Goal: Task Accomplishment & Management: Manage account settings

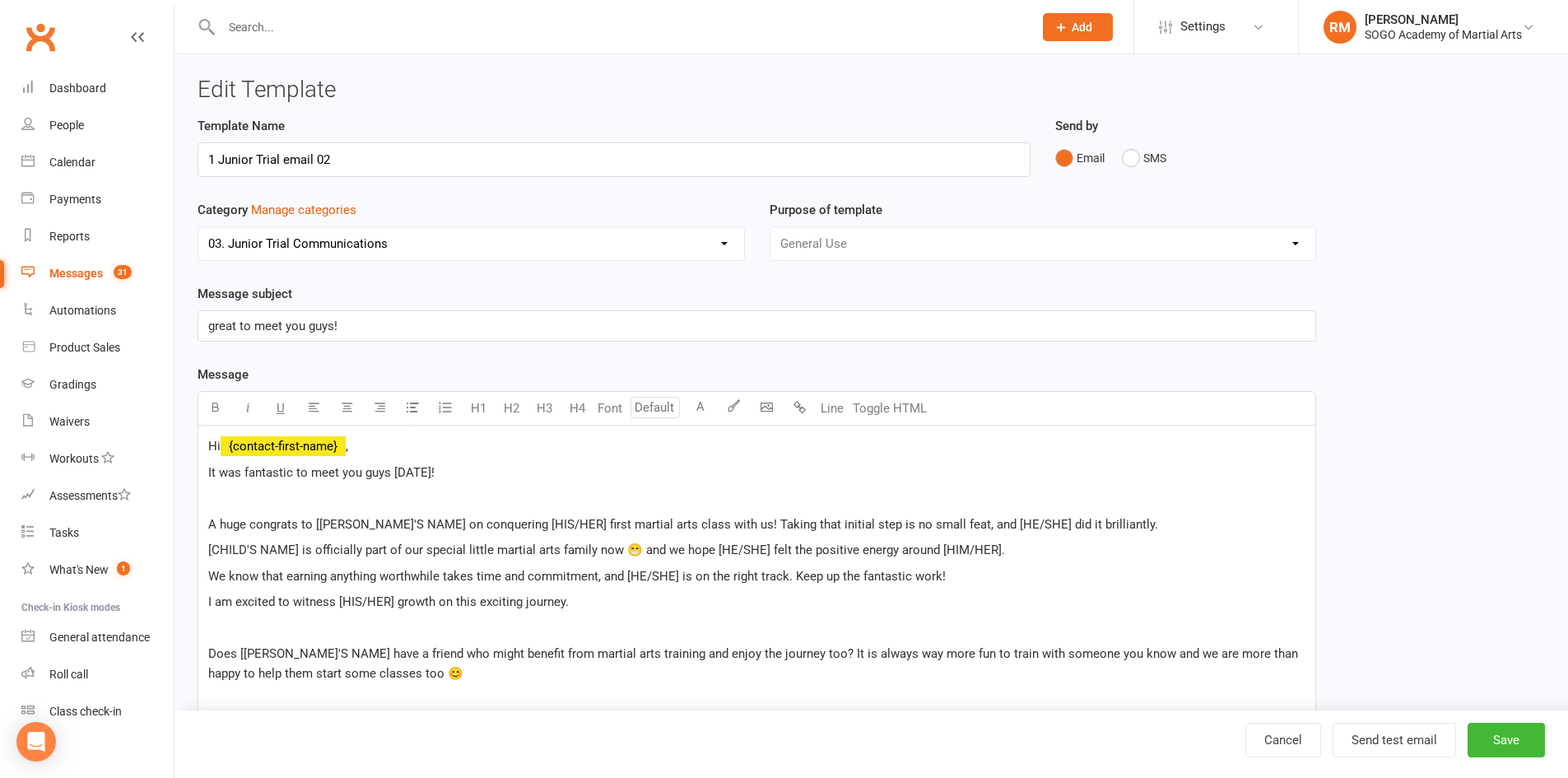
select select "9950"
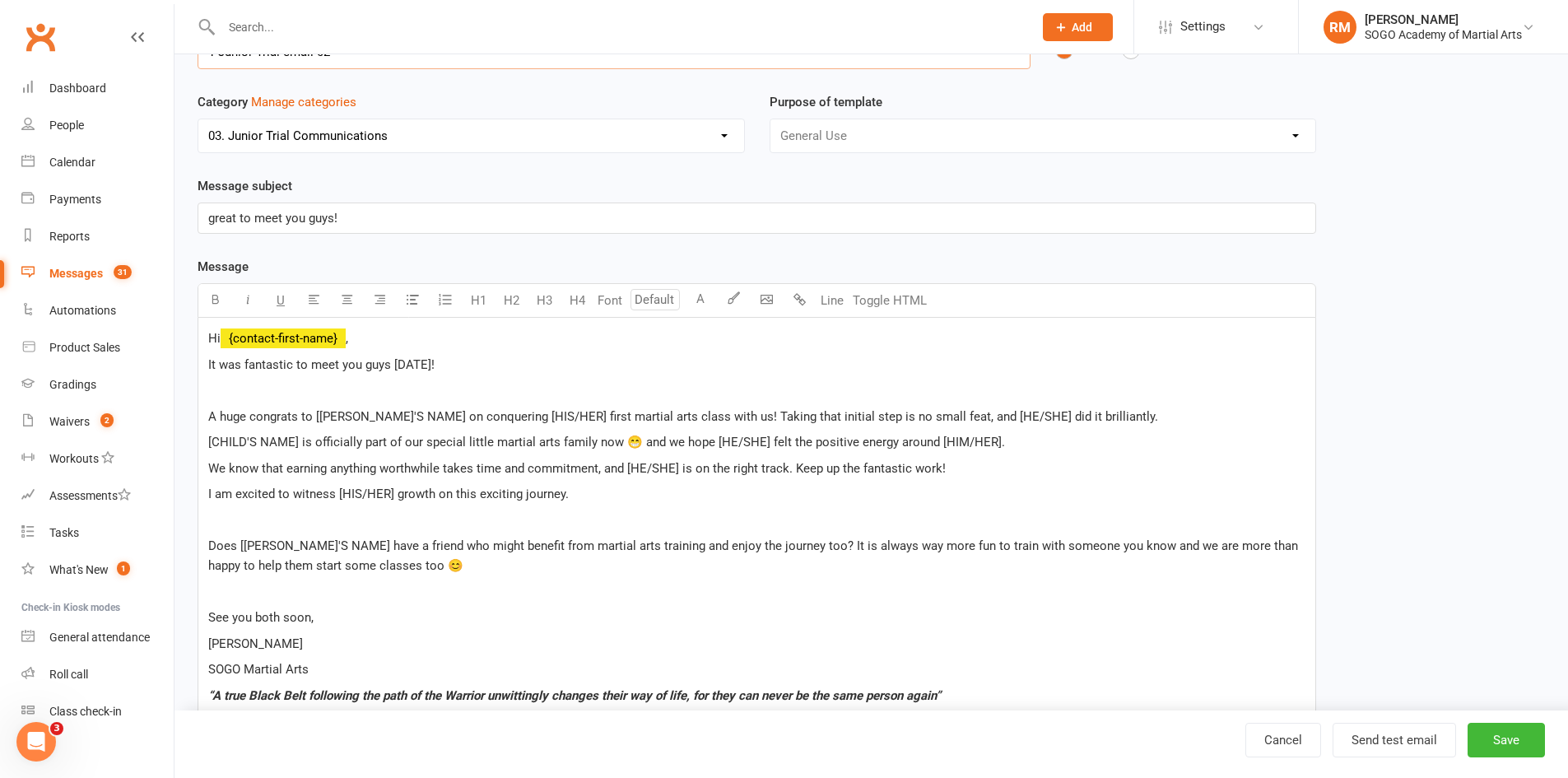
scroll to position [362, 0]
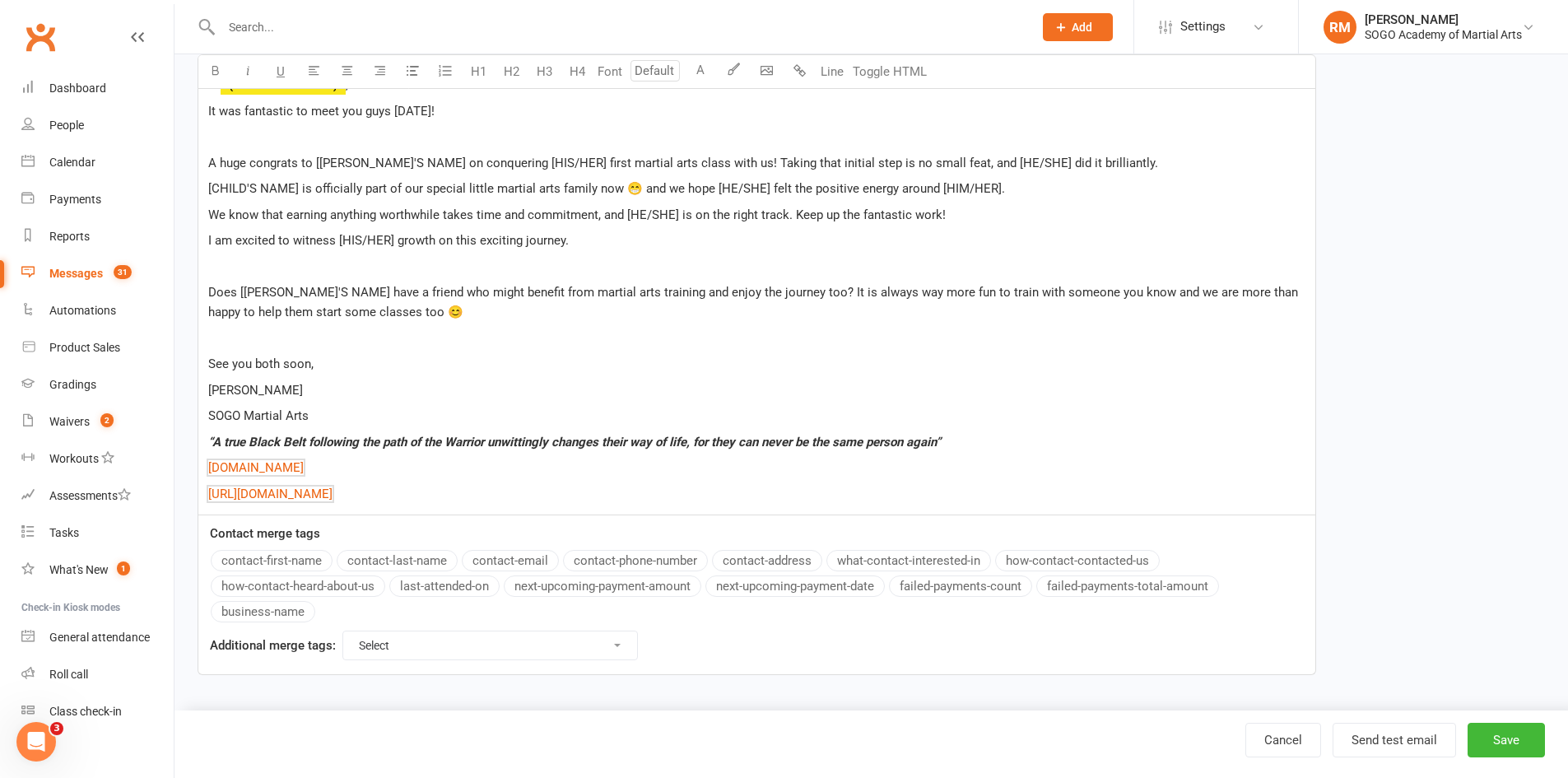
drag, startPoint x: 523, startPoint y: 488, endPoint x: 185, endPoint y: 399, distance: 349.5
click at [185, 399] on div "Edit Template Template Name 1 Junior Trial email 02 Send by Email SMS Category …" at bounding box center [871, 201] width 1393 height 1019
copy div "Rob SOGO Martial Arts “A true Black Belt following the path of the Warrior unwi…"
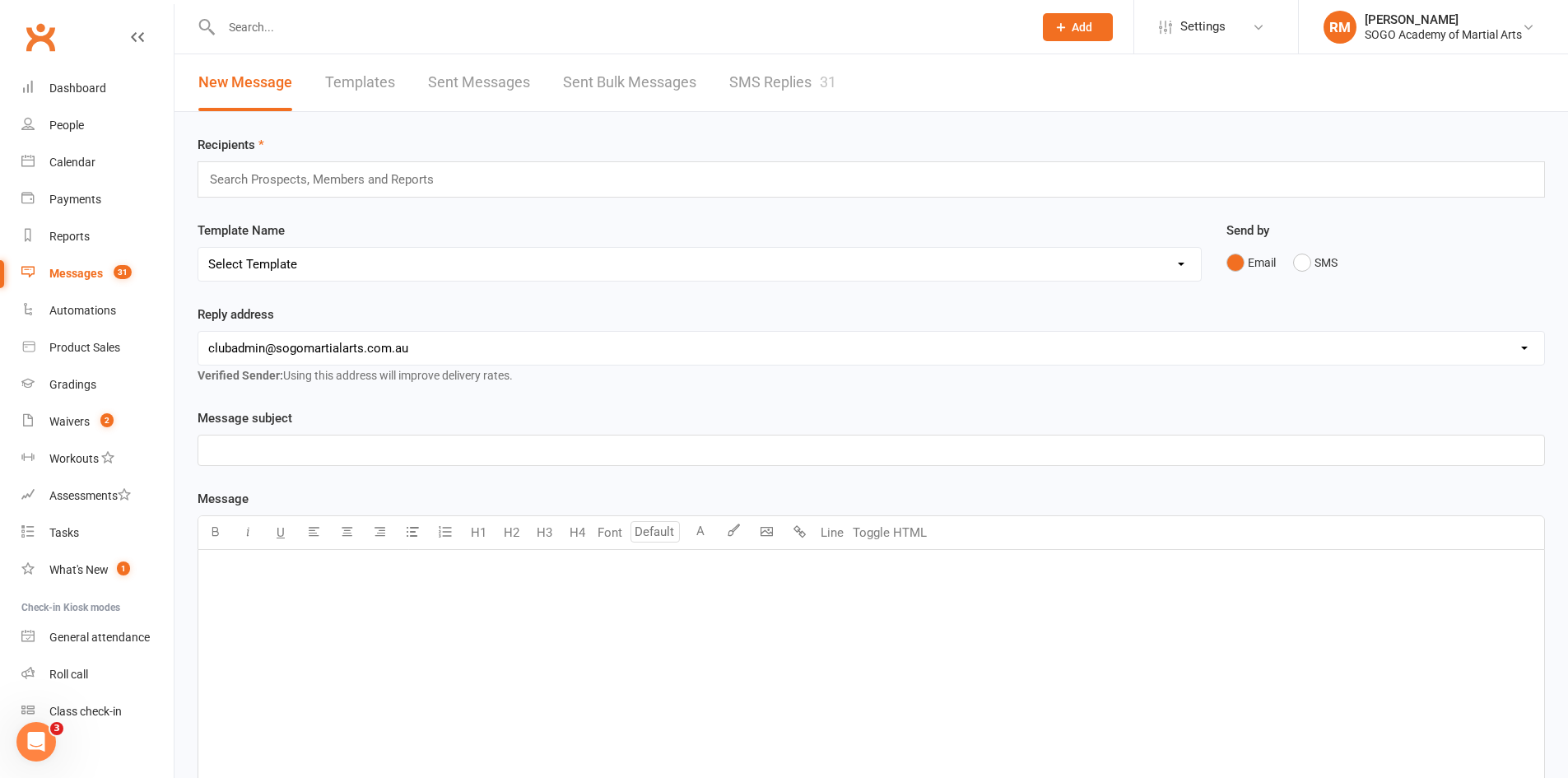
click at [1087, 28] on span "Add" at bounding box center [1082, 28] width 21 height 13
click at [1043, 77] on link "Prospect" at bounding box center [1060, 73] width 146 height 38
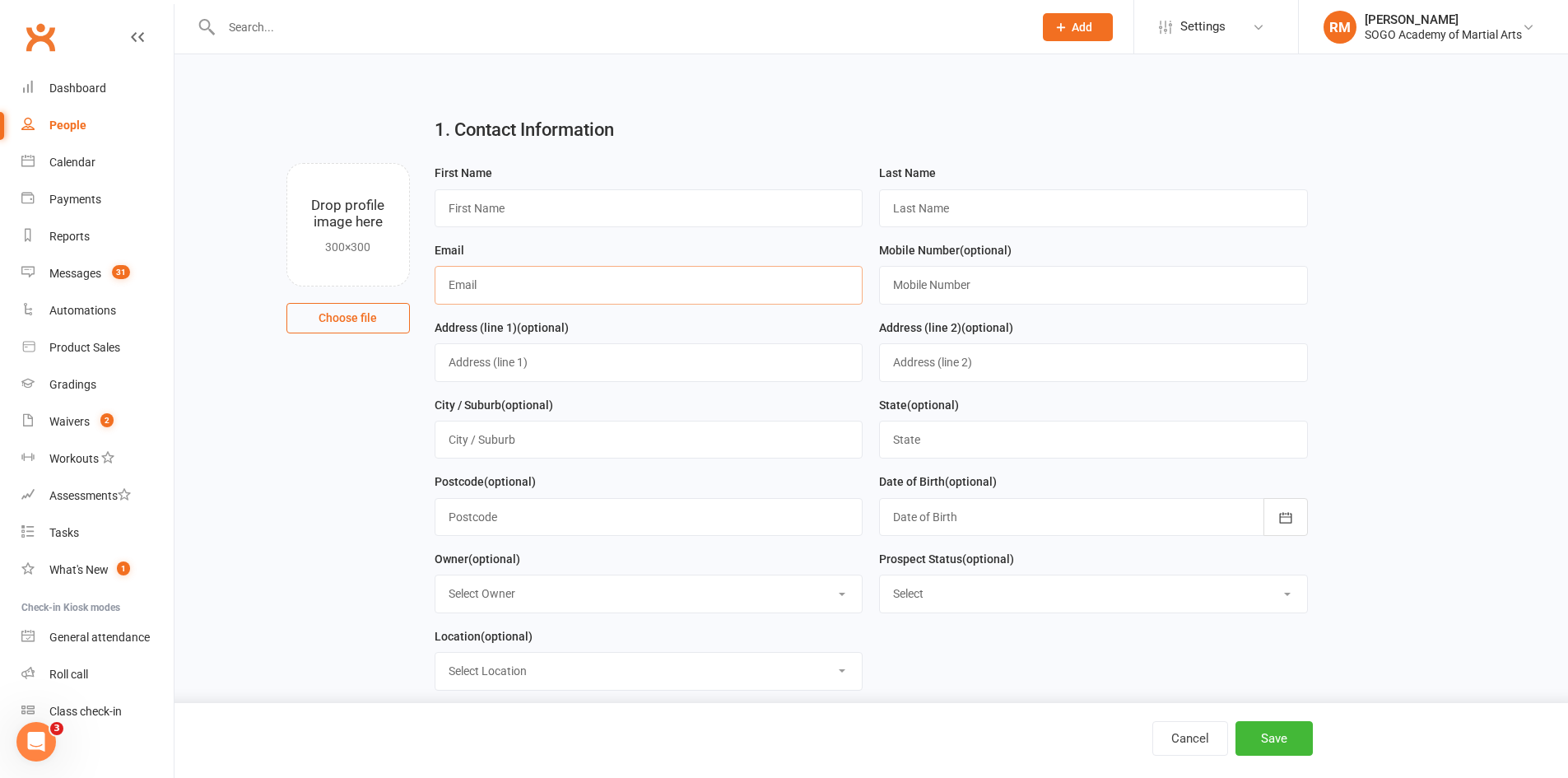
paste input "[EMAIL_ADDRESS][DOMAIN_NAME]"
type input "[EMAIL_ADDRESS][DOMAIN_NAME]"
click at [494, 201] on input "text" at bounding box center [648, 208] width 429 height 38
type input "[PERSON_NAME]"
type input "Sweetlove"
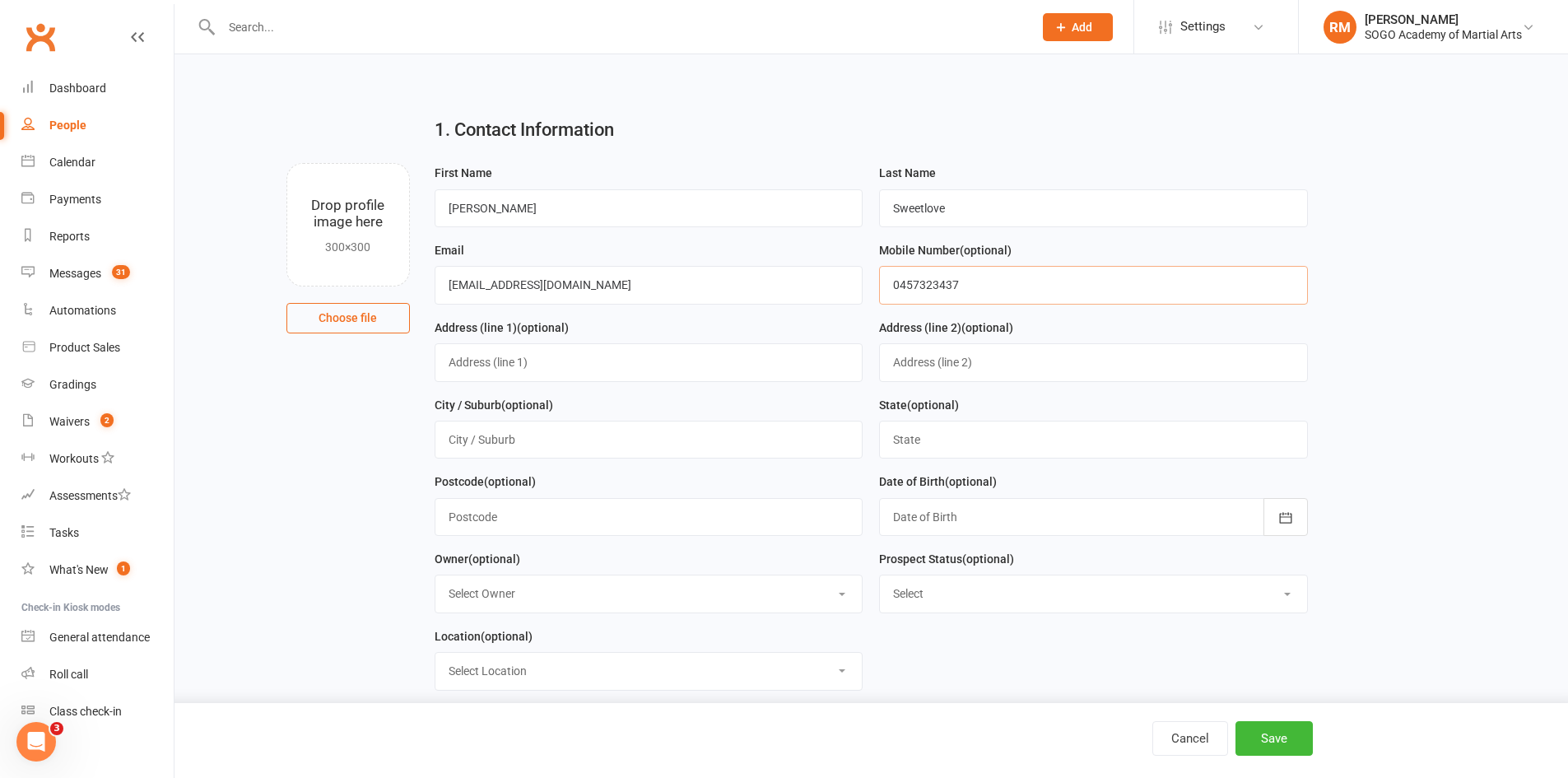
type input "0457323437"
drag, startPoint x: 1469, startPoint y: 356, endPoint x: 1398, endPoint y: 308, distance: 85.7
click at [1469, 361] on main "1. Contact Information Drop profile image here 300×300 Choose file First Name […" at bounding box center [871, 541] width 1347 height 874
click at [1284, 750] on button "Save" at bounding box center [1274, 738] width 78 height 34
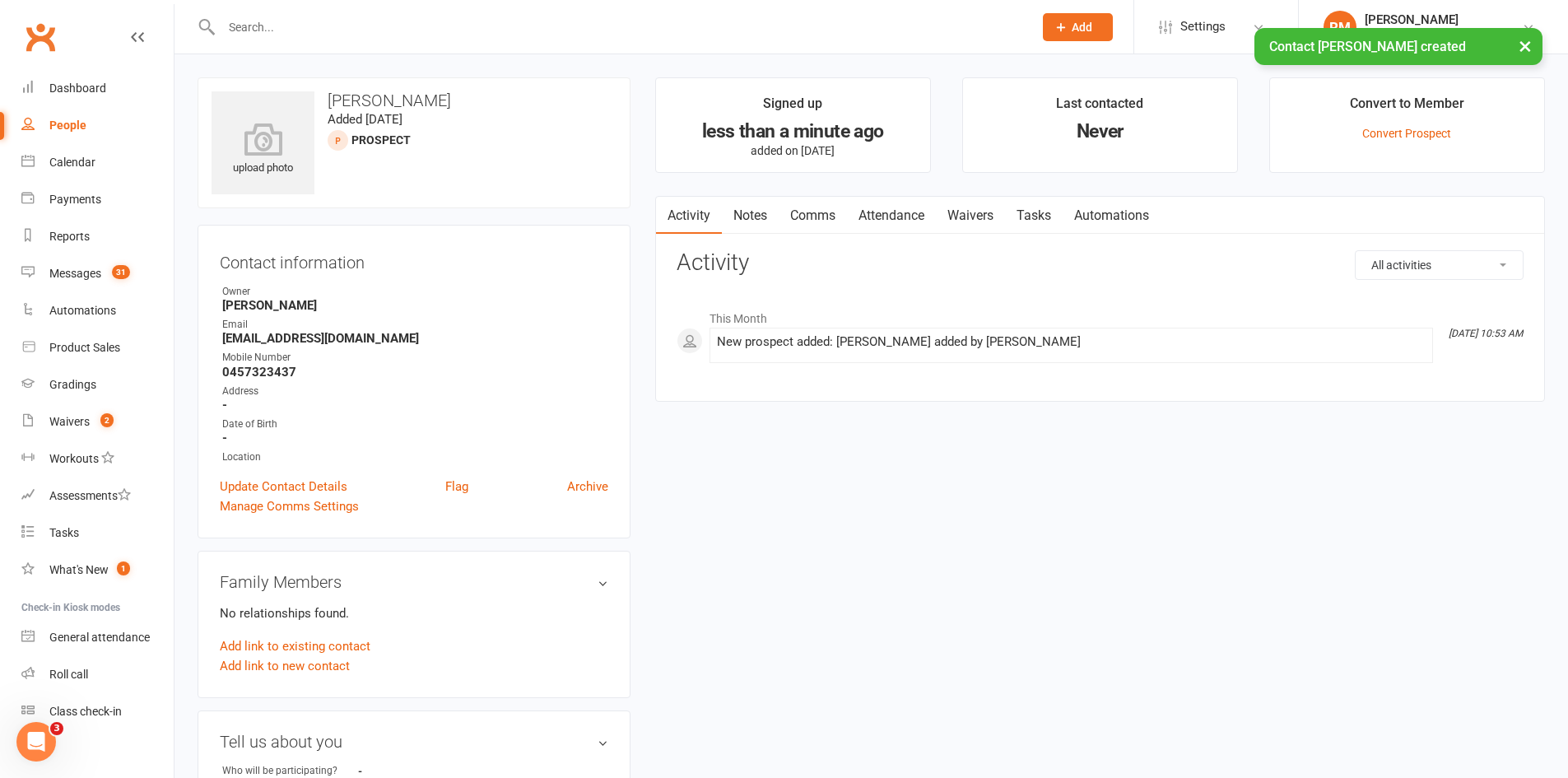
click at [811, 217] on link "Comms" at bounding box center [813, 216] width 69 height 38
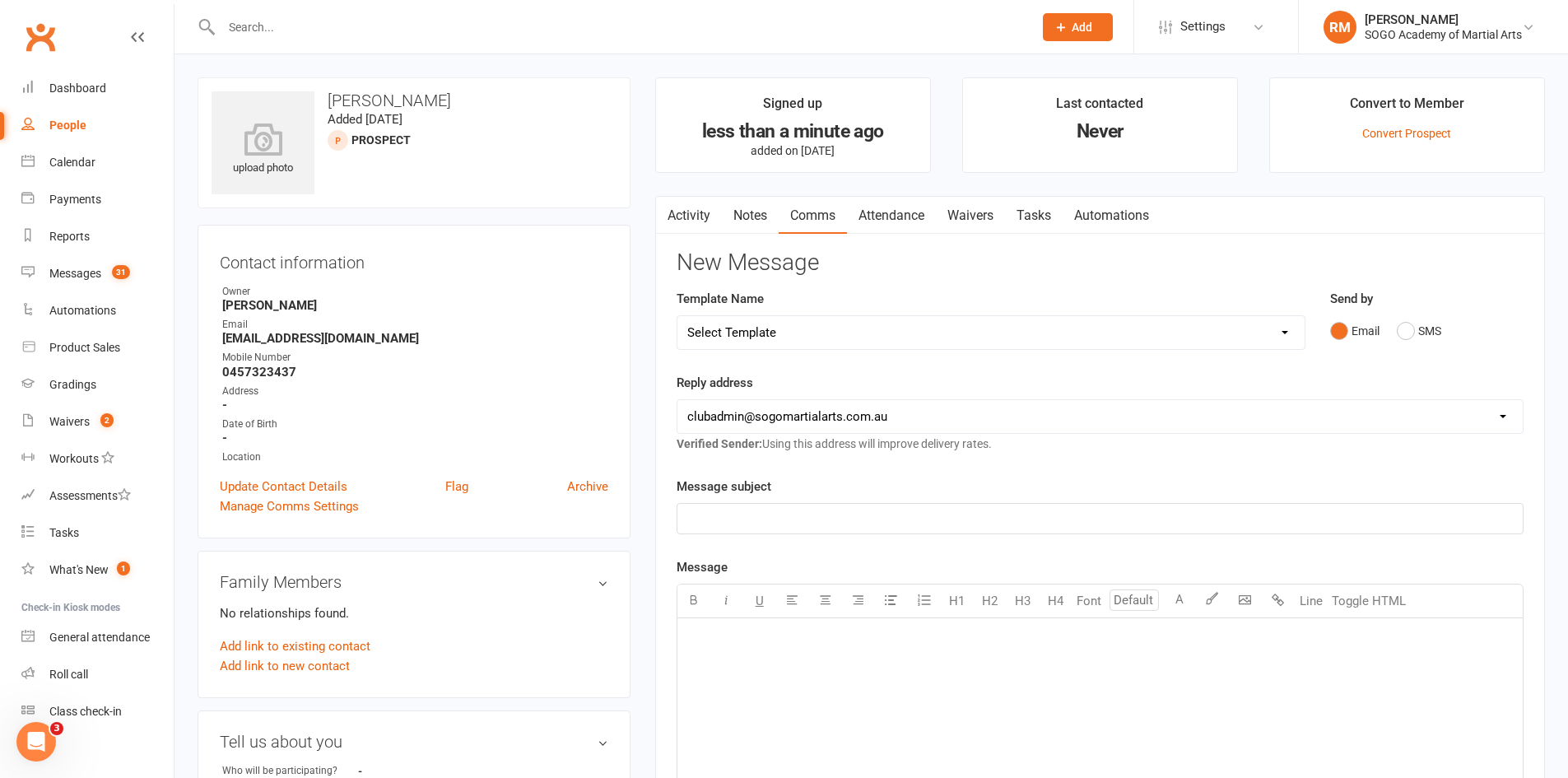
click at [812, 327] on select "Select Template [Email] 01. Junior Enquiry 1 Week FREE Zipleads Call Booked [Em…" at bounding box center [991, 332] width 627 height 33
select select "1"
click at [677, 316] on select "Select Template [Email] 01. Junior Enquiry 1 Week FREE Zipleads Call Booked [Em…" at bounding box center [991, 332] width 627 height 33
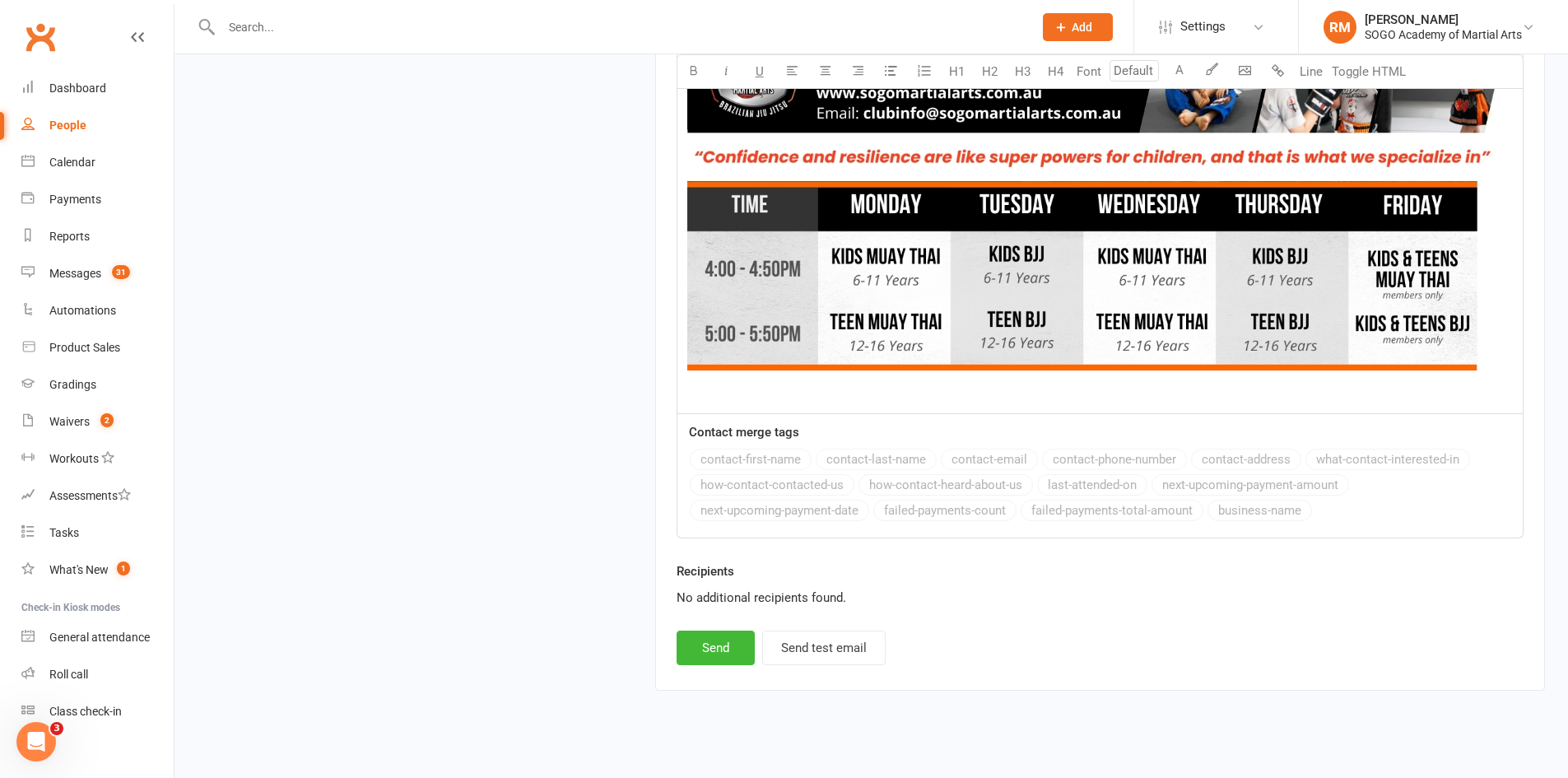
scroll to position [1833, 0]
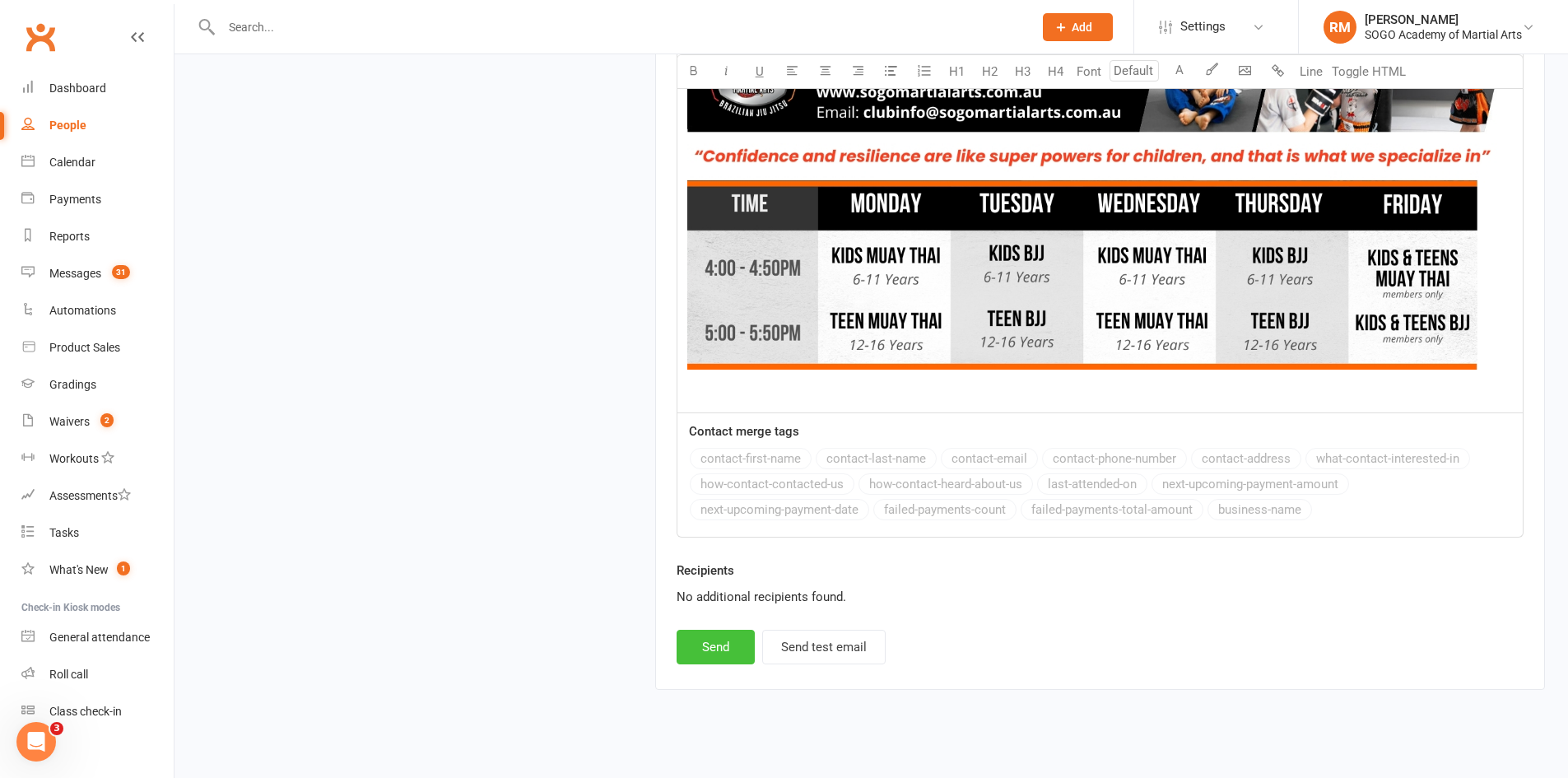
click at [734, 641] on button "Send" at bounding box center [716, 647] width 79 height 34
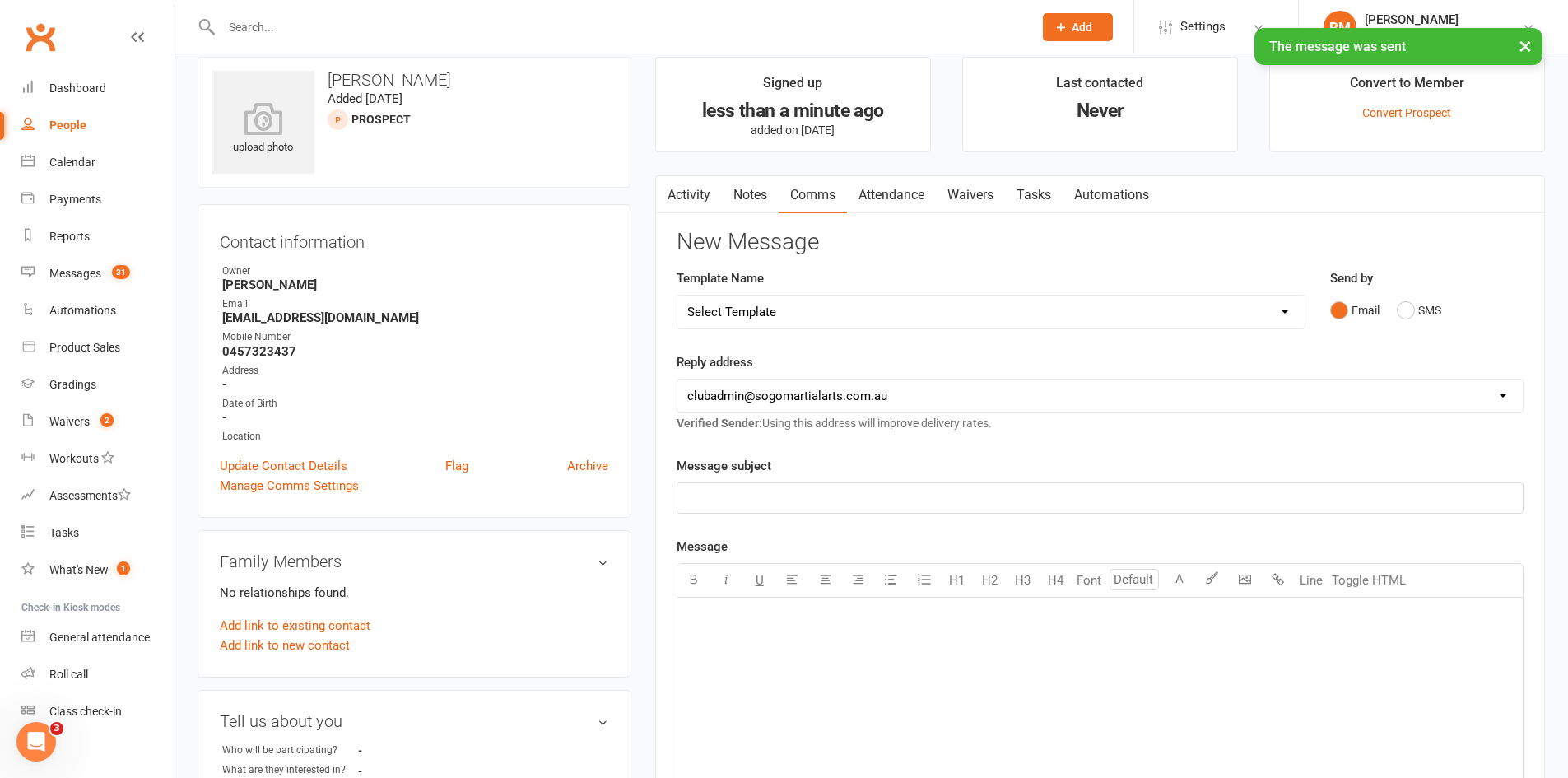
scroll to position [0, 0]
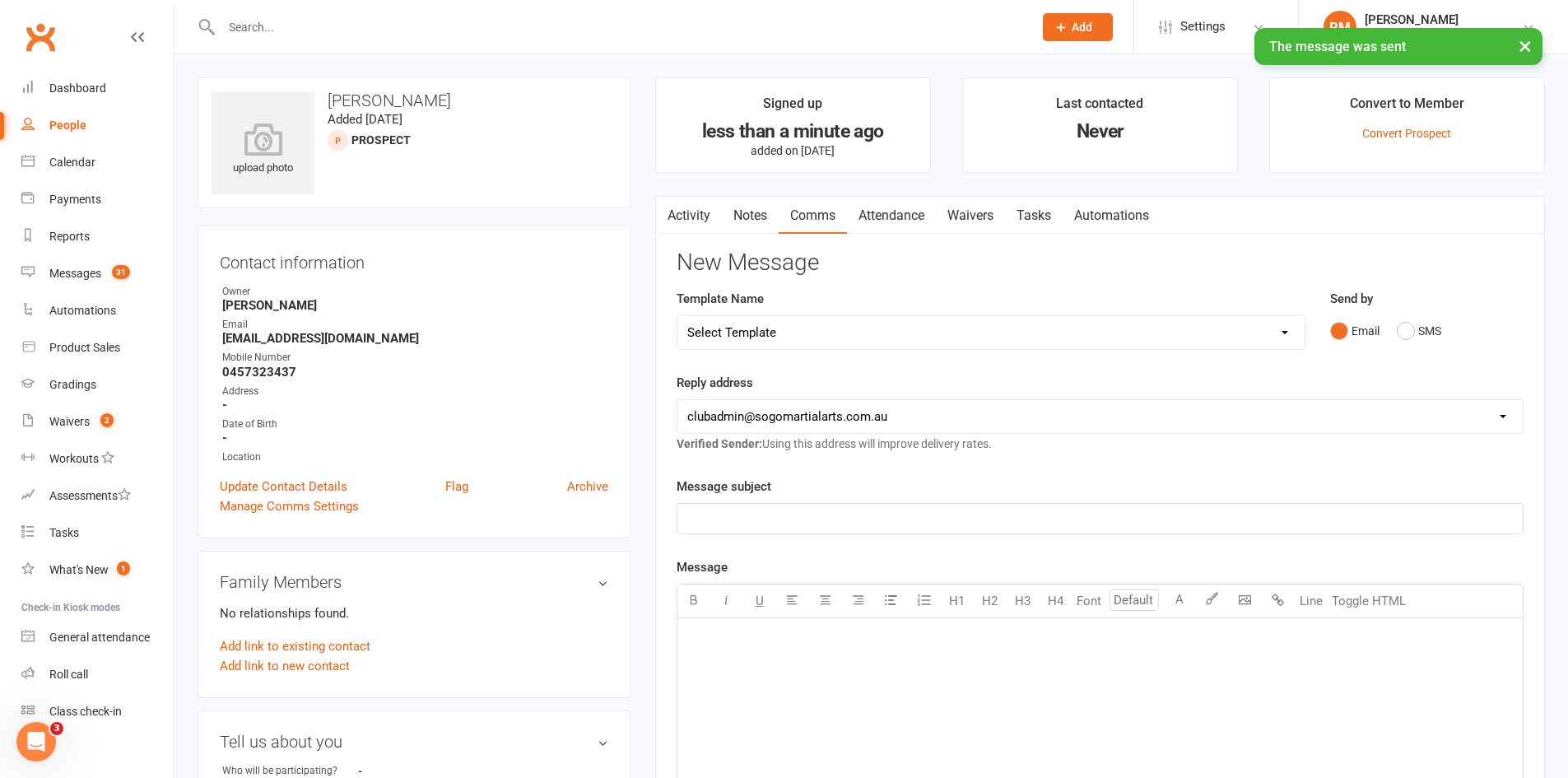
click at [811, 329] on select "Select Template [Email] 01. Junior Enquiry 1 Week FREE Zipleads Call Booked [Em…" at bounding box center [991, 332] width 627 height 33
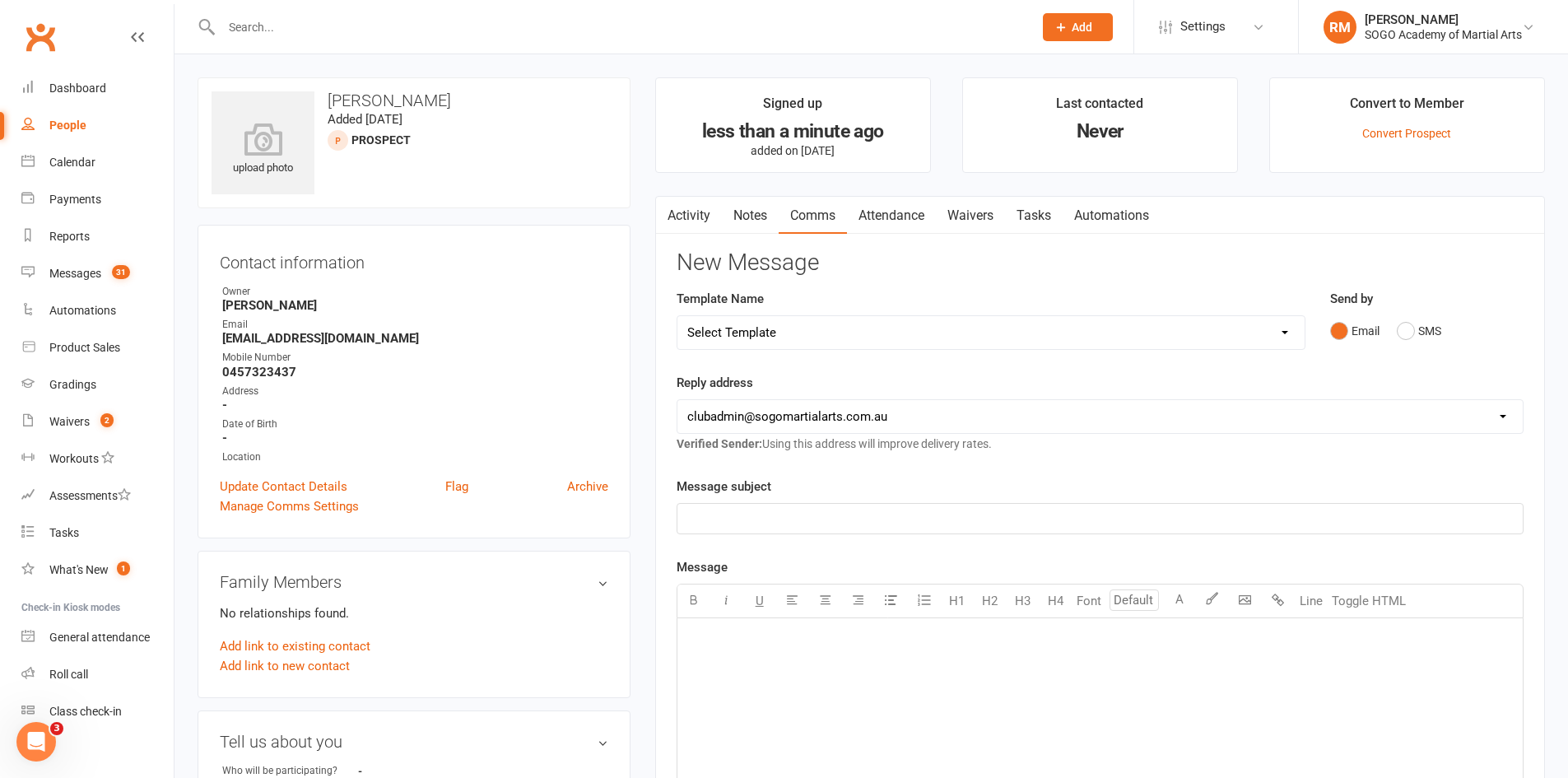
select select "10"
click at [677, 316] on select "Select Template [Email] 01. Junior Enquiry 1 Week FREE Zipleads Call Booked [Em…" at bounding box center [991, 332] width 627 height 33
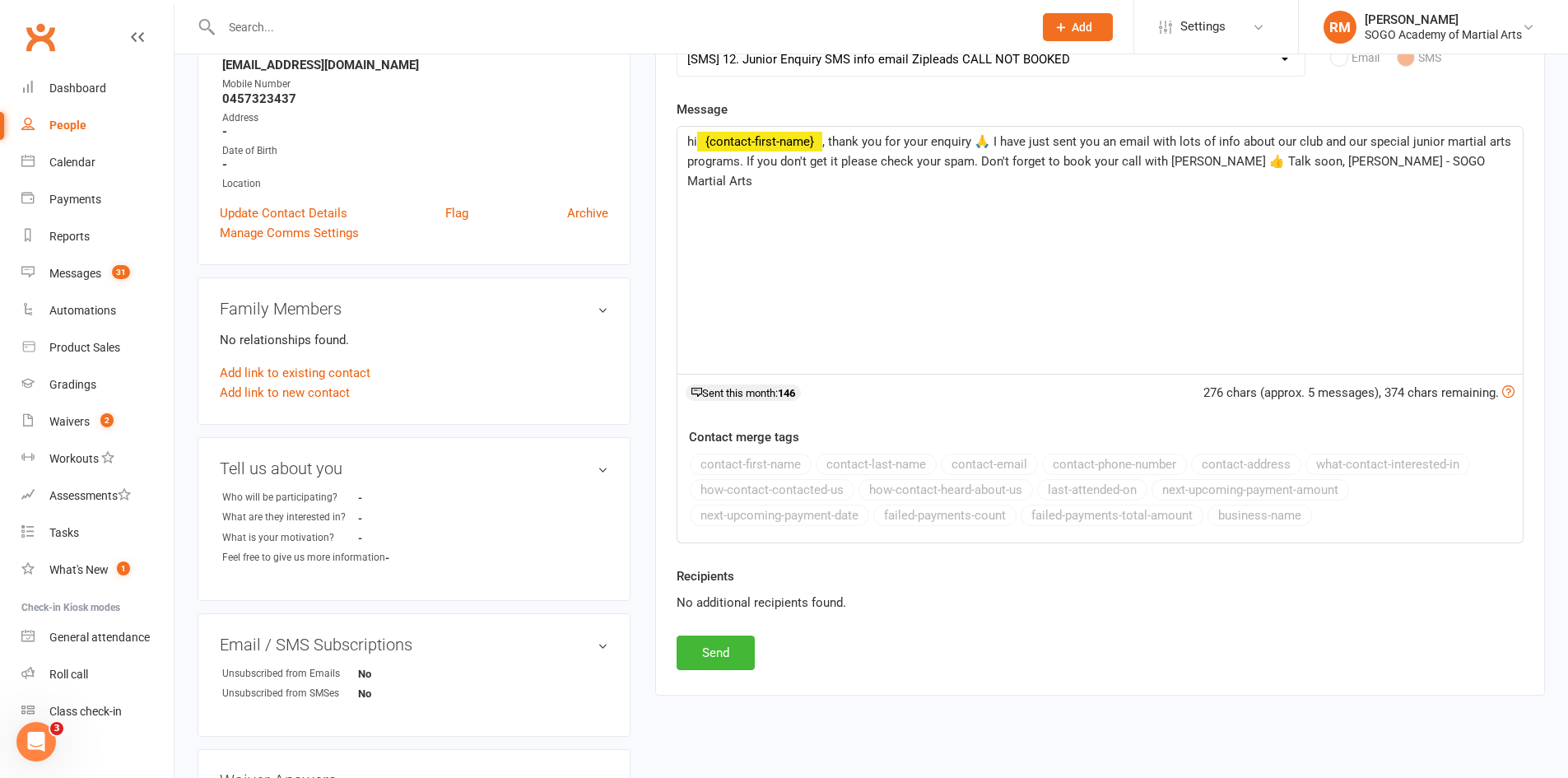
scroll to position [329, 0]
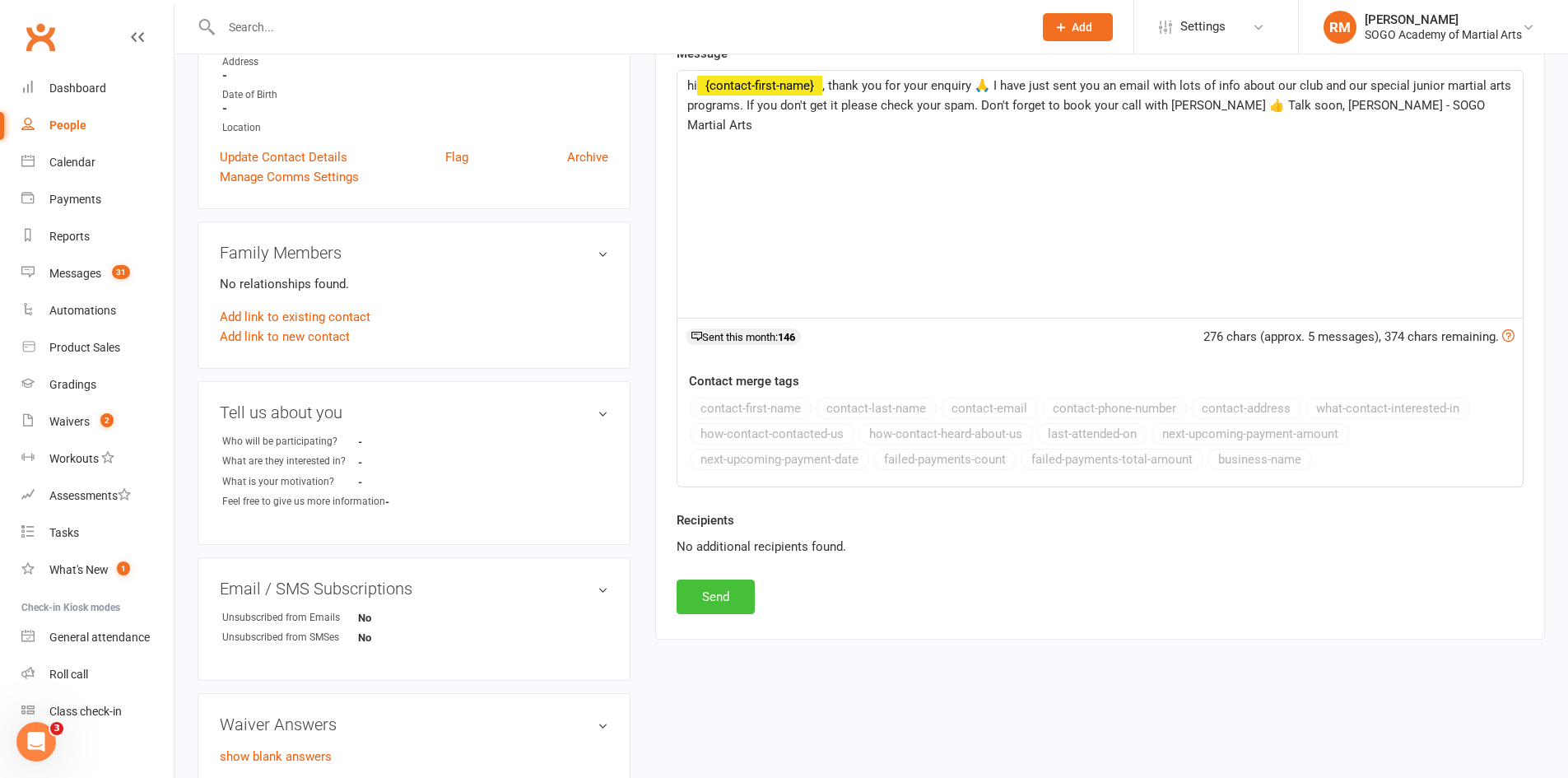
drag, startPoint x: 739, startPoint y: 597, endPoint x: 764, endPoint y: 593, distance: 25.3
click at [743, 598] on button "Send" at bounding box center [716, 597] width 79 height 34
select select
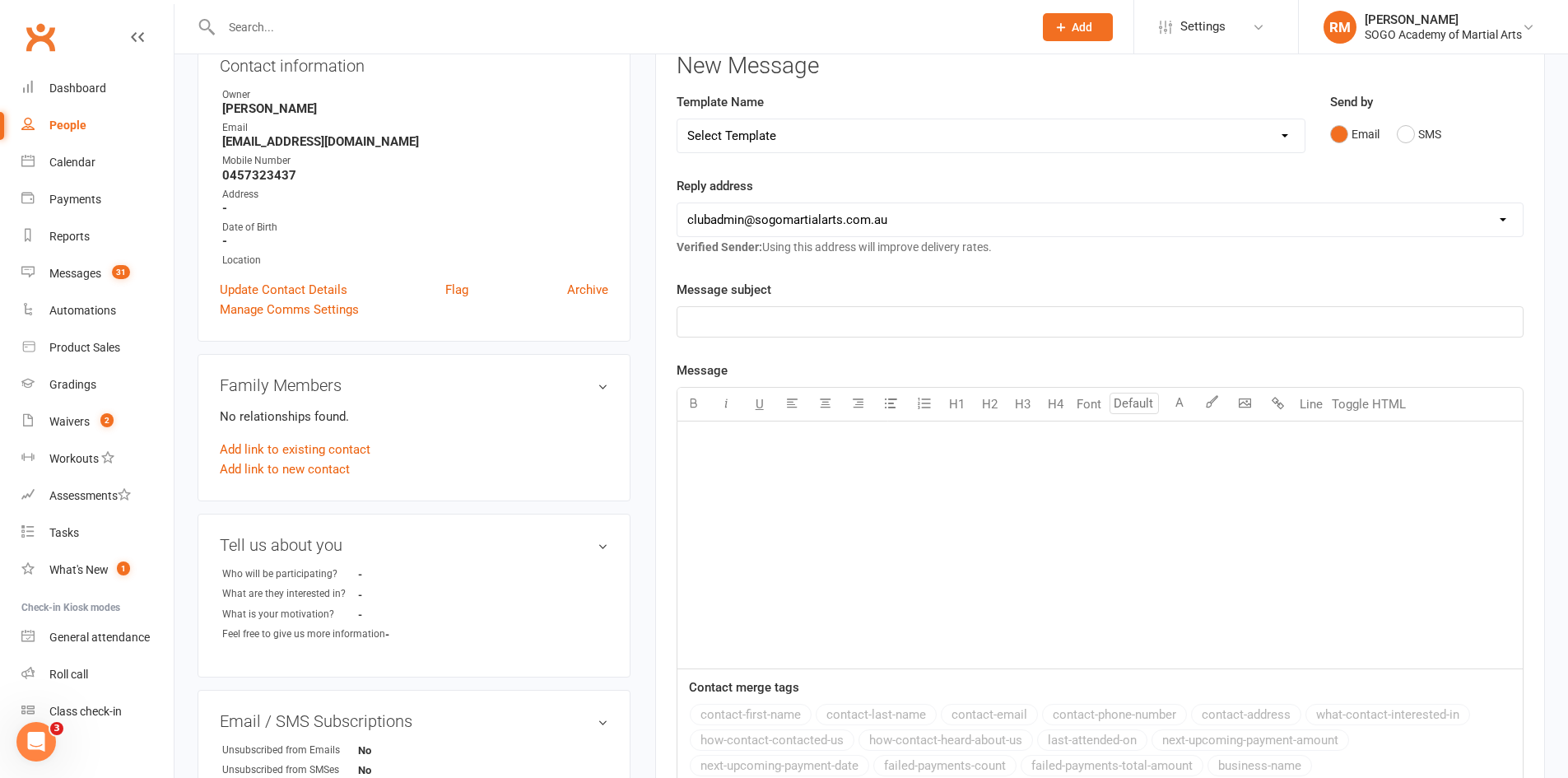
scroll to position [0, 0]
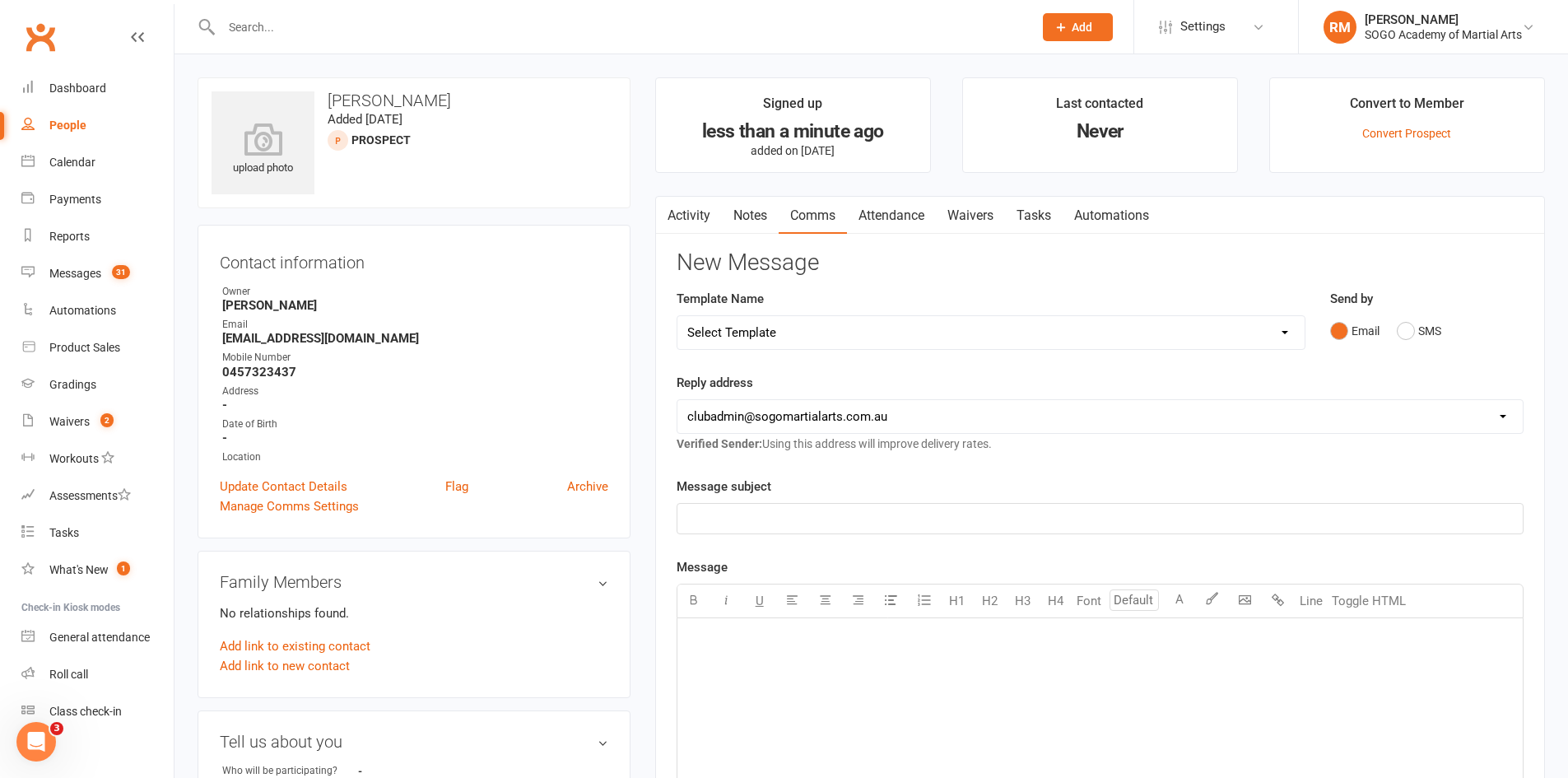
click at [1062, 28] on icon at bounding box center [1061, 28] width 15 height 15
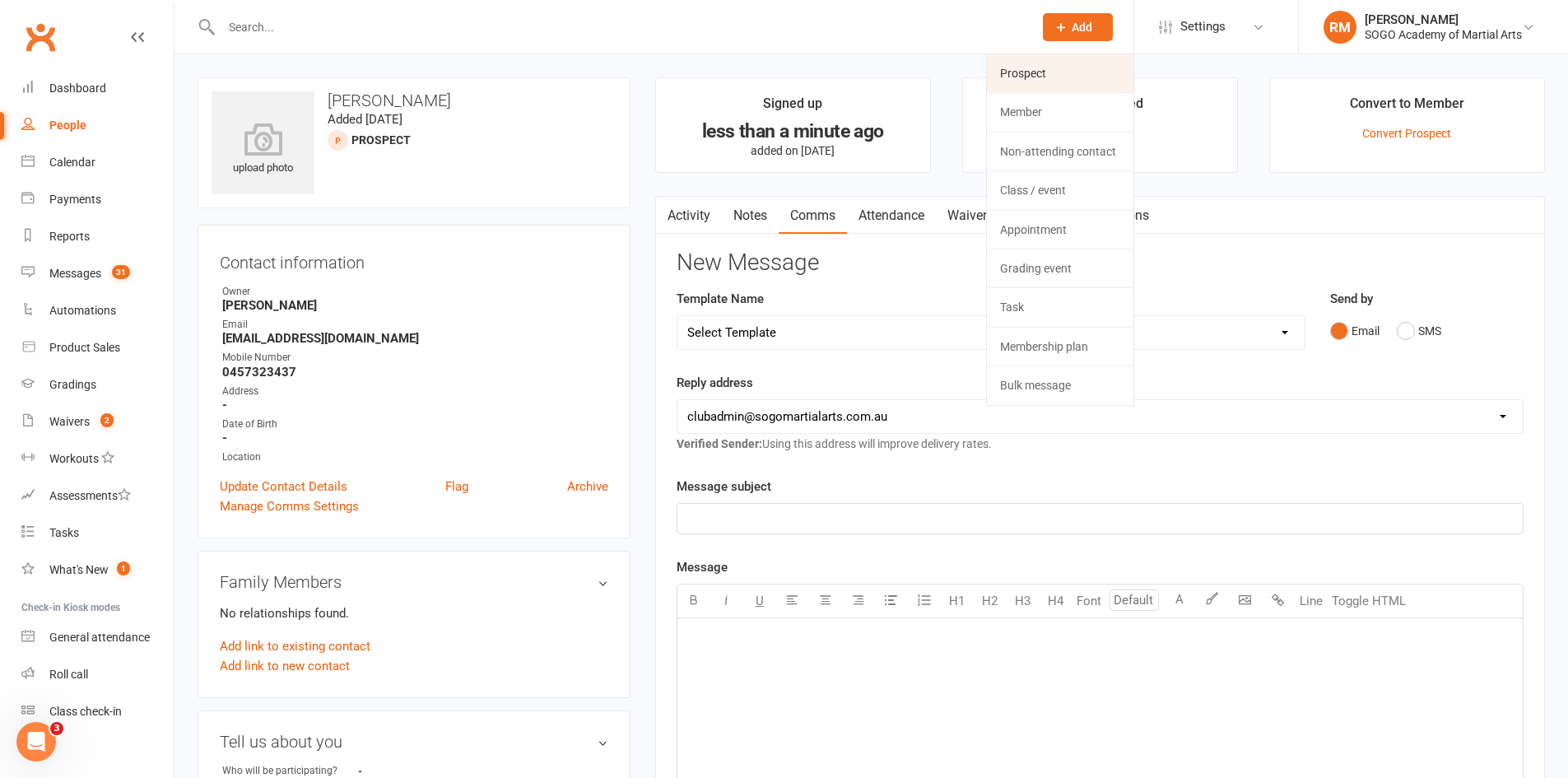
click at [1017, 70] on link "Prospect" at bounding box center [1060, 73] width 146 height 38
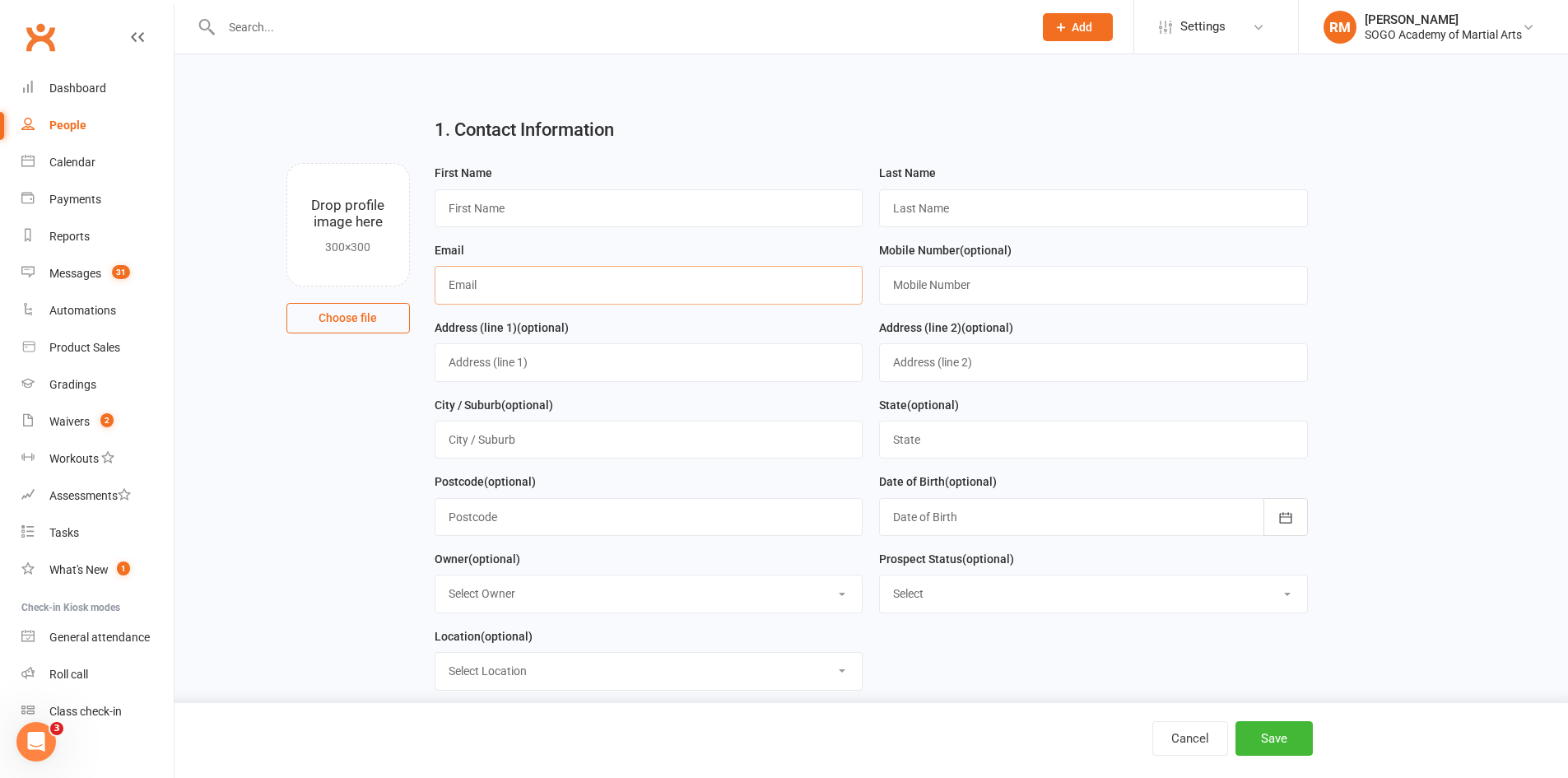
paste input "[EMAIL_ADDRESS][DOMAIN_NAME]"
type input "[EMAIL_ADDRESS][DOMAIN_NAME]"
click at [470, 216] on input "text" at bounding box center [648, 208] width 429 height 38
type input "[PERSON_NAME]"
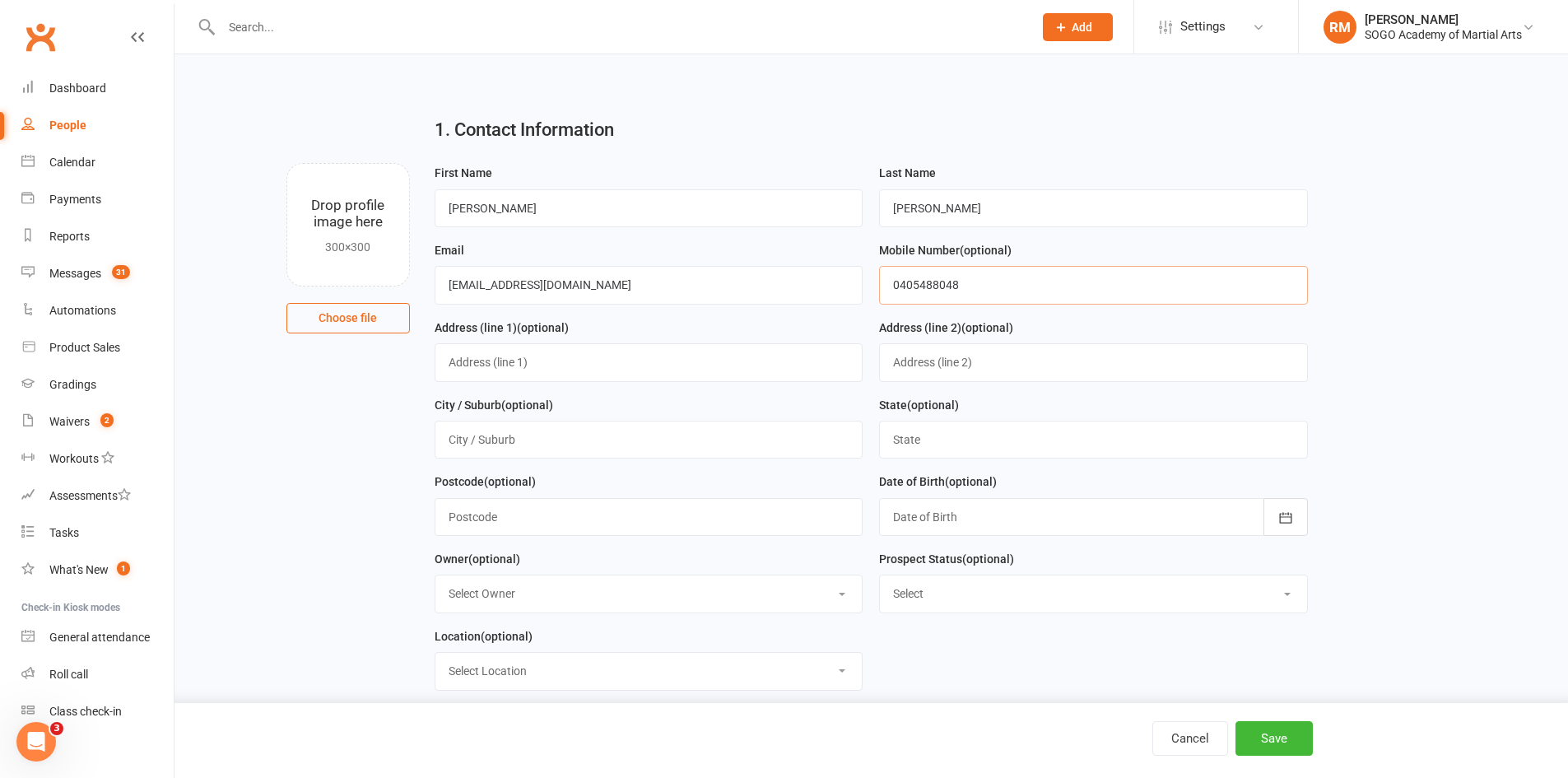
type input "0405488048"
drag, startPoint x: 1425, startPoint y: 384, endPoint x: 1415, endPoint y: 376, distance: 12.8
click at [1425, 384] on main "1. Contact Information Drop profile image here 300×300 Choose file First Name […" at bounding box center [871, 541] width 1347 height 874
click at [1283, 748] on button "Save" at bounding box center [1274, 738] width 78 height 34
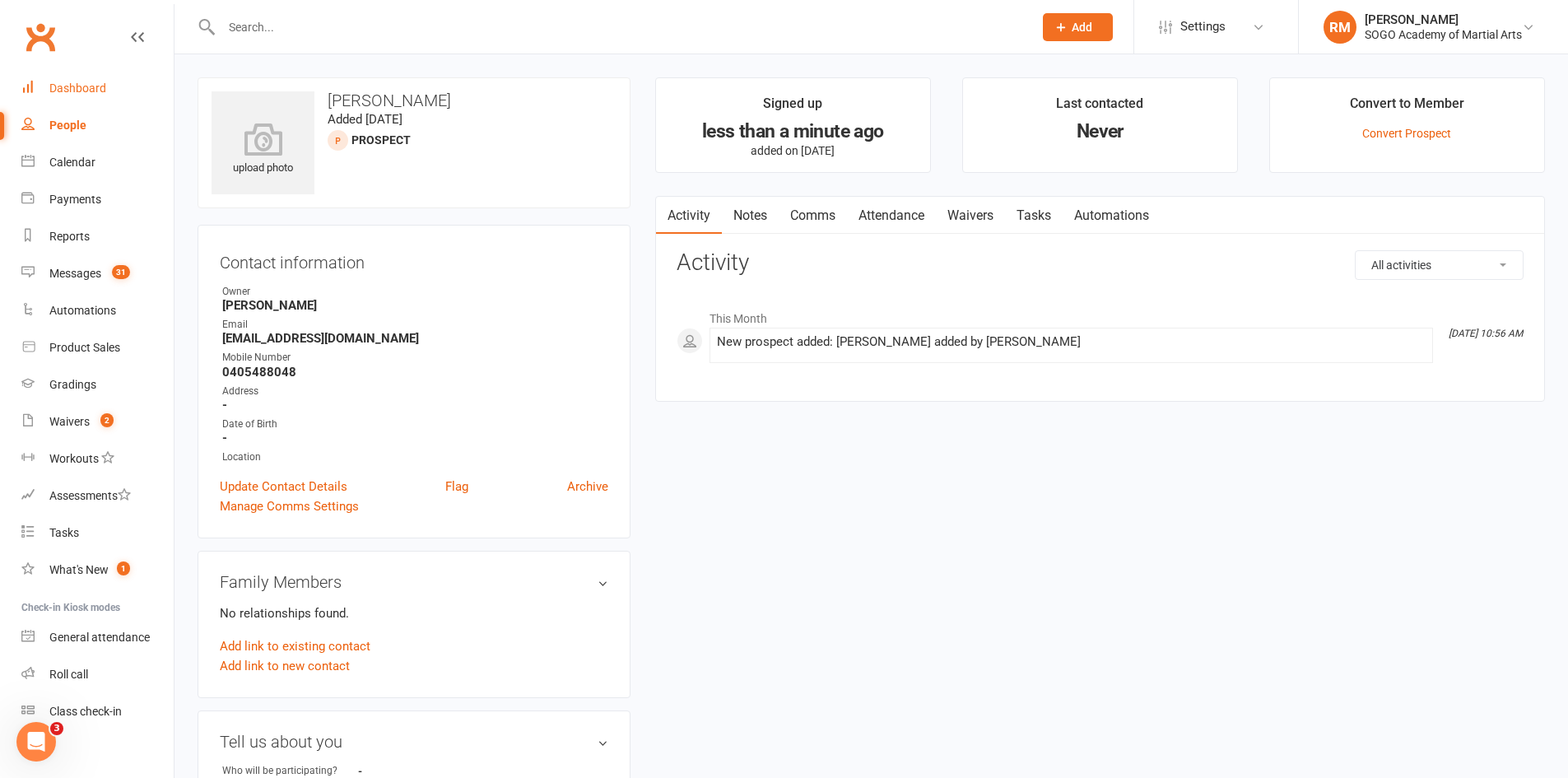
click at [70, 85] on div "Dashboard" at bounding box center [78, 89] width 57 height 13
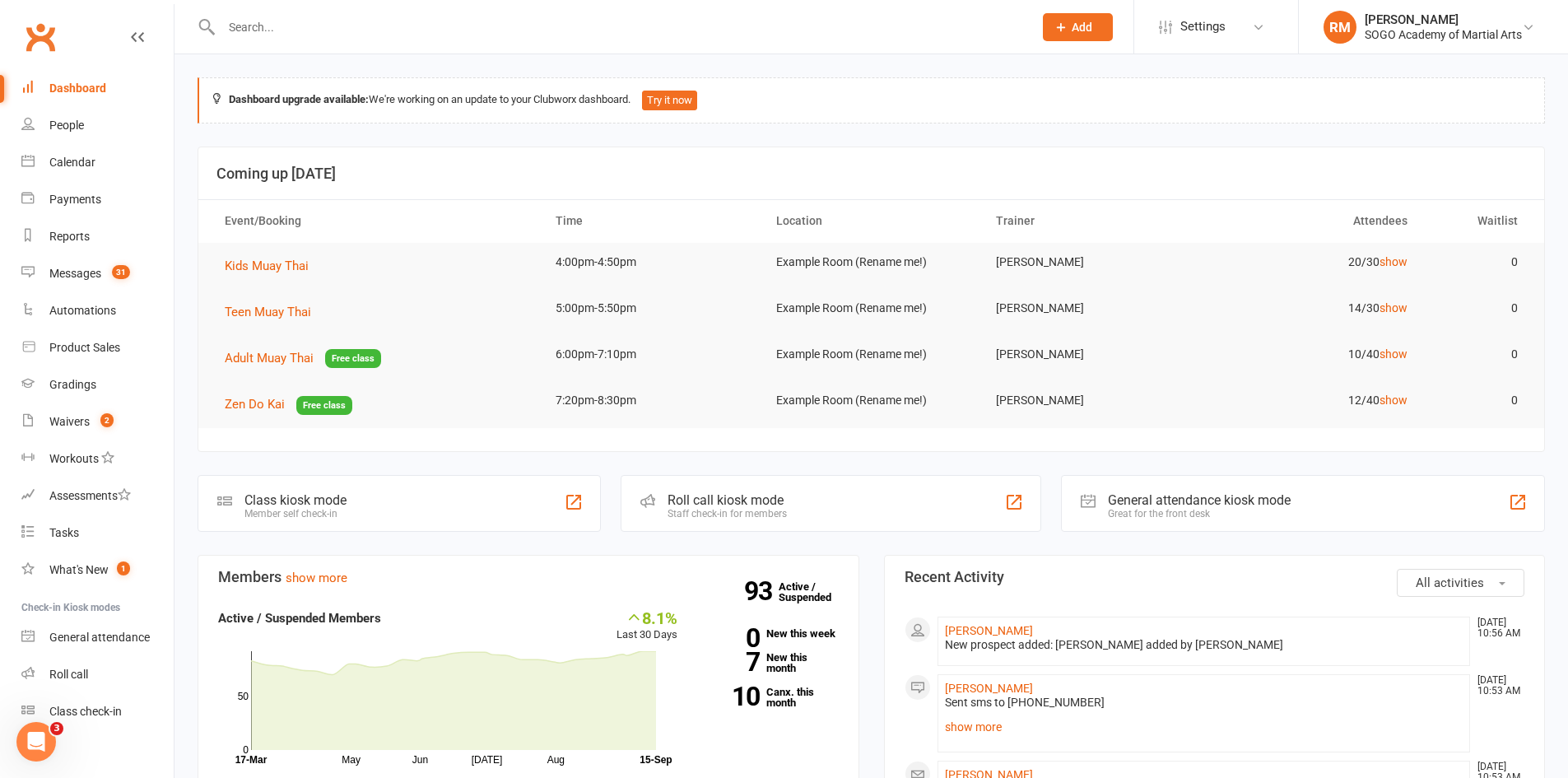
click at [309, 28] on input "text" at bounding box center [619, 28] width 805 height 23
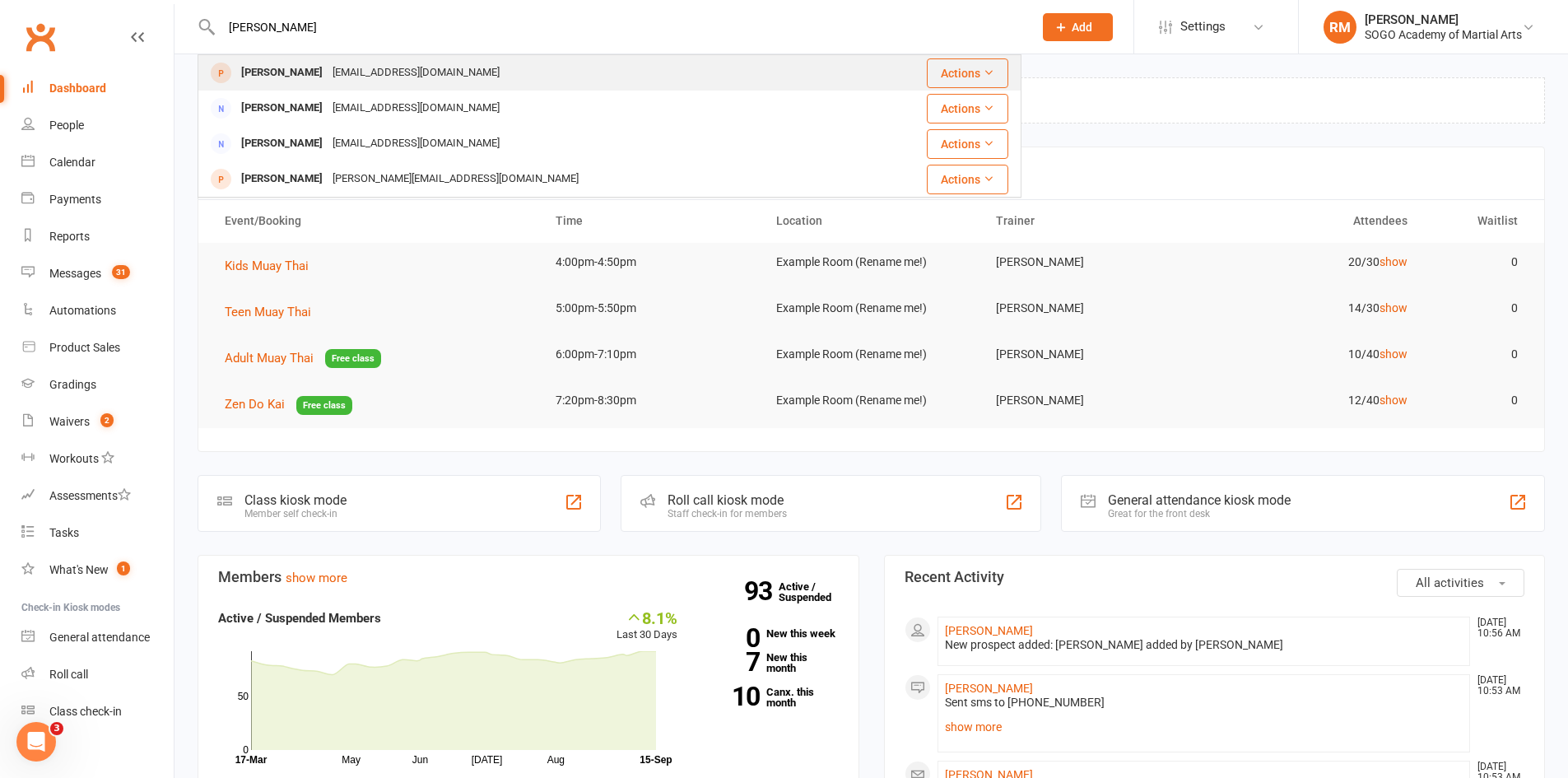
type input "[PERSON_NAME]"
click at [290, 71] on div "[PERSON_NAME]" at bounding box center [282, 73] width 91 height 24
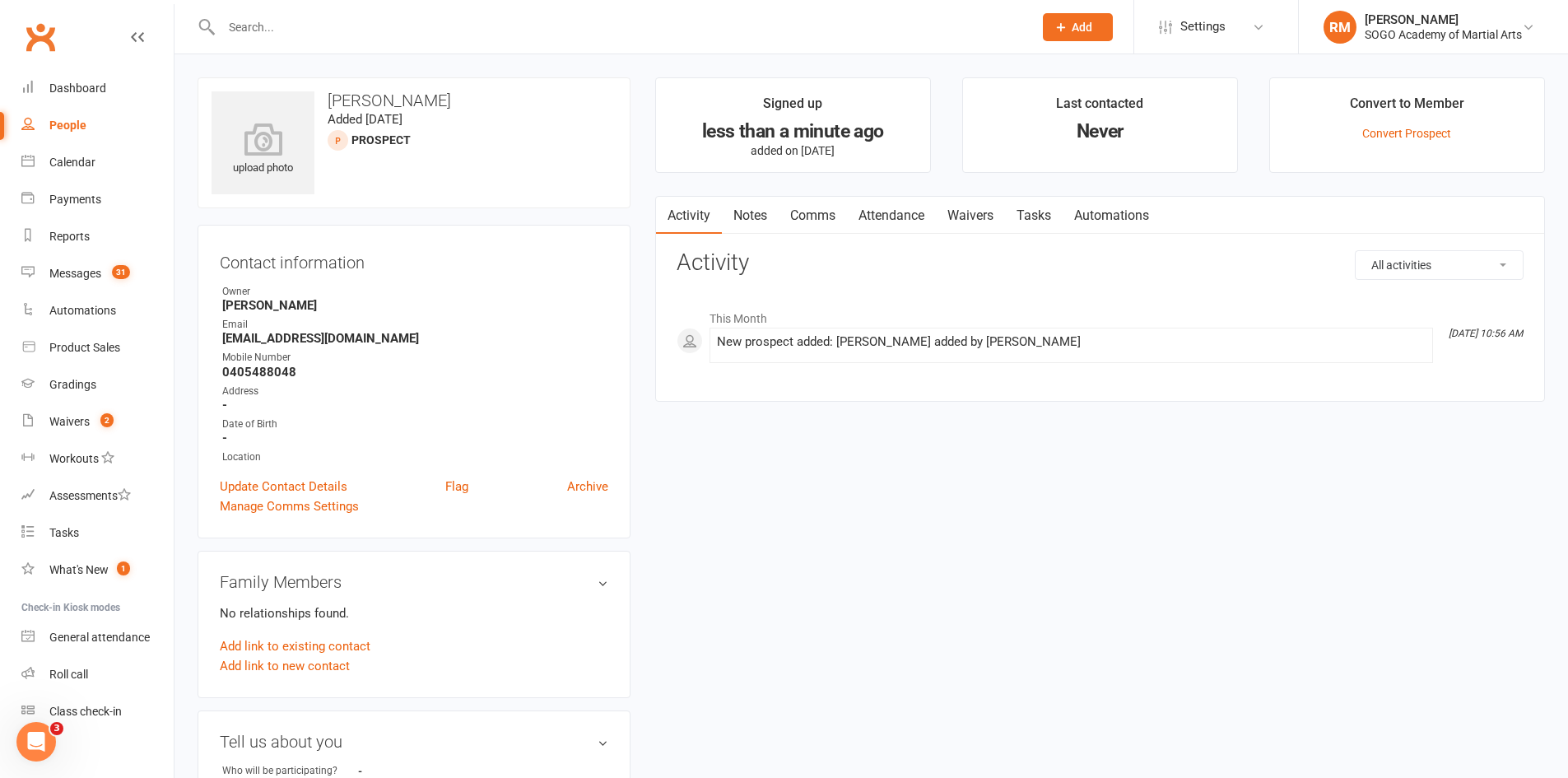
click at [825, 211] on link "Comms" at bounding box center [813, 216] width 69 height 38
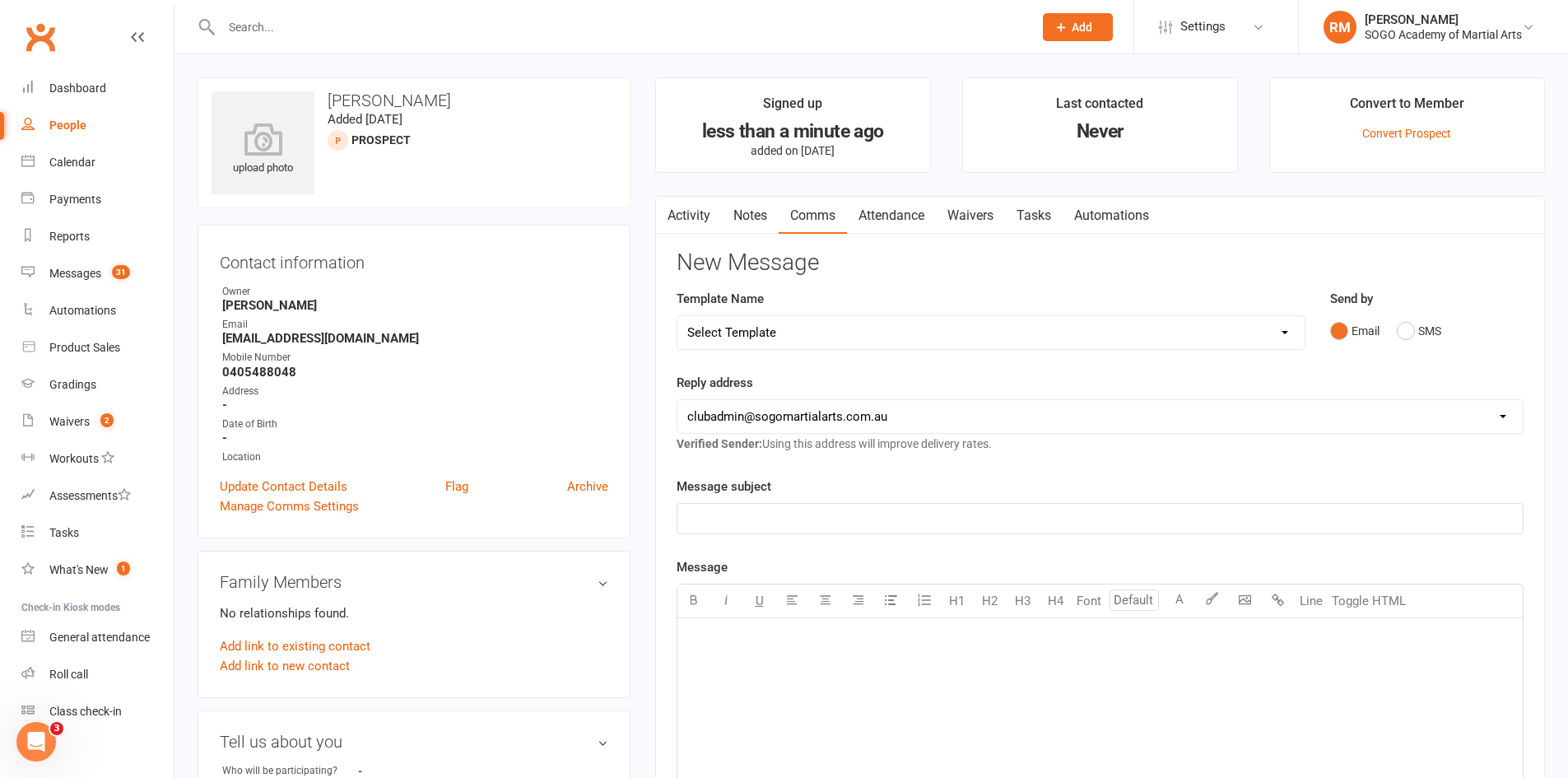
click at [794, 328] on select "Select Template [Email] 01. Junior Enquiry 1 Week FREE Zipleads Call Booked [Em…" at bounding box center [991, 332] width 627 height 33
select select "0"
click at [677, 316] on select "Select Template [Email] 01. Junior Enquiry 1 Week FREE Zipleads Call Booked [Em…" at bounding box center [991, 332] width 627 height 33
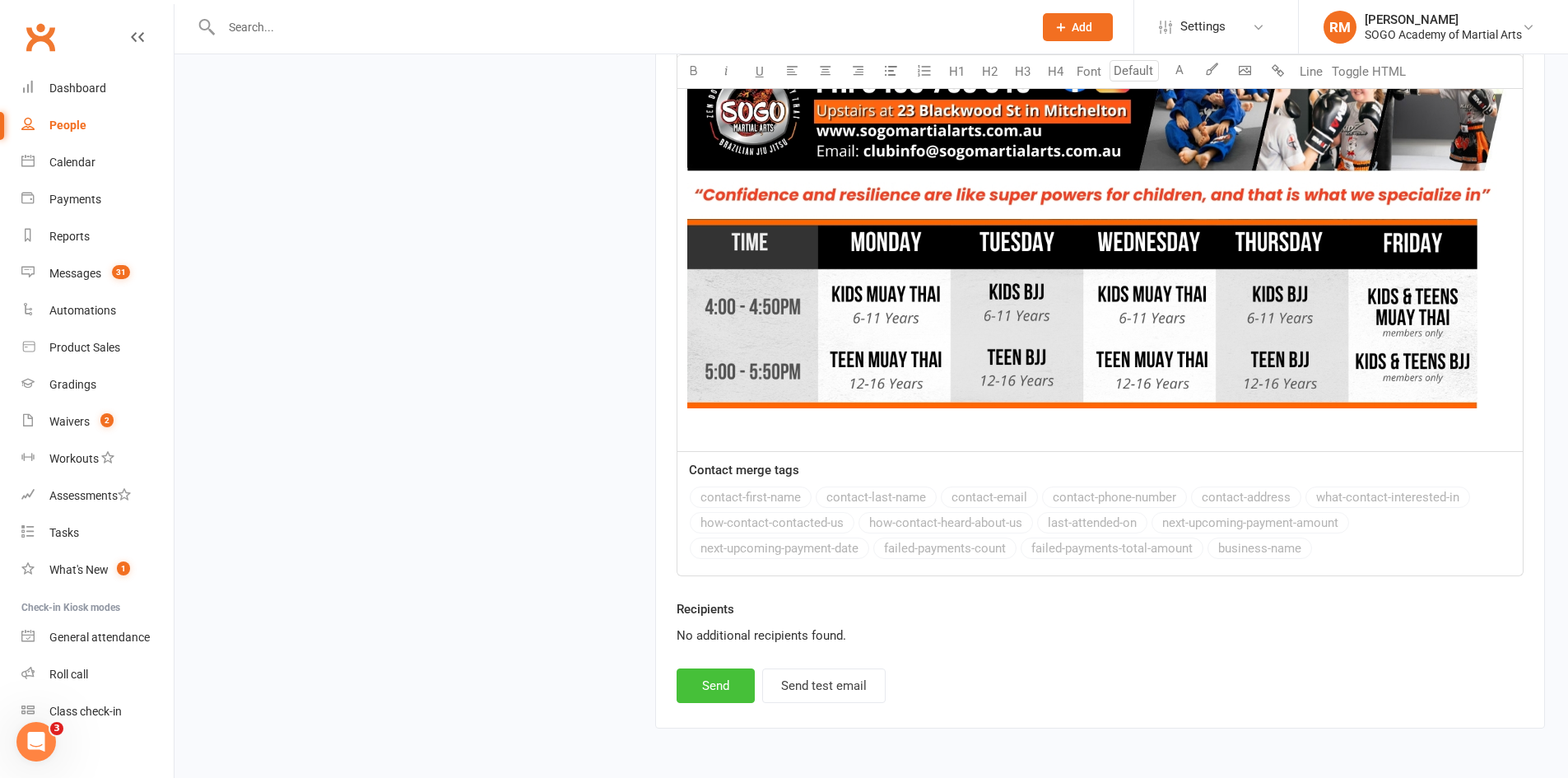
scroll to position [1813, 0]
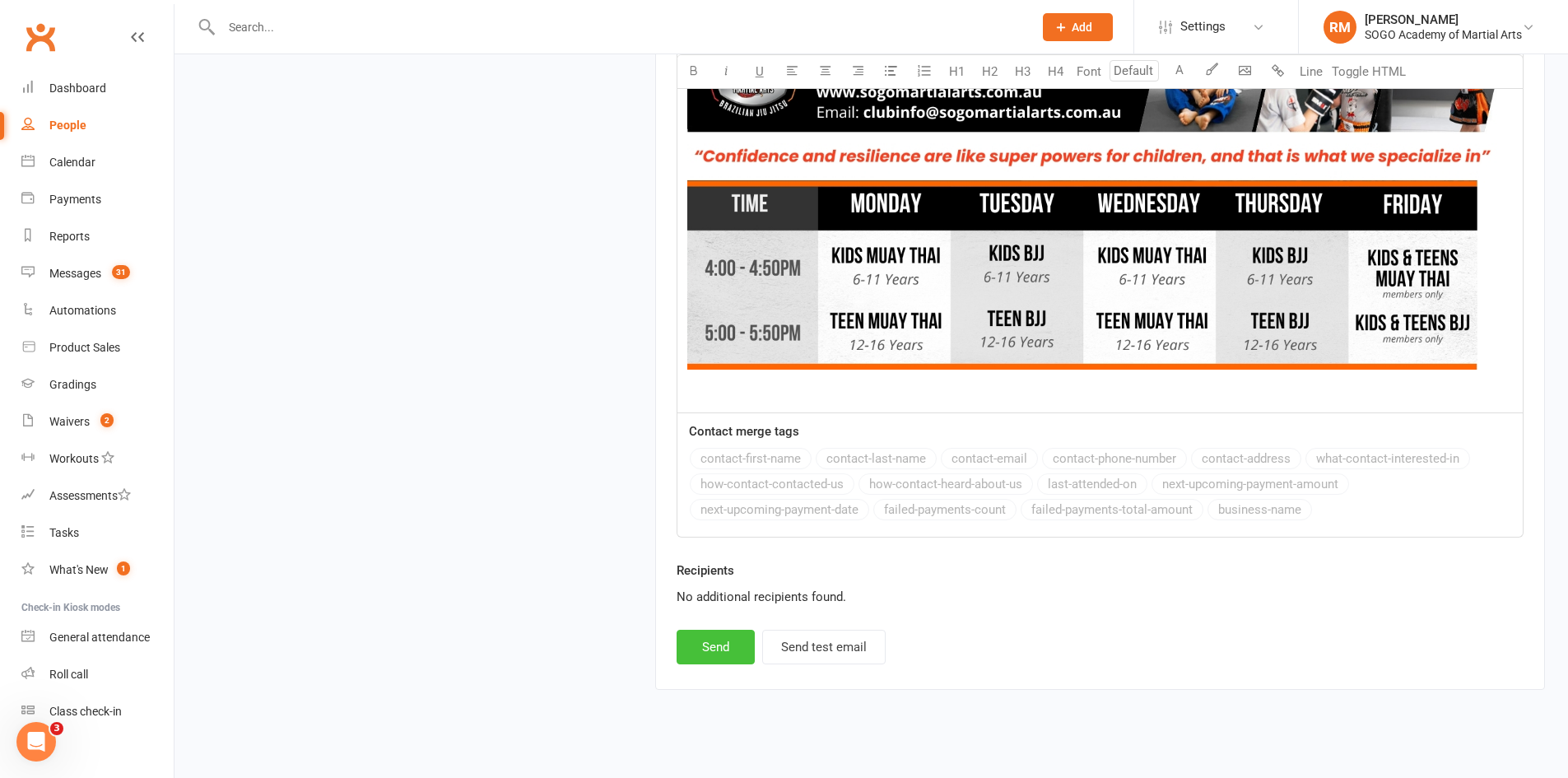
drag, startPoint x: 715, startPoint y: 629, endPoint x: 716, endPoint y: 611, distance: 18.0
click at [718, 630] on button "Send" at bounding box center [716, 647] width 79 height 34
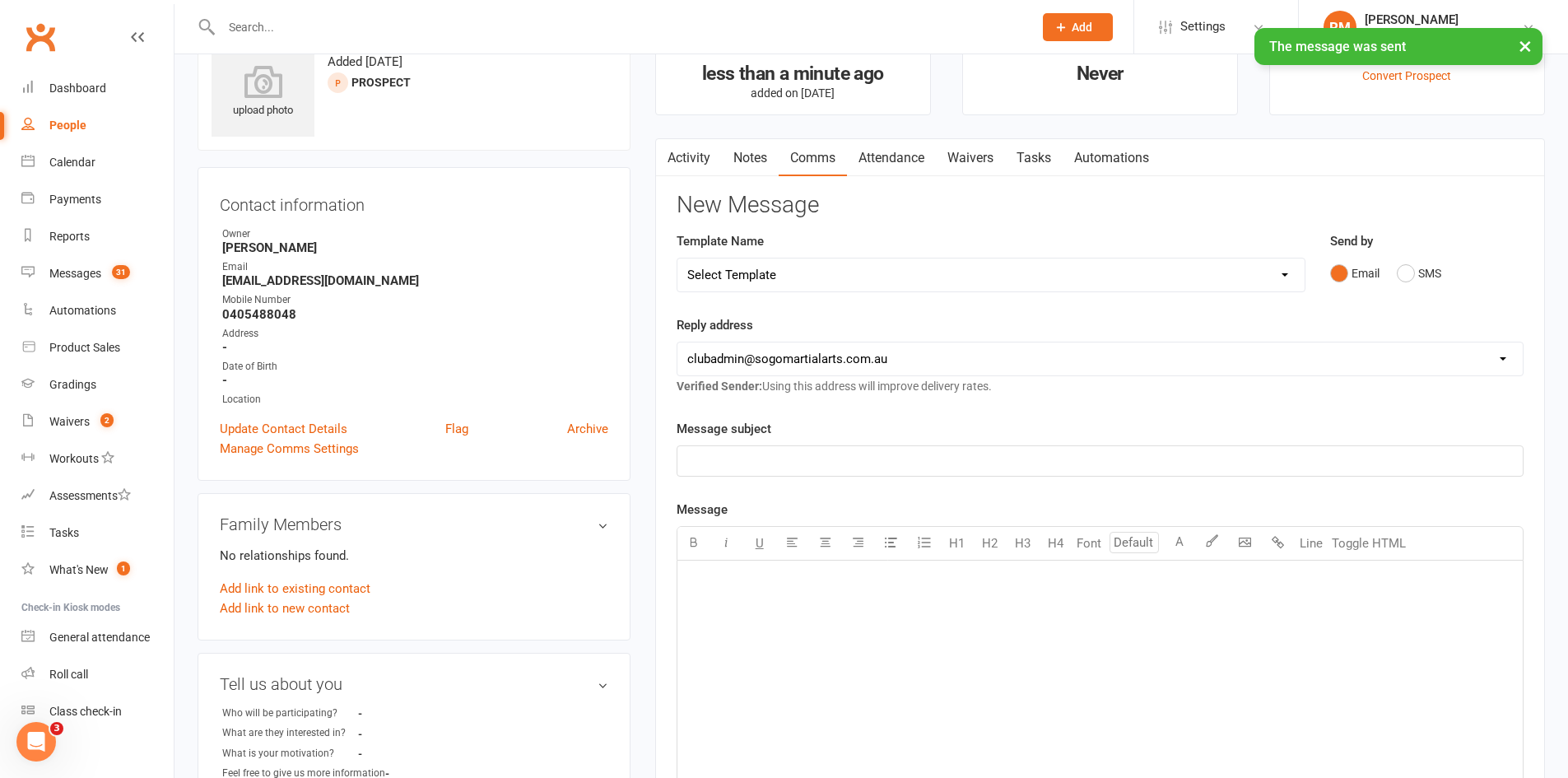
scroll to position [0, 0]
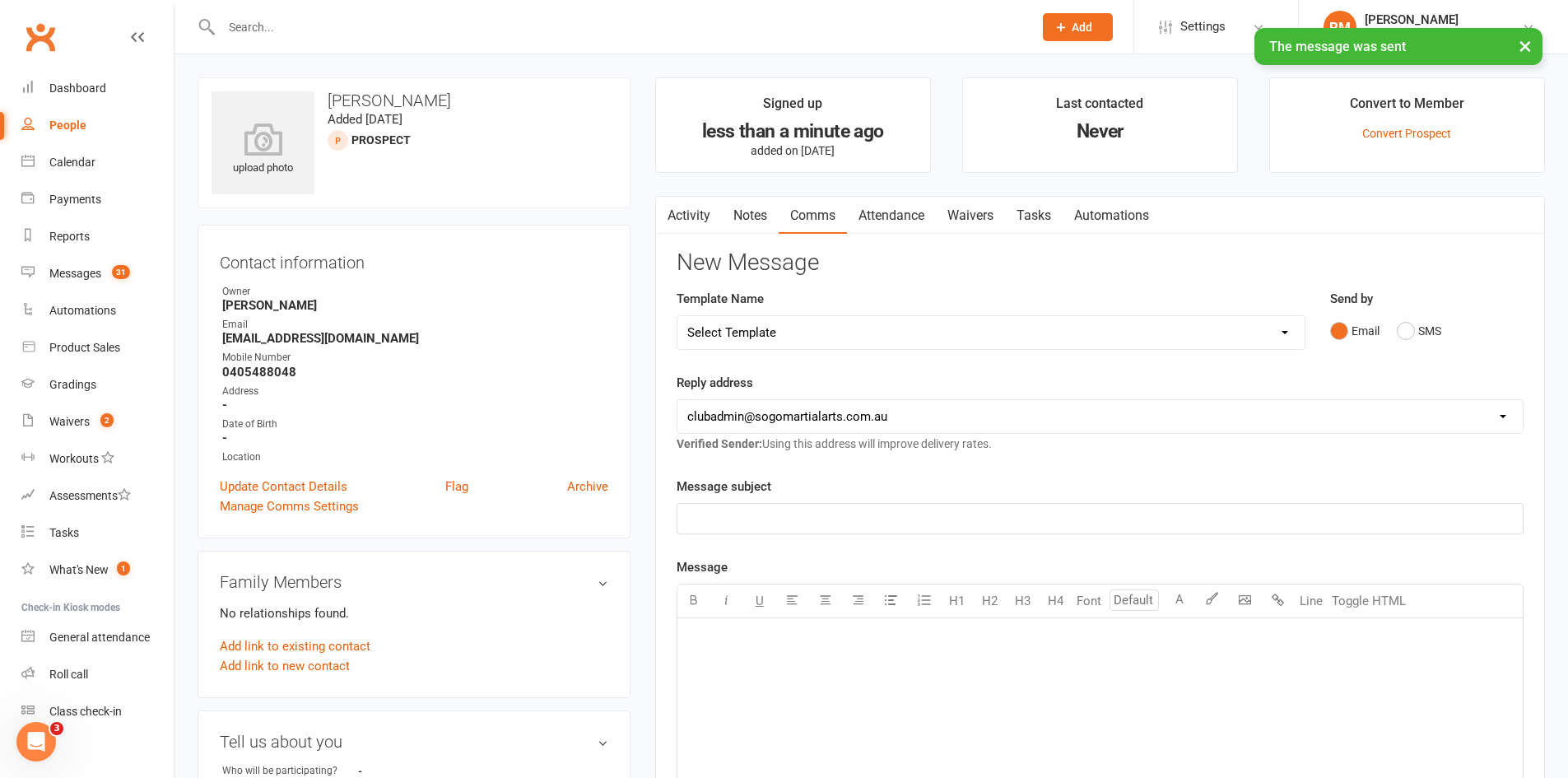
click at [829, 331] on select "Select Template [Email] 01. Junior Enquiry 1 Week FREE Zipleads Call Booked [Em…" at bounding box center [991, 332] width 627 height 33
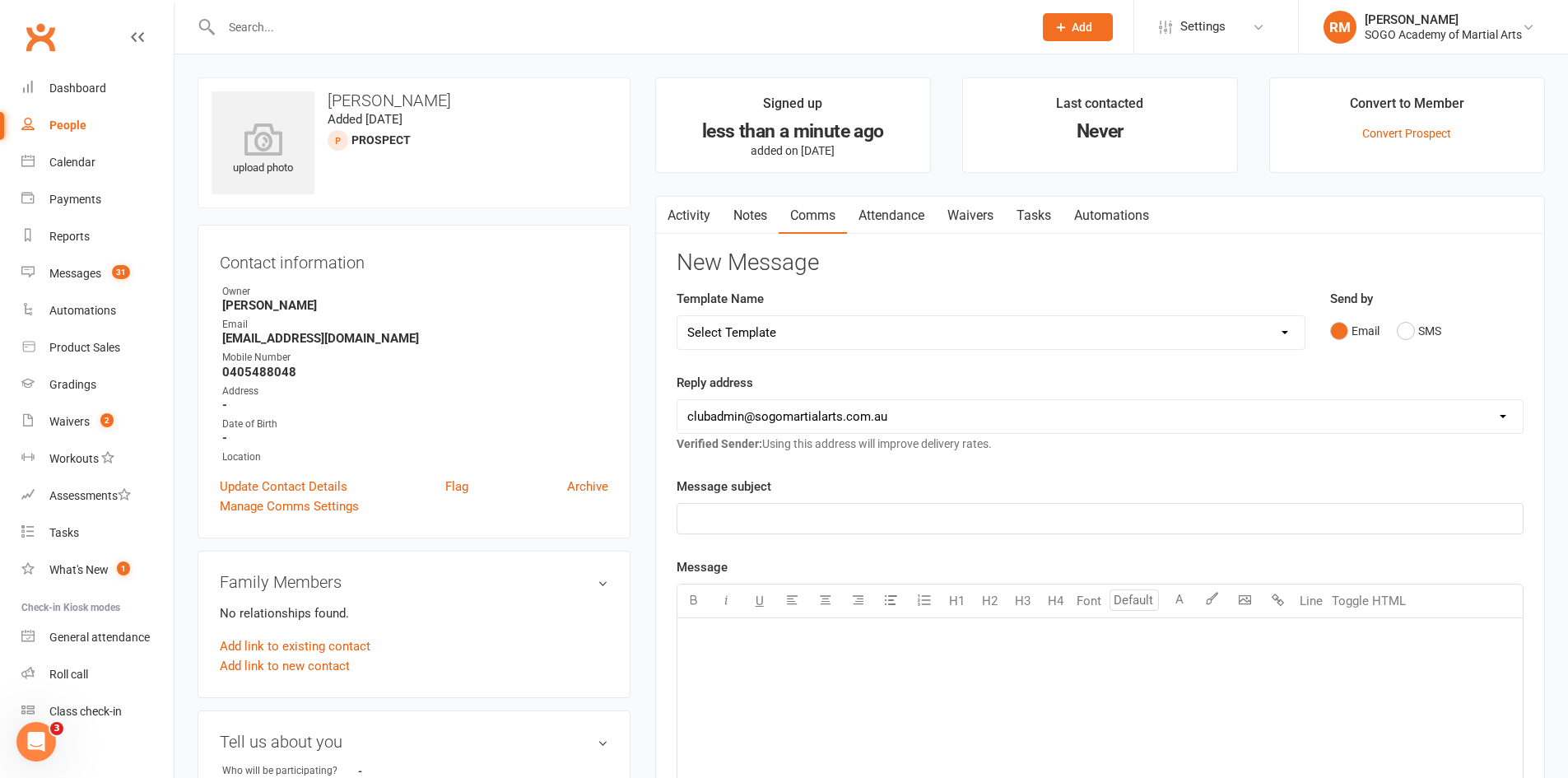
select select "11"
click at [677, 316] on select "Select Template [Email] 01. Junior Enquiry 1 Week FREE Zipleads Call Booked [Em…" at bounding box center [991, 332] width 627 height 33
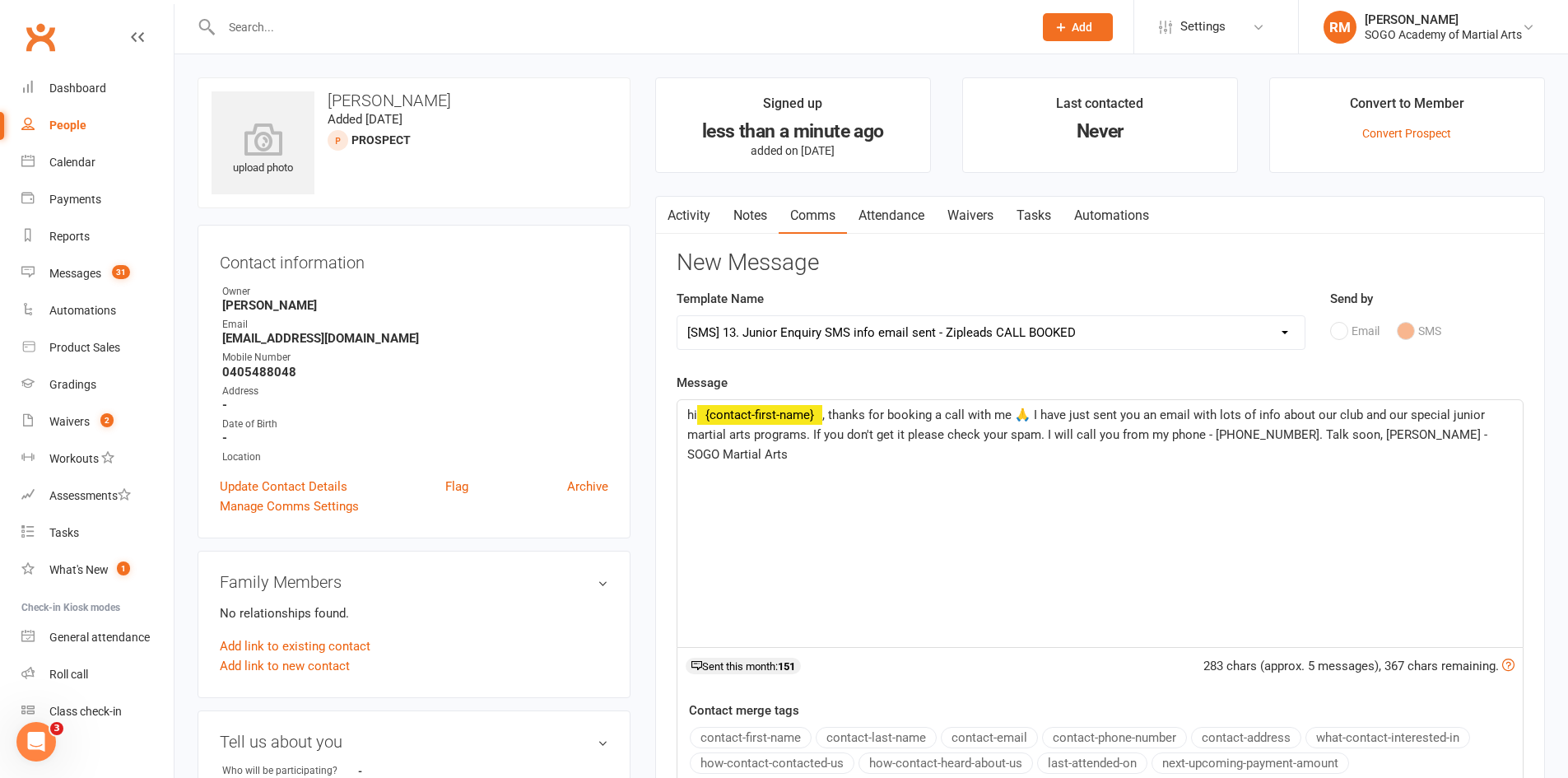
click at [1279, 435] on span ", thanks for booking a call with me 🙏 I have just sent you an email with lots o…" at bounding box center [1089, 435] width 804 height 54
drag, startPoint x: 1282, startPoint y: 434, endPoint x: 1043, endPoint y: 437, distance: 239.0
click at [1043, 437] on span ", thanks for booking a call with me 🙏 I have just sent you an email with lots o…" at bounding box center [1089, 435] width 804 height 54
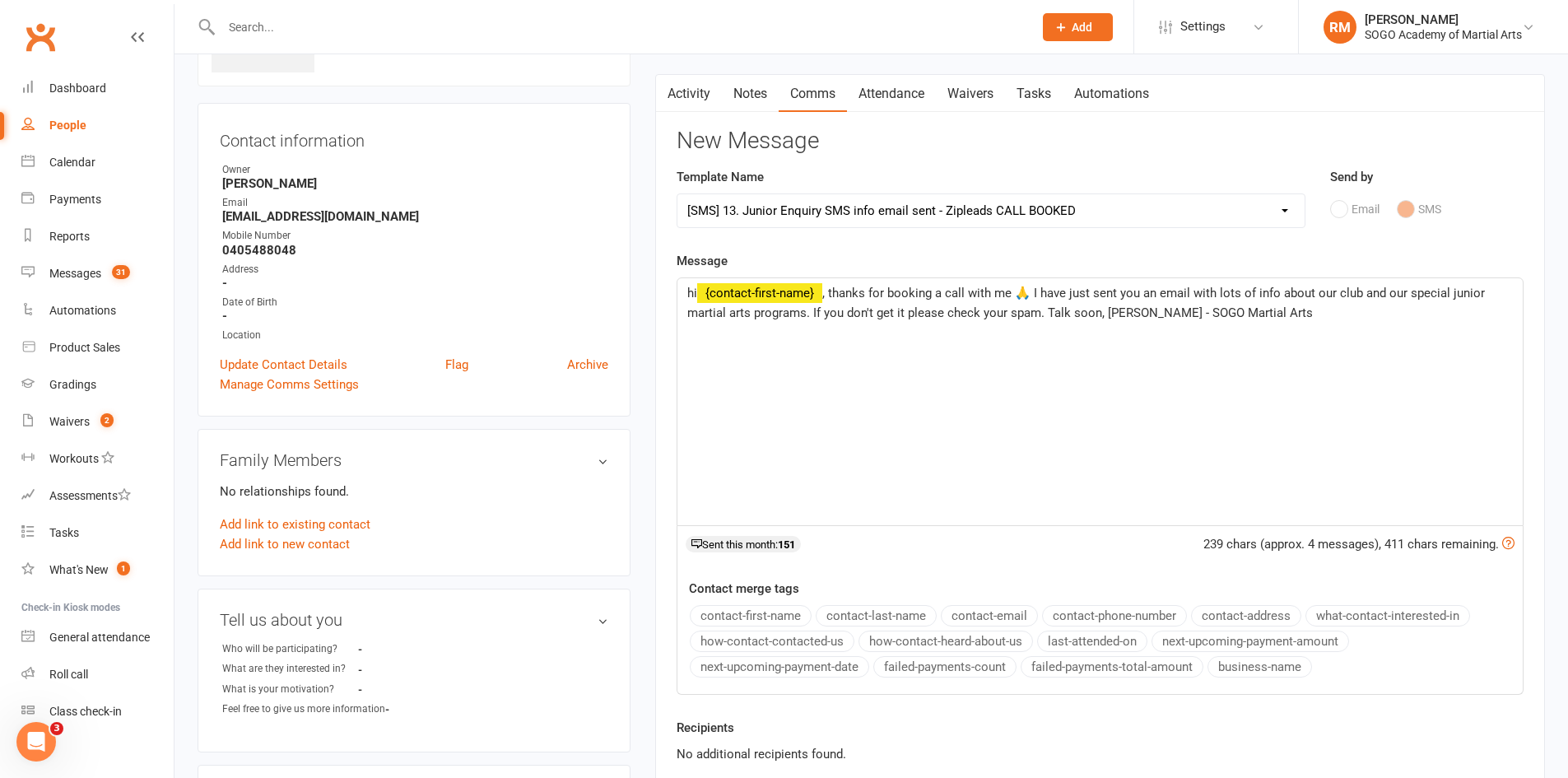
scroll to position [412, 0]
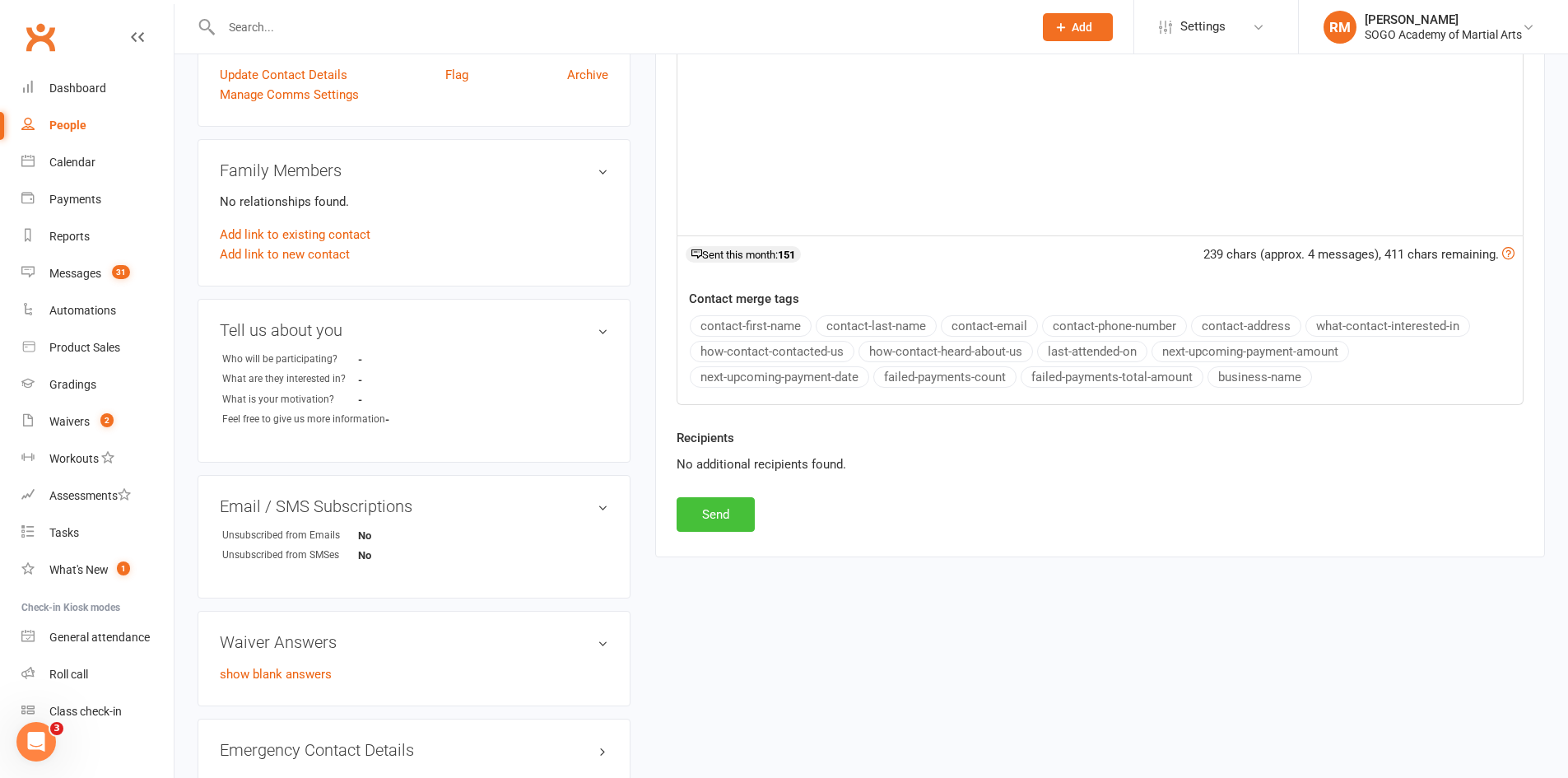
click at [731, 525] on button "Send" at bounding box center [716, 514] width 79 height 34
select select
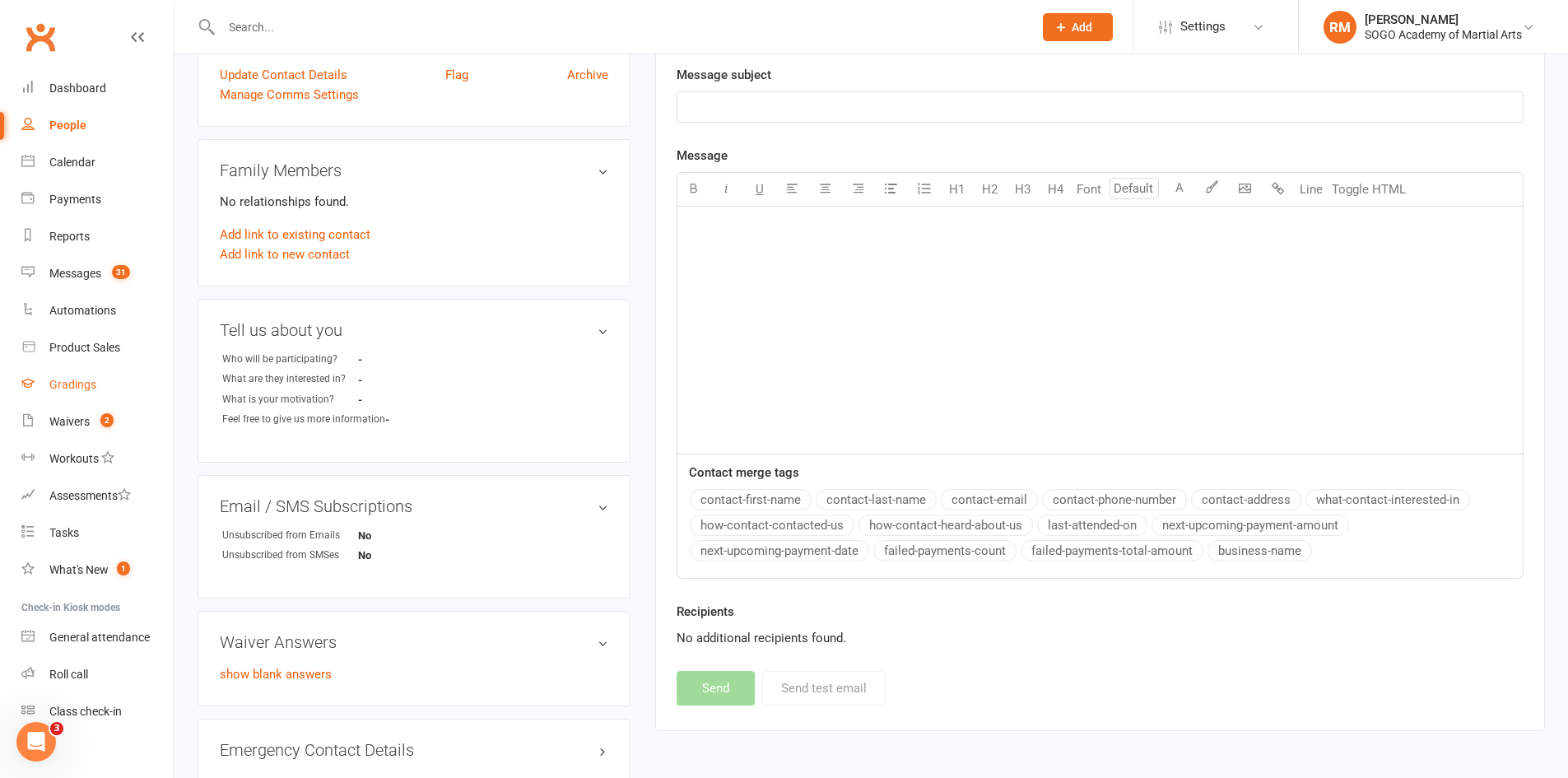
click at [64, 378] on link "Gradings" at bounding box center [98, 385] width 152 height 37
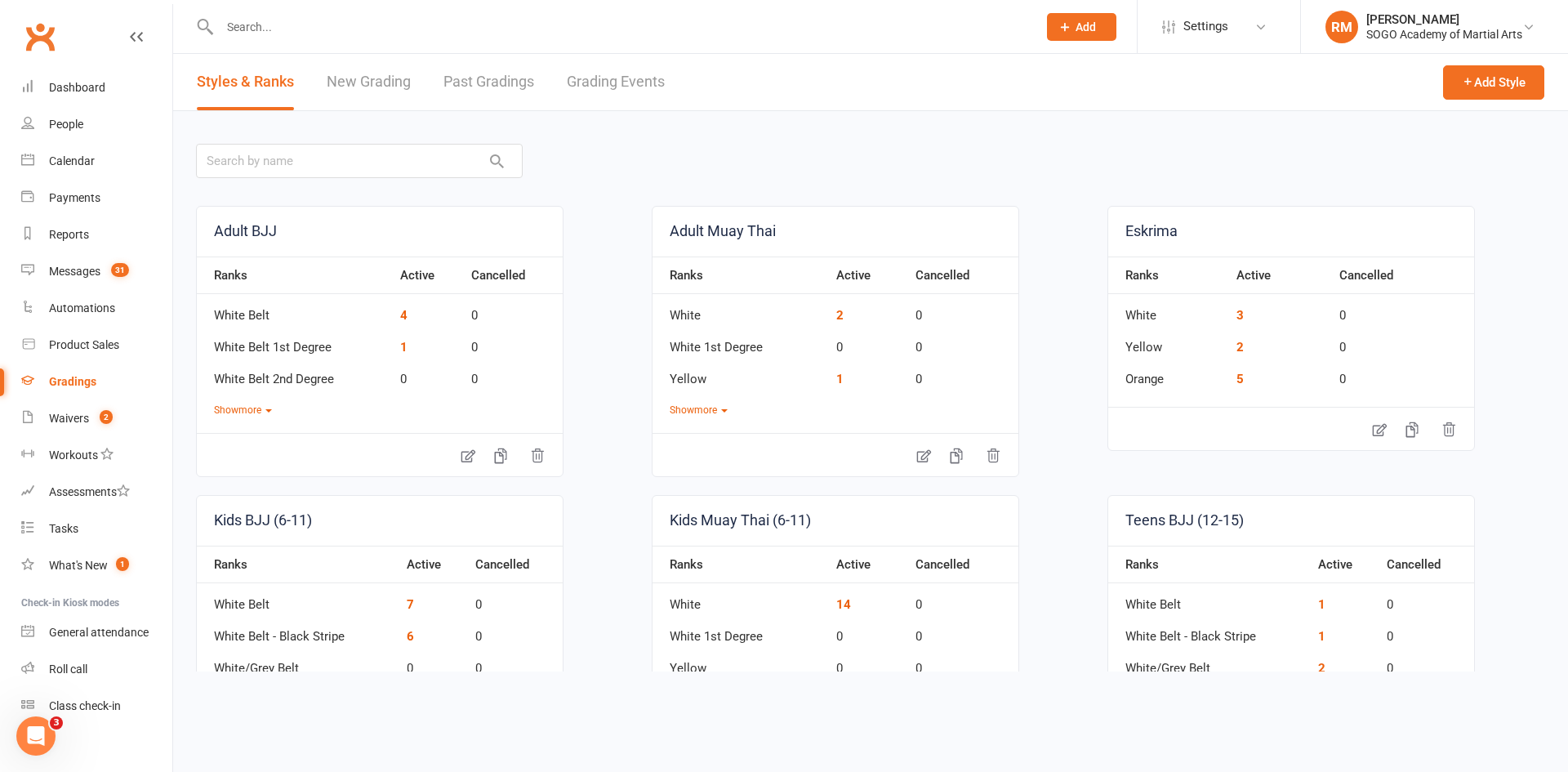
click at [378, 70] on link "New Grading" at bounding box center [369, 82] width 85 height 56
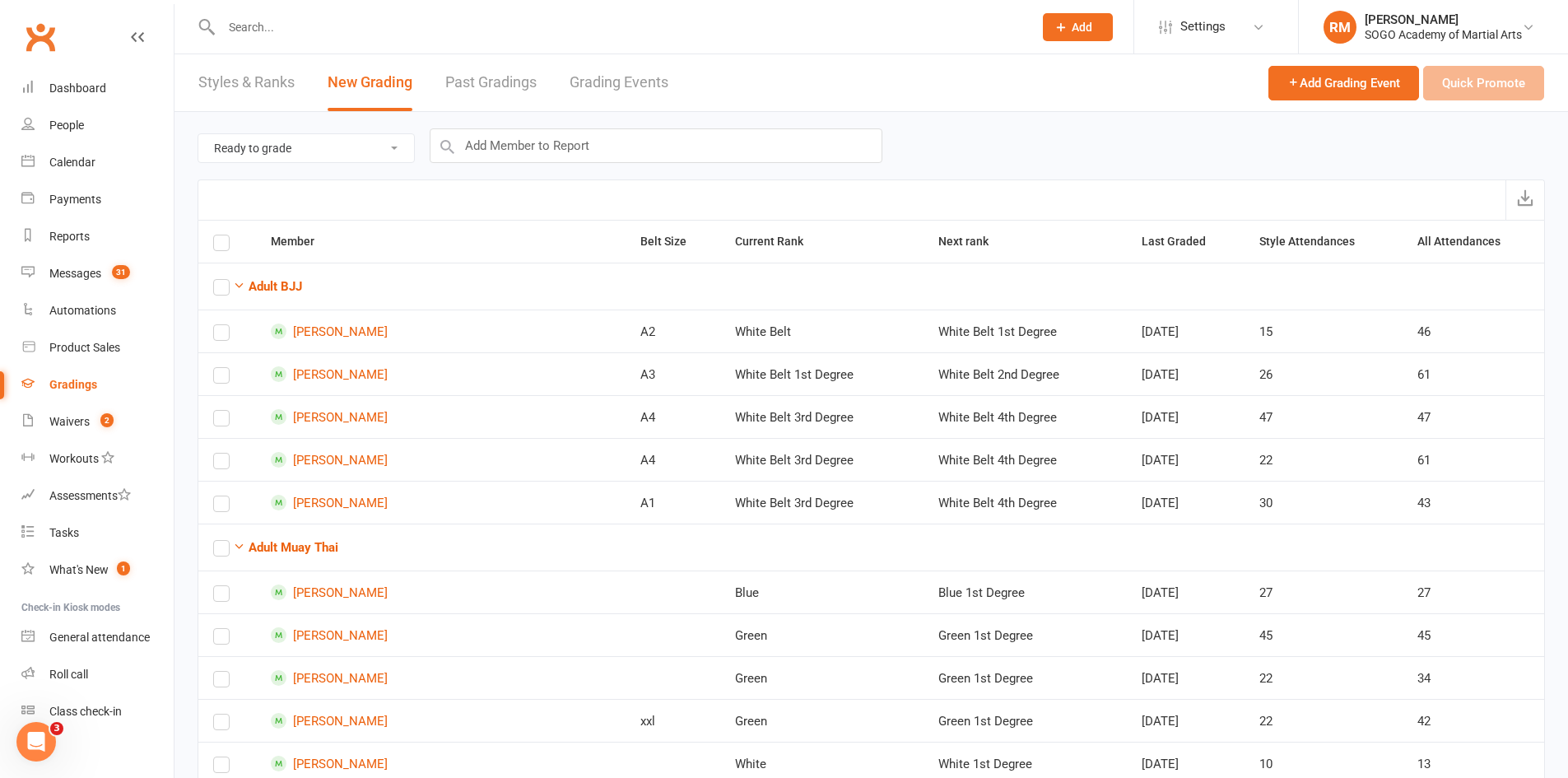
click at [347, 150] on select "Ready to grade All members enrolled in a style Active members enrolled in a sty…" at bounding box center [306, 149] width 216 height 28
select select "all_members_in_style"
click at [198, 135] on select "Ready to grade All members enrolled in a style Active members enrolled in a sty…" at bounding box center [306, 149] width 216 height 28
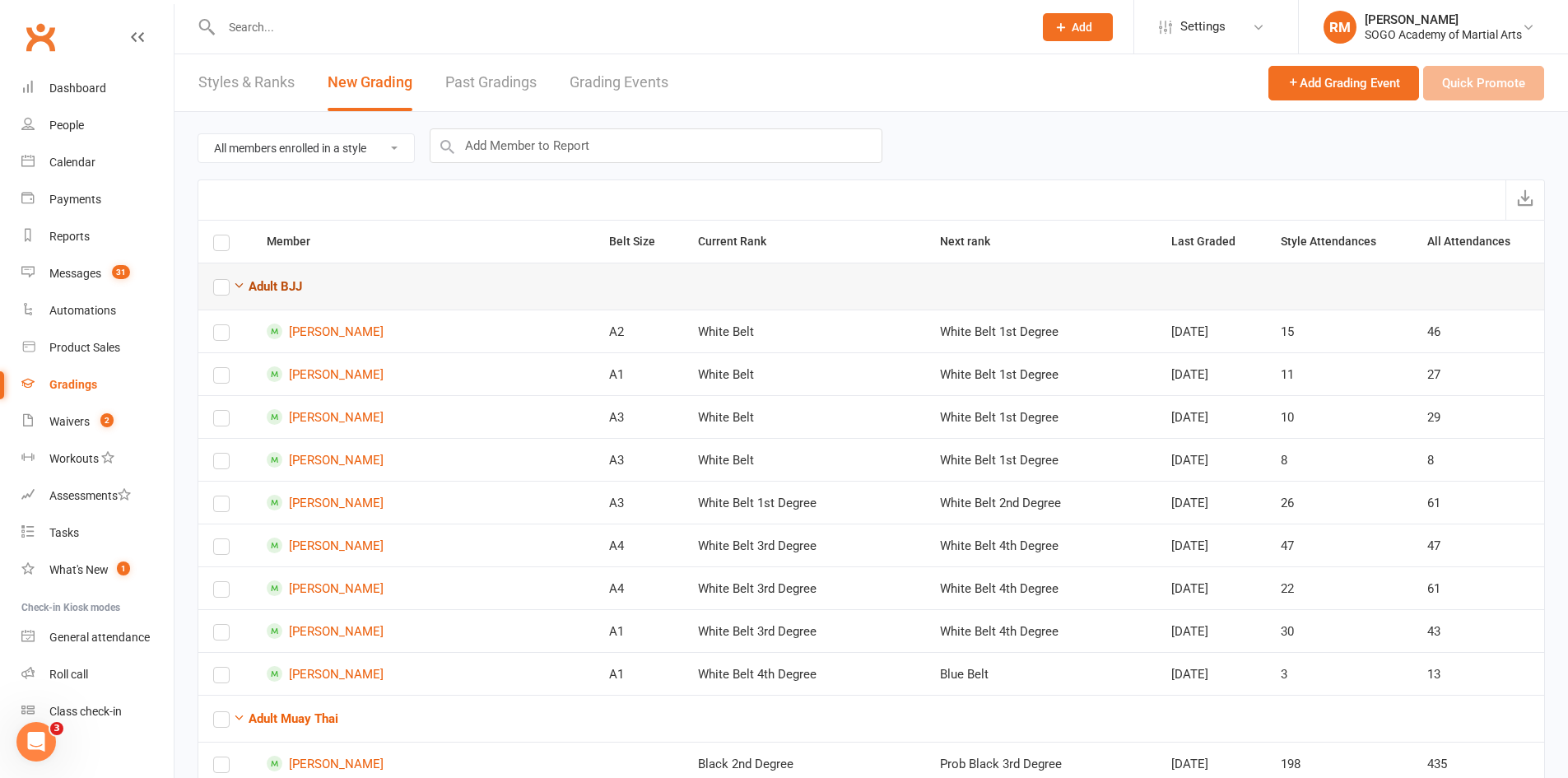
click at [241, 286] on icon "button" at bounding box center [239, 285] width 13 height 13
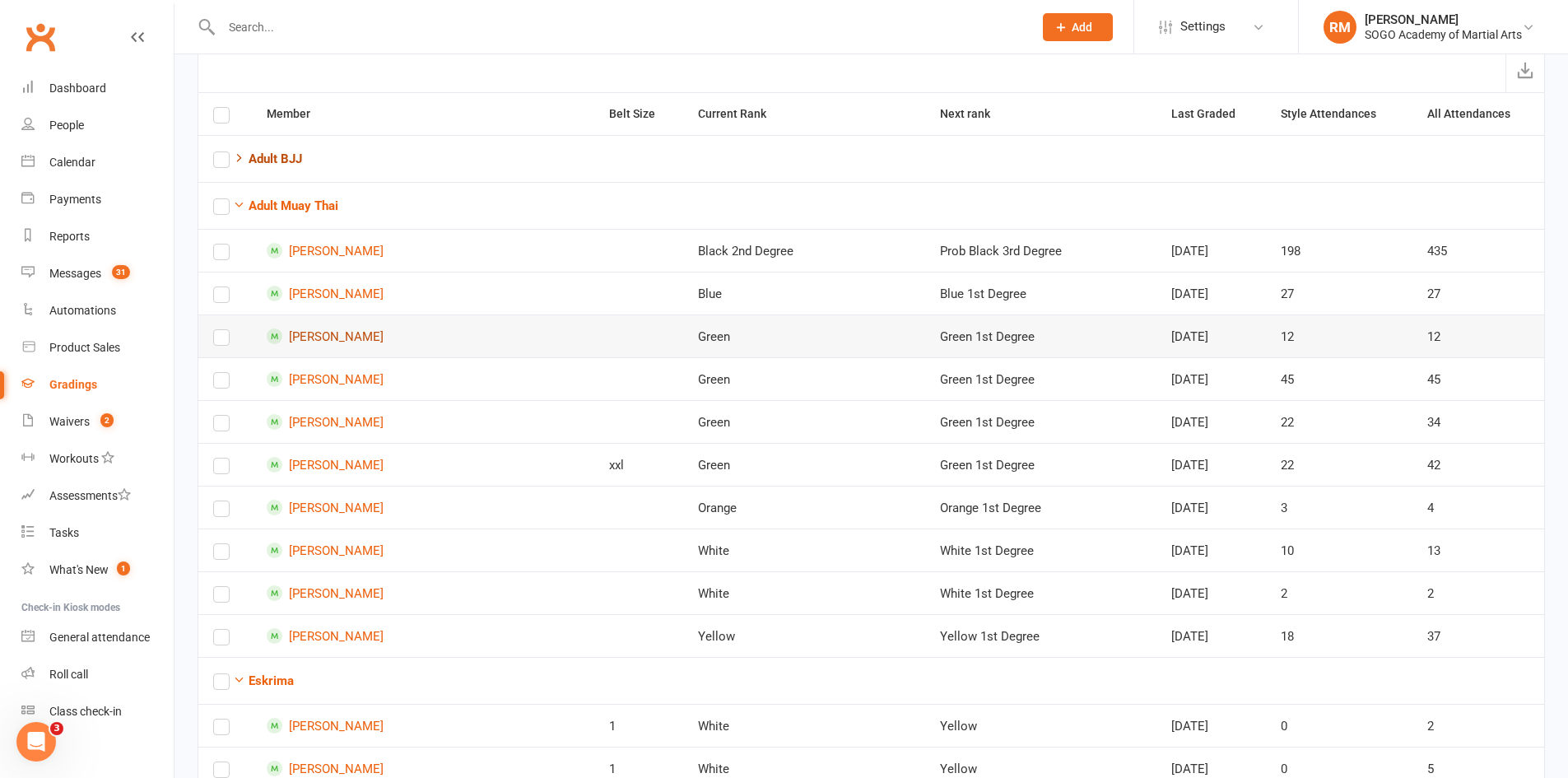
scroll to position [165, 0]
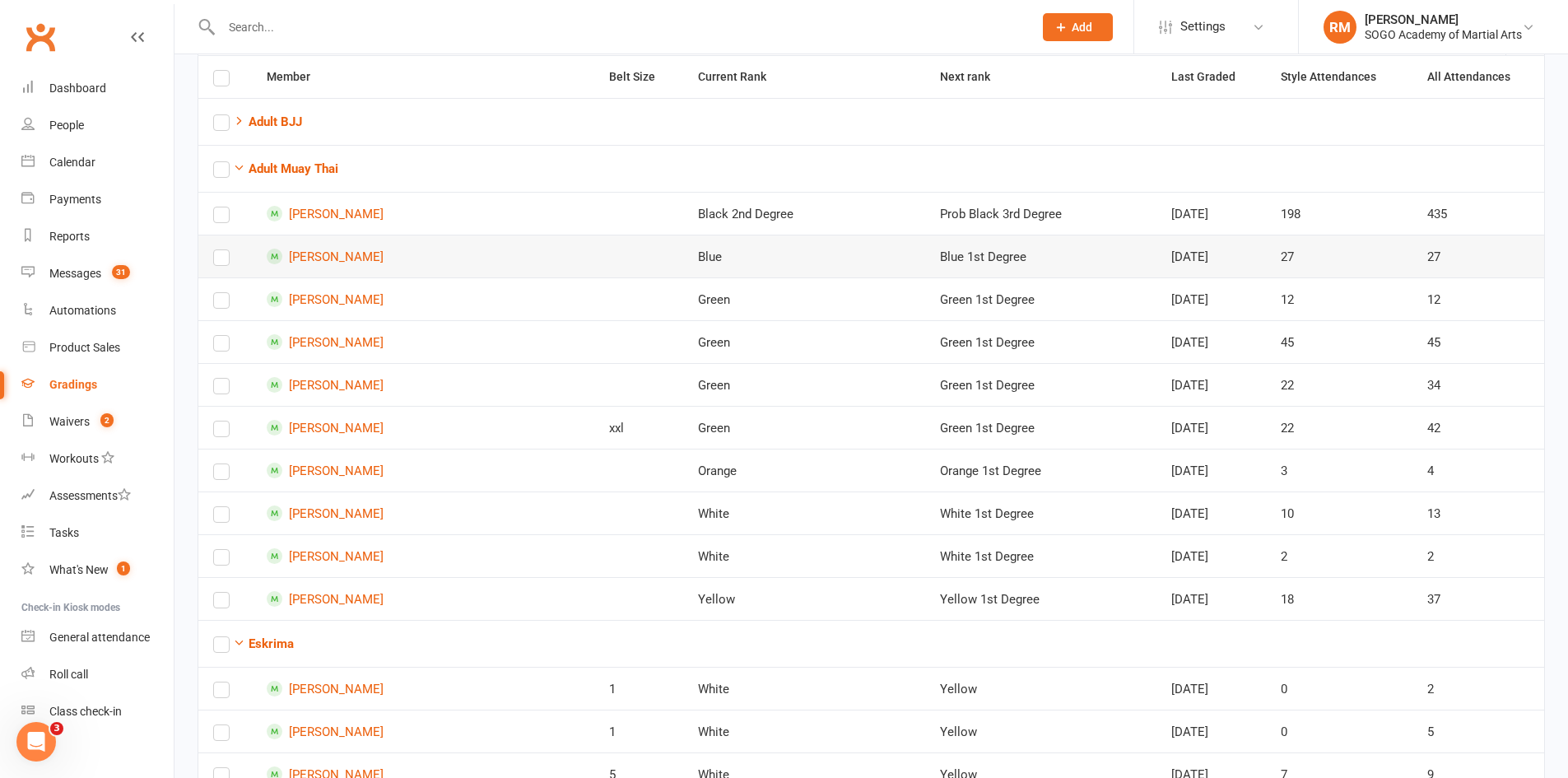
click at [218, 261] on label at bounding box center [221, 261] width 17 height 0
click at [218, 251] on input "checkbox" at bounding box center [221, 251] width 17 height 0
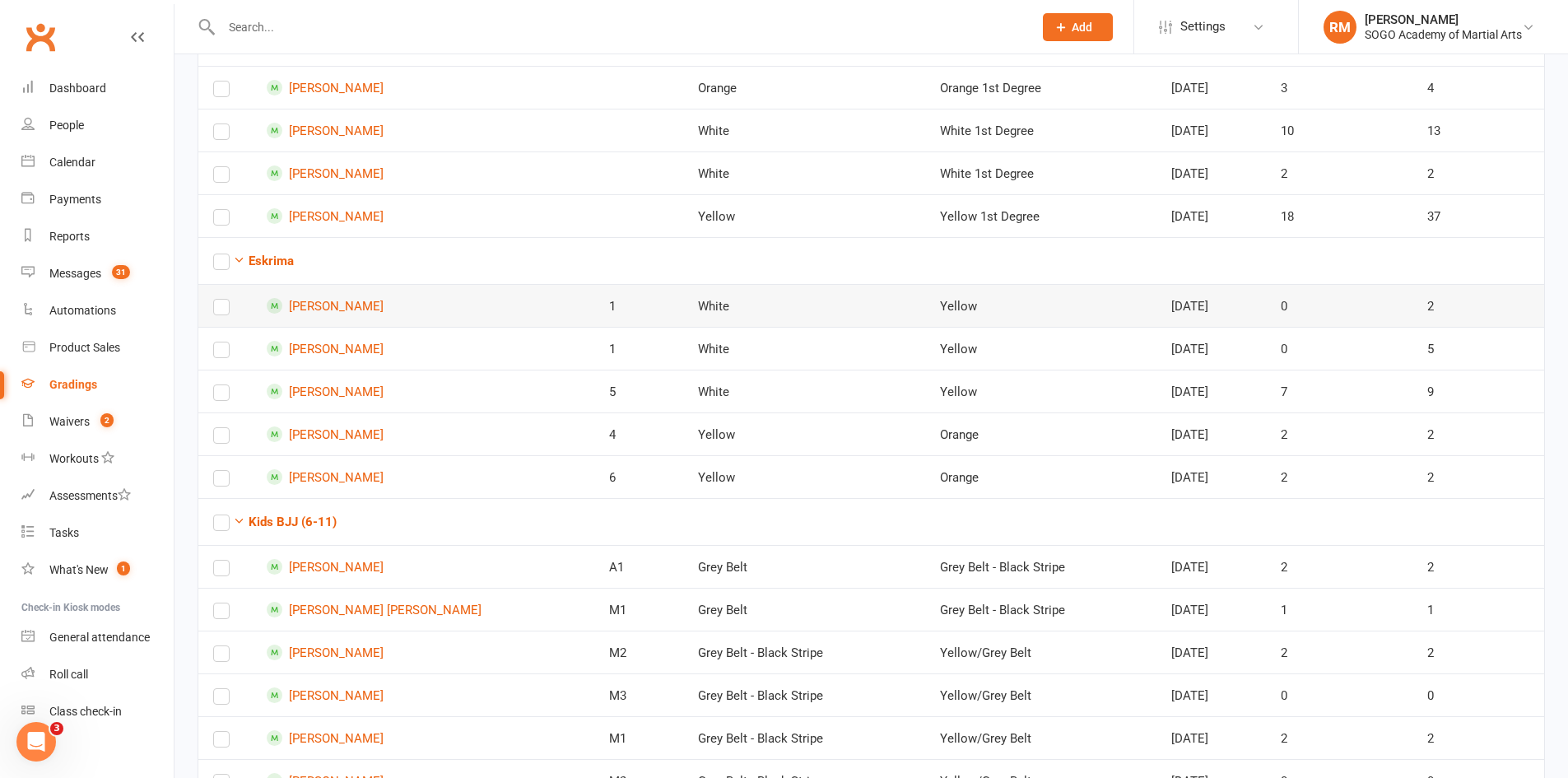
scroll to position [577, 0]
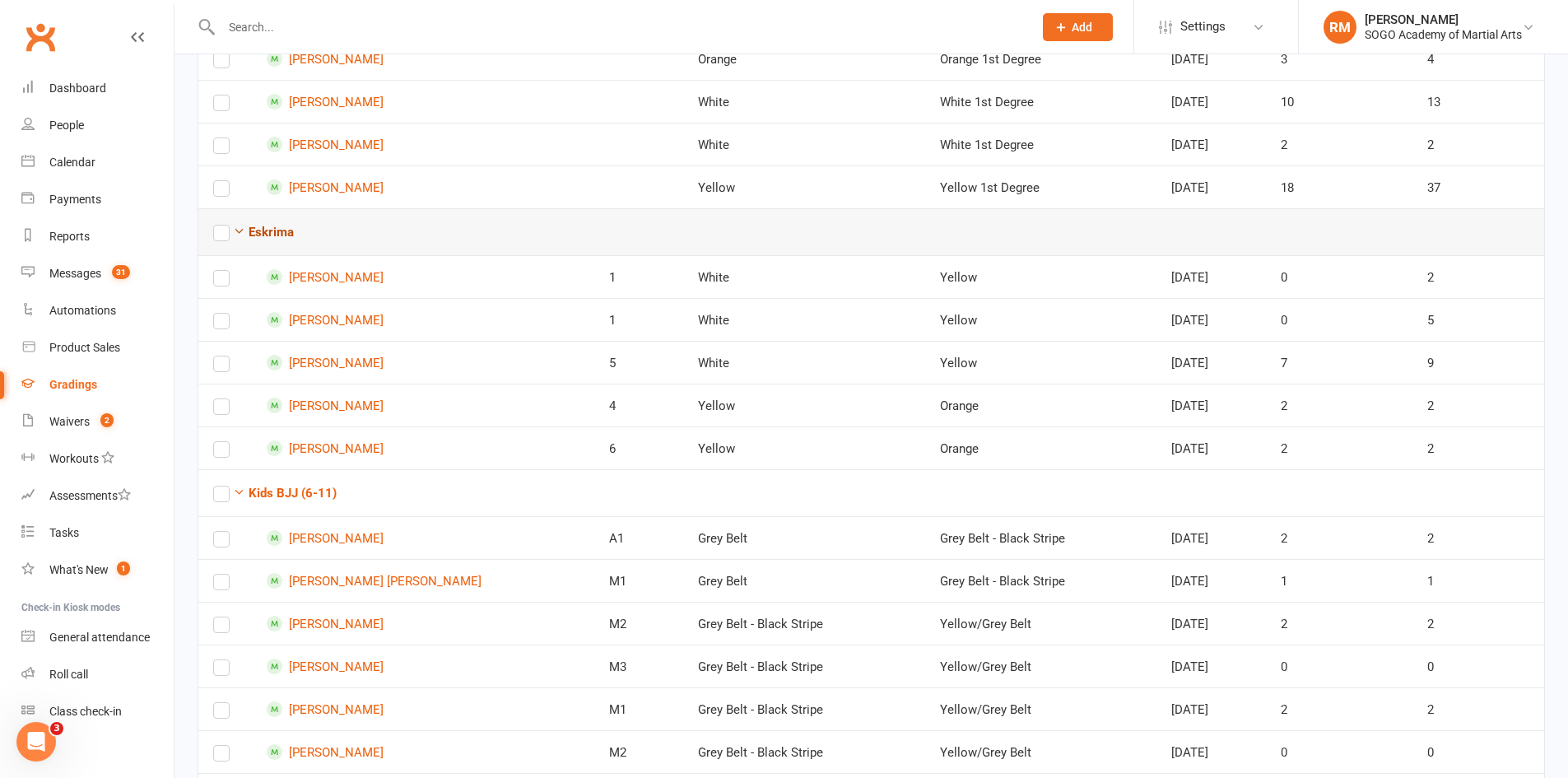
click at [239, 232] on icon "button" at bounding box center [239, 231] width 13 height 13
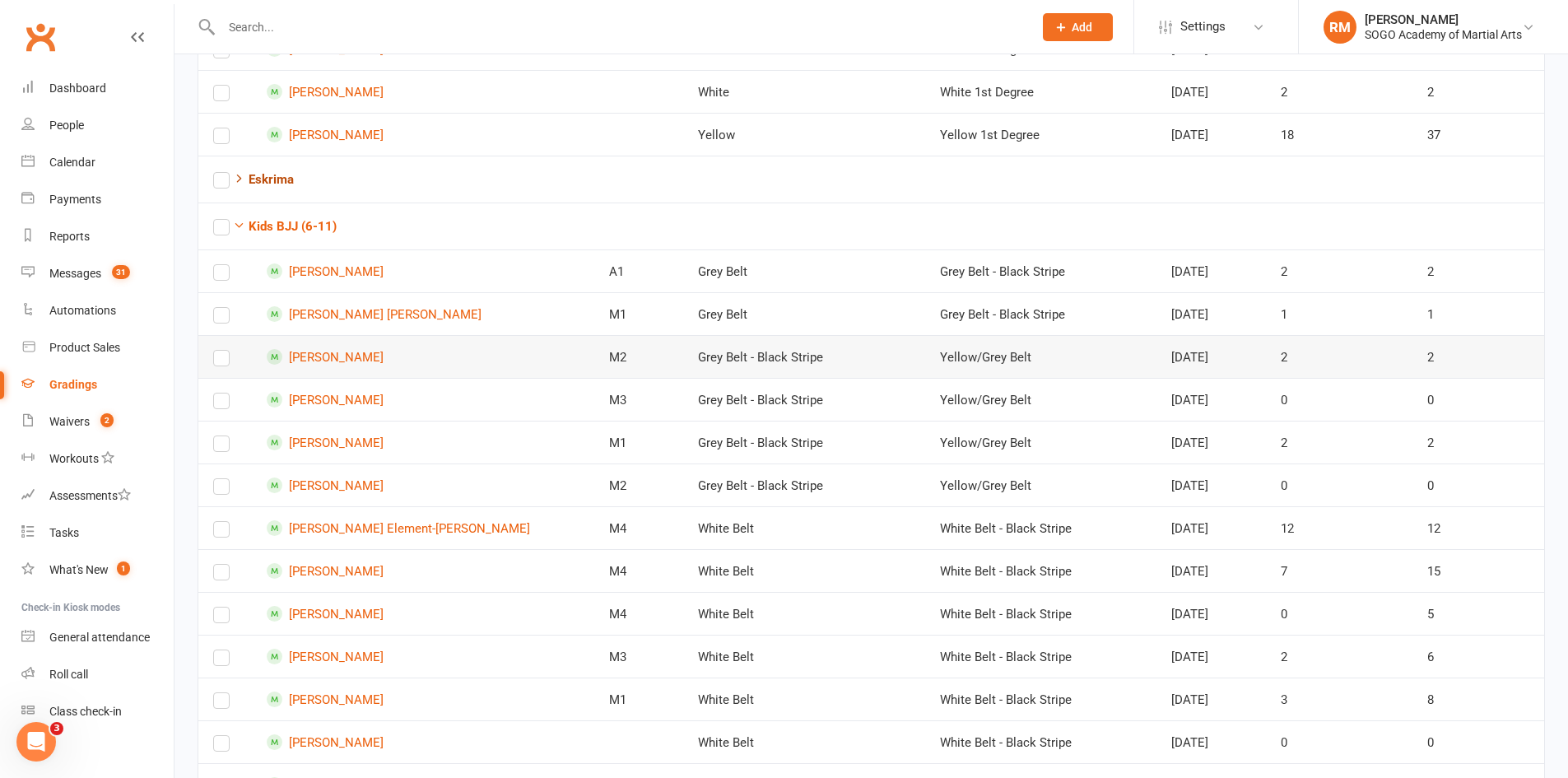
scroll to position [659, 0]
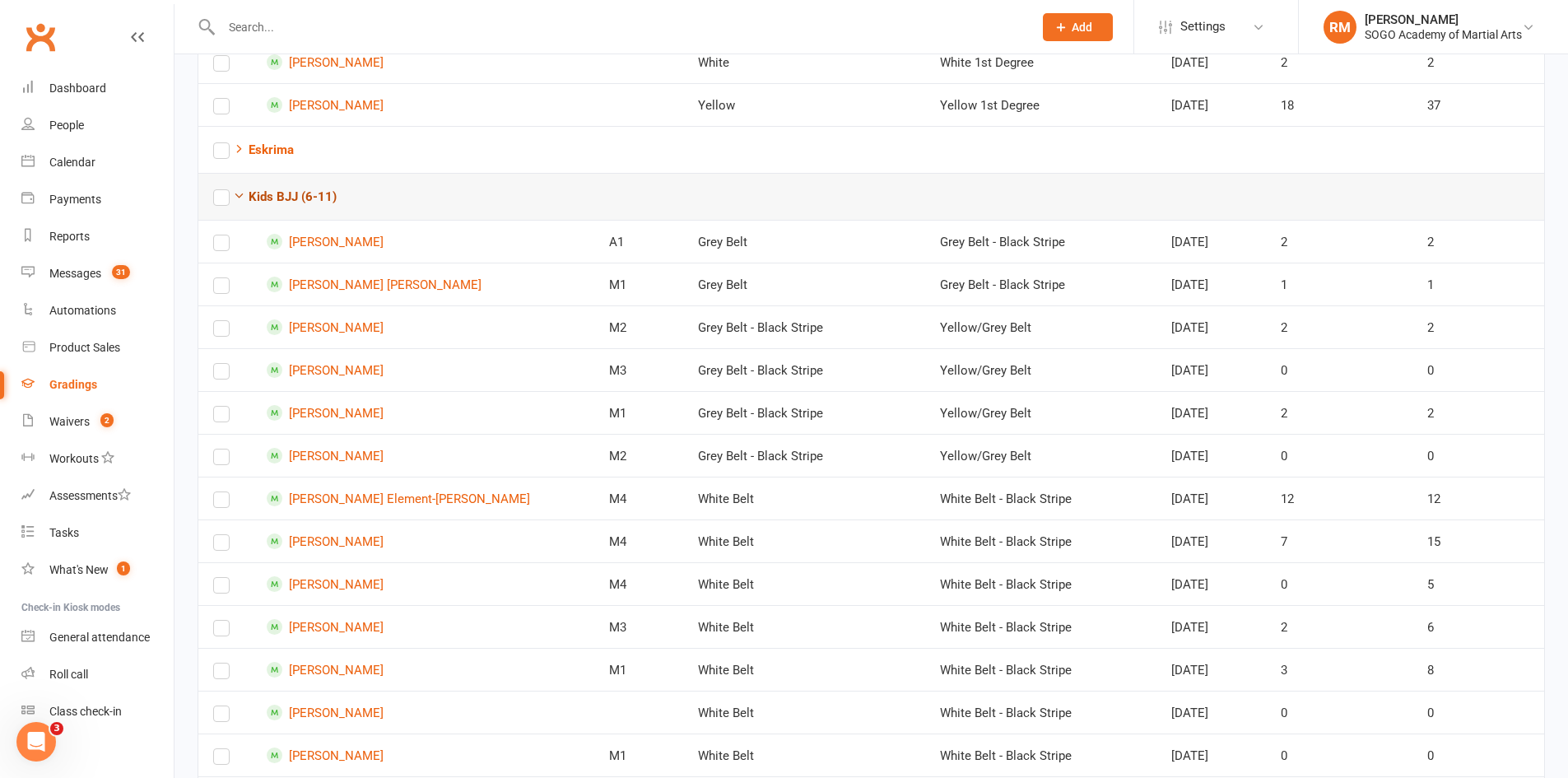
click at [238, 193] on icon "button" at bounding box center [239, 196] width 13 height 13
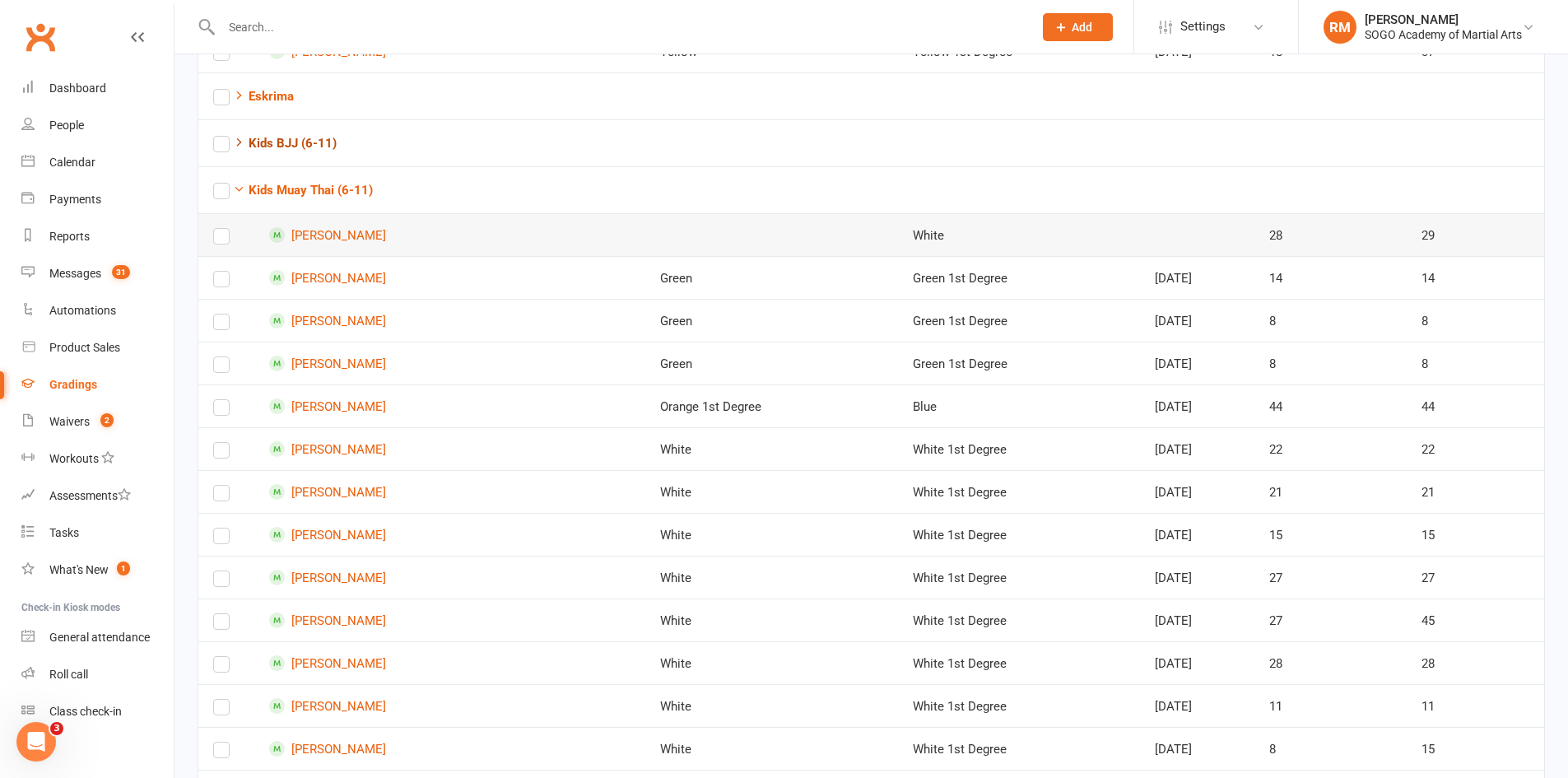
scroll to position [741, 0]
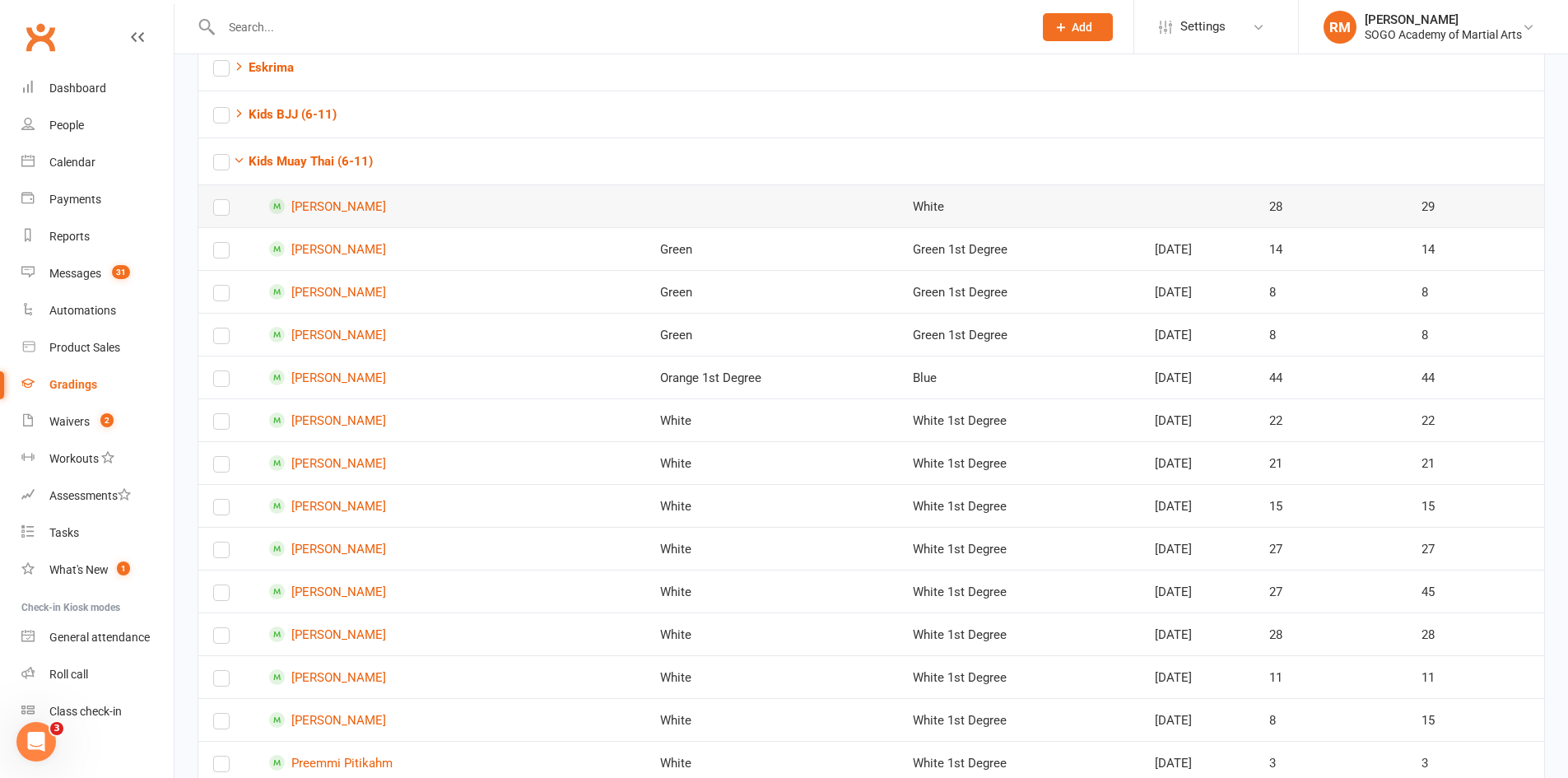
click at [221, 211] on label at bounding box center [221, 211] width 17 height 0
click at [221, 200] on input "checkbox" at bounding box center [221, 200] width 17 height 0
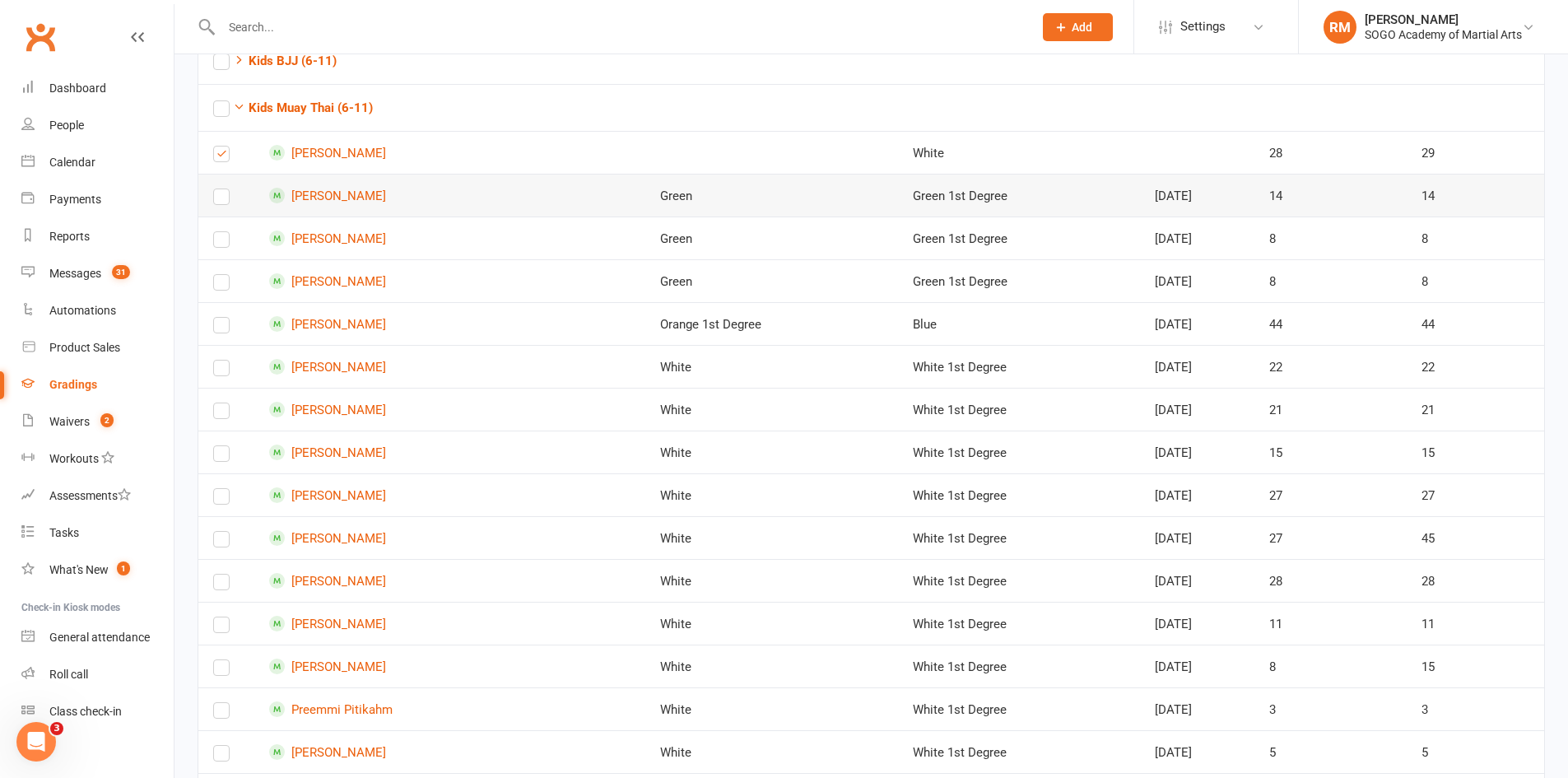
scroll to position [823, 0]
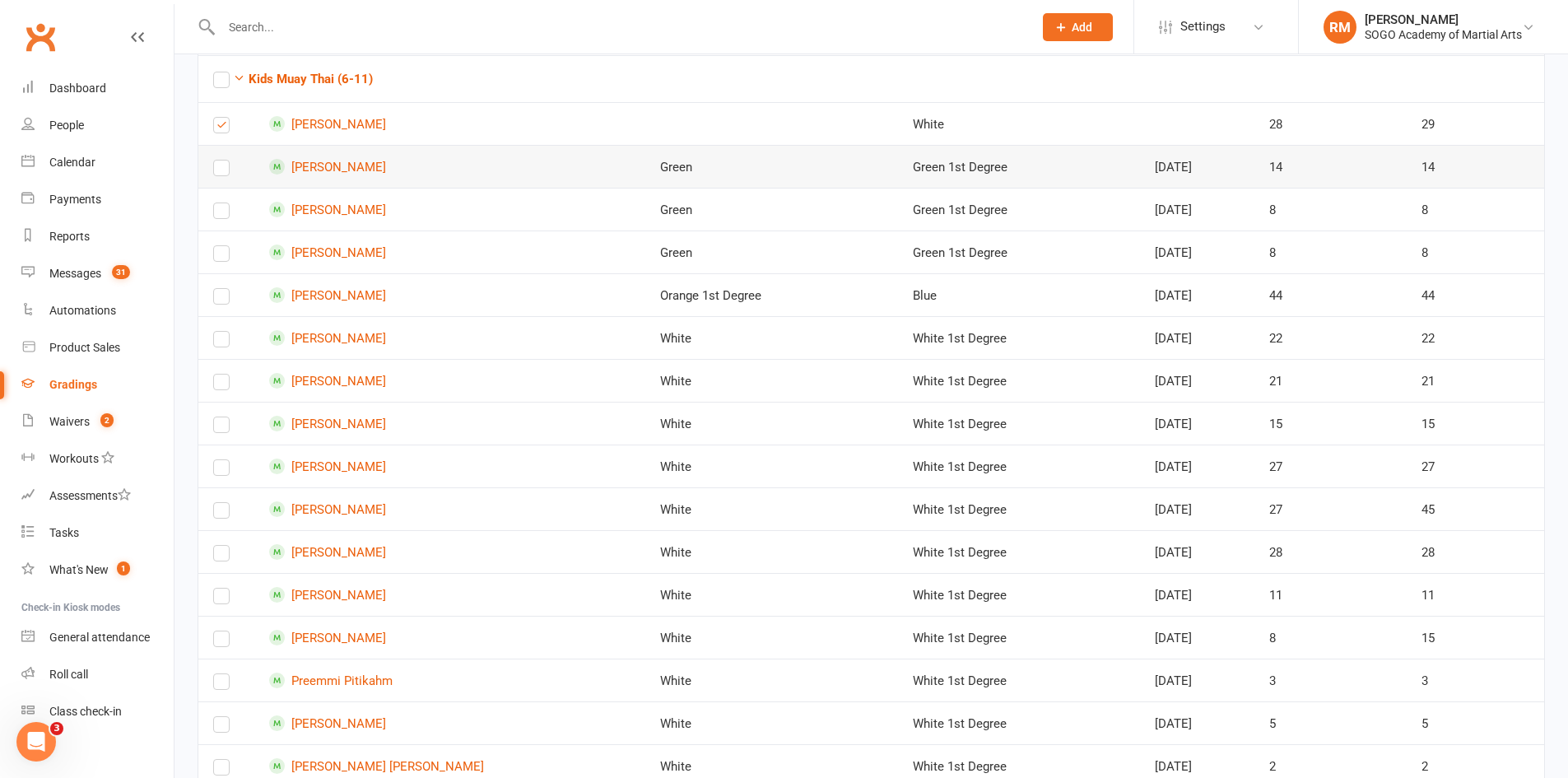
click at [221, 171] on label at bounding box center [221, 171] width 17 height 0
click at [221, 160] on input "checkbox" at bounding box center [221, 160] width 17 height 0
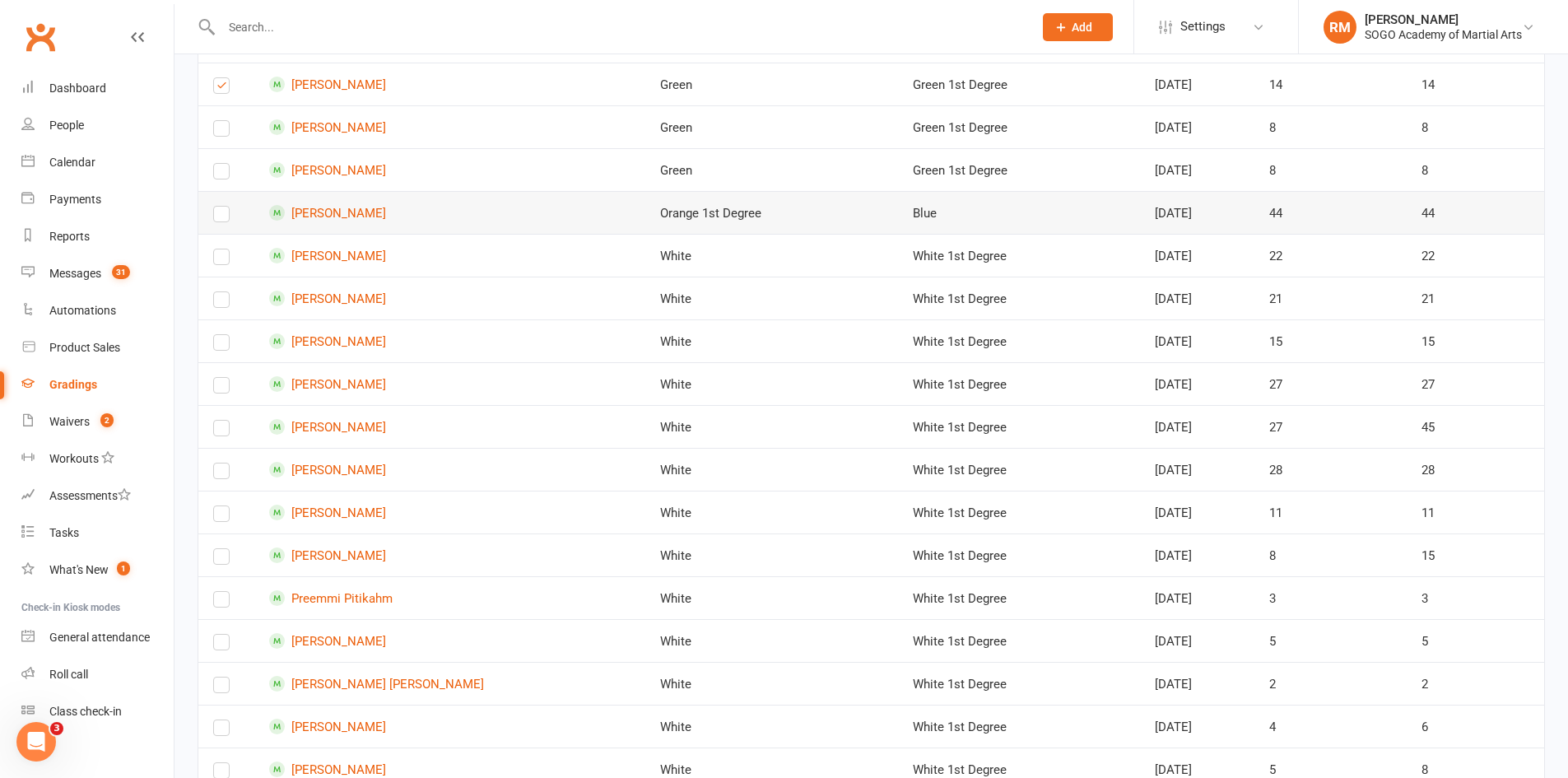
scroll to position [989, 0]
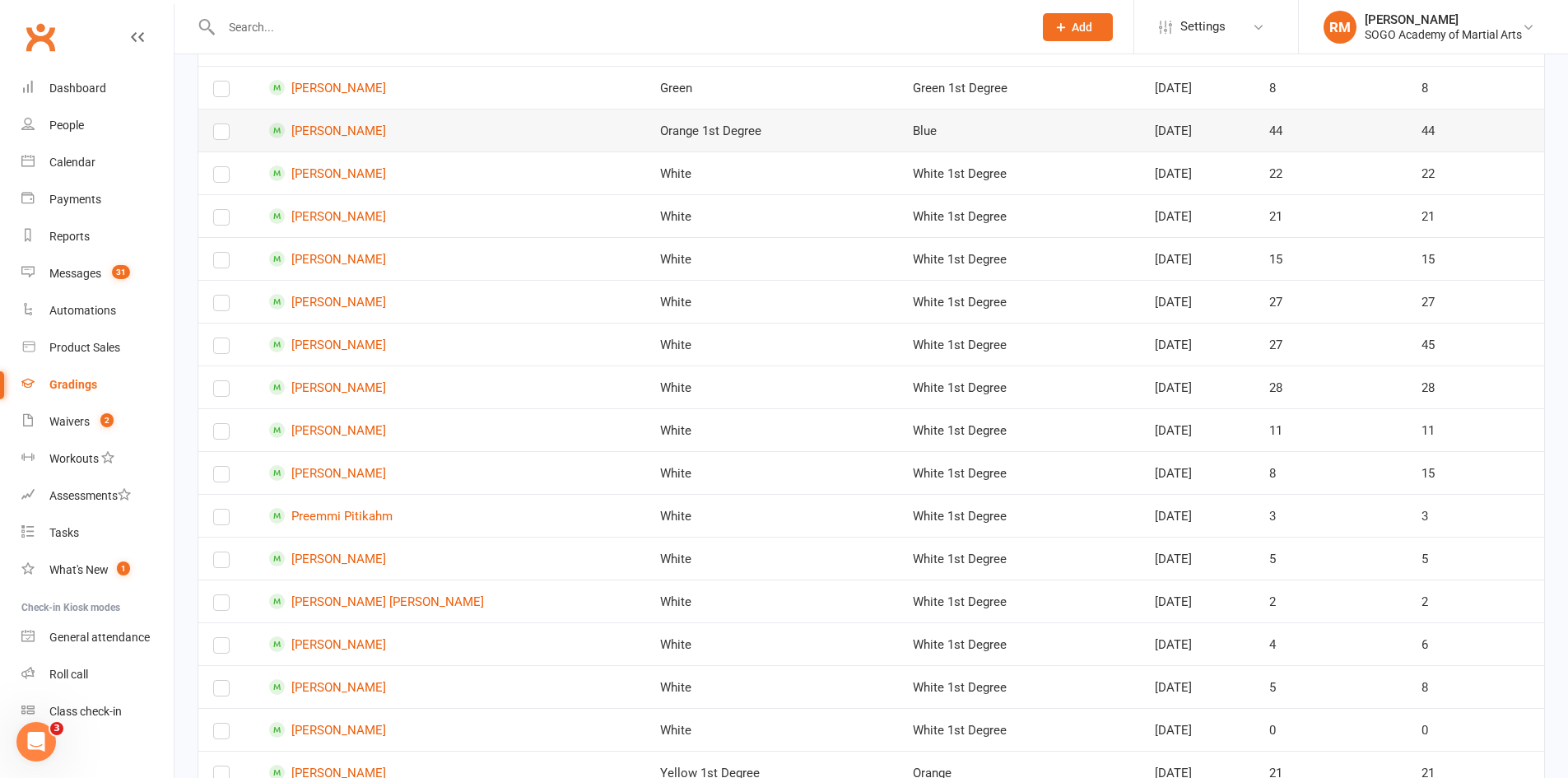
click at [222, 135] on label at bounding box center [221, 135] width 17 height 0
click at [222, 125] on input "checkbox" at bounding box center [221, 125] width 17 height 0
drag, startPoint x: 223, startPoint y: 173, endPoint x: 226, endPoint y: 191, distance: 18.2
click at [223, 178] on label at bounding box center [221, 178] width 17 height 0
click at [223, 167] on input "checkbox" at bounding box center [221, 167] width 17 height 0
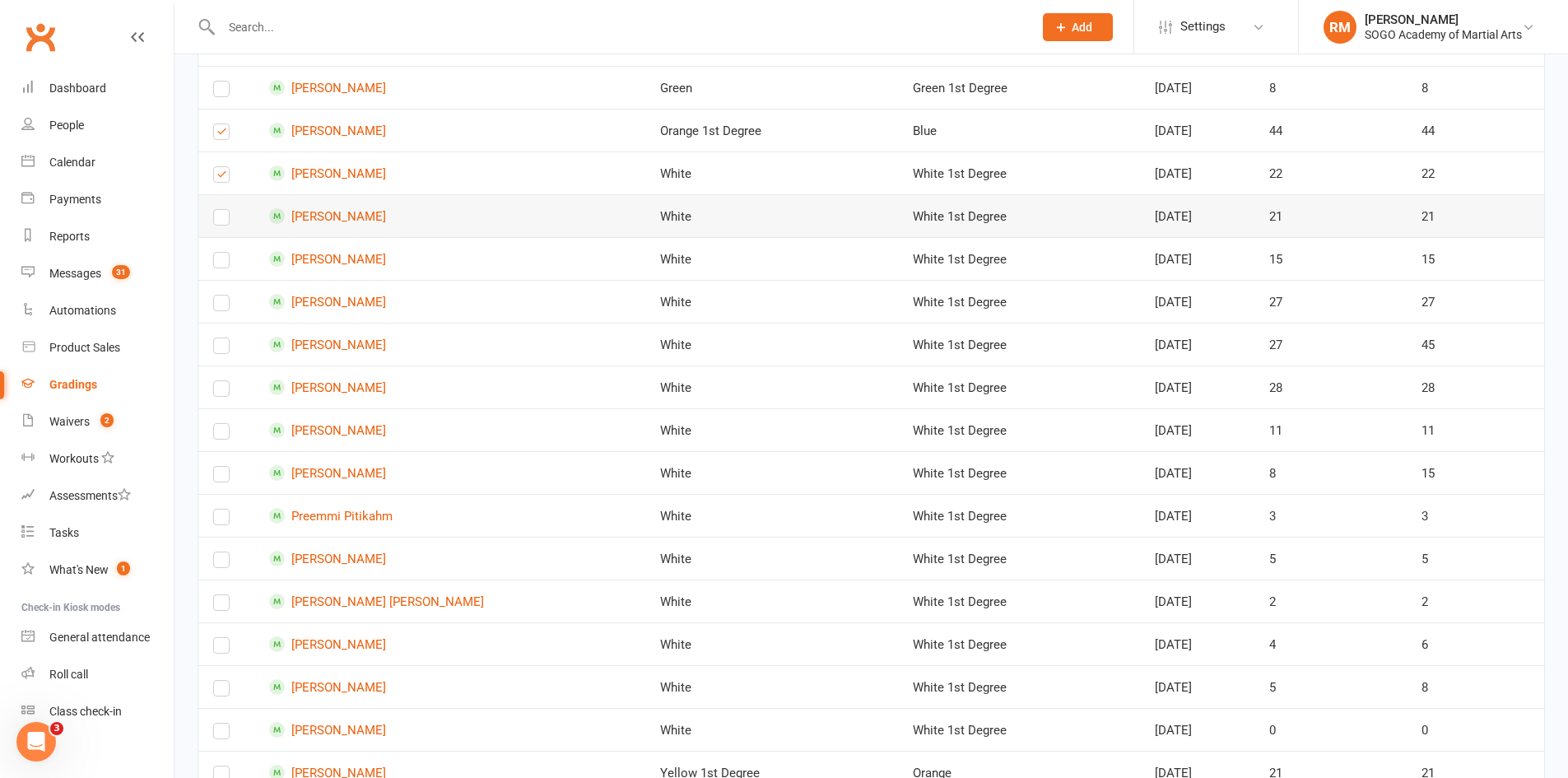
click at [217, 221] on label at bounding box center [221, 221] width 17 height 0
click at [217, 210] on input "checkbox" at bounding box center [221, 210] width 17 height 0
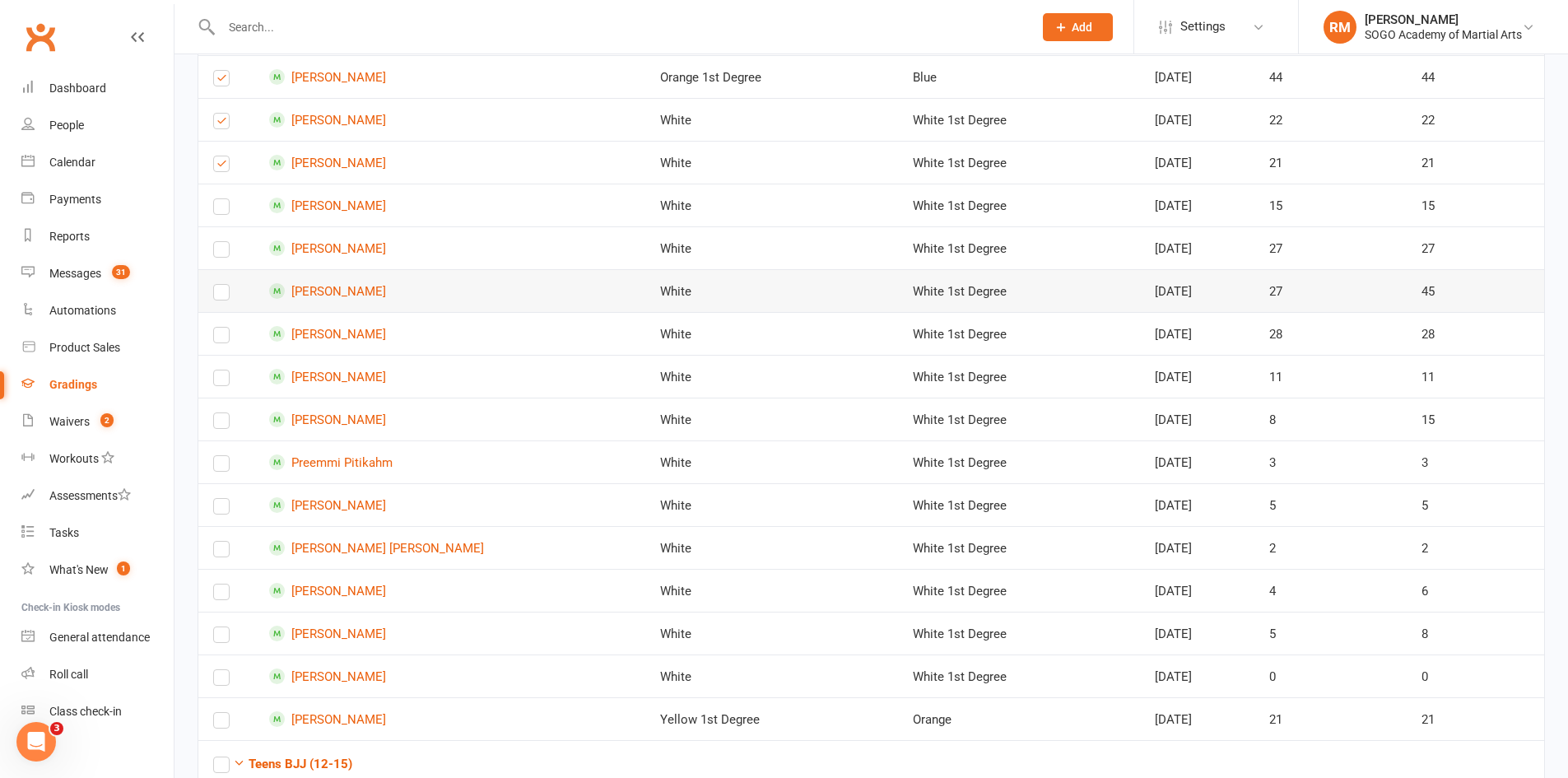
scroll to position [1070, 0]
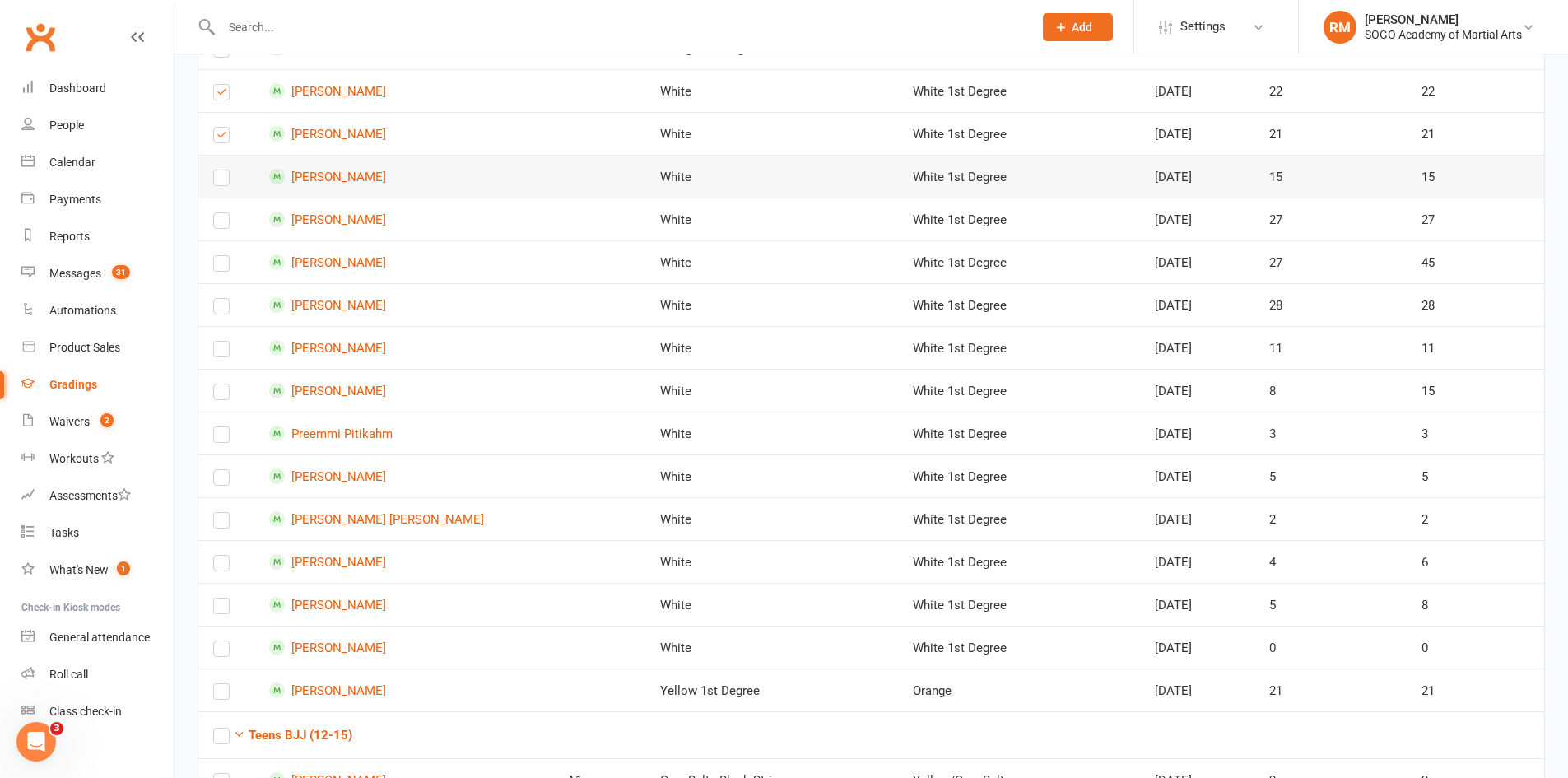
click at [220, 181] on label at bounding box center [221, 181] width 17 height 0
click at [220, 170] on input "checkbox" at bounding box center [221, 170] width 17 height 0
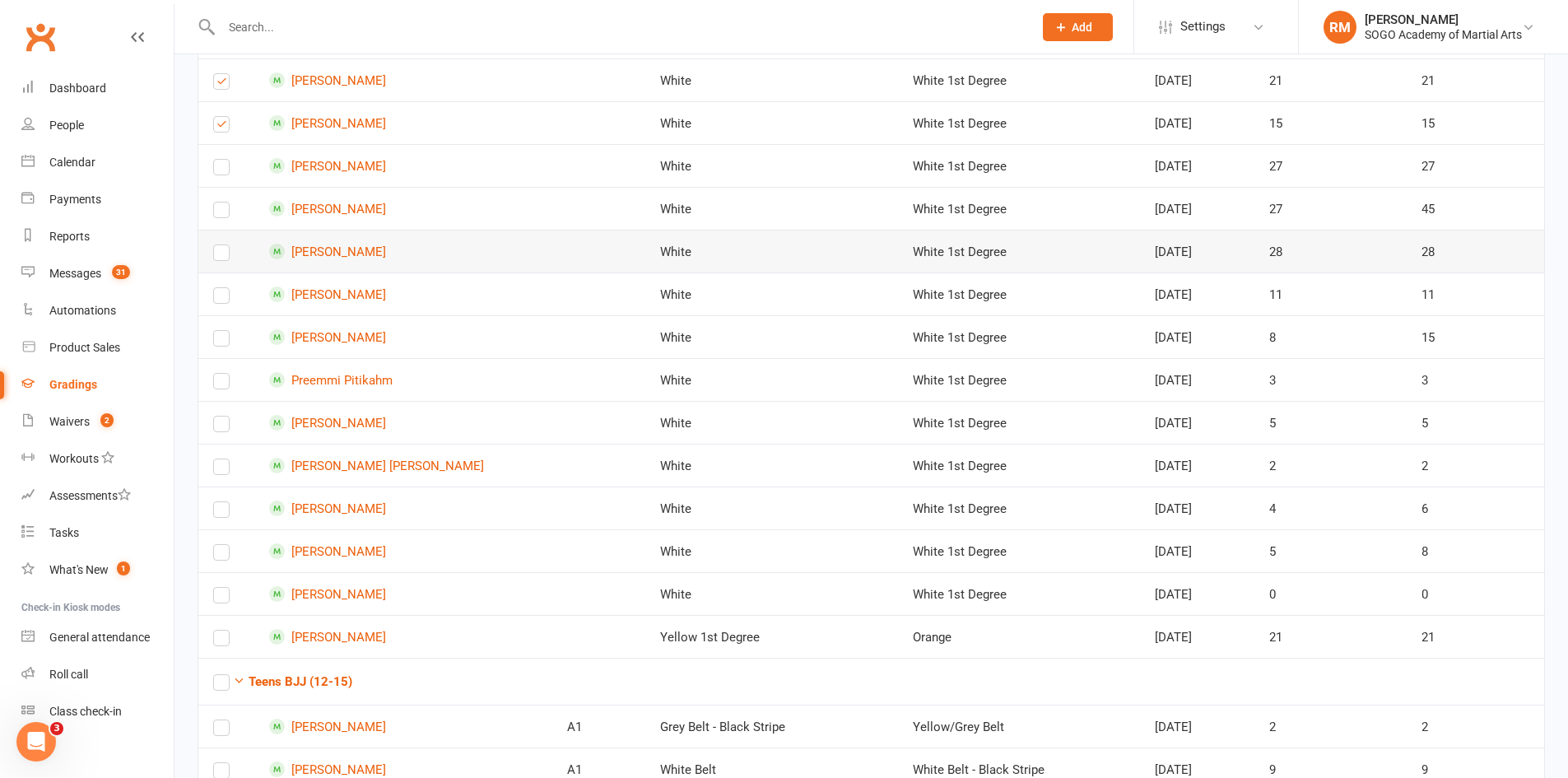
scroll to position [1153, 0]
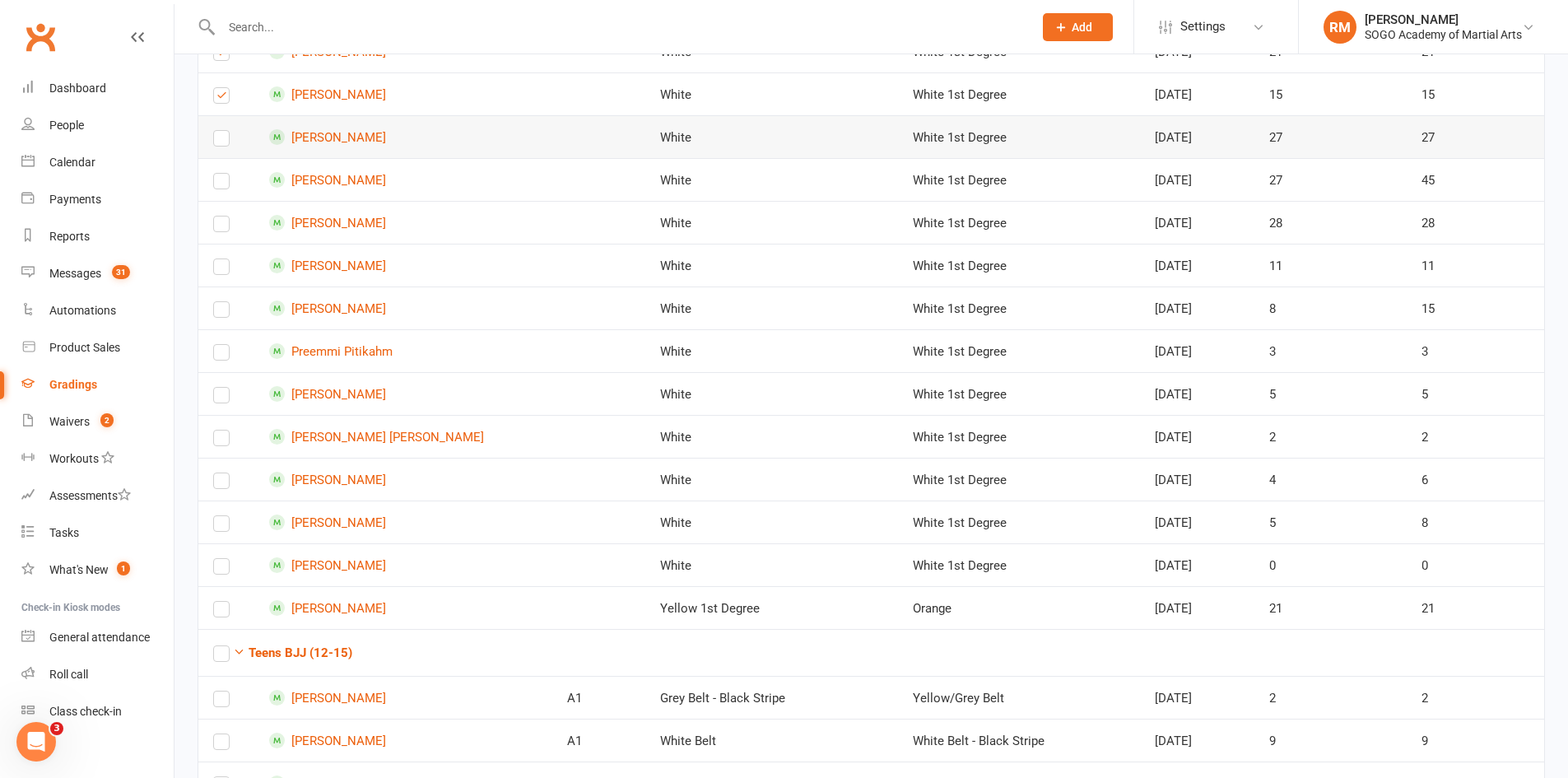
drag, startPoint x: 223, startPoint y: 136, endPoint x: 246, endPoint y: 192, distance: 60.5
click at [224, 141] on label at bounding box center [221, 141] width 17 height 0
click at [224, 131] on input "checkbox" at bounding box center [221, 131] width 17 height 0
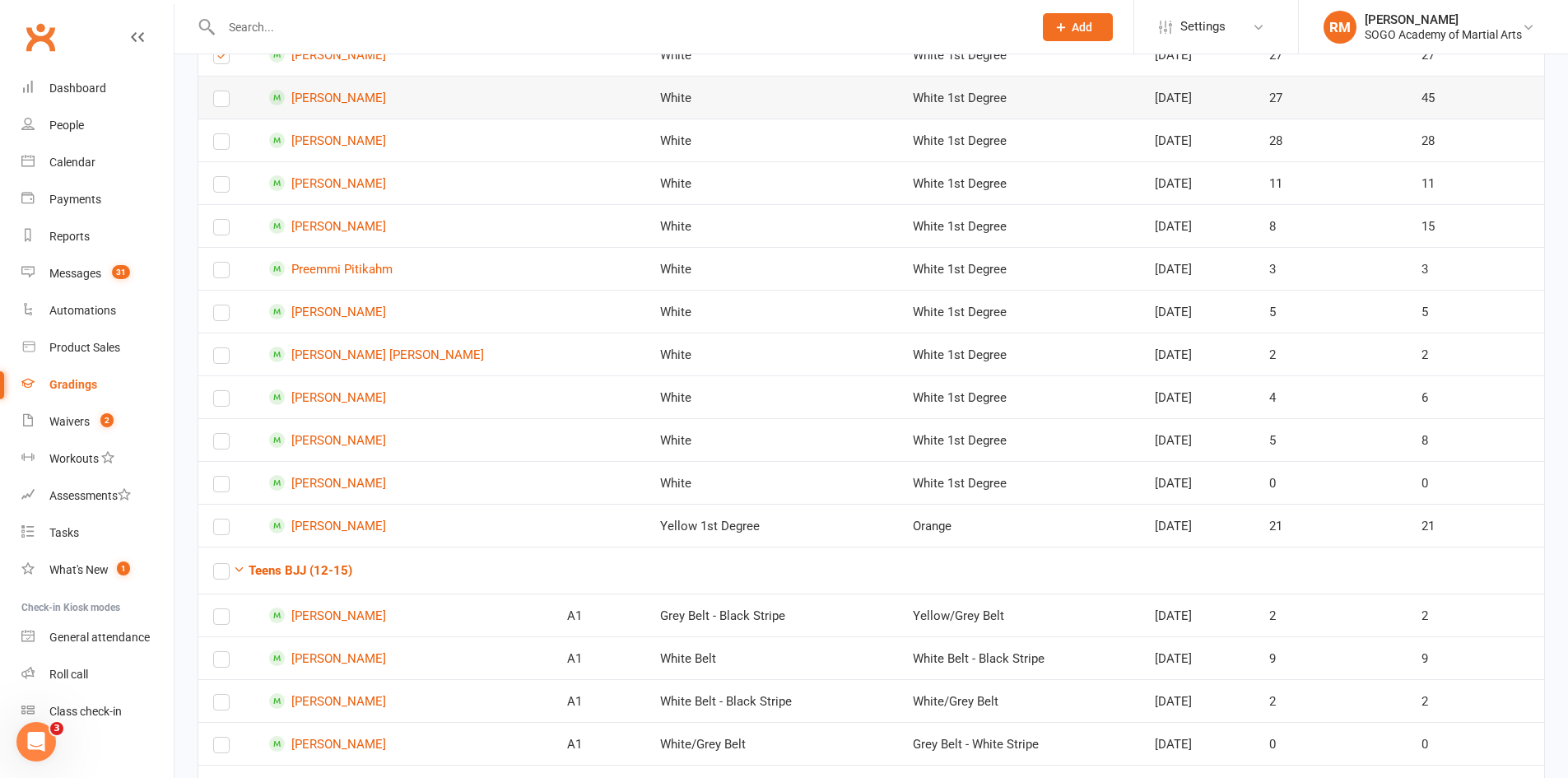
click at [221, 102] on label at bounding box center [221, 102] width 17 height 0
click at [221, 91] on input "checkbox" at bounding box center [221, 91] width 17 height 0
click at [219, 145] on label at bounding box center [221, 145] width 17 height 0
click at [219, 135] on input "checkbox" at bounding box center [221, 135] width 17 height 0
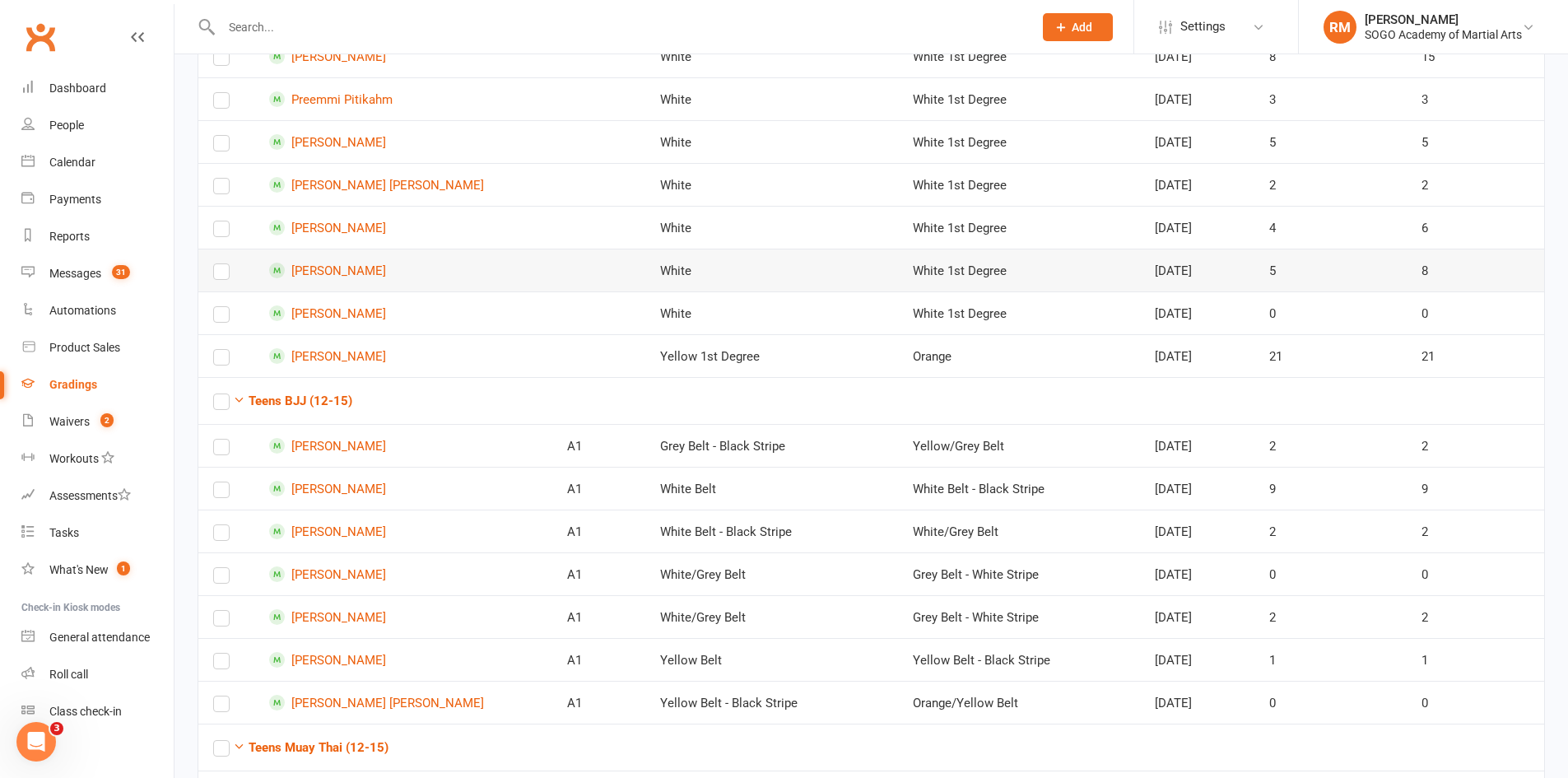
scroll to position [1482, 0]
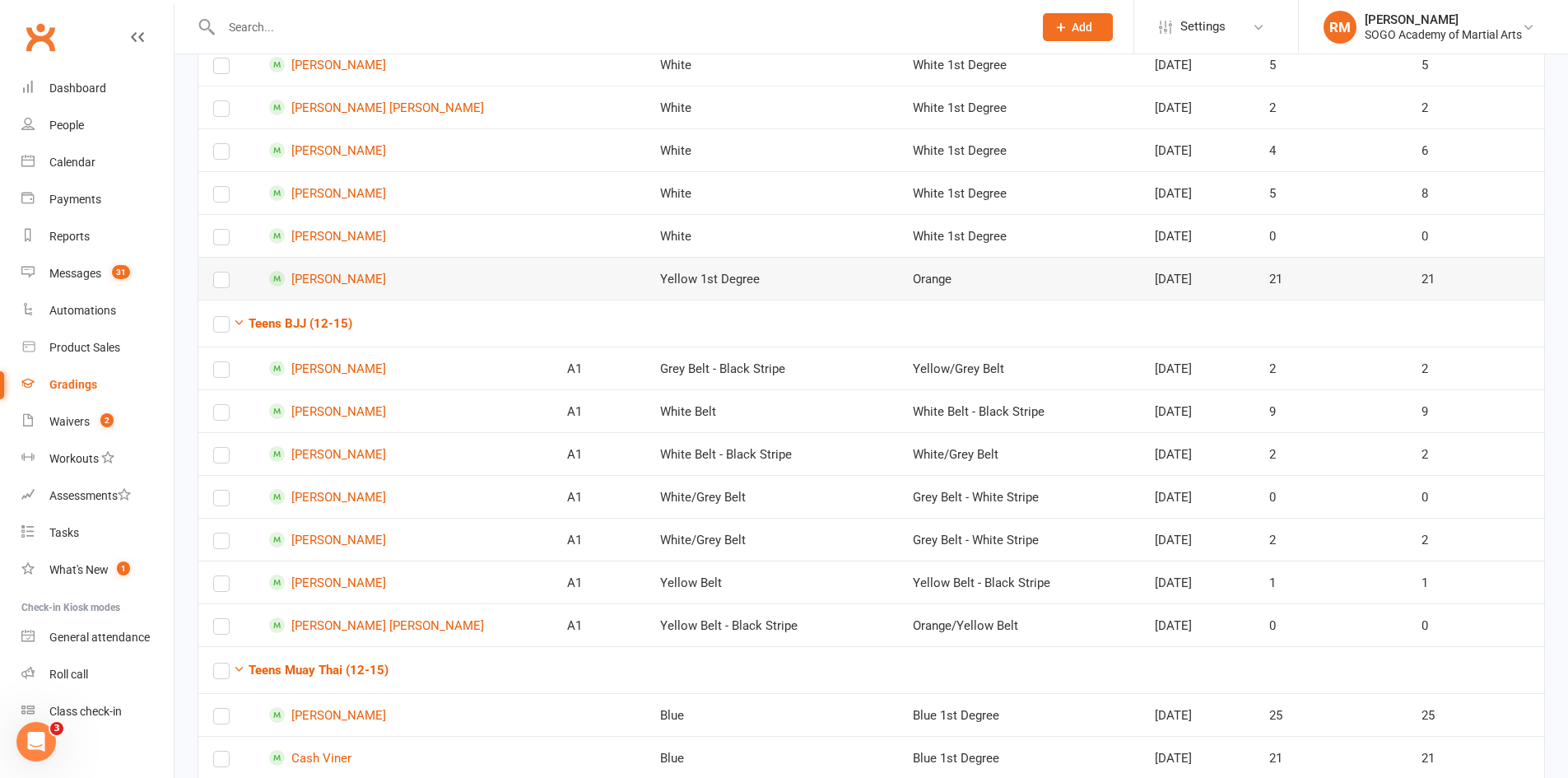
click at [222, 283] on label at bounding box center [221, 283] width 17 height 0
click at [222, 272] on input "checkbox" at bounding box center [221, 272] width 17 height 0
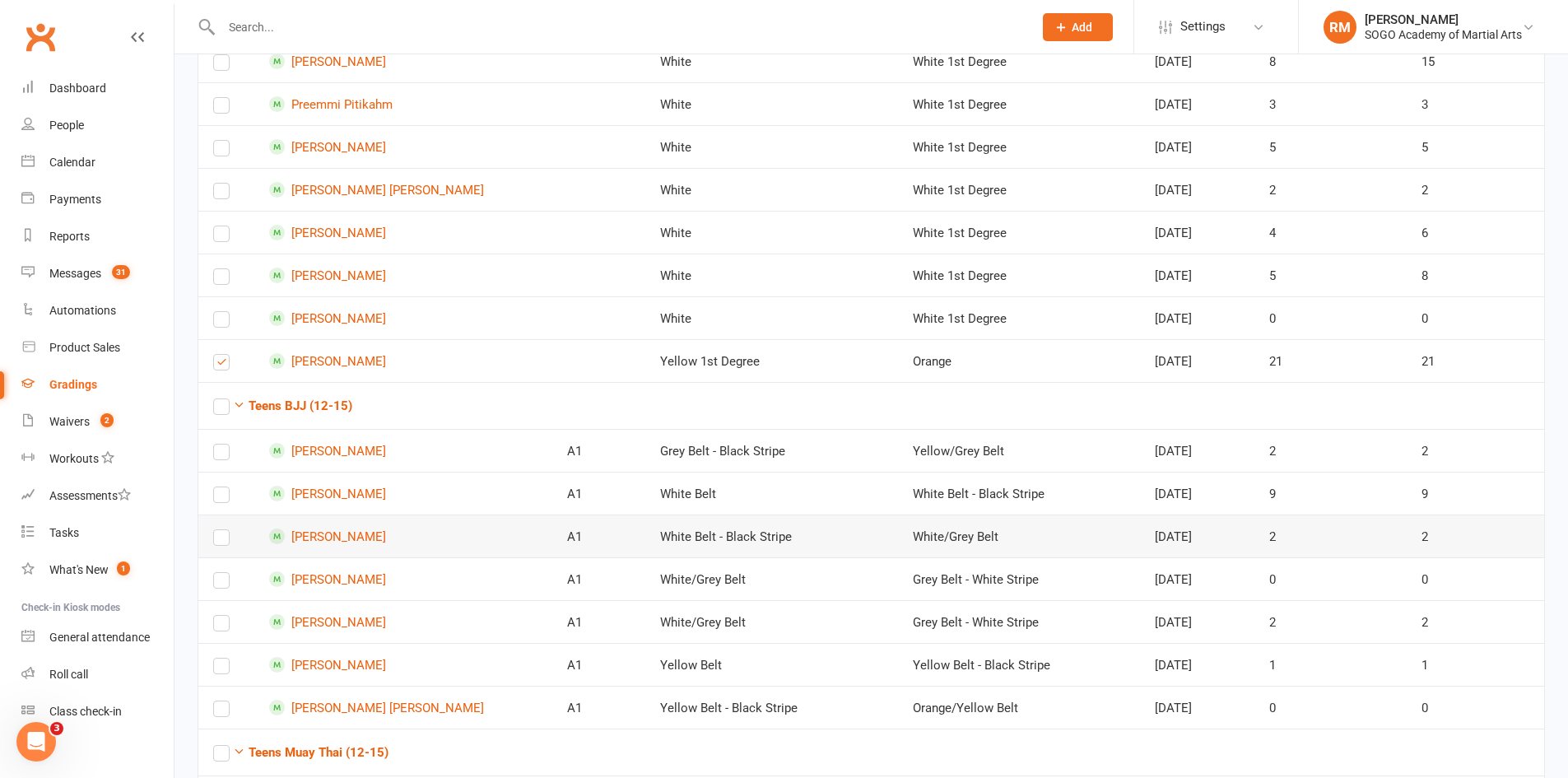
scroll to position [1729, 0]
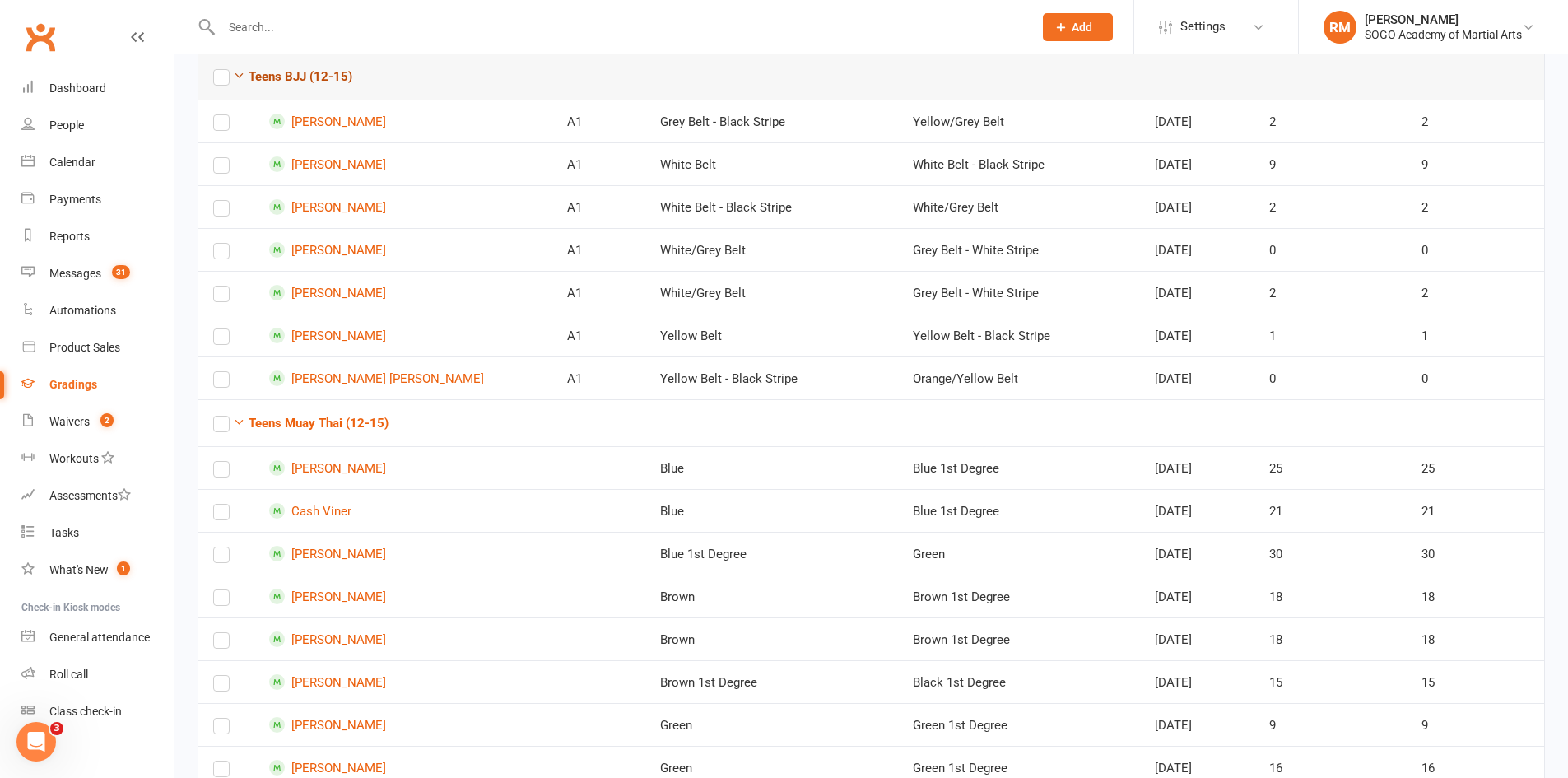
click at [241, 76] on icon "button" at bounding box center [239, 75] width 13 height 13
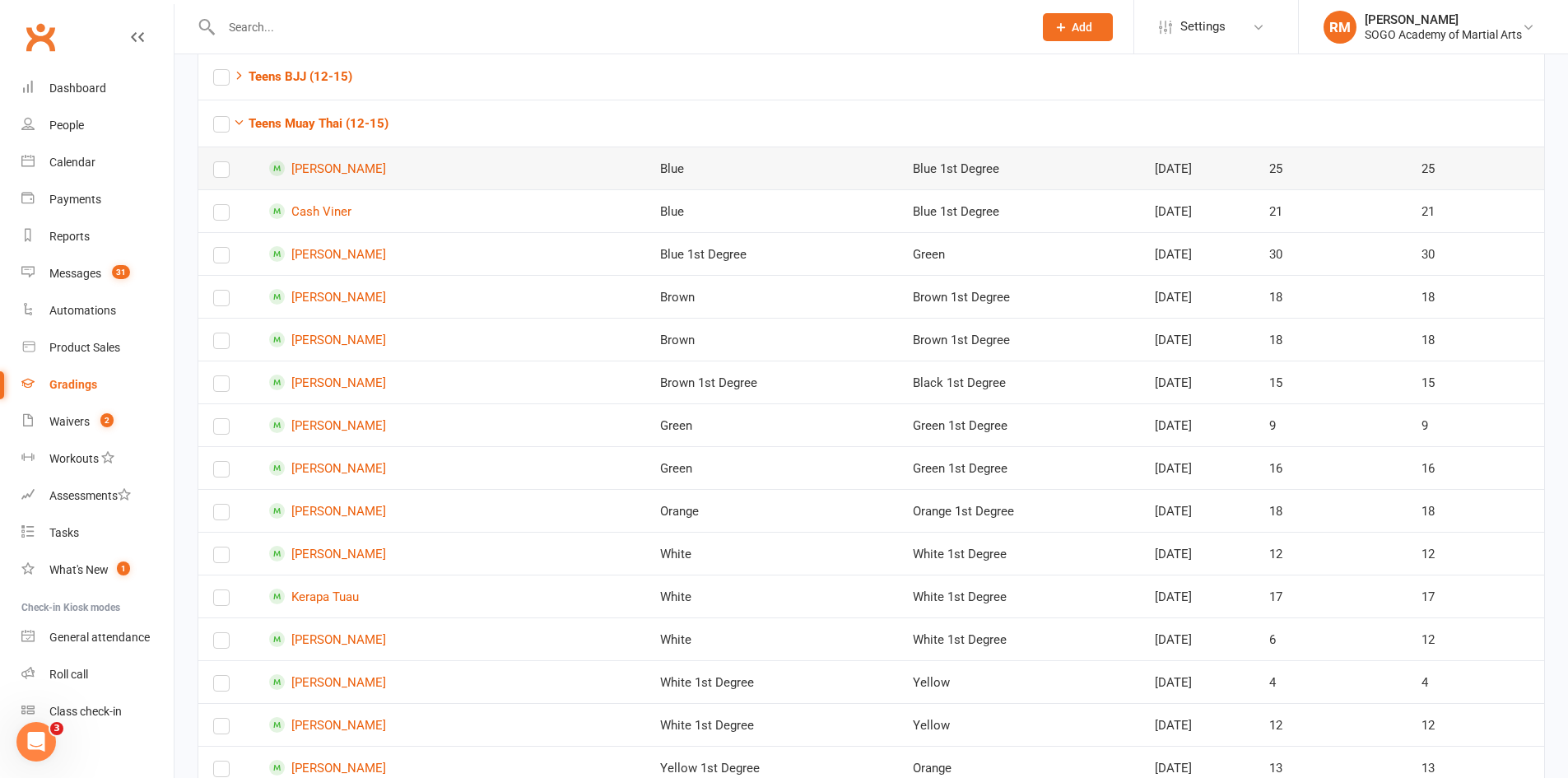
click at [222, 173] on label at bounding box center [221, 173] width 17 height 0
click at [222, 162] on input "checkbox" at bounding box center [221, 162] width 17 height 0
click at [218, 216] on label at bounding box center [221, 216] width 17 height 0
click at [218, 205] on input "checkbox" at bounding box center [221, 205] width 17 height 0
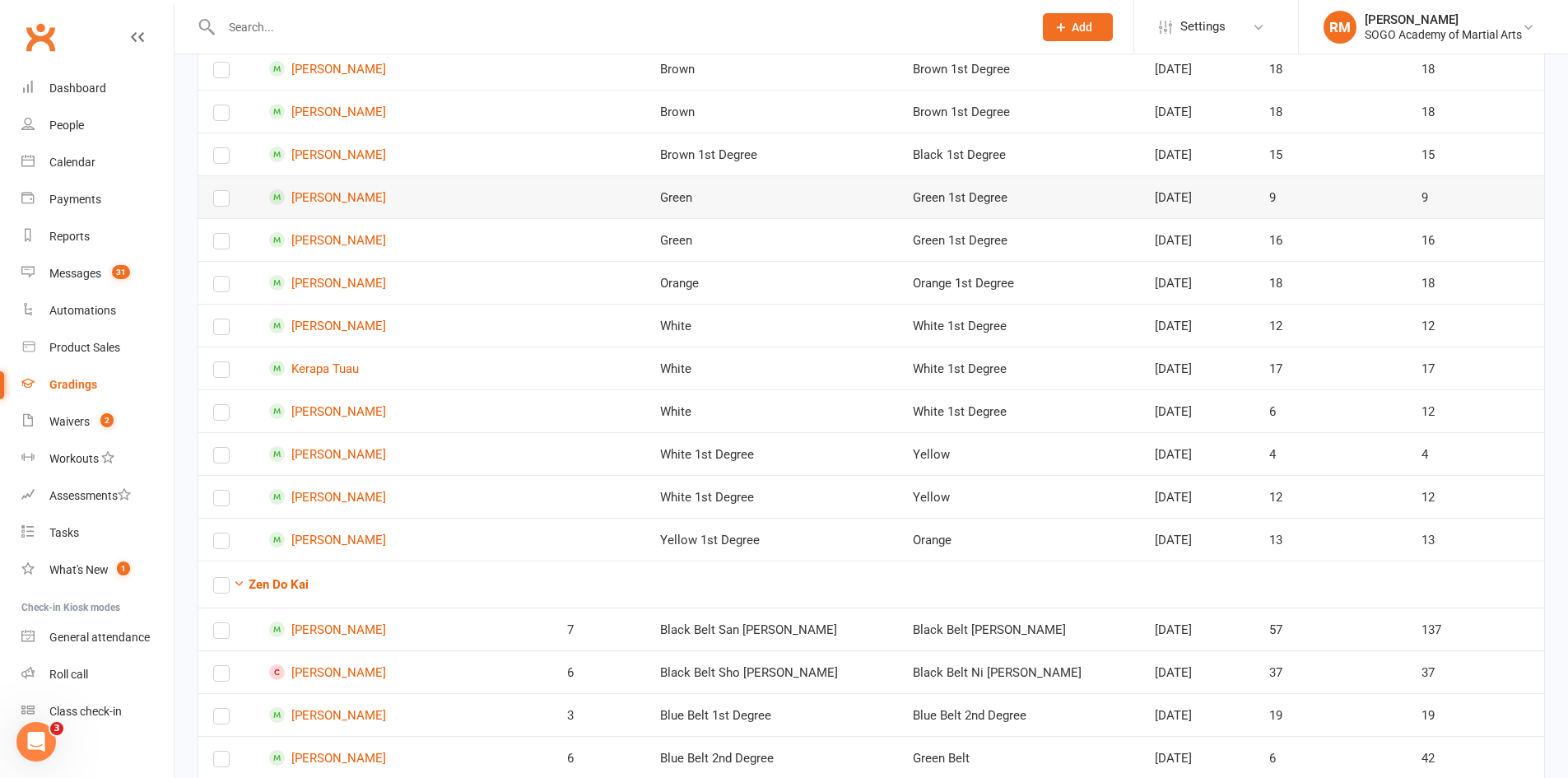
scroll to position [1976, 0]
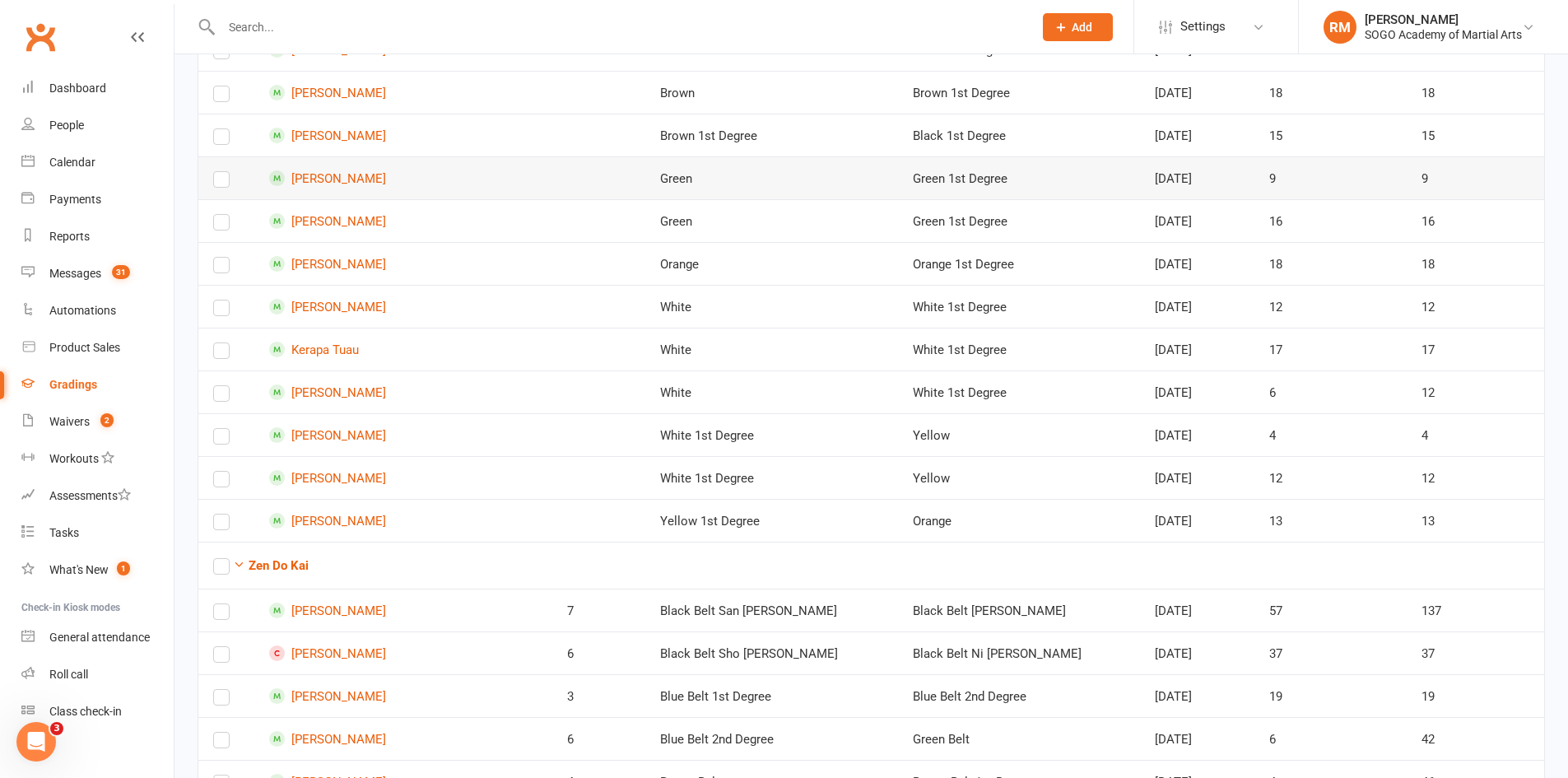
click at [218, 183] on label at bounding box center [221, 183] width 17 height 0
click at [218, 172] on input "checkbox" at bounding box center [221, 172] width 17 height 0
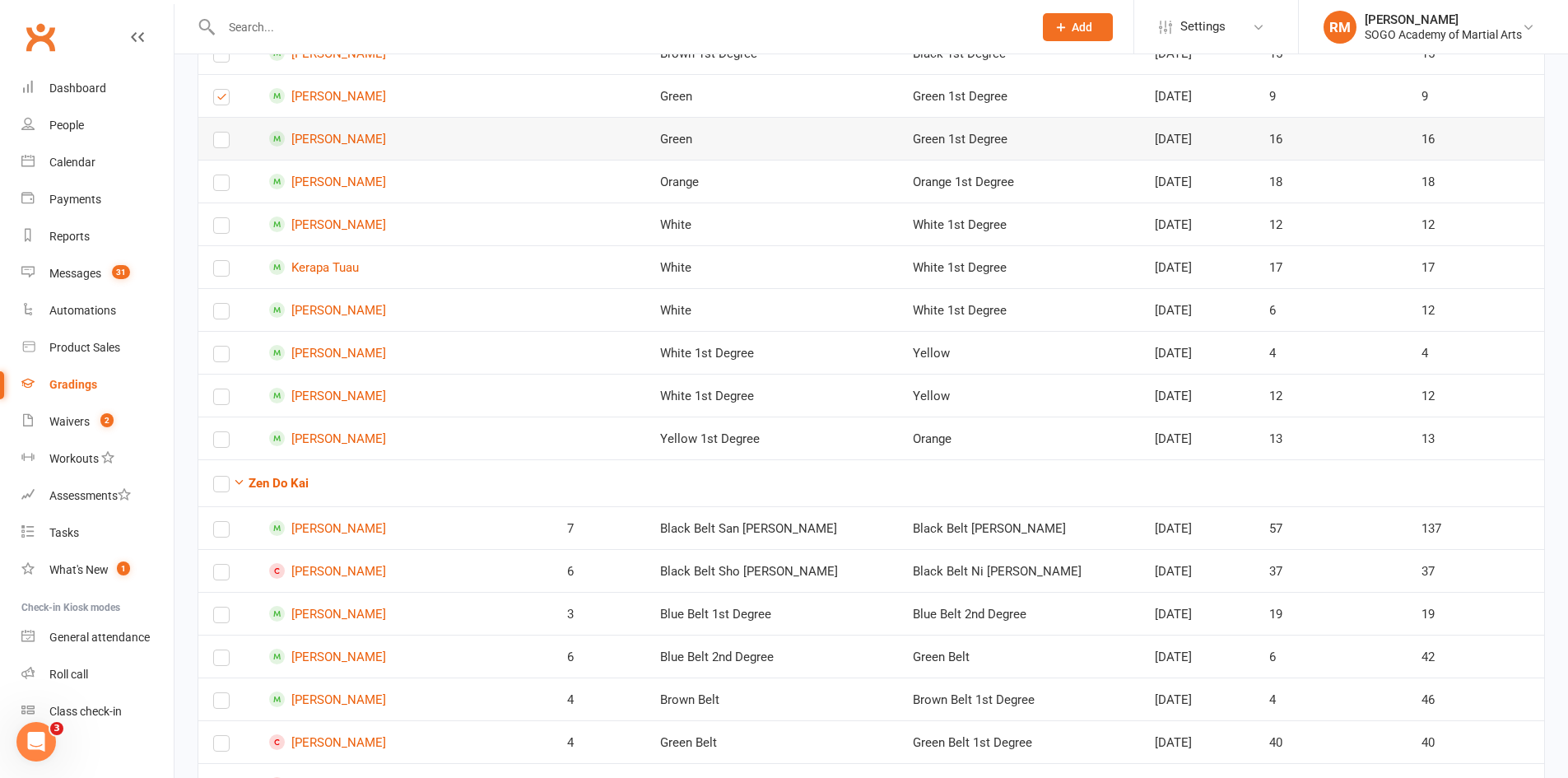
click at [220, 143] on label at bounding box center [221, 143] width 17 height 0
click at [220, 133] on input "checkbox" at bounding box center [221, 133] width 17 height 0
click at [221, 186] on label at bounding box center [221, 186] width 17 height 0
click at [221, 175] on input "checkbox" at bounding box center [221, 175] width 17 height 0
click at [223, 229] on label at bounding box center [221, 229] width 17 height 0
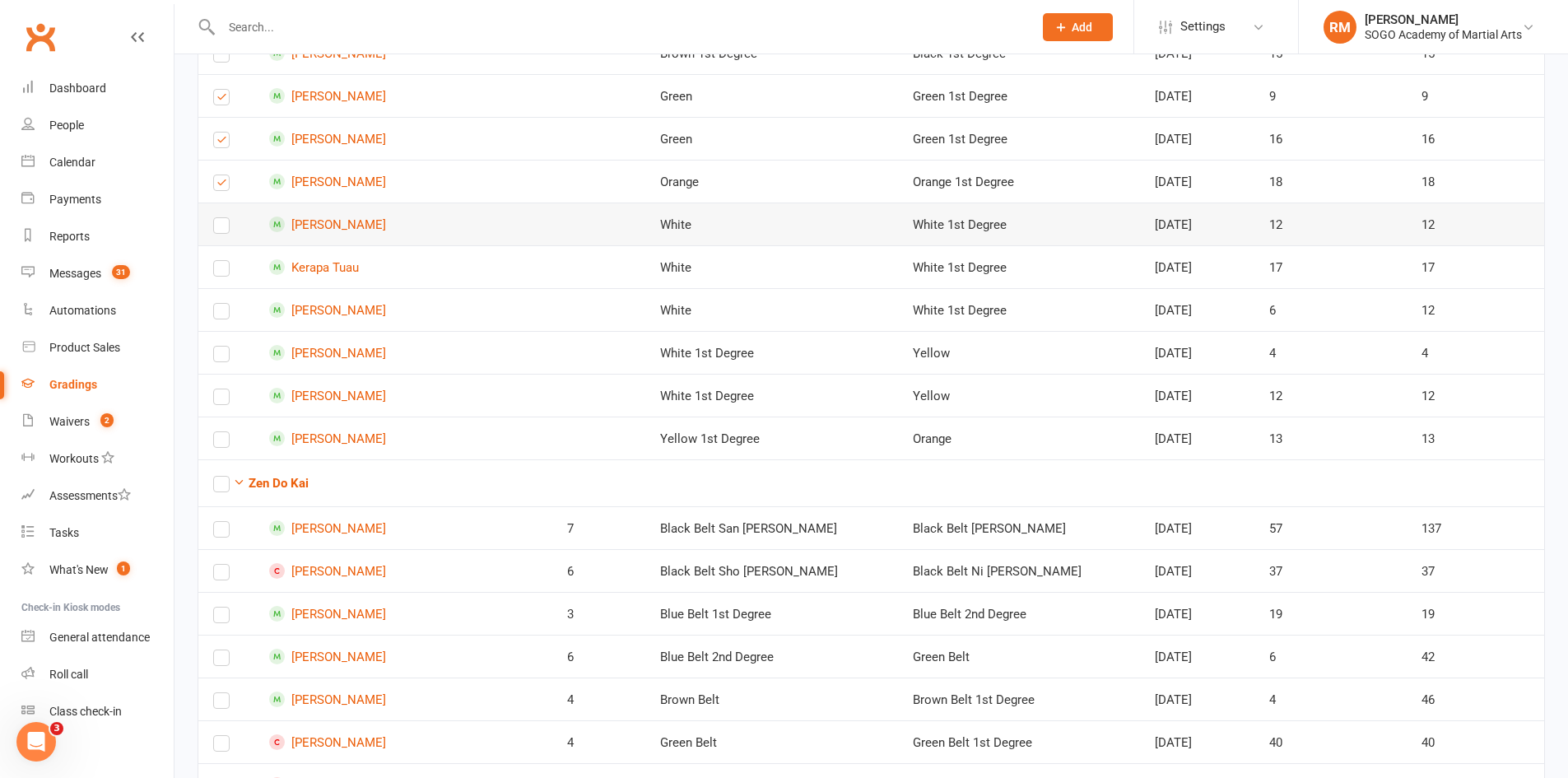
click at [223, 218] on input "checkbox" at bounding box center [221, 218] width 17 height 0
click at [220, 272] on label at bounding box center [221, 272] width 17 height 0
click at [220, 261] on input "checkbox" at bounding box center [221, 261] width 17 height 0
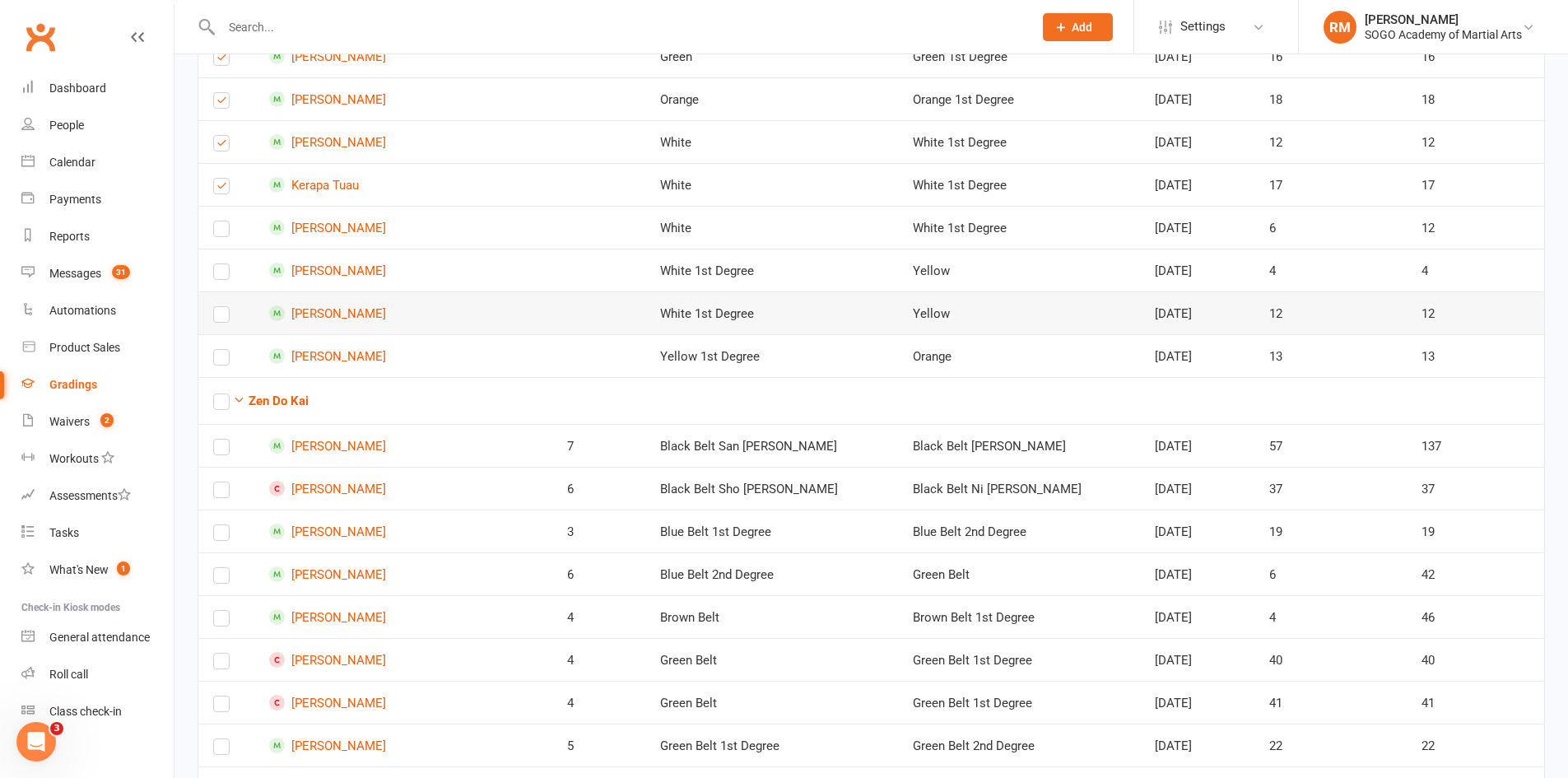
click at [218, 318] on label at bounding box center [221, 318] width 17 height 0
click at [218, 308] on input "checkbox" at bounding box center [221, 308] width 17 height 0
click at [222, 361] on label at bounding box center [221, 361] width 17 height 0
click at [222, 350] on input "checkbox" at bounding box center [221, 350] width 17 height 0
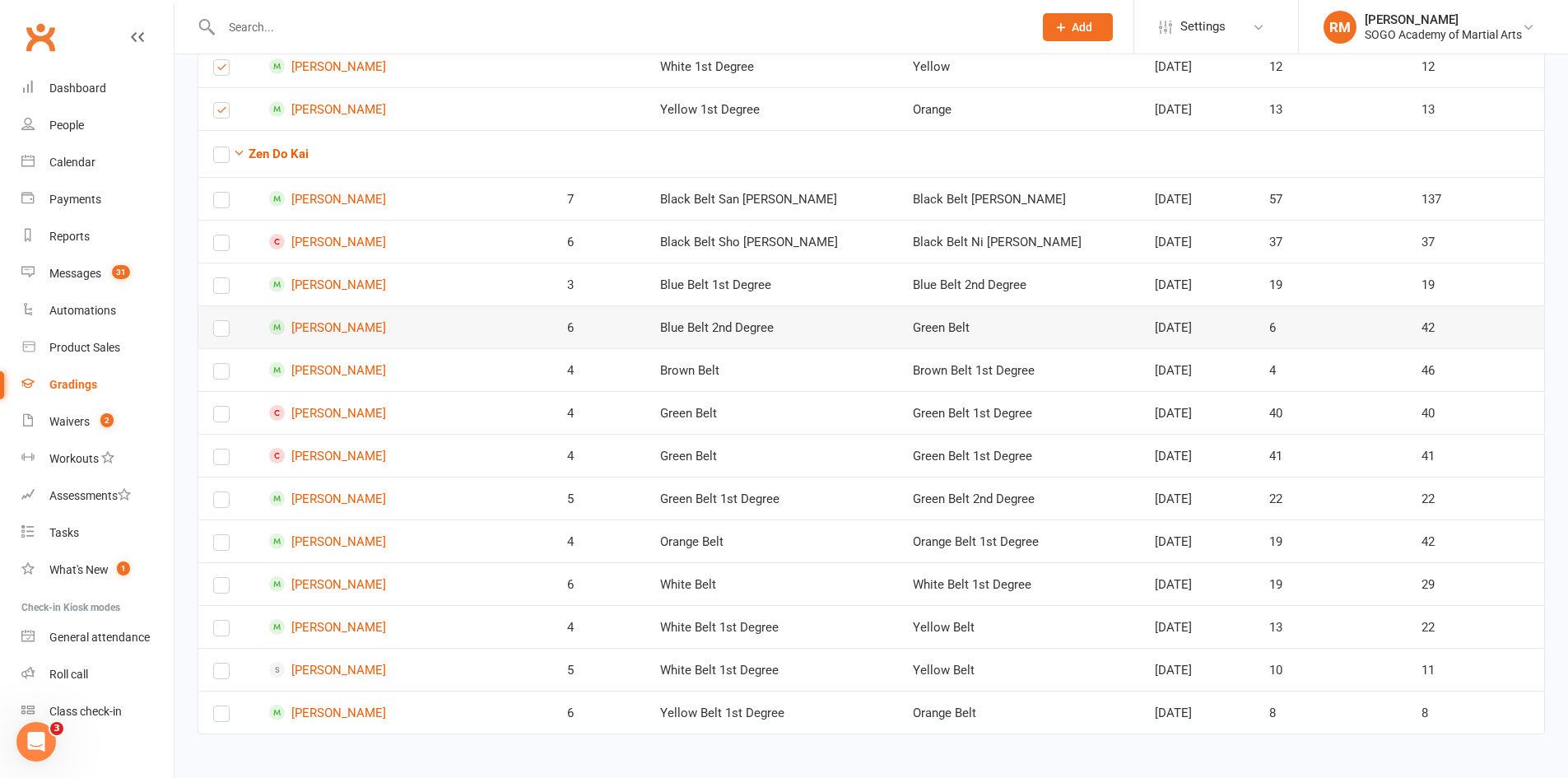
scroll to position [2392, 0]
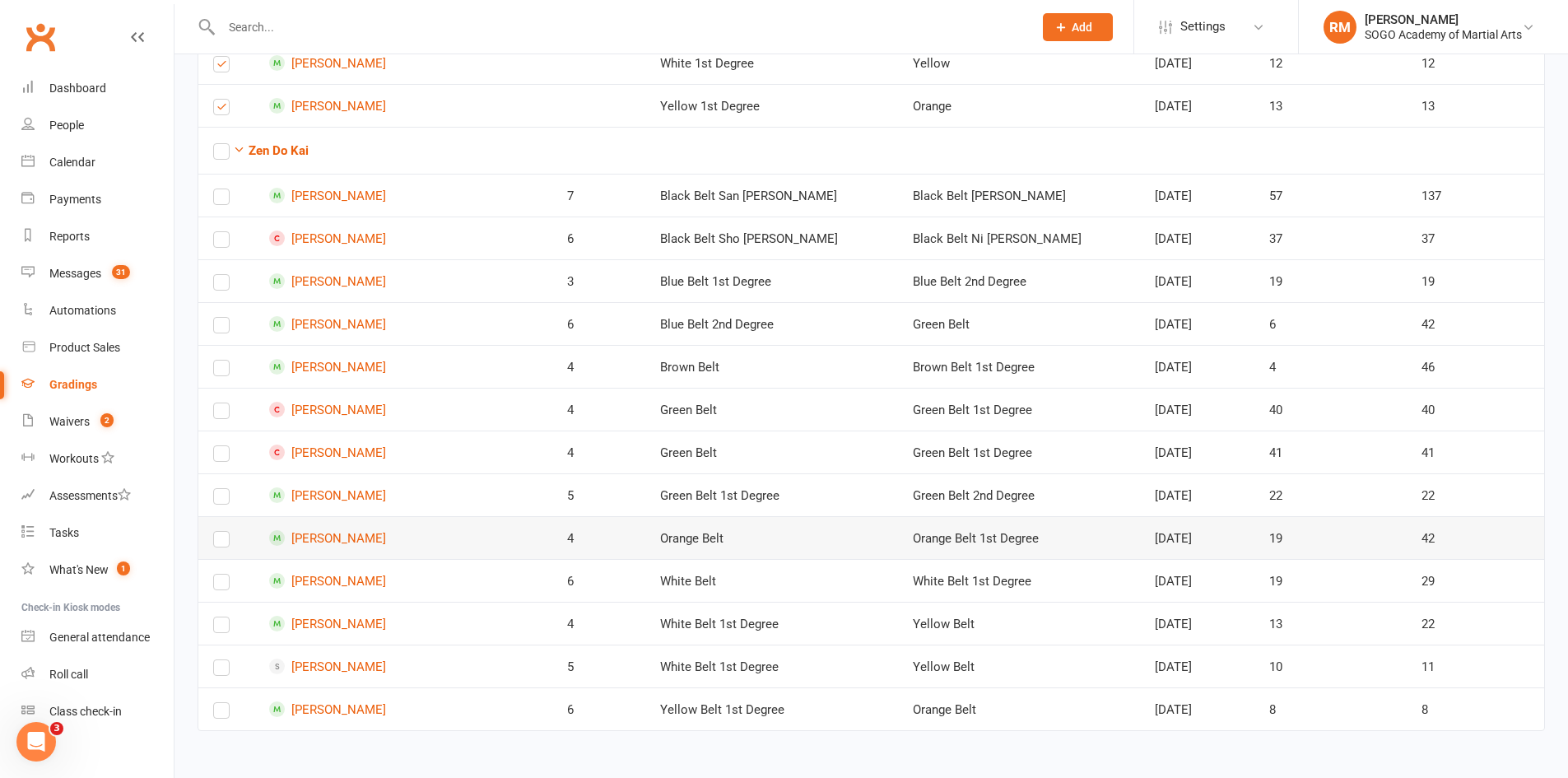
click at [214, 542] on label at bounding box center [221, 542] width 17 height 0
click at [214, 532] on input "checkbox" at bounding box center [221, 532] width 17 height 0
click at [221, 586] on label at bounding box center [221, 586] width 17 height 0
click at [221, 575] on input "checkbox" at bounding box center [221, 575] width 17 height 0
click at [221, 628] on label at bounding box center [221, 628] width 17 height 0
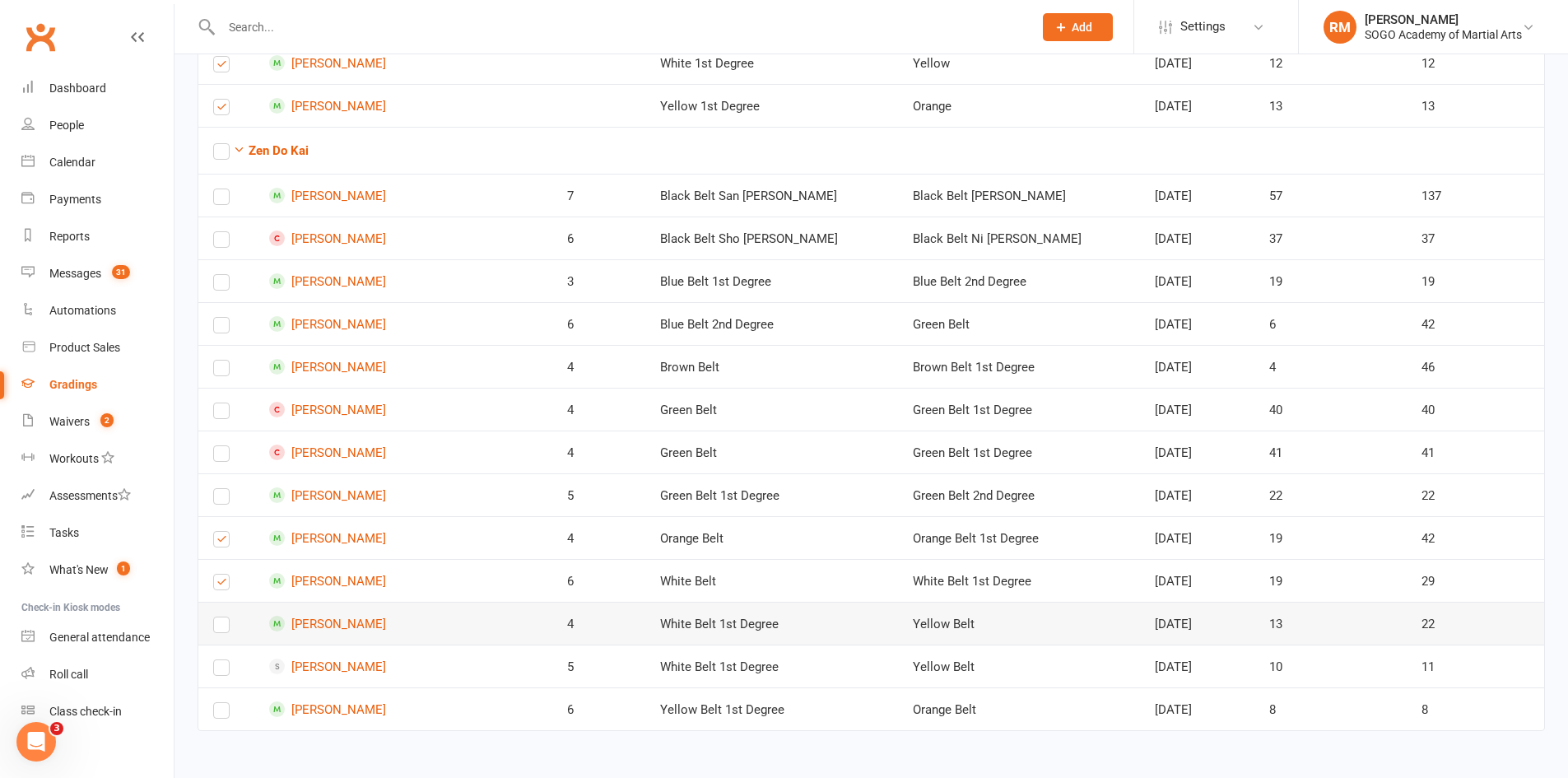
click at [221, 618] on input "checkbox" at bounding box center [221, 618] width 17 height 0
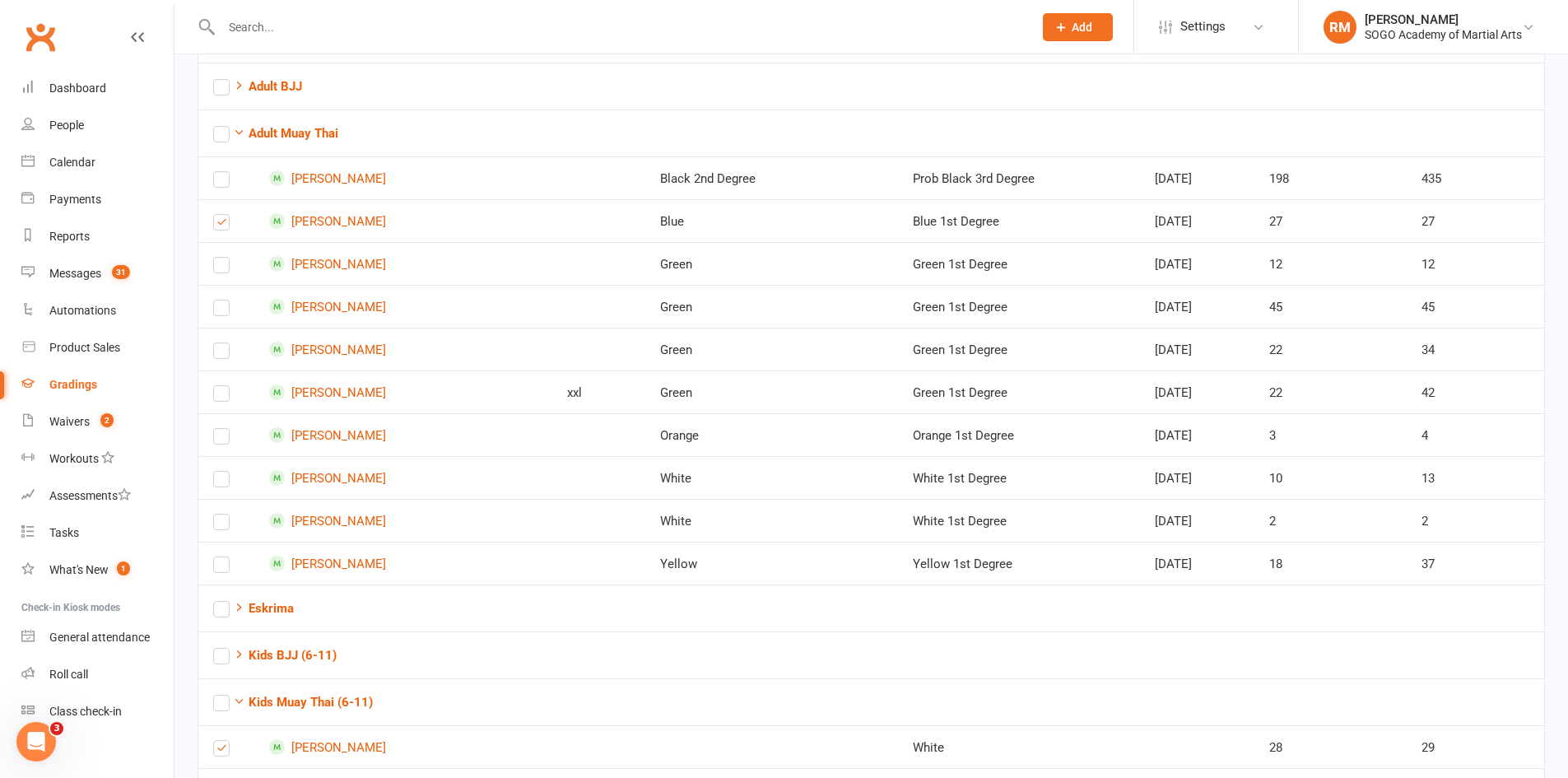
scroll to position [0, 0]
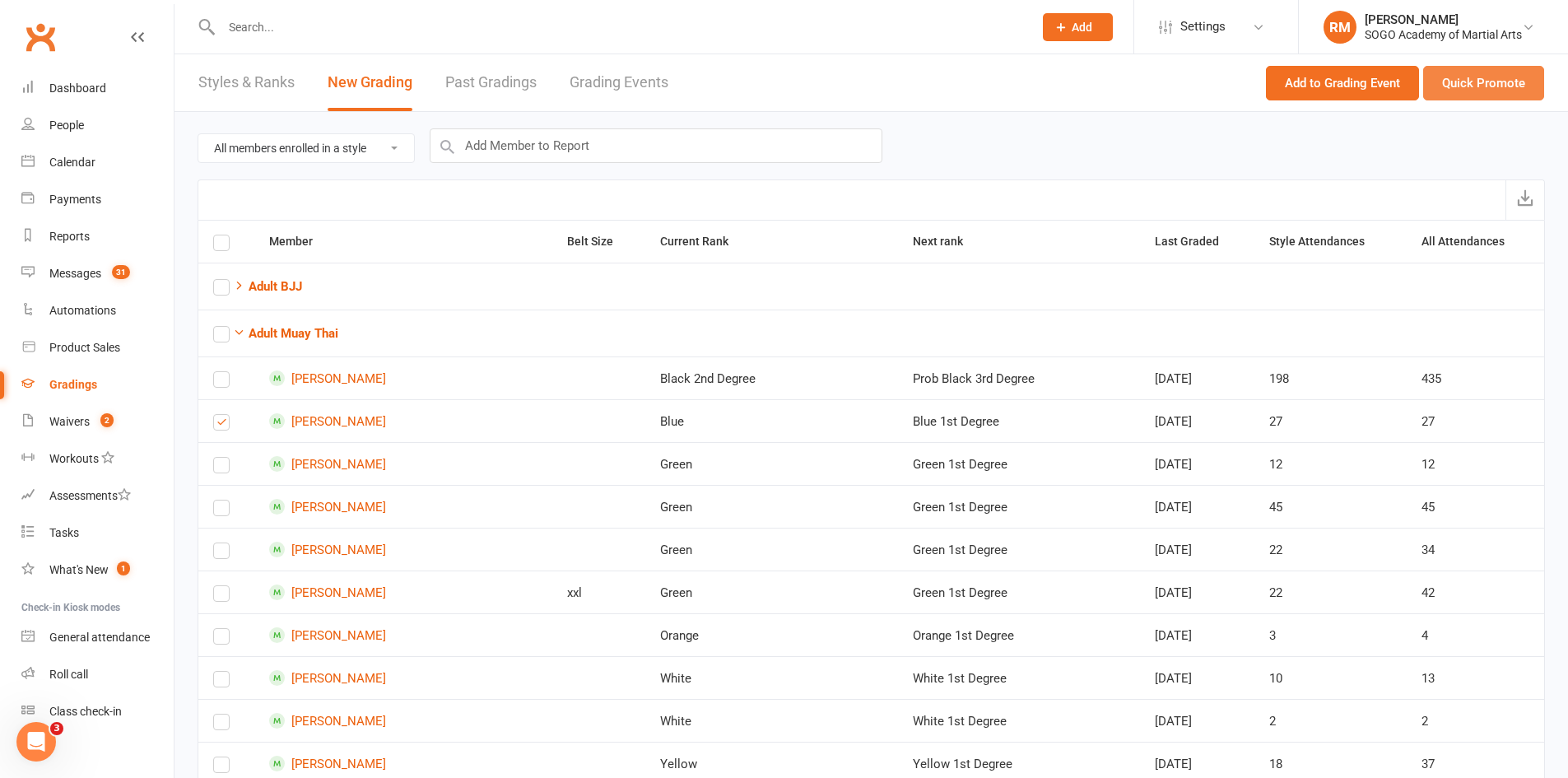
click at [1470, 82] on button "Quick Promote" at bounding box center [1484, 83] width 121 height 34
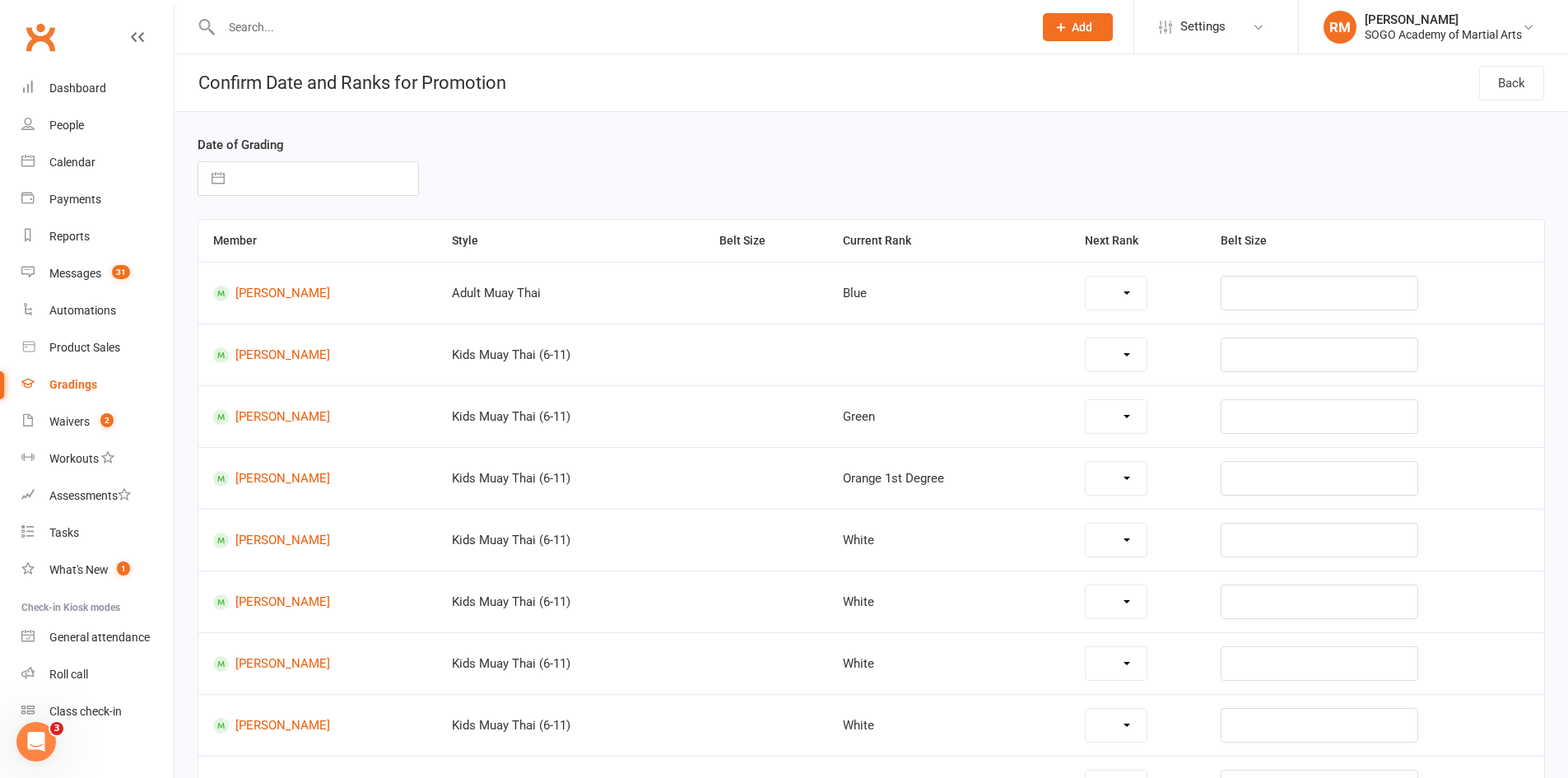
select select "26110"
select select "26046"
select select "26055"
select select "26052"
select select "26047"
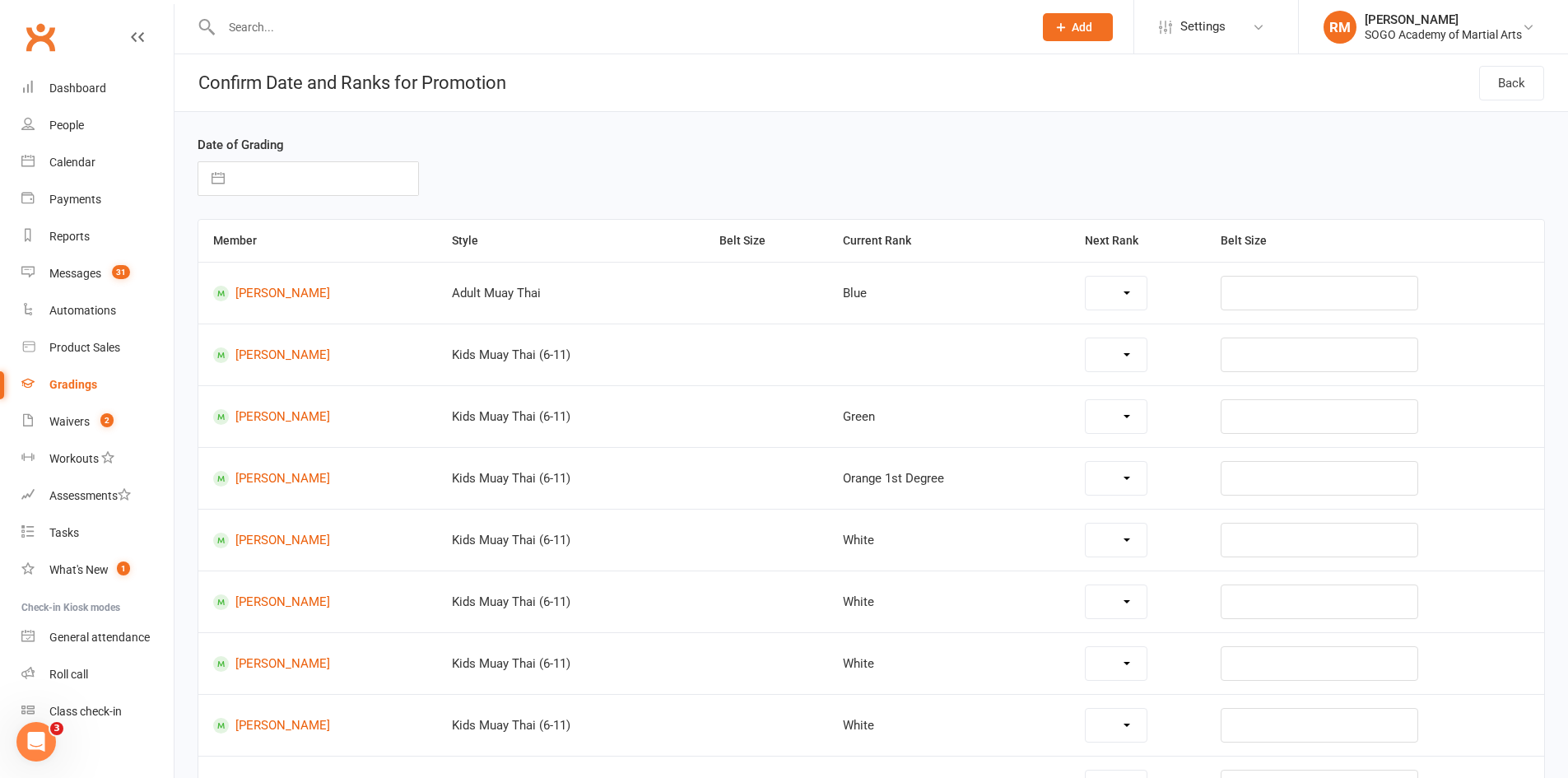
select select "26047"
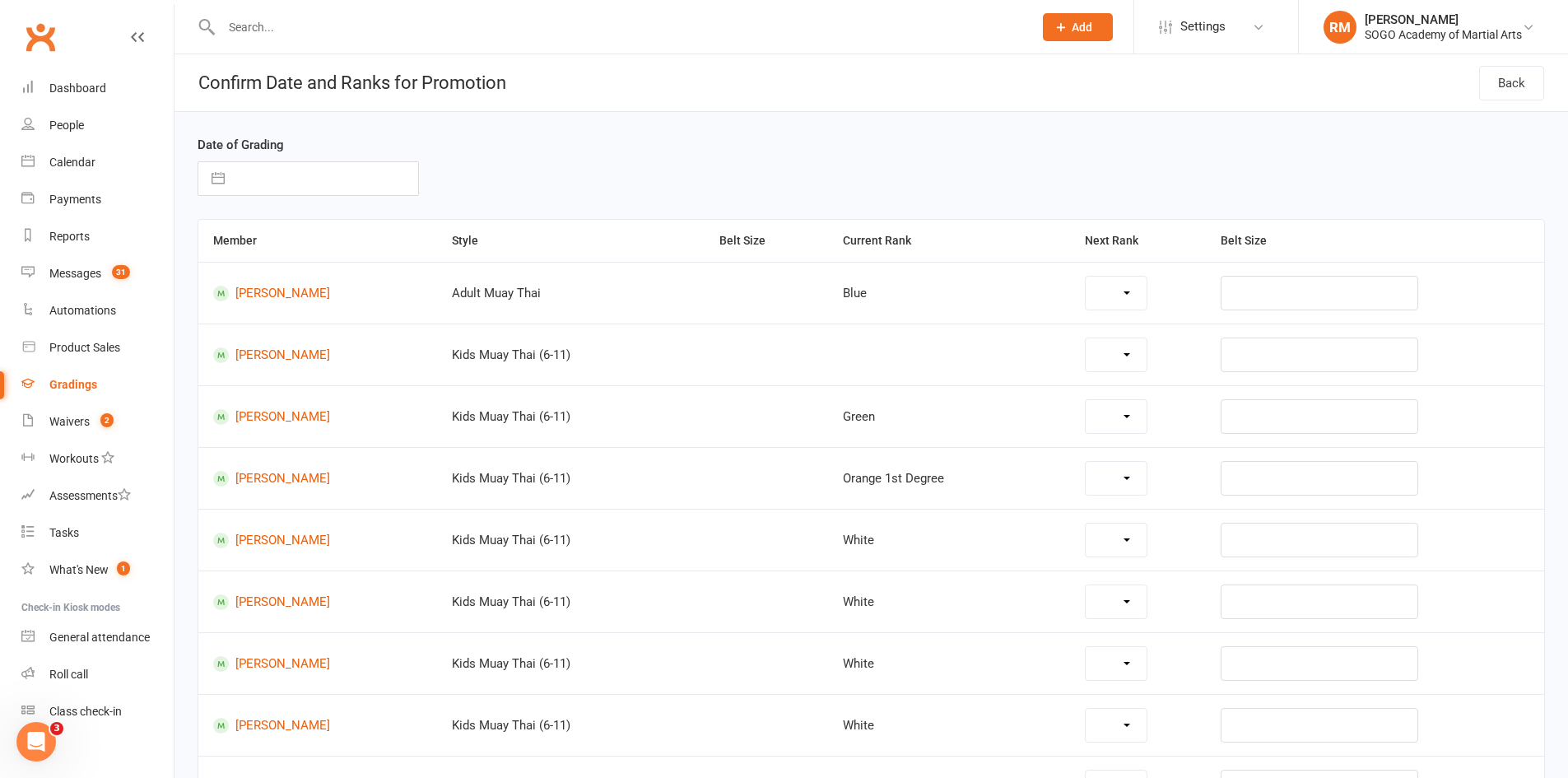
select select "26050"
select select "27018"
select select "27020"
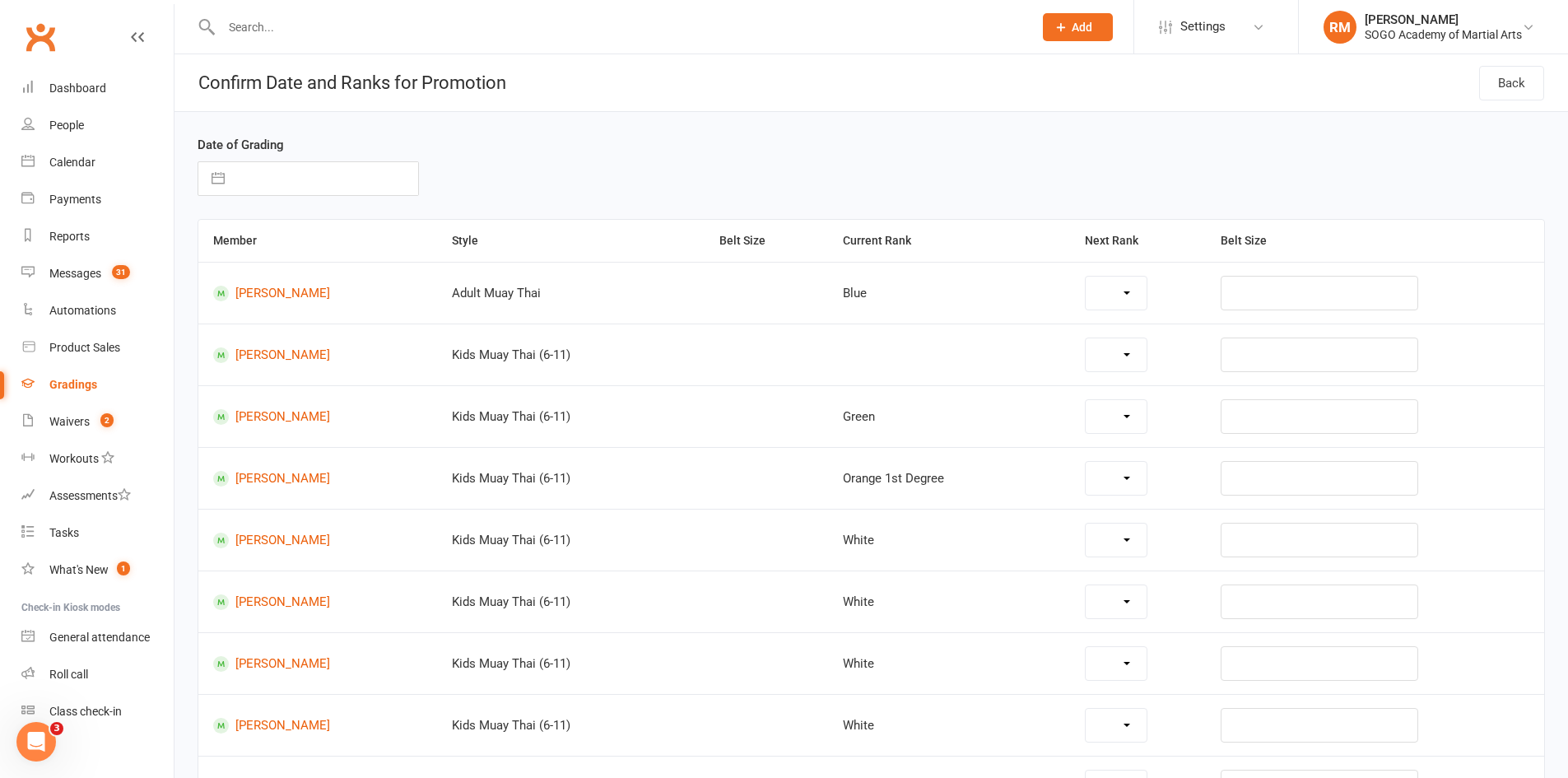
select select "27016"
select select "27012"
select select "27013"
select select "27015"
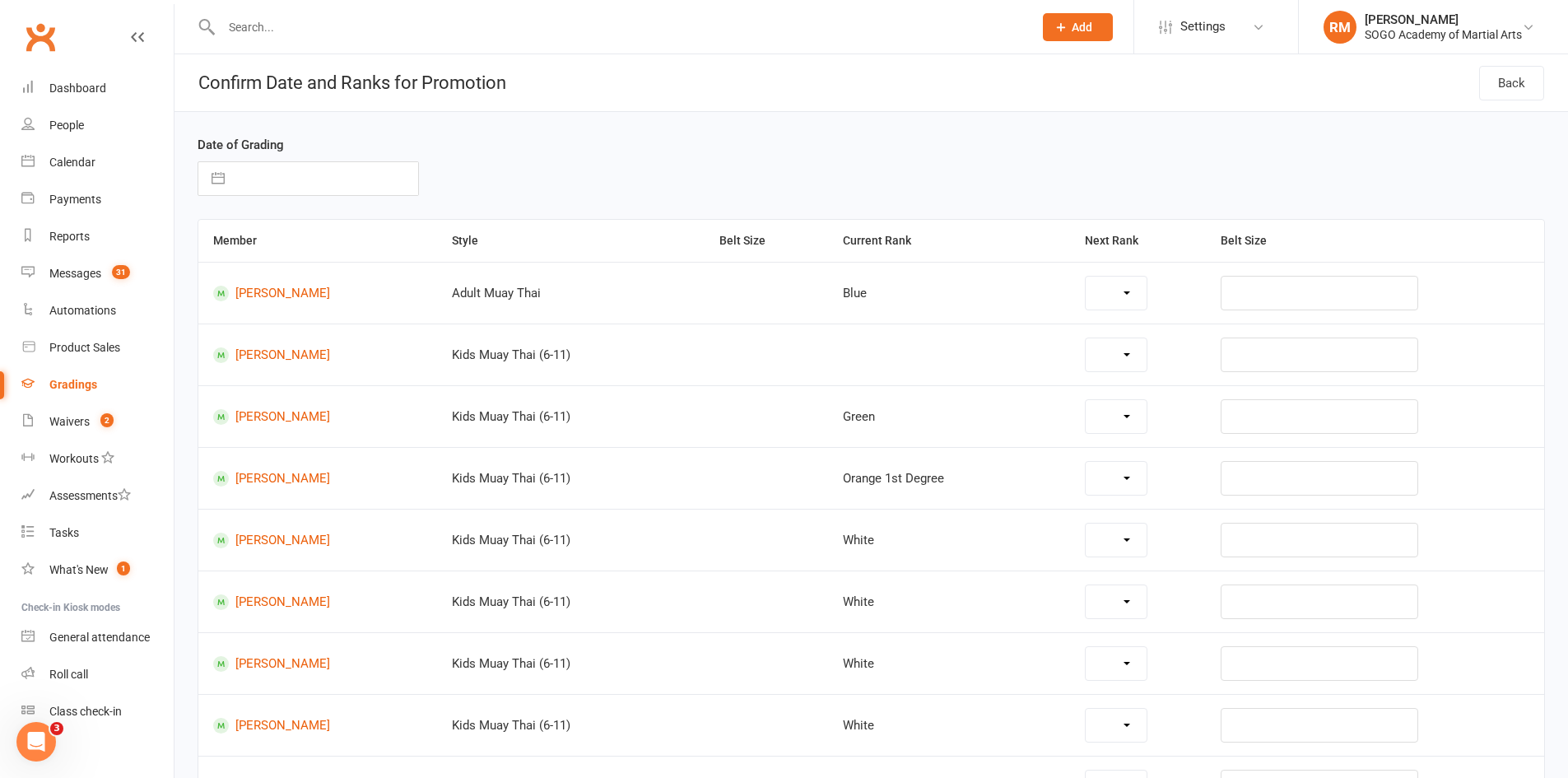
select select "26133"
select select "26129"
select select "26130"
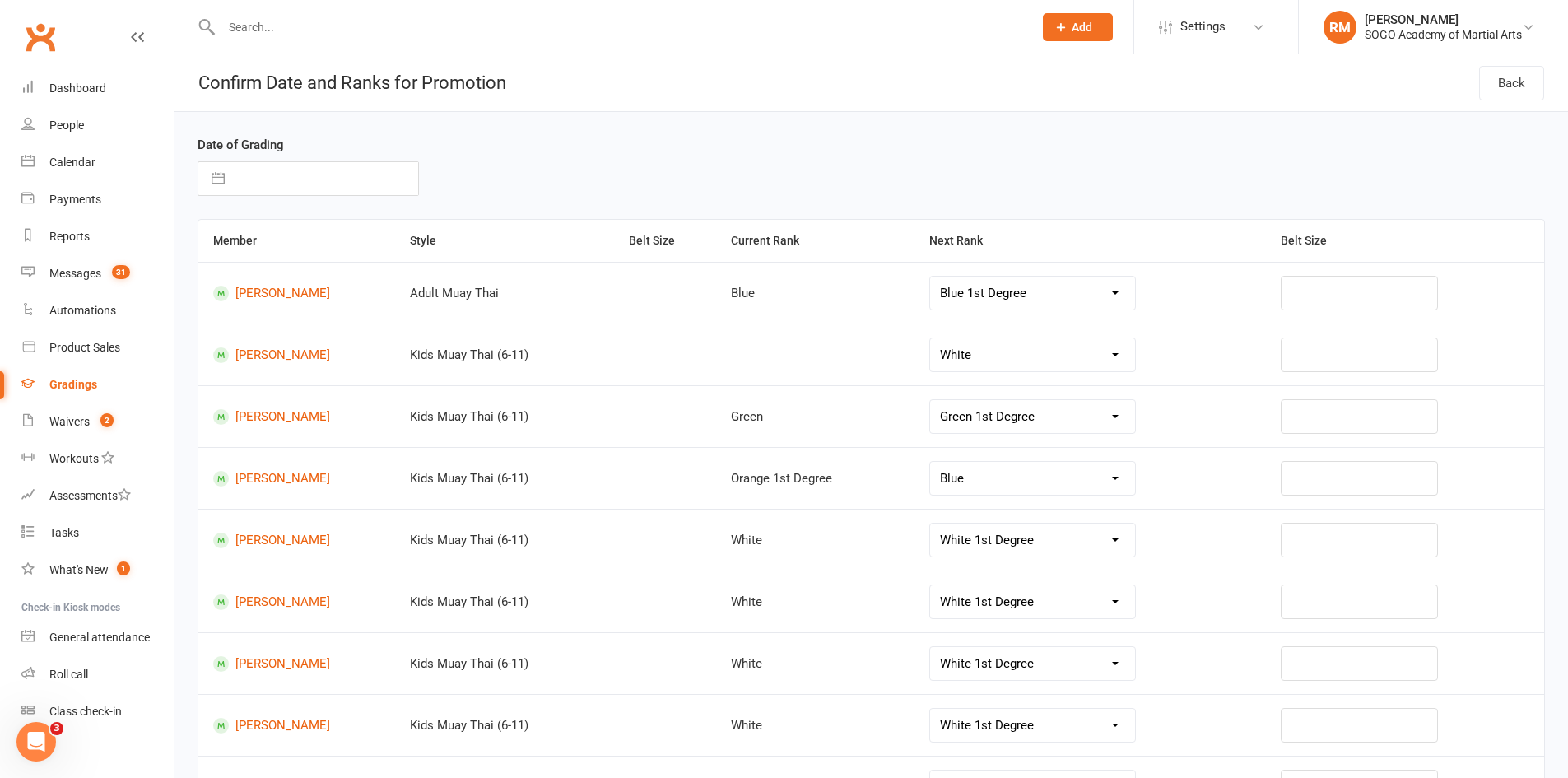
click at [268, 177] on input "text" at bounding box center [326, 178] width 185 height 33
select select "7"
select select "2025"
select select "8"
select select "2025"
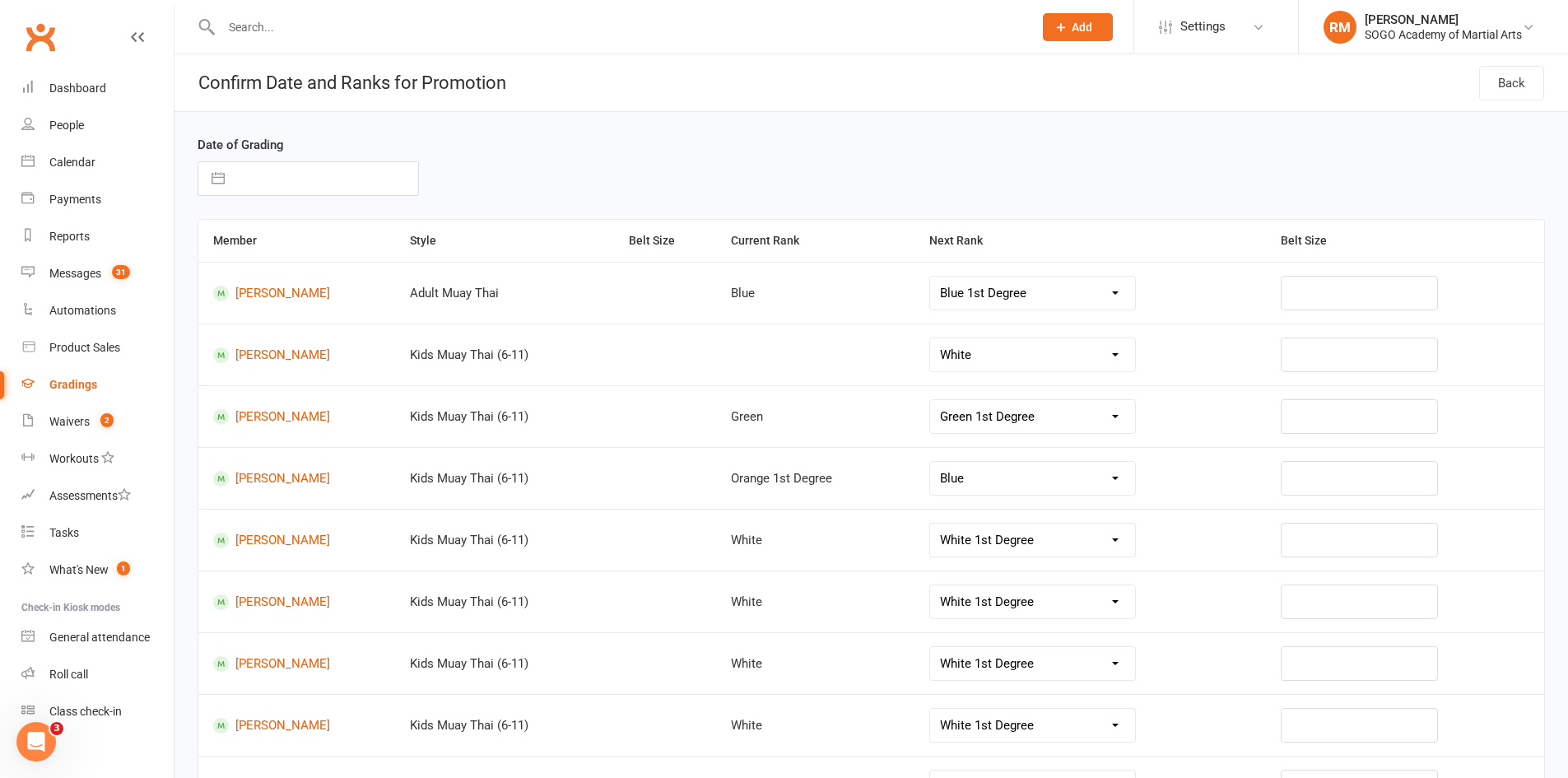
select select "9"
select select "2025"
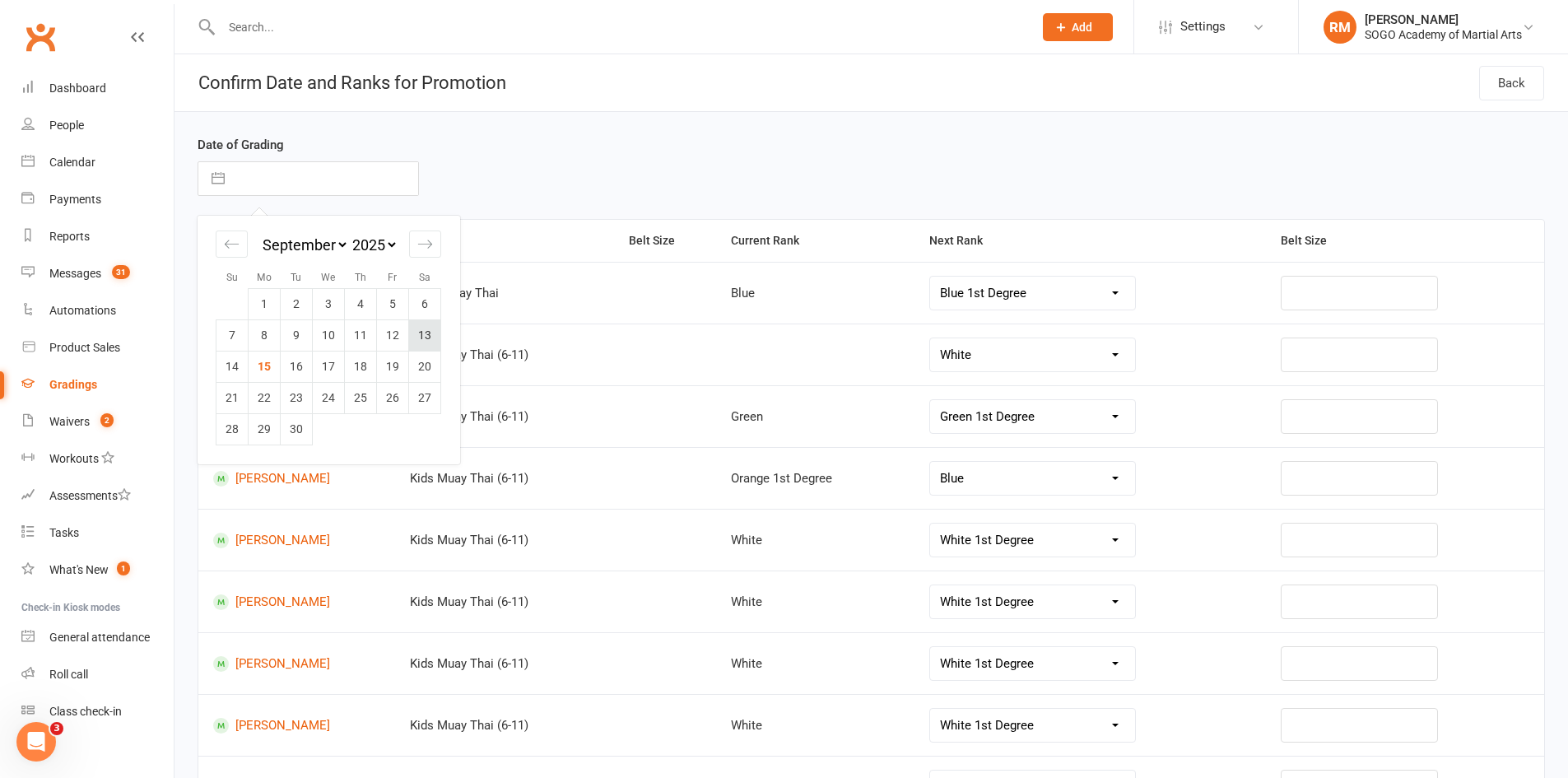
click at [427, 336] on td "13" at bounding box center [425, 334] width 32 height 31
type input "[DATE]"
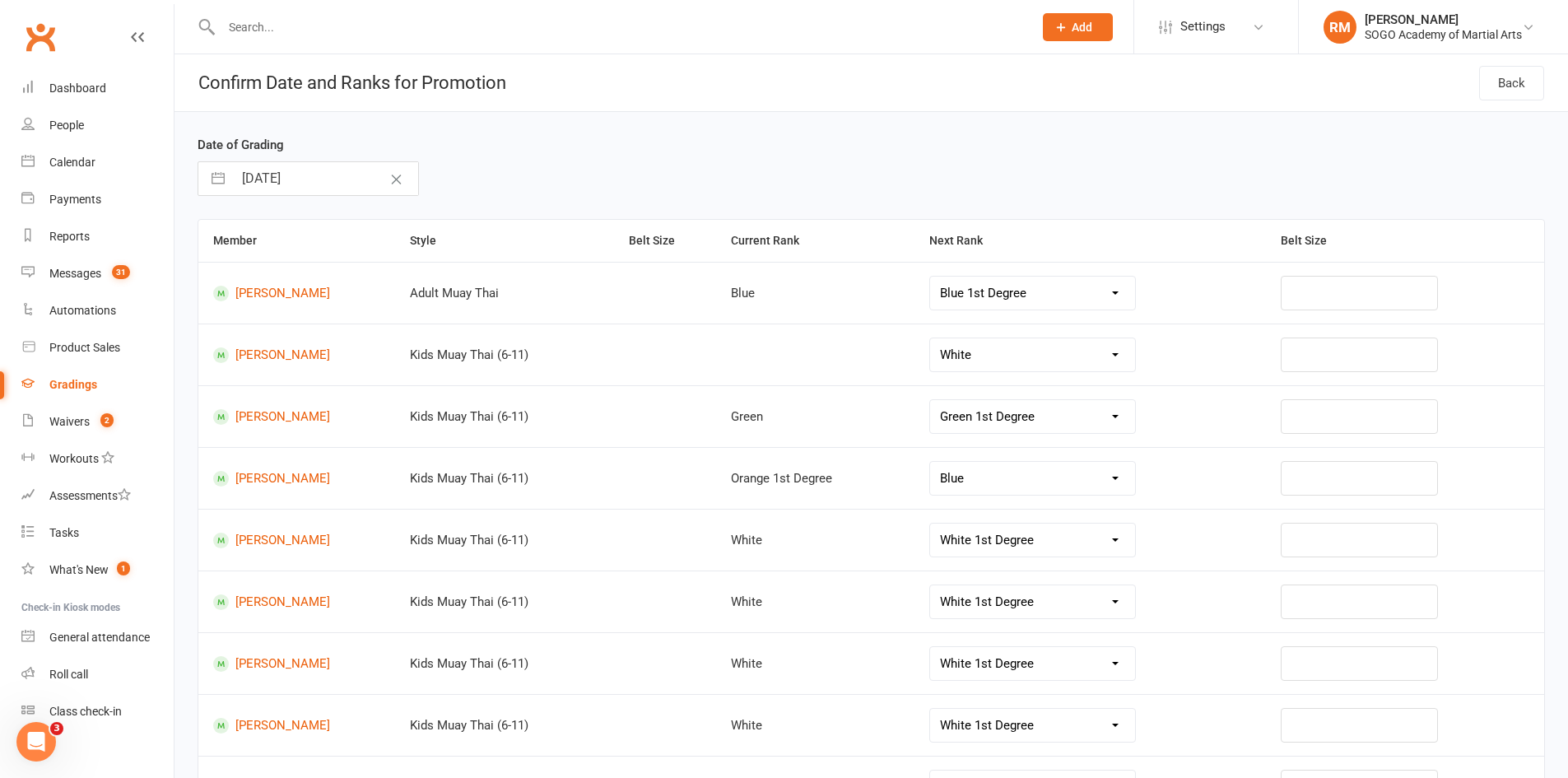
click at [1135, 354] on select "White White 1st Degree Yellow Yellow 1st Degree Orange Orange 1st Degree Blue B…" at bounding box center [1033, 354] width 205 height 33
select select "26047"
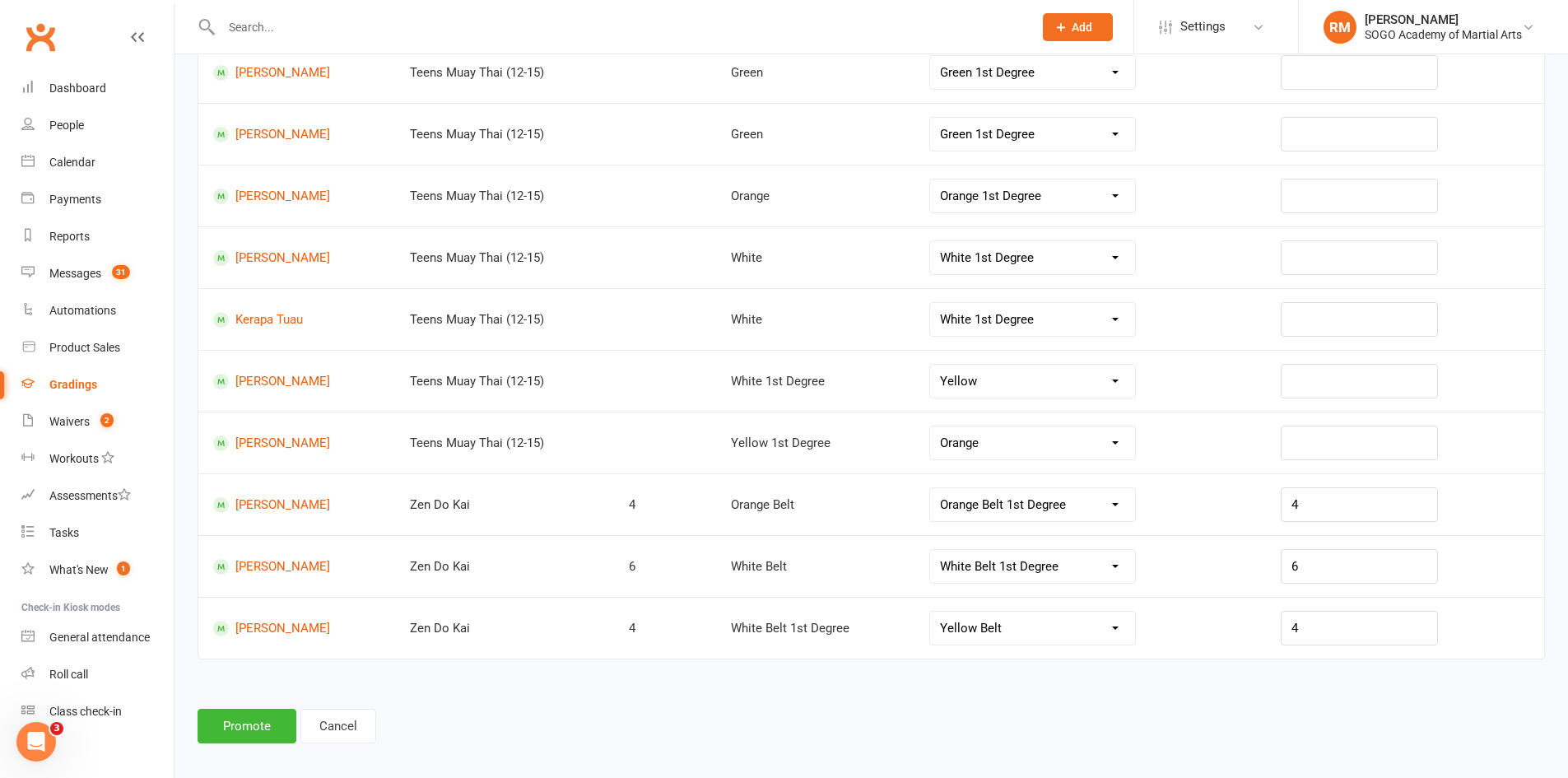
scroll to position [1040, 0]
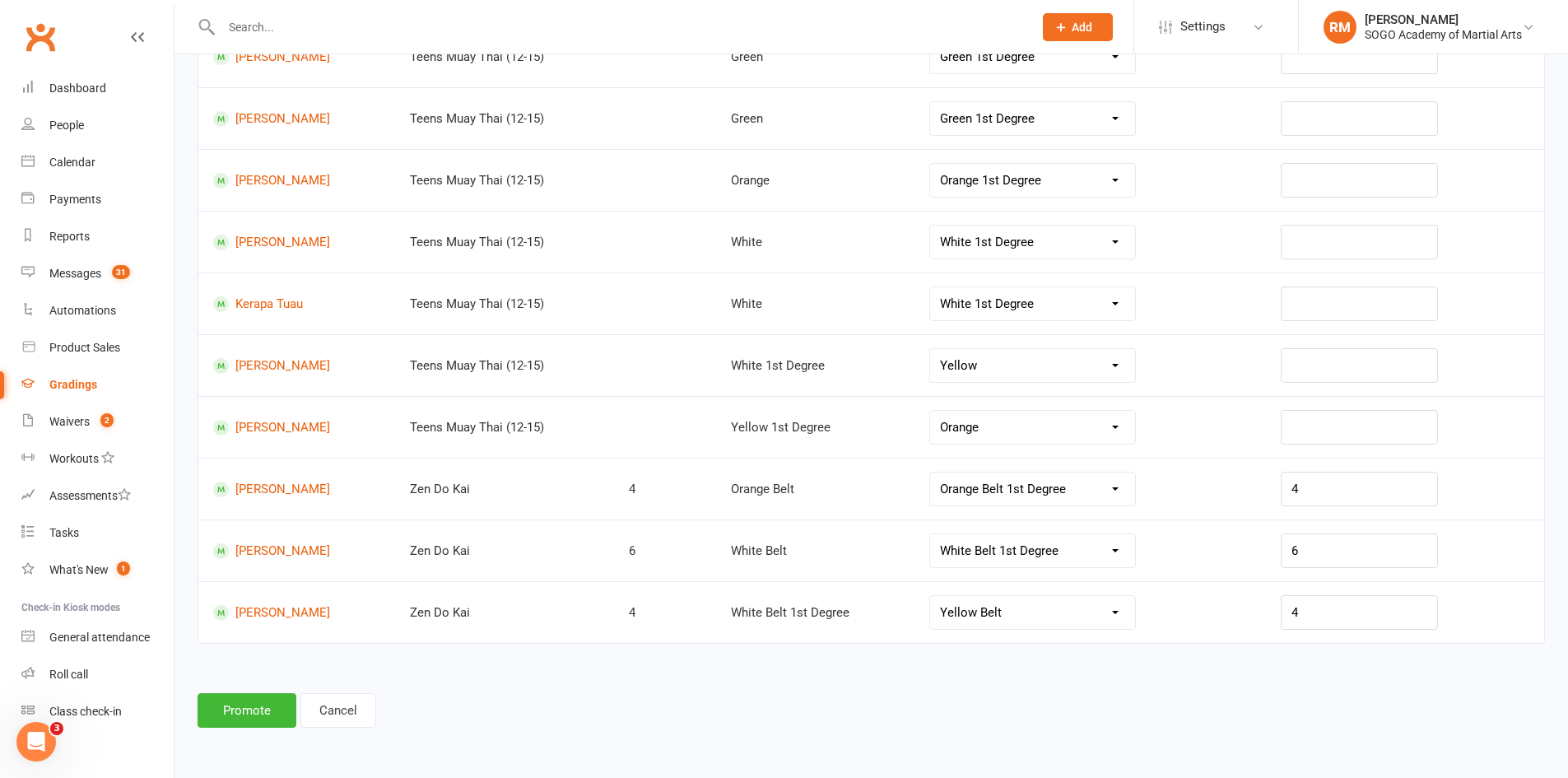
click at [1135, 245] on select "White 1st Degree Yellow Yellow 1st Degree Orange Orange 1st Degree Blue Blue 1s…" at bounding box center [1033, 242] width 205 height 33
click at [1214, 245] on div "White 1st Degree Yellow Yellow 1st Degree Orange Orange 1st Degree Blue Blue 1s…" at bounding box center [1091, 242] width 348 height 34
click at [1135, 301] on select "White 1st Degree Yellow Yellow 1st Degree Orange Orange 1st Degree Blue Blue 1s…" at bounding box center [1033, 303] width 205 height 33
select select "27013"
click at [1130, 549] on select "White Belt 1st Degree Yellow Belt Yellow Belt 1st Degree Orange Belt Orange Bel…" at bounding box center [1033, 551] width 205 height 33
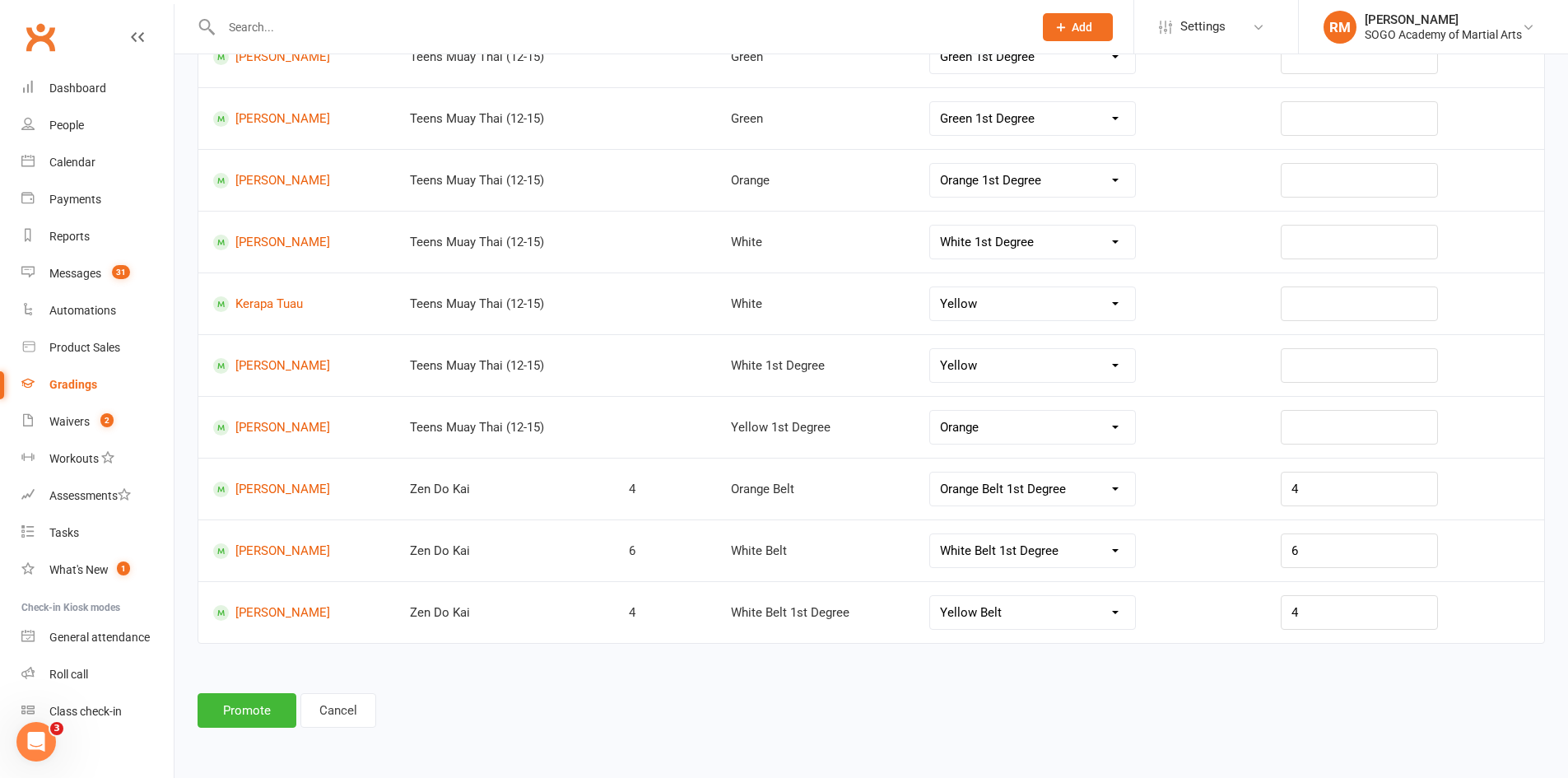
select select "26130"
click at [253, 721] on button "Promote" at bounding box center [247, 710] width 99 height 34
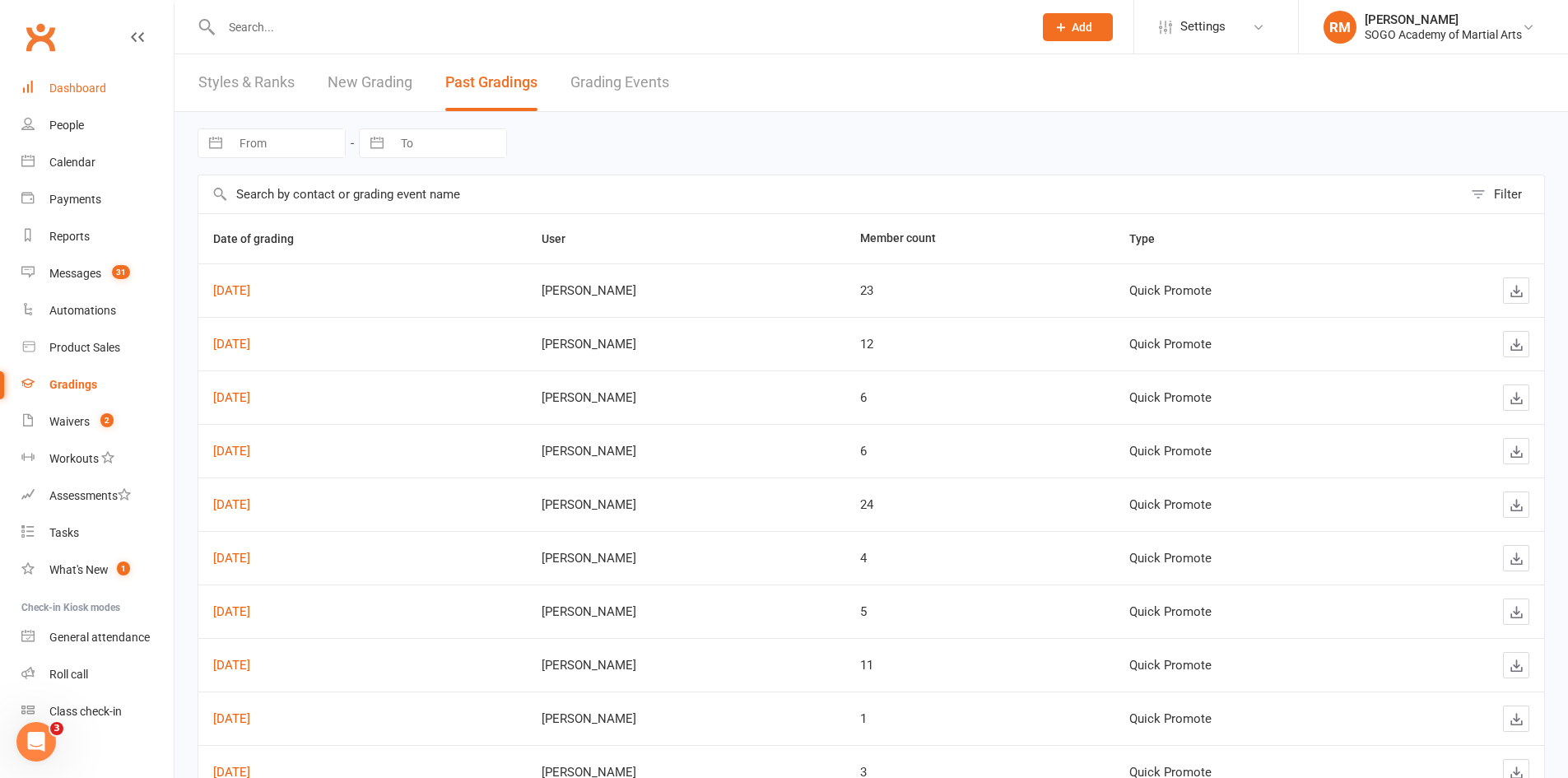
click at [39, 90] on link "Dashboard" at bounding box center [98, 89] width 152 height 37
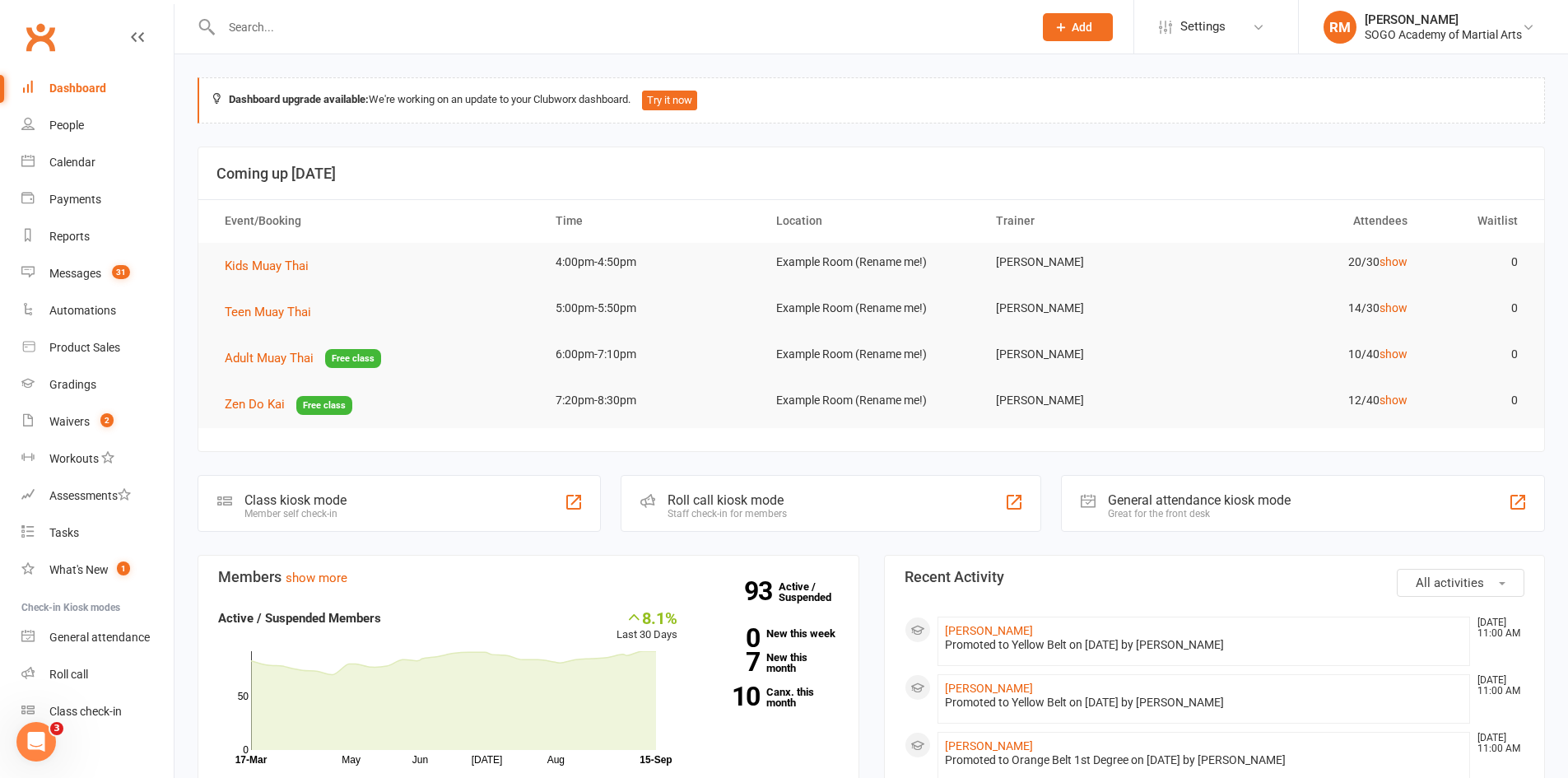
click at [271, 19] on input "text" at bounding box center [619, 28] width 805 height 23
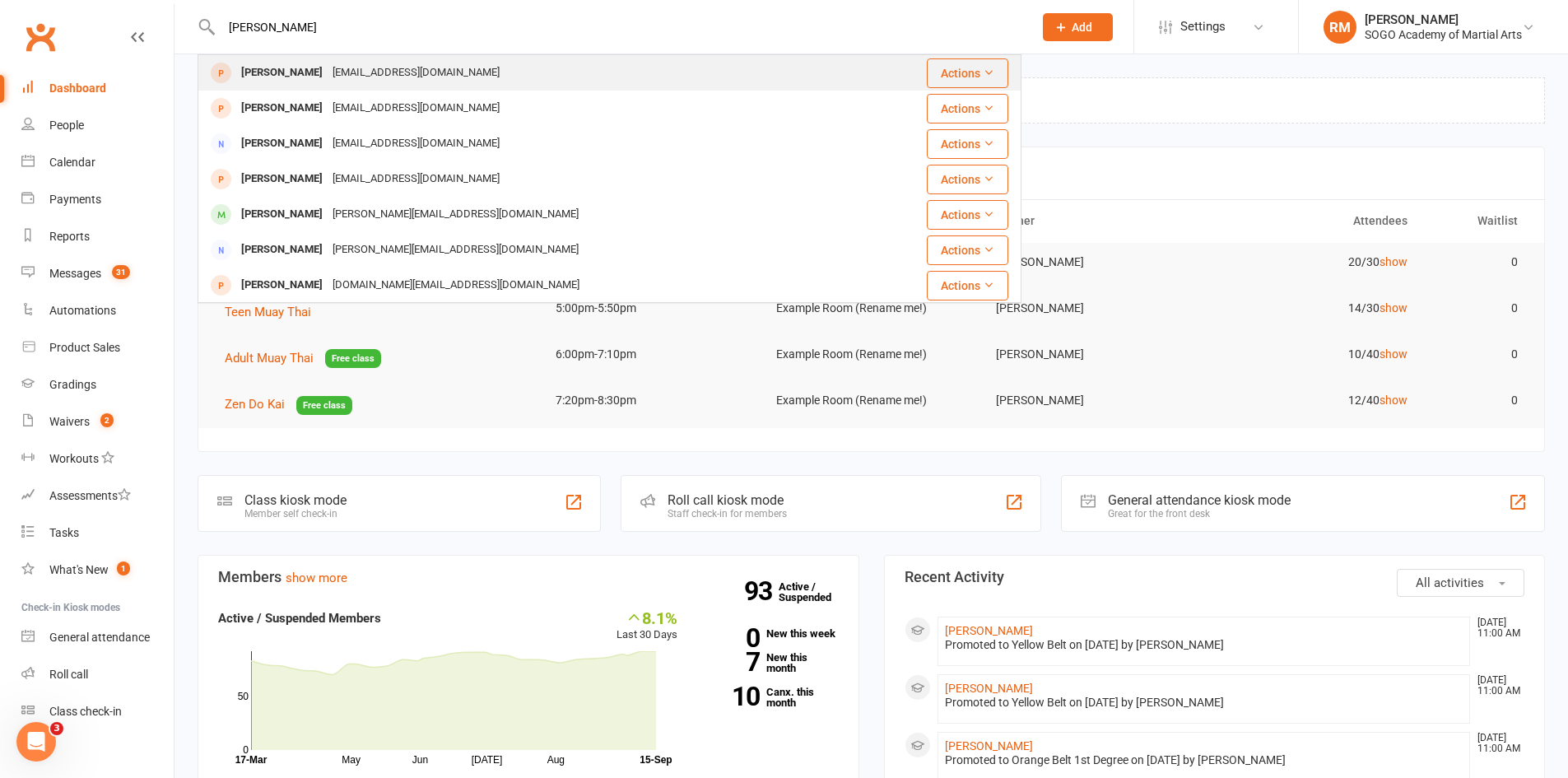
type input "[PERSON_NAME]"
click at [301, 75] on div "[PERSON_NAME]" at bounding box center [282, 73] width 91 height 24
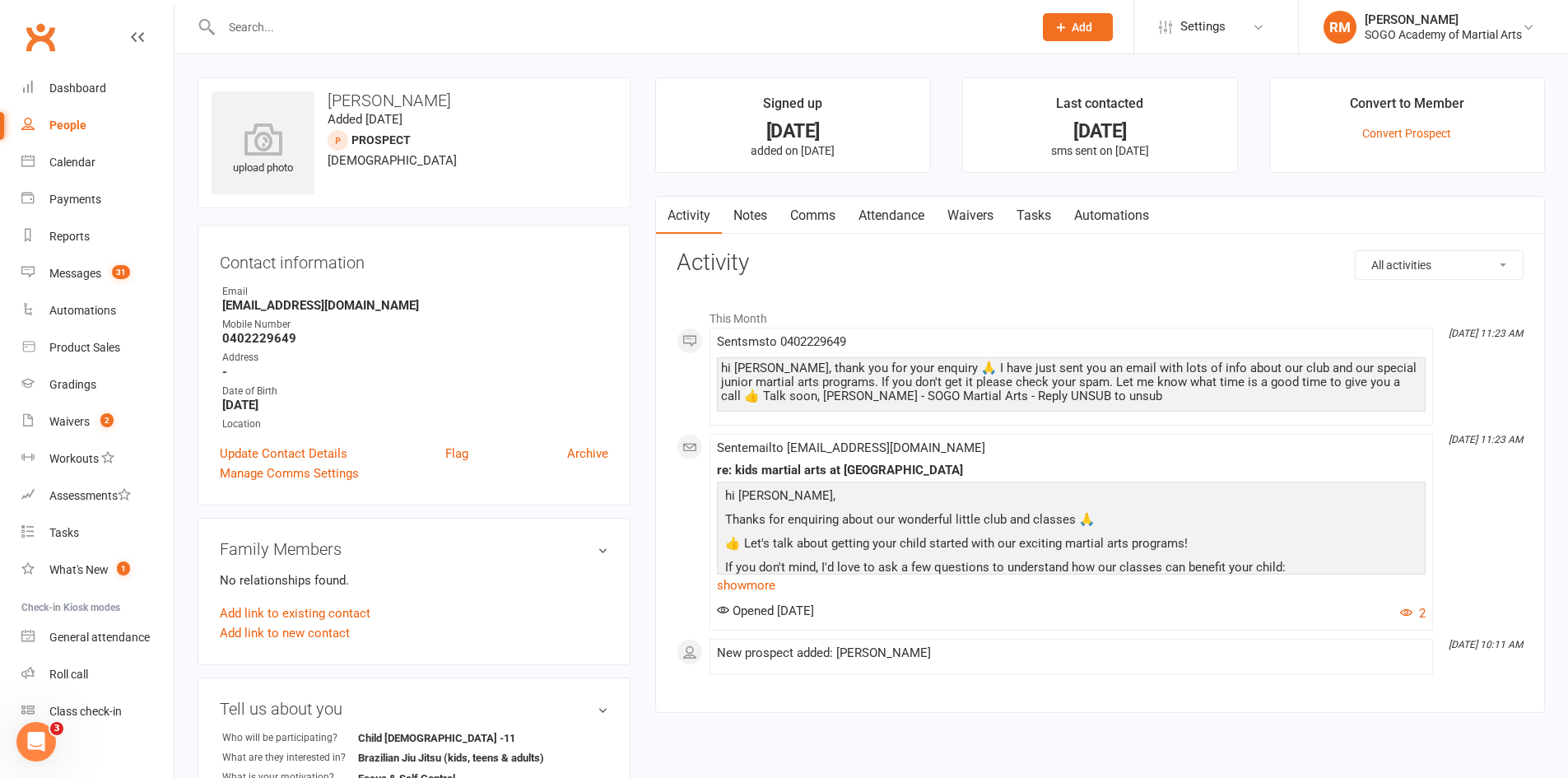
click at [990, 217] on link "Waivers" at bounding box center [970, 216] width 69 height 38
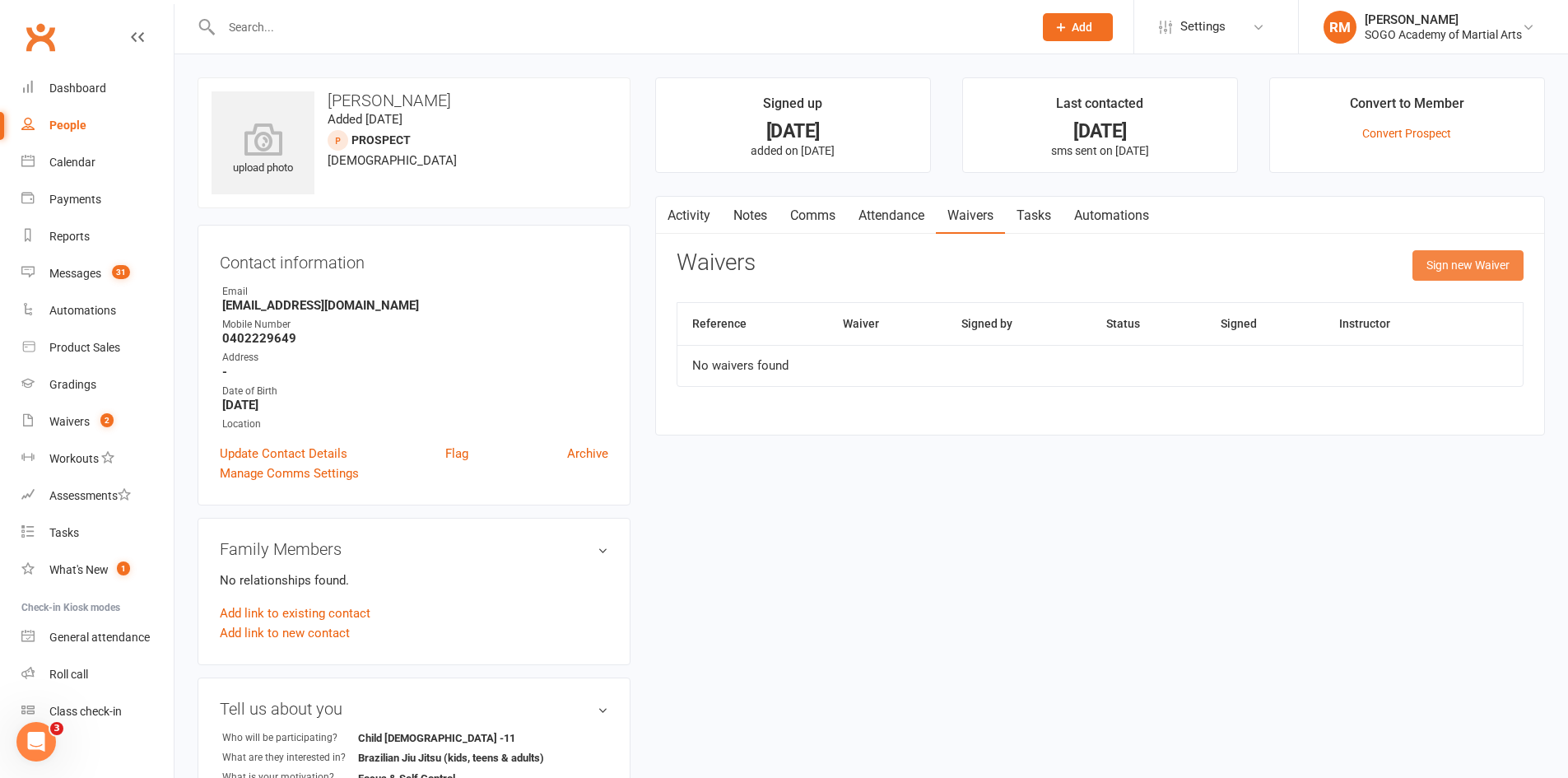
click at [1451, 262] on button "Sign new Waiver" at bounding box center [1468, 265] width 111 height 29
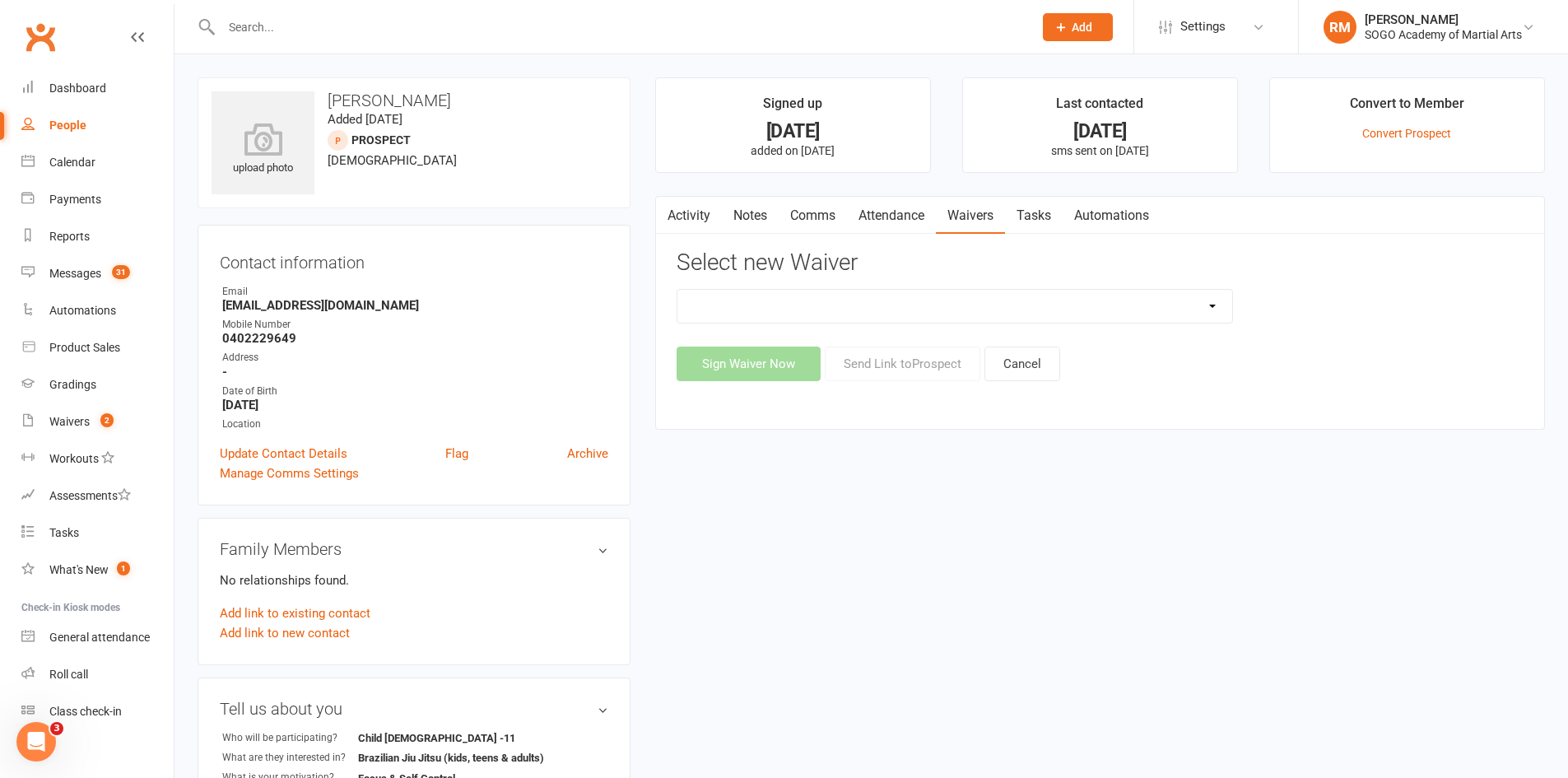
click at [950, 308] on select "$129 Adult BJJ 4 Week Beginner Course Membership 28 Days FREE Ongoing Membershi…" at bounding box center [955, 306] width 555 height 33
select select "10766"
click at [677, 290] on select "$129 Adult BJJ 4 Week Beginner Course Membership 28 Days FREE Ongoing Membershi…" at bounding box center [955, 306] width 555 height 33
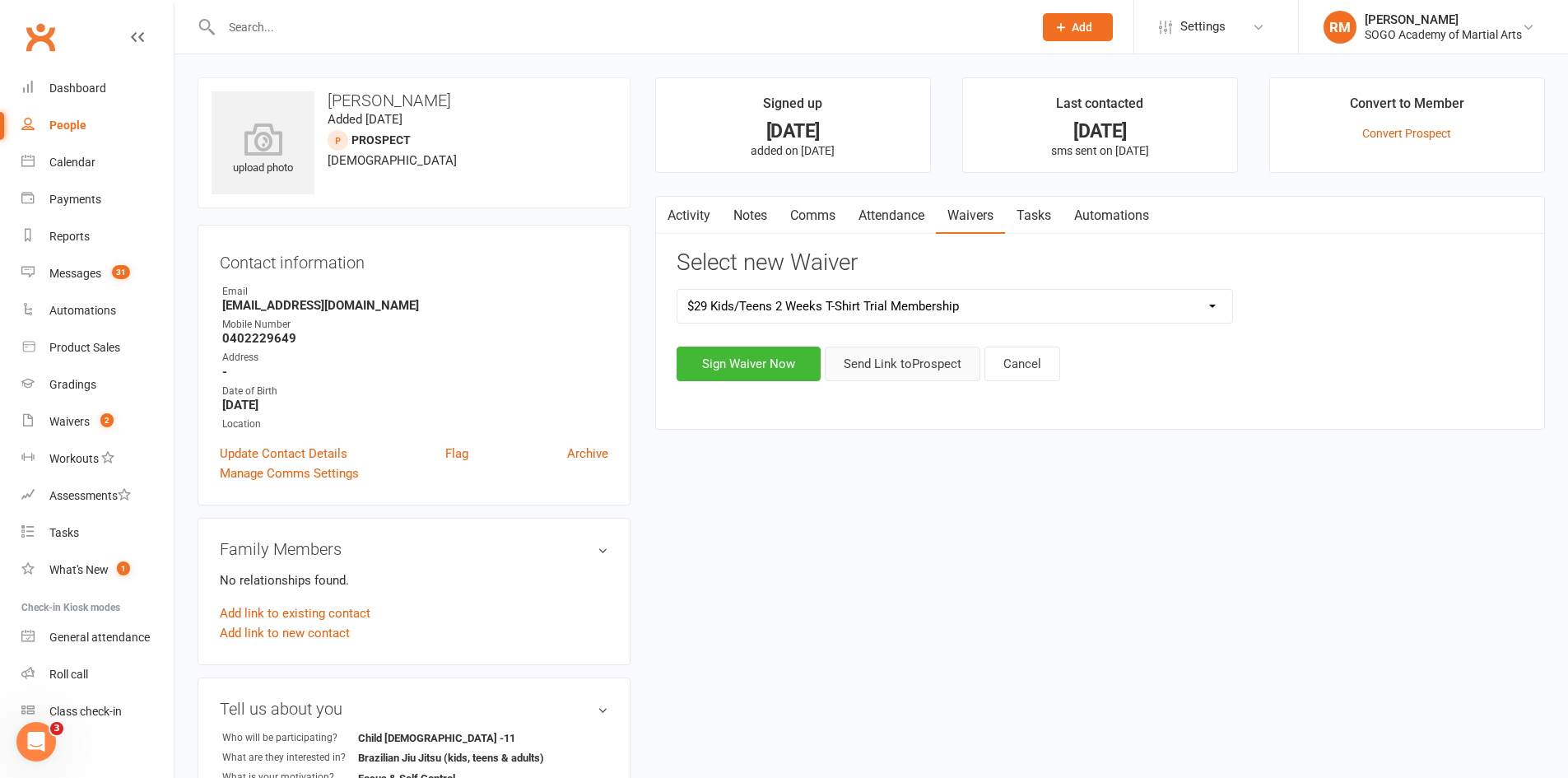
click at [887, 362] on button "Send Link to [GEOGRAPHIC_DATA]" at bounding box center [902, 364] width 155 height 34
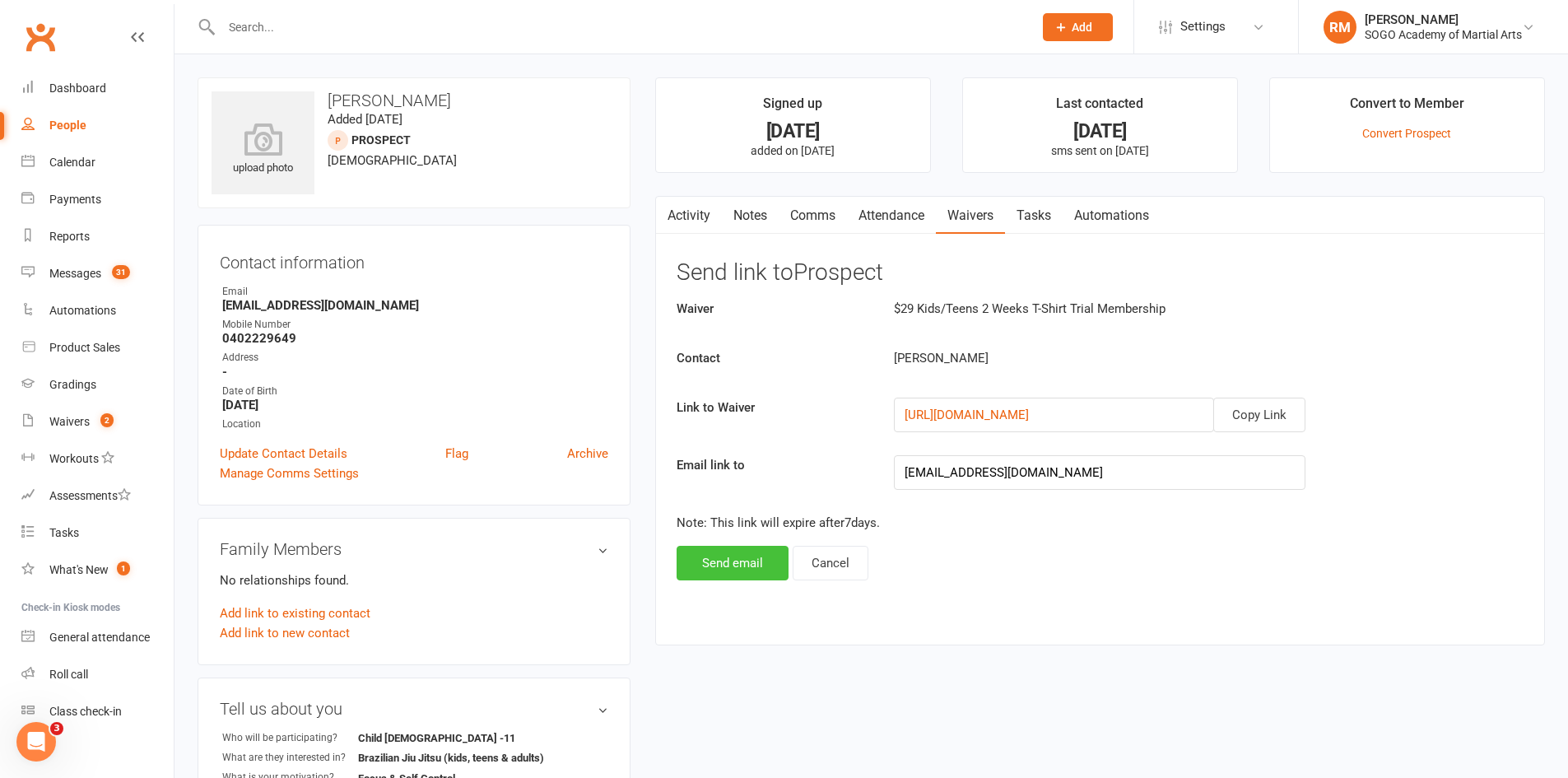
click at [736, 569] on button "Send email" at bounding box center [733, 562] width 112 height 34
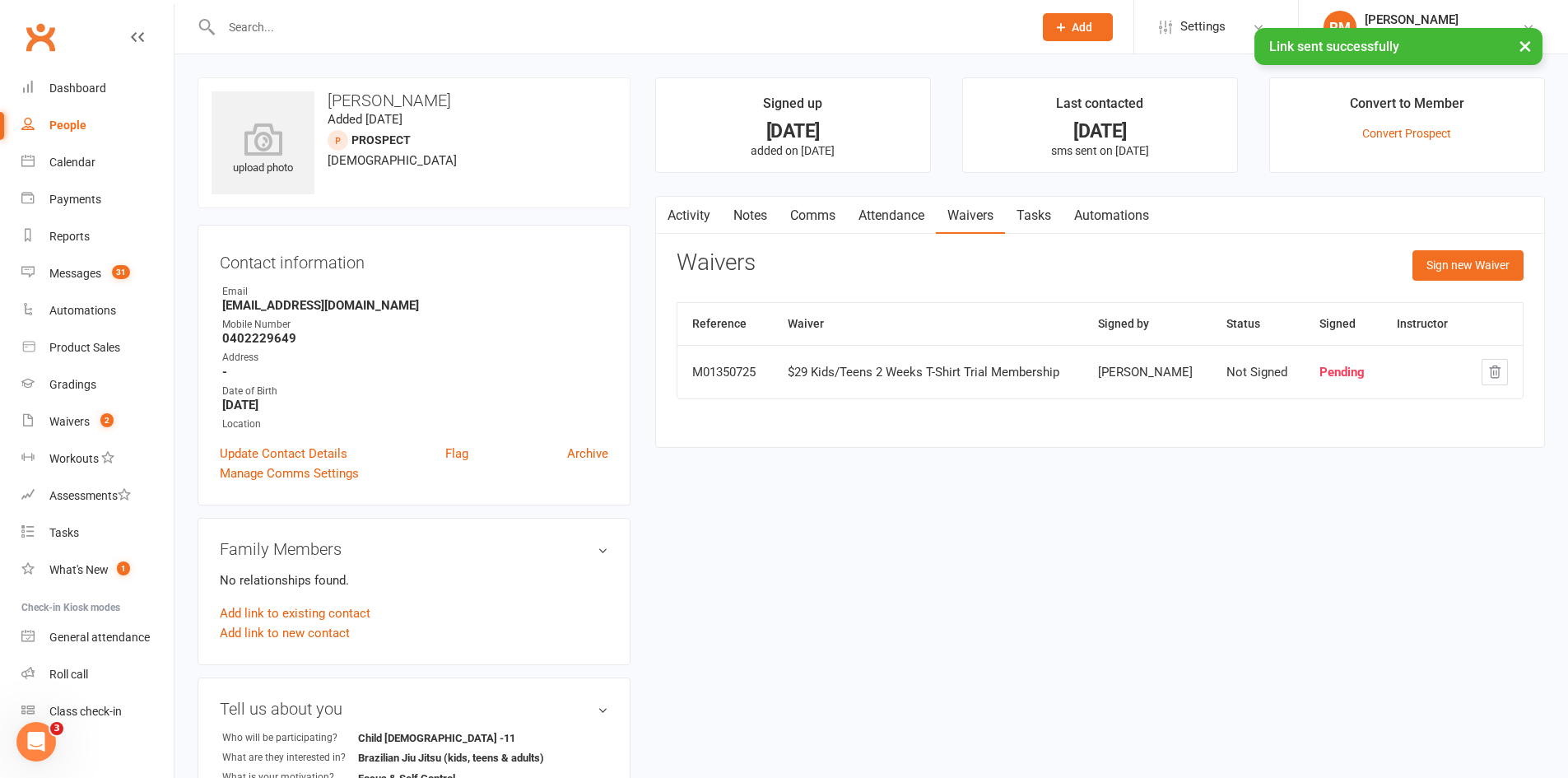
click at [800, 217] on link "Comms" at bounding box center [813, 216] width 69 height 38
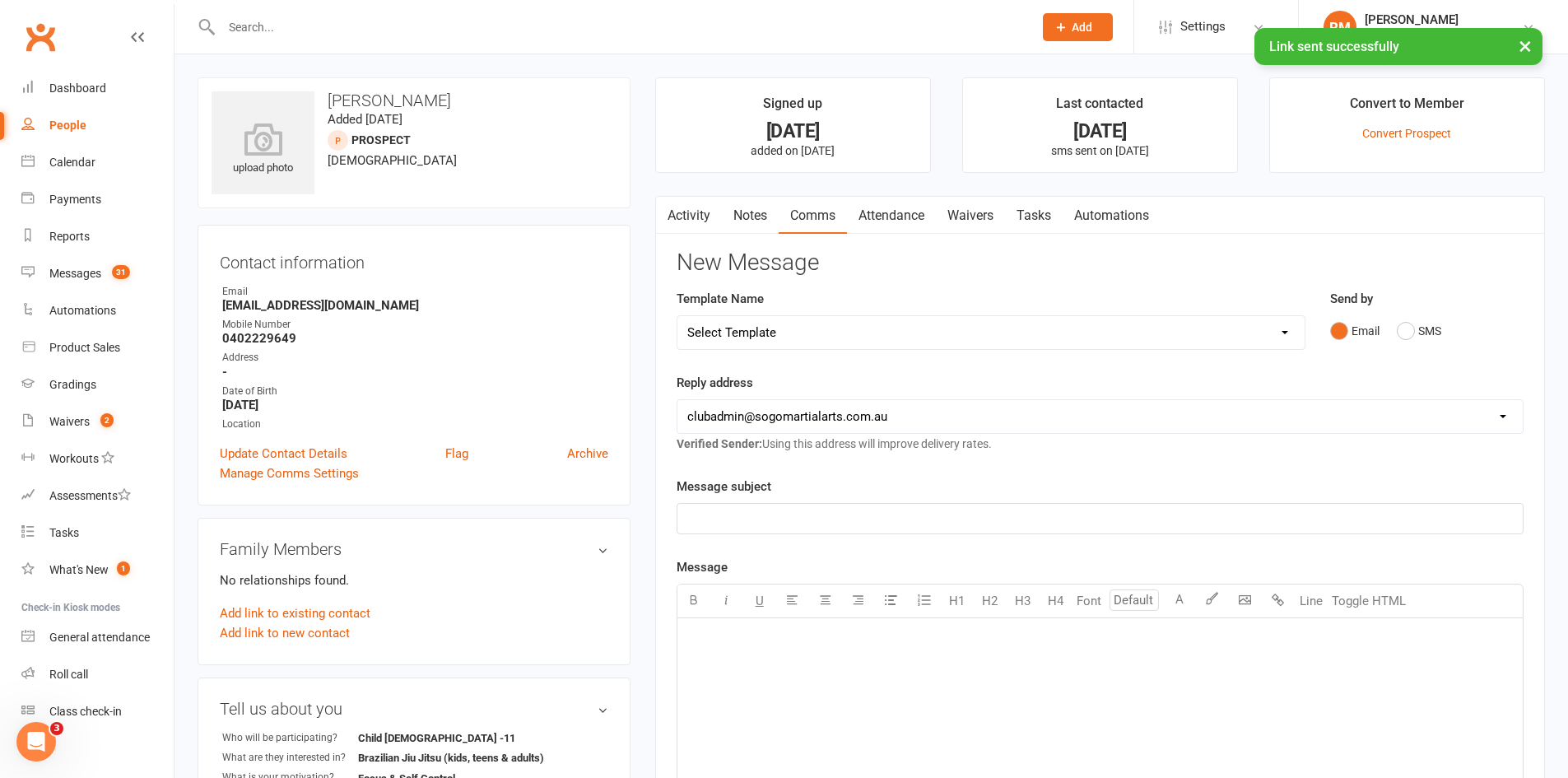
click at [779, 511] on p "﻿" at bounding box center [1100, 519] width 825 height 20
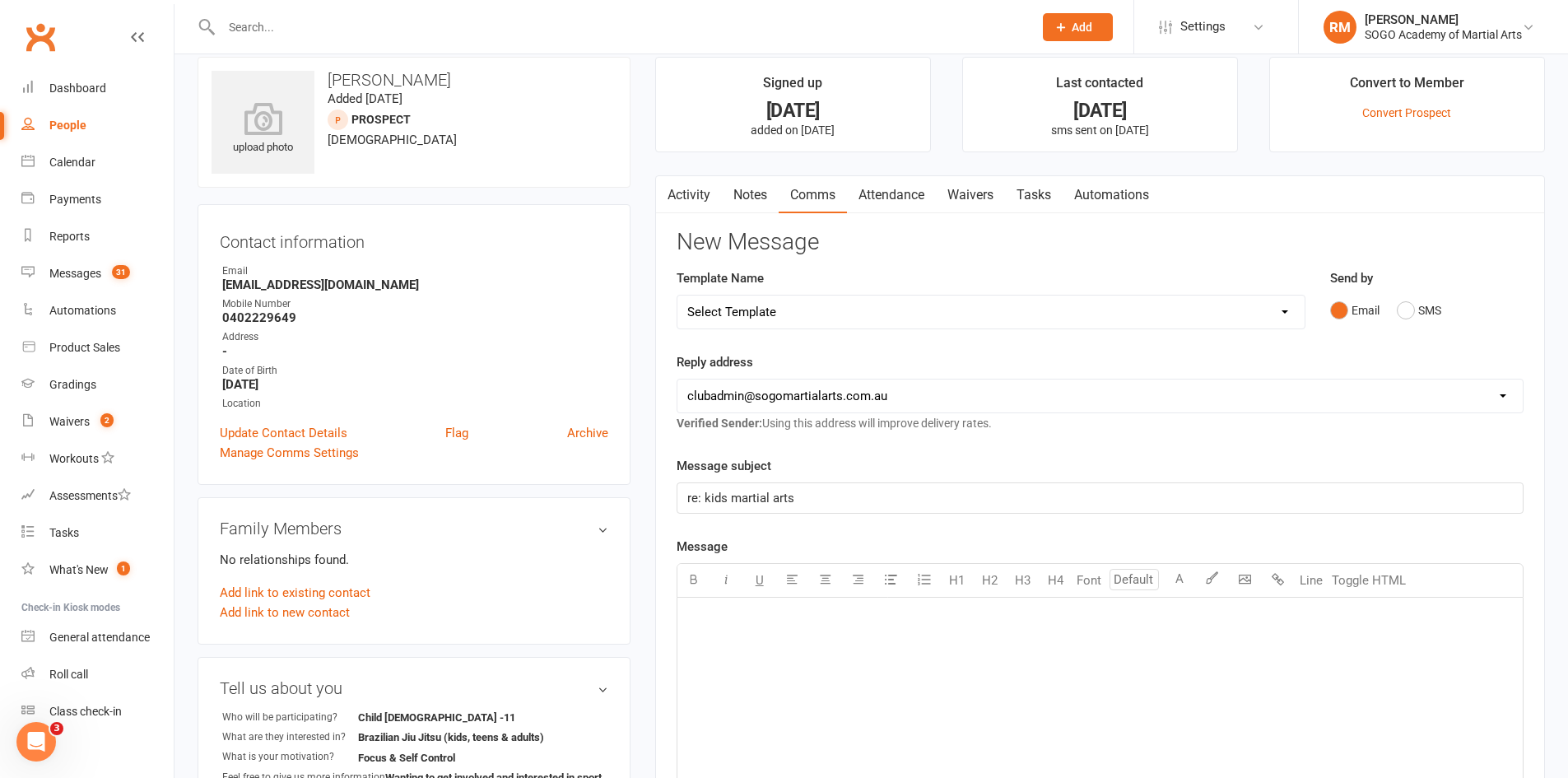
scroll to position [83, 0]
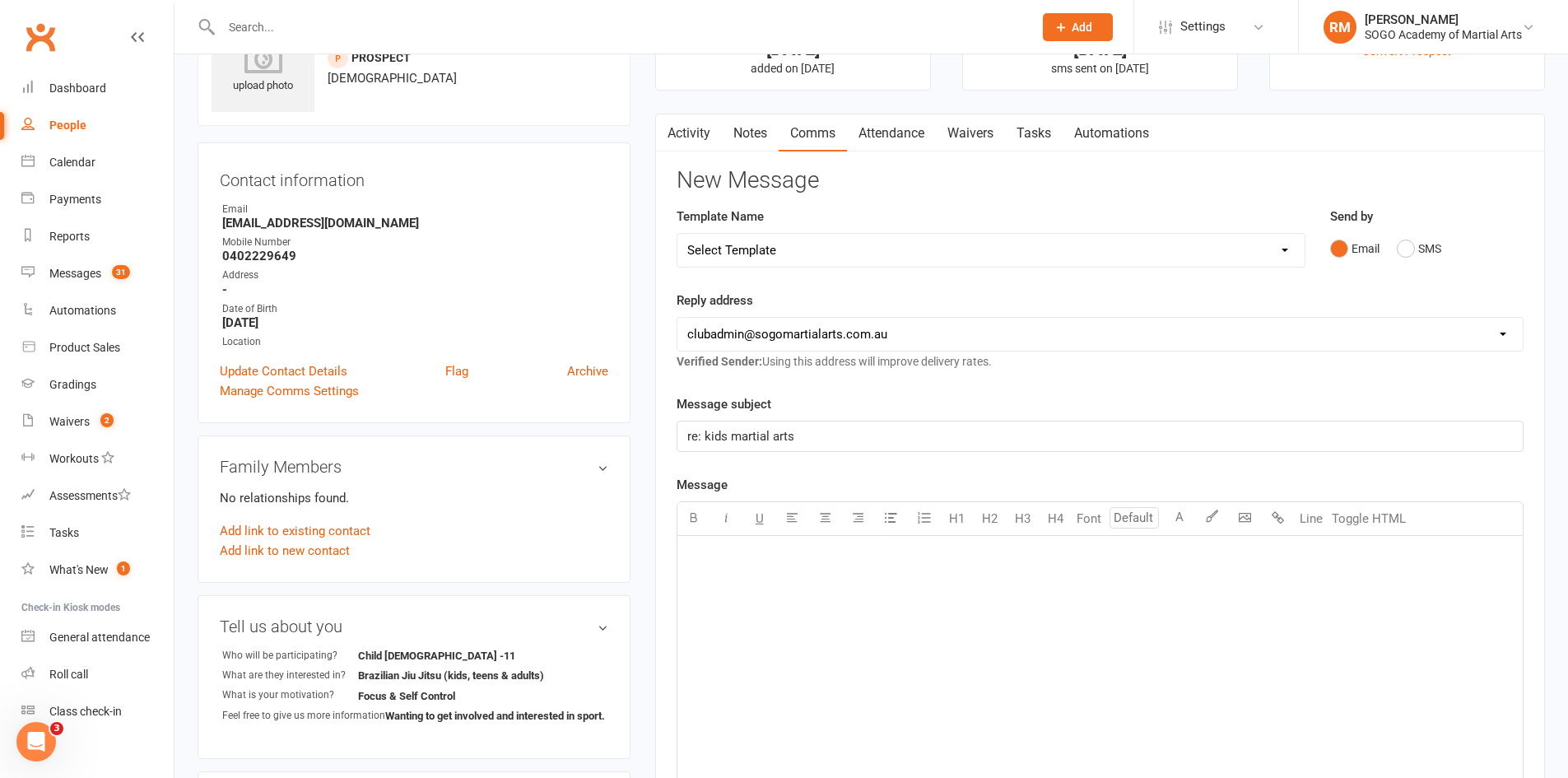
click at [814, 590] on div "﻿" at bounding box center [1100, 660] width 845 height 247
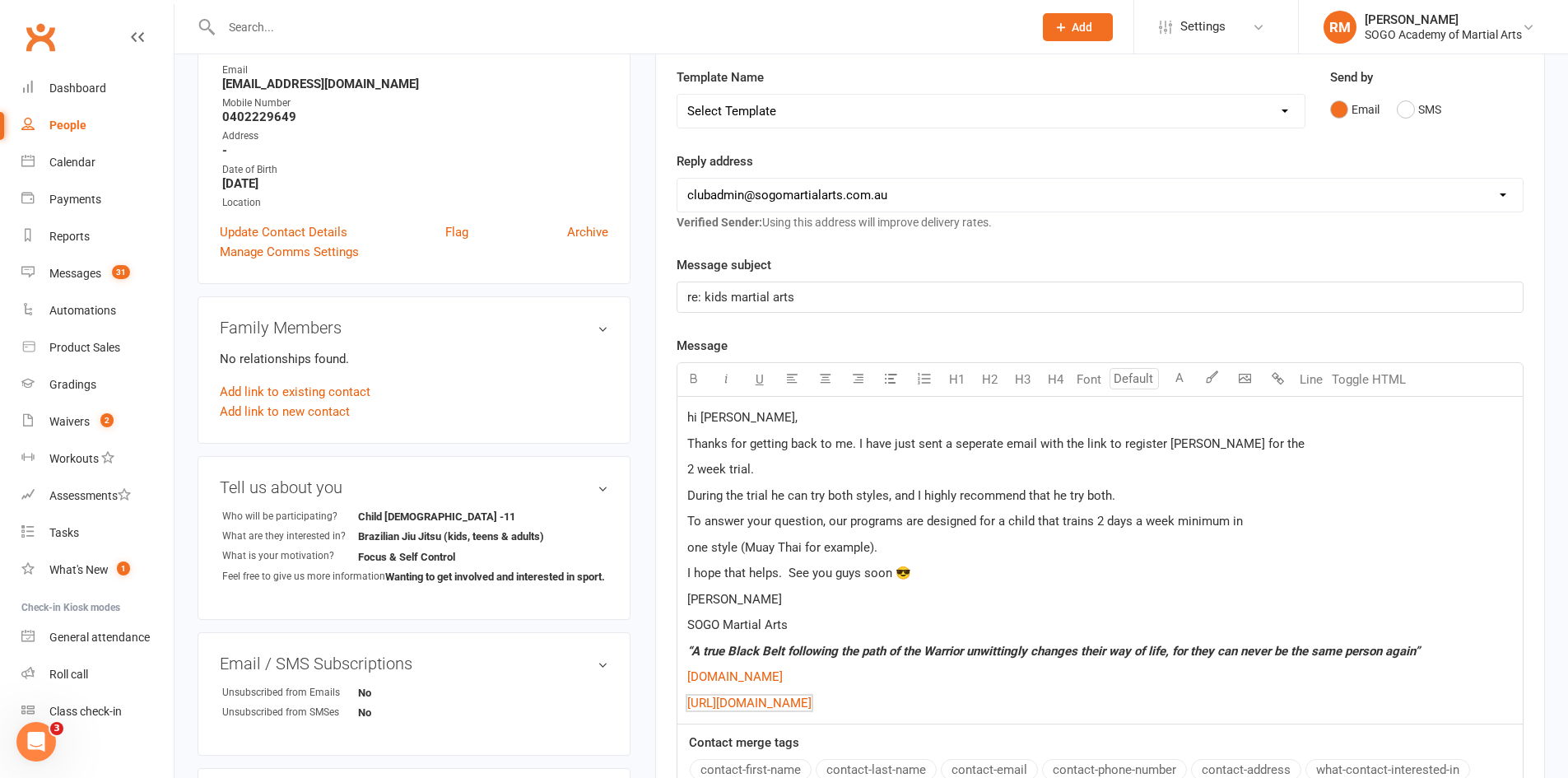
scroll to position [247, 0]
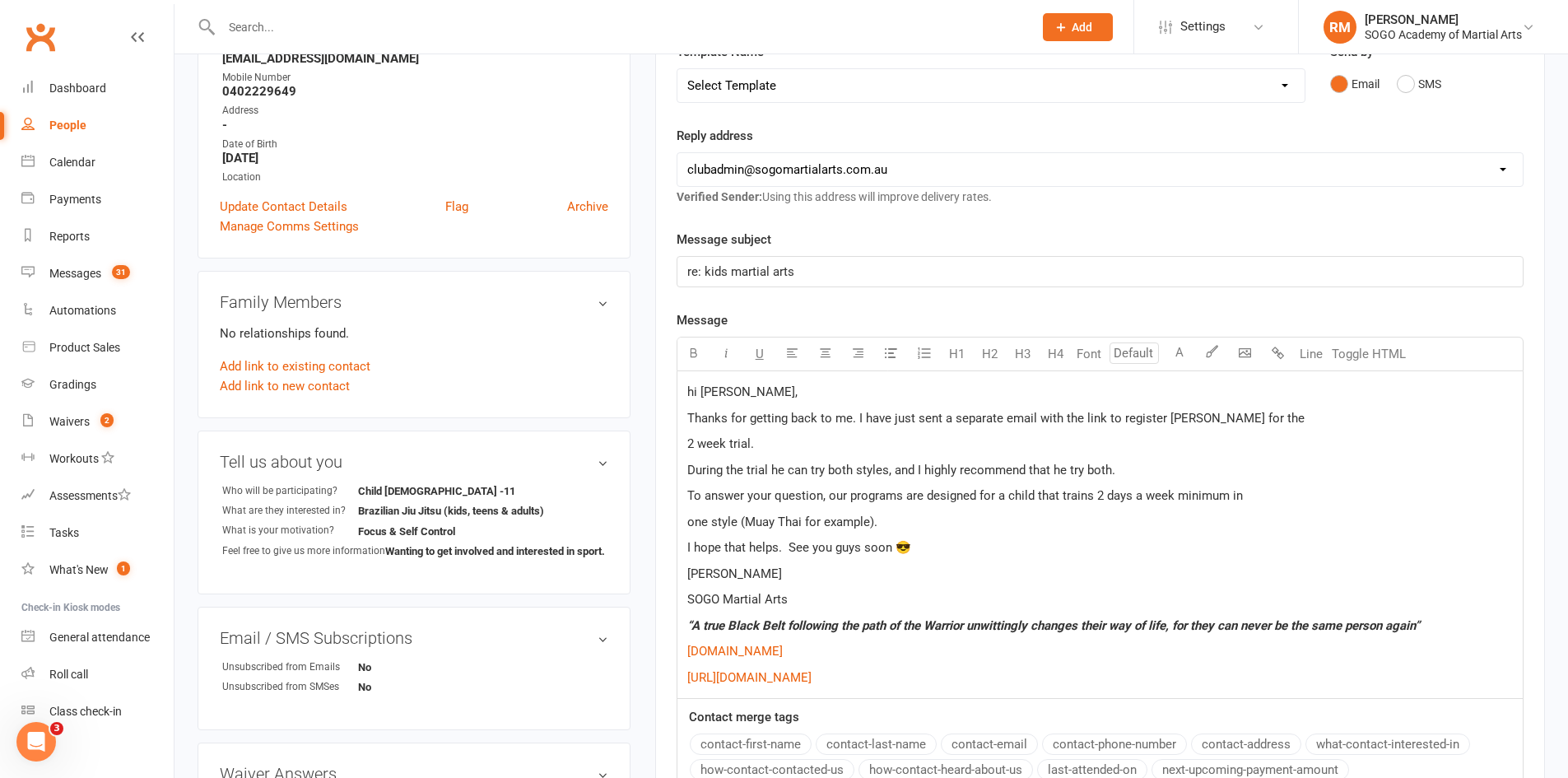
click at [801, 447] on p "2 week trial." at bounding box center [1100, 444] width 825 height 20
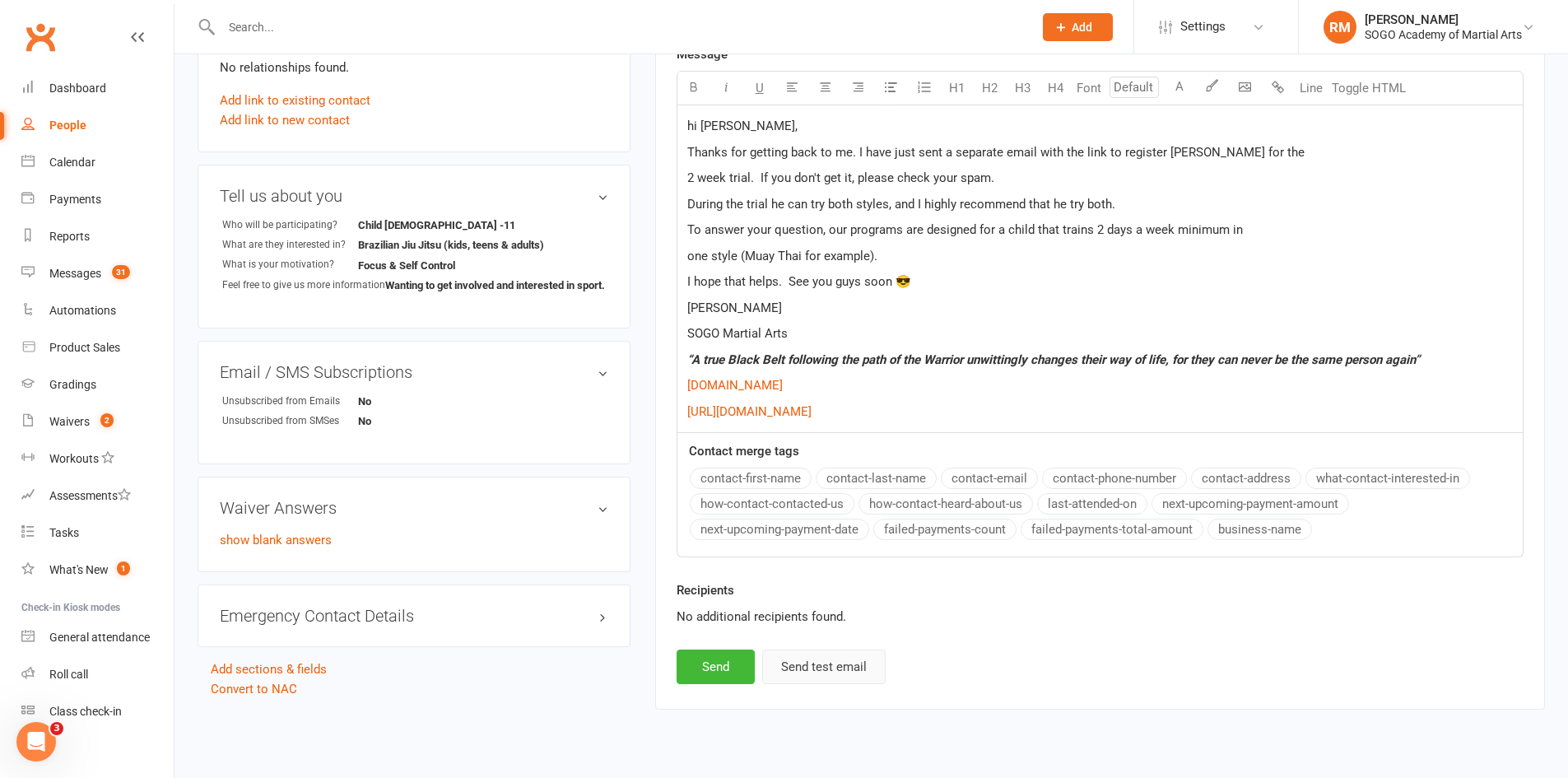
scroll to position [550, 0]
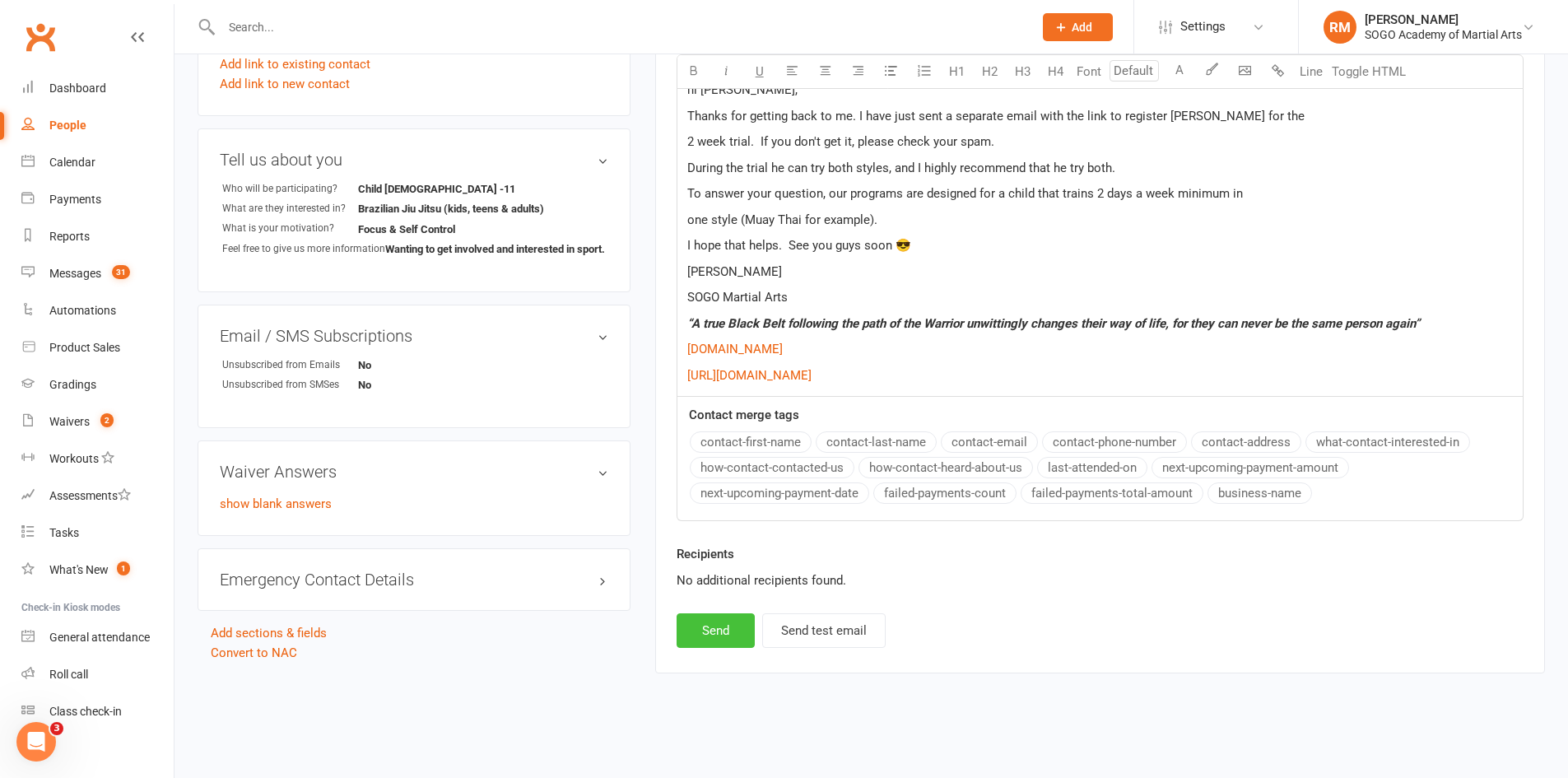
click at [732, 637] on button "Send" at bounding box center [716, 630] width 79 height 34
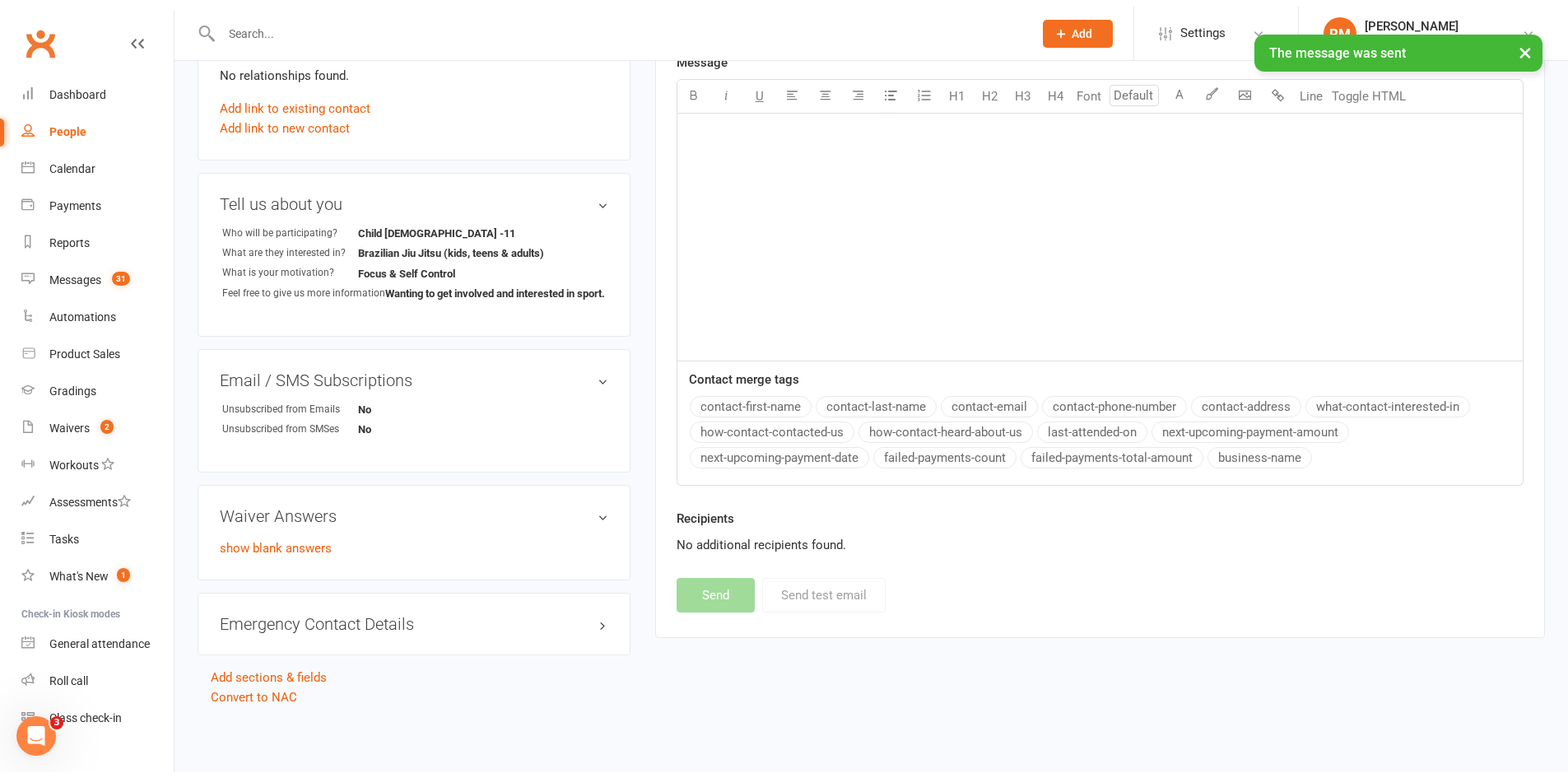
scroll to position [515, 0]
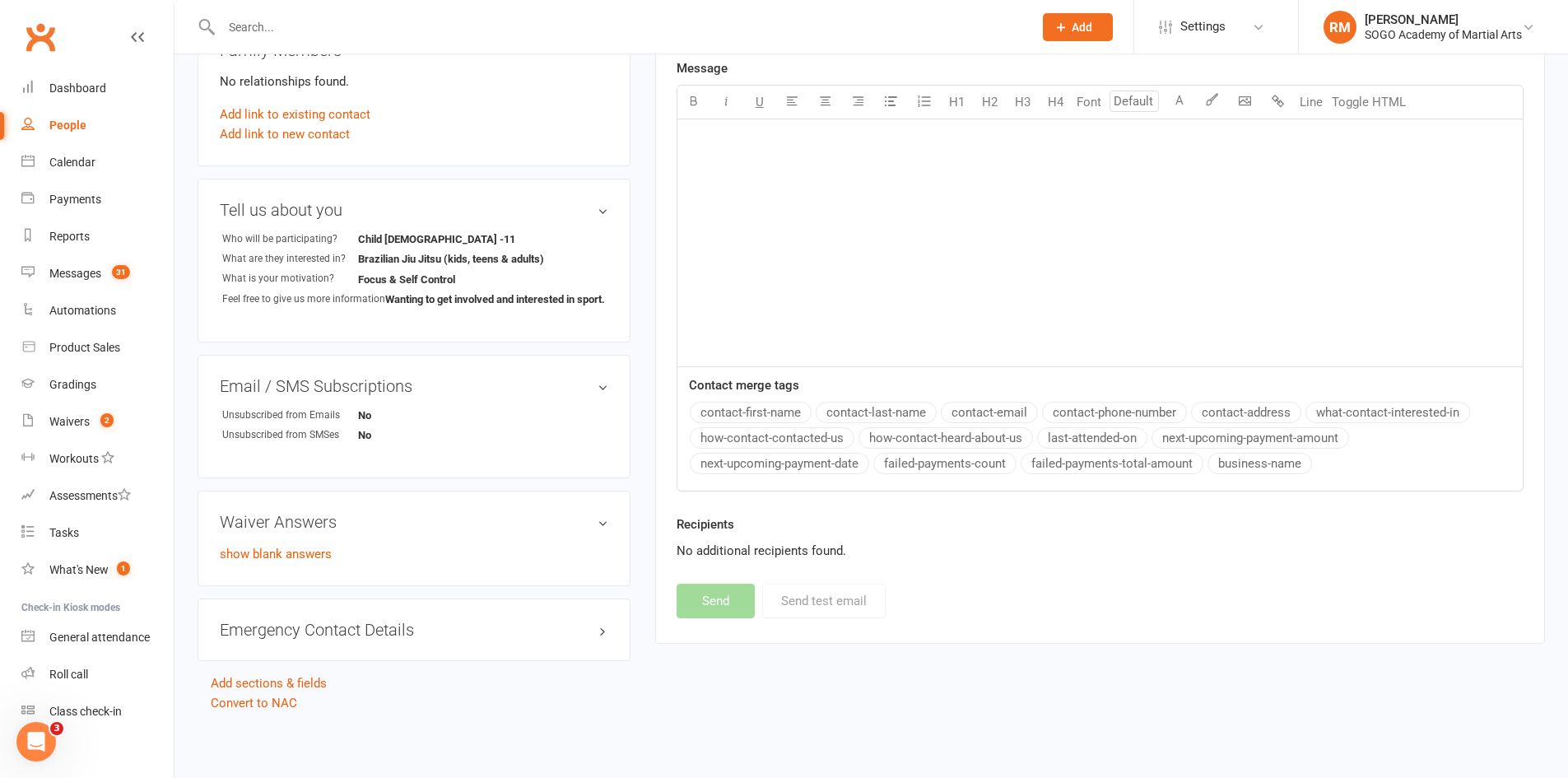
click at [290, 23] on input "text" at bounding box center [619, 28] width 805 height 23
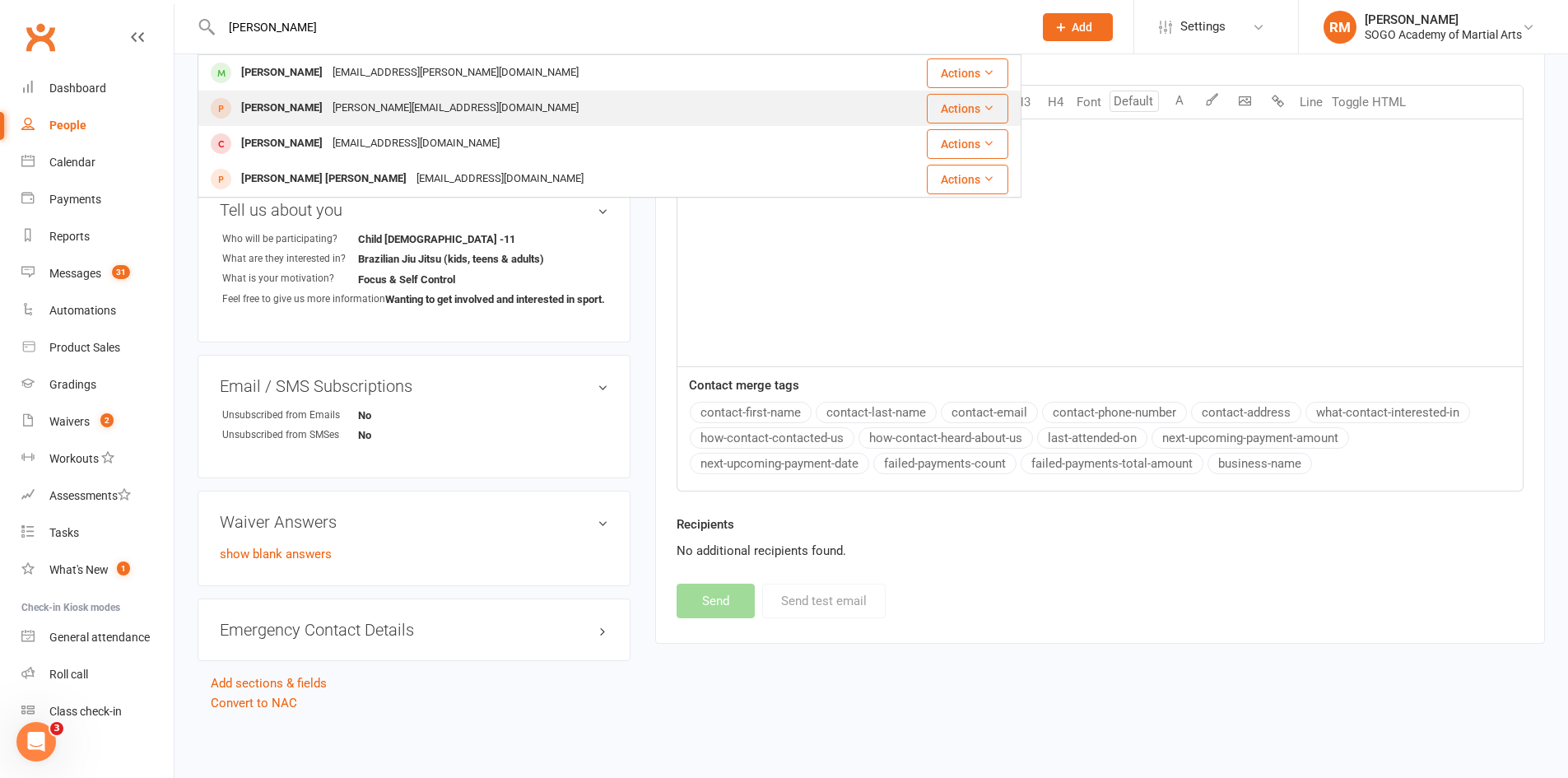
type input "[PERSON_NAME]"
click at [309, 109] on div "[PERSON_NAME]" at bounding box center [282, 108] width 91 height 24
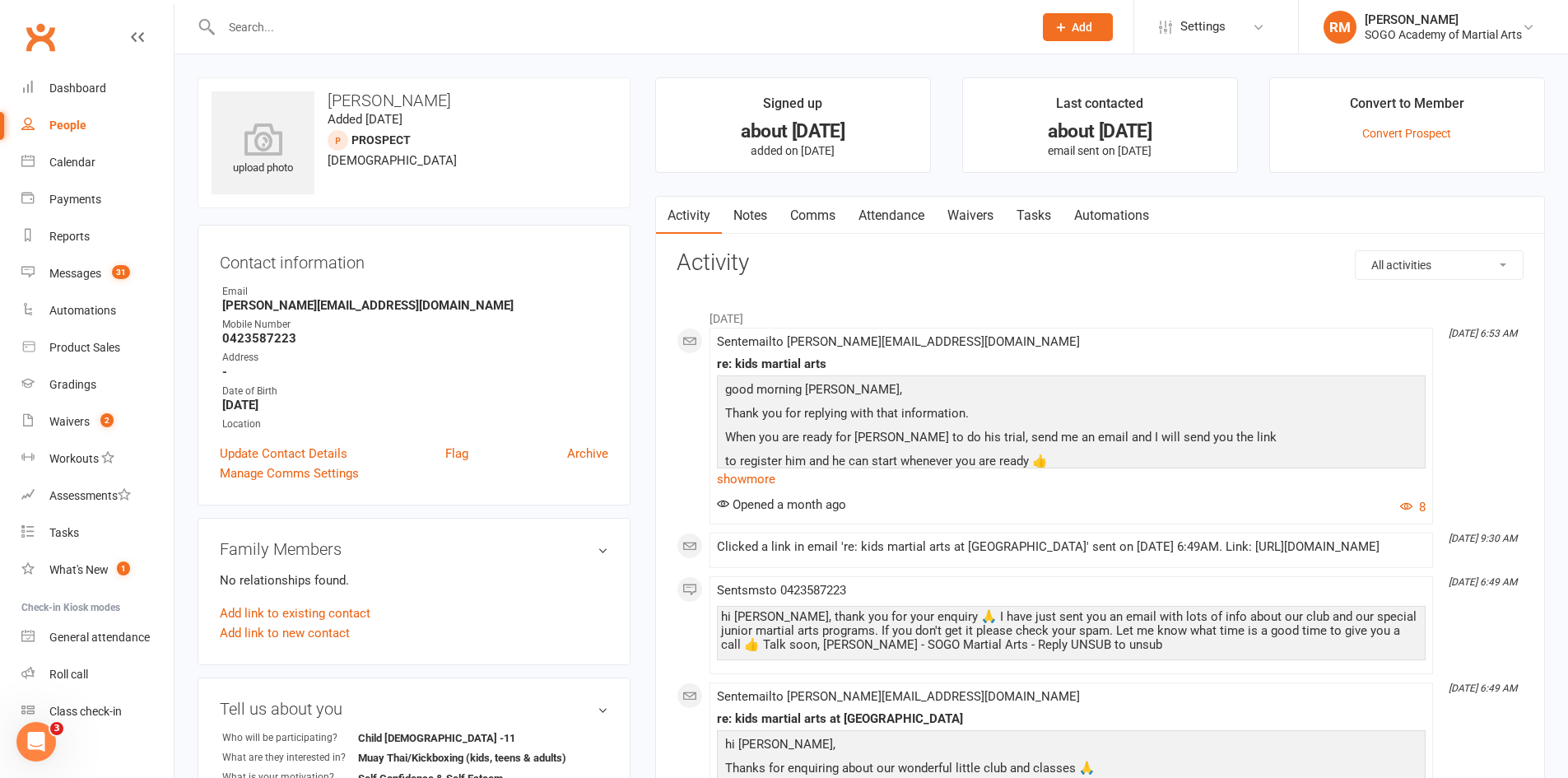
click at [826, 212] on link "Comms" at bounding box center [813, 216] width 69 height 38
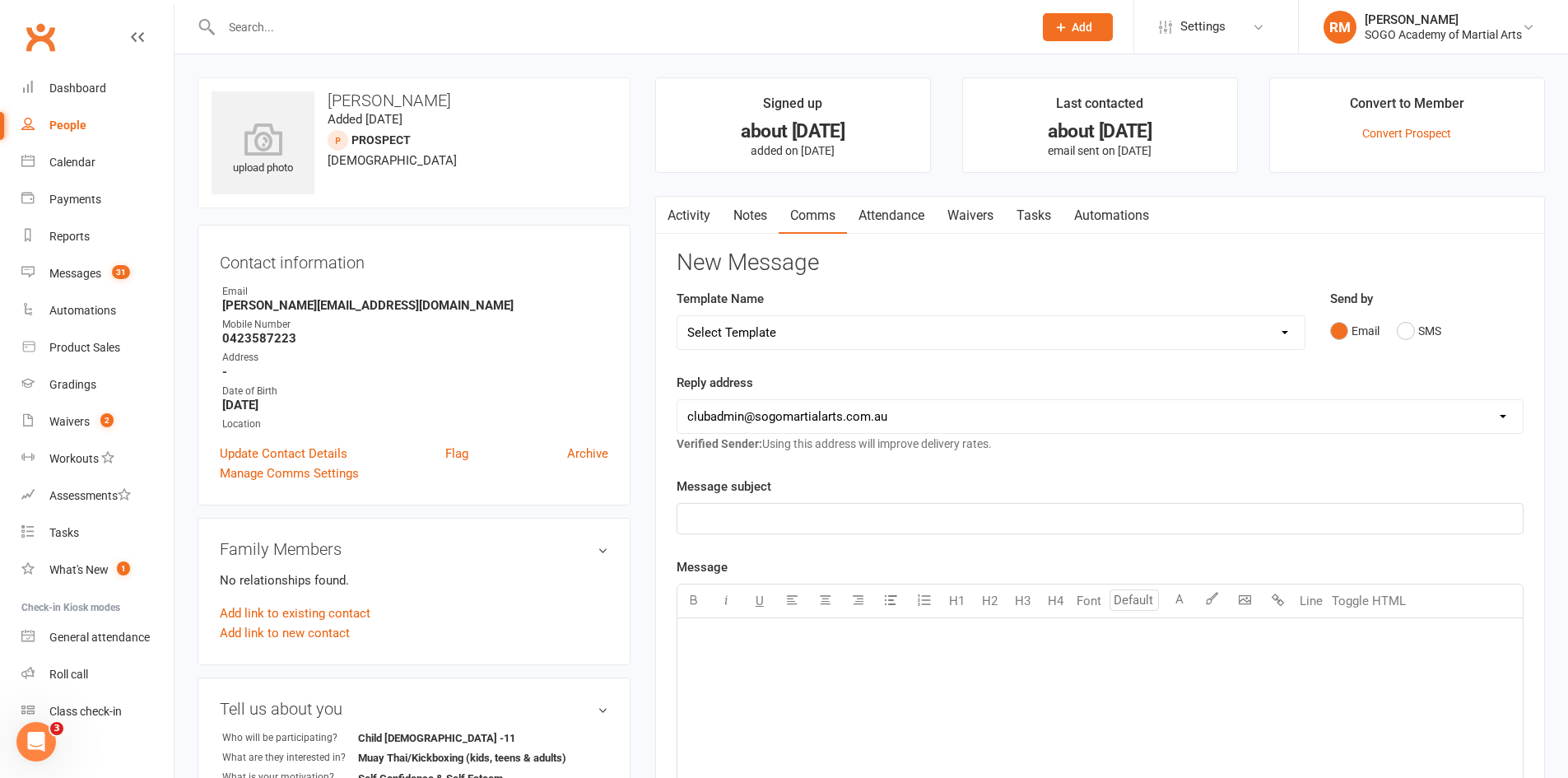
click at [970, 221] on link "Waivers" at bounding box center [970, 216] width 69 height 38
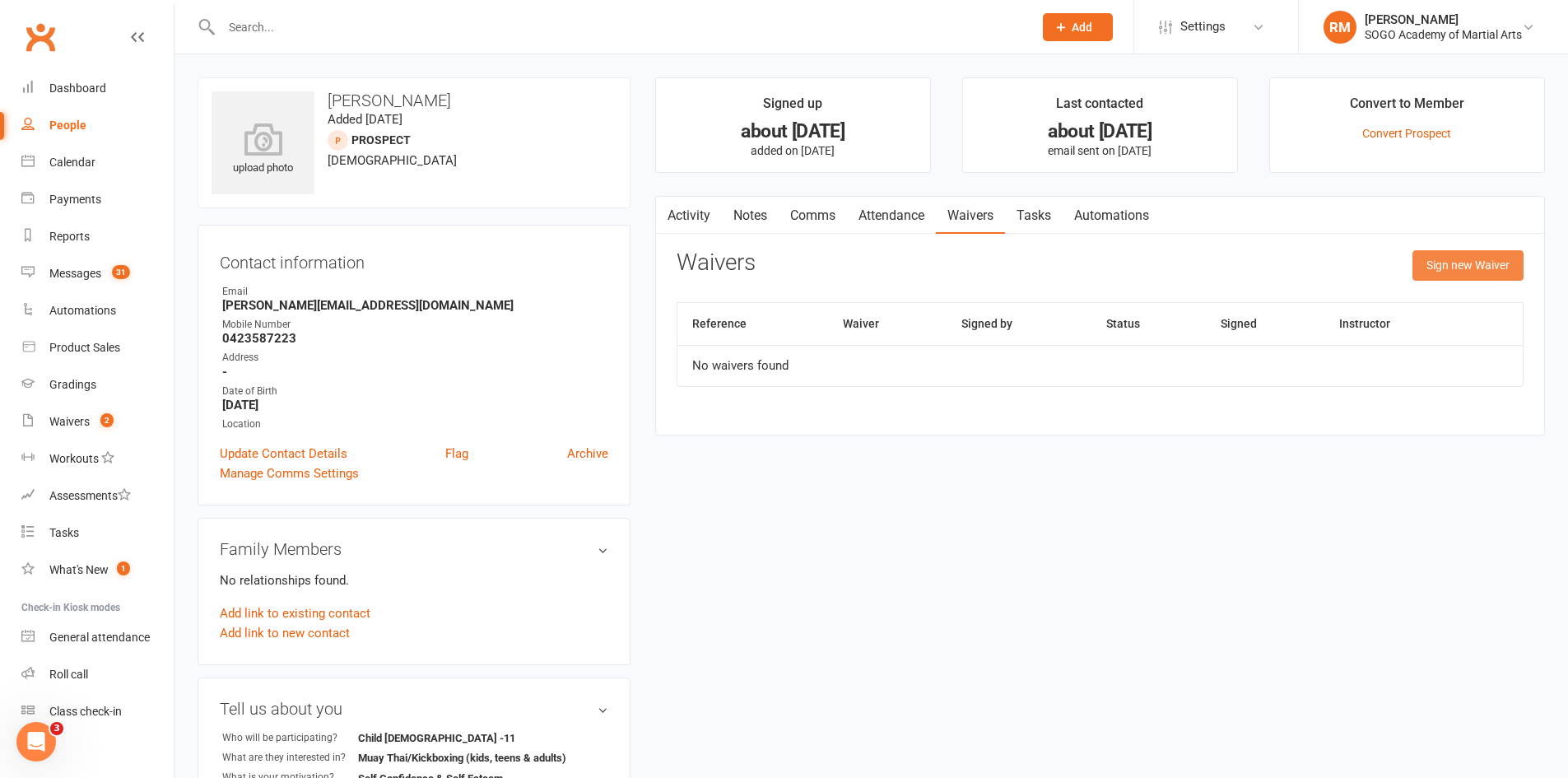
click at [1474, 264] on button "Sign new Waiver" at bounding box center [1468, 265] width 111 height 29
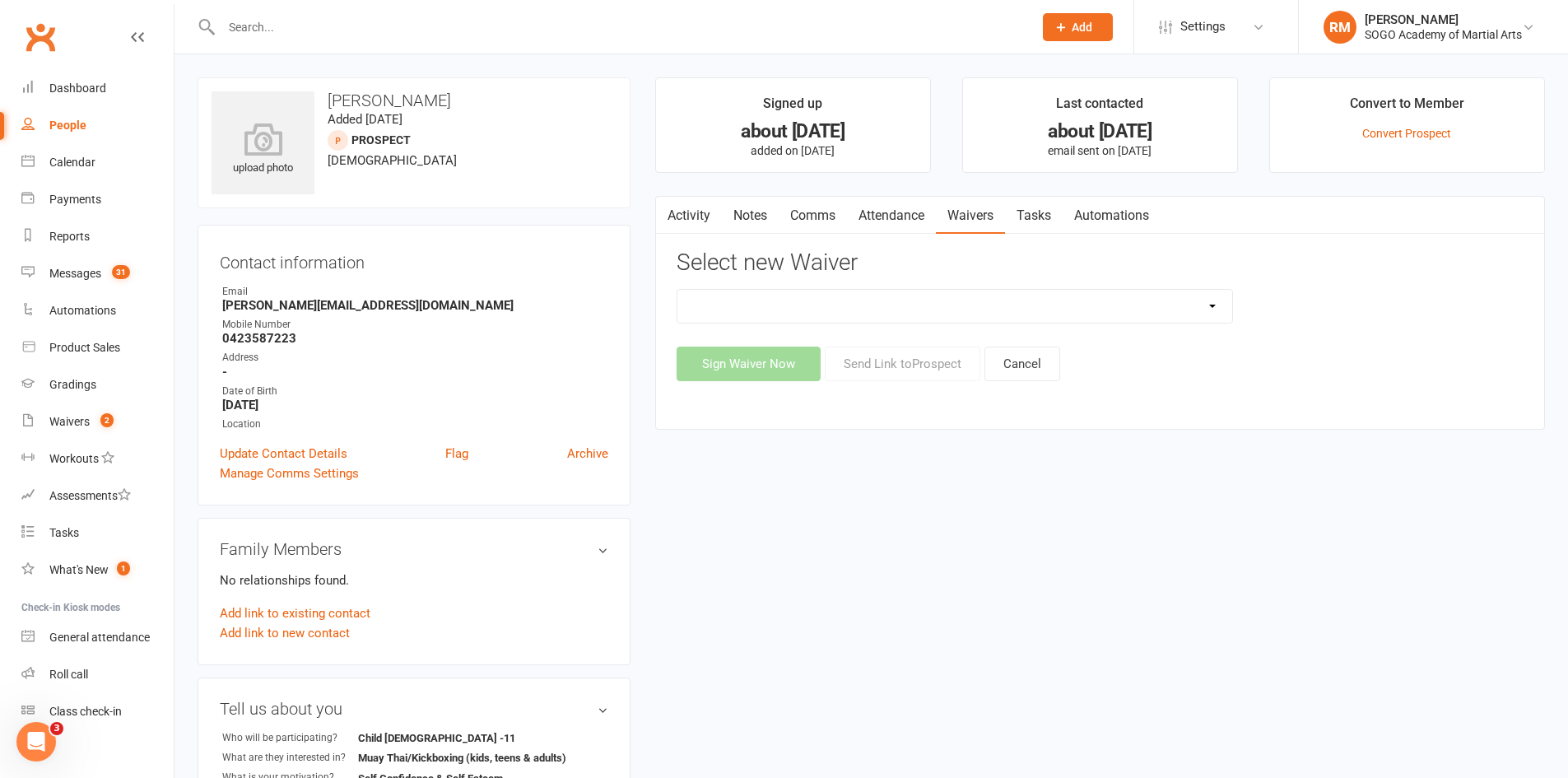
click at [980, 303] on select "$129 Adult BJJ 4 Week Beginner Course Membership 28 Days FREE Ongoing Membershi…" at bounding box center [955, 306] width 555 height 33
select select "10766"
click at [677, 290] on select "$129 Adult BJJ 4 Week Beginner Course Membership 28 Days FREE Ongoing Membershi…" at bounding box center [955, 306] width 555 height 33
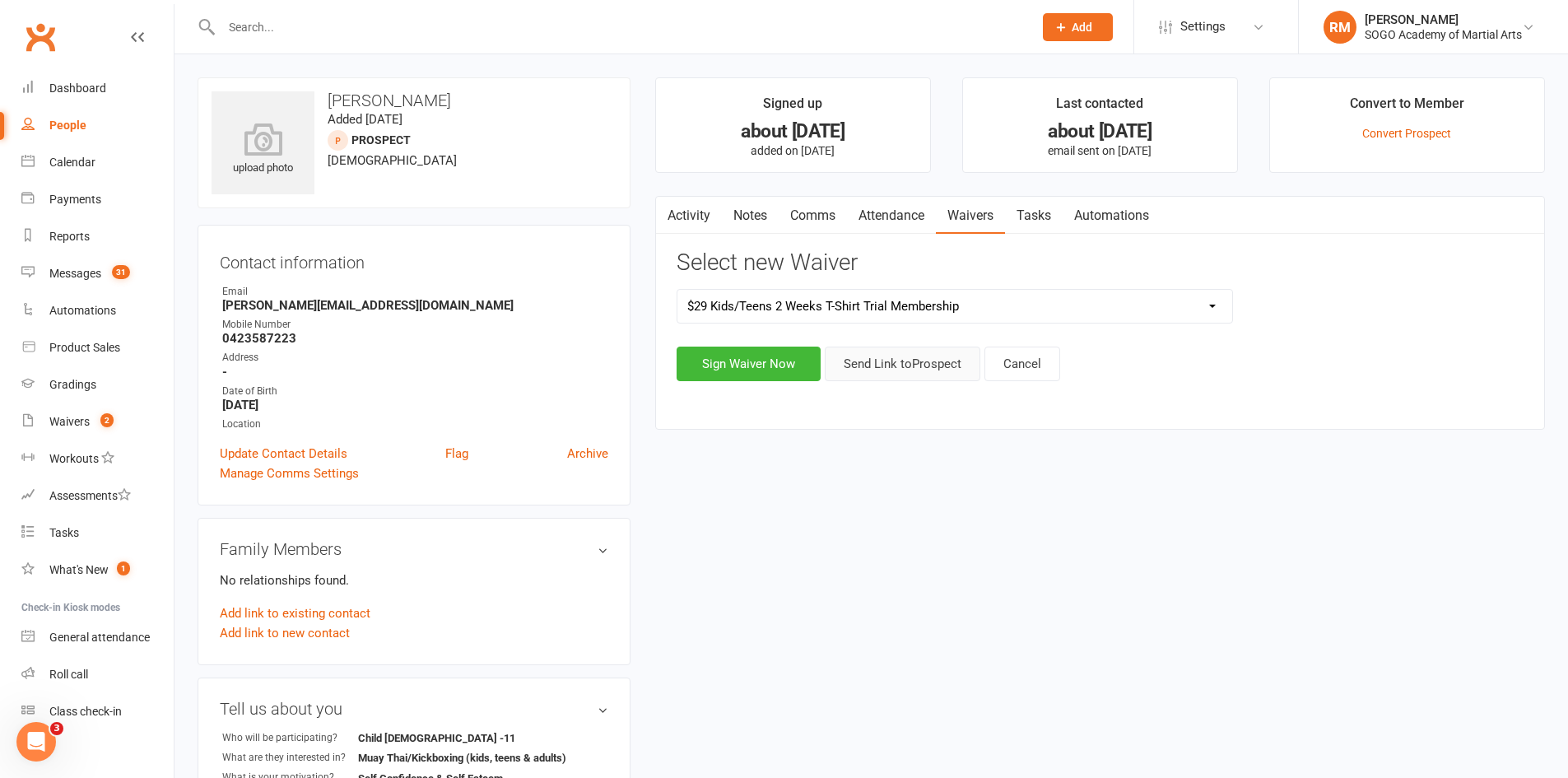
click at [882, 364] on button "Send Link to [GEOGRAPHIC_DATA]" at bounding box center [902, 364] width 155 height 34
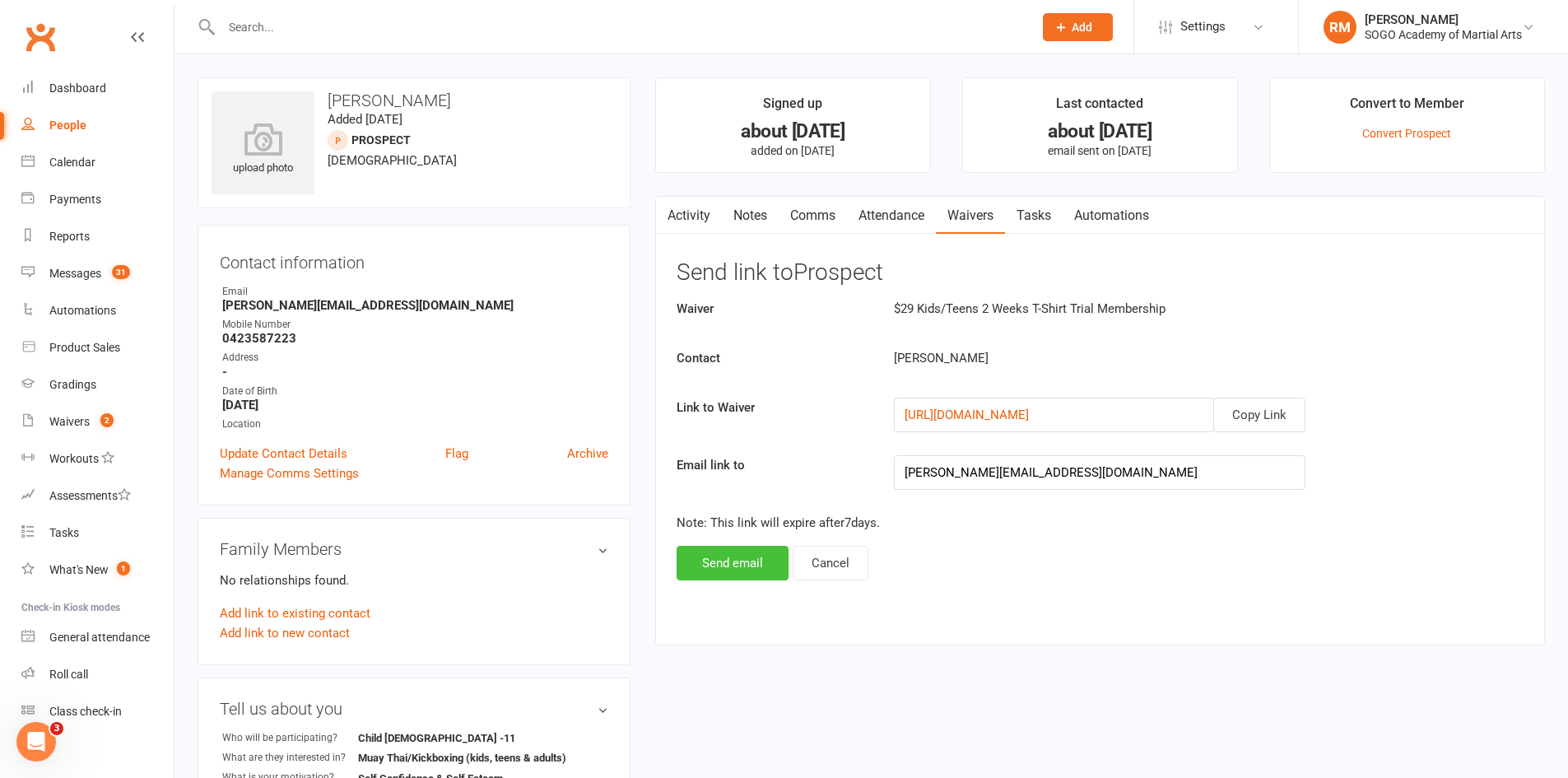
click at [737, 568] on button "Send email" at bounding box center [733, 562] width 112 height 34
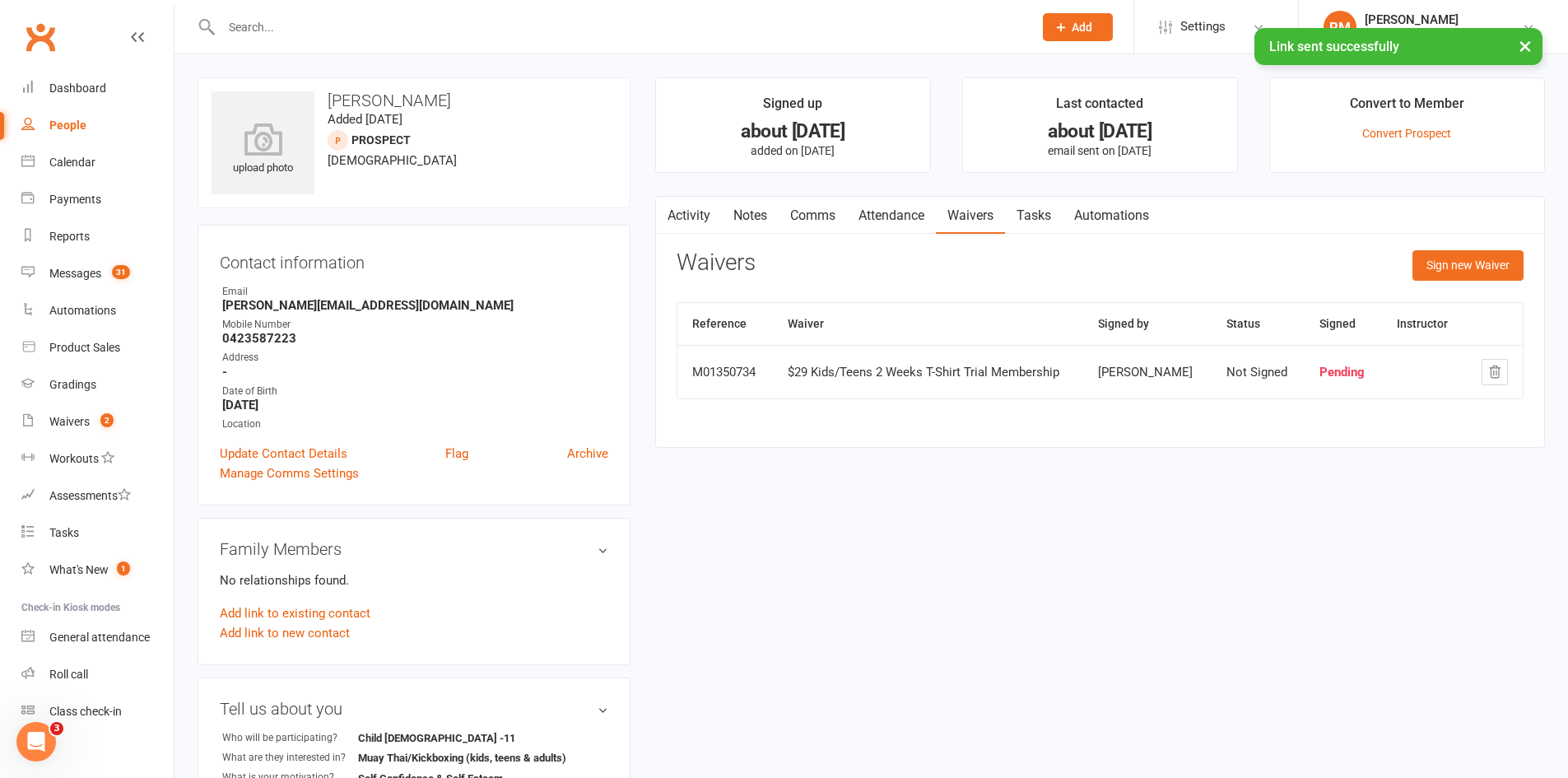
click at [807, 212] on link "Comms" at bounding box center [813, 216] width 69 height 38
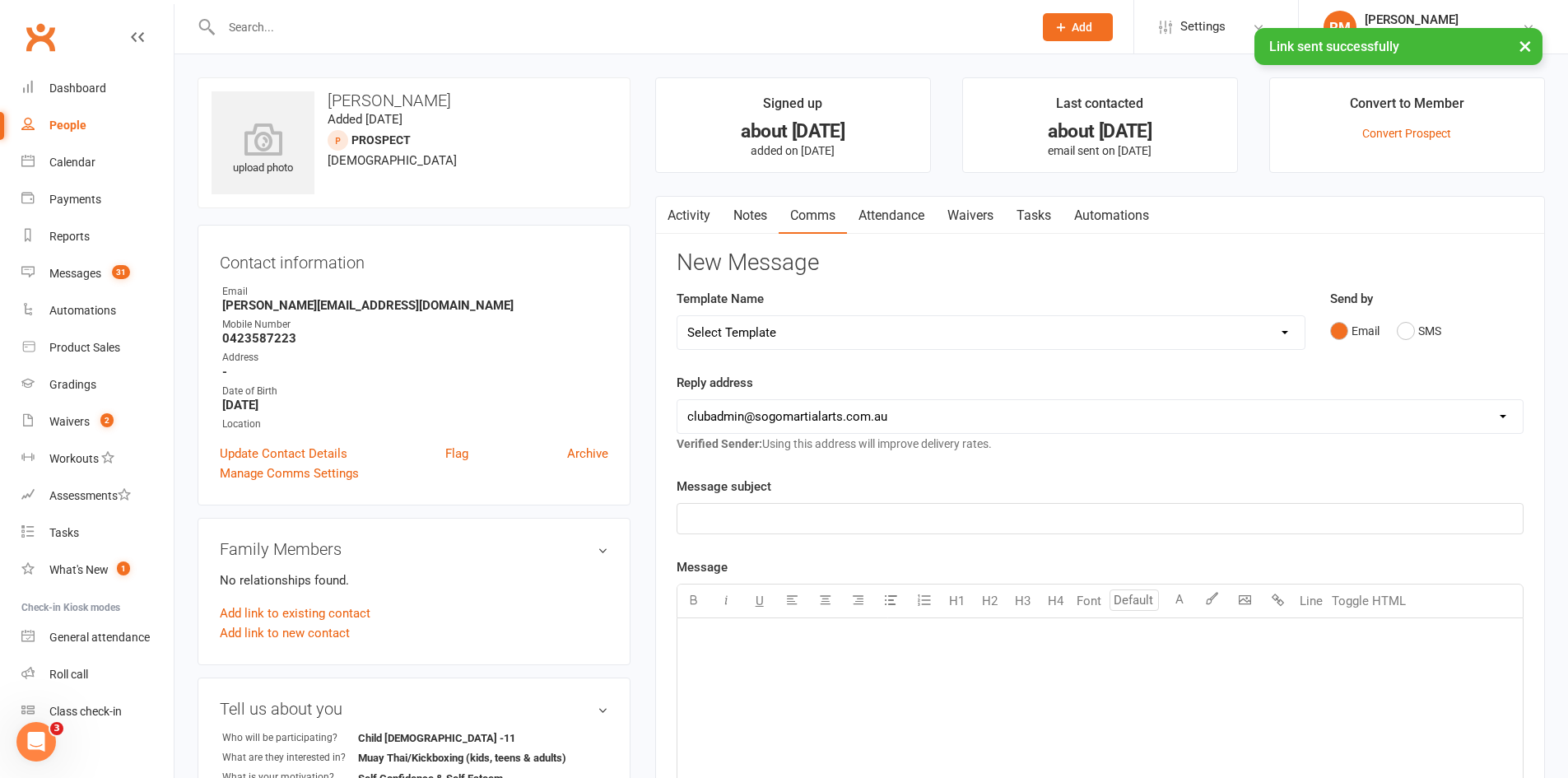
click at [780, 508] on div "﻿" at bounding box center [1100, 518] width 845 height 29
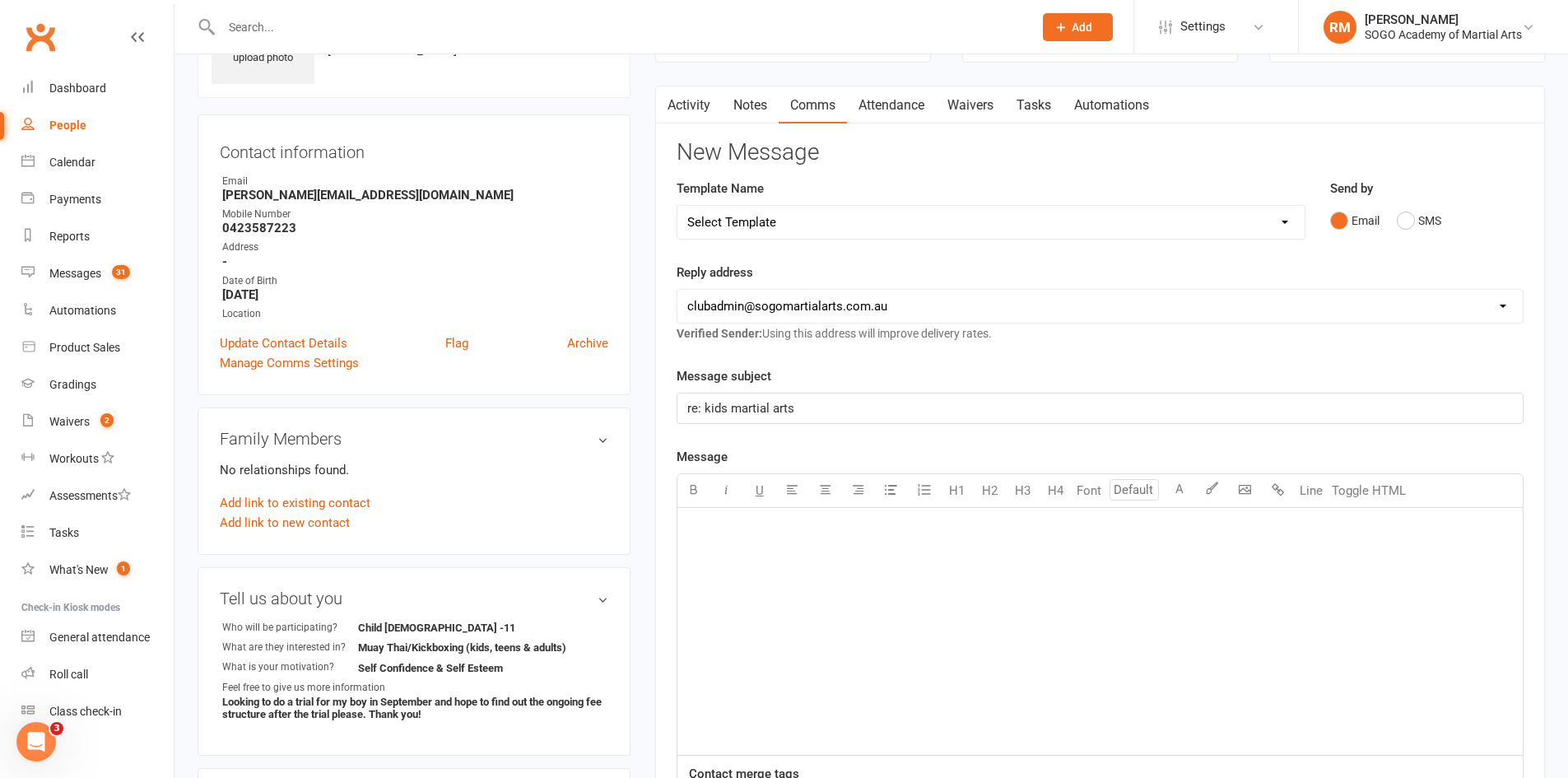
scroll to position [247, 0]
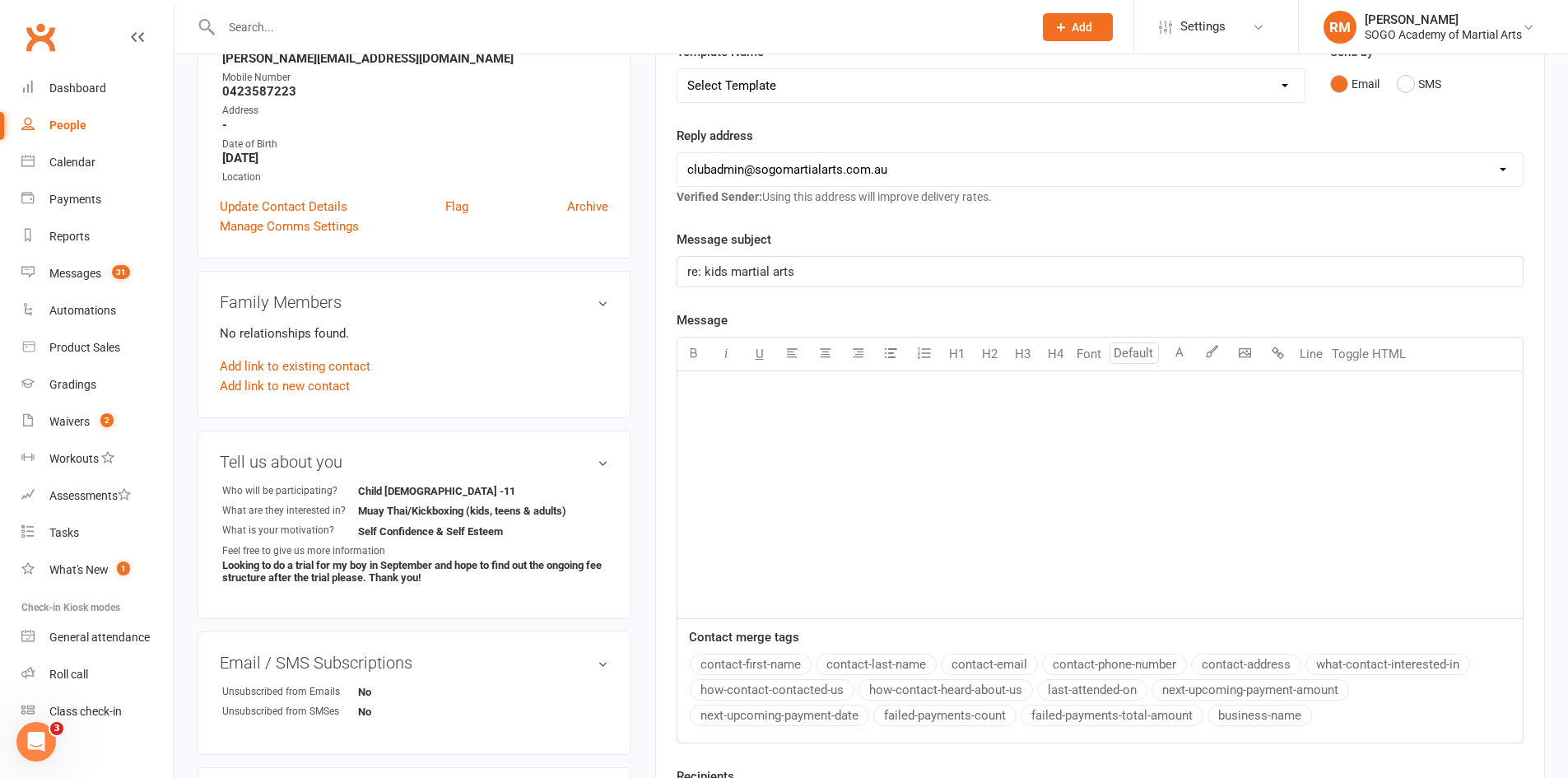
click at [738, 405] on div "﻿" at bounding box center [1100, 495] width 845 height 247
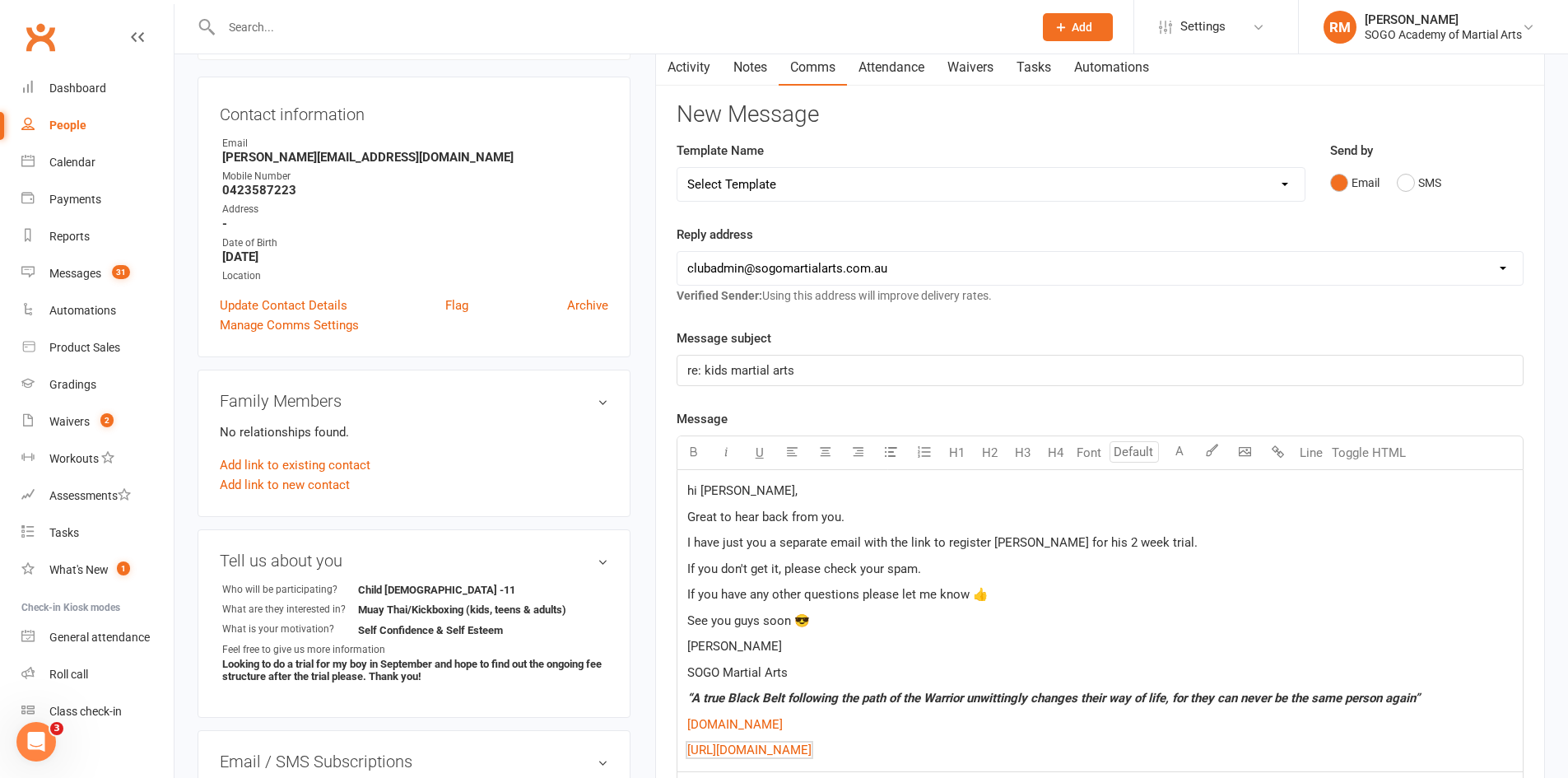
scroll to position [524, 0]
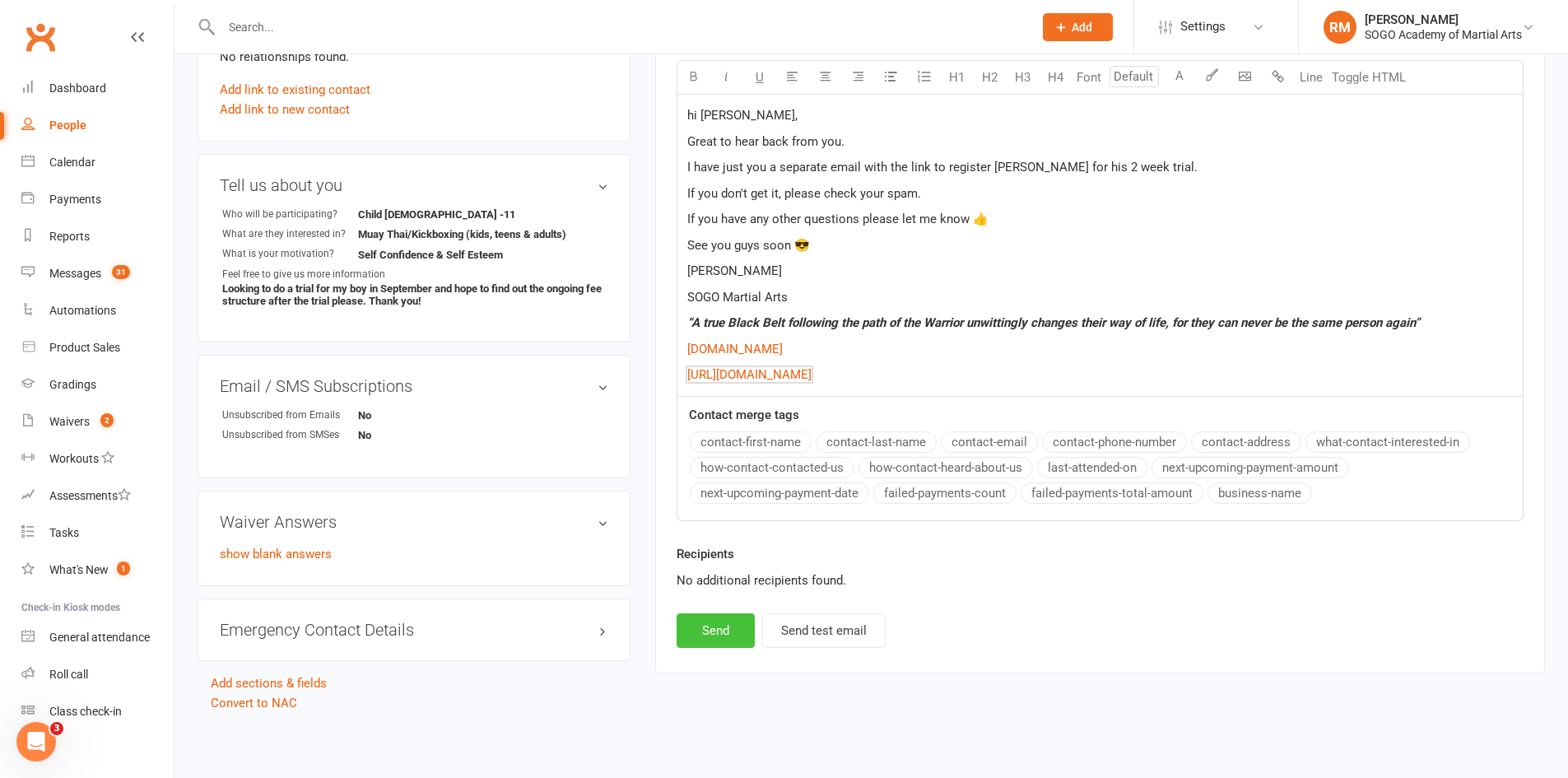
drag, startPoint x: 725, startPoint y: 629, endPoint x: 728, endPoint y: 621, distance: 8.5
click at [728, 621] on button "Send" at bounding box center [716, 630] width 79 height 34
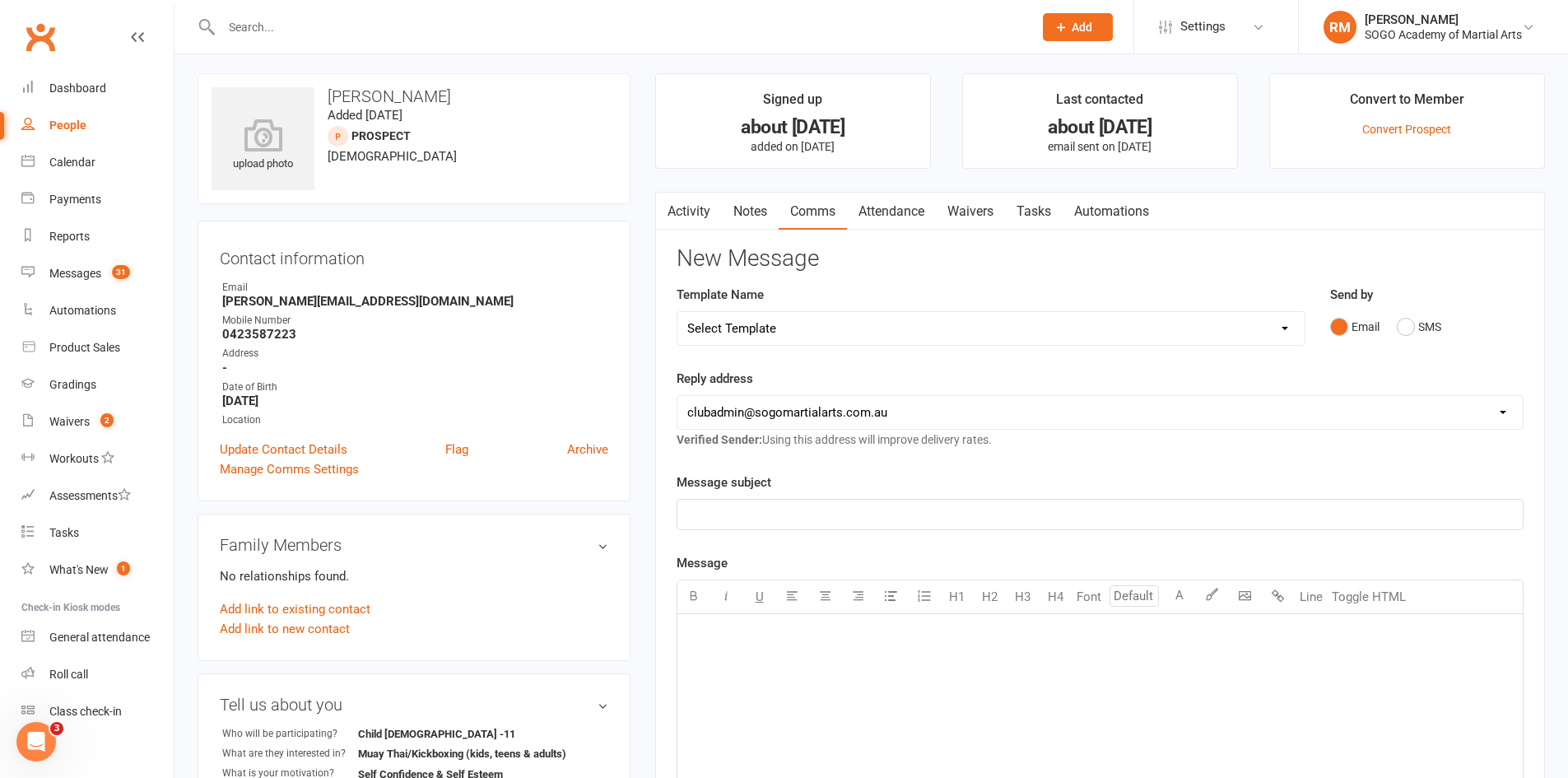
scroll to position [0, 0]
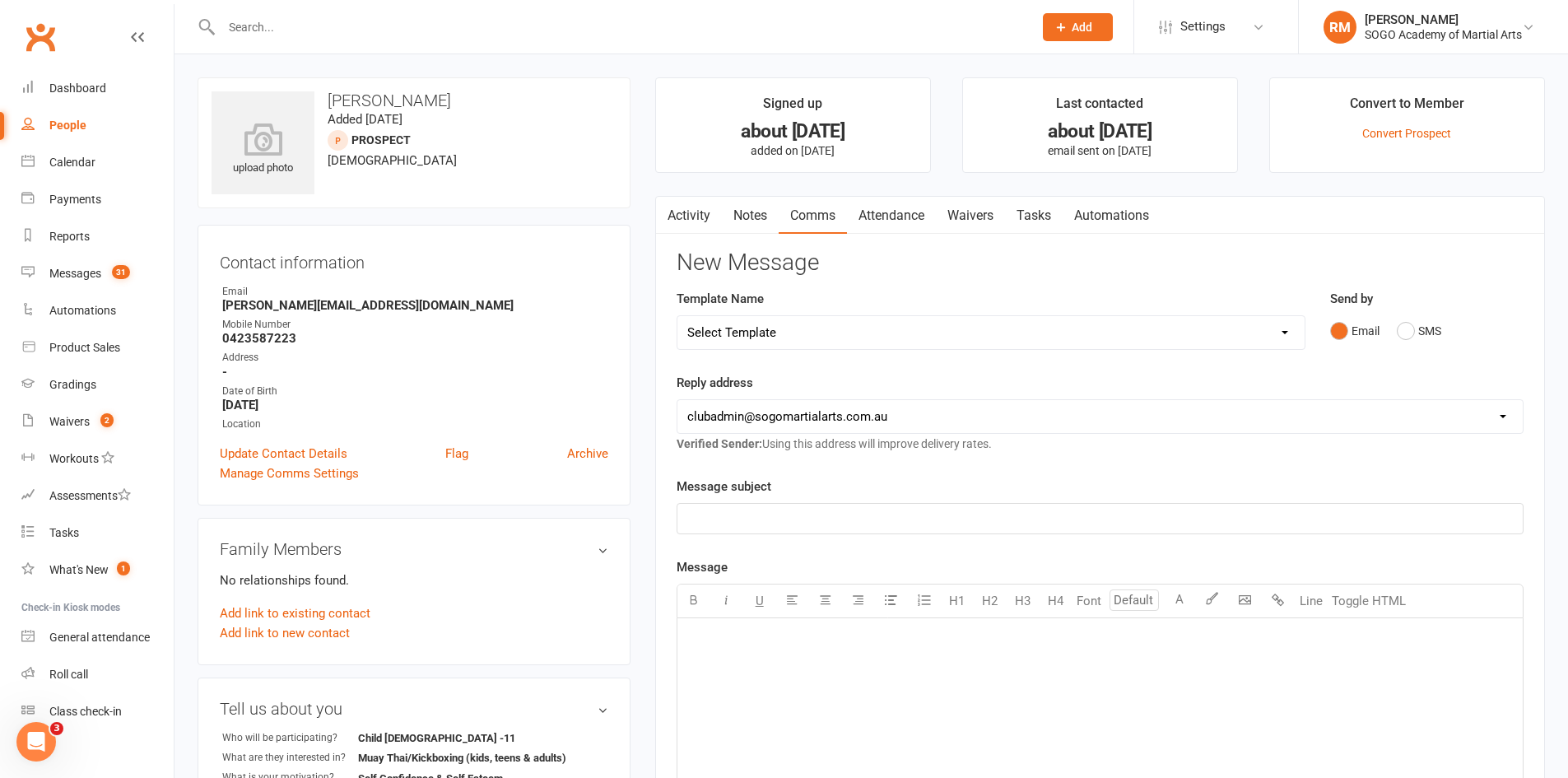
click at [261, 25] on input "text" at bounding box center [619, 28] width 805 height 23
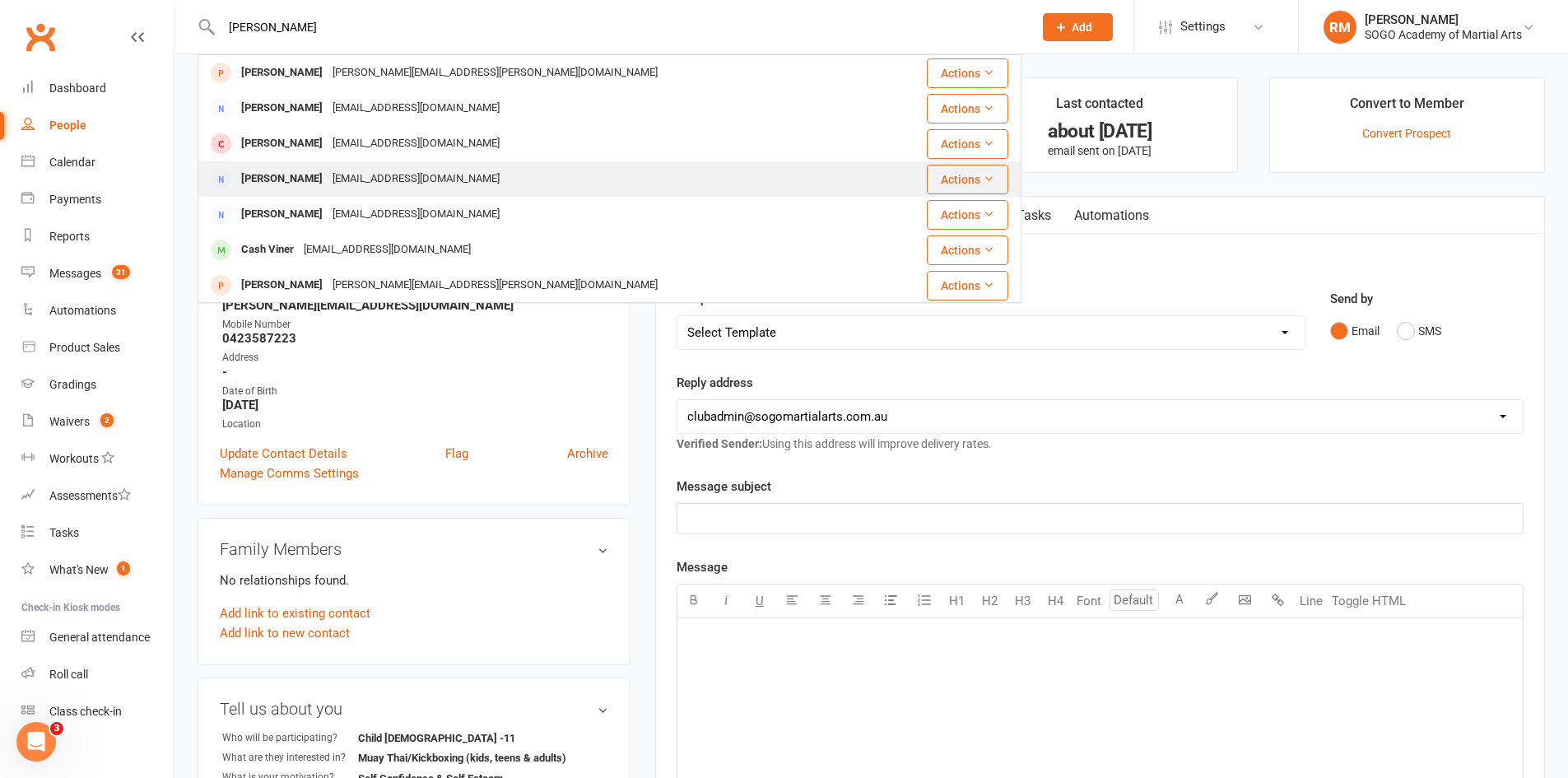
type input "[PERSON_NAME]"
click at [288, 177] on div "[PERSON_NAME]" at bounding box center [282, 179] width 91 height 24
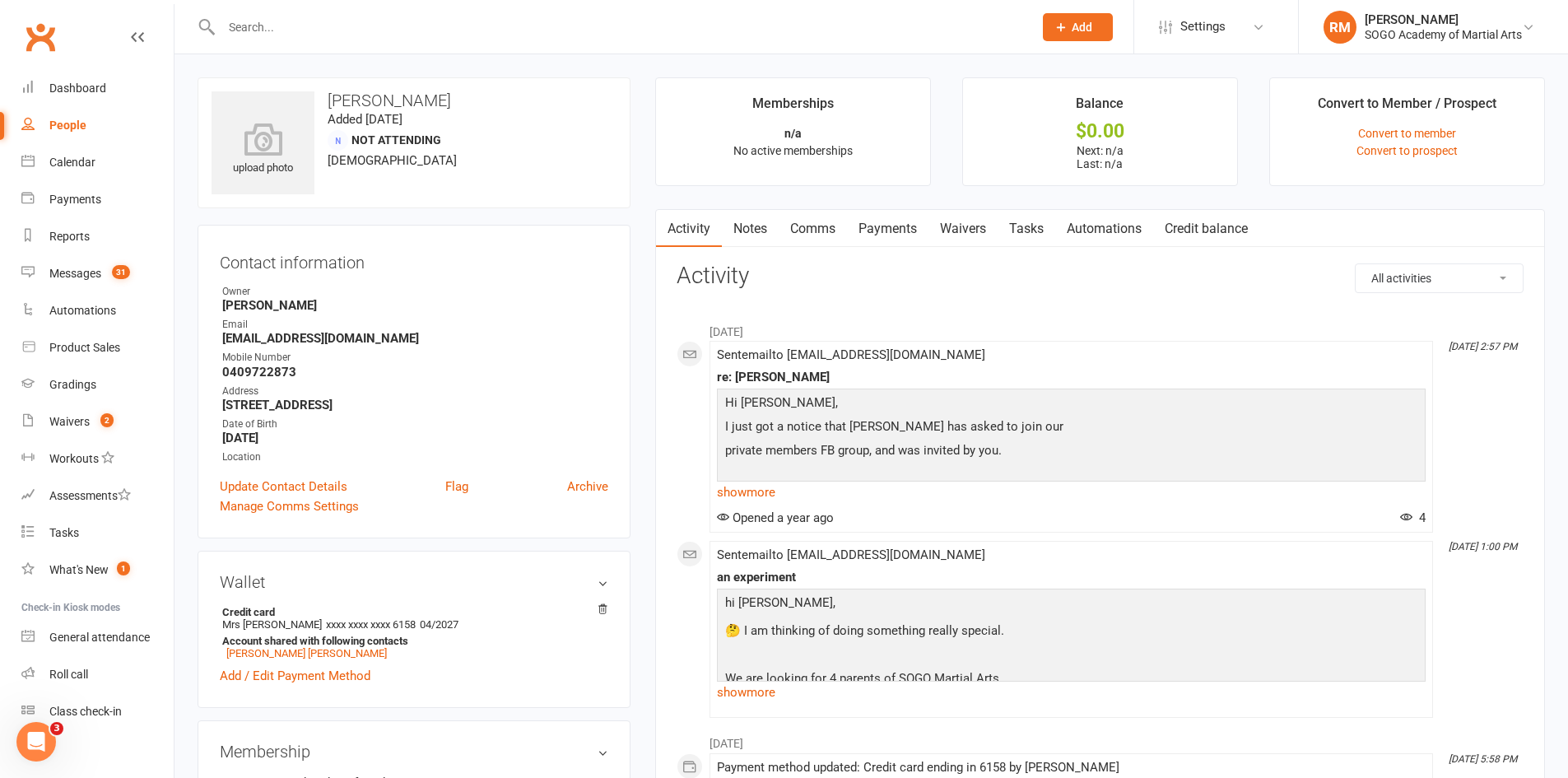
click at [825, 216] on link "Comms" at bounding box center [813, 228] width 69 height 38
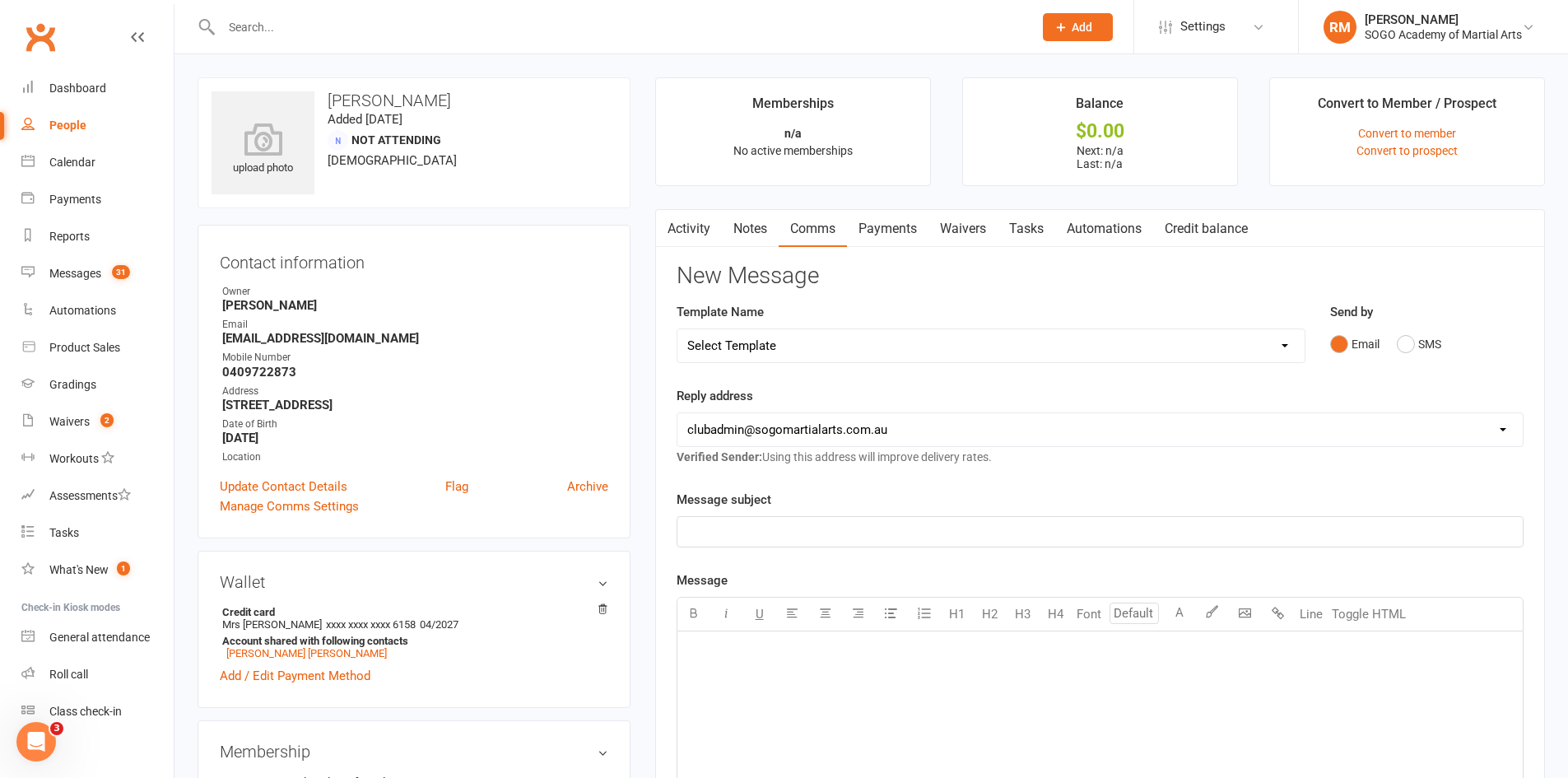
click at [799, 526] on p "﻿" at bounding box center [1100, 532] width 825 height 20
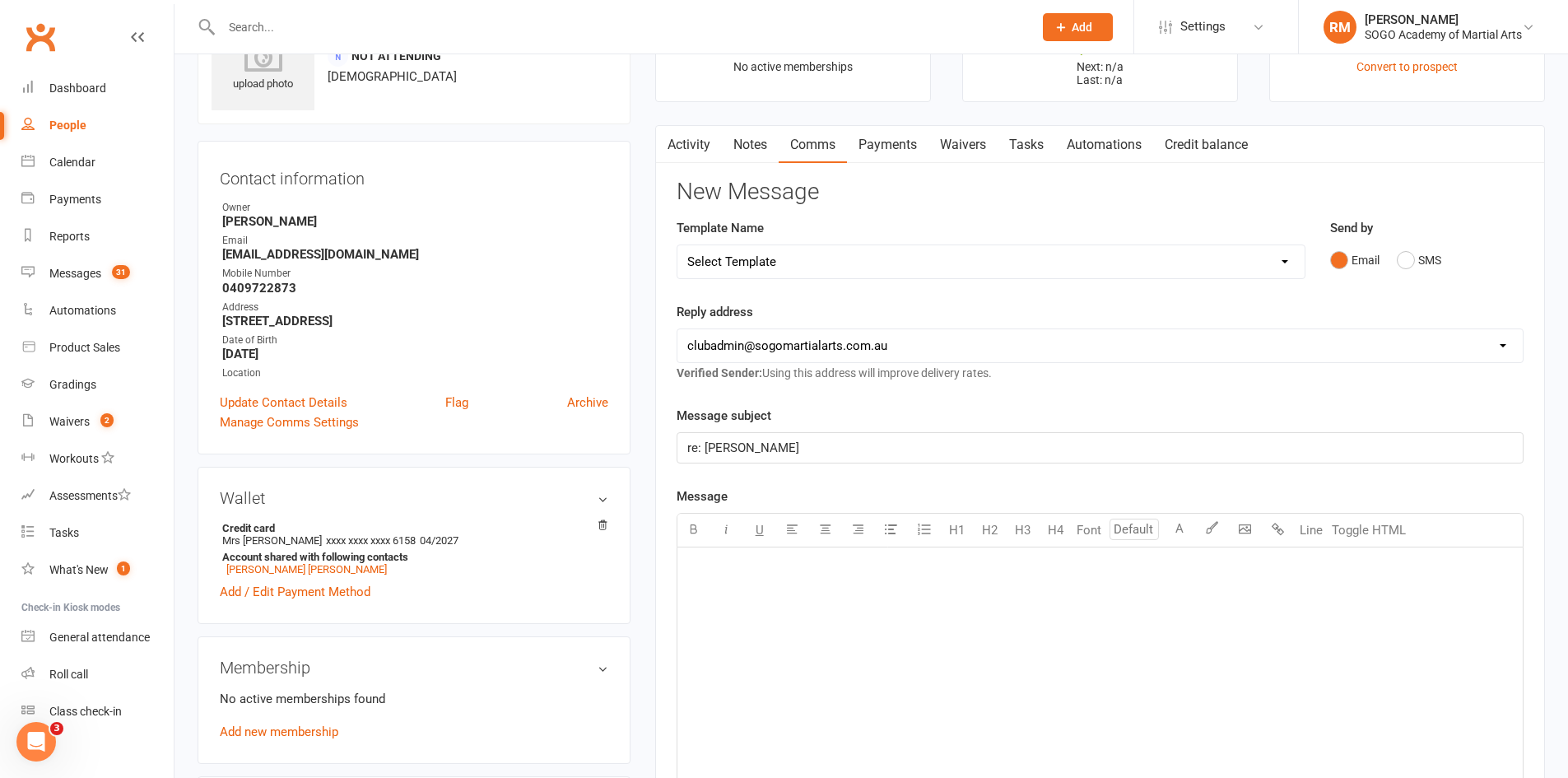
scroll to position [165, 0]
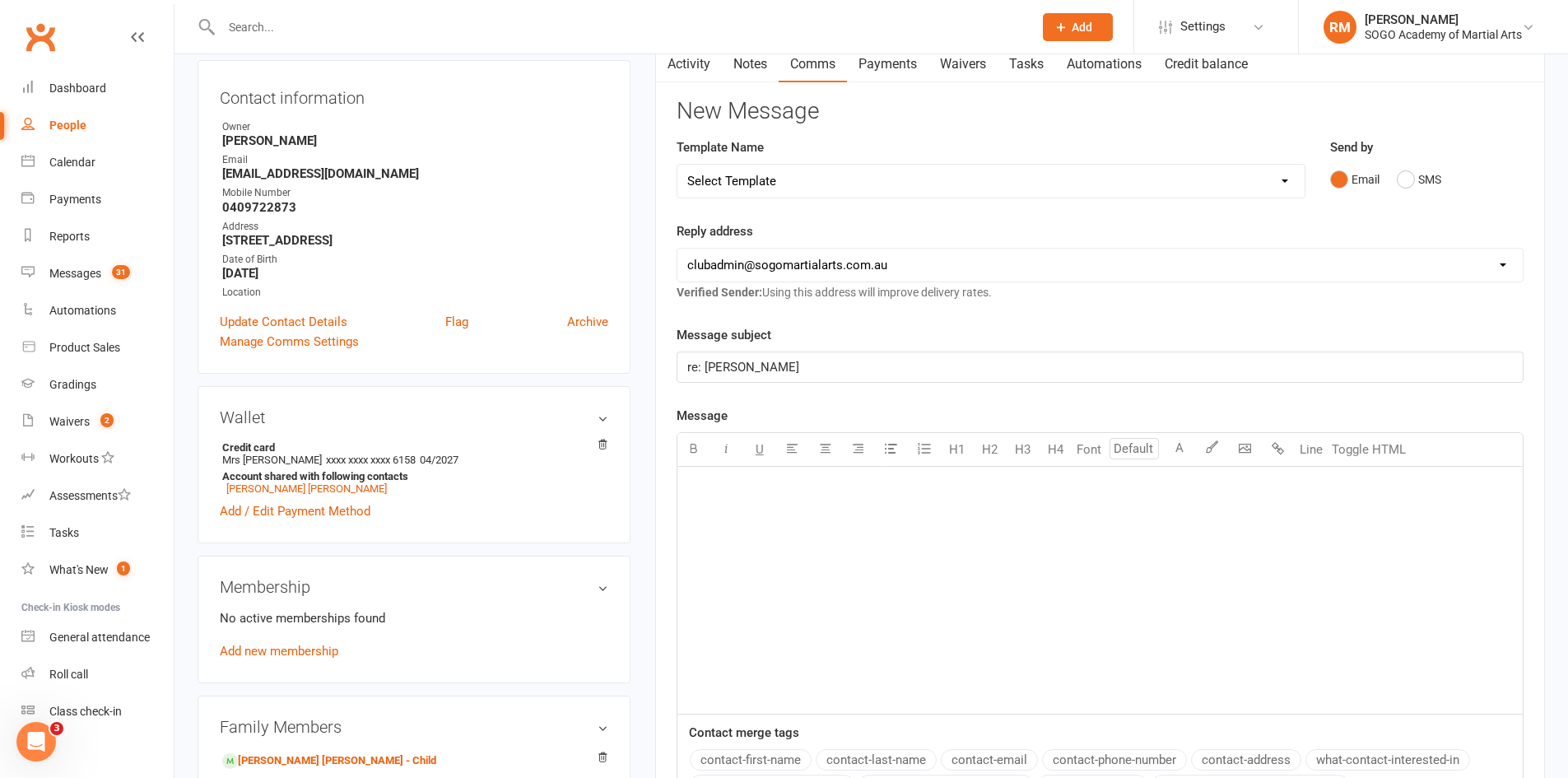
click at [759, 550] on div "﻿" at bounding box center [1100, 591] width 845 height 247
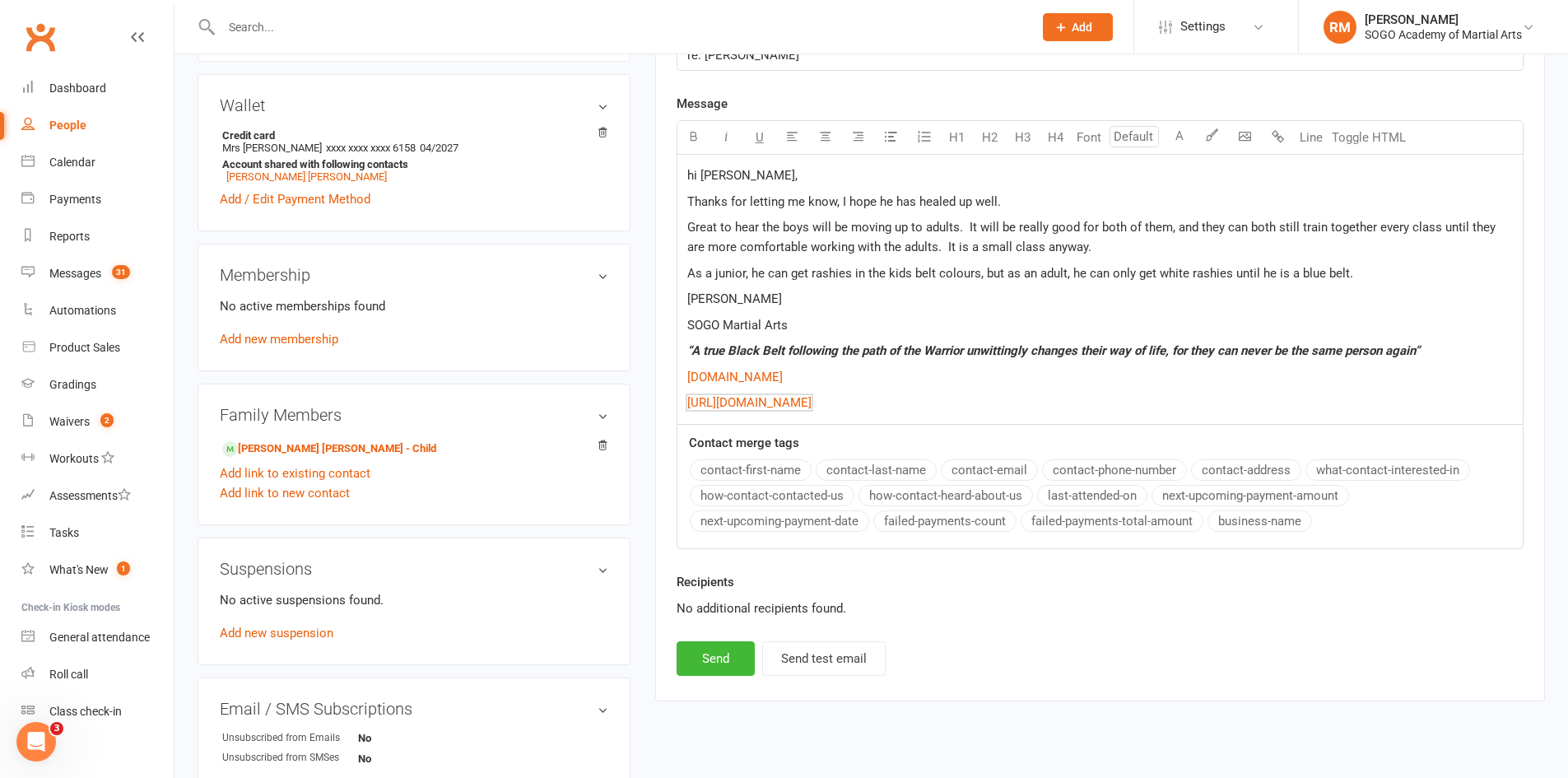
scroll to position [494, 0]
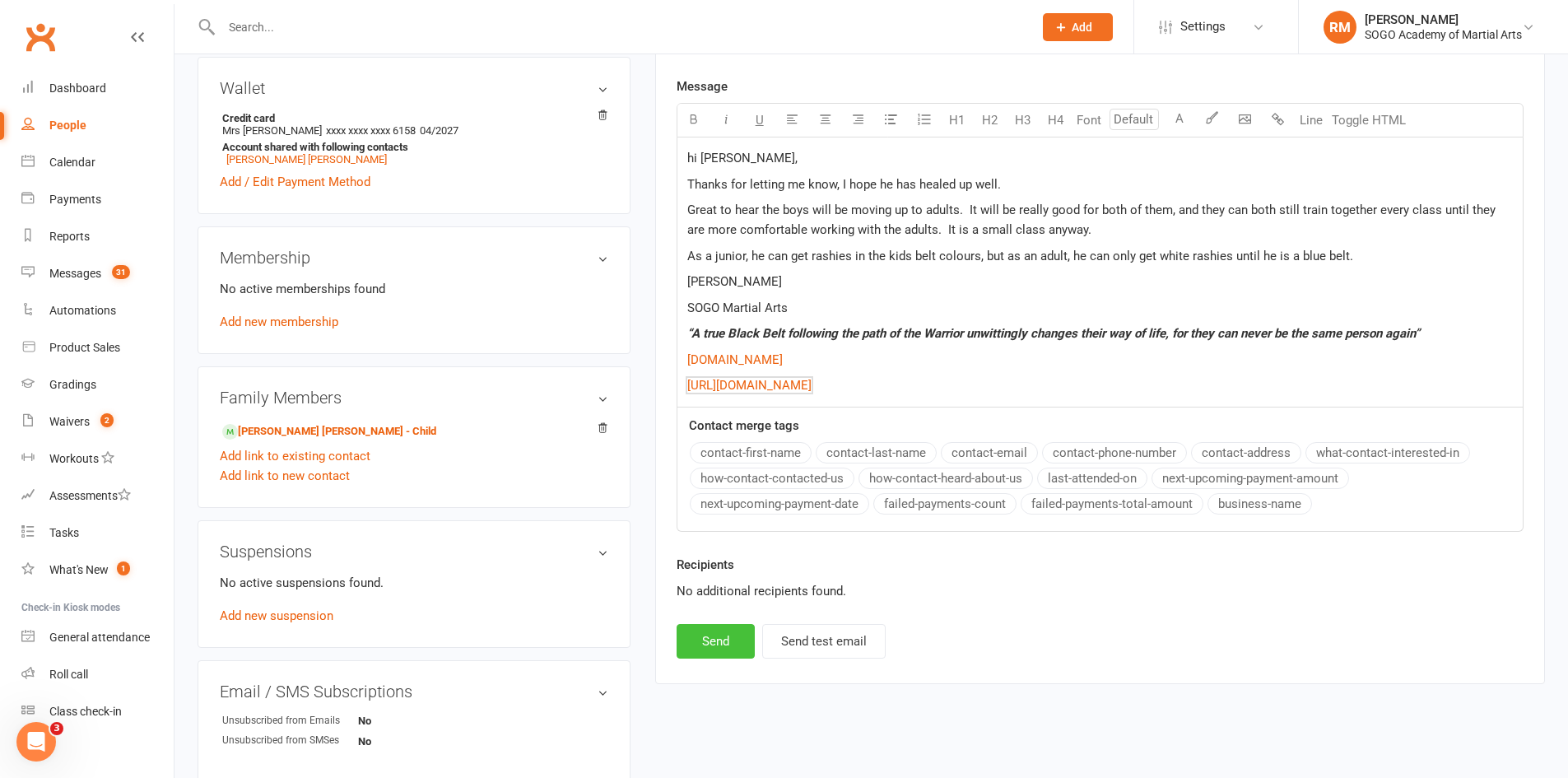
click at [713, 649] on button "Send" at bounding box center [716, 641] width 79 height 34
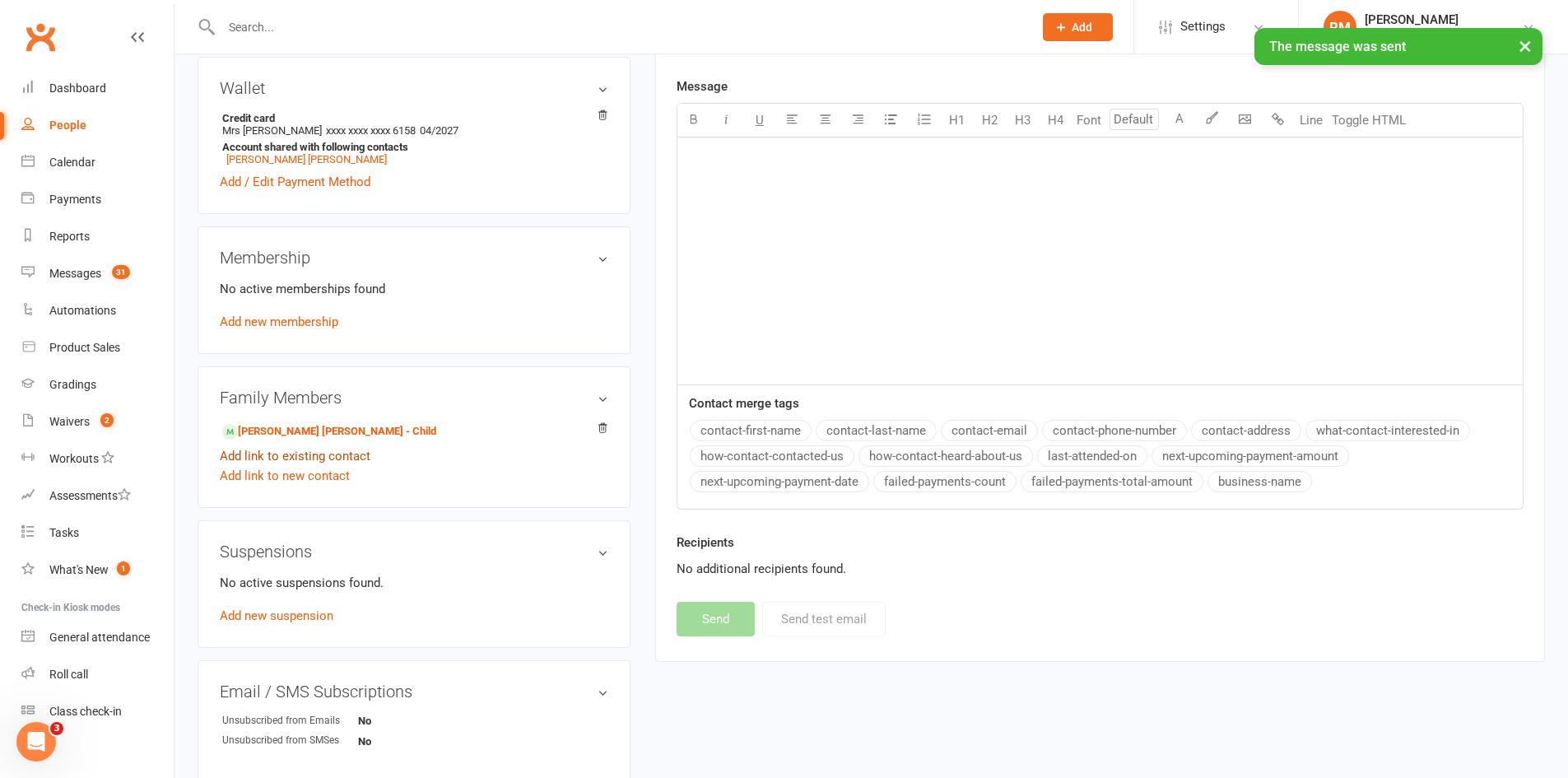
scroll to position [83, 0]
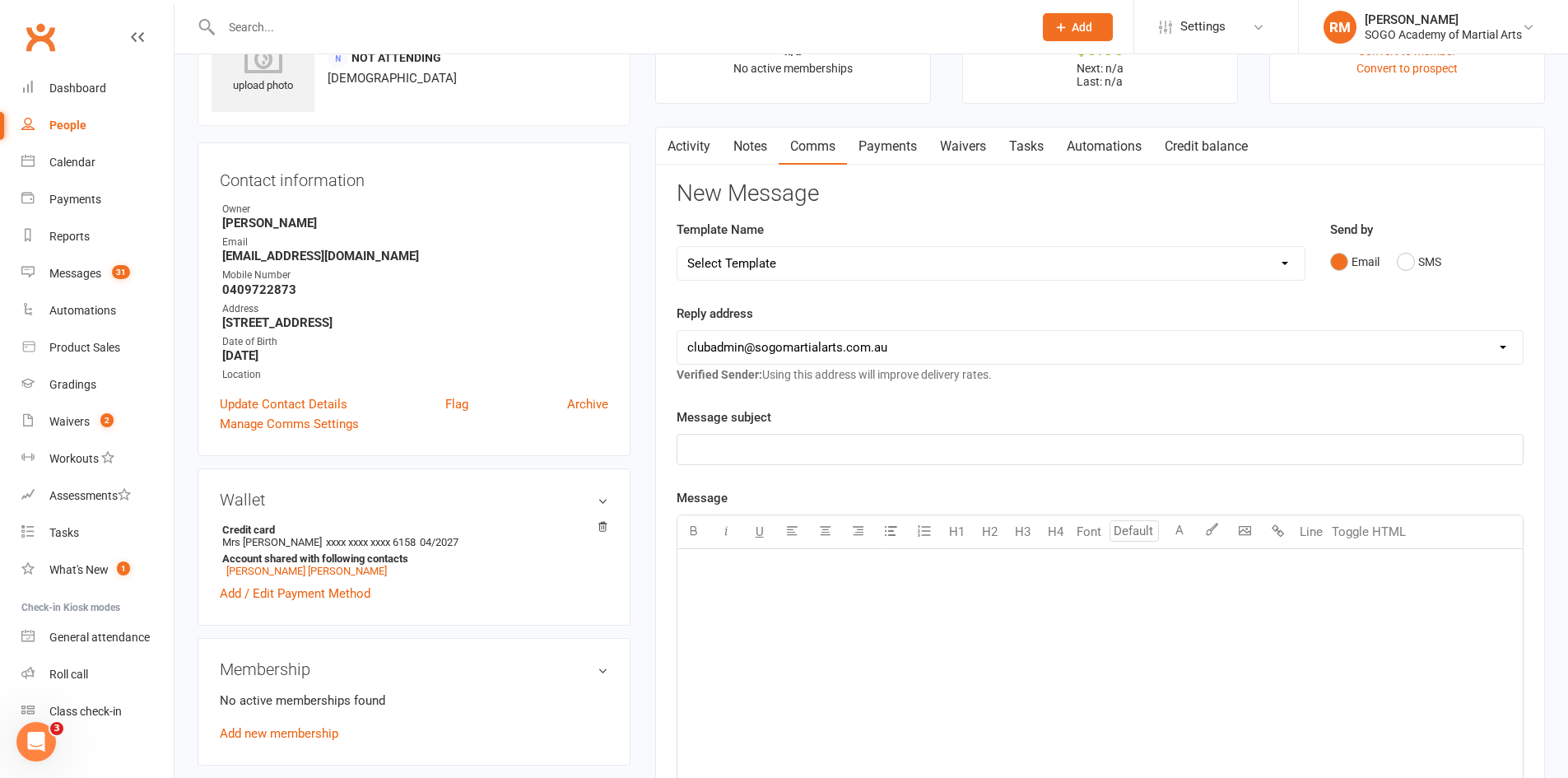
click at [291, 25] on input "text" at bounding box center [619, 28] width 805 height 23
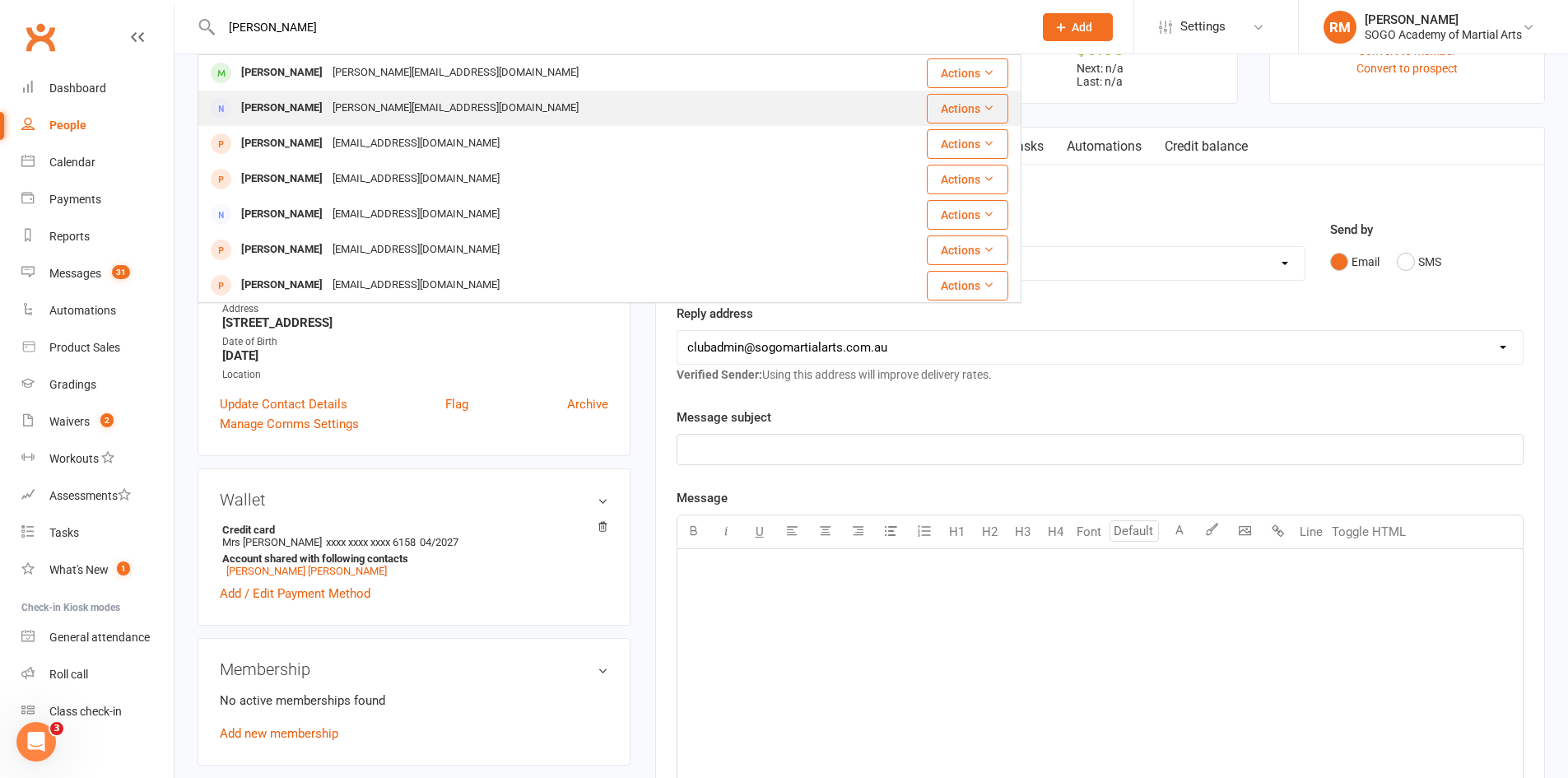
type input "[PERSON_NAME]"
click at [292, 104] on div "[PERSON_NAME]" at bounding box center [282, 108] width 91 height 24
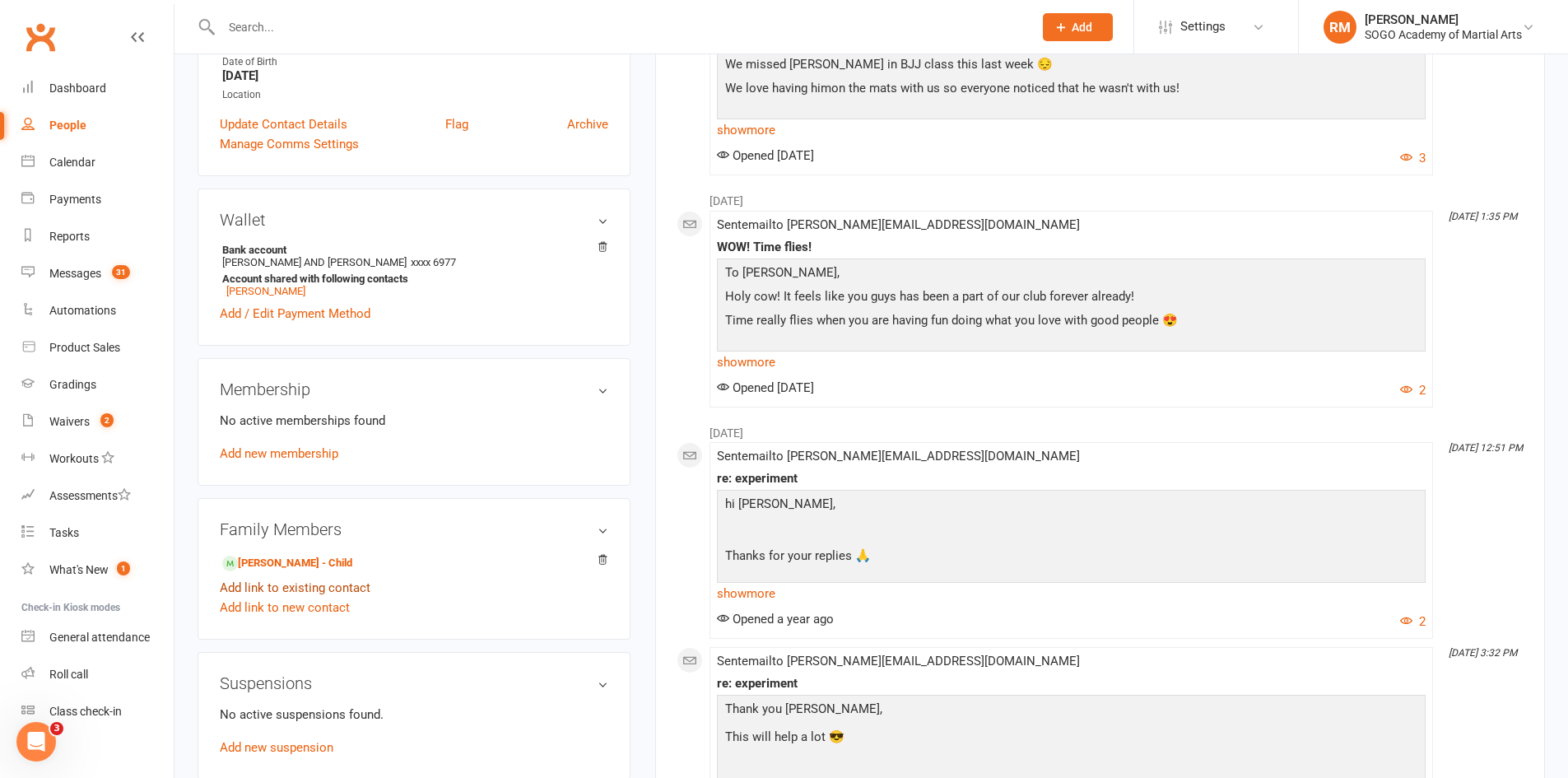
scroll to position [412, 0]
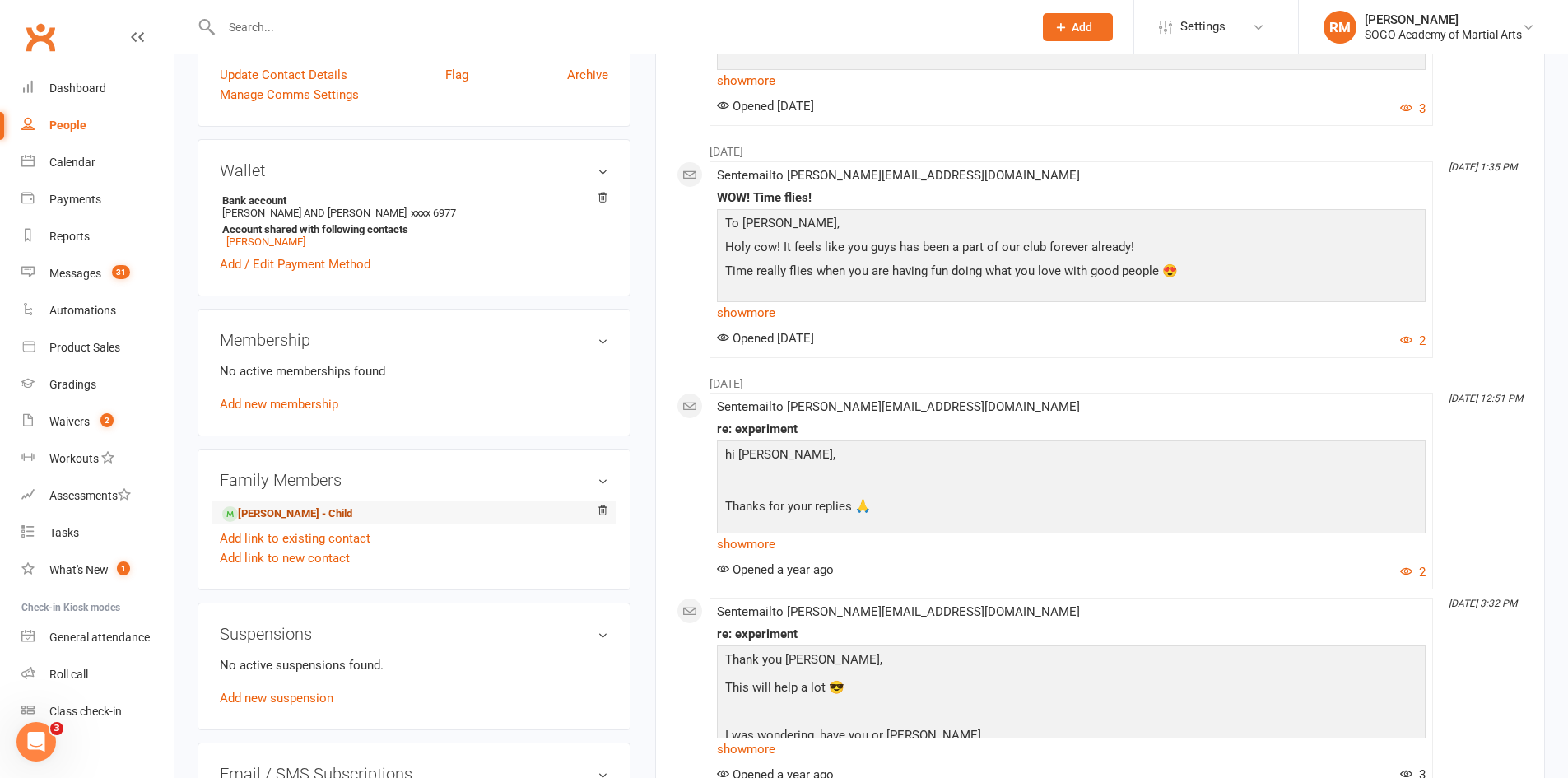
click at [236, 516] on span at bounding box center [230, 514] width 16 height 16
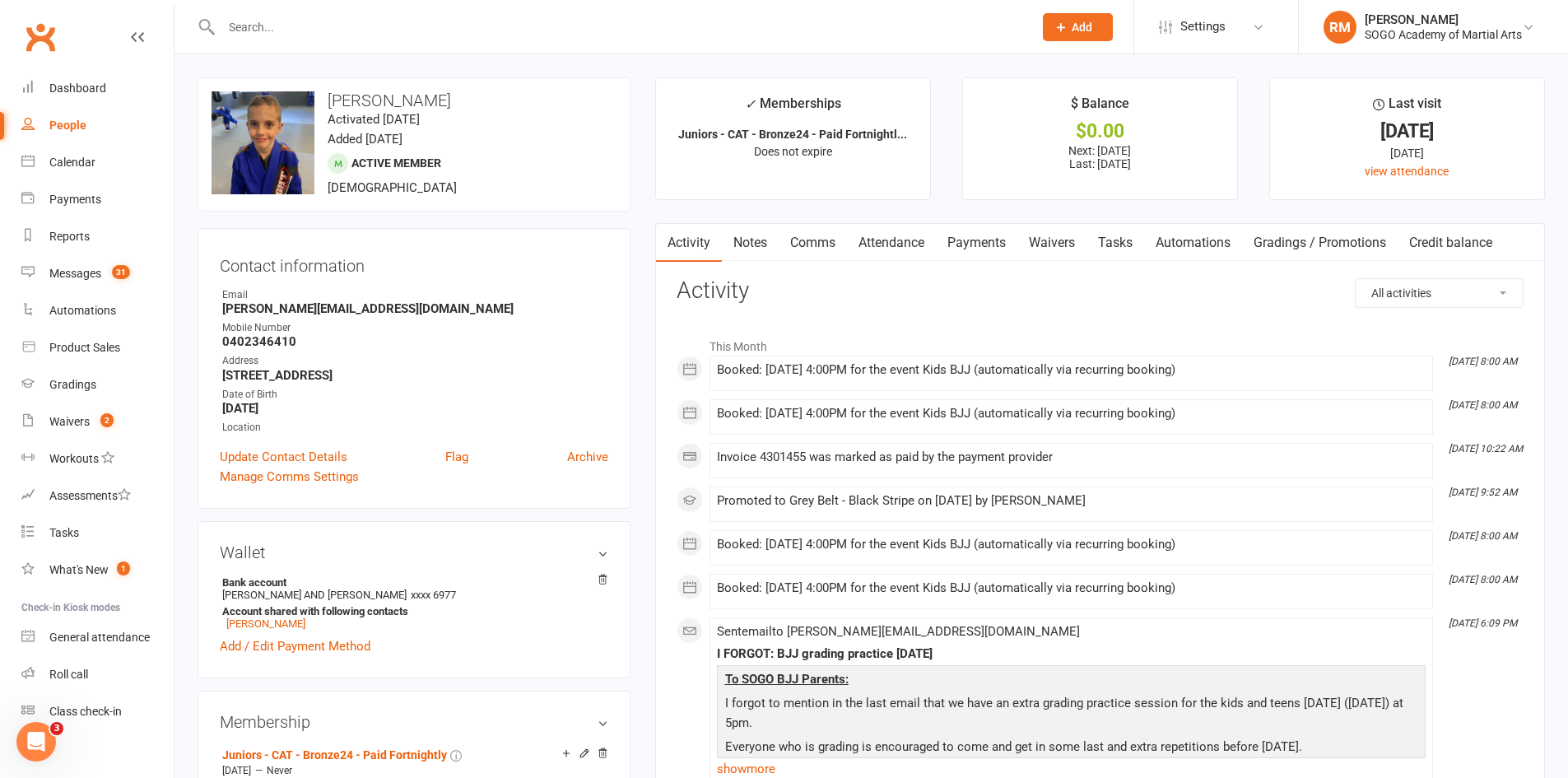
drag, startPoint x: 982, startPoint y: 238, endPoint x: 1042, endPoint y: 267, distance: 66.6
click at [982, 238] on link "Payments" at bounding box center [977, 242] width 82 height 38
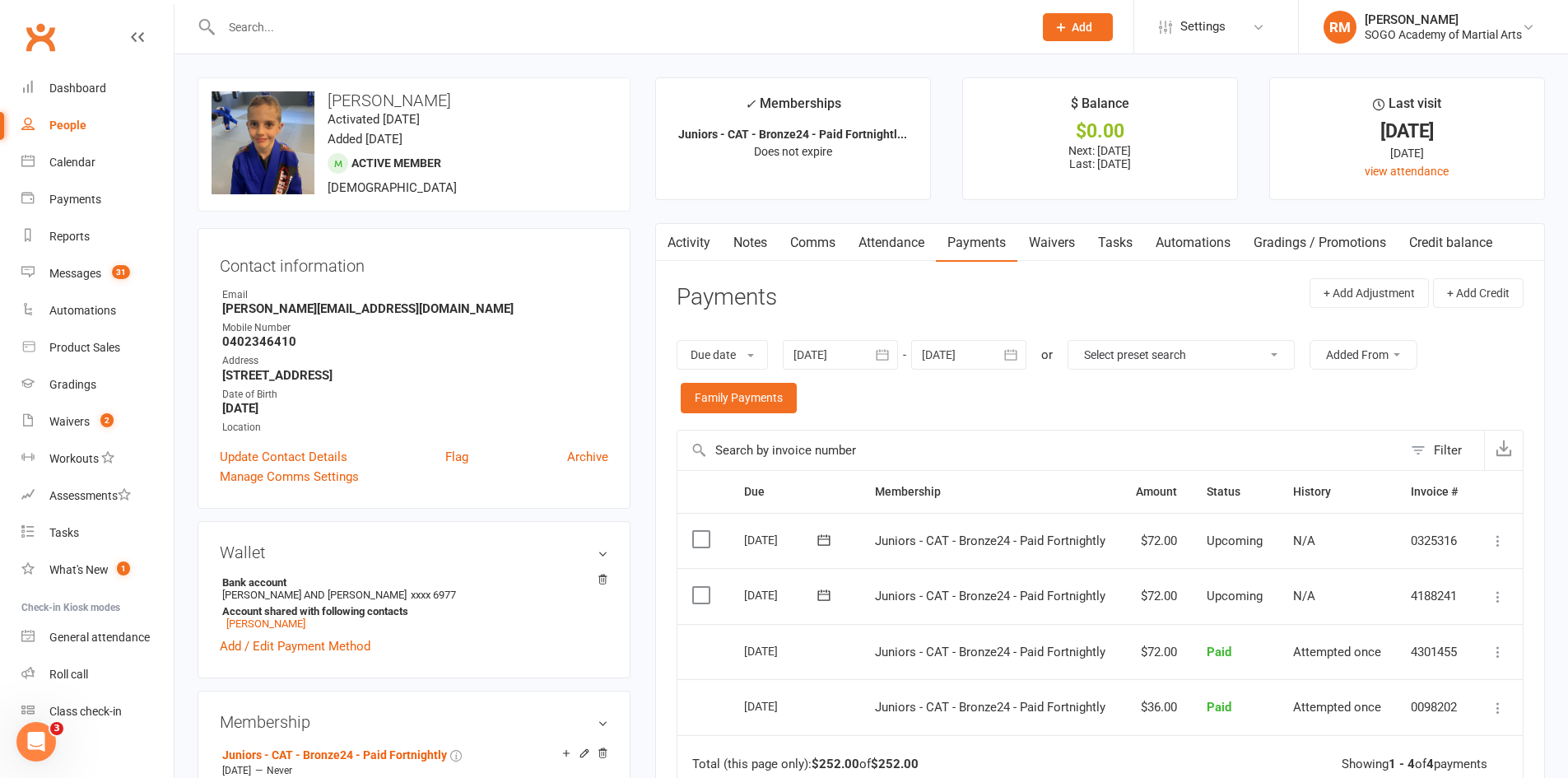
click at [326, 31] on input "text" at bounding box center [619, 28] width 805 height 23
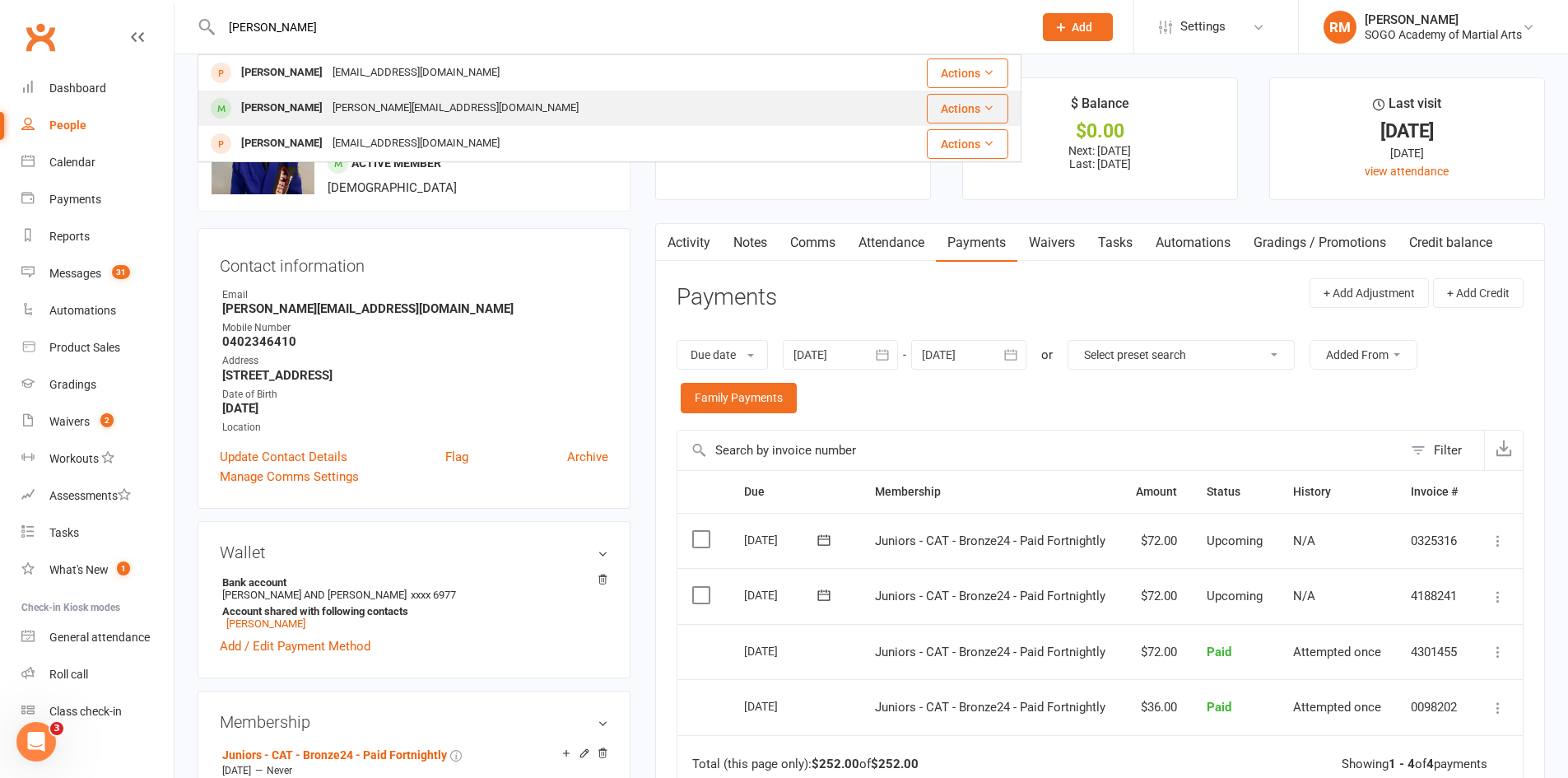
type input "[PERSON_NAME]"
click at [327, 116] on div "[PERSON_NAME][EMAIL_ADDRESS][DOMAIN_NAME]" at bounding box center [455, 108] width 256 height 24
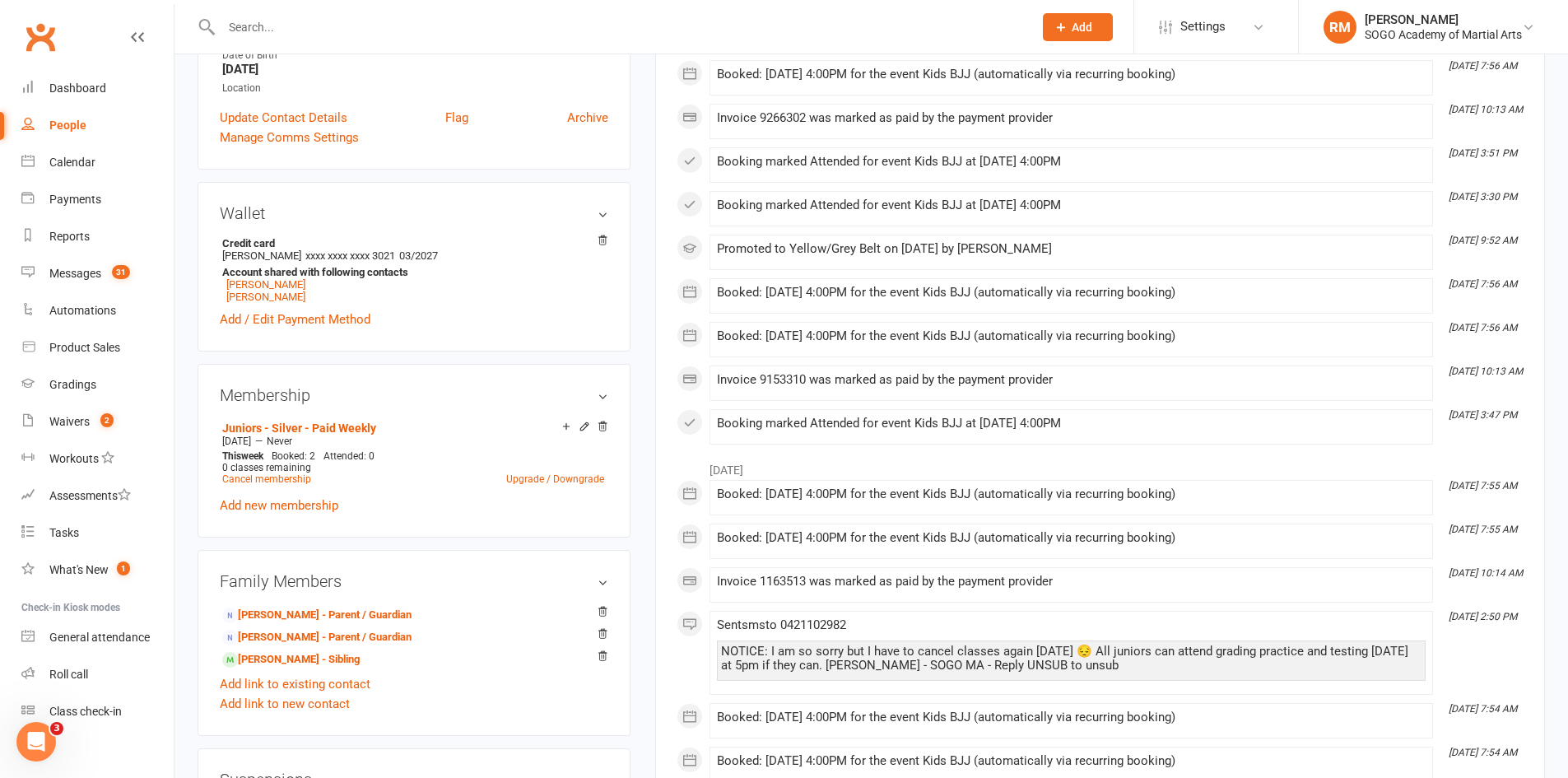
scroll to position [412, 0]
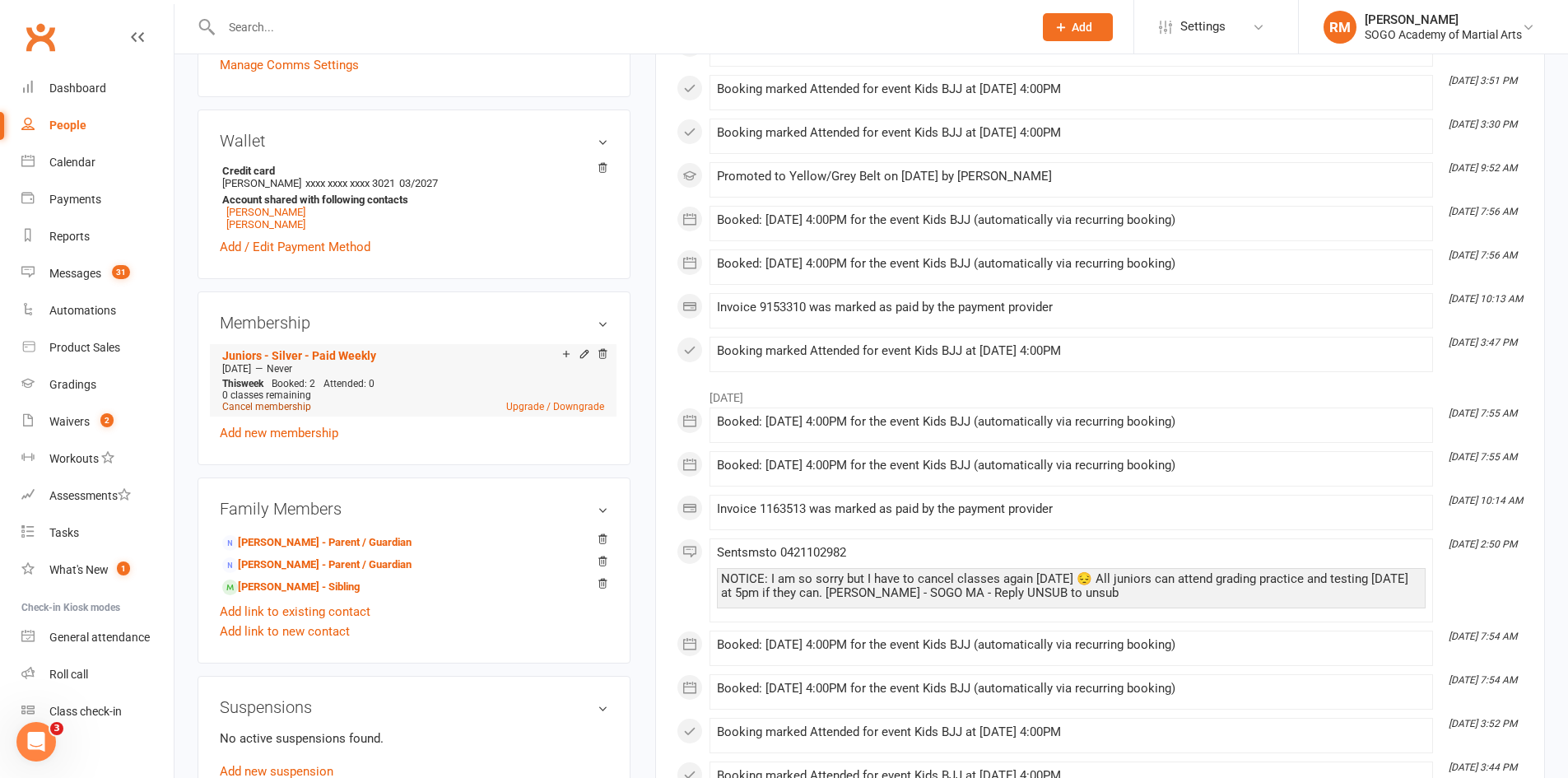
click at [269, 408] on link "Cancel membership" at bounding box center [266, 407] width 89 height 12
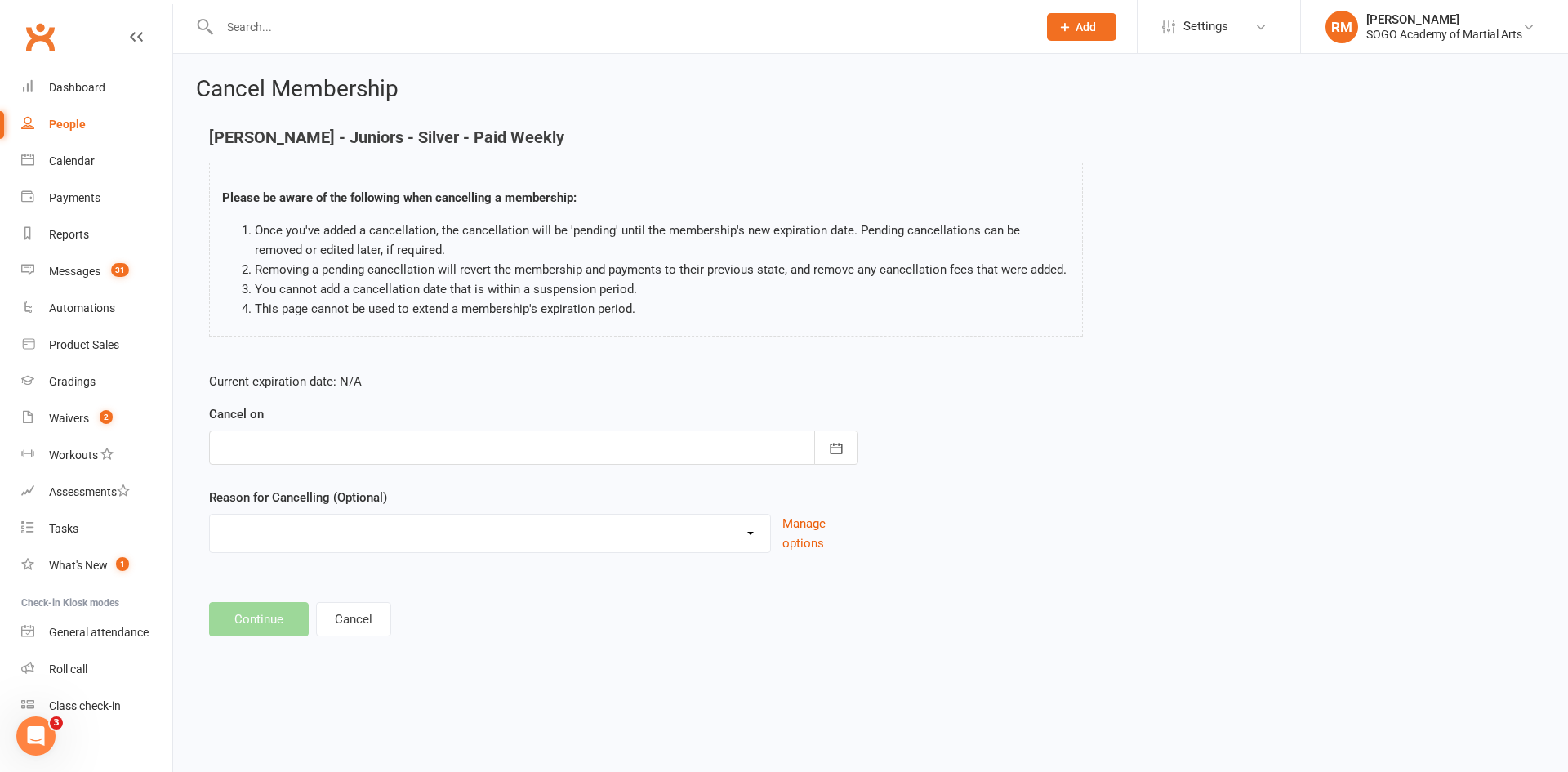
click at [319, 451] on div at bounding box center [533, 447] width 649 height 34
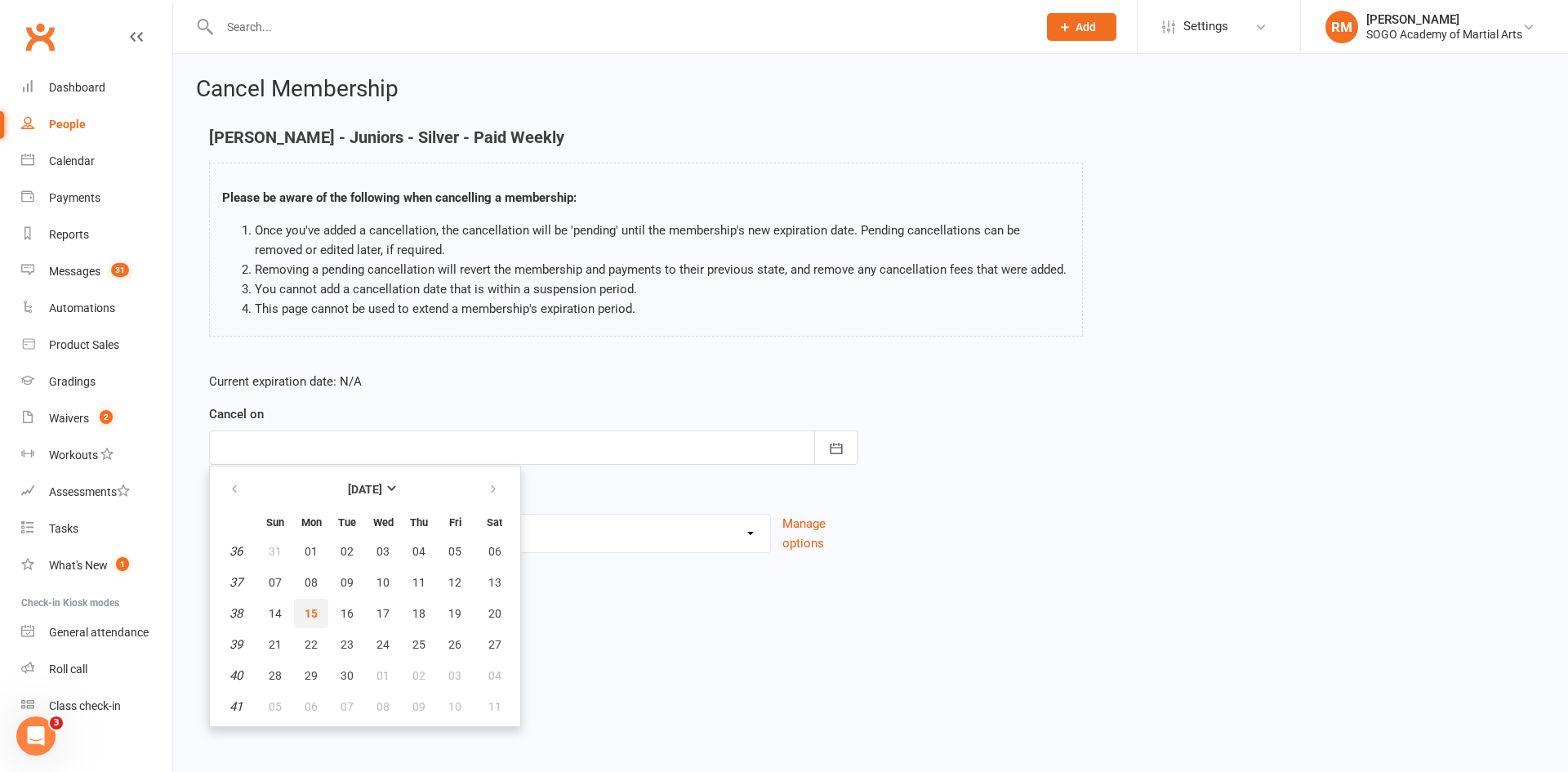
click at [309, 619] on span "15" at bounding box center [312, 614] width 13 height 13
type input "[DATE]"
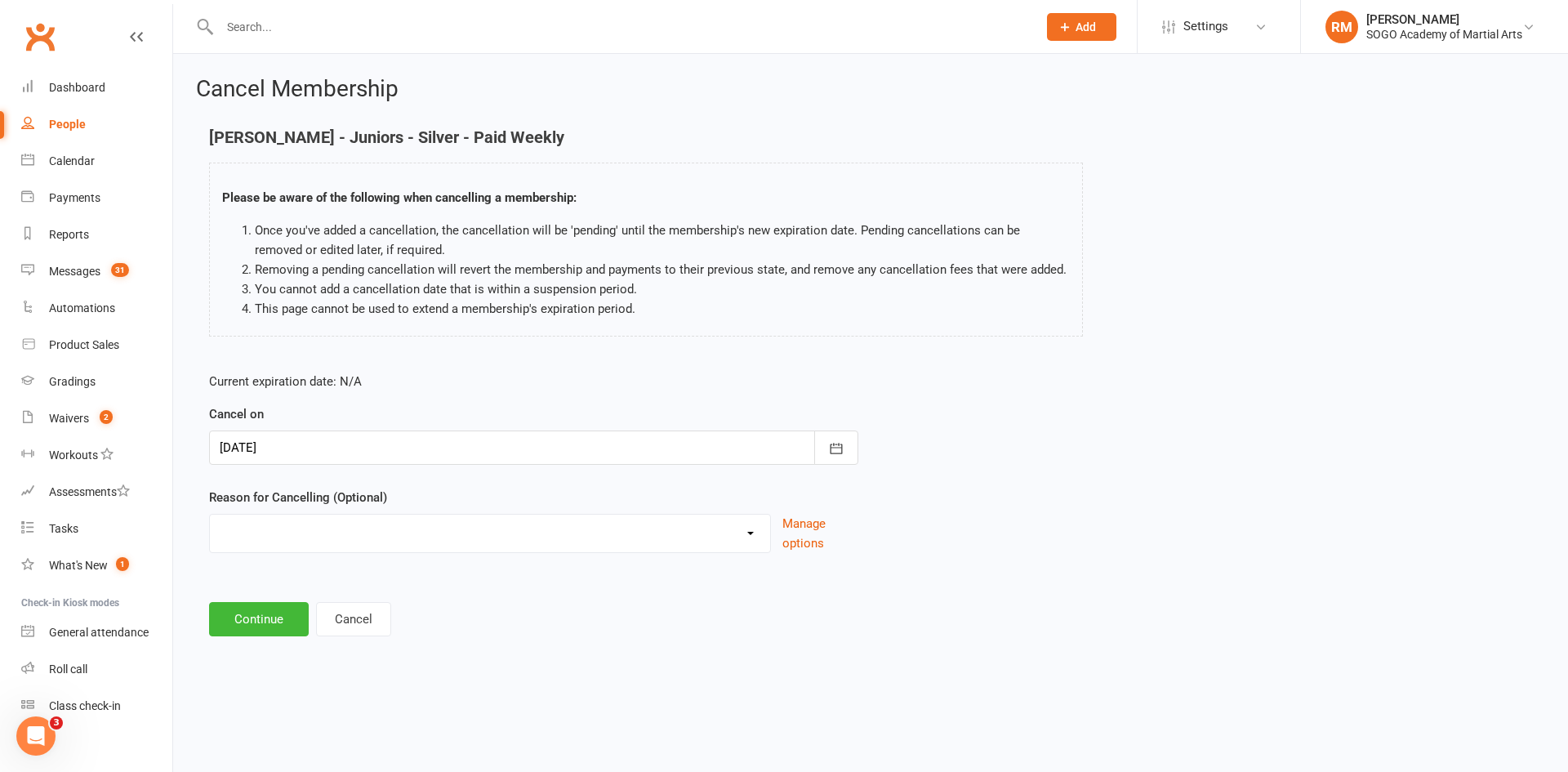
click at [302, 549] on div "Downgrading Membership Holiday Injury joined up Moving Away payment didn't go t…" at bounding box center [490, 533] width 562 height 39
click at [299, 530] on select "Downgrading Membership Holiday Injury joined up Moving Away payment didn't go t…" at bounding box center [490, 531] width 560 height 32
select select "6"
click at [210, 515] on select "Downgrading Membership Holiday Injury joined up Moving Away payment didn't go t…" at bounding box center [490, 531] width 560 height 32
click at [287, 615] on button "Continue" at bounding box center [259, 619] width 99 height 34
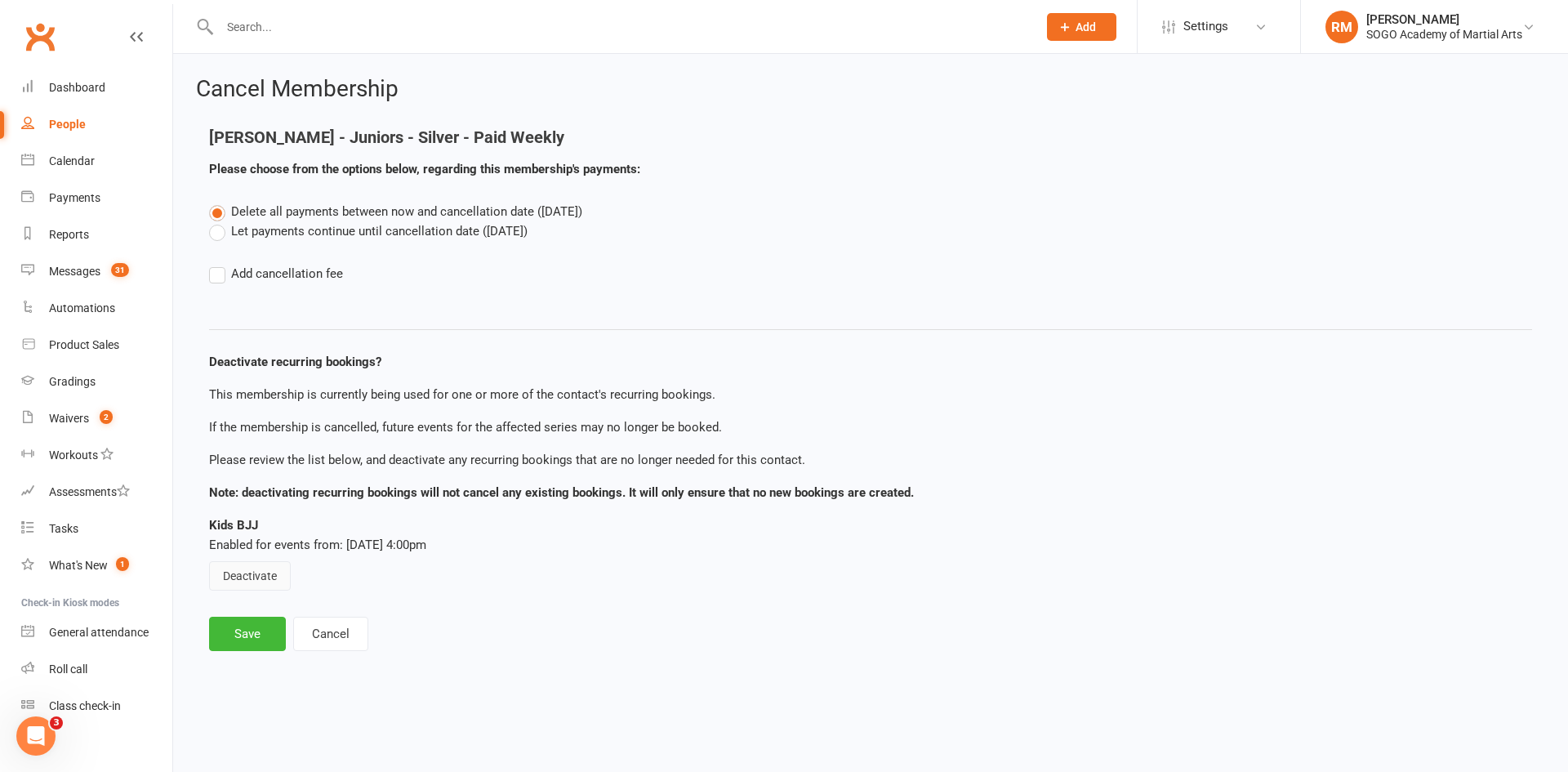
click at [250, 580] on button "Deactivate" at bounding box center [249, 575] width 82 height 29
click at [252, 644] on button "Save" at bounding box center [247, 634] width 77 height 34
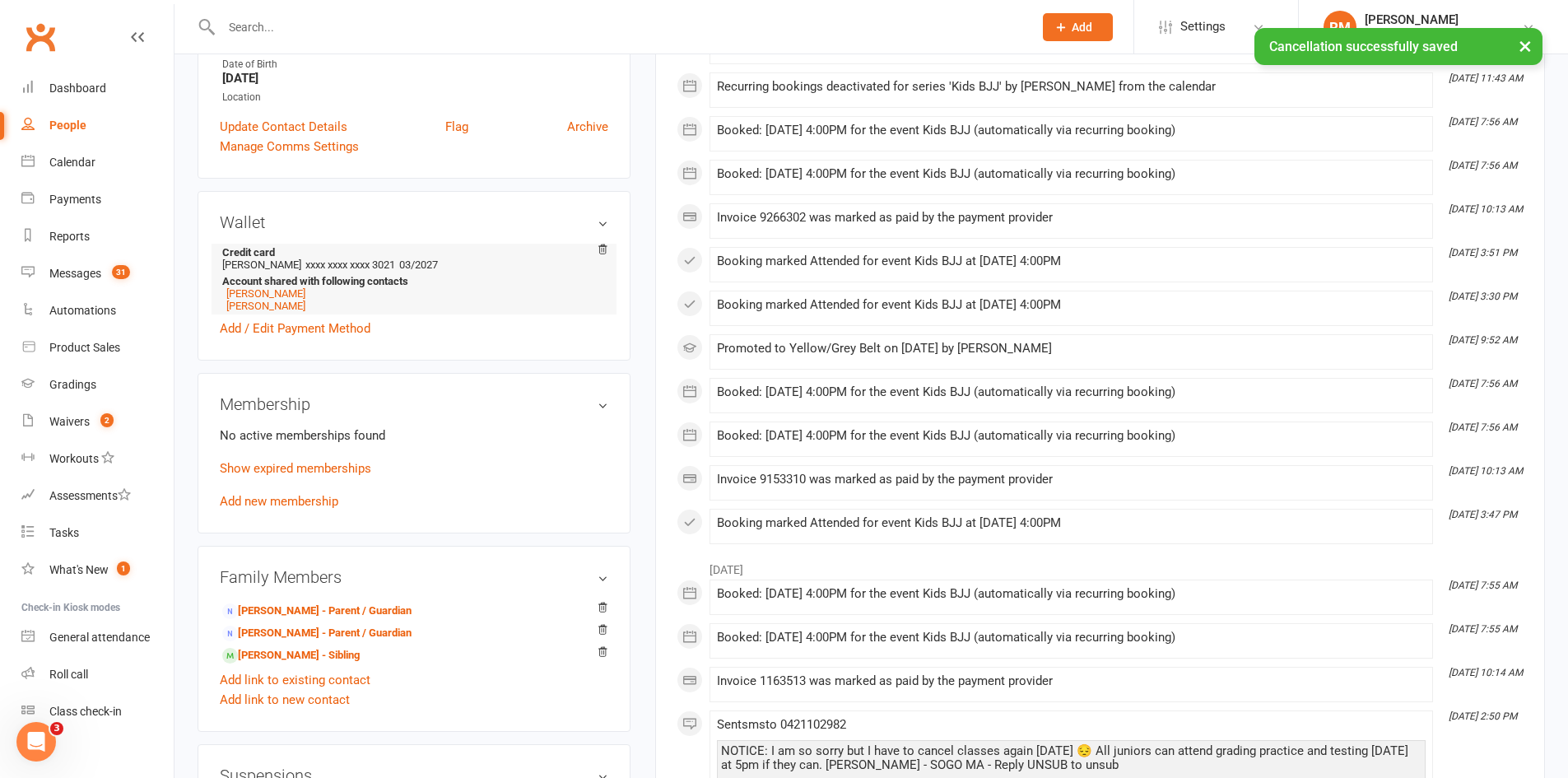
scroll to position [329, 0]
click at [307, 653] on link "[PERSON_NAME] - Sibling" at bounding box center [291, 653] width 138 height 18
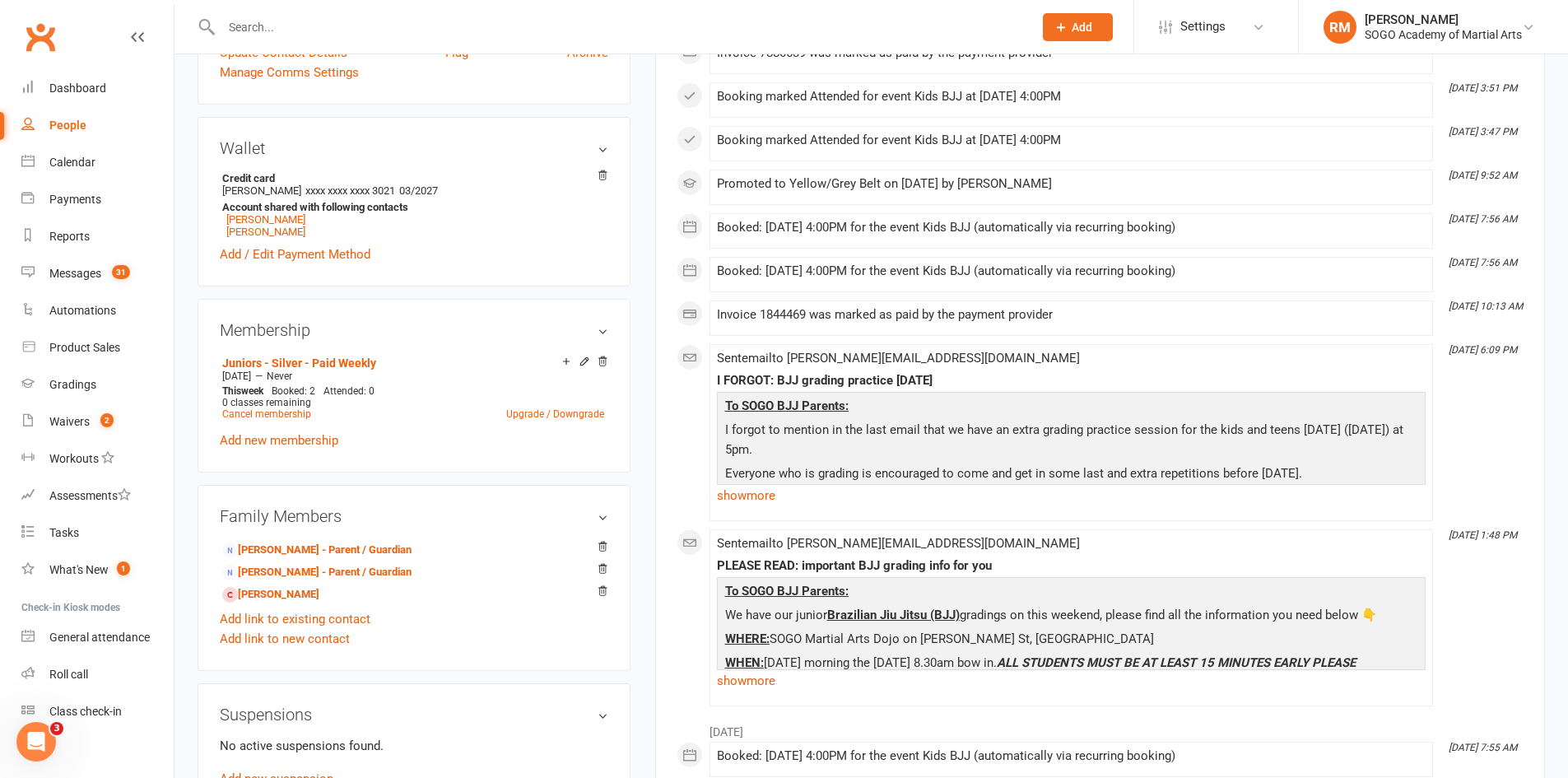
scroll to position [412, 0]
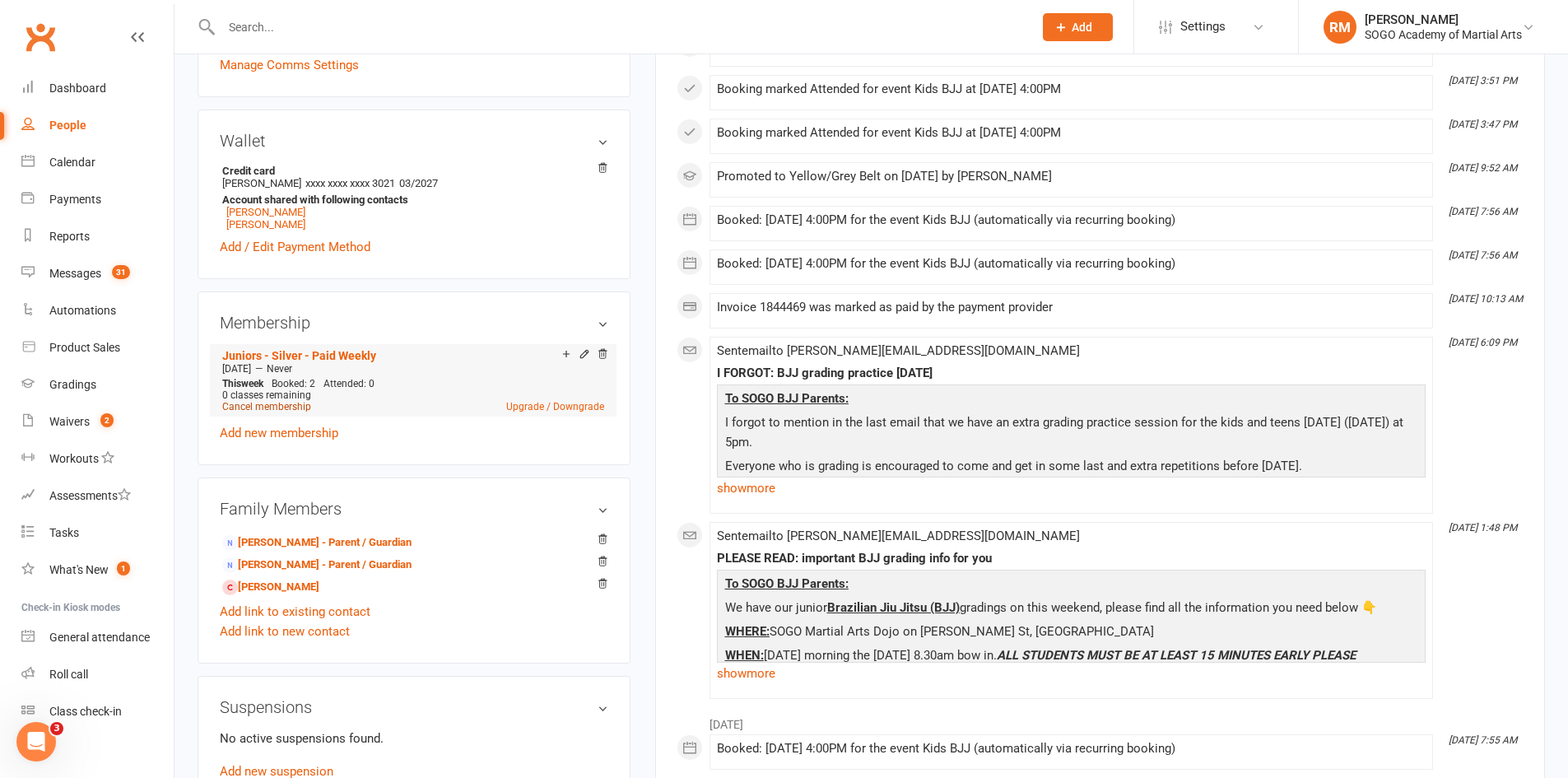
click at [287, 409] on link "Cancel membership" at bounding box center [266, 407] width 89 height 12
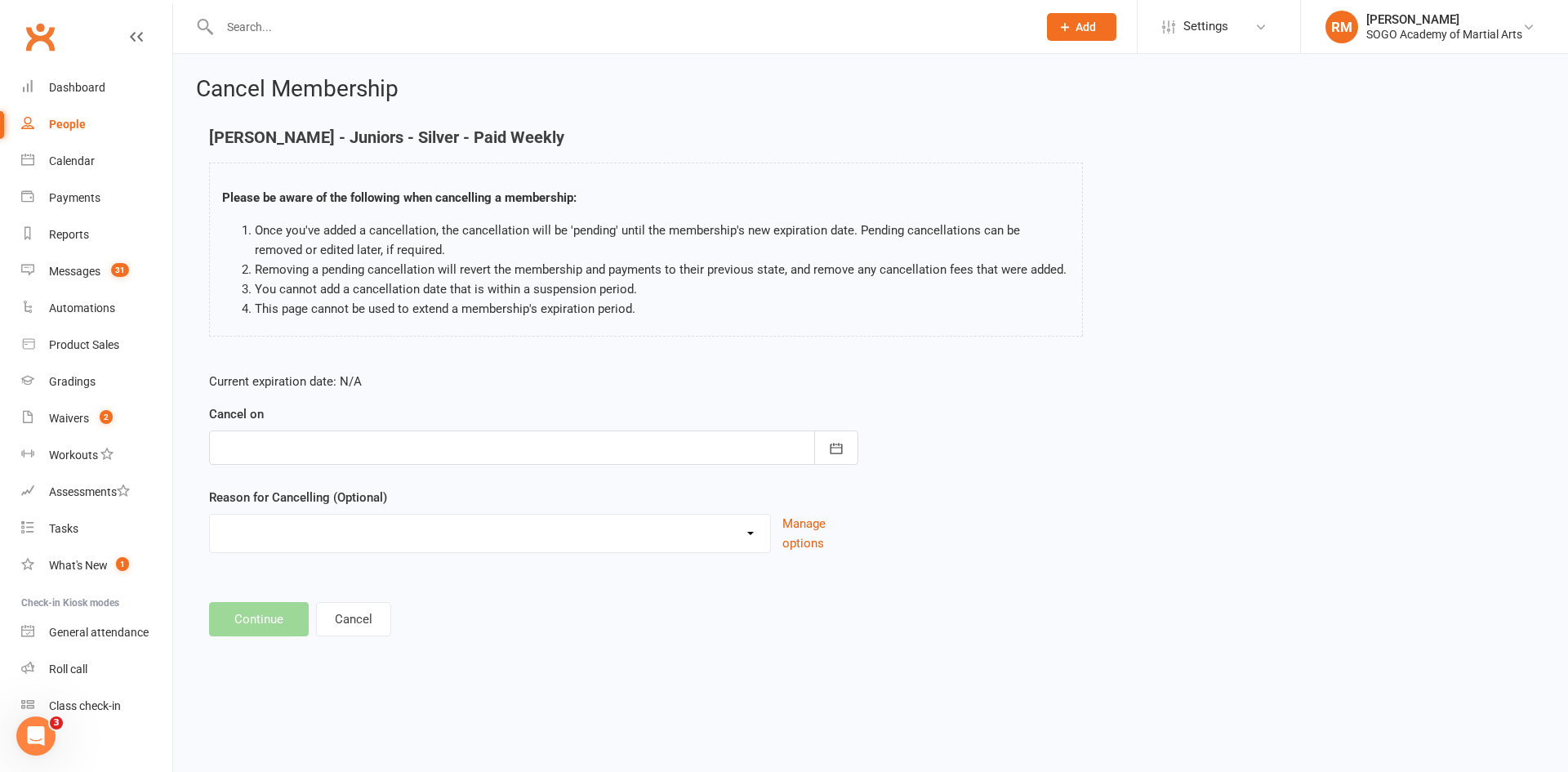
click at [288, 453] on div at bounding box center [533, 447] width 649 height 34
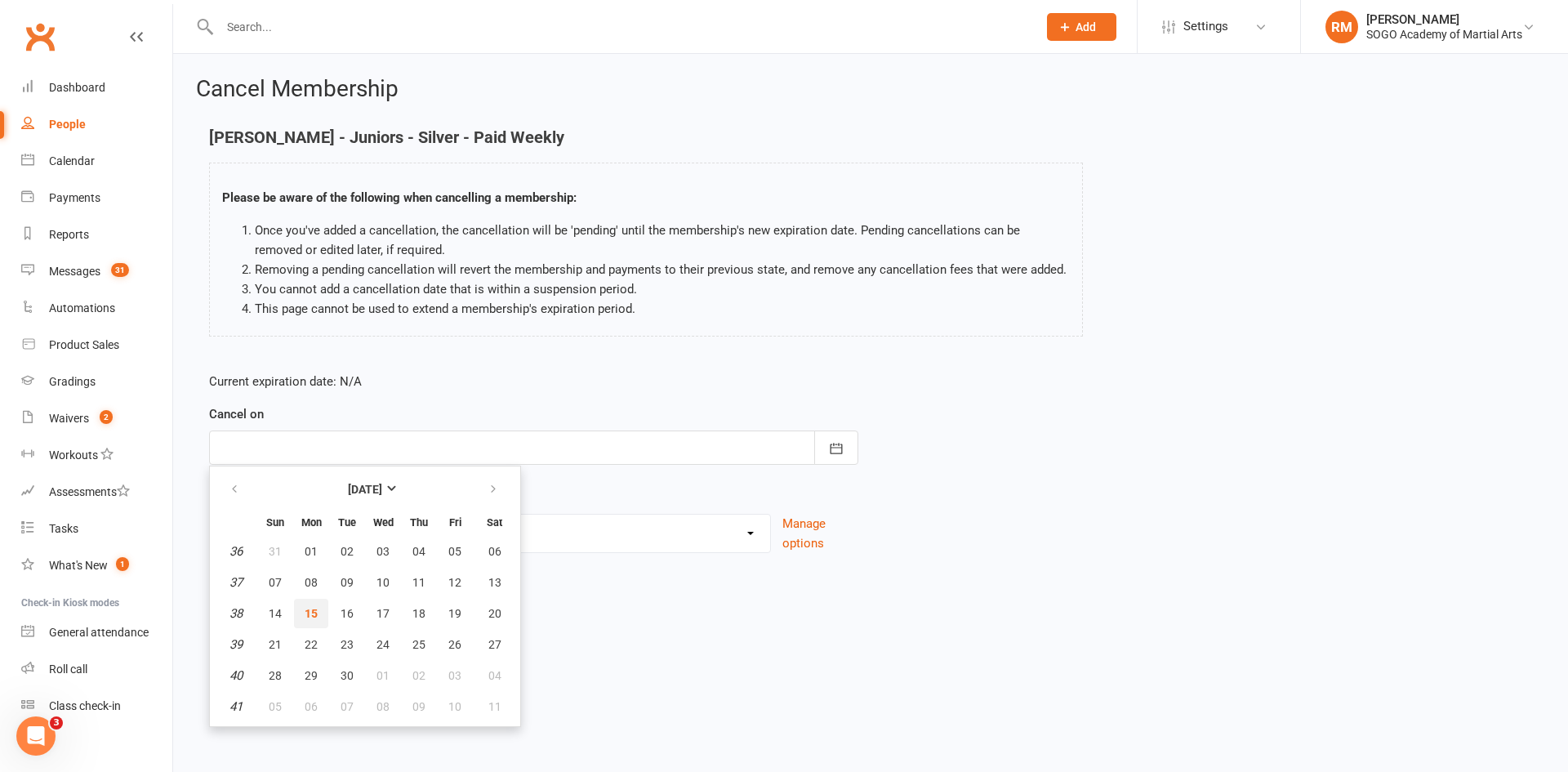
click at [308, 614] on span "15" at bounding box center [312, 614] width 13 height 13
type input "[DATE]"
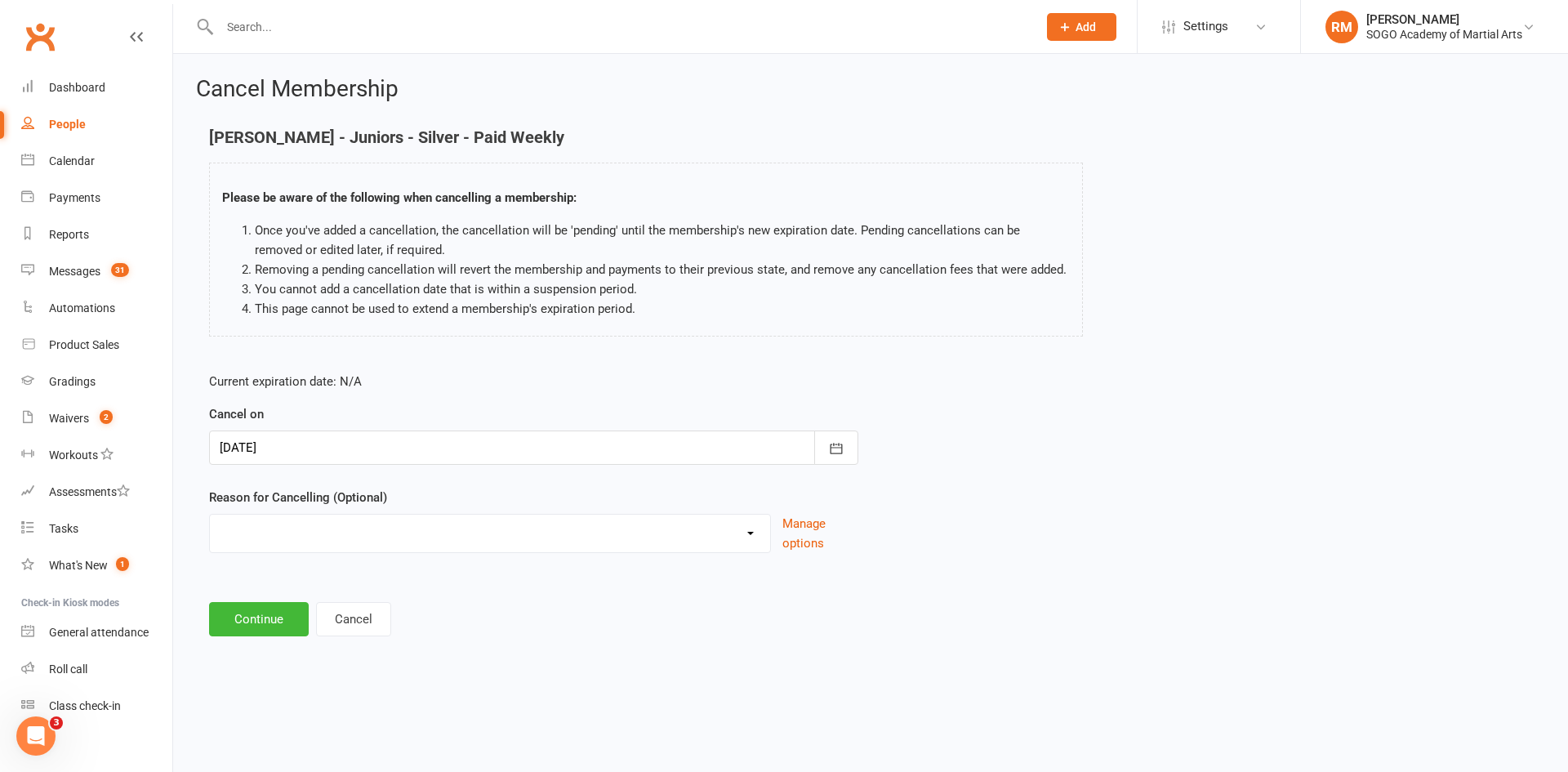
click at [280, 536] on select "Downgrading Membership Holiday Injury joined up Moving Away payment didn't go t…" at bounding box center [490, 531] width 560 height 32
select select "6"
click at [210, 515] on select "Downgrading Membership Holiday Injury joined up Moving Away payment didn't go t…" at bounding box center [490, 531] width 560 height 32
click at [273, 624] on button "Continue" at bounding box center [259, 619] width 99 height 34
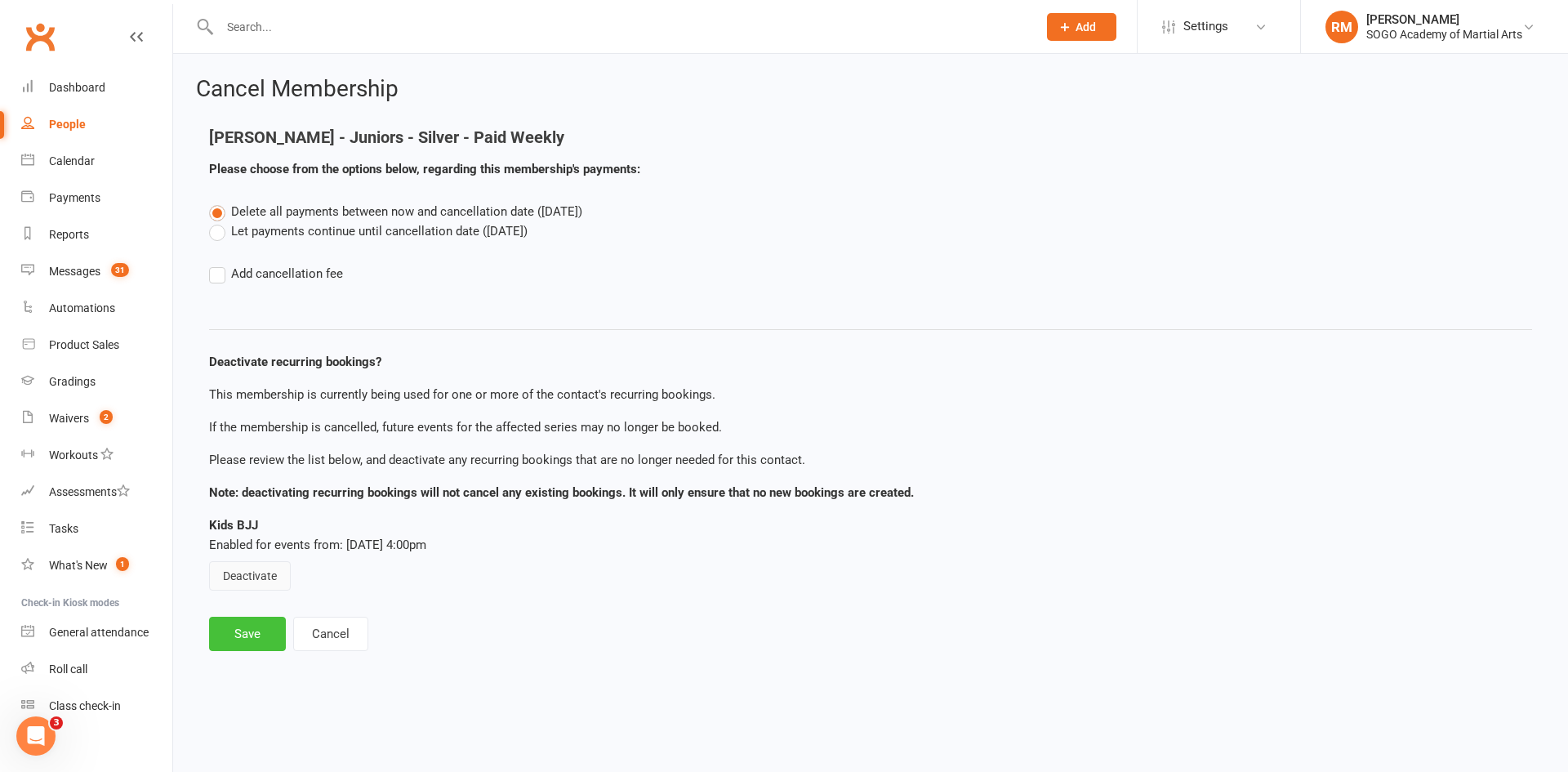
drag, startPoint x: 277, startPoint y: 569, endPoint x: 255, endPoint y: 638, distance: 72.4
click at [275, 569] on button "Deactivate" at bounding box center [249, 575] width 82 height 29
click at [257, 644] on button "Save" at bounding box center [247, 634] width 77 height 34
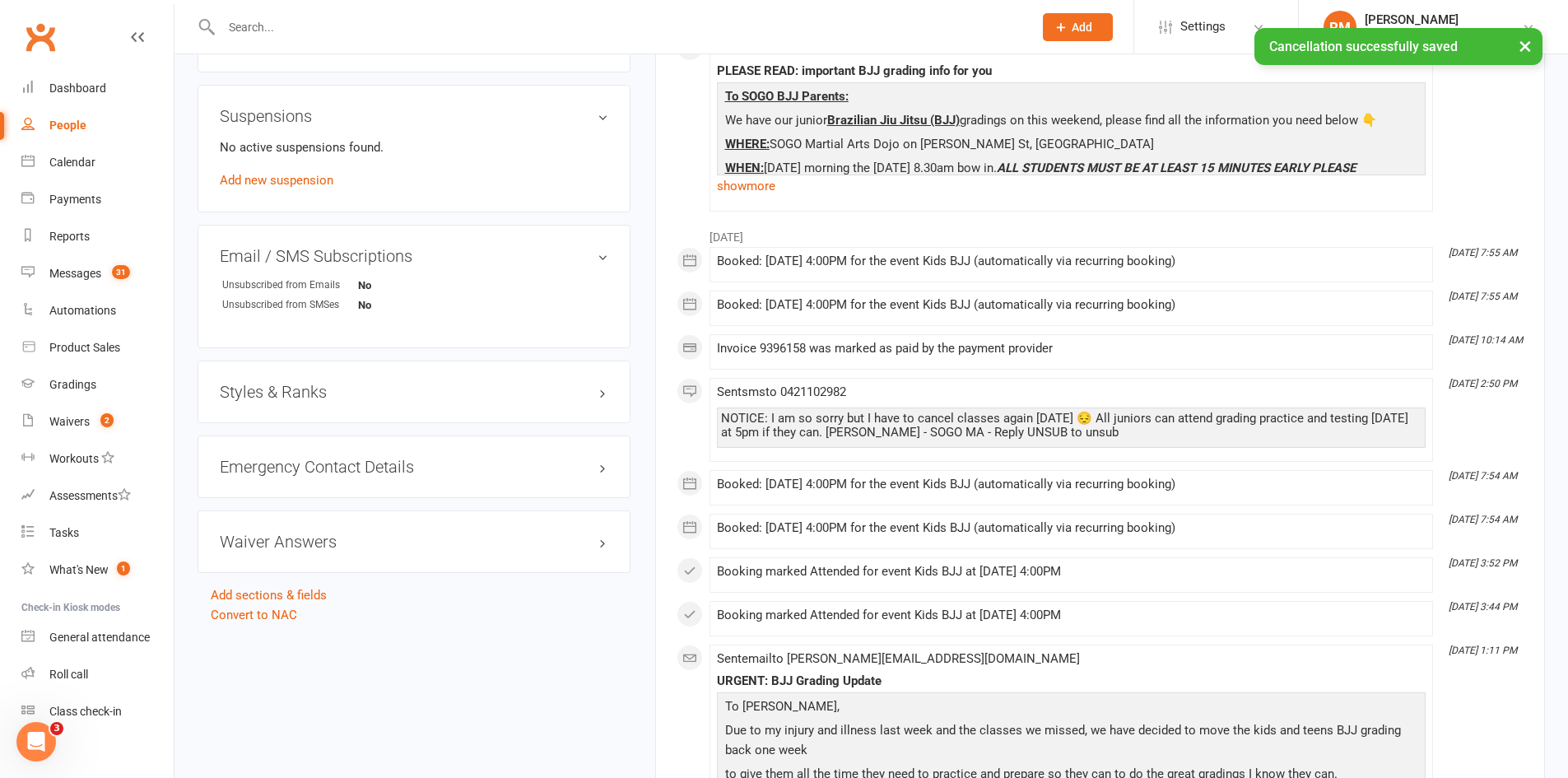
scroll to position [989, 0]
click at [293, 391] on h3 "Styles & Ranks" at bounding box center [414, 390] width 388 height 18
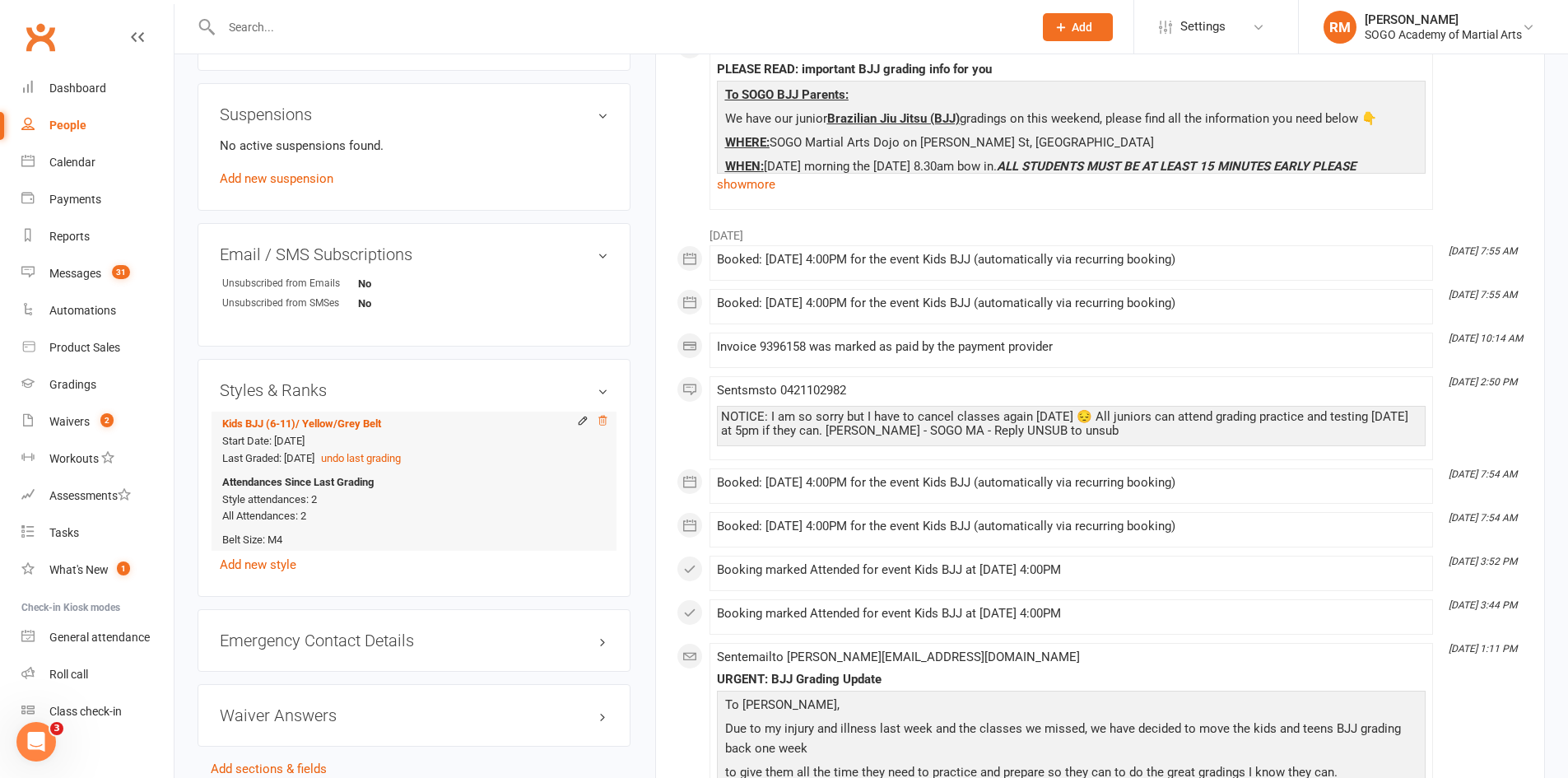
click at [605, 424] on icon at bounding box center [602, 421] width 12 height 12
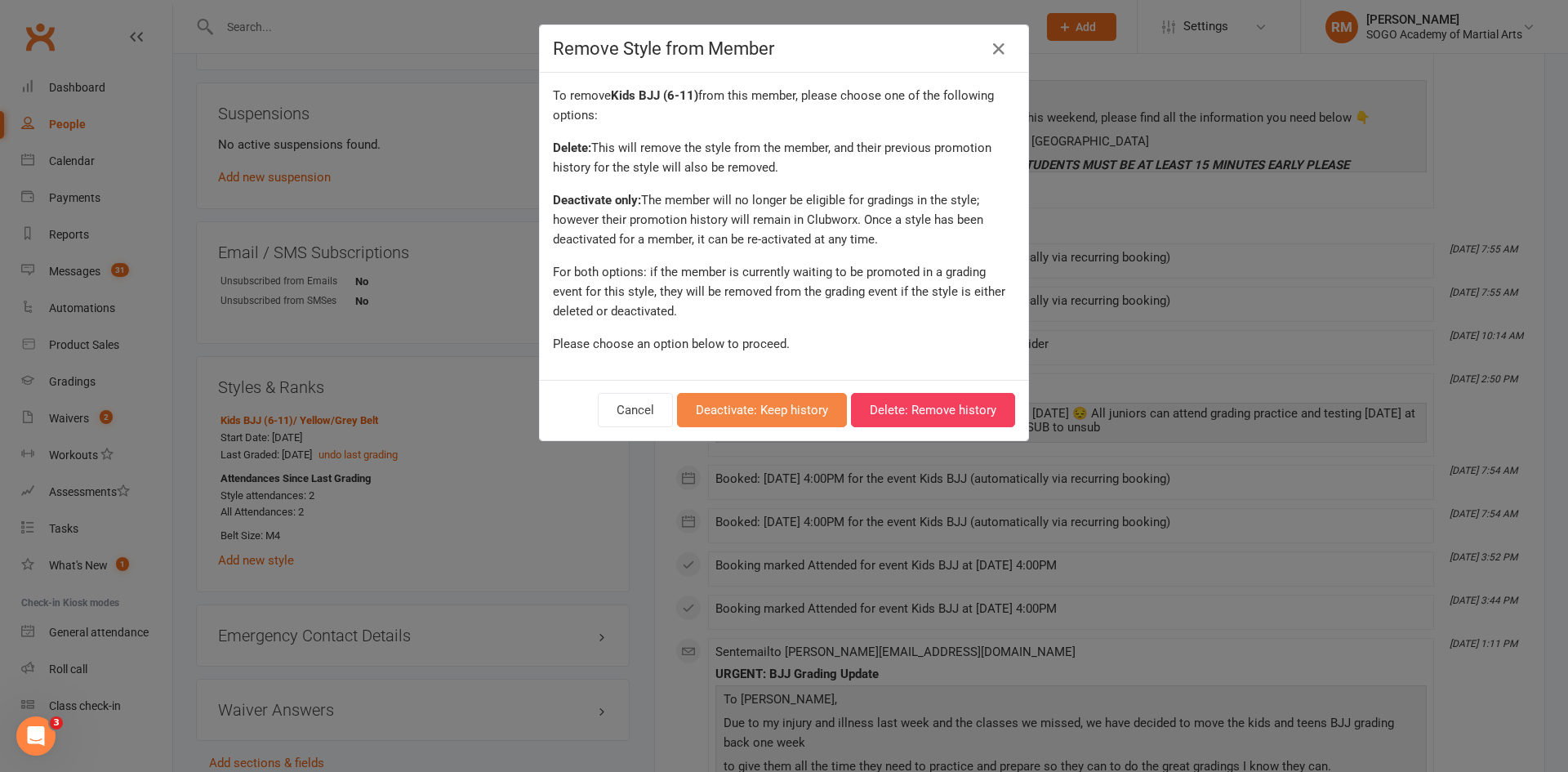
click at [801, 416] on button "Deactivate: Keep history" at bounding box center [762, 410] width 170 height 34
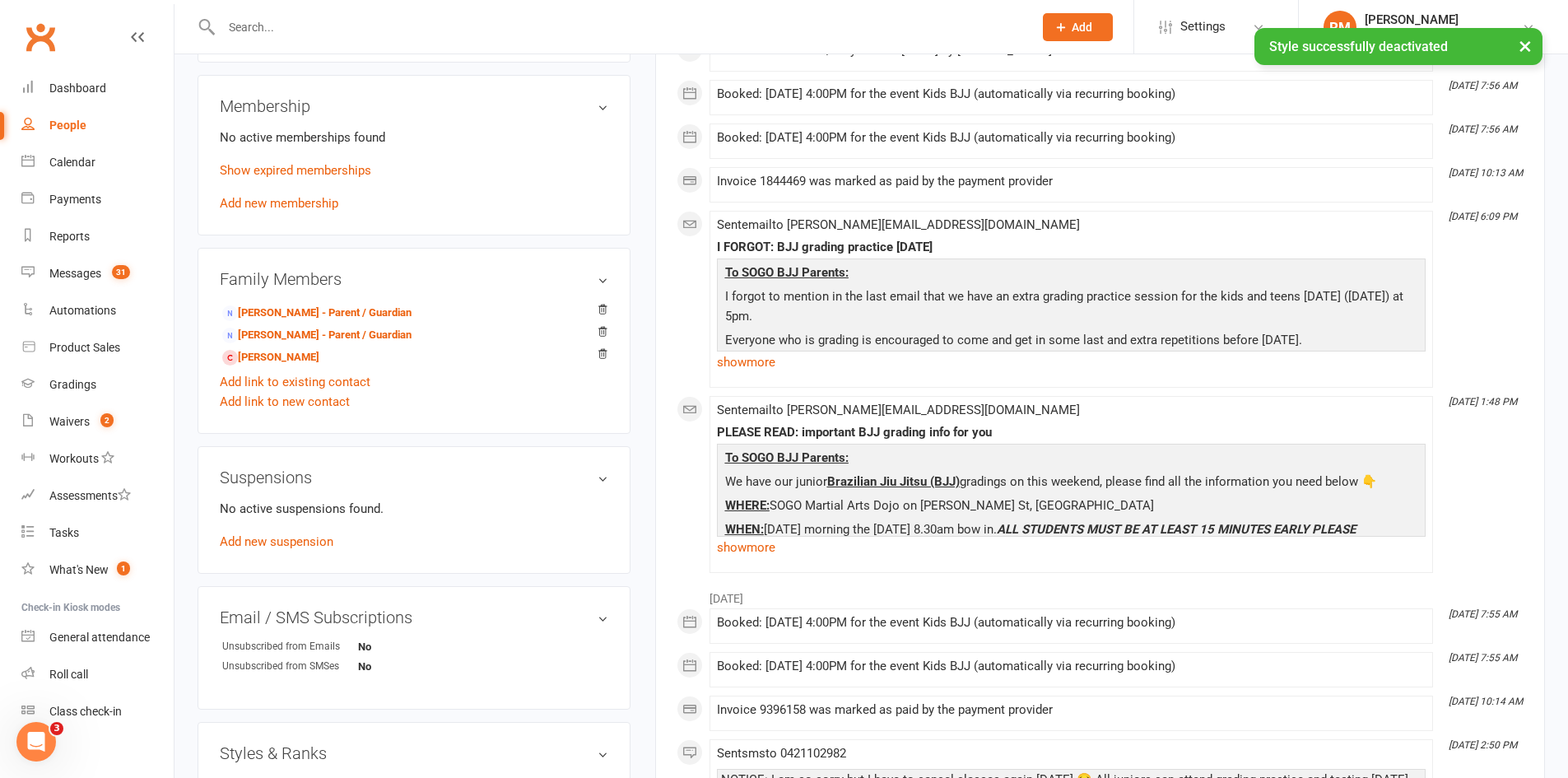
scroll to position [577, 0]
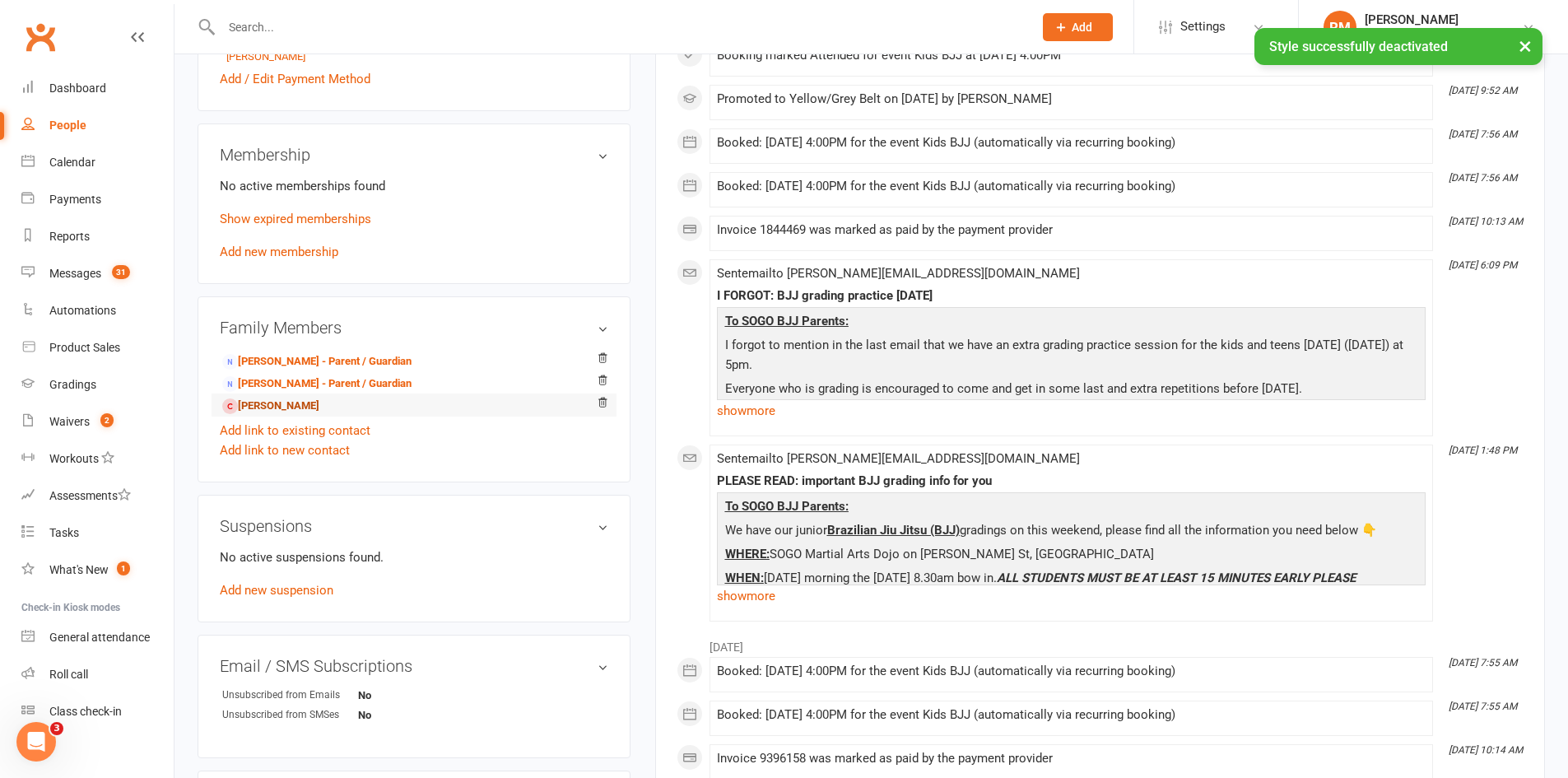
click at [266, 405] on link "[PERSON_NAME]" at bounding box center [271, 406] width 97 height 18
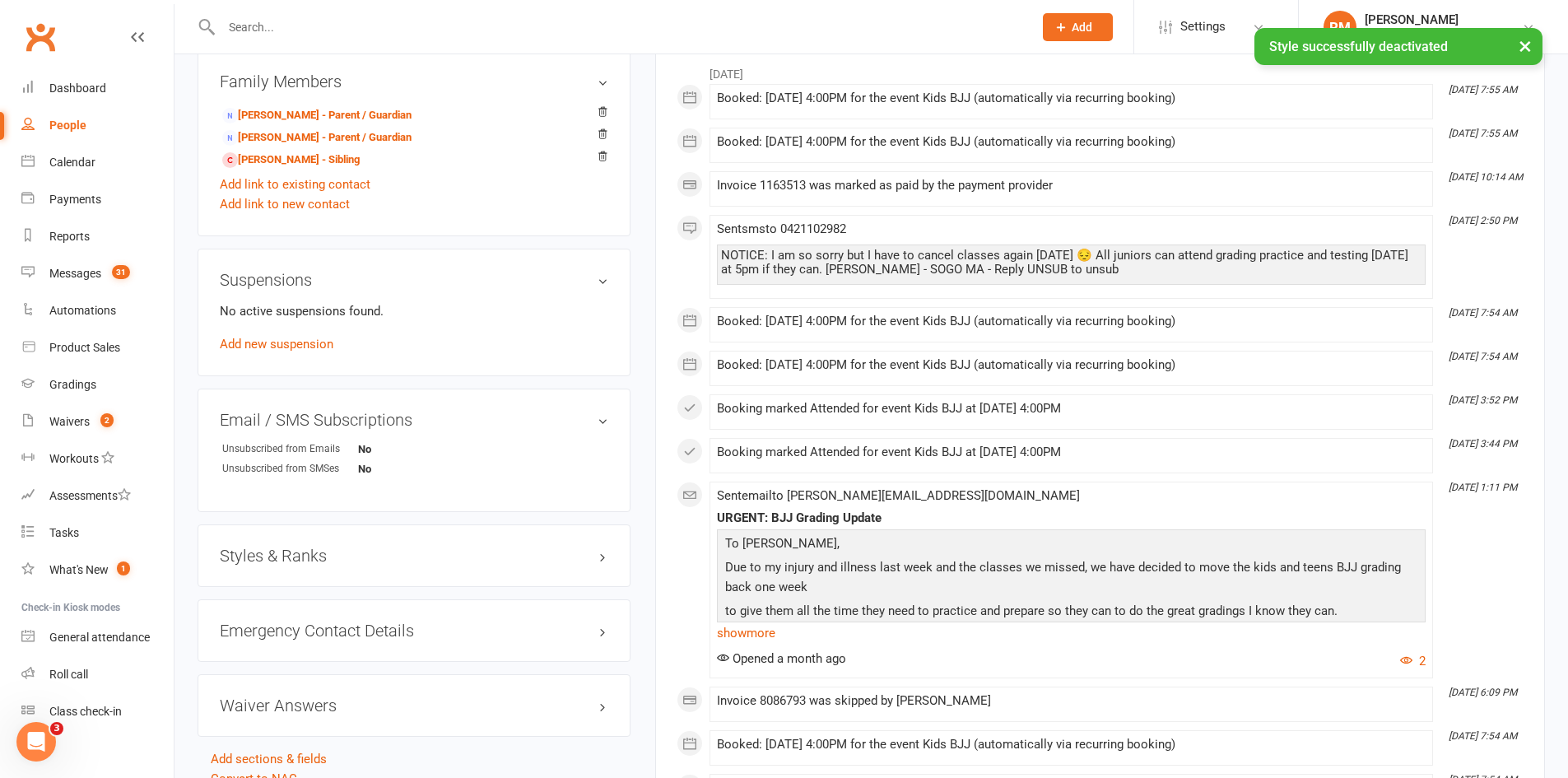
scroll to position [823, 0]
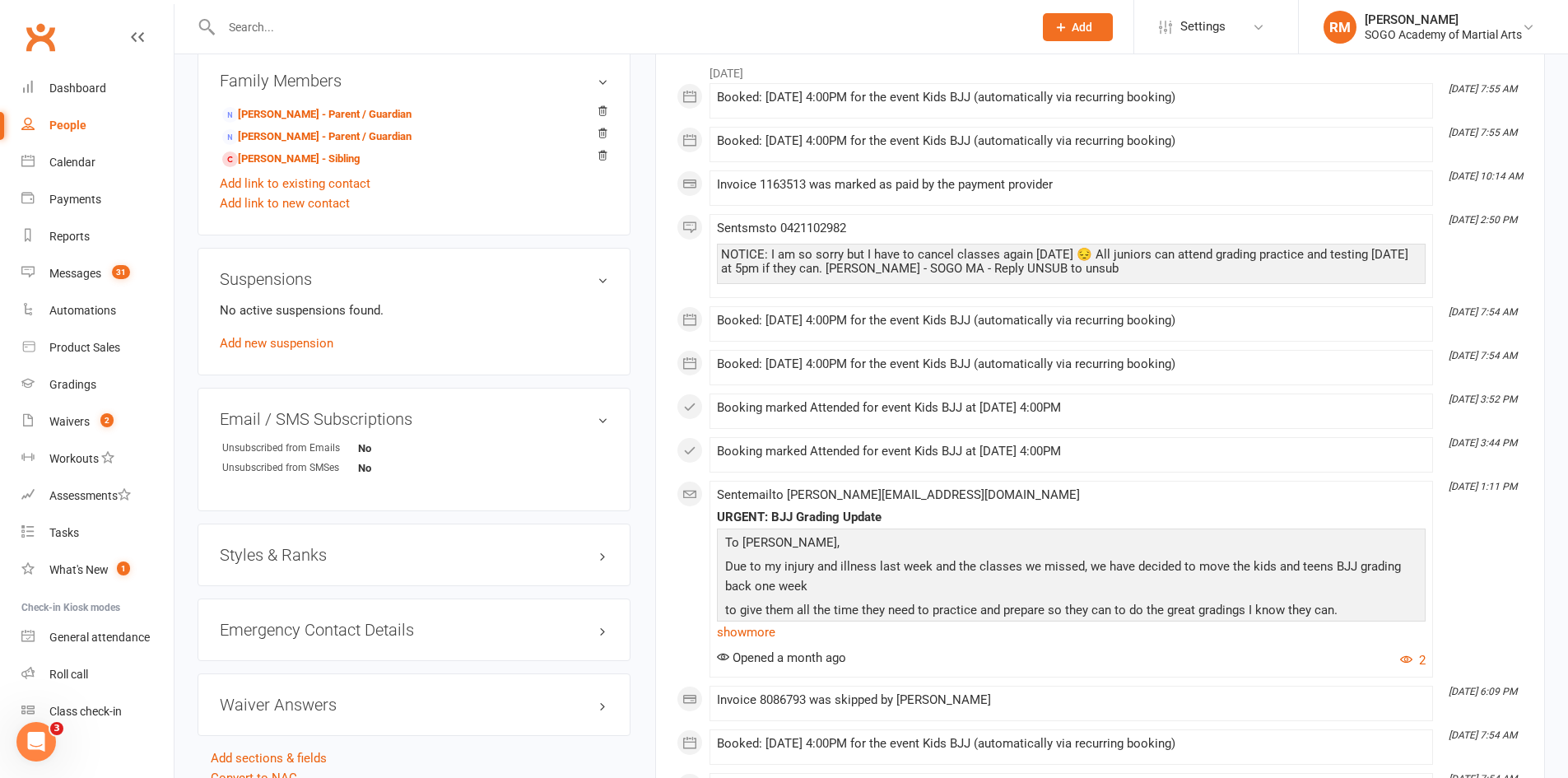
click at [292, 555] on h3 "Styles & Ranks" at bounding box center [414, 555] width 388 height 18
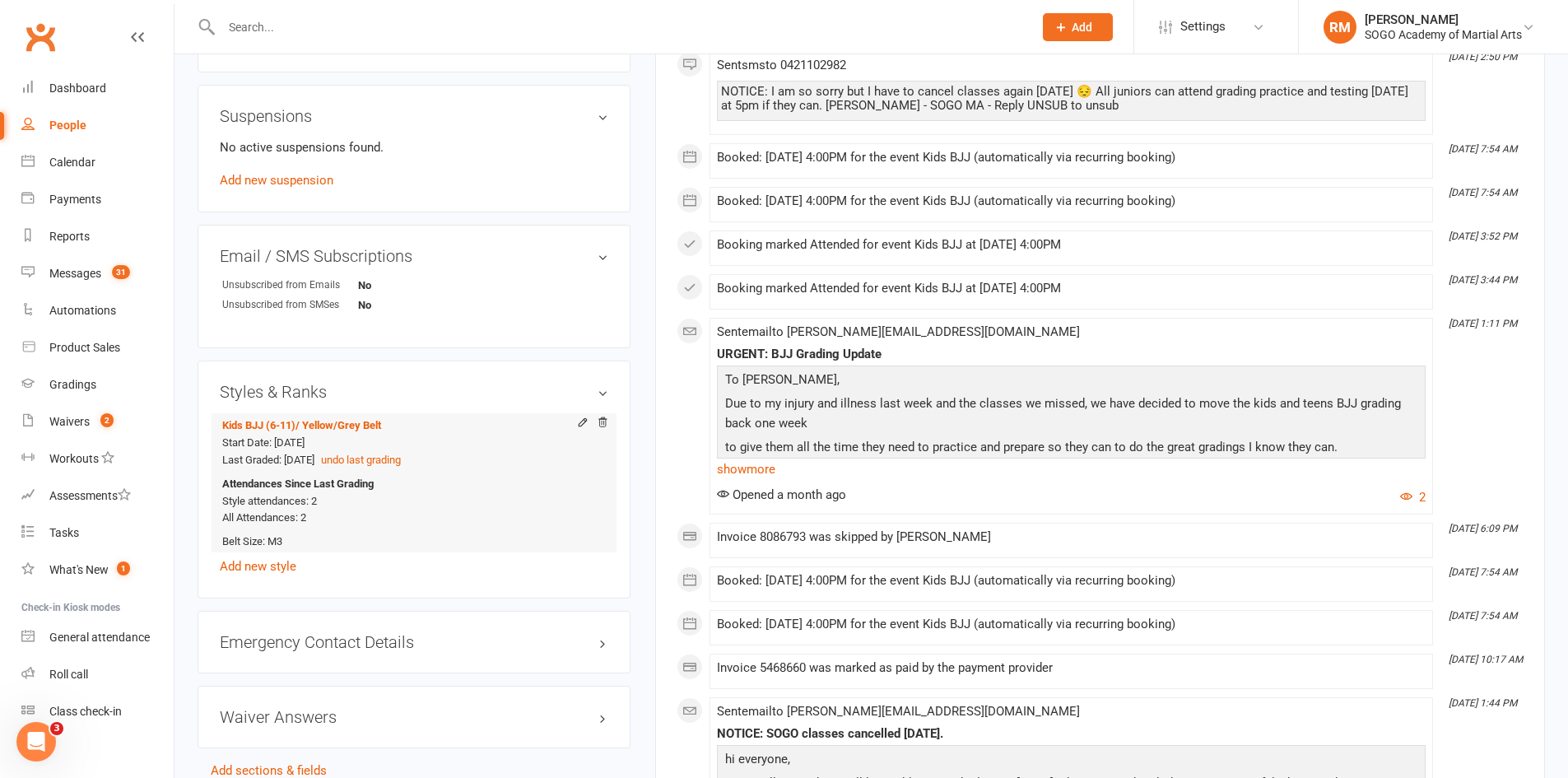
scroll to position [989, 0]
click at [601, 420] on icon at bounding box center [602, 421] width 12 height 12
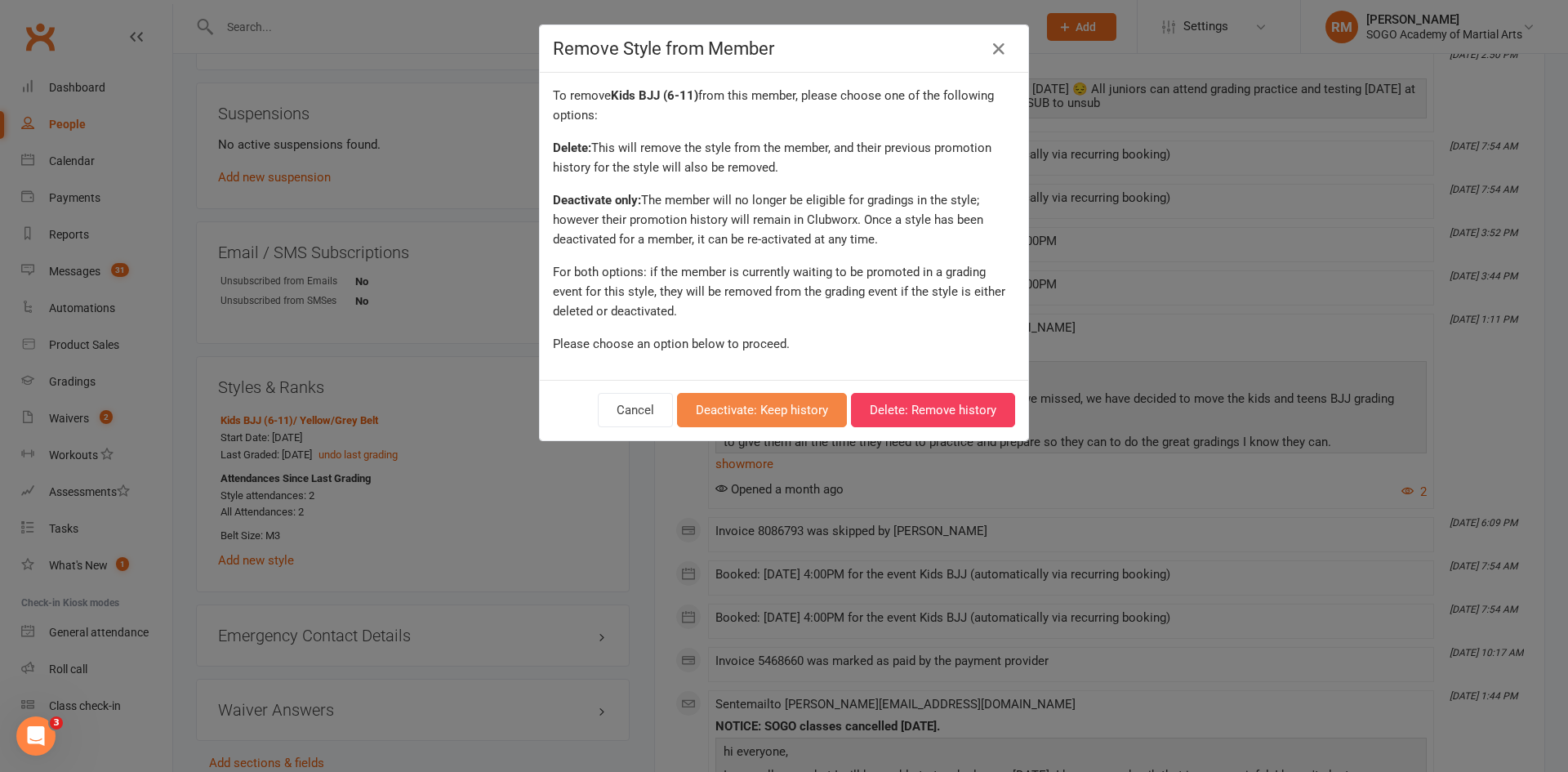
click at [777, 412] on button "Deactivate: Keep history" at bounding box center [762, 410] width 170 height 34
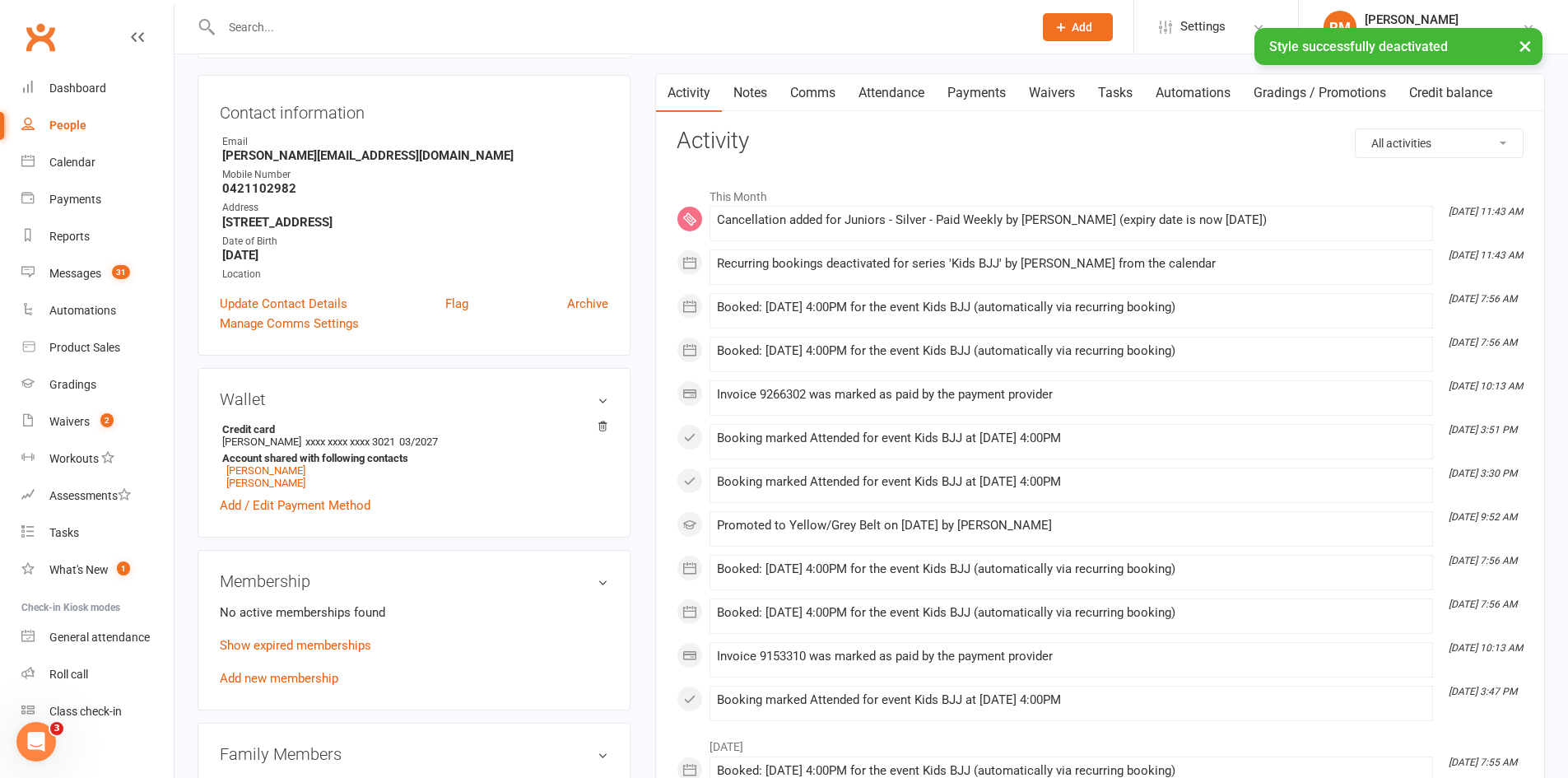
scroll to position [0, 0]
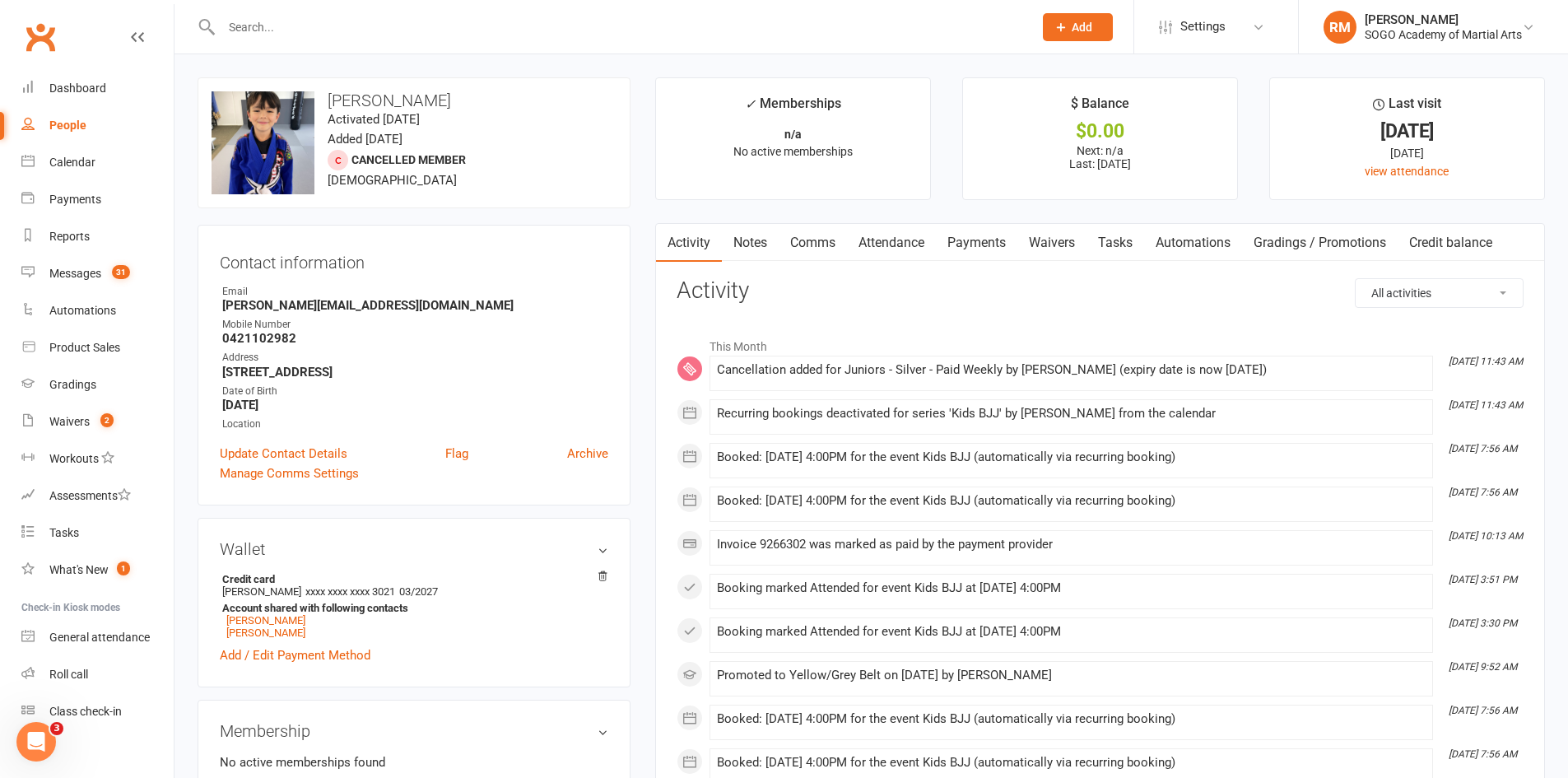
click at [896, 241] on link "Attendance" at bounding box center [891, 242] width 89 height 38
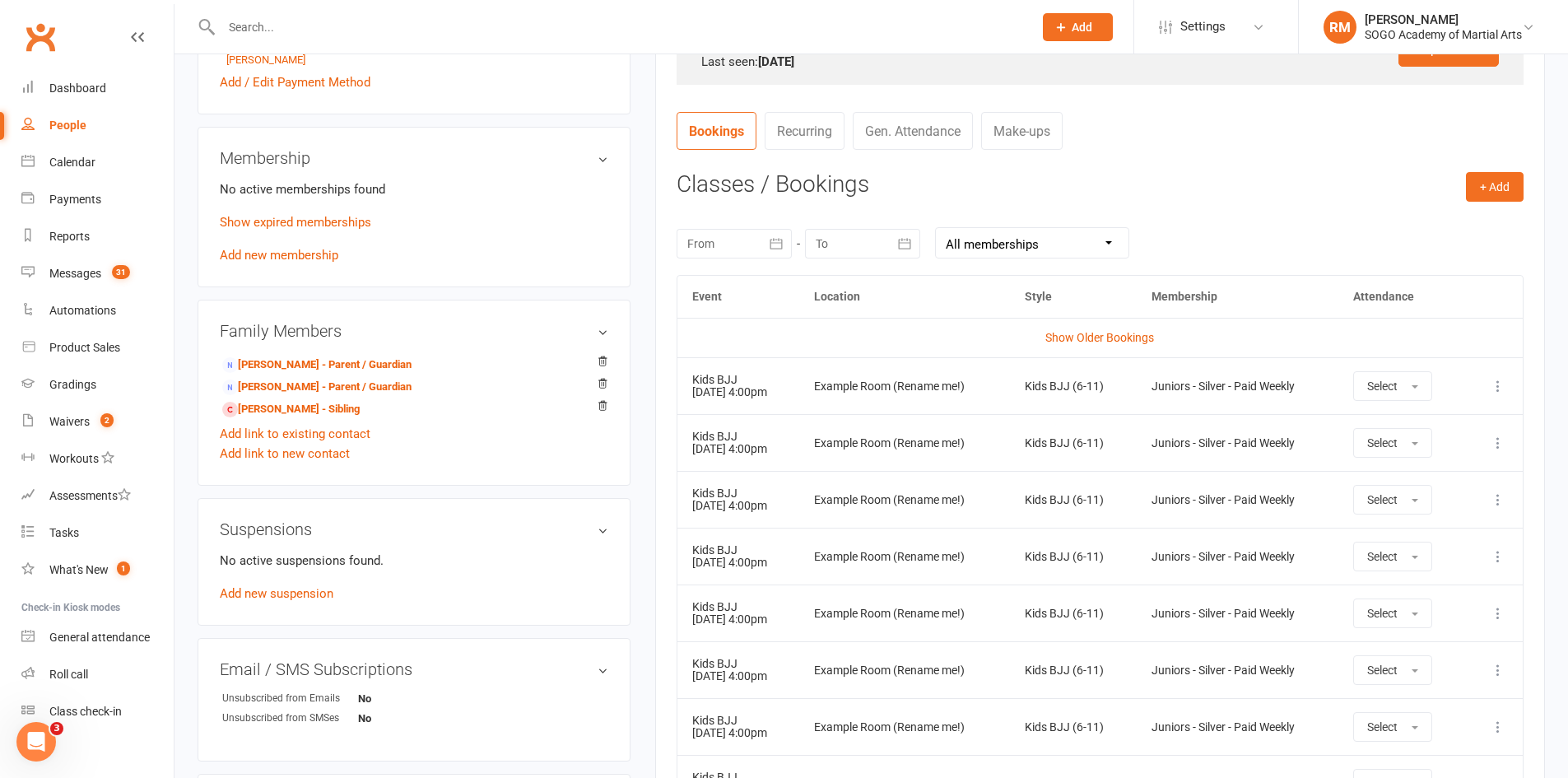
scroll to position [577, 0]
click at [1499, 373] on button at bounding box center [1499, 383] width 20 height 20
click at [1448, 485] on link "Remove booking" at bounding box center [1425, 481] width 163 height 33
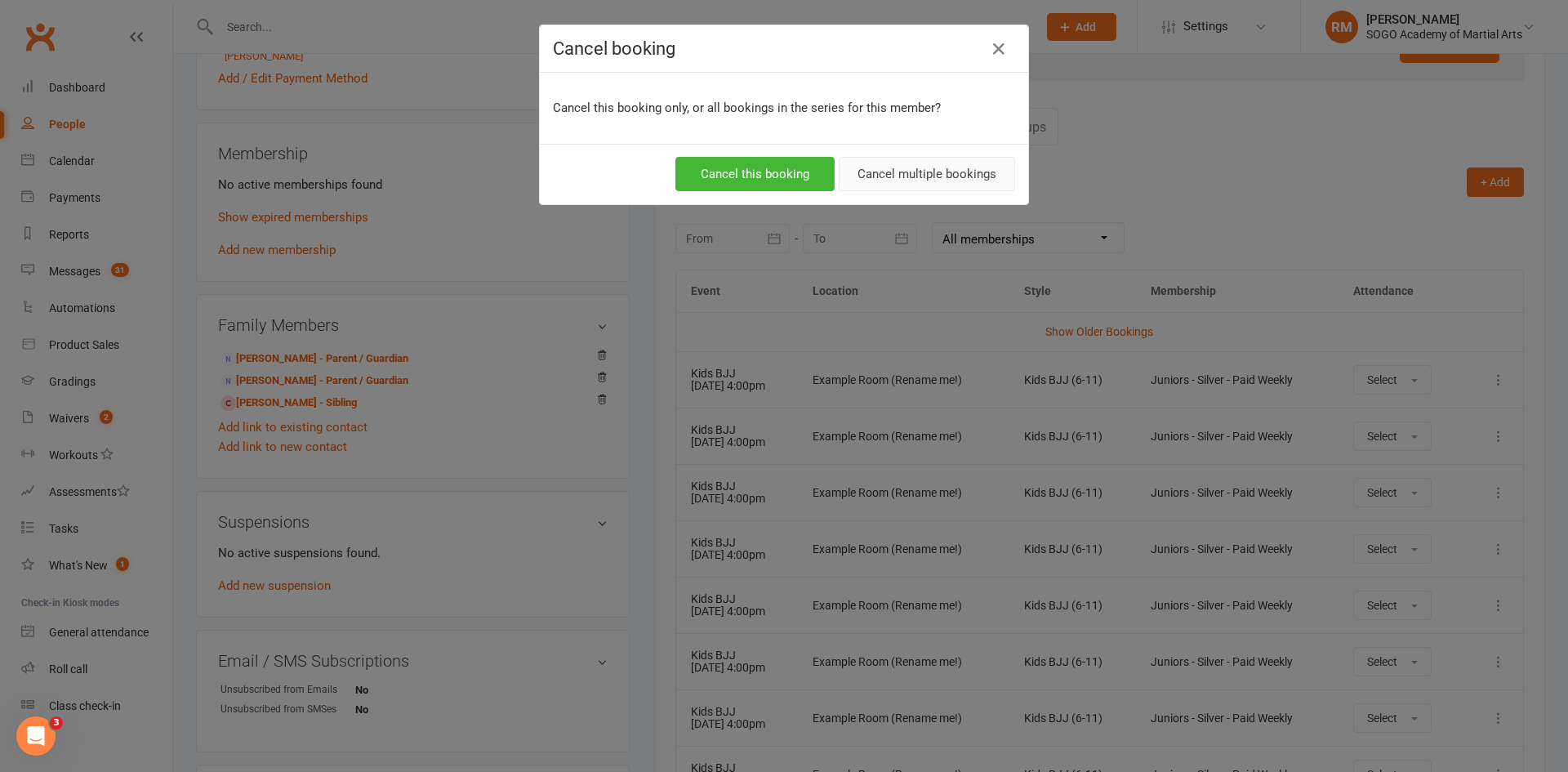
click at [942, 182] on button "Cancel multiple bookings" at bounding box center [927, 173] width 177 height 34
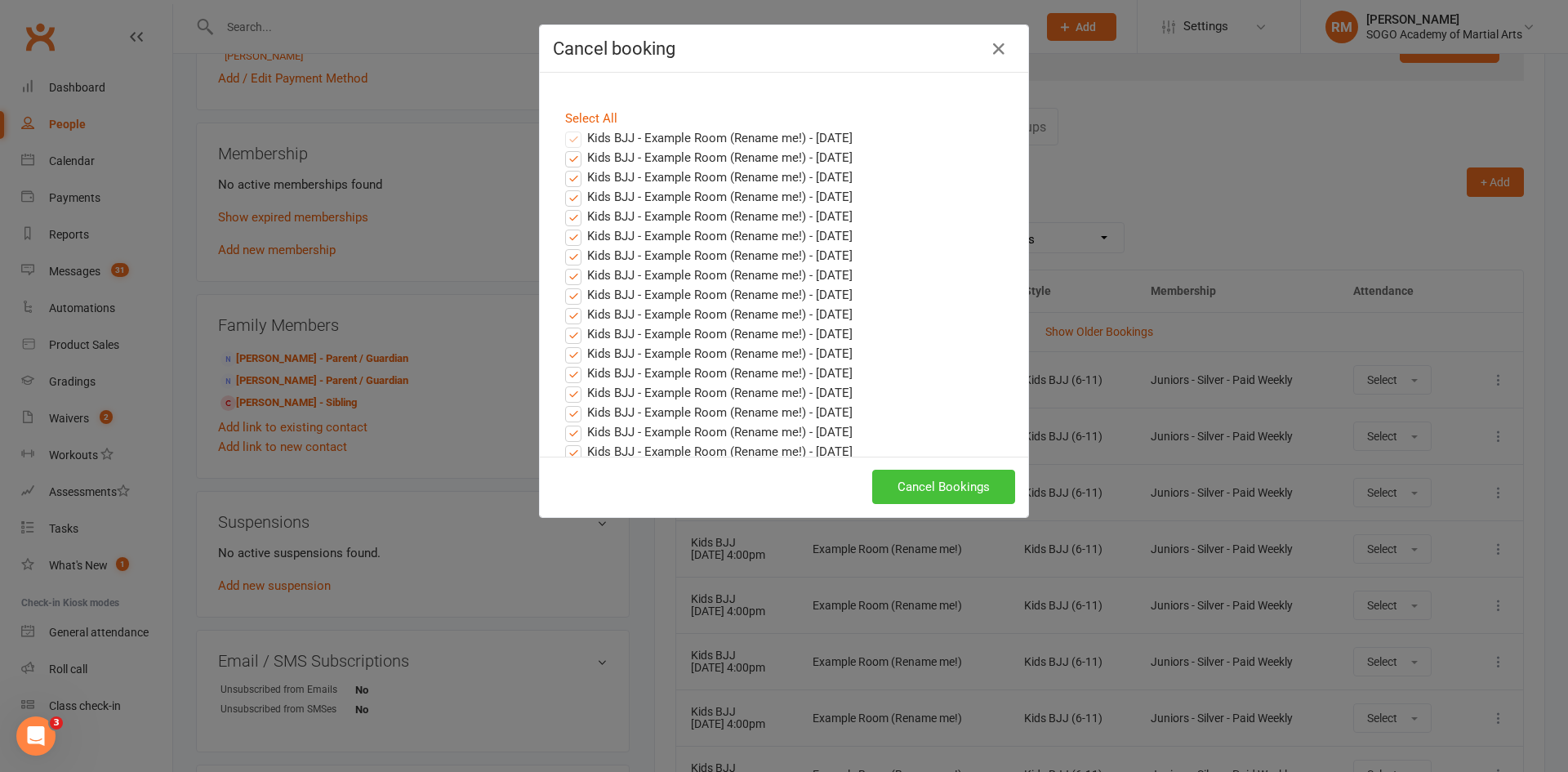
click at [925, 493] on button "Cancel Bookings" at bounding box center [943, 487] width 143 height 34
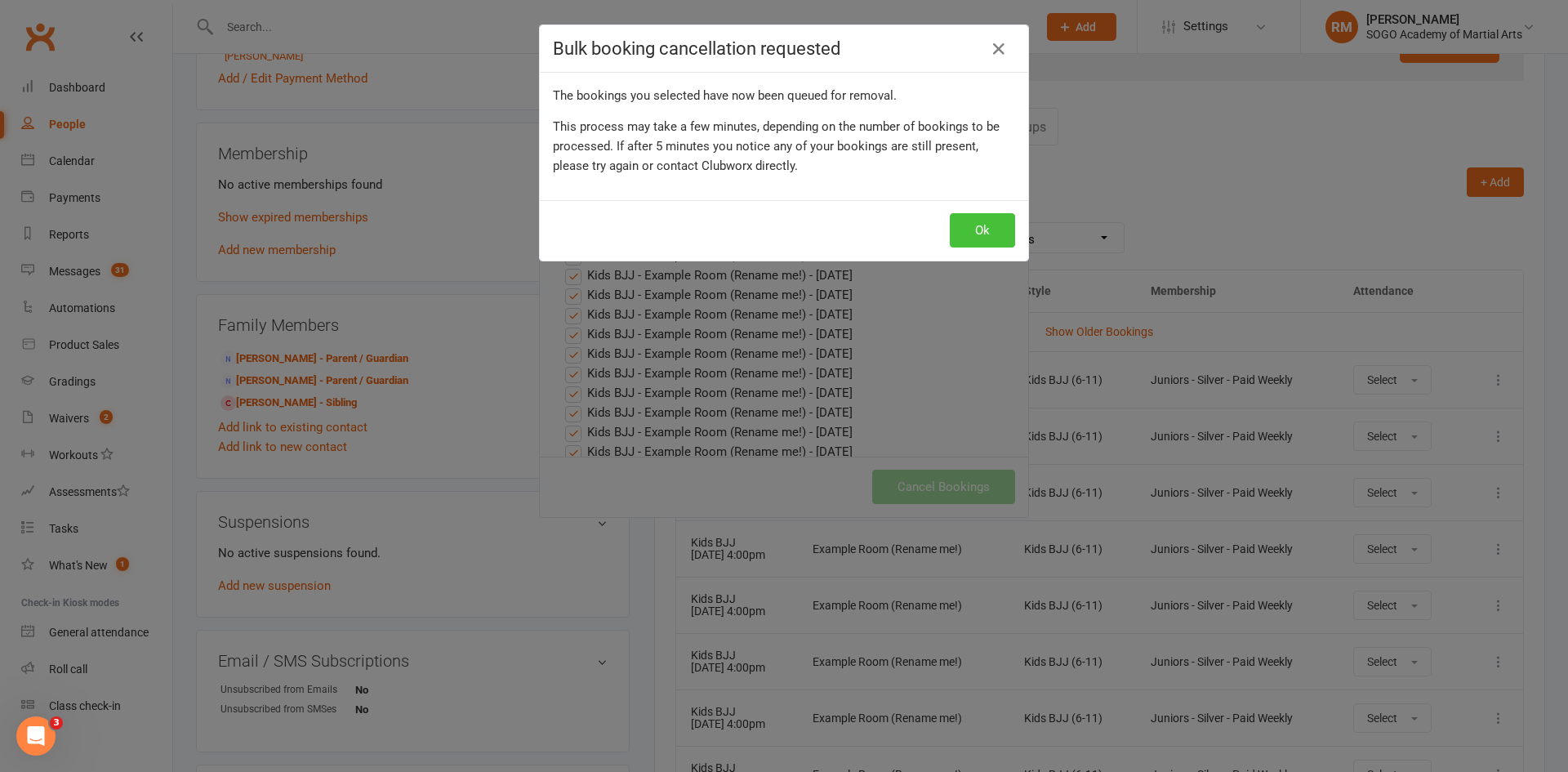
click at [958, 222] on button "Ok" at bounding box center [982, 230] width 65 height 34
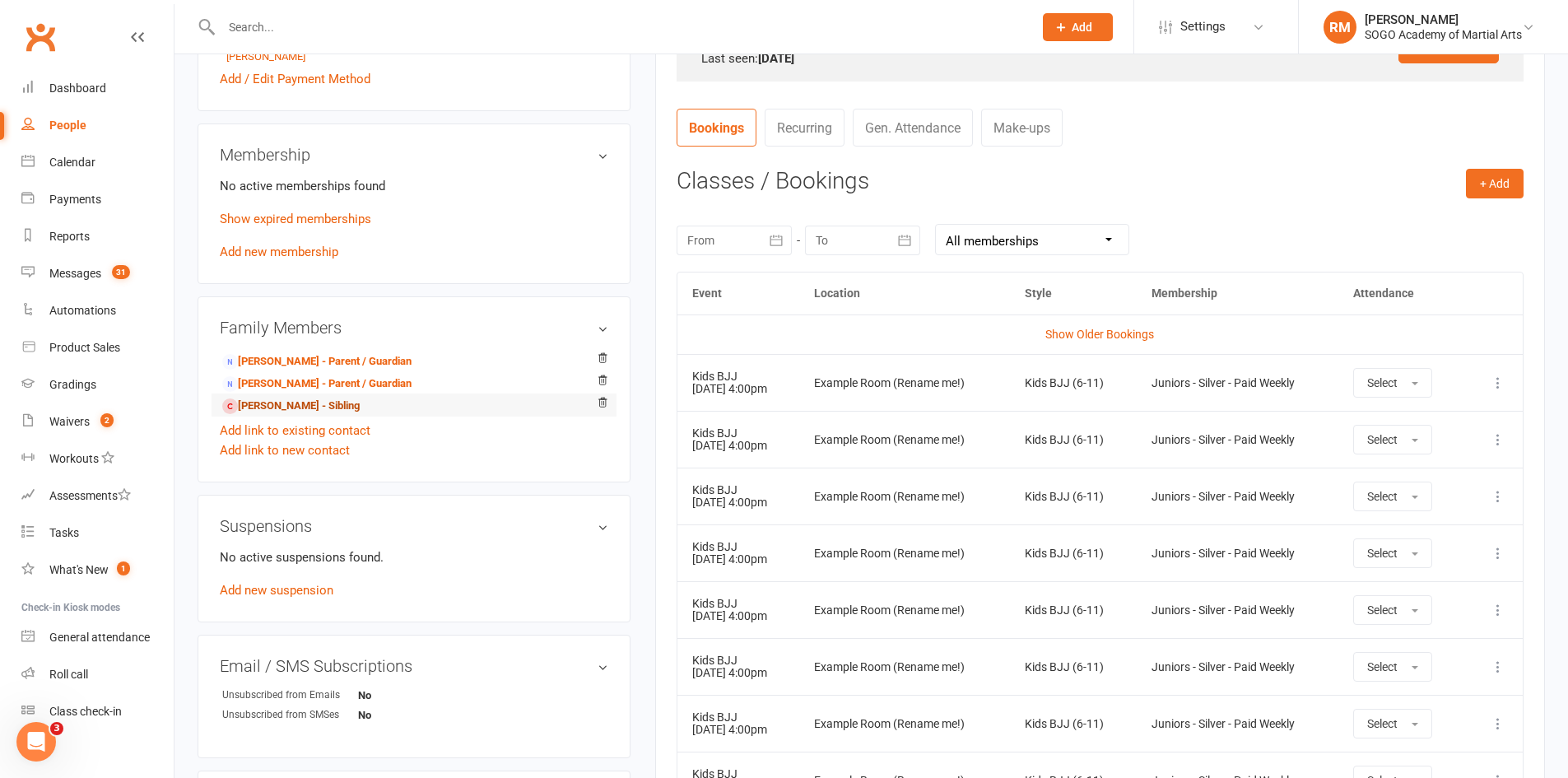
click at [292, 403] on link "[PERSON_NAME] - Sibling" at bounding box center [291, 406] width 138 height 18
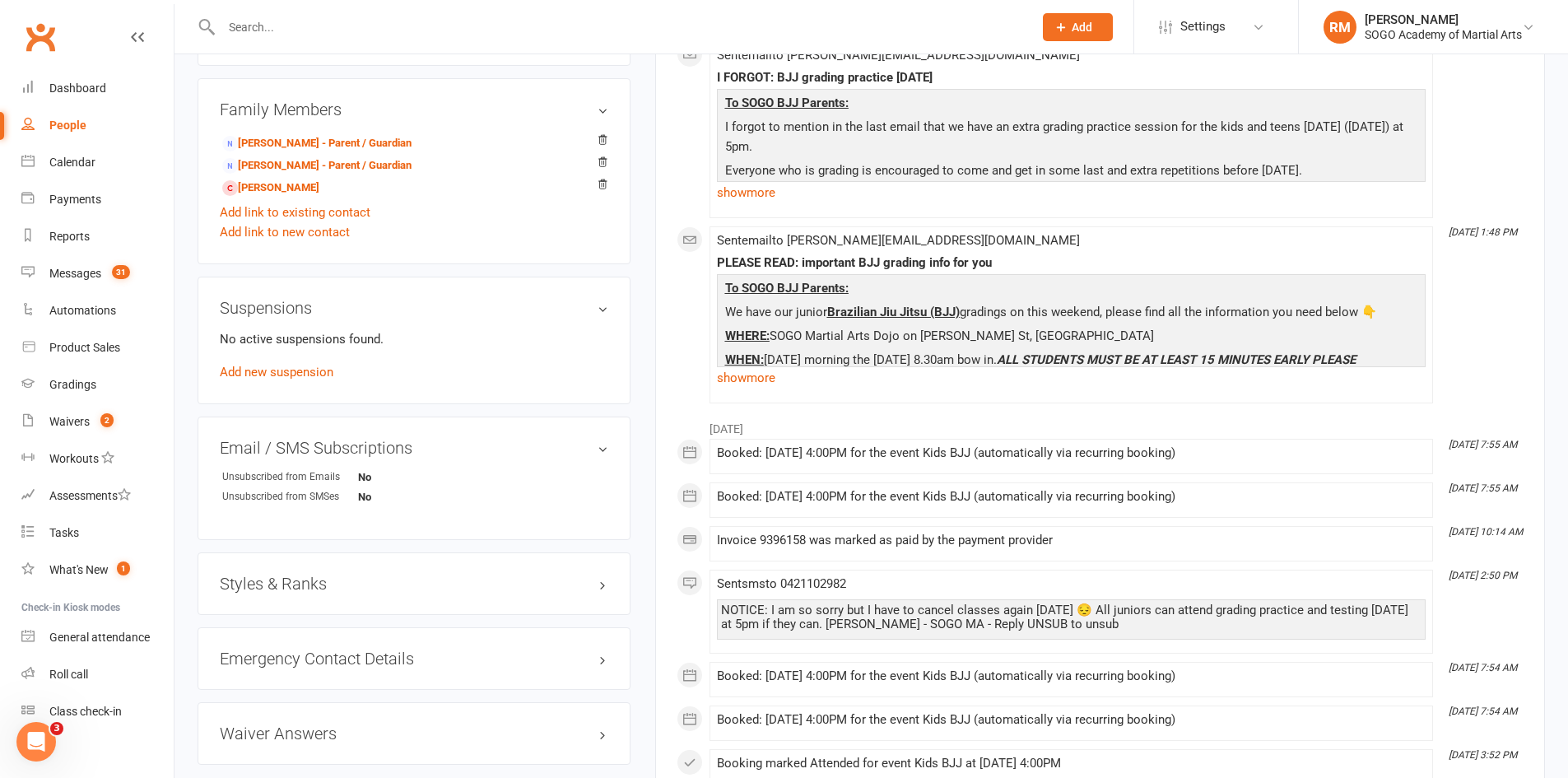
scroll to position [823, 0]
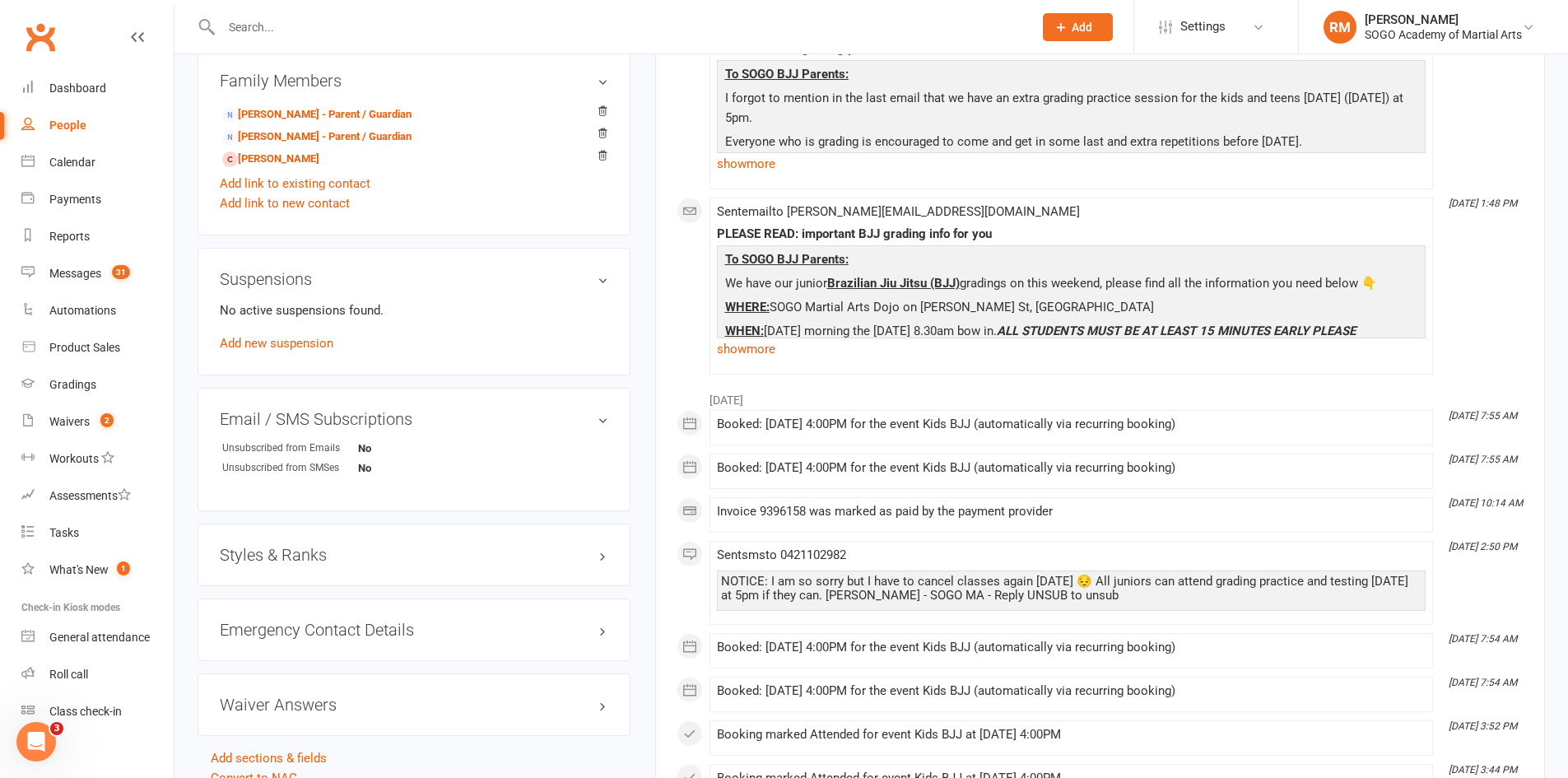
click at [322, 565] on div "Styles & Ranks" at bounding box center [414, 555] width 433 height 63
click at [319, 557] on h3 "Styles & Ranks" at bounding box center [414, 555] width 388 height 18
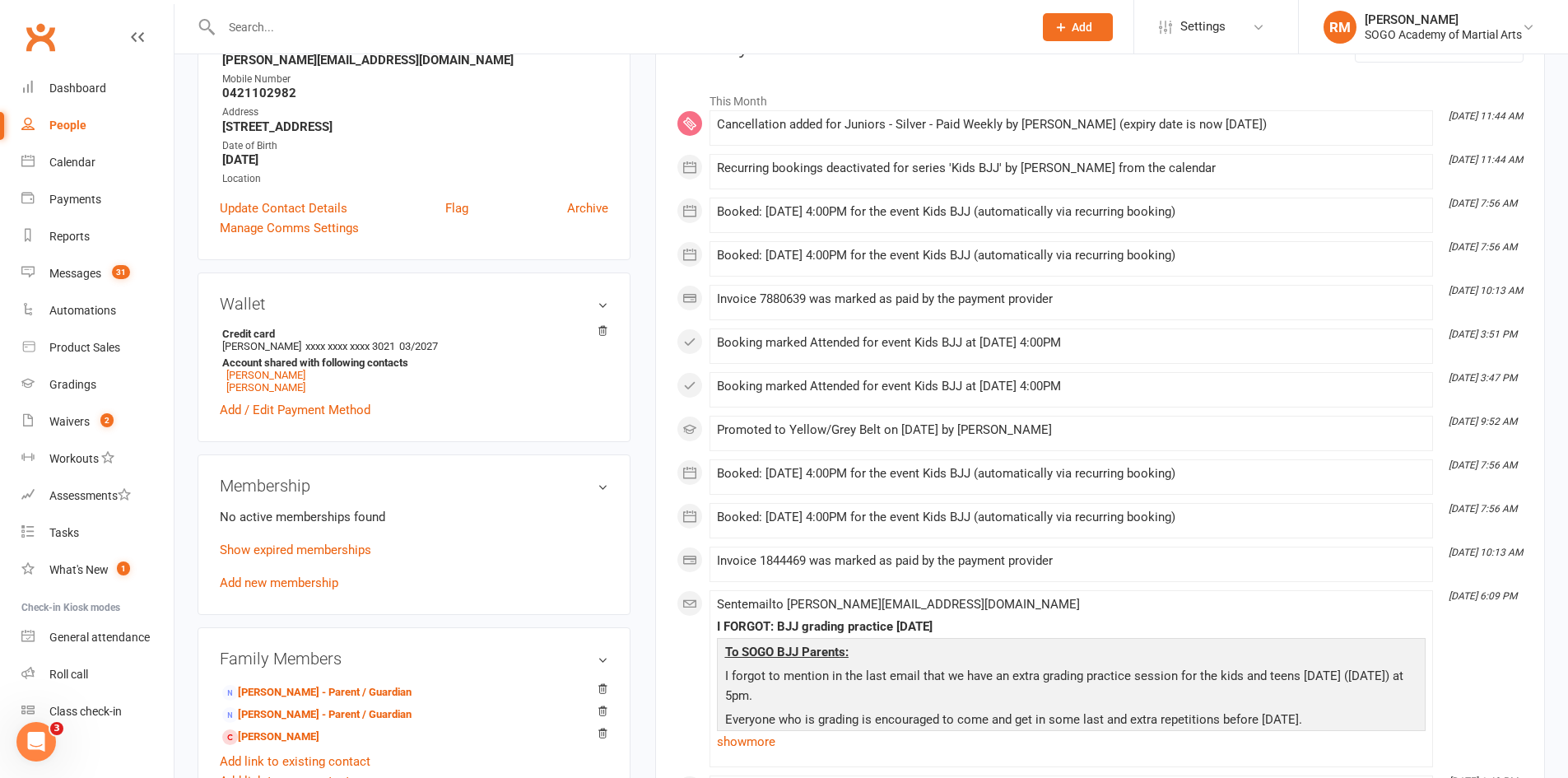
scroll to position [0, 0]
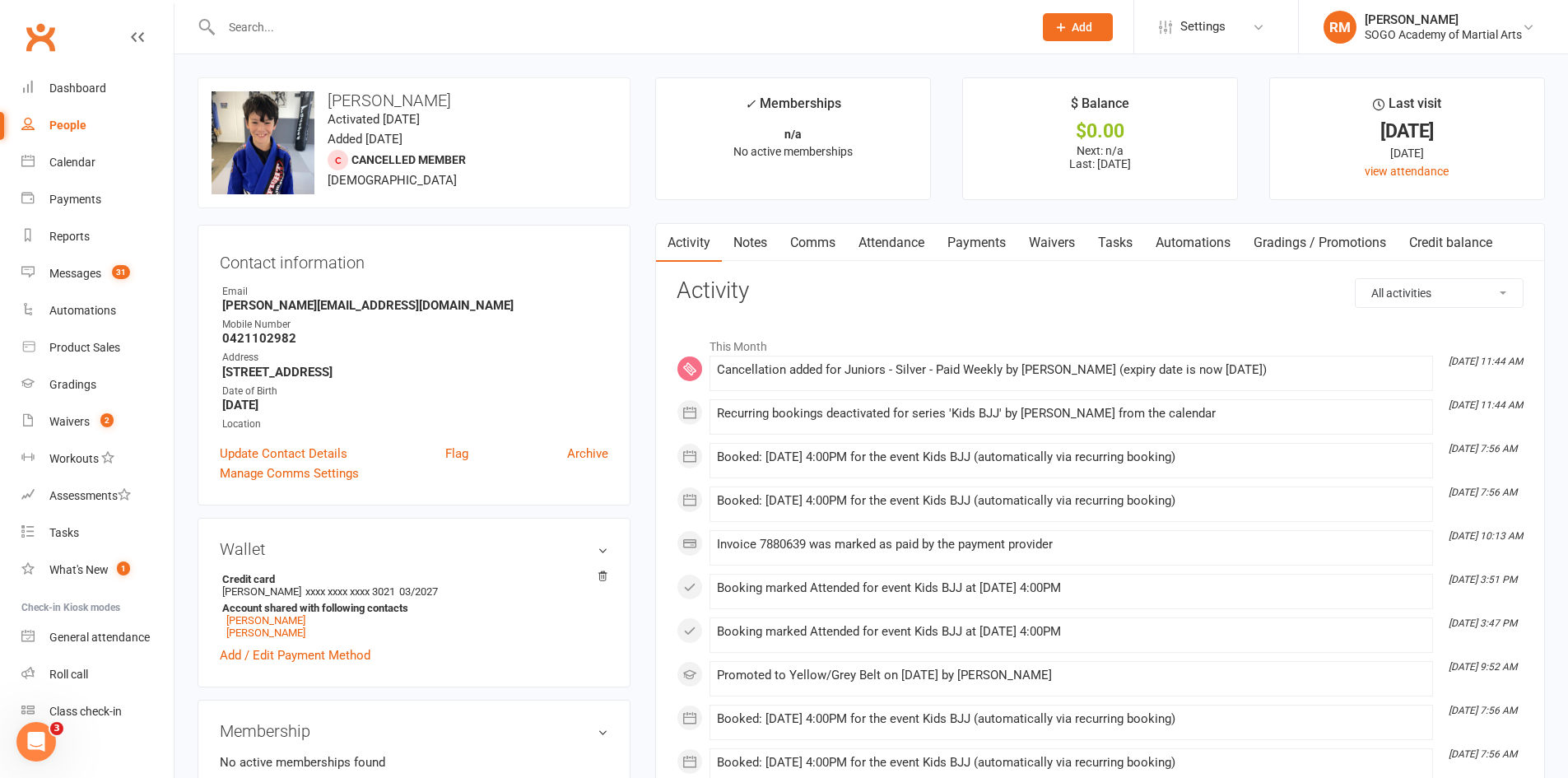
click at [920, 243] on link "Attendance" at bounding box center [891, 242] width 89 height 38
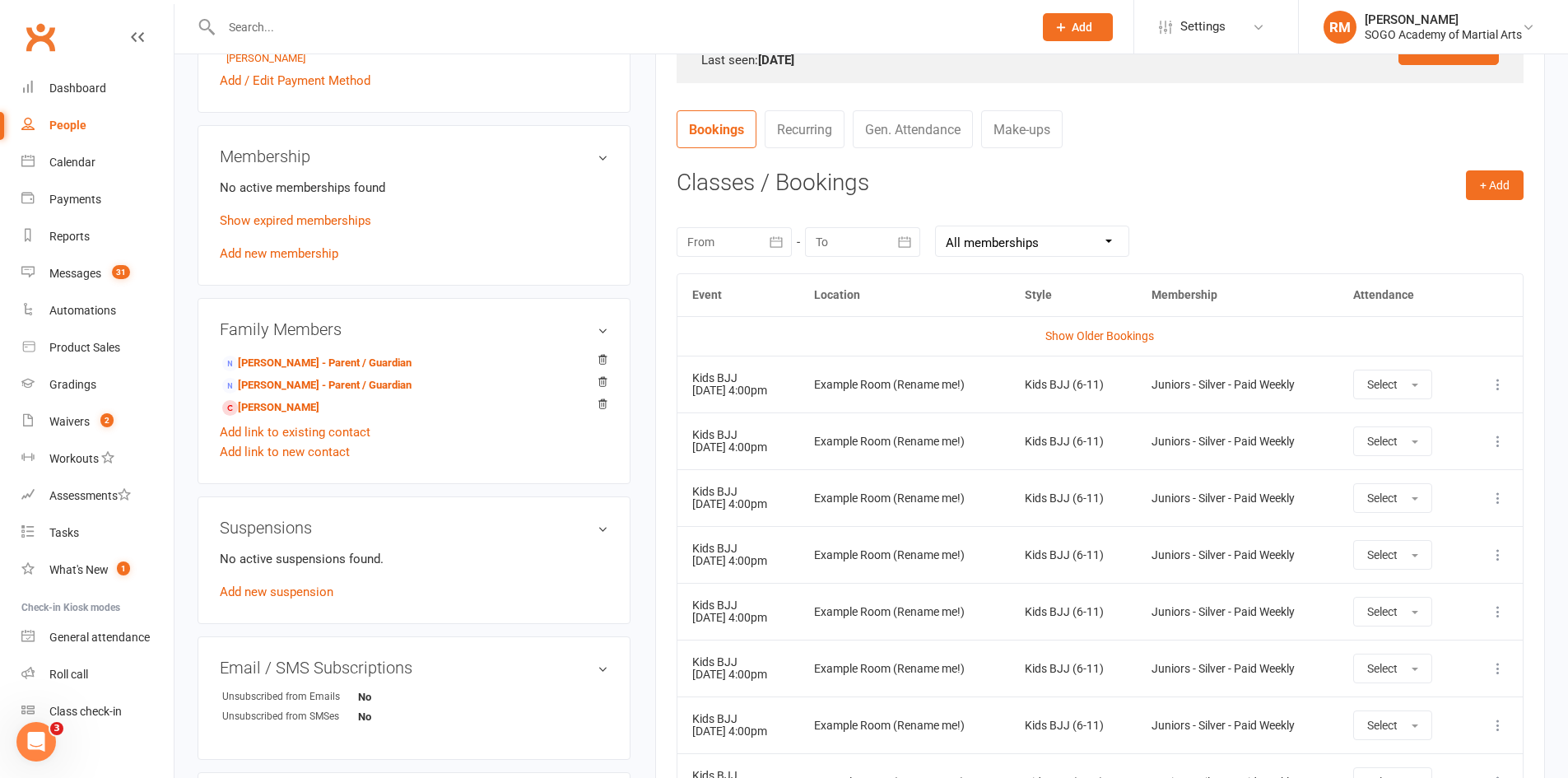
scroll to position [577, 0]
click at [1497, 384] on icon at bounding box center [1499, 383] width 17 height 17
click at [1434, 478] on link "Remove booking" at bounding box center [1425, 481] width 163 height 33
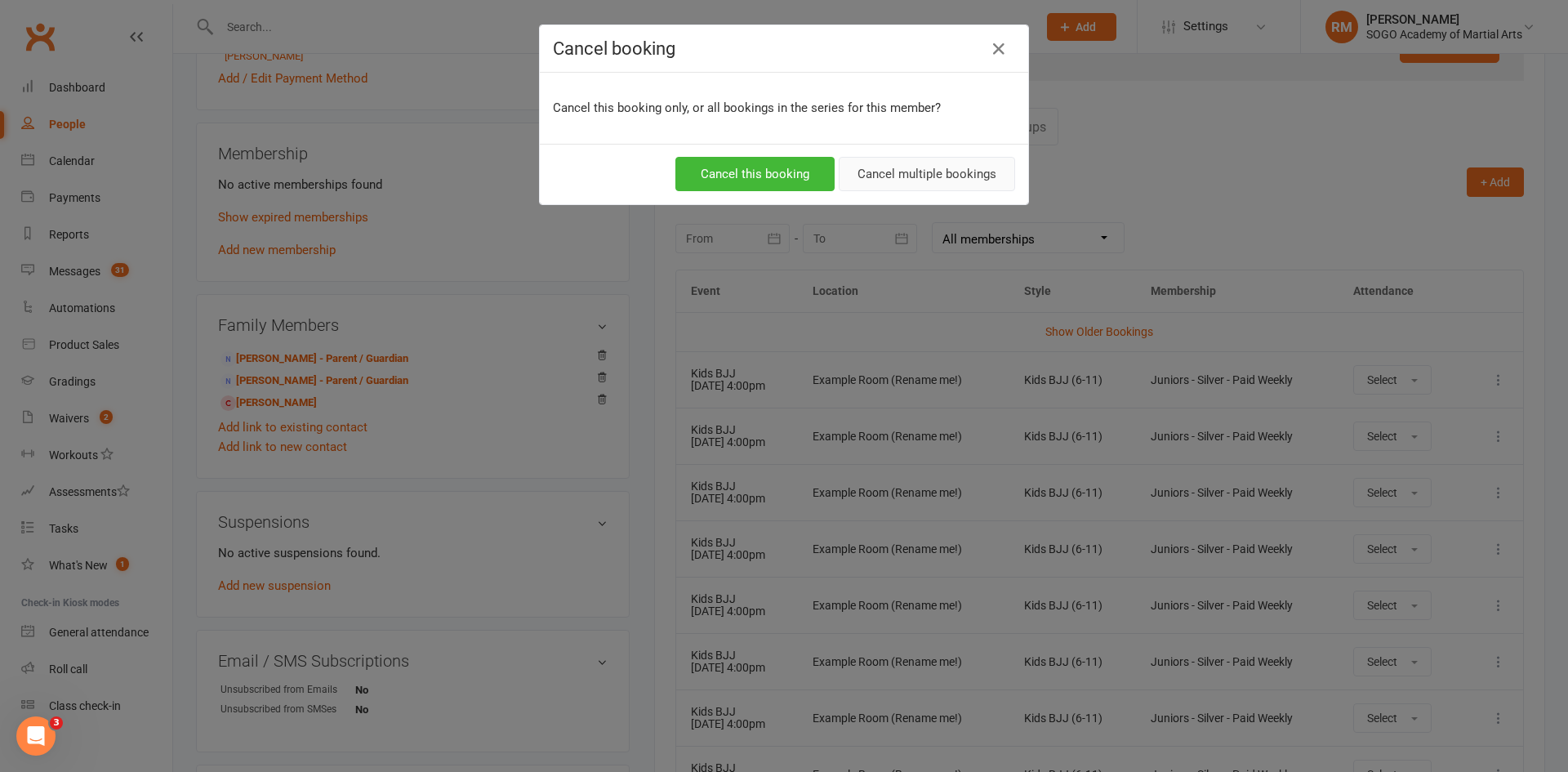
click at [917, 174] on button "Cancel multiple bookings" at bounding box center [927, 173] width 177 height 34
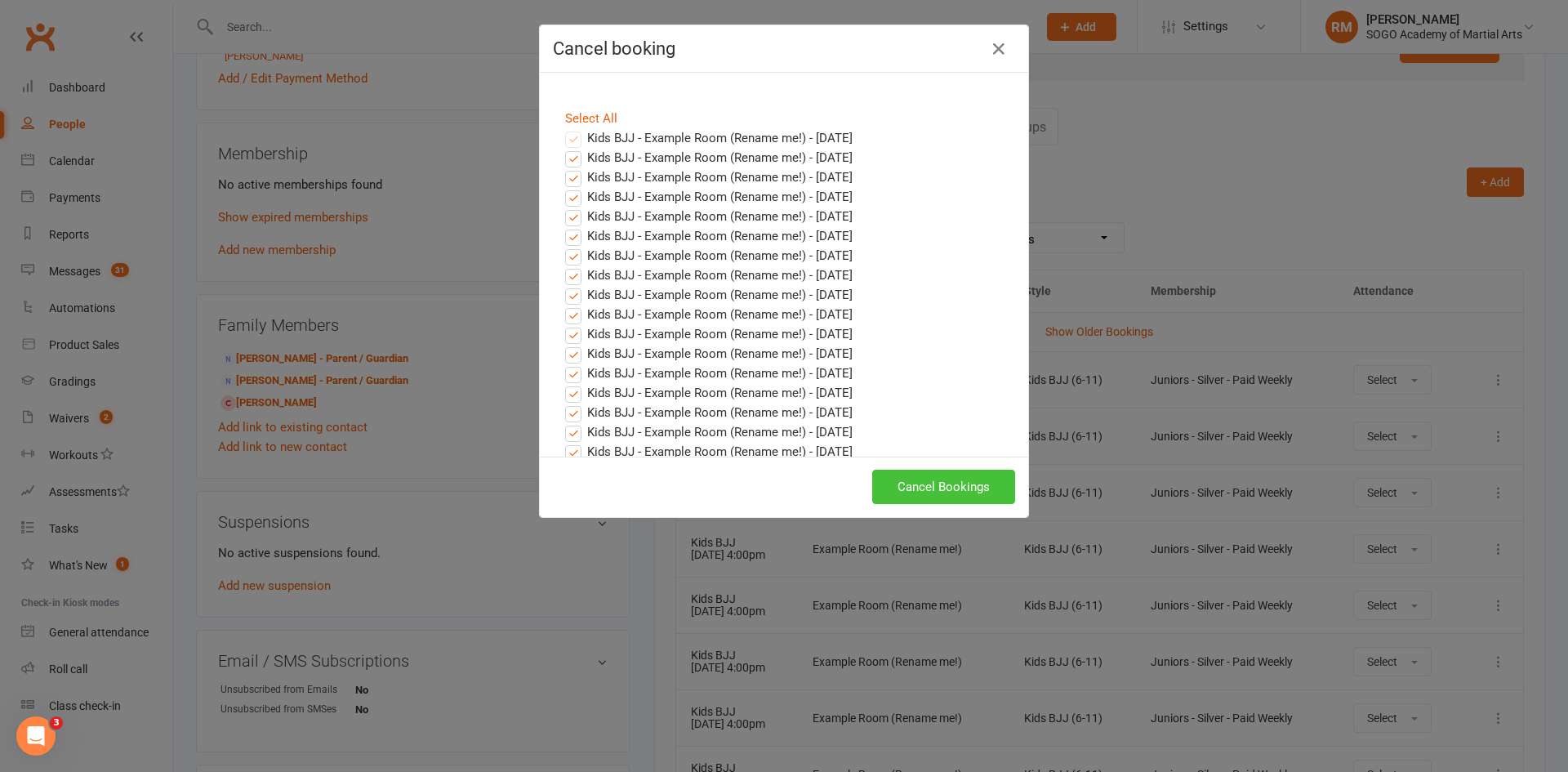
click at [966, 500] on button "Cancel Bookings" at bounding box center [943, 487] width 143 height 34
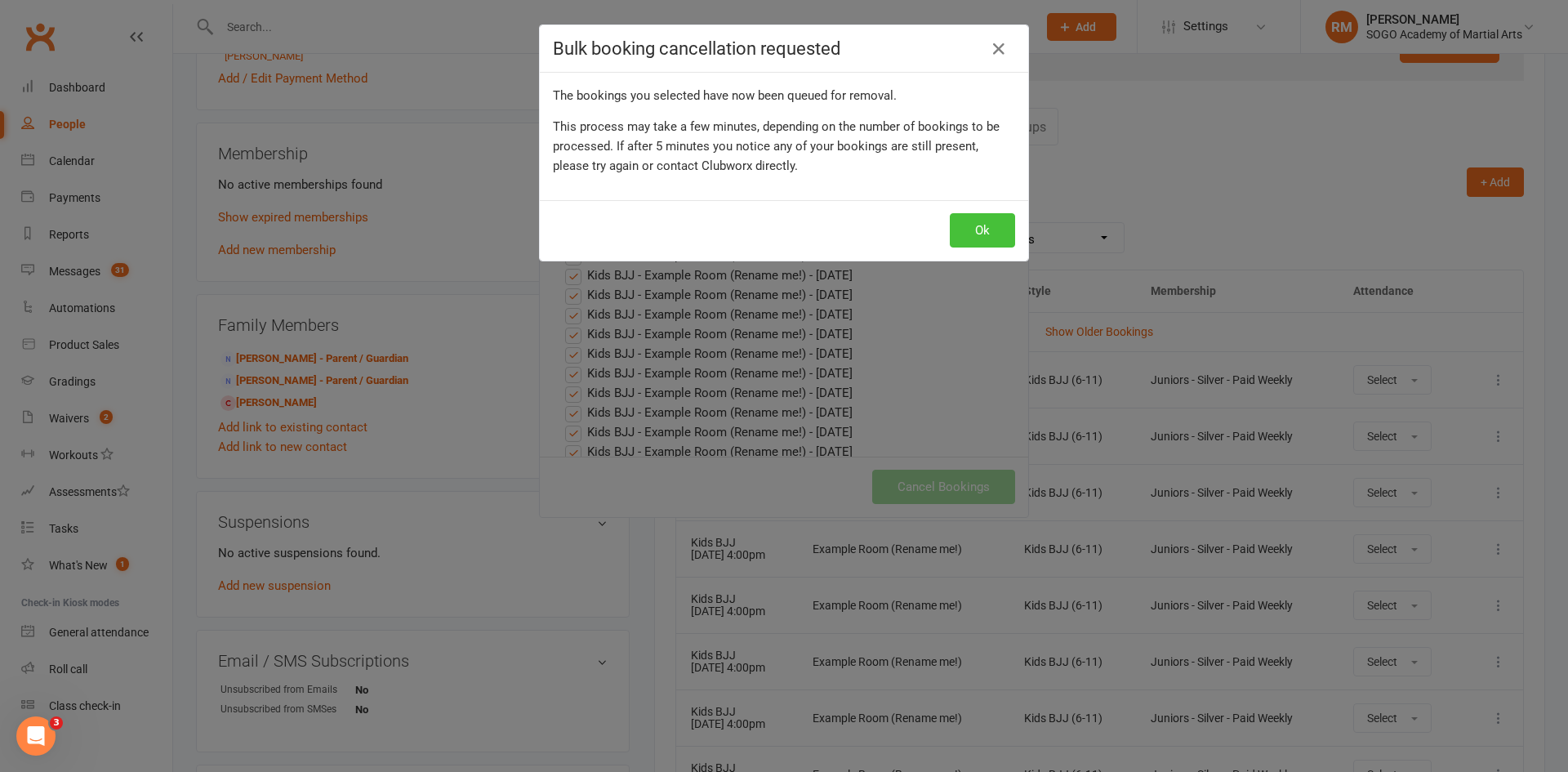
click at [976, 230] on button "Ok" at bounding box center [982, 230] width 65 height 34
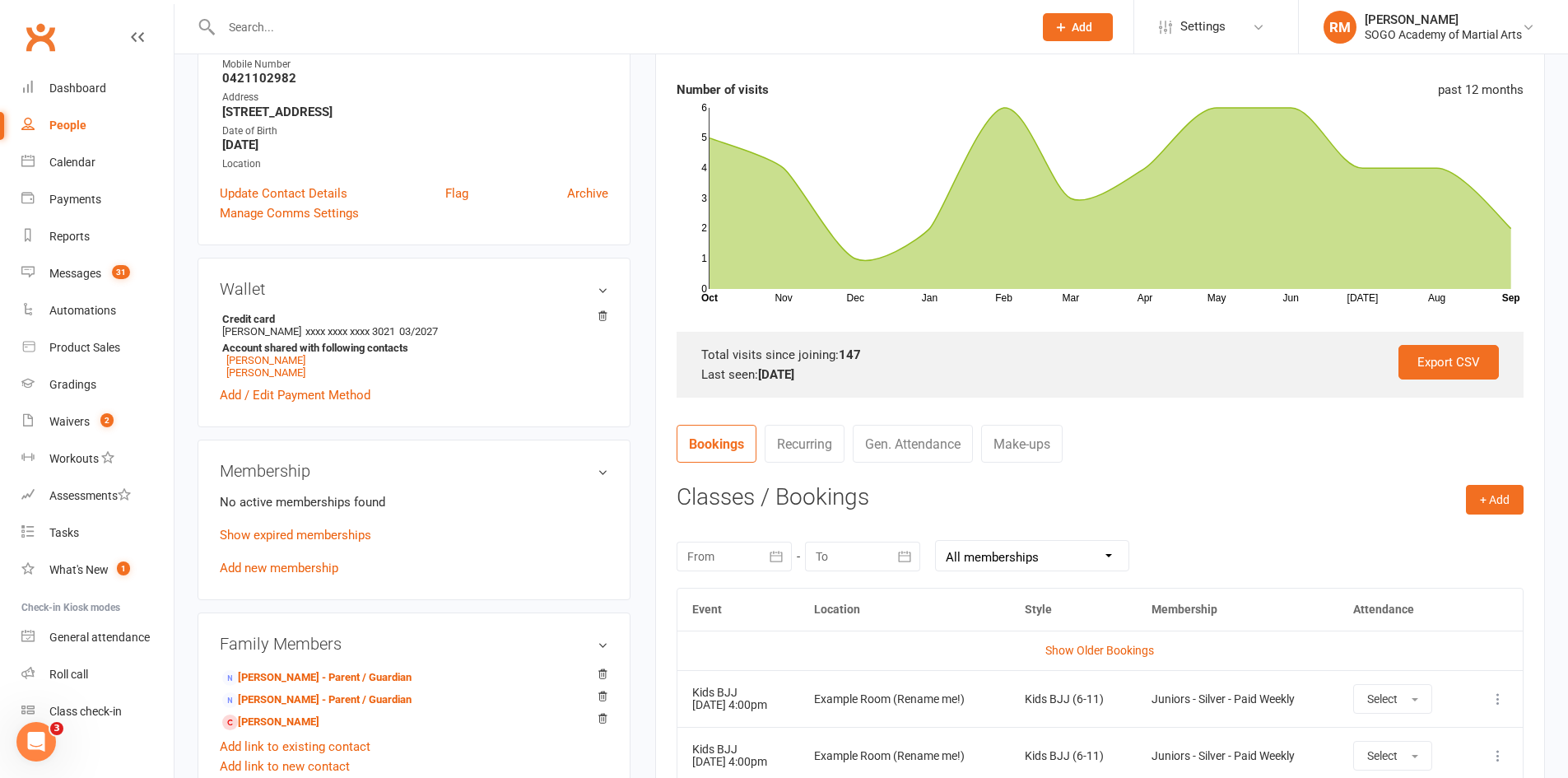
scroll to position [0, 0]
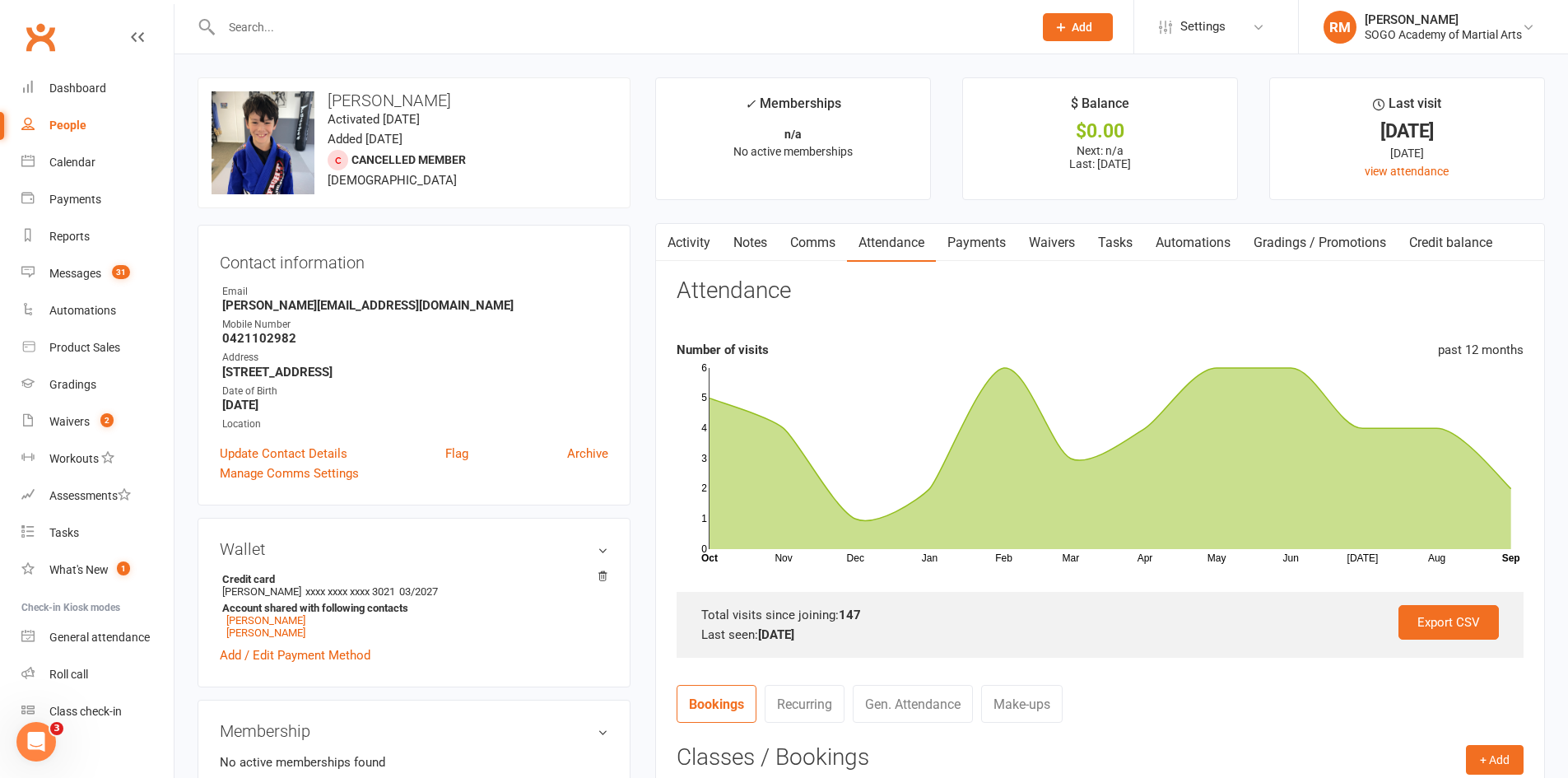
click at [256, 18] on input "text" at bounding box center [619, 28] width 805 height 23
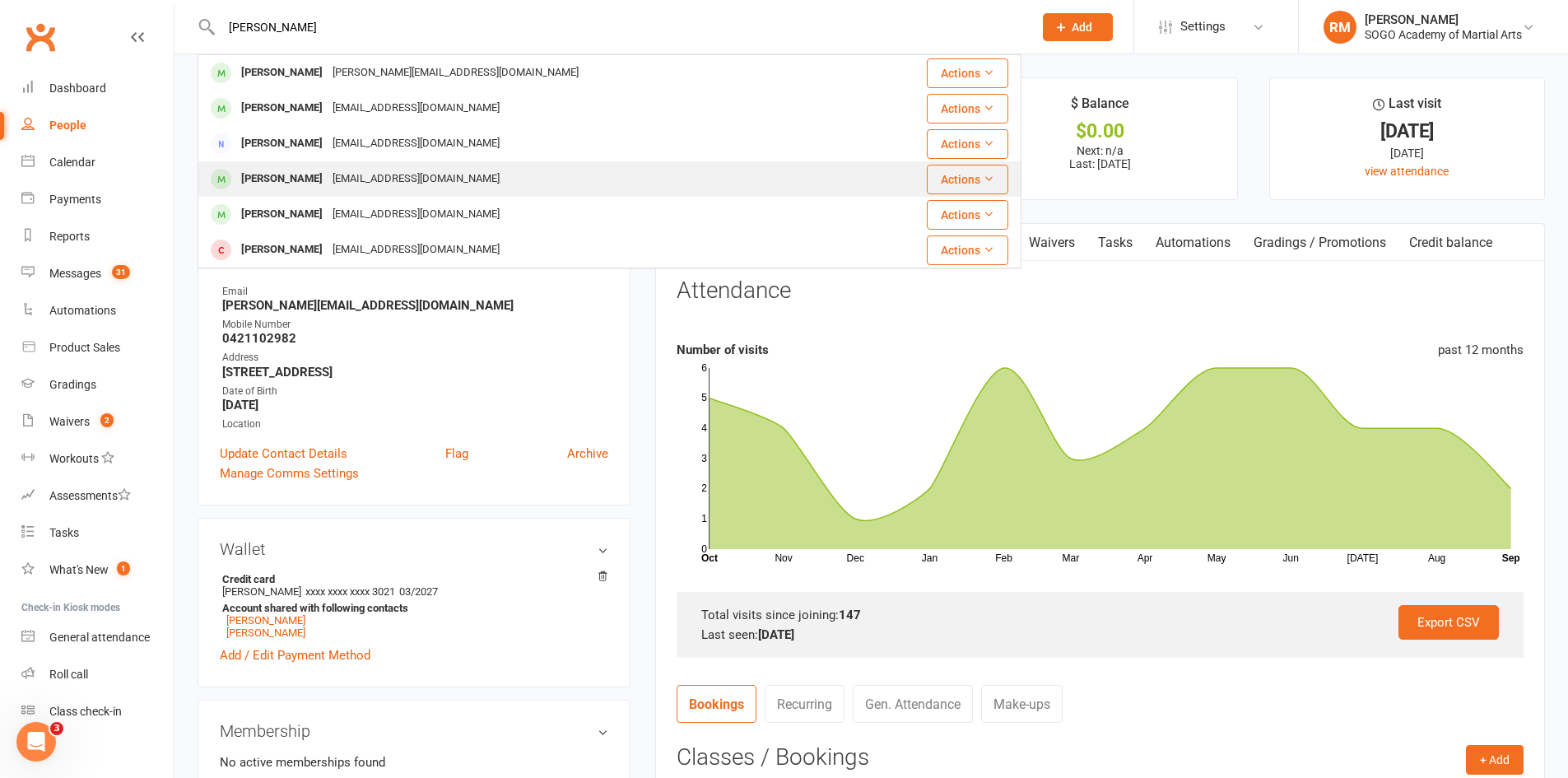
type input "[PERSON_NAME]"
click at [312, 169] on div "[PERSON_NAME]" at bounding box center [282, 179] width 91 height 24
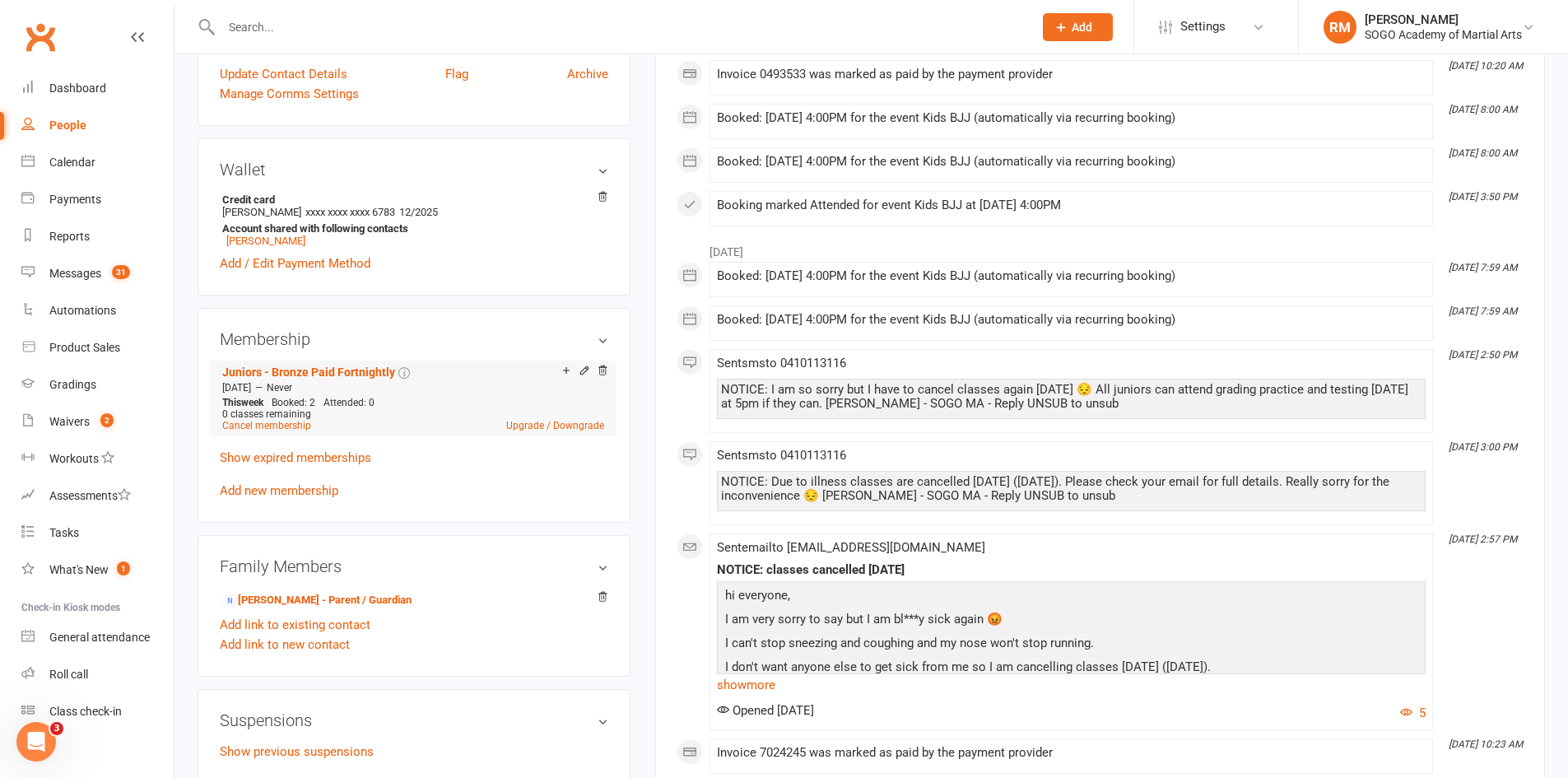
scroll to position [412, 0]
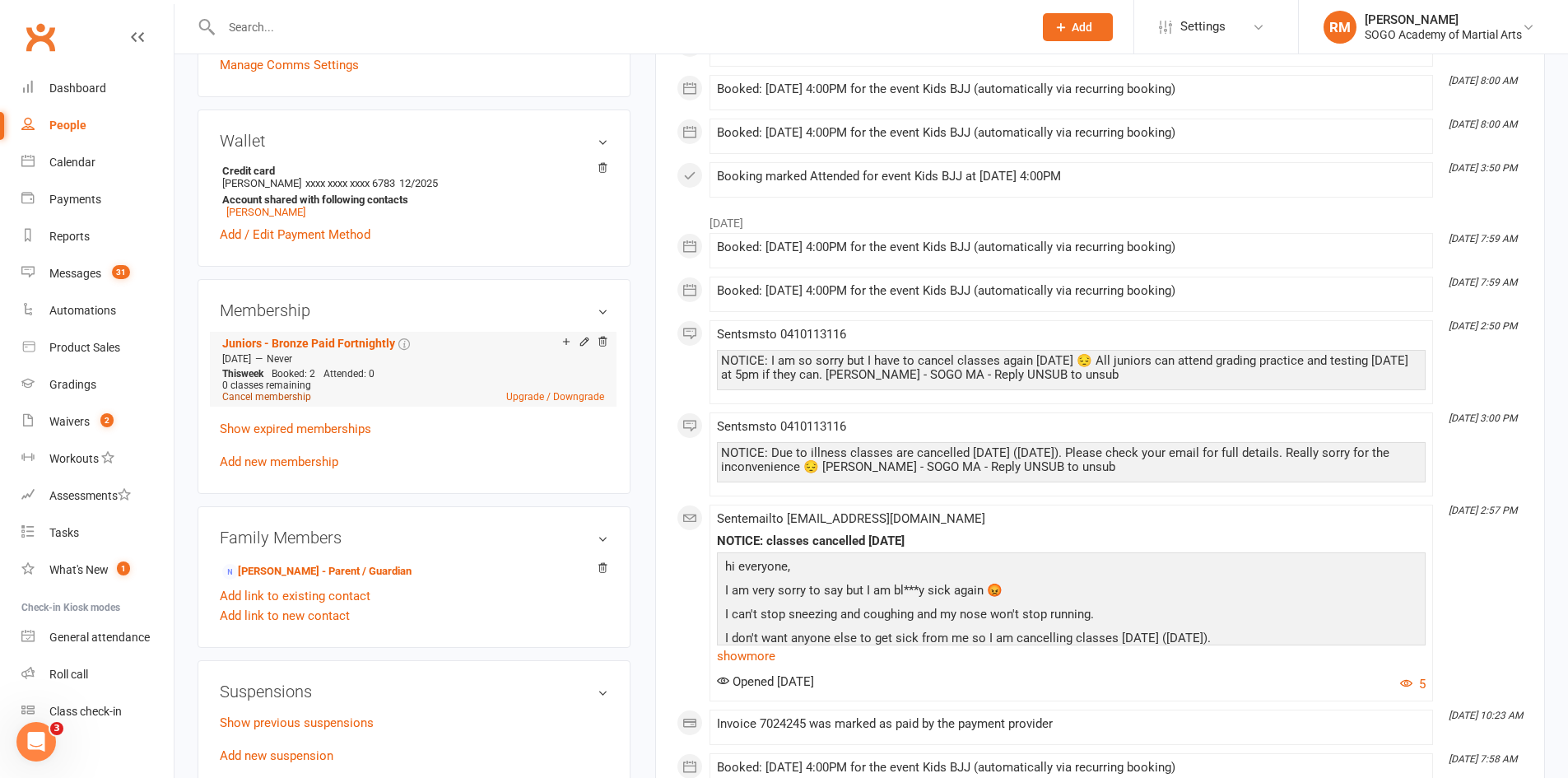
click at [285, 400] on link "Cancel membership" at bounding box center [266, 397] width 89 height 12
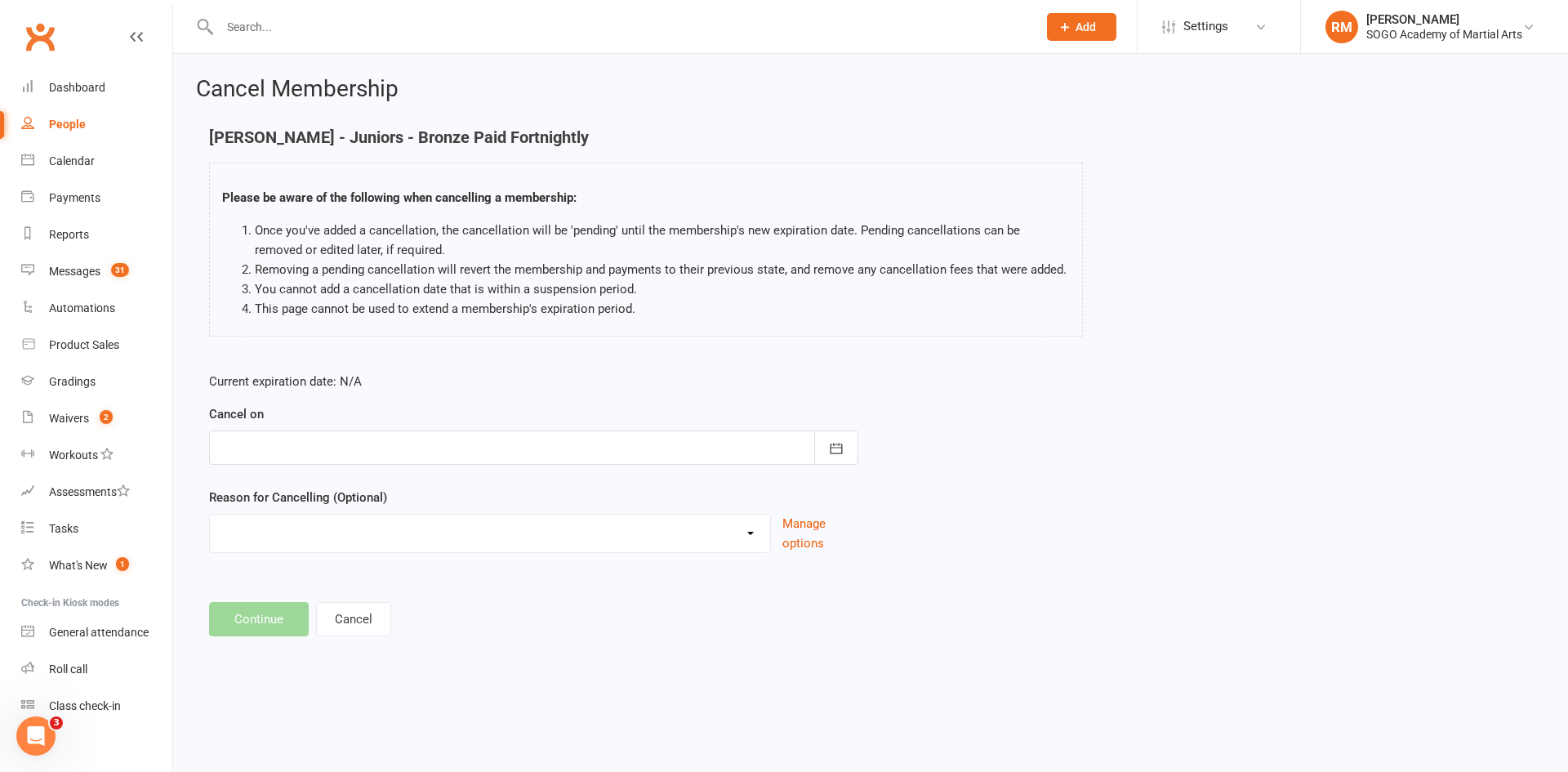
click at [275, 462] on div at bounding box center [533, 447] width 649 height 34
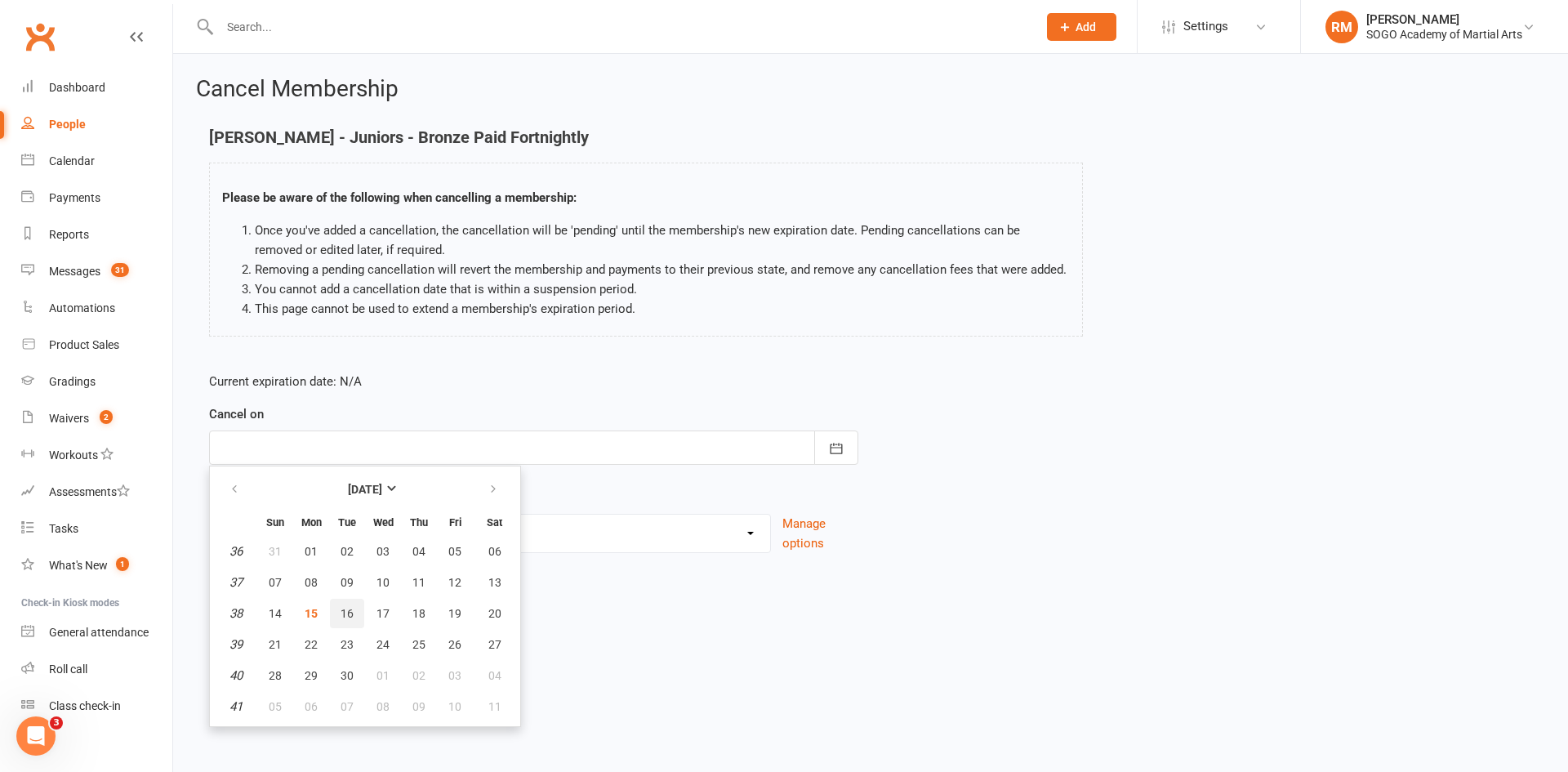
click at [352, 610] on span "16" at bounding box center [347, 614] width 13 height 13
type input "[DATE]"
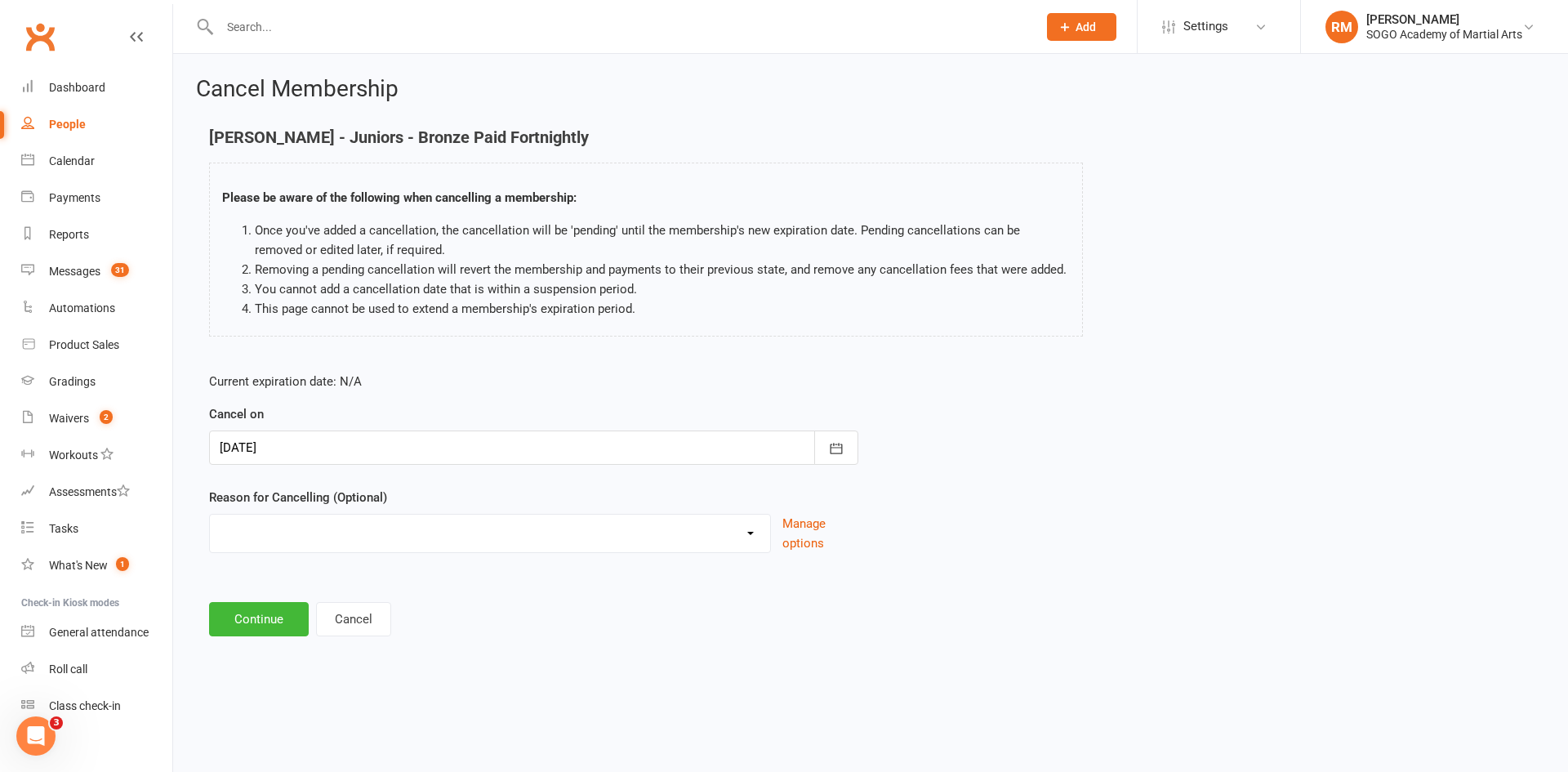
click at [259, 537] on select "Downgrading Membership Holiday Injury joined up Moving Away payment didn't go t…" at bounding box center [490, 531] width 560 height 32
select select "6"
click at [210, 515] on select "Downgrading Membership Holiday Injury joined up Moving Away payment didn't go t…" at bounding box center [490, 531] width 560 height 32
click at [243, 620] on button "Continue" at bounding box center [259, 619] width 99 height 34
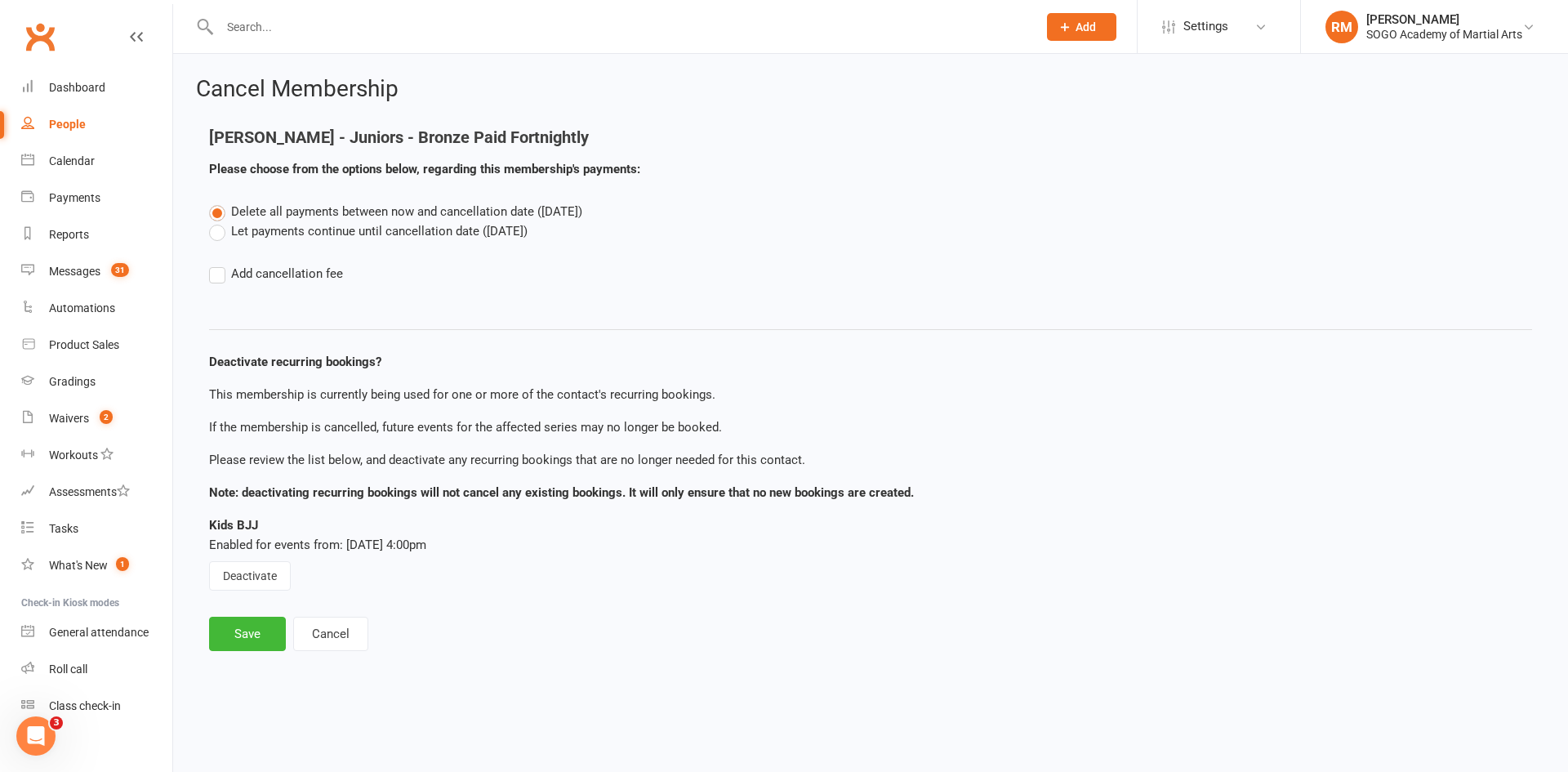
click at [251, 228] on label "Let payments continue until cancellation date ([DATE])" at bounding box center [368, 231] width 318 height 20
click at [220, 221] on input "Let payments continue until cancellation date ([DATE])" at bounding box center [214, 221] width 11 height 0
click at [264, 573] on button "Deactivate" at bounding box center [249, 575] width 82 height 29
click at [257, 641] on button "Save" at bounding box center [247, 634] width 77 height 34
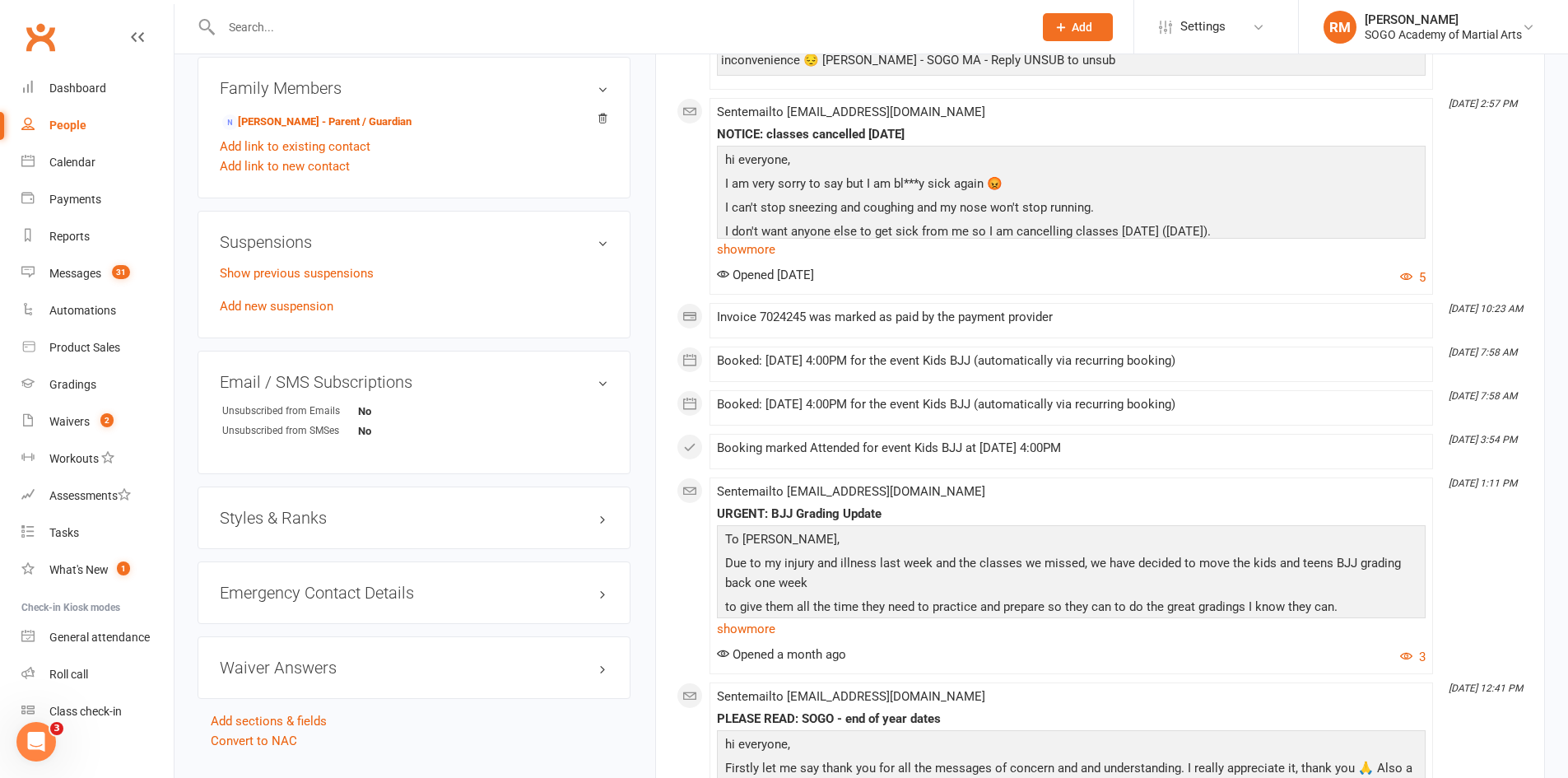
scroll to position [989, 0]
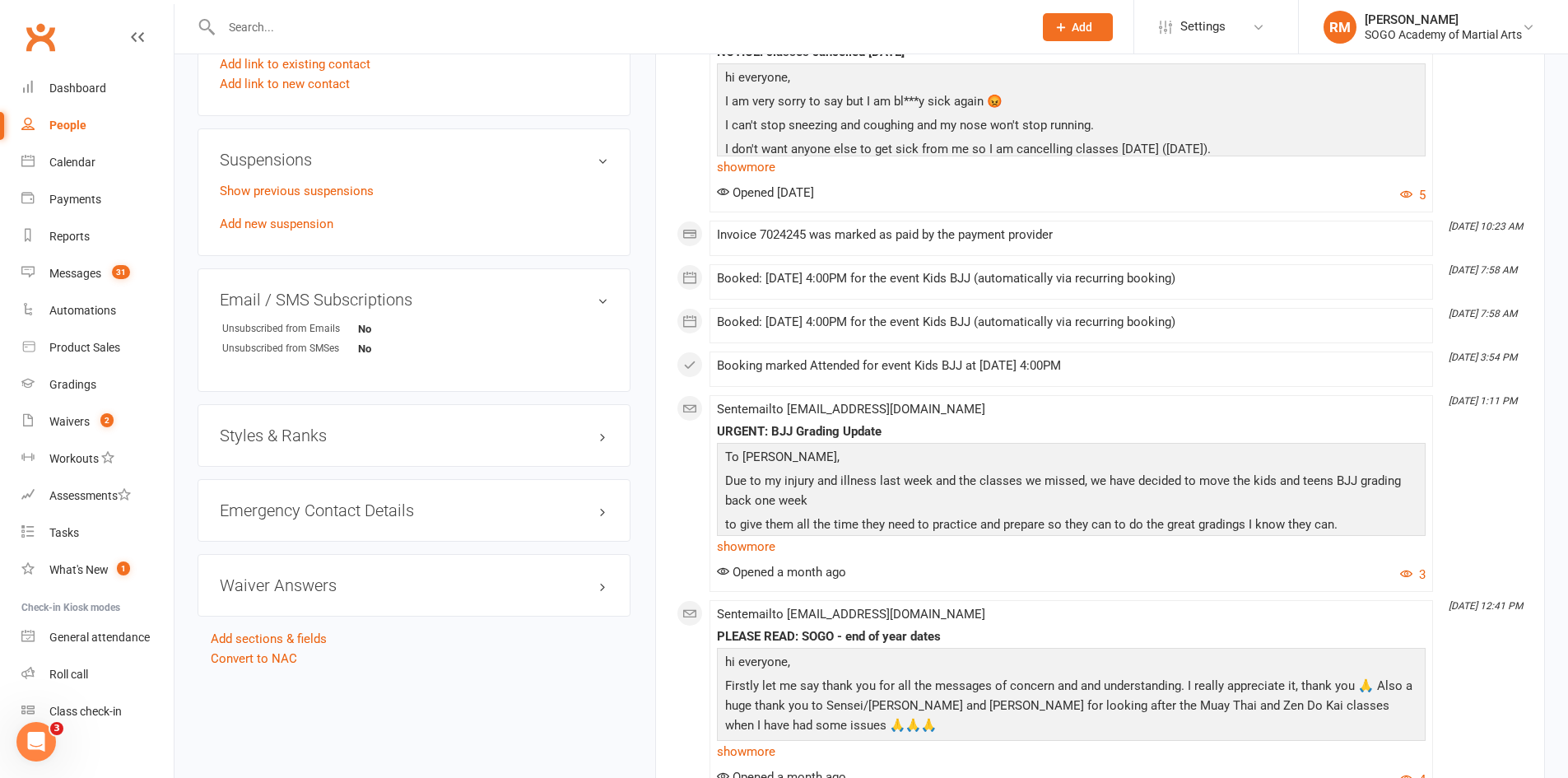
click at [312, 435] on h3 "Styles & Ranks" at bounding box center [414, 435] width 388 height 18
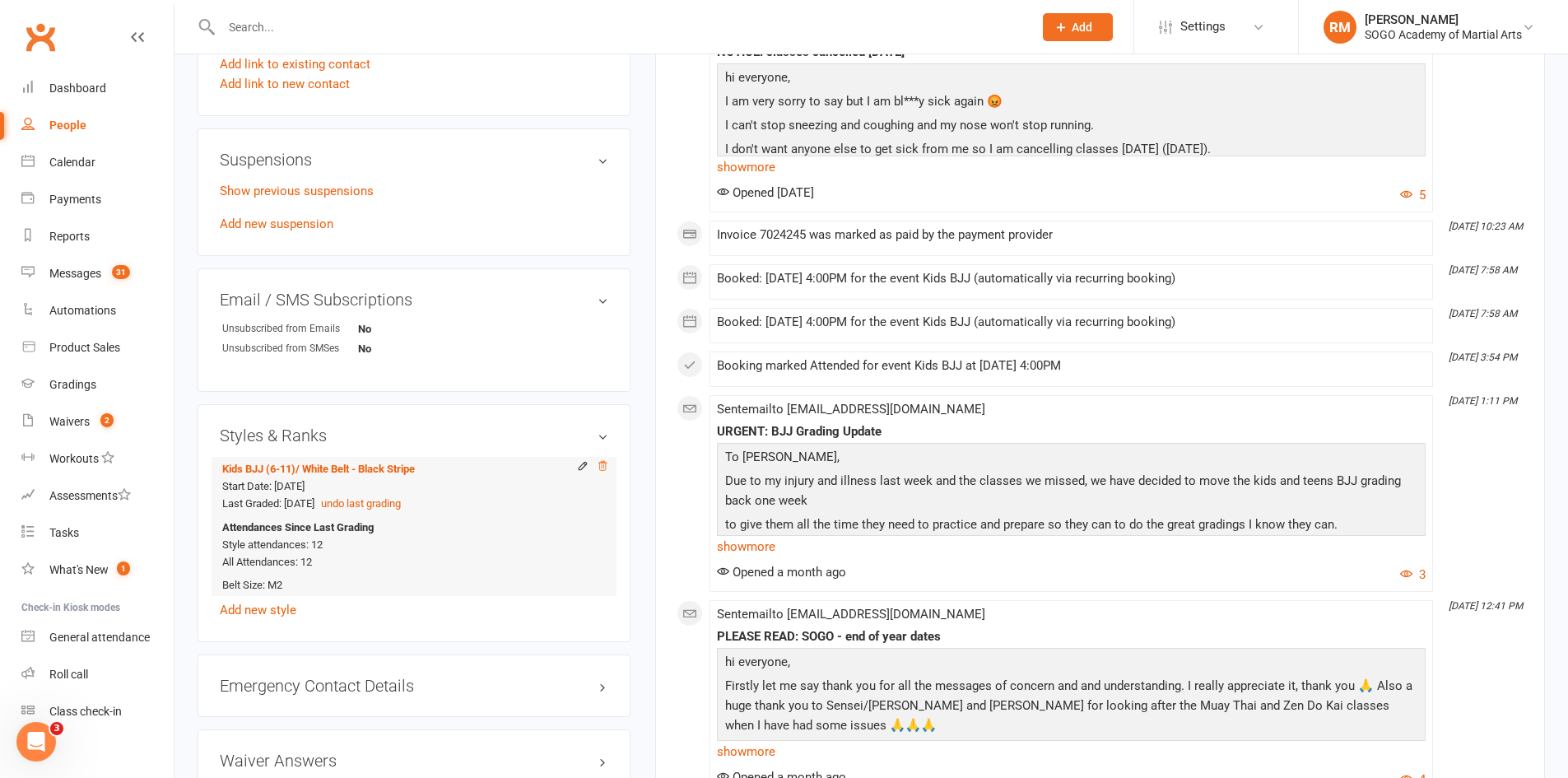
click at [603, 465] on icon at bounding box center [602, 465] width 8 height 9
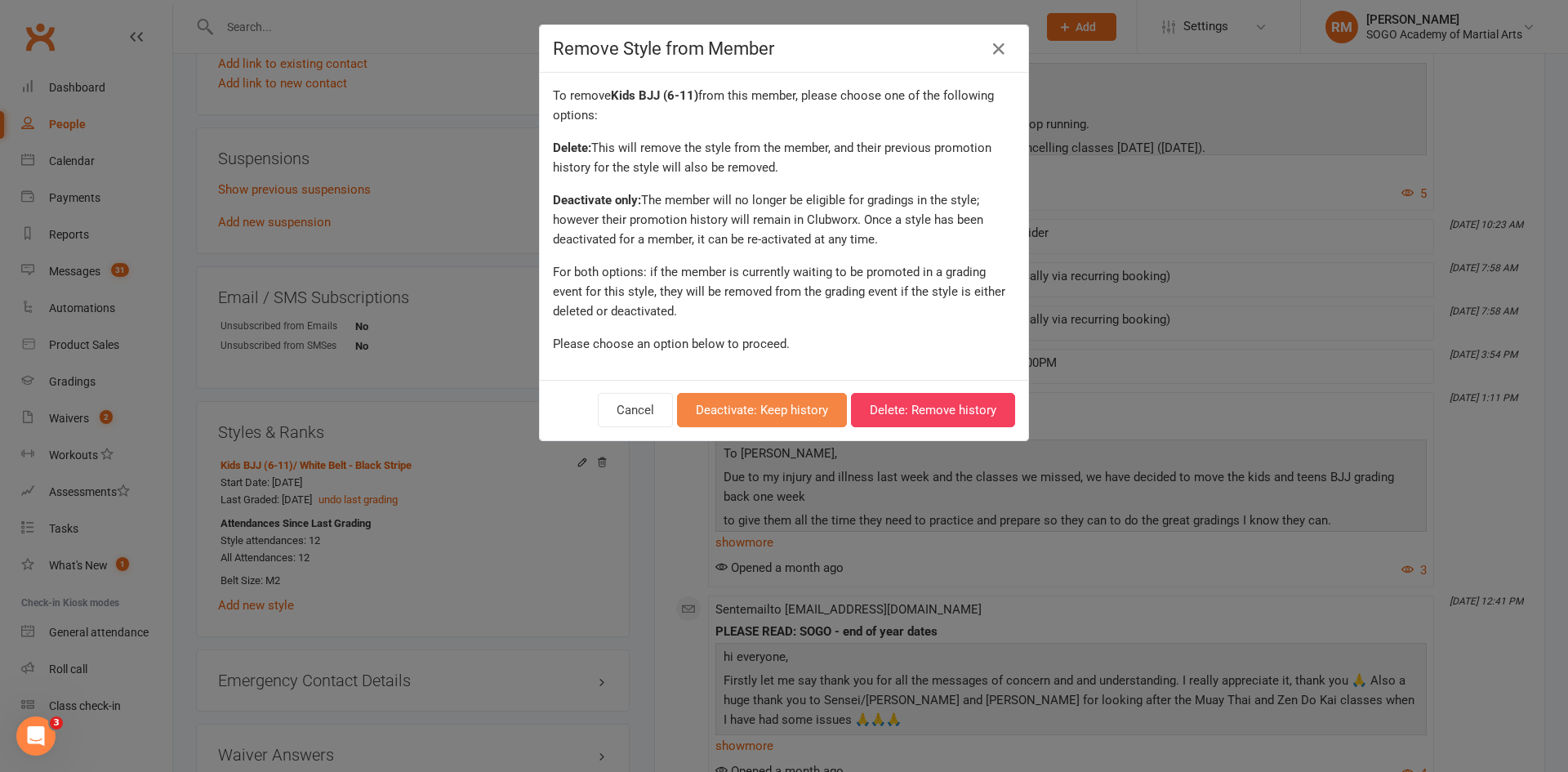
click at [771, 408] on button "Deactivate: Keep history" at bounding box center [762, 410] width 170 height 34
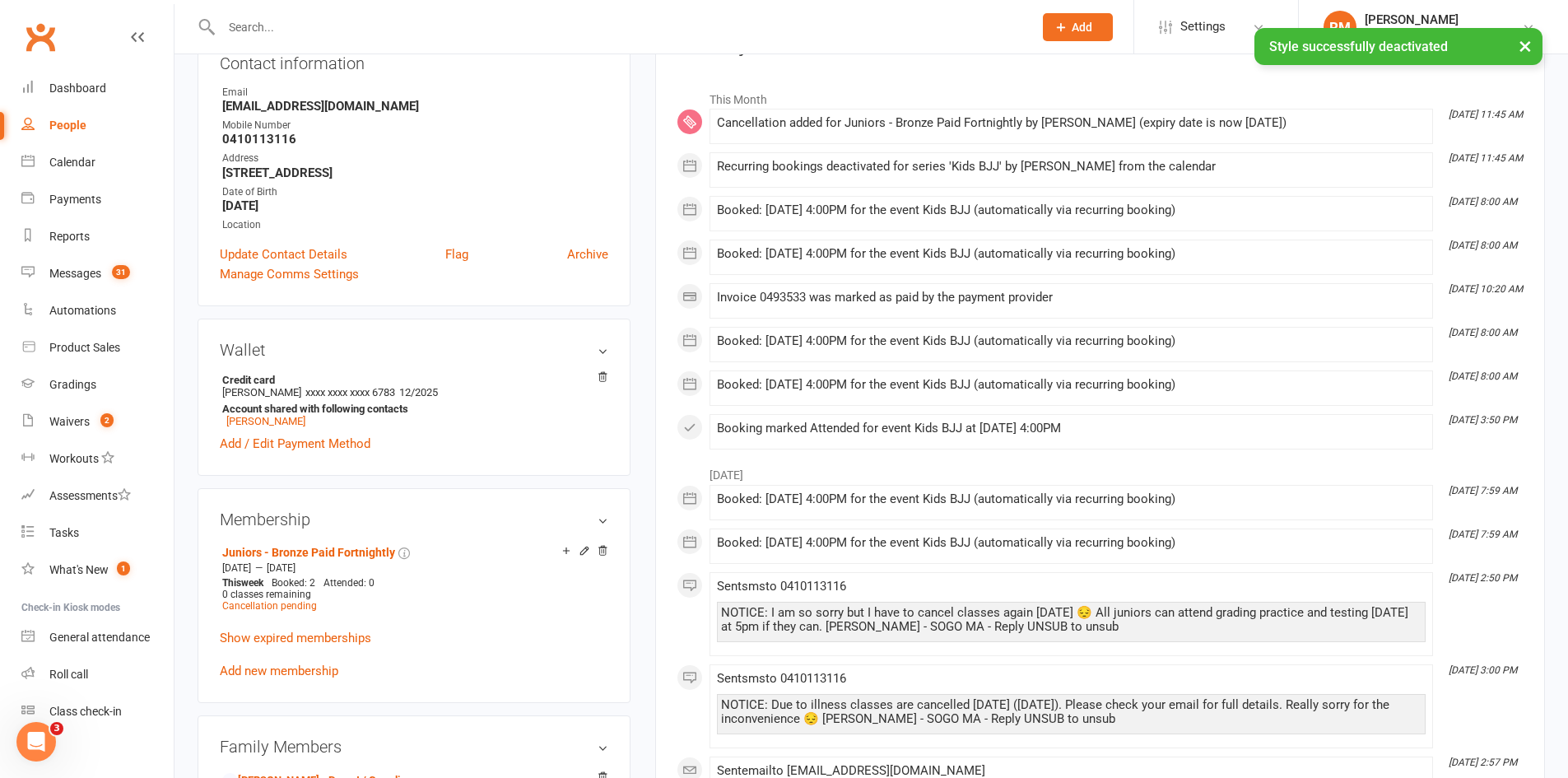
scroll to position [0, 0]
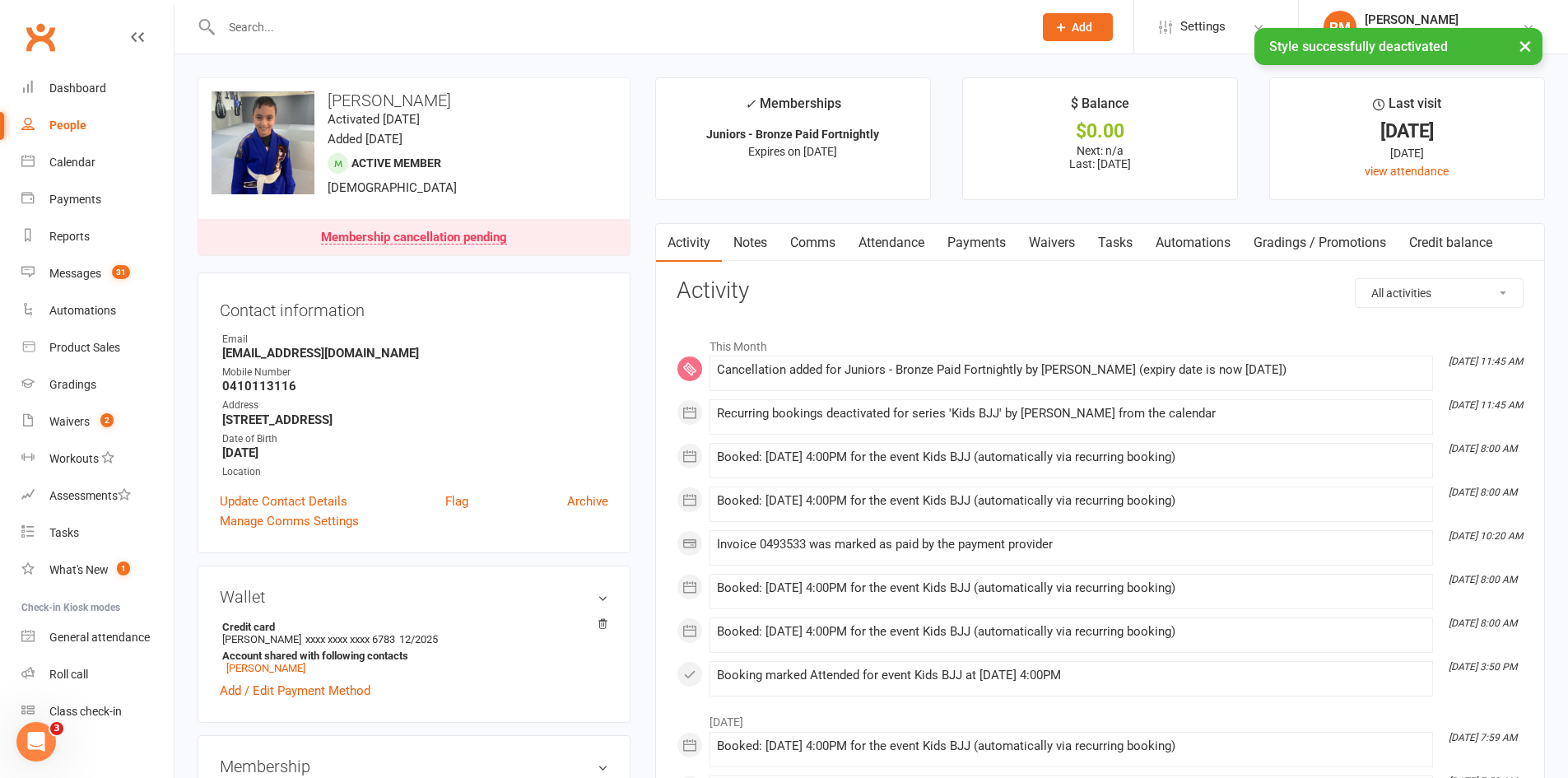
click at [886, 235] on link "Attendance" at bounding box center [891, 242] width 89 height 38
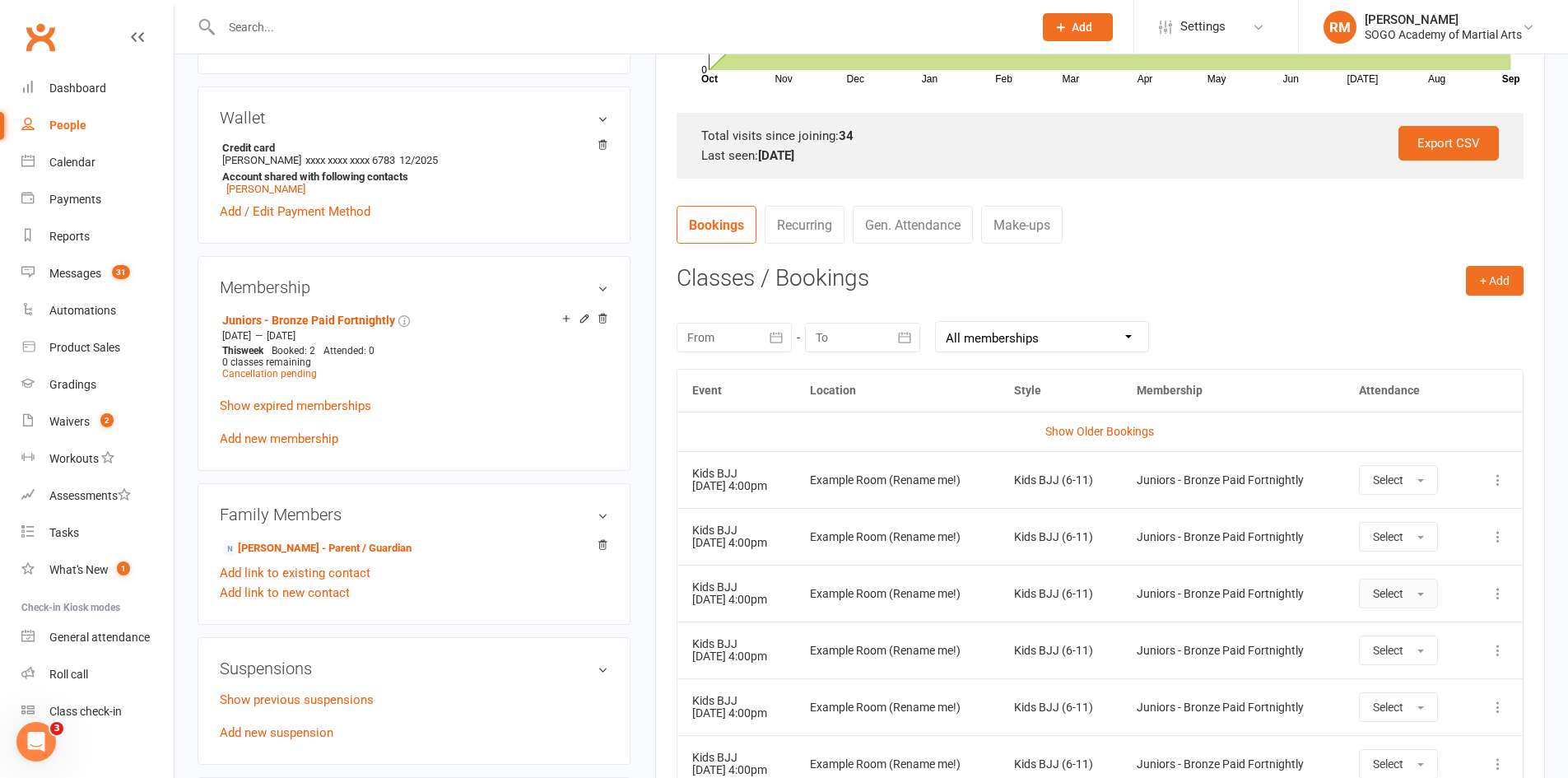
scroll to position [494, 0]
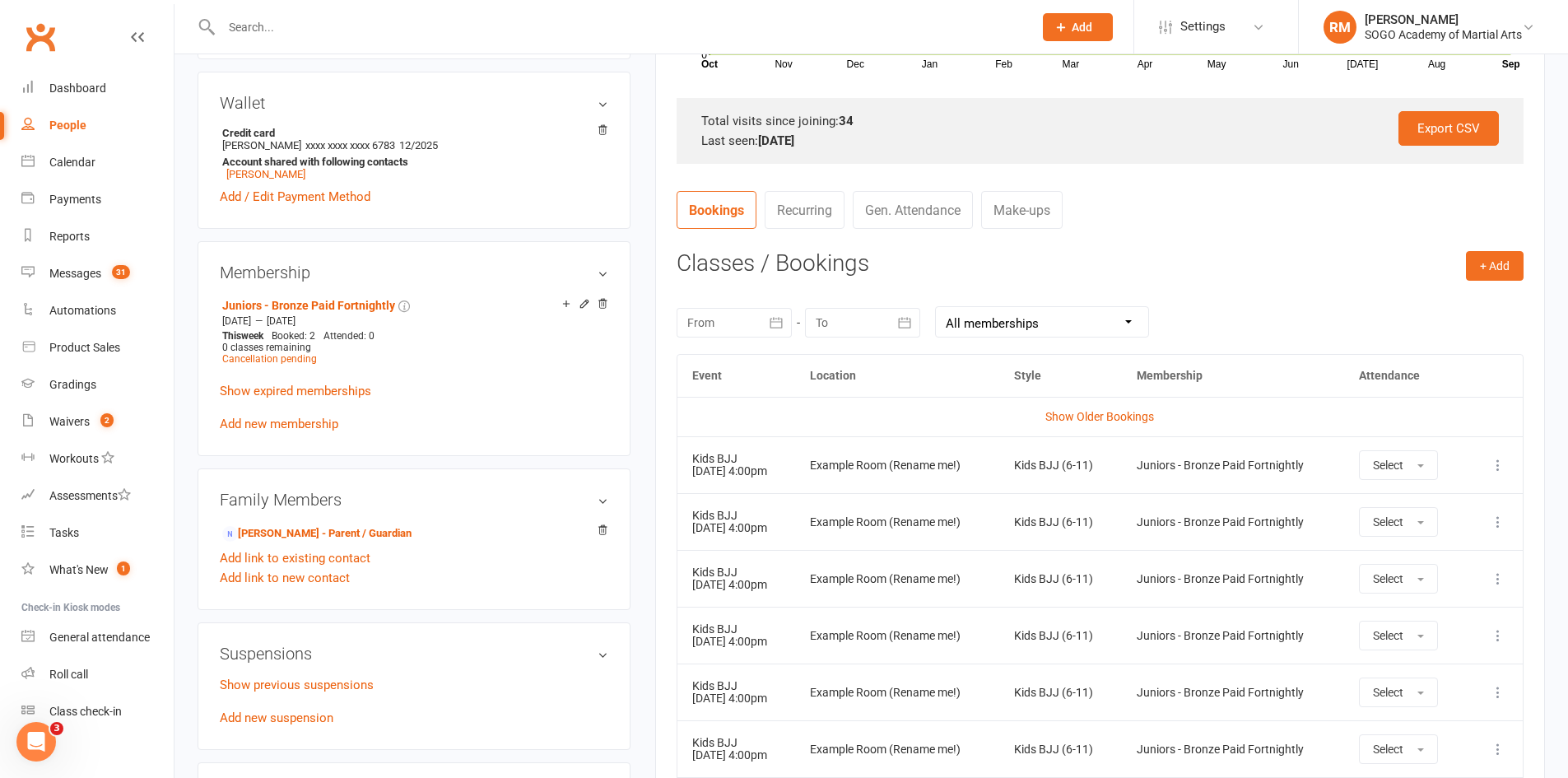
click at [1499, 472] on icon at bounding box center [1499, 465] width 17 height 17
click at [1453, 562] on link "Remove booking" at bounding box center [1425, 562] width 163 height 33
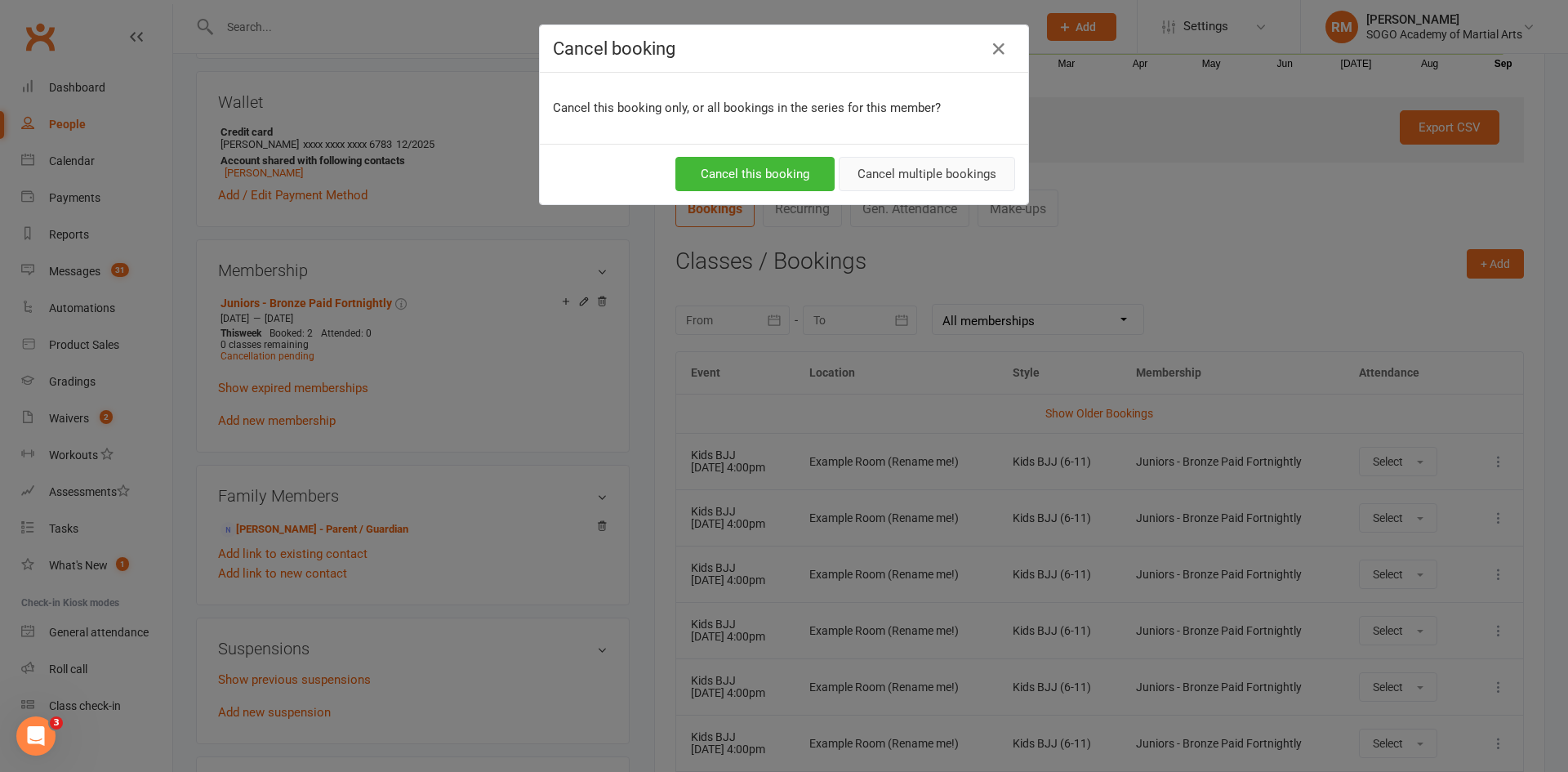
click at [900, 166] on button "Cancel multiple bookings" at bounding box center [927, 173] width 177 height 34
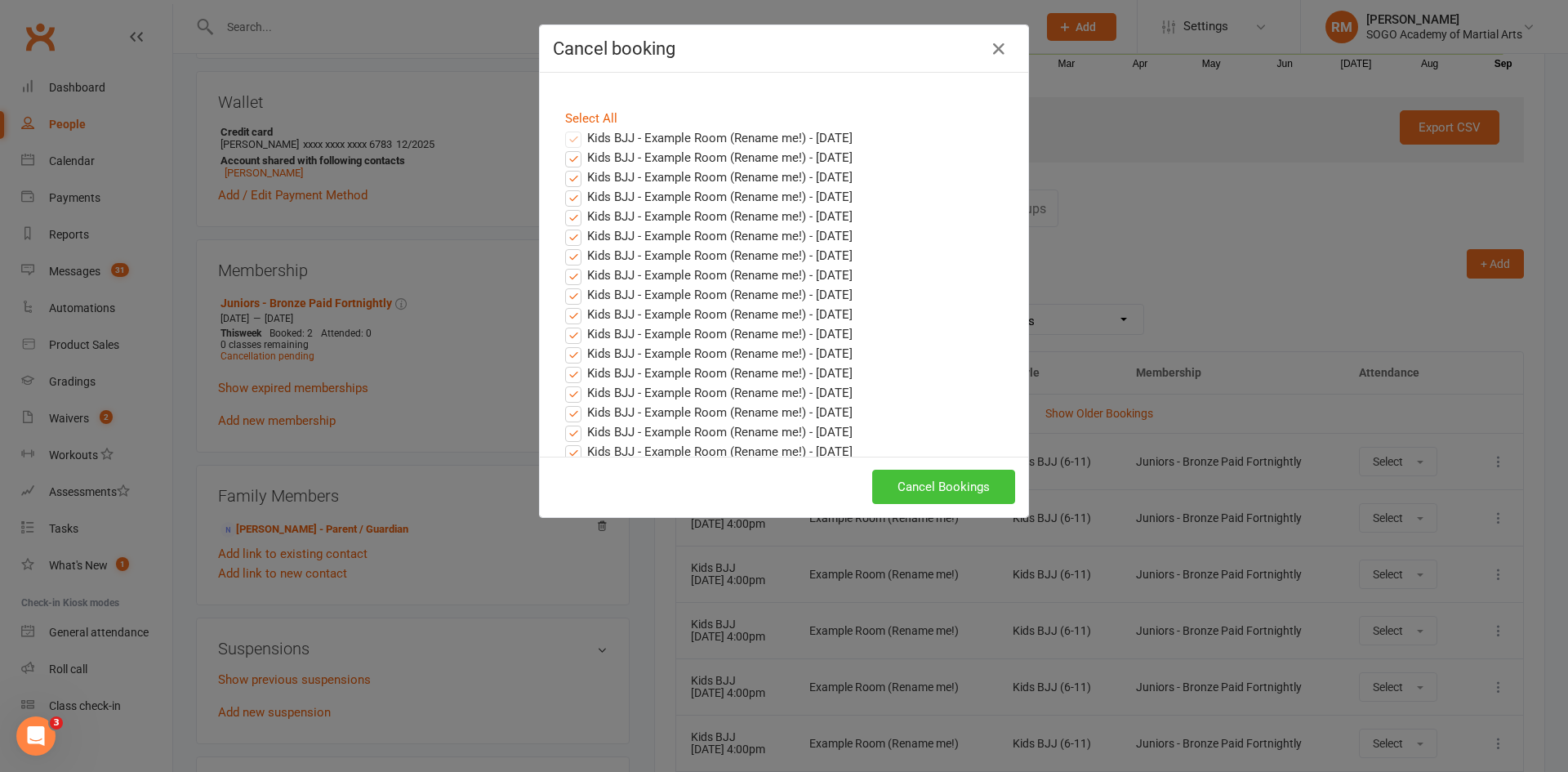
click at [978, 490] on button "Cancel Bookings" at bounding box center [943, 487] width 143 height 34
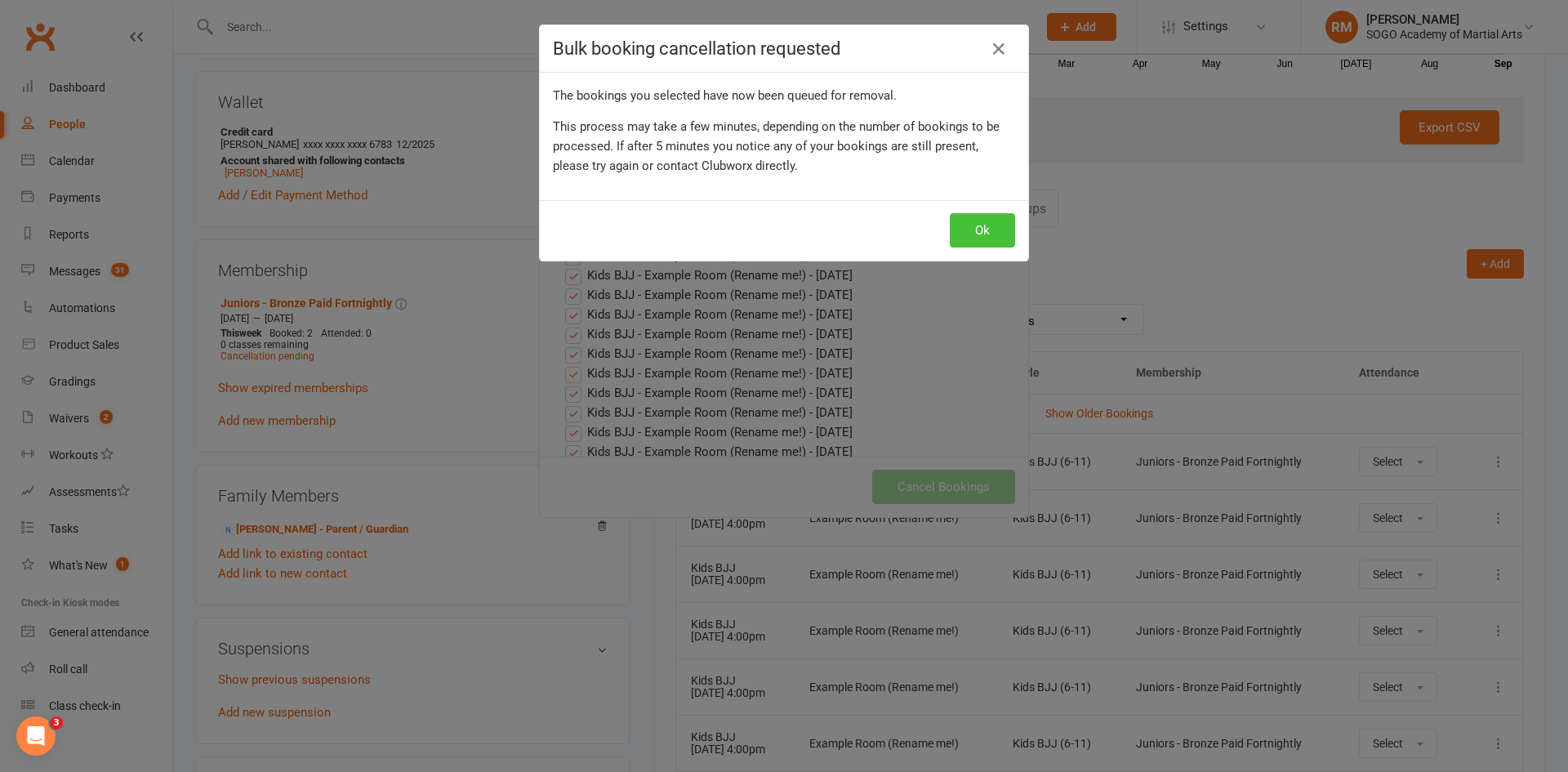
click at [991, 235] on button "Ok" at bounding box center [982, 230] width 65 height 34
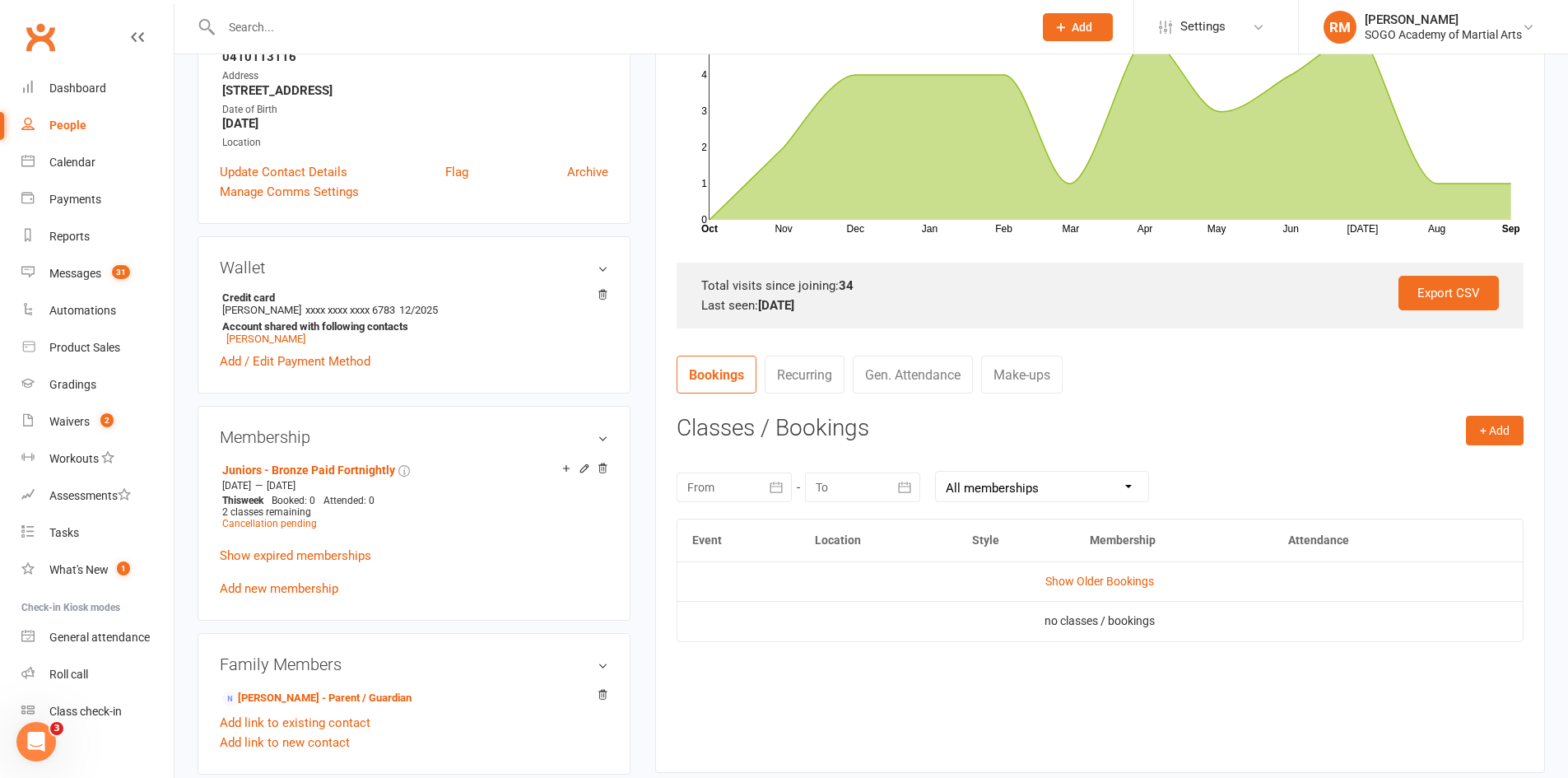
scroll to position [412, 0]
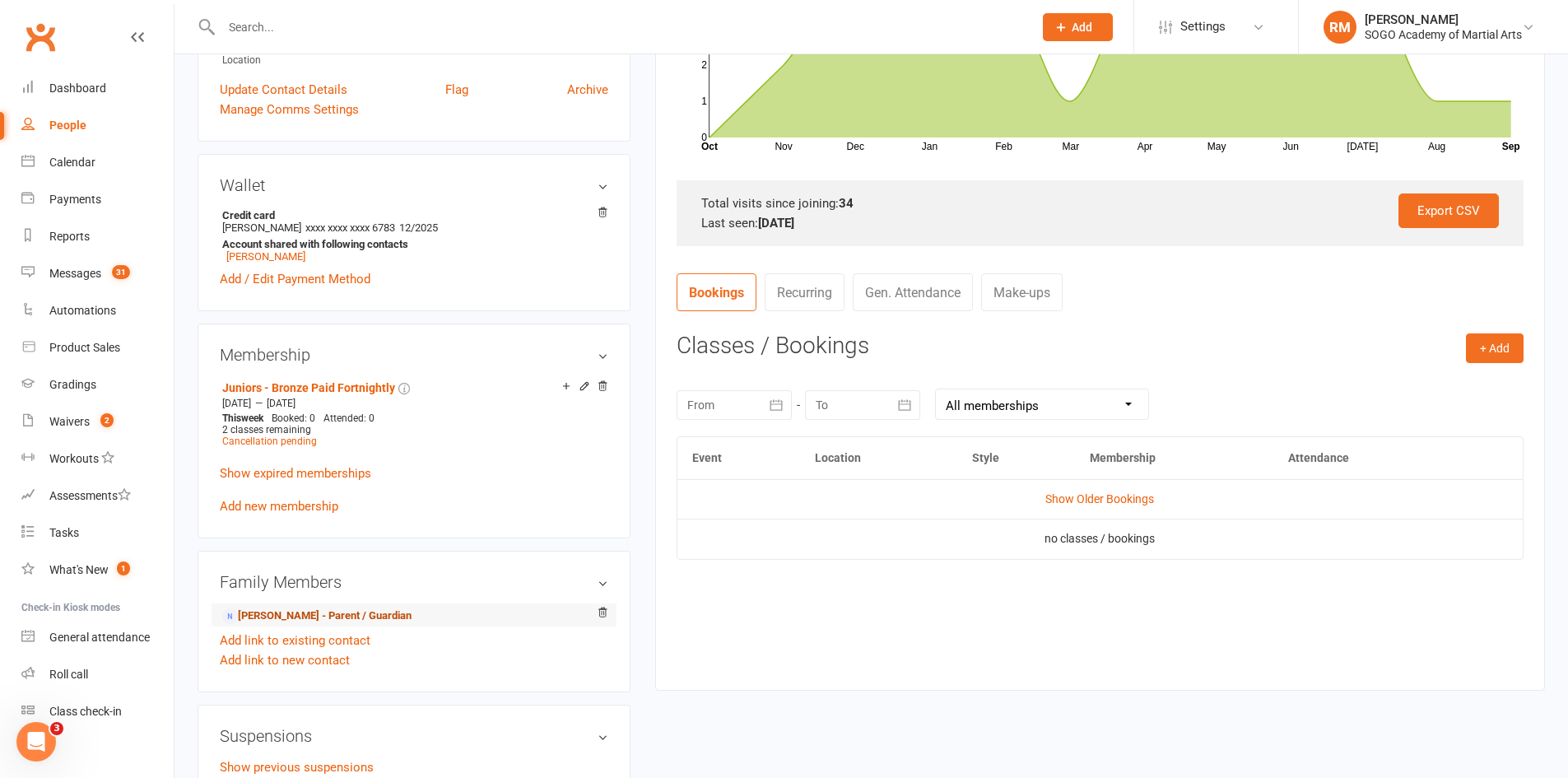
click at [312, 621] on link "[PERSON_NAME] - Parent / Guardian" at bounding box center [317, 616] width 190 height 18
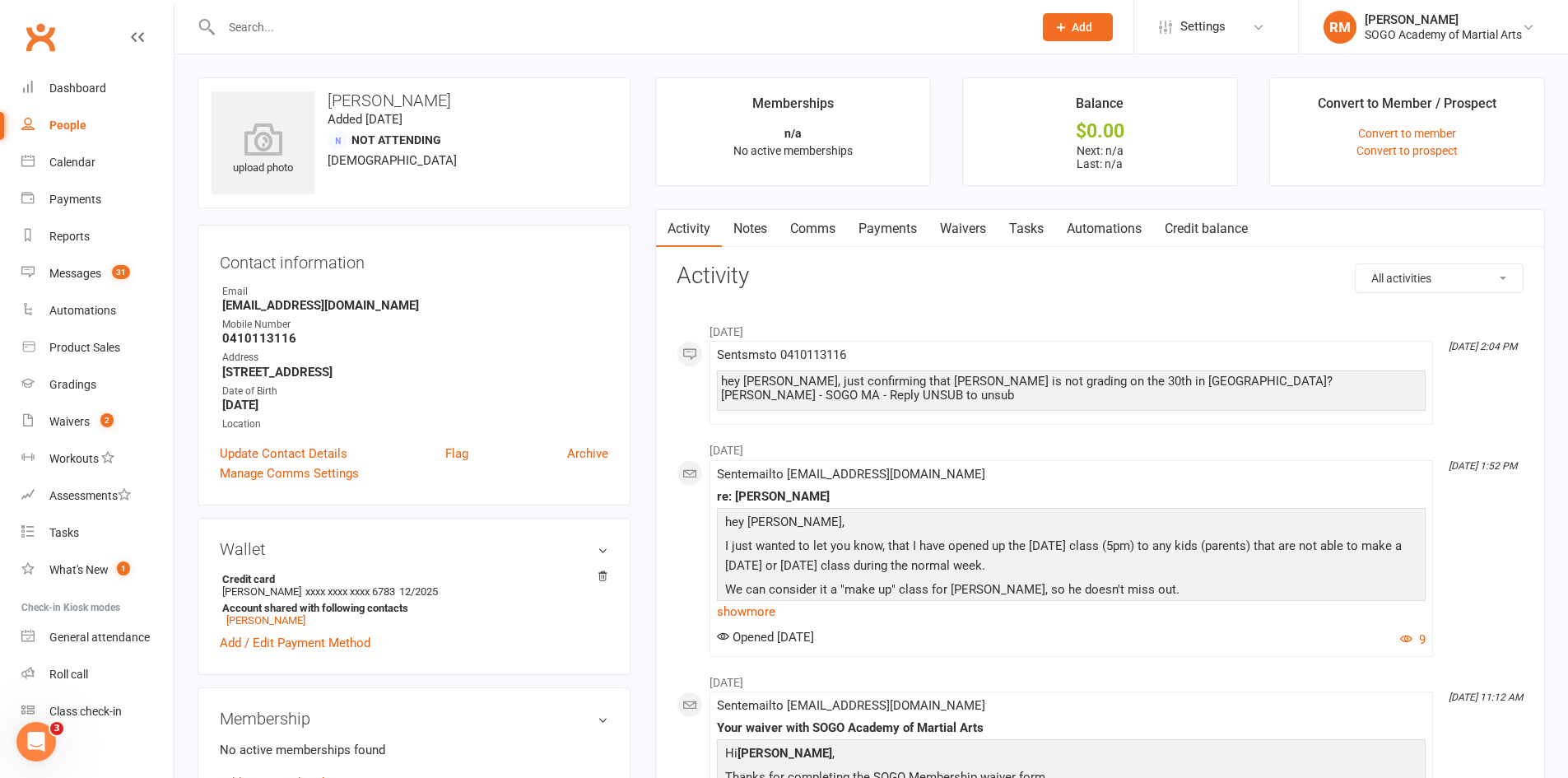
click at [804, 230] on link "Comms" at bounding box center [813, 228] width 69 height 38
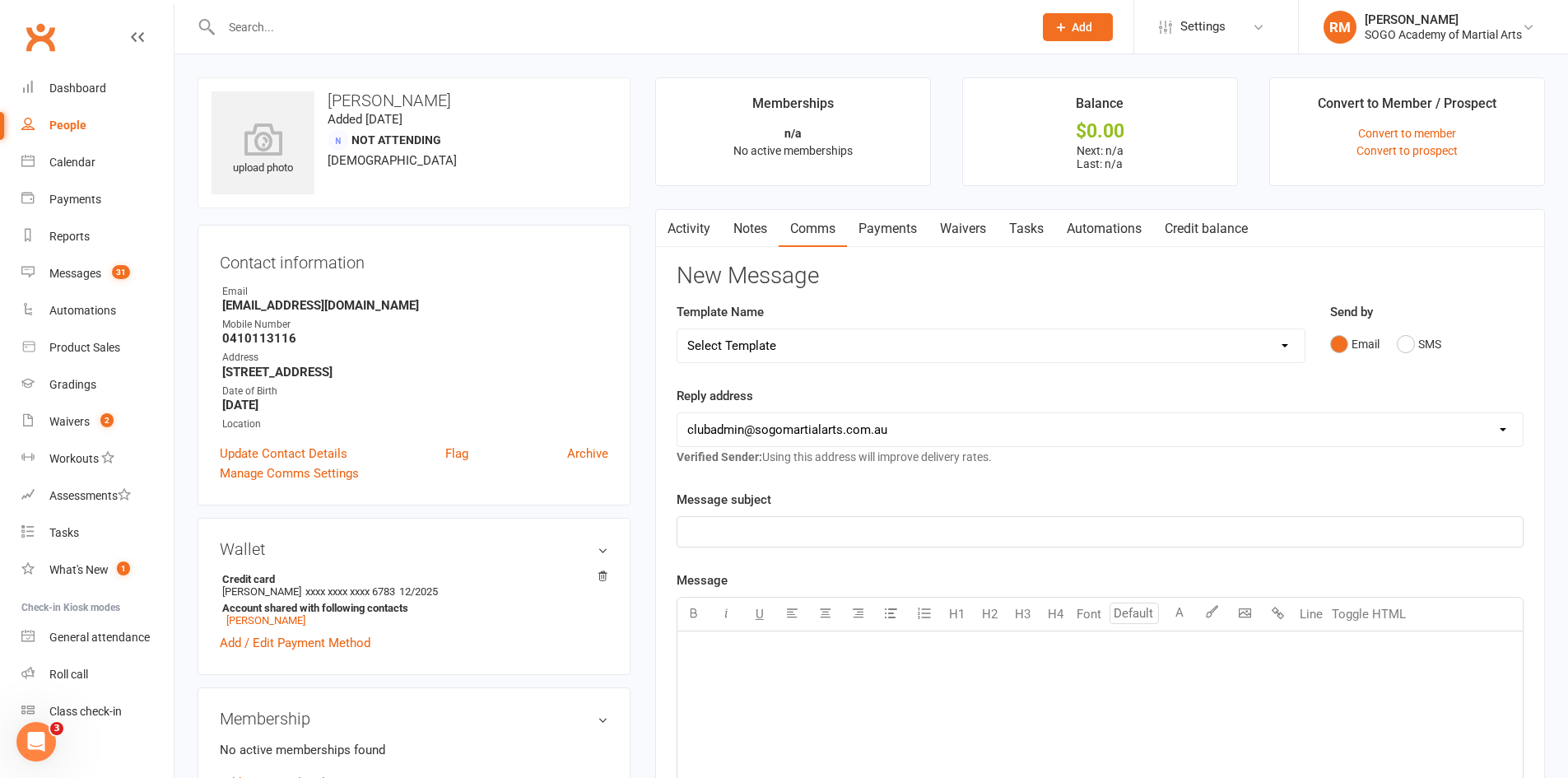
click at [819, 353] on select "Select Template [Email] 01. Junior Enquiry 1 Week FREE Zipleads Call Booked [Em…" at bounding box center [991, 345] width 627 height 33
select select "173"
click at [677, 329] on select "Select Template [Email] 01. Junior Enquiry 1 Week FREE Zipleads Call Booked [Em…" at bounding box center [991, 345] width 627 height 33
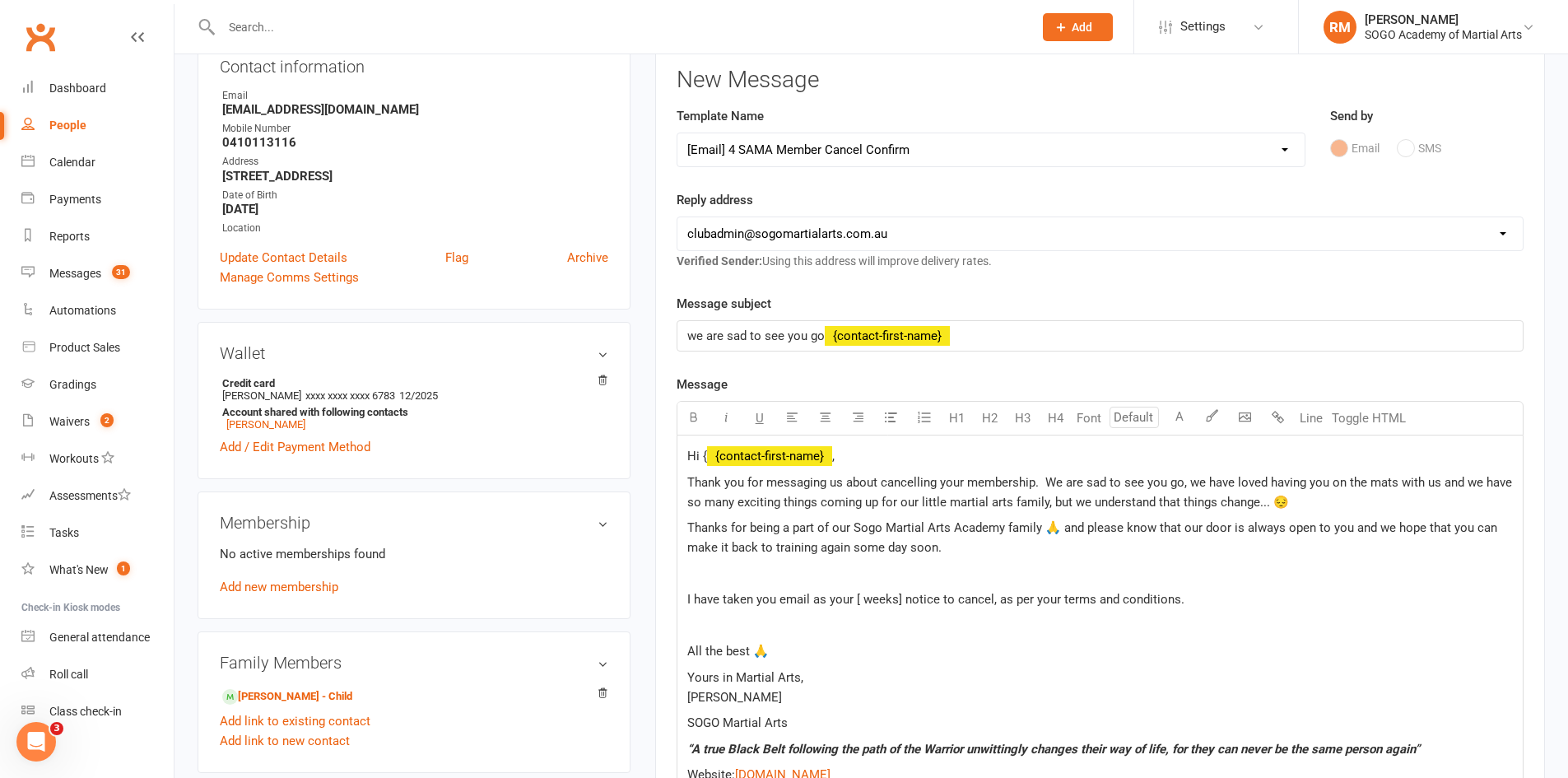
scroll to position [247, 0]
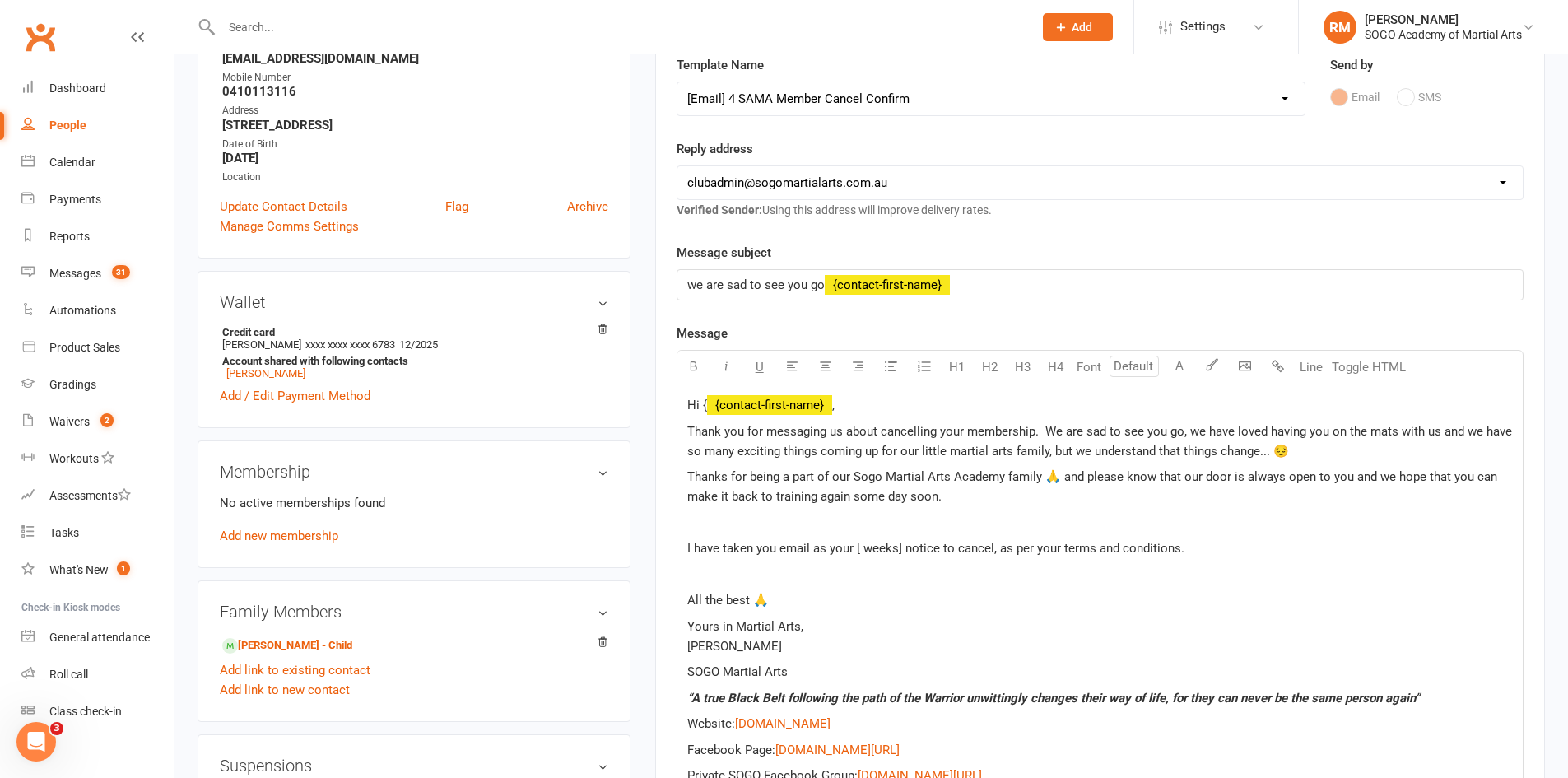
click at [973, 501] on p "Thanks for being a part of our Sogo Martial Arts Academy family 🙏 and please kn…" at bounding box center [1100, 486] width 825 height 39
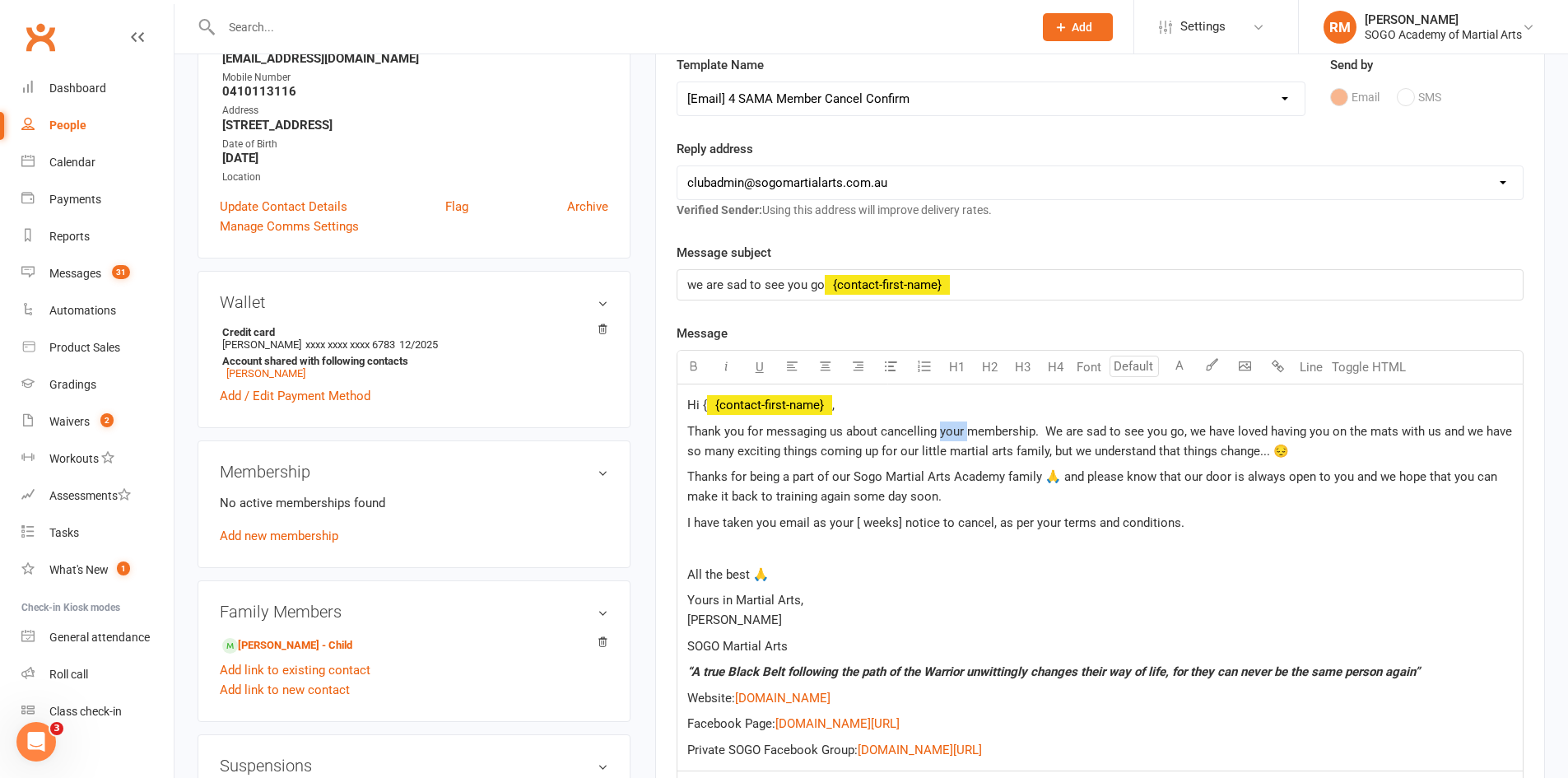
drag, startPoint x: 964, startPoint y: 435, endPoint x: 962, endPoint y: 447, distance: 12.2
click at [938, 436] on span "Thank you for messaging us about cancelling your membership. We are sad to see …" at bounding box center [1101, 441] width 828 height 34
drag, startPoint x: 1160, startPoint y: 433, endPoint x: 1179, endPoint y: 436, distance: 19.2
click at [1179, 436] on span "Thank you for messaging us about cancelling [PERSON_NAME] membership. We are sa…" at bounding box center [1101, 441] width 828 height 34
drag, startPoint x: 1322, startPoint y: 432, endPoint x: 1340, endPoint y: 438, distance: 19.0
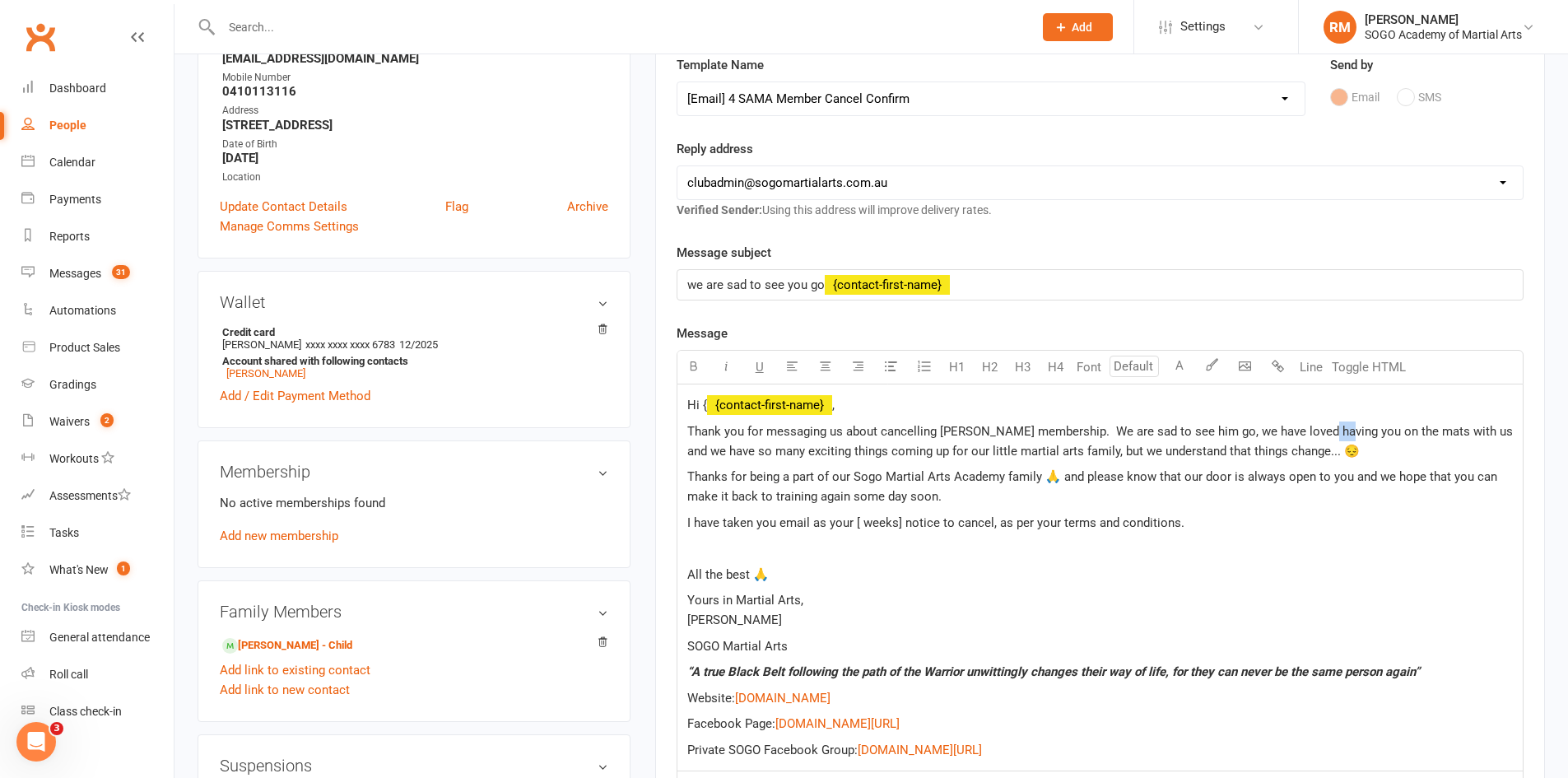
click at [1340, 438] on span "Thank you for messaging us about cancelling [PERSON_NAME] membership. We are sa…" at bounding box center [1102, 441] width 829 height 34
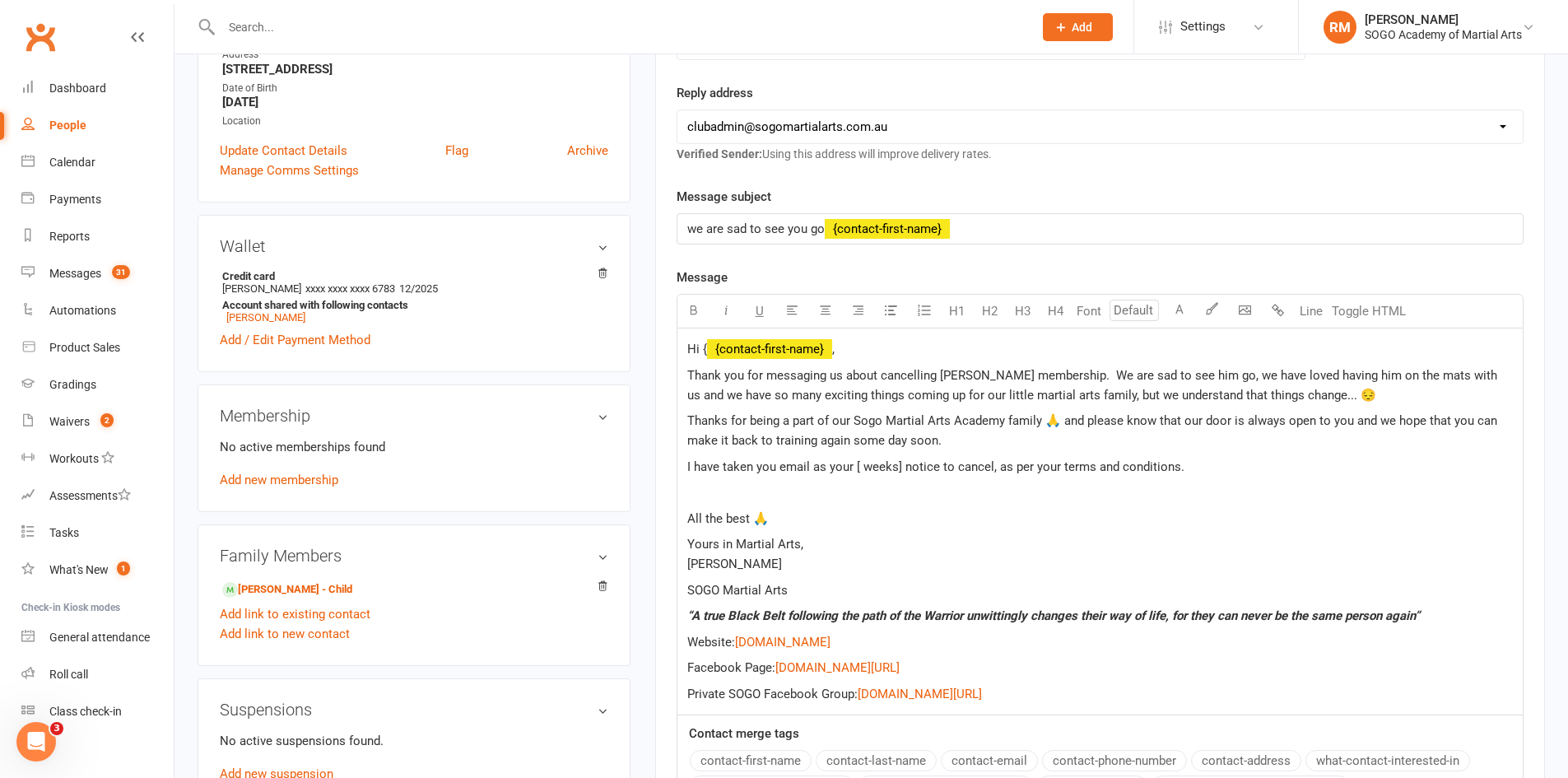
scroll to position [329, 0]
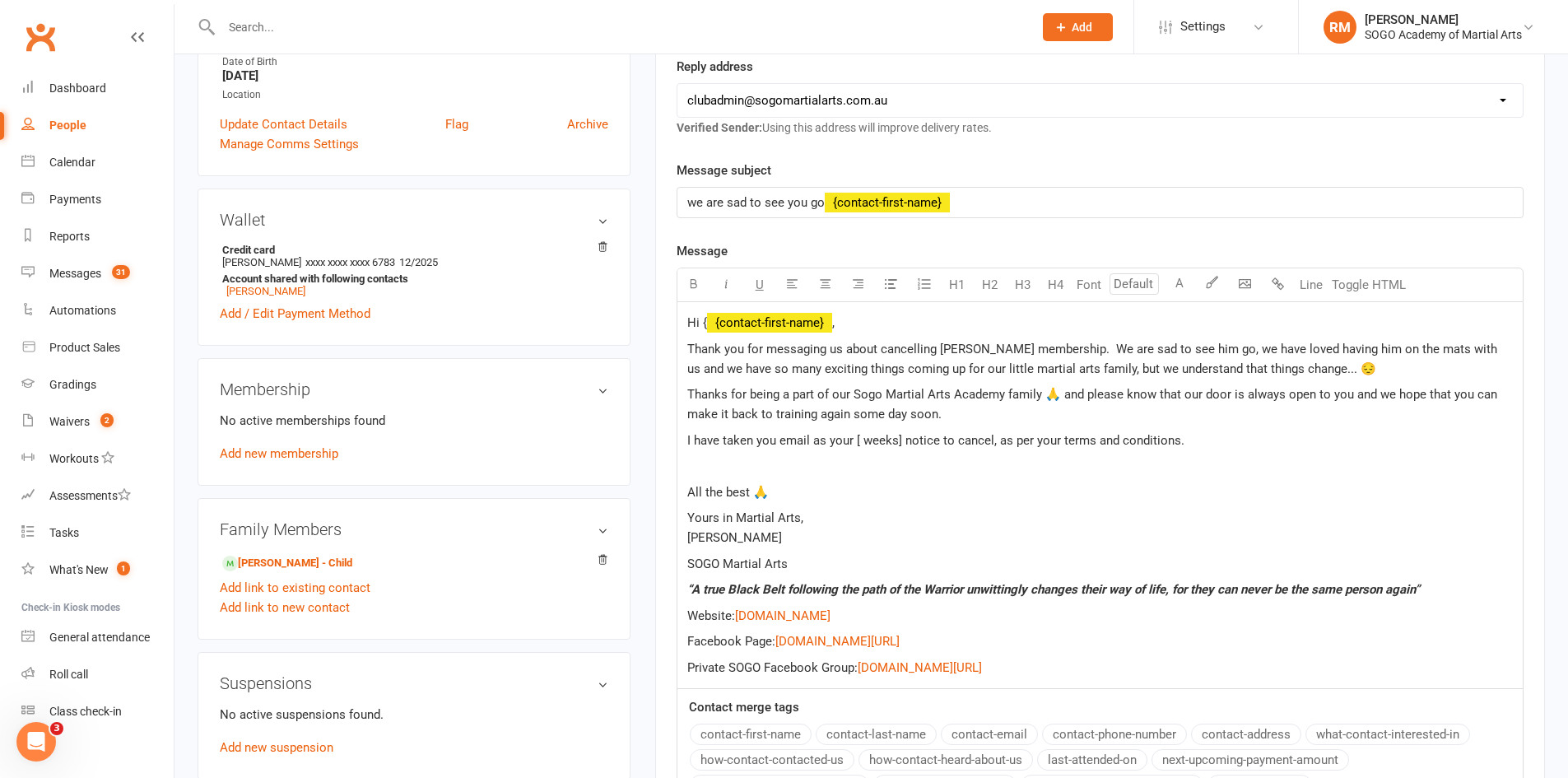
click at [1356, 395] on span "Thanks for being a part of our Sogo Martial Arts Academy family 🙏 and please kn…" at bounding box center [1094, 404] width 814 height 34
drag, startPoint x: 688, startPoint y: 418, endPoint x: 705, endPoint y: 423, distance: 17.7
click at [705, 423] on p "Thanks for being a part of our Sogo Martial Arts Academy family 🙏 and please kn…" at bounding box center [1100, 404] width 825 height 39
drag, startPoint x: 854, startPoint y: 450, endPoint x: 916, endPoint y: 465, distance: 63.8
click at [898, 445] on p "I have taken you email as your [ weeks] notice to cancel, as per your terms and…" at bounding box center [1100, 440] width 825 height 20
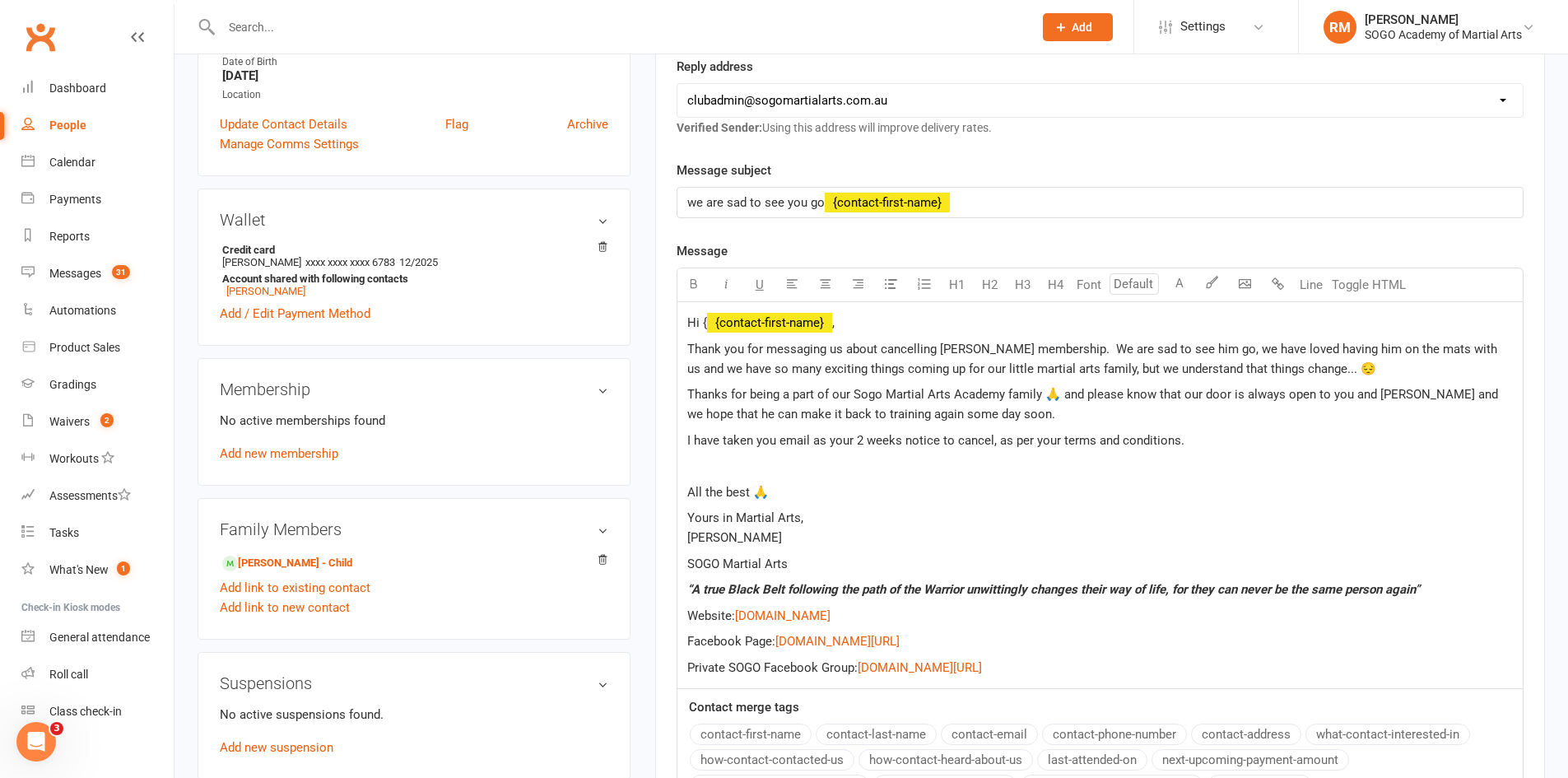
click at [703, 470] on p at bounding box center [1100, 466] width 825 height 20
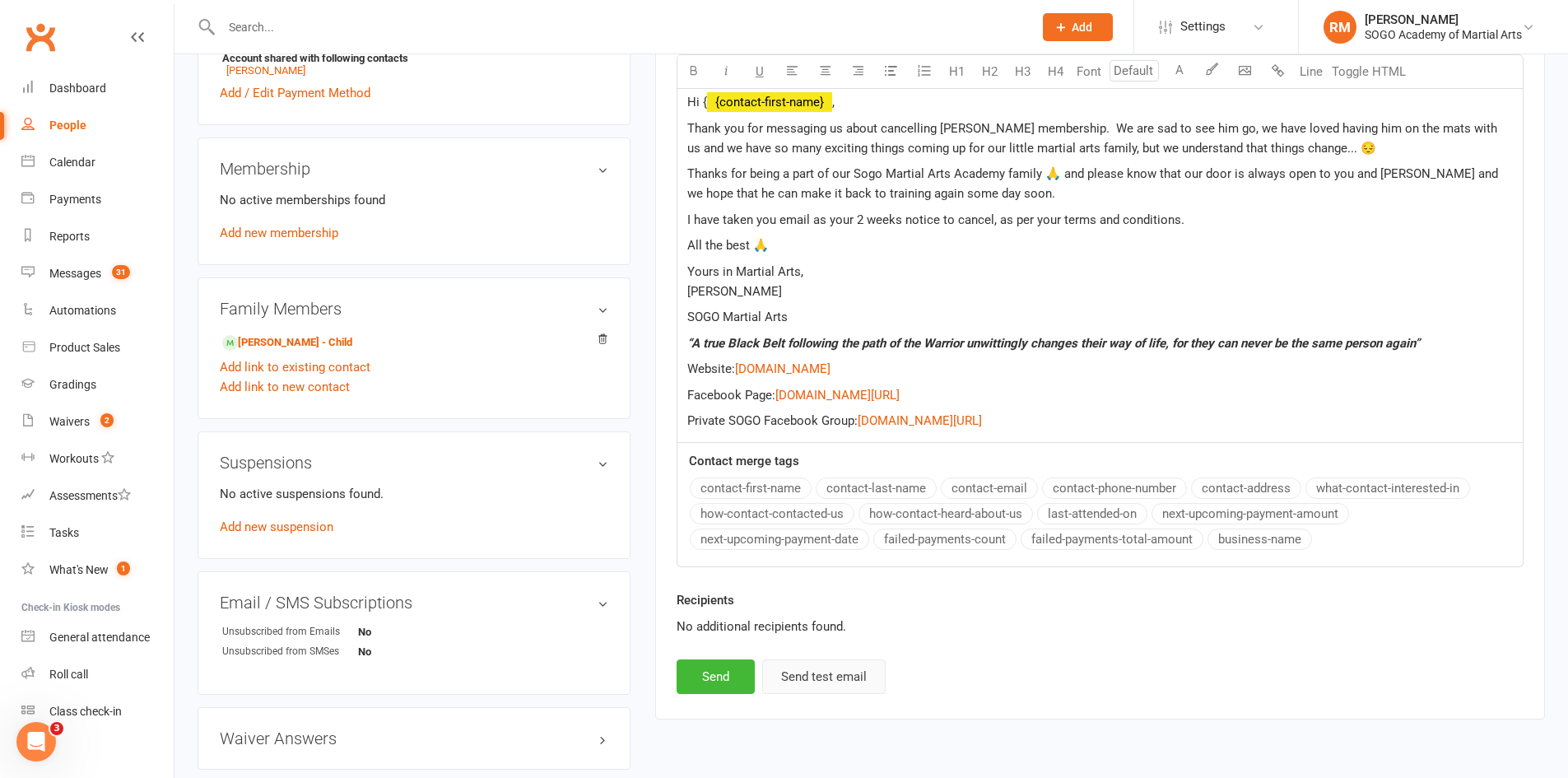
scroll to position [639, 0]
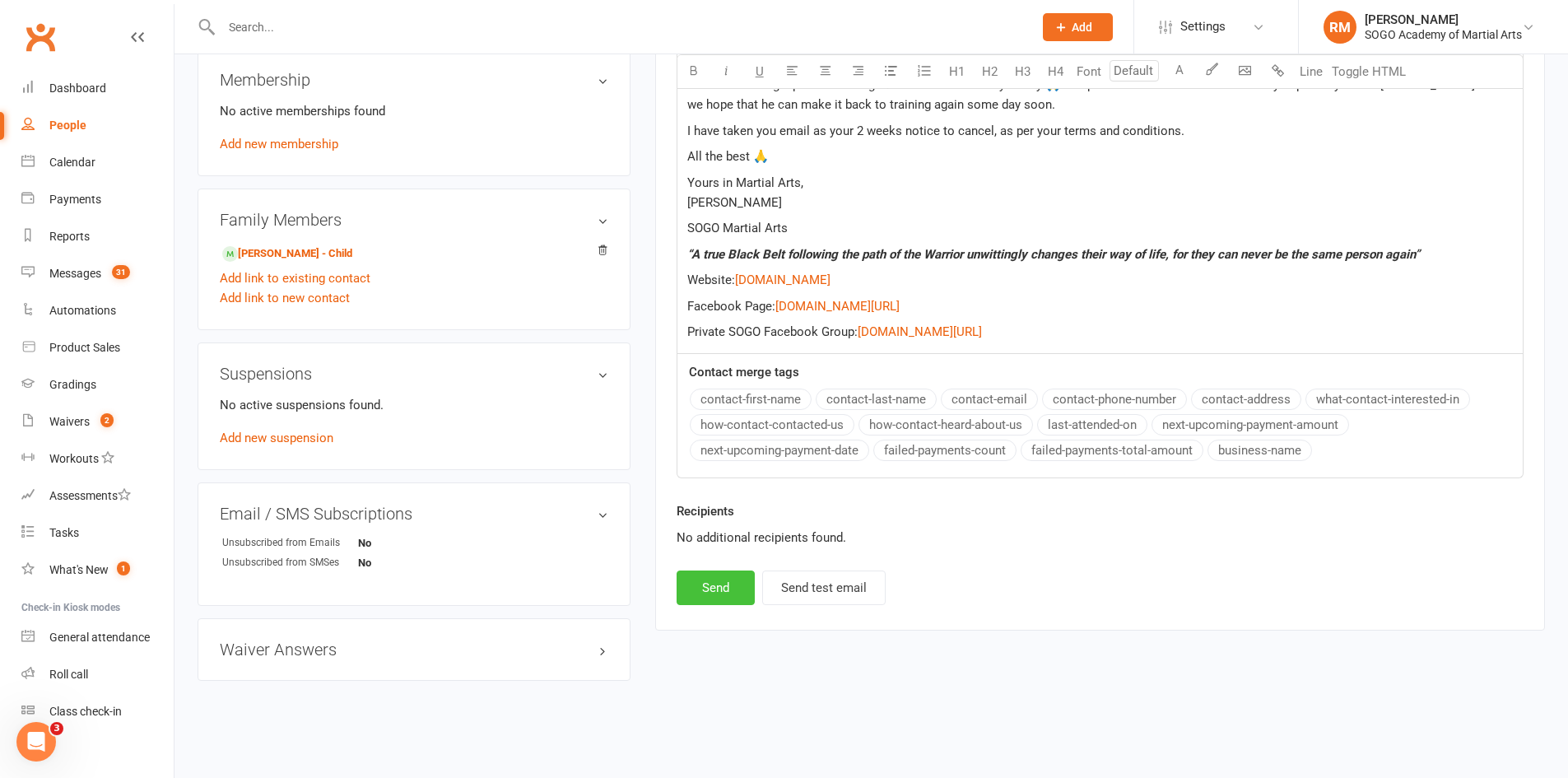
click at [734, 582] on button "Send" at bounding box center [716, 587] width 79 height 34
select select
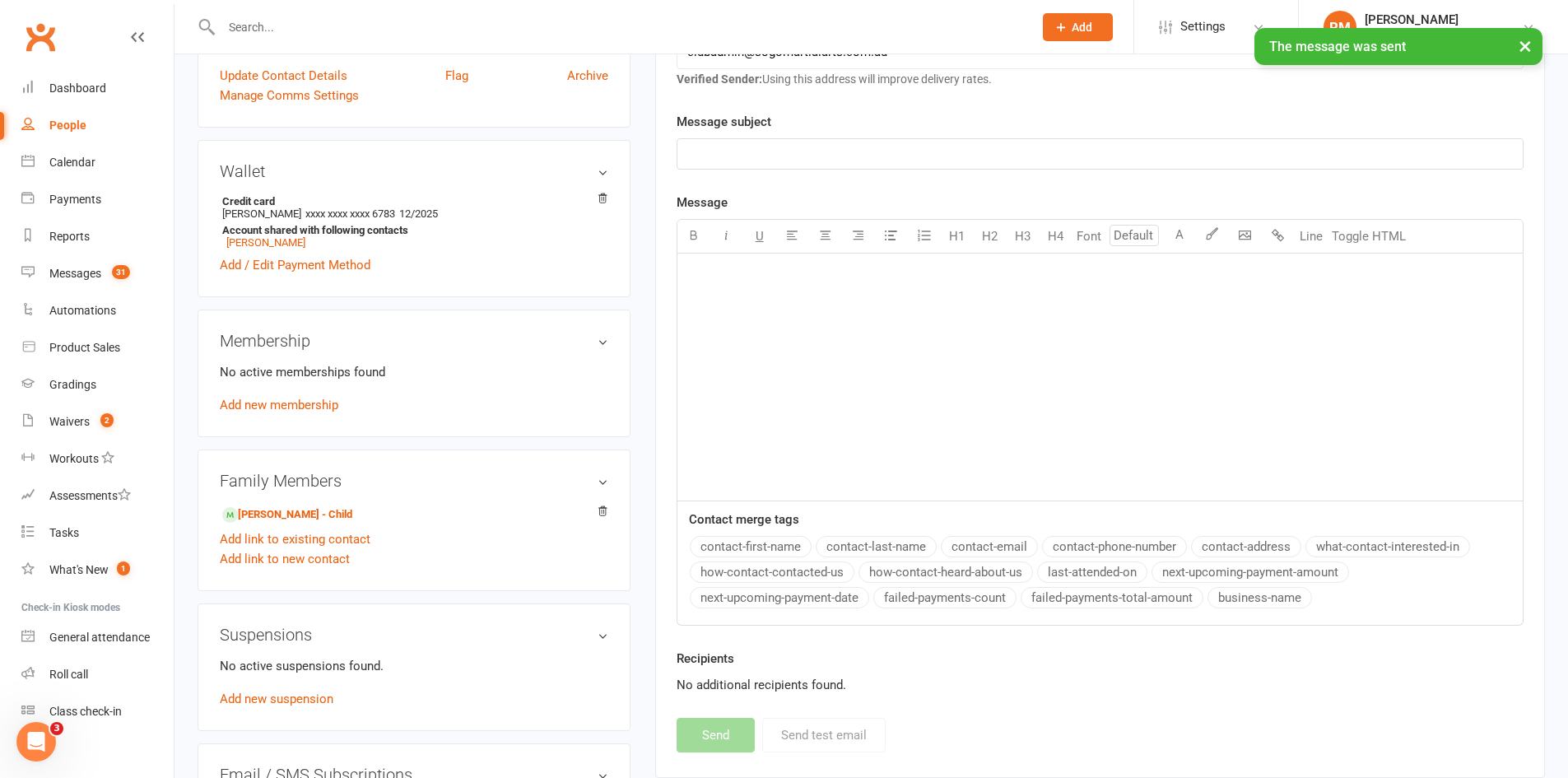
scroll to position [0, 0]
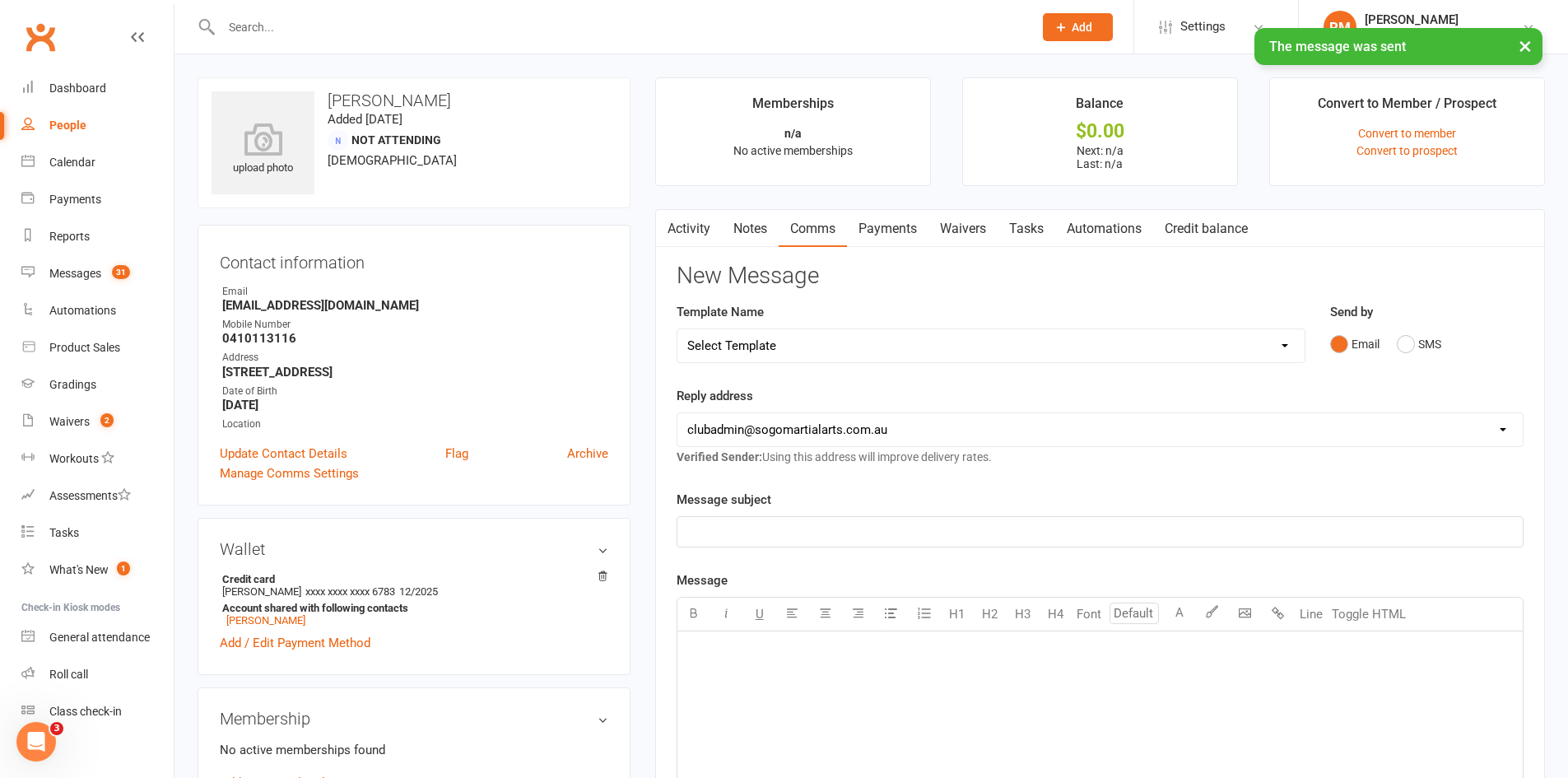
click at [315, 18] on input "text" at bounding box center [619, 28] width 805 height 23
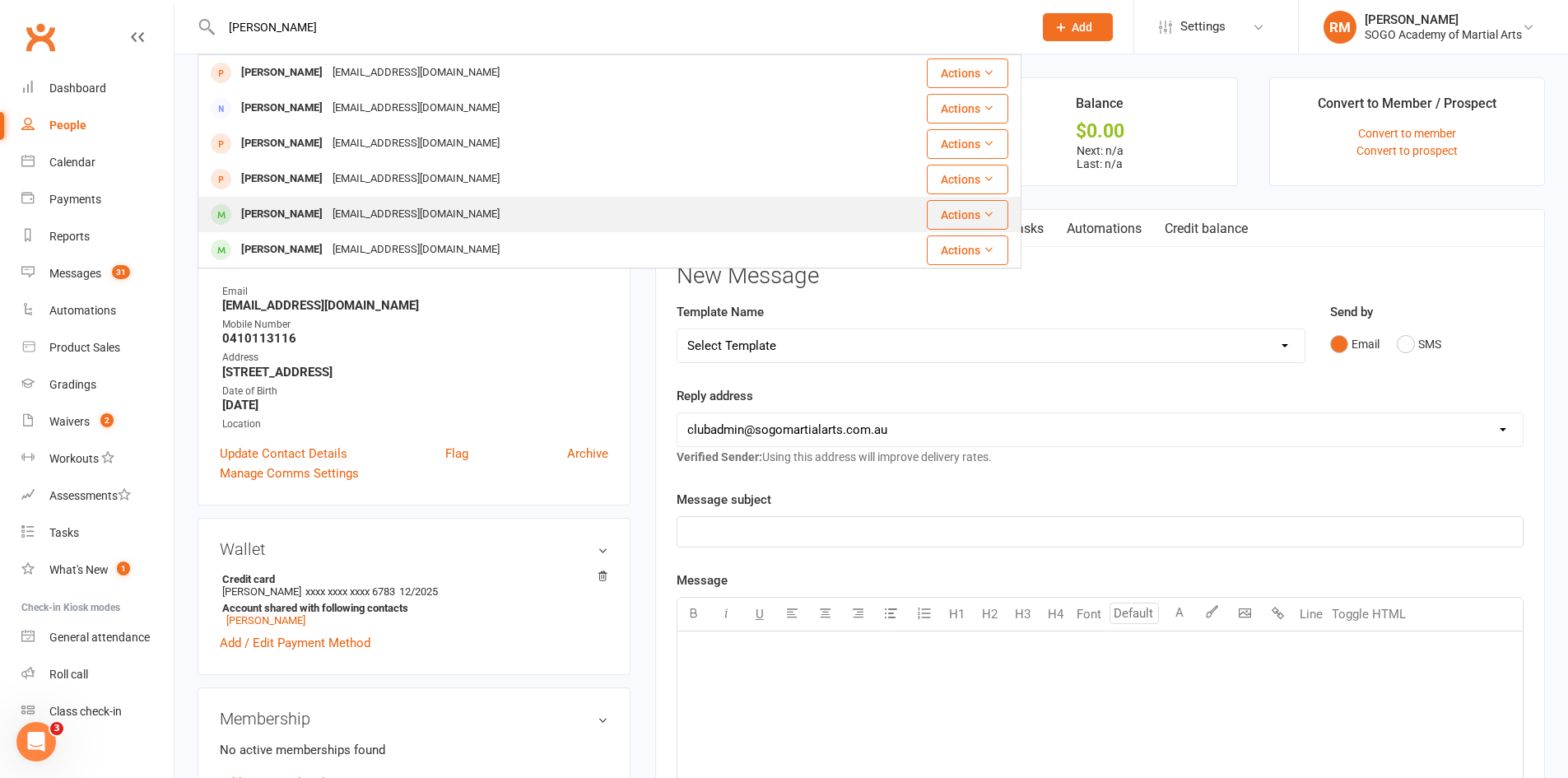
type input "[PERSON_NAME]"
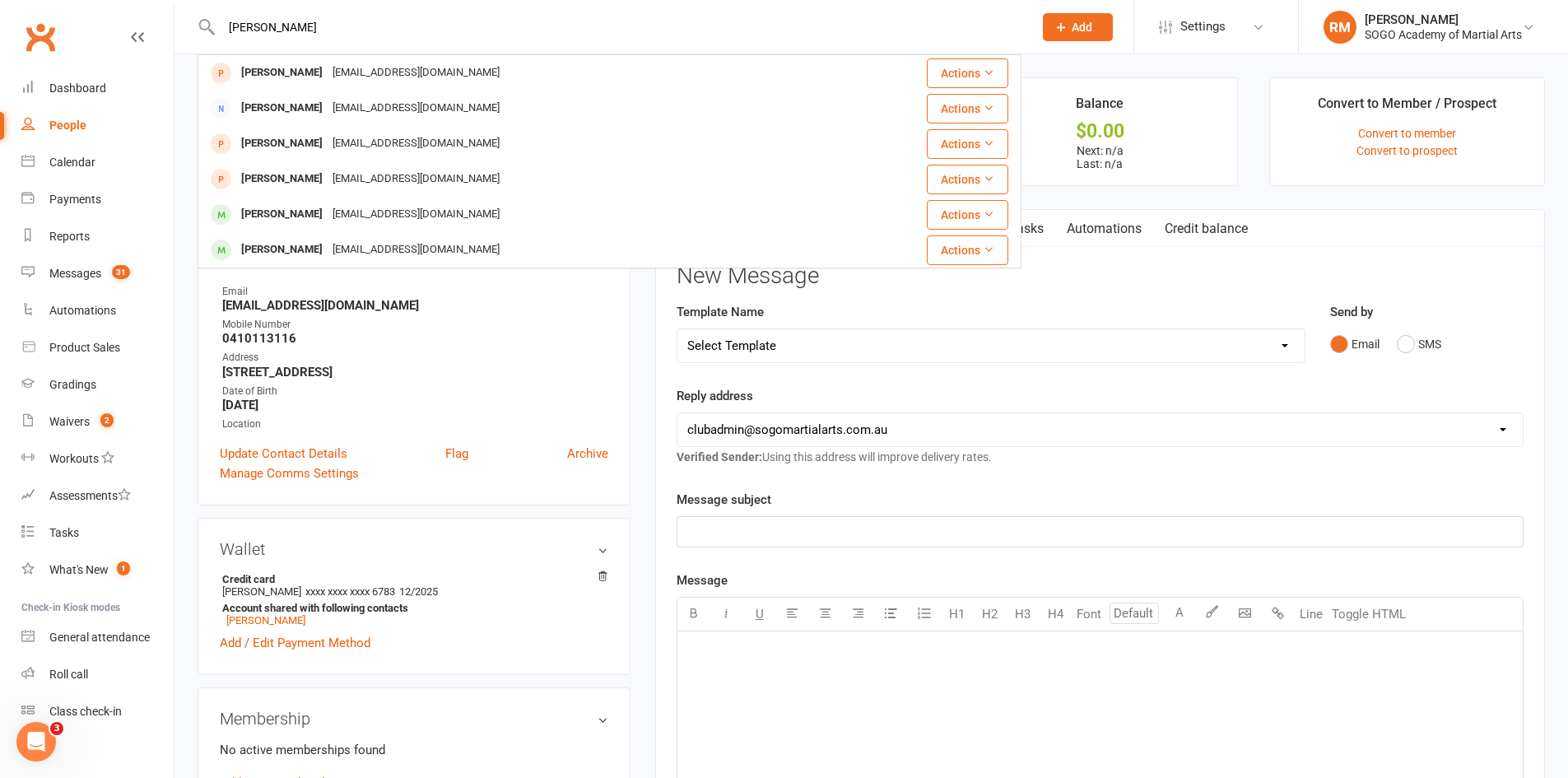
click at [287, 211] on div "[PERSON_NAME]" at bounding box center [282, 214] width 91 height 24
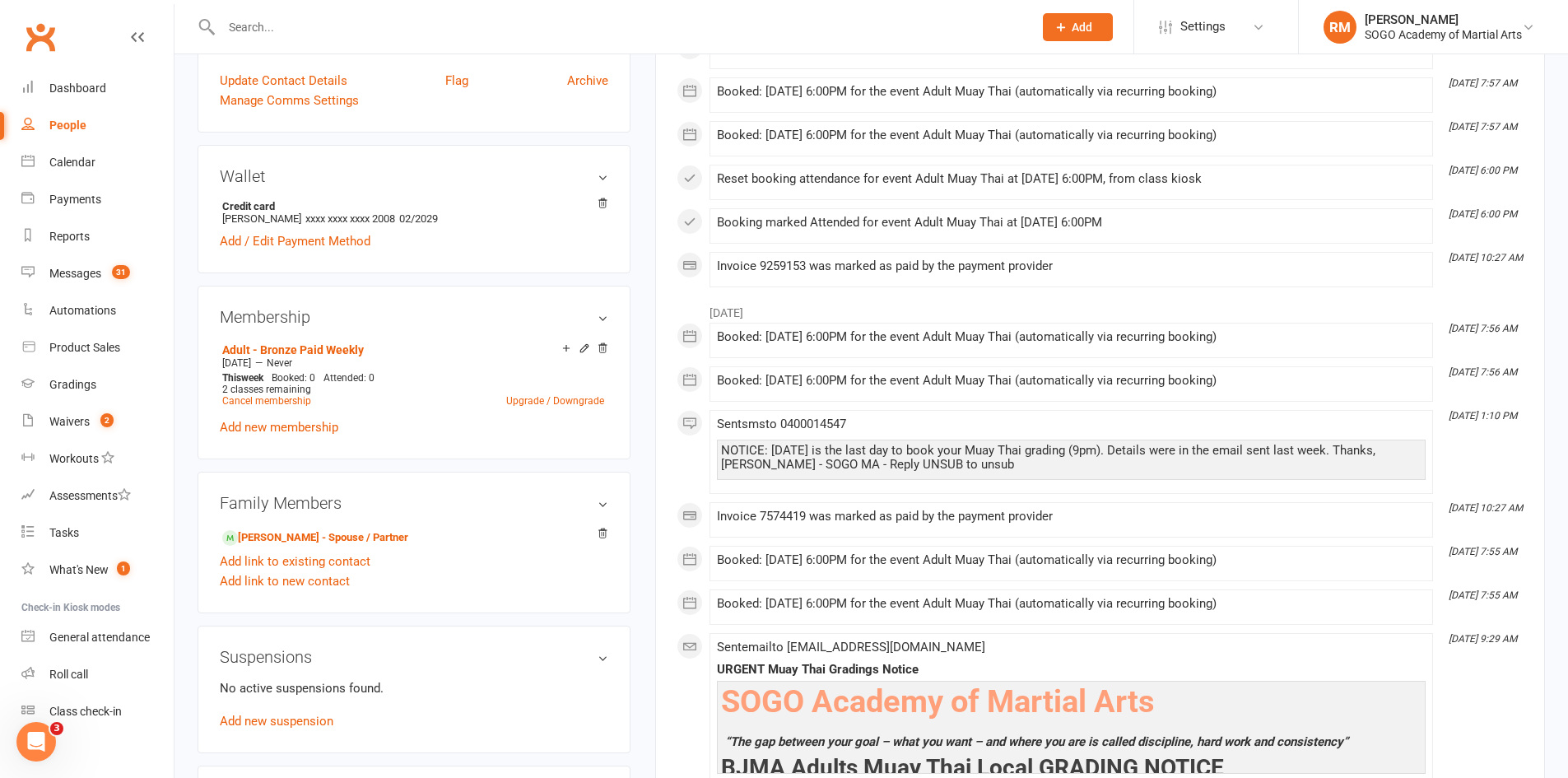
scroll to position [329, 0]
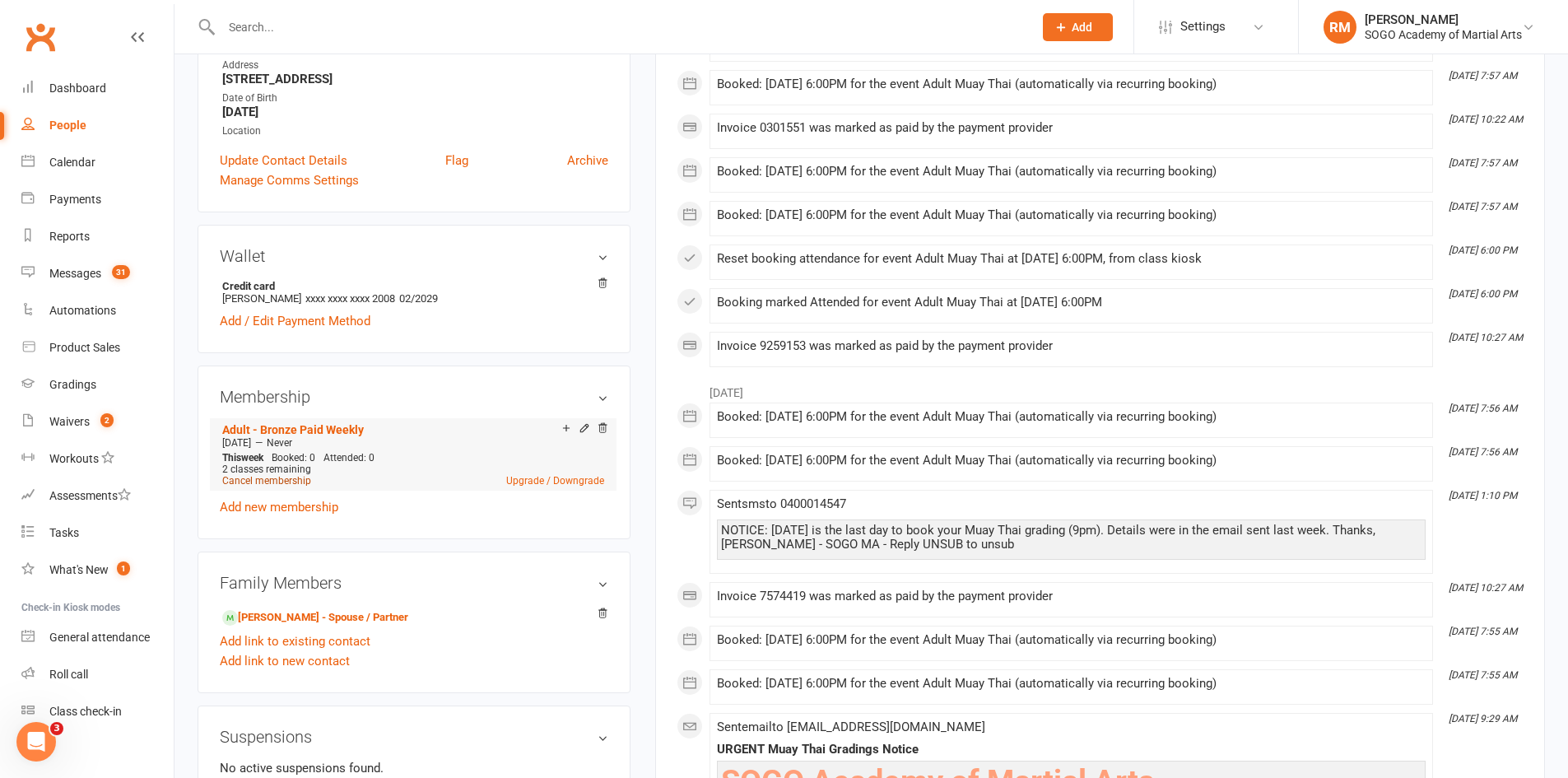
click at [255, 481] on link "Cancel membership" at bounding box center [266, 481] width 89 height 12
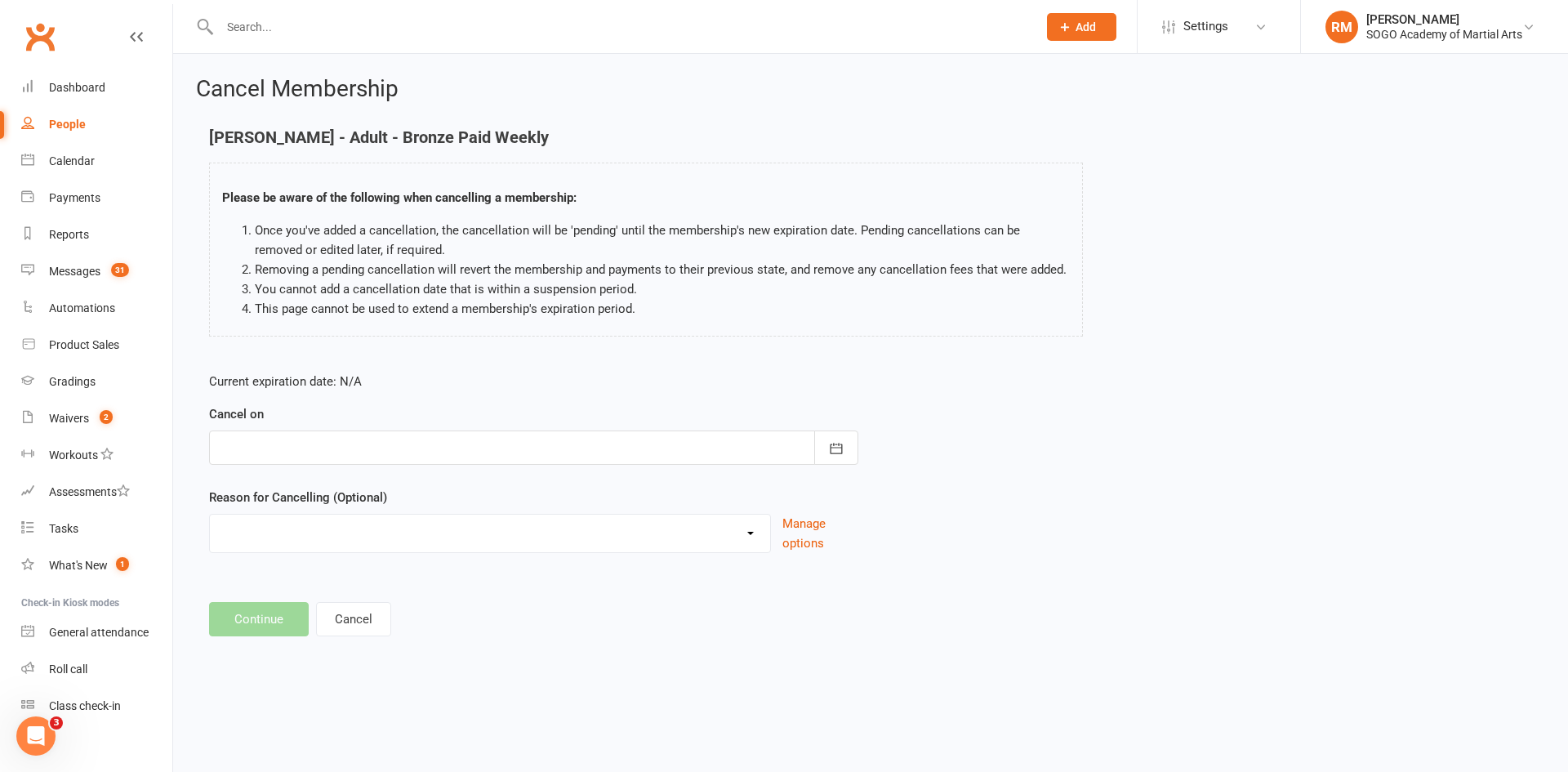
click at [412, 448] on div at bounding box center [533, 447] width 649 height 34
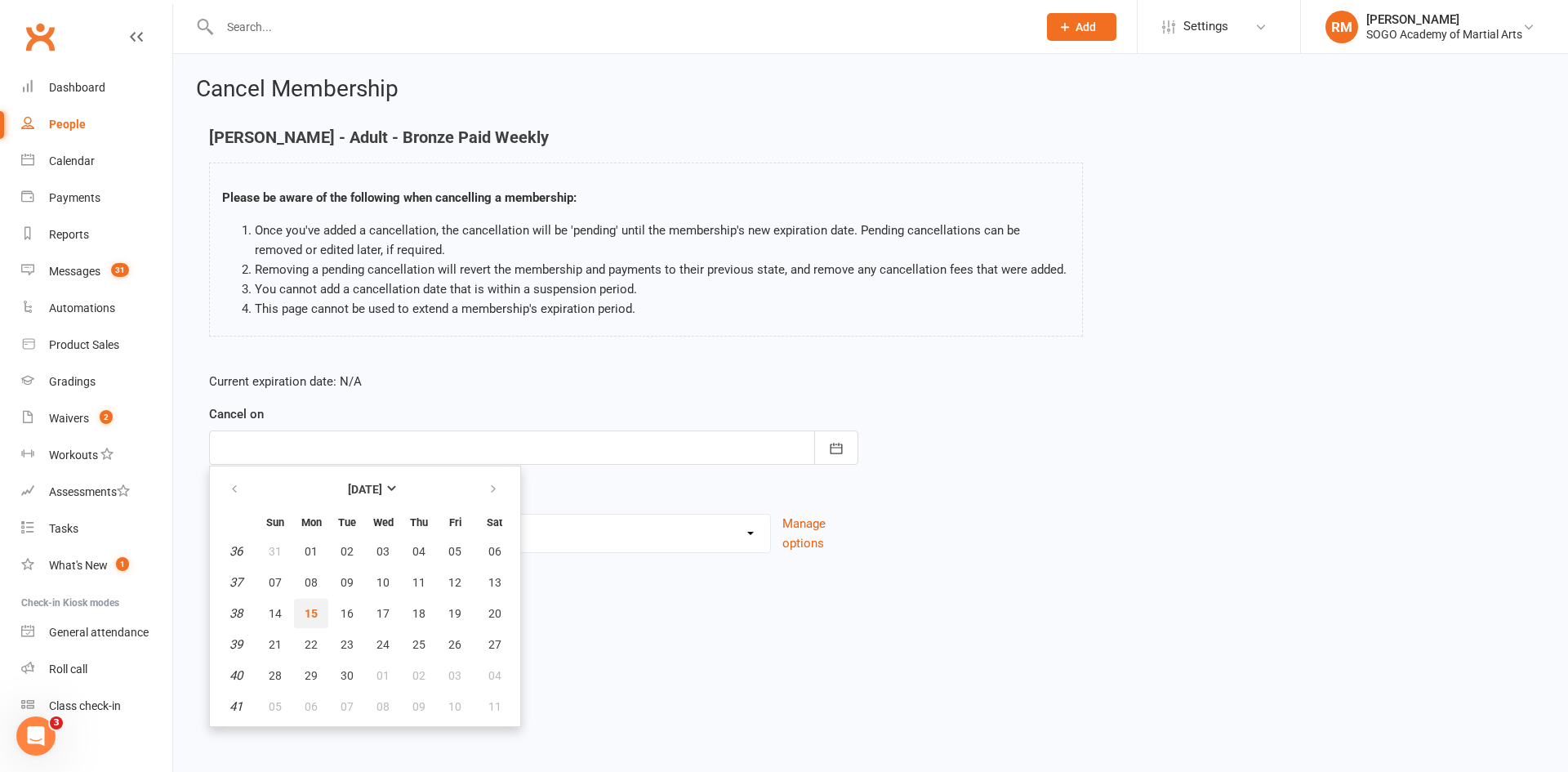
click at [307, 608] on span "15" at bounding box center [312, 614] width 13 height 13
type input "[DATE]"
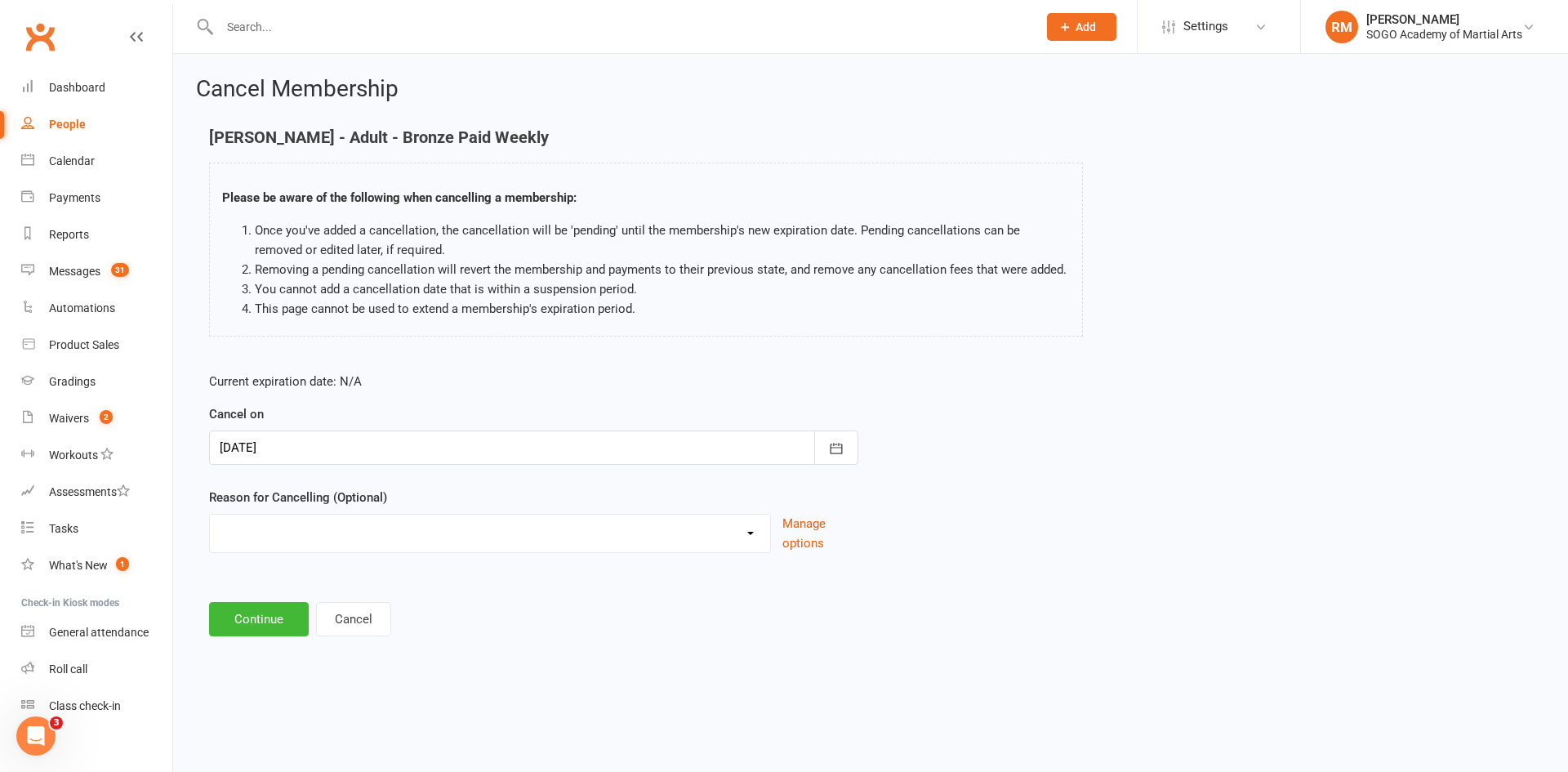
click at [303, 541] on select "Downgrading Membership Holiday Injury joined up Moving Away payment didn't go t…" at bounding box center [490, 531] width 560 height 32
select select "6"
click at [210, 515] on select "Downgrading Membership Holiday Injury joined up Moving Away payment didn't go t…" at bounding box center [490, 531] width 560 height 32
drag, startPoint x: 265, startPoint y: 615, endPoint x: 284, endPoint y: 614, distance: 19.0
click at [268, 616] on button "Continue" at bounding box center [259, 619] width 99 height 34
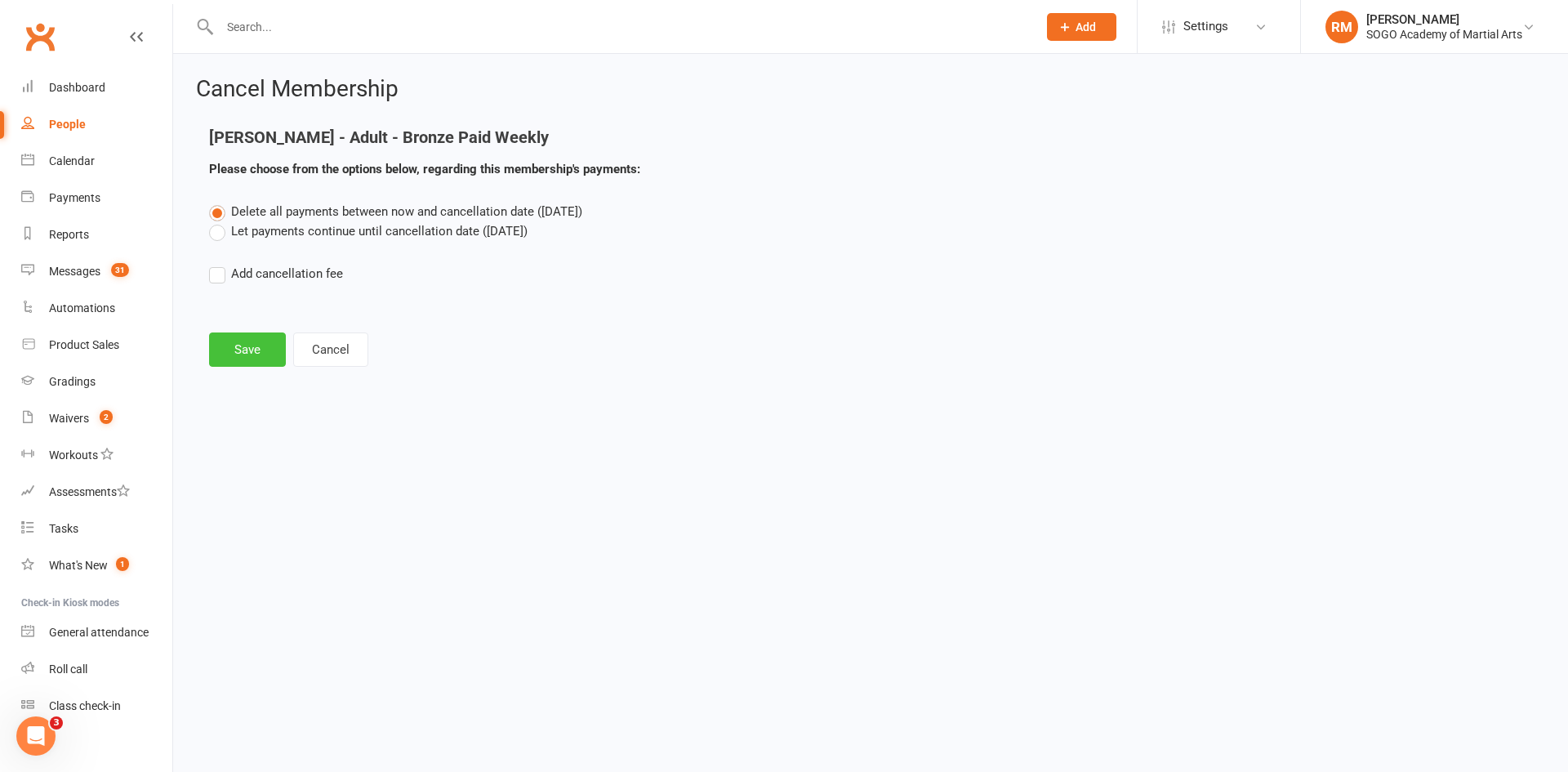
click at [252, 357] on button "Save" at bounding box center [247, 349] width 77 height 34
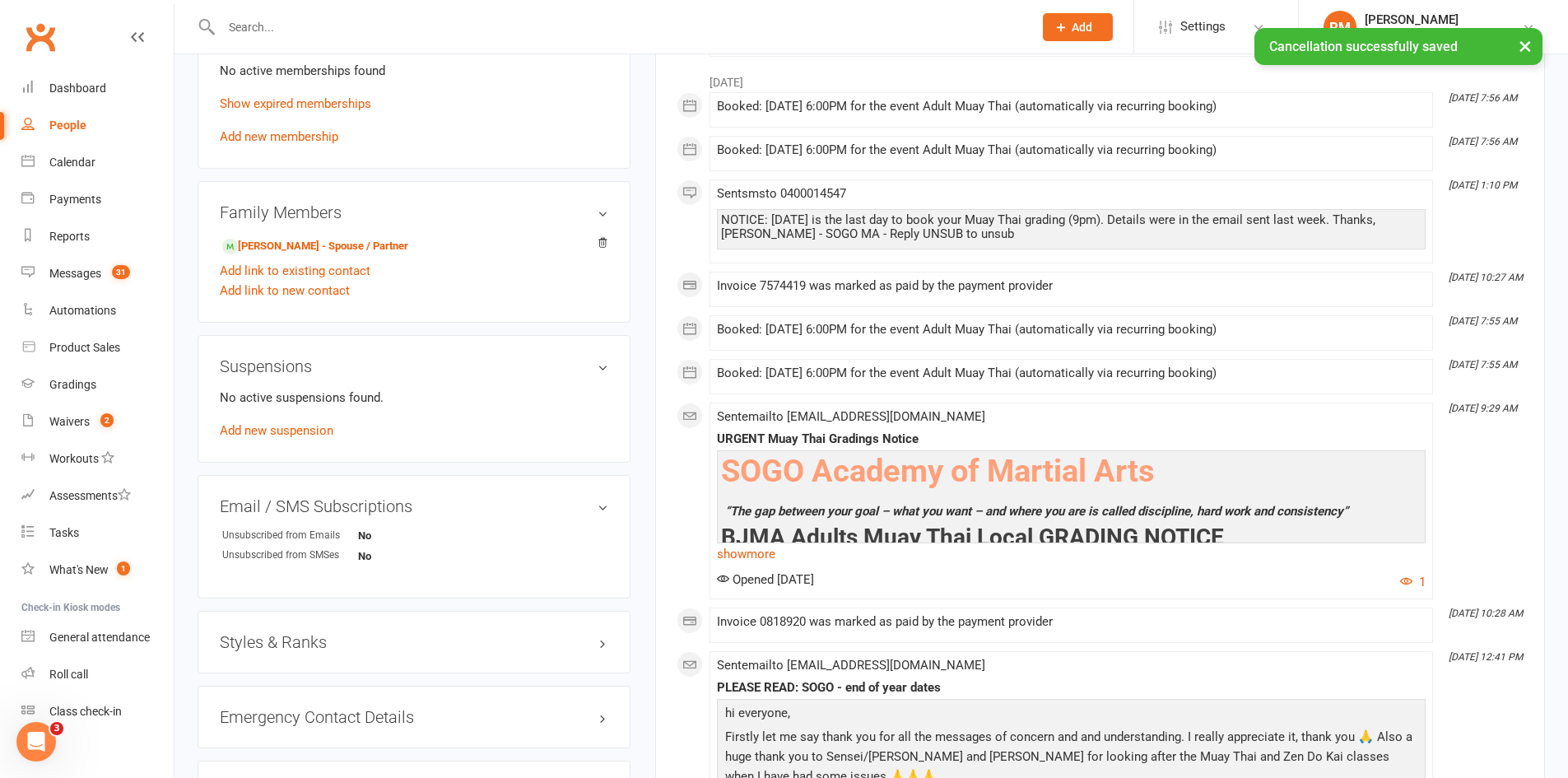
scroll to position [741, 0]
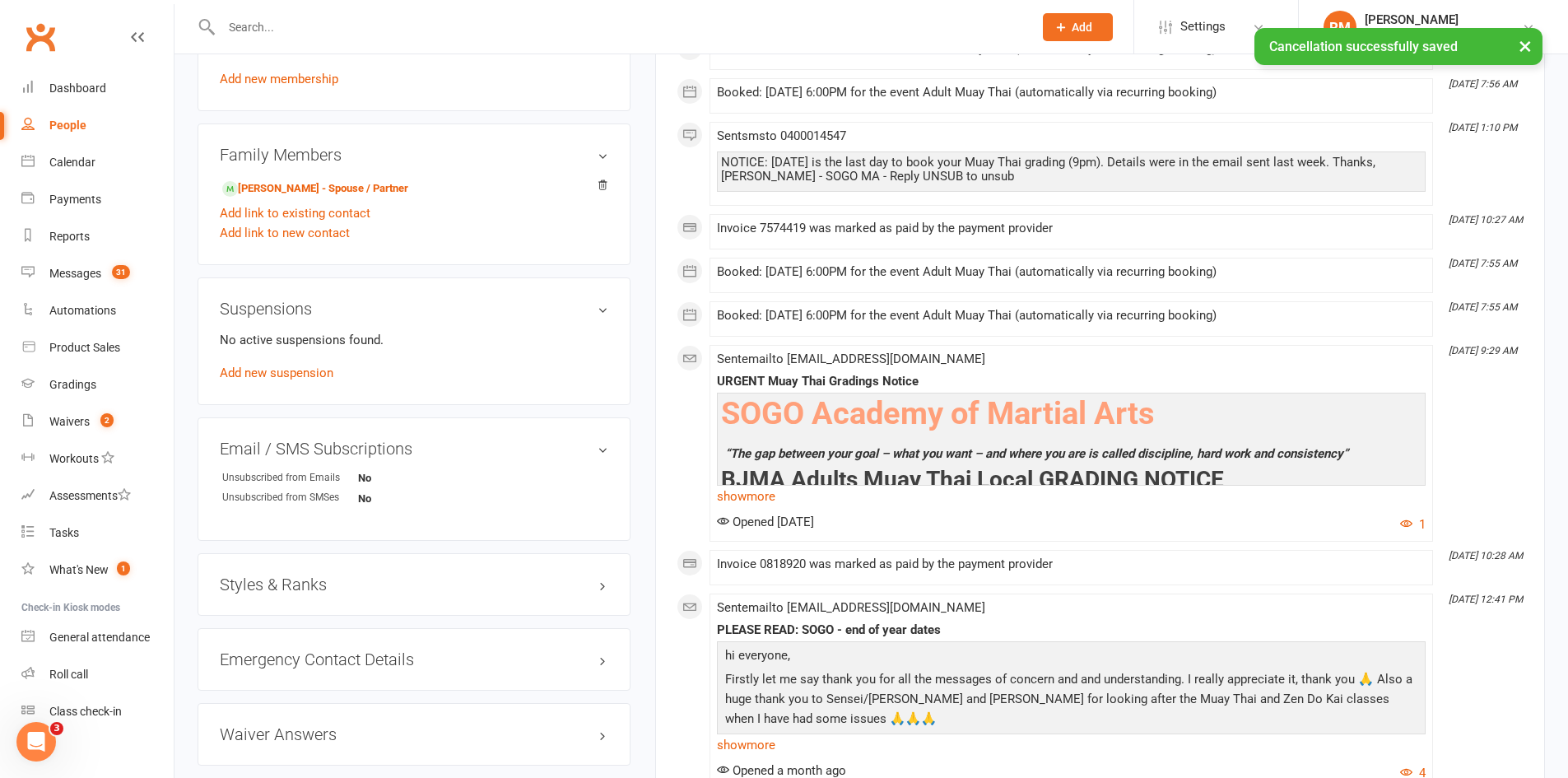
click at [302, 577] on h3 "Styles & Ranks" at bounding box center [414, 585] width 388 height 18
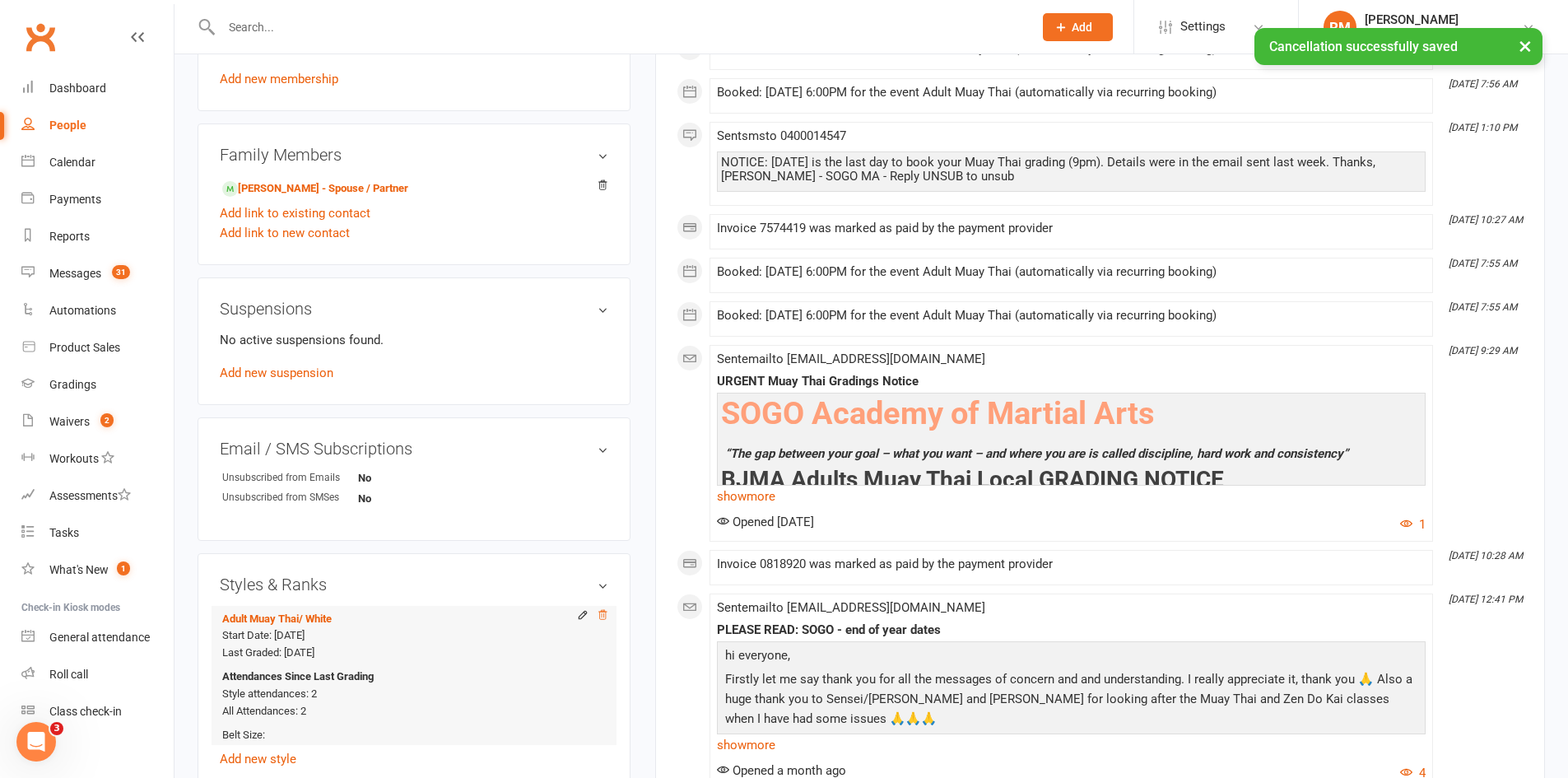
click at [600, 617] on icon at bounding box center [602, 615] width 12 height 12
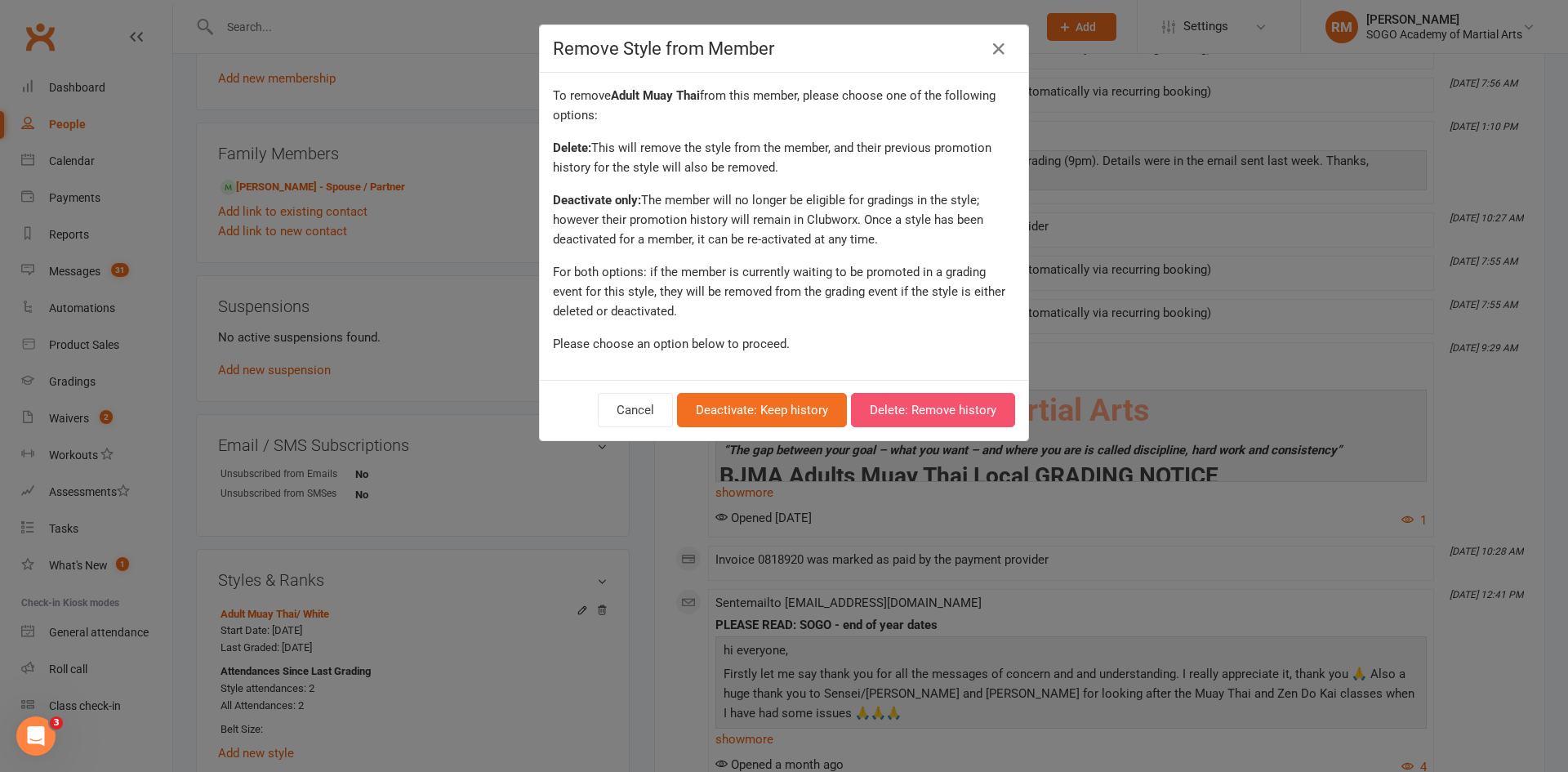
click at [907, 419] on button "Delete: Remove history" at bounding box center [933, 410] width 164 height 34
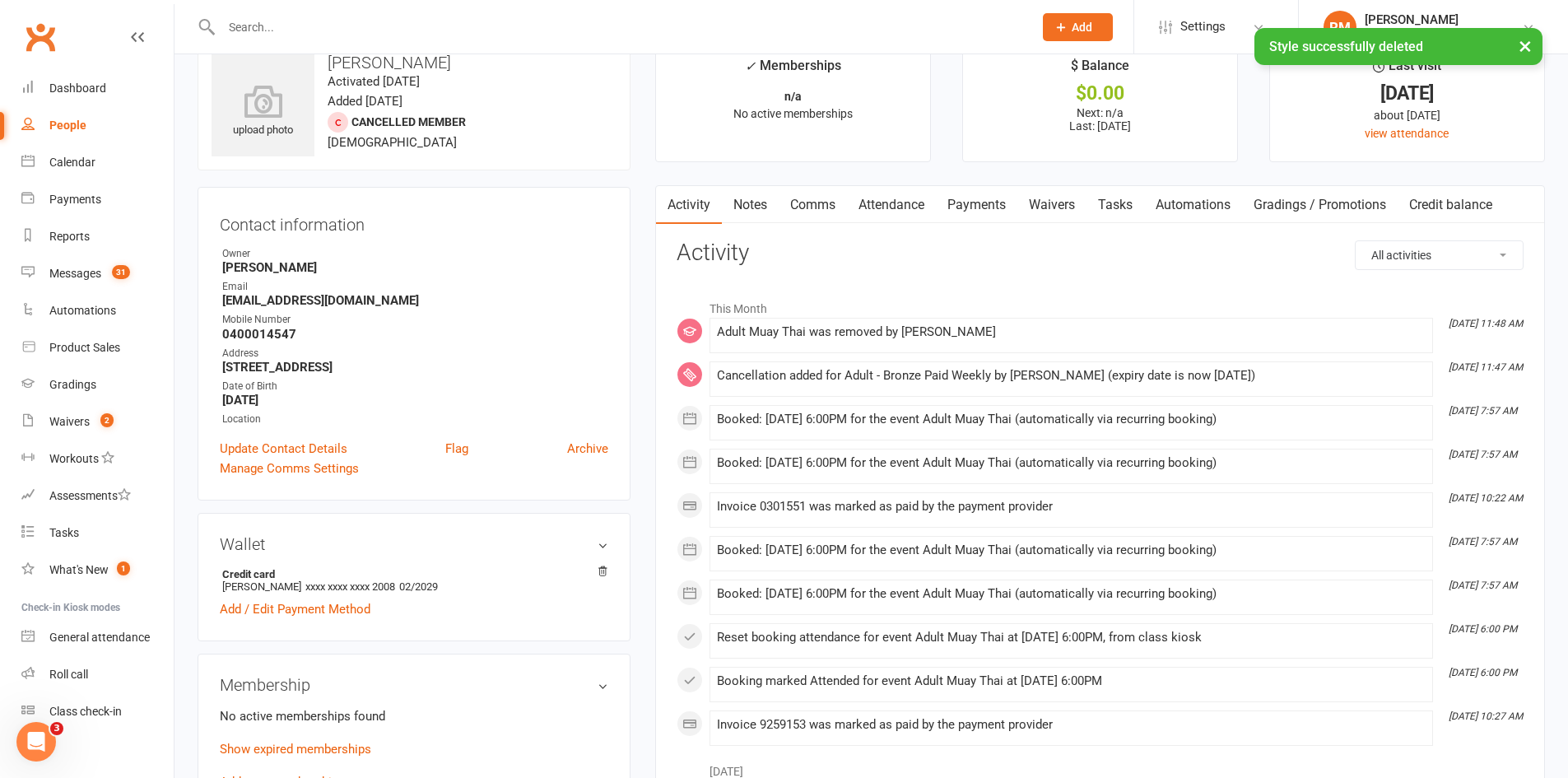
scroll to position [0, 0]
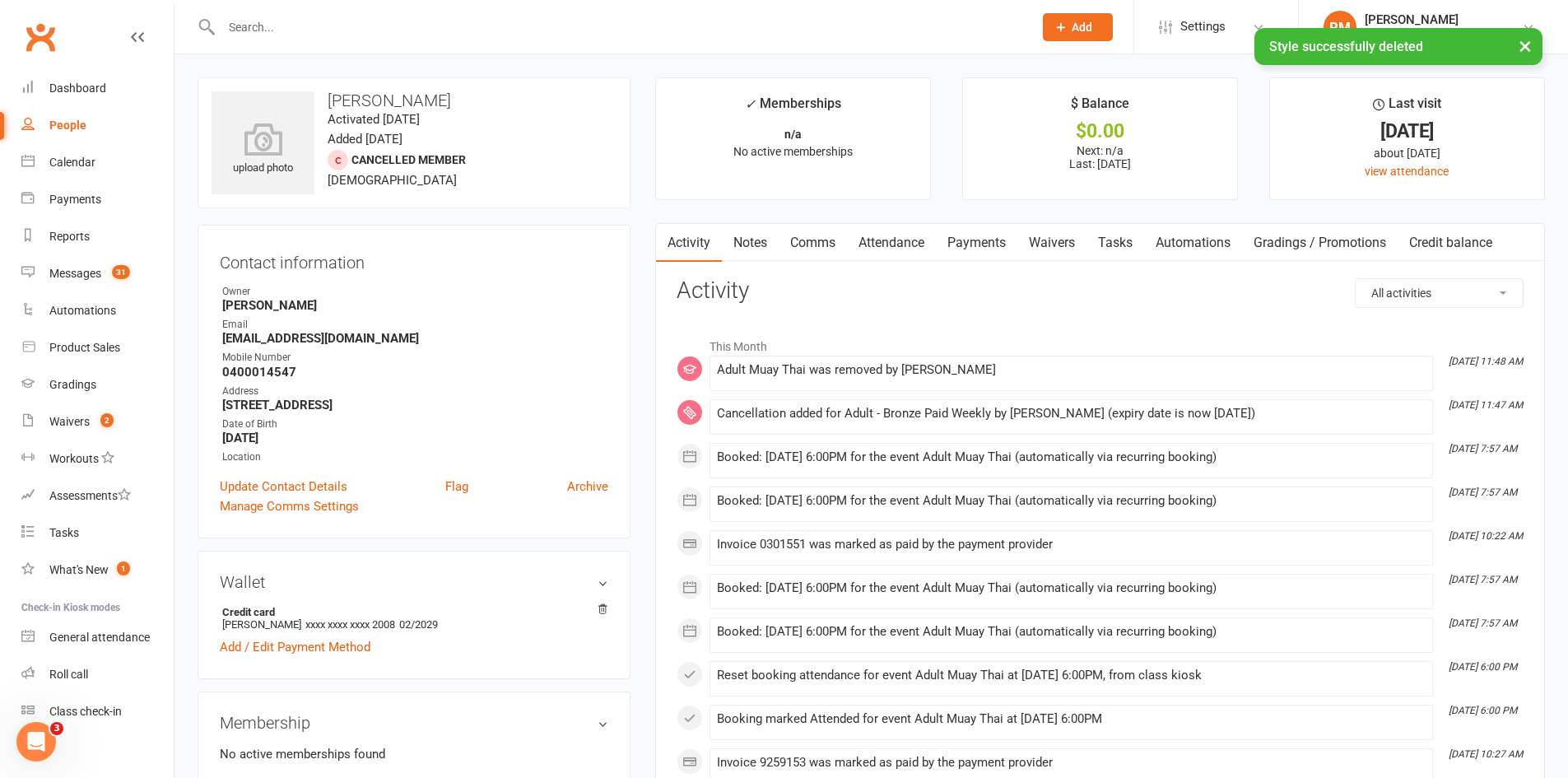
click at [920, 241] on link "Attendance" at bounding box center [891, 242] width 89 height 38
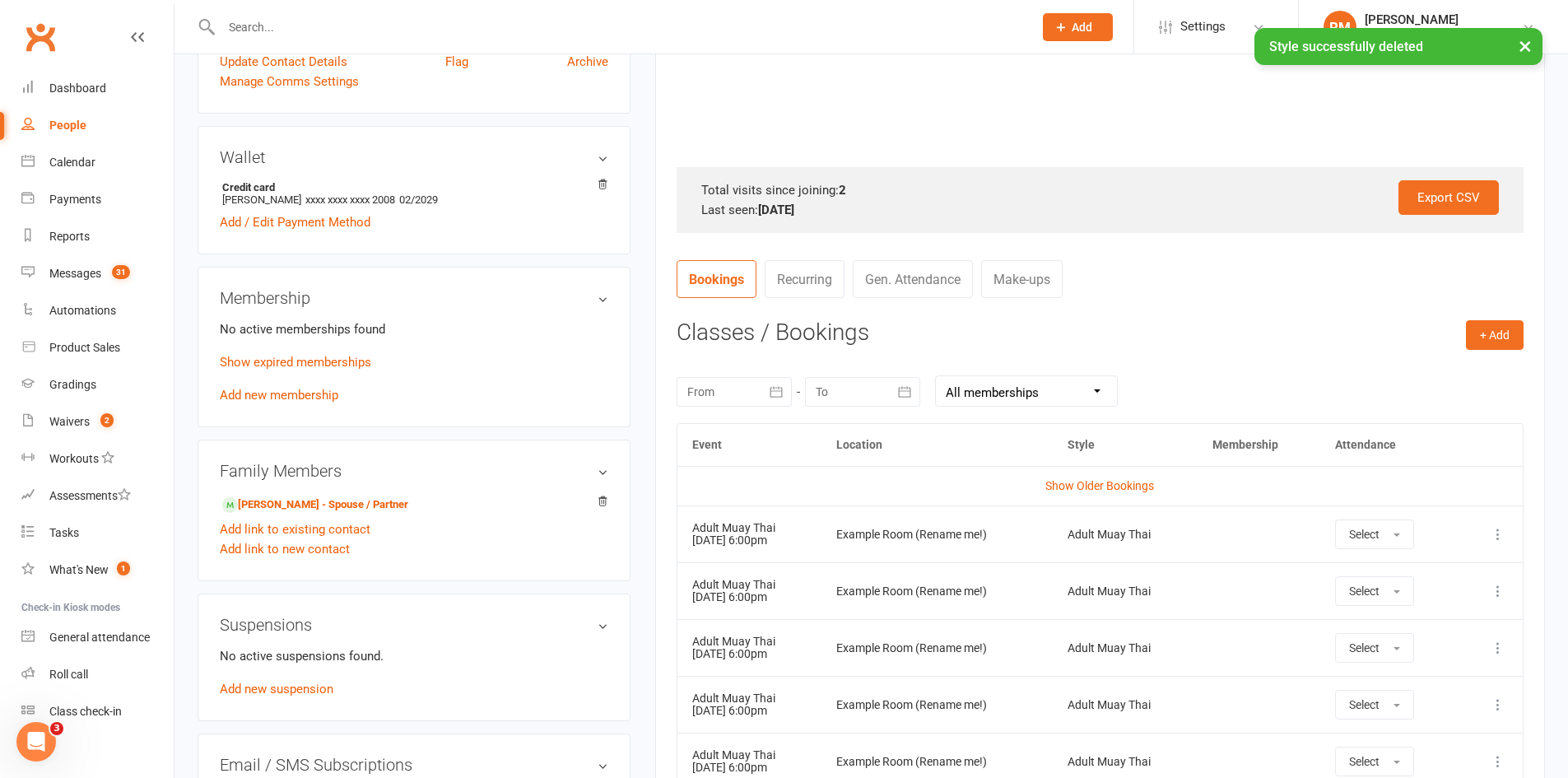
scroll to position [494, 0]
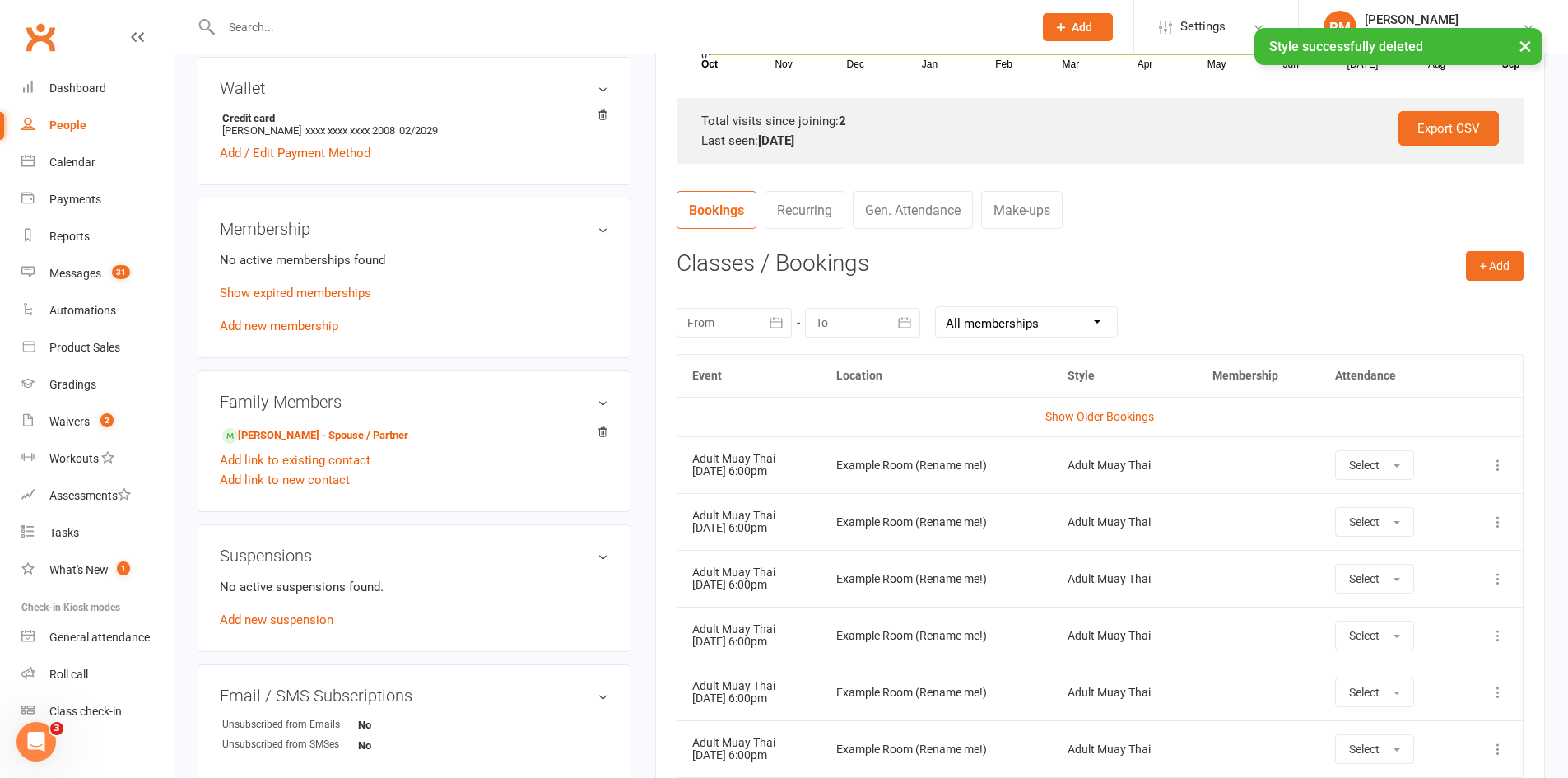
click at [1499, 464] on icon at bounding box center [1499, 465] width 17 height 17
click at [1403, 567] on link "Remove booking" at bounding box center [1425, 562] width 163 height 33
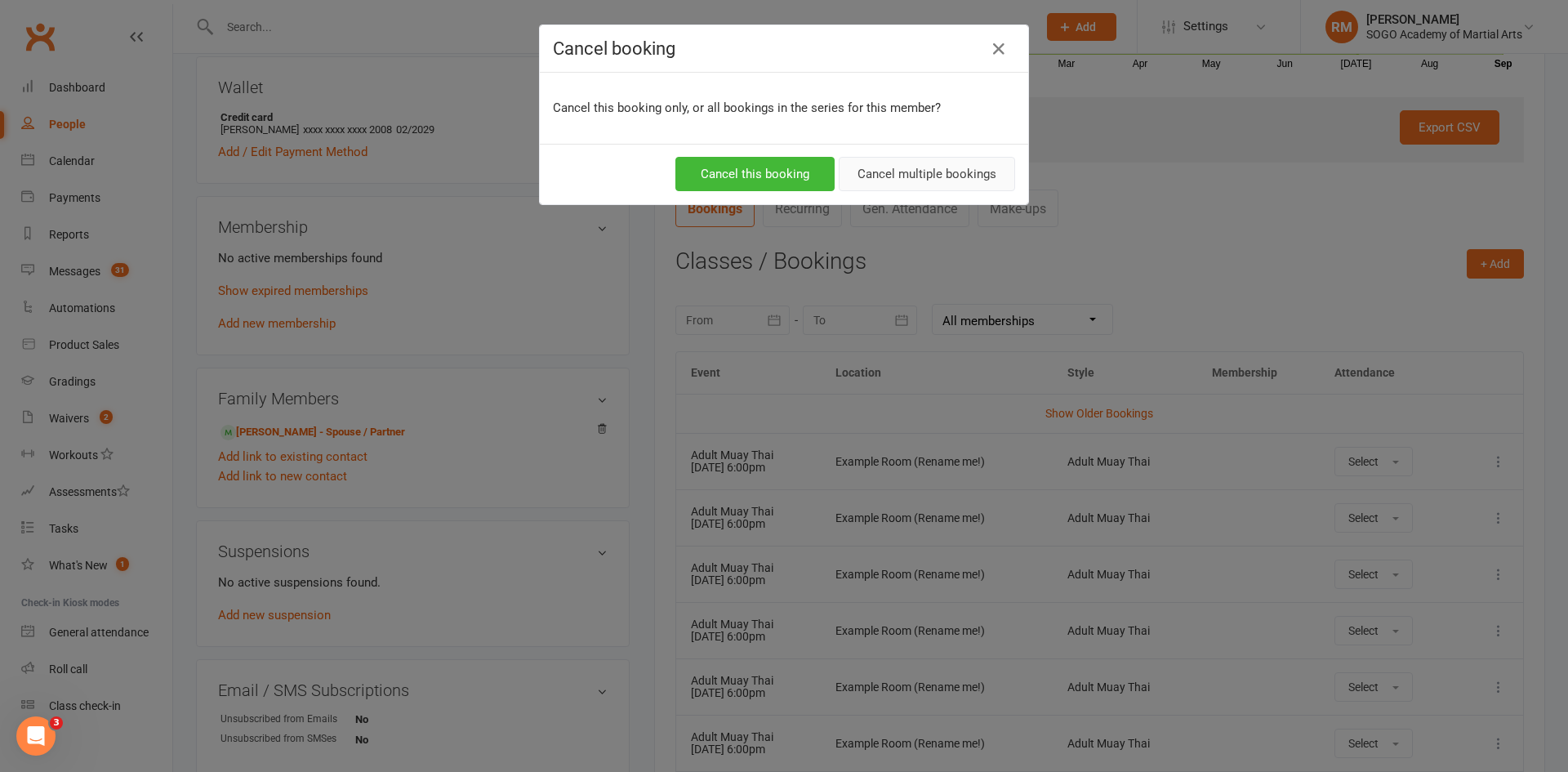
click at [904, 173] on button "Cancel multiple bookings" at bounding box center [927, 173] width 177 height 34
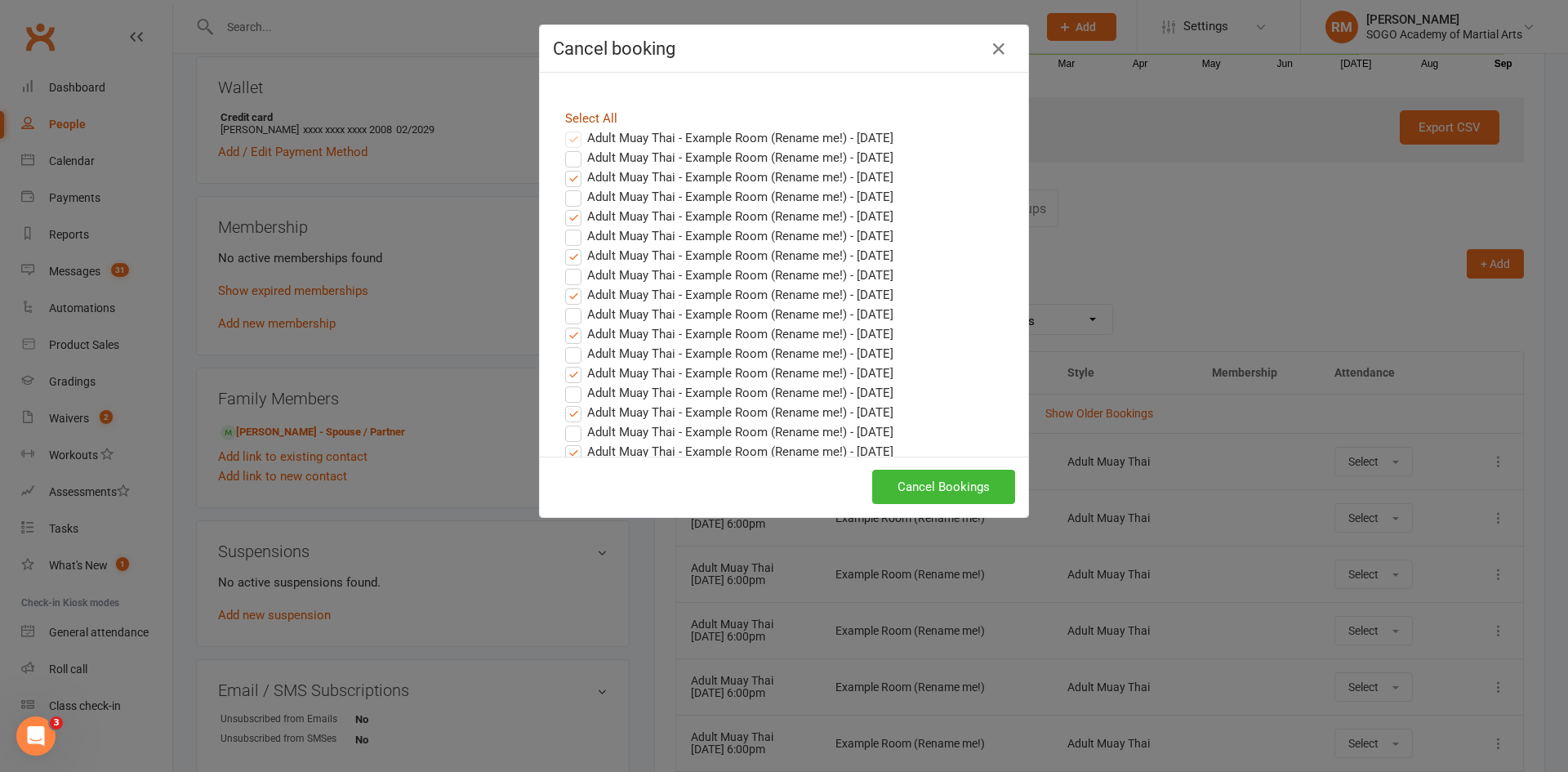
click at [588, 115] on link "Select All" at bounding box center [591, 119] width 52 height 15
click at [939, 486] on button "Cancel Bookings" at bounding box center [943, 487] width 143 height 34
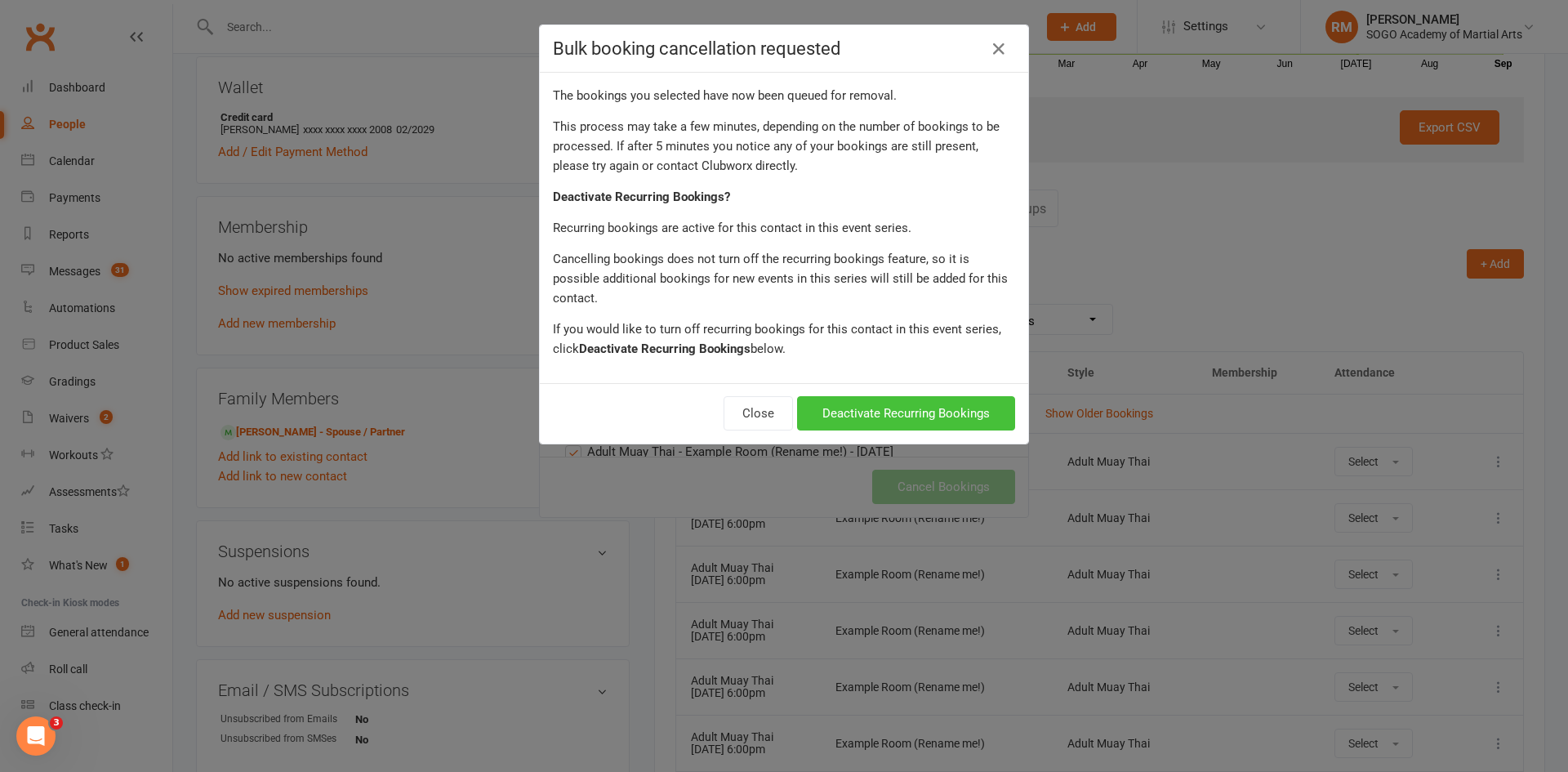
click at [857, 396] on button "Deactivate Recurring Bookings" at bounding box center [906, 413] width 218 height 34
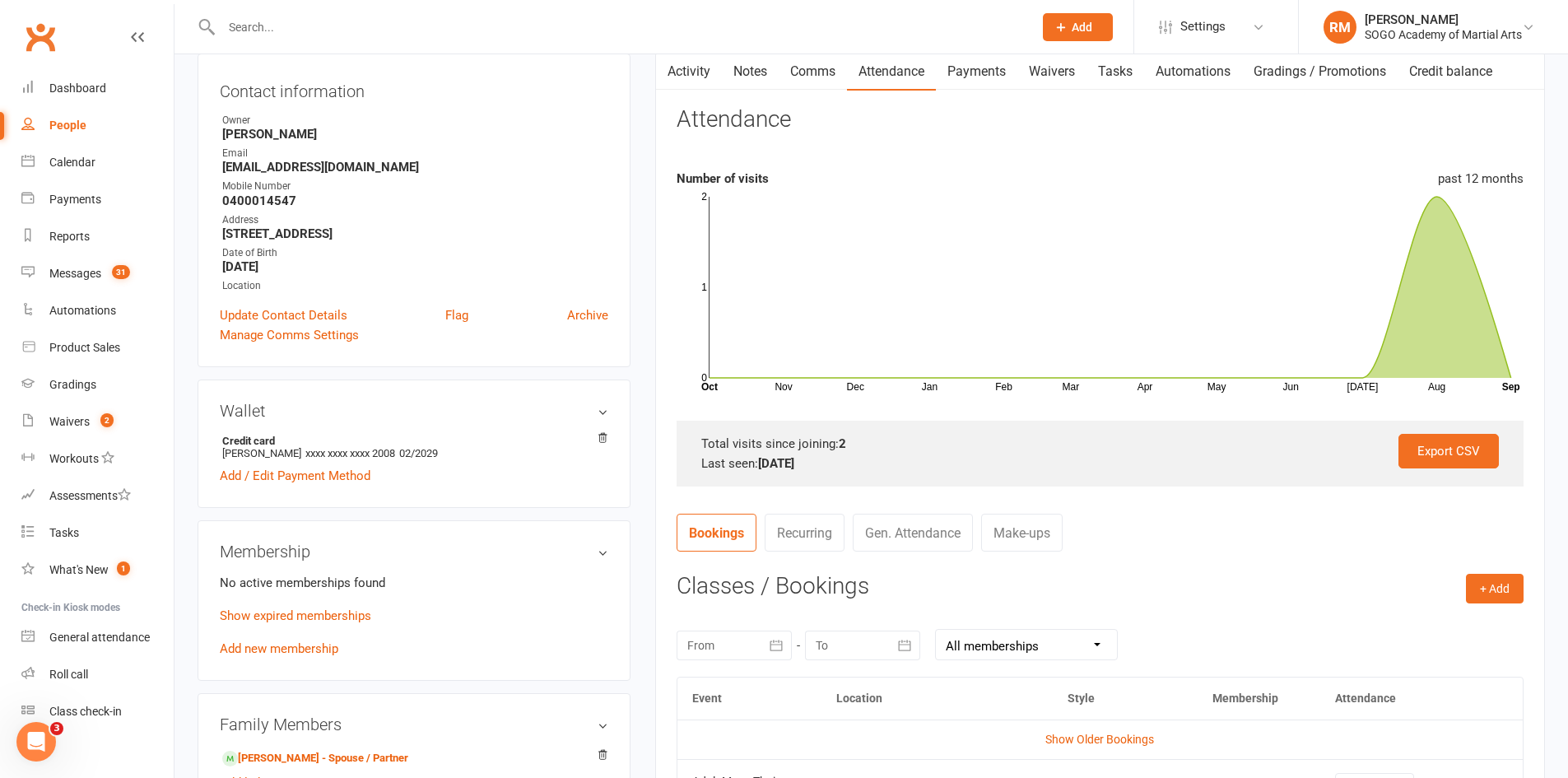
scroll to position [0, 0]
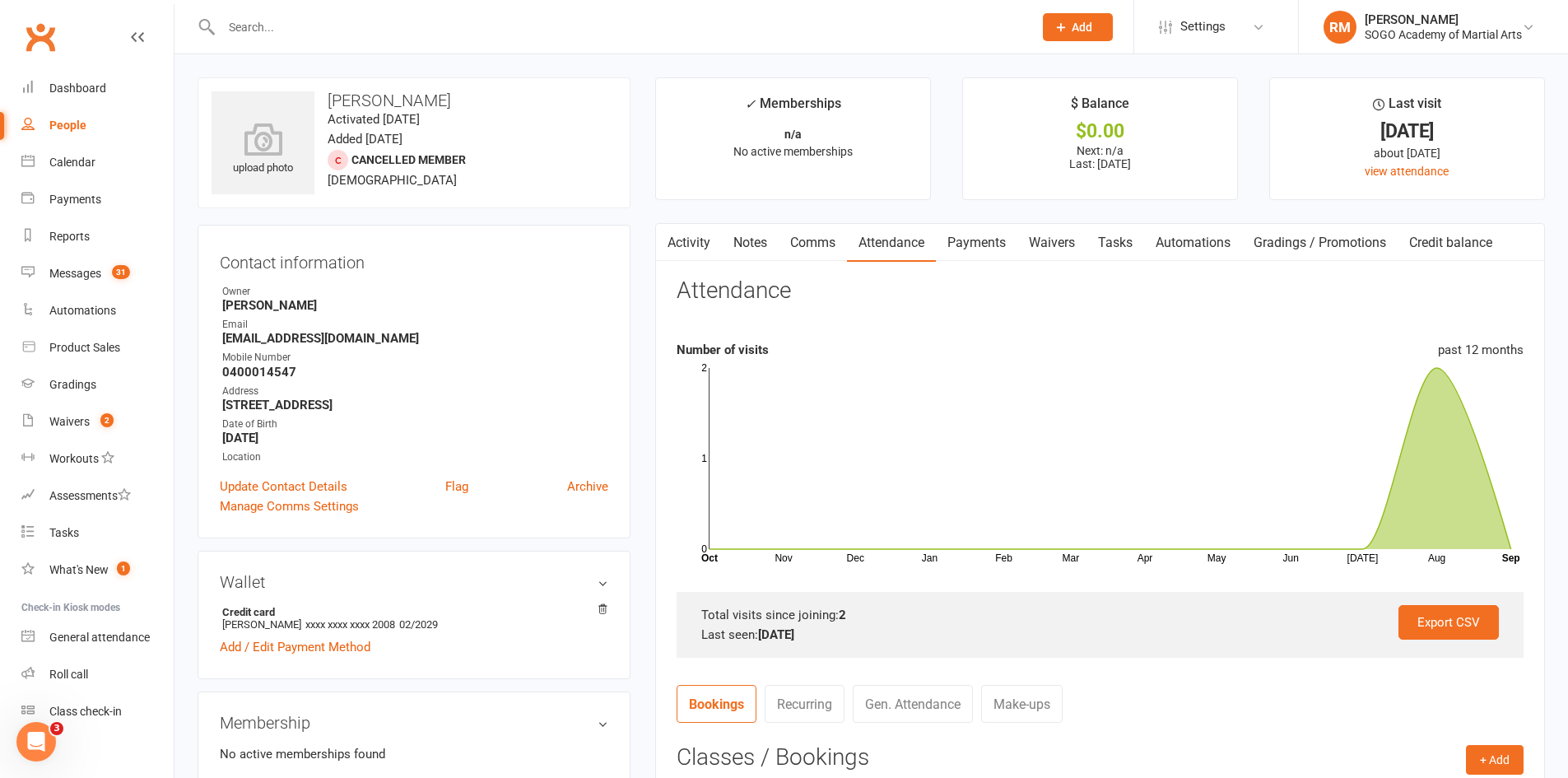
click at [346, 28] on input "text" at bounding box center [619, 28] width 805 height 23
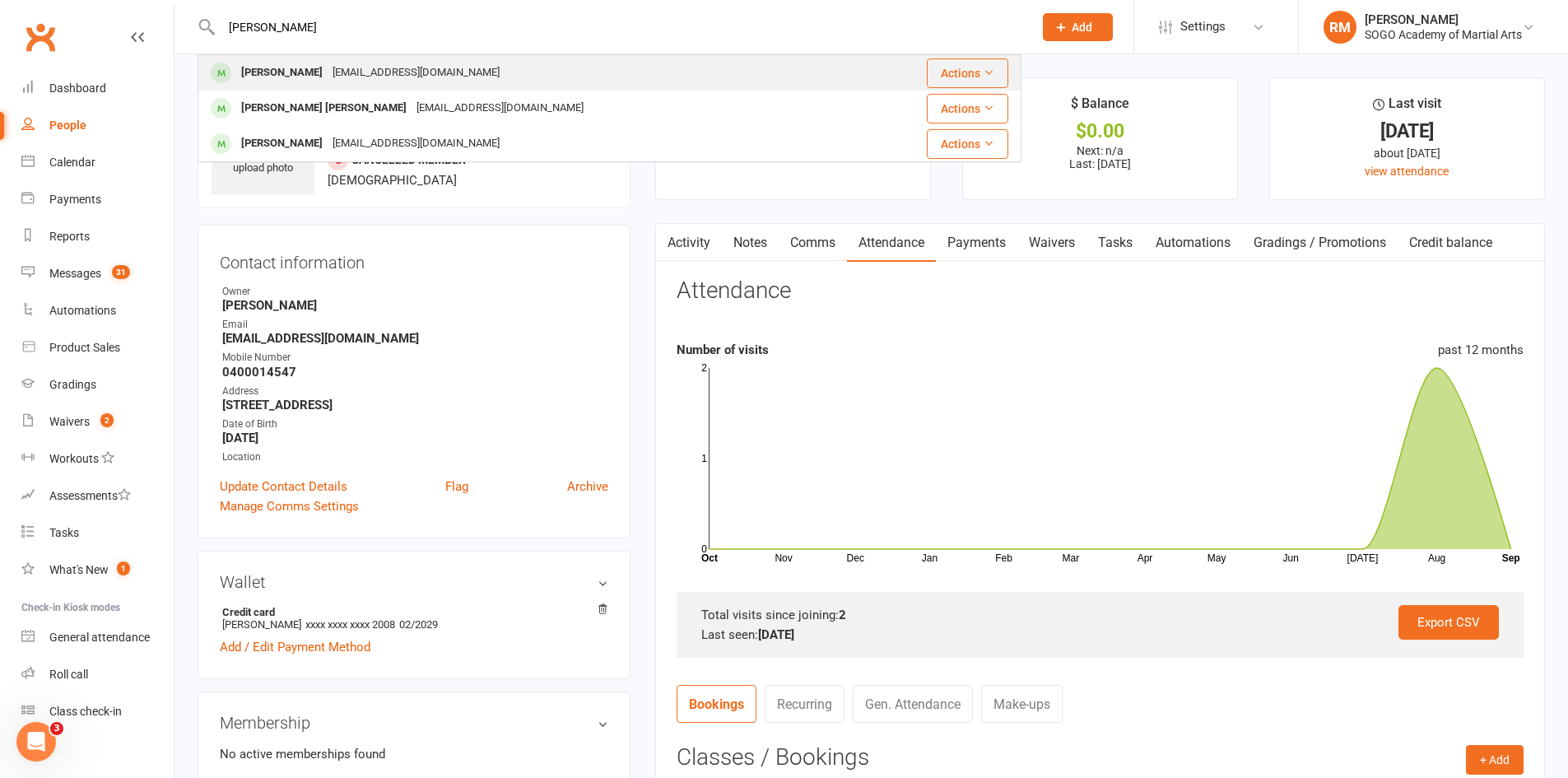
type input "[PERSON_NAME]"
click at [327, 69] on div "[EMAIL_ADDRESS][DOMAIN_NAME]" at bounding box center [416, 73] width 177 height 24
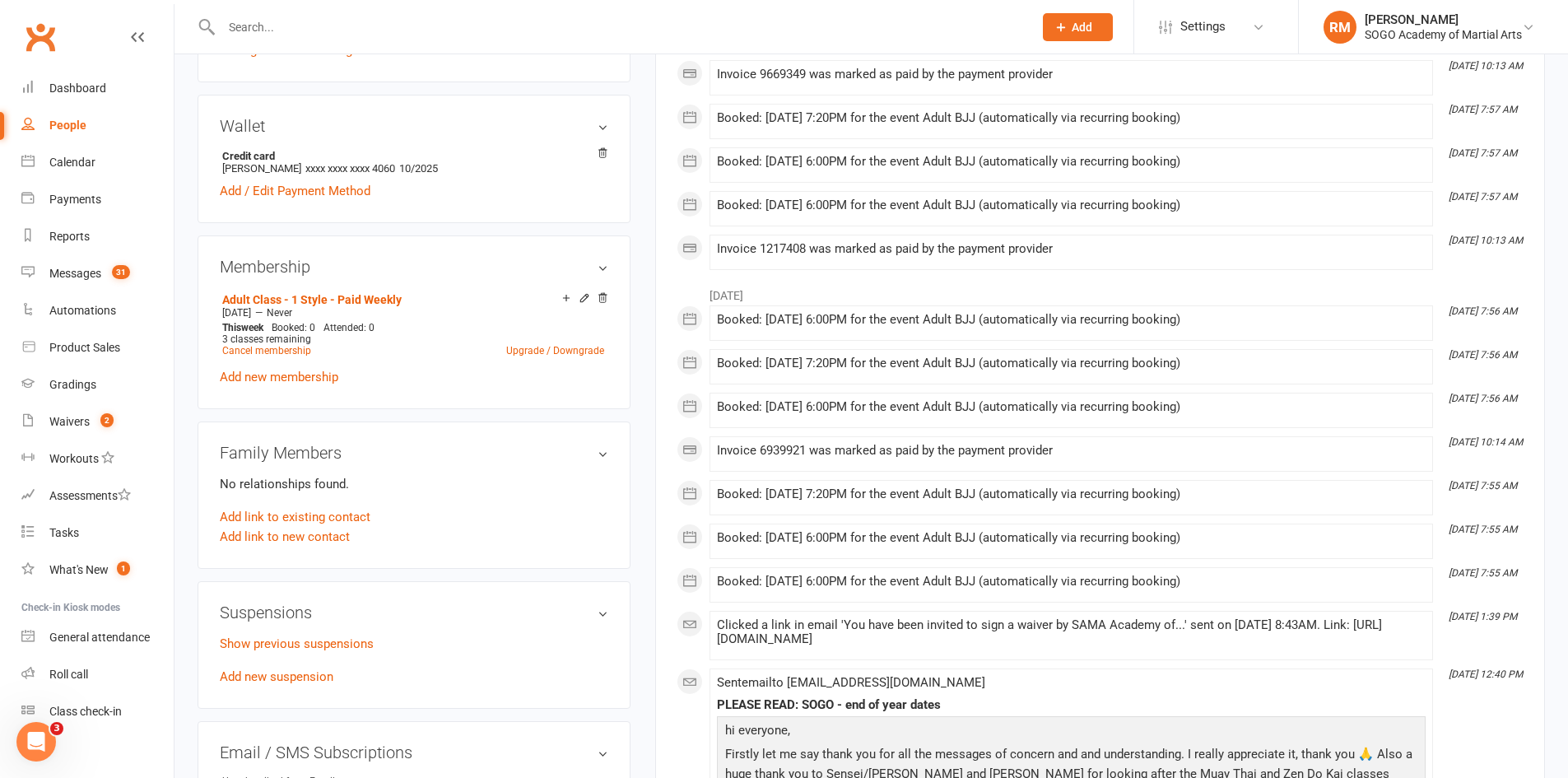
scroll to position [494, 0]
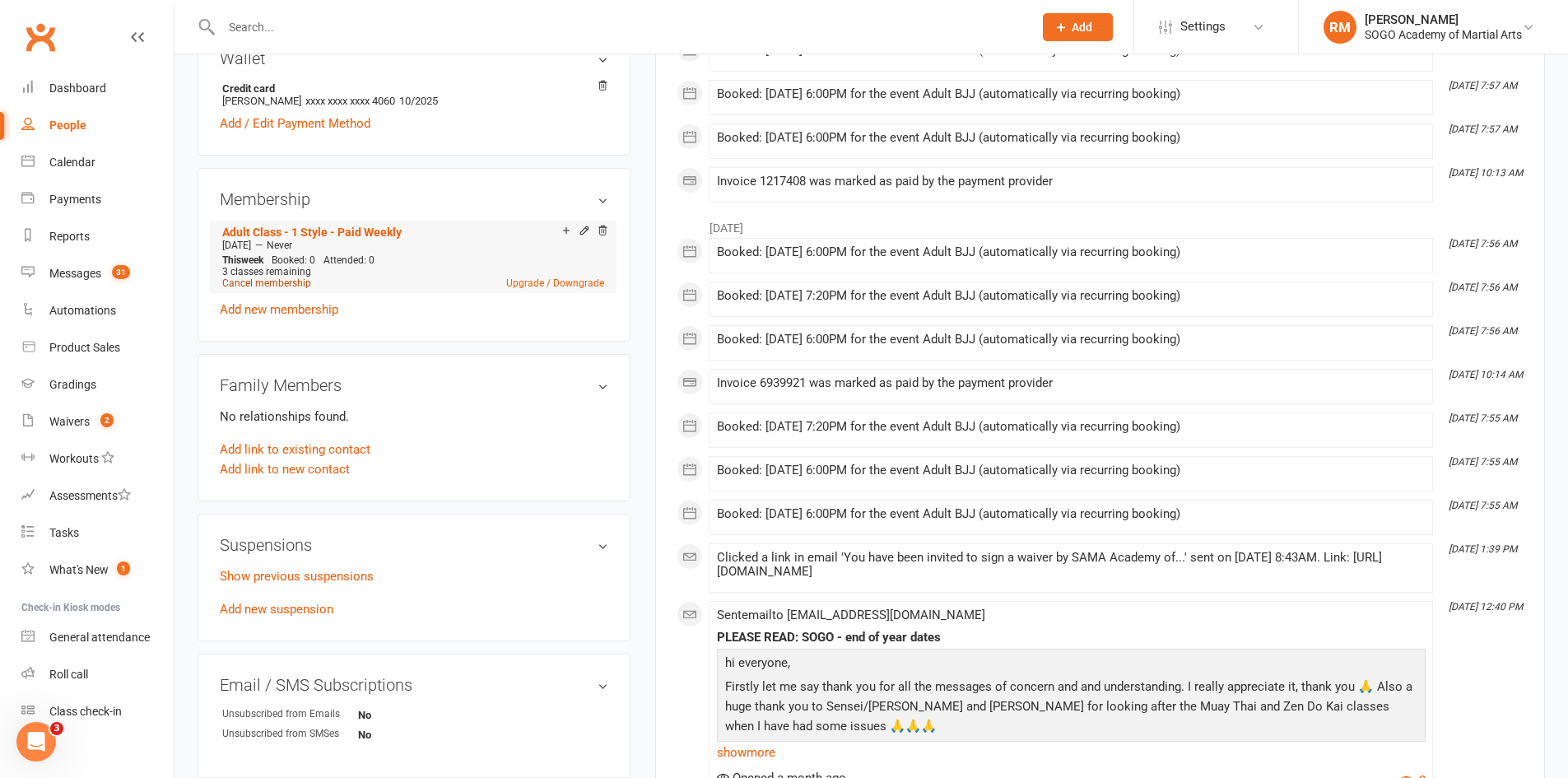
click at [283, 287] on link "Cancel membership" at bounding box center [266, 283] width 89 height 12
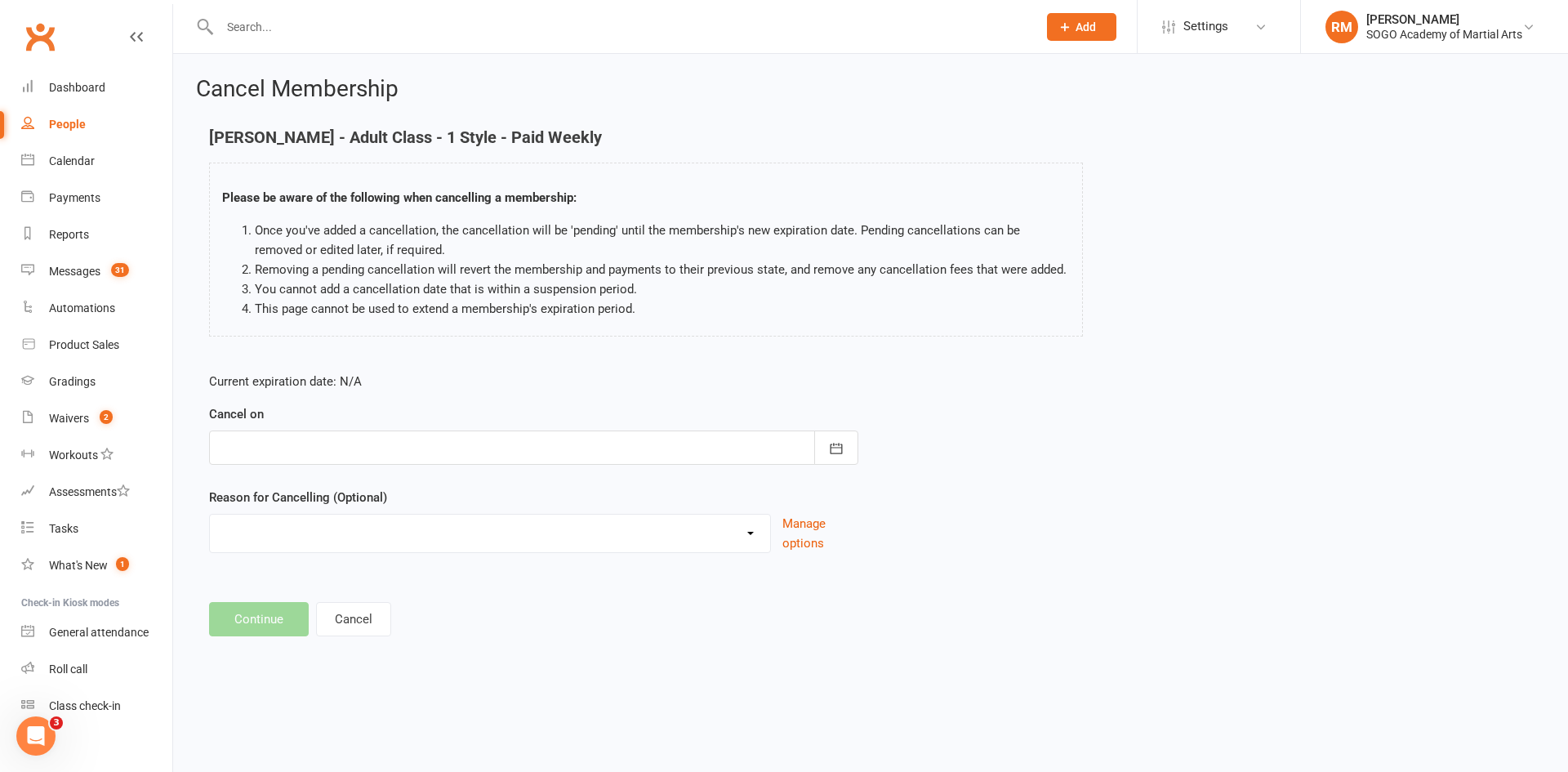
click at [354, 455] on div at bounding box center [533, 447] width 649 height 34
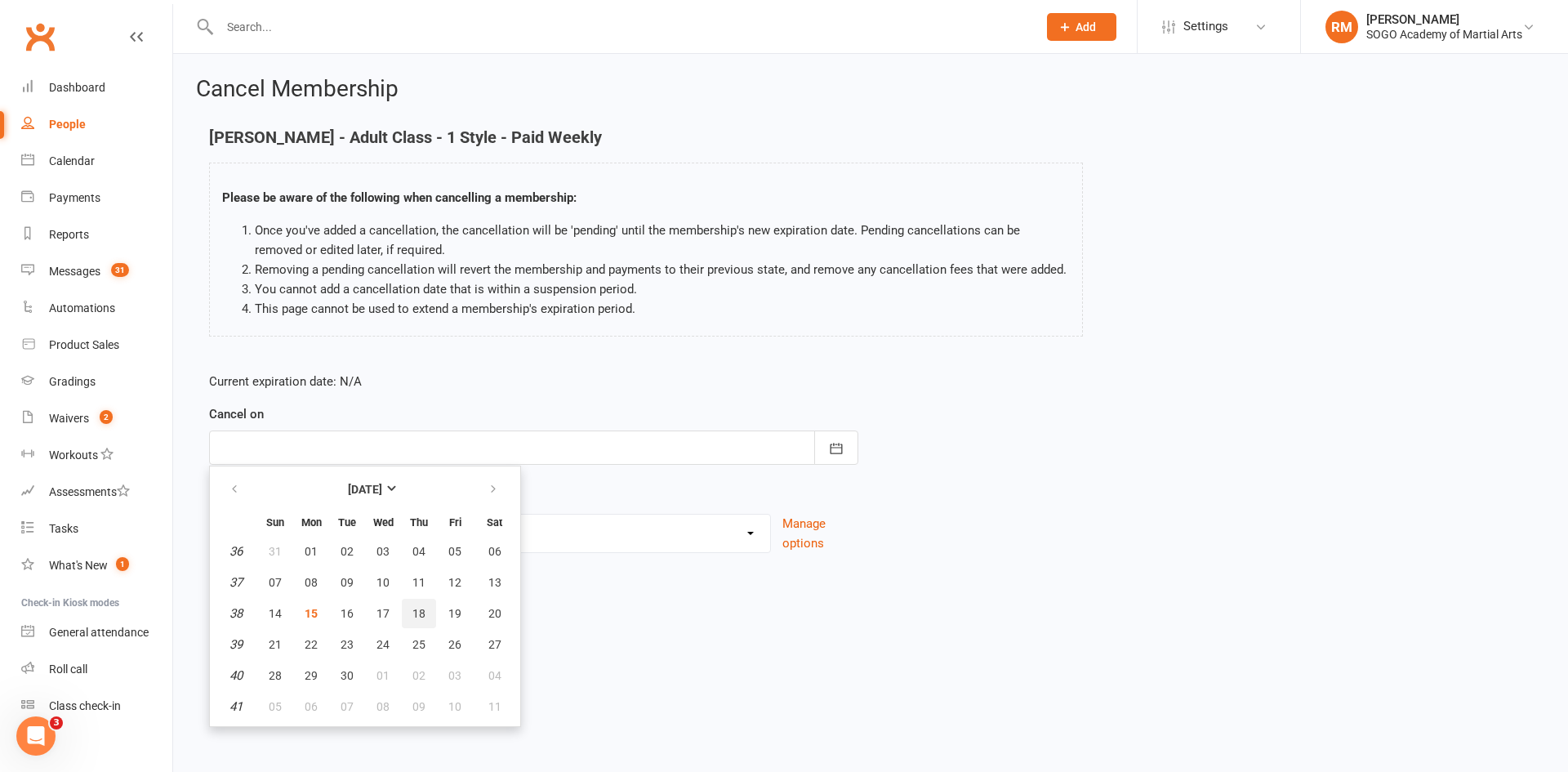
click at [417, 609] on span "18" at bounding box center [419, 614] width 13 height 13
type input "[DATE]"
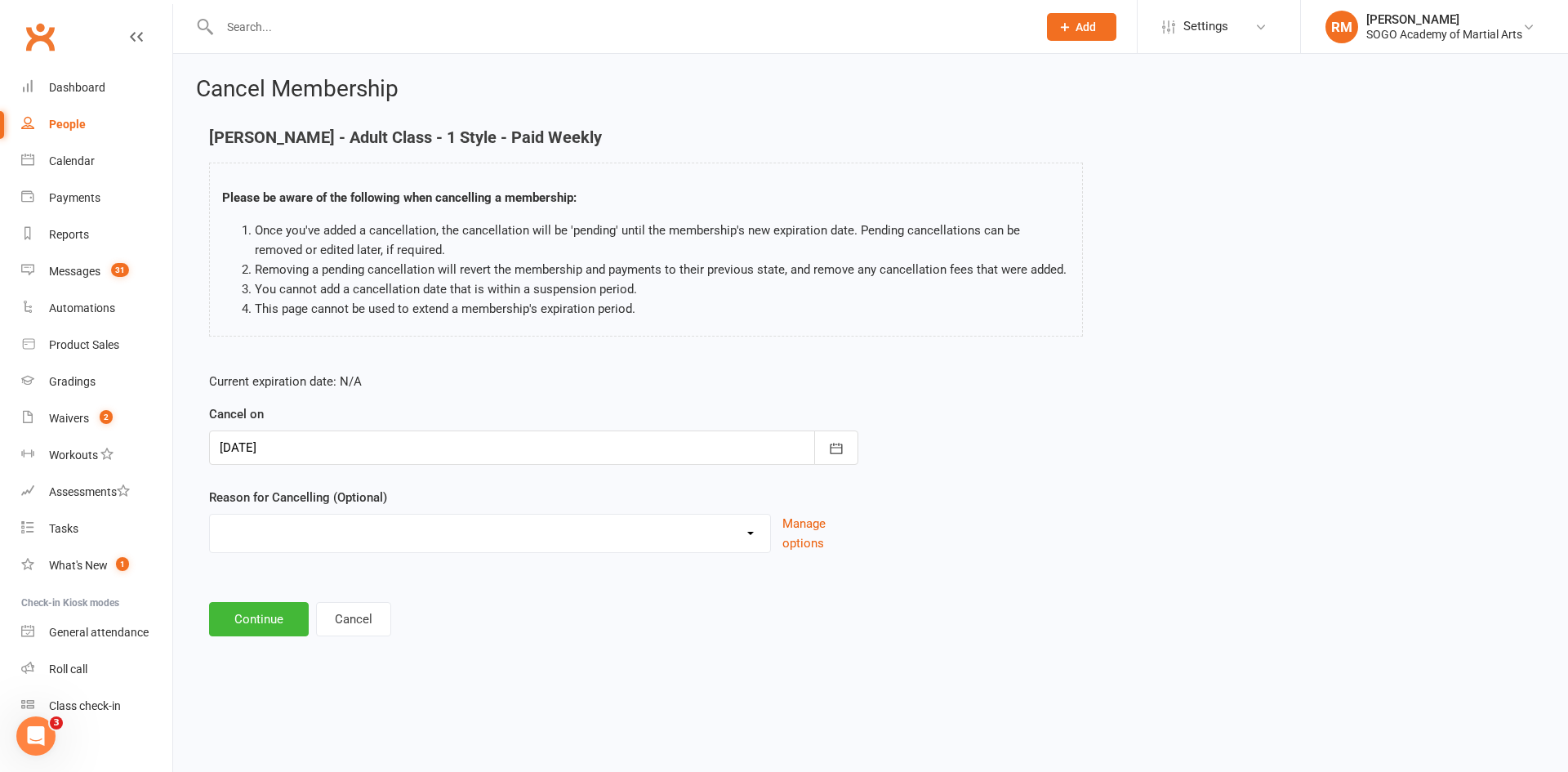
click at [287, 533] on select "Downgrading Membership Holiday Injury joined up Moving Away payment didn't go t…" at bounding box center [490, 531] width 560 height 32
select select "6"
click at [210, 515] on select "Downgrading Membership Holiday Injury joined up Moving Away payment didn't go t…" at bounding box center [490, 531] width 560 height 32
click at [261, 618] on button "Continue" at bounding box center [259, 619] width 99 height 34
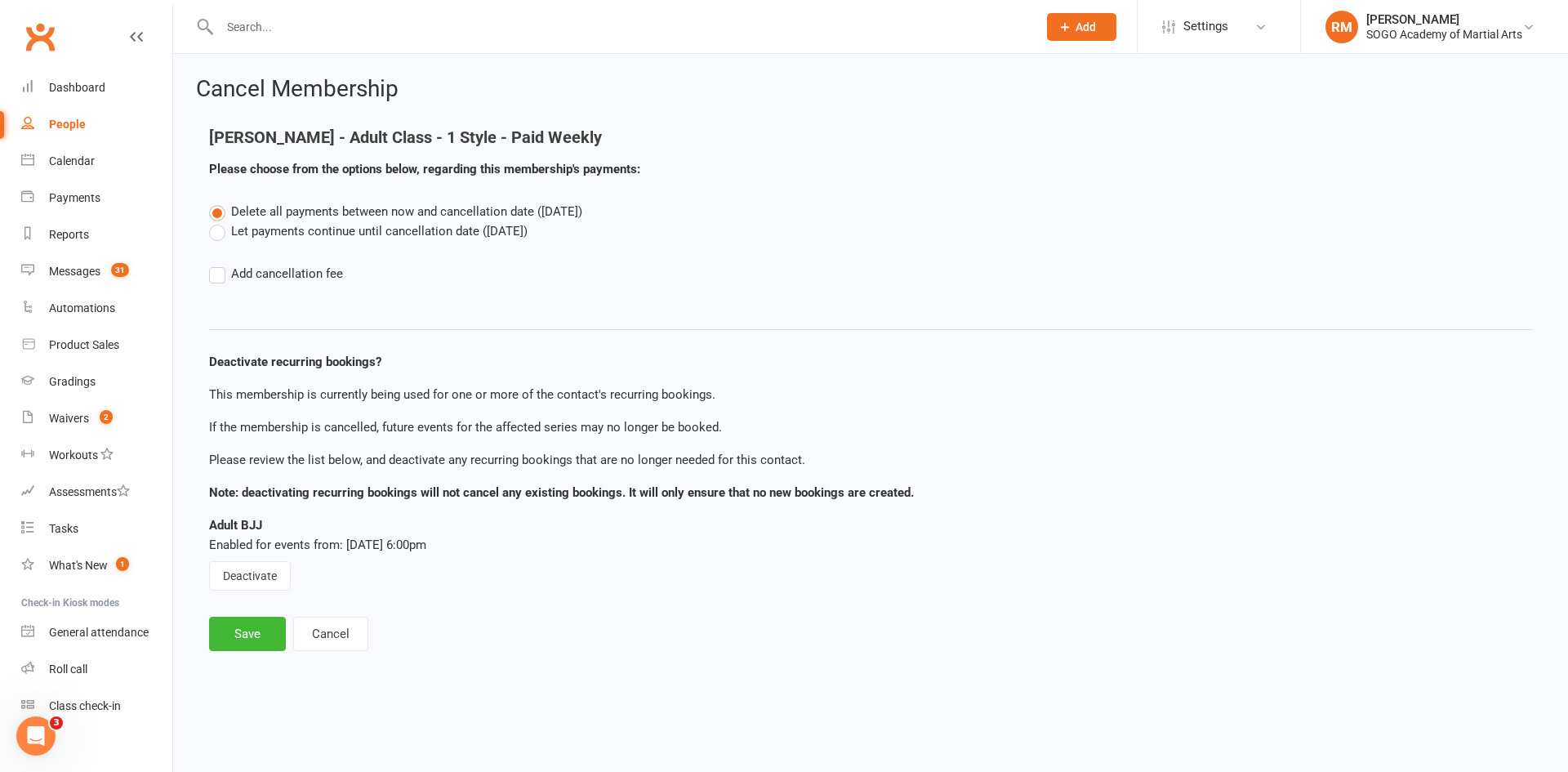
click at [244, 239] on label "Let payments continue until cancellation date ([DATE])" at bounding box center [368, 231] width 318 height 20
click at [220, 221] on input "Let payments continue until cancellation date ([DATE])" at bounding box center [214, 221] width 11 height 0
click at [251, 575] on button "Deactivate" at bounding box center [249, 575] width 82 height 29
click at [253, 634] on button "Save" at bounding box center [247, 634] width 77 height 34
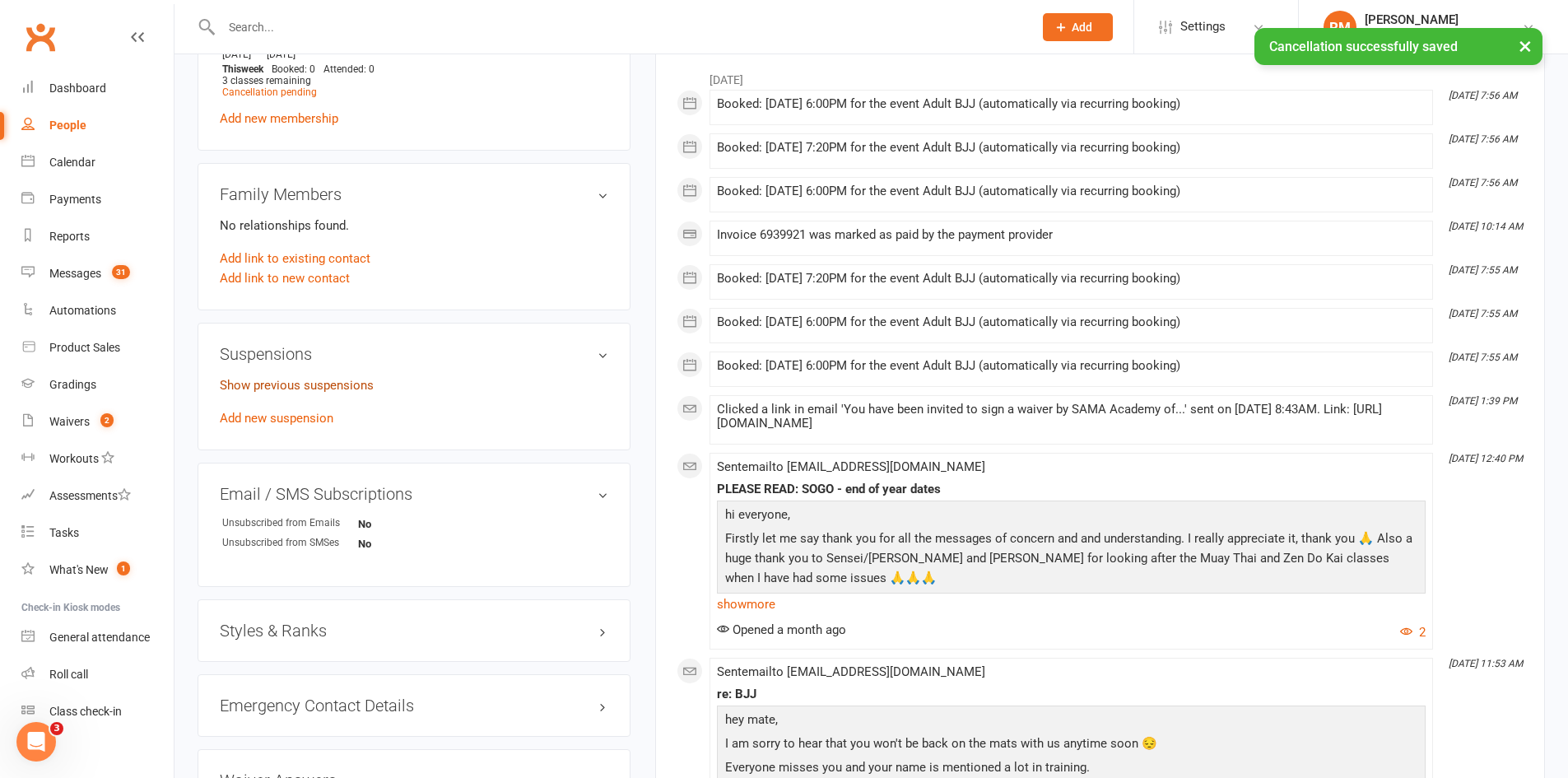
scroll to position [823, 0]
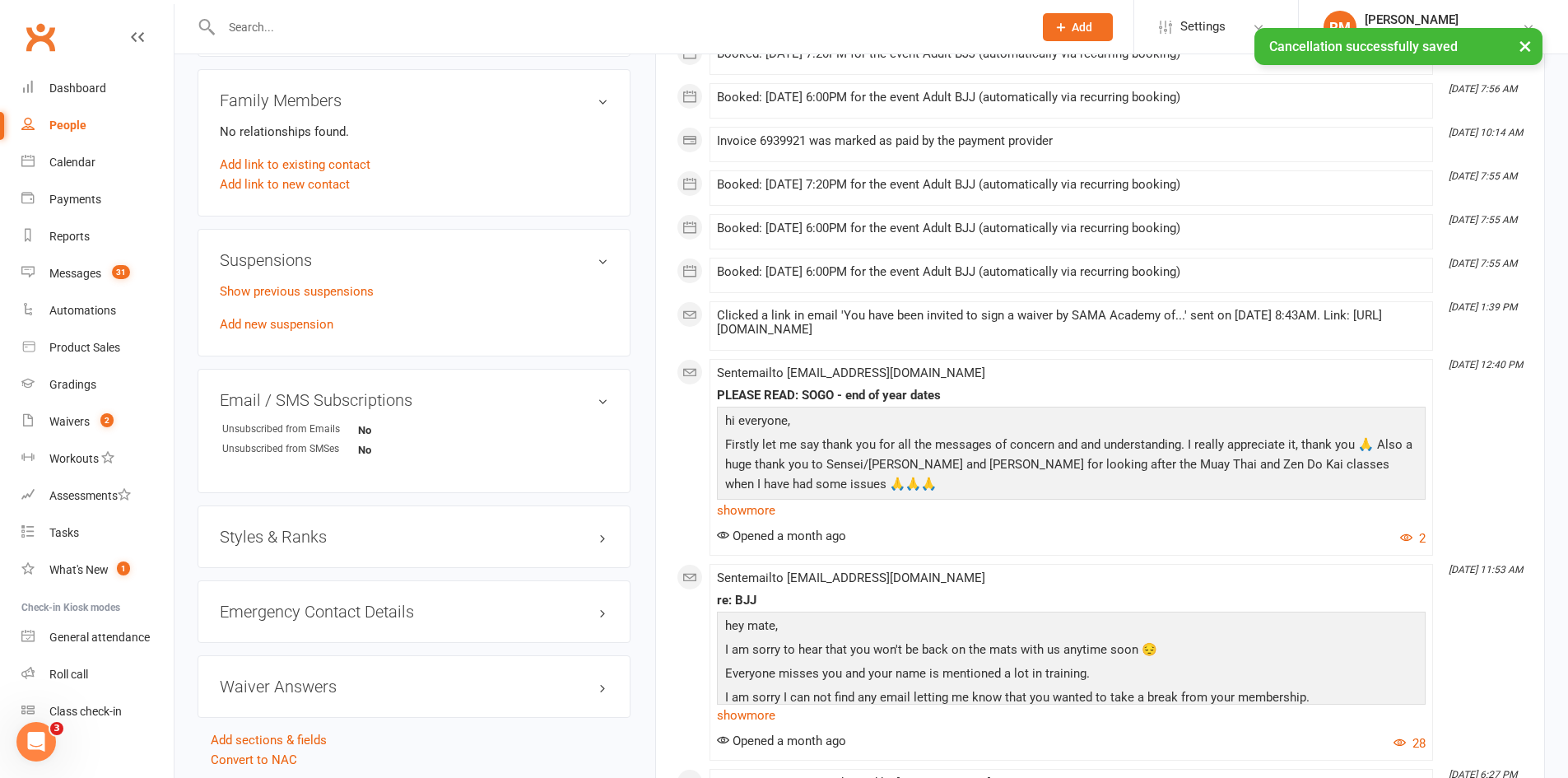
click at [297, 539] on h3 "Styles & Ranks" at bounding box center [414, 537] width 388 height 18
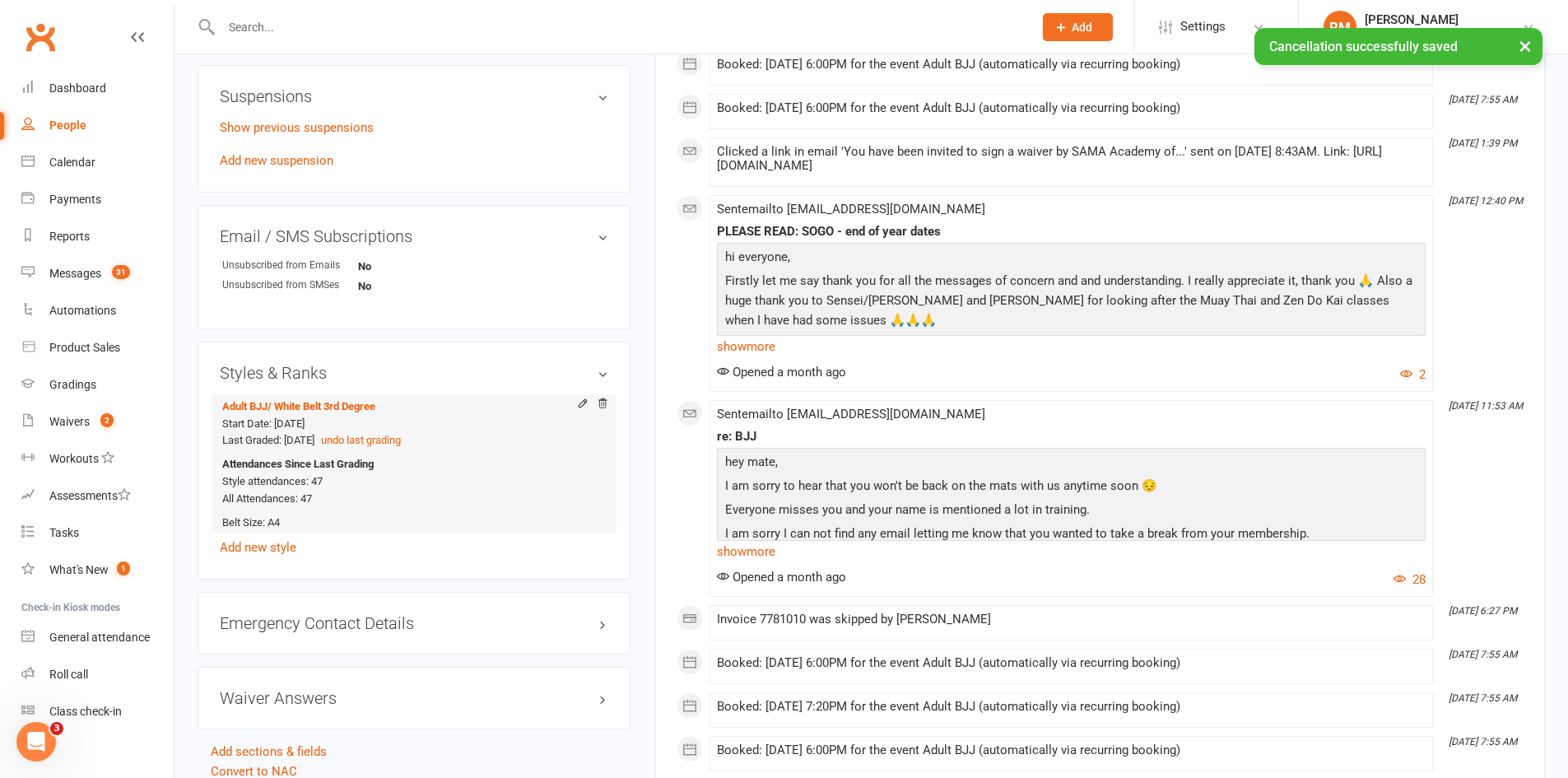
scroll to position [989, 0]
click at [606, 407] on icon at bounding box center [602, 403] width 12 height 12
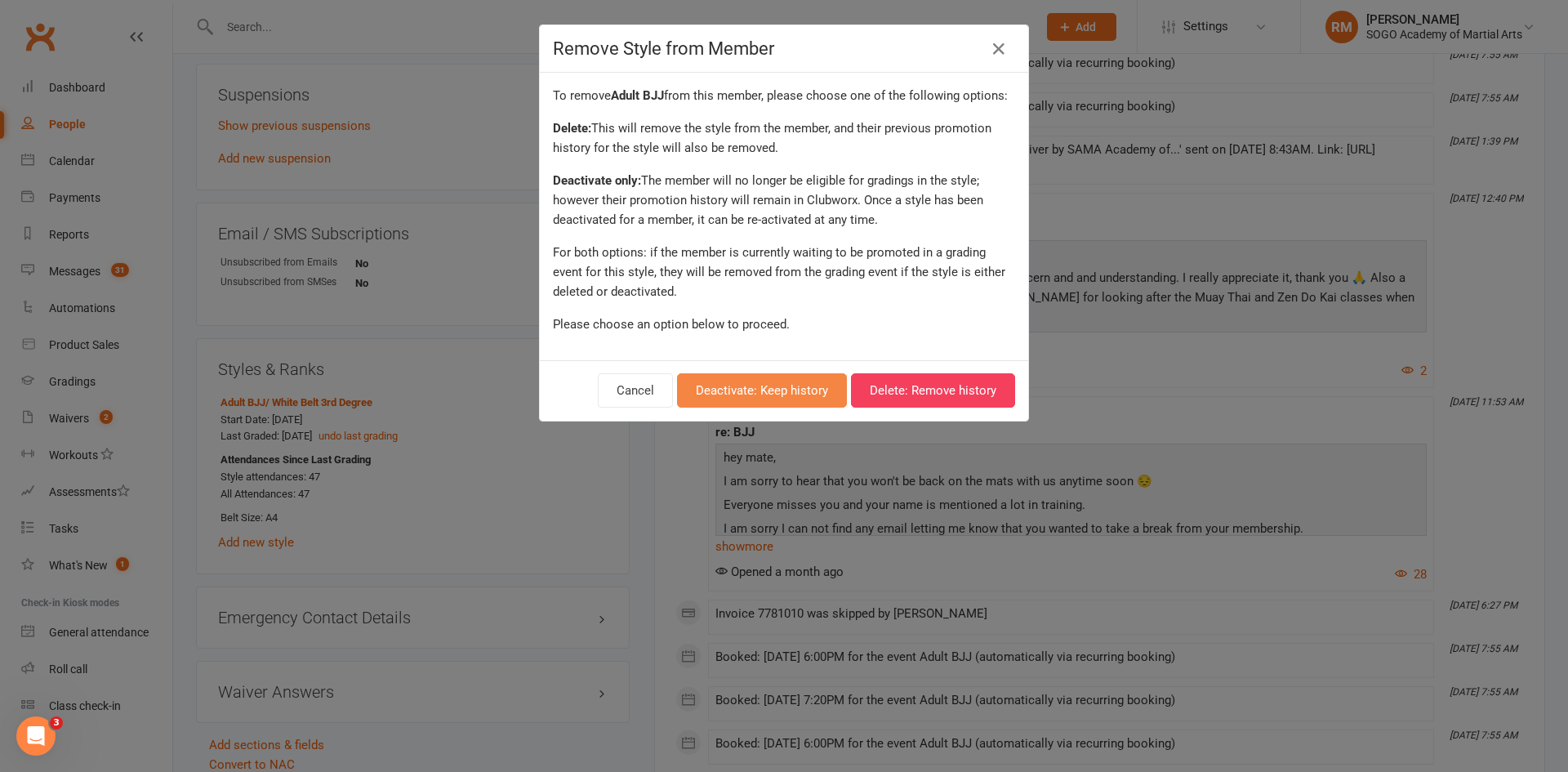
click at [781, 392] on button "Deactivate: Keep history" at bounding box center [762, 390] width 170 height 34
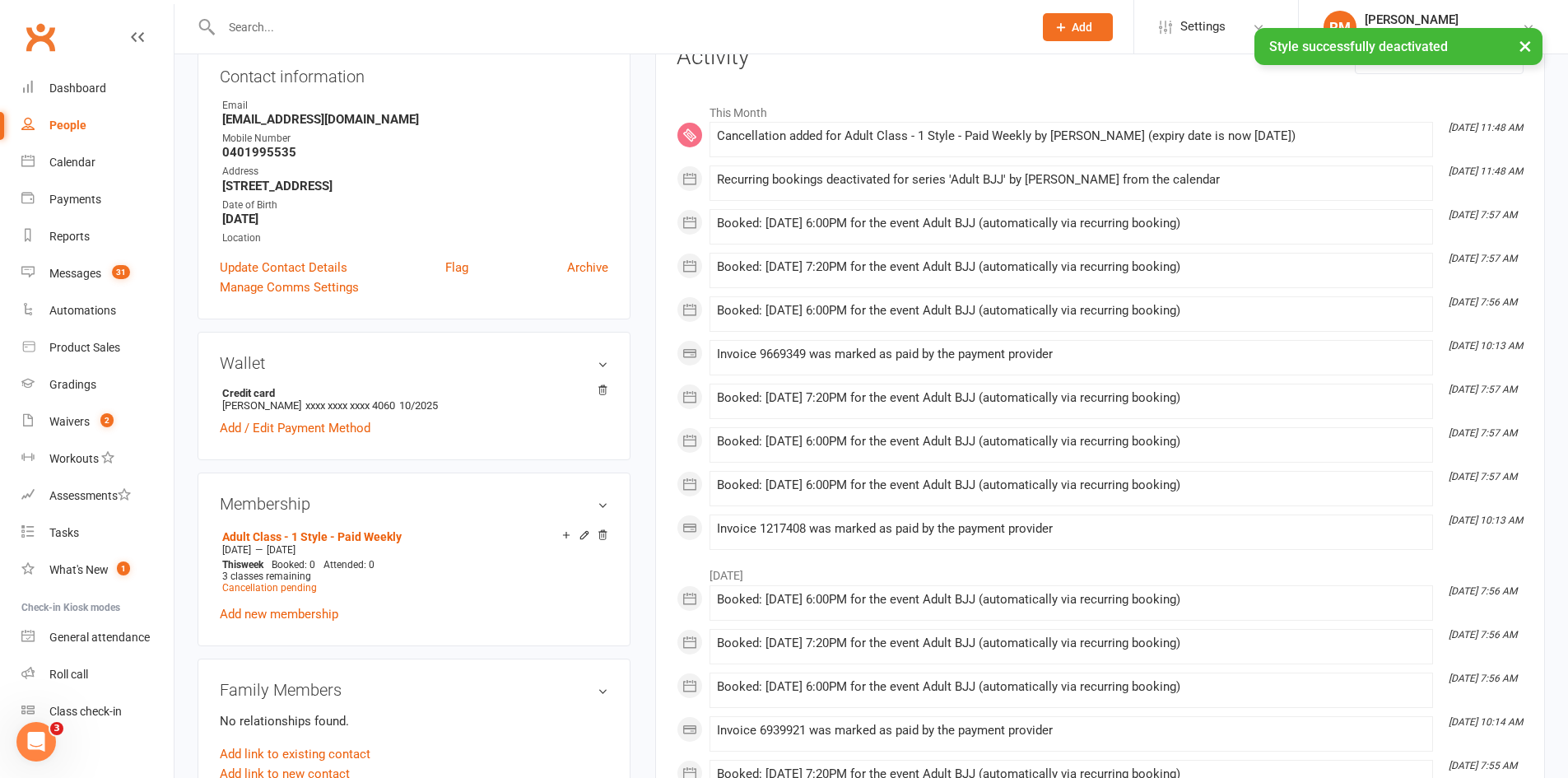
scroll to position [0, 0]
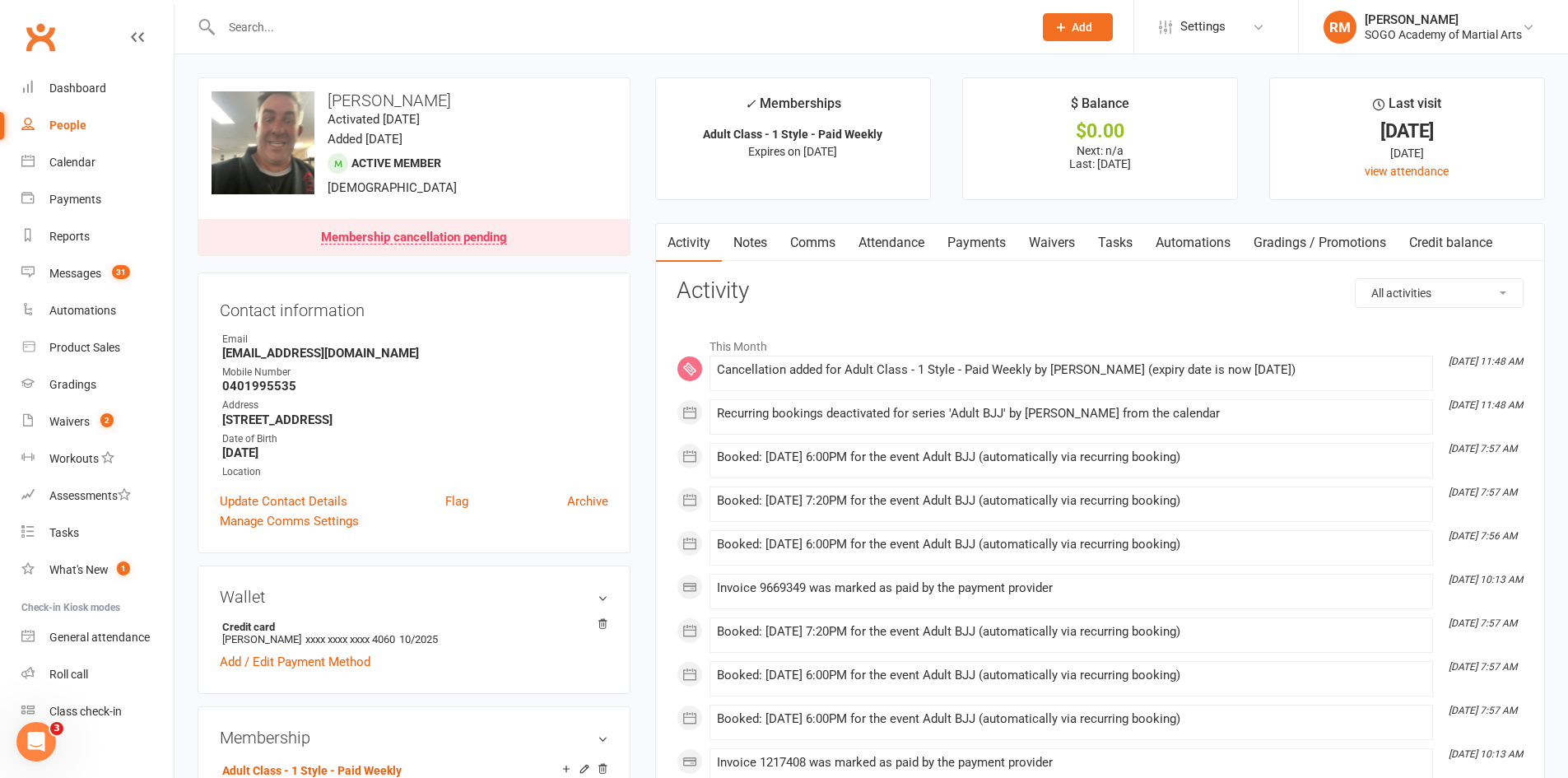
click at [900, 243] on link "Attendance" at bounding box center [891, 242] width 89 height 38
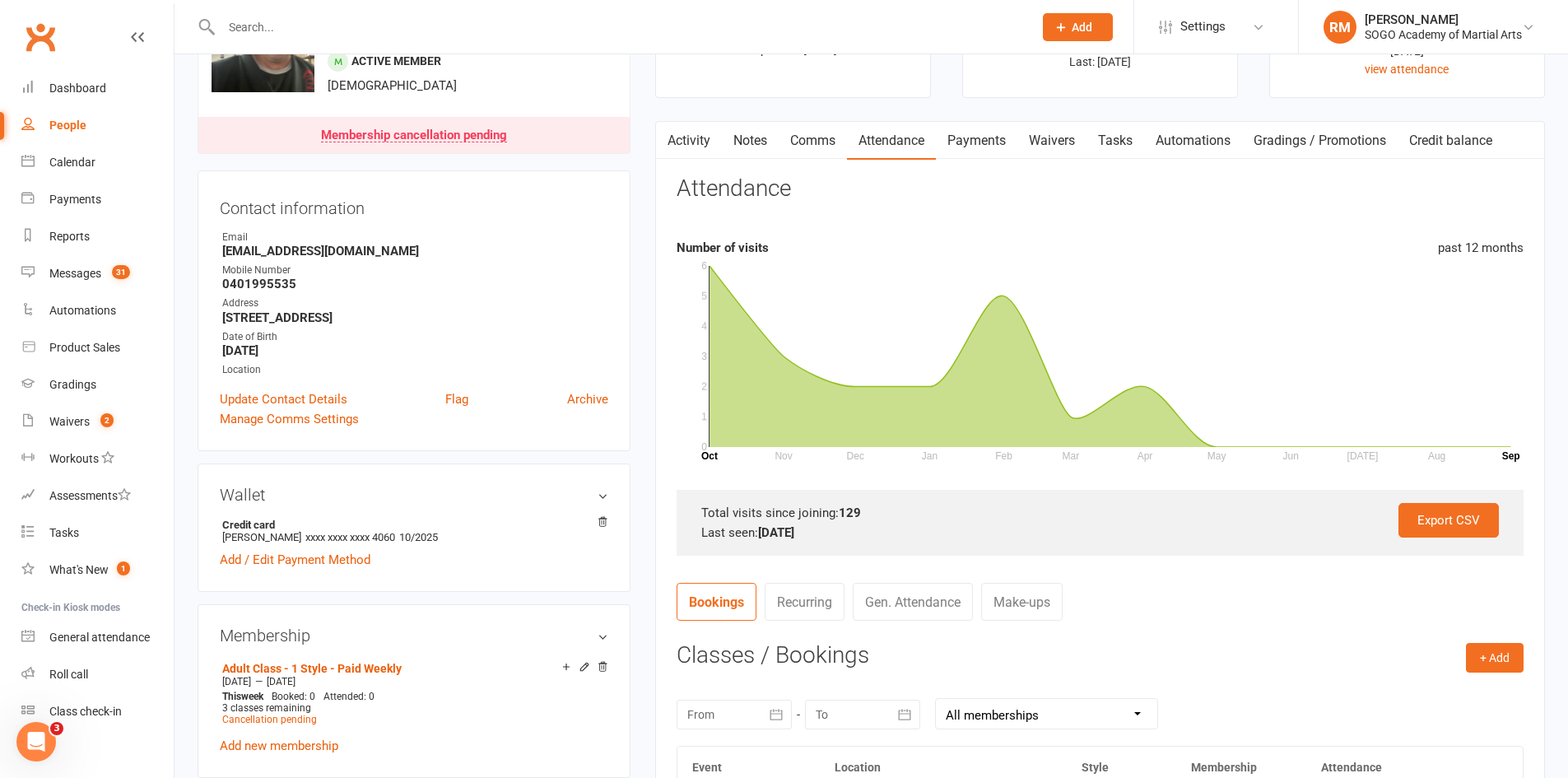
scroll to position [494, 0]
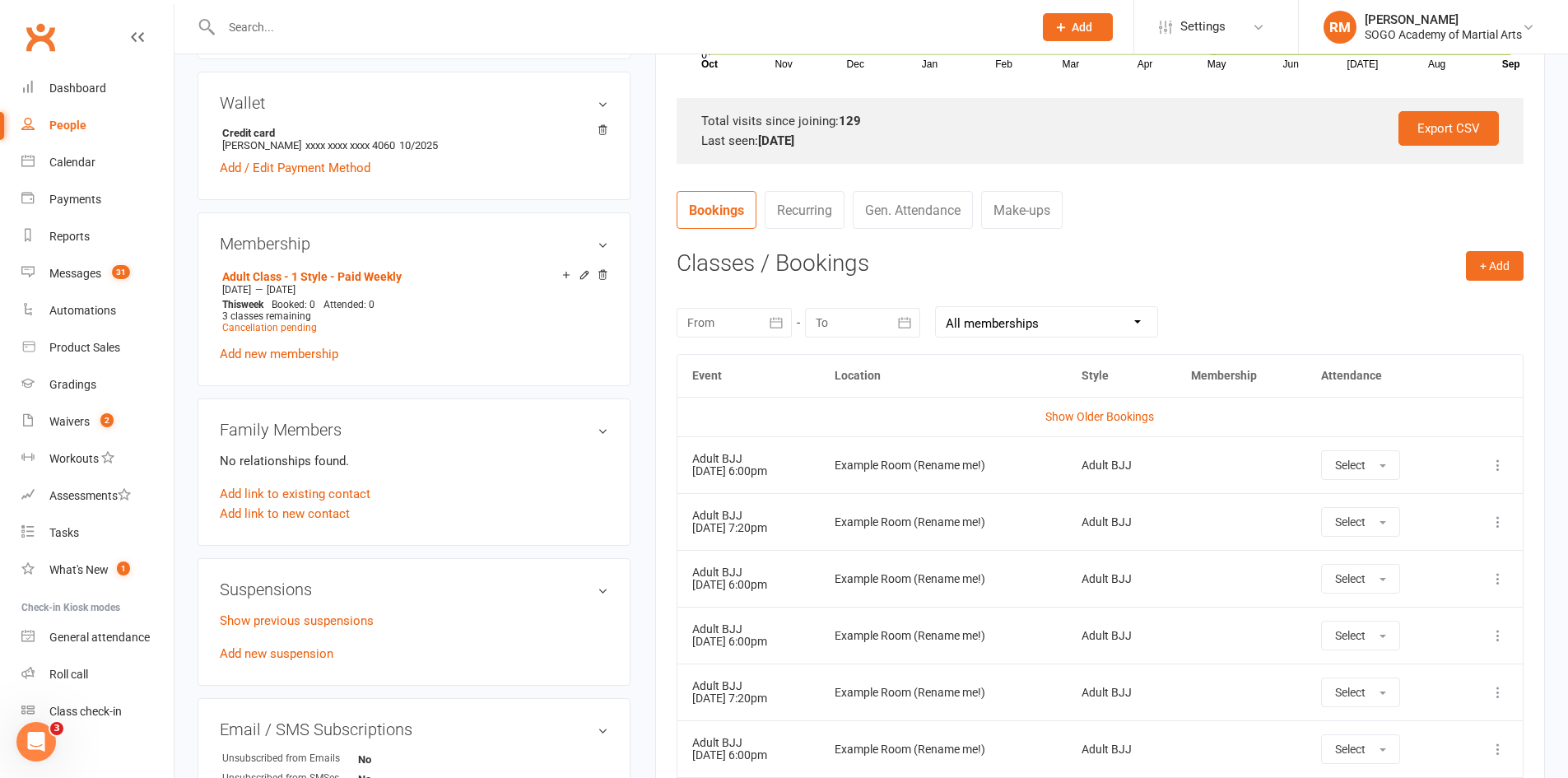
click at [1501, 464] on icon at bounding box center [1499, 465] width 17 height 17
click at [1452, 571] on link "Remove booking" at bounding box center [1425, 562] width 163 height 33
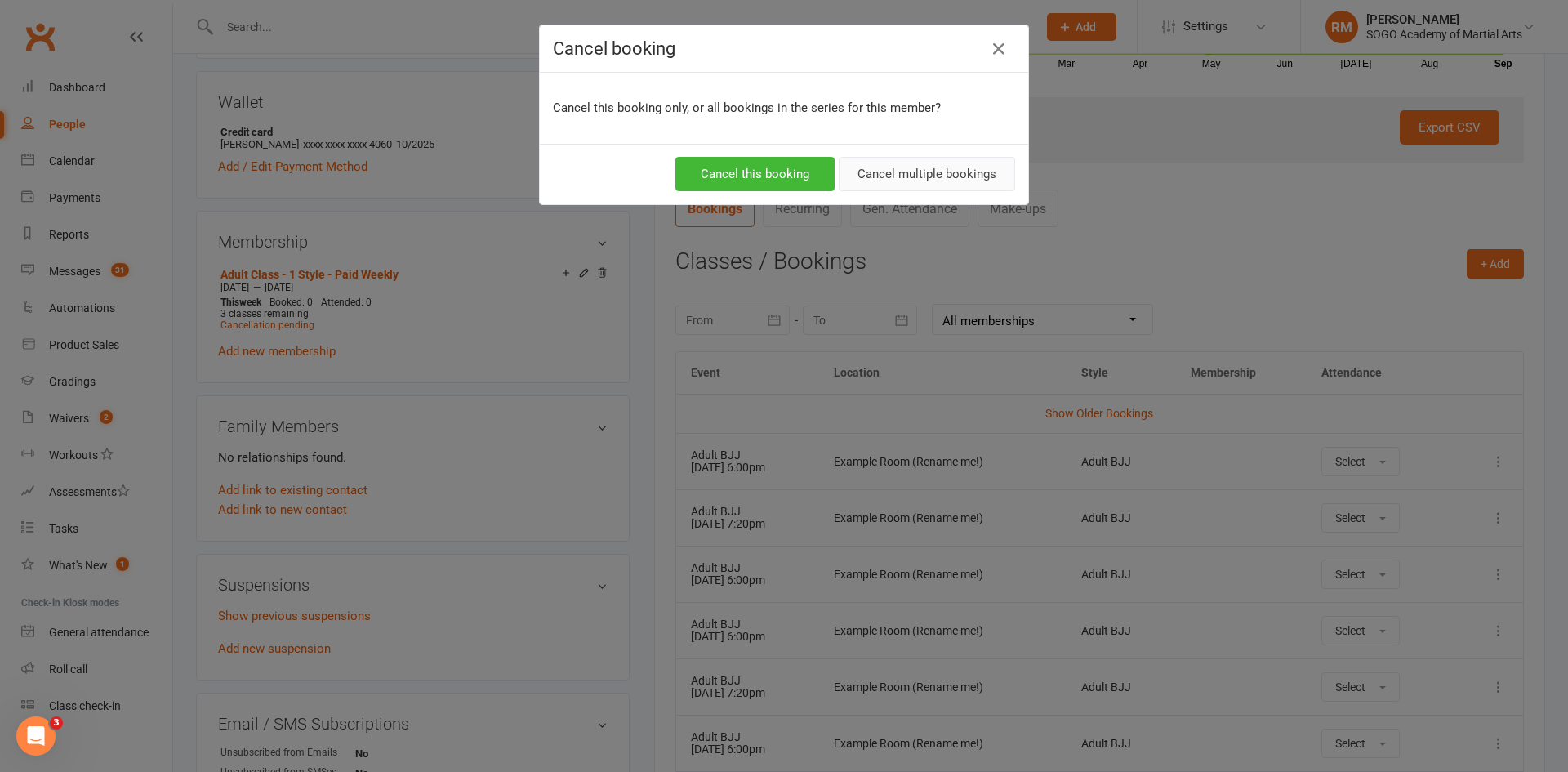
click at [889, 168] on button "Cancel multiple bookings" at bounding box center [927, 173] width 177 height 34
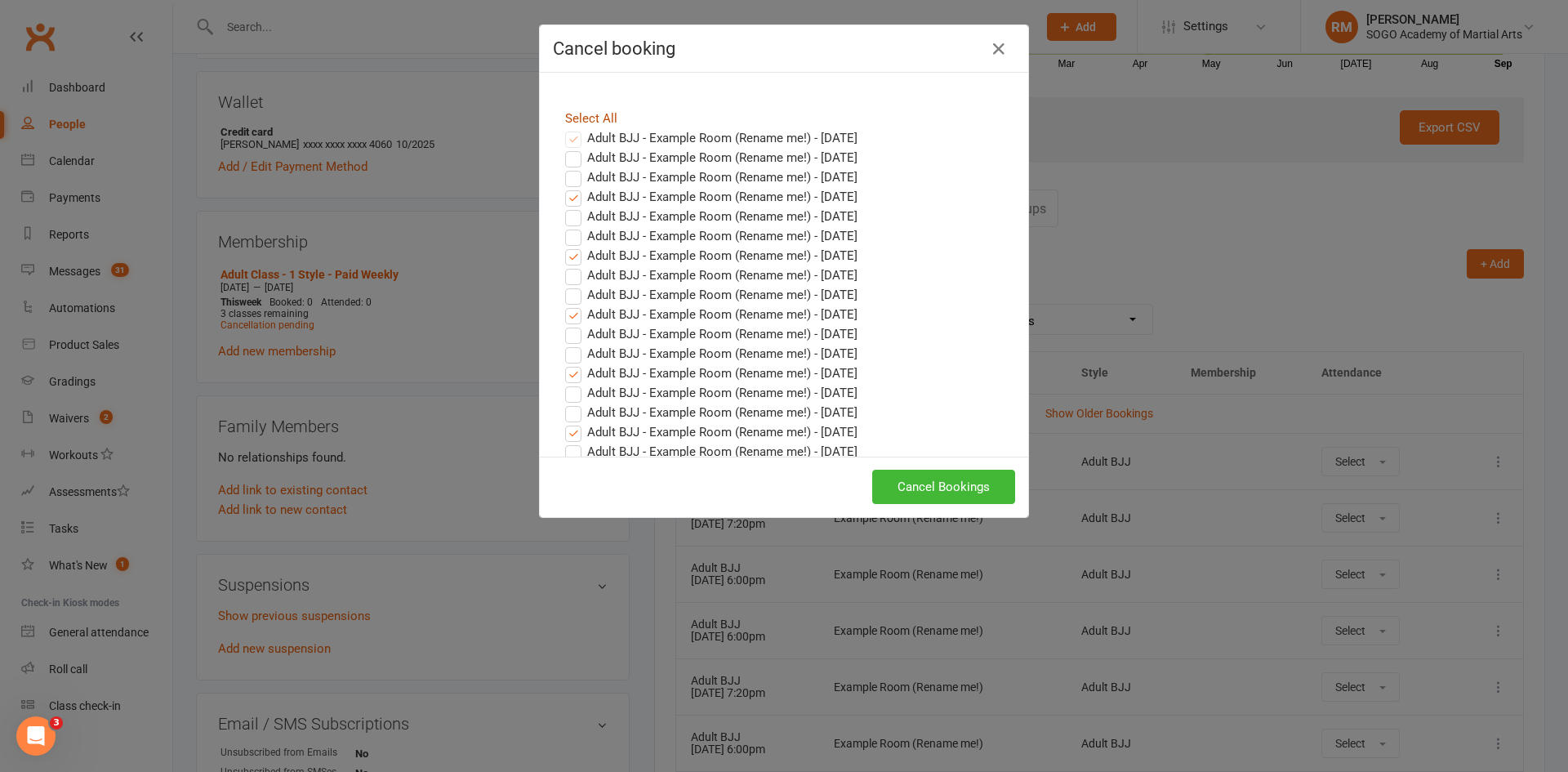
click at [589, 112] on link "Select All" at bounding box center [591, 119] width 52 height 15
click at [943, 490] on button "Cancel Bookings" at bounding box center [943, 487] width 143 height 34
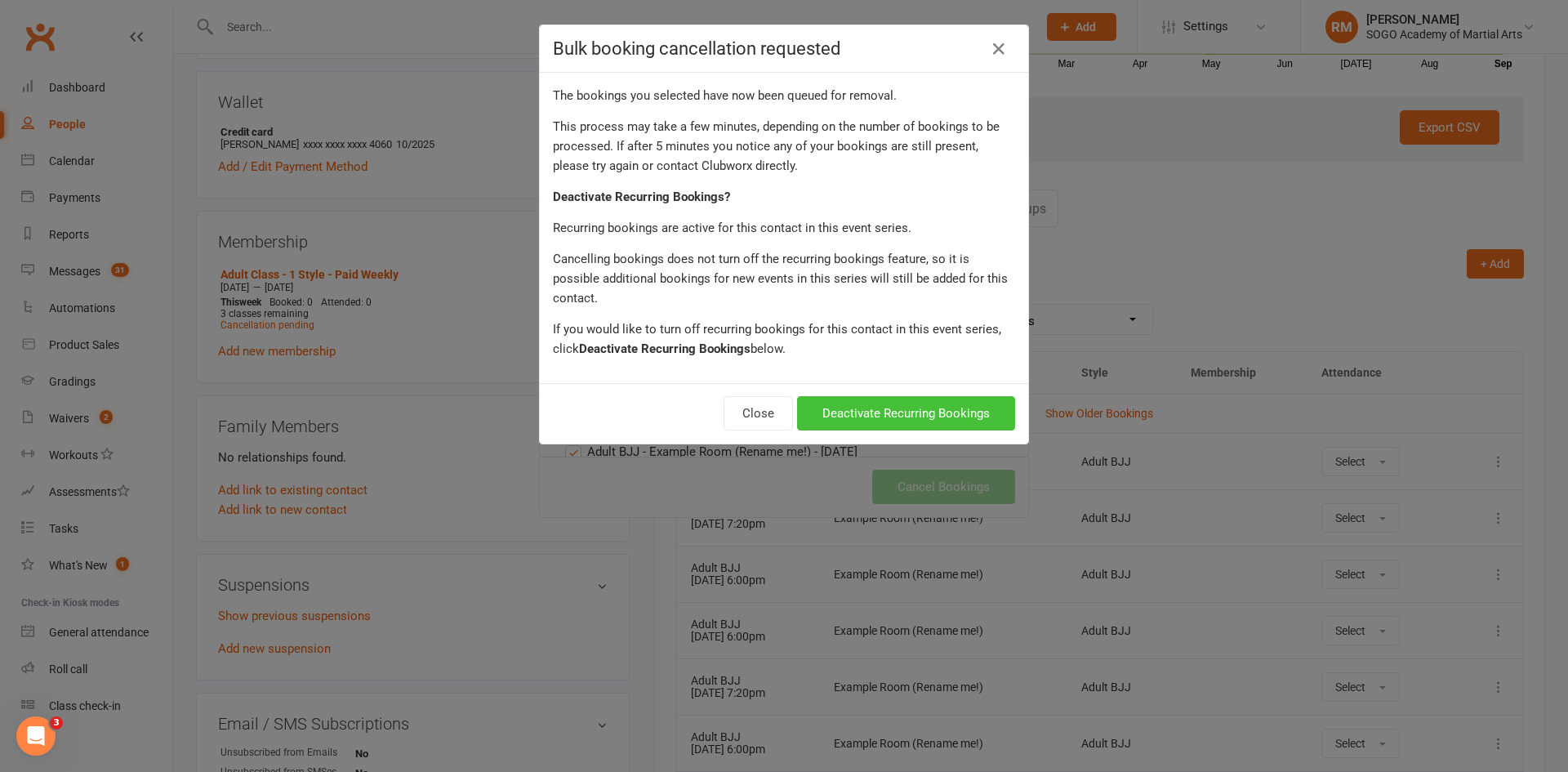
click at [939, 399] on button "Deactivate Recurring Bookings" at bounding box center [906, 413] width 218 height 34
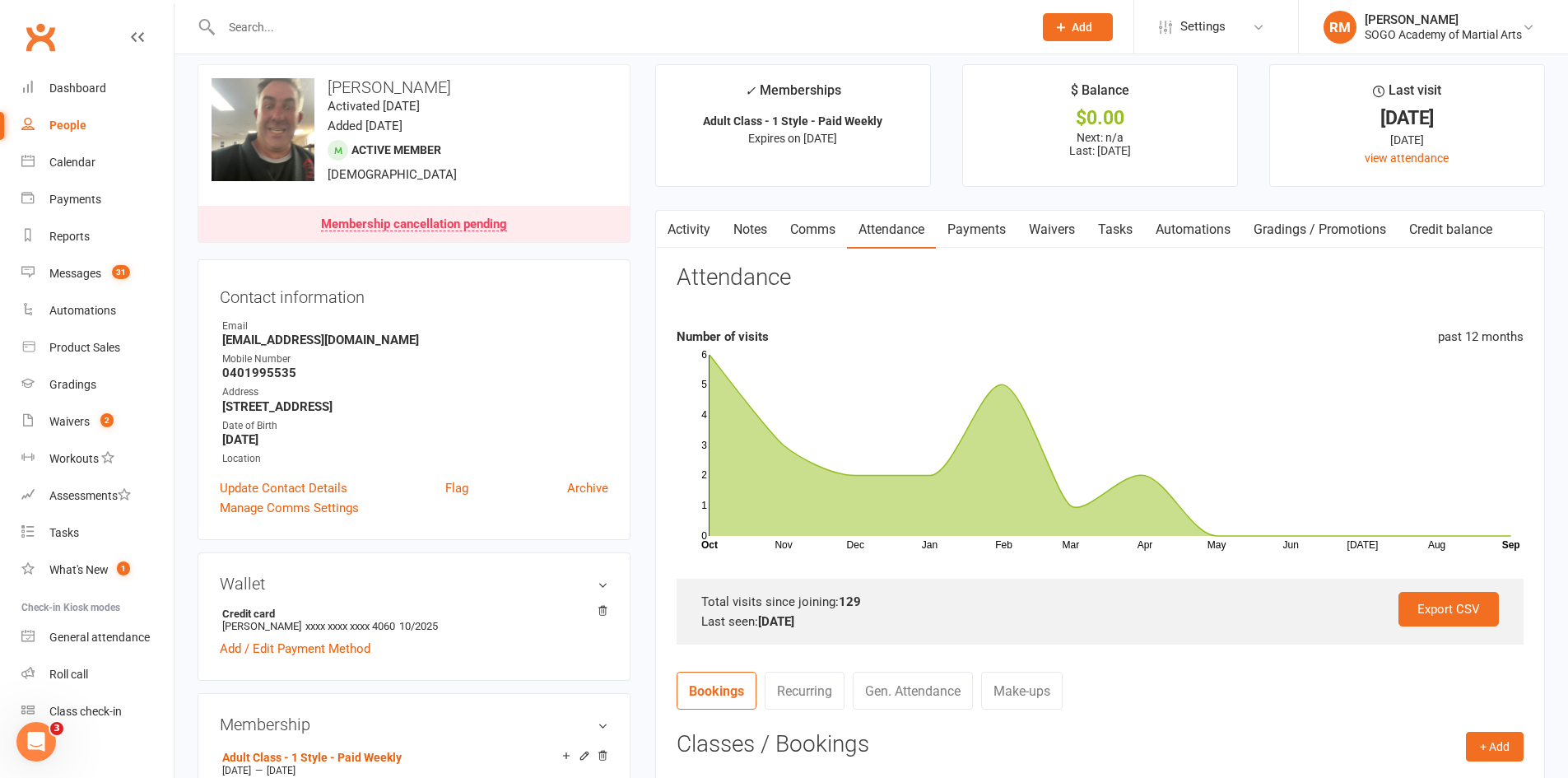
scroll to position [0, 0]
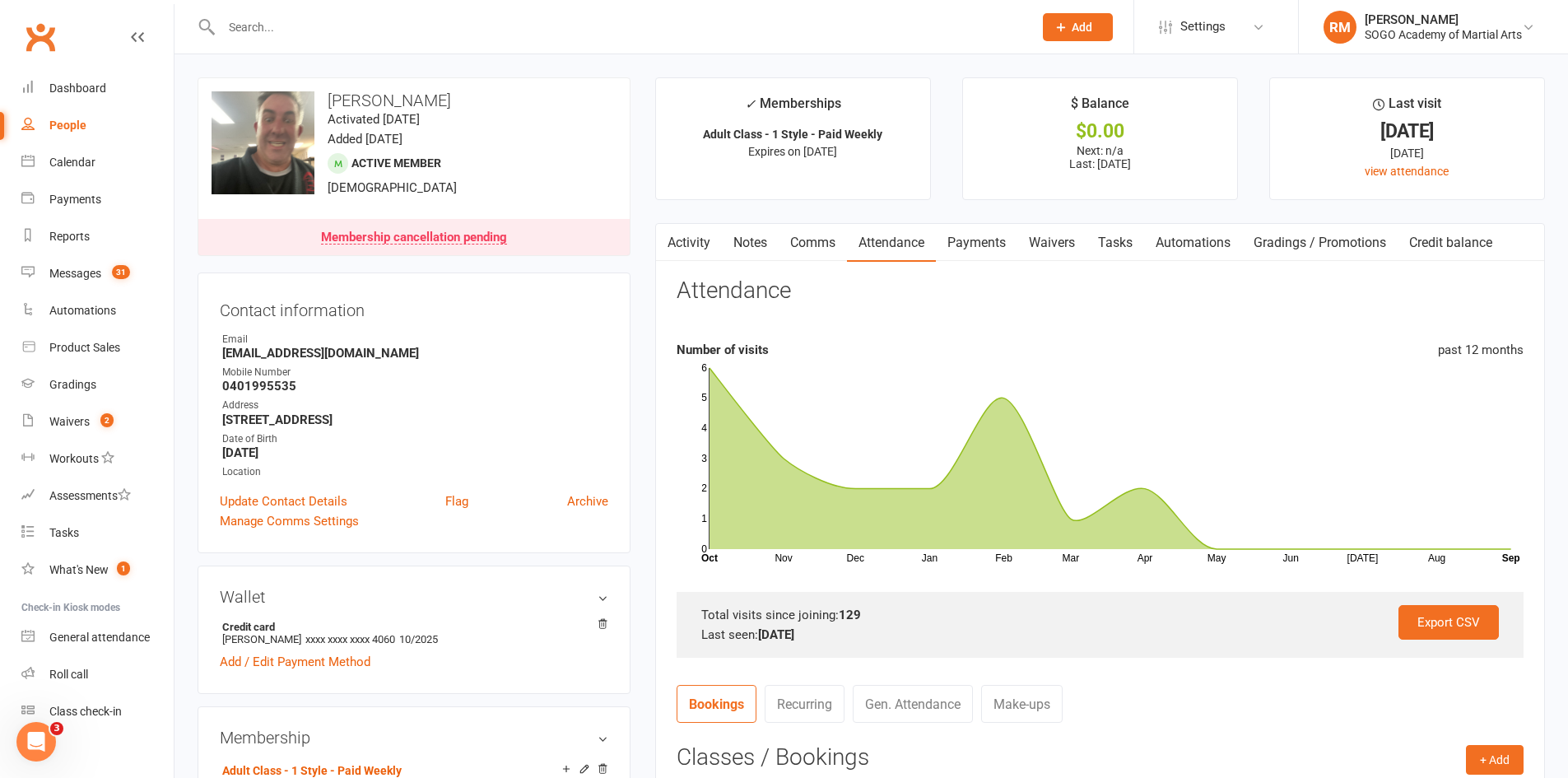
click at [821, 236] on link "Comms" at bounding box center [813, 242] width 69 height 38
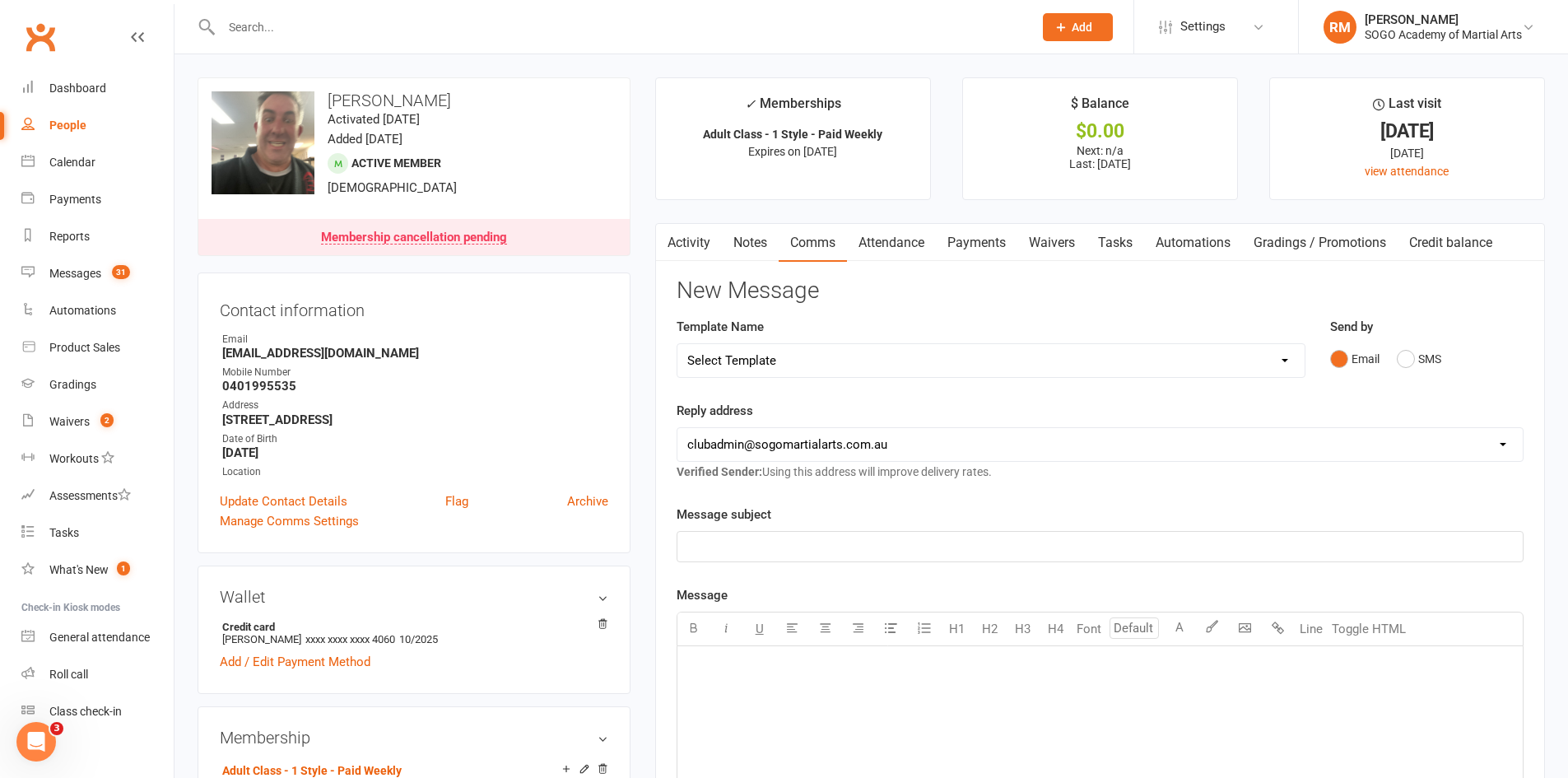
click at [804, 369] on select "Select Template [Email] 01. Junior Enquiry 1 Week FREE Zipleads Call Booked [Em…" at bounding box center [991, 360] width 627 height 33
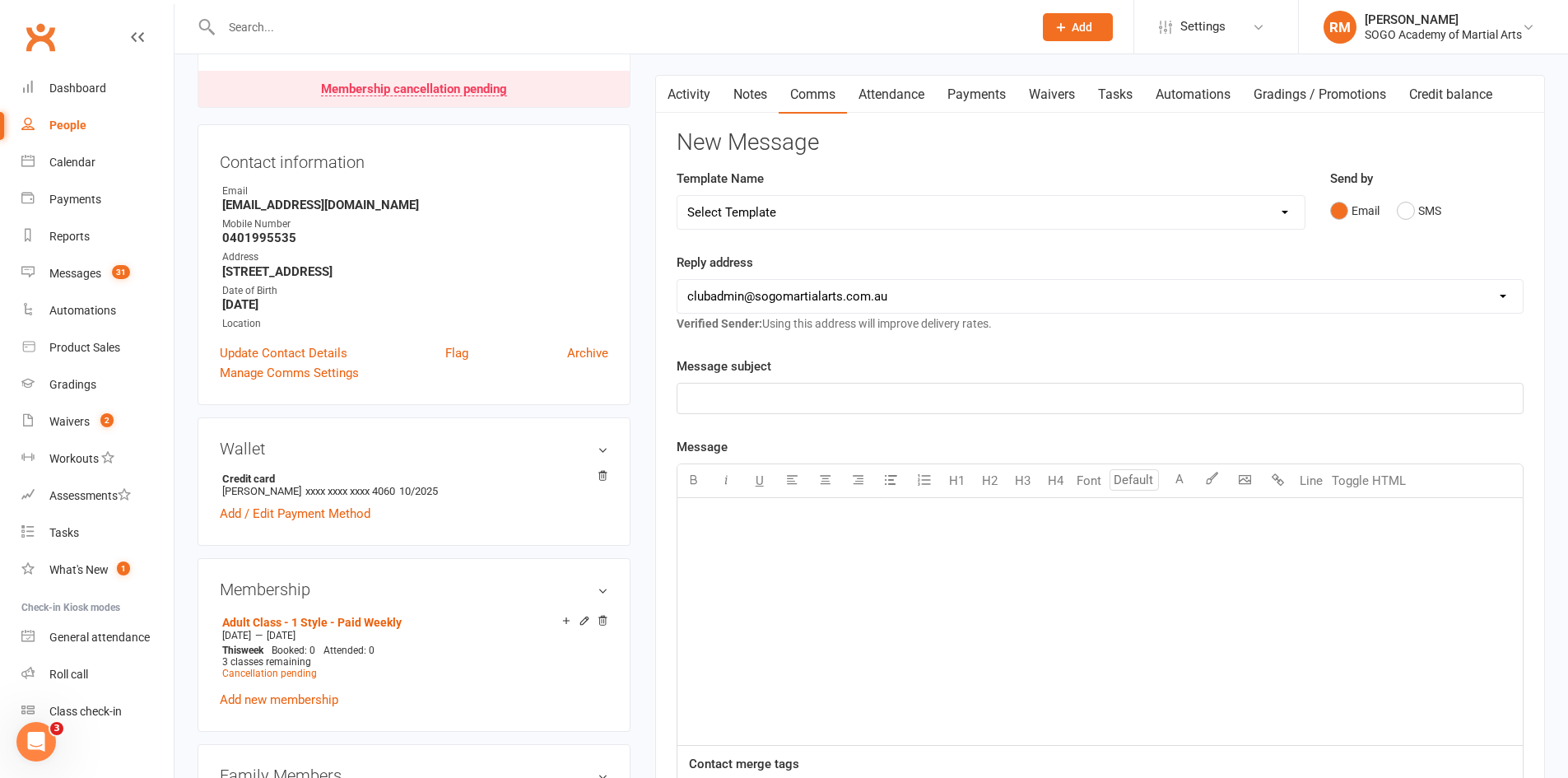
scroll to position [165, 0]
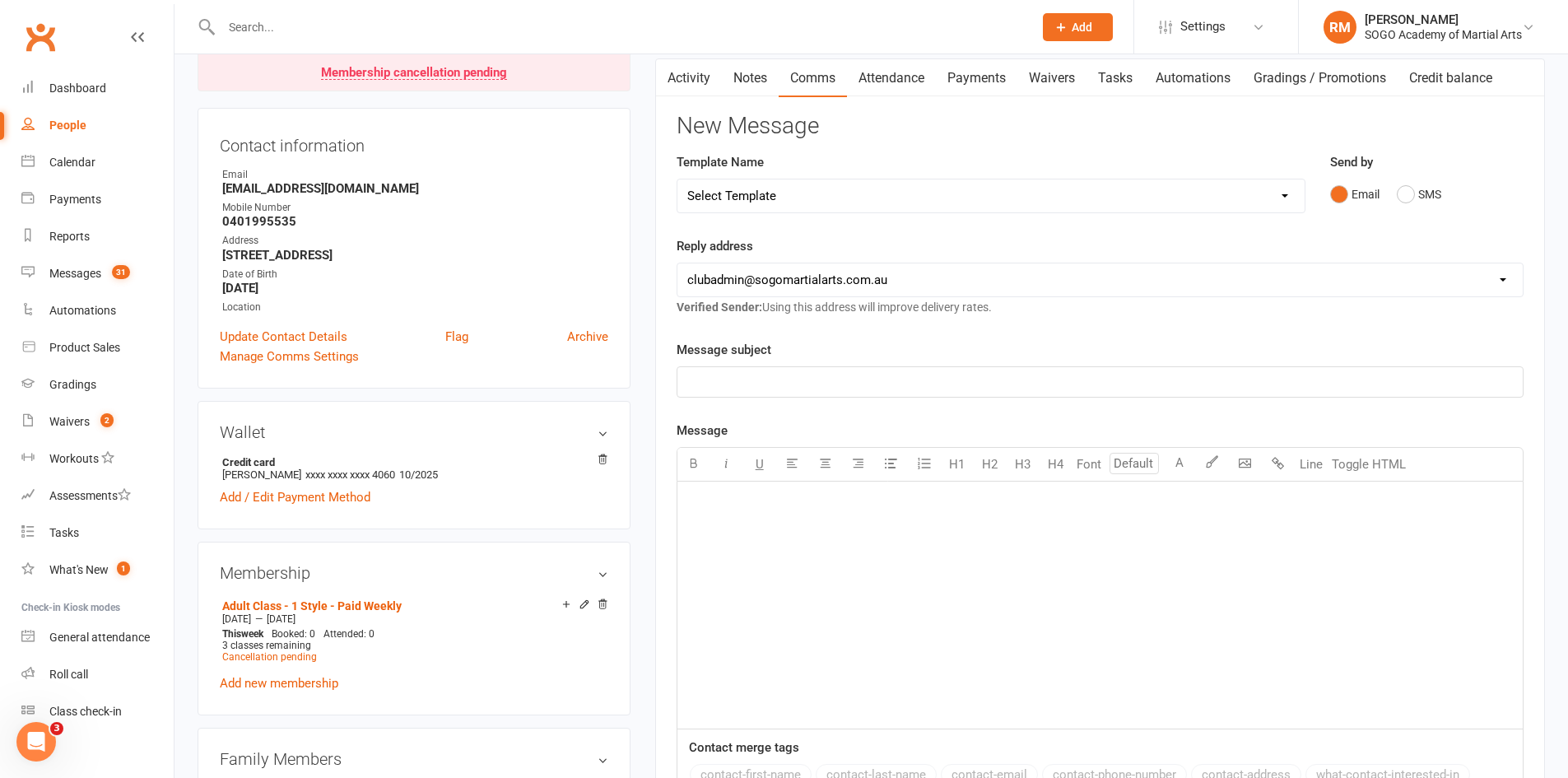
click at [820, 194] on select "Select Template [Email] 01. Junior Enquiry 1 Week FREE Zipleads Call Booked [Em…" at bounding box center [991, 196] width 627 height 33
select select "173"
click at [677, 180] on select "Select Template [Email] 01. Junior Enquiry 1 Week FREE Zipleads Call Booked [Em…" at bounding box center [991, 196] width 627 height 33
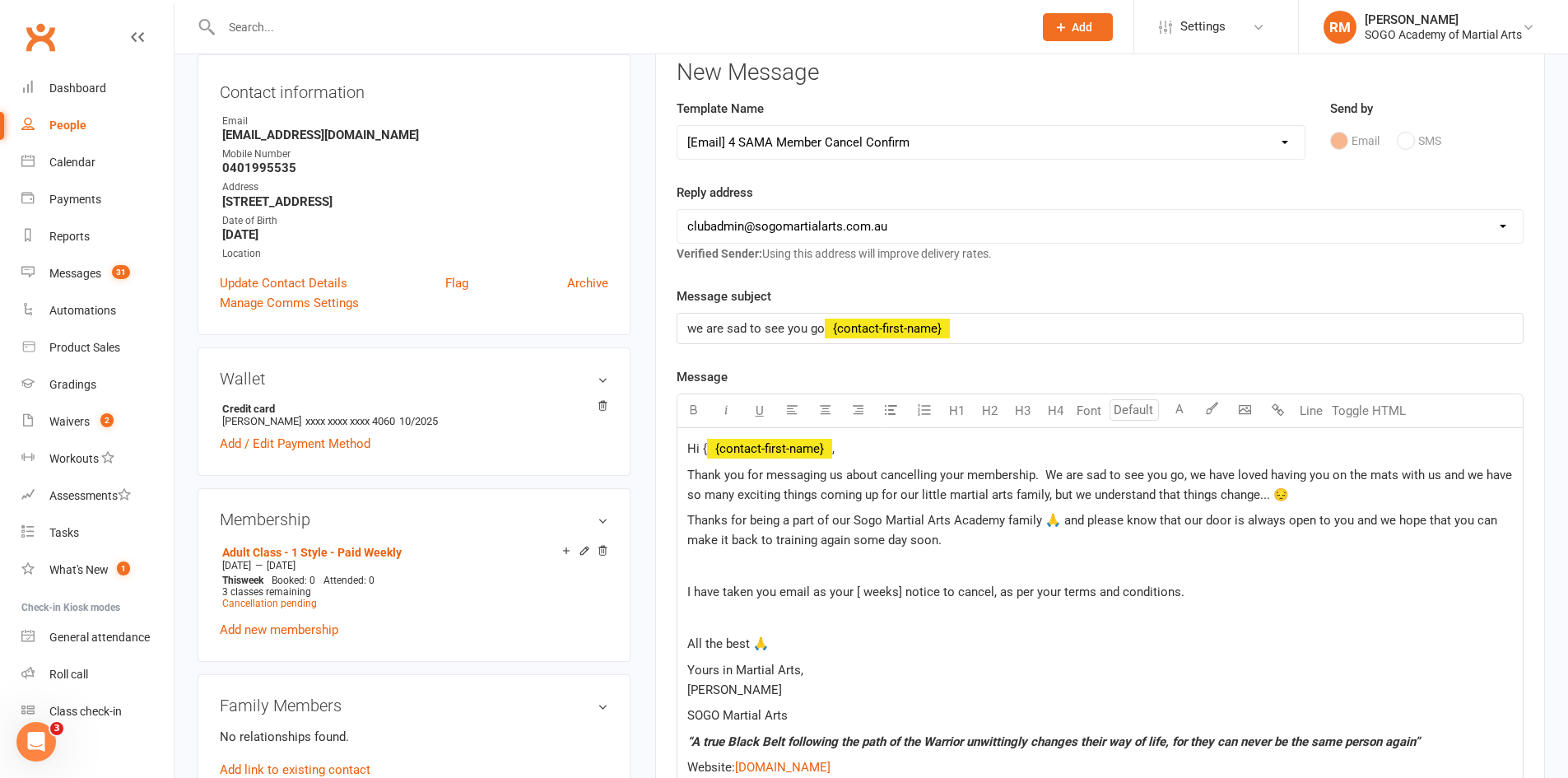
scroll to position [247, 0]
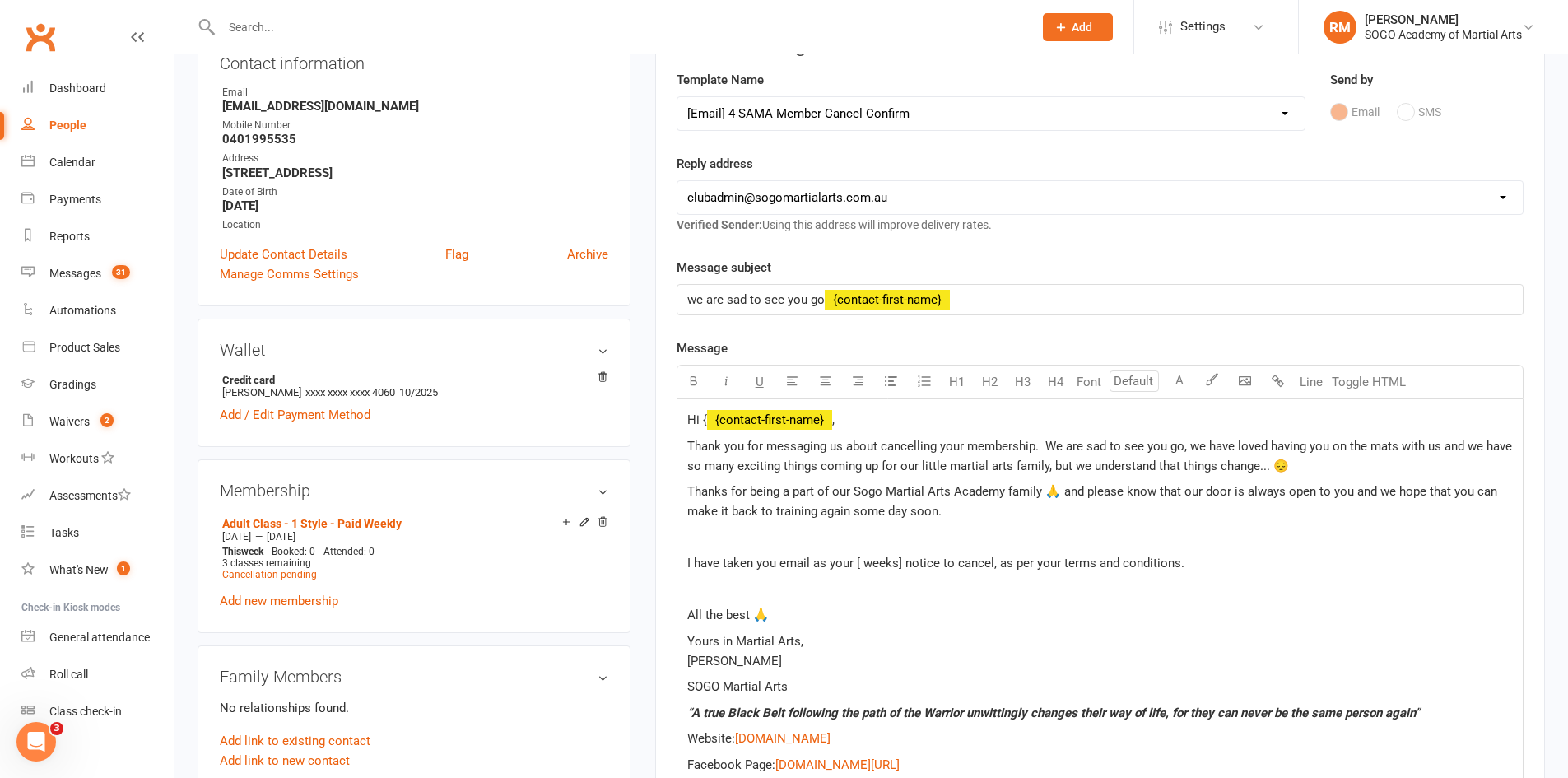
click at [987, 514] on p "Thanks for being a part of our Sogo Martial Arts Academy family 🙏 and please kn…" at bounding box center [1100, 501] width 825 height 39
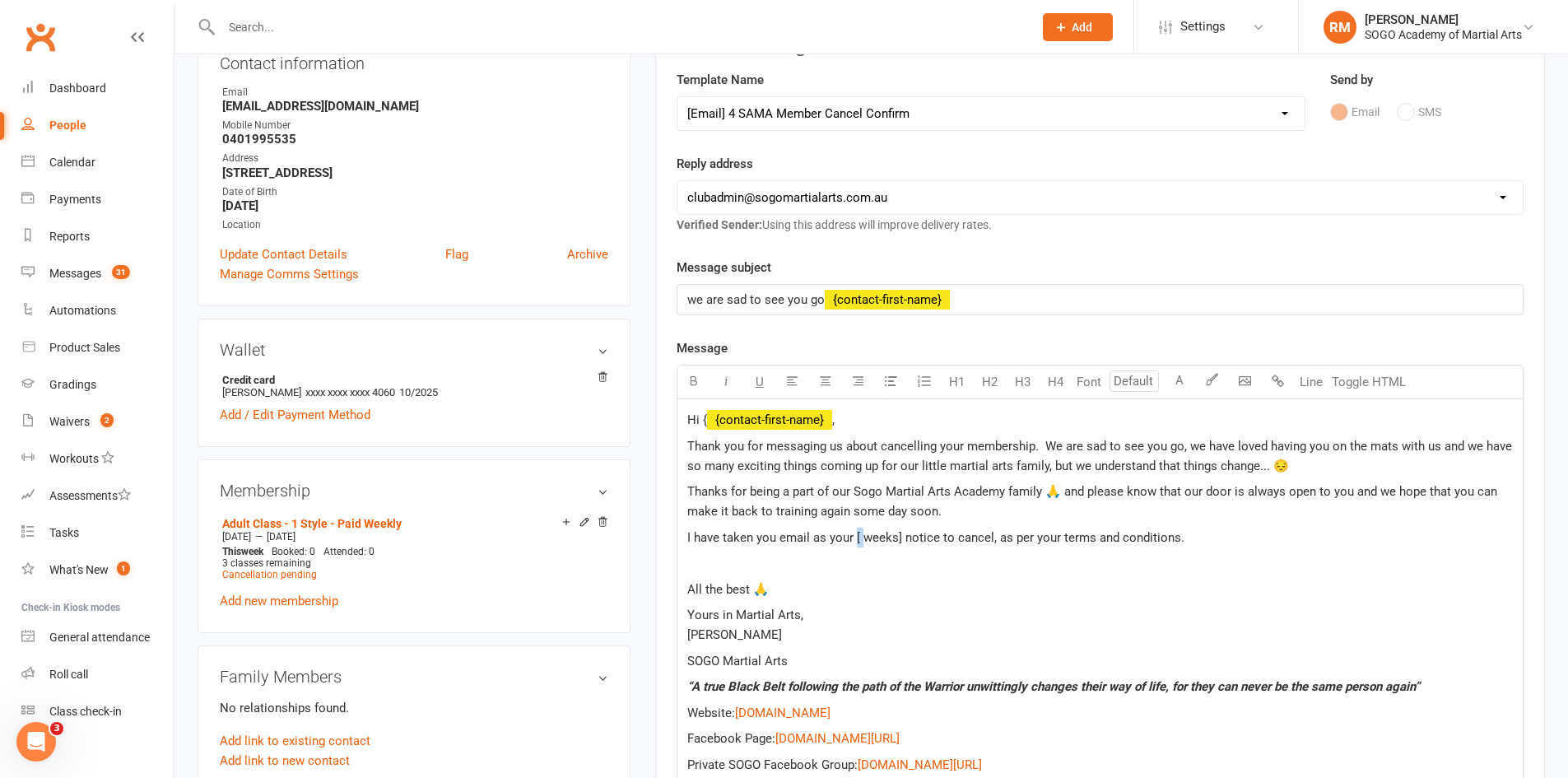
click at [860, 542] on span "I have taken you email as your [ weeks] notice to cancel, as per your terms and…" at bounding box center [936, 538] width 497 height 15
click at [900, 538] on span "I have taken you email as your 2 weeks] notice to cancel, as per your terms and…" at bounding box center [937, 538] width 500 height 15
click at [1137, 555] on p at bounding box center [1100, 563] width 825 height 20
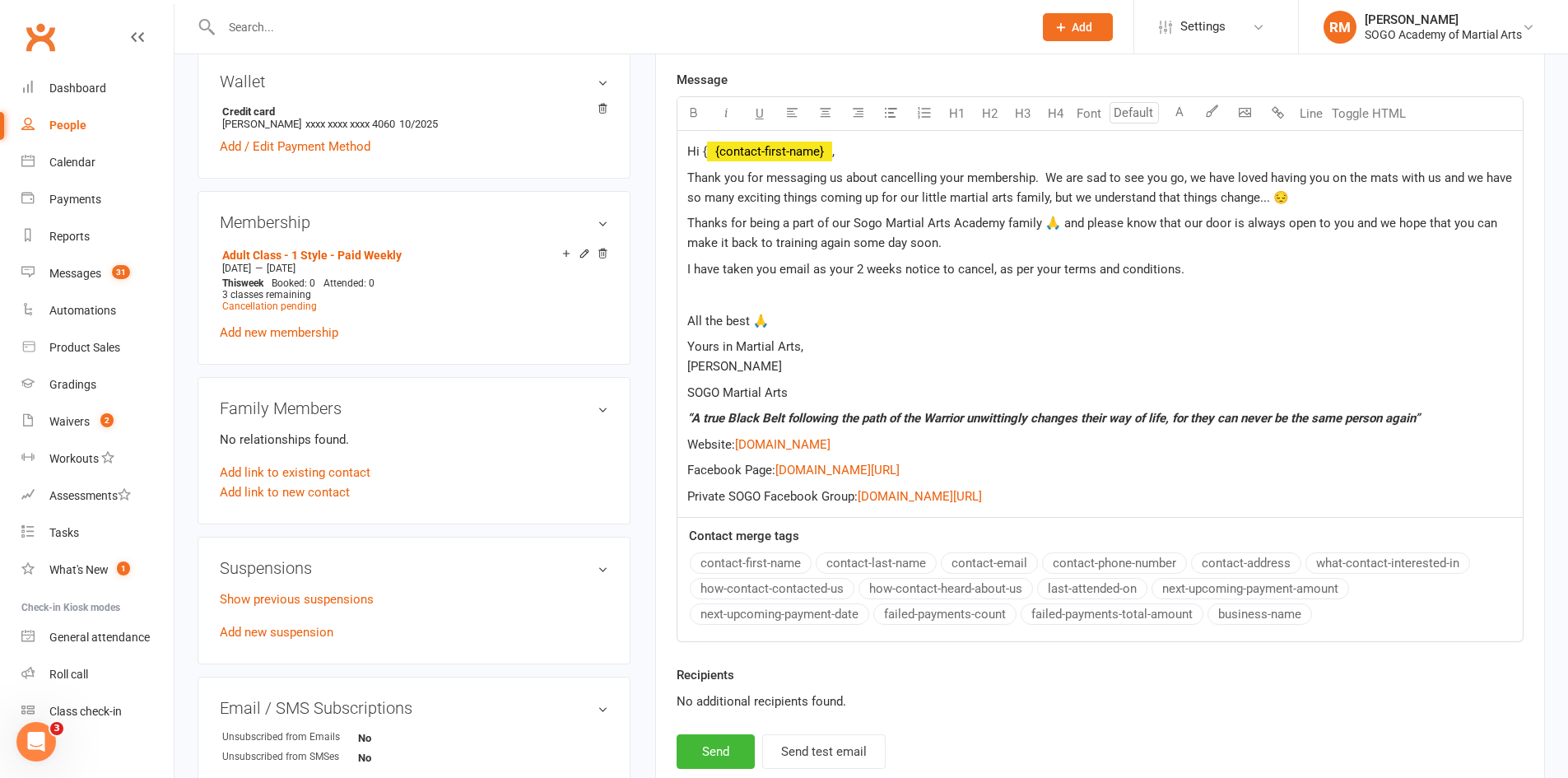
scroll to position [577, 0]
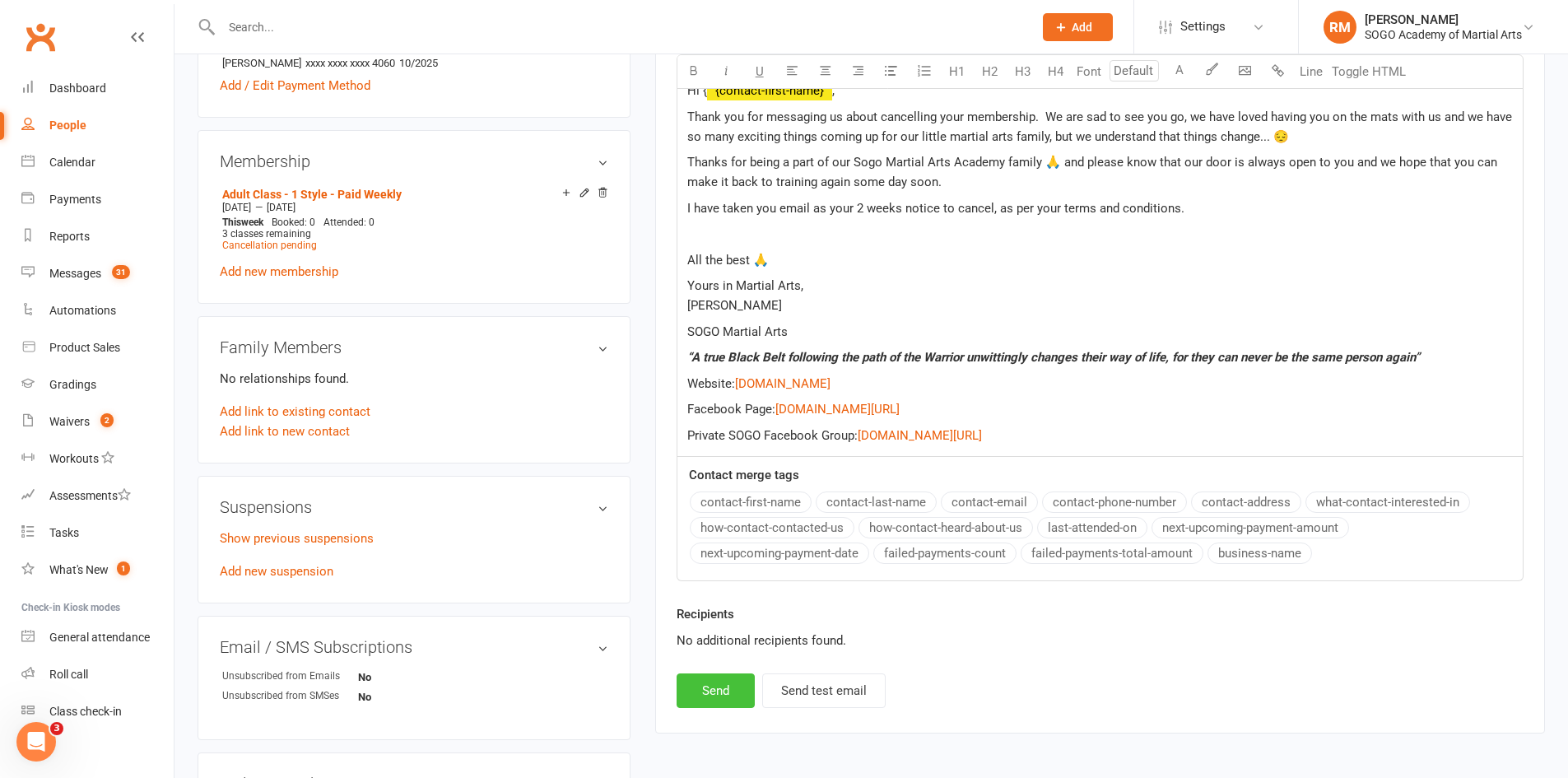
drag, startPoint x: 709, startPoint y: 696, endPoint x: 693, endPoint y: 683, distance: 20.6
click at [708, 698] on button "Send" at bounding box center [716, 690] width 79 height 34
select select
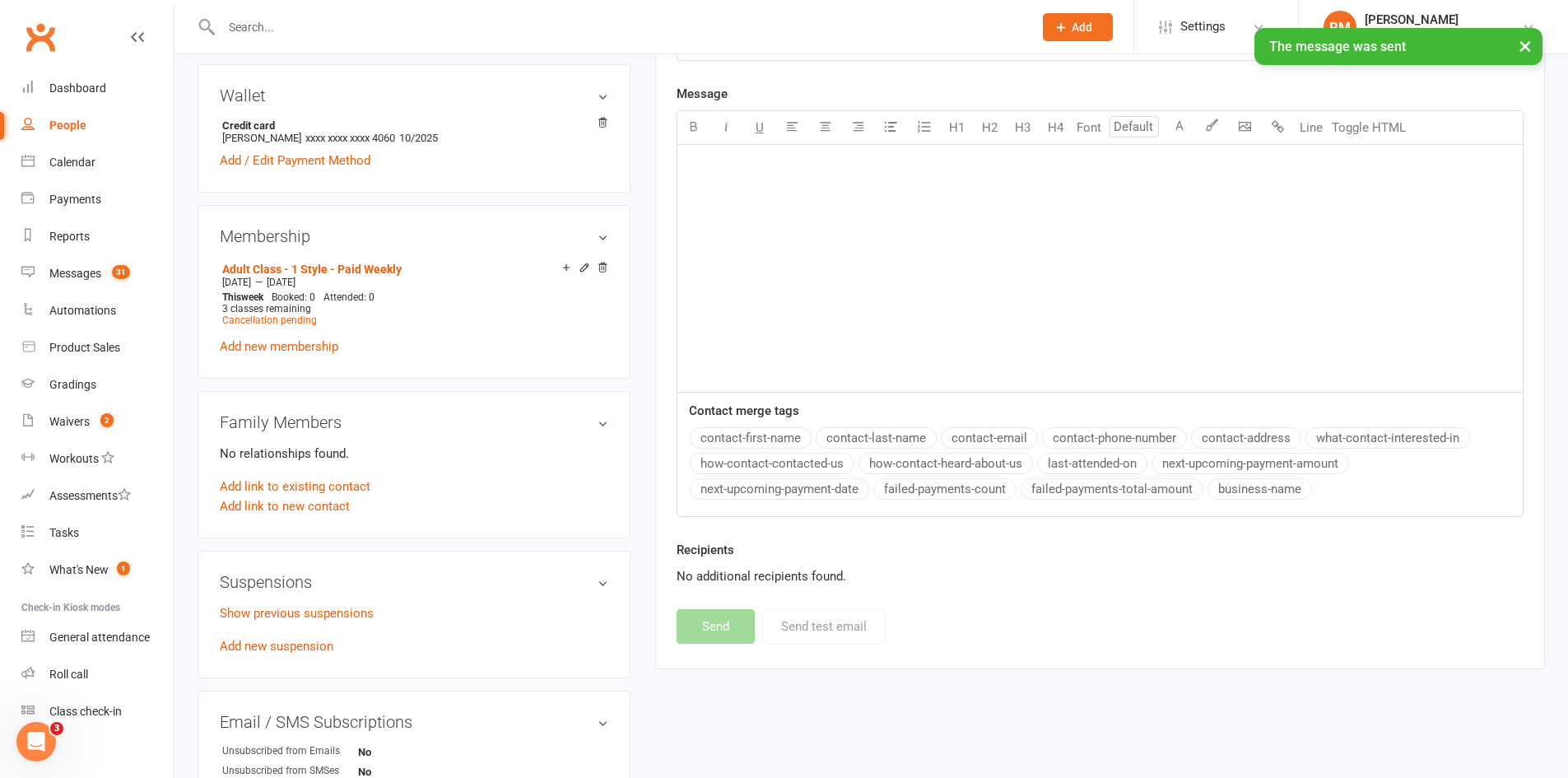
scroll to position [0, 0]
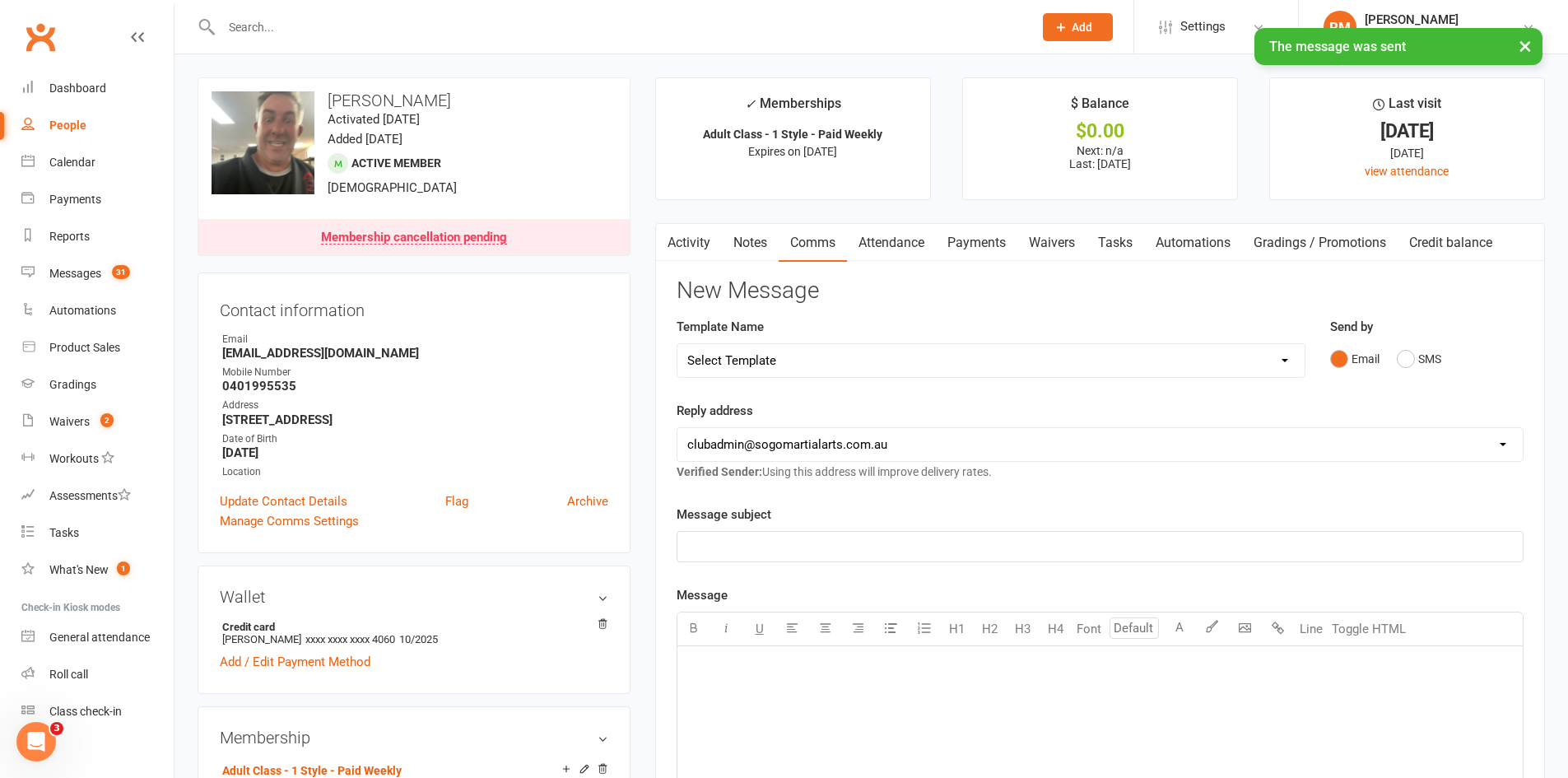
click at [265, 28] on input "text" at bounding box center [619, 28] width 805 height 23
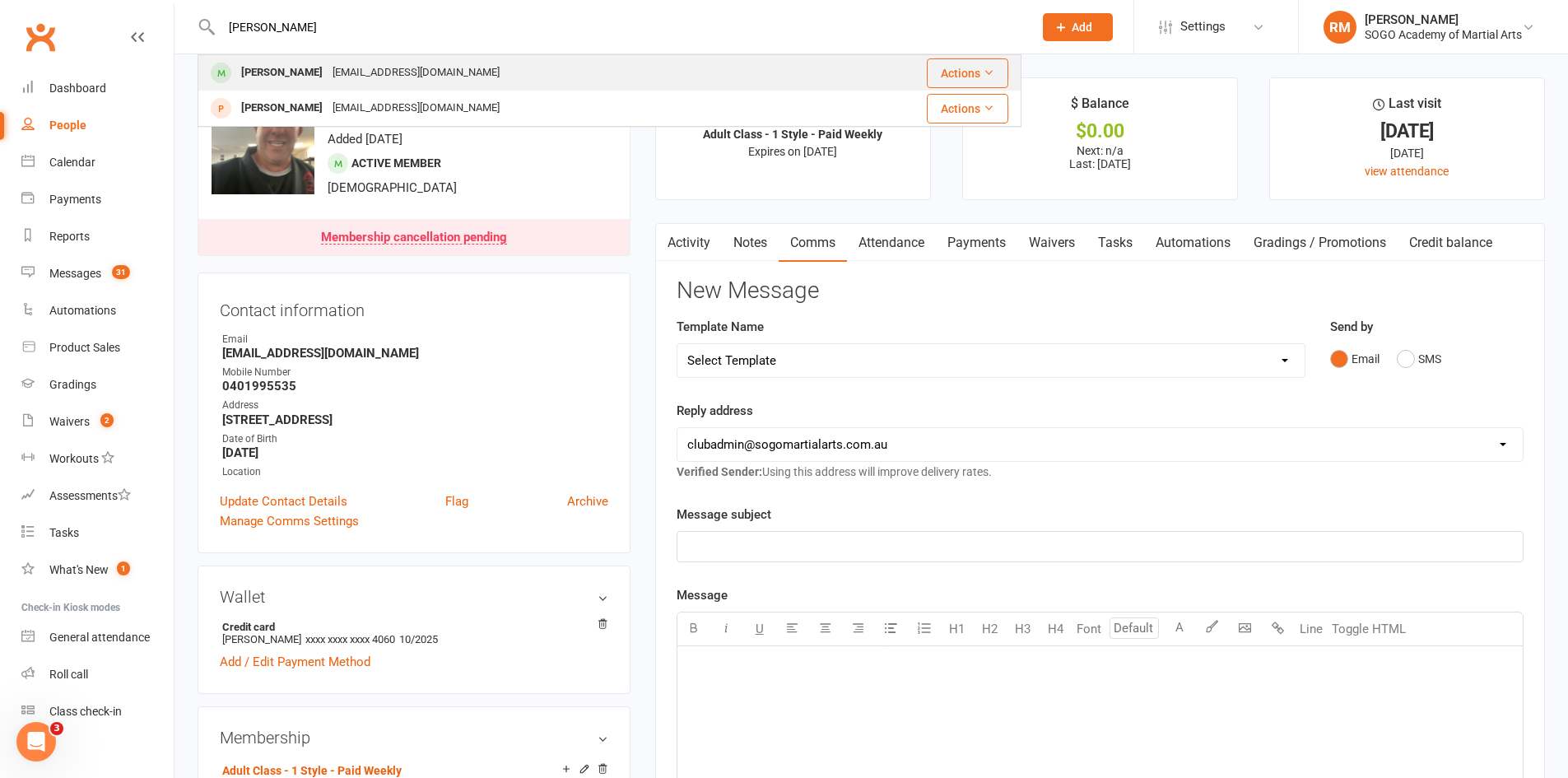
type input "[PERSON_NAME]"
click at [291, 67] on div "[PERSON_NAME]" at bounding box center [282, 73] width 91 height 24
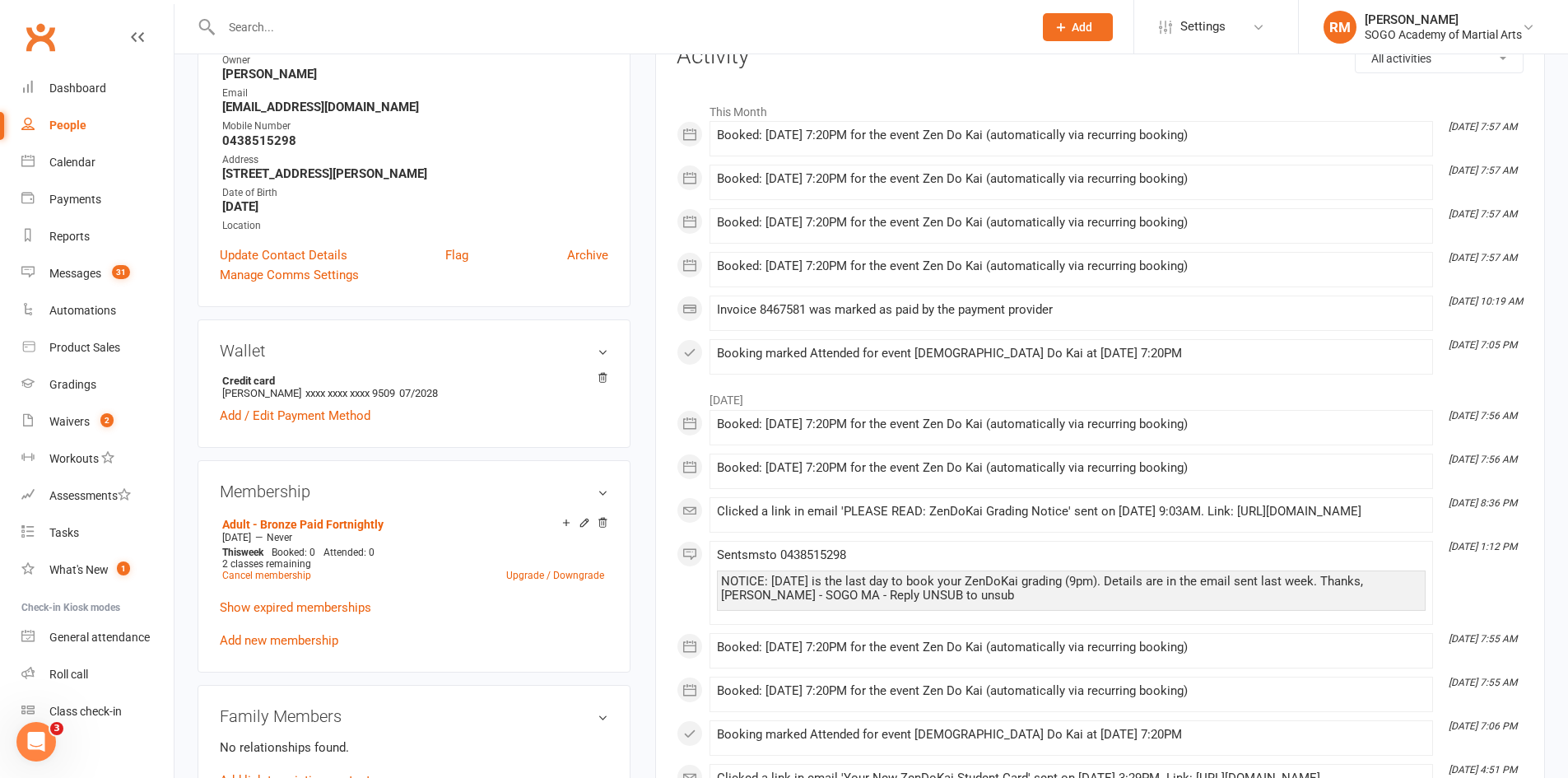
scroll to position [412, 0]
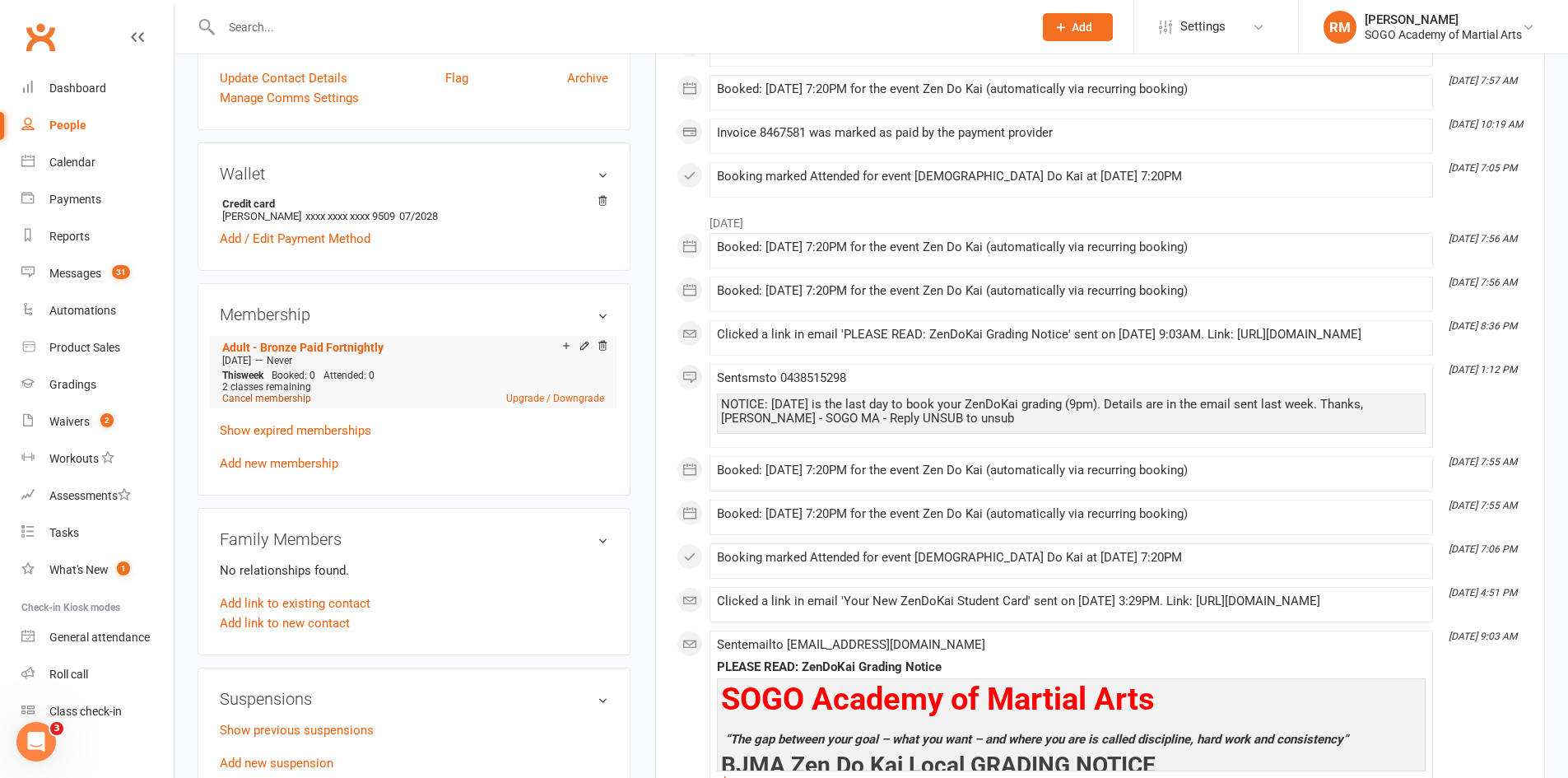
click at [245, 401] on link "Cancel membership" at bounding box center [266, 399] width 89 height 12
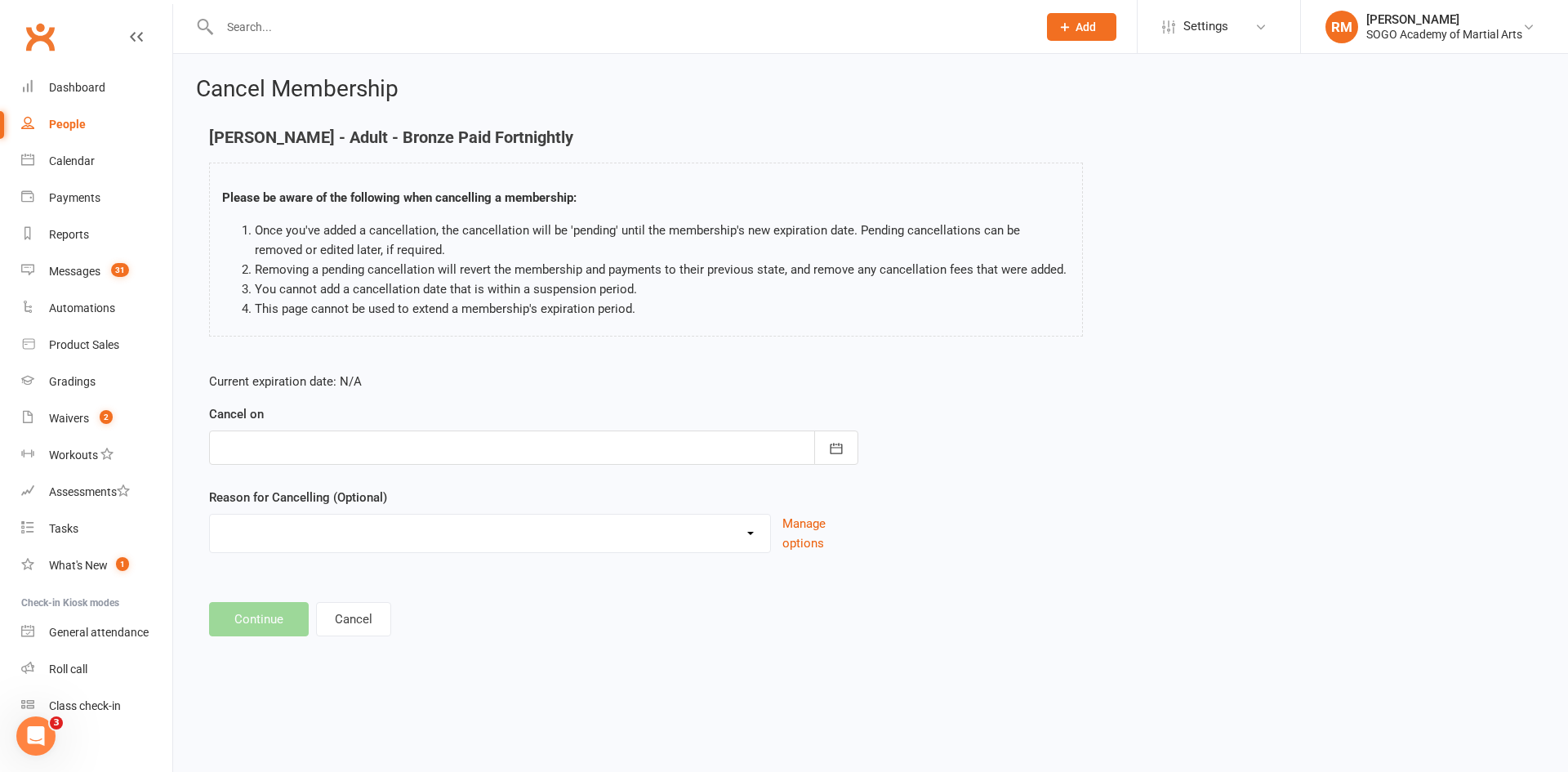
click at [300, 445] on div at bounding box center [533, 447] width 649 height 34
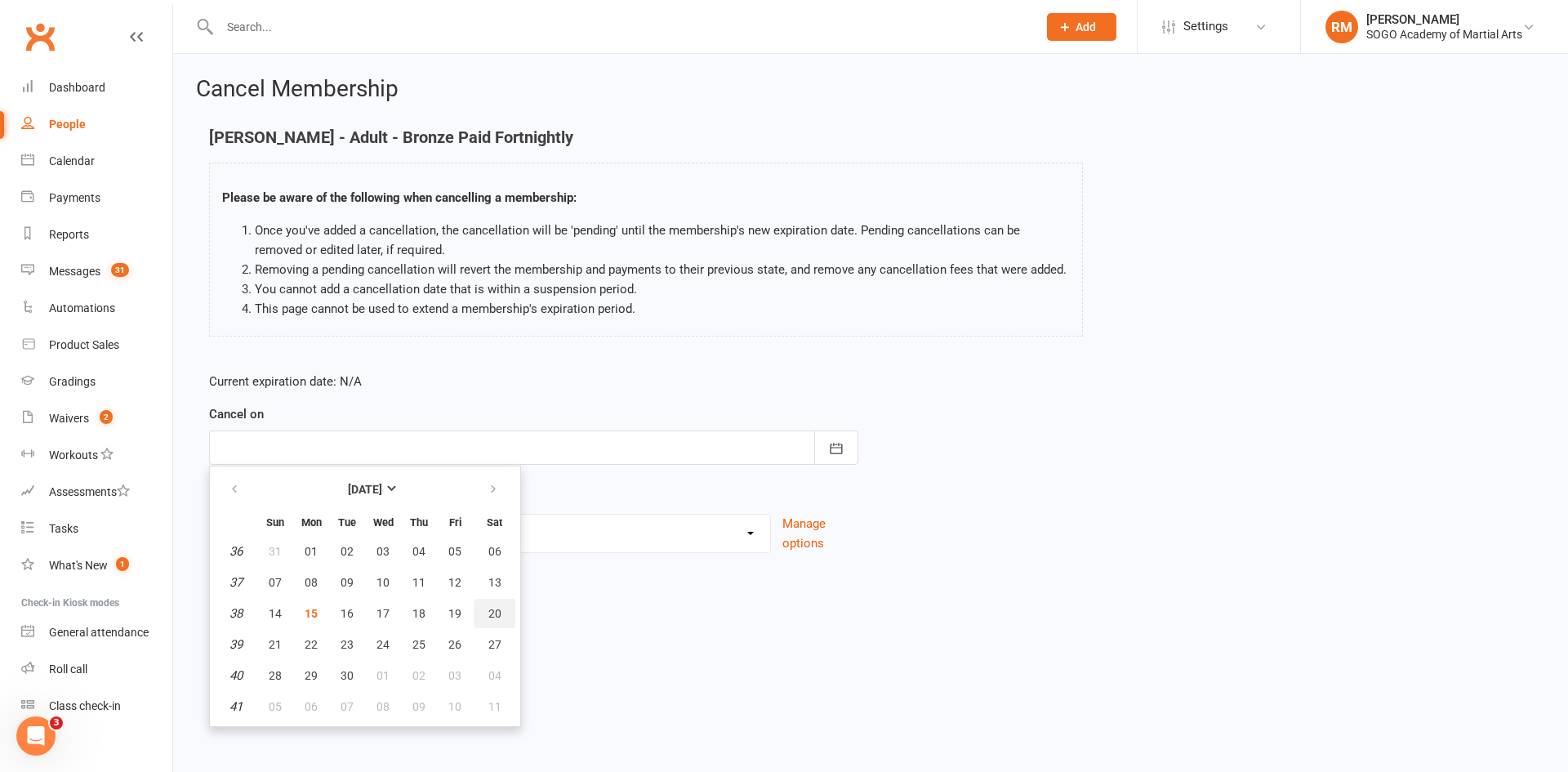
click at [491, 612] on span "20" at bounding box center [495, 614] width 13 height 13
type input "[DATE]"
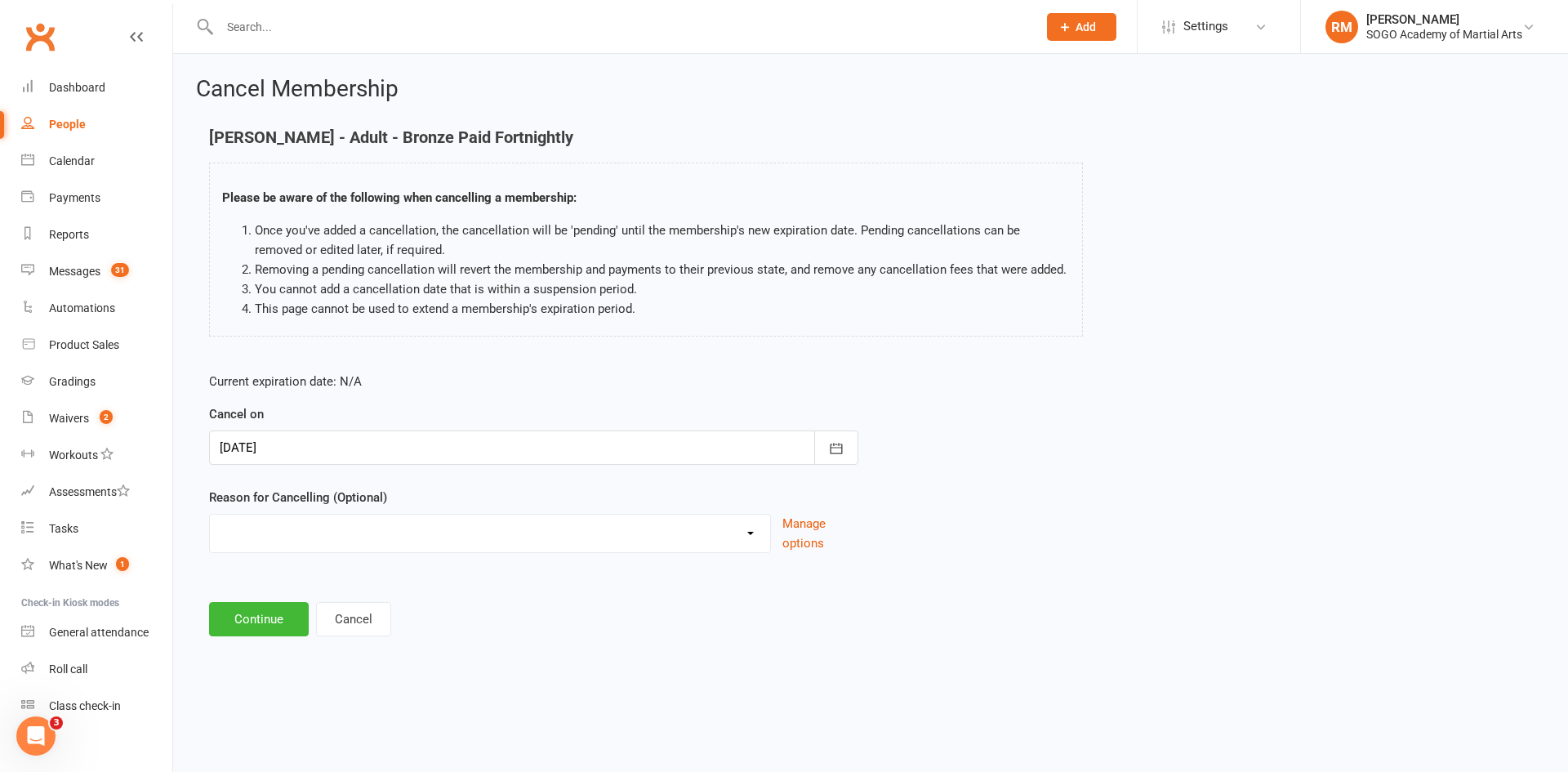
click at [265, 526] on select "Downgrading Membership Holiday Injury joined up Moving Away payment didn't go t…" at bounding box center [490, 531] width 560 height 32
select select "6"
click at [210, 515] on select "Downgrading Membership Holiday Injury joined up Moving Away payment didn't go t…" at bounding box center [490, 531] width 560 height 32
click at [260, 619] on button "Continue" at bounding box center [259, 619] width 99 height 34
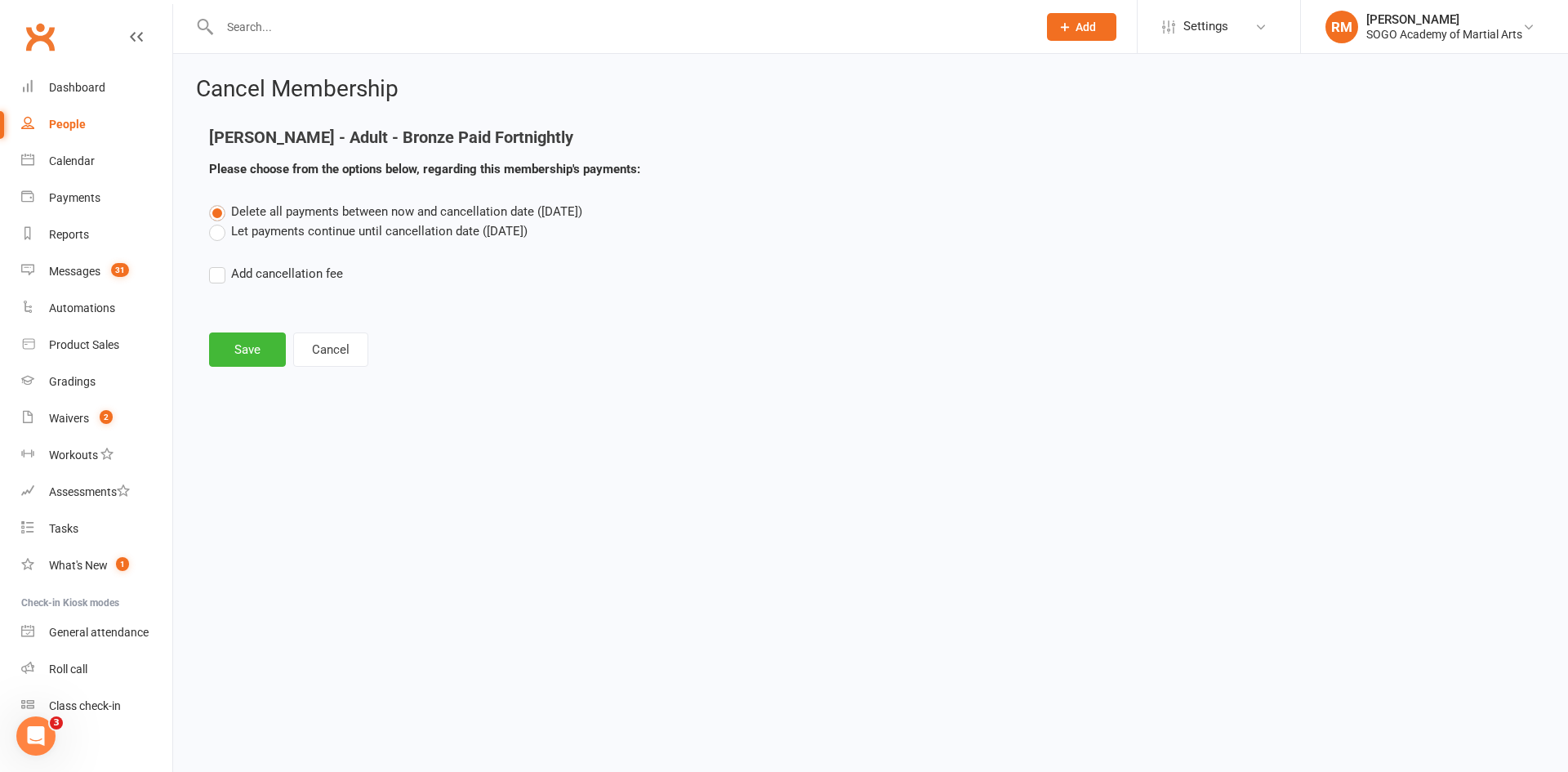
click at [251, 235] on label "Let payments continue until cancellation date ([DATE])" at bounding box center [368, 231] width 318 height 20
click at [220, 221] on input "Let payments continue until cancellation date ([DATE])" at bounding box center [214, 221] width 11 height 0
click at [243, 350] on button "Save" at bounding box center [247, 349] width 77 height 34
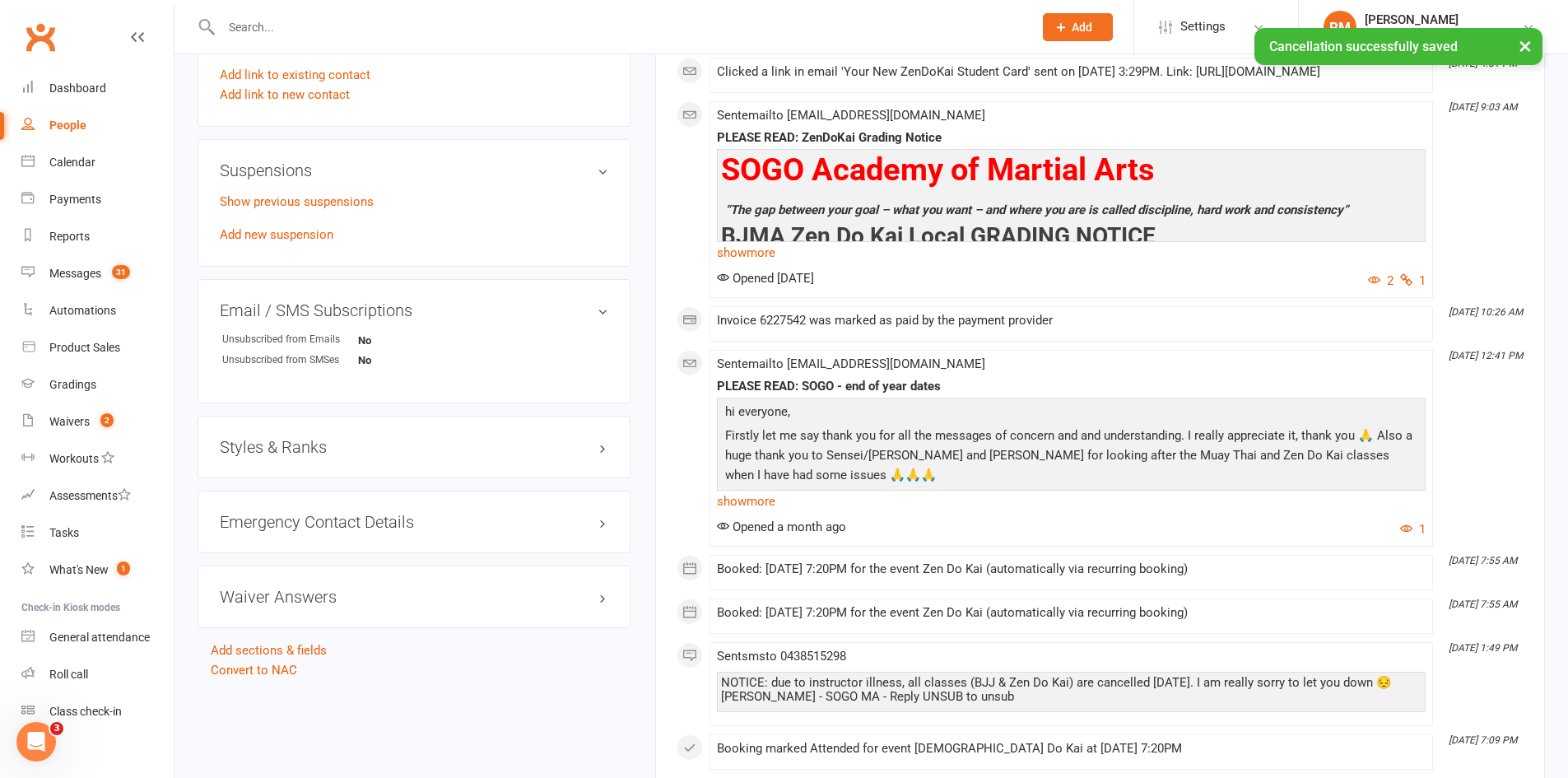
scroll to position [989, 0]
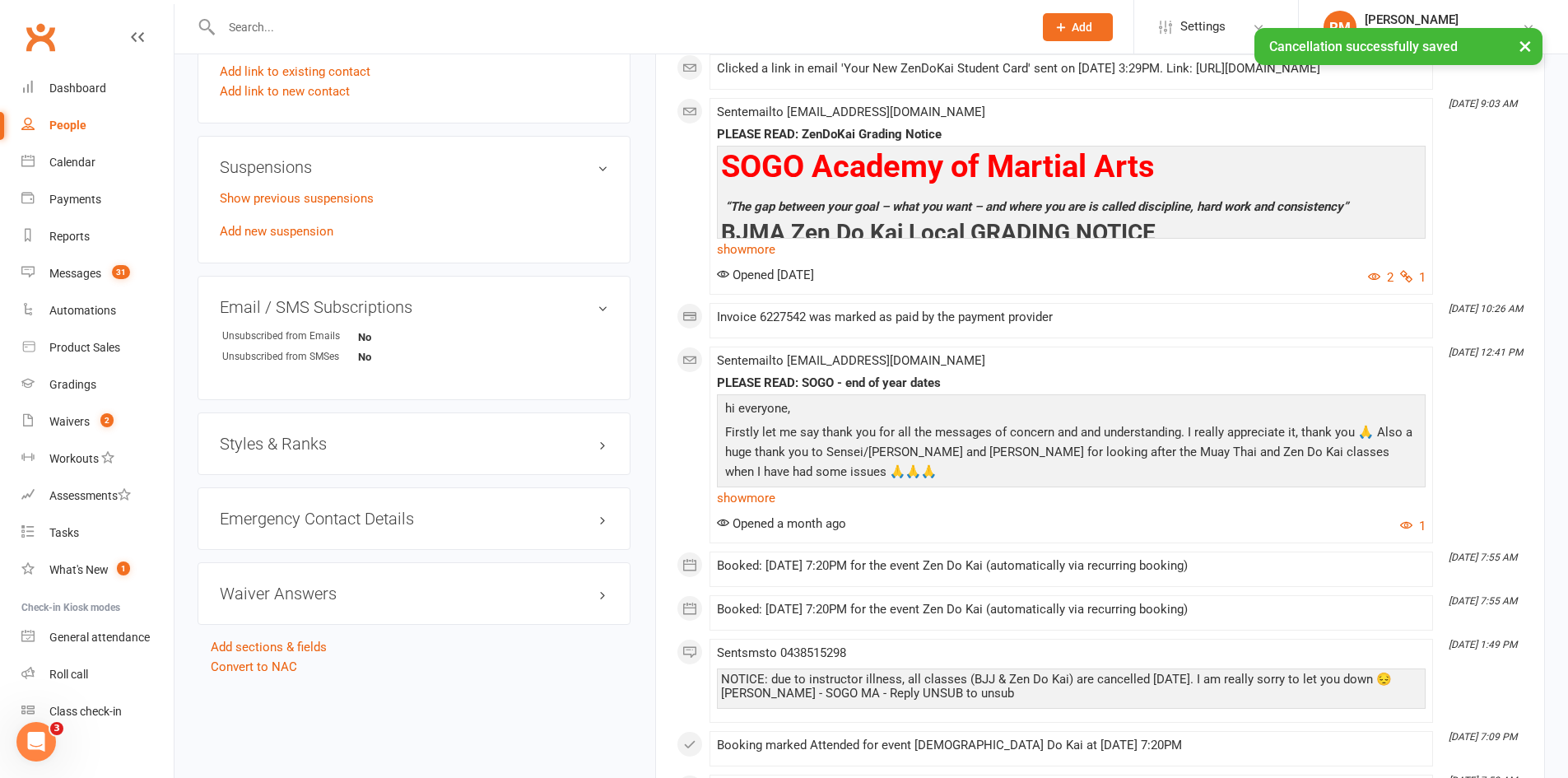
click at [323, 450] on h3 "Styles & Ranks" at bounding box center [414, 444] width 388 height 18
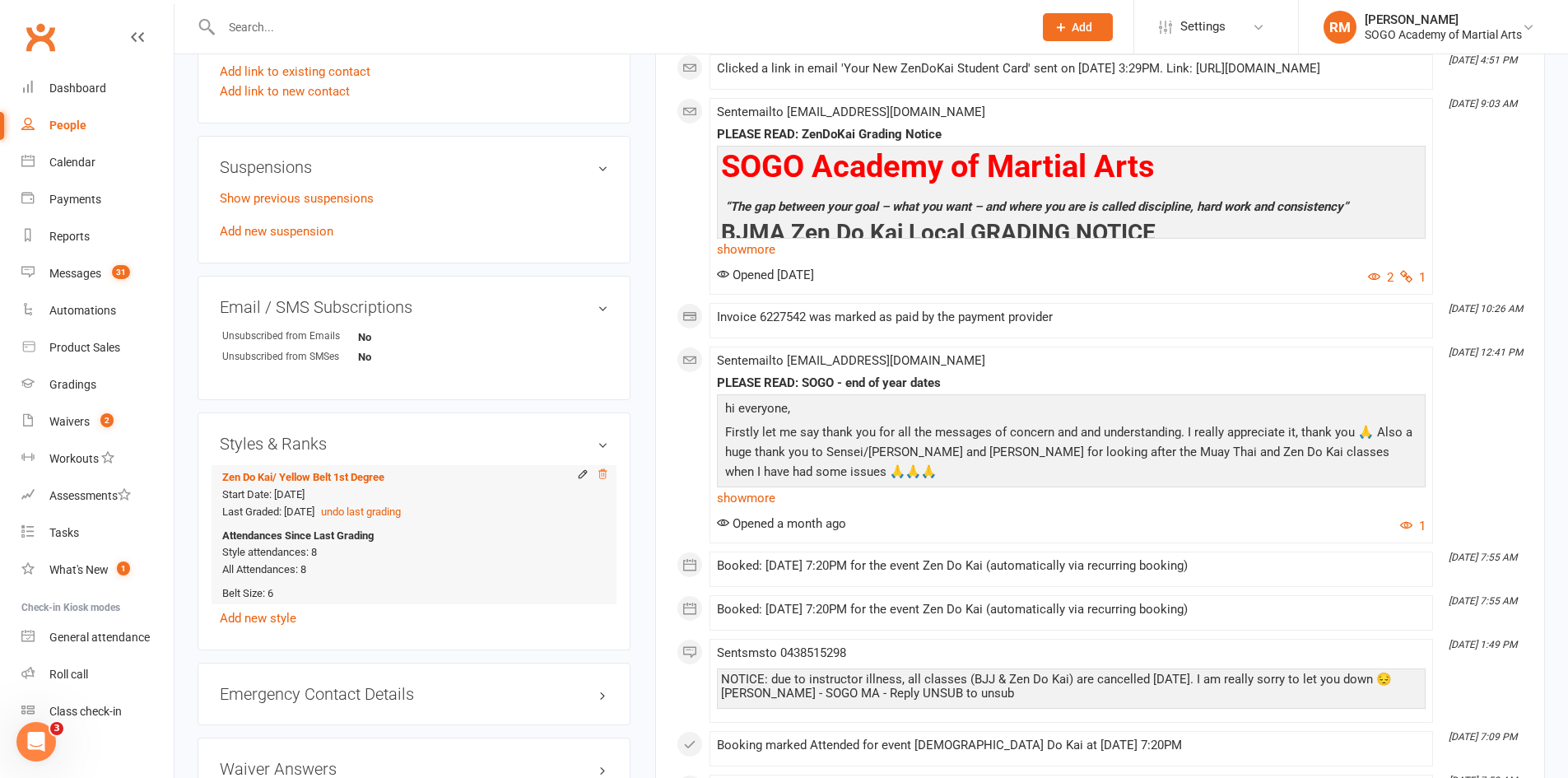
click at [606, 475] on icon at bounding box center [602, 475] width 12 height 12
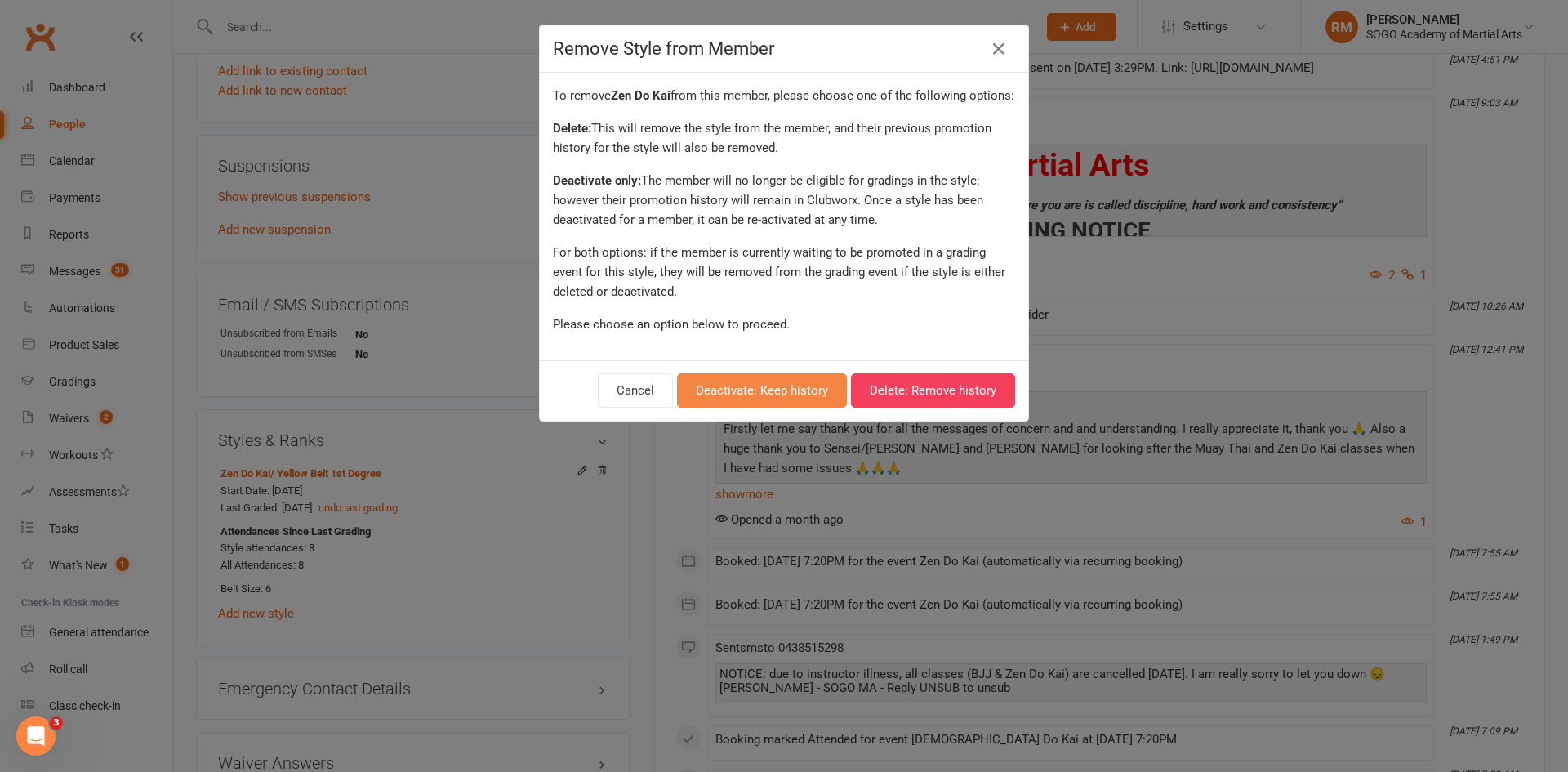
click at [766, 396] on button "Deactivate: Keep history" at bounding box center [762, 390] width 170 height 34
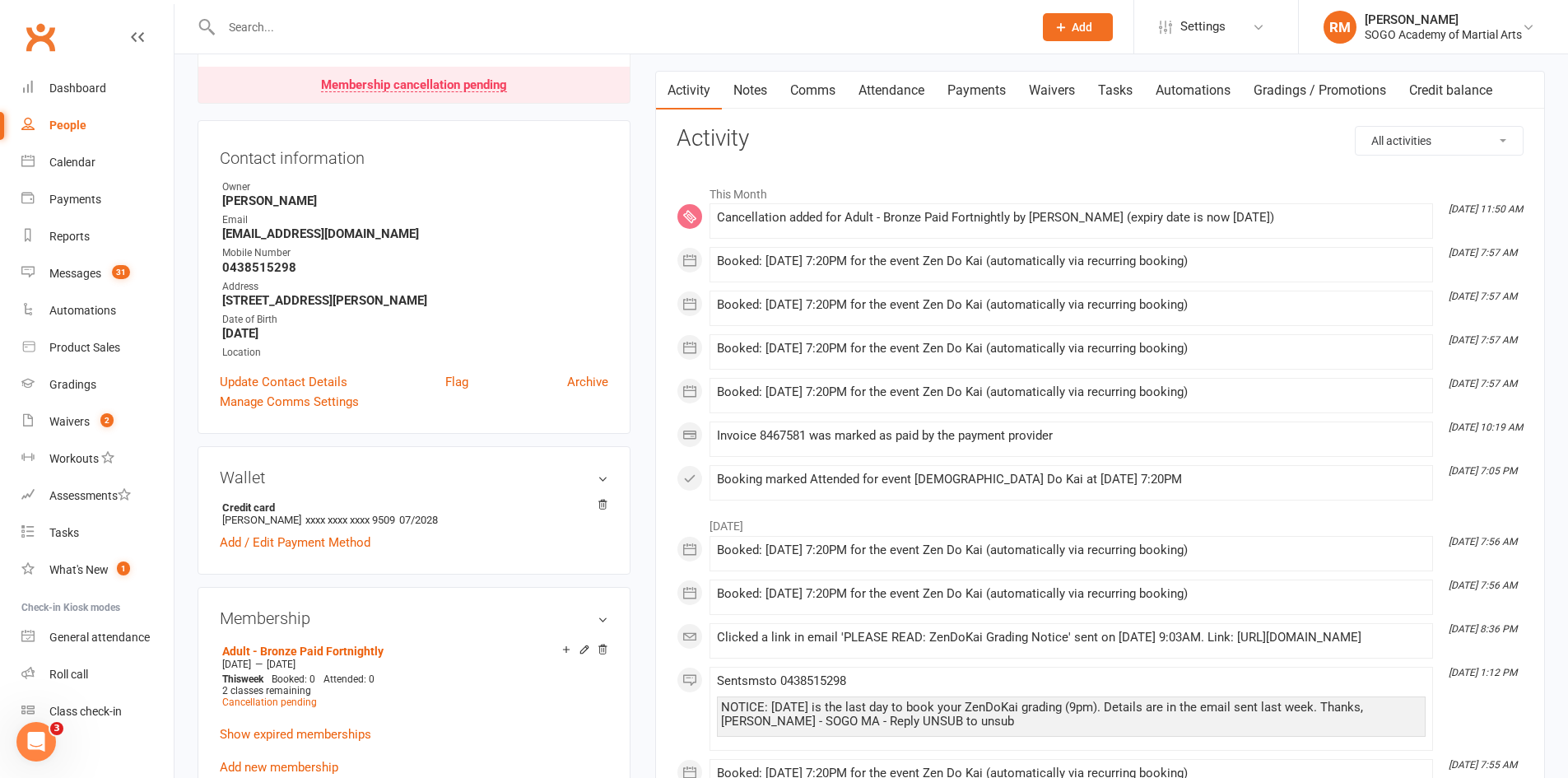
scroll to position [0, 0]
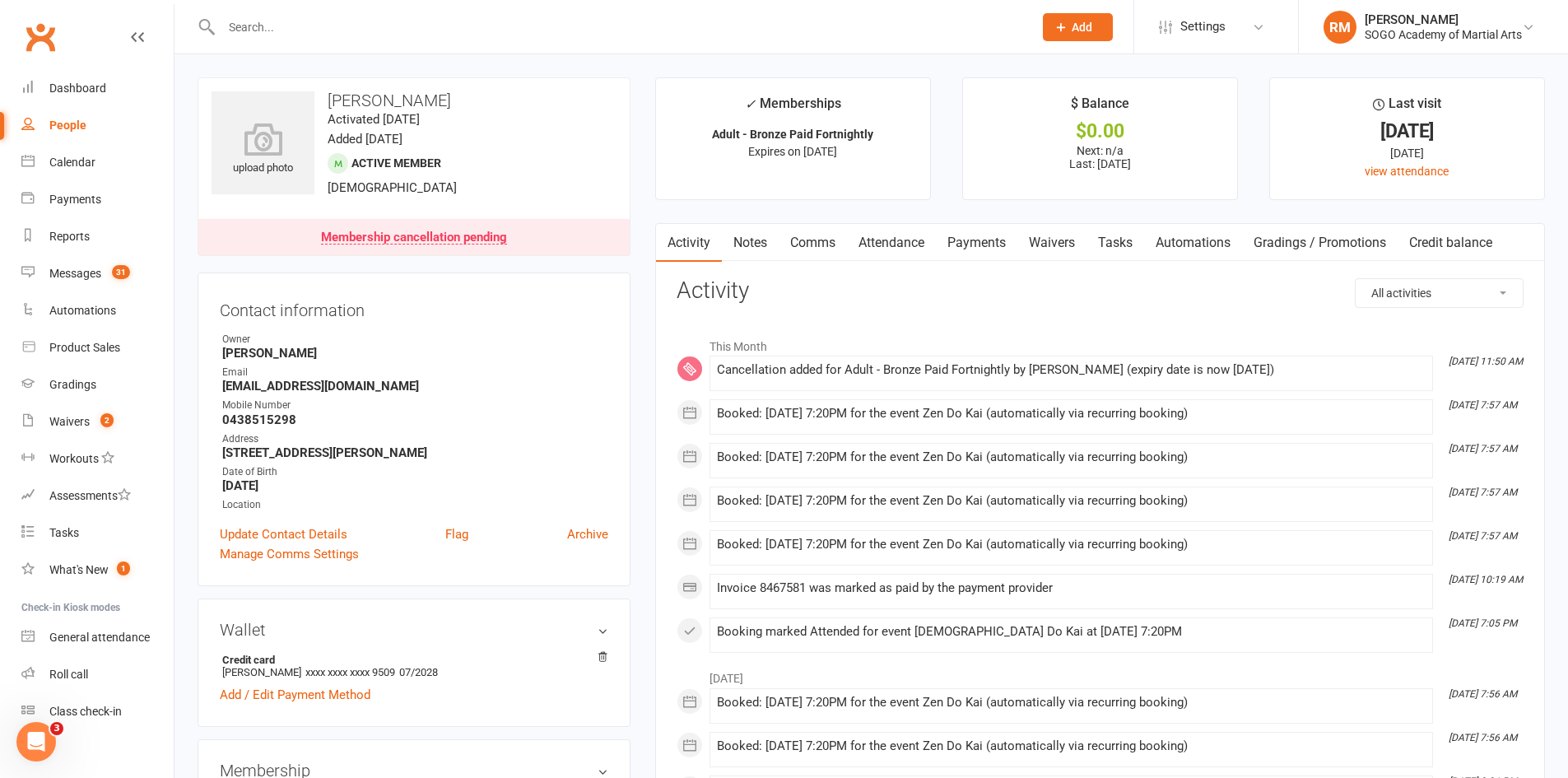
click at [897, 242] on link "Attendance" at bounding box center [891, 242] width 89 height 38
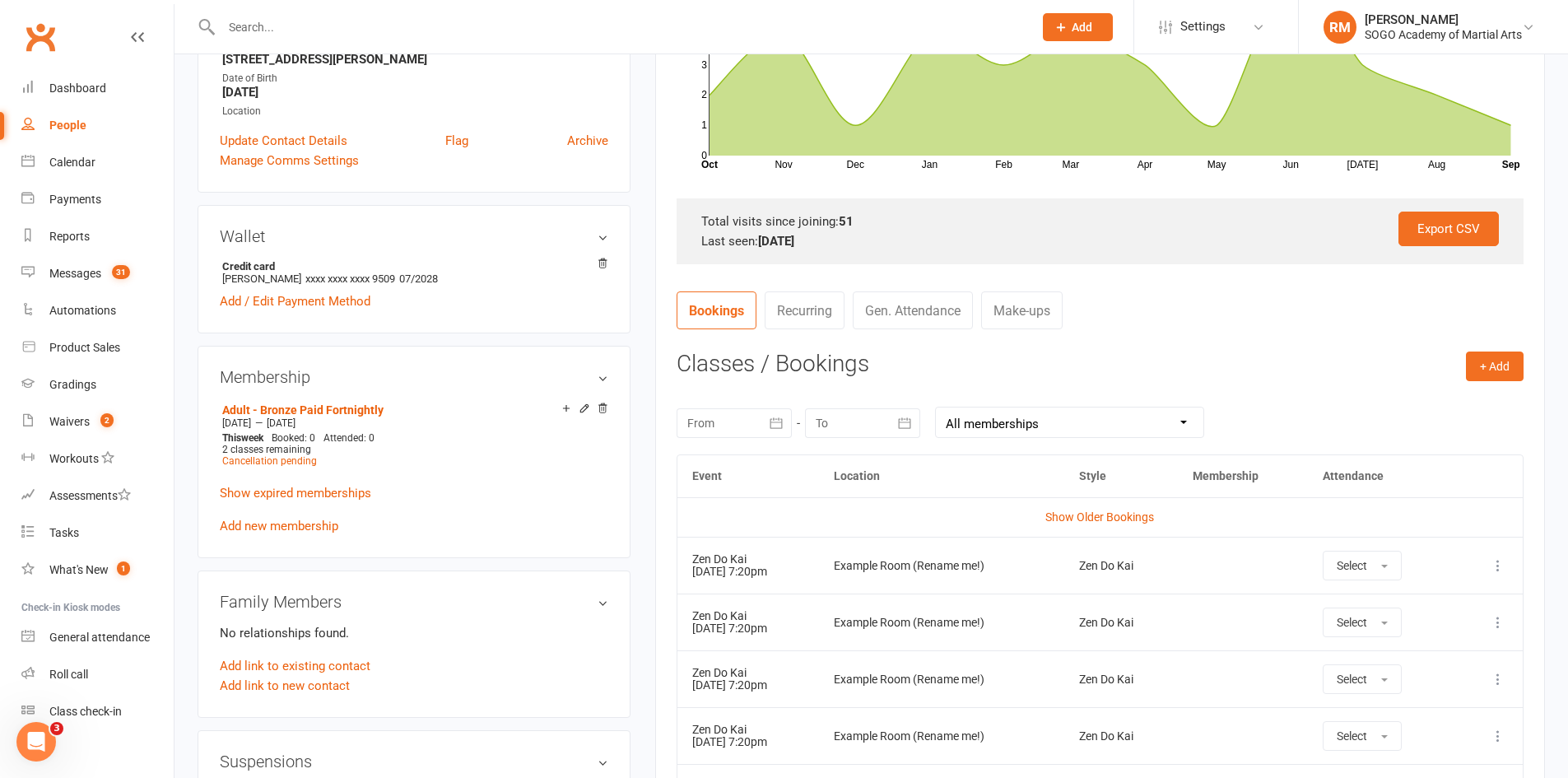
scroll to position [412, 0]
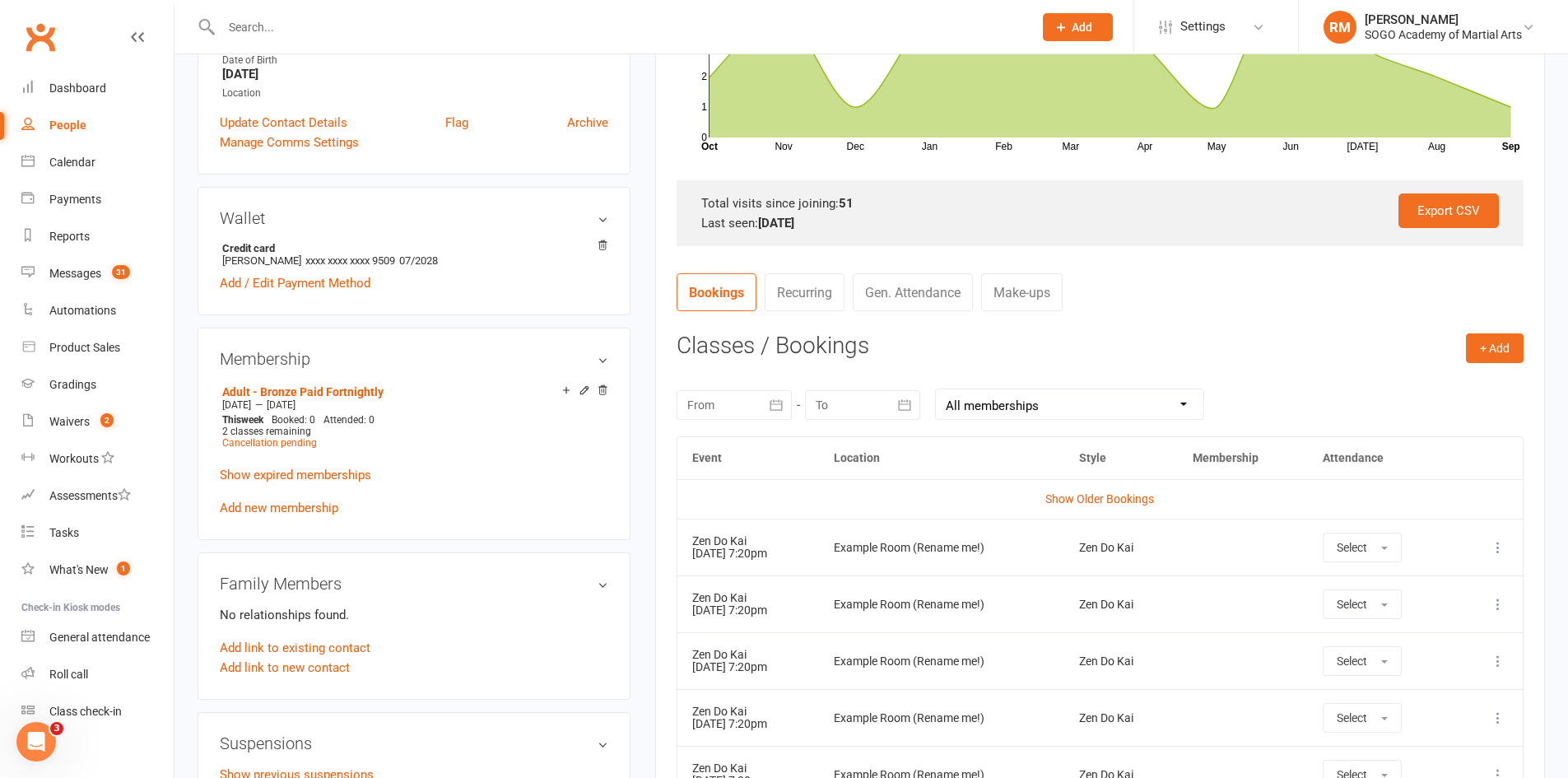
click at [1499, 544] on icon at bounding box center [1499, 547] width 17 height 17
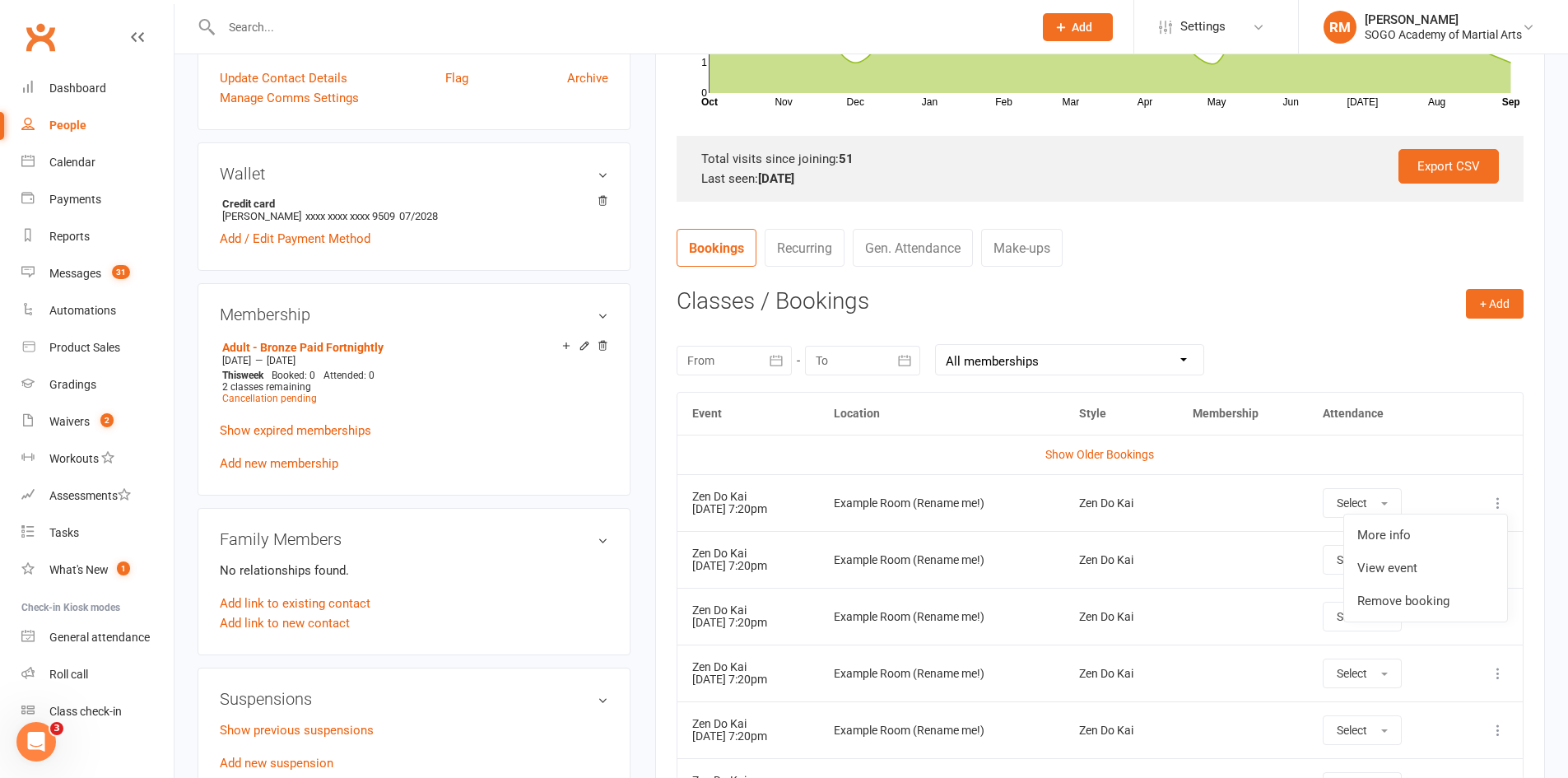
scroll to position [494, 0]
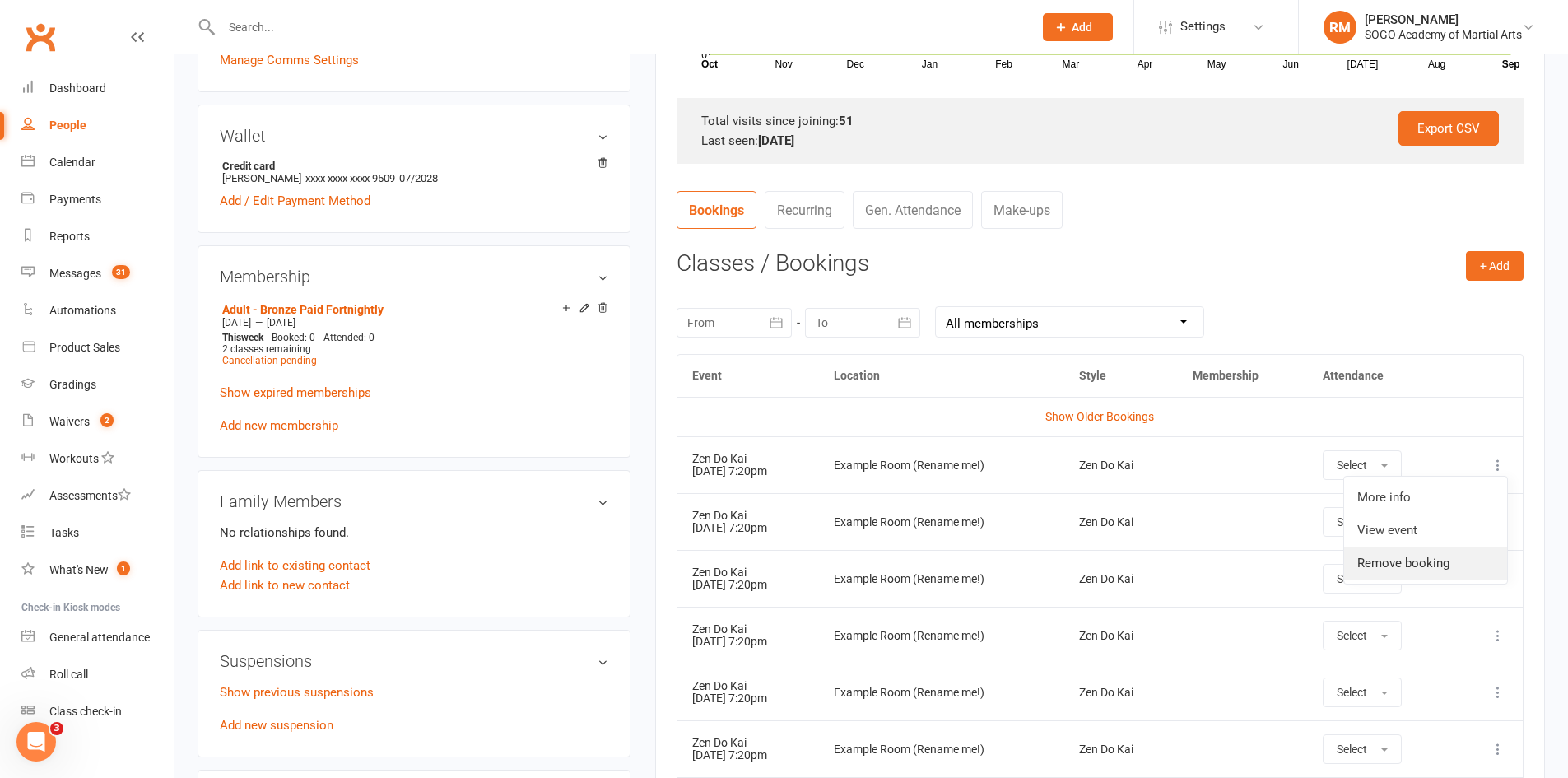
click at [1421, 563] on link "Remove booking" at bounding box center [1425, 562] width 163 height 33
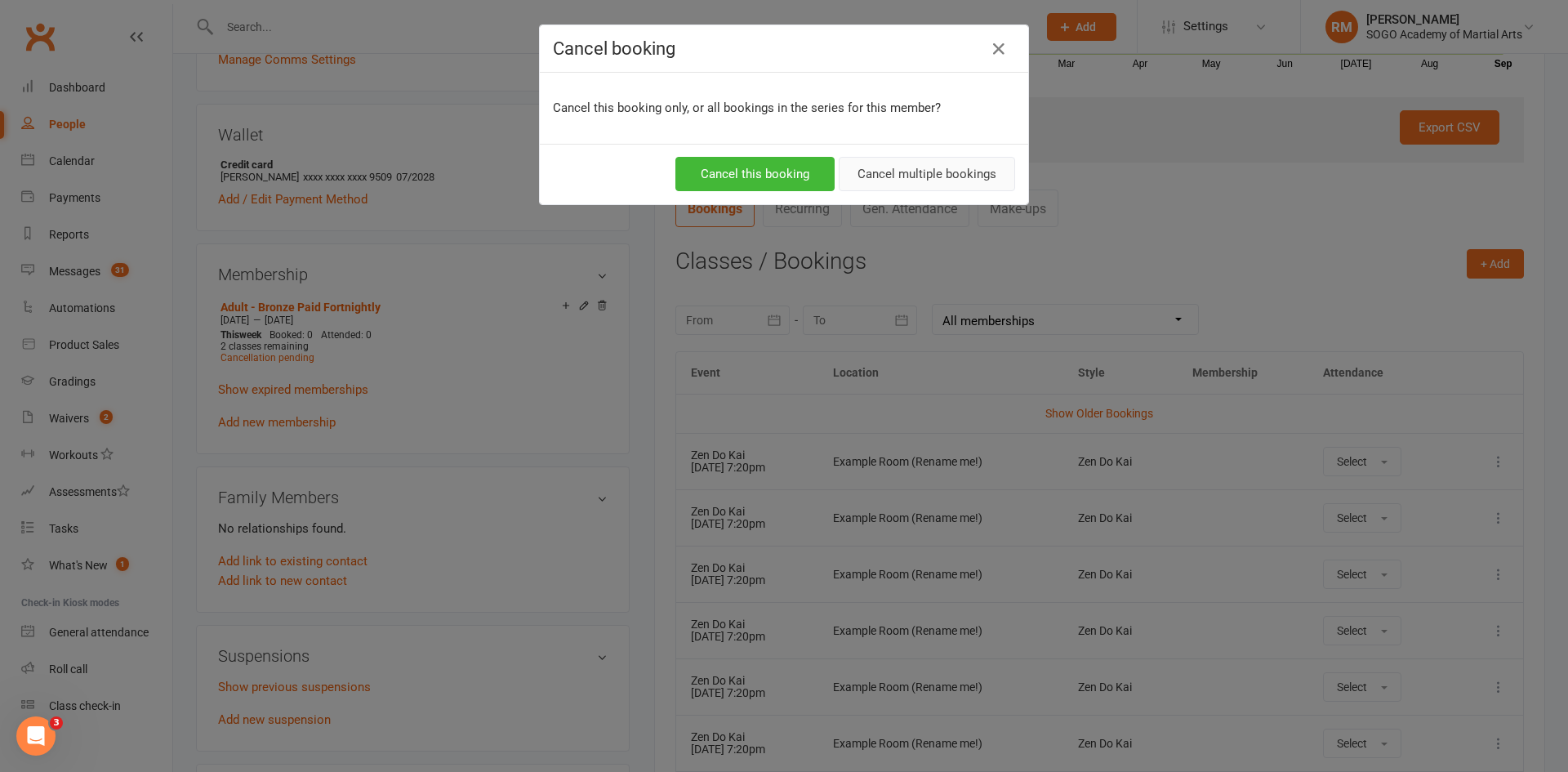
click at [928, 180] on button "Cancel multiple bookings" at bounding box center [927, 173] width 177 height 34
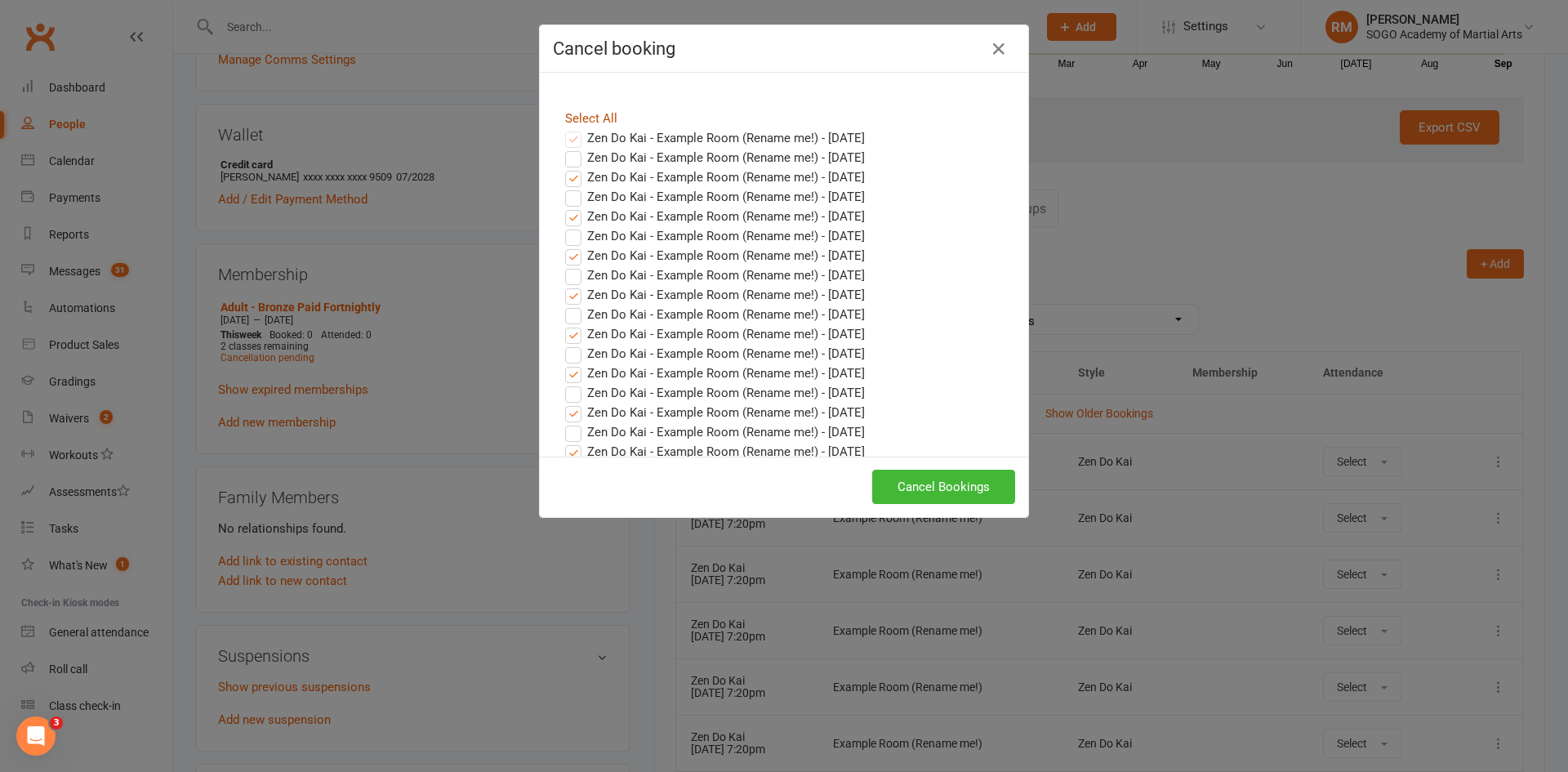
click at [578, 116] on link "Select All" at bounding box center [591, 119] width 52 height 15
click at [903, 493] on button "Cancel Bookings" at bounding box center [943, 487] width 143 height 34
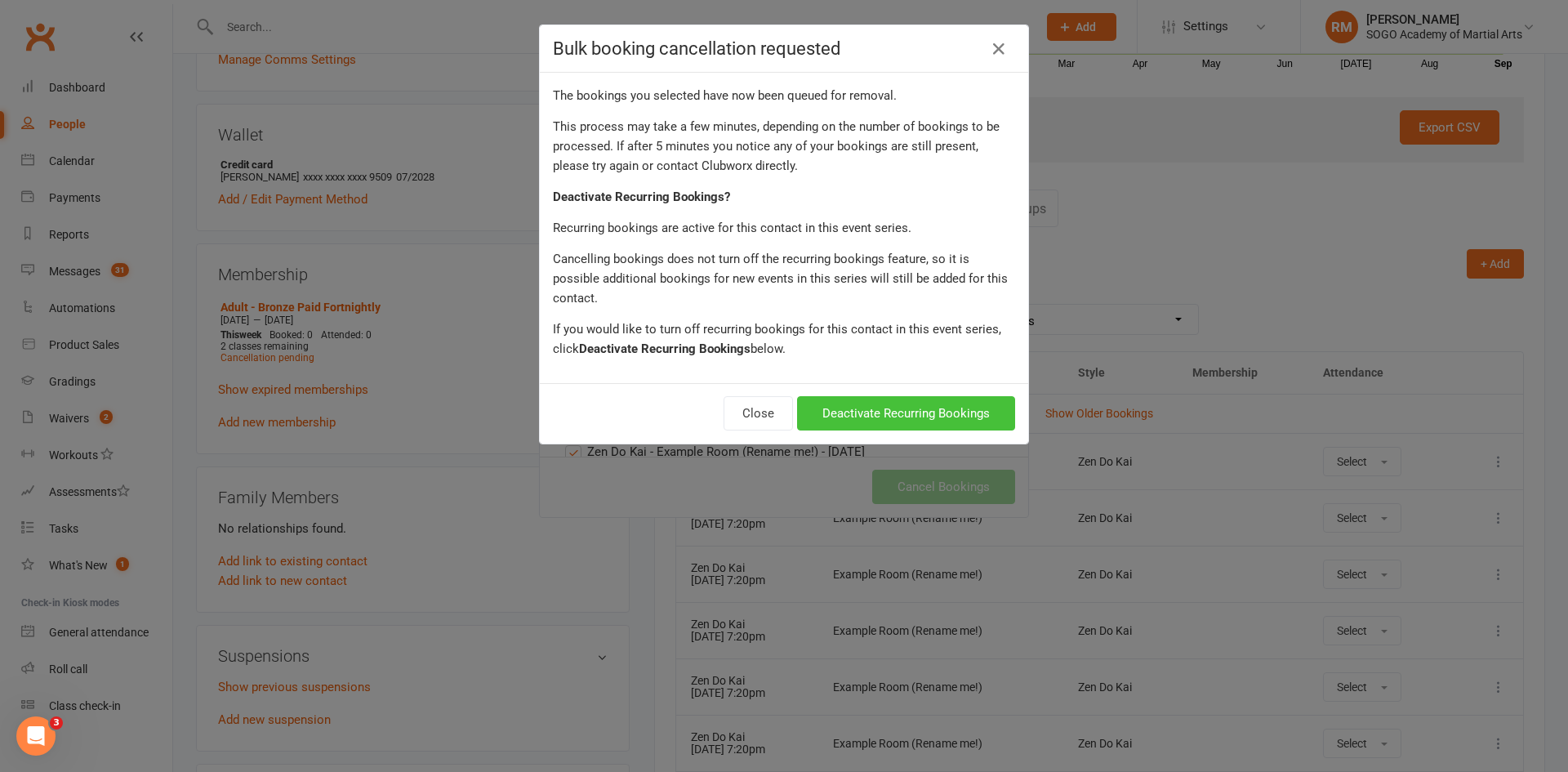
click at [881, 396] on button "Deactivate Recurring Bookings" at bounding box center [906, 413] width 218 height 34
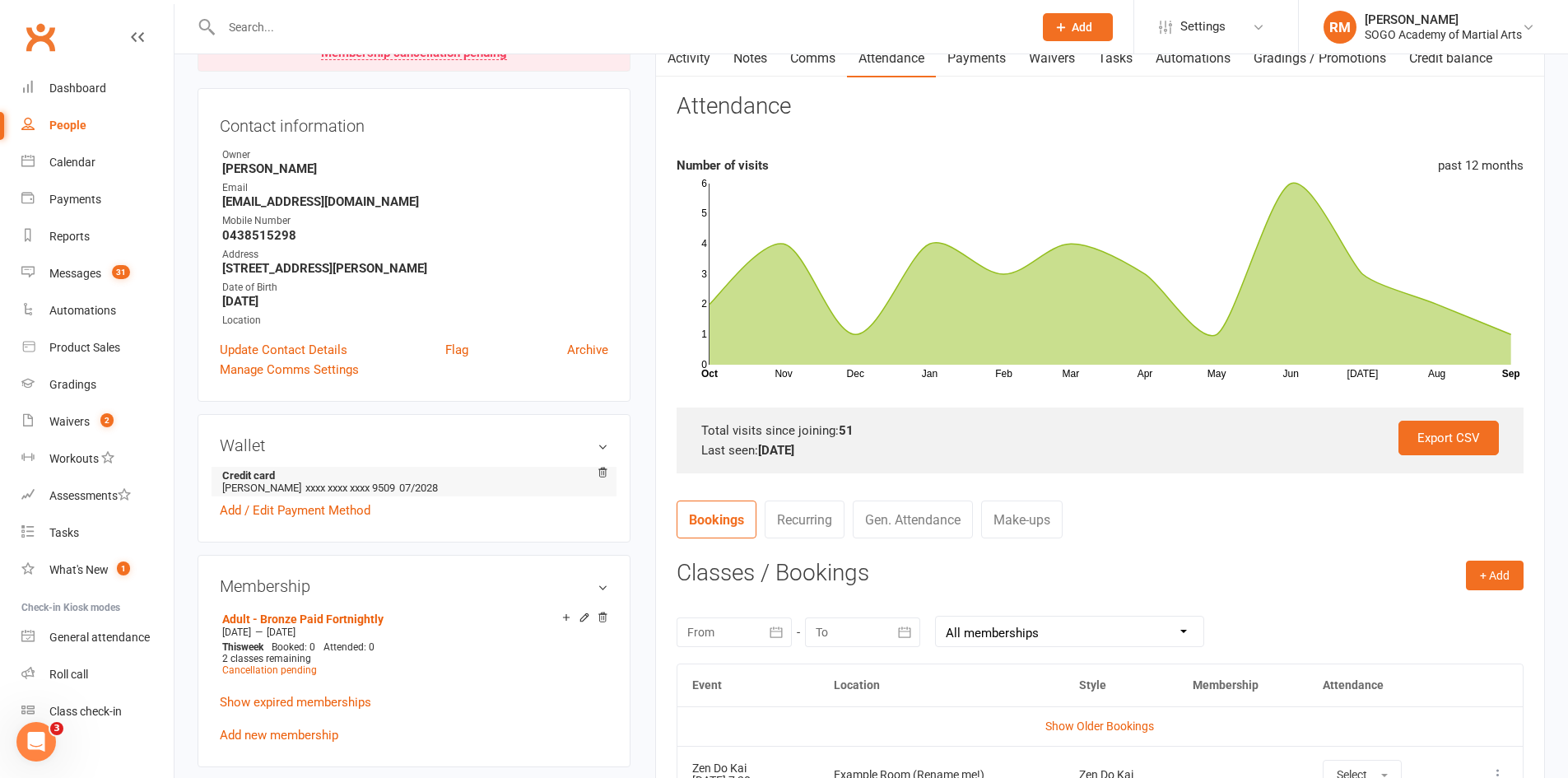
scroll to position [0, 0]
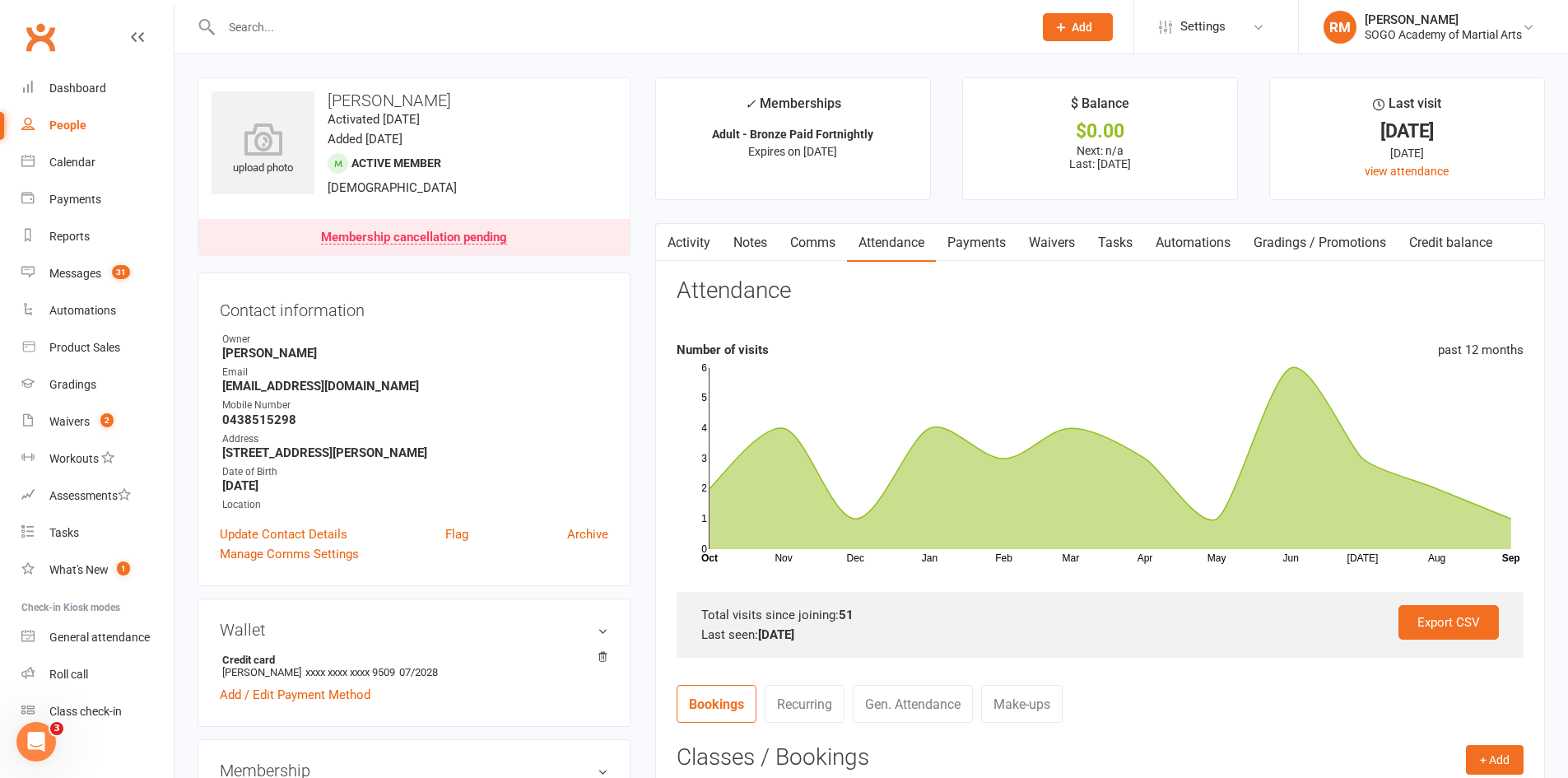
click at [830, 242] on link "Comms" at bounding box center [813, 242] width 69 height 38
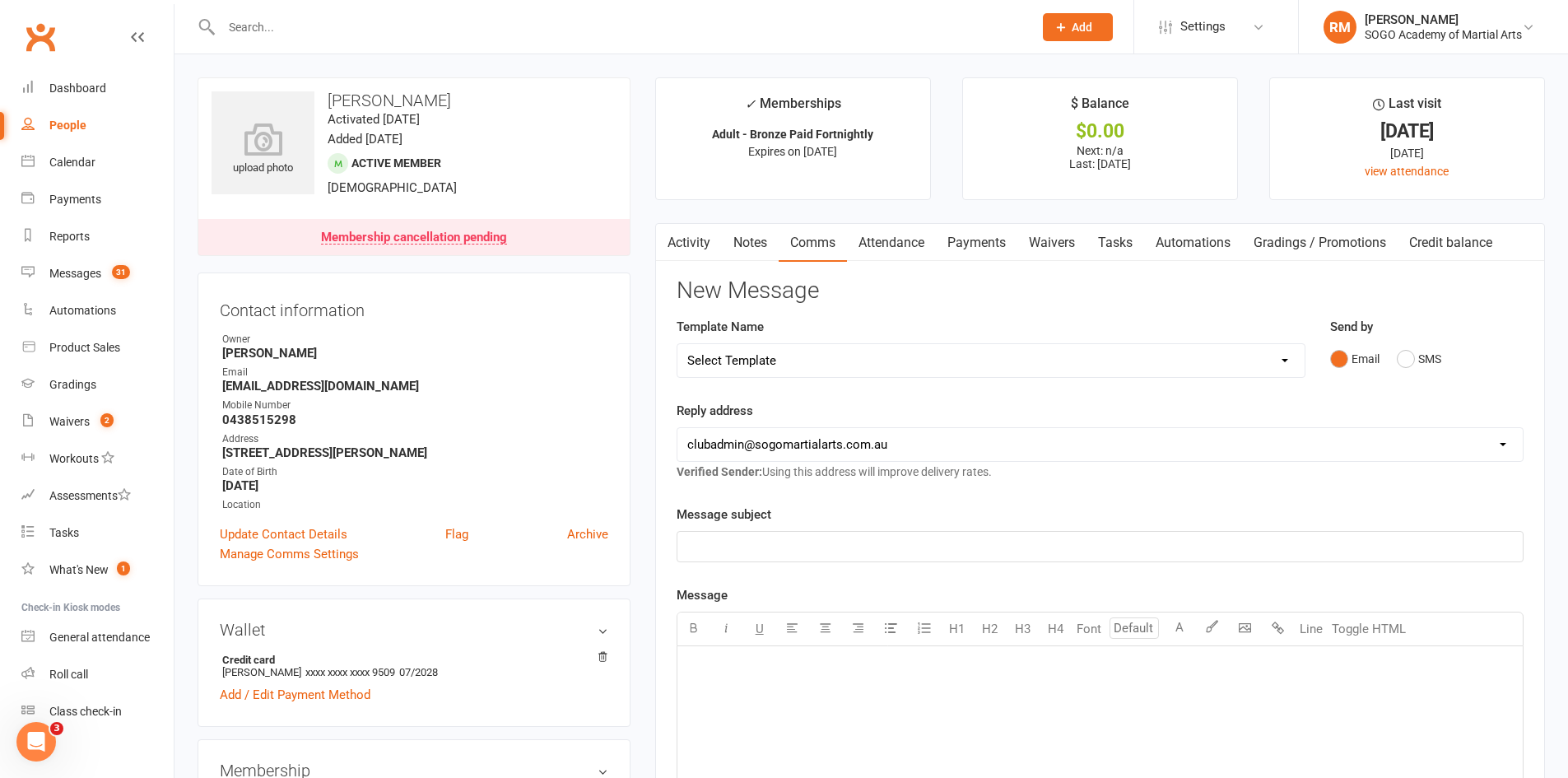
click at [907, 354] on select "Select Template [Email] 01. Junior Enquiry 1 Week FREE Zipleads Call Booked [Em…" at bounding box center [991, 360] width 627 height 33
select select "173"
click at [677, 344] on select "Select Template [Email] 01. Junior Enquiry 1 Week FREE Zipleads Call Booked [Em…" at bounding box center [991, 360] width 627 height 33
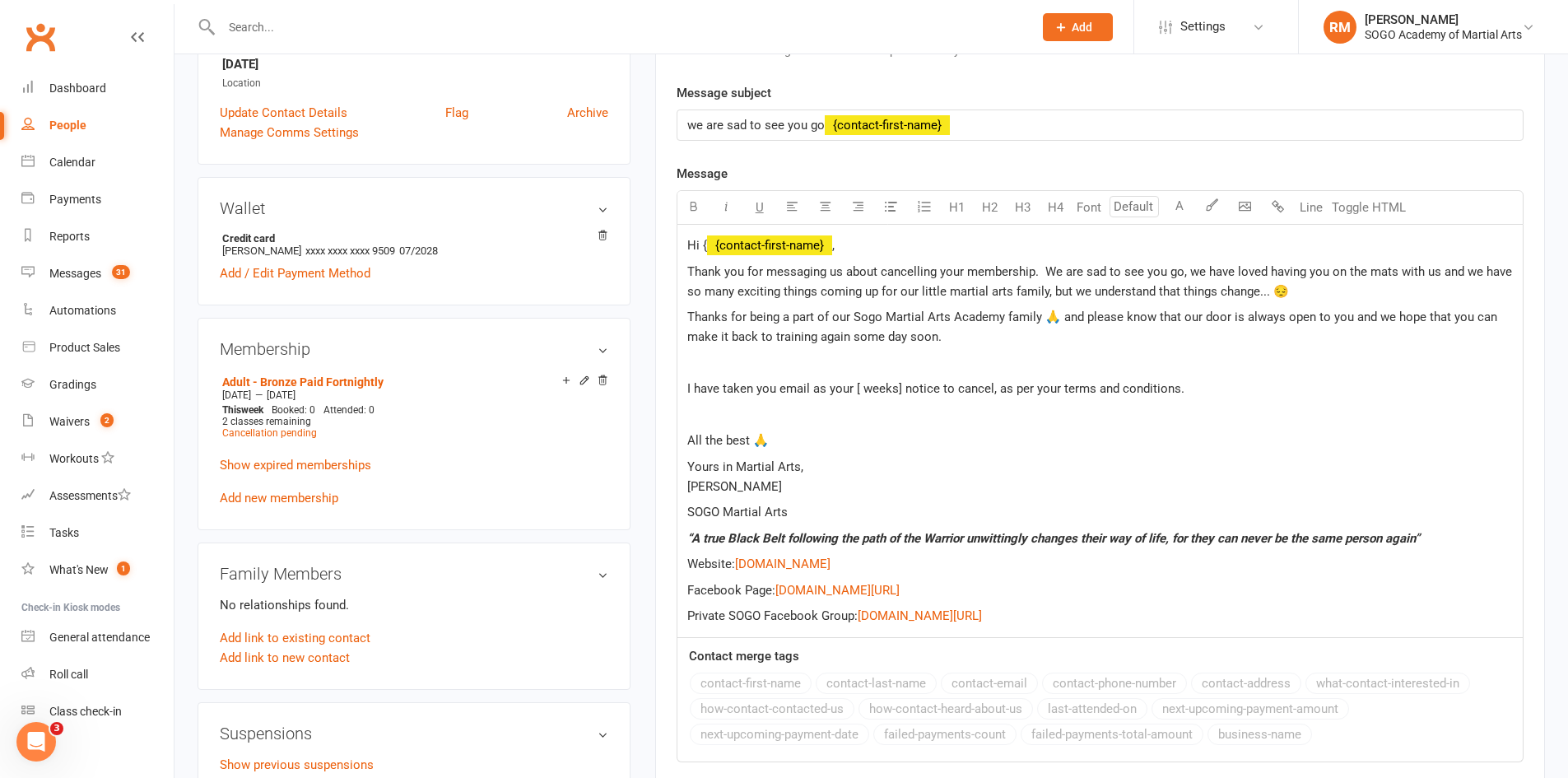
scroll to position [577, 0]
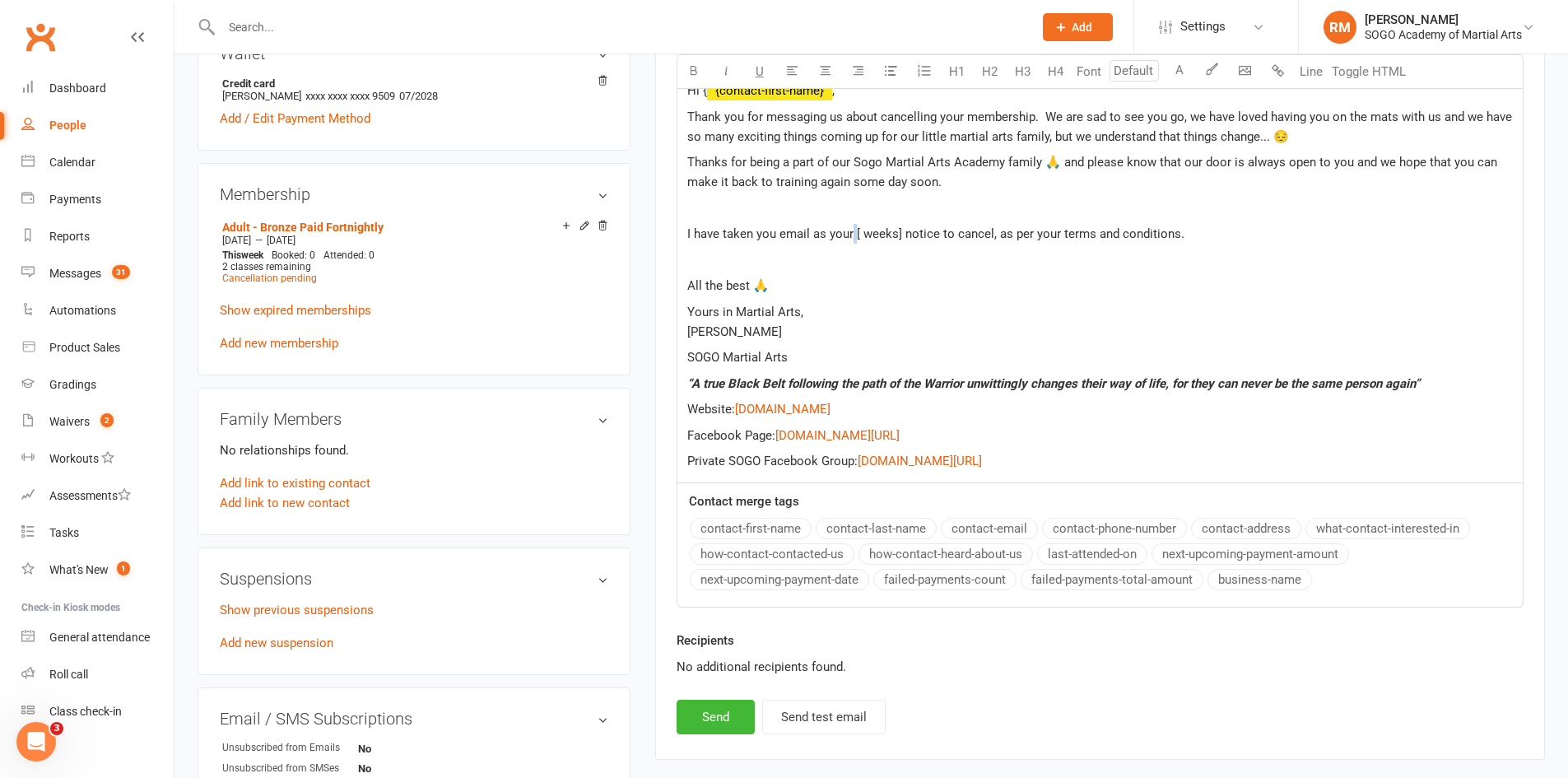
click at [855, 238] on span "I have taken you email as your [ weeks] notice to cancel, as per your terms and…" at bounding box center [936, 234] width 497 height 15
click at [855, 239] on span "I have taken you email as your [ weeks] notice to cancel, as per your terms and…" at bounding box center [936, 234] width 497 height 15
click at [855, 244] on p "I have taken you email as your [ weeks] notice to cancel, as per your terms and…" at bounding box center [1100, 234] width 825 height 20
drag, startPoint x: 869, startPoint y: 241, endPoint x: 859, endPoint y: 236, distance: 11.2
click at [868, 241] on span "I have taken you email as your [ weeks] notice to cancel, as per your terms and…" at bounding box center [936, 234] width 497 height 15
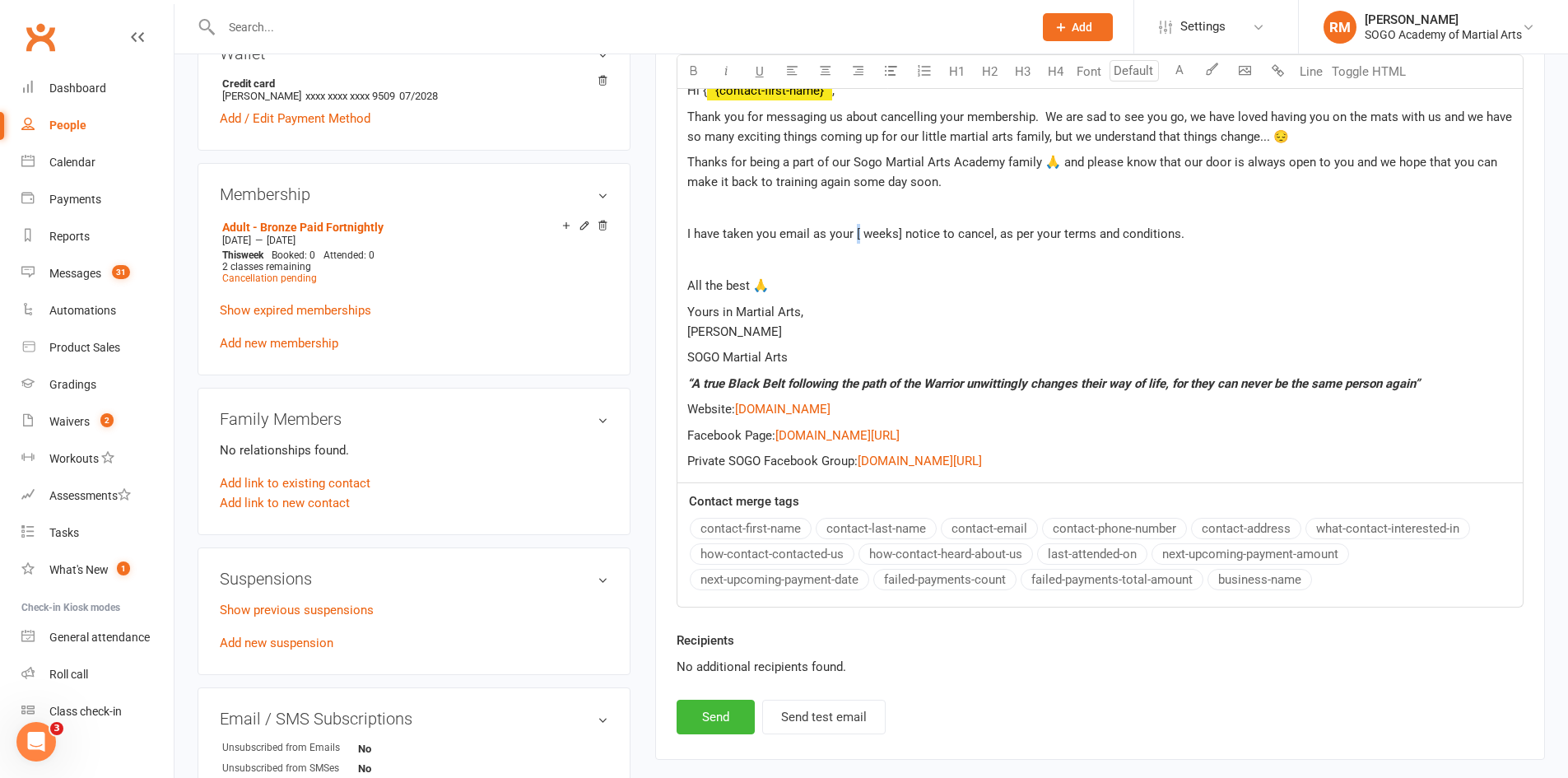
click at [857, 235] on span "I have taken you email as your [ weeks] notice to cancel, as per your terms and…" at bounding box center [936, 234] width 497 height 15
click at [905, 236] on span "I have taken you email as your 2 weeks] notice to cancel, as per your terms and…" at bounding box center [937, 234] width 500 height 15
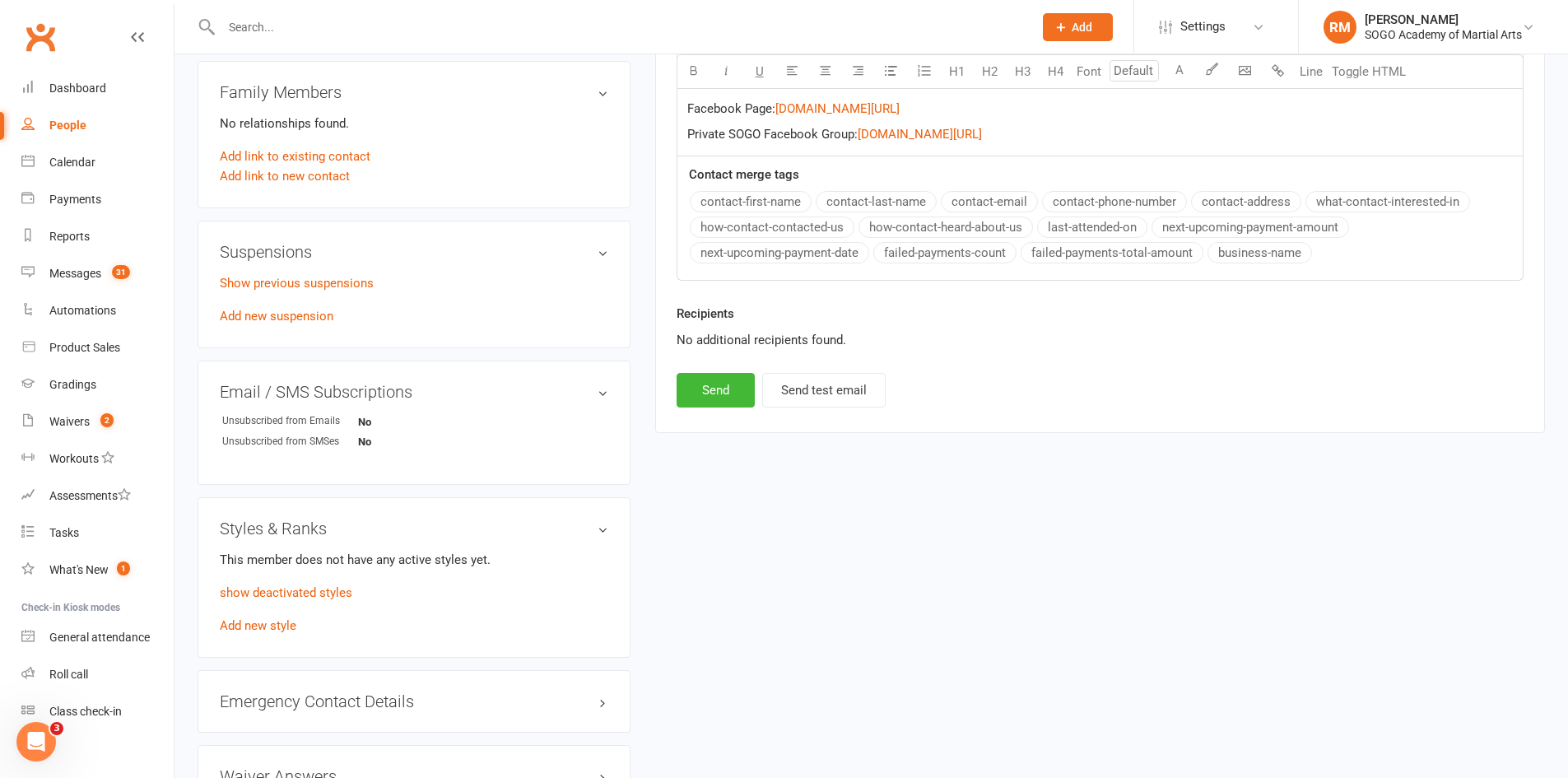
scroll to position [906, 0]
drag, startPoint x: 713, startPoint y: 374, endPoint x: 692, endPoint y: 367, distance: 22.1
click at [717, 378] on button "Send" at bounding box center [716, 387] width 79 height 34
select select
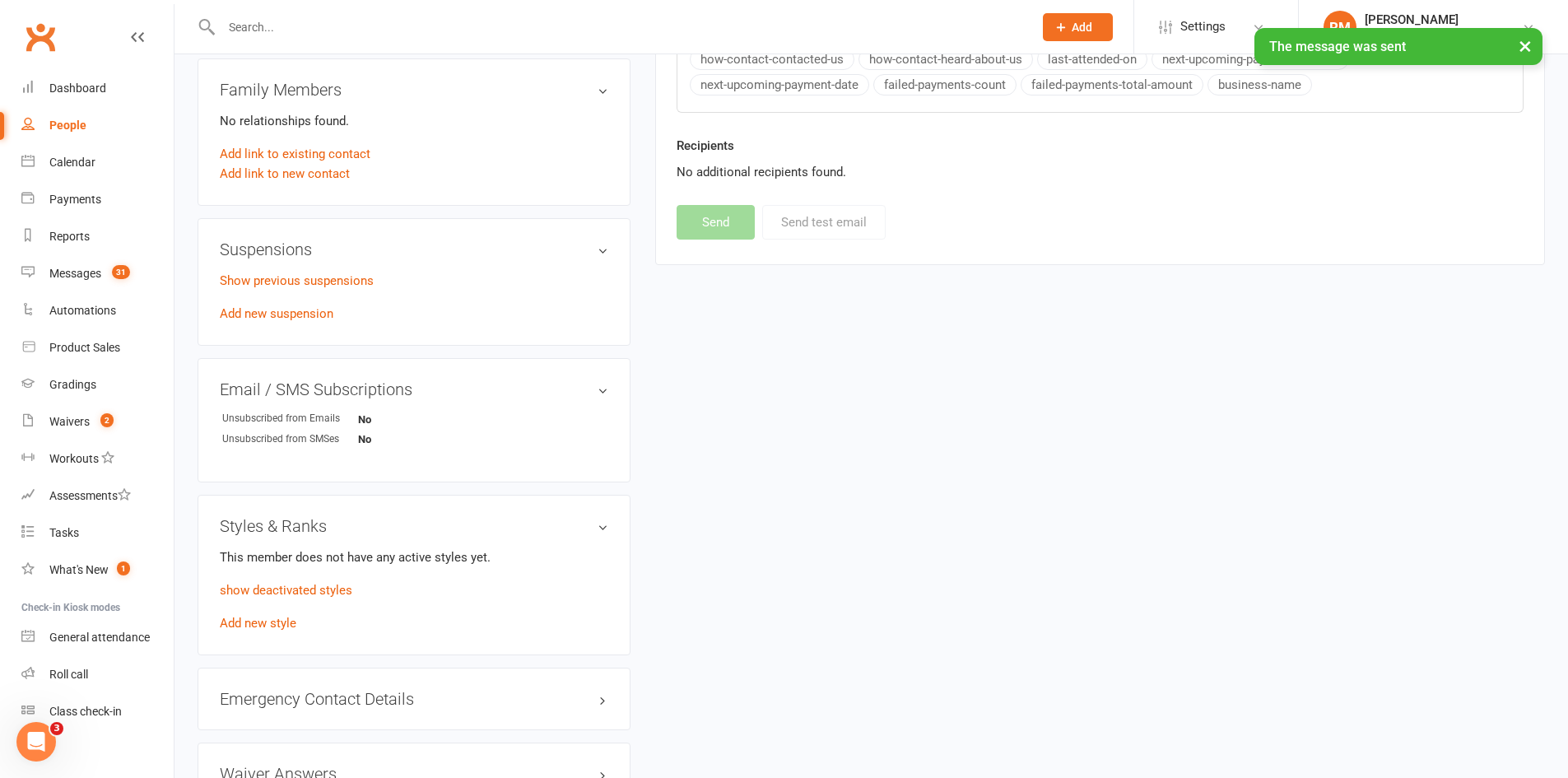
click at [267, 28] on div "× The message was sent" at bounding box center [774, 28] width 1547 height 0
click at [257, 25] on input "text" at bounding box center [619, 28] width 805 height 23
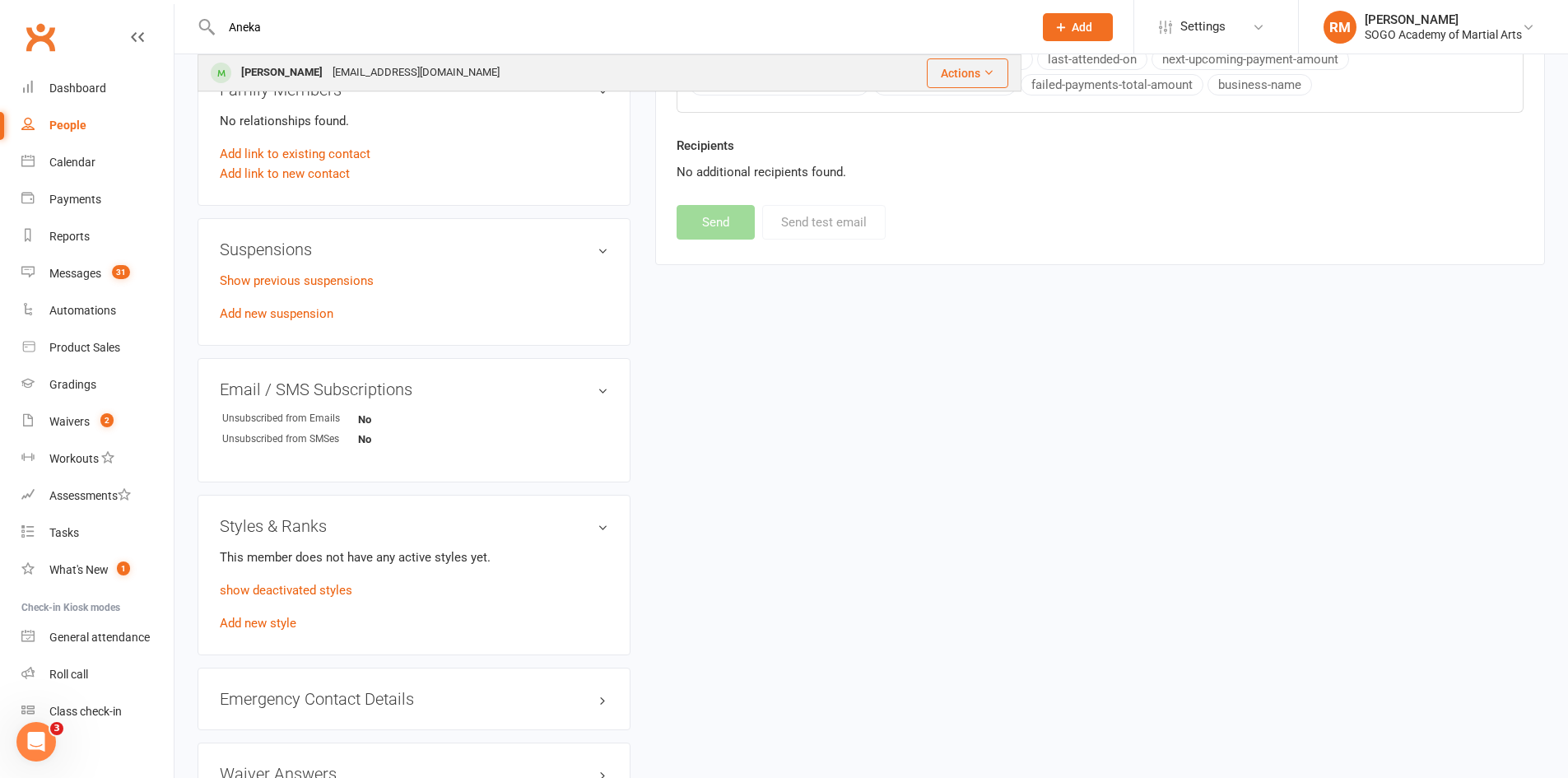
type input "Aneka"
click at [307, 75] on div "[PERSON_NAME]" at bounding box center [282, 73] width 91 height 24
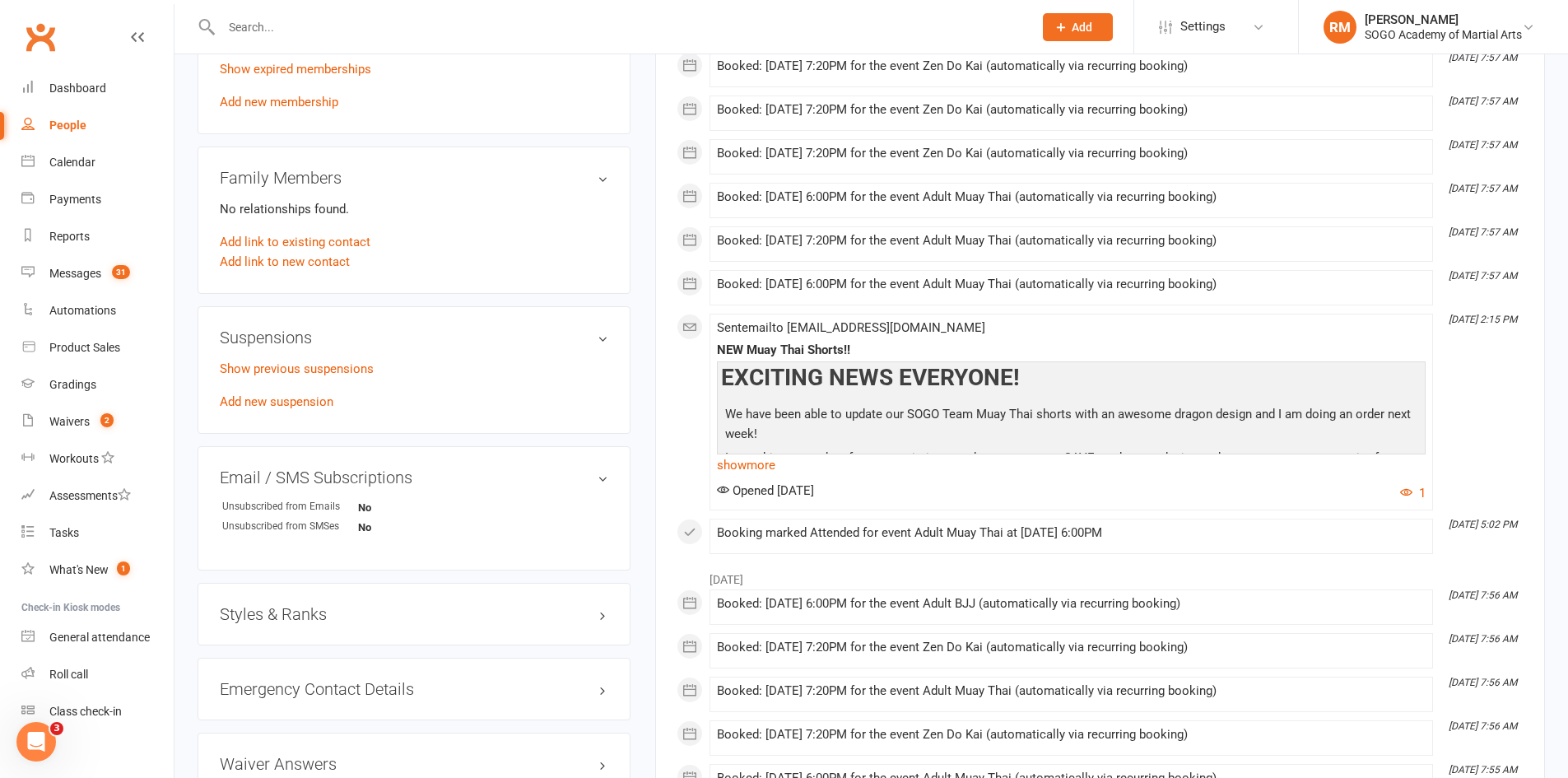
scroll to position [741, 0]
click at [292, 407] on link "Add new suspension" at bounding box center [277, 401] width 114 height 15
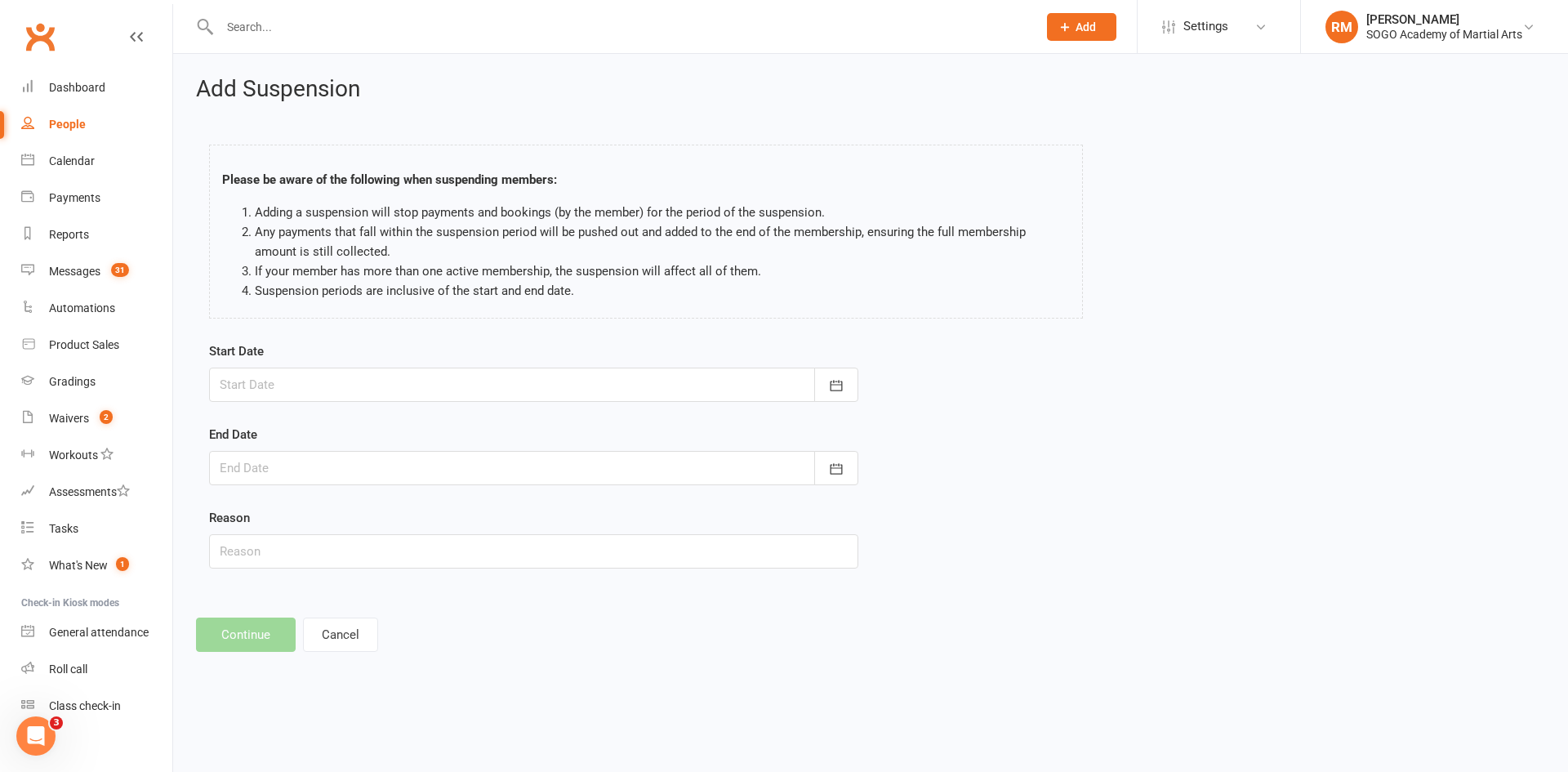
click at [318, 378] on div at bounding box center [533, 384] width 649 height 34
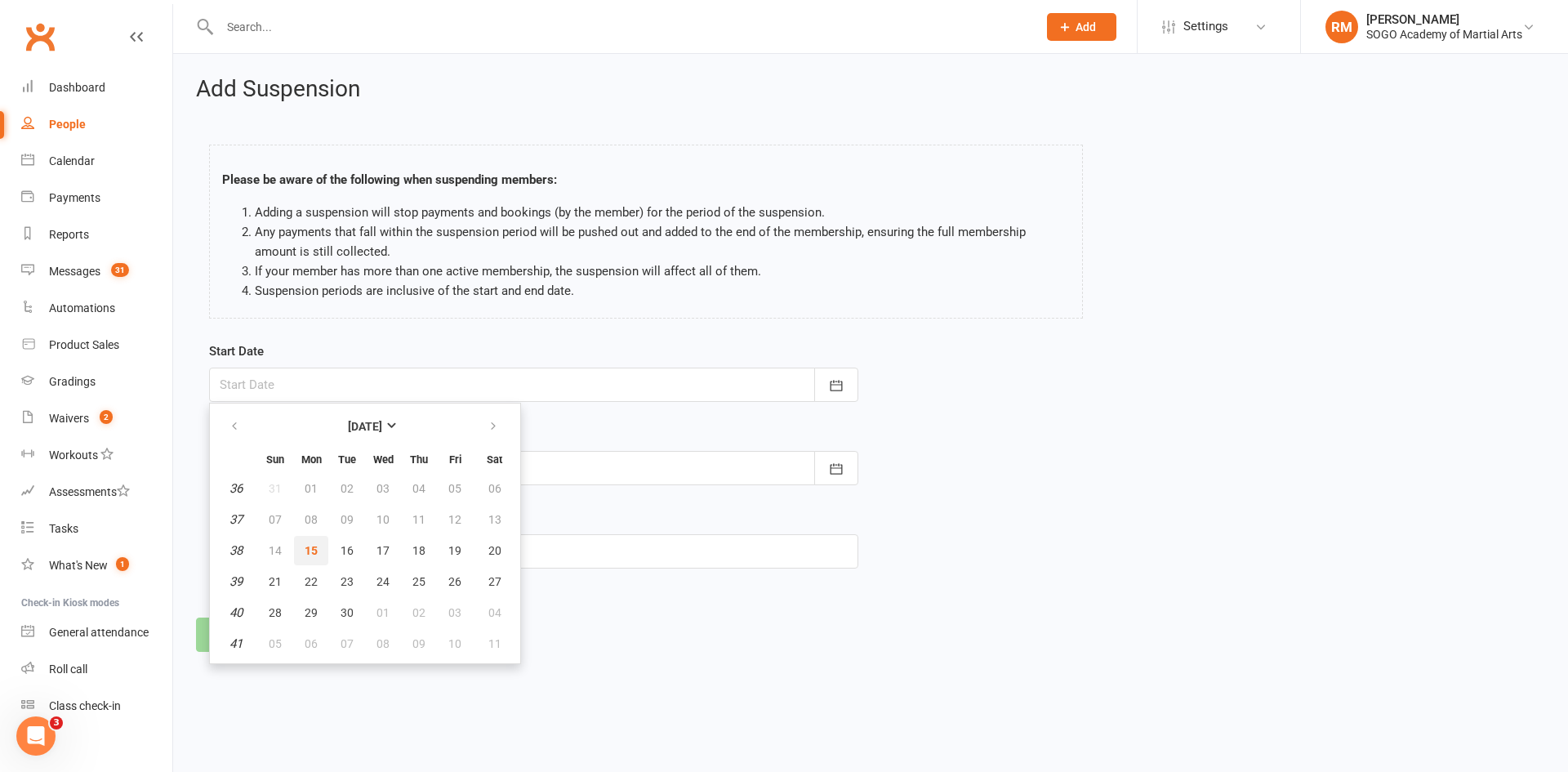
click at [307, 541] on button "15" at bounding box center [311, 550] width 34 height 29
type input "[DATE]"
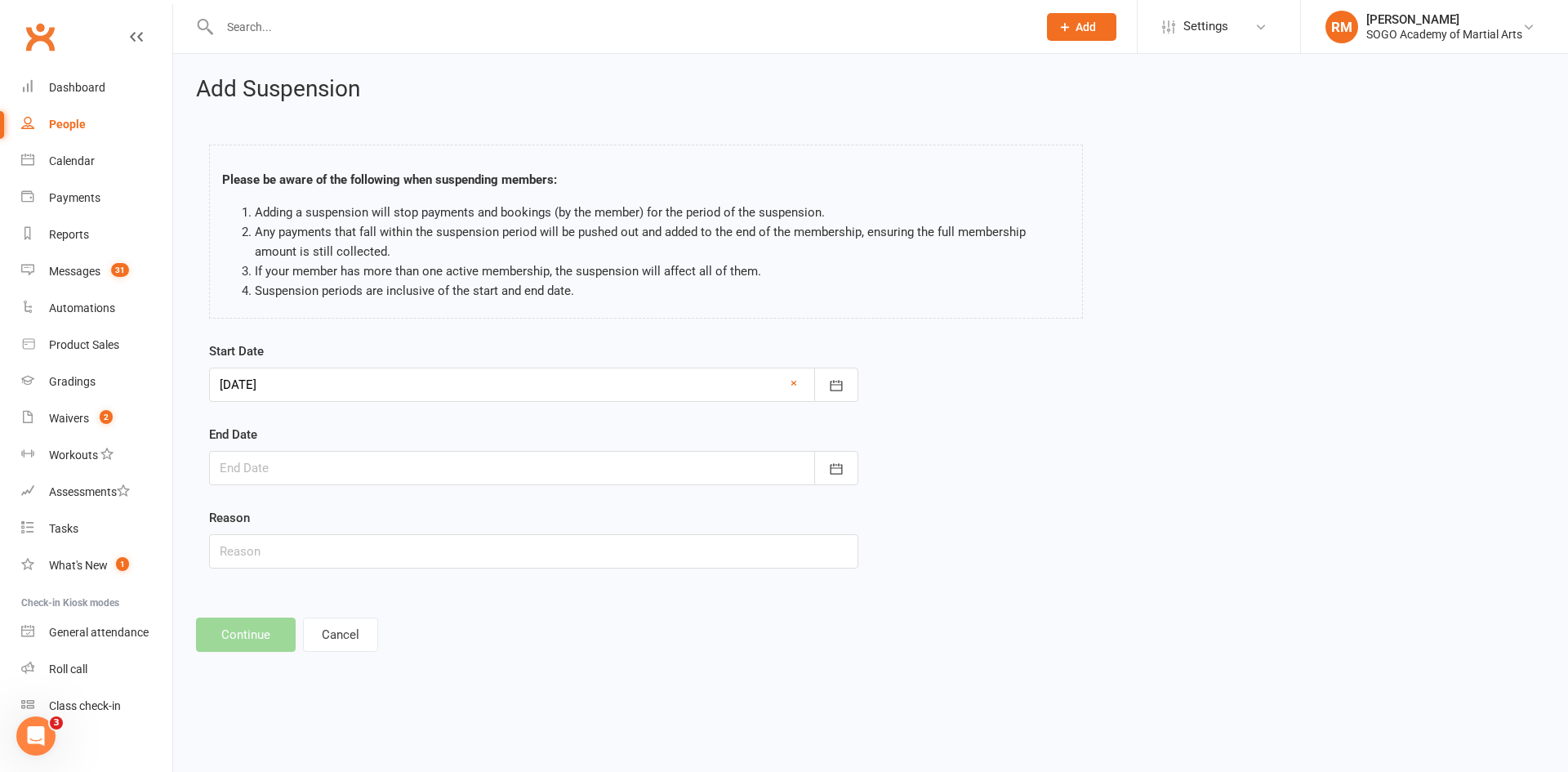
click at [276, 470] on div at bounding box center [533, 468] width 649 height 34
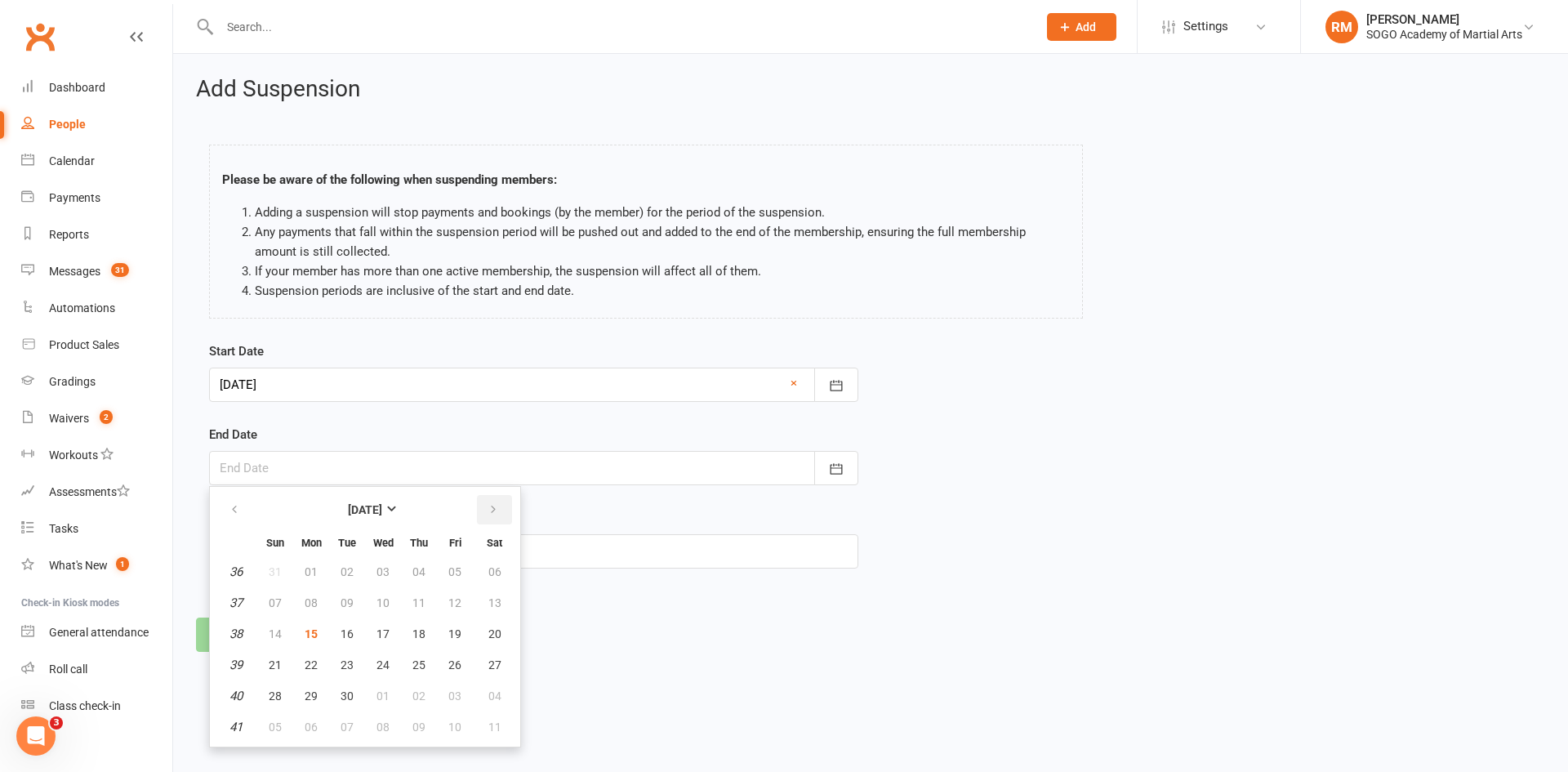
click at [490, 511] on icon "button" at bounding box center [493, 510] width 12 height 13
click at [283, 633] on button "12" at bounding box center [274, 634] width 34 height 29
type input "[DATE]"
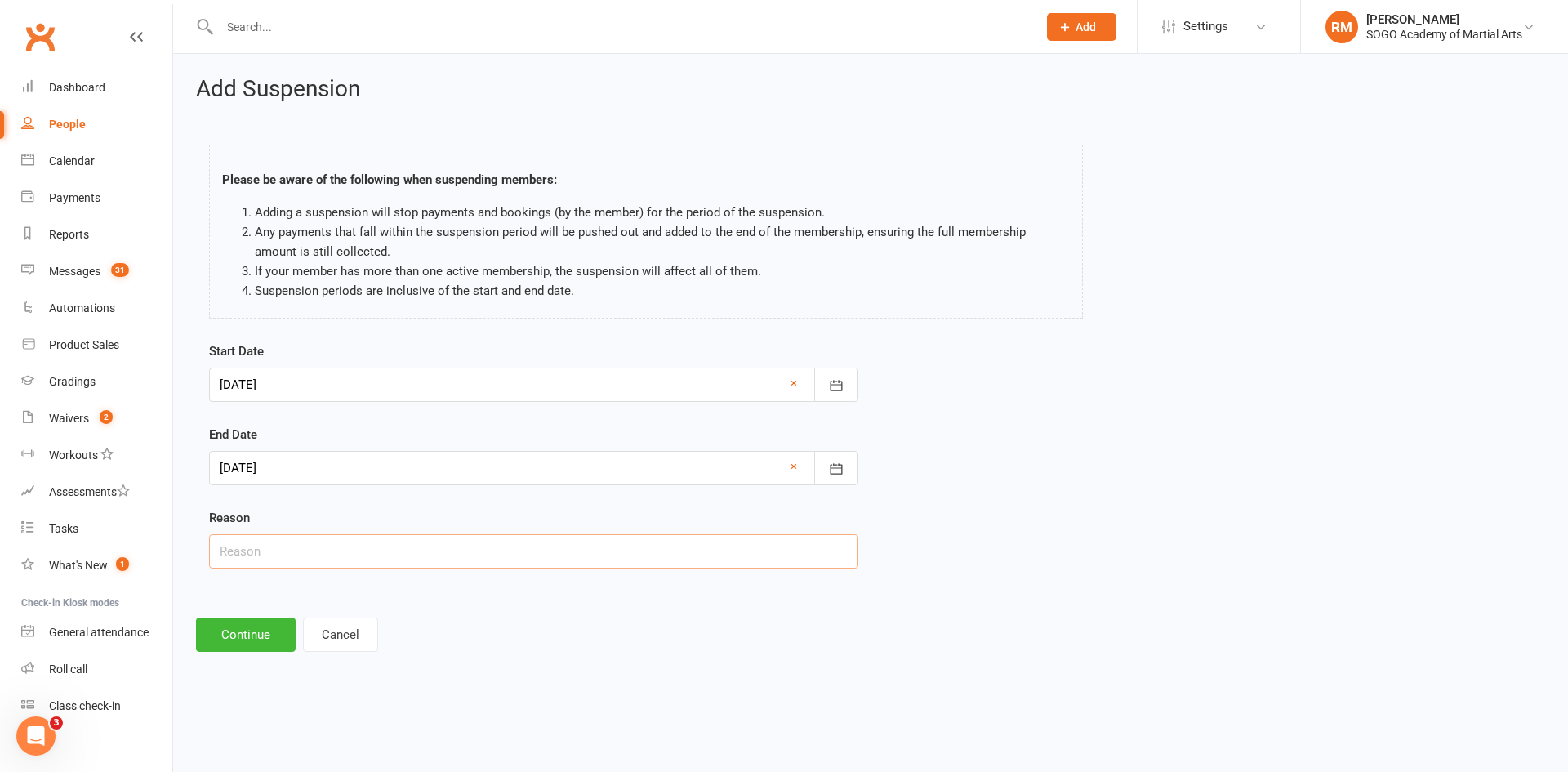
click at [313, 562] on input "text" at bounding box center [533, 551] width 649 height 34
type input "holiday"
click at [251, 635] on button "Continue" at bounding box center [246, 634] width 99 height 34
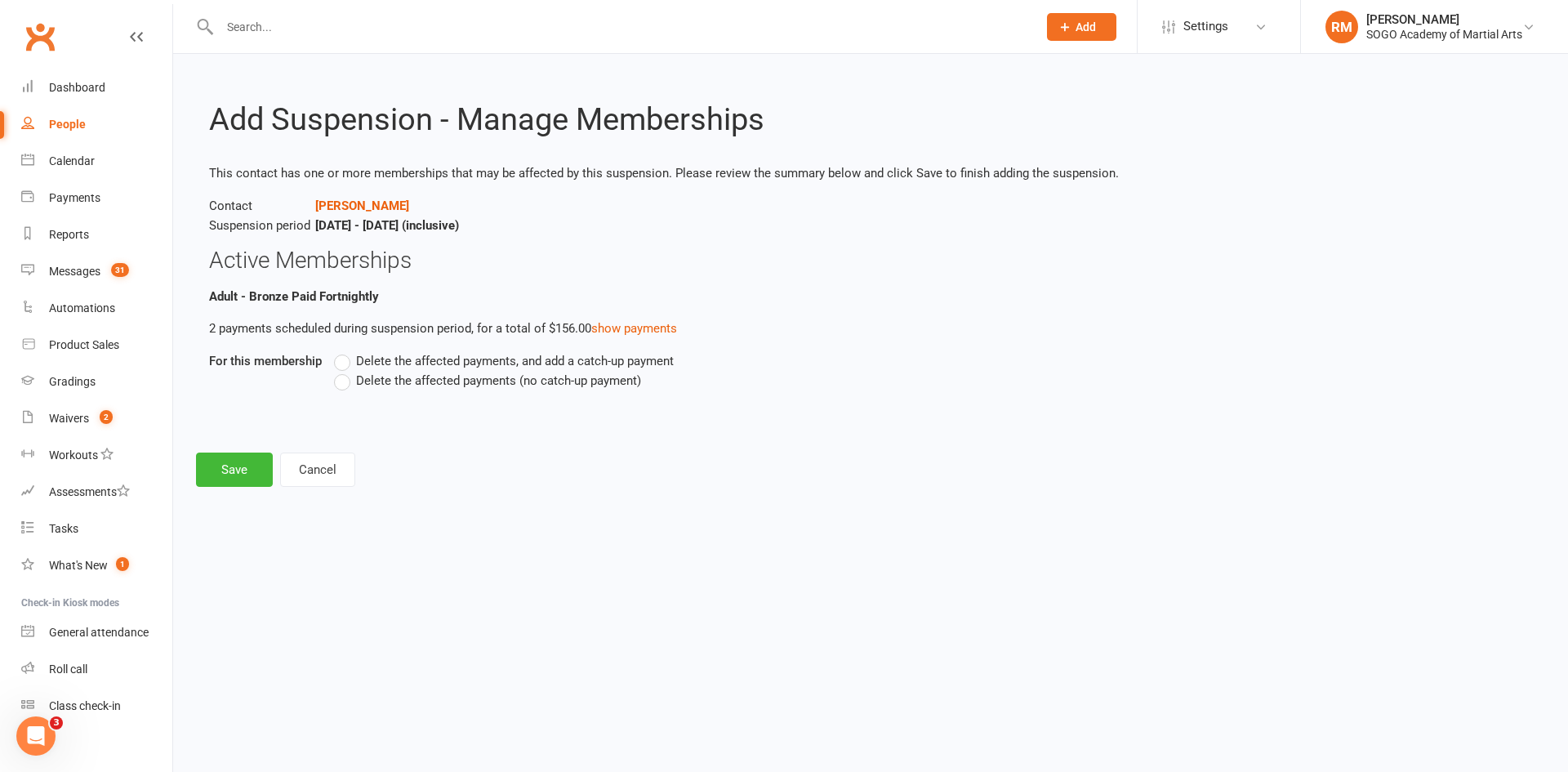
click at [374, 378] on span "Delete the affected payments (no catch-up payment)" at bounding box center [499, 379] width 285 height 17
click at [345, 371] on input "Delete the affected payments (no catch-up payment)" at bounding box center [339, 371] width 11 height 0
click at [233, 475] on button "Save" at bounding box center [235, 469] width 77 height 34
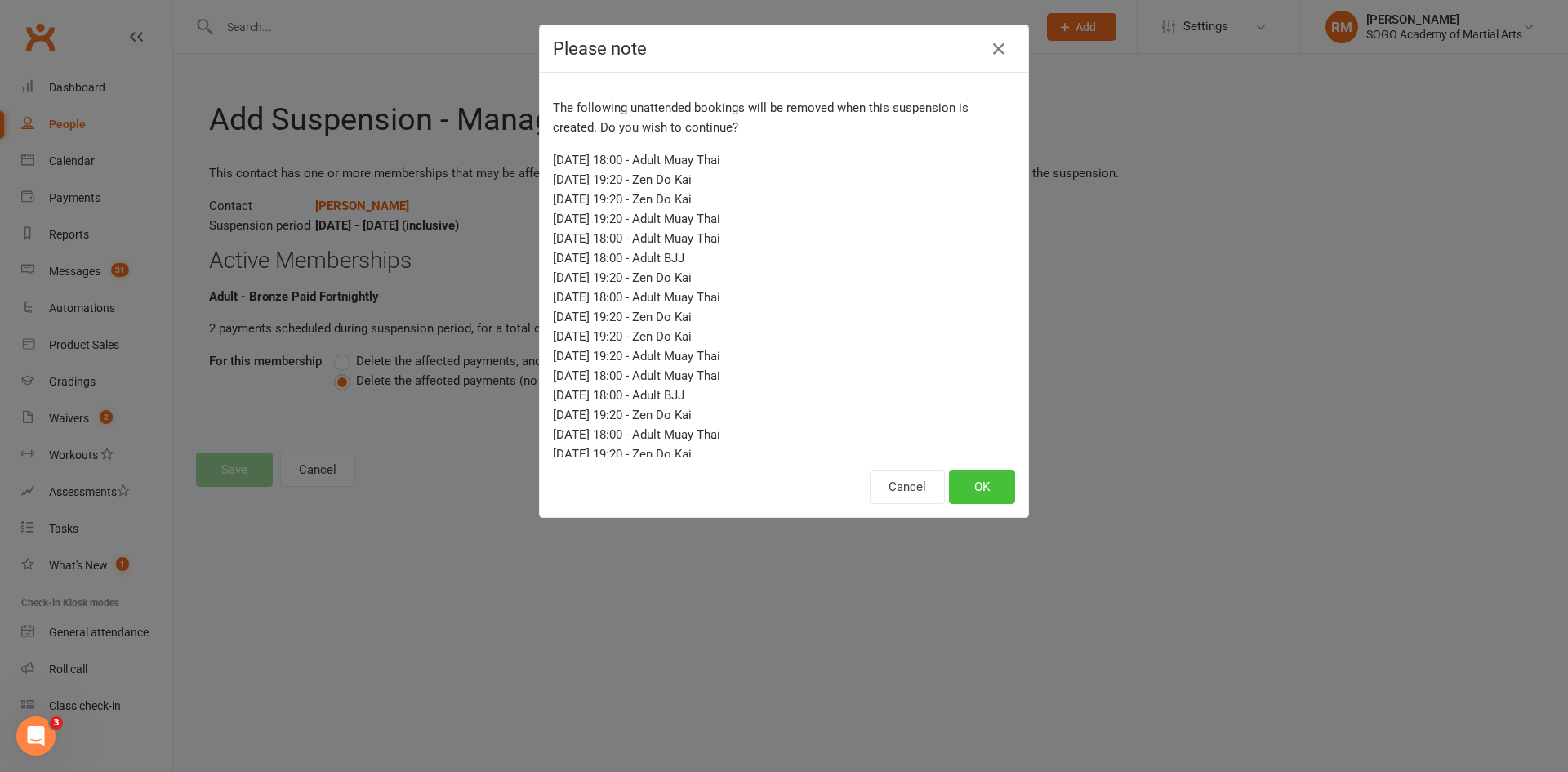
click at [960, 487] on button "OK" at bounding box center [982, 487] width 66 height 34
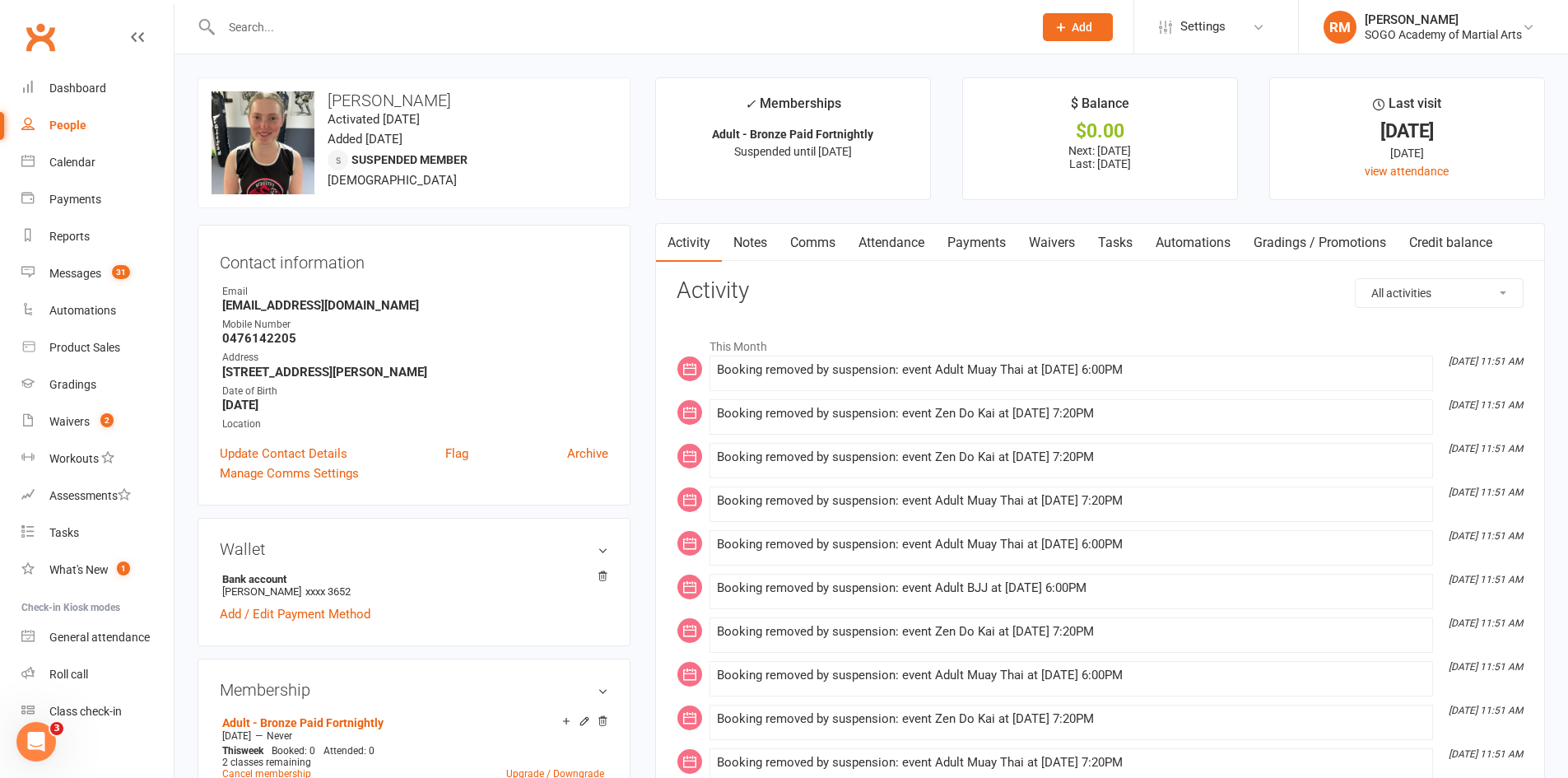
click at [260, 27] on input "text" at bounding box center [619, 28] width 805 height 23
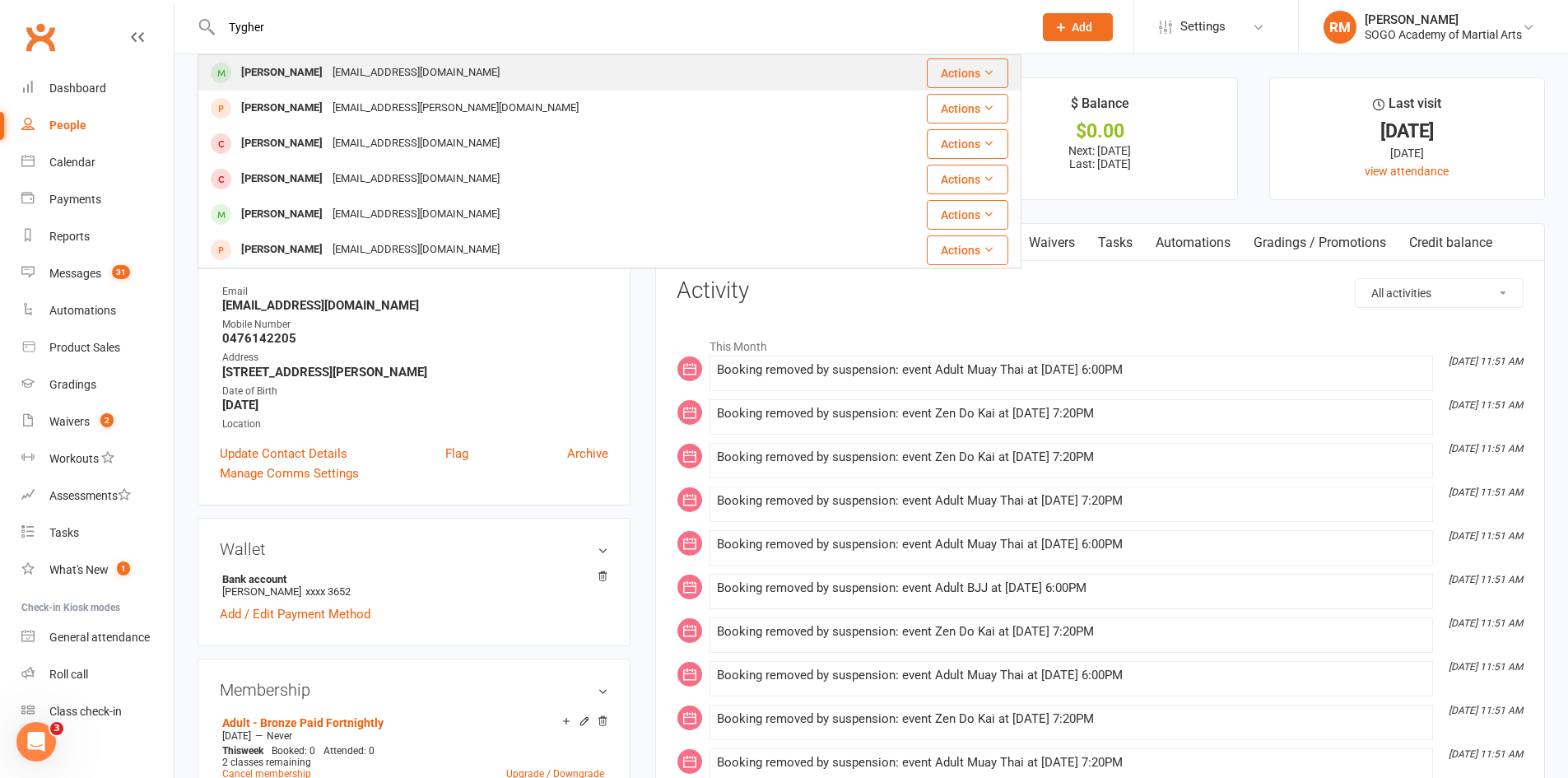
type input "Tygher"
click at [272, 79] on div "[PERSON_NAME]" at bounding box center [282, 73] width 91 height 24
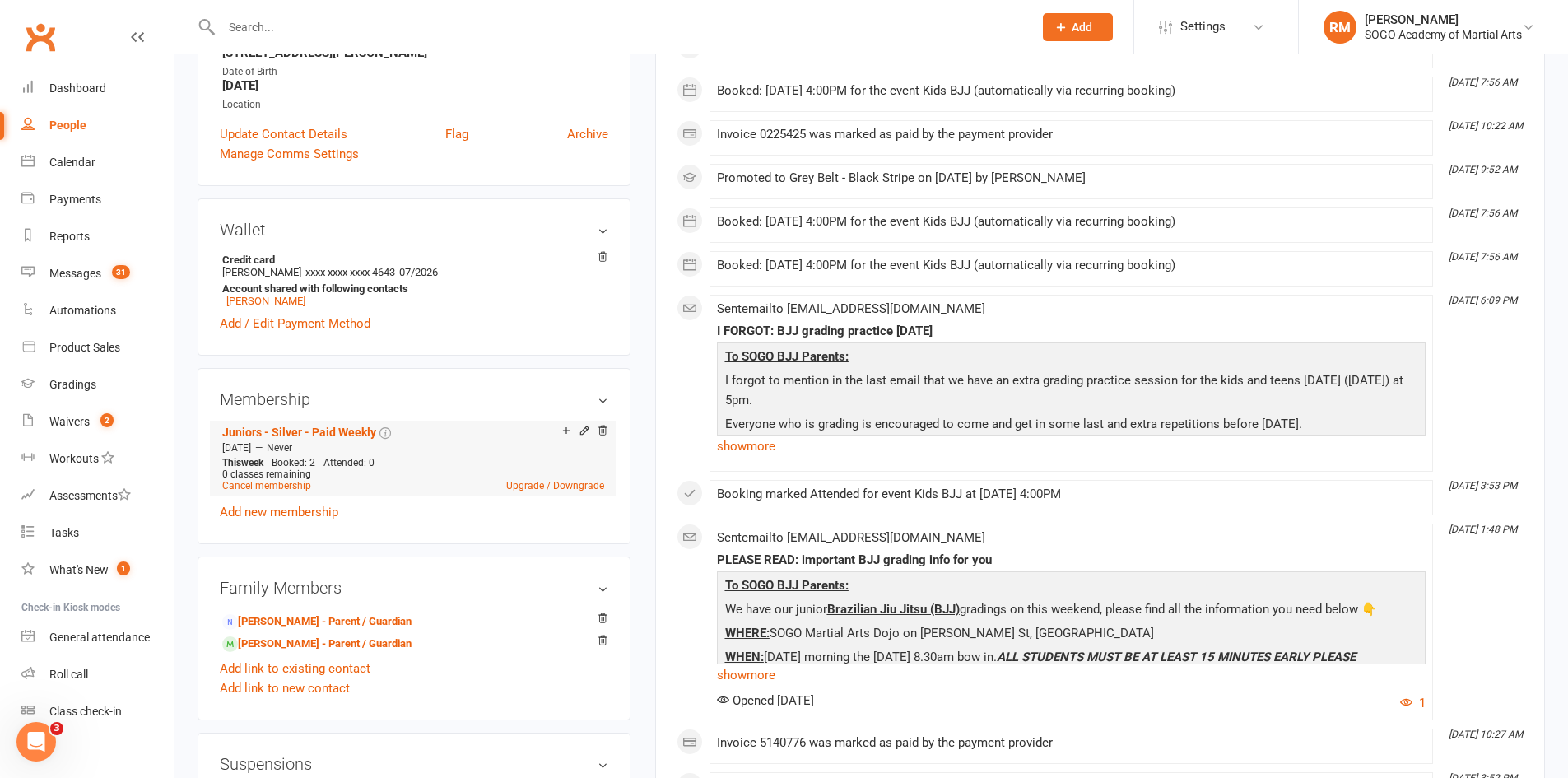
scroll to position [329, 0]
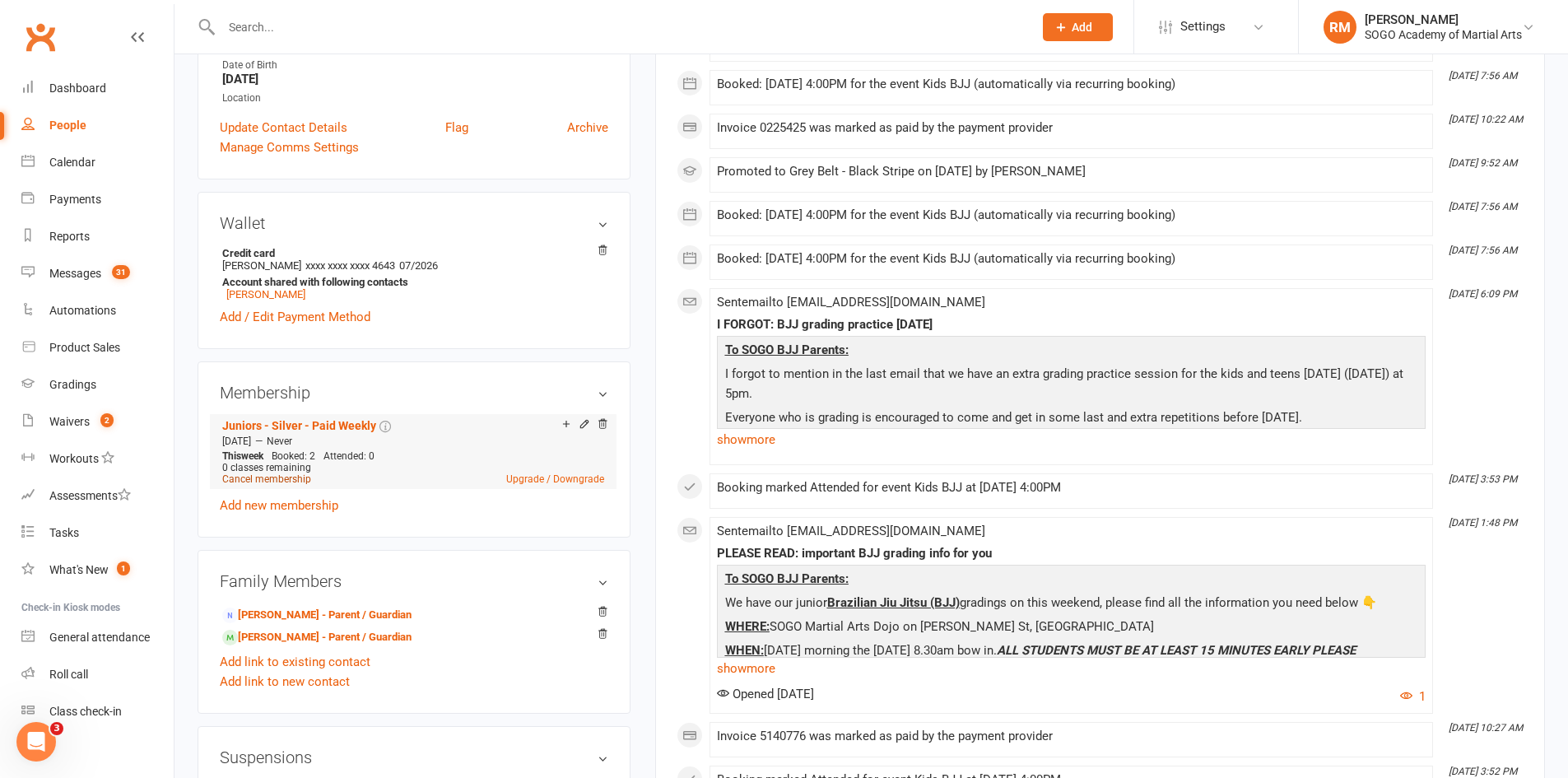
click at [291, 481] on link "Cancel membership" at bounding box center [266, 480] width 89 height 12
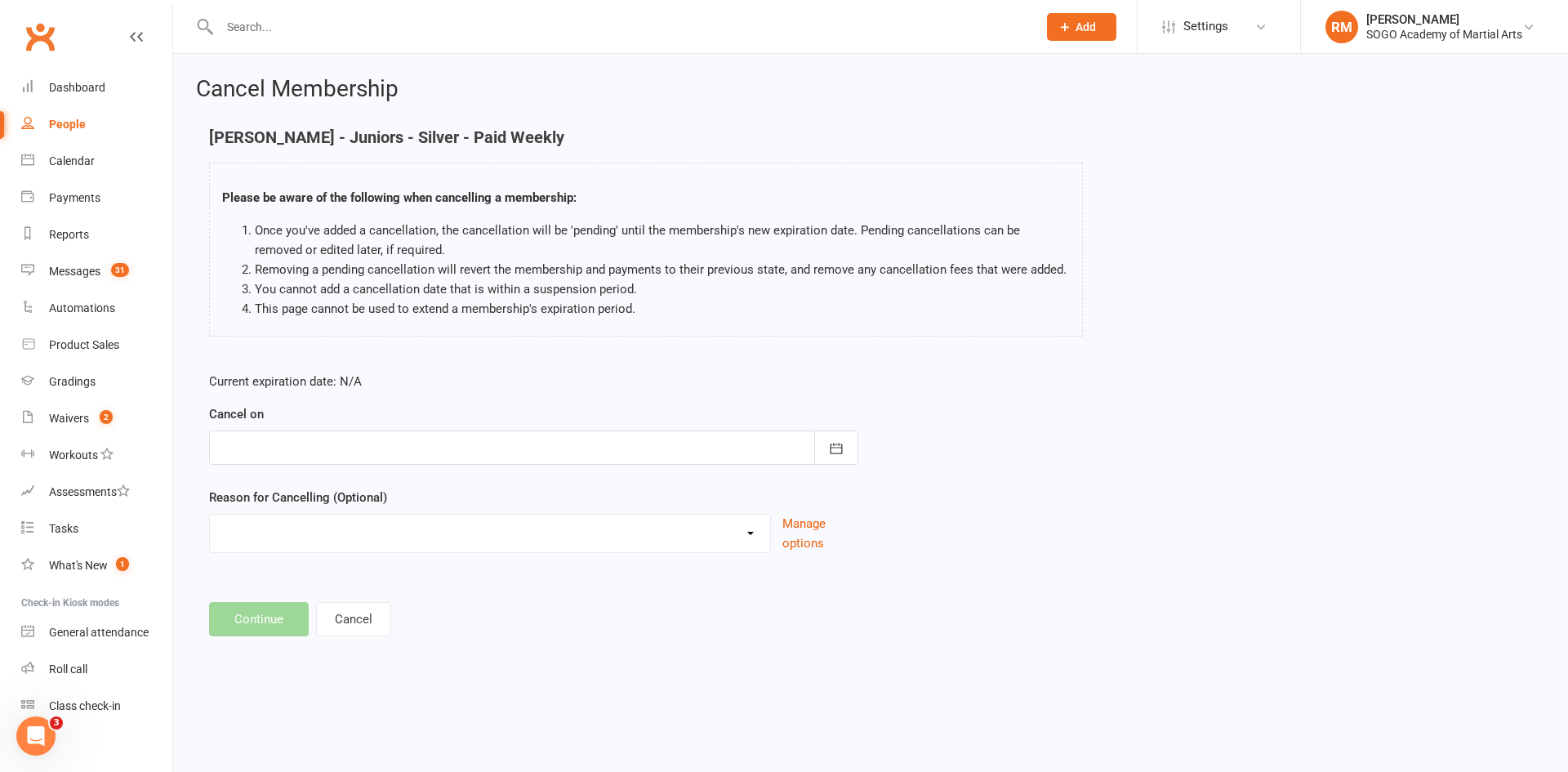
click at [287, 448] on div at bounding box center [533, 447] width 649 height 34
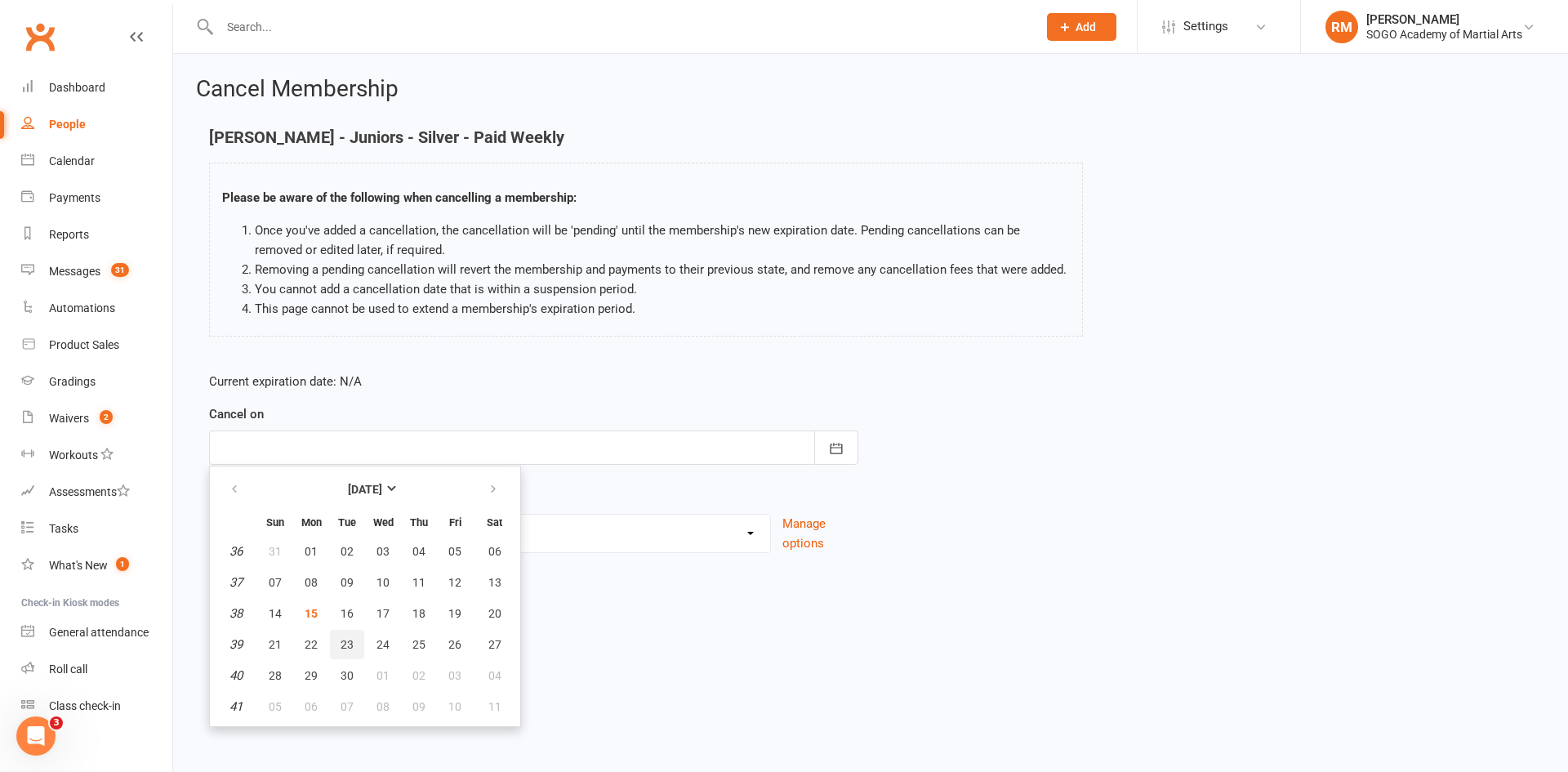
click at [345, 644] on span "23" at bounding box center [347, 645] width 13 height 13
type input "[DATE]"
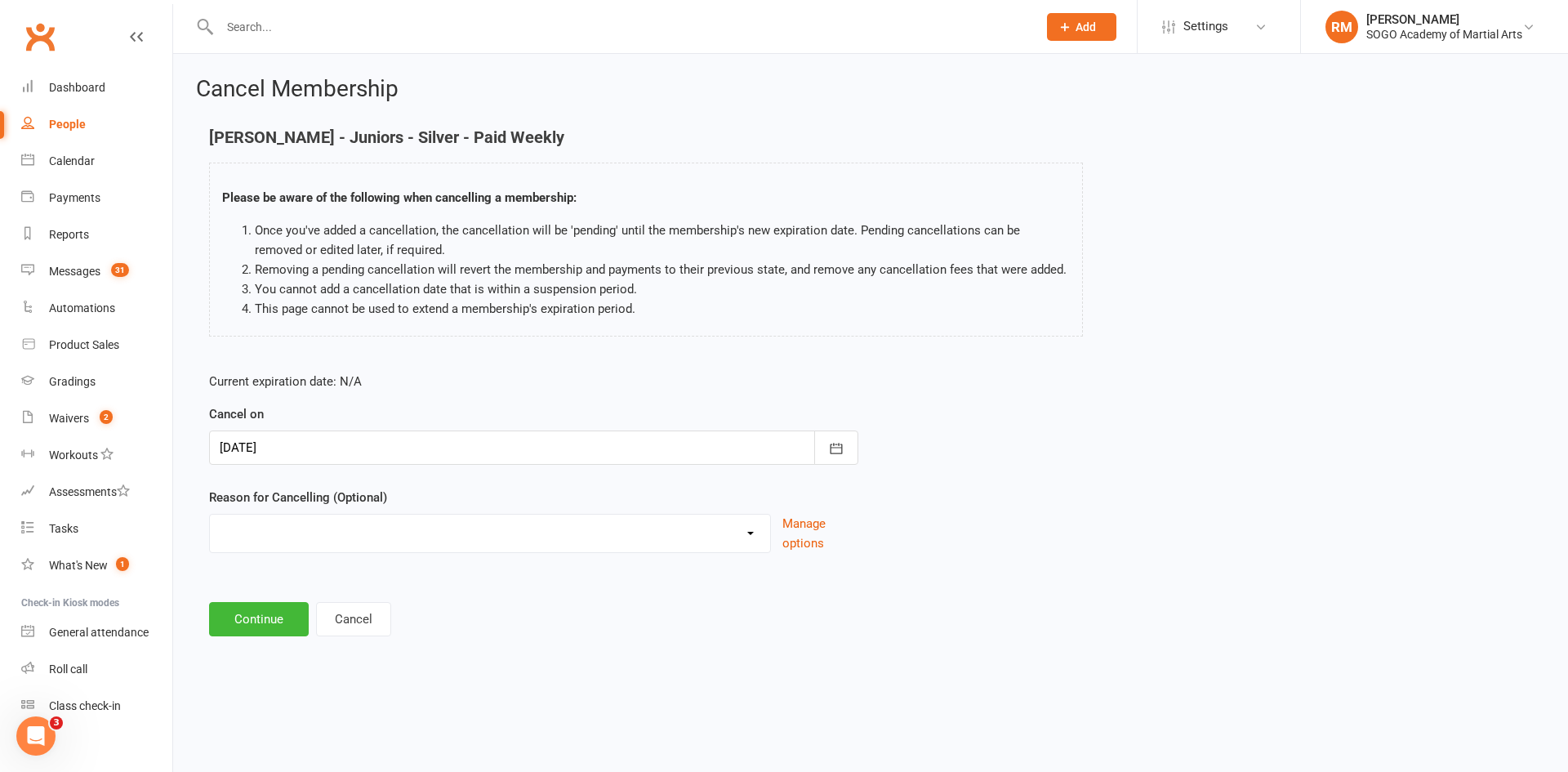
click at [295, 526] on select "Downgrading Membership Holiday Injury joined up Moving Away payment didn't go t…" at bounding box center [490, 531] width 560 height 32
select select "2"
click at [210, 515] on select "Downgrading Membership Holiday Injury joined up Moving Away payment didn't go t…" at bounding box center [490, 531] width 560 height 32
click at [241, 618] on button "Continue" at bounding box center [259, 619] width 99 height 34
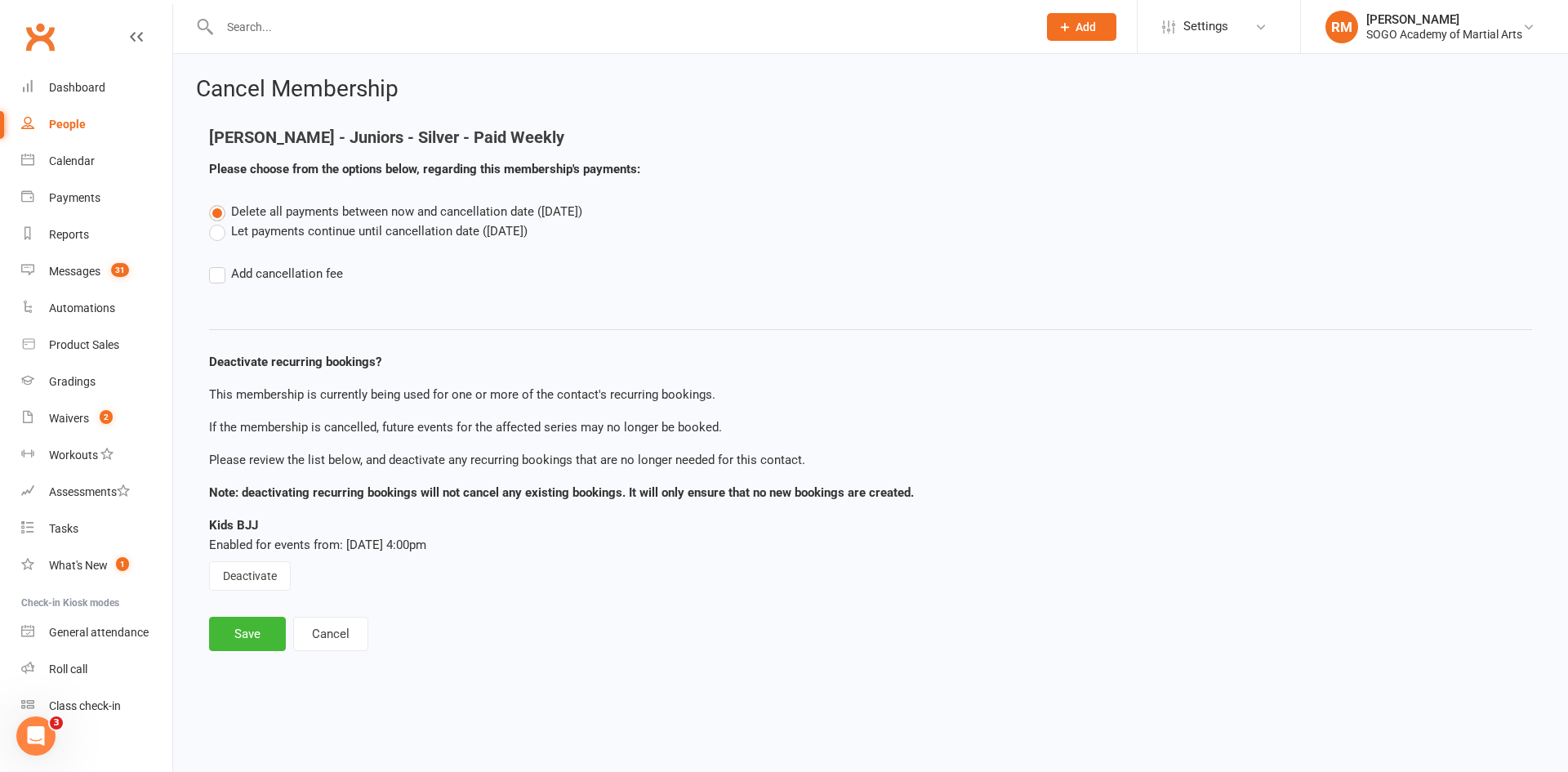
click at [260, 225] on label "Let payments continue until cancellation date ([DATE])" at bounding box center [368, 231] width 318 height 20
click at [220, 221] on input "Let payments continue until cancellation date ([DATE])" at bounding box center [214, 221] width 11 height 0
click at [248, 580] on button "Deactivate" at bounding box center [249, 575] width 82 height 29
click at [258, 639] on button "Save" at bounding box center [247, 634] width 77 height 34
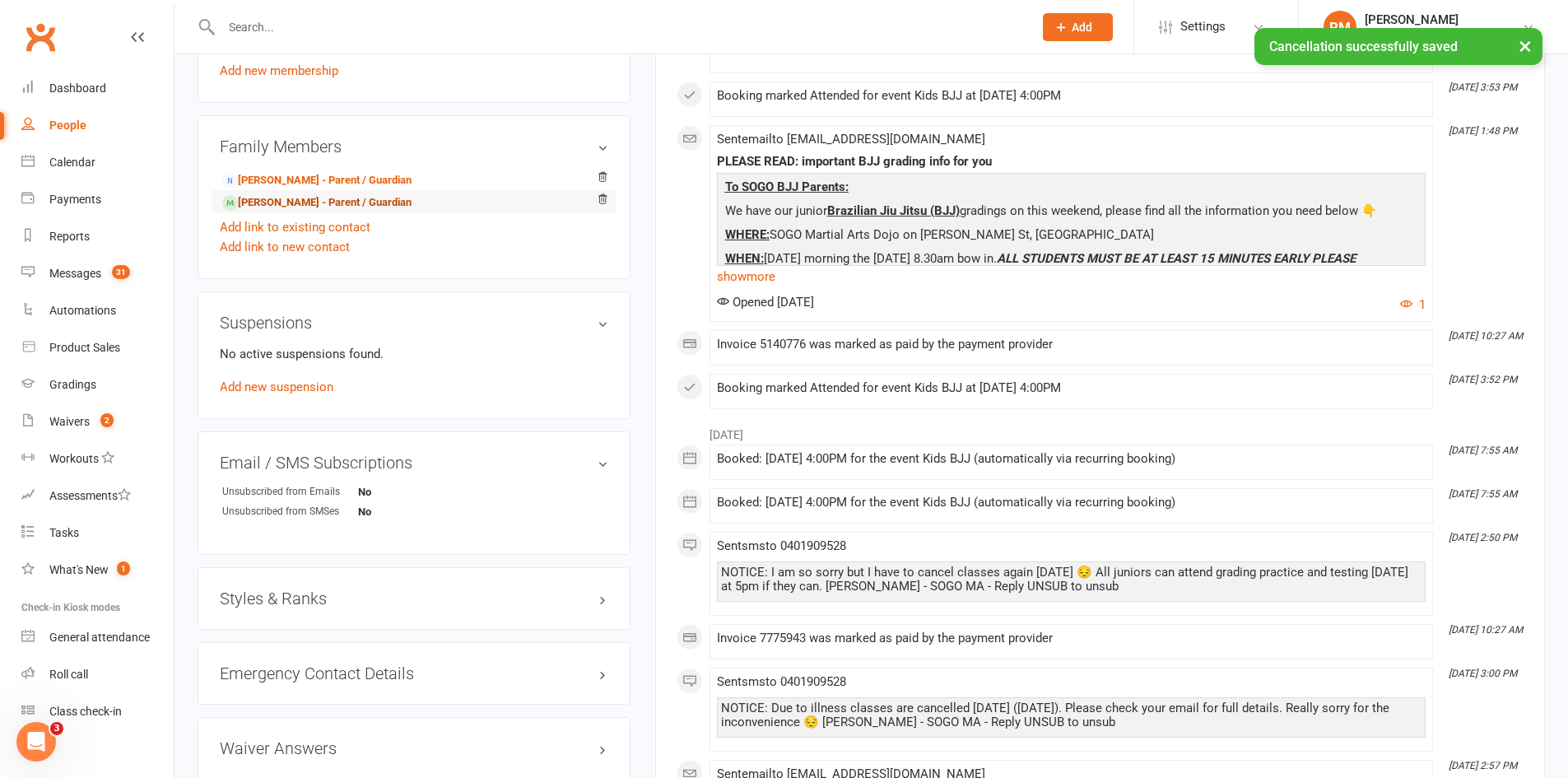
scroll to position [989, 0]
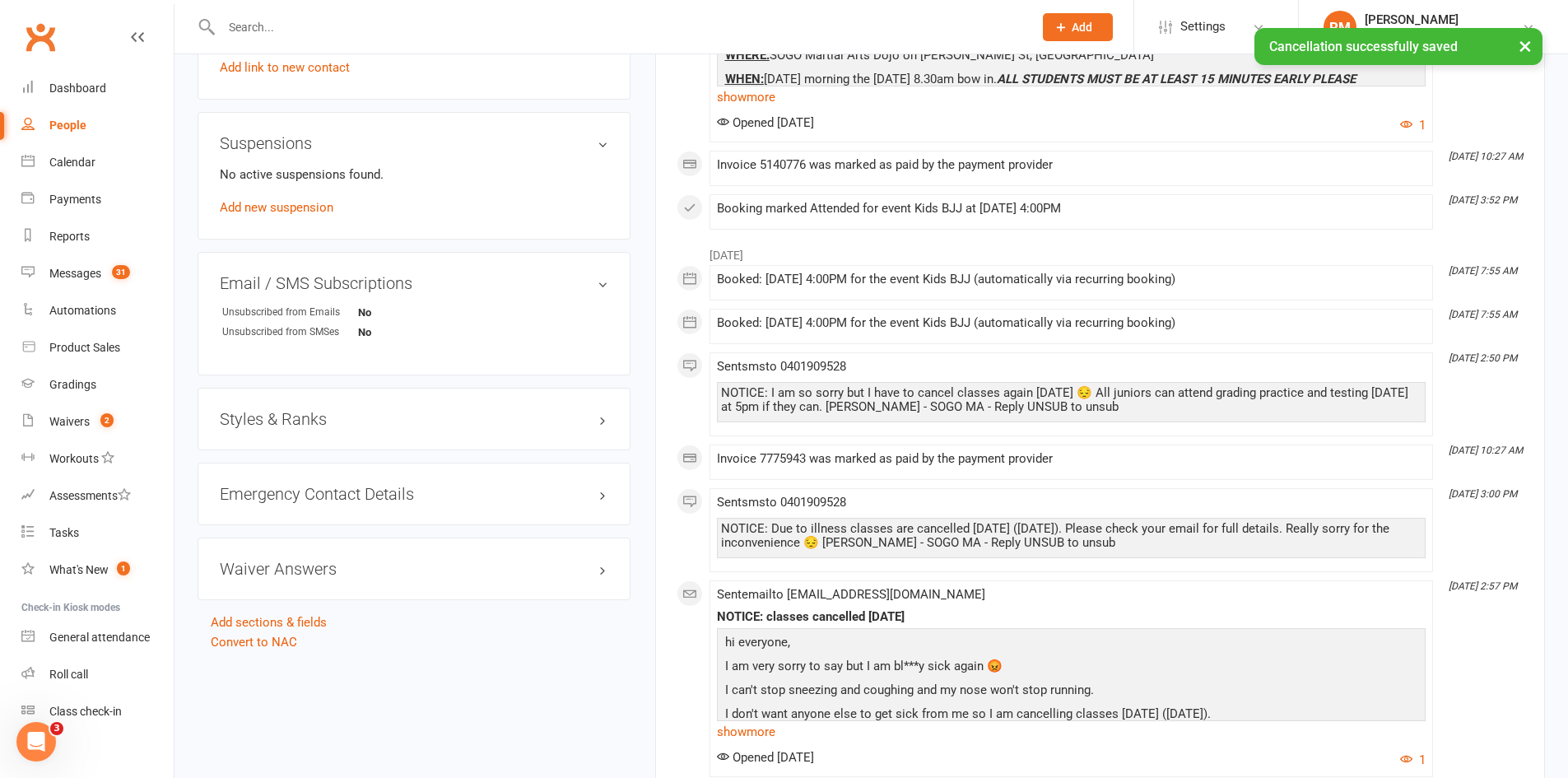
click at [332, 417] on h3 "Styles & Ranks" at bounding box center [414, 420] width 388 height 18
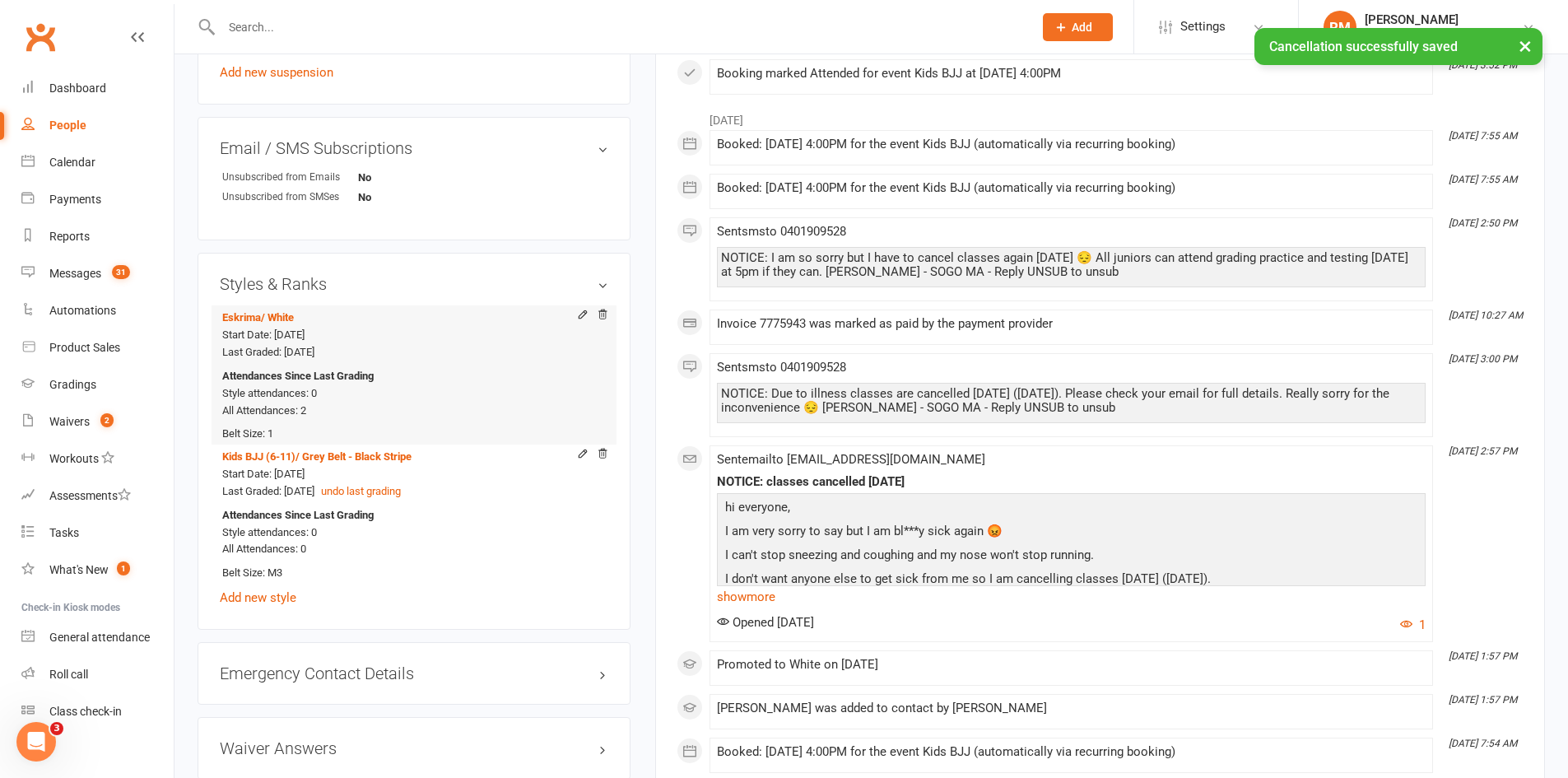
scroll to position [1153, 0]
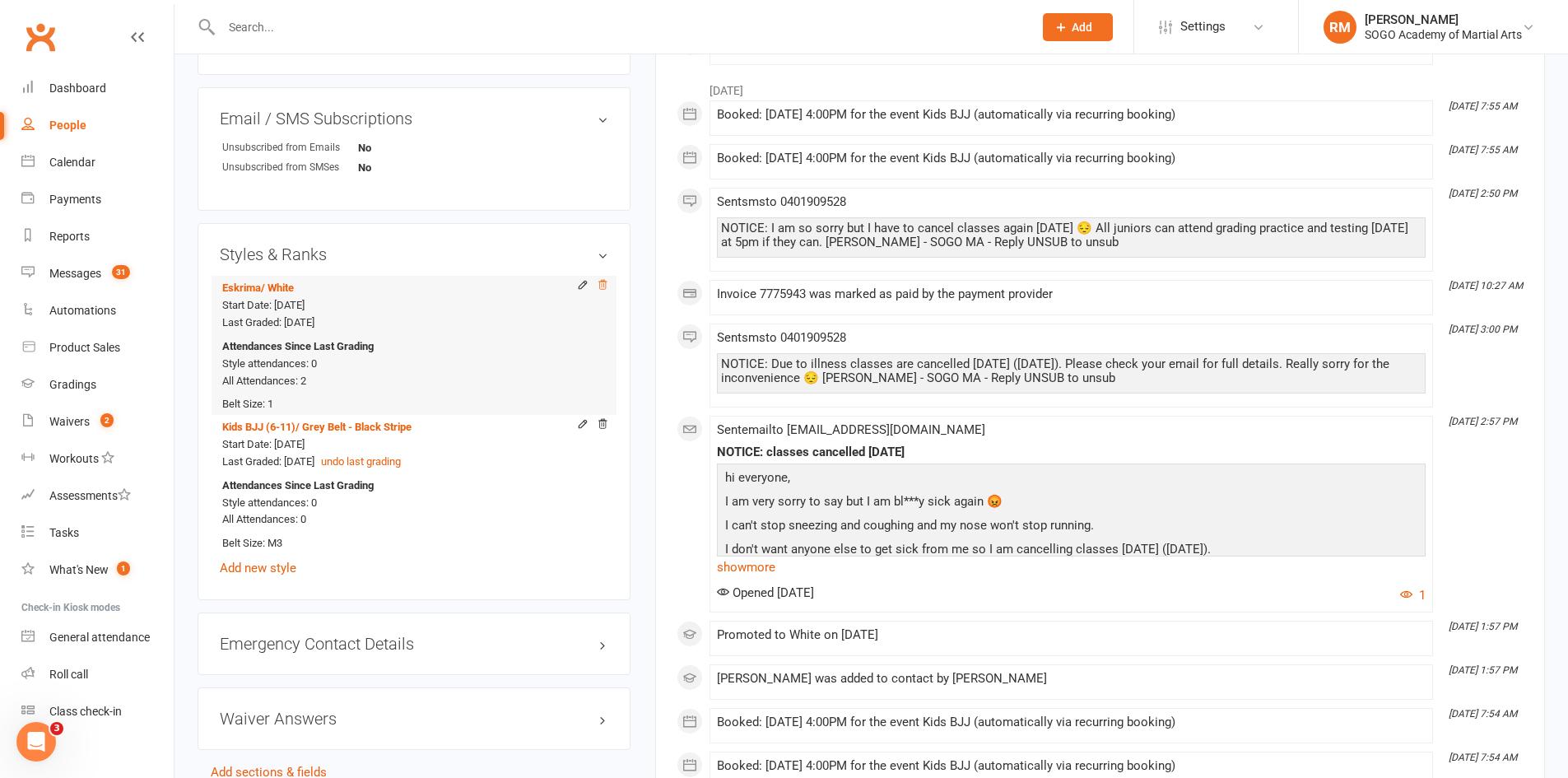
click at [603, 284] on icon at bounding box center [602, 285] width 12 height 12
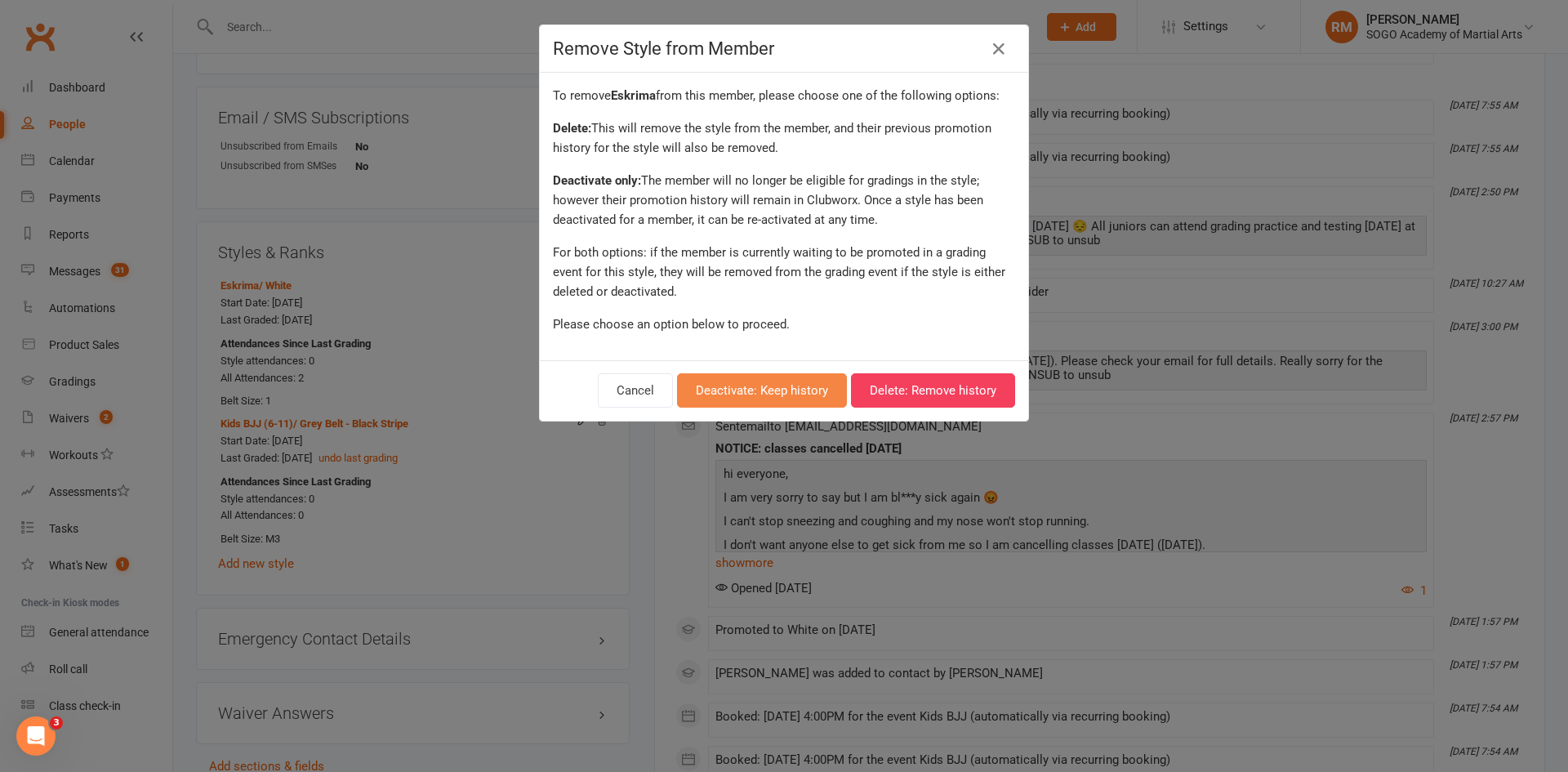
click at [788, 396] on button "Deactivate: Keep history" at bounding box center [762, 390] width 170 height 34
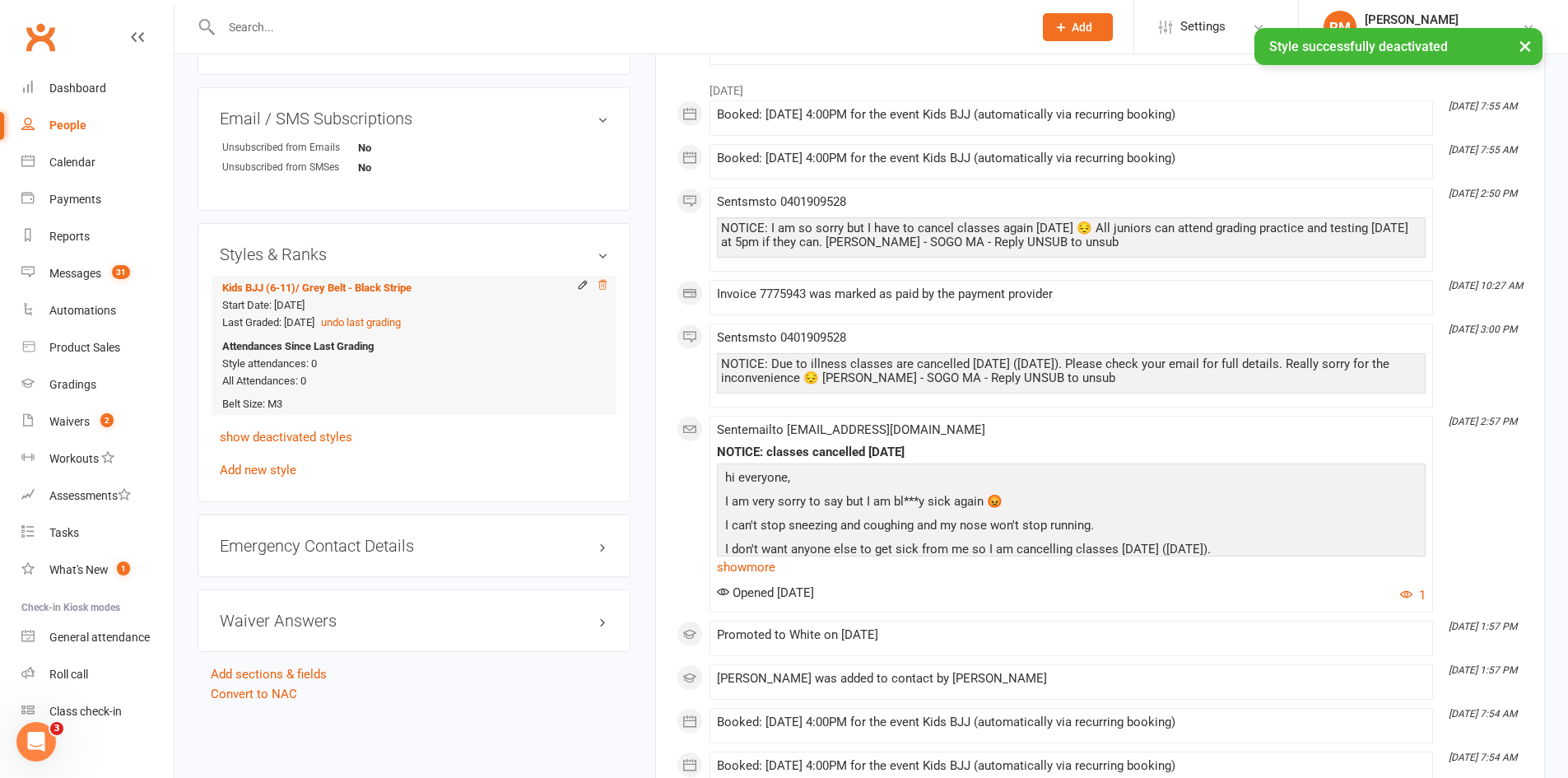
click at [604, 286] on icon at bounding box center [602, 285] width 12 height 12
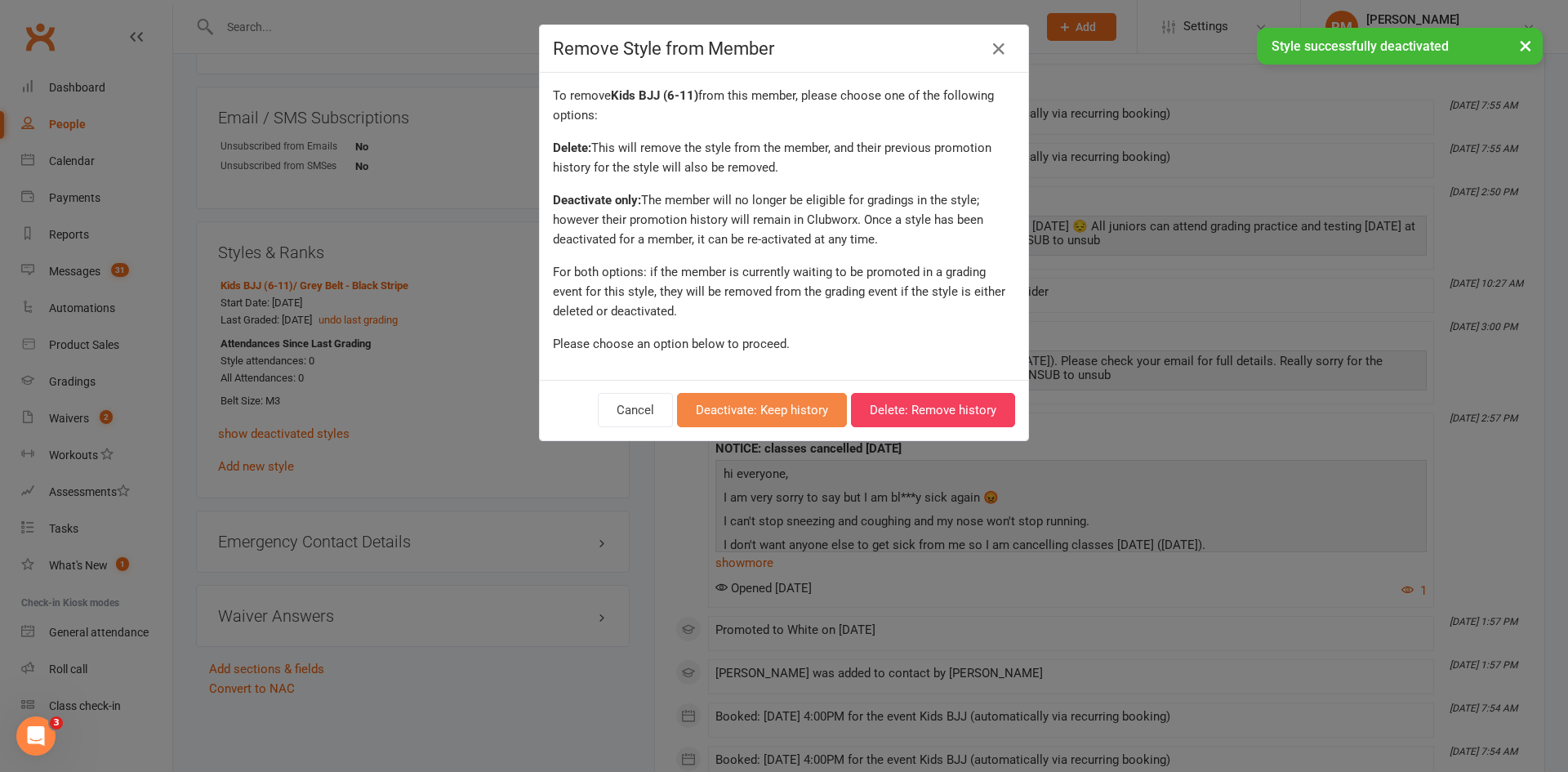
click at [740, 419] on button "Deactivate: Keep history" at bounding box center [762, 410] width 170 height 34
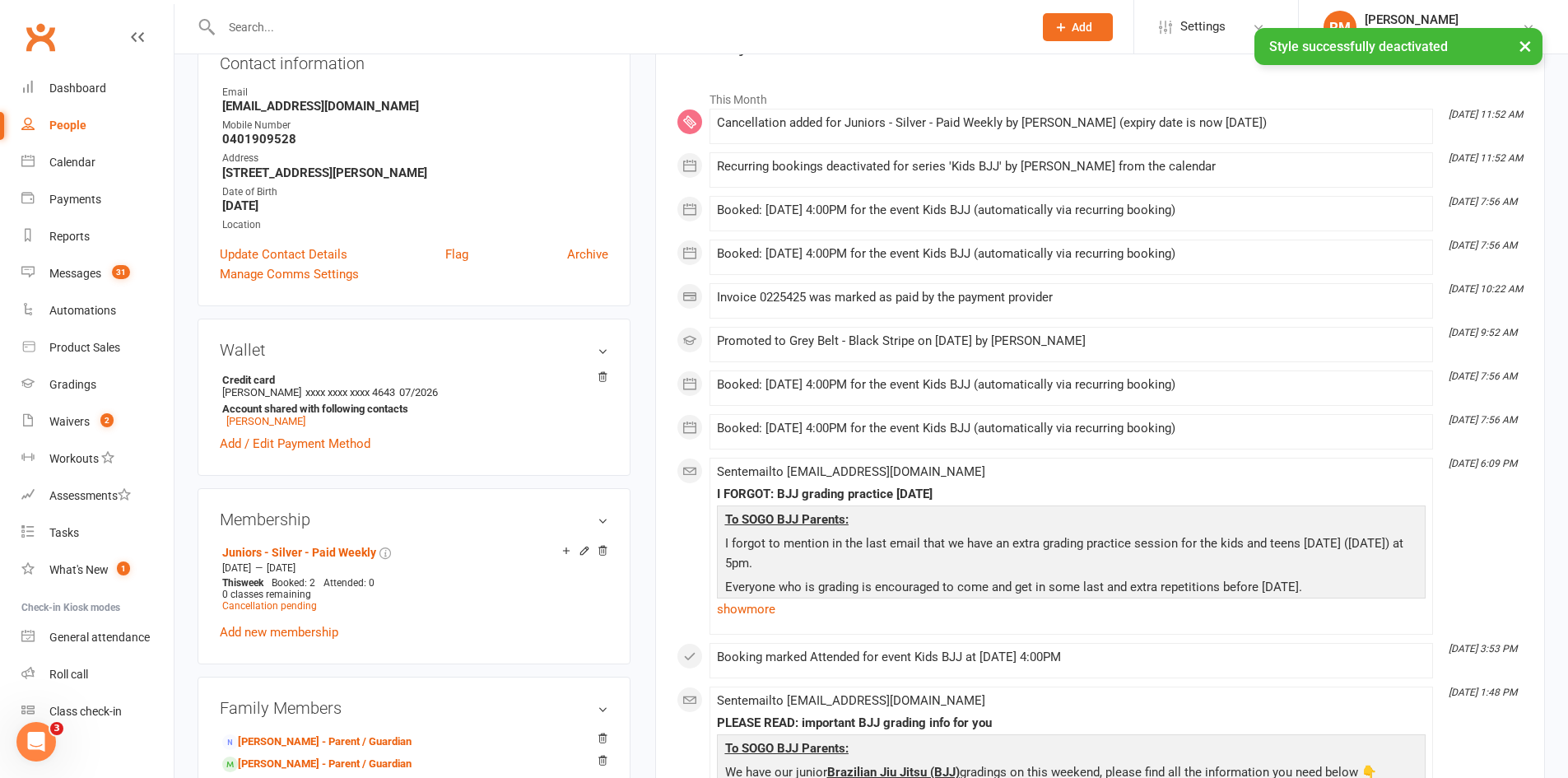
scroll to position [0, 0]
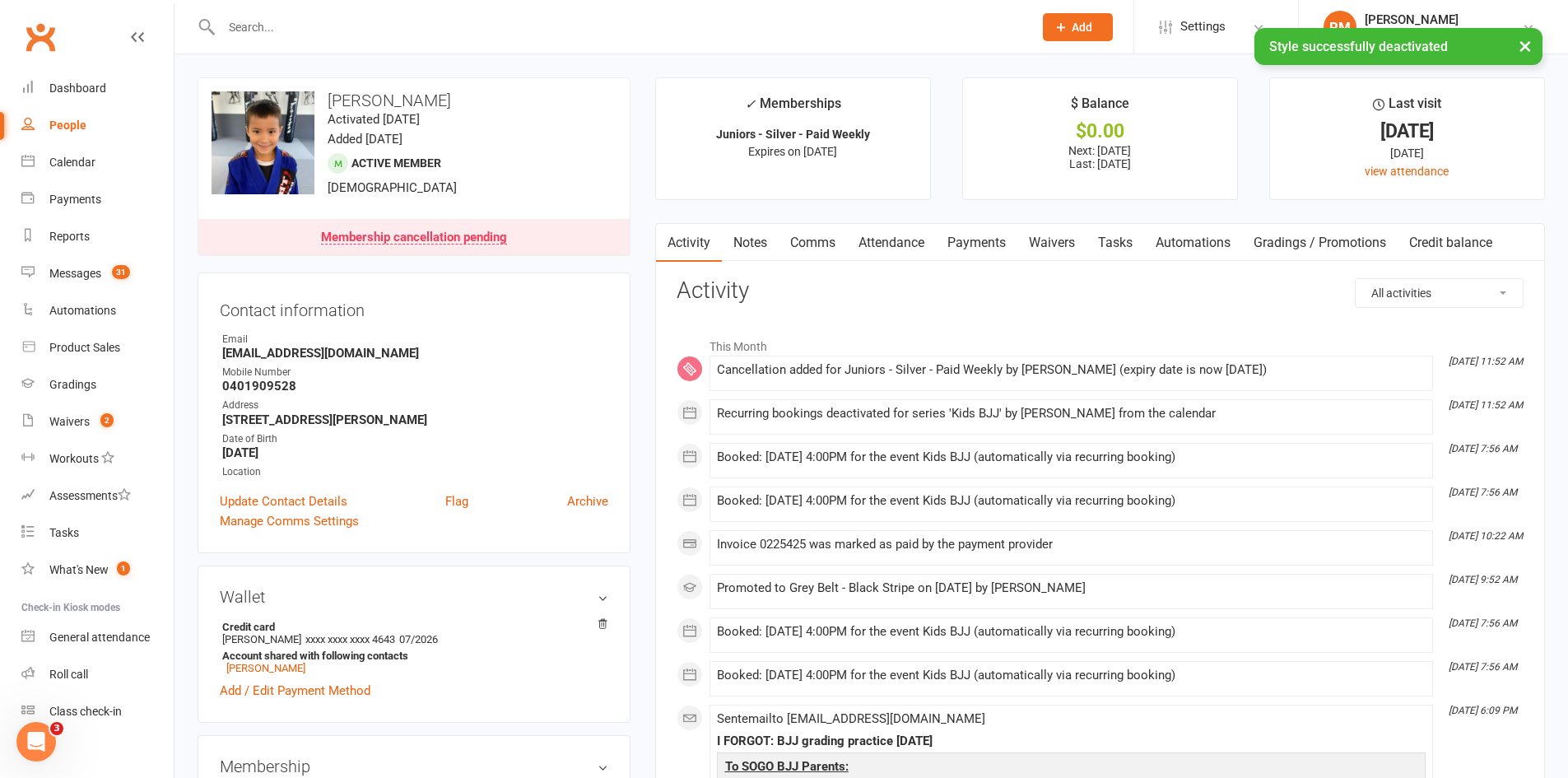
click at [897, 240] on link "Attendance" at bounding box center [891, 242] width 89 height 38
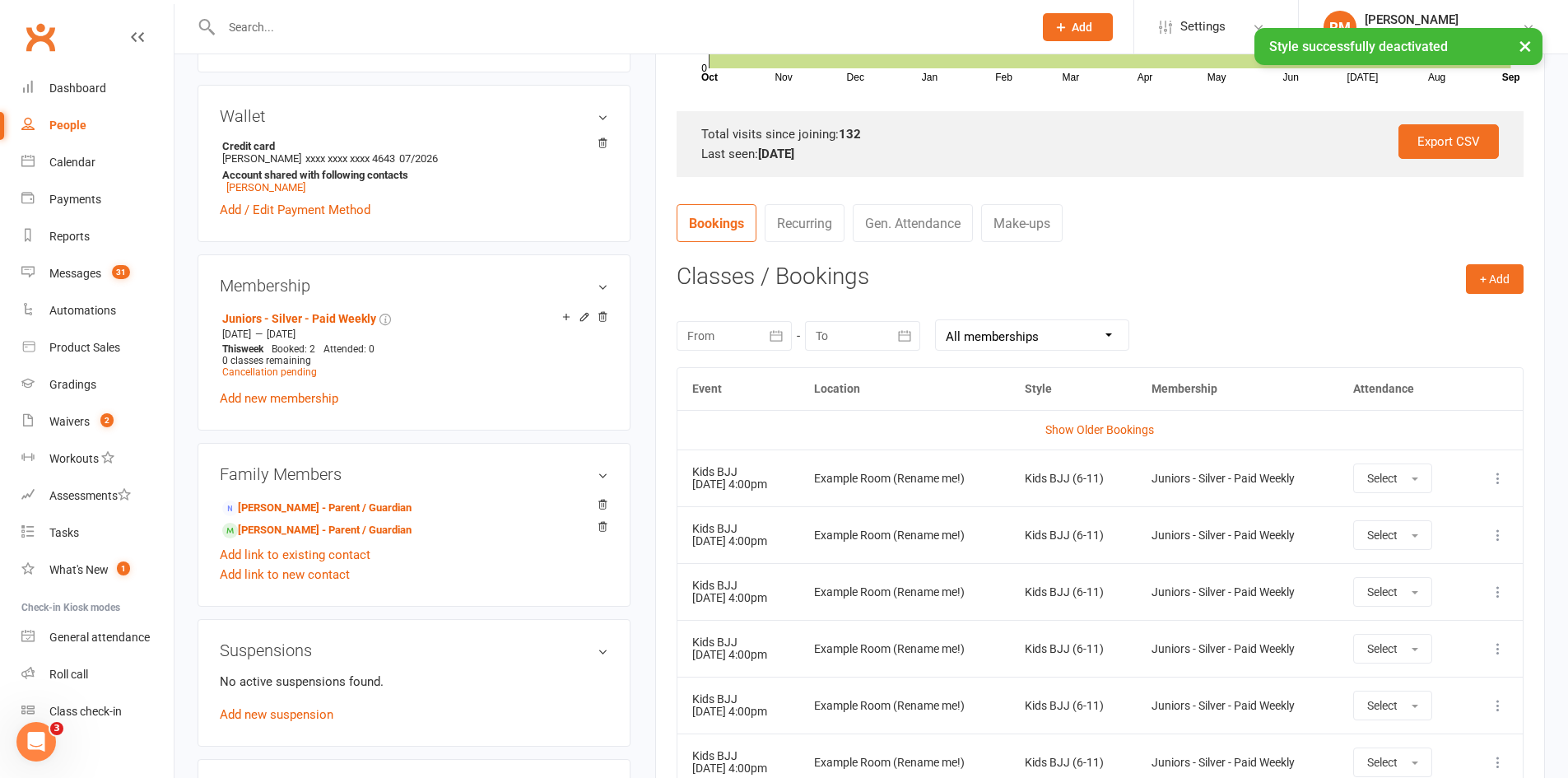
scroll to position [577, 0]
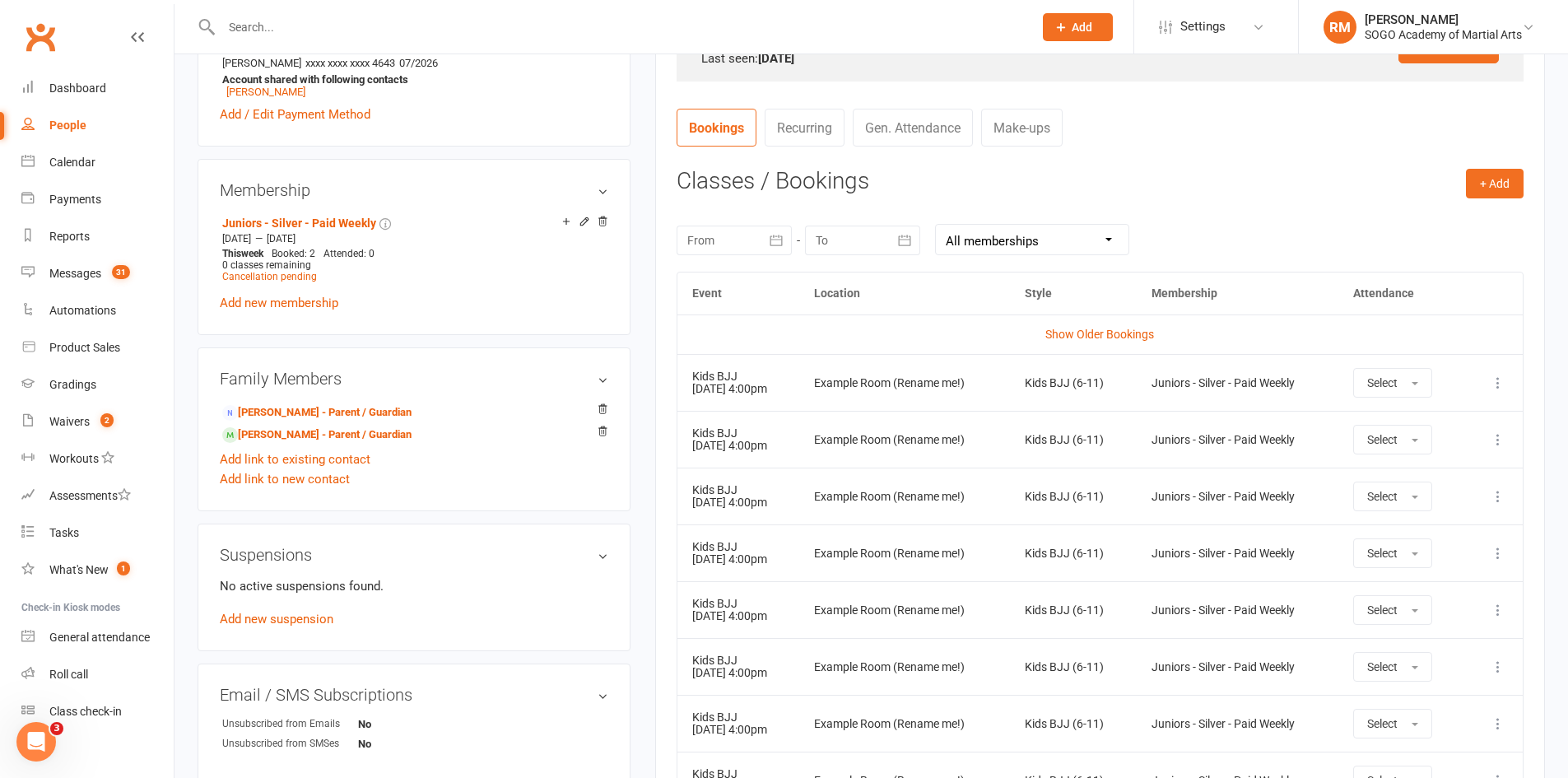
click at [1502, 370] on td "More info View event Remove booking" at bounding box center [1494, 383] width 58 height 57
click at [1496, 383] on icon at bounding box center [1499, 383] width 17 height 17
click at [1439, 480] on link "Remove booking" at bounding box center [1425, 481] width 163 height 33
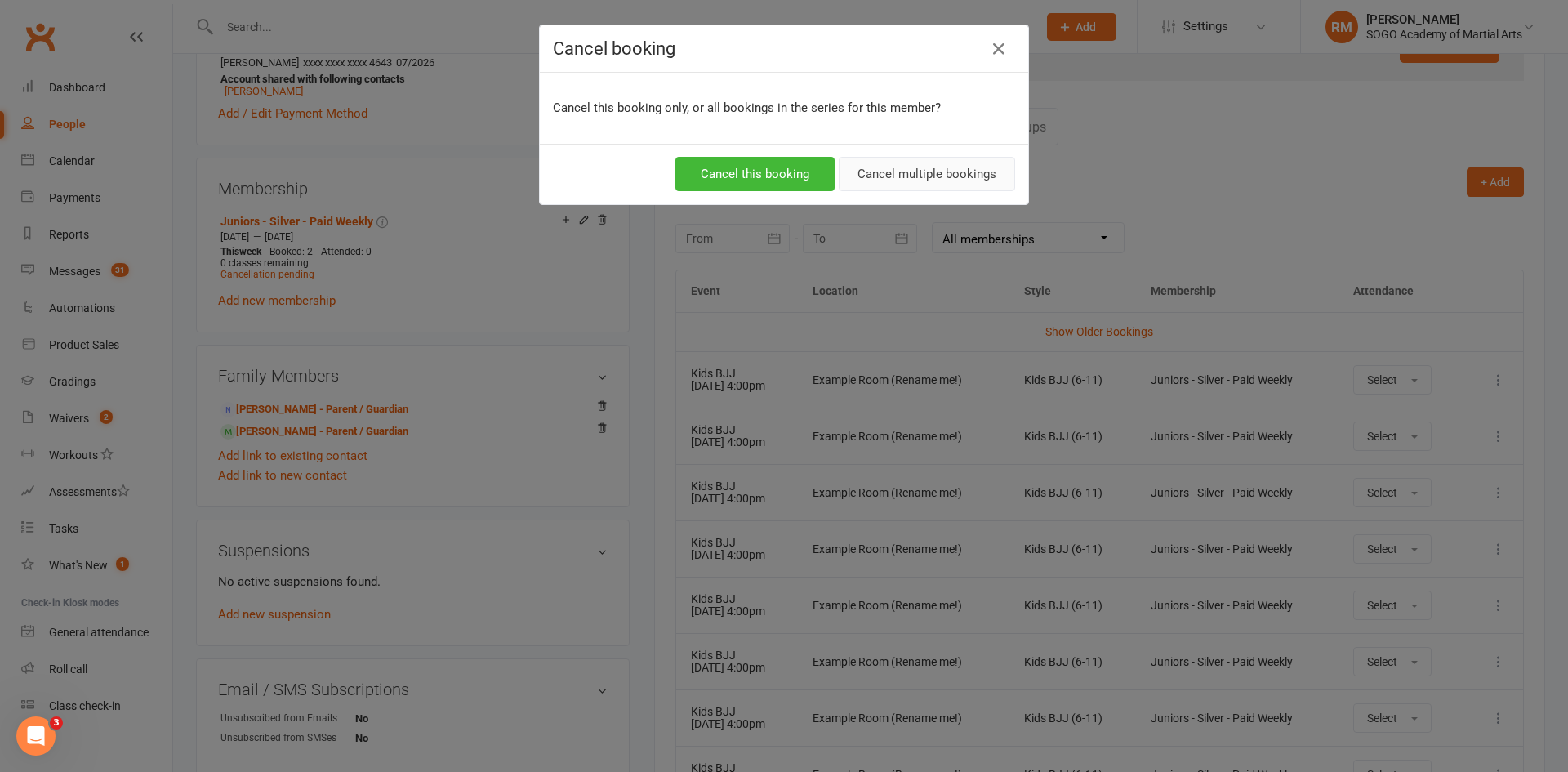
click at [881, 163] on button "Cancel multiple bookings" at bounding box center [927, 173] width 177 height 34
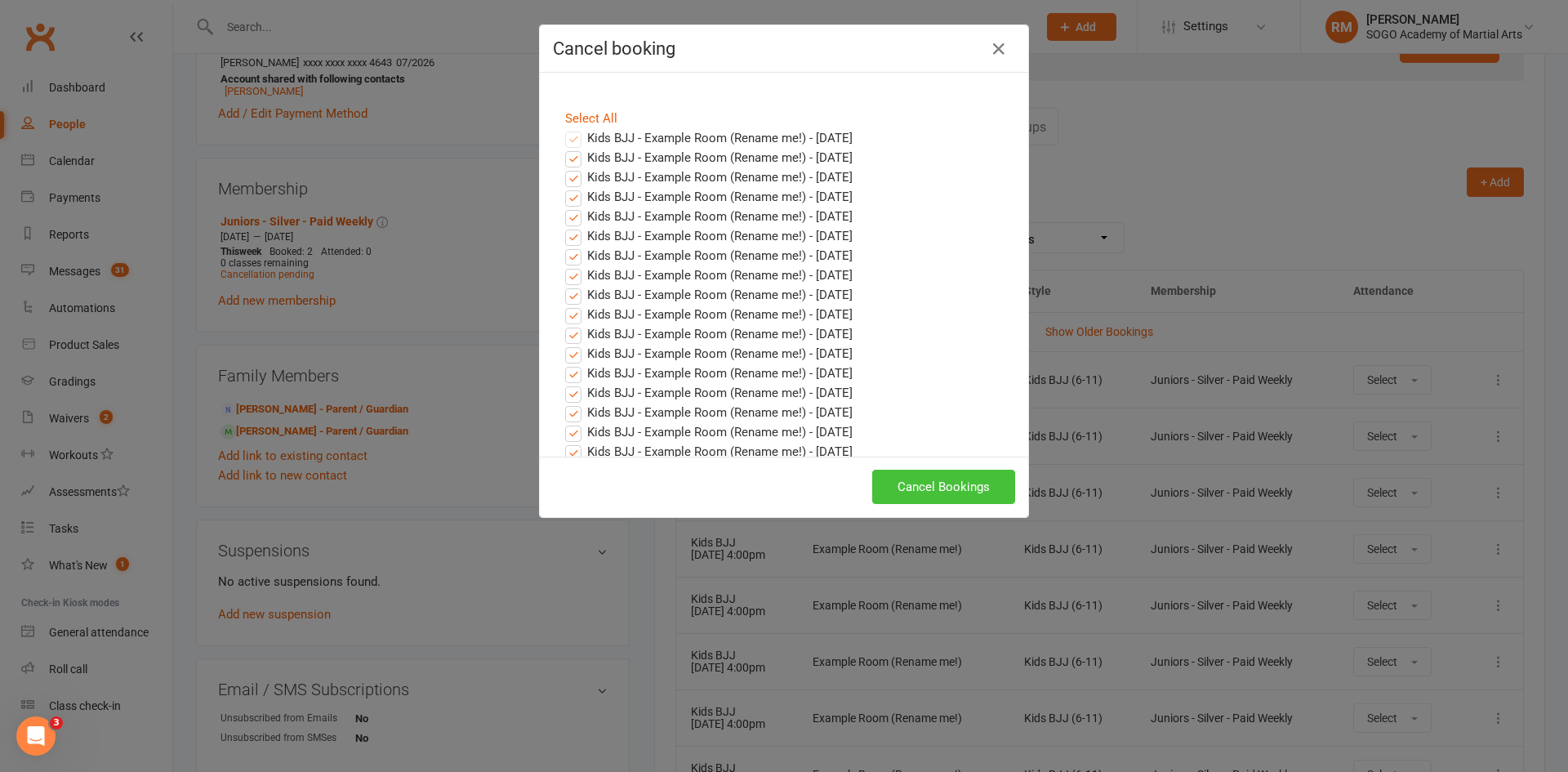
click at [927, 481] on button "Cancel Bookings" at bounding box center [943, 487] width 143 height 34
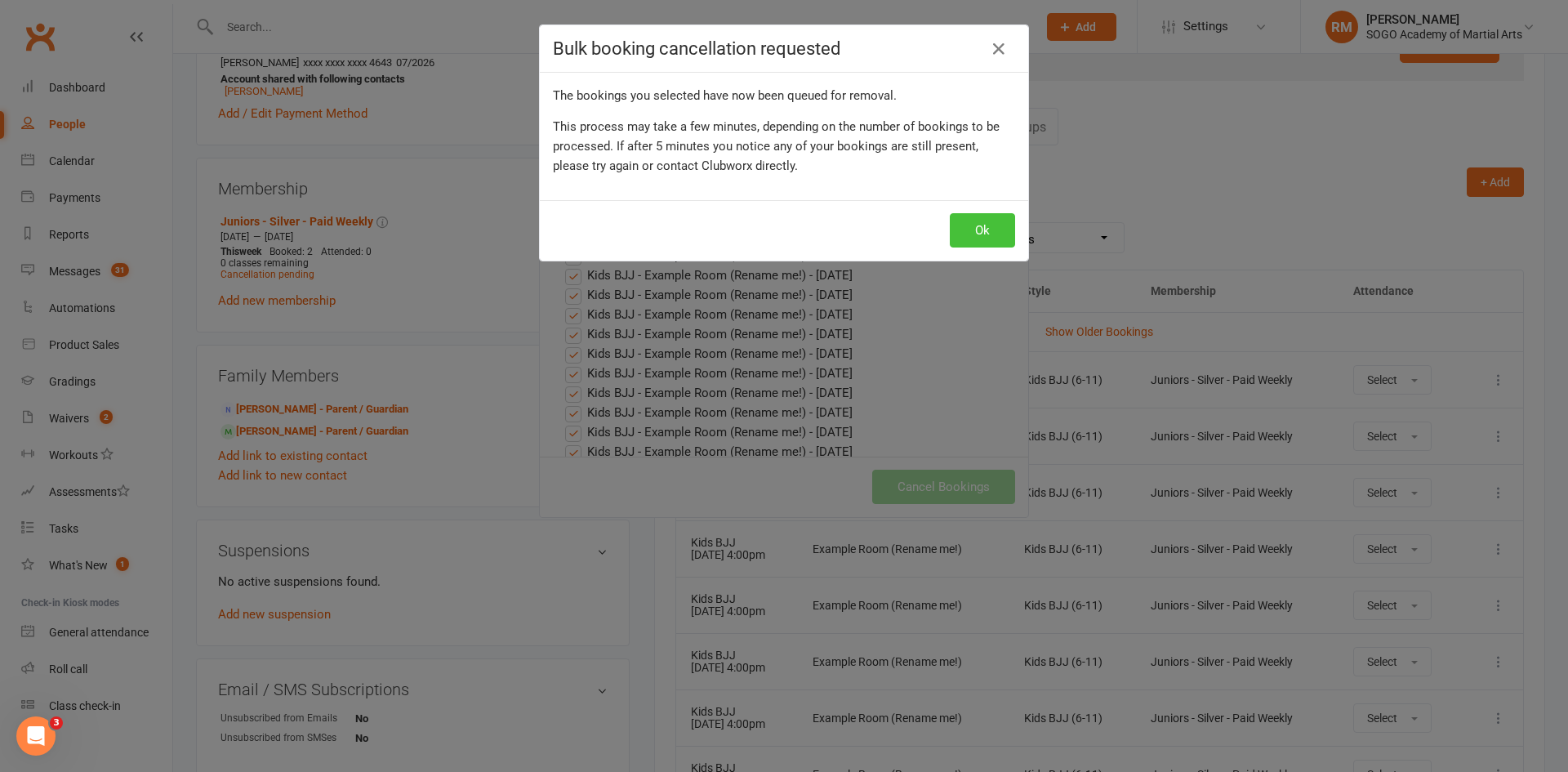
click at [973, 236] on button "Ok" at bounding box center [982, 230] width 65 height 34
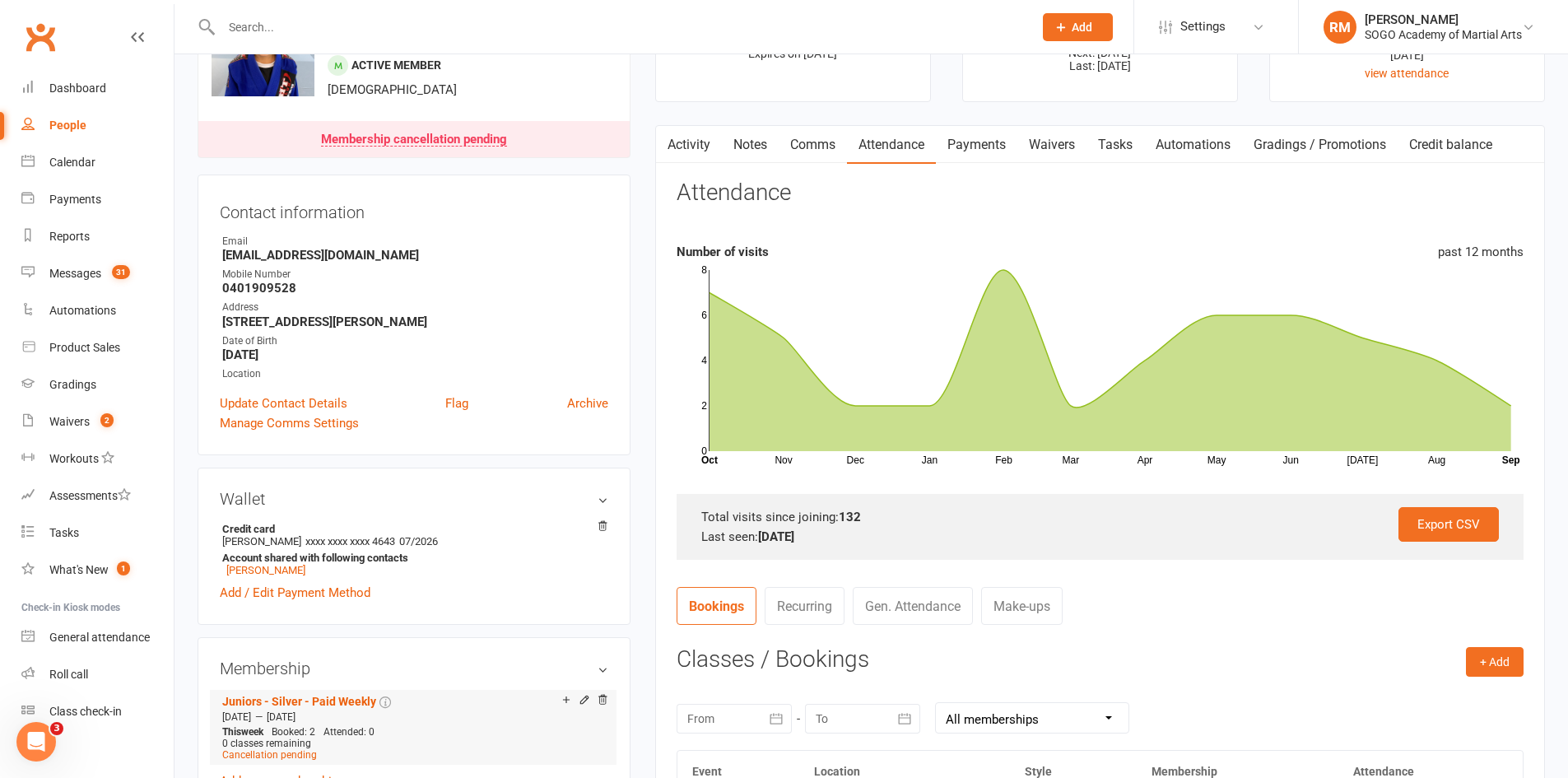
scroll to position [329, 0]
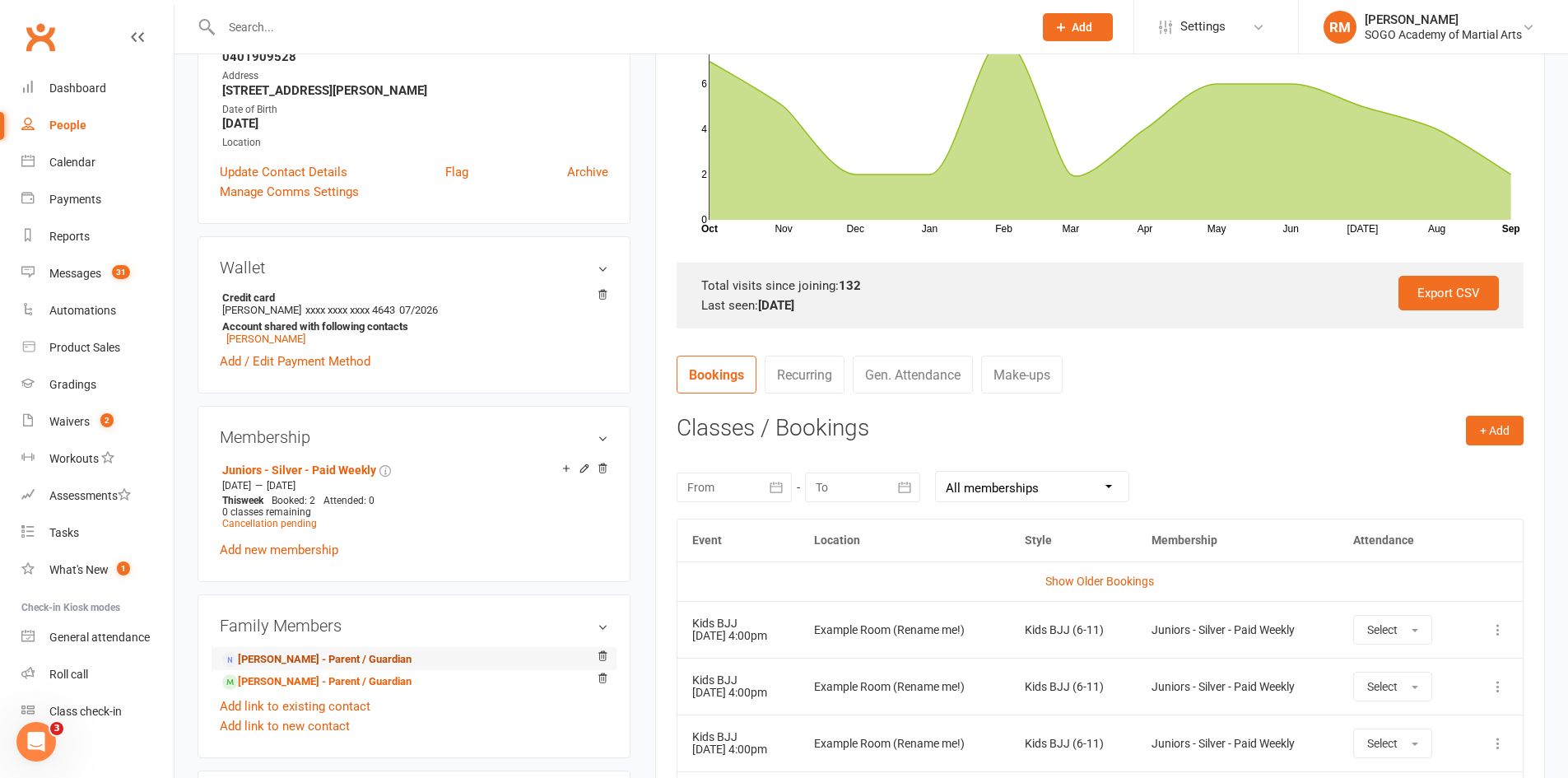
click at [327, 657] on link "[PERSON_NAME] - Parent / Guardian" at bounding box center [317, 659] width 190 height 18
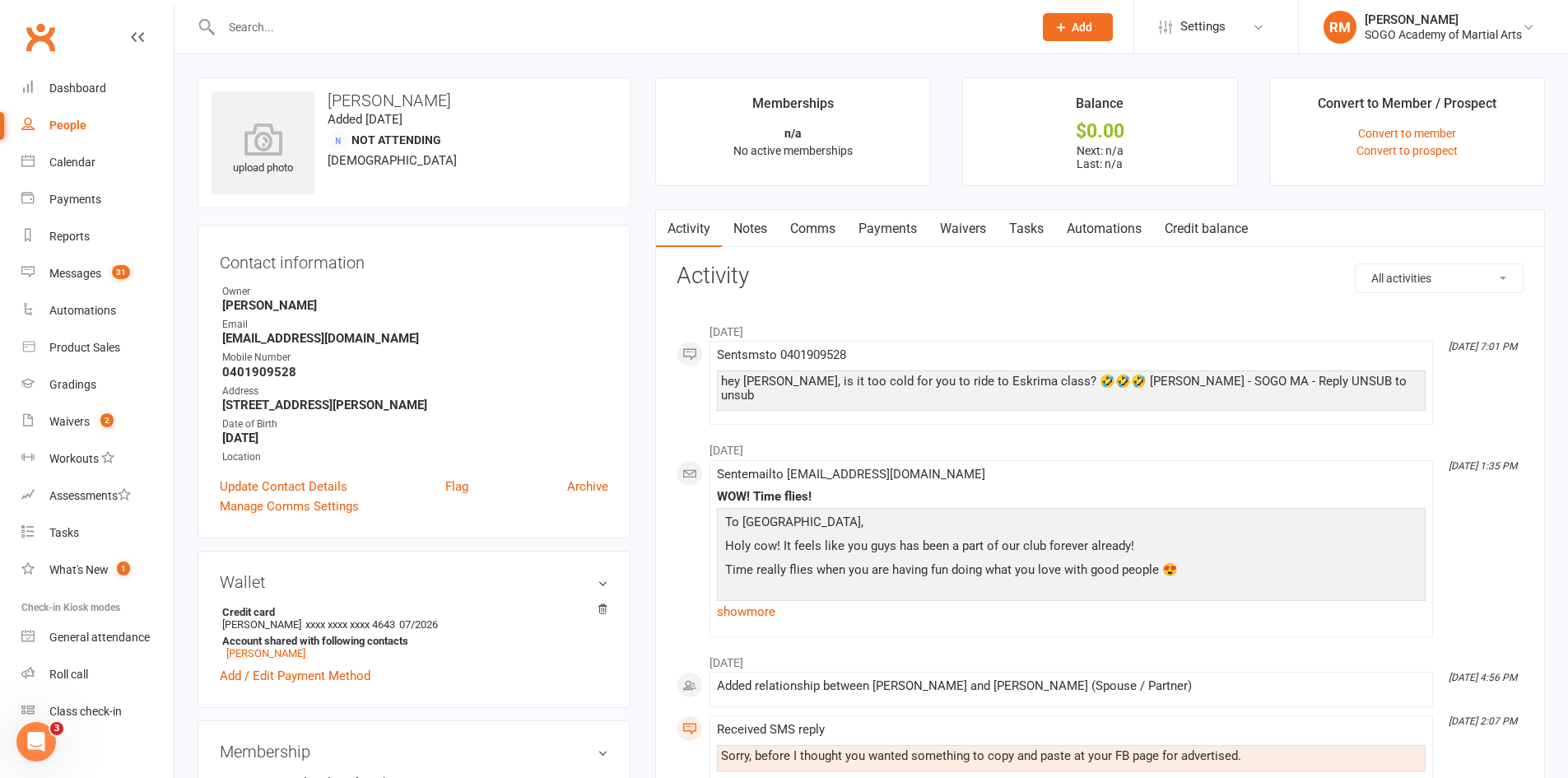
click at [803, 220] on link "Comms" at bounding box center [813, 228] width 69 height 38
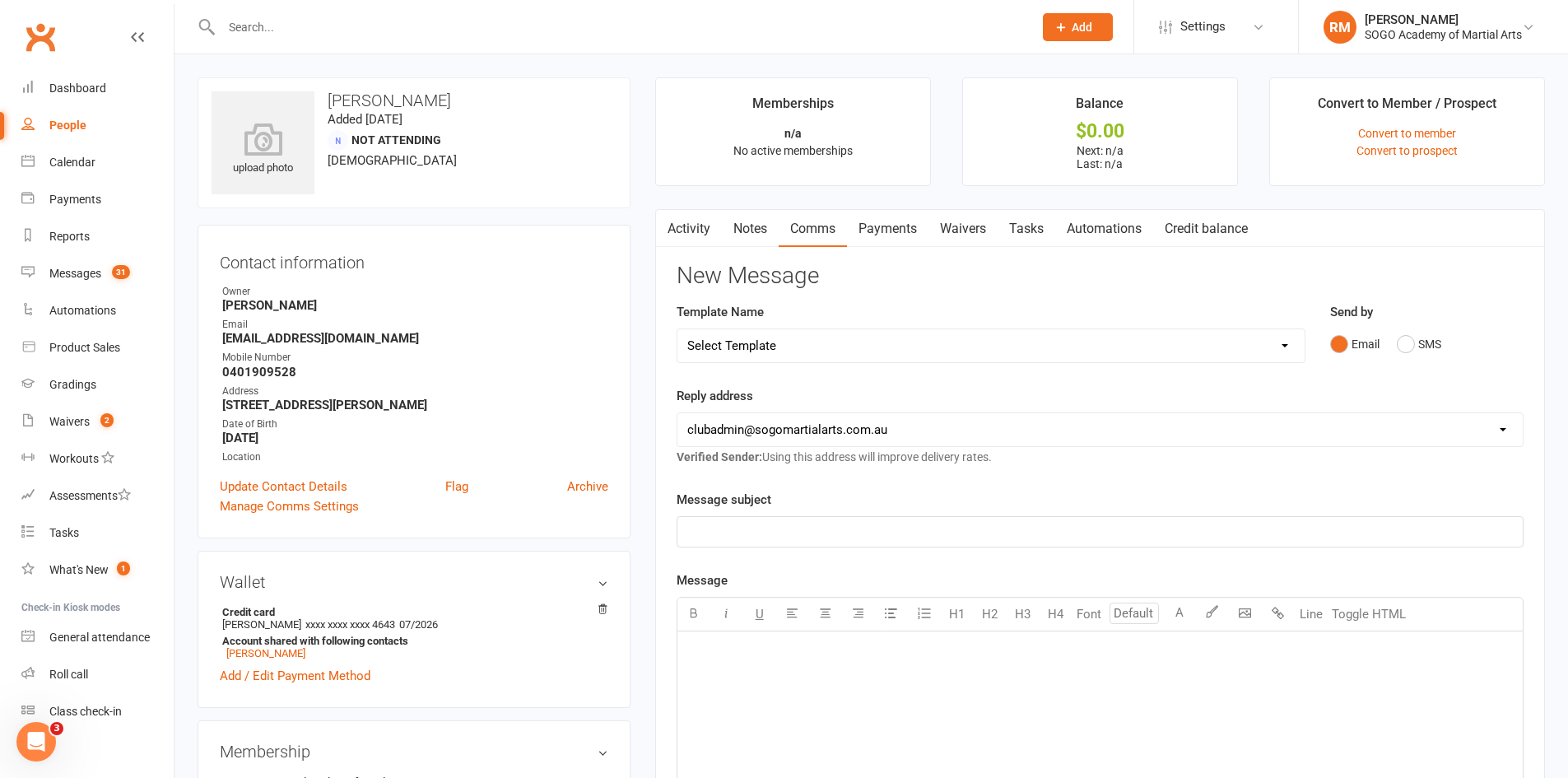
click at [855, 349] on select "Select Template [Email] 01. Junior Enquiry 1 Week FREE Zipleads Call Booked [Em…" at bounding box center [991, 345] width 627 height 33
select select "173"
click at [677, 329] on select "Select Template [Email] 01. Junior Enquiry 1 Week FREE Zipleads Call Booked [Em…" at bounding box center [991, 345] width 627 height 33
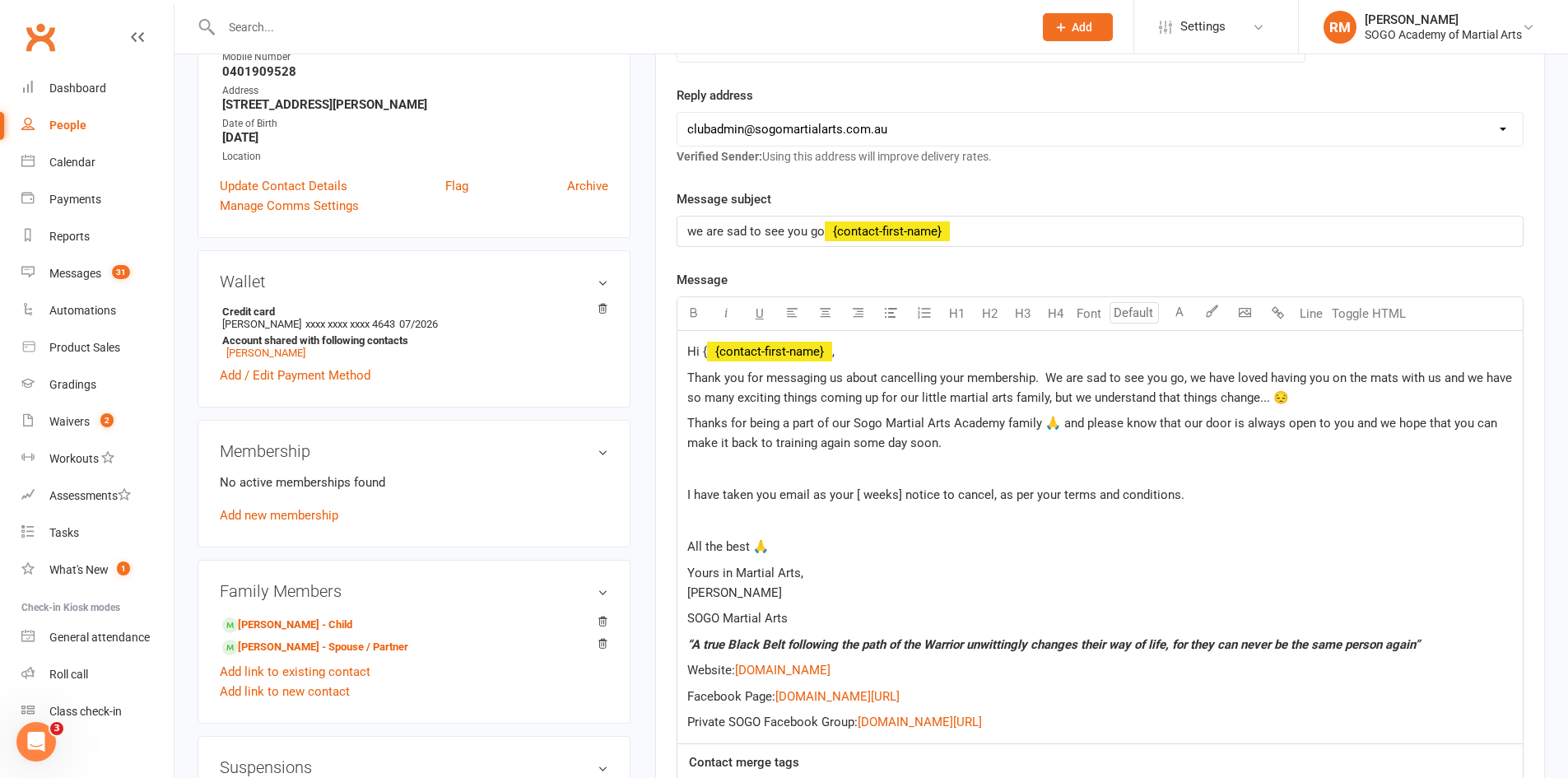
scroll to position [329, 0]
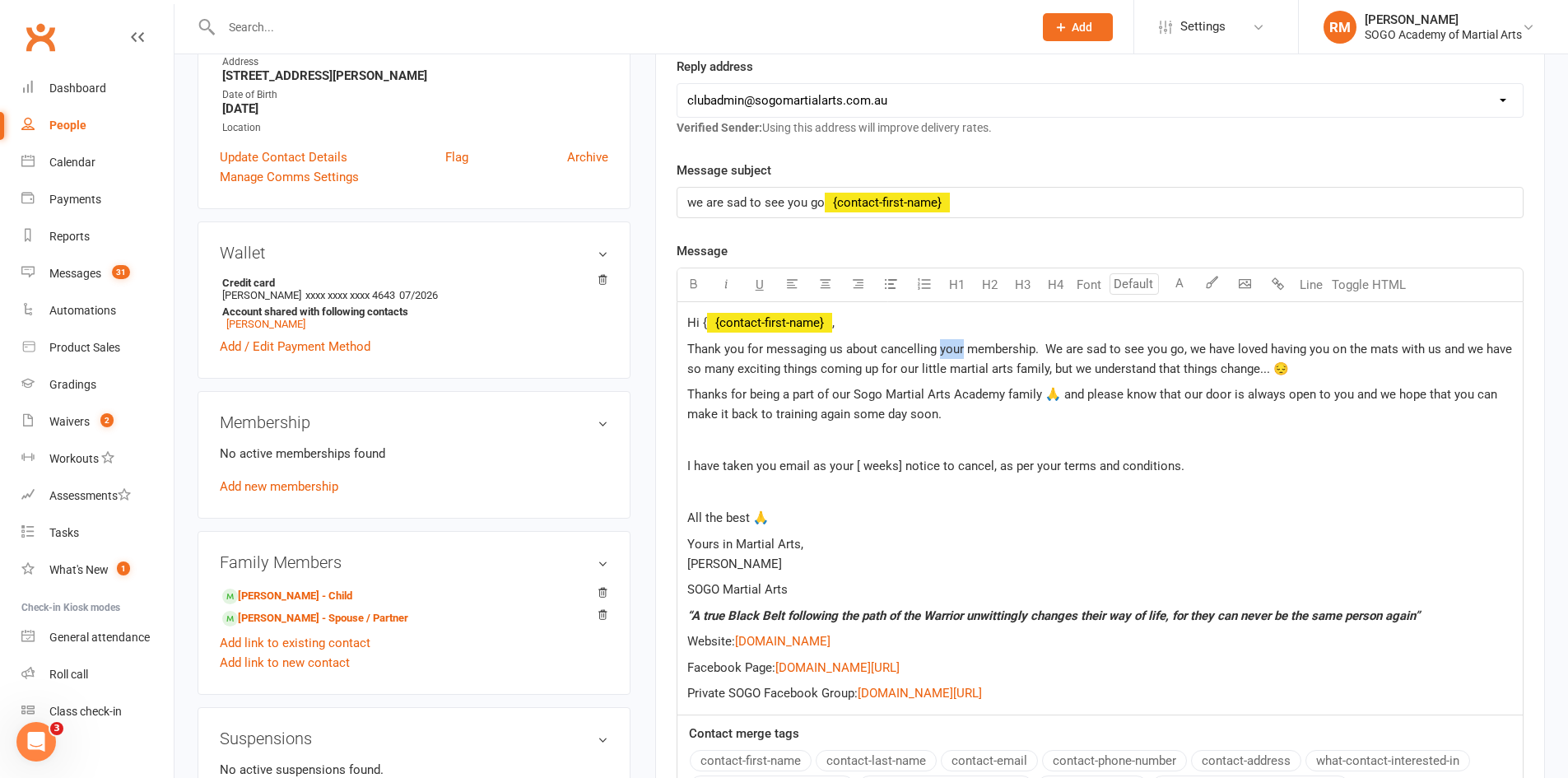
drag, startPoint x: 937, startPoint y: 351, endPoint x: 962, endPoint y: 355, distance: 25.3
click at [962, 355] on span "Thank you for messaging us about cancelling your membership. We are sad to see …" at bounding box center [1101, 358] width 828 height 34
drag, startPoint x: 1165, startPoint y: 352, endPoint x: 1185, endPoint y: 355, distance: 20.2
click at [1185, 355] on span "Thank you for messaging us about cancelling [PERSON_NAME]'s membership. We are …" at bounding box center [1098, 358] width 820 height 34
drag, startPoint x: 1326, startPoint y: 352, endPoint x: 1346, endPoint y: 359, distance: 21.2
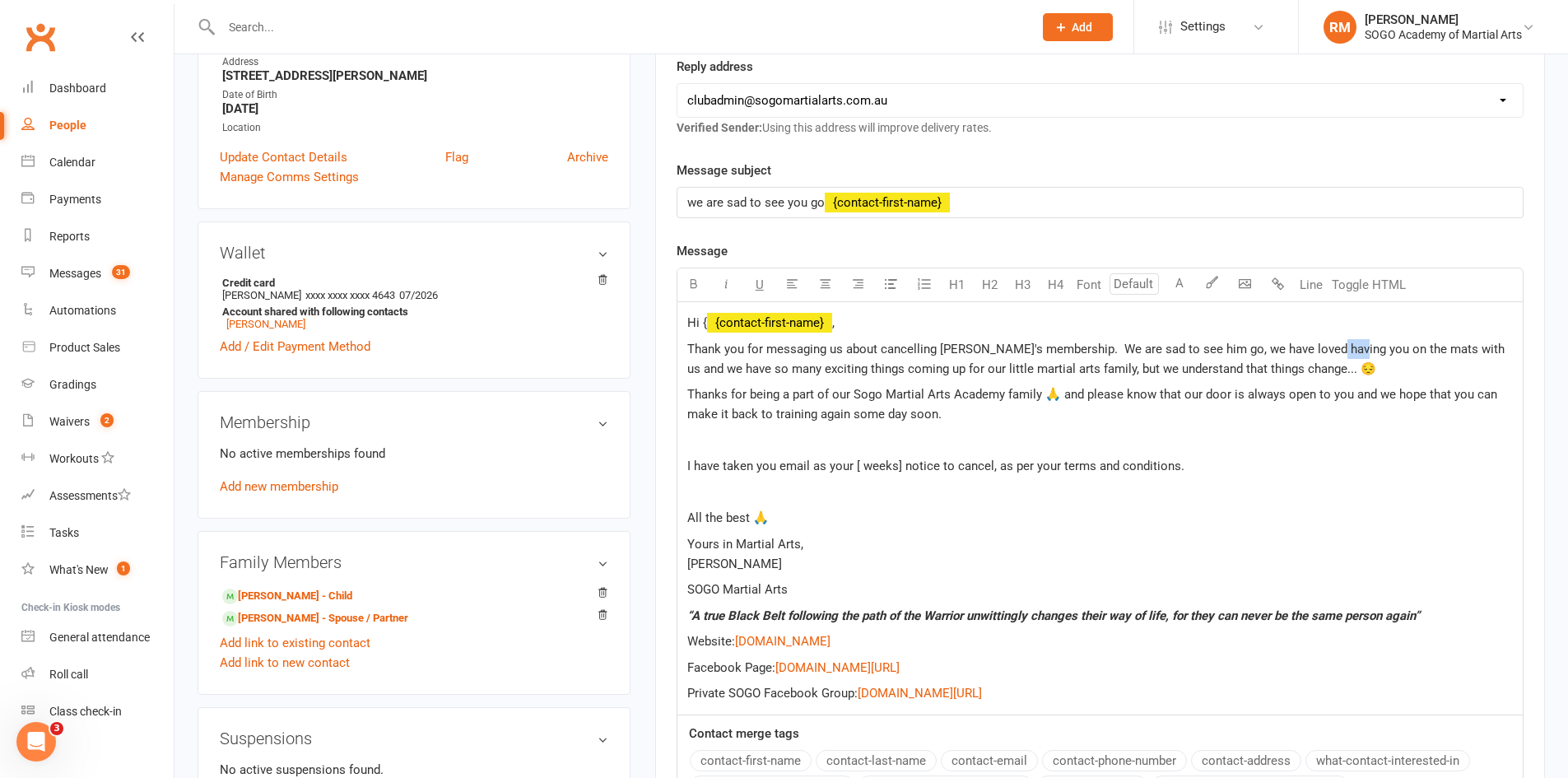
click at [1346, 359] on p "Thank you for messaging us about cancelling [PERSON_NAME]'s membership. We are …" at bounding box center [1100, 358] width 825 height 39
drag, startPoint x: 1213, startPoint y: 369, endPoint x: 1287, endPoint y: 371, distance: 74.0
click at [1287, 371] on span "Thank you for messaging us about cancelling [PERSON_NAME]'s membership. We are …" at bounding box center [1098, 358] width 821 height 34
click at [1354, 401] on span "Thanks for being a part of our Sogo Martial Arts Academy family 🙏 and please kn…" at bounding box center [1094, 404] width 814 height 34
click at [1319, 399] on span "Thanks for being a part of our Sogo Martial Arts Academy family 🙏 and please kn…" at bounding box center [1097, 404] width 820 height 34
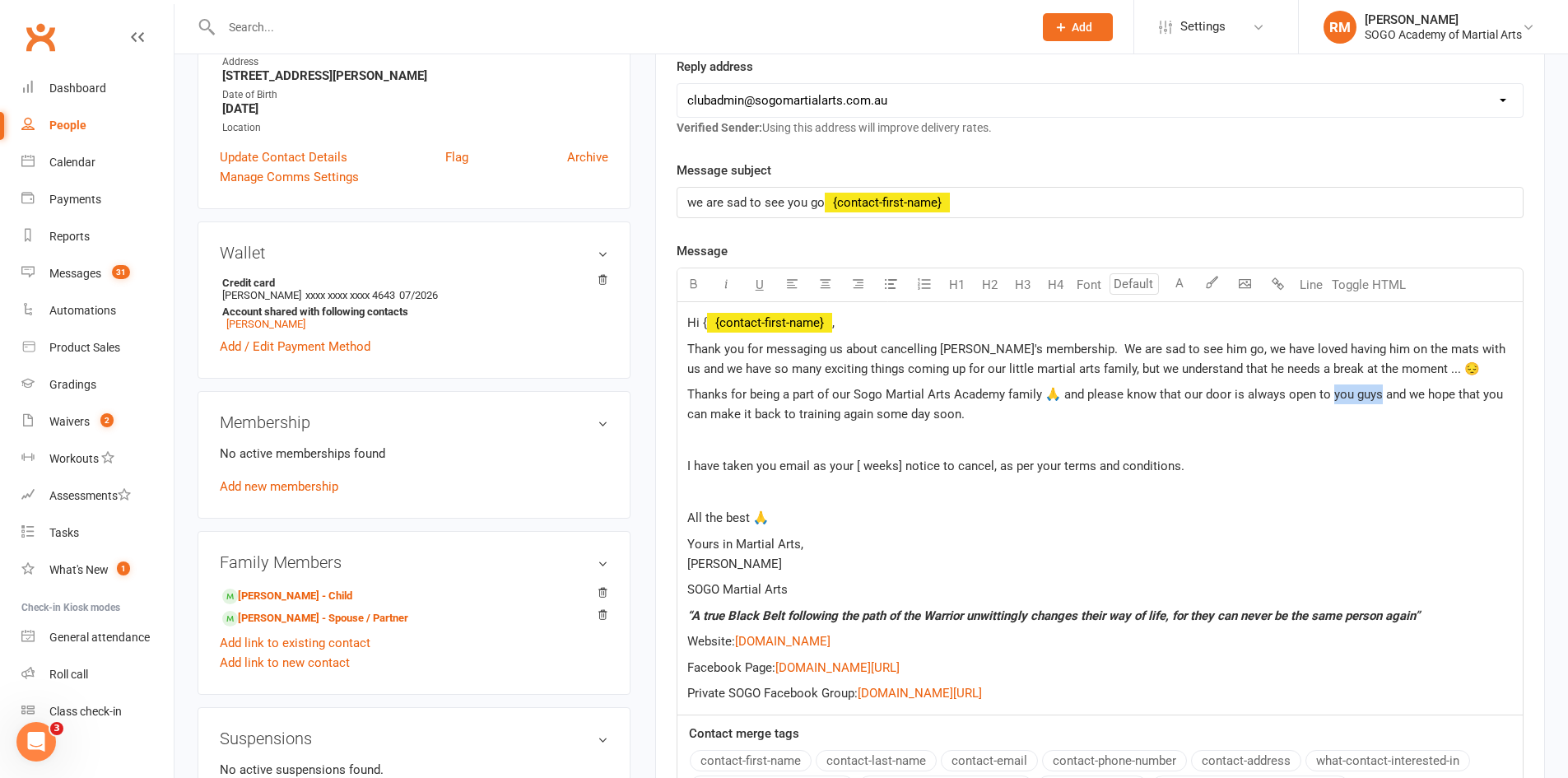
drag, startPoint x: 1331, startPoint y: 398, endPoint x: 1404, endPoint y: 432, distance: 80.5
click at [1378, 400] on span "Thanks for being a part of our Sogo Martial Arts Academy family 🙏 and please kn…" at bounding box center [1097, 404] width 820 height 34
drag, startPoint x: 1467, startPoint y: 398, endPoint x: 1484, endPoint y: 405, distance: 18.4
click at [1486, 399] on span "Thanks for being a part of our Sogo Martial Arts Academy family 🙏 and please kn…" at bounding box center [1093, 404] width 811 height 34
drag, startPoint x: 946, startPoint y: 425, endPoint x: 957, endPoint y: 419, distance: 12.5
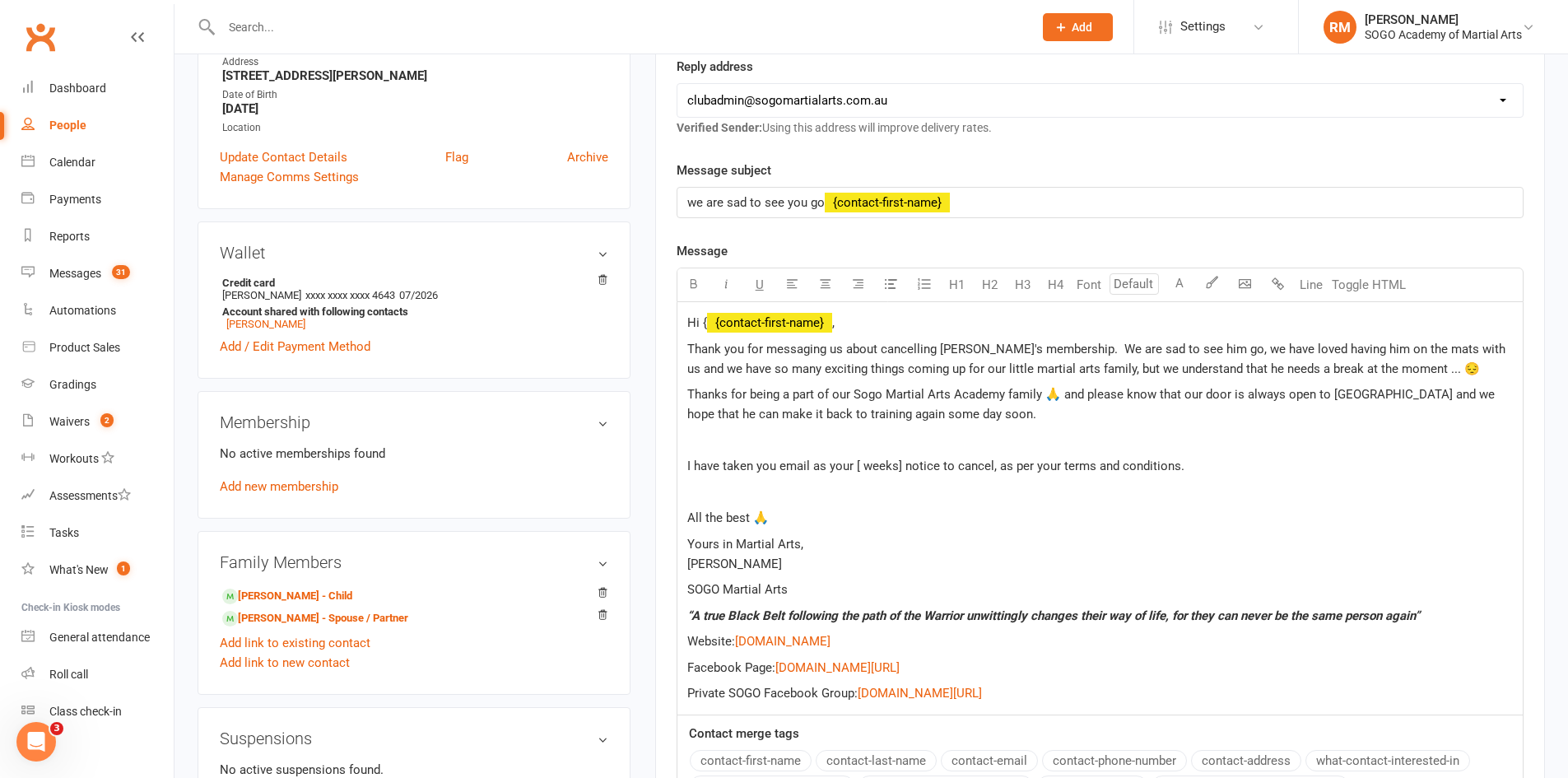
click at [947, 421] on div "Hi { ﻿ {contact-first-name} , Thank you for messaging us about cancelling [PERS…" at bounding box center [1100, 509] width 845 height 413
drag, startPoint x: 951, startPoint y: 418, endPoint x: 935, endPoint y: 410, distance: 17.9
click at [952, 416] on p "Thanks for being a part of our Sogo Martial Arts Academy family 🙏 and please kn…" at bounding box center [1100, 404] width 825 height 39
click at [976, 416] on p "Thanks for being a part of our Sogo Martial Arts Academy family 🙏 and please kn…" at bounding box center [1100, 404] width 825 height 39
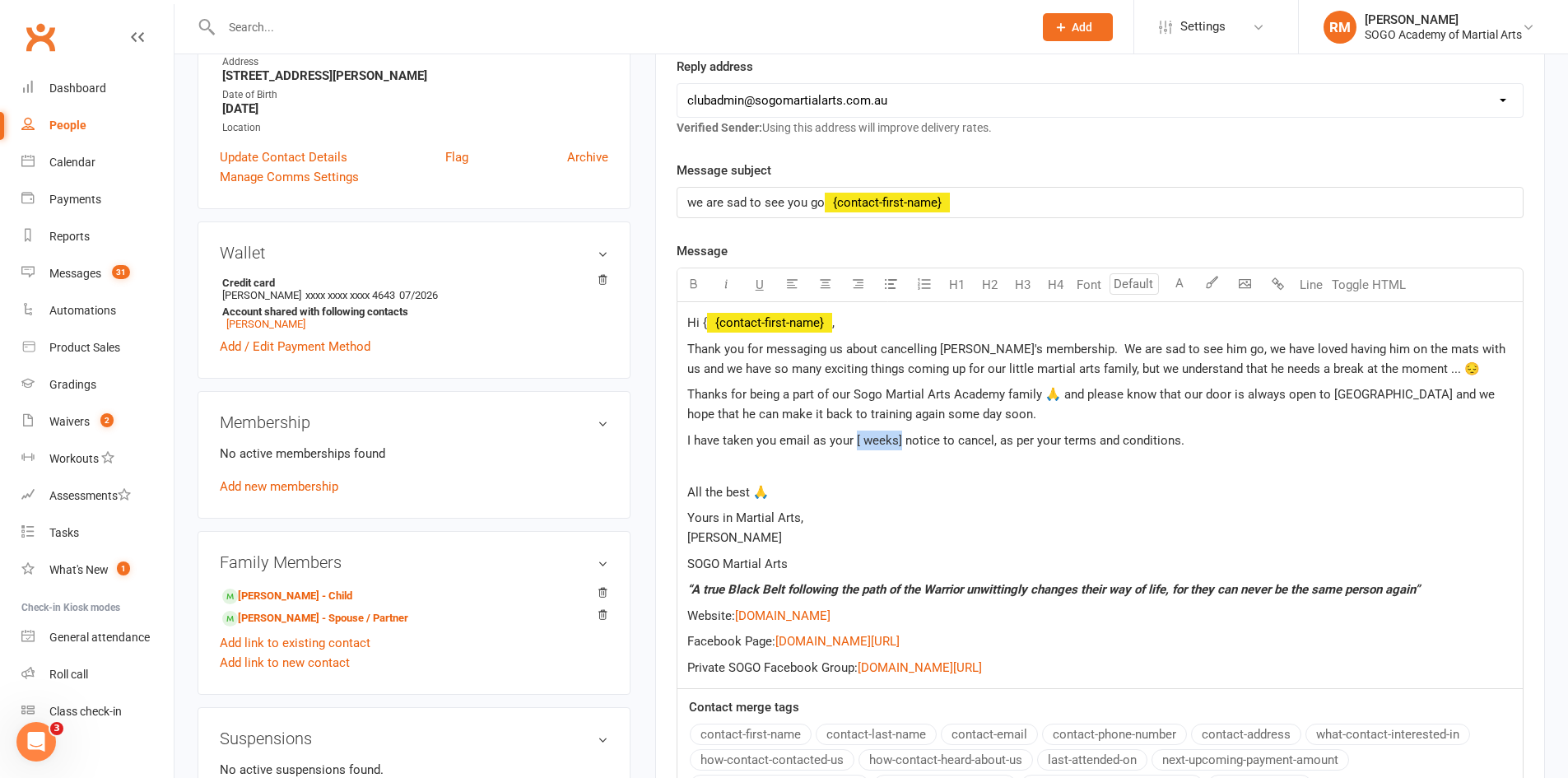
drag, startPoint x: 898, startPoint y: 446, endPoint x: 855, endPoint y: 444, distance: 43.0
click at [855, 444] on span "I have taken you email as your [ weeks] notice to cancel, as per your terms and…" at bounding box center [936, 440] width 497 height 15
drag, startPoint x: 1030, startPoint y: 441, endPoint x: 1055, endPoint y: 446, distance: 25.5
click at [1055, 446] on span "I have taken you email as your 2 weeks notice to cancel, as per your terms and …" at bounding box center [936, 440] width 497 height 15
click at [773, 435] on span "I have taken you email as your 2 weeks notice to cancel, as per the terms and c…" at bounding box center [932, 440] width 490 height 15
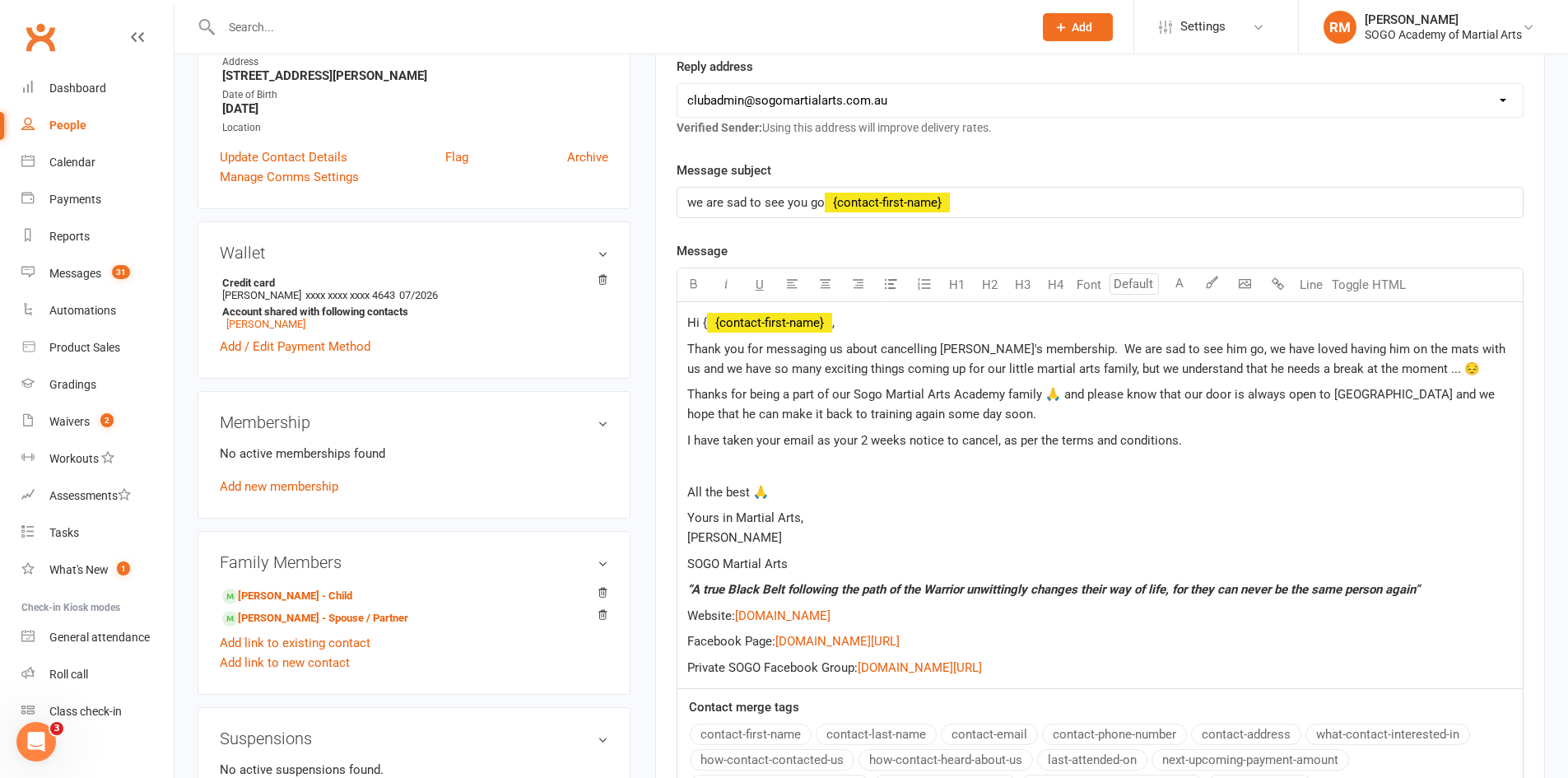
click at [843, 486] on p "All the best 🙏" at bounding box center [1100, 492] width 825 height 20
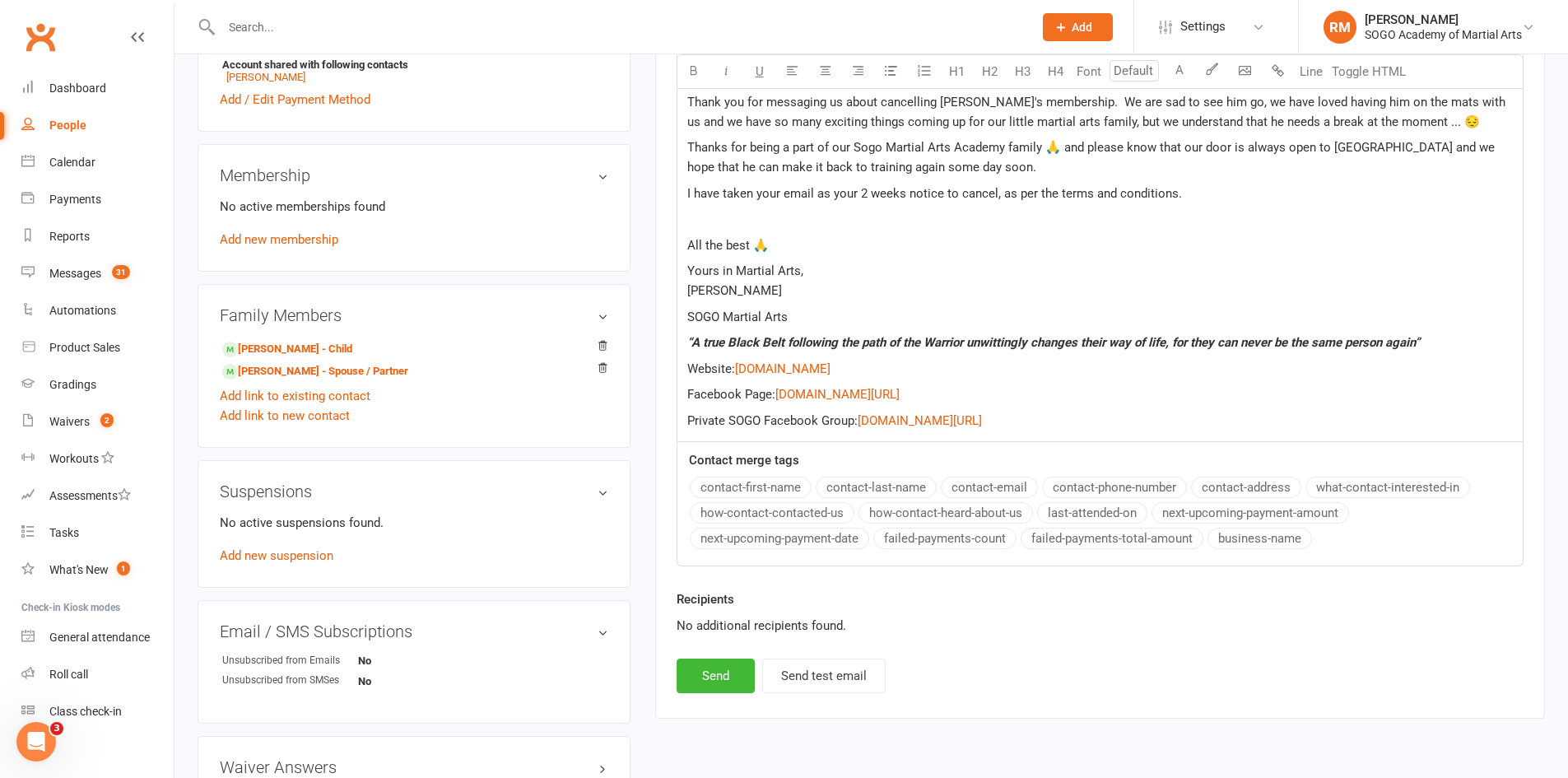
scroll to position [694, 0]
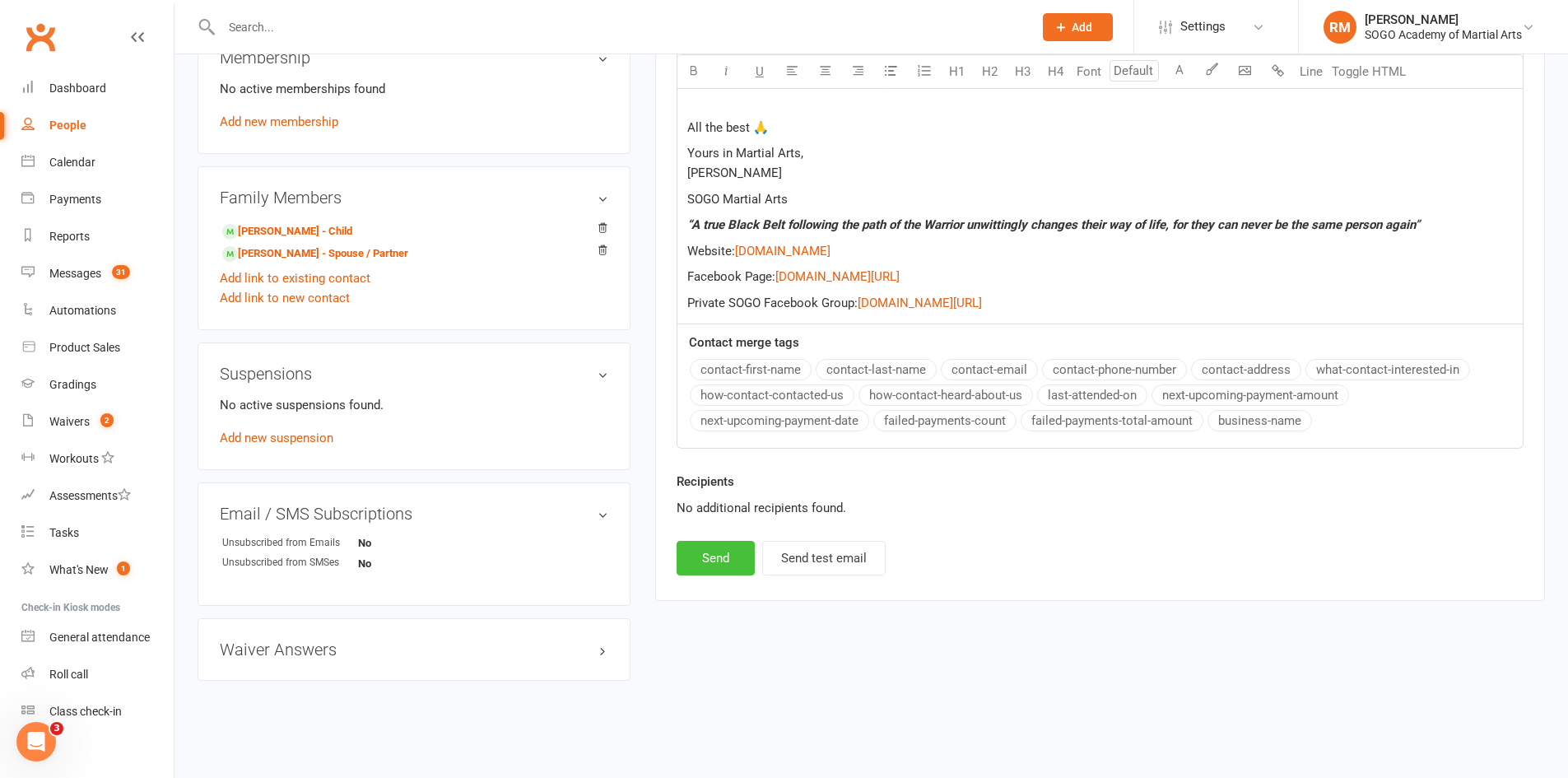
click at [740, 567] on button "Send" at bounding box center [716, 557] width 79 height 34
select select
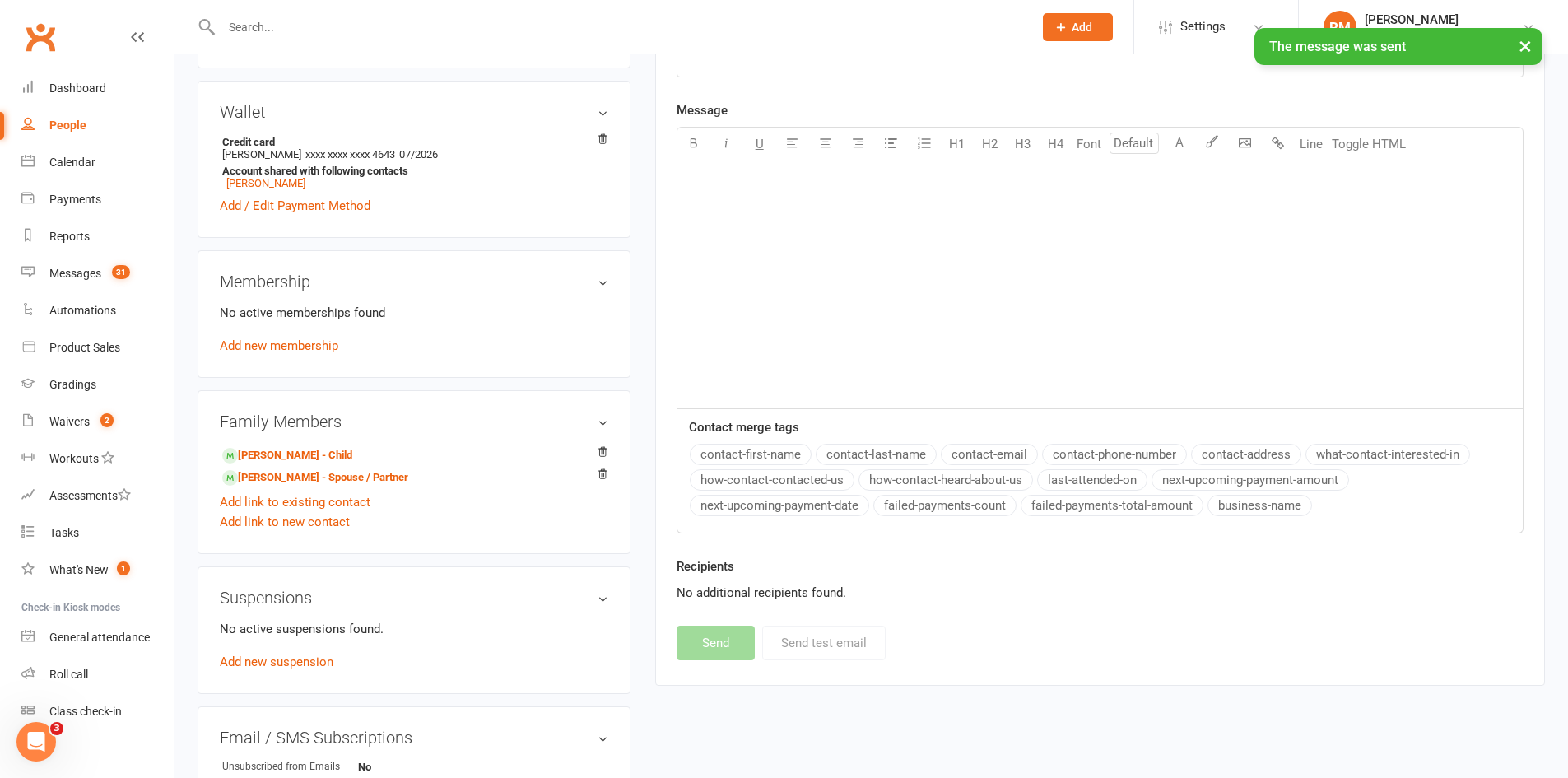
scroll to position [118, 0]
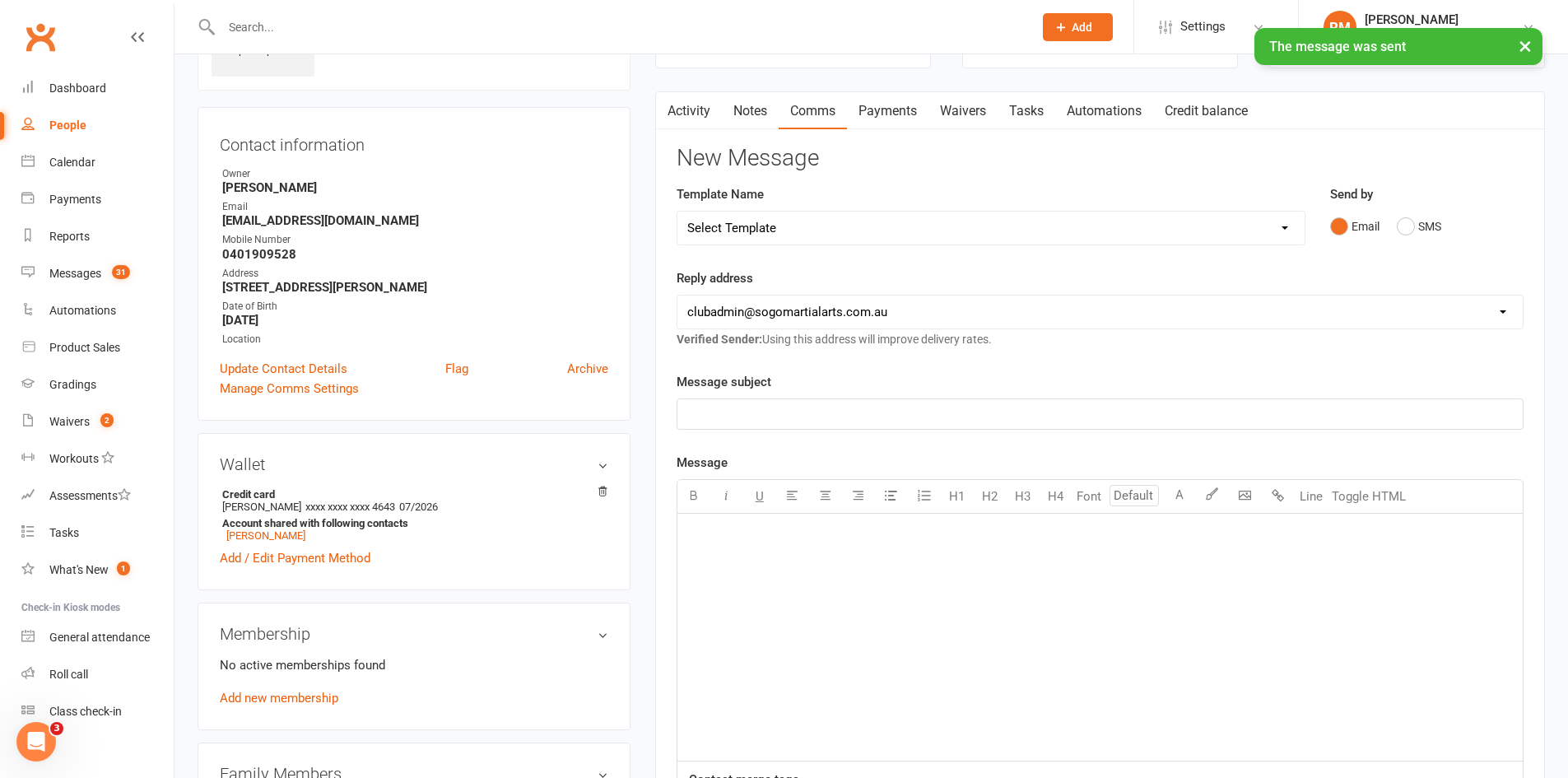
click at [275, 28] on div "× The message was sent" at bounding box center [774, 28] width 1547 height 0
click at [266, 24] on input "text" at bounding box center [619, 28] width 805 height 23
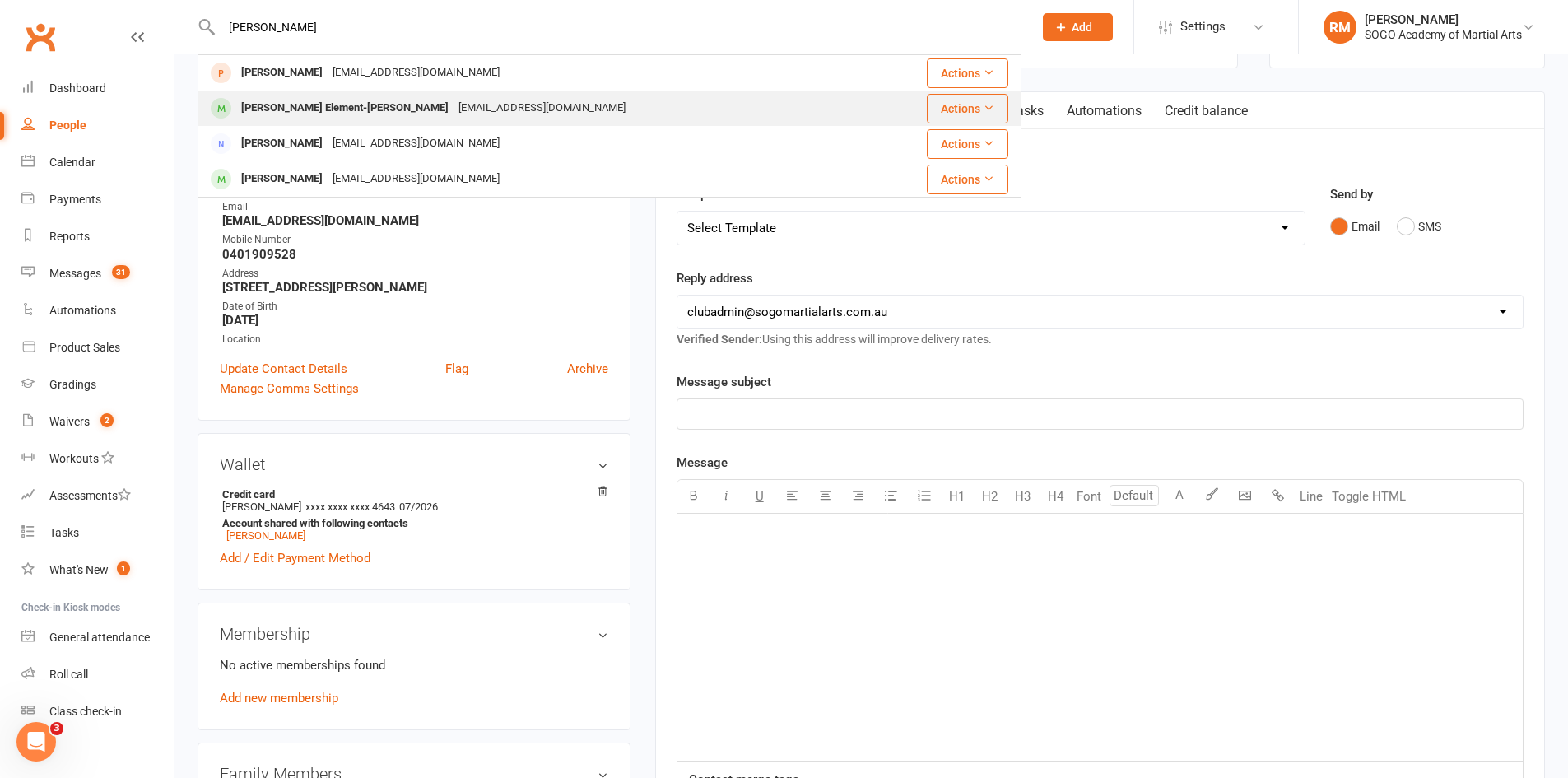
type input "[PERSON_NAME]"
click at [285, 104] on div "[PERSON_NAME] Element-[PERSON_NAME]" at bounding box center [345, 108] width 217 height 24
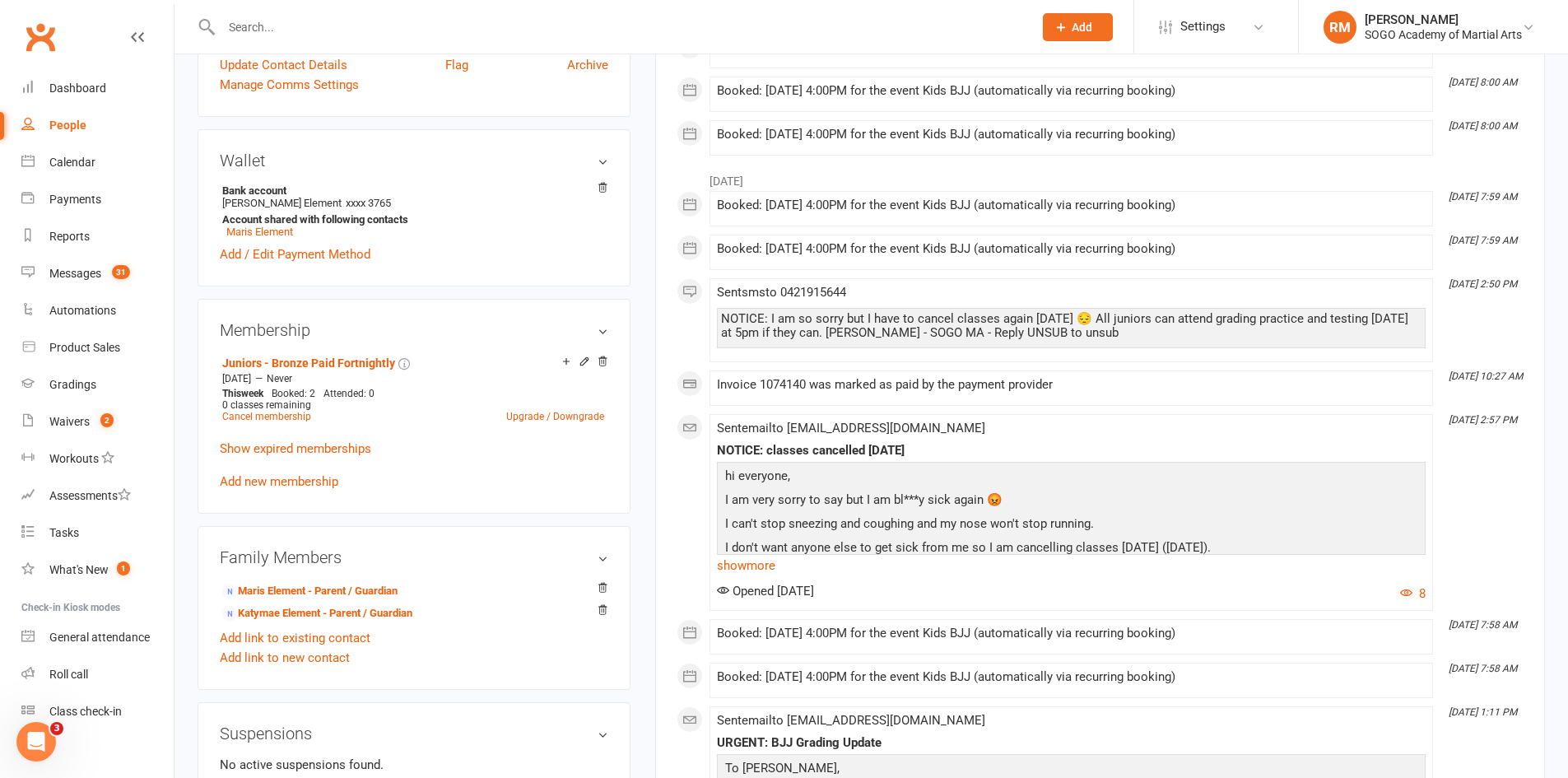
scroll to position [412, 0]
click at [275, 409] on link "Cancel membership" at bounding box center [266, 415] width 89 height 12
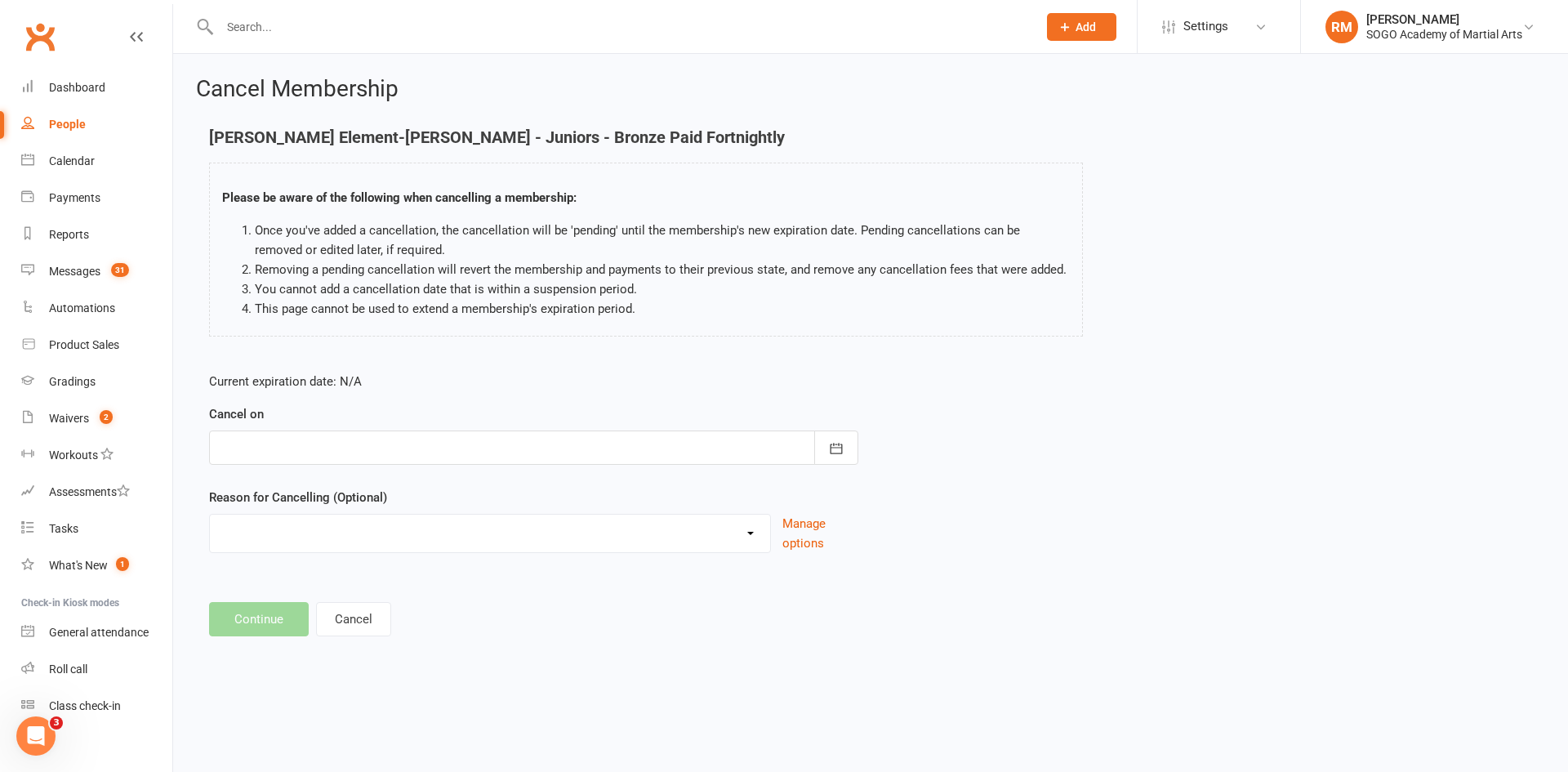
click at [390, 438] on div at bounding box center [533, 447] width 649 height 34
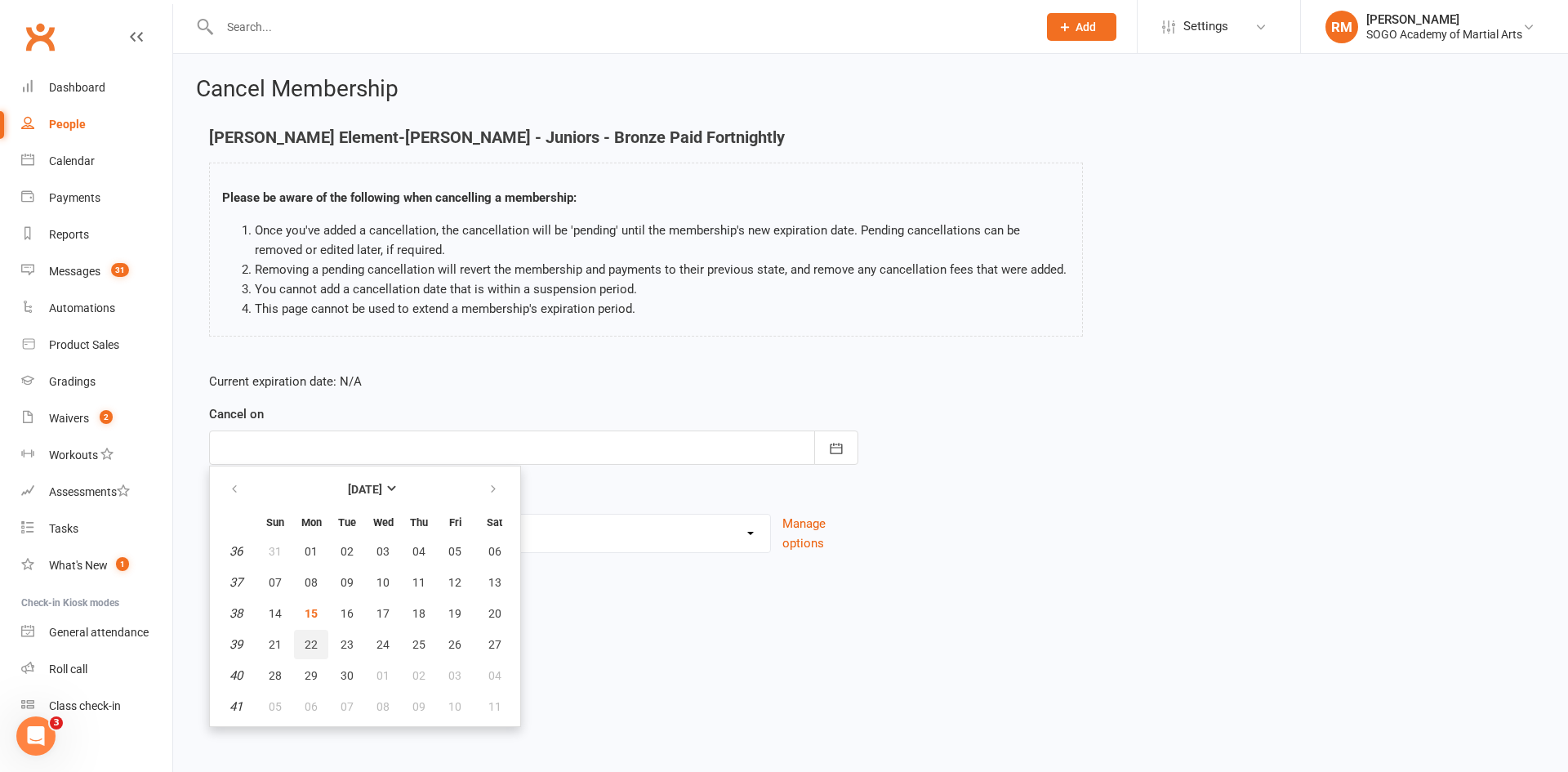
click at [318, 648] on button "22" at bounding box center [311, 644] width 34 height 29
type input "[DATE]"
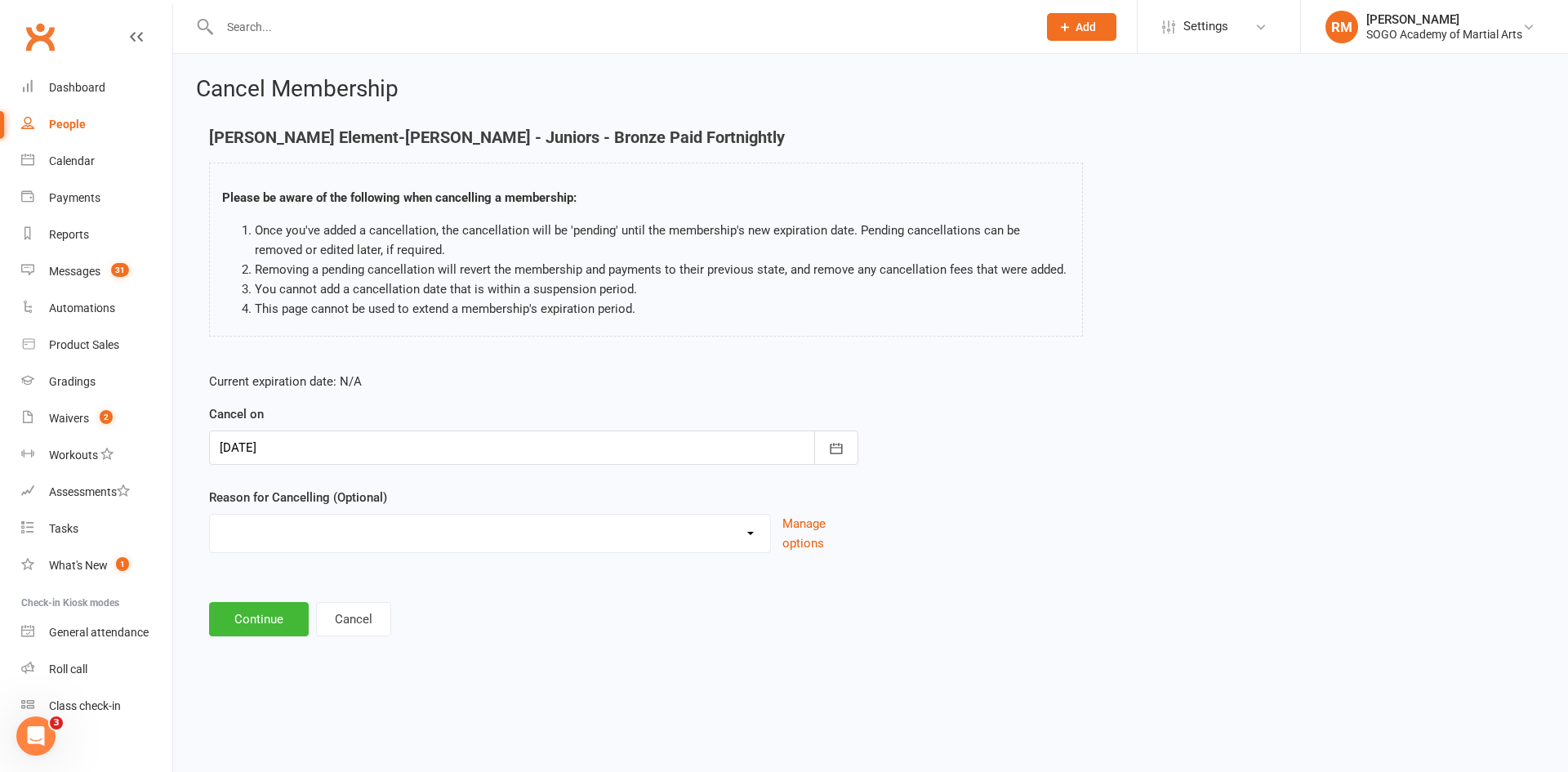
click at [277, 539] on select "Downgrading Membership Holiday Injury joined up Moving Away payment didn't go t…" at bounding box center [490, 531] width 560 height 32
select select "6"
click at [210, 515] on select "Downgrading Membership Holiday Injury joined up Moving Away payment didn't go t…" at bounding box center [490, 531] width 560 height 32
click at [266, 619] on button "Continue" at bounding box center [259, 619] width 99 height 34
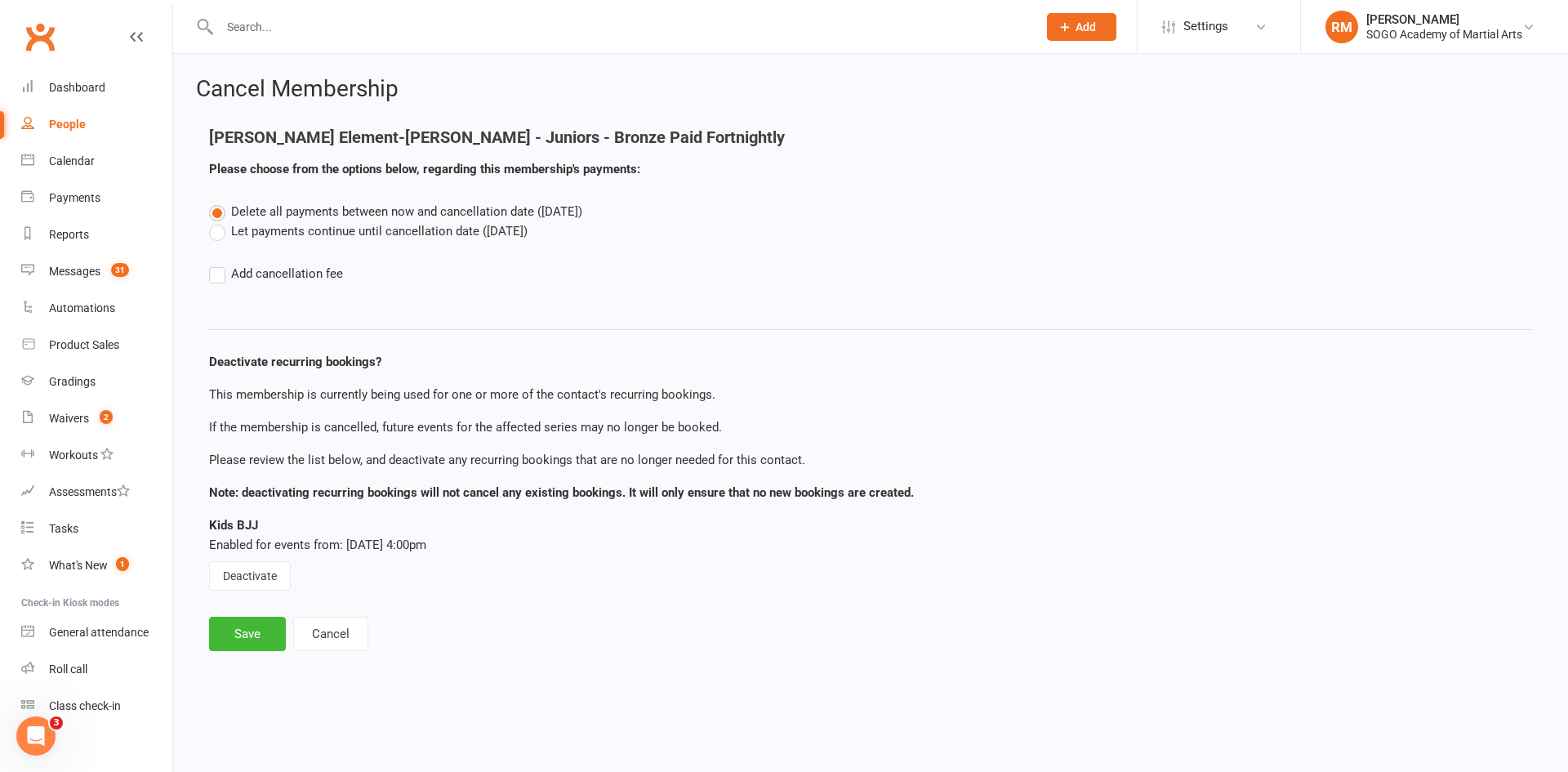
click at [354, 237] on label "Let payments continue until cancellation date ([DATE])" at bounding box center [368, 231] width 318 height 20
click at [220, 221] on input "Let payments continue until cancellation date ([DATE])" at bounding box center [214, 221] width 11 height 0
click at [257, 570] on button "Deactivate" at bounding box center [249, 575] width 82 height 29
click at [248, 637] on button "Save" at bounding box center [247, 634] width 77 height 34
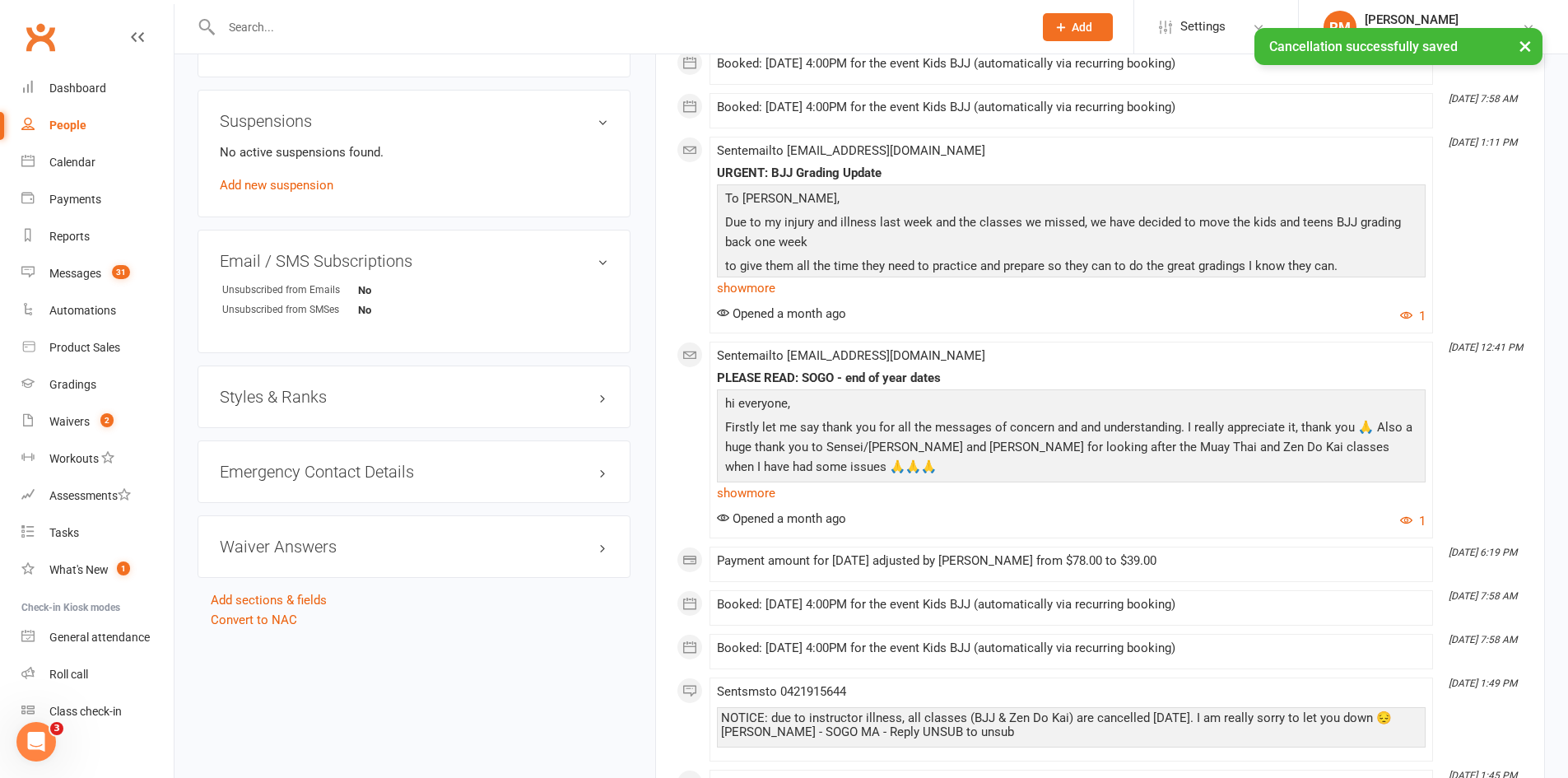
scroll to position [1070, 0]
click at [287, 384] on h3 "Styles & Ranks" at bounding box center [414, 394] width 388 height 18
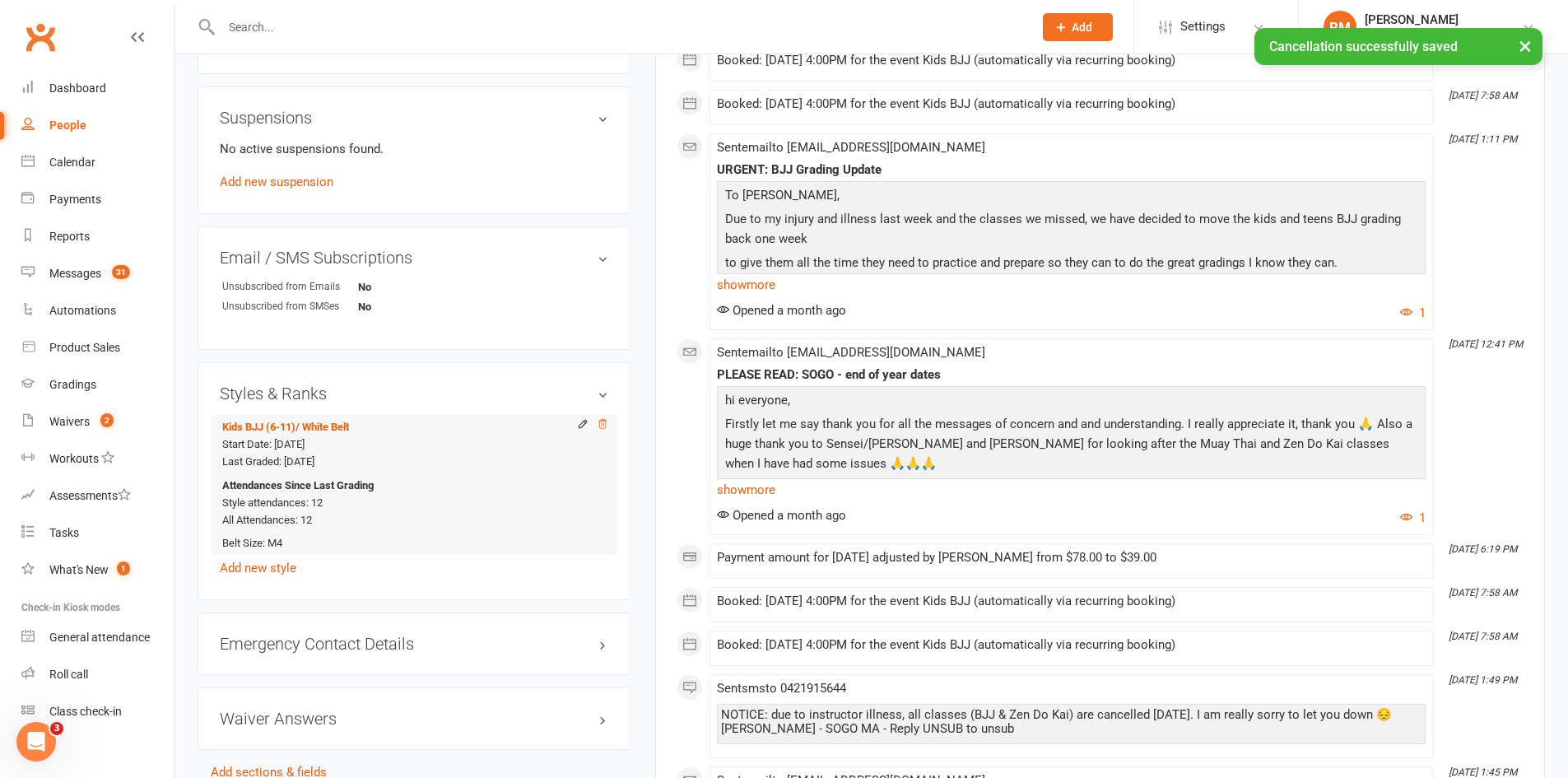
click at [604, 419] on icon at bounding box center [602, 425] width 12 height 12
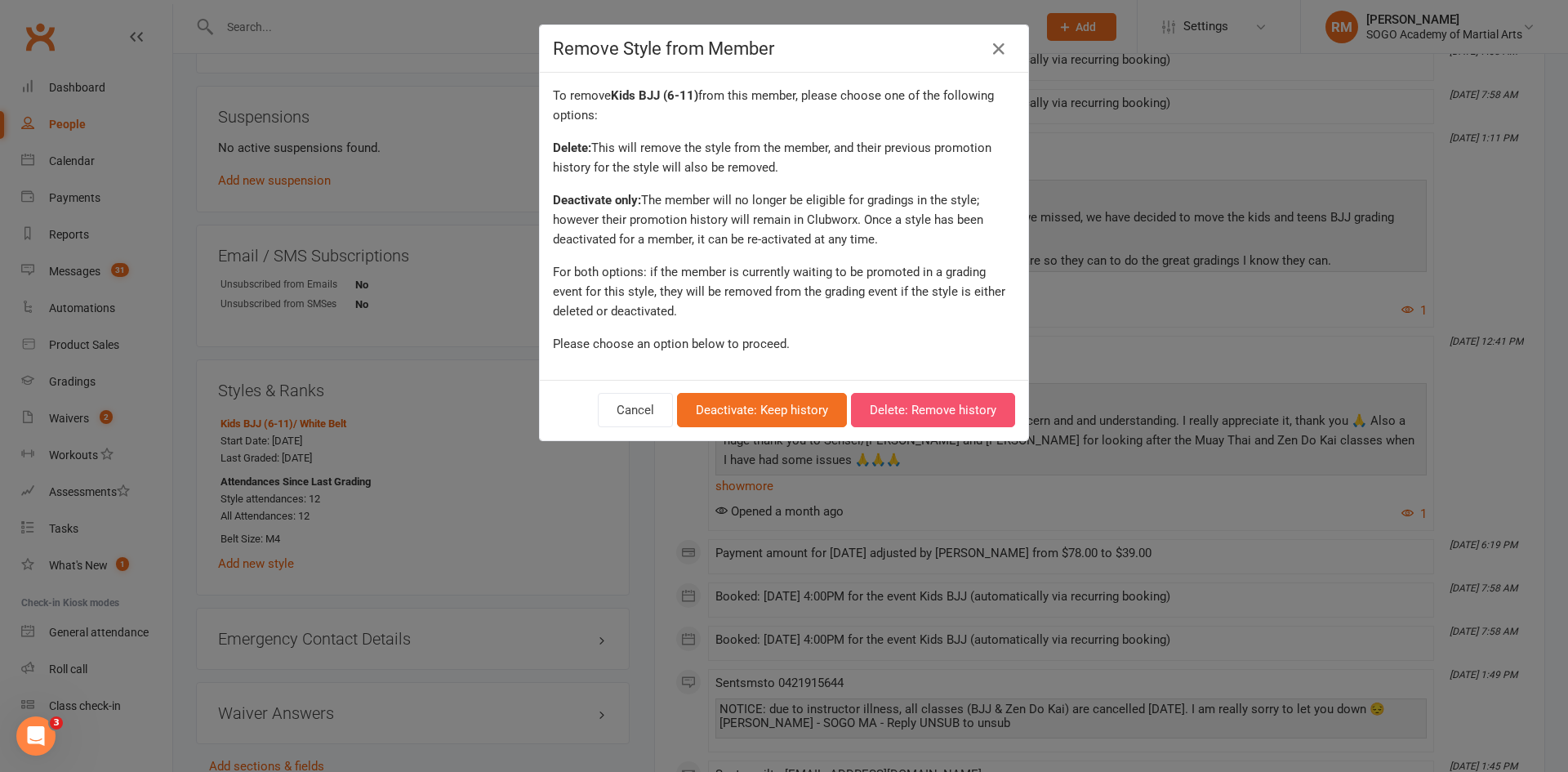
click at [935, 403] on button "Delete: Remove history" at bounding box center [933, 410] width 164 height 34
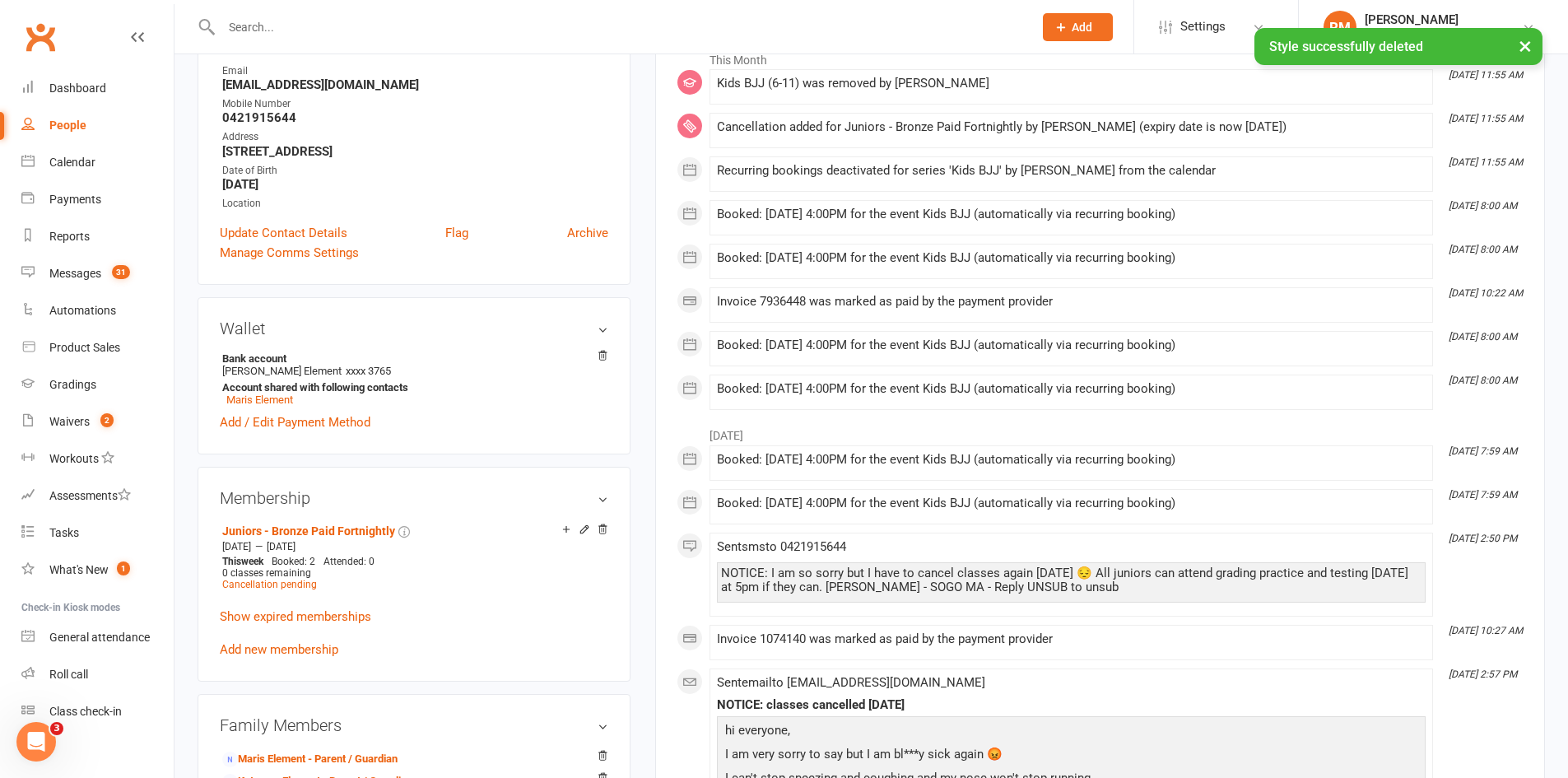
scroll to position [0, 0]
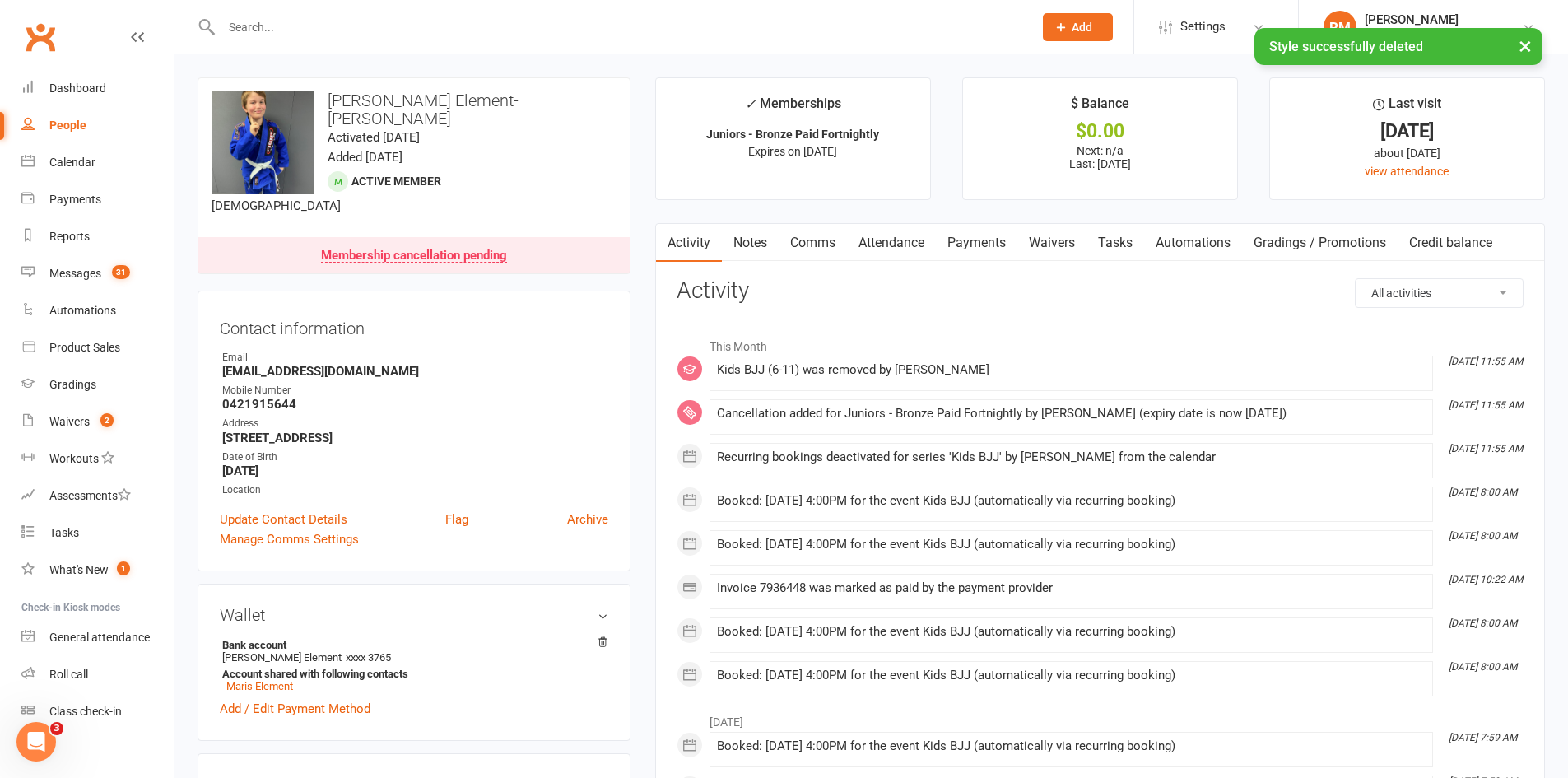
click at [880, 241] on link "Attendance" at bounding box center [891, 242] width 89 height 38
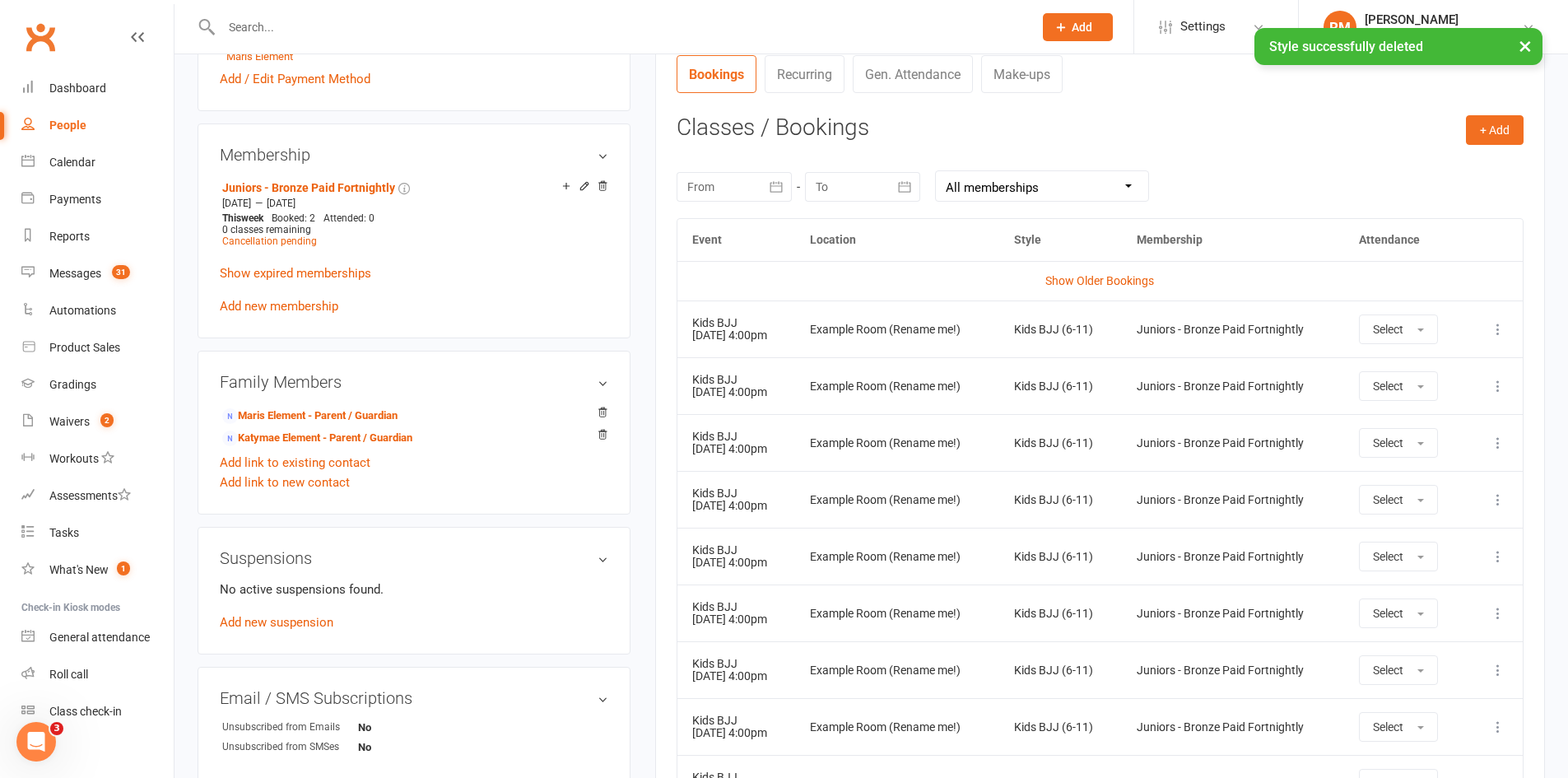
scroll to position [659, 0]
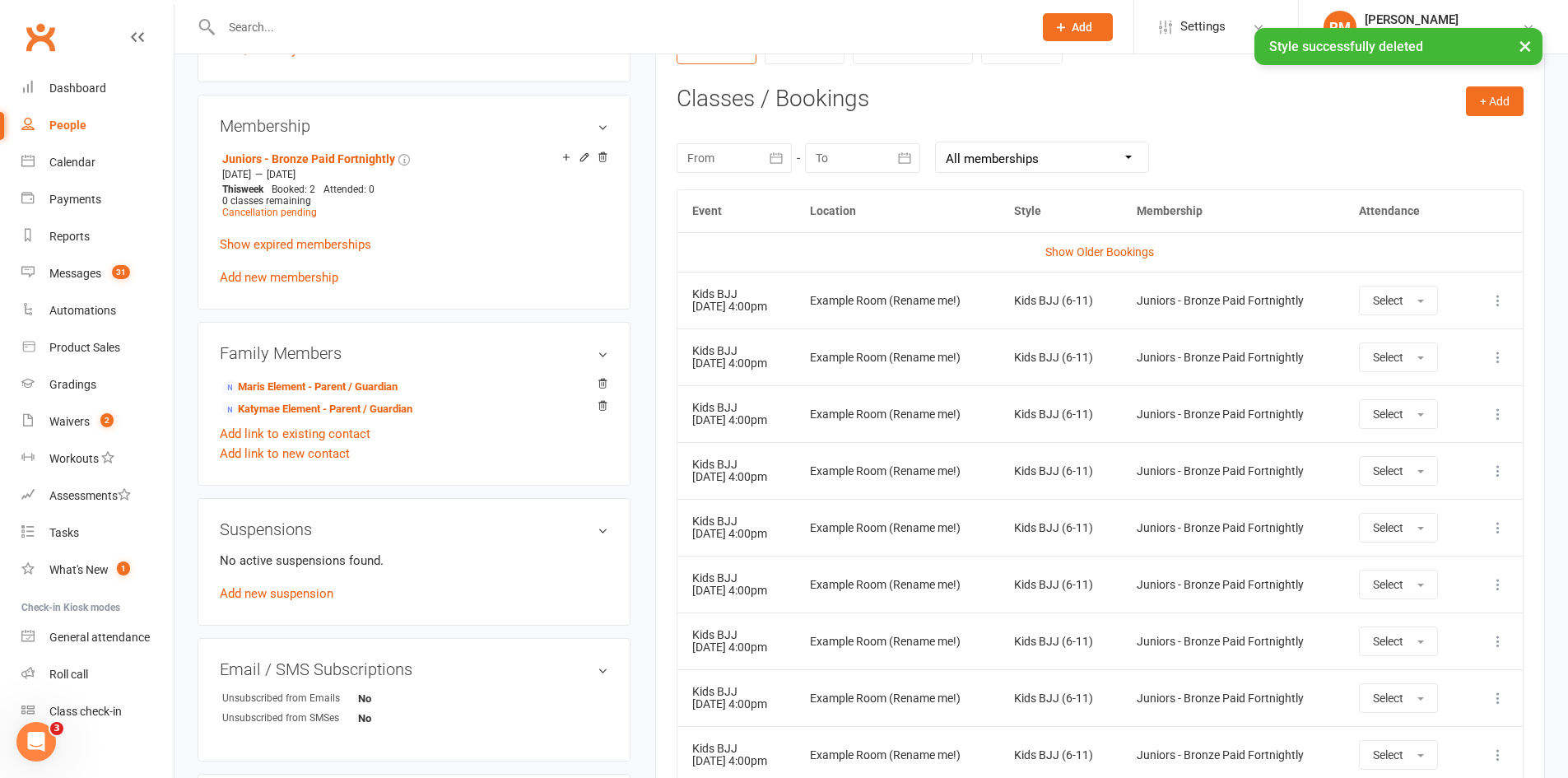
click at [1494, 390] on tbody "Show Older Bookings Kids BJJ [DATE] 4:00pm Example Room (Rename me!) Kids BJJ (…" at bounding box center [1100, 536] width 845 height 608
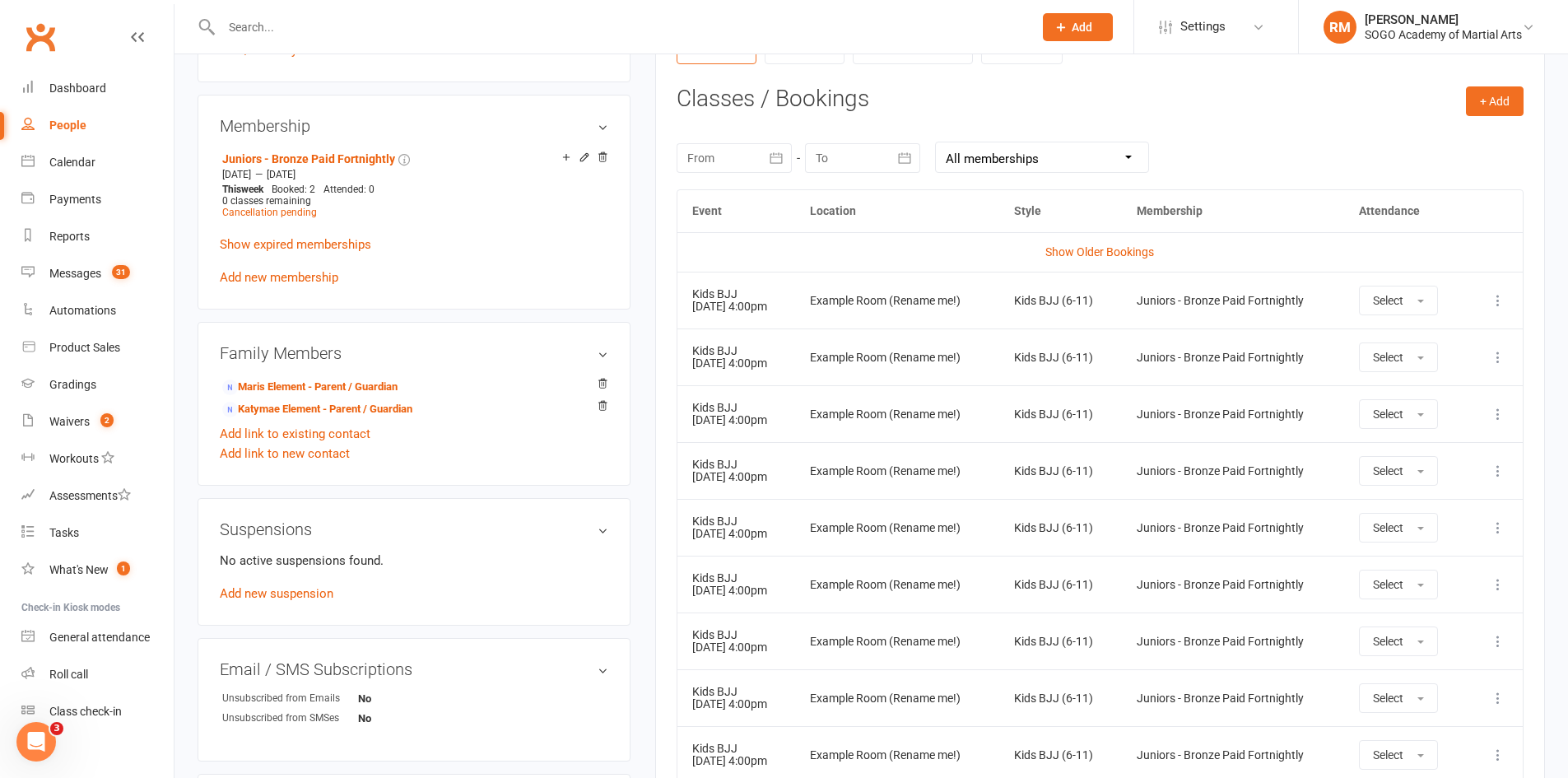
click at [1499, 298] on icon at bounding box center [1499, 301] width 17 height 17
click at [1425, 404] on link "Remove booking" at bounding box center [1425, 398] width 163 height 33
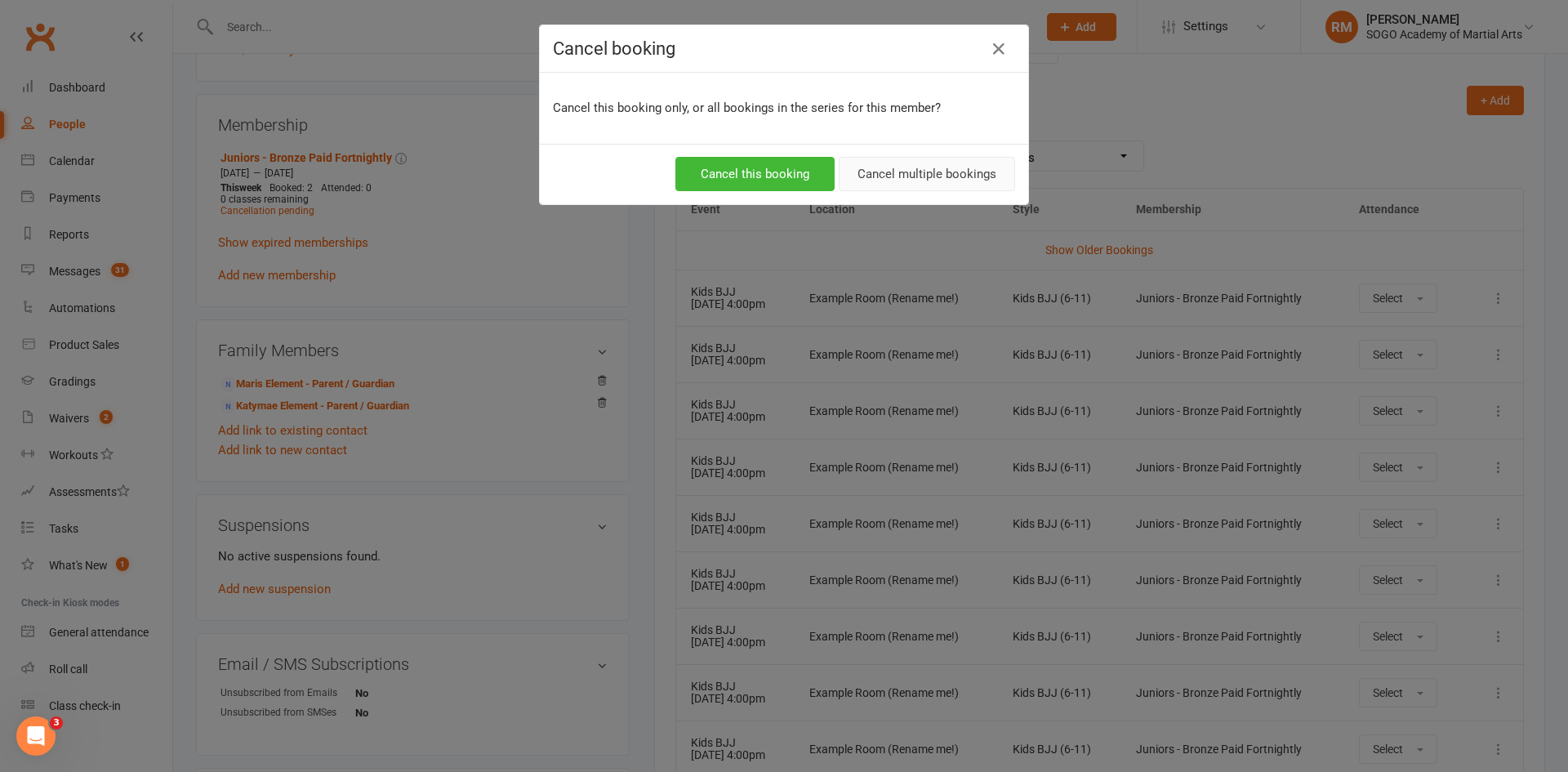
click at [882, 181] on button "Cancel multiple bookings" at bounding box center [927, 173] width 177 height 34
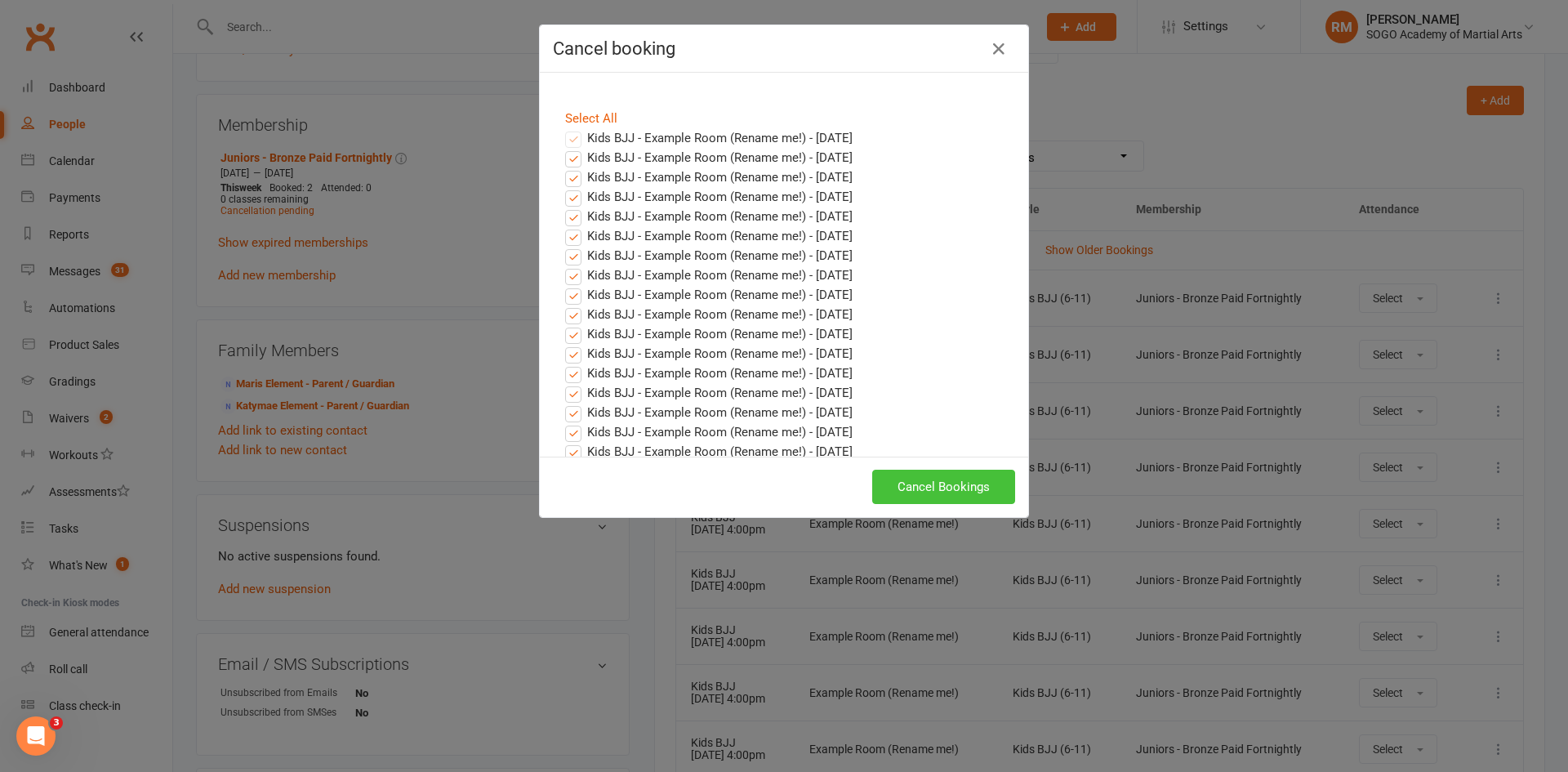
click at [949, 495] on button "Cancel Bookings" at bounding box center [943, 487] width 143 height 34
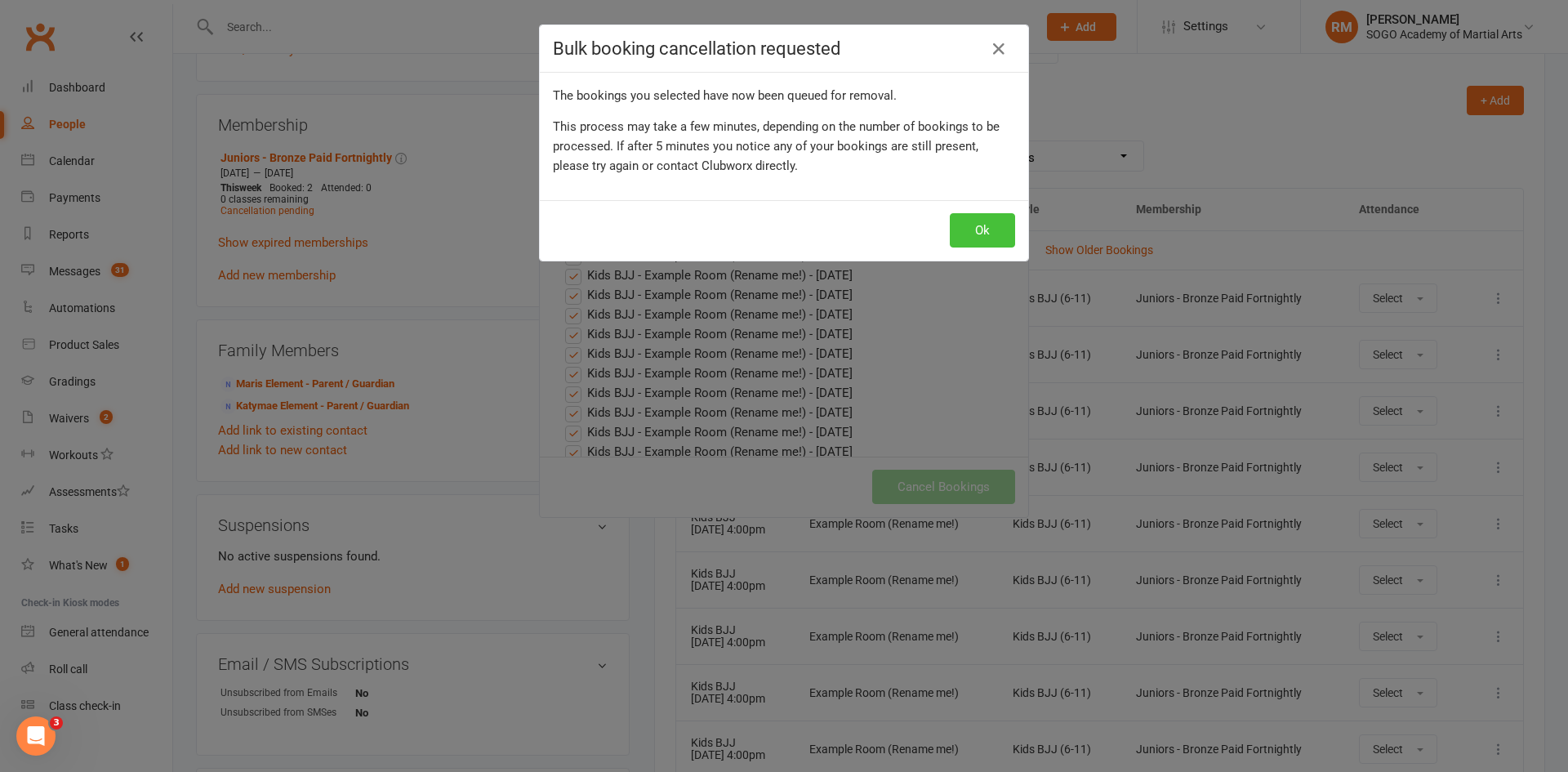
click at [970, 227] on button "Ok" at bounding box center [982, 230] width 65 height 34
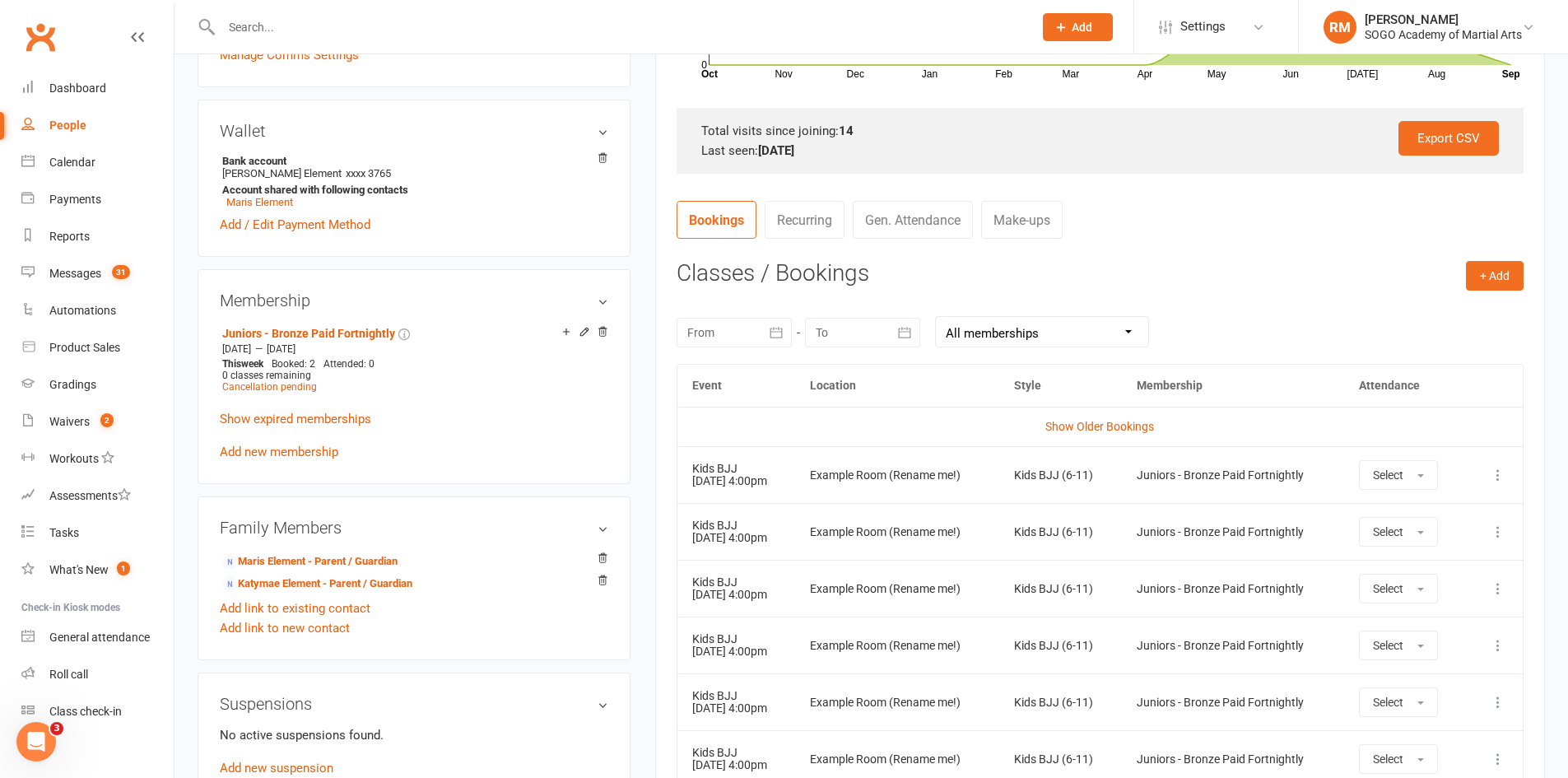
scroll to position [494, 0]
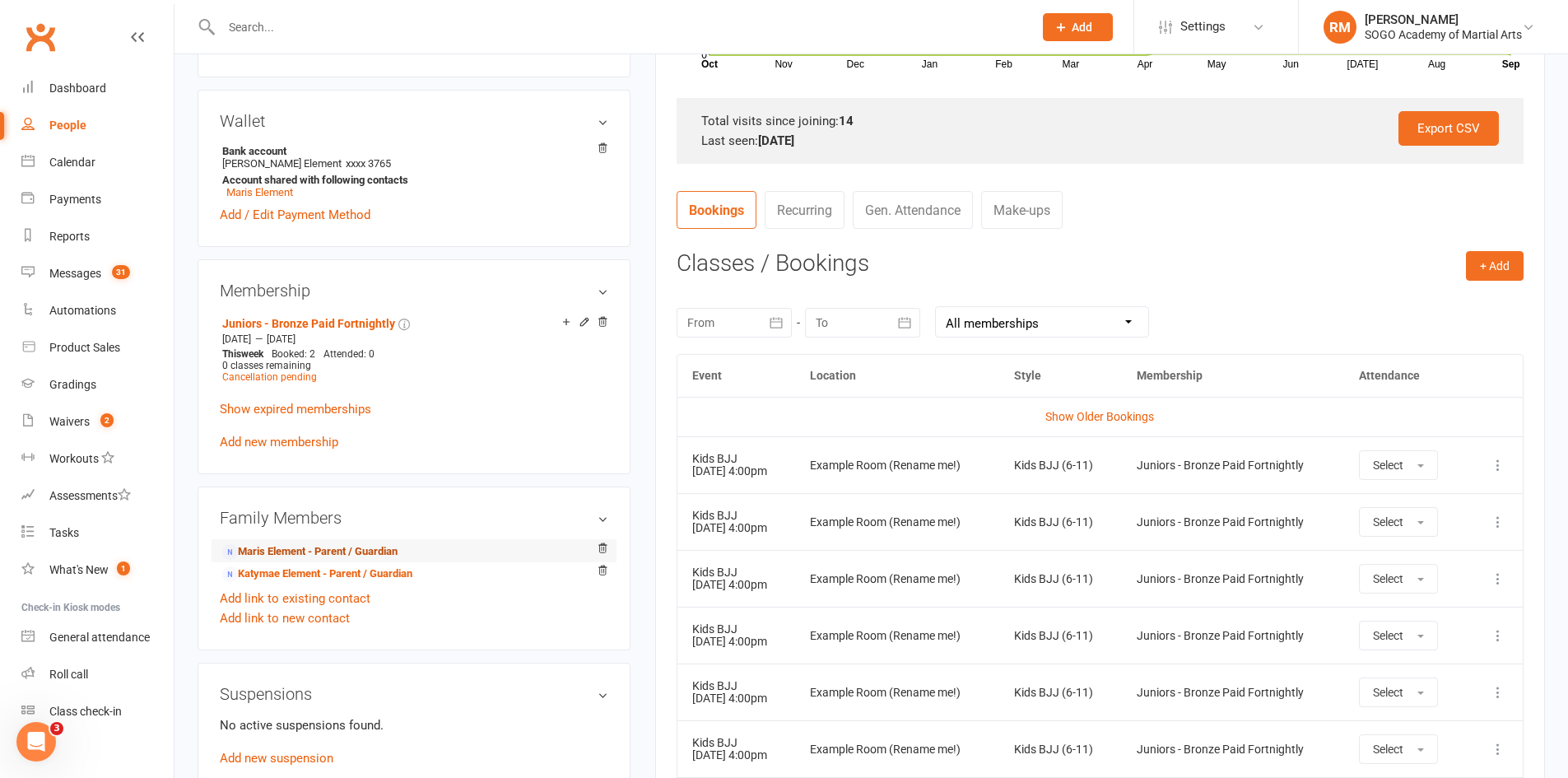
click at [308, 543] on link "Maris Element - Parent / Guardian" at bounding box center [310, 552] width 175 height 18
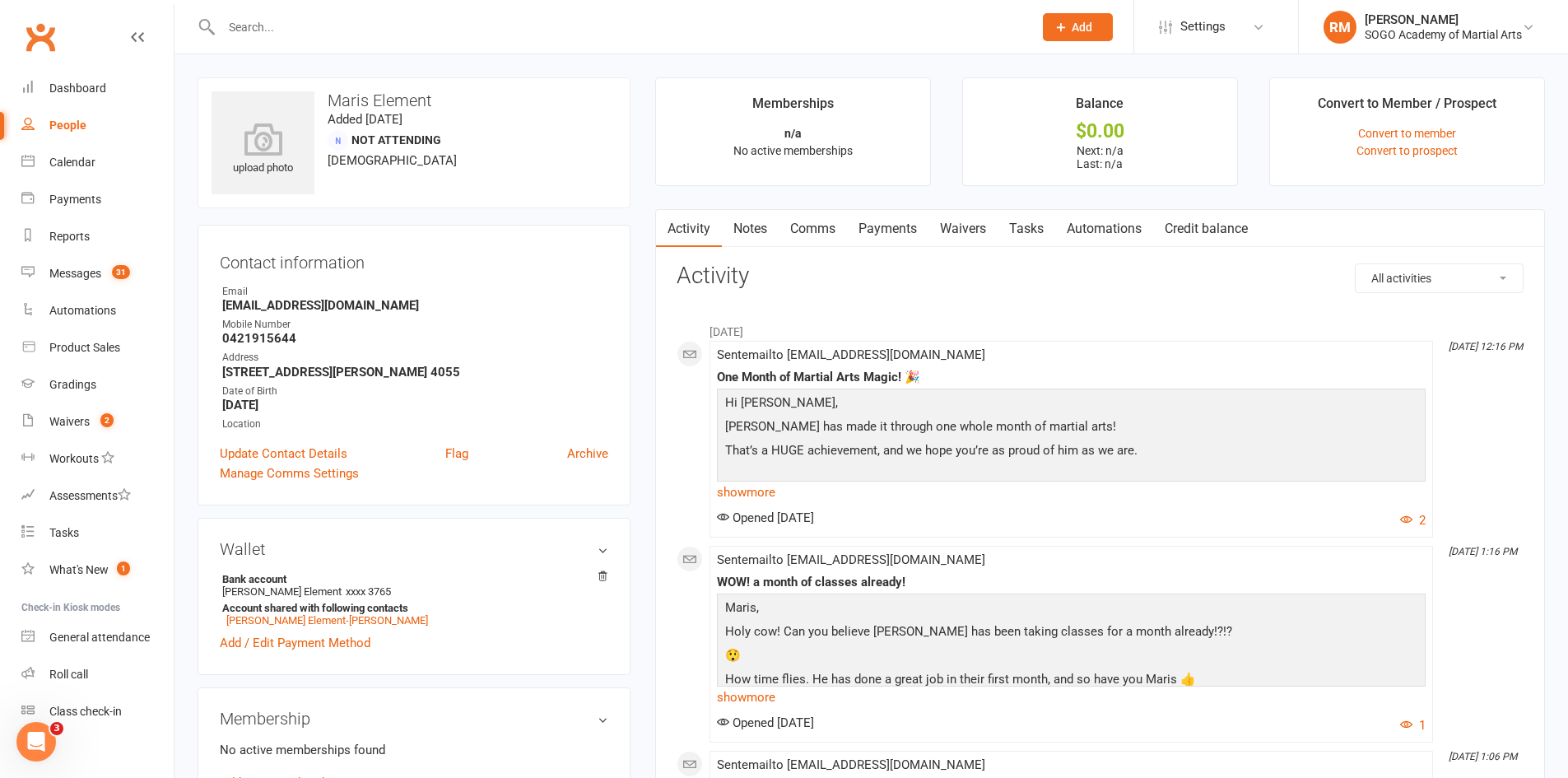
click at [817, 222] on link "Comms" at bounding box center [813, 228] width 69 height 38
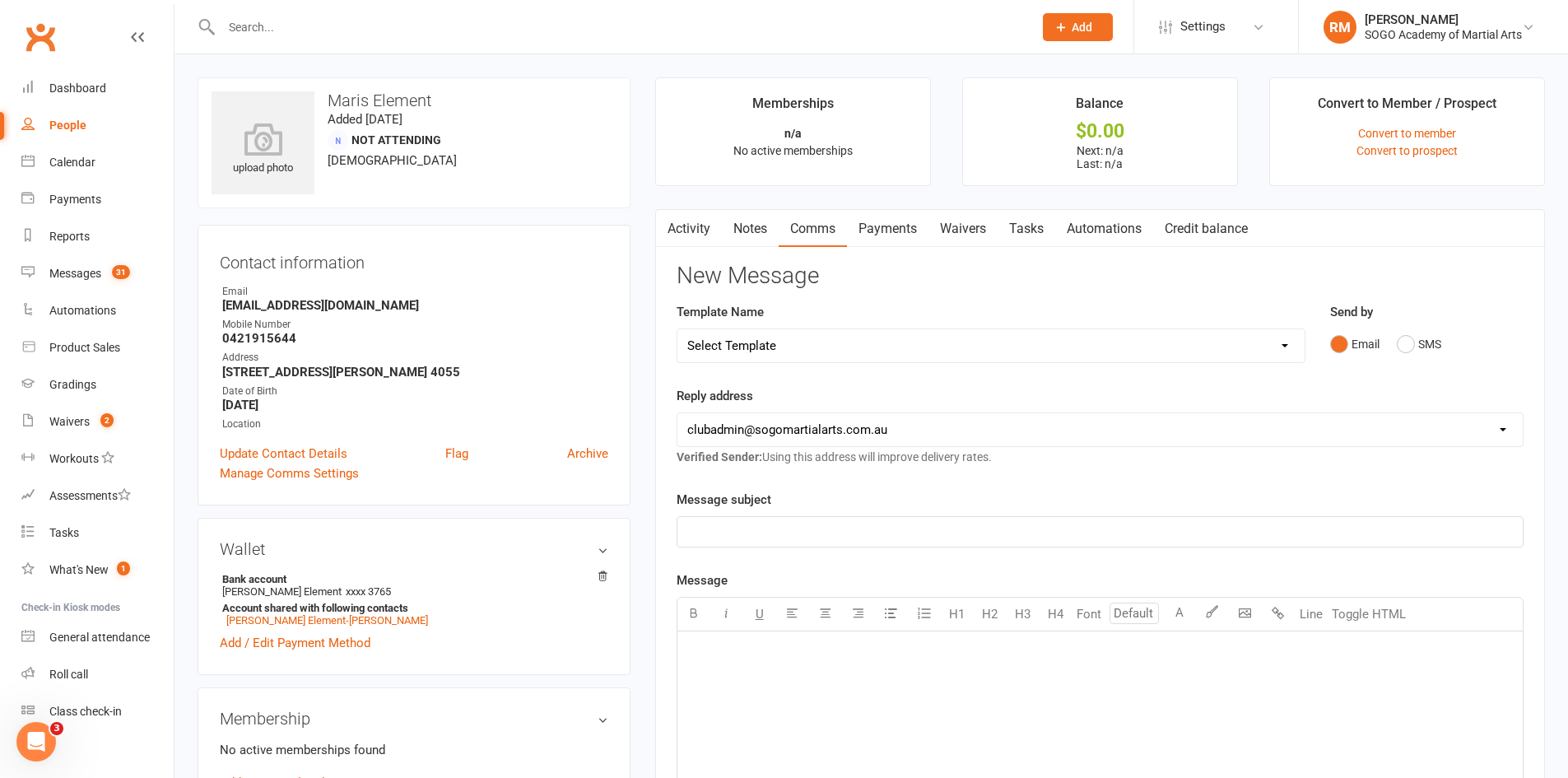
drag, startPoint x: 814, startPoint y: 345, endPoint x: 821, endPoint y: 358, distance: 14.8
click at [814, 345] on select "Select Template [Email] 01. Junior Enquiry 1 Week FREE Zipleads Call Booked [Em…" at bounding box center [991, 345] width 627 height 33
select select "173"
click at [677, 329] on select "Select Template [Email] 01. Junior Enquiry 1 Week FREE Zipleads Call Booked [Em…" at bounding box center [991, 345] width 627 height 33
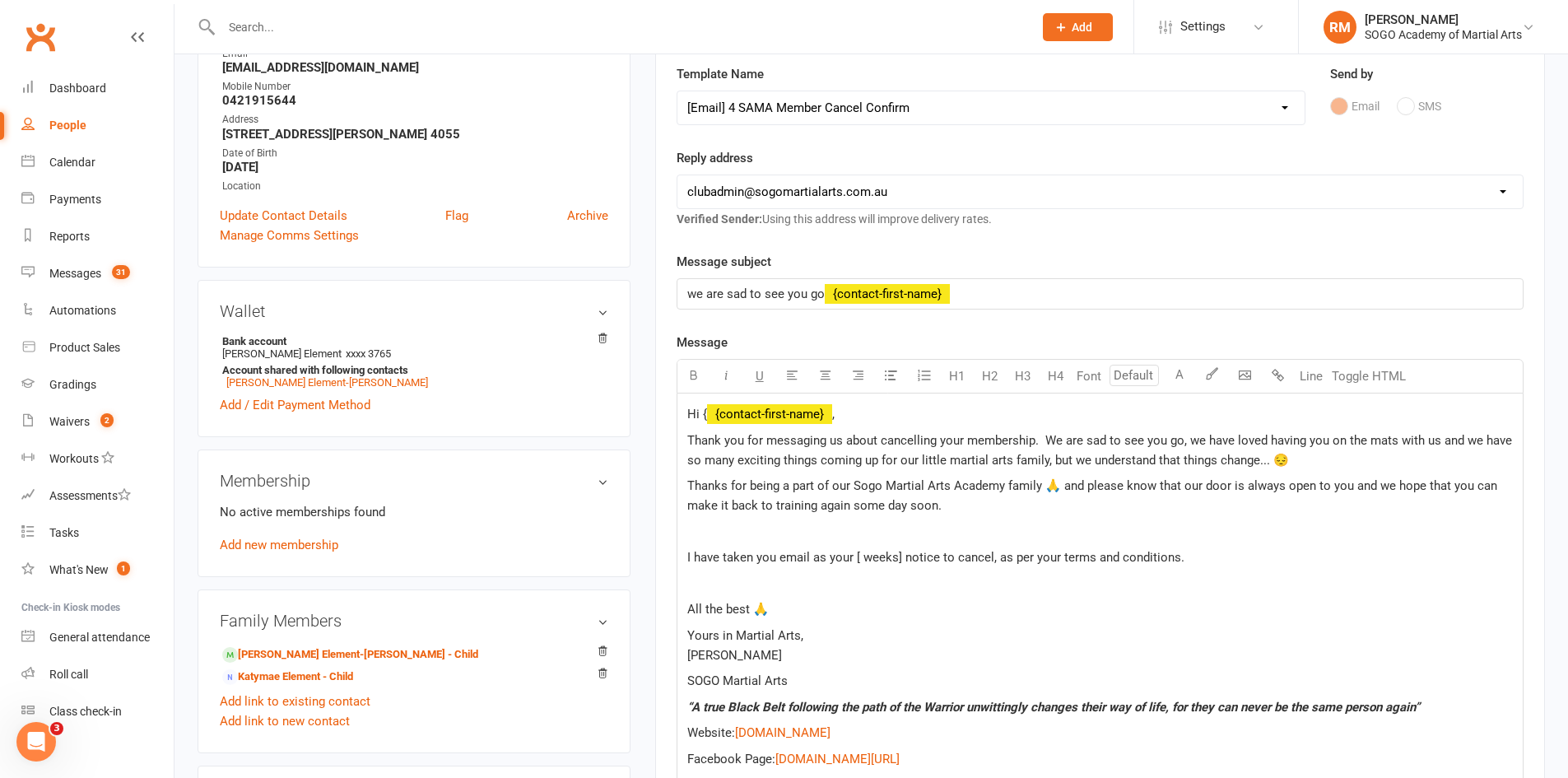
scroll to position [247, 0]
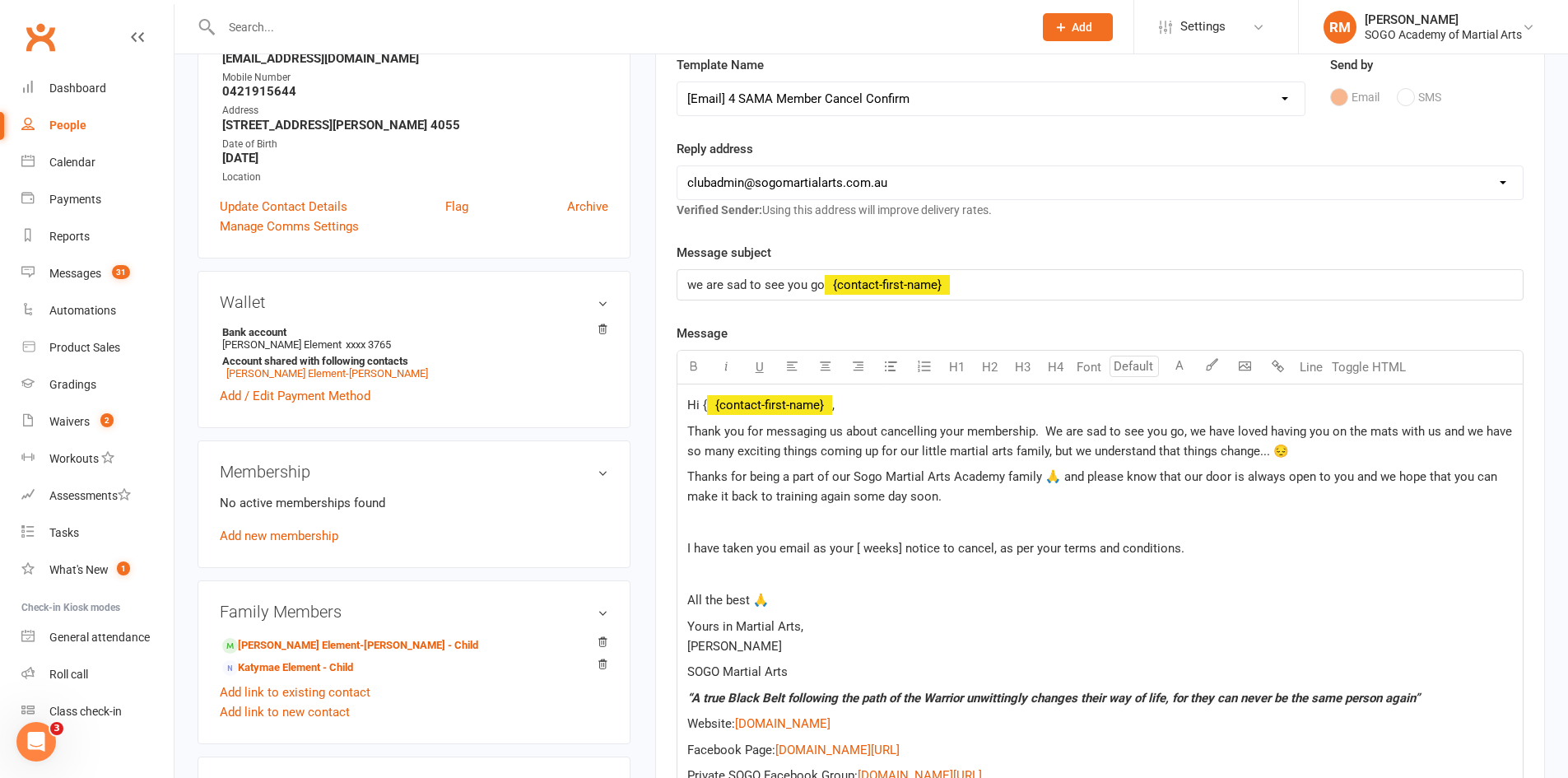
click at [956, 501] on p "Thanks for being a part of our Sogo Martial Arts Academy family 🙏 and please kn…" at bounding box center [1100, 486] width 825 height 39
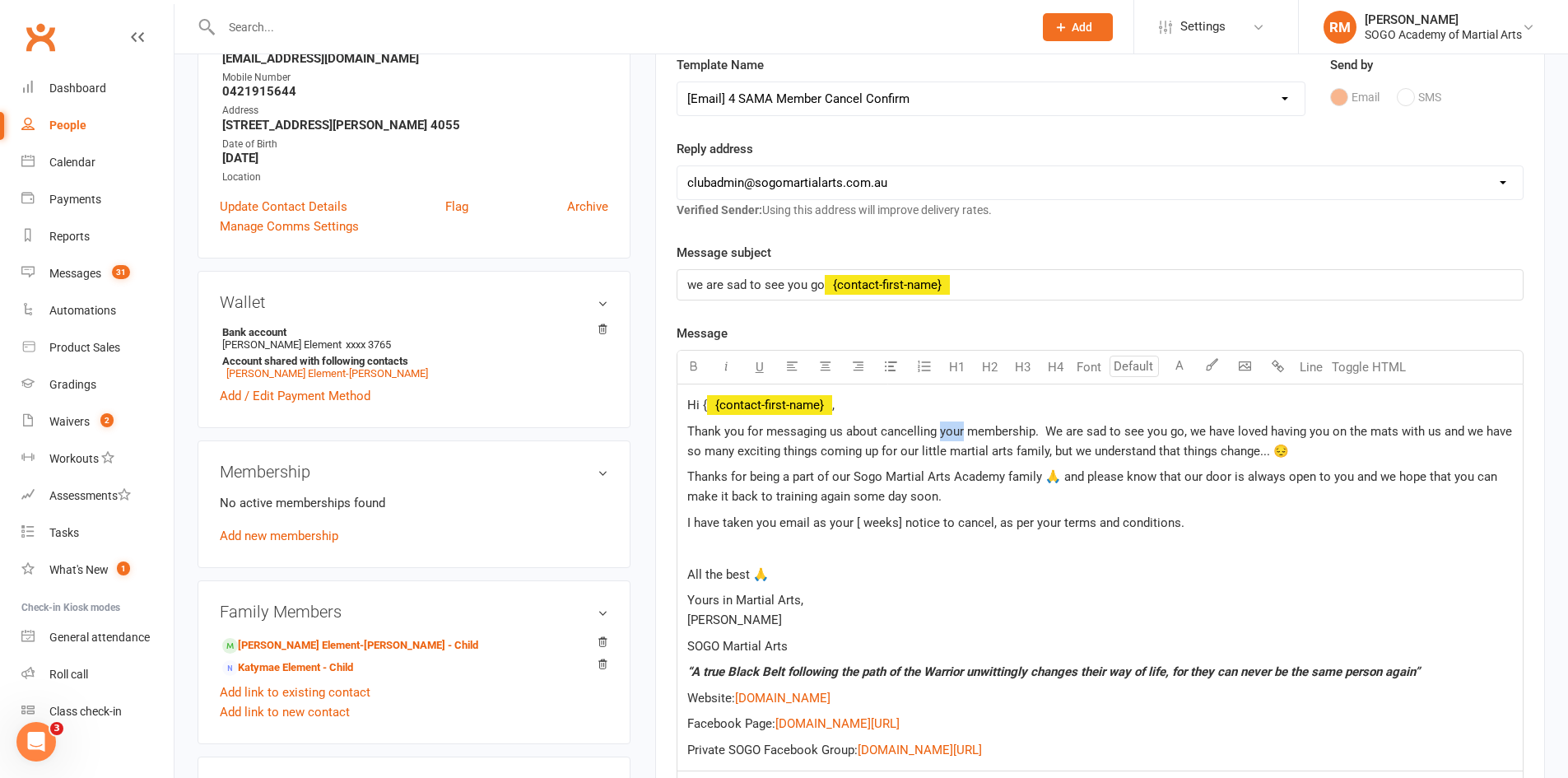
drag, startPoint x: 963, startPoint y: 432, endPoint x: 941, endPoint y: 431, distance: 22.0
click at [941, 431] on span "Thank you for messaging us about cancelling your membership. We are sad to see …" at bounding box center [1101, 441] width 828 height 34
click at [1160, 435] on span "Thank you for messaging us about cancelling [PERSON_NAME] membership. We are sa…" at bounding box center [1101, 441] width 828 height 34
drag, startPoint x: 1322, startPoint y: 430, endPoint x: 1339, endPoint y: 435, distance: 17.7
click at [1339, 435] on span "Thank you for messaging us about cancelling [PERSON_NAME] membership. We are sa…" at bounding box center [1102, 441] width 829 height 34
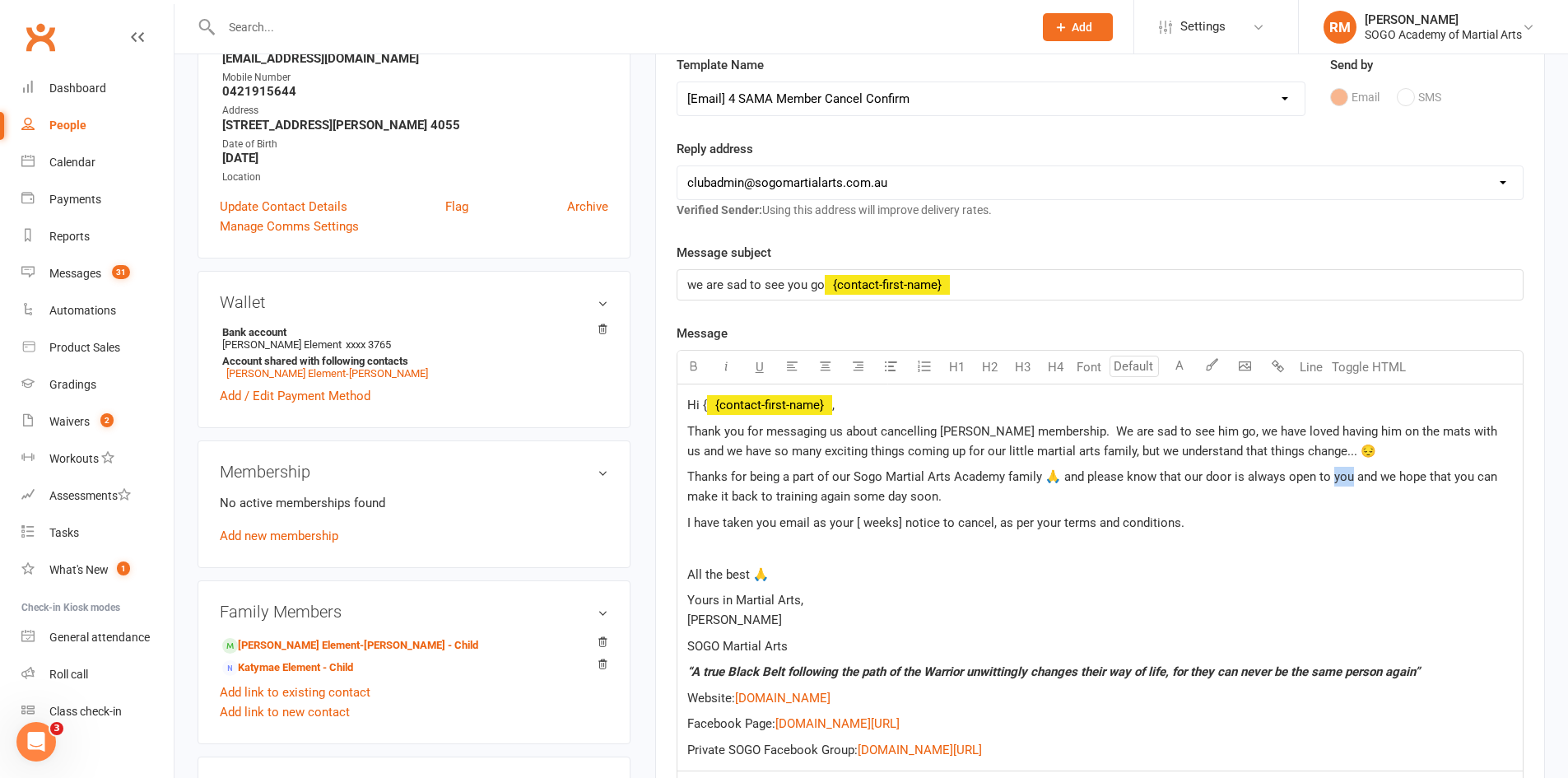
drag, startPoint x: 1340, startPoint y: 482, endPoint x: 1351, endPoint y: 483, distance: 11.0
click at [1351, 483] on span "Thanks for being a part of our Sogo Martial Arts Academy family 🙏 and please kn…" at bounding box center [1094, 486] width 814 height 34
drag, startPoint x: 689, startPoint y: 497, endPoint x: 708, endPoint y: 502, distance: 19.6
click at [708, 502] on span "Thanks for being a part of our Sogo Martial Arts Academy family 🙏 and please kn…" at bounding box center [1094, 486] width 814 height 34
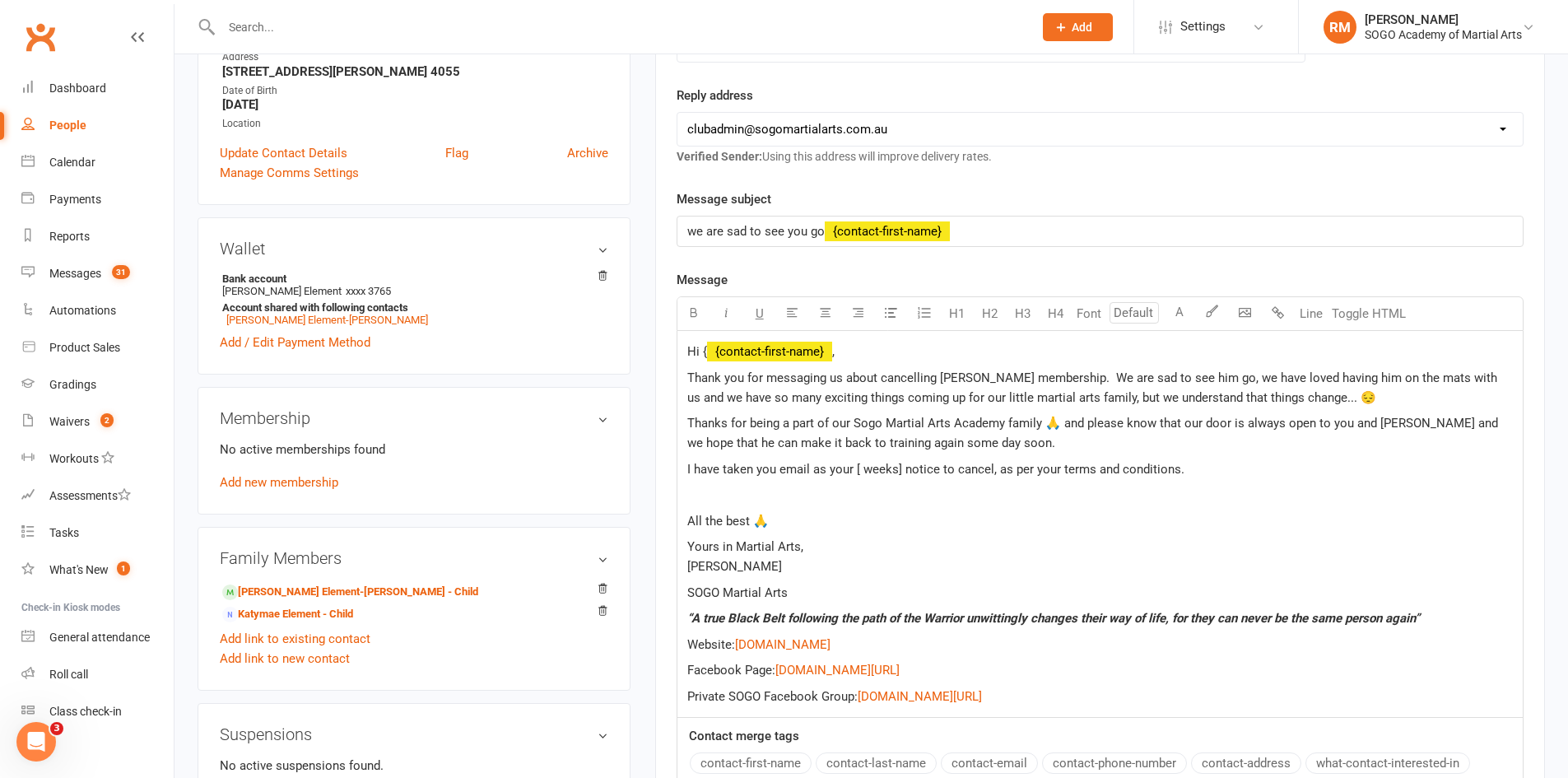
scroll to position [329, 0]
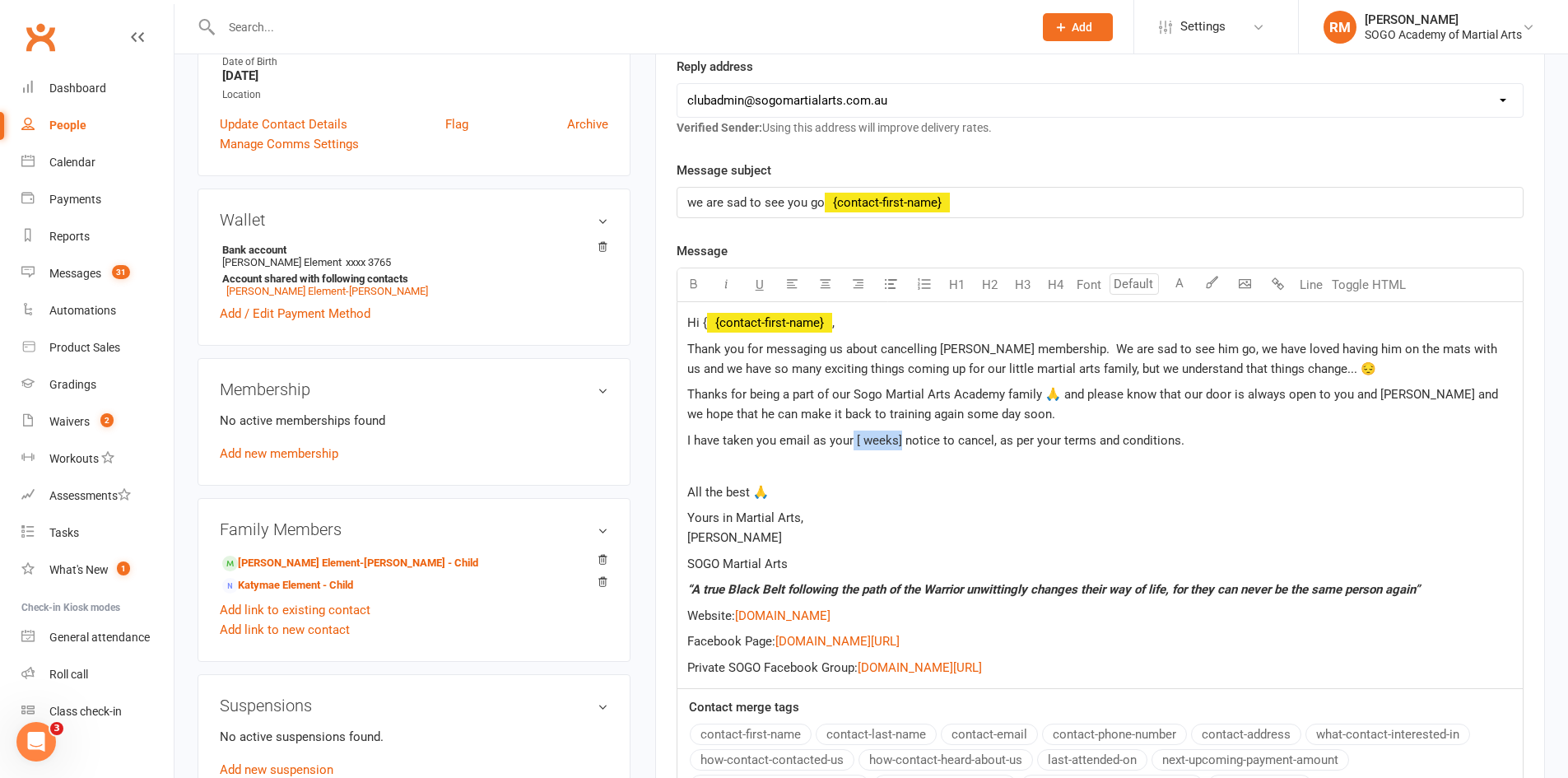
drag, startPoint x: 900, startPoint y: 441, endPoint x: 856, endPoint y: 450, distance: 44.9
click at [854, 448] on span "I have taken you email as your [ weeks] notice to cancel, as per your terms and…" at bounding box center [936, 440] width 497 height 15
click at [921, 473] on p at bounding box center [1100, 466] width 825 height 20
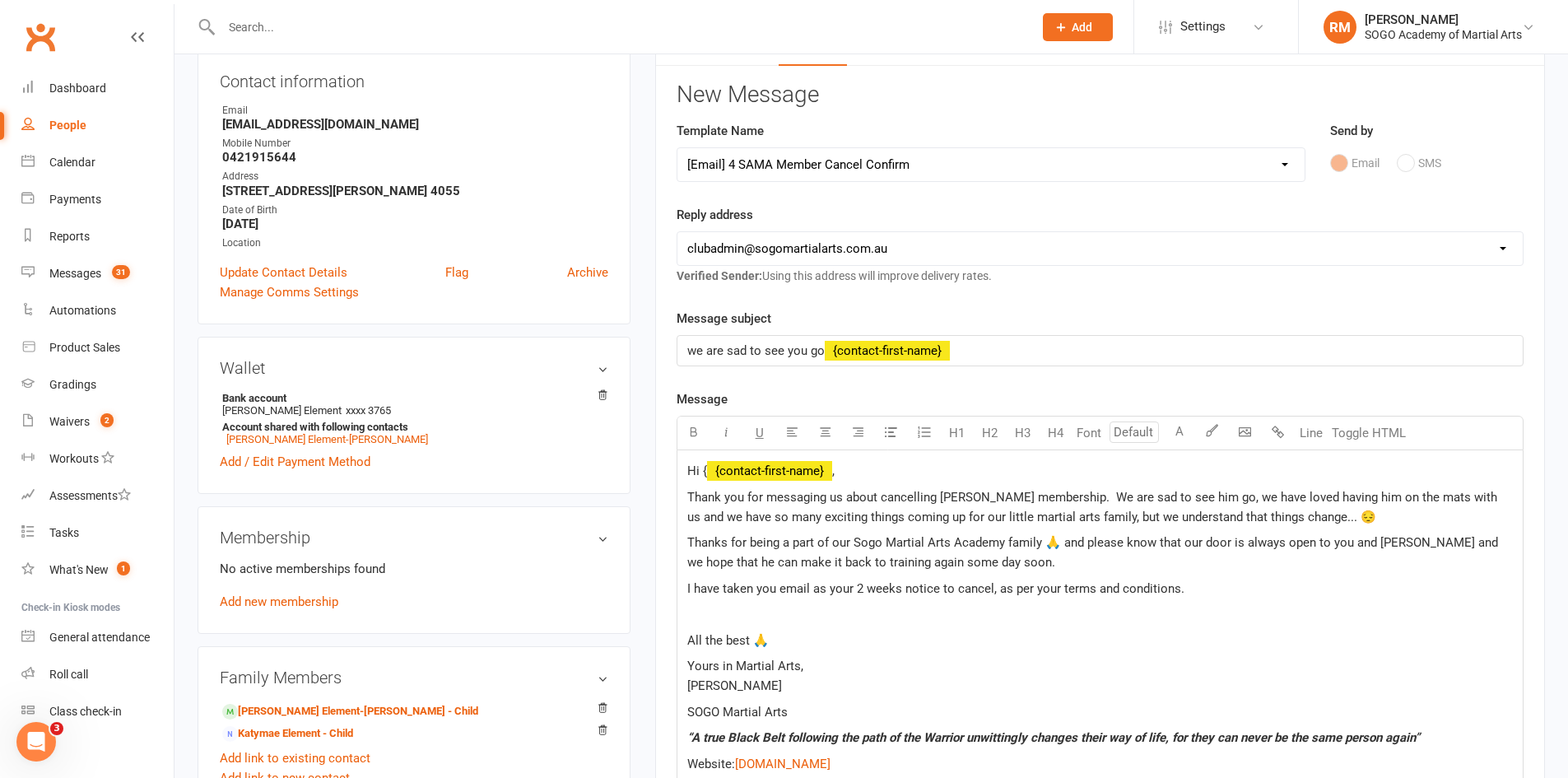
scroll to position [247, 0]
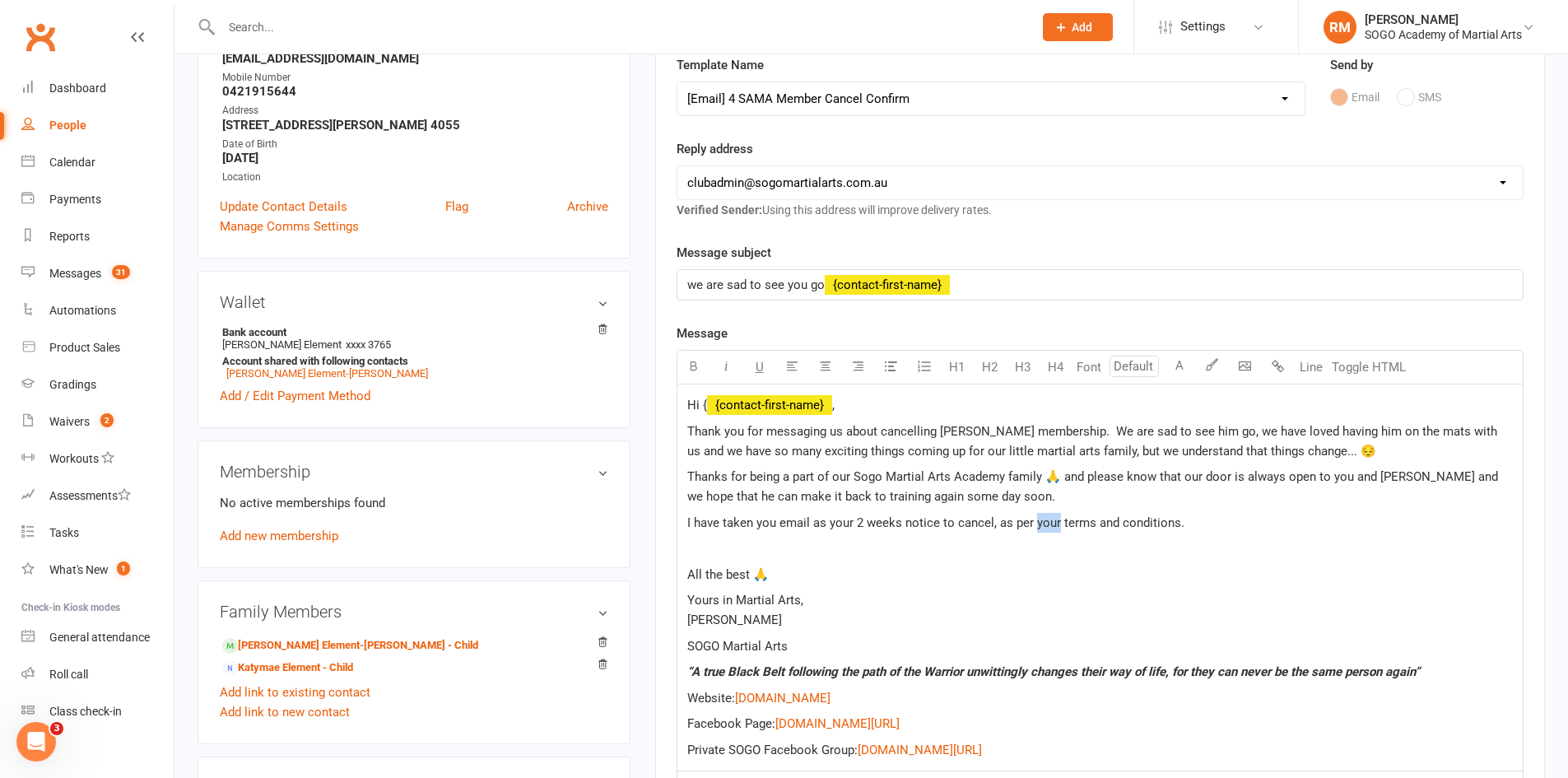
drag, startPoint x: 1033, startPoint y: 528, endPoint x: 1057, endPoint y: 531, distance: 24.2
click at [1057, 531] on p "I have taken you email as your 2 weeks notice to cancel, as per your terms and …" at bounding box center [1100, 523] width 825 height 20
click at [1094, 552] on p at bounding box center [1100, 548] width 825 height 20
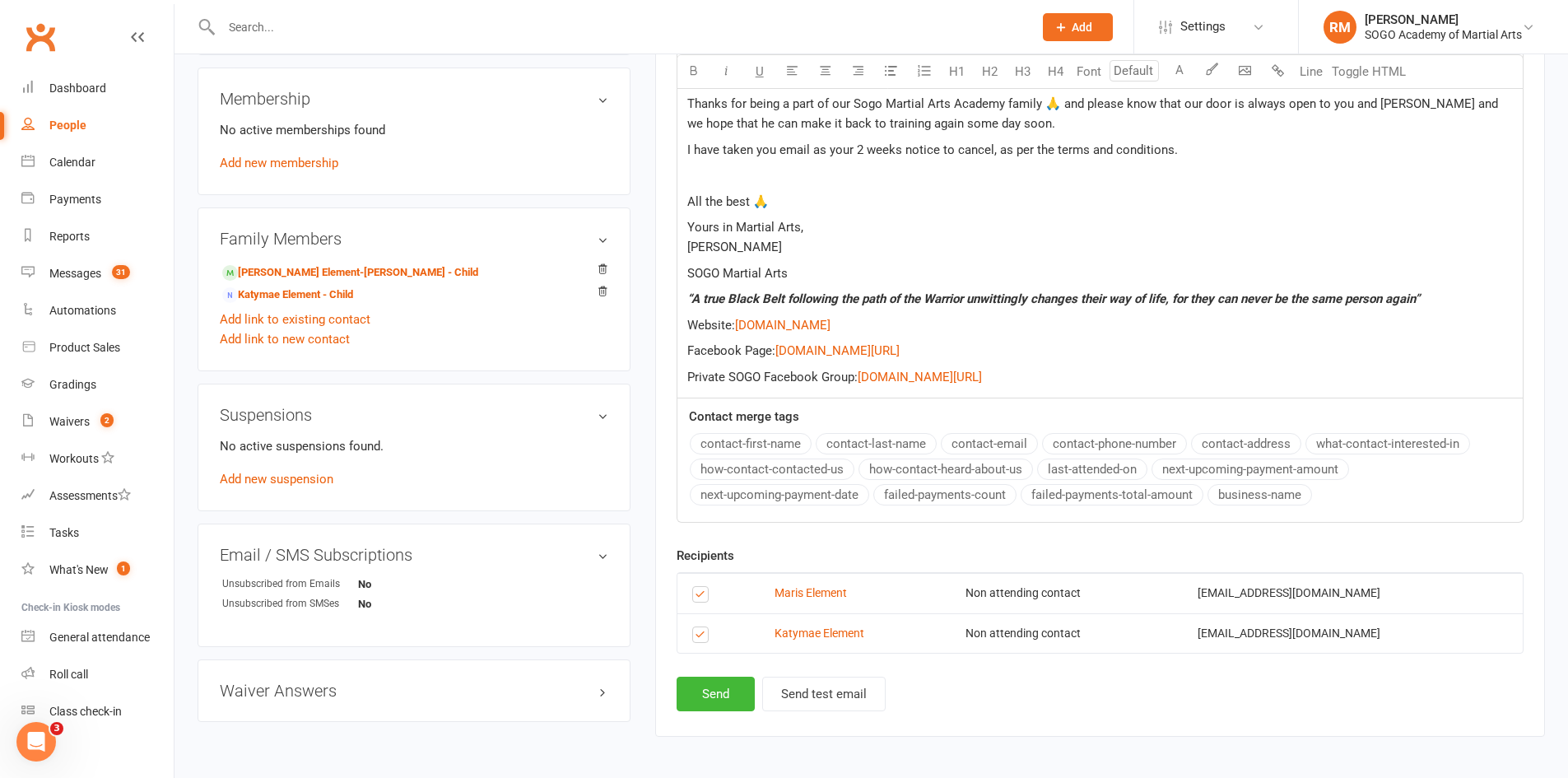
scroll to position [659, 0]
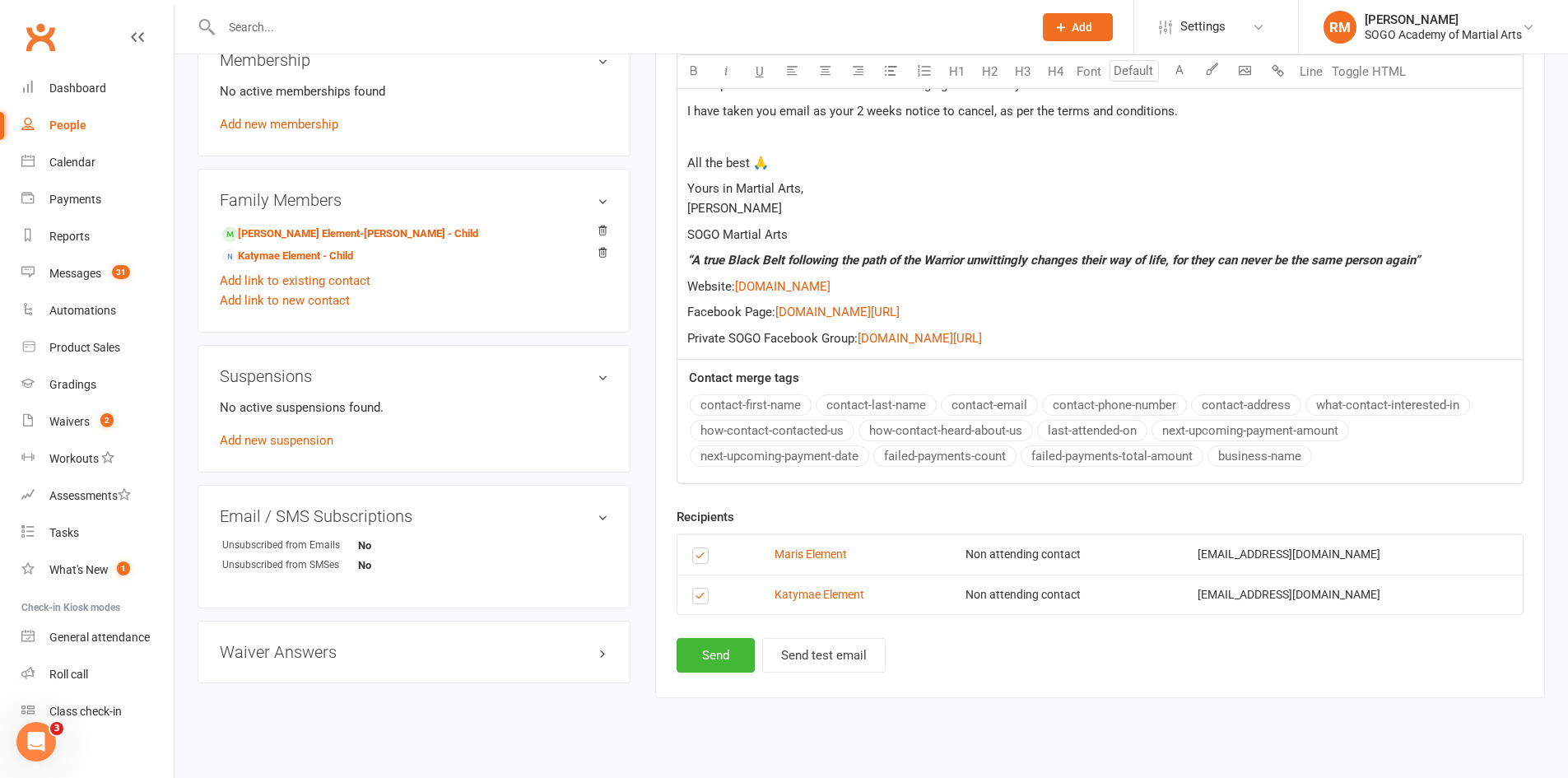
click at [696, 598] on label at bounding box center [703, 598] width 23 height 0
click at [696, 589] on input "checkbox" at bounding box center [698, 589] width 11 height 0
click at [731, 661] on button "Send" at bounding box center [716, 655] width 79 height 34
select select
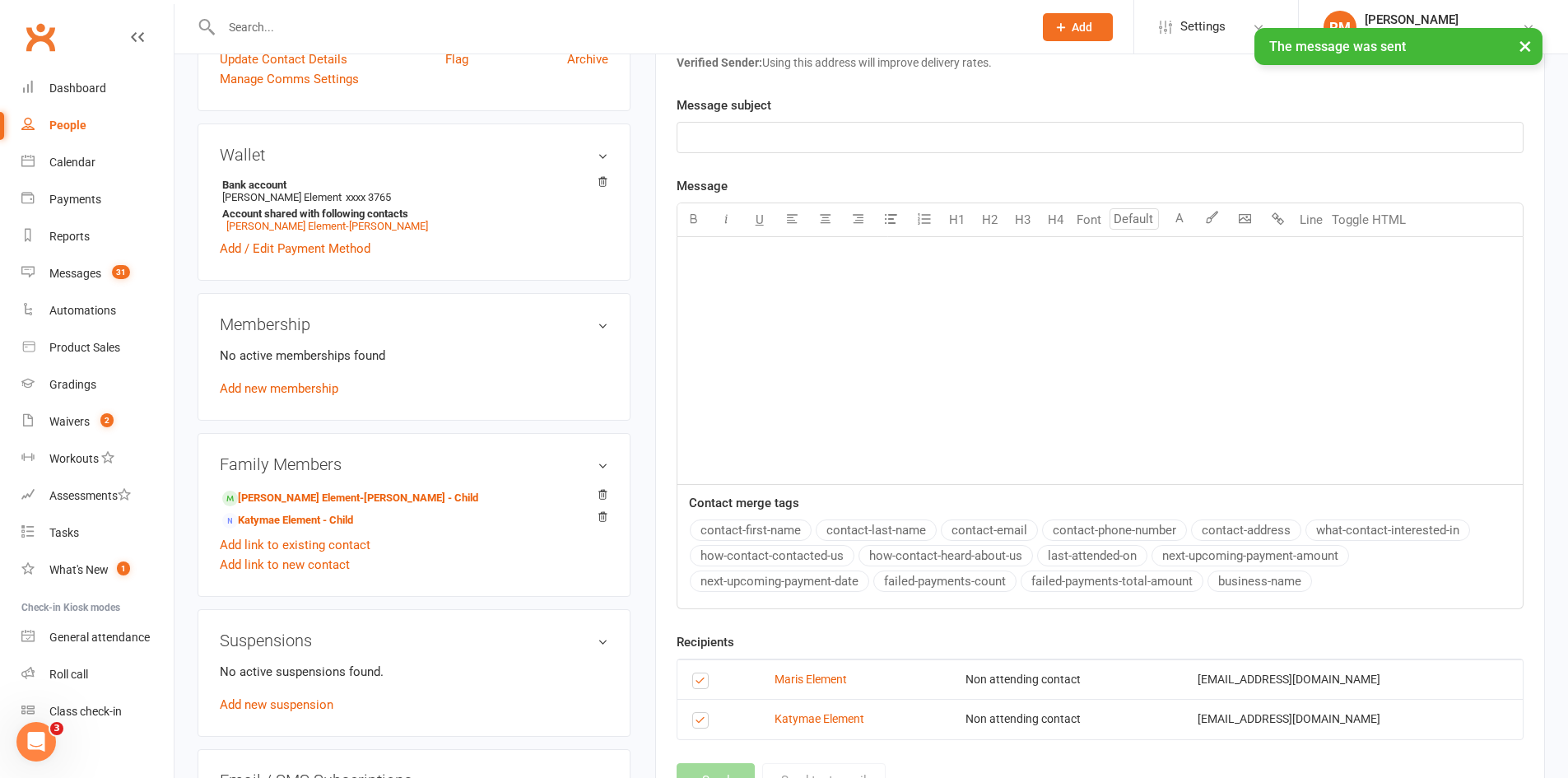
scroll to position [165, 0]
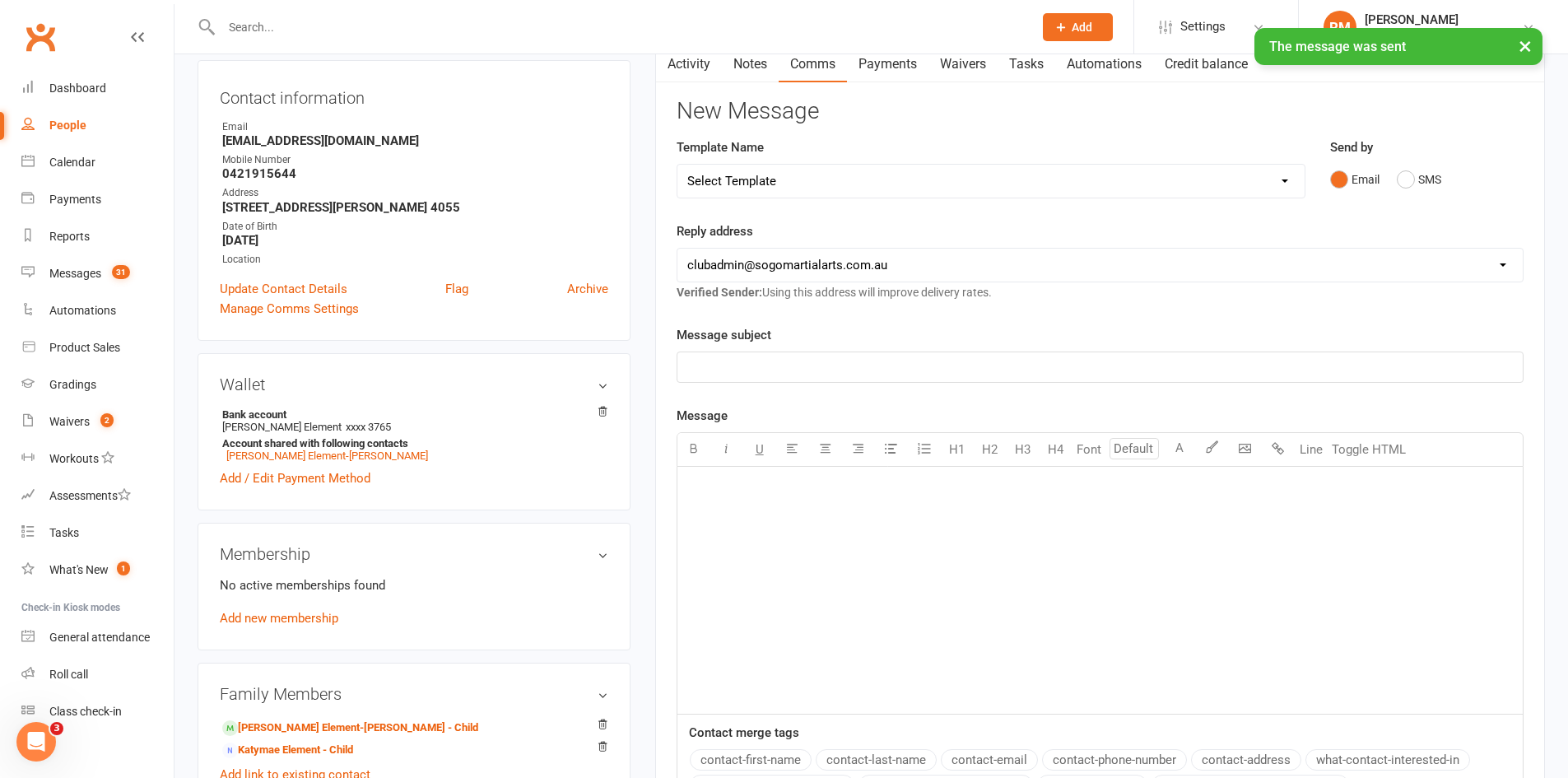
click at [283, 23] on input "text" at bounding box center [619, 28] width 805 height 23
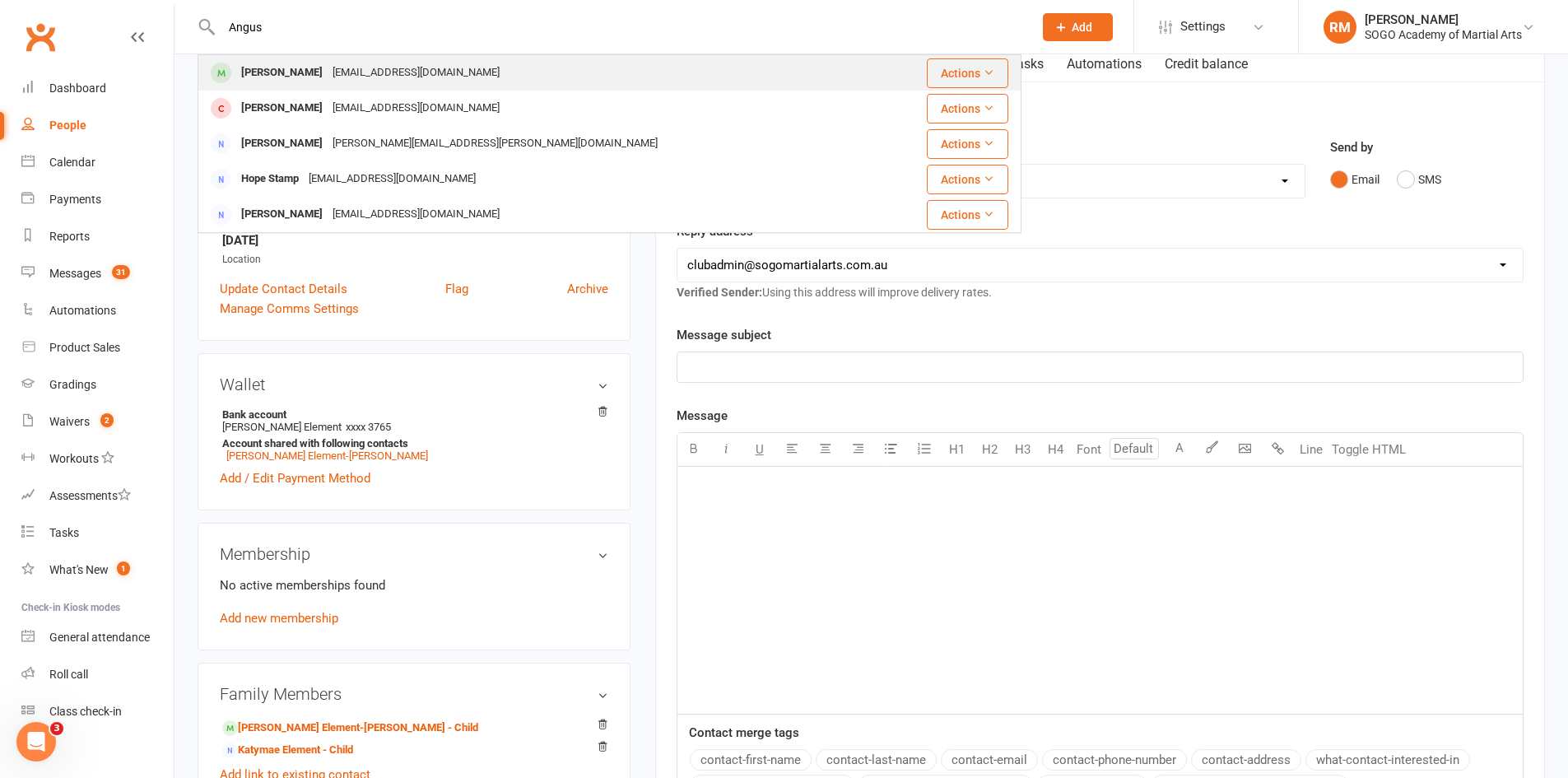
type input "Angus"
click at [278, 69] on div "[PERSON_NAME]" at bounding box center [282, 73] width 91 height 24
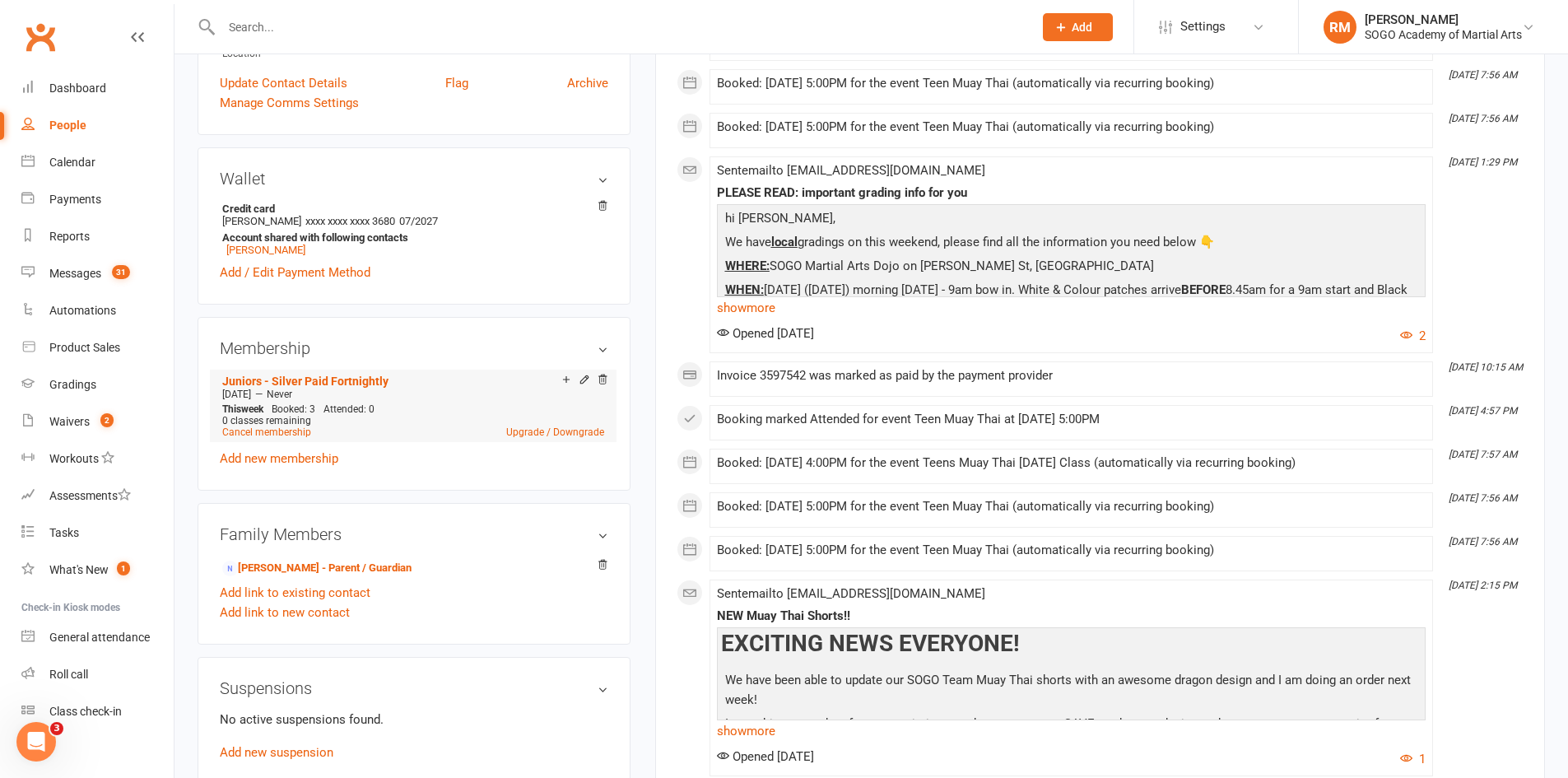
scroll to position [412, 0]
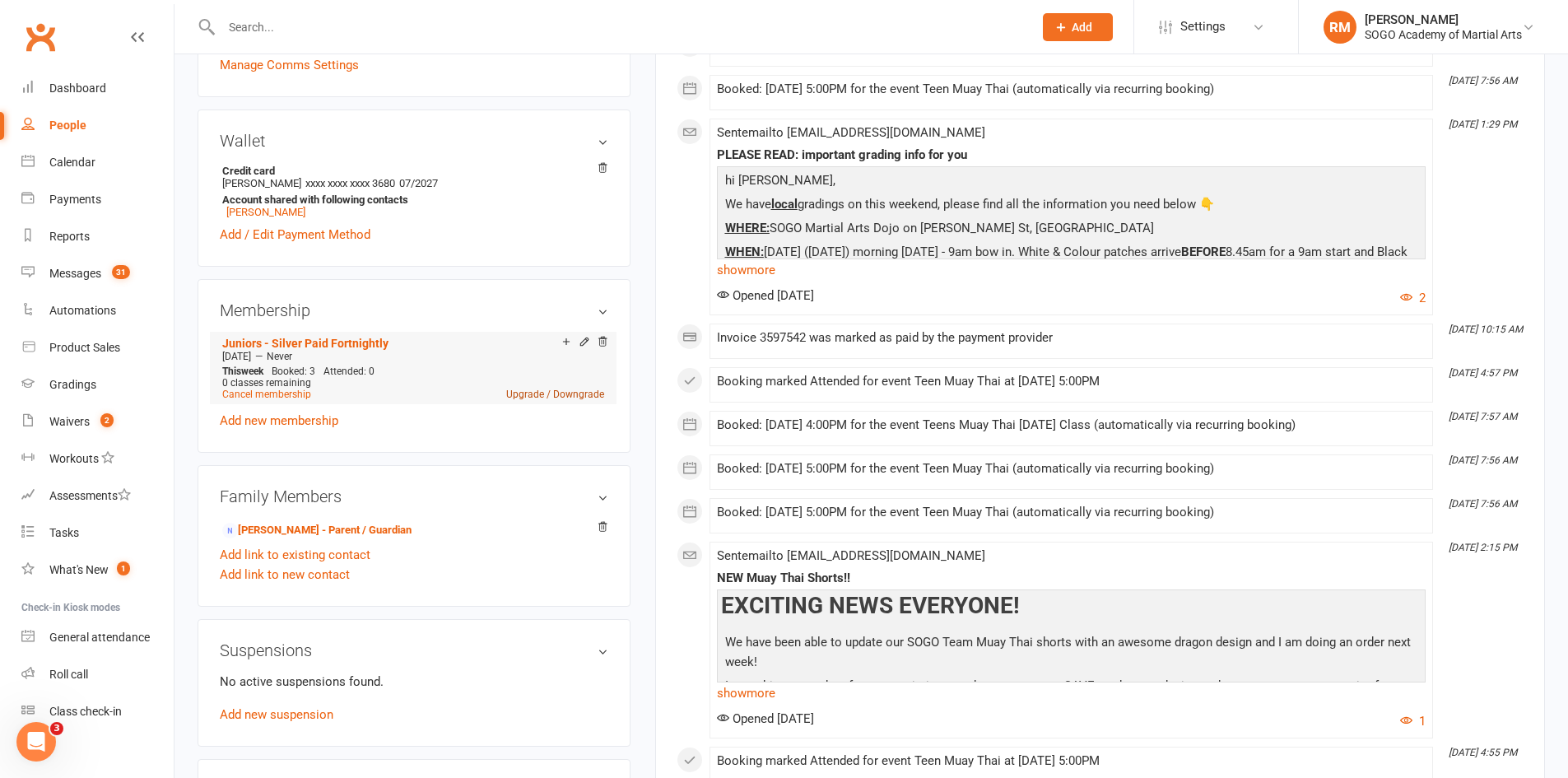
click at [528, 395] on link "Upgrade / Downgrade" at bounding box center [555, 394] width 98 height 12
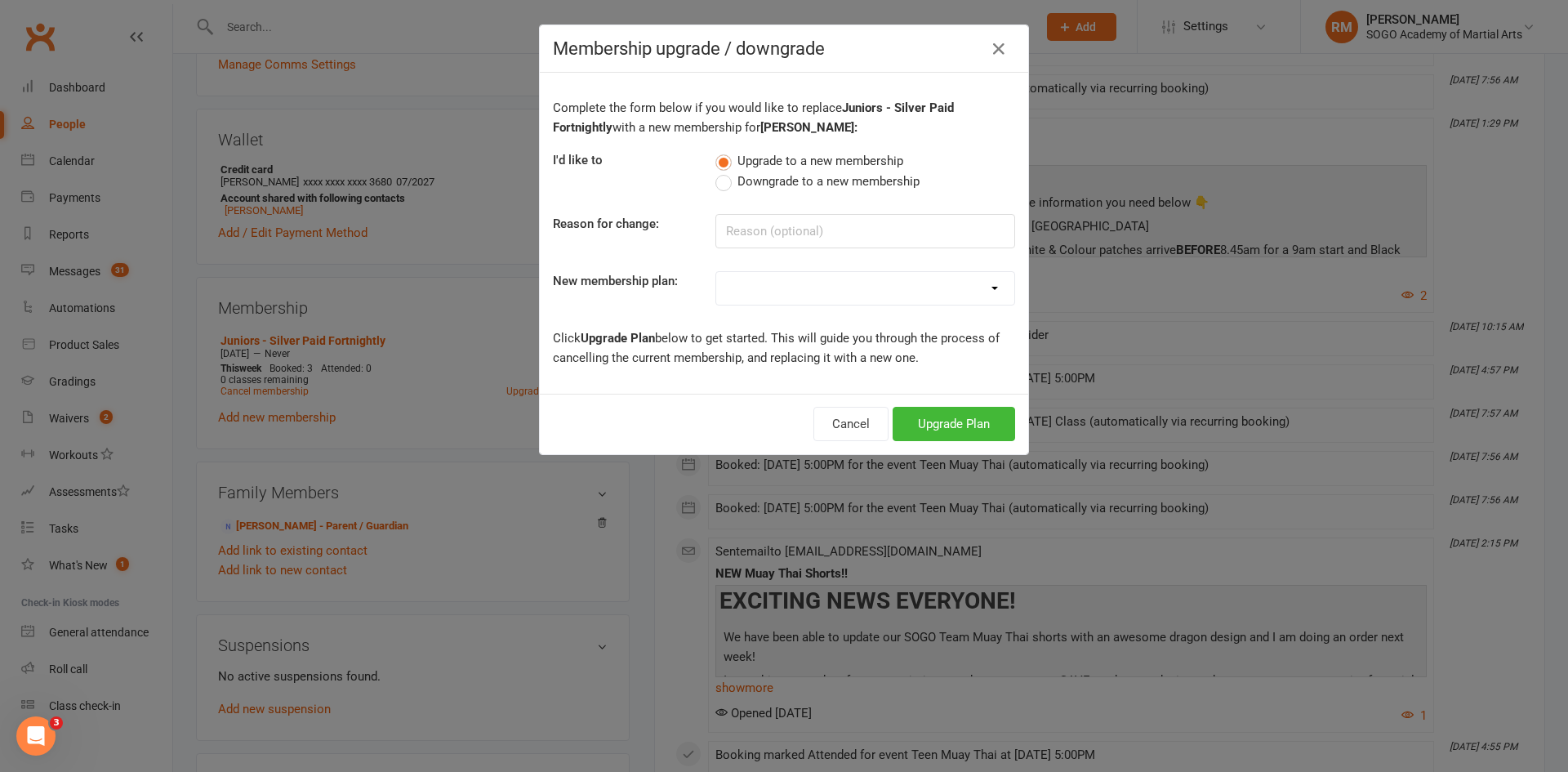
click at [742, 185] on span "Downgrade to a new membership" at bounding box center [829, 180] width 182 height 17
click at [726, 172] on input "Downgrade to a new membership" at bounding box center [720, 172] width 11 height 0
click at [767, 223] on input at bounding box center [865, 231] width 300 height 34
type input "back to only 2 days a week"
click at [846, 421] on button "Cancel" at bounding box center [835, 424] width 75 height 34
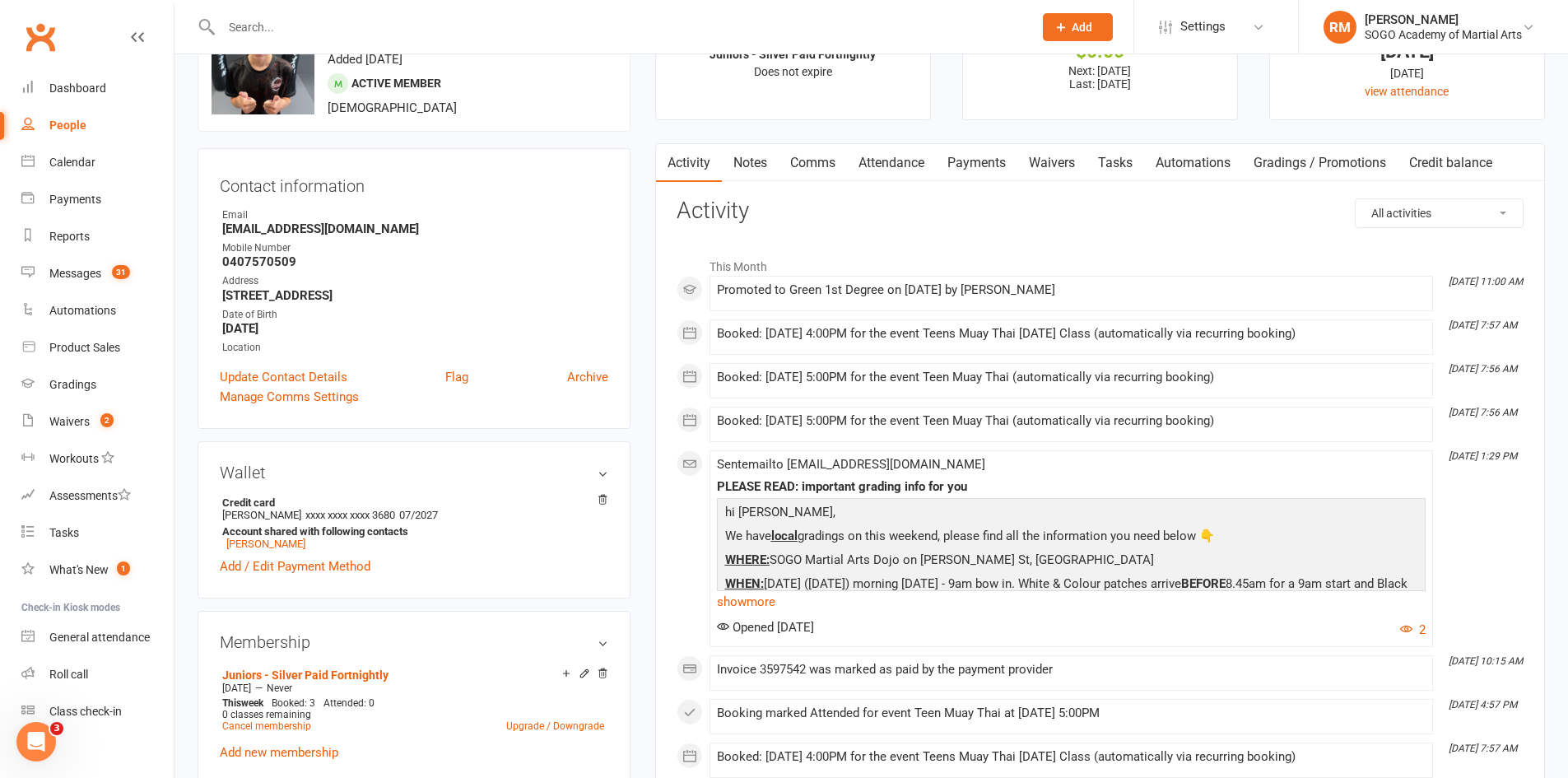
scroll to position [0, 0]
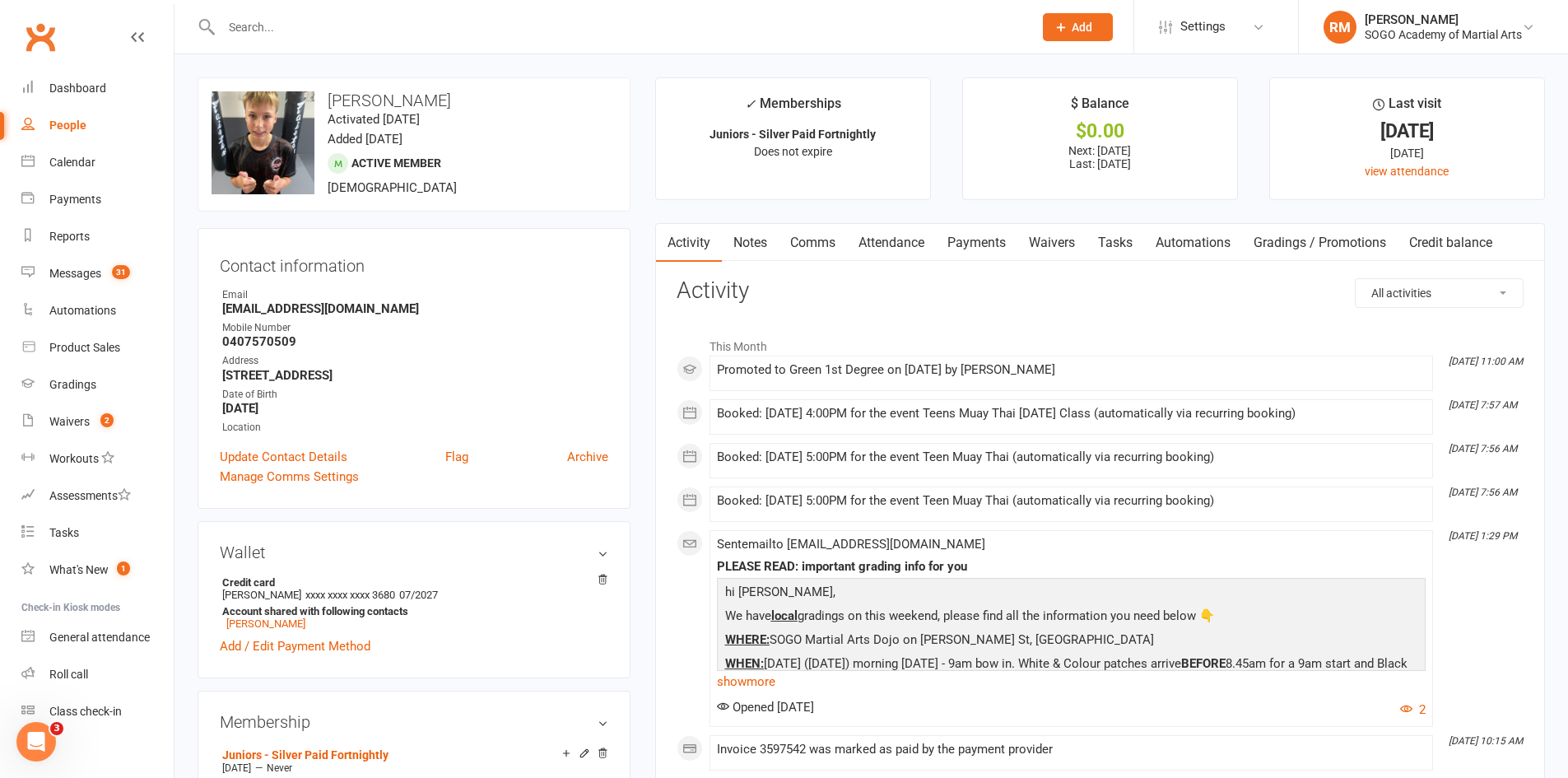
click at [964, 241] on link "Payments" at bounding box center [977, 242] width 82 height 38
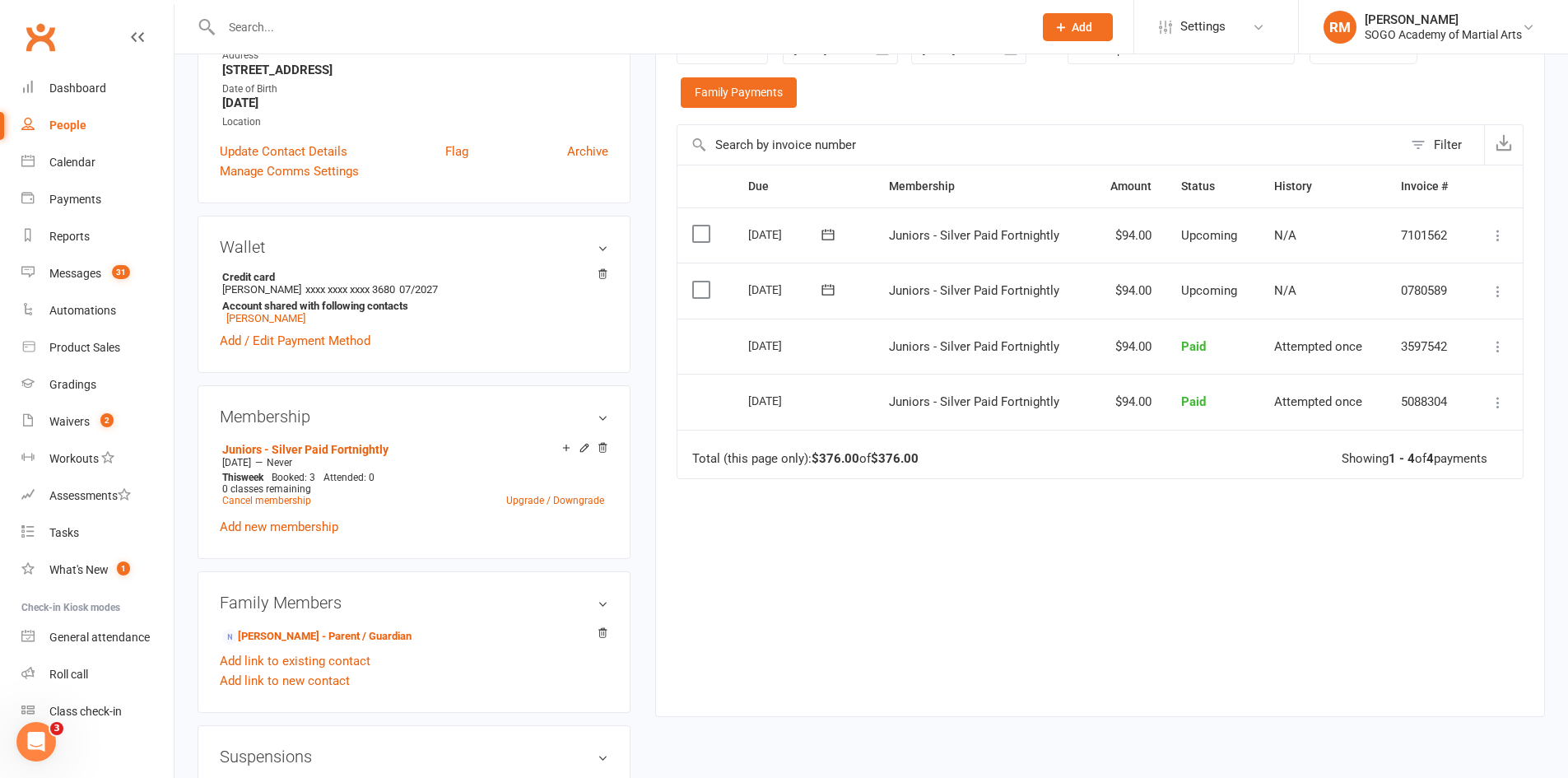
scroll to position [329, 0]
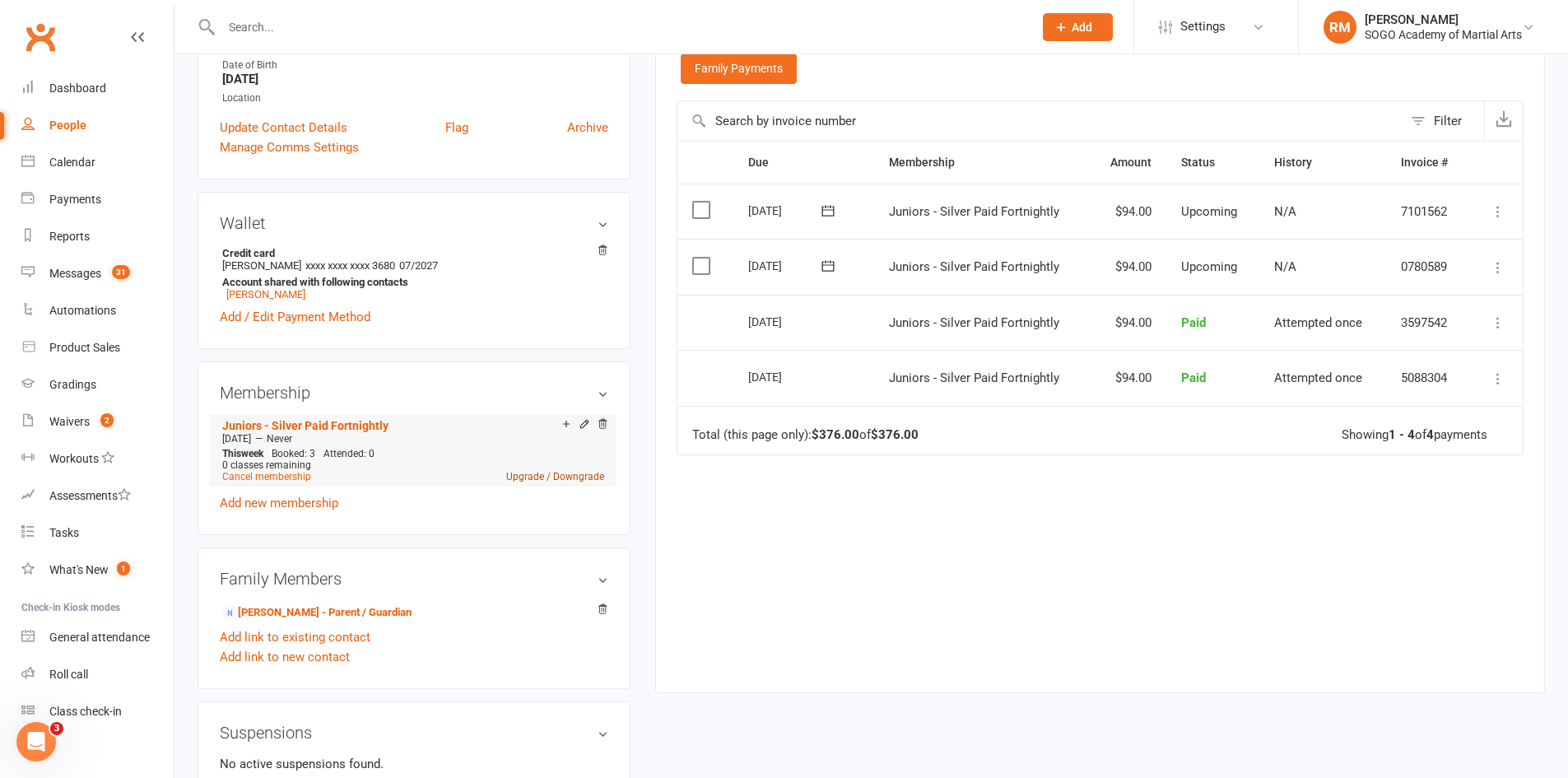
click at [561, 476] on link "Upgrade / Downgrade" at bounding box center [555, 477] width 98 height 12
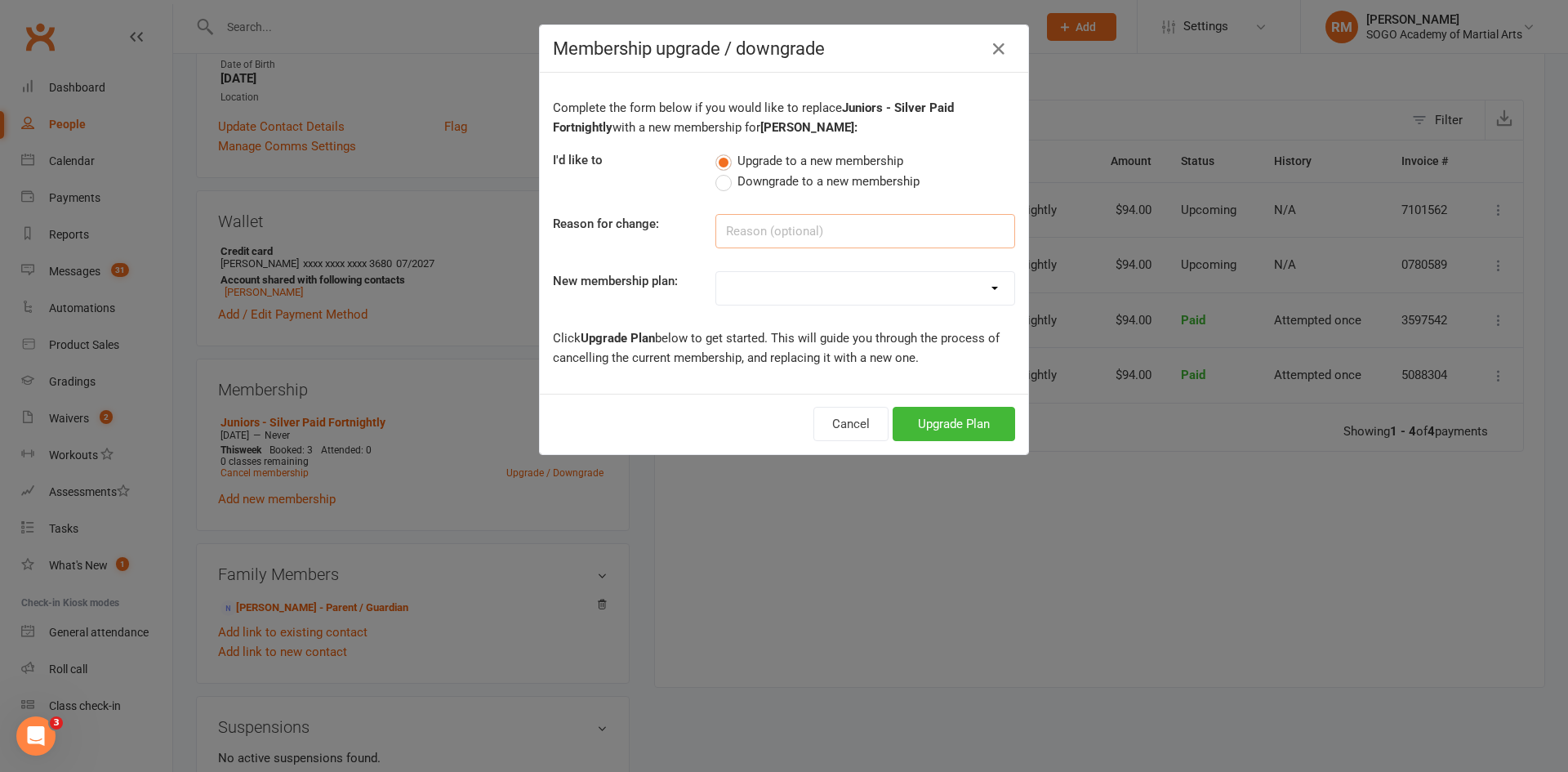
click at [778, 235] on input at bounding box center [865, 231] width 300 height 34
click at [793, 177] on span "Downgrade to a new membership" at bounding box center [829, 180] width 182 height 17
click at [726, 172] on input "Downgrade to a new membership" at bounding box center [720, 172] width 11 height 0
click at [773, 232] on input at bounding box center [865, 231] width 300 height 34
type input "down to only 2 days a week"
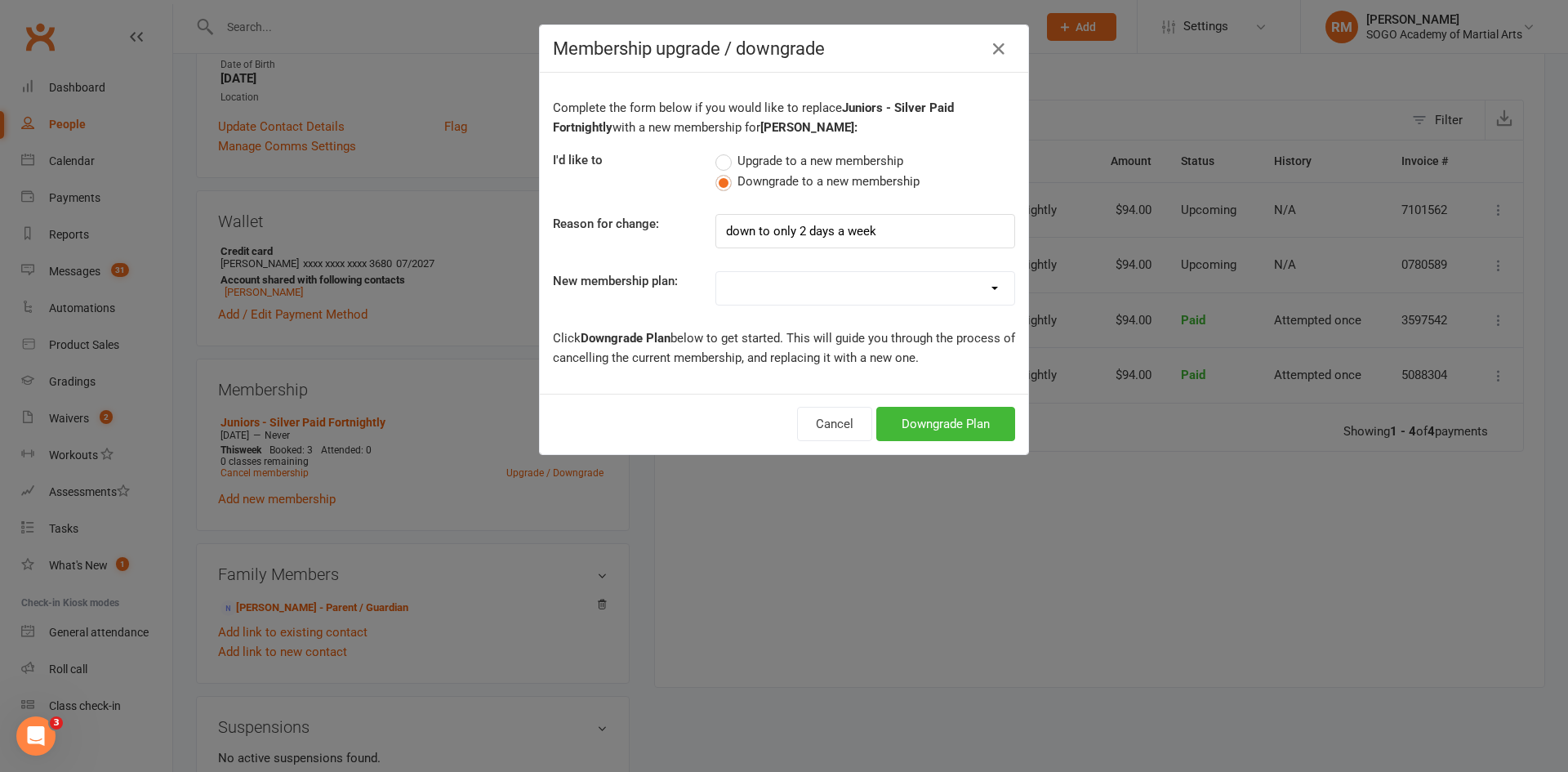
click at [766, 295] on select "Adult Trial 2 Week $49 T-Shirt Adult Trial 2 Week FREE Adult Trial 3 Week FREE …" at bounding box center [865, 288] width 298 height 32
select select "18"
click at [716, 272] on select "Adult Trial 2 Week $49 T-Shirt Adult Trial 2 Week FREE Adult Trial 3 Week FREE …" at bounding box center [865, 288] width 298 height 32
click at [925, 423] on button "Downgrade Plan" at bounding box center [946, 424] width 139 height 34
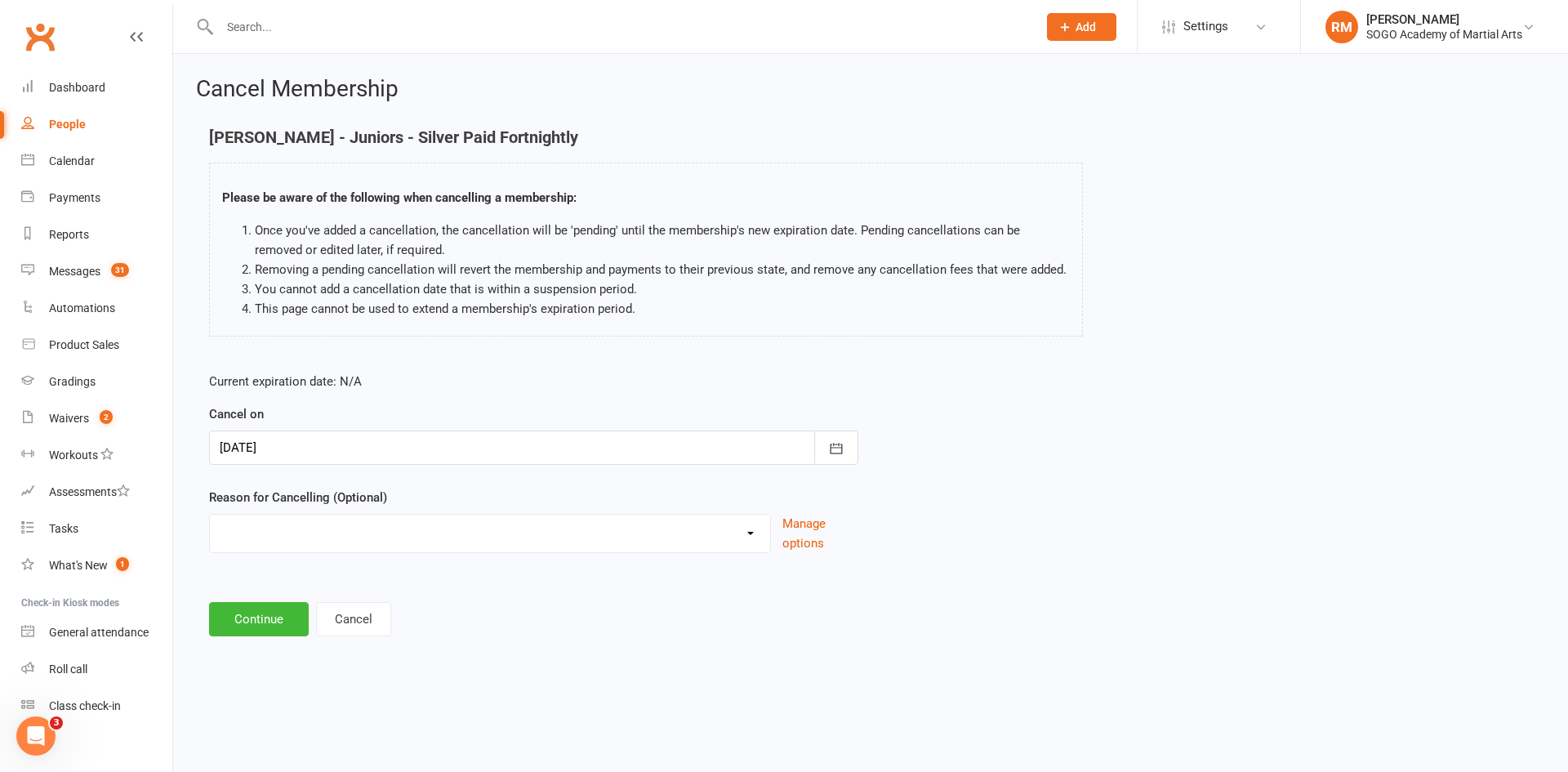
click at [295, 532] on select "Downgrading Membership Holiday Injury joined up Moving Away payment didn't go t…" at bounding box center [490, 531] width 560 height 32
select select "0"
click at [210, 515] on select "Downgrading Membership Holiday Injury joined up Moving Away payment didn't go t…" at bounding box center [490, 531] width 560 height 32
click at [252, 623] on button "Continue" at bounding box center [259, 619] width 99 height 34
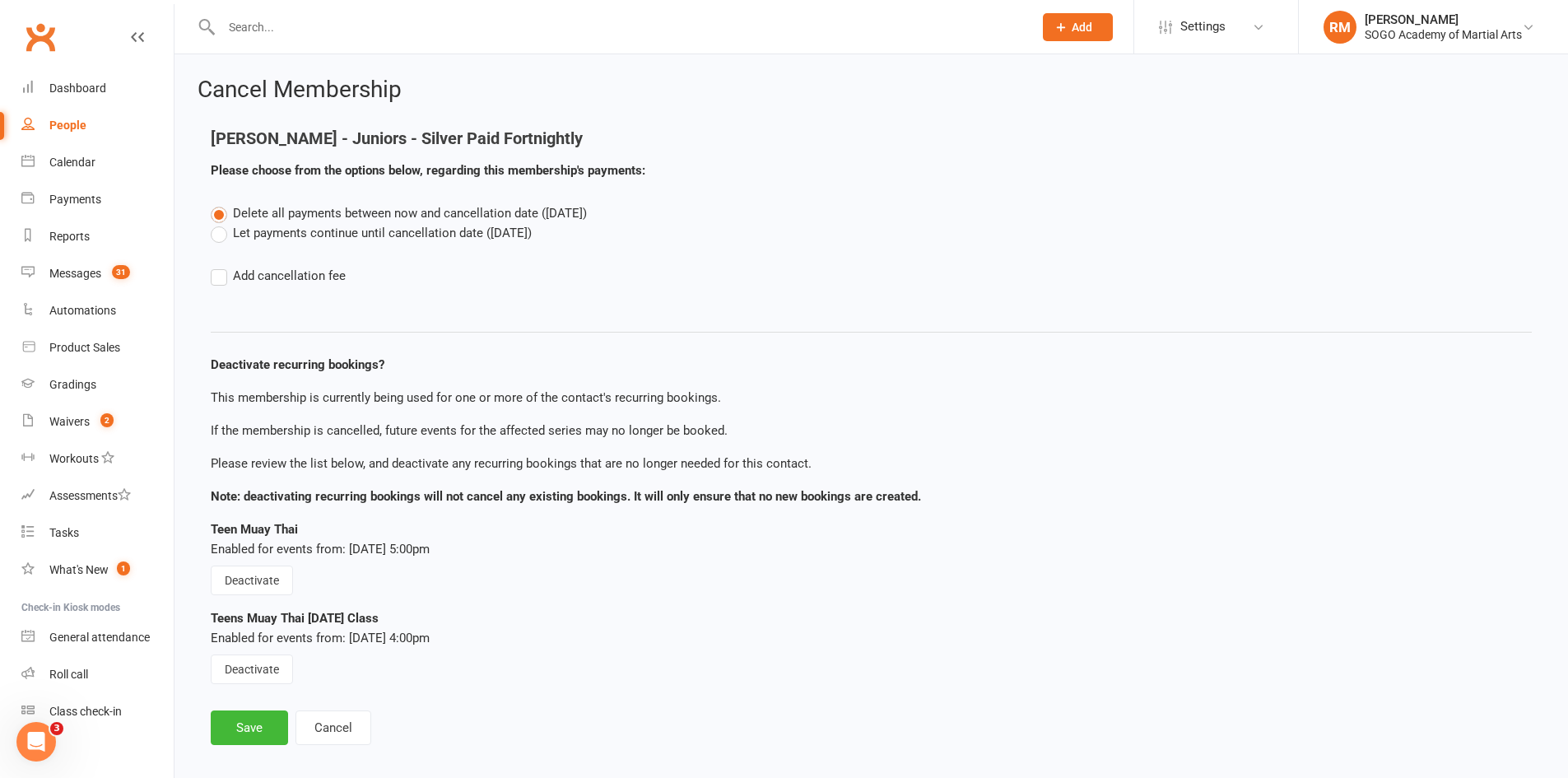
click at [316, 231] on label "Let payments continue until cancellation date ([DATE])" at bounding box center [371, 233] width 321 height 20
click at [221, 223] on input "Let payments continue until cancellation date ([DATE])" at bounding box center [216, 223] width 11 height 0
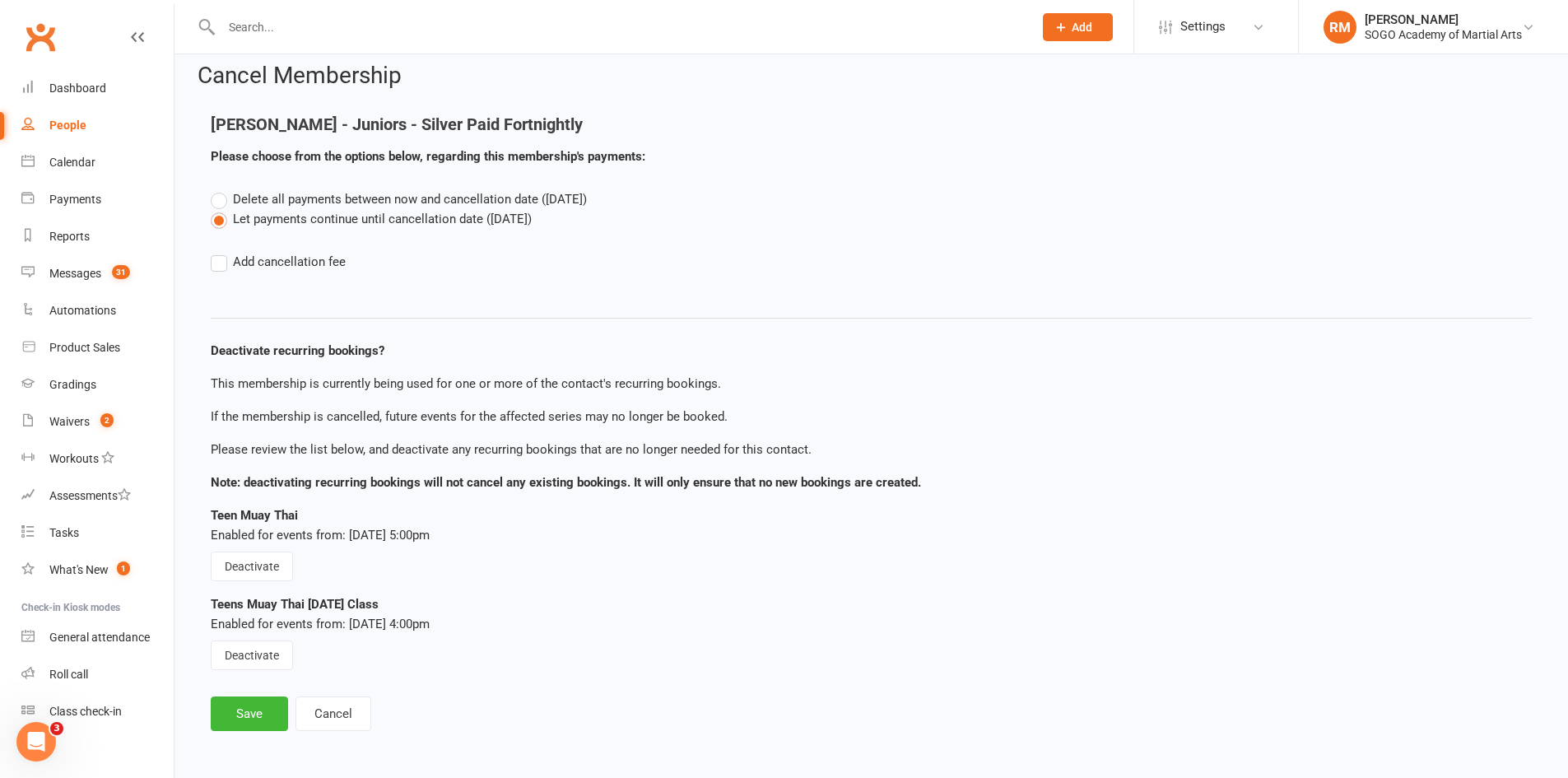
scroll to position [18, 0]
click at [265, 651] on button "Deactivate" at bounding box center [251, 652] width 83 height 29
click at [267, 716] on button "Save" at bounding box center [249, 710] width 78 height 34
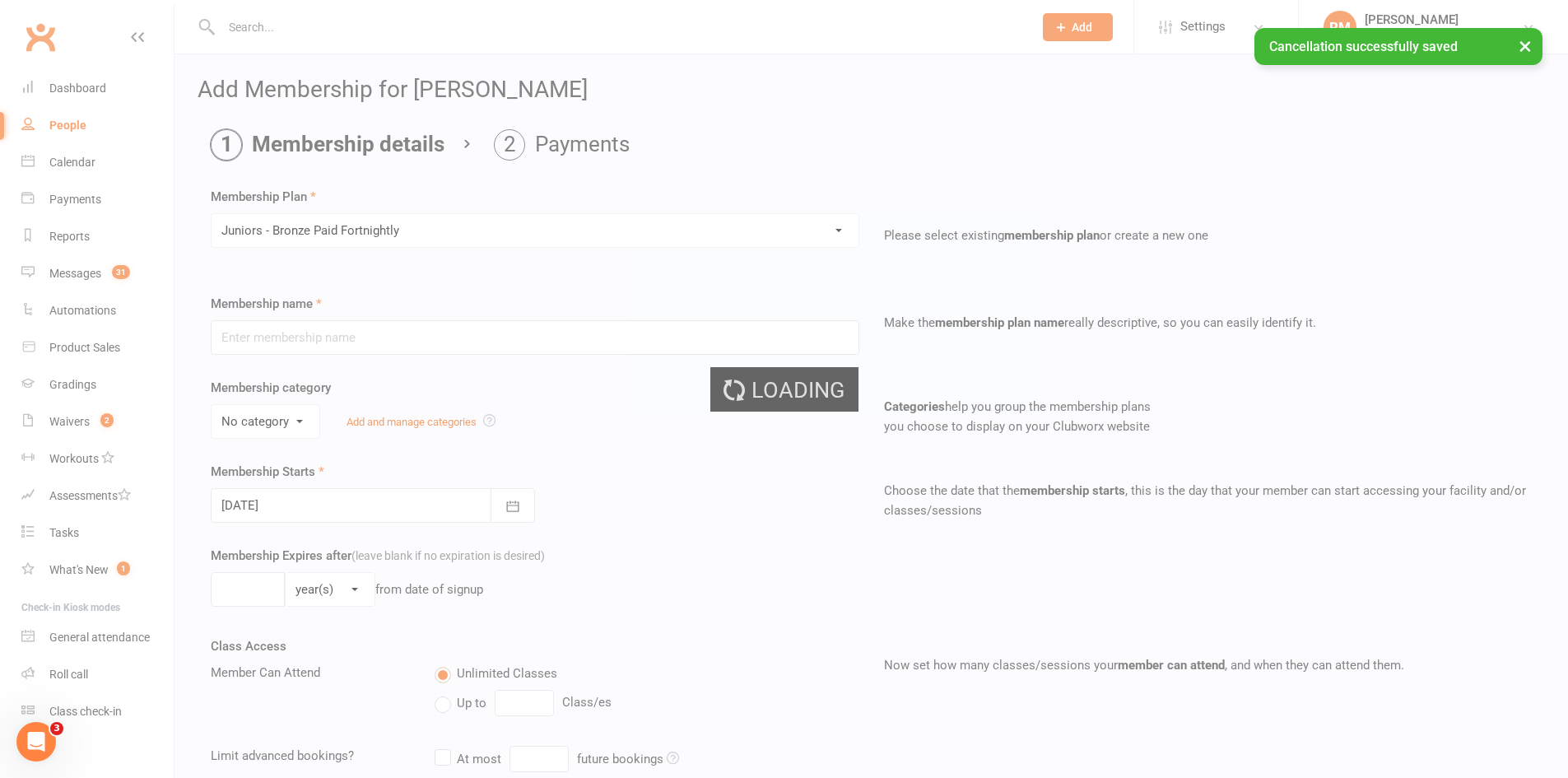
type input "Juniors - Bronze Paid Fortnightly"
select select "1"
type input "0"
type input "2"
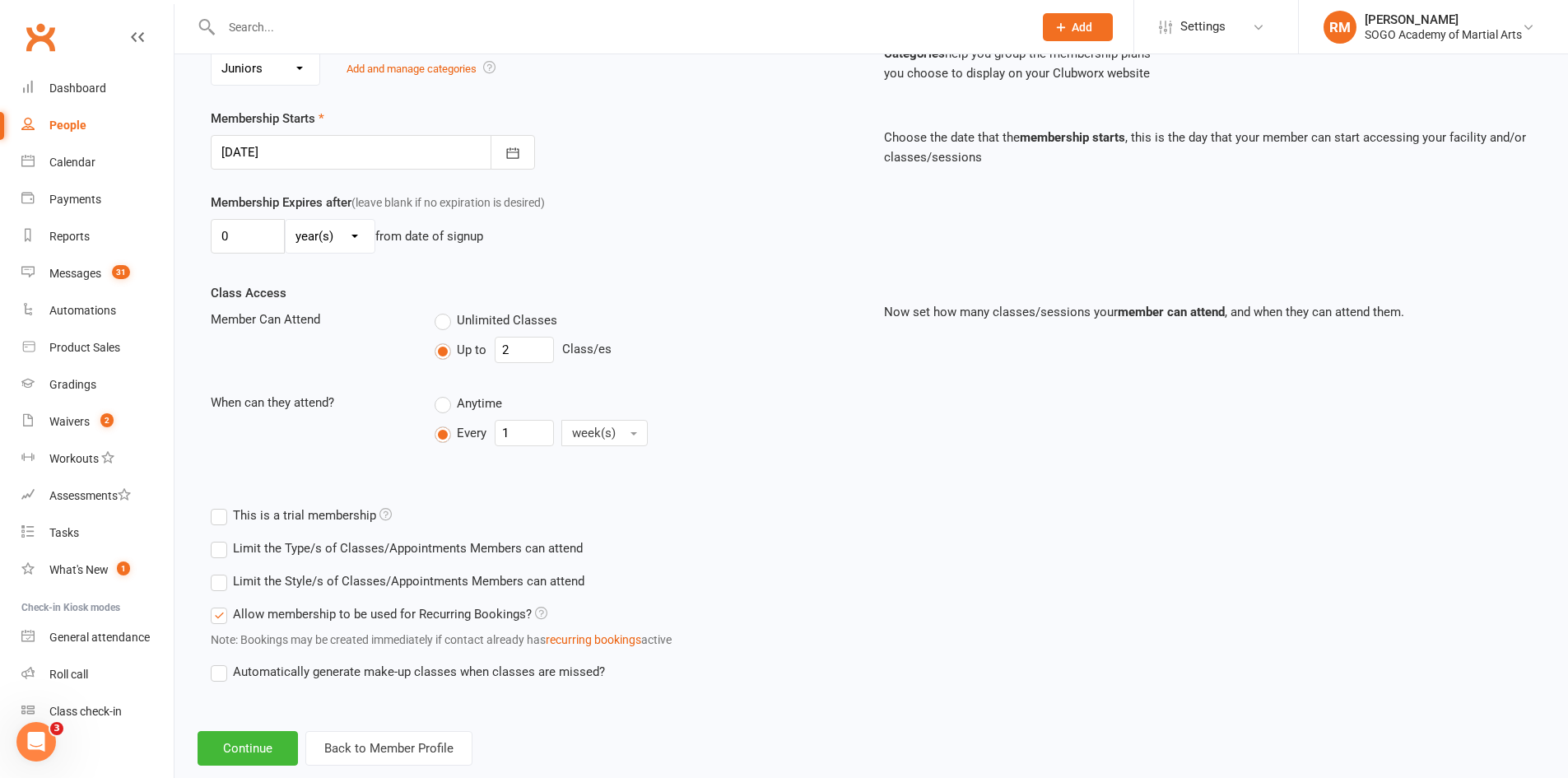
scroll to position [389, 0]
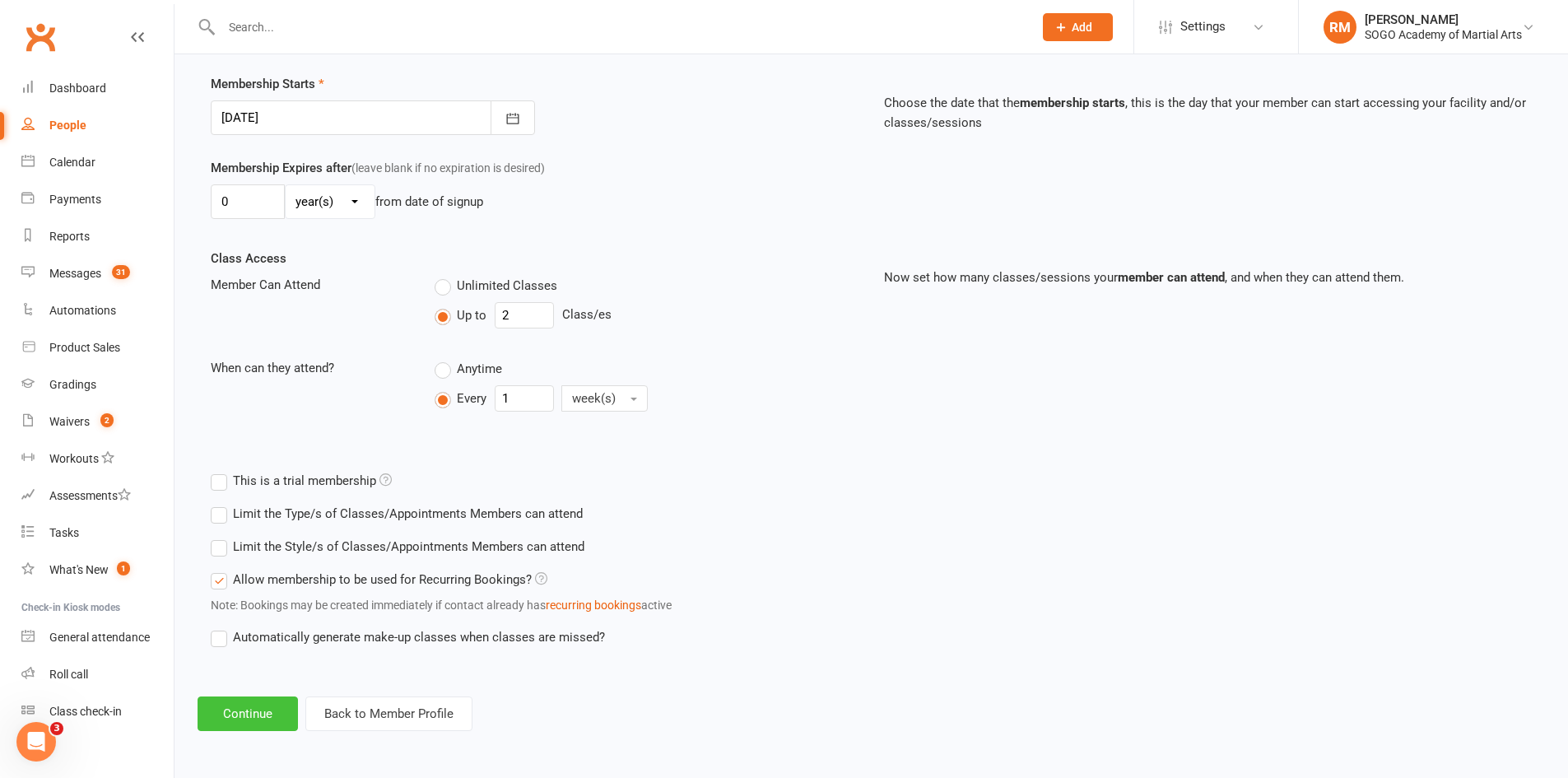
click at [246, 712] on button "Continue" at bounding box center [248, 714] width 100 height 34
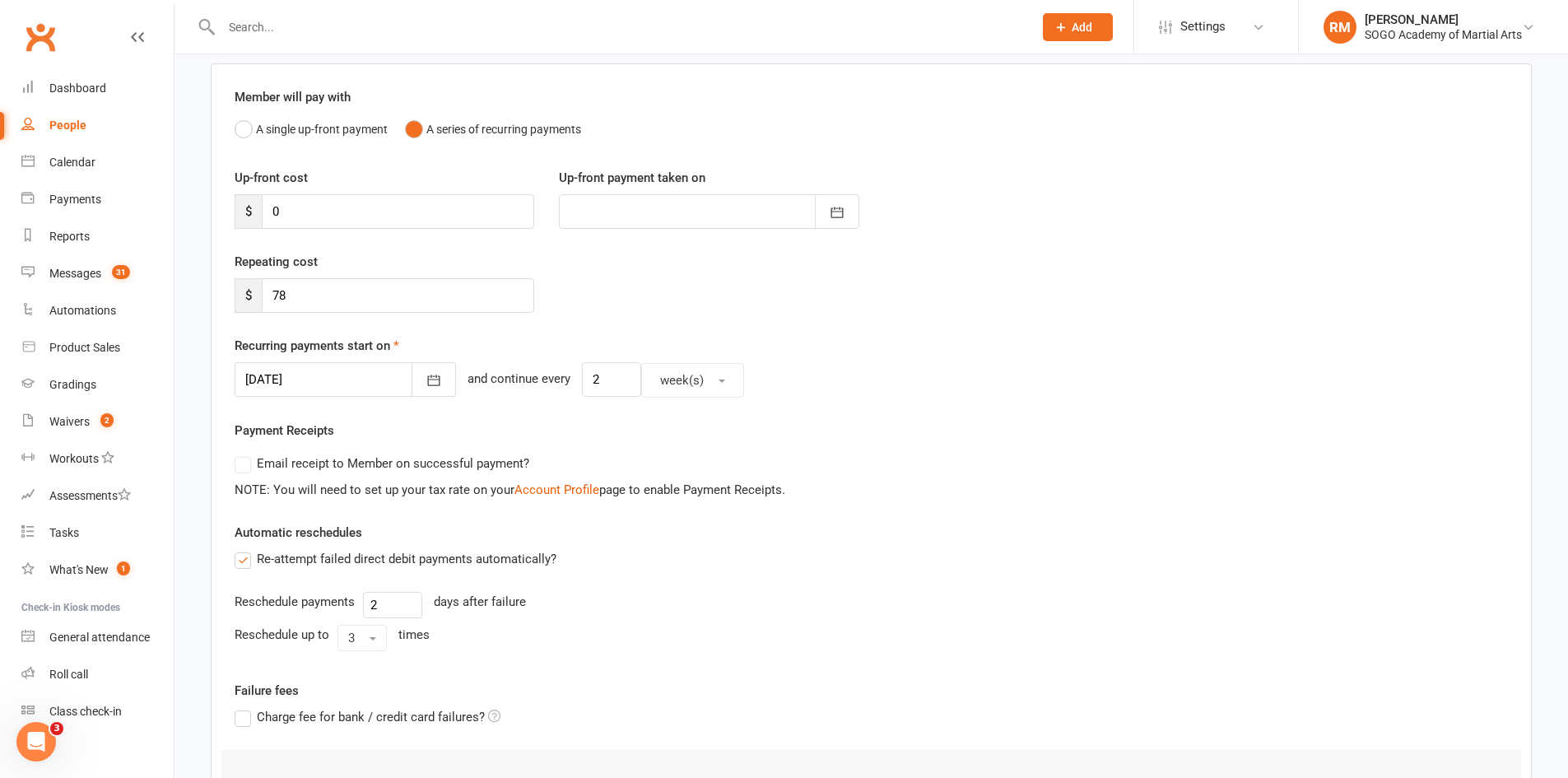
scroll to position [165, 0]
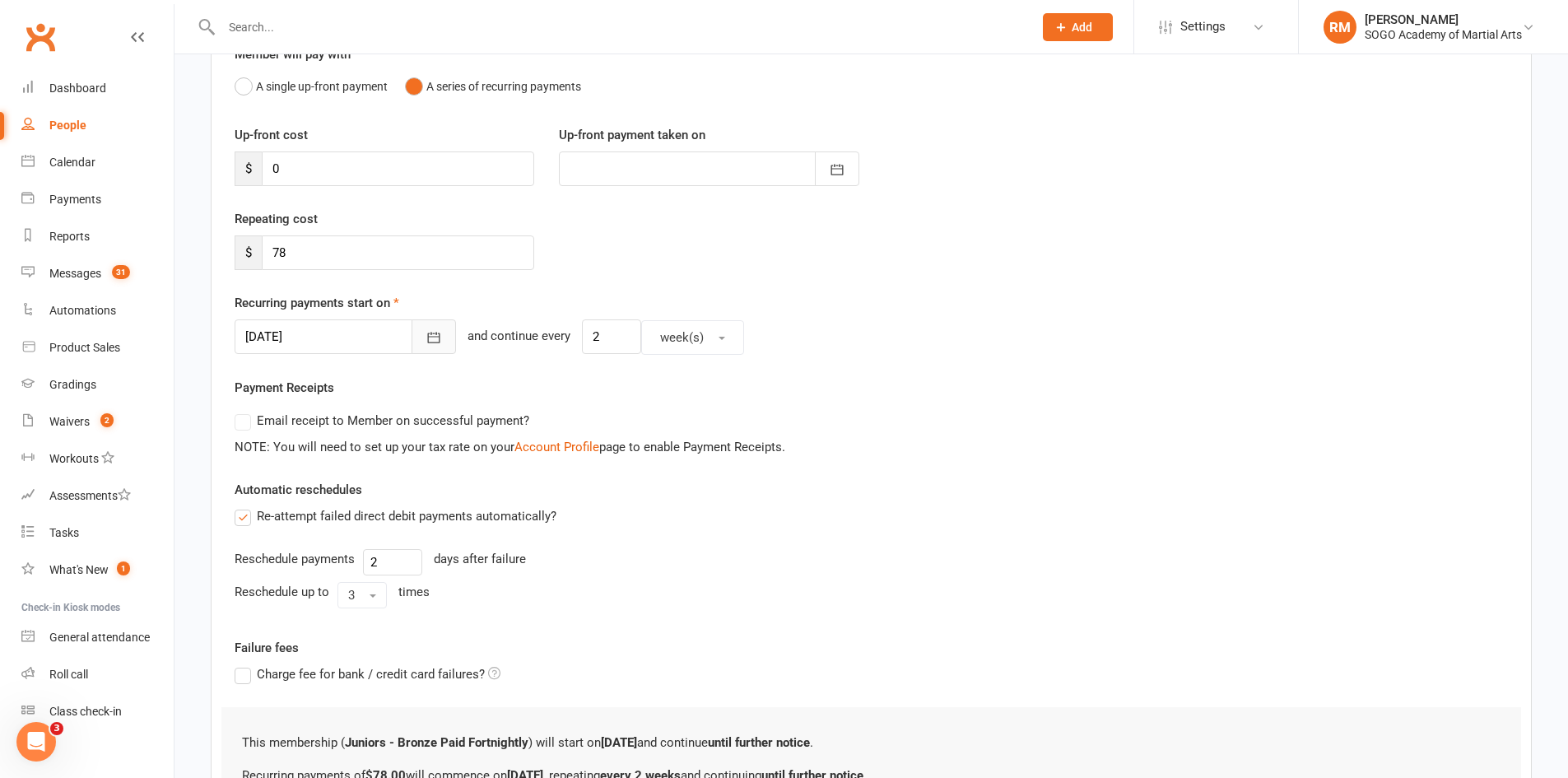
click at [420, 346] on button "button" at bounding box center [434, 336] width 44 height 34
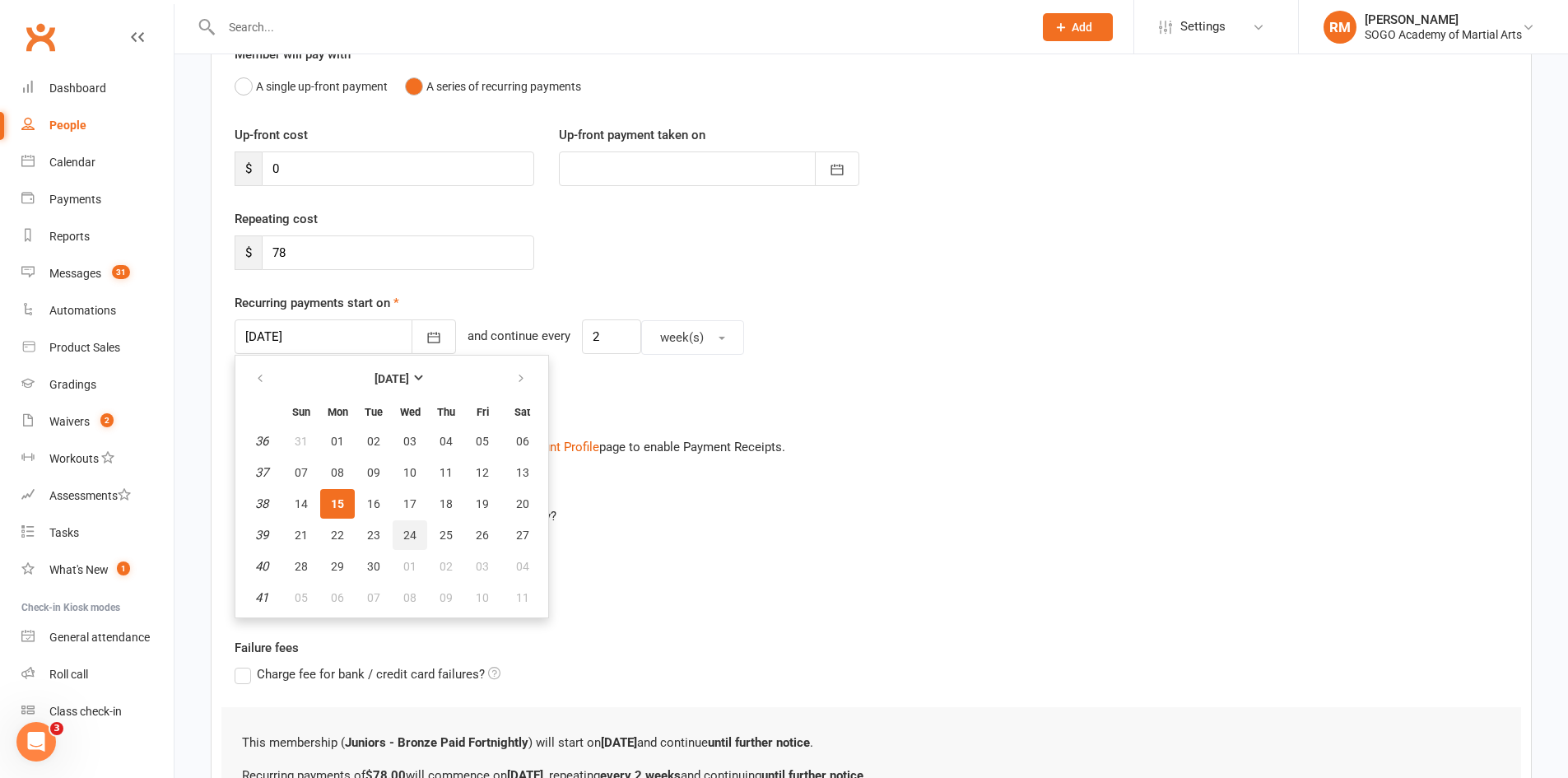
click at [415, 537] on span "24" at bounding box center [410, 536] width 13 height 13
type input "[DATE]"
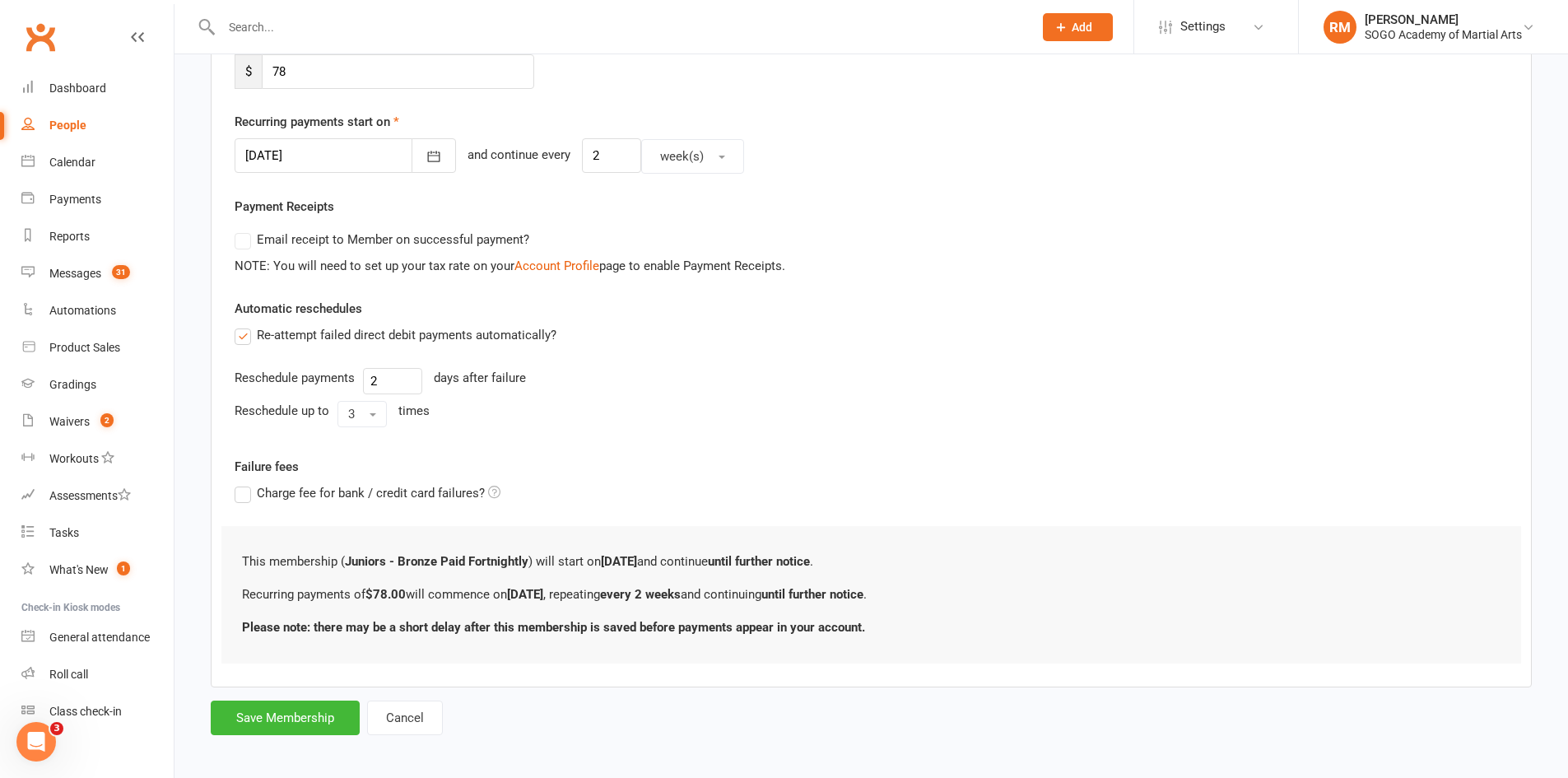
scroll to position [353, 0]
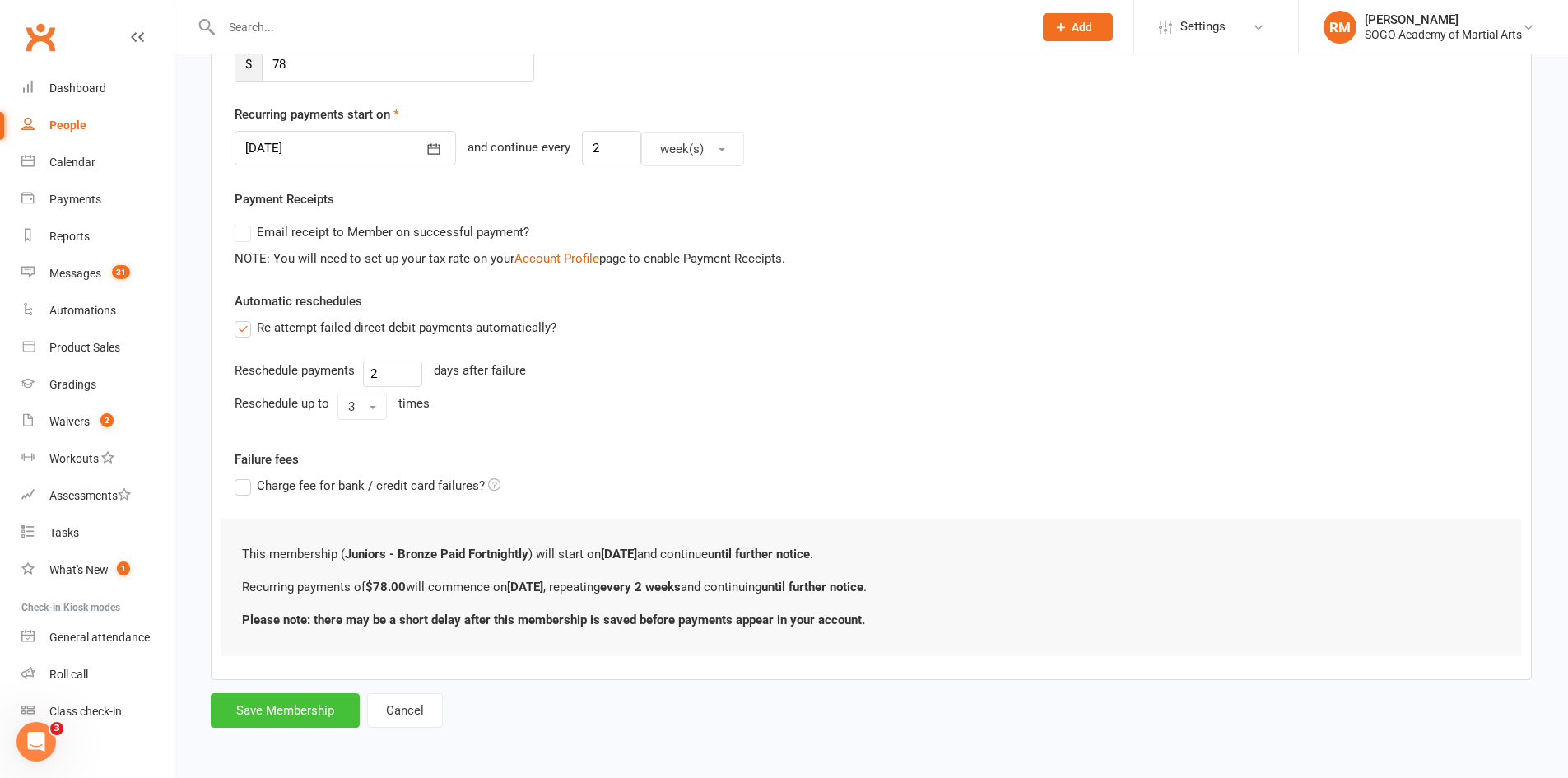
click at [341, 713] on button "Save Membership" at bounding box center [285, 710] width 149 height 34
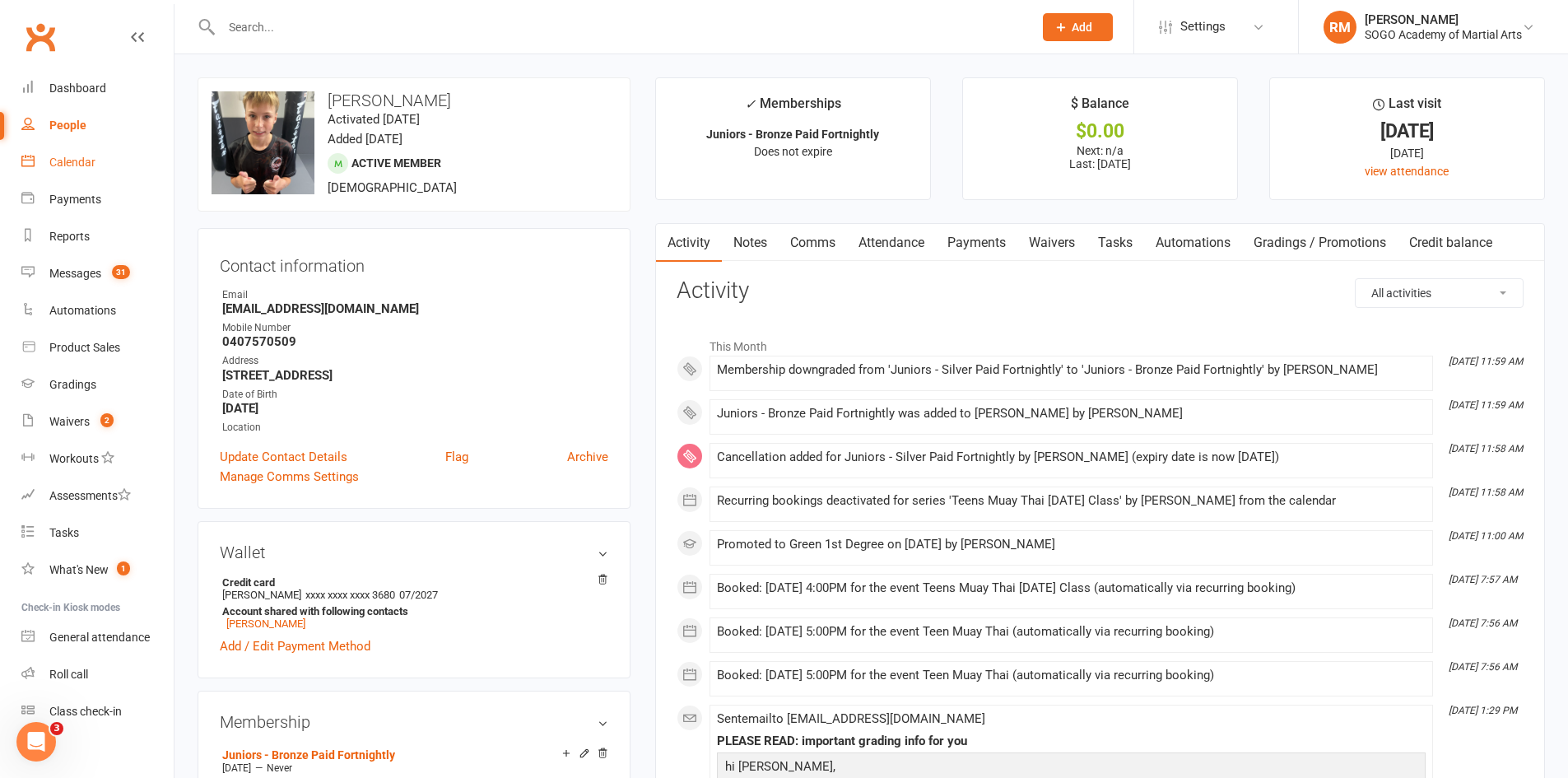
click at [69, 159] on div "Calendar" at bounding box center [72, 162] width 46 height 13
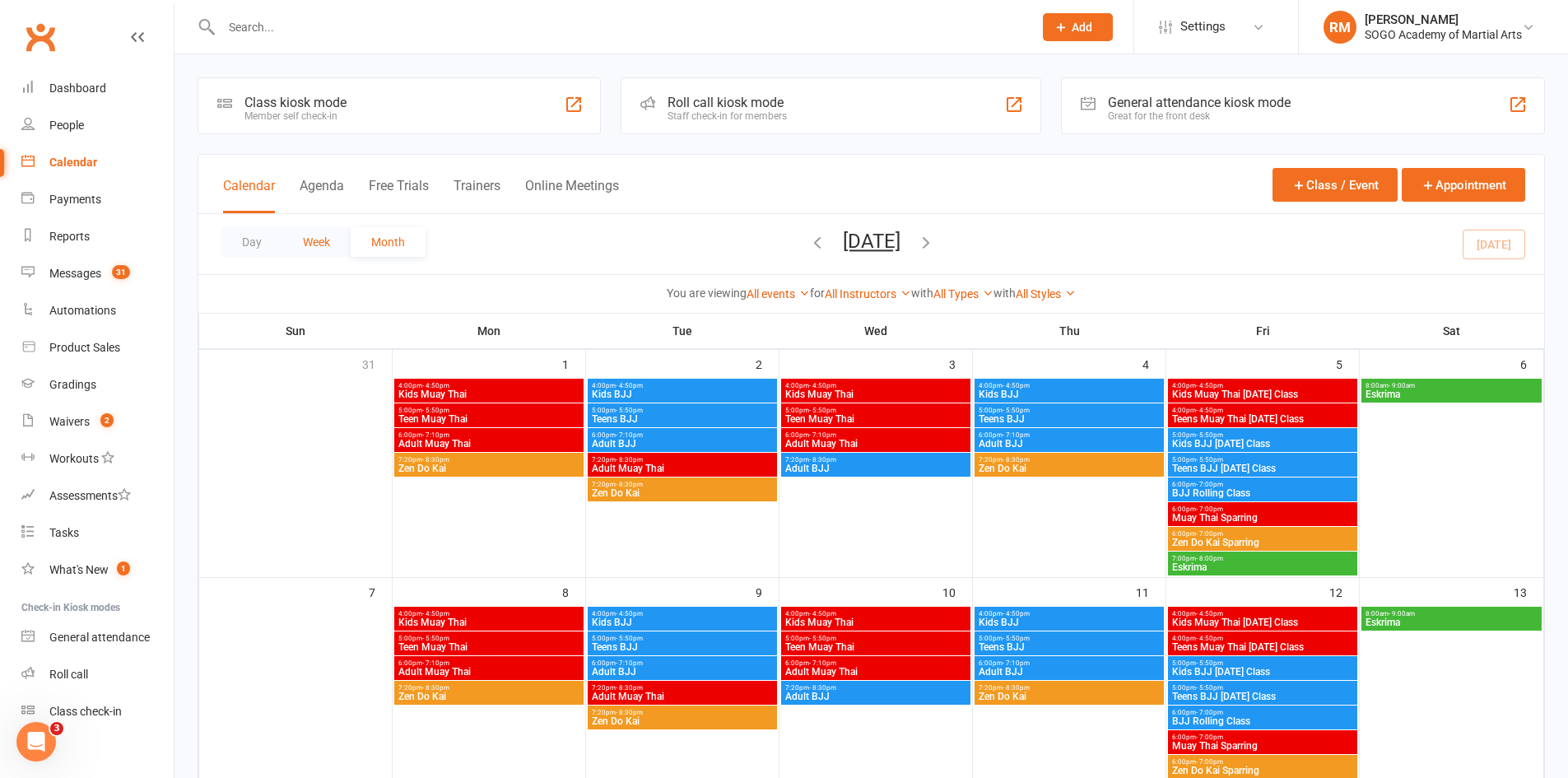
click at [315, 239] on button "Week" at bounding box center [317, 242] width 69 height 29
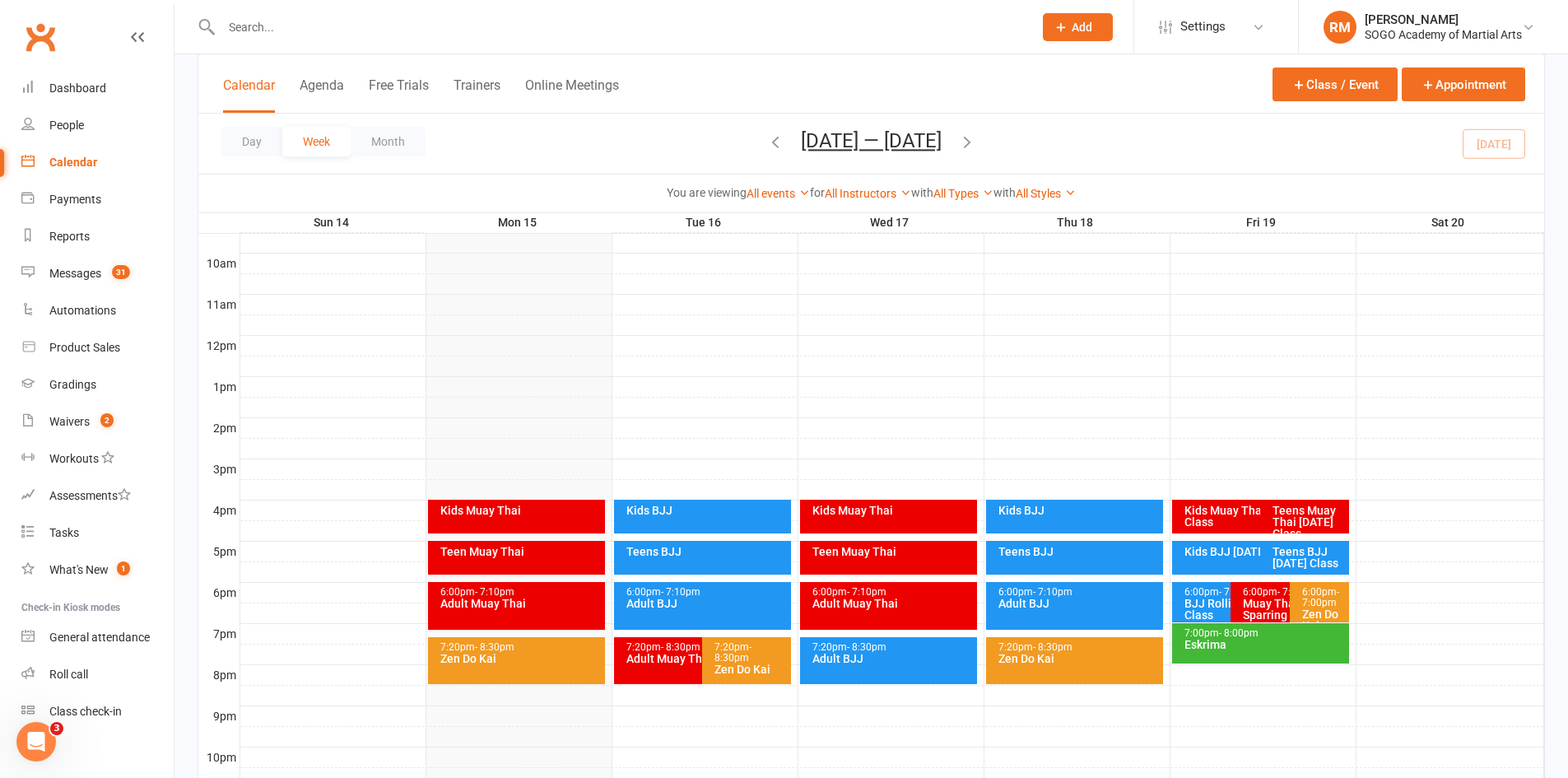
scroll to position [494, 0]
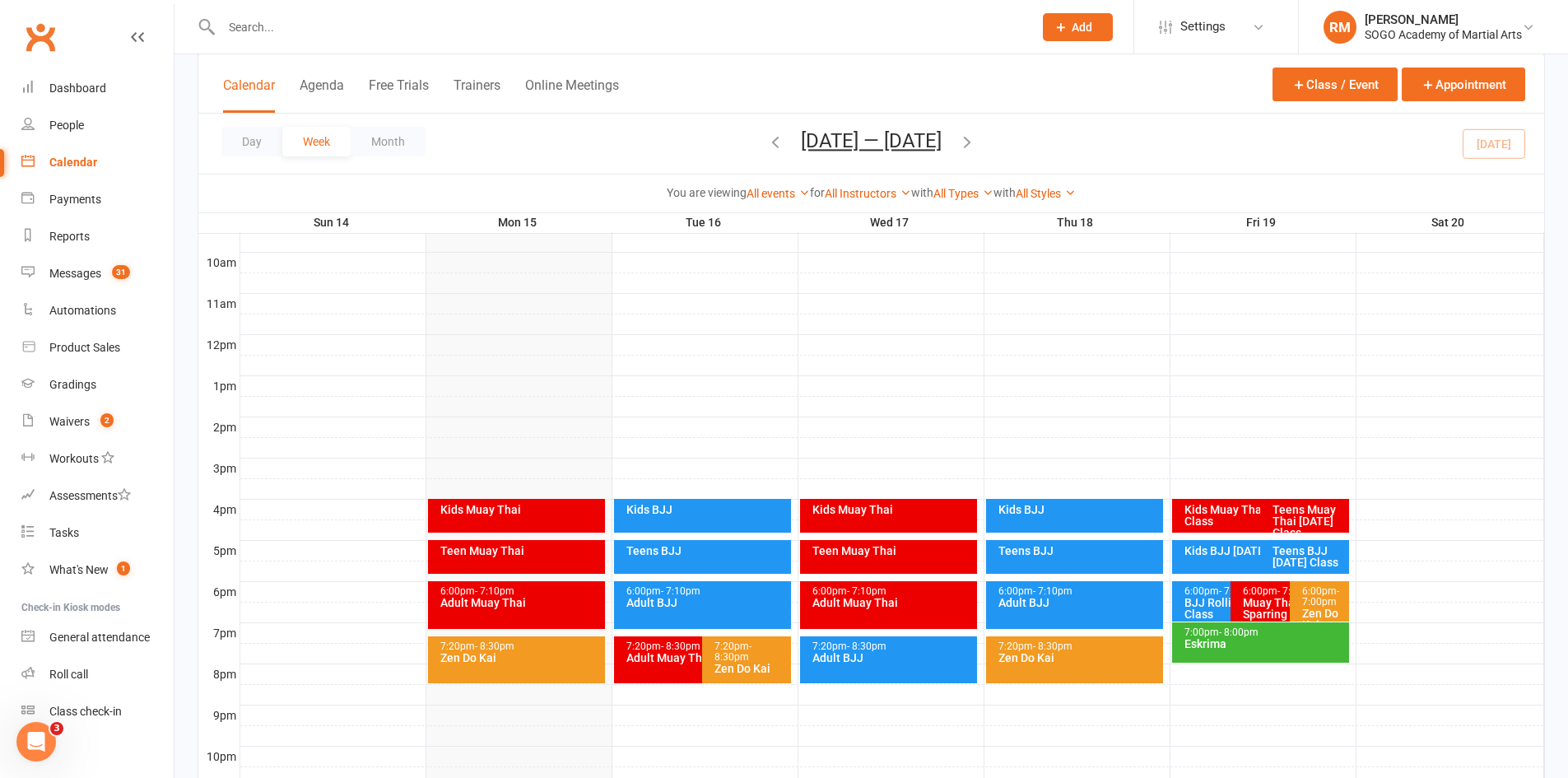
click at [1298, 521] on div "Teens Muay Thai [DATE] Class" at bounding box center [1309, 521] width 74 height 34
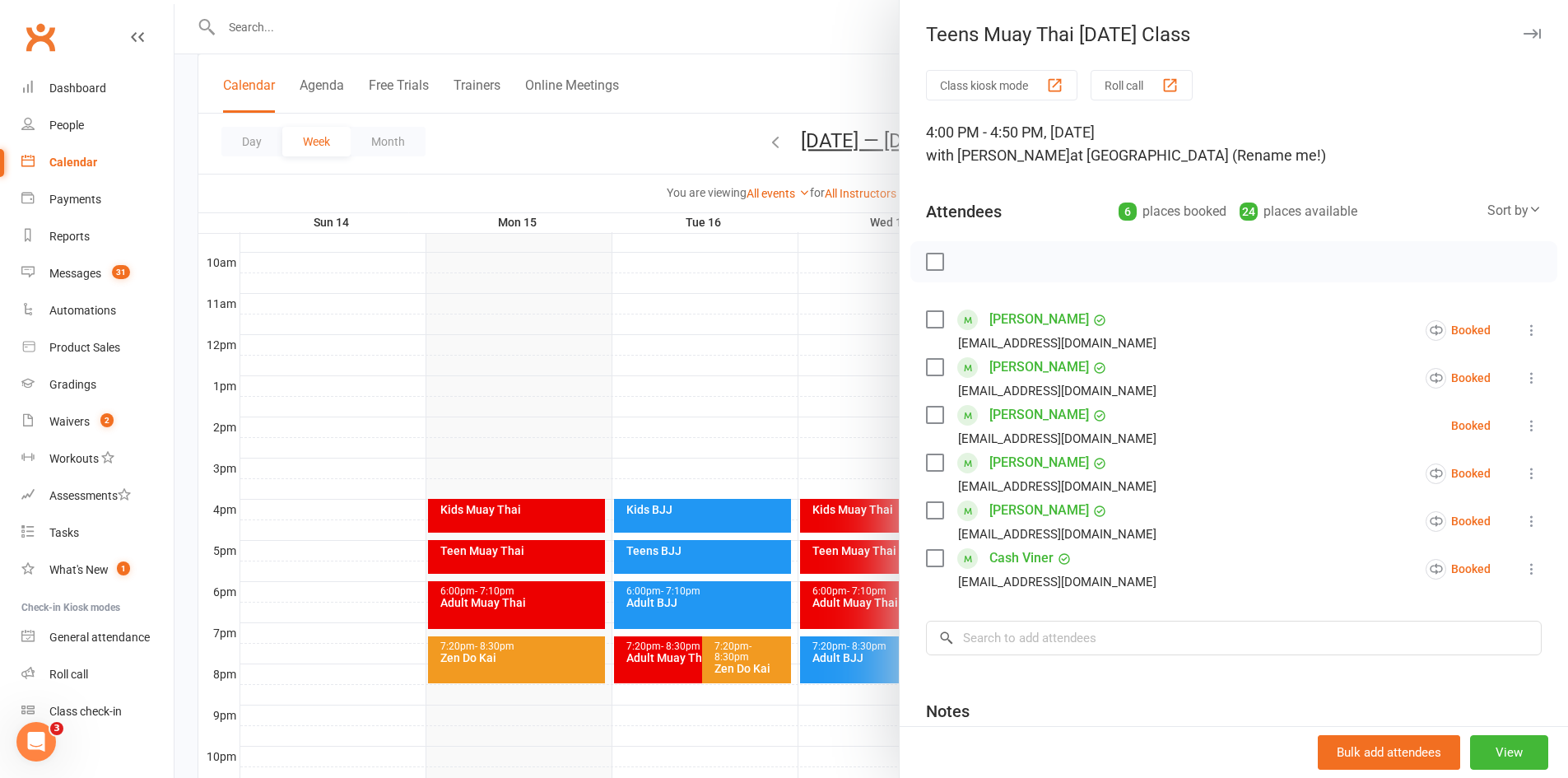
click at [1524, 423] on icon at bounding box center [1532, 426] width 17 height 17
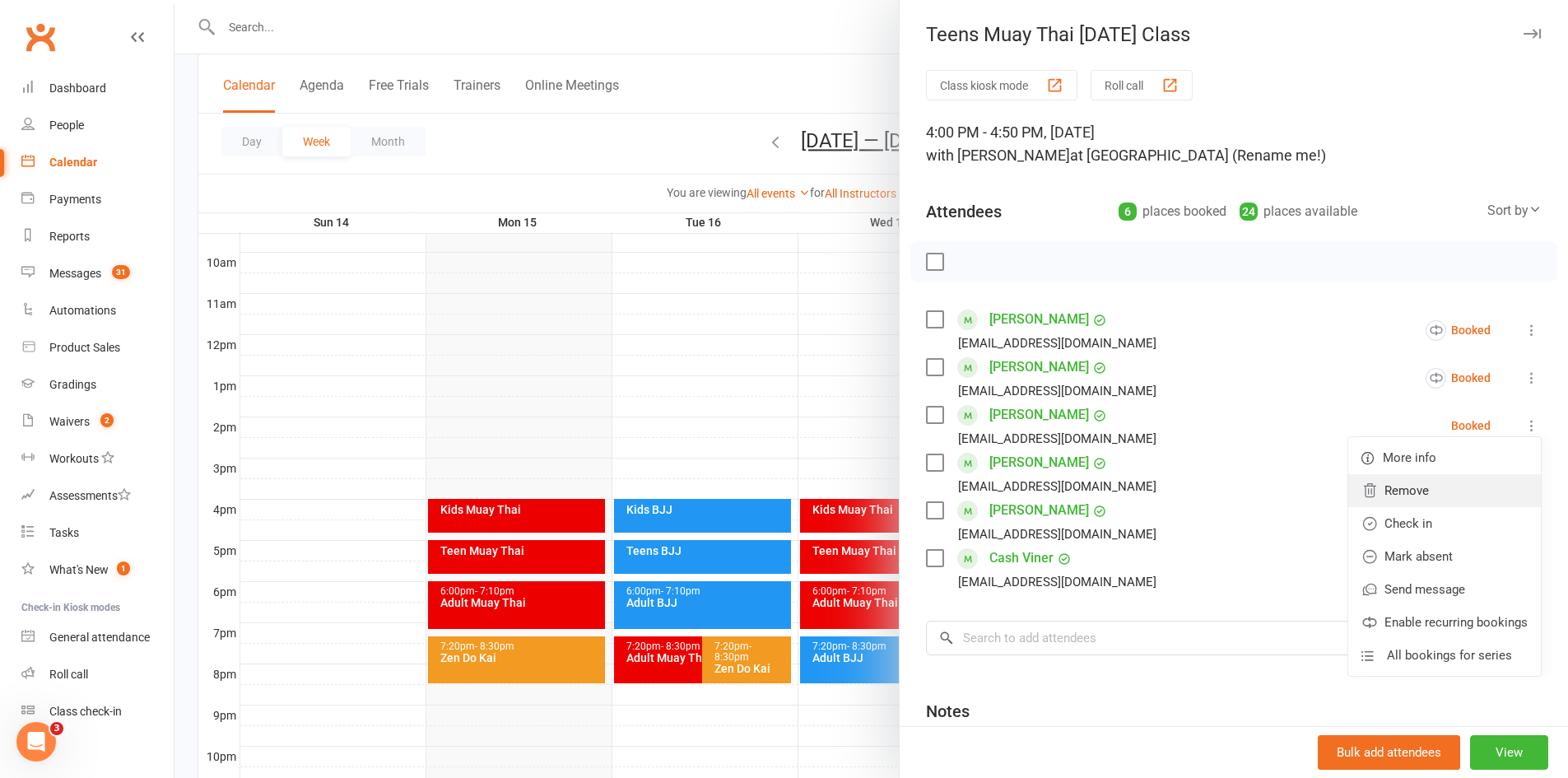
click at [1415, 486] on link "Remove" at bounding box center [1444, 491] width 193 height 33
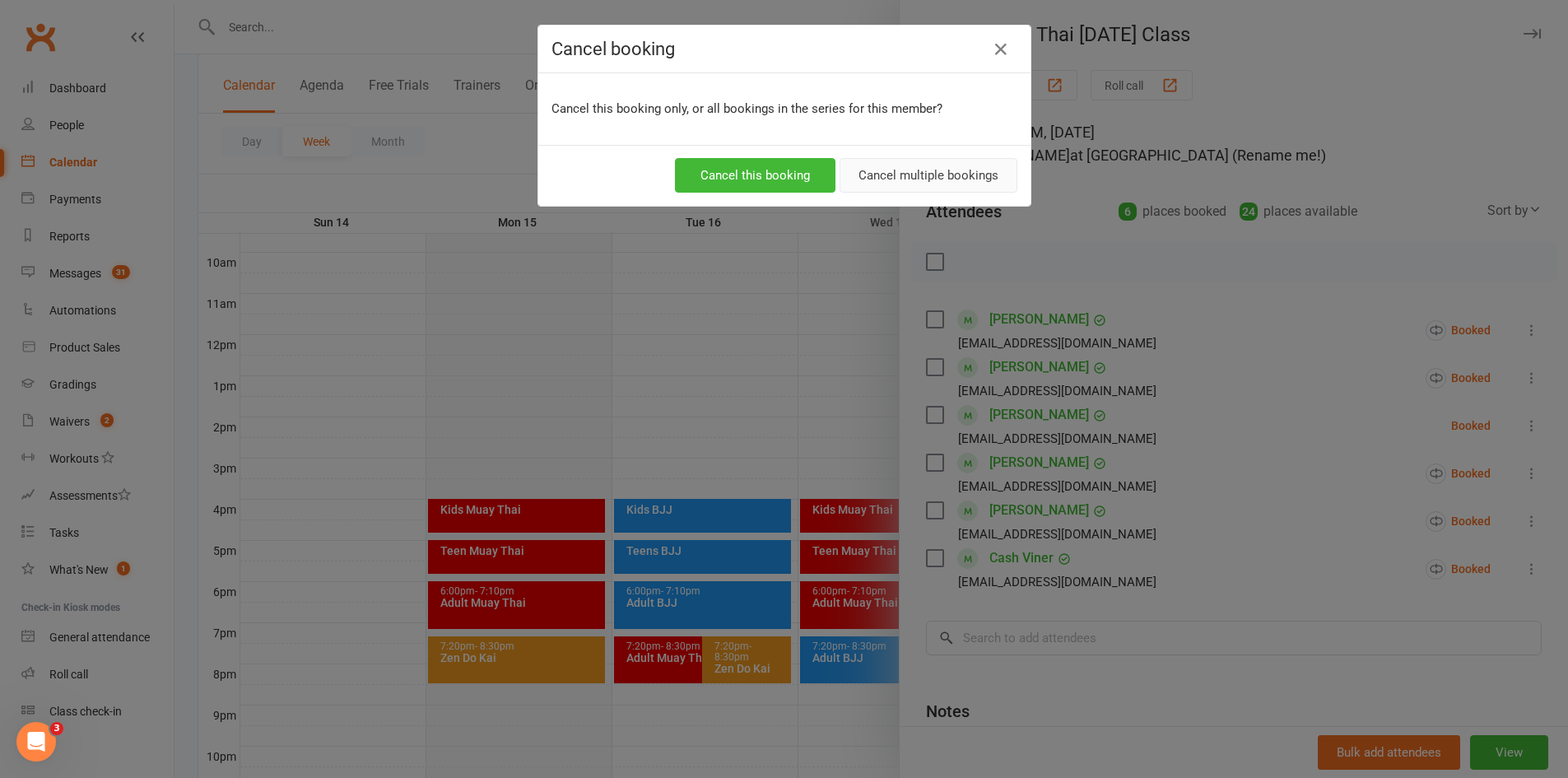
click at [898, 183] on button "Cancel multiple bookings" at bounding box center [928, 175] width 178 height 34
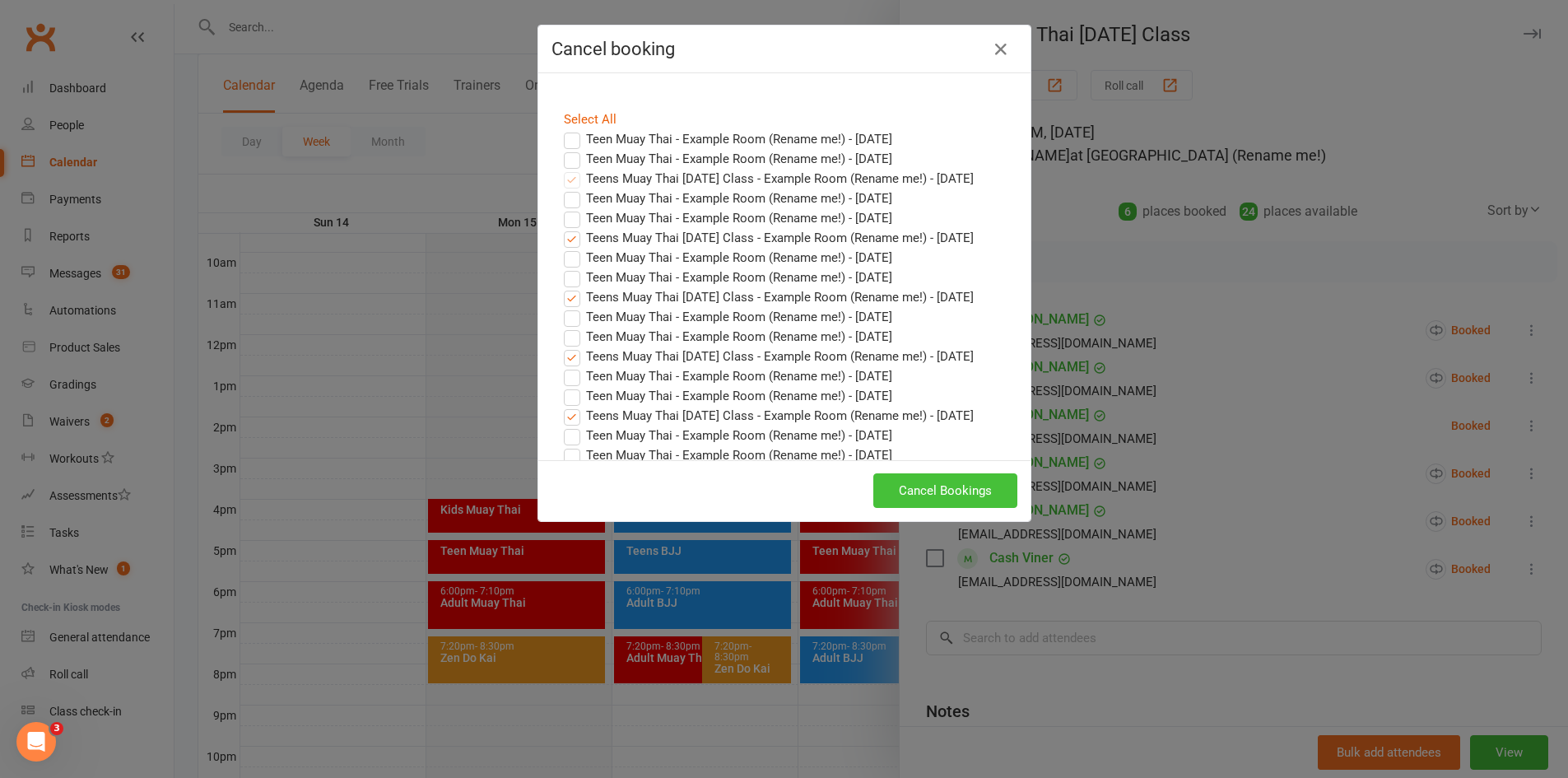
click at [947, 497] on button "Cancel Bookings" at bounding box center [946, 491] width 144 height 34
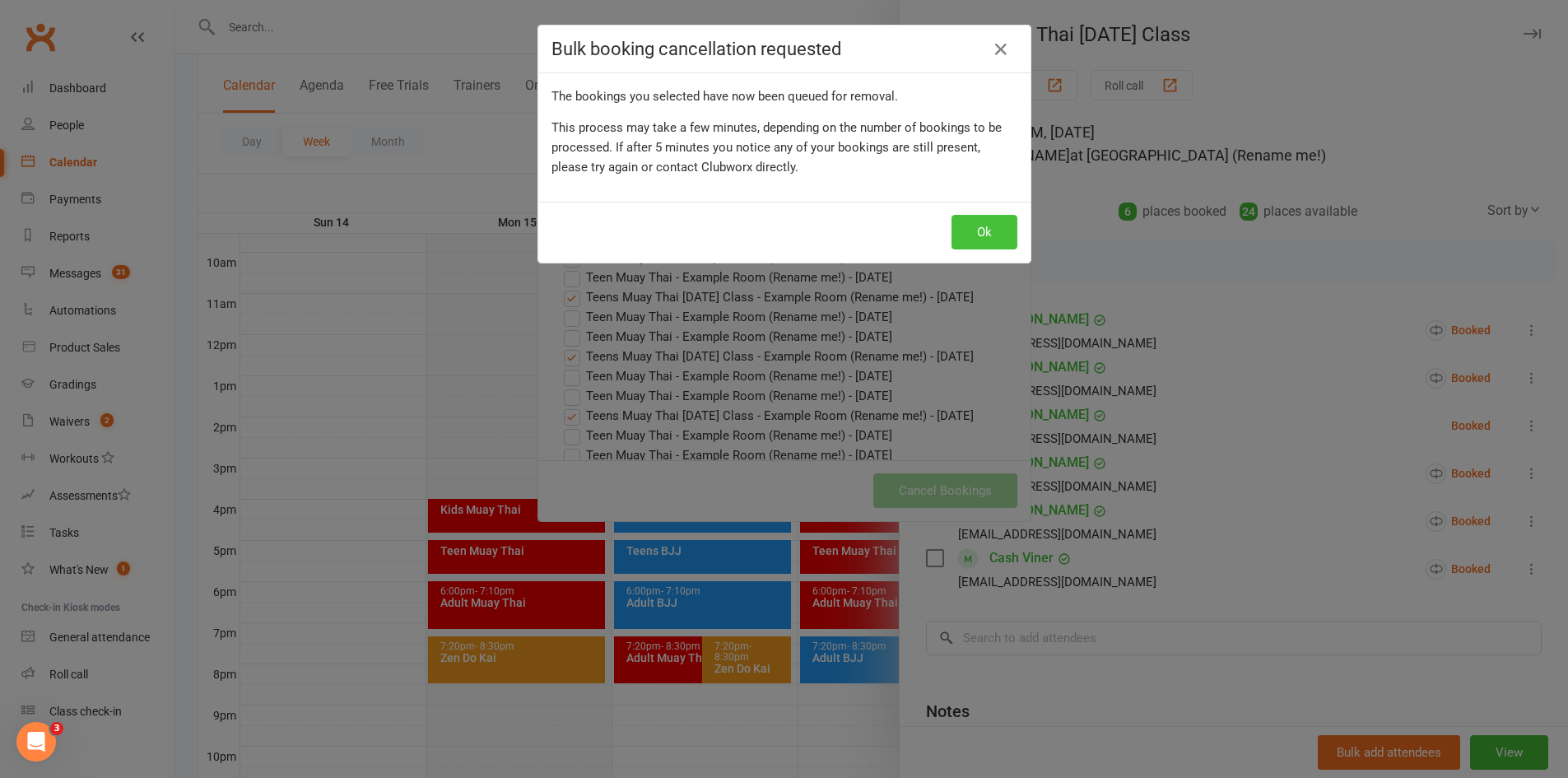
click at [967, 236] on button "Ok" at bounding box center [984, 231] width 66 height 34
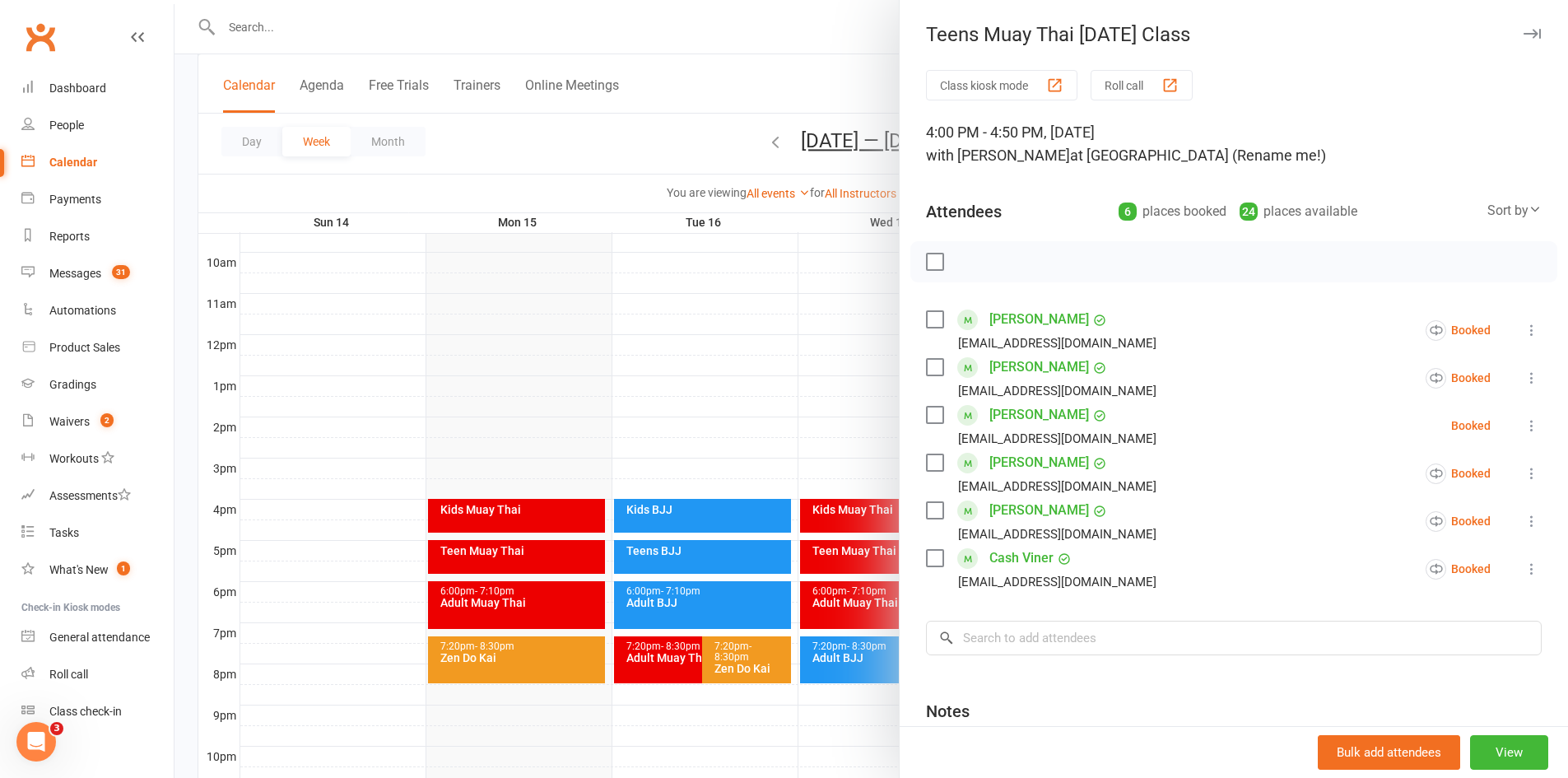
click at [799, 384] on div at bounding box center [871, 389] width 1393 height 778
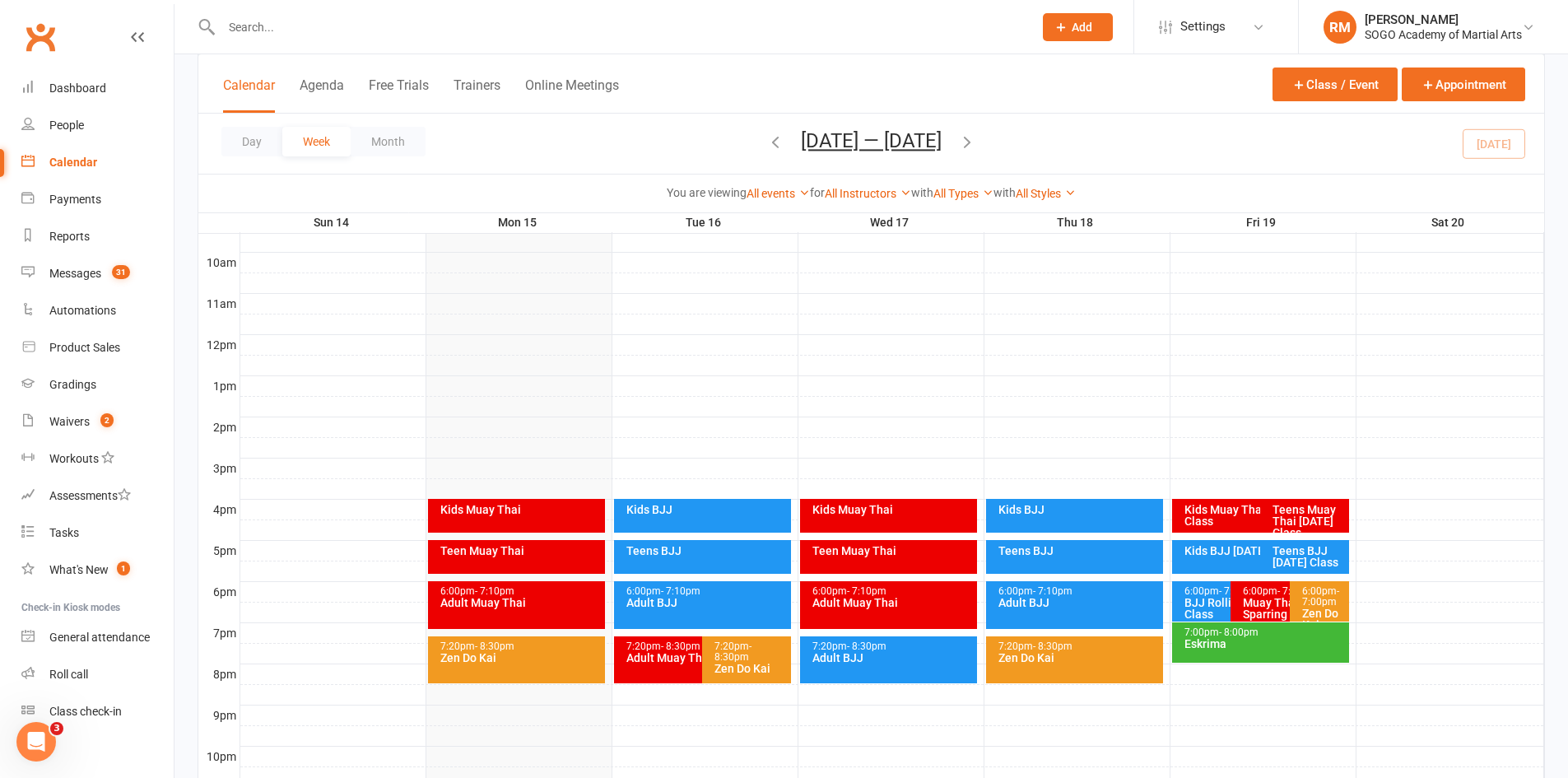
click at [419, 29] on input "text" at bounding box center [619, 28] width 805 height 23
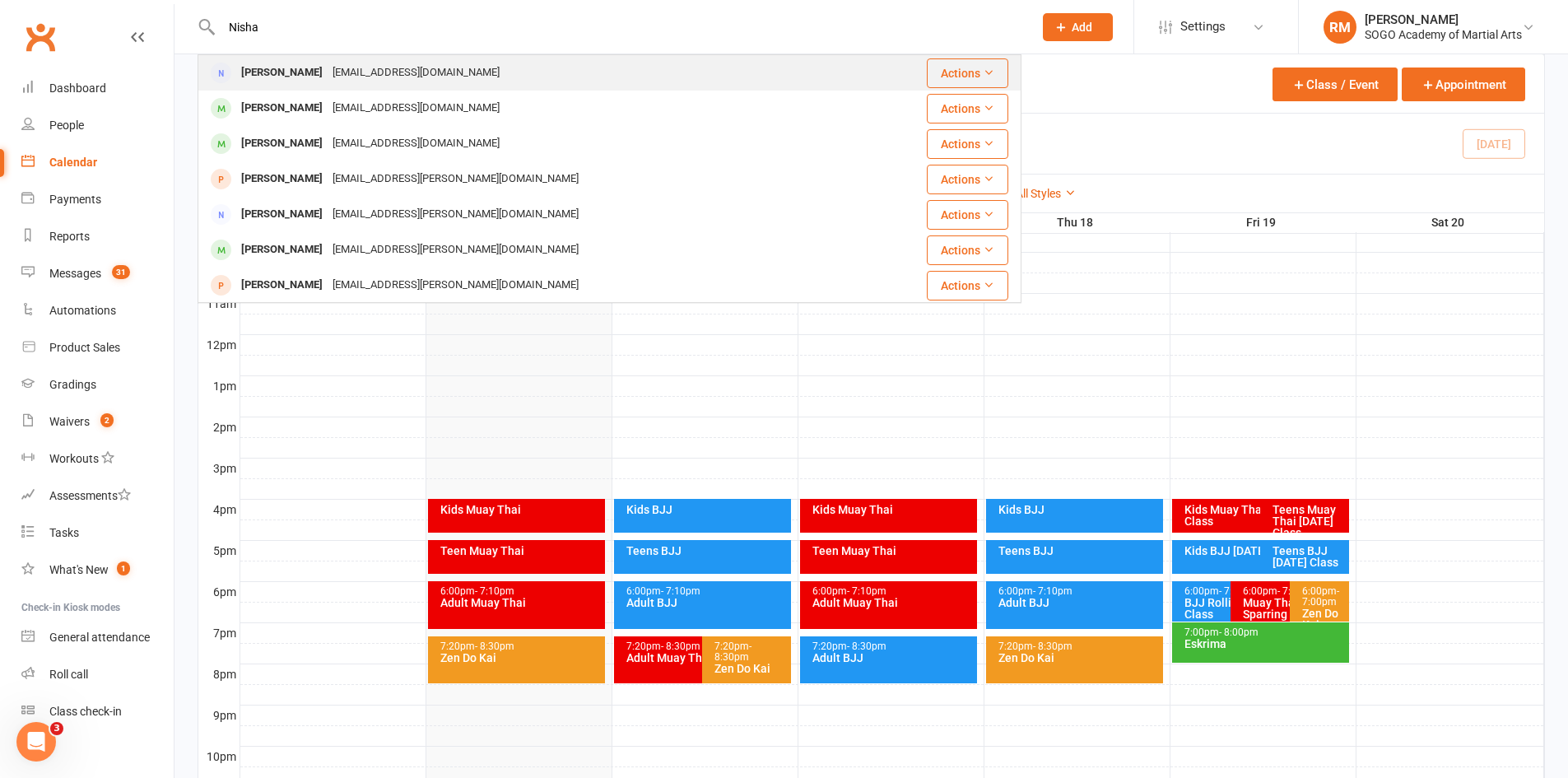
type input "Nisha"
click at [373, 67] on div "[EMAIL_ADDRESS][DOMAIN_NAME]" at bounding box center [416, 73] width 177 height 24
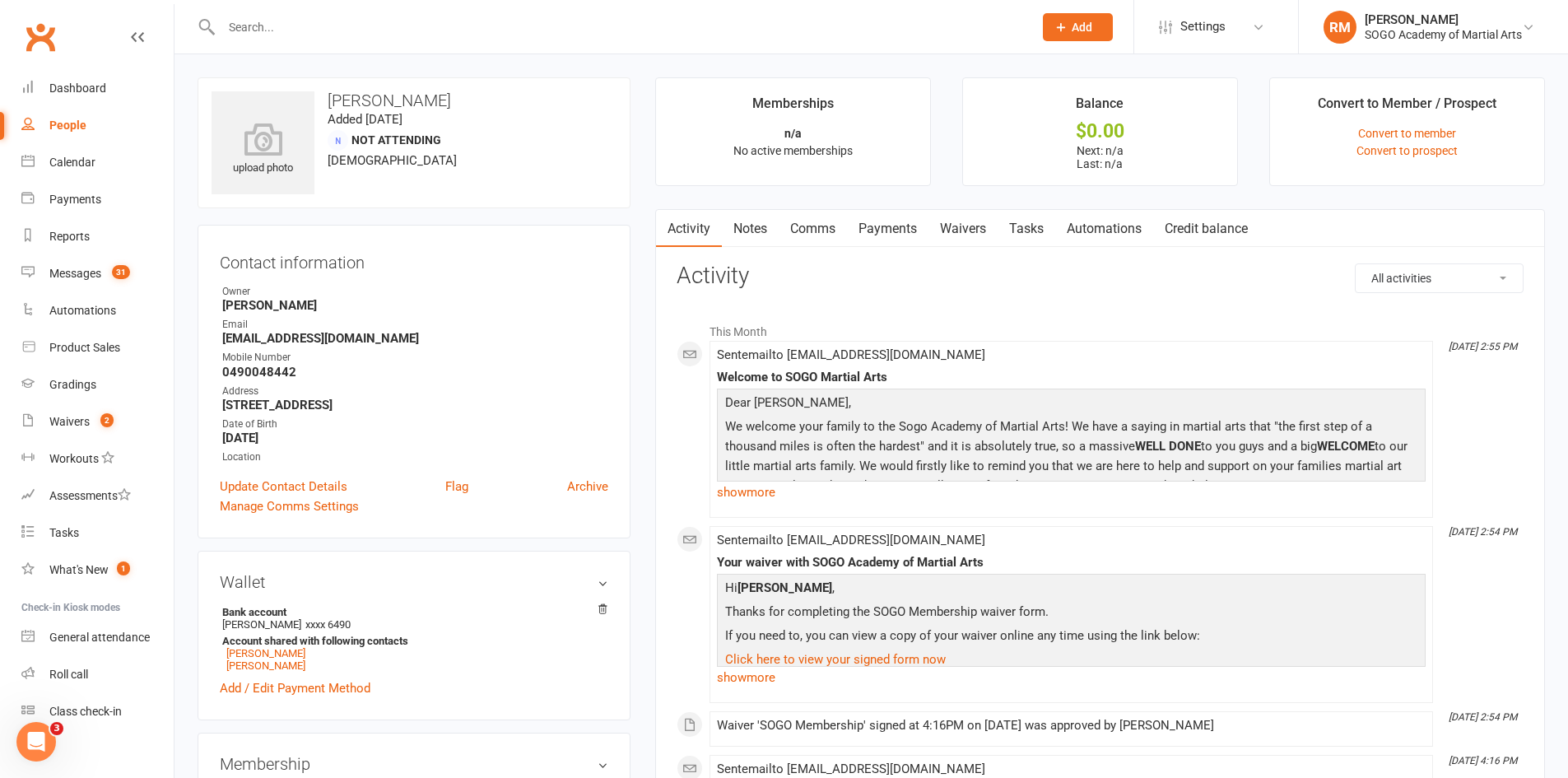
click at [806, 229] on link "Comms" at bounding box center [813, 228] width 69 height 38
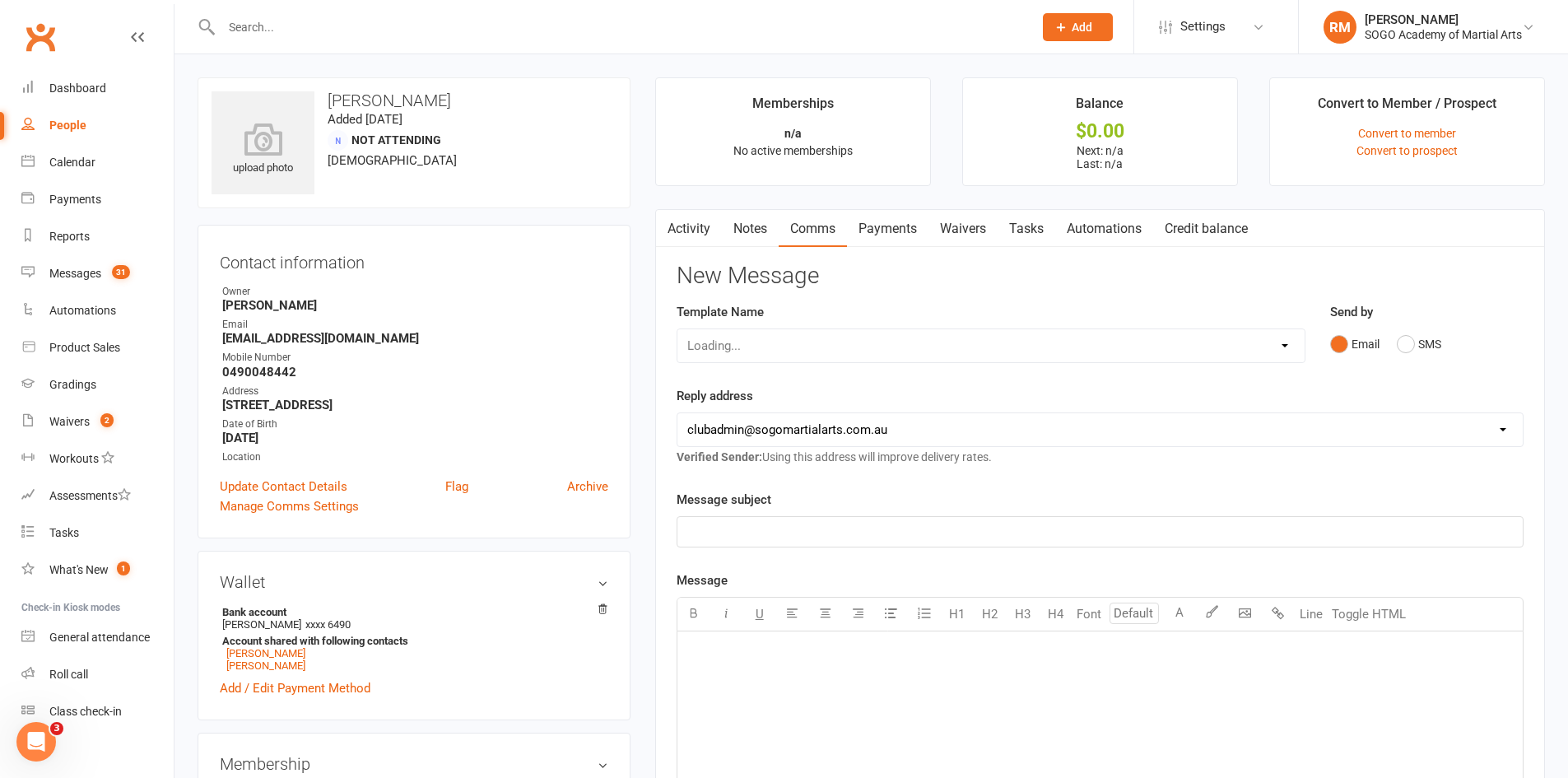
click at [784, 536] on p "﻿" at bounding box center [1100, 532] width 825 height 20
click at [733, 640] on div "﻿" at bounding box center [1100, 755] width 845 height 247
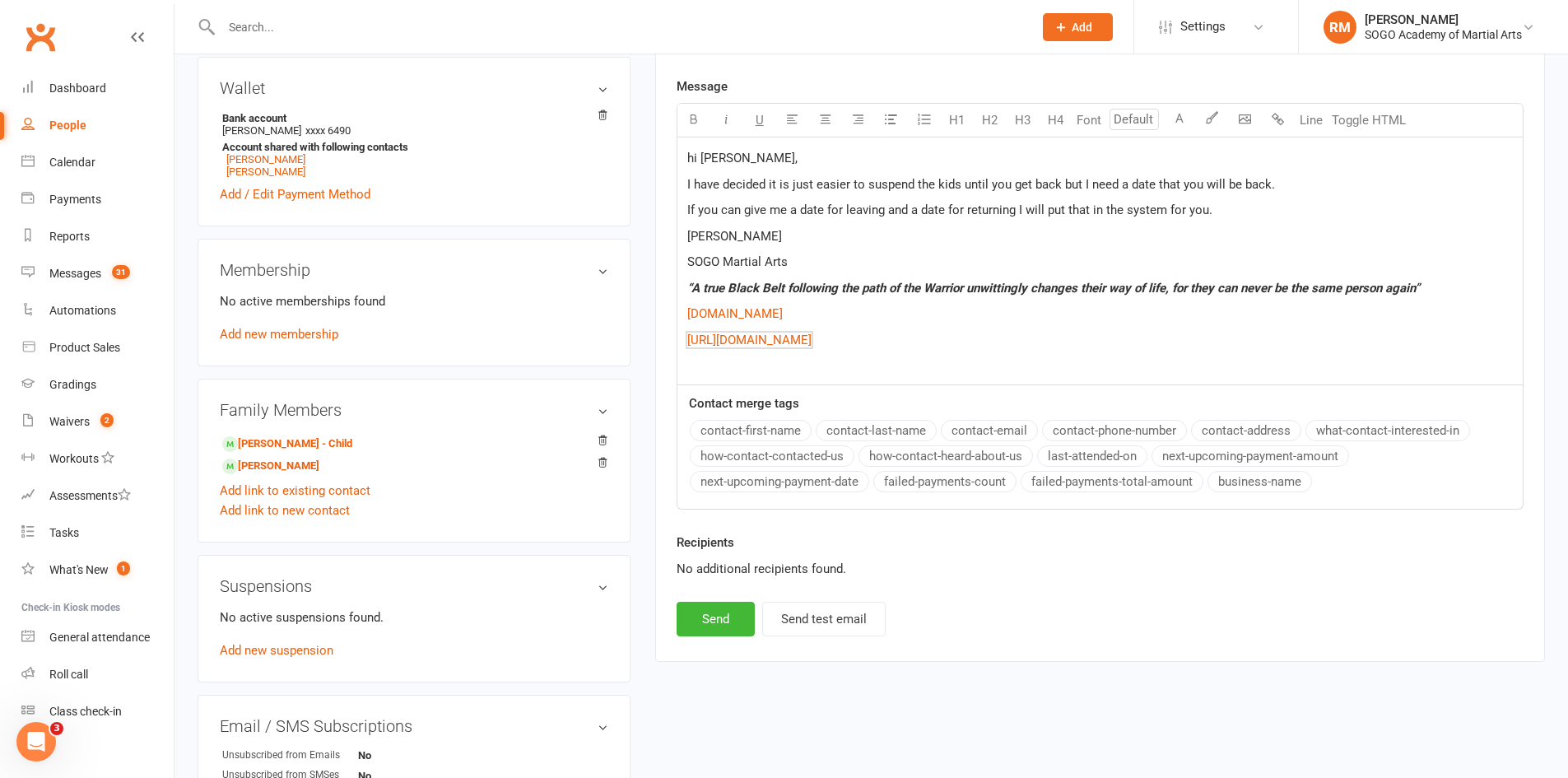
scroll to position [659, 0]
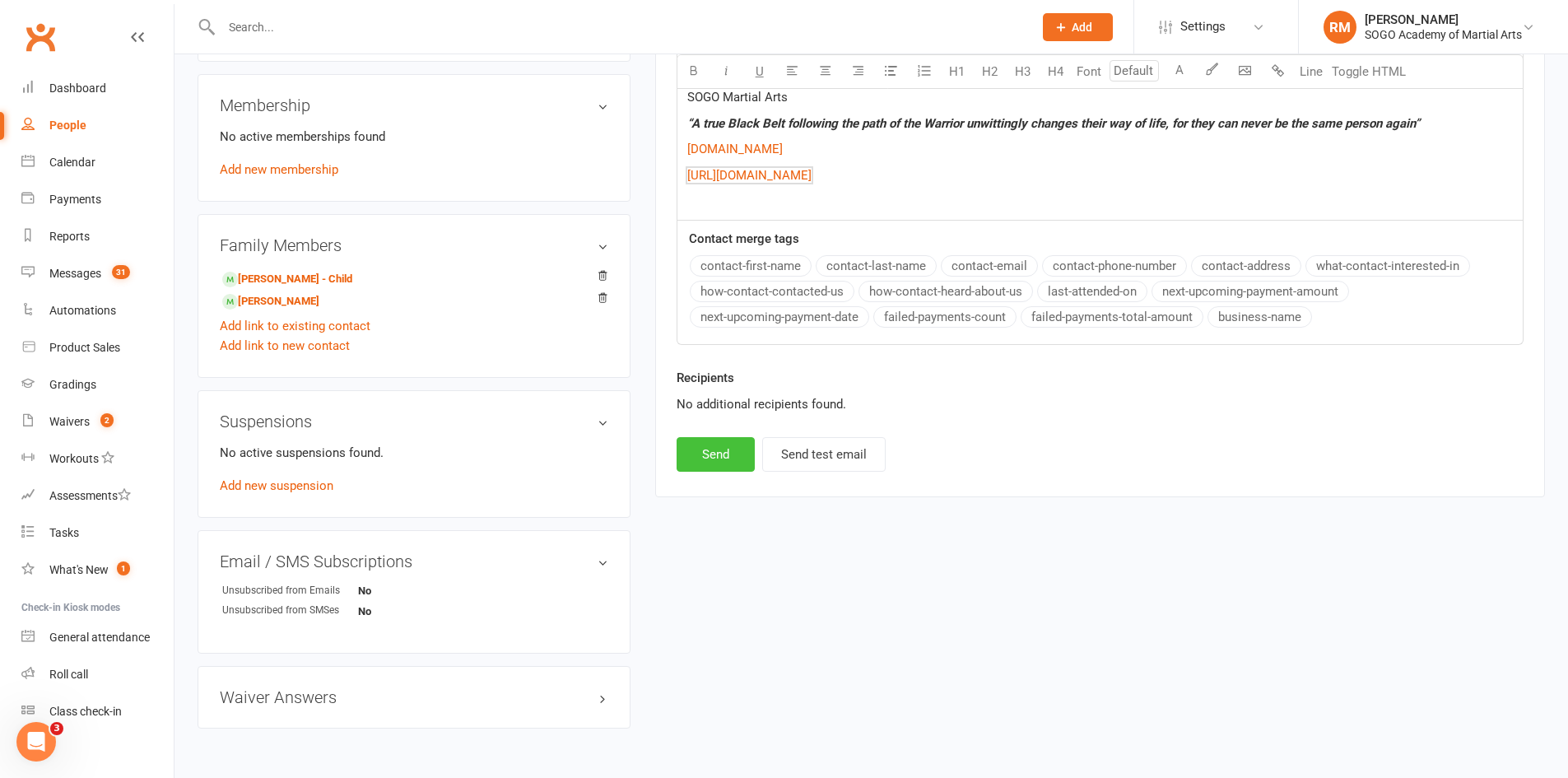
click at [727, 461] on button "Send" at bounding box center [716, 454] width 79 height 34
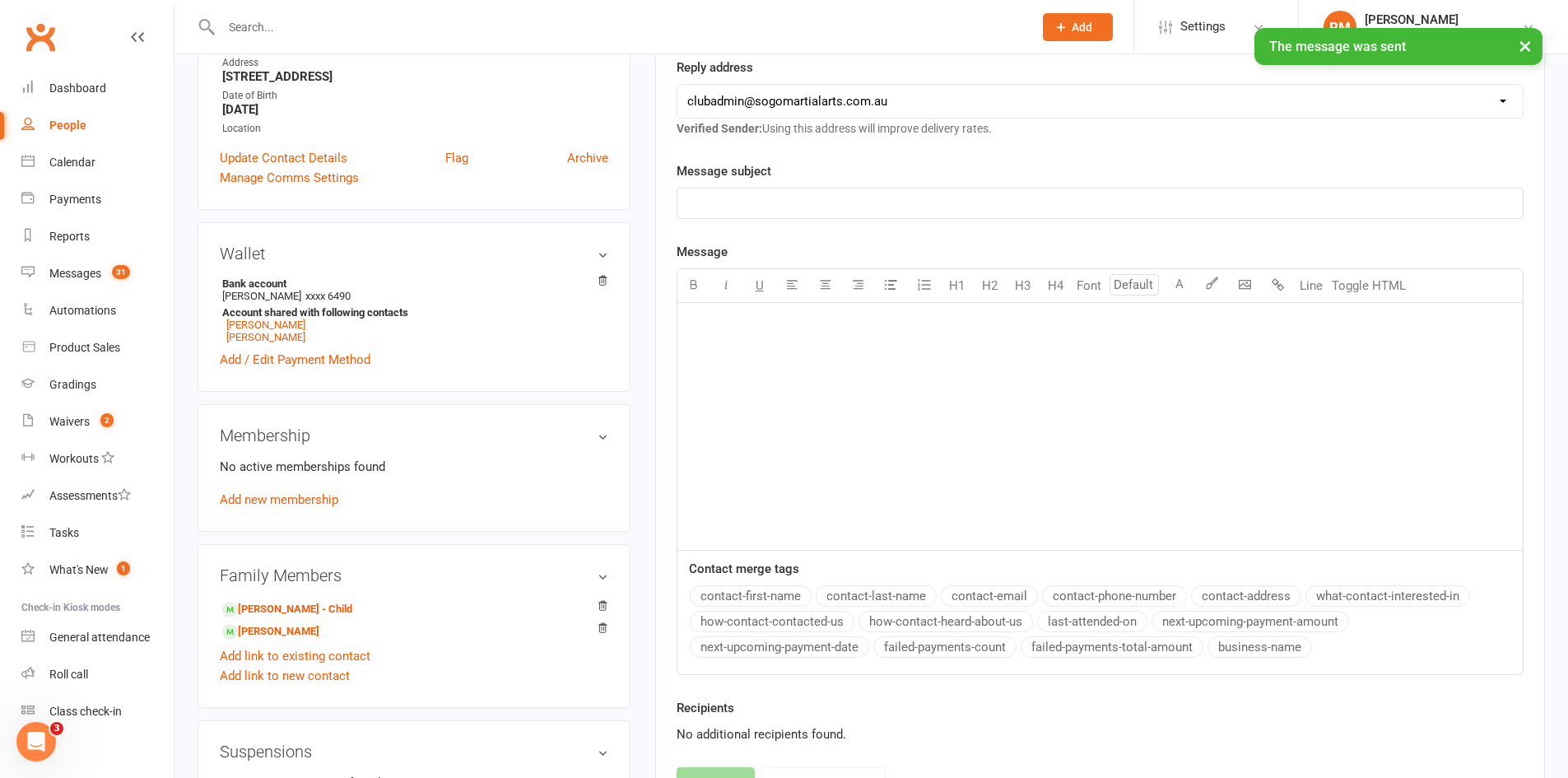
scroll to position [0, 0]
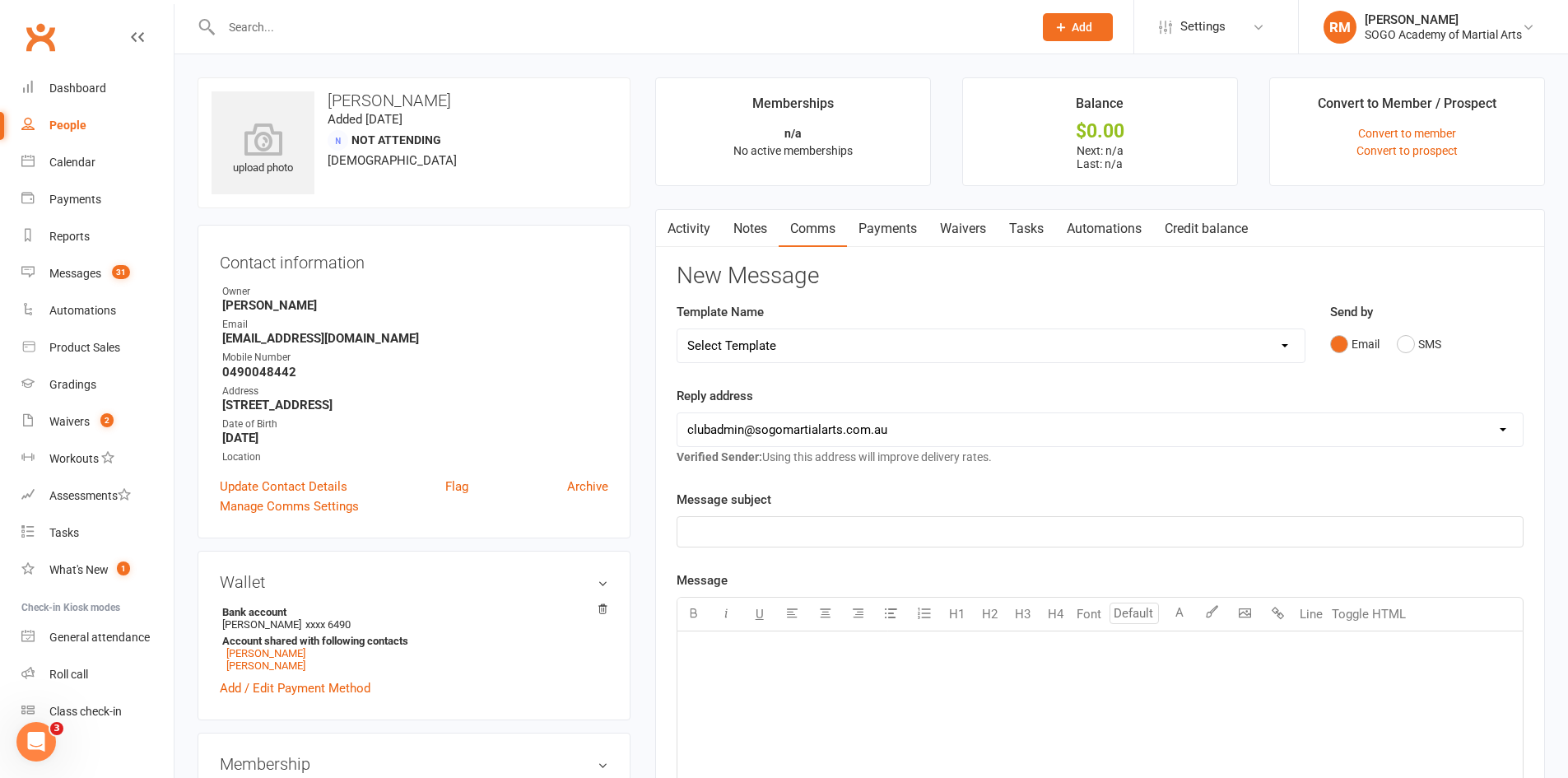
click at [364, 25] on input "text" at bounding box center [619, 28] width 805 height 23
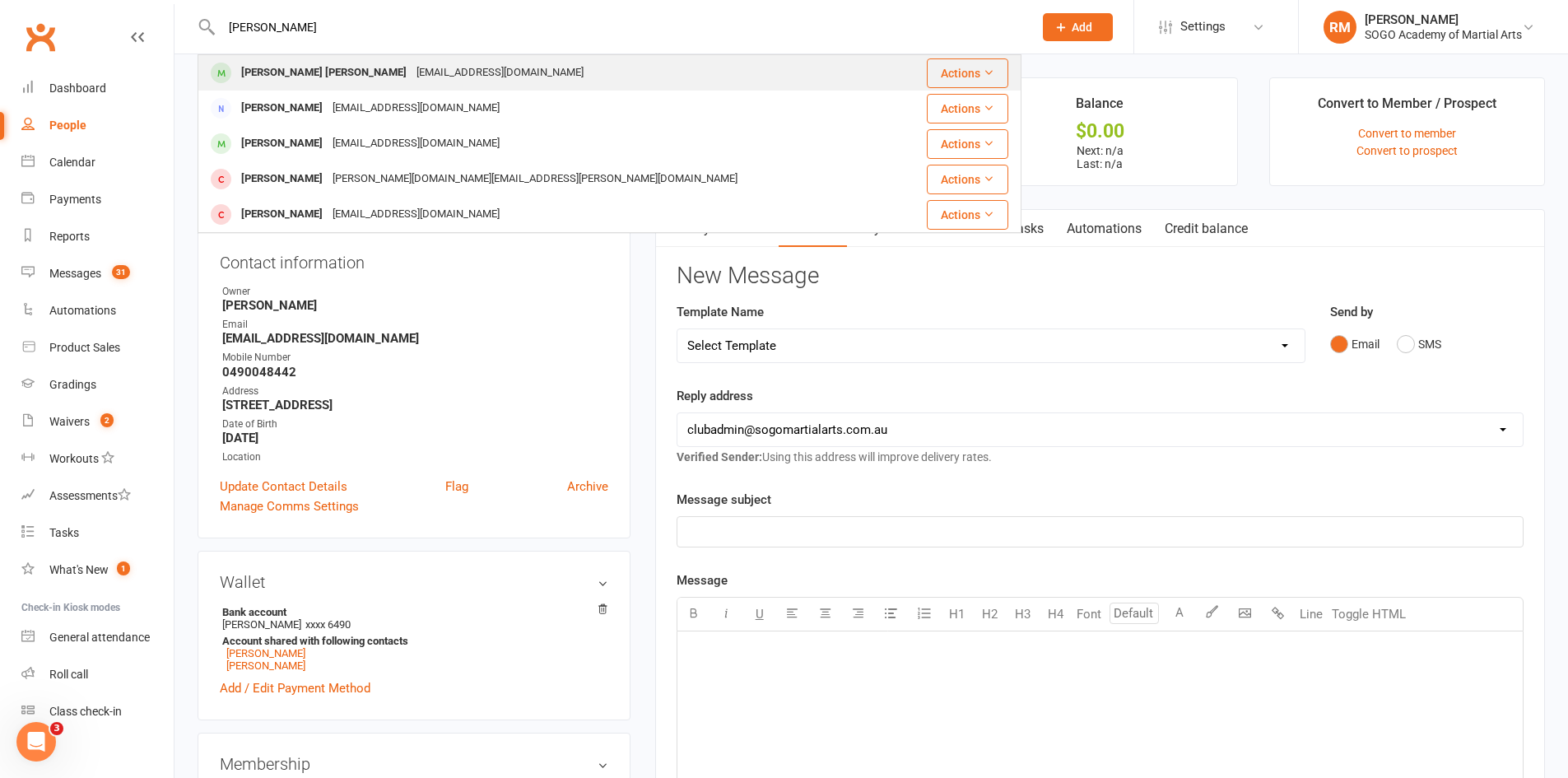
type input "[PERSON_NAME]"
click at [412, 79] on div "[EMAIL_ADDRESS][DOMAIN_NAME]" at bounding box center [500, 73] width 177 height 24
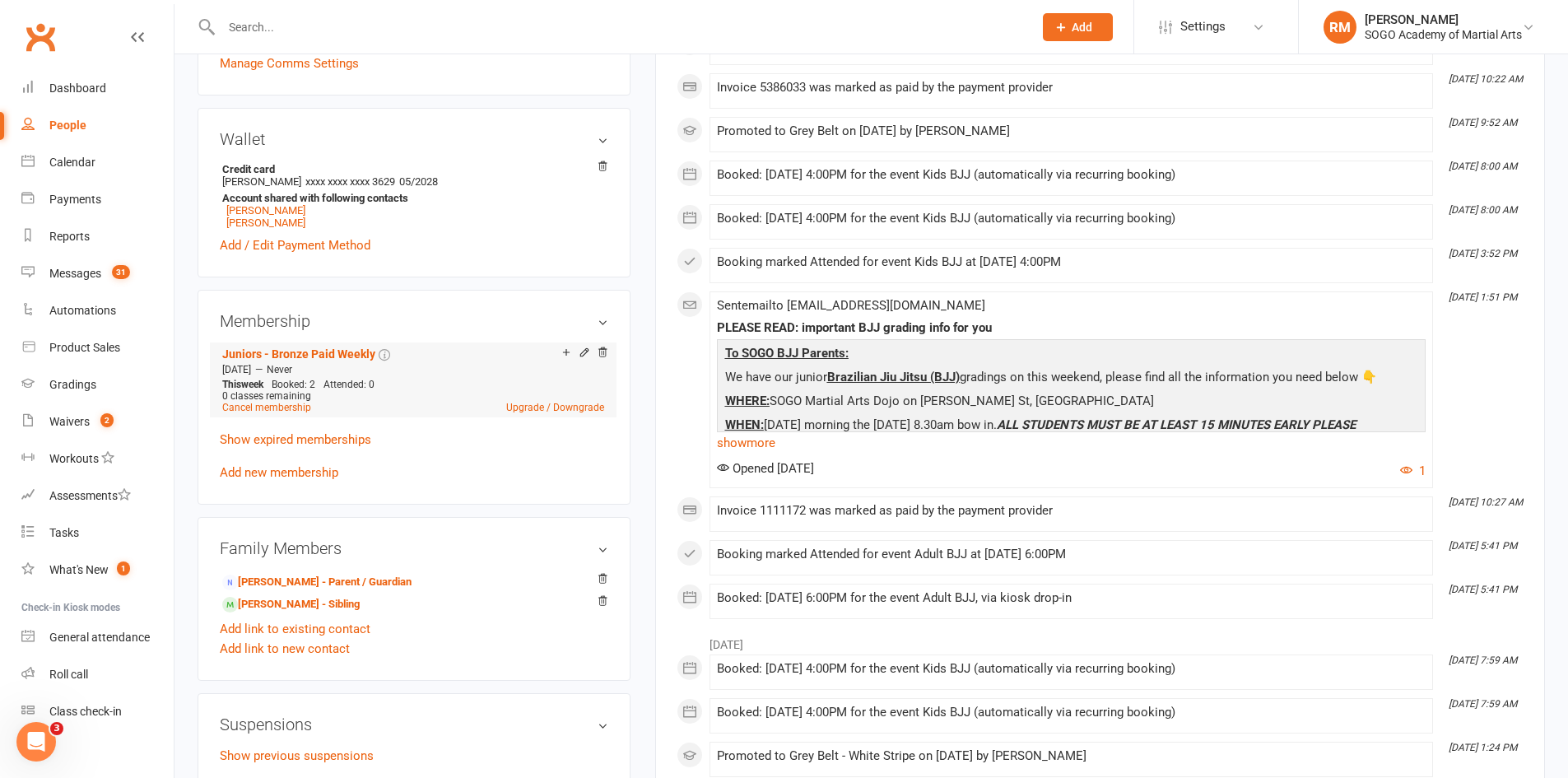
scroll to position [412, 0]
click at [292, 412] on link "Cancel membership" at bounding box center [266, 409] width 89 height 12
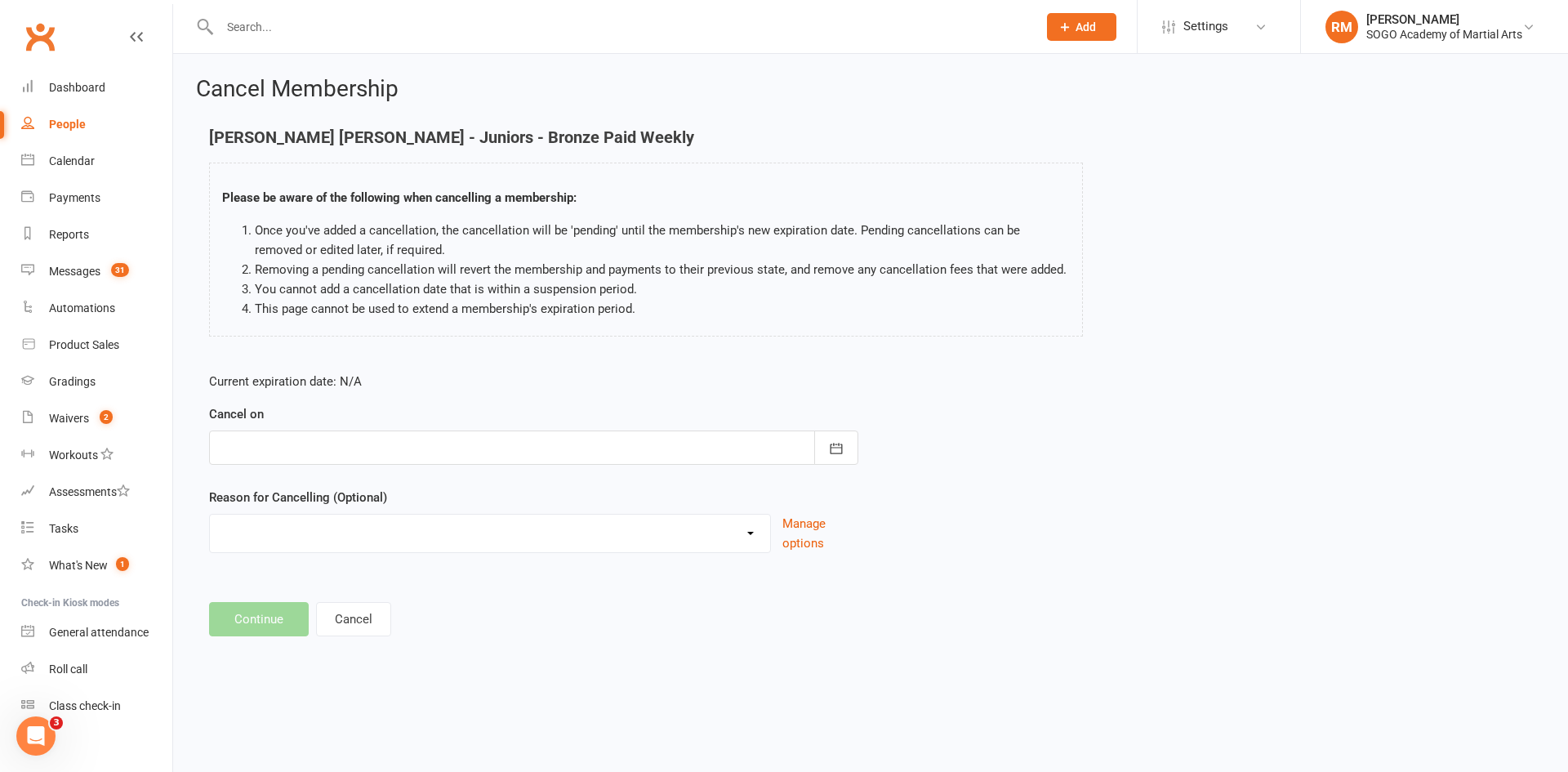
click at [279, 444] on div at bounding box center [533, 447] width 649 height 34
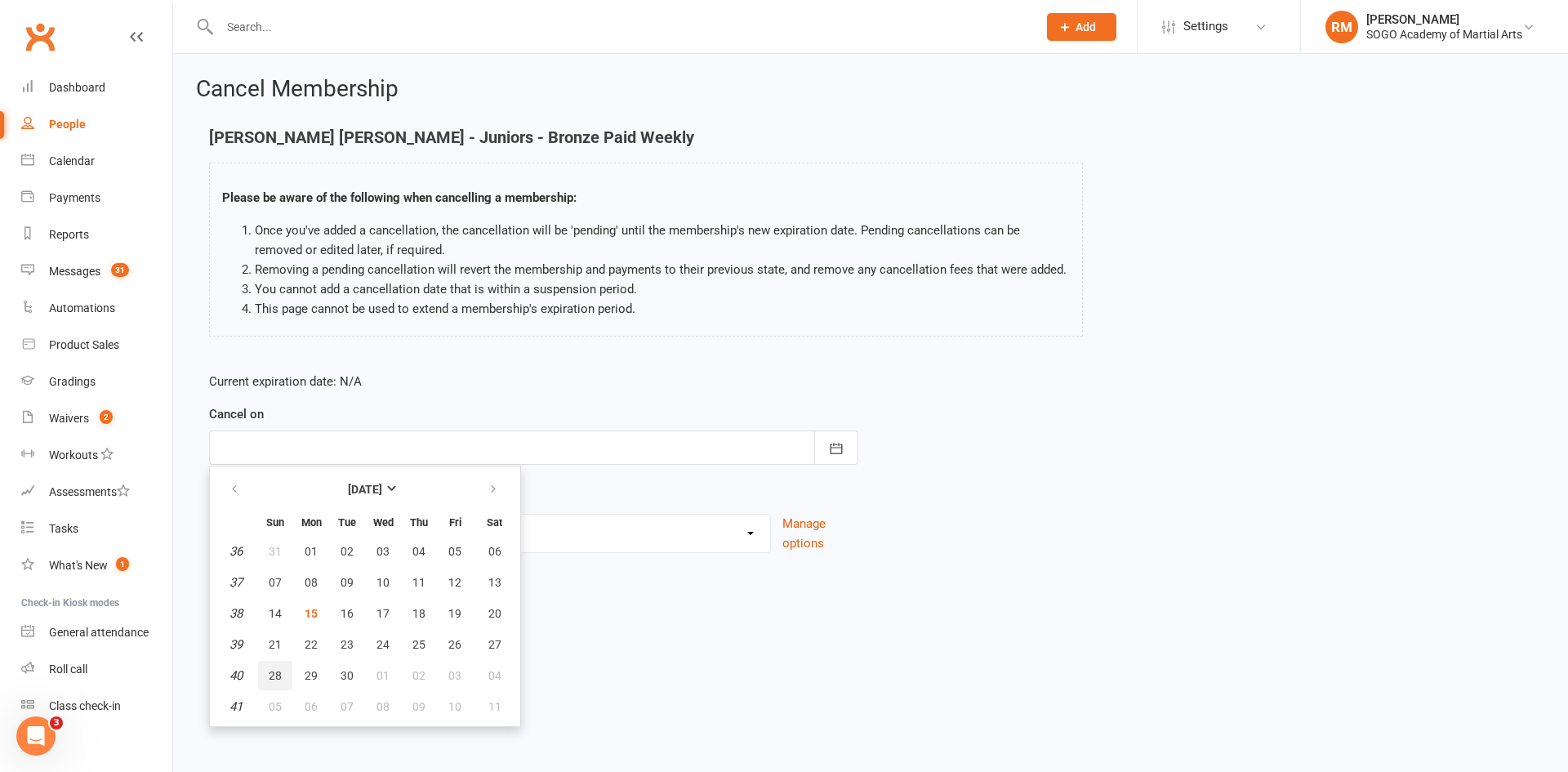
click at [278, 676] on span "28" at bounding box center [275, 676] width 13 height 13
type input "[DATE]"
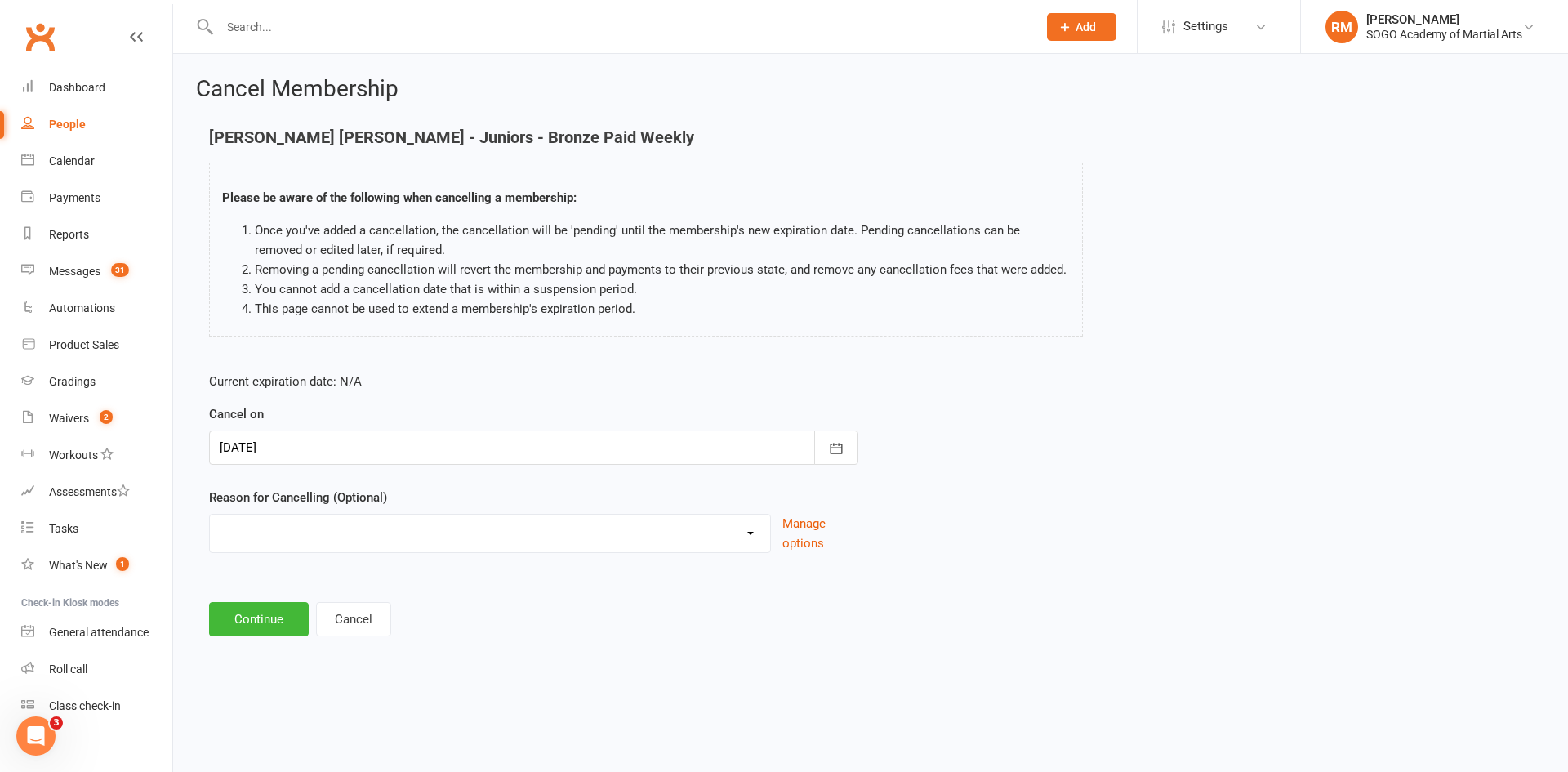
click at [297, 541] on select "Downgrading Membership Holiday Injury joined up Moving Away payment didn't go t…" at bounding box center [490, 531] width 560 height 32
select select "6"
click at [210, 515] on select "Downgrading Membership Holiday Injury joined up Moving Away payment didn't go t…" at bounding box center [490, 531] width 560 height 32
click at [285, 615] on button "Continue" at bounding box center [259, 619] width 99 height 34
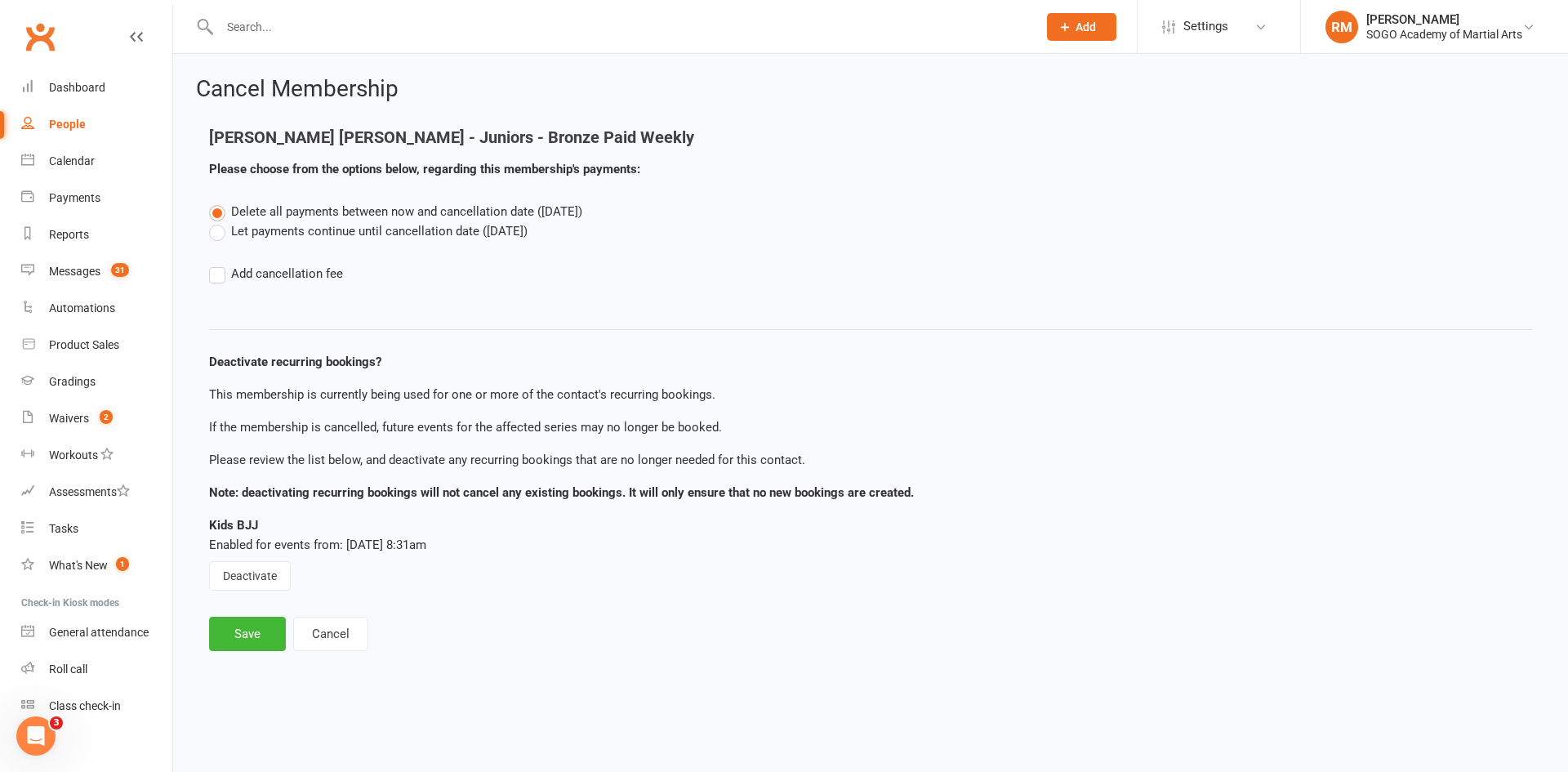
click at [238, 230] on label "Let payments continue until cancellation date ([DATE])" at bounding box center [368, 231] width 318 height 20
click at [220, 221] on input "Let payments continue until cancellation date ([DATE])" at bounding box center [214, 221] width 11 height 0
click at [275, 580] on button "Deactivate" at bounding box center [249, 575] width 82 height 29
click at [248, 638] on button "Save" at bounding box center [247, 634] width 77 height 34
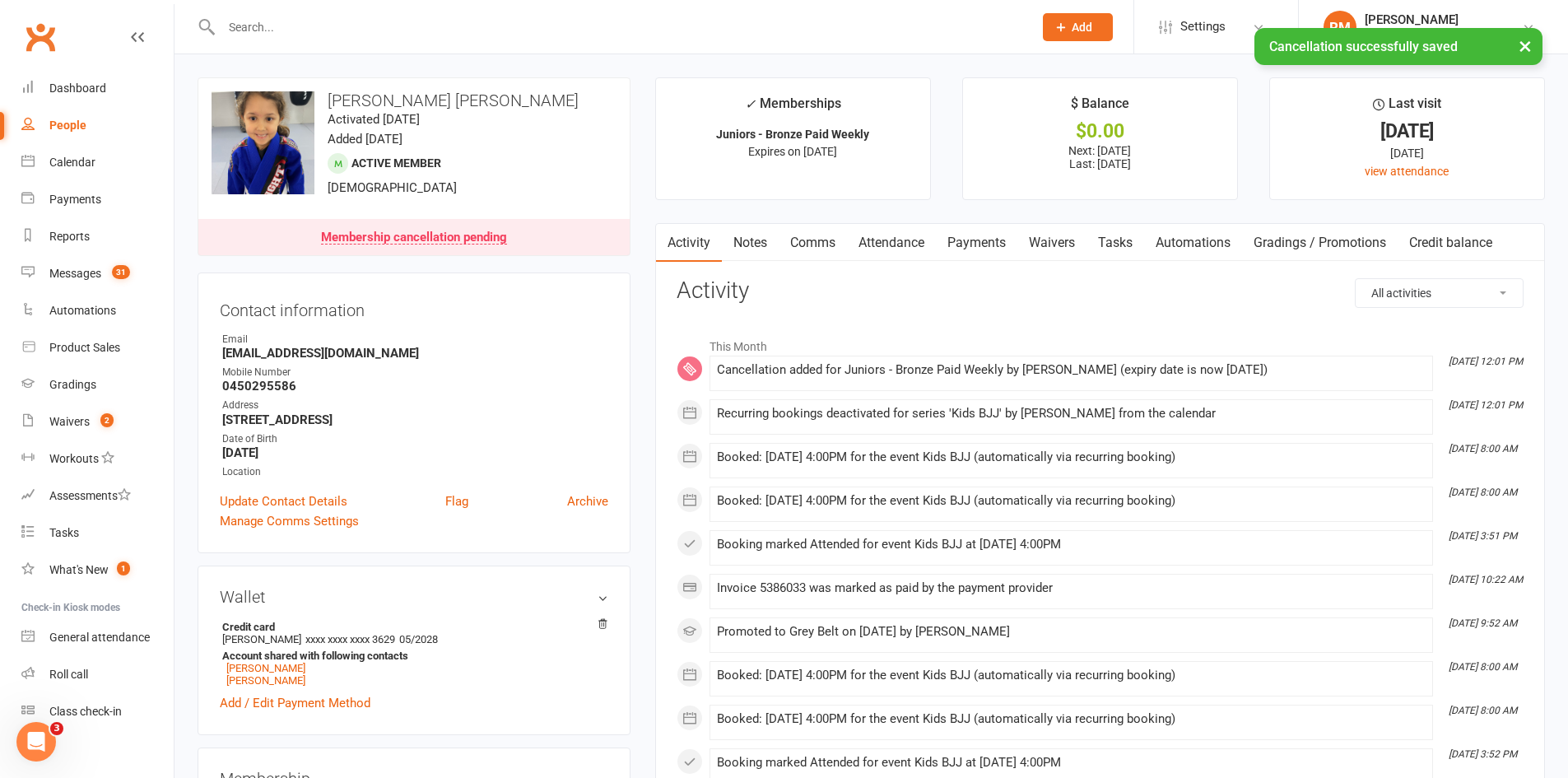
click at [891, 245] on link "Attendance" at bounding box center [891, 242] width 89 height 38
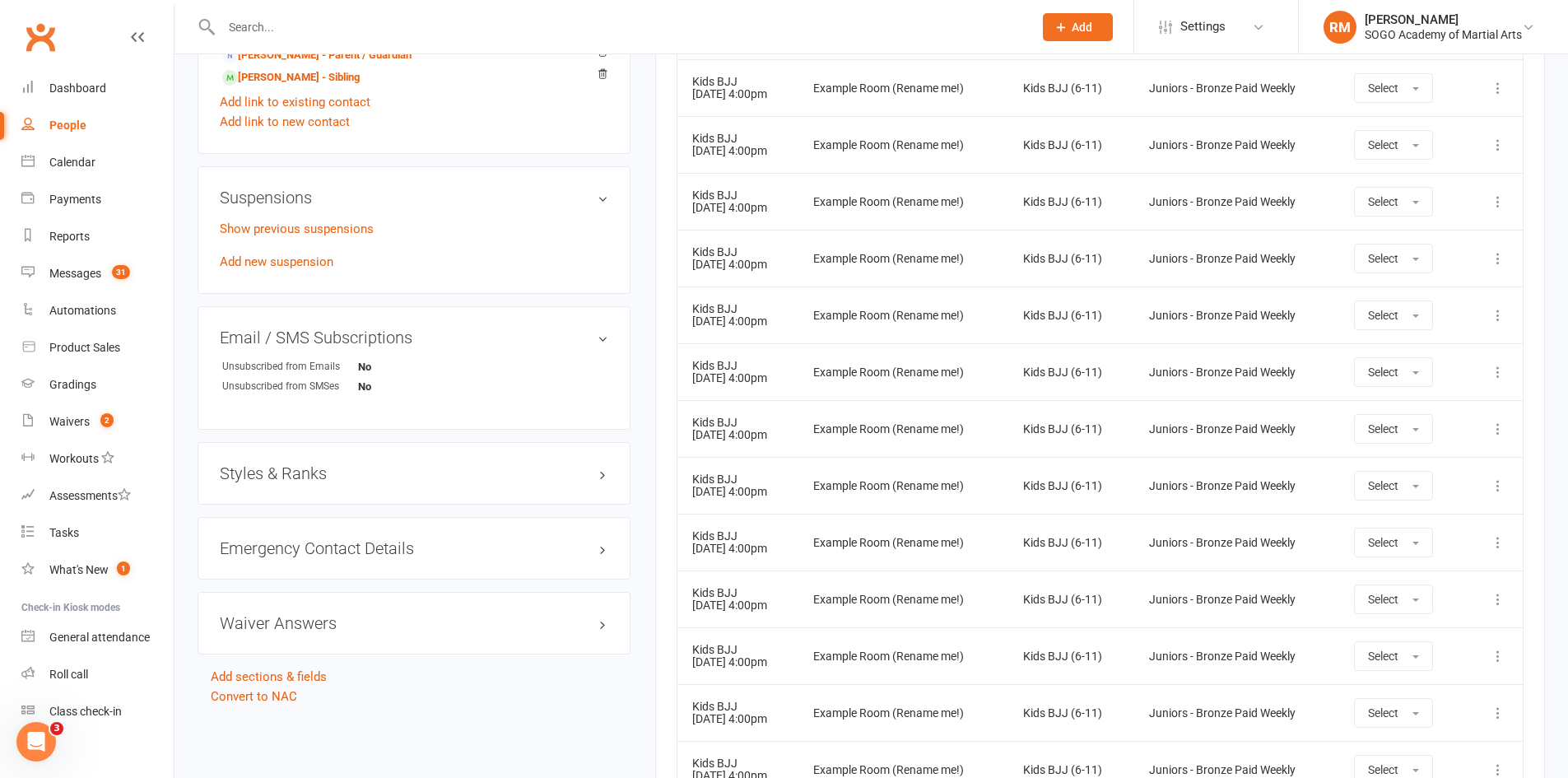
scroll to position [832, 0]
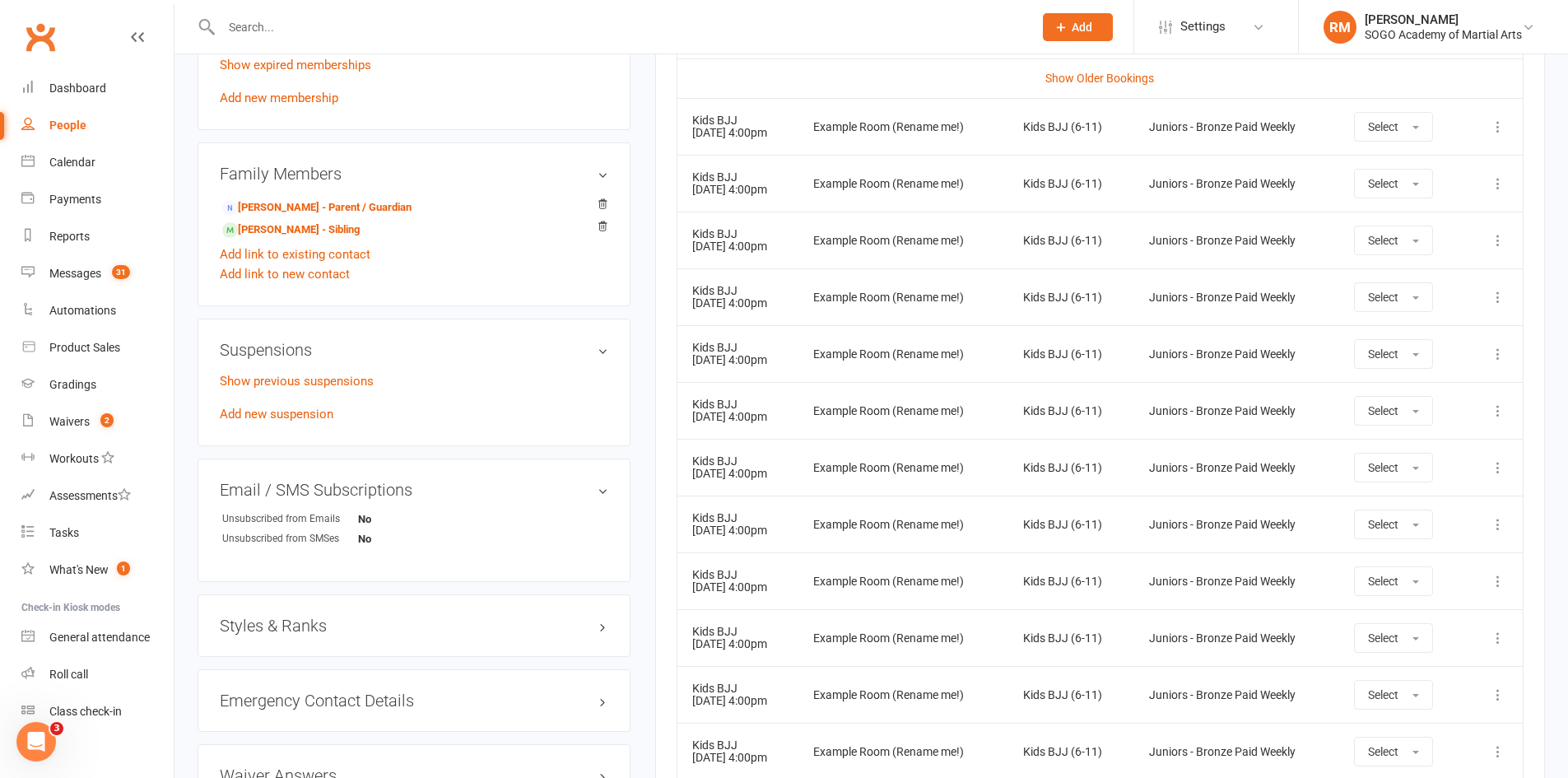
click at [1503, 359] on icon at bounding box center [1499, 354] width 17 height 17
click at [1439, 455] on link "Remove booking" at bounding box center [1425, 451] width 163 height 33
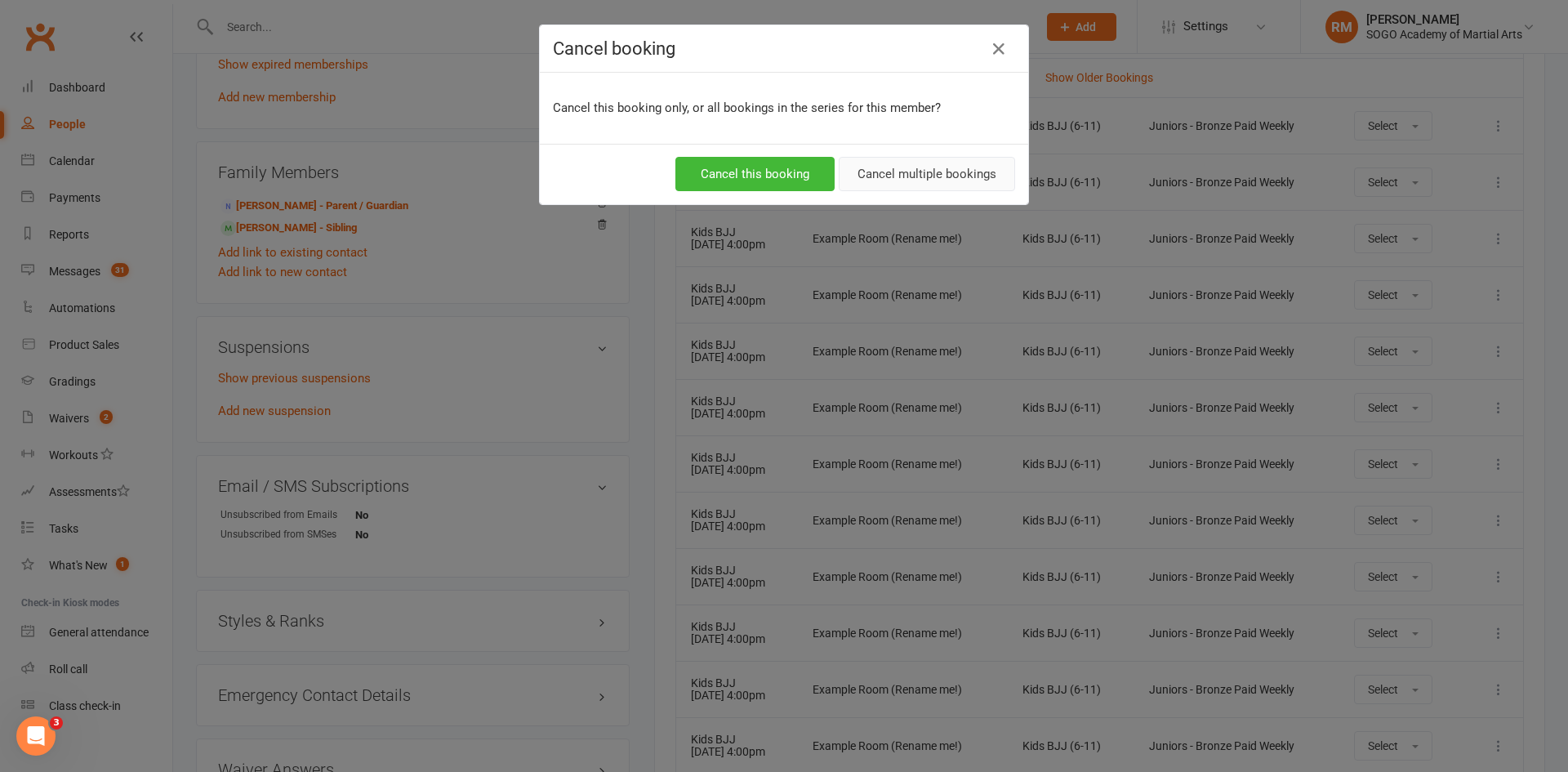
click at [934, 181] on button "Cancel multiple bookings" at bounding box center [927, 173] width 177 height 34
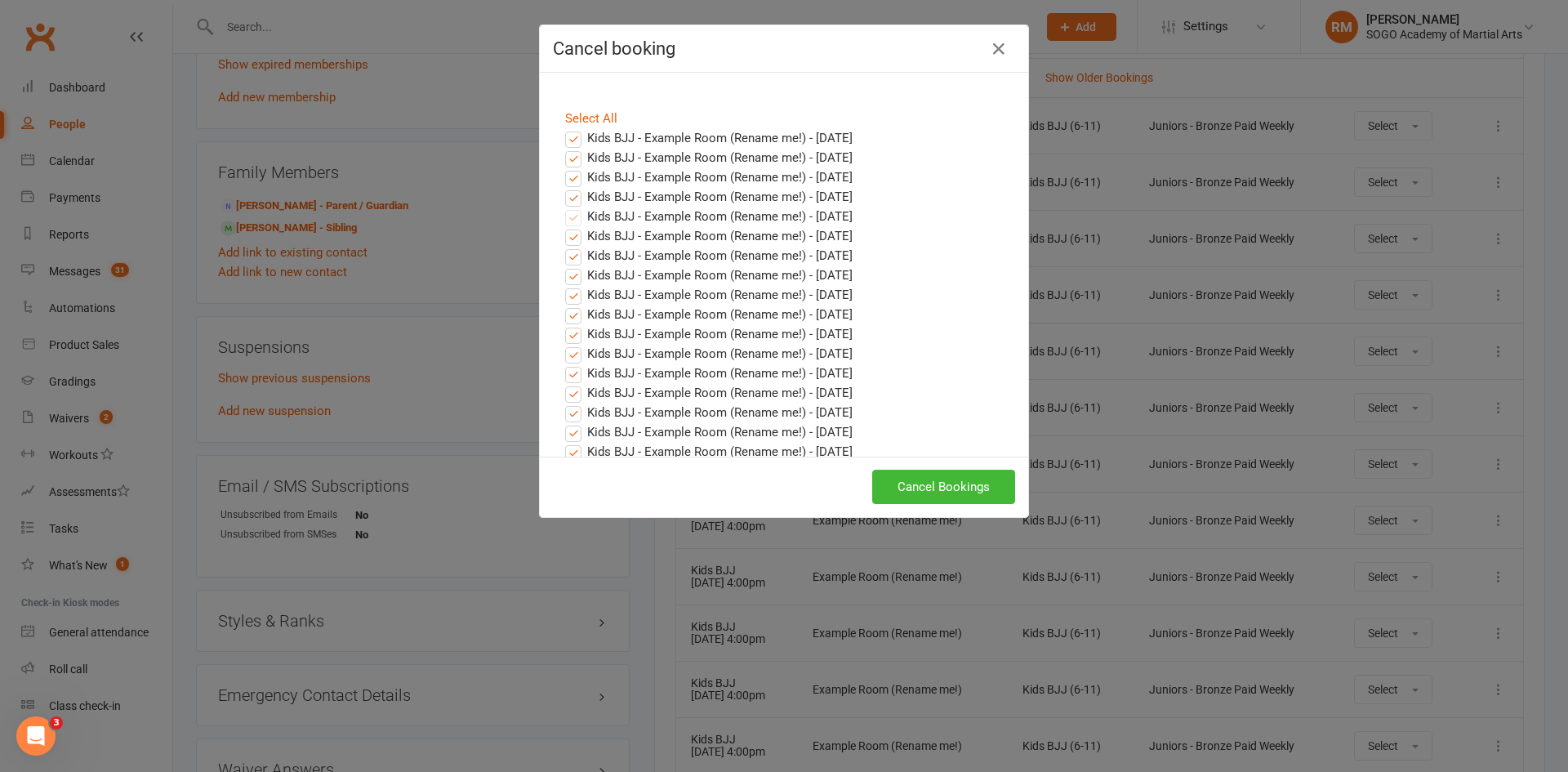
click at [571, 142] on label "Kids BJJ - Example Room (Rename me!) - [DATE]" at bounding box center [709, 138] width 288 height 20
click at [564, 129] on input "Kids BJJ - Example Room (Rename me!) - [DATE]" at bounding box center [558, 129] width 11 height 0
click at [569, 162] on label "Kids BJJ - Example Room (Rename me!) - [DATE]" at bounding box center [709, 158] width 288 height 20
click at [564, 148] on input "Kids BJJ - Example Room (Rename me!) - [DATE]" at bounding box center [558, 148] width 11 height 0
drag, startPoint x: 569, startPoint y: 178, endPoint x: 573, endPoint y: 197, distance: 19.4
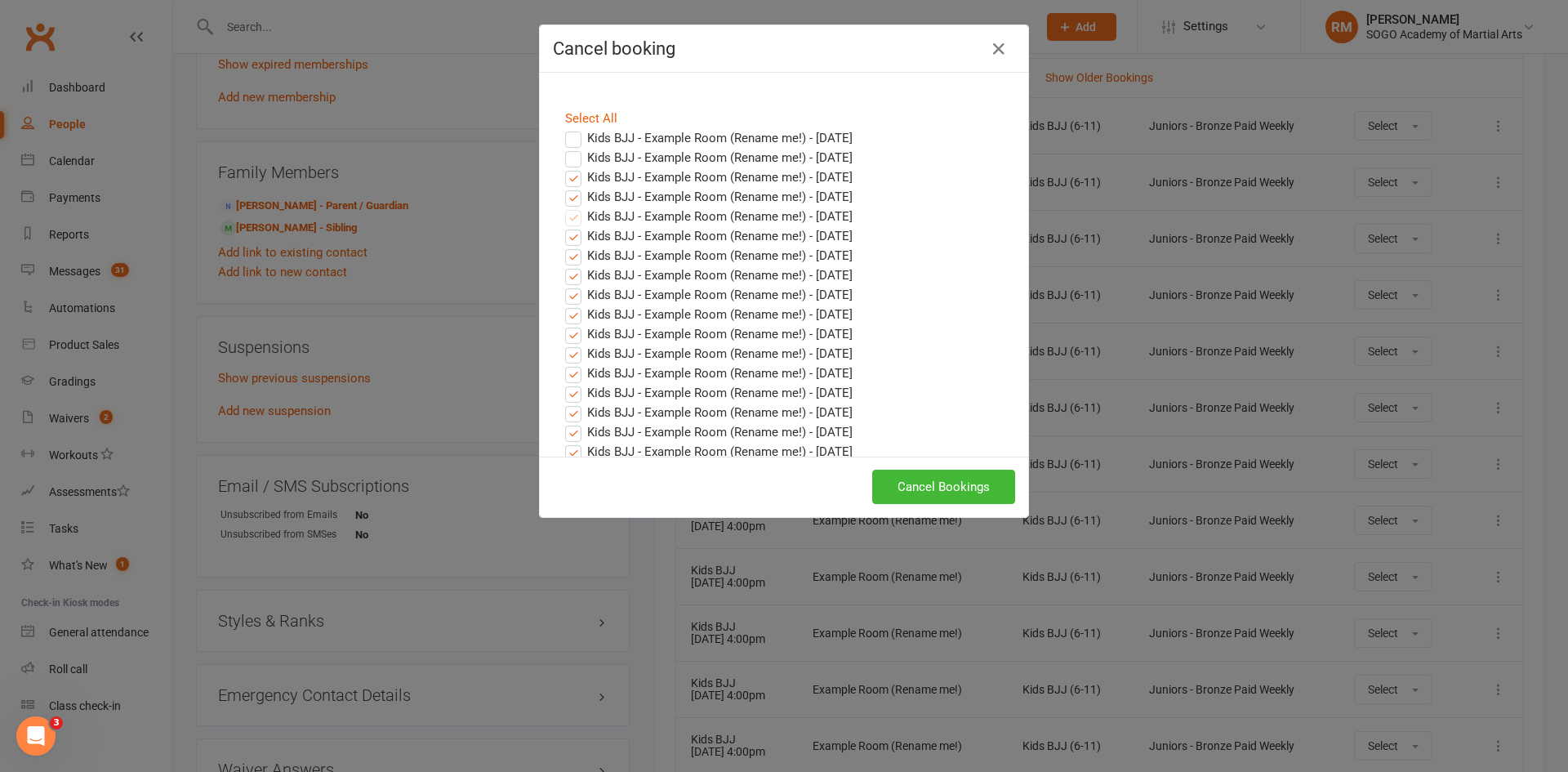
click at [569, 178] on label "Kids BJJ - Example Room (Rename me!) - [DATE]" at bounding box center [709, 177] width 288 height 20
click at [564, 168] on input "Kids BJJ - Example Room (Rename me!) - [DATE]" at bounding box center [558, 168] width 11 height 0
click at [567, 198] on label "Kids BJJ - Example Room (Rename me!) - [DATE]" at bounding box center [709, 197] width 288 height 20
click at [564, 187] on input "Kids BJJ - Example Room (Rename me!) - [DATE]" at bounding box center [558, 187] width 11 height 0
click at [961, 498] on button "Cancel Bookings" at bounding box center [943, 487] width 143 height 34
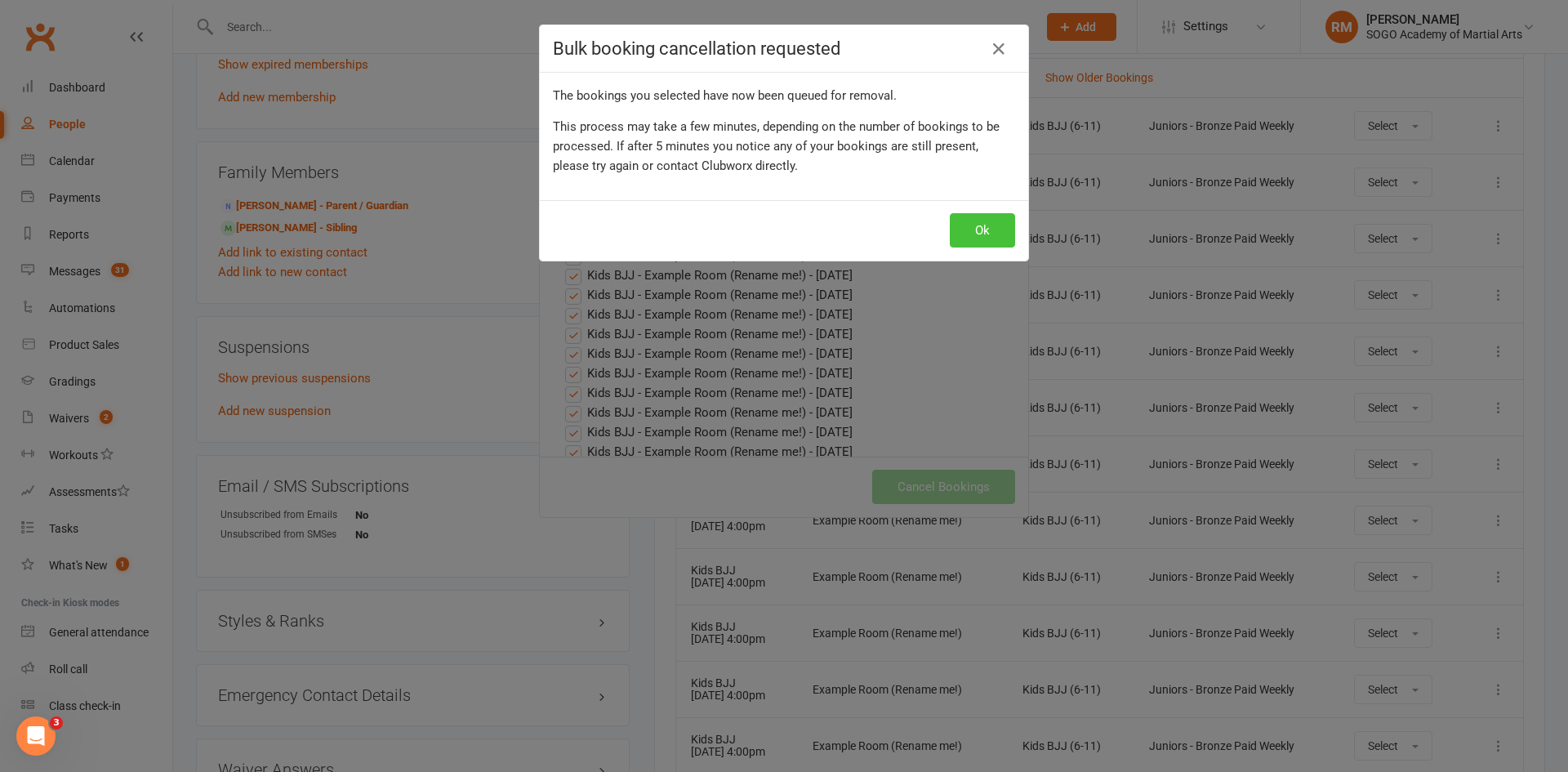
click at [979, 220] on button "Ok" at bounding box center [982, 230] width 65 height 34
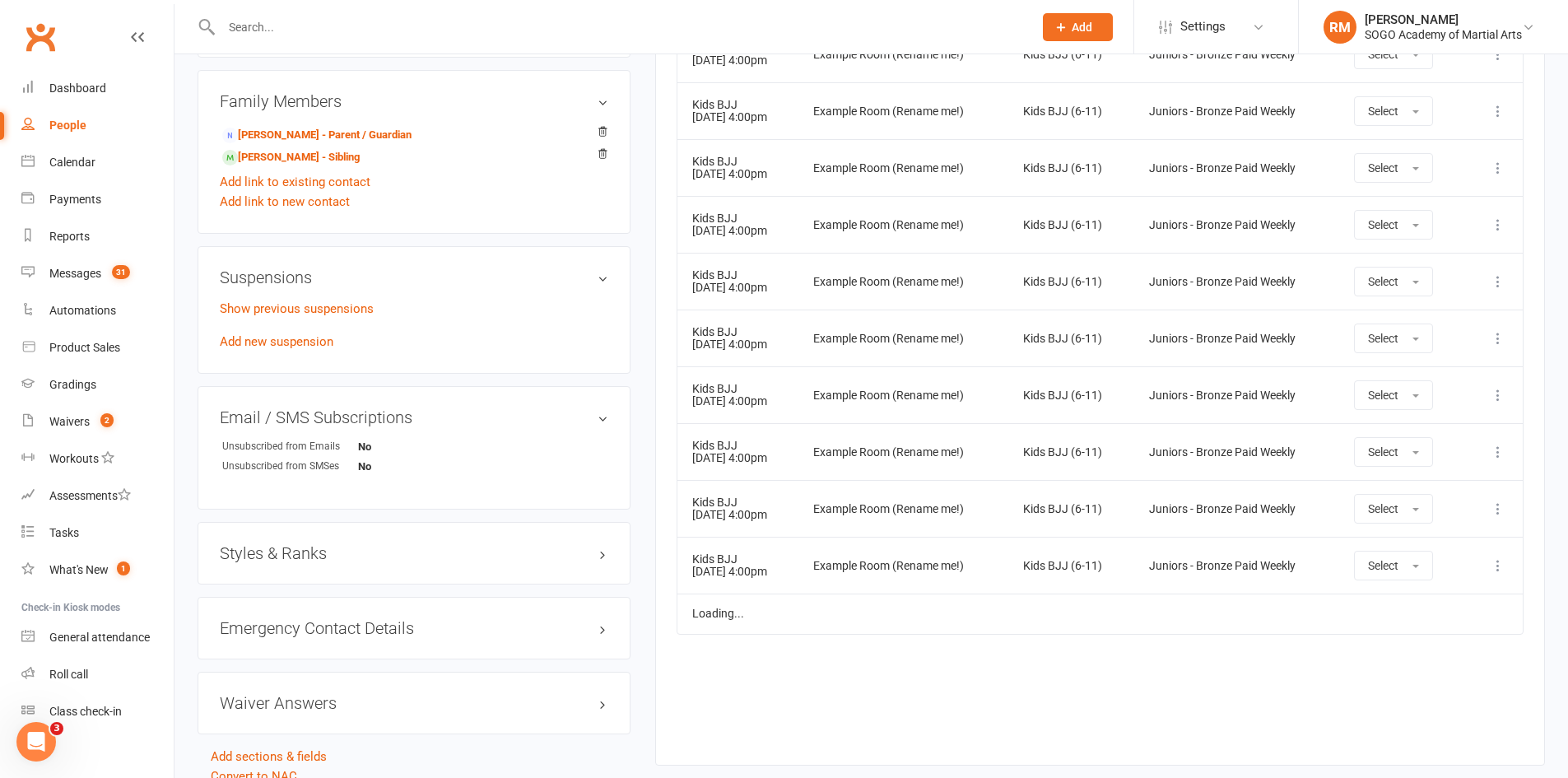
scroll to position [997, 0]
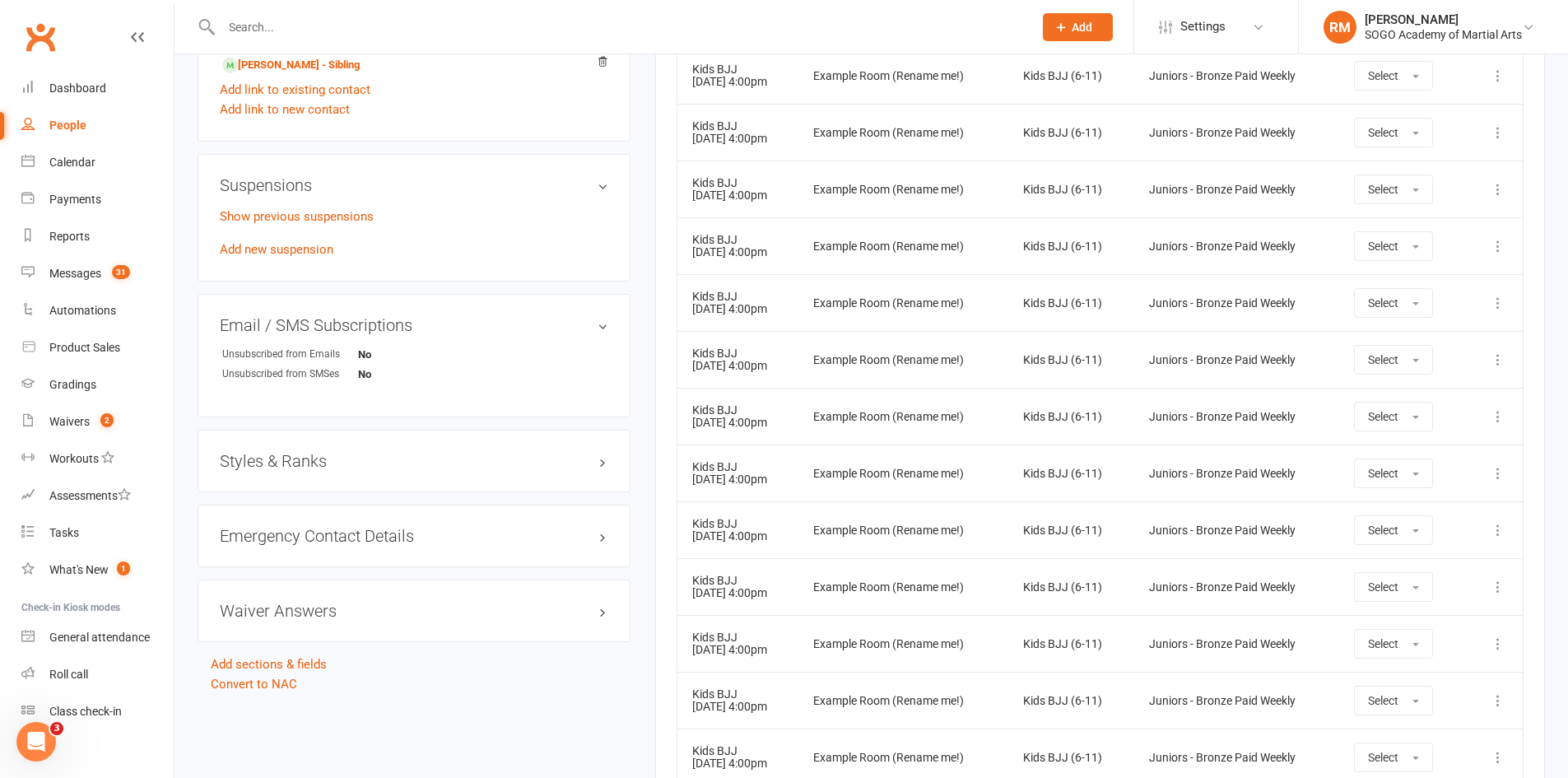
click at [317, 460] on h3 "Styles & Ranks" at bounding box center [414, 461] width 388 height 18
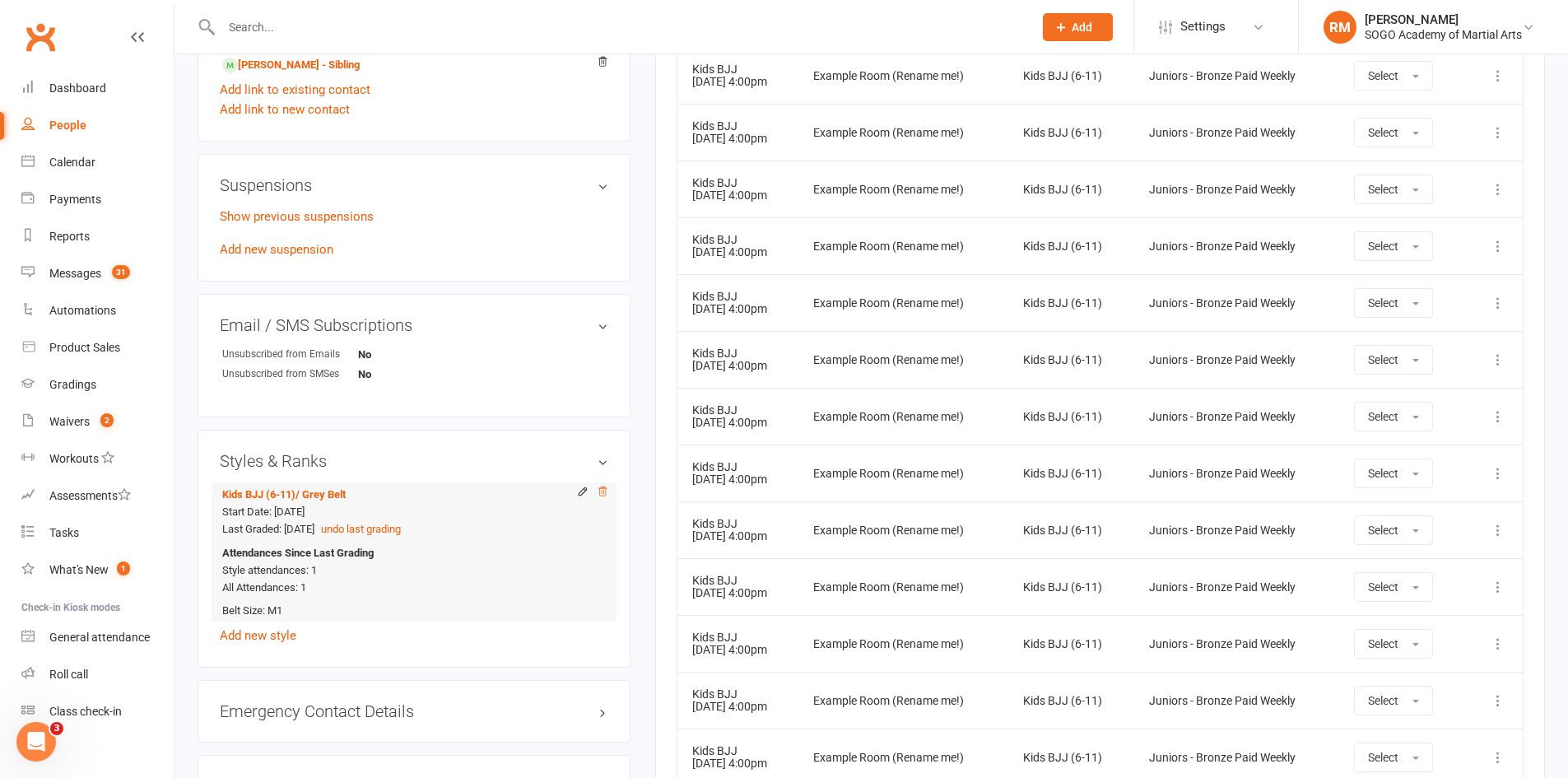
click at [600, 493] on icon at bounding box center [602, 491] width 12 height 12
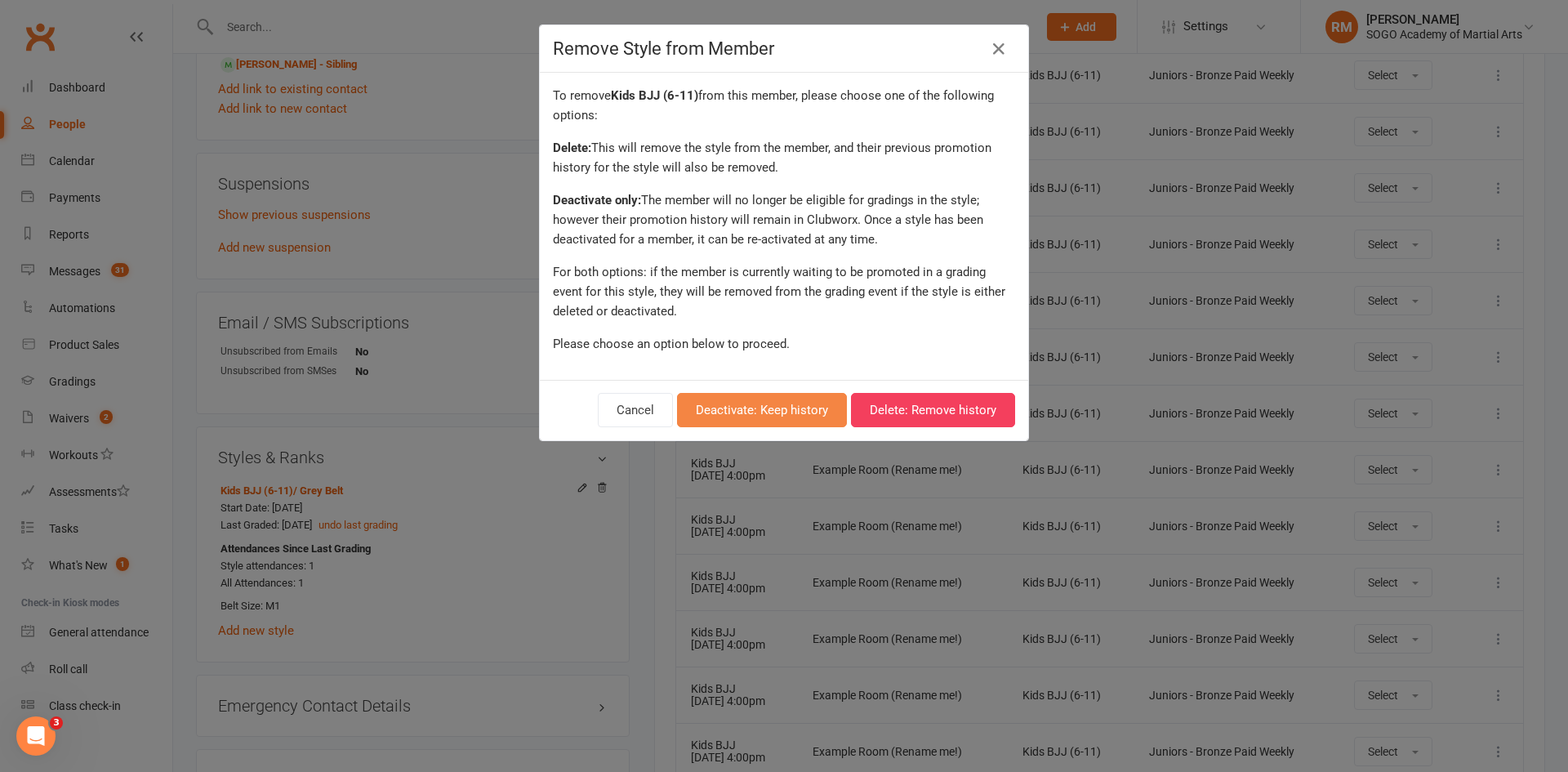
click at [775, 415] on button "Deactivate: Keep history" at bounding box center [762, 410] width 170 height 34
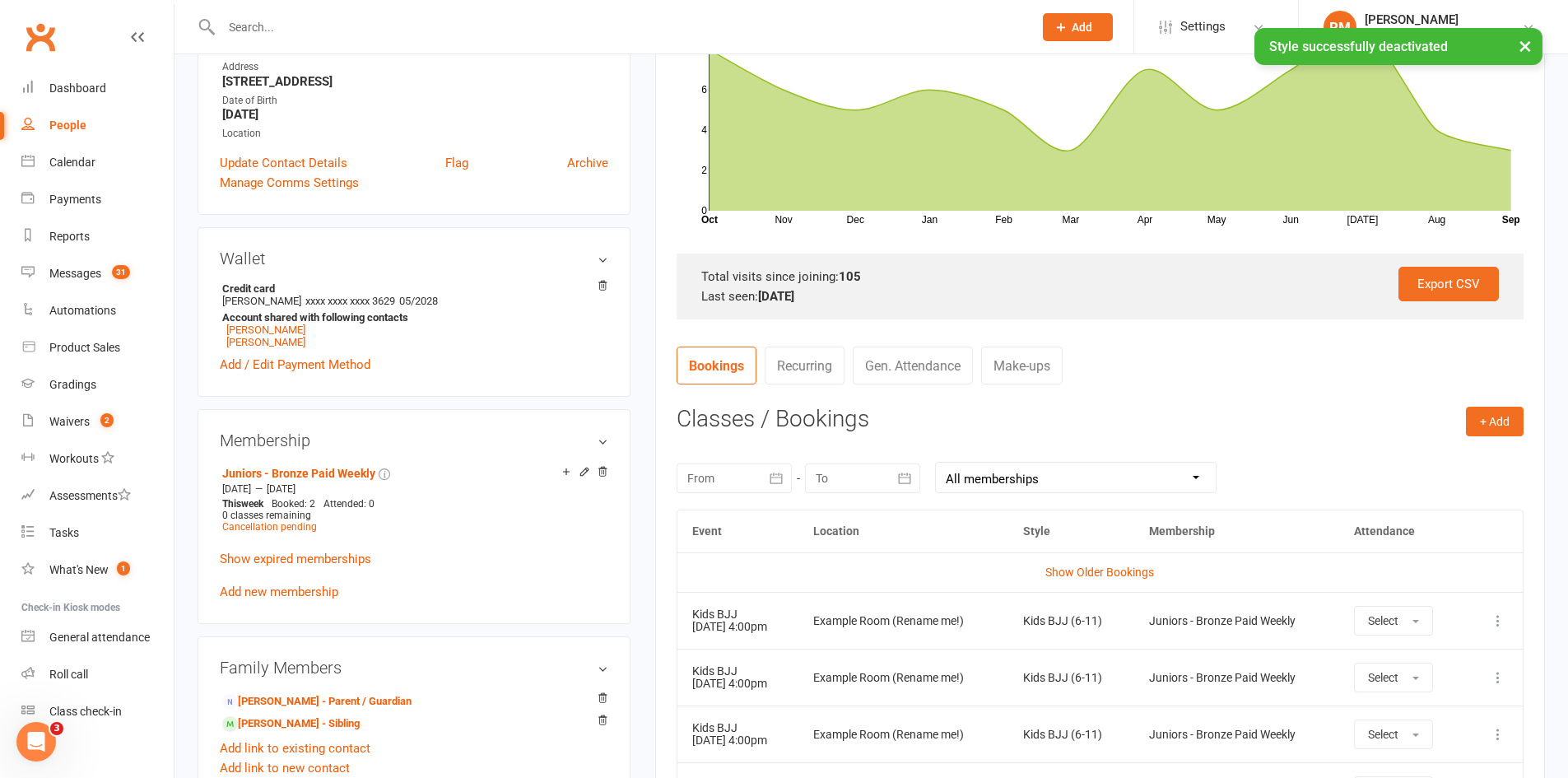
scroll to position [0, 0]
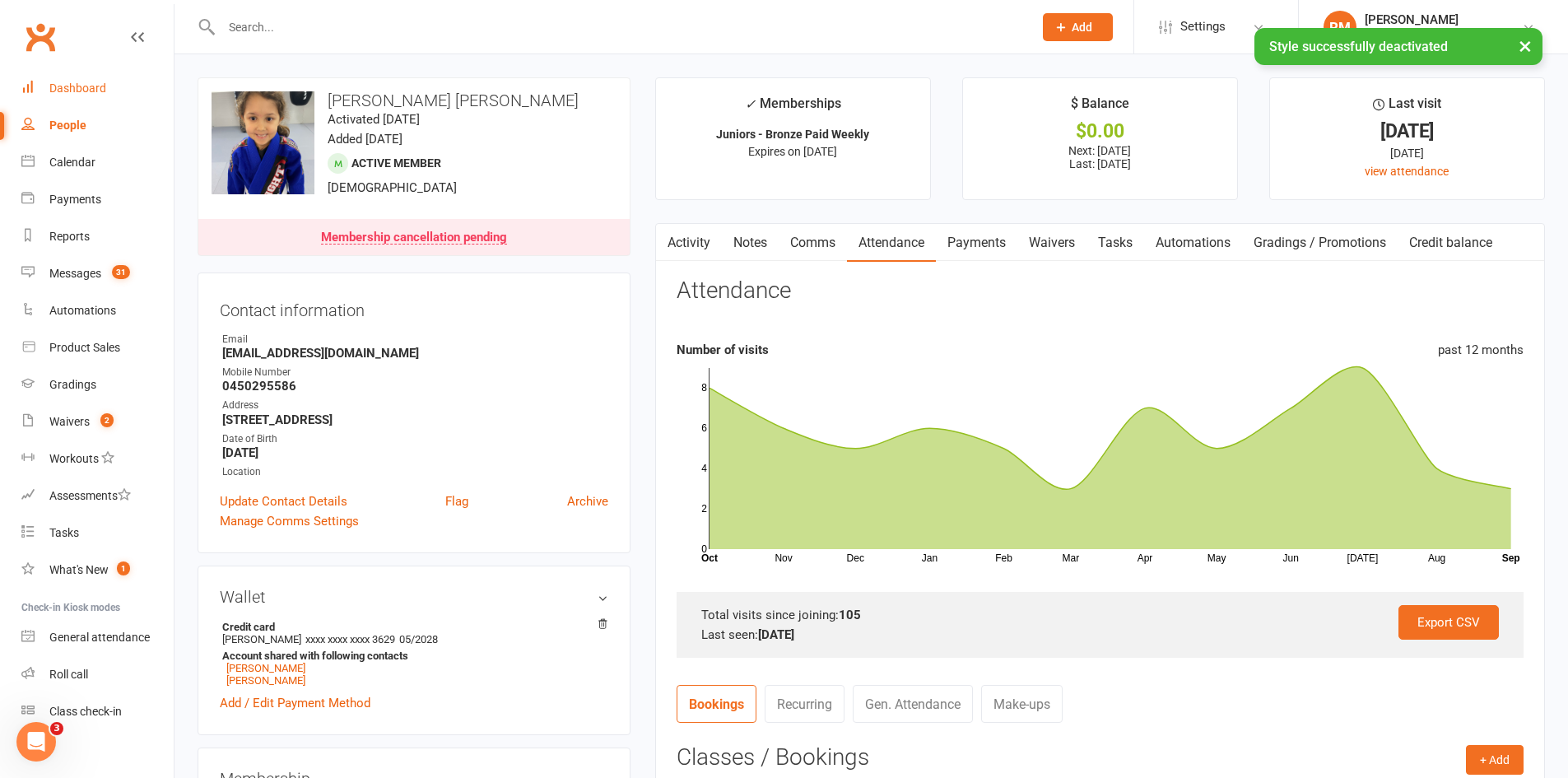
click at [98, 86] on div "Dashboard" at bounding box center [78, 89] width 57 height 13
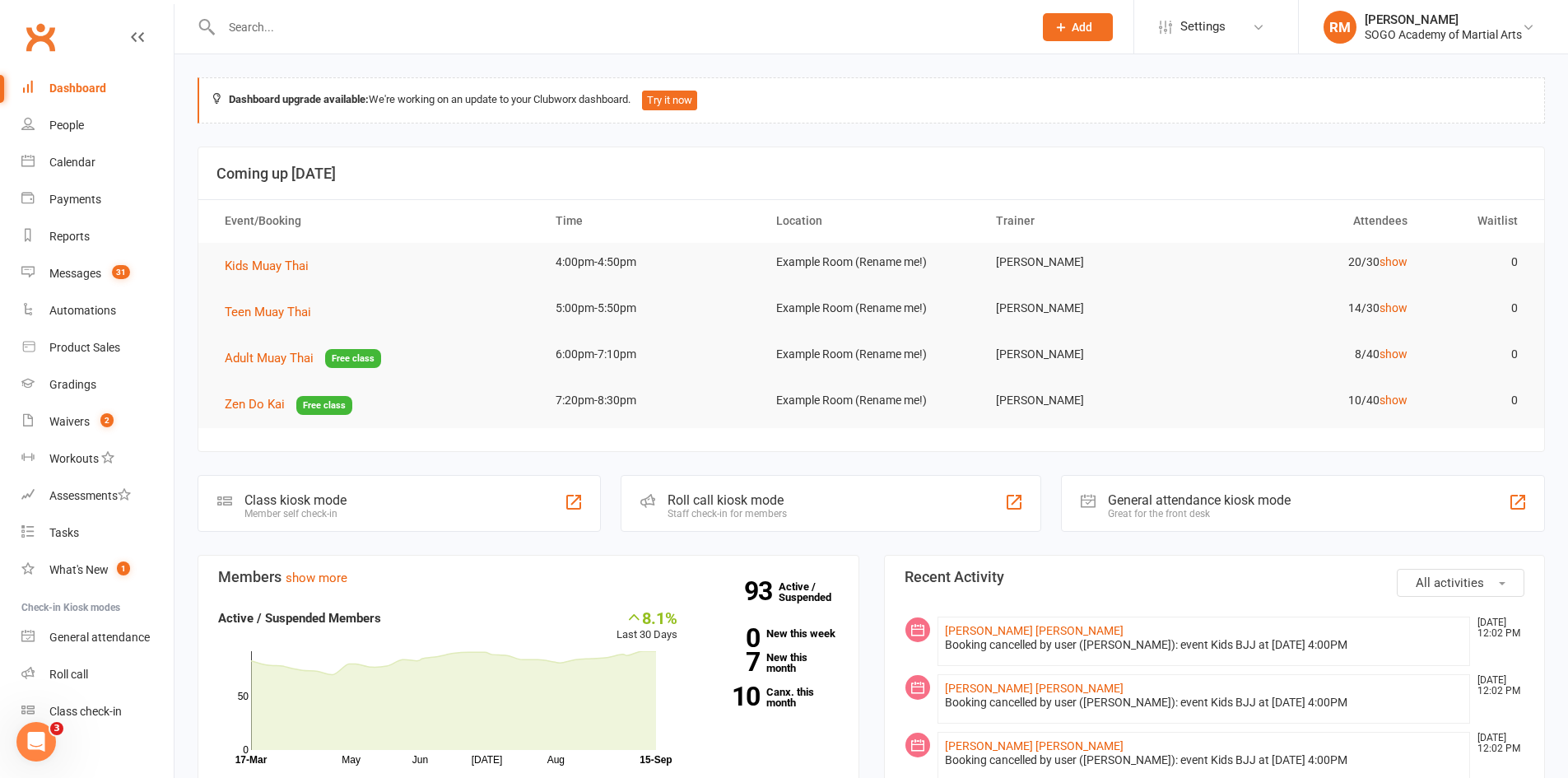
click at [254, 28] on input "text" at bounding box center [619, 28] width 805 height 23
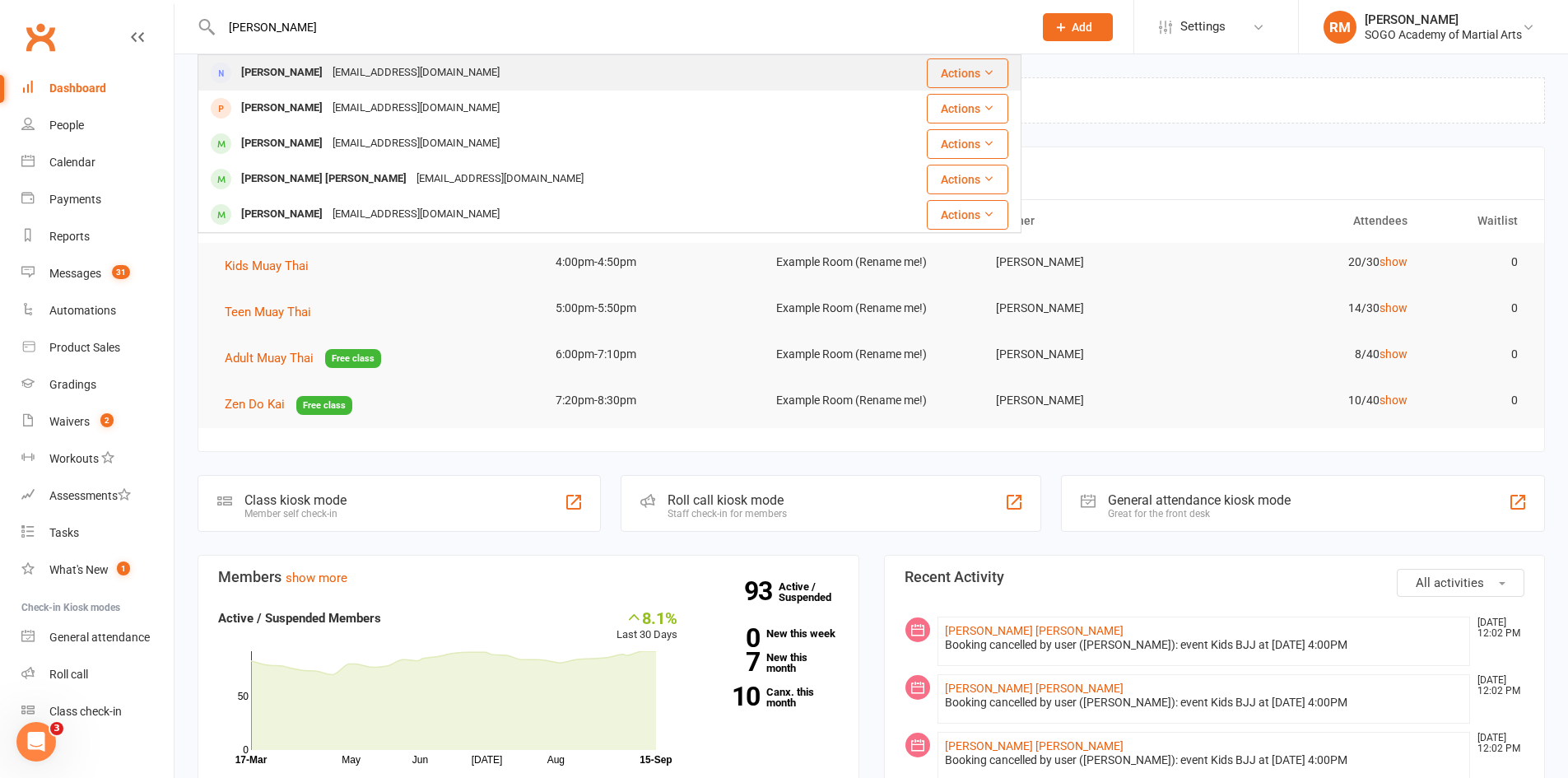
type input "[PERSON_NAME]"
click at [327, 74] on div "[EMAIL_ADDRESS][DOMAIN_NAME]" at bounding box center [416, 73] width 177 height 24
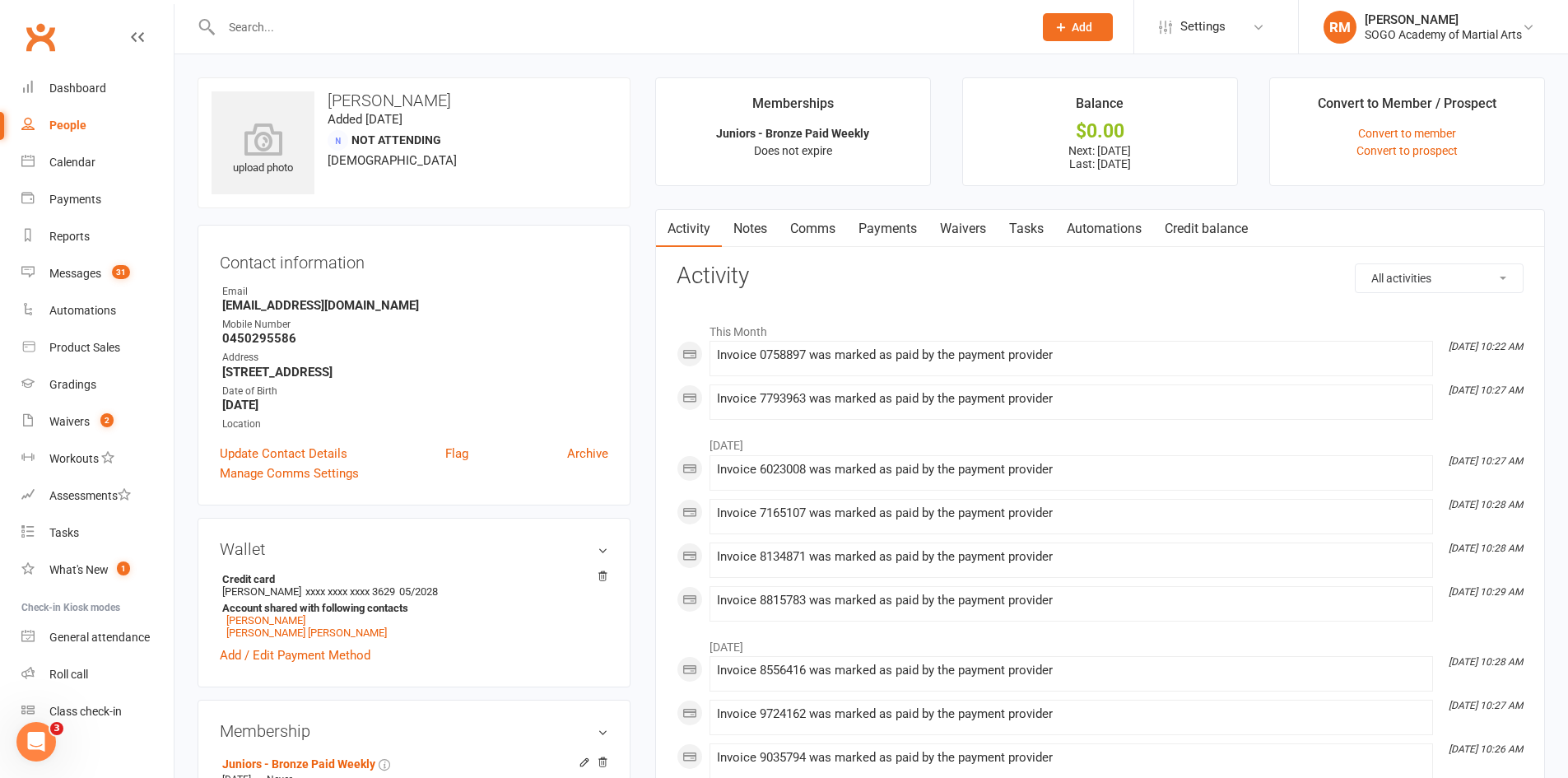
click at [825, 236] on link "Comms" at bounding box center [813, 228] width 69 height 38
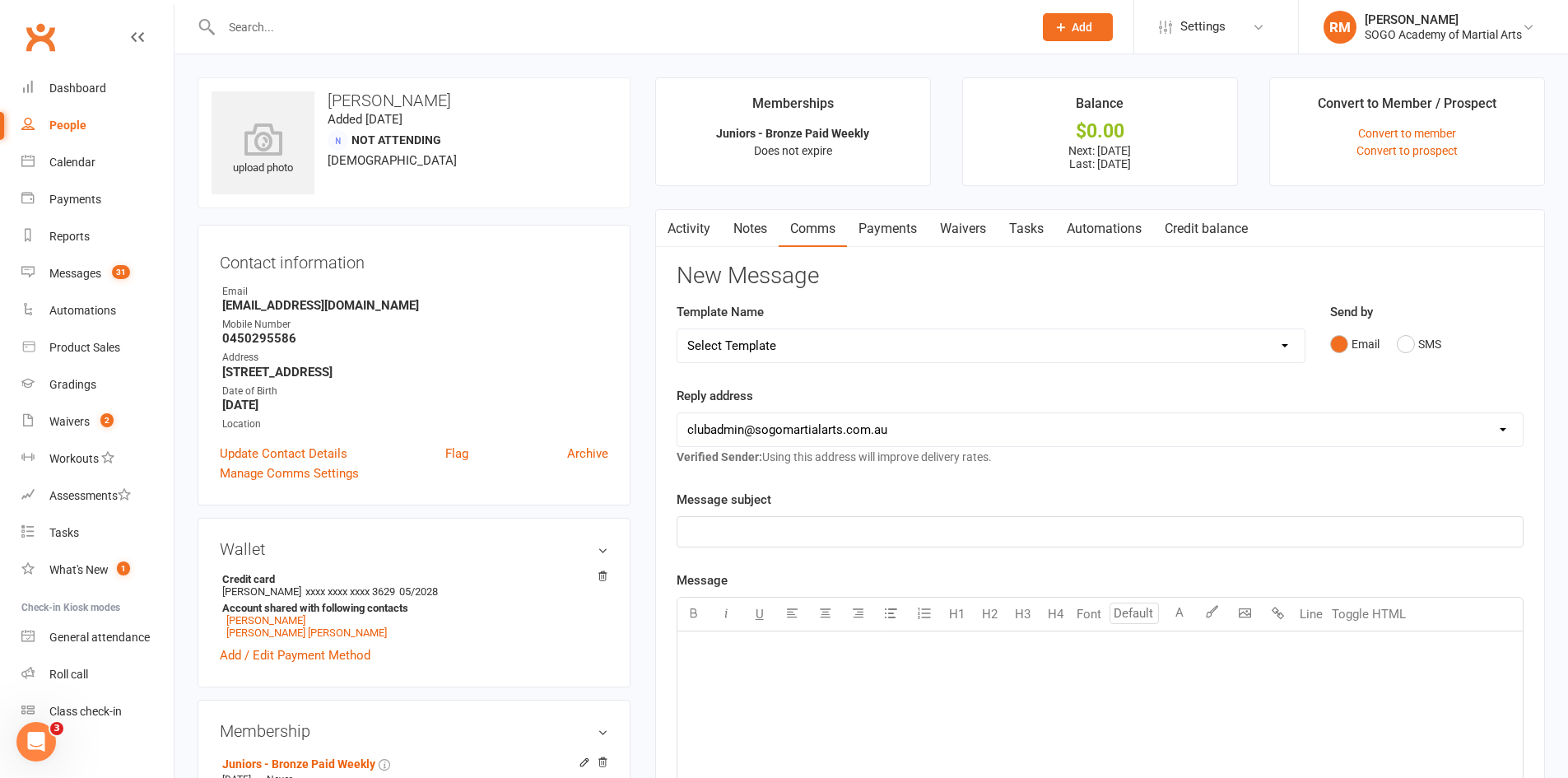
drag, startPoint x: 846, startPoint y: 342, endPoint x: 860, endPoint y: 357, distance: 20.5
click at [846, 342] on select "Select Template [Email] 01. Junior Enquiry 1 Week FREE Zipleads Call Booked [Em…" at bounding box center [991, 345] width 627 height 33
select select "173"
click at [677, 329] on select "Select Template [Email] 01. Junior Enquiry 1 Week FREE Zipleads Call Booked [Em…" at bounding box center [991, 345] width 627 height 33
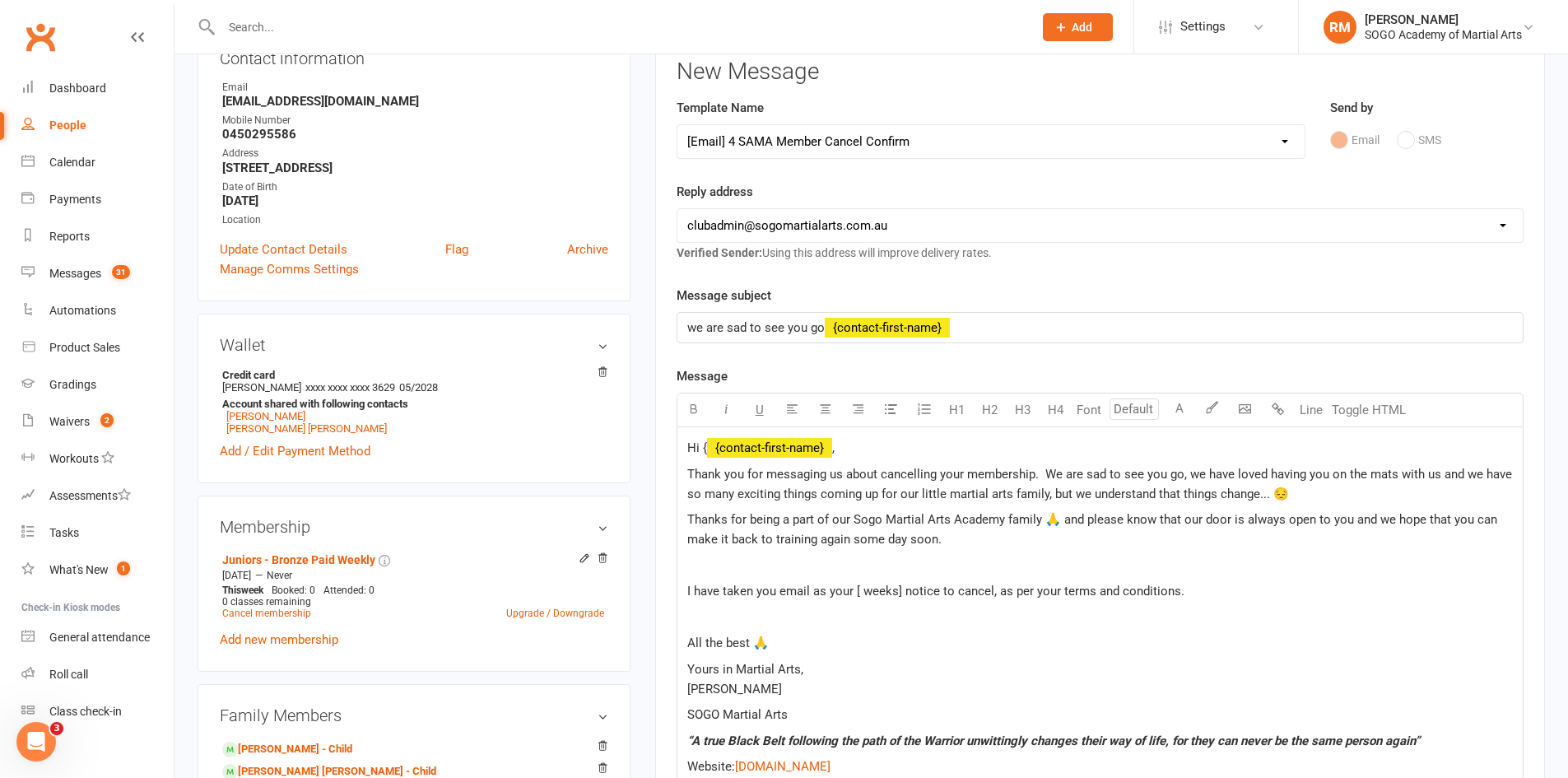
scroll to position [247, 0]
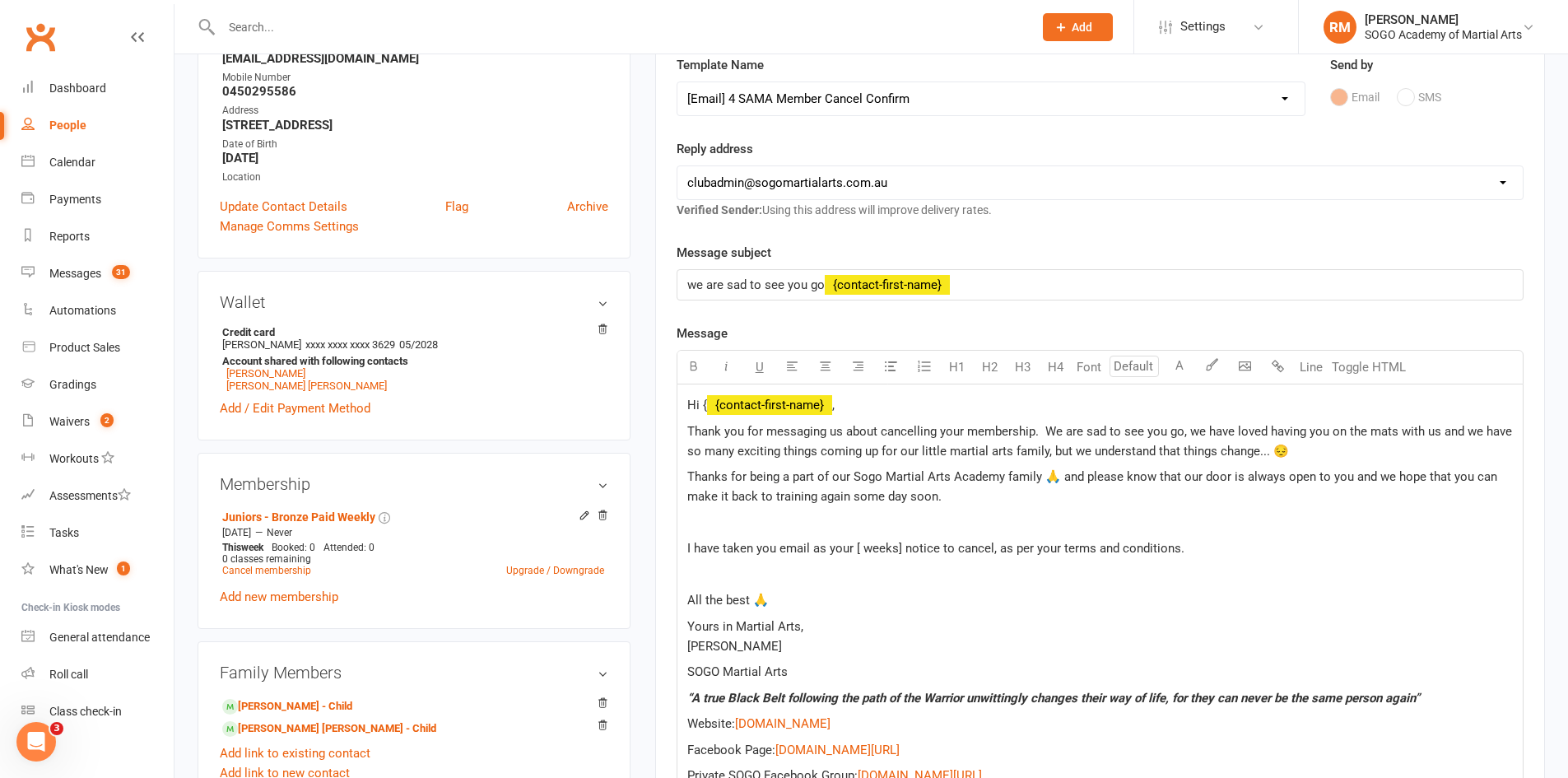
click at [978, 279] on p "we are sad to see you go ﻿ {contact-first-name}" at bounding box center [1100, 285] width 825 height 20
click at [703, 410] on span "Hi {" at bounding box center [698, 405] width 20 height 15
drag, startPoint x: 962, startPoint y: 436, endPoint x: 940, endPoint y: 435, distance: 22.0
click at [940, 435] on span "Thank you for messaging us about cancelling your membership. We are sad to see …" at bounding box center [1101, 441] width 828 height 34
click at [1153, 429] on span "Thank you for messaging us about cancelling [PERSON_NAME] membership. We are sa…" at bounding box center [1101, 441] width 828 height 34
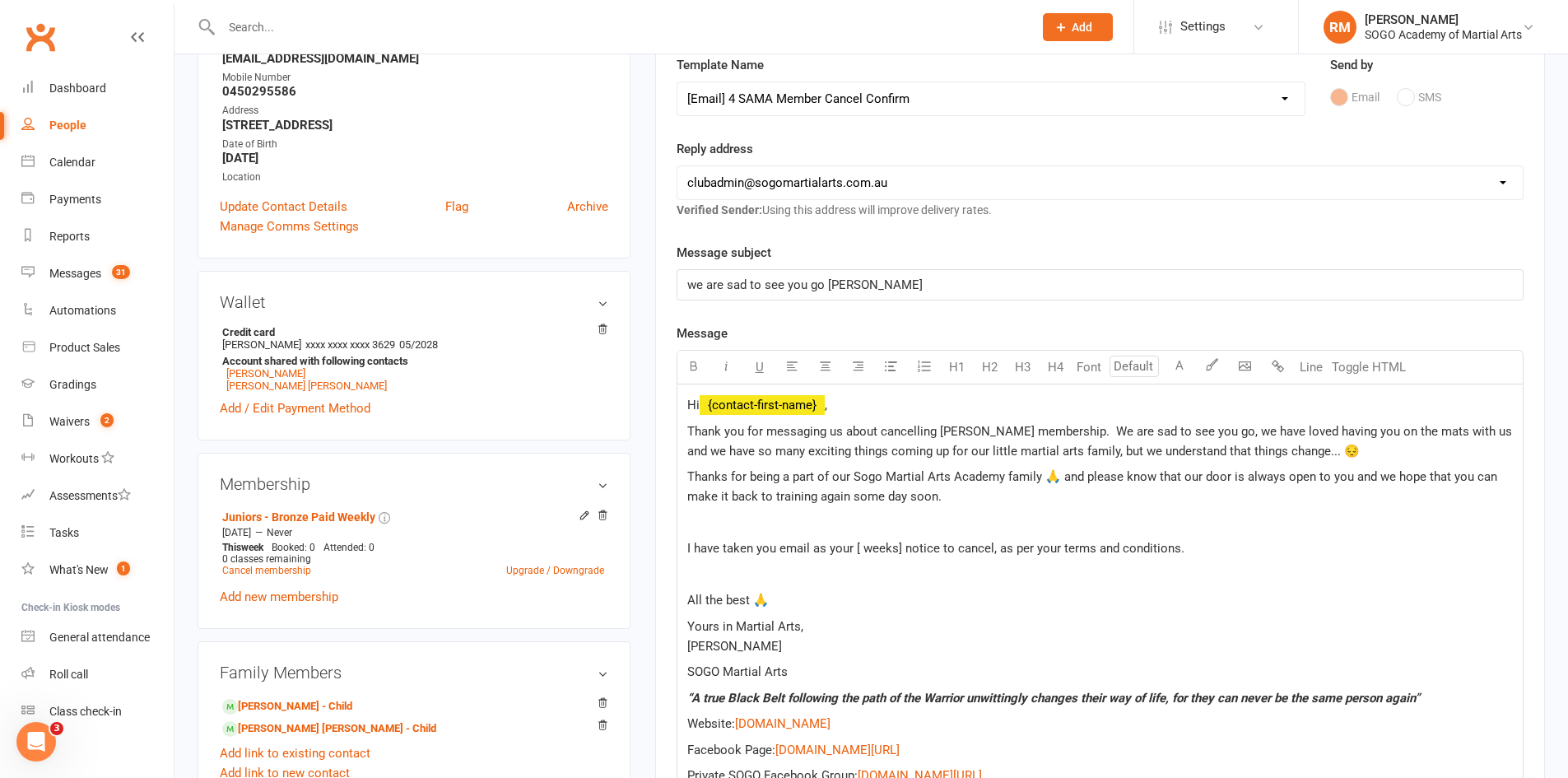
click at [1096, 435] on span "Thank you for messaging us about cancelling [PERSON_NAME] membership. We are sa…" at bounding box center [1101, 441] width 828 height 34
drag, startPoint x: 1181, startPoint y: 435, endPoint x: 1200, endPoint y: 435, distance: 19.0
click at [1200, 435] on span "Thank you for messaging us about cancelling [PERSON_NAME] membership. We are ve…" at bounding box center [1093, 441] width 811 height 34
drag, startPoint x: 1338, startPoint y: 435, endPoint x: 1358, endPoint y: 440, distance: 20.6
click at [1358, 440] on p "Thank you for messaging us about cancelling [PERSON_NAME] membership. We are ve…" at bounding box center [1100, 441] width 825 height 39
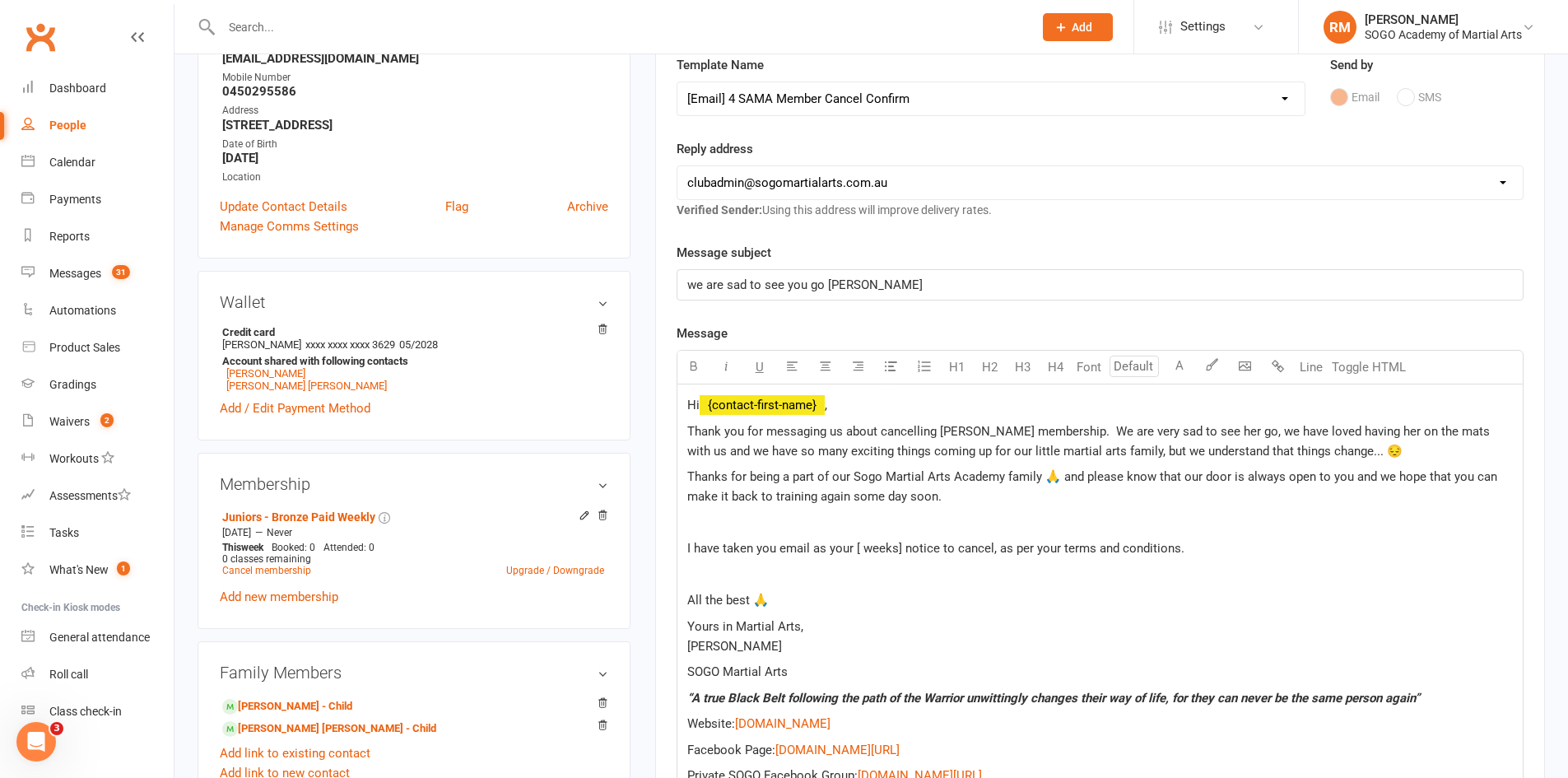
scroll to position [329, 0]
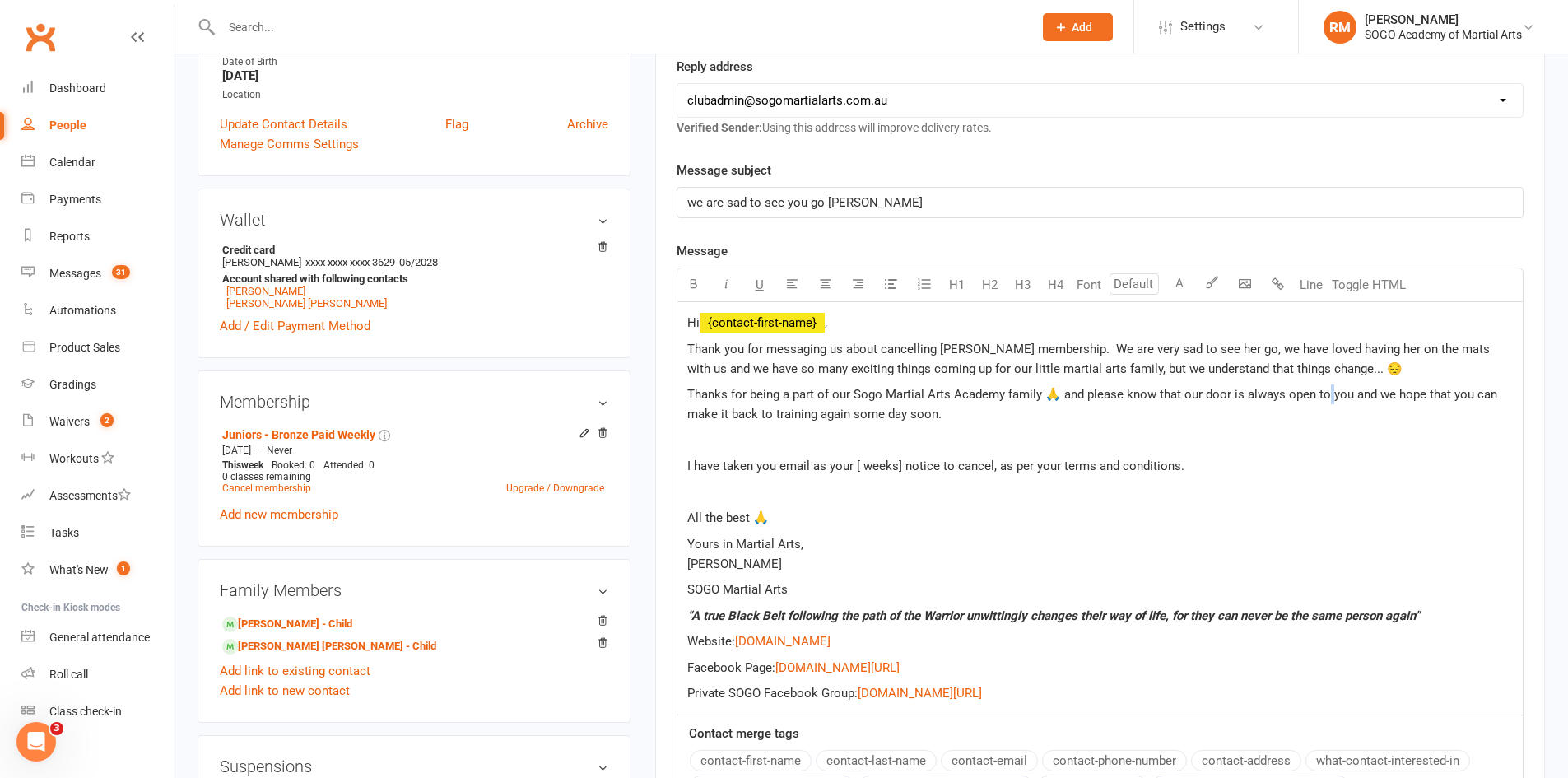
click at [1332, 398] on span "Thanks for being a part of our Sogo Martial Arts Academy family 🙏 and please kn…" at bounding box center [1094, 404] width 814 height 34
click at [1339, 398] on span "Thanks for being a part of our Sogo Martial Arts Academy family 🙏 and please kn…" at bounding box center [1094, 404] width 814 height 34
drag, startPoint x: 1330, startPoint y: 399, endPoint x: 1350, endPoint y: 400, distance: 20.0
click at [1350, 400] on span "Thanks for being a part of our Sogo Martial Arts Academy family 🙏 and please kn…" at bounding box center [1094, 404] width 814 height 34
drag, startPoint x: 1459, startPoint y: 397, endPoint x: 1476, endPoint y: 401, distance: 17.5
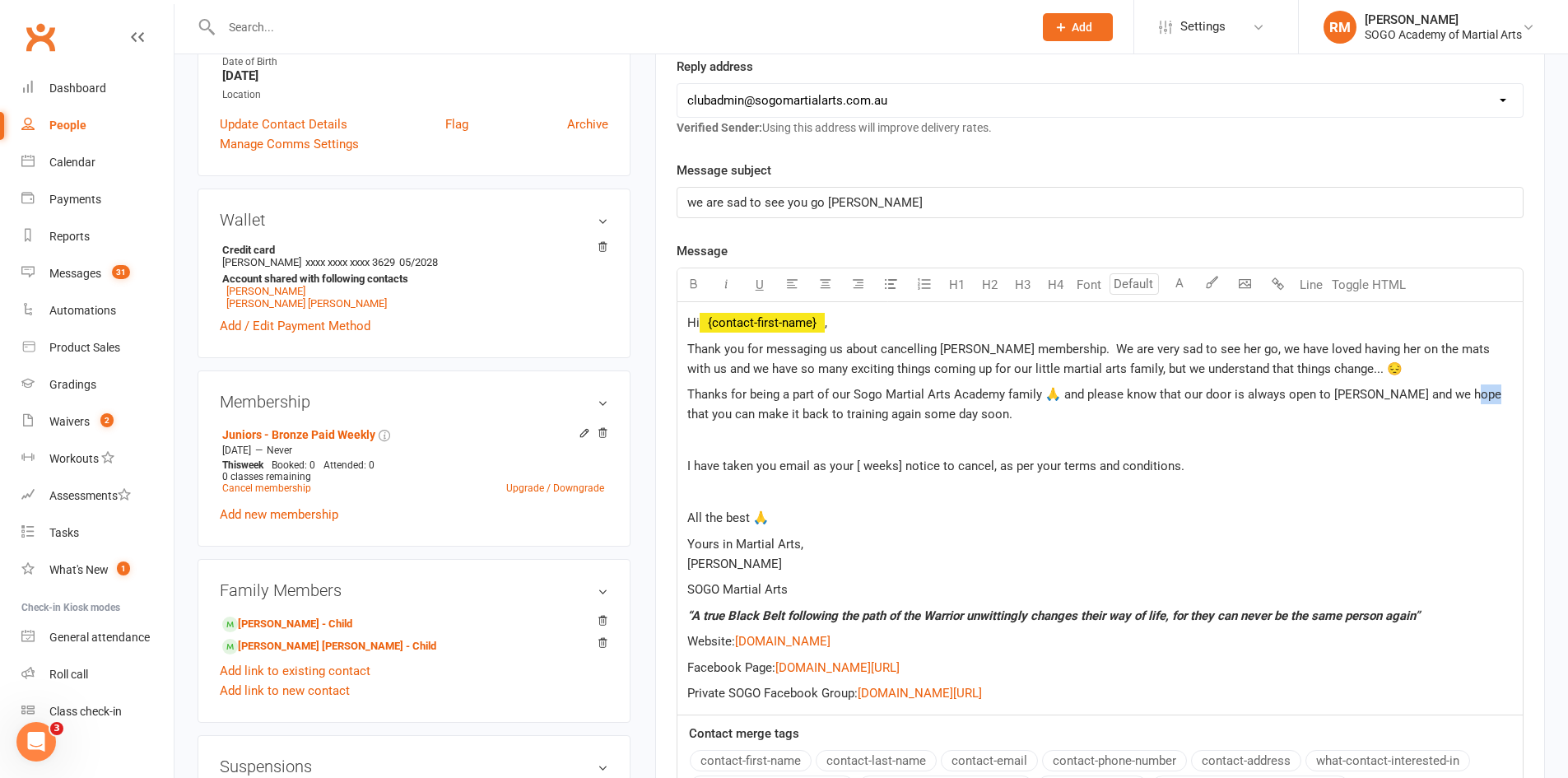
click at [1476, 401] on span "Thanks for being a part of our Sogo Martial Arts Academy family 🙏 and please kn…" at bounding box center [1096, 404] width 818 height 34
click at [976, 417] on p "Thanks for being a part of our Sogo Martial Arts Academy family 🙏 and please kn…" at bounding box center [1100, 404] width 825 height 39
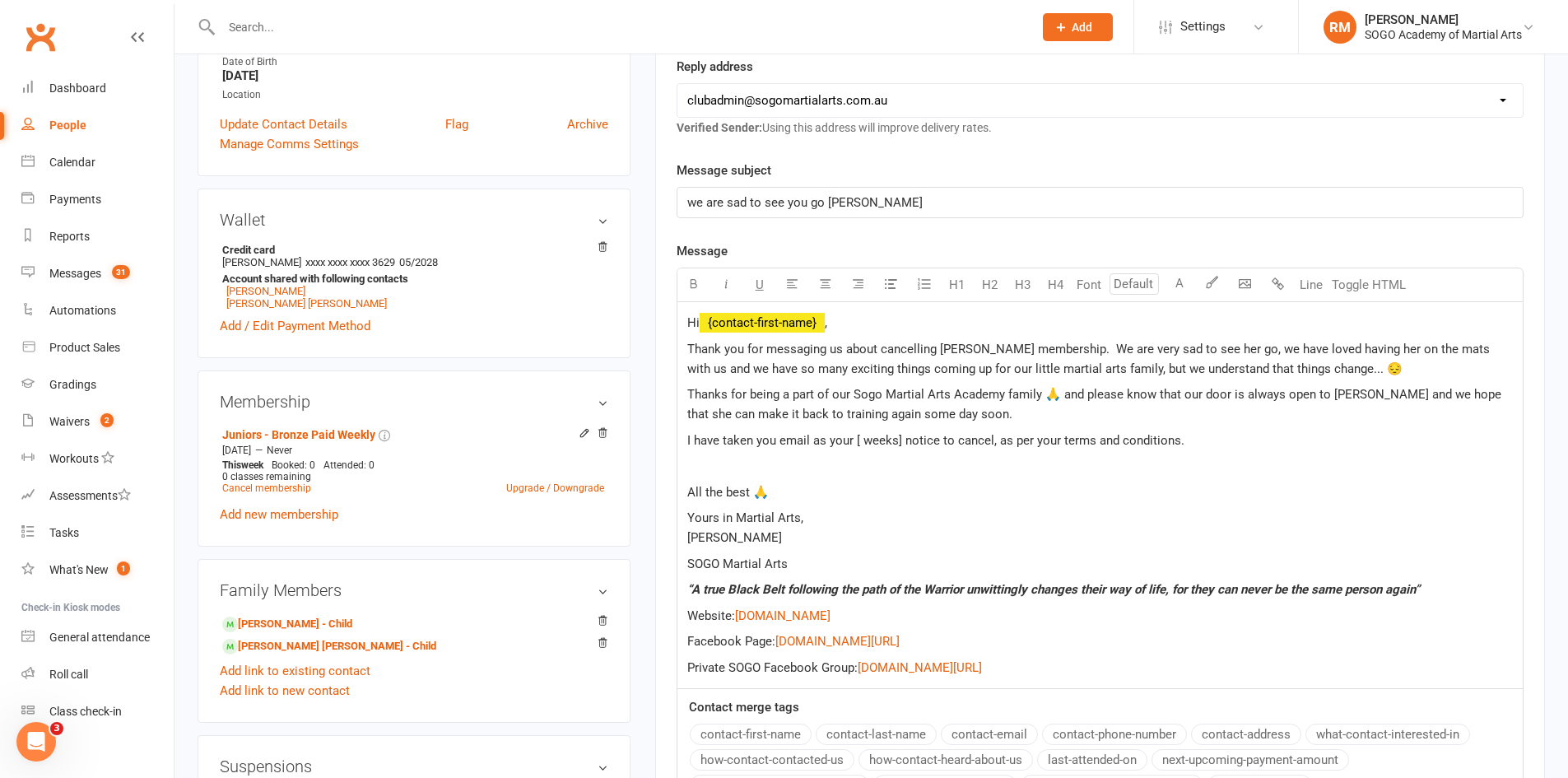
click at [855, 444] on span "I have taken you email as your [ weeks] notice to cancel, as per your terms and…" at bounding box center [936, 440] width 497 height 15
drag, startPoint x: 1027, startPoint y: 445, endPoint x: 1051, endPoint y: 448, distance: 24.2
click at [1051, 448] on span "I have taken you email as her 2 weeks notice to cancel, as per your terms and c…" at bounding box center [932, 440] width 490 height 15
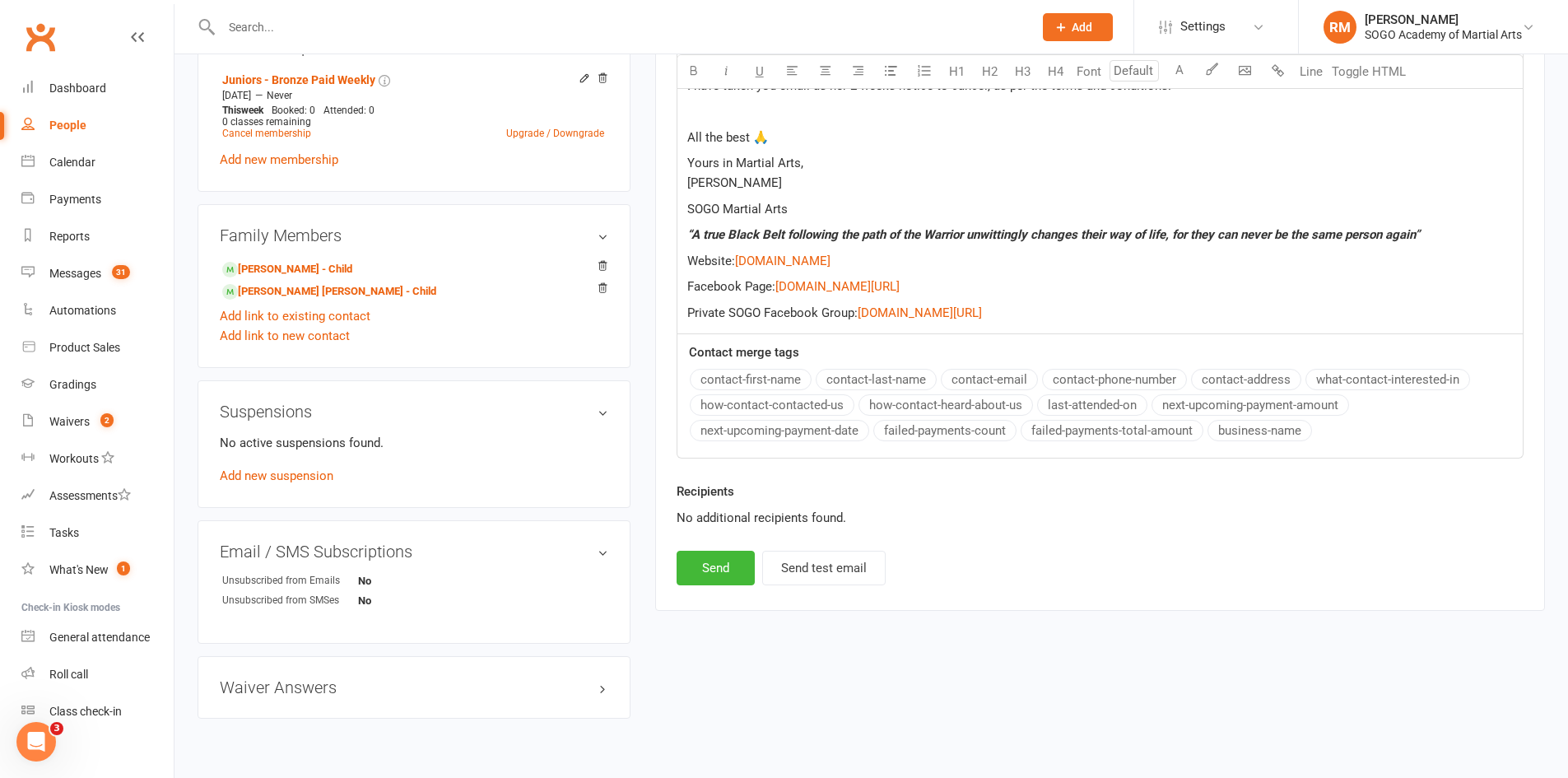
scroll to position [722, 0]
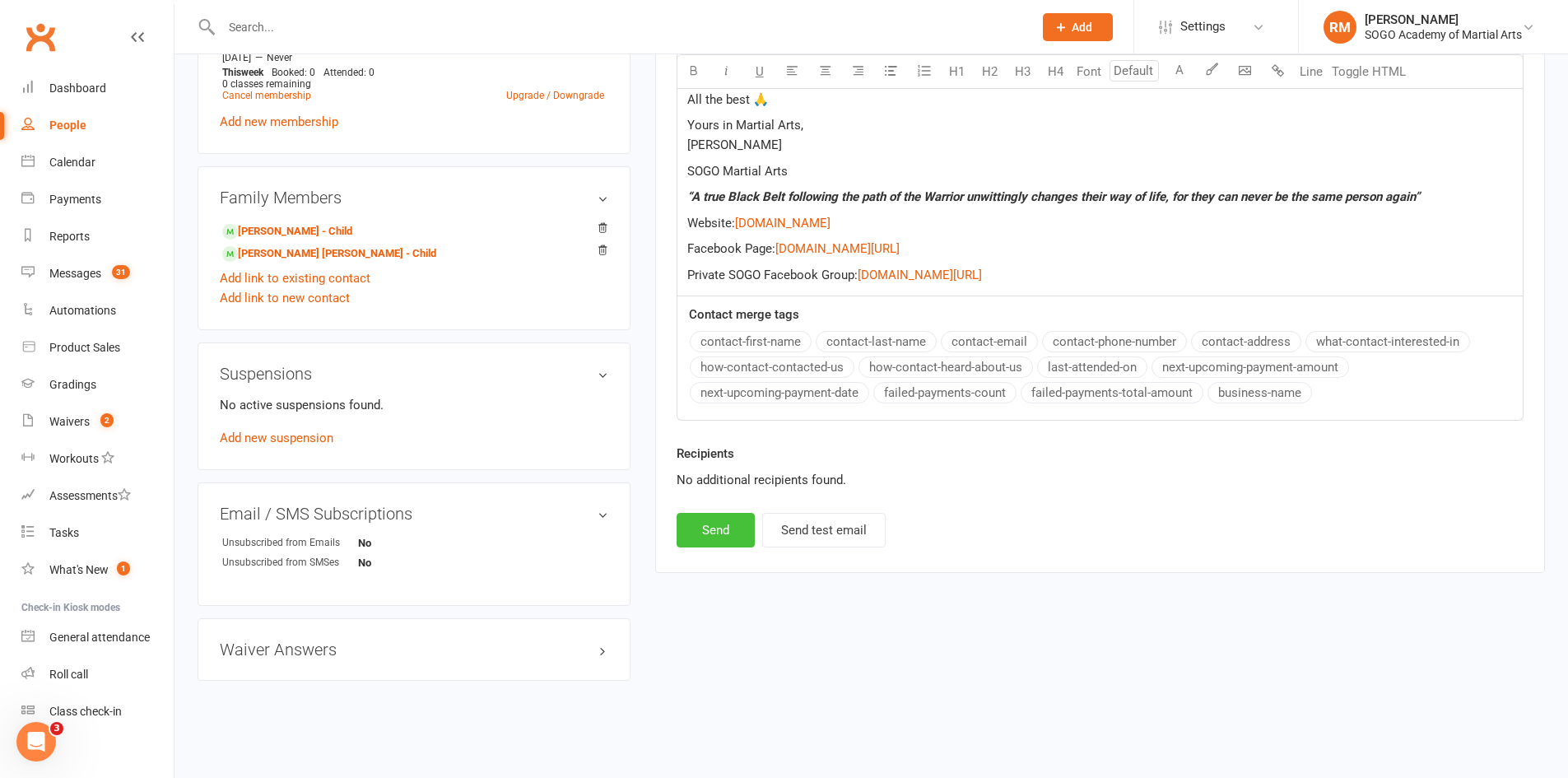
click at [710, 535] on button "Send" at bounding box center [716, 530] width 79 height 34
select select
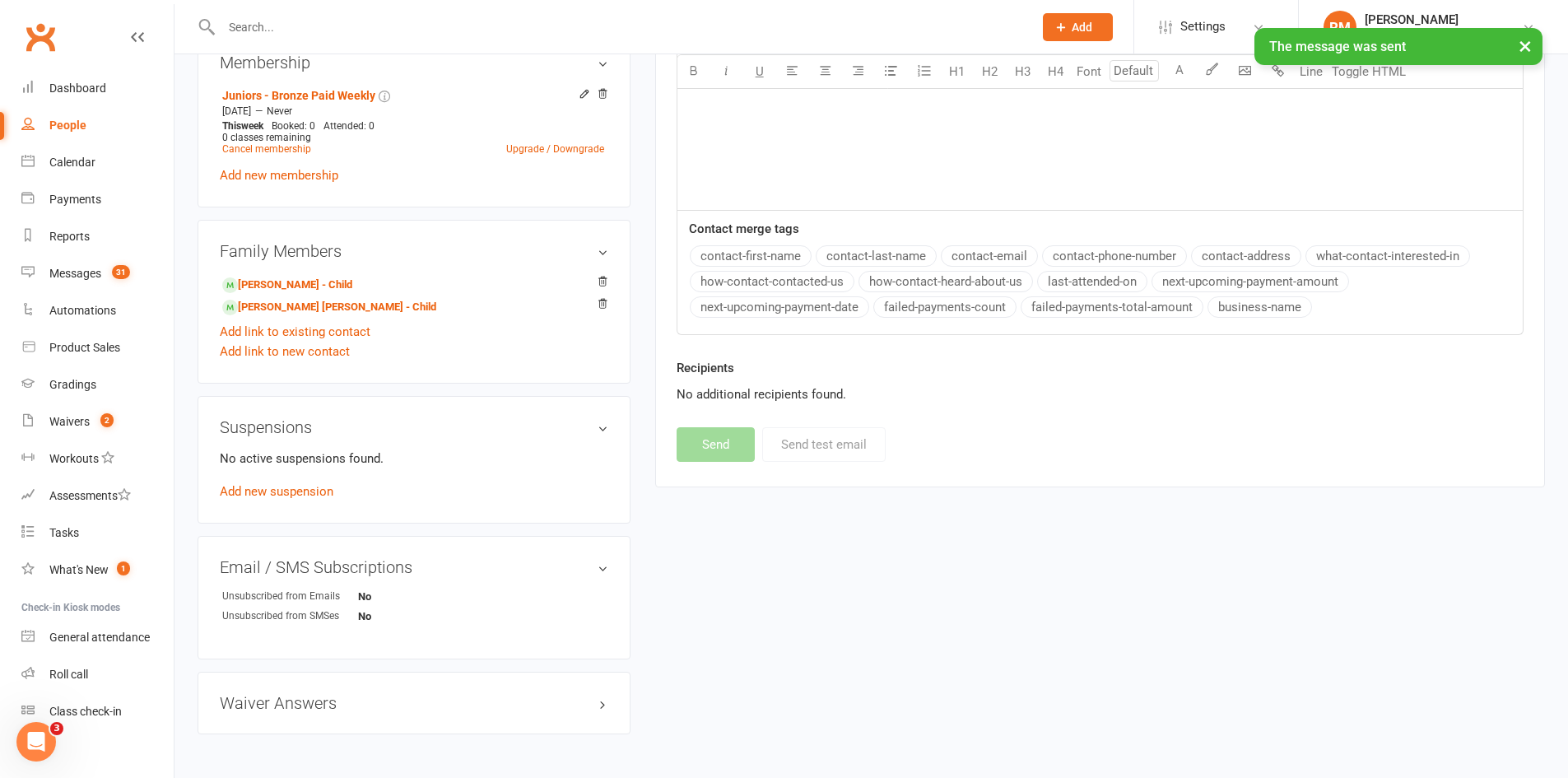
scroll to position [640, 0]
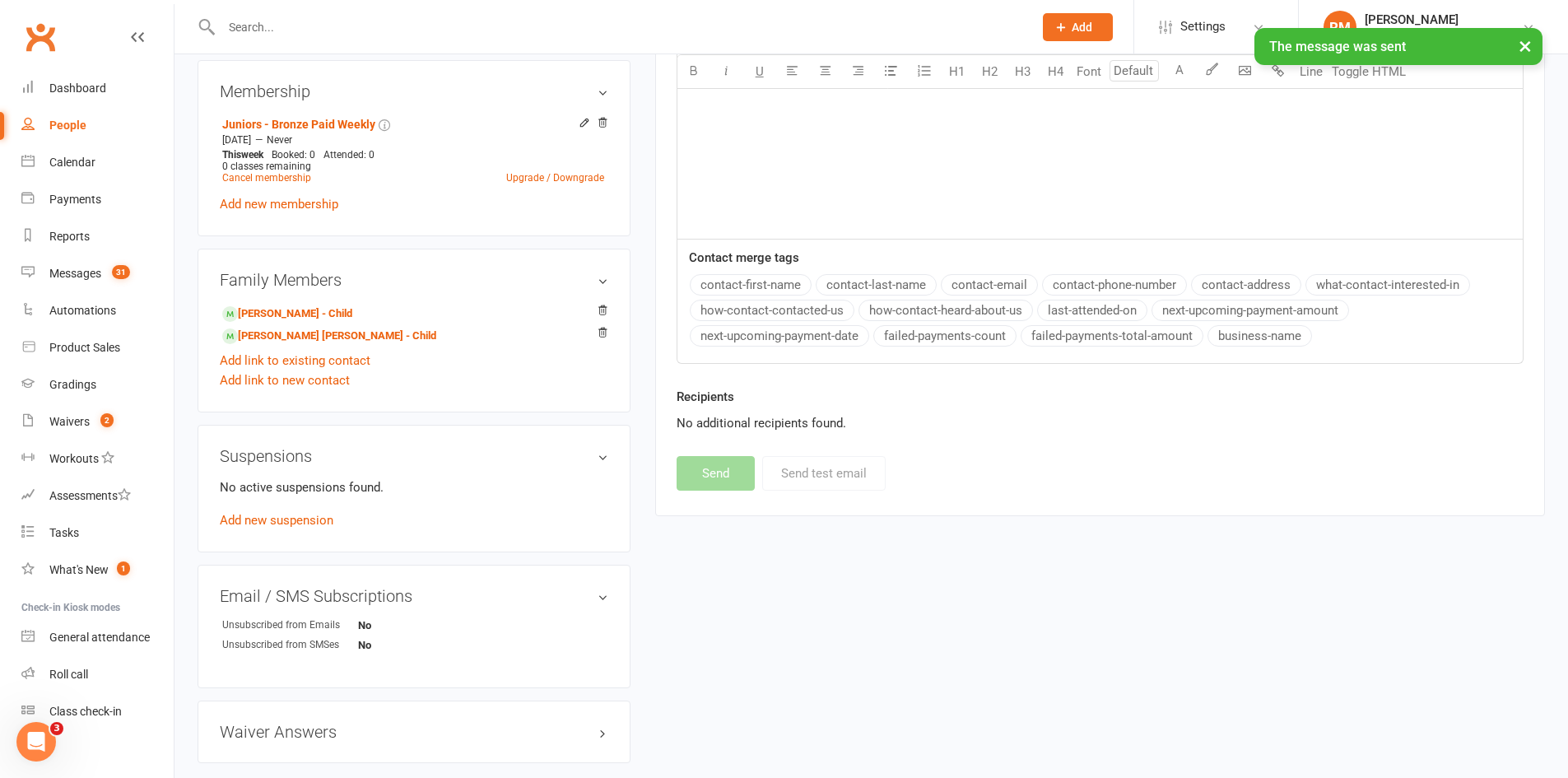
drag, startPoint x: 251, startPoint y: 25, endPoint x: 239, endPoint y: 27, distance: 12.2
click at [246, 24] on input "text" at bounding box center [619, 28] width 805 height 23
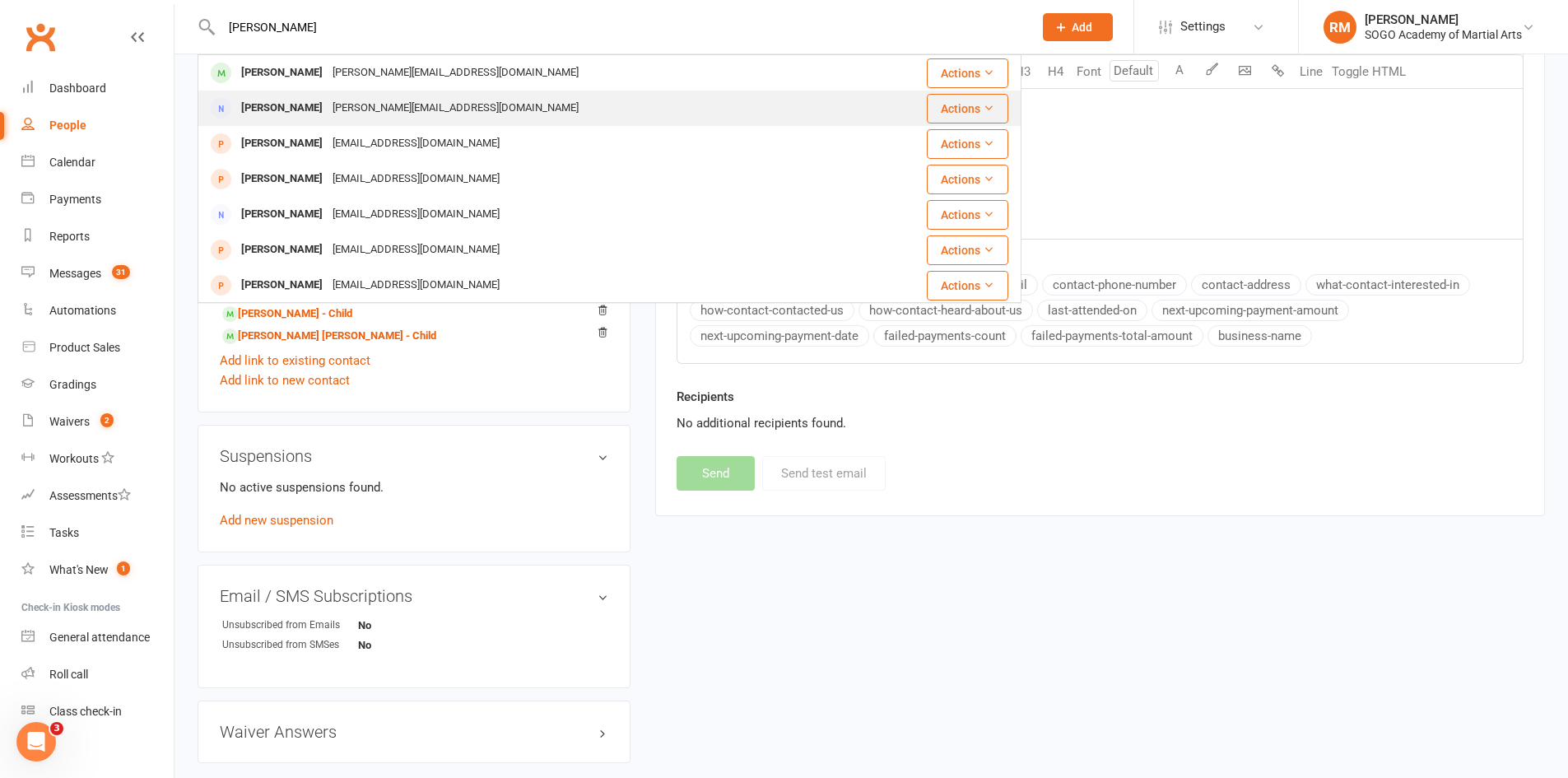
type input "[PERSON_NAME]"
click at [289, 107] on div "[PERSON_NAME]" at bounding box center [282, 108] width 91 height 24
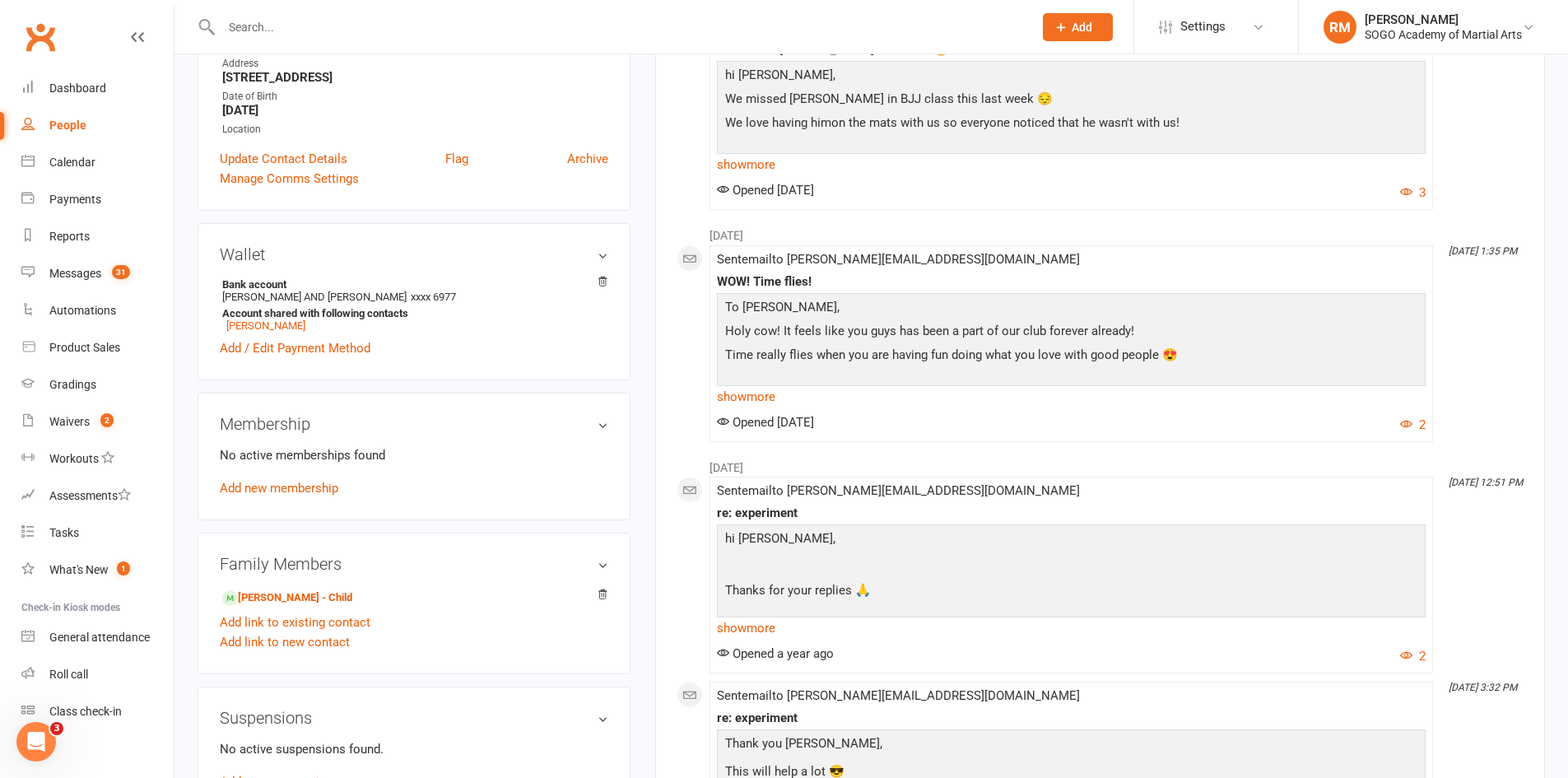
scroll to position [329, 0]
click at [309, 593] on link "[PERSON_NAME] - Child" at bounding box center [287, 597] width 130 height 18
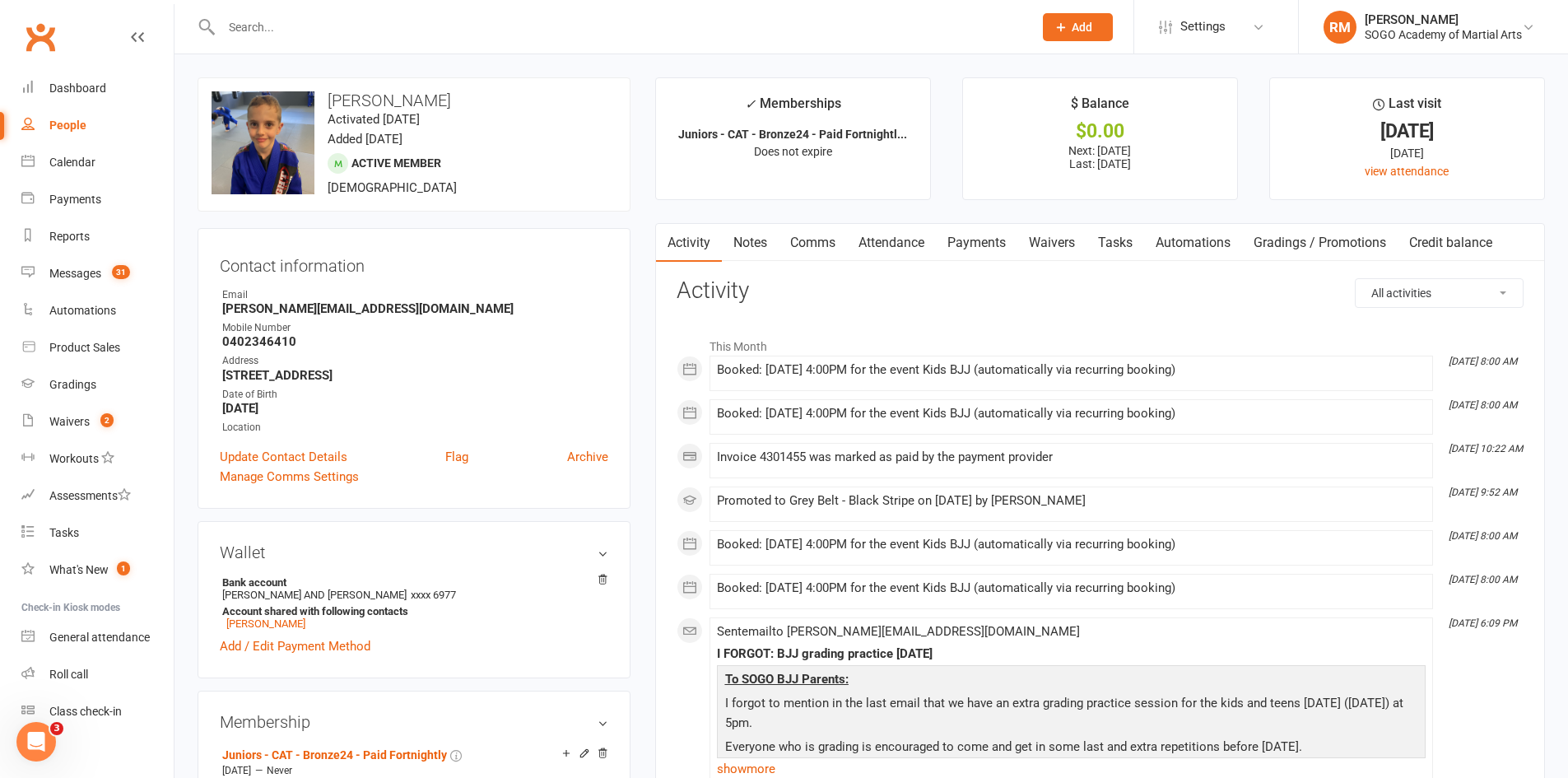
click at [967, 236] on link "Payments" at bounding box center [977, 242] width 82 height 38
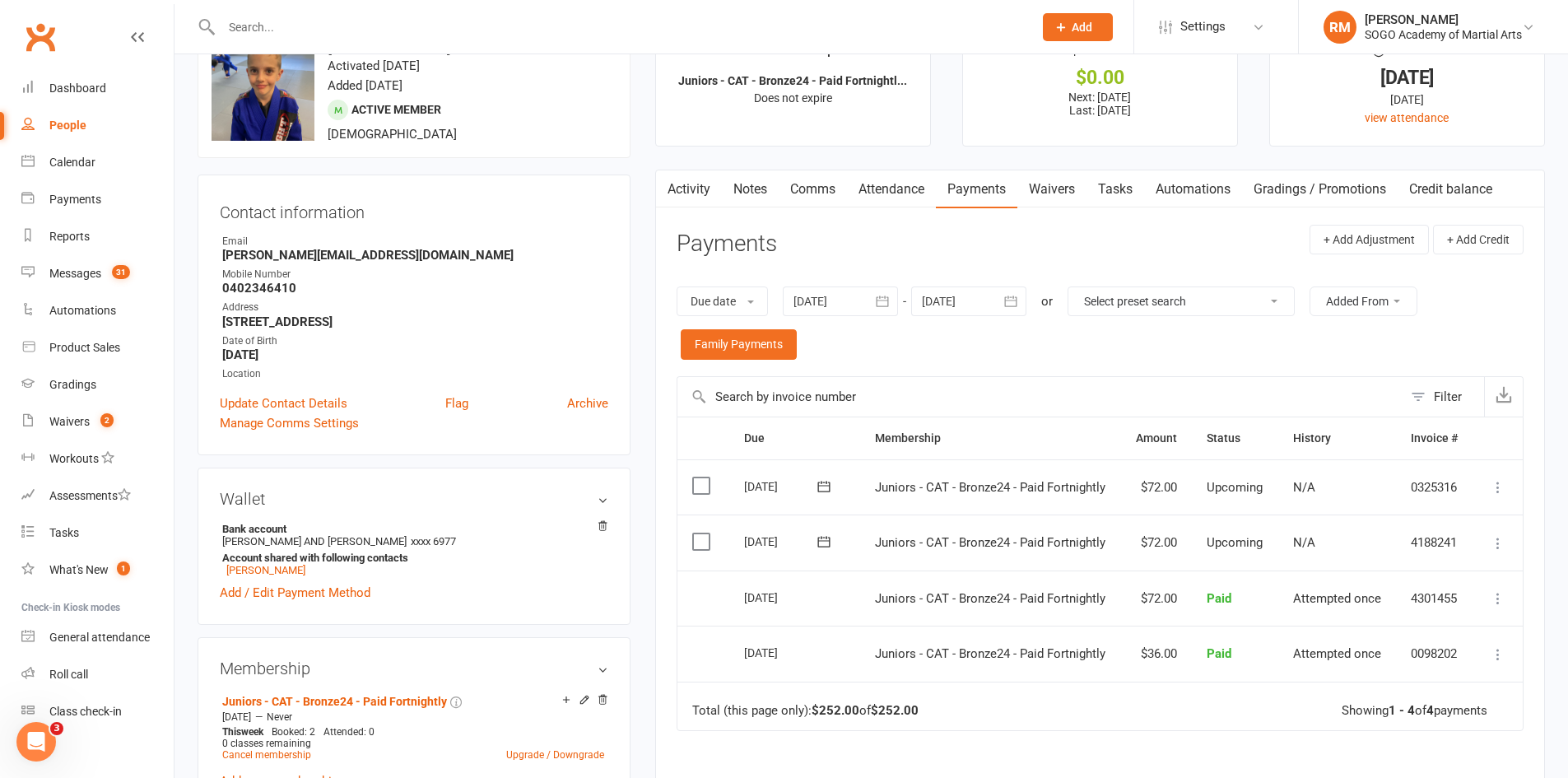
scroll to position [83, 0]
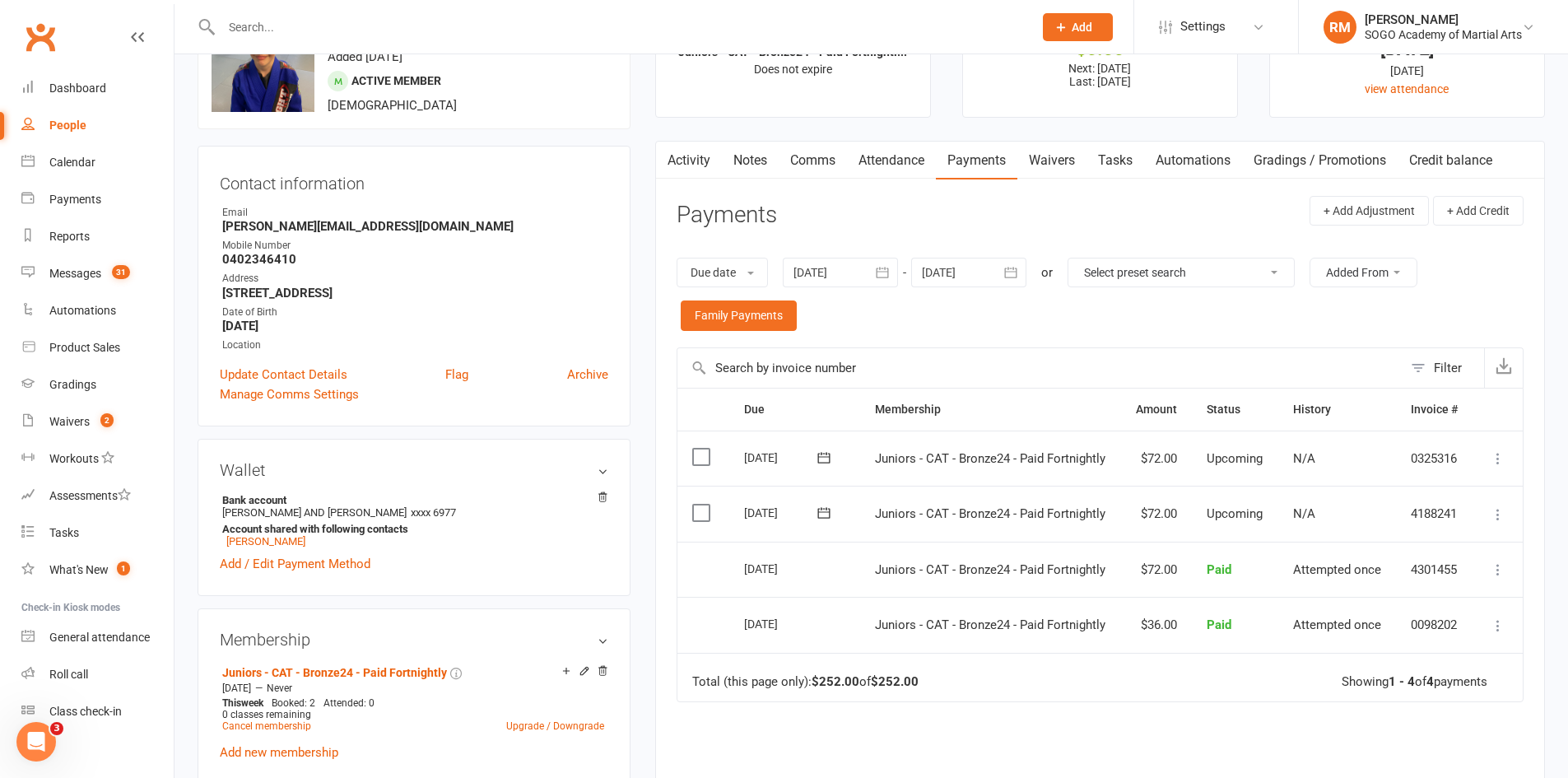
click at [1499, 460] on icon at bounding box center [1499, 459] width 17 height 17
drag, startPoint x: 1066, startPoint y: 699, endPoint x: 936, endPoint y: 600, distance: 163.4
click at [1060, 699] on td "Total (this page only): $252.00 of $252.00 Showing 1 - 4 of 4 payments" at bounding box center [1100, 677] width 845 height 49
click at [1502, 511] on icon at bounding box center [1499, 515] width 17 height 17
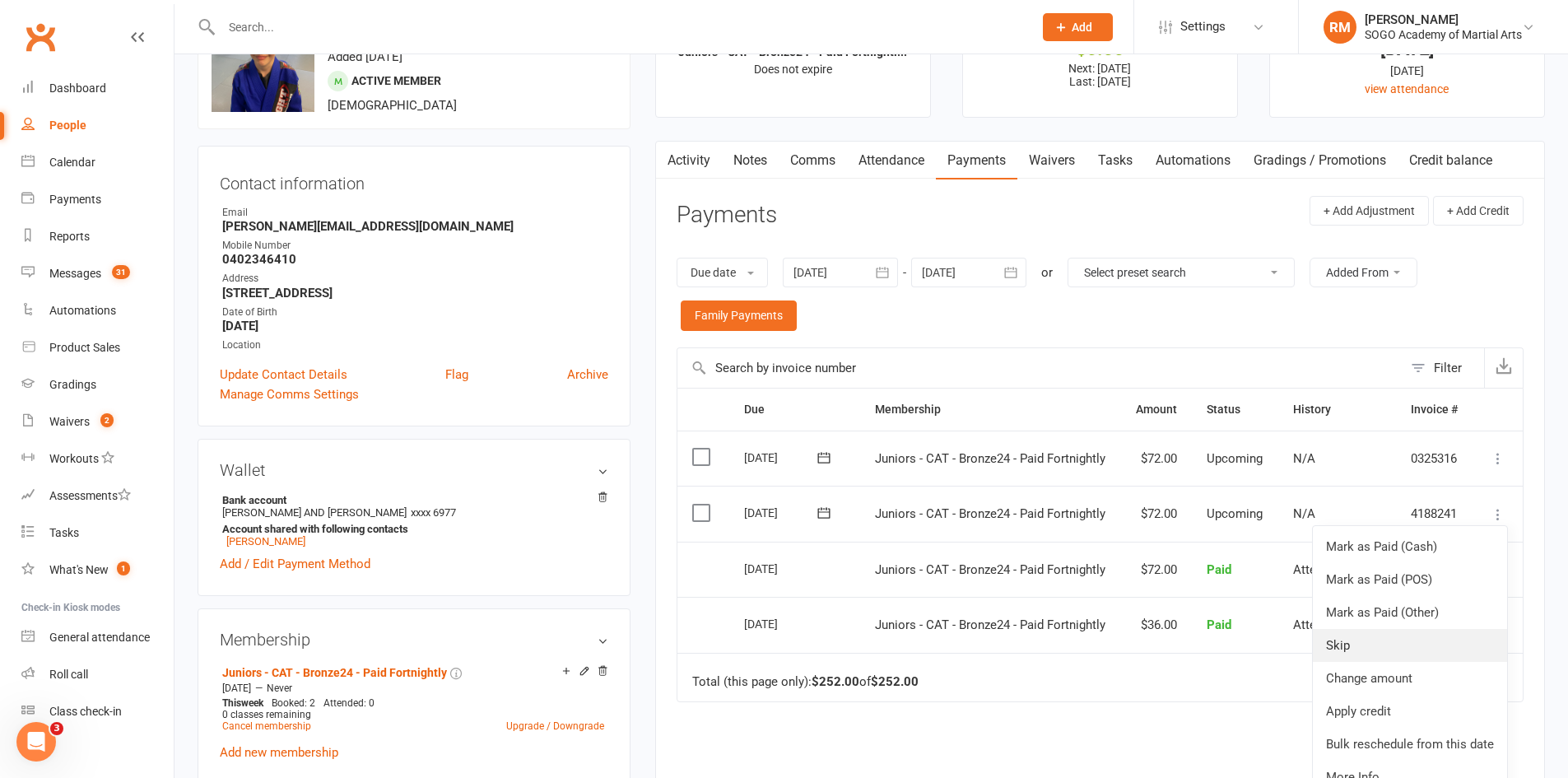
click at [1378, 648] on link "Skip" at bounding box center [1410, 645] width 195 height 33
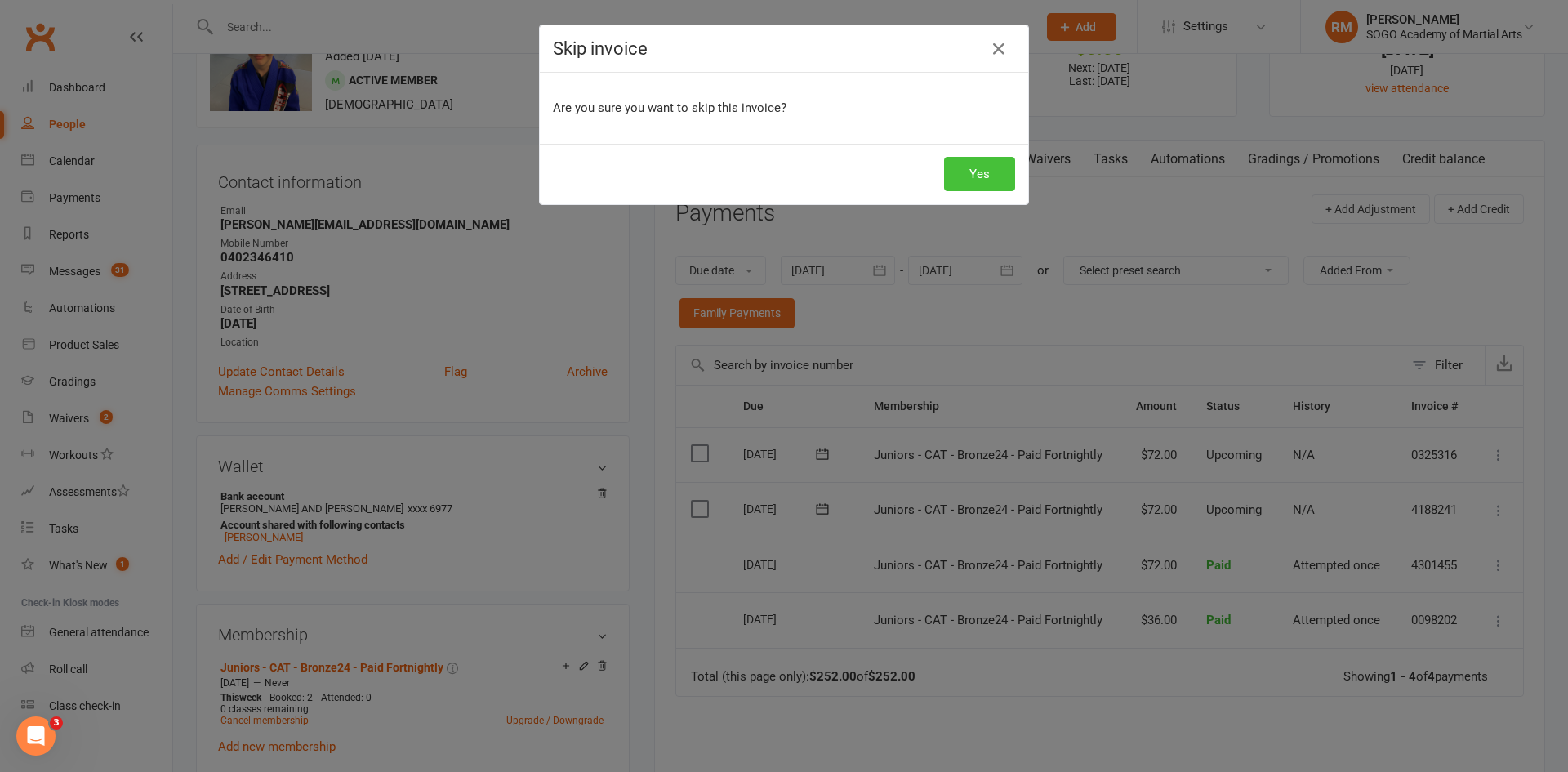
click at [982, 182] on button "Yes" at bounding box center [980, 173] width 71 height 34
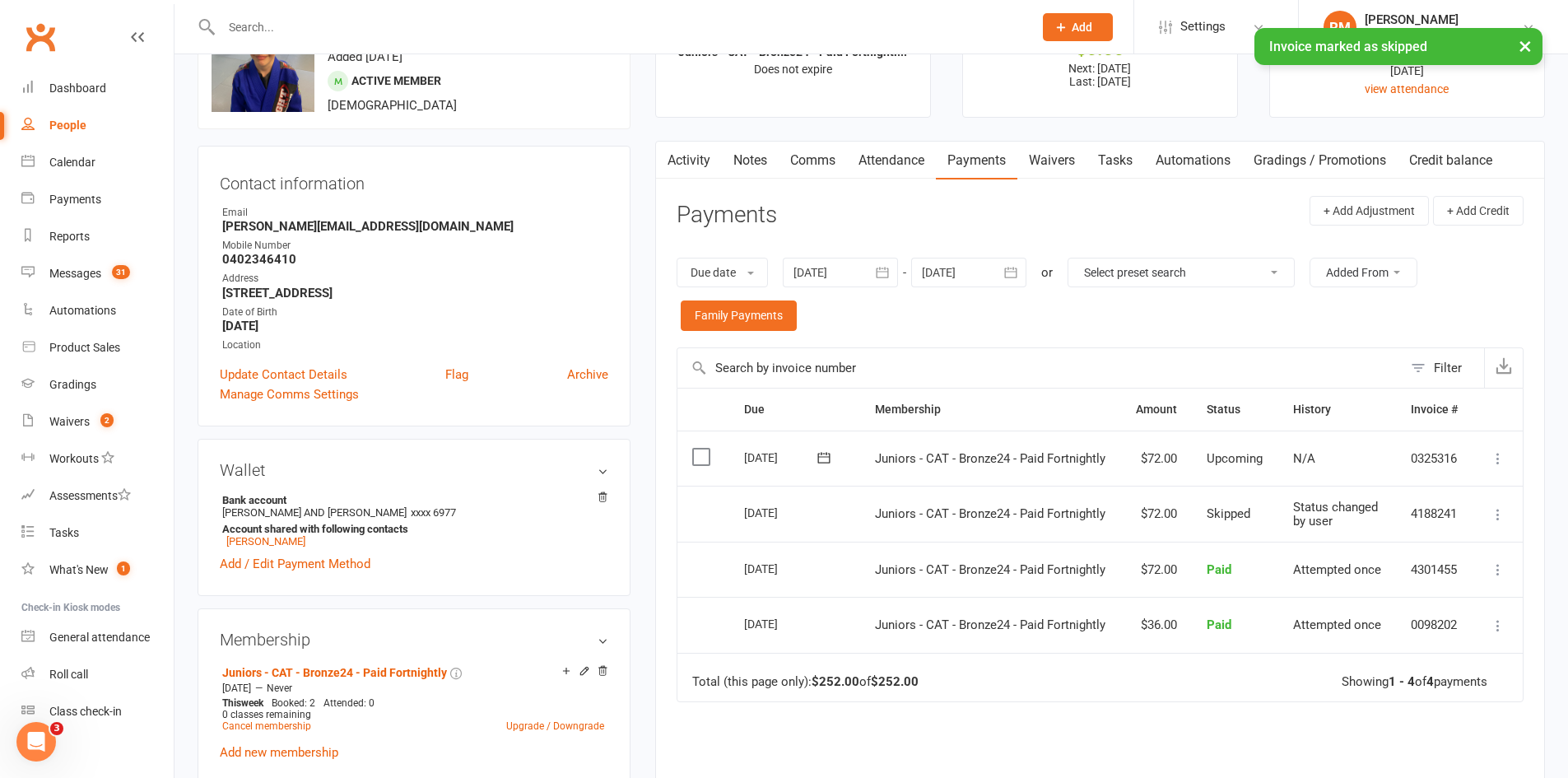
click at [1012, 272] on icon "button" at bounding box center [1011, 272] width 17 height 17
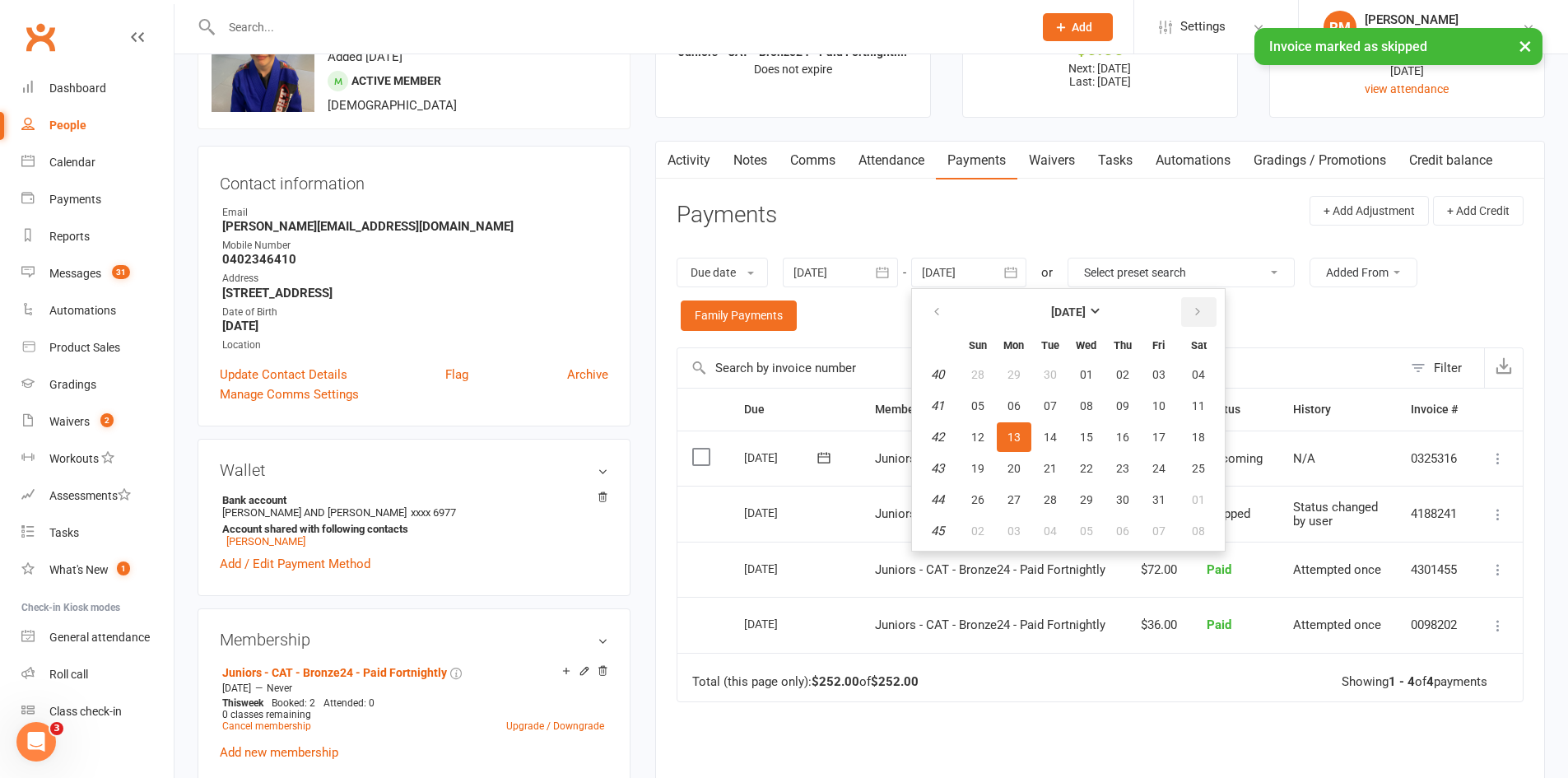
click at [1197, 308] on icon "button" at bounding box center [1198, 313] width 12 height 13
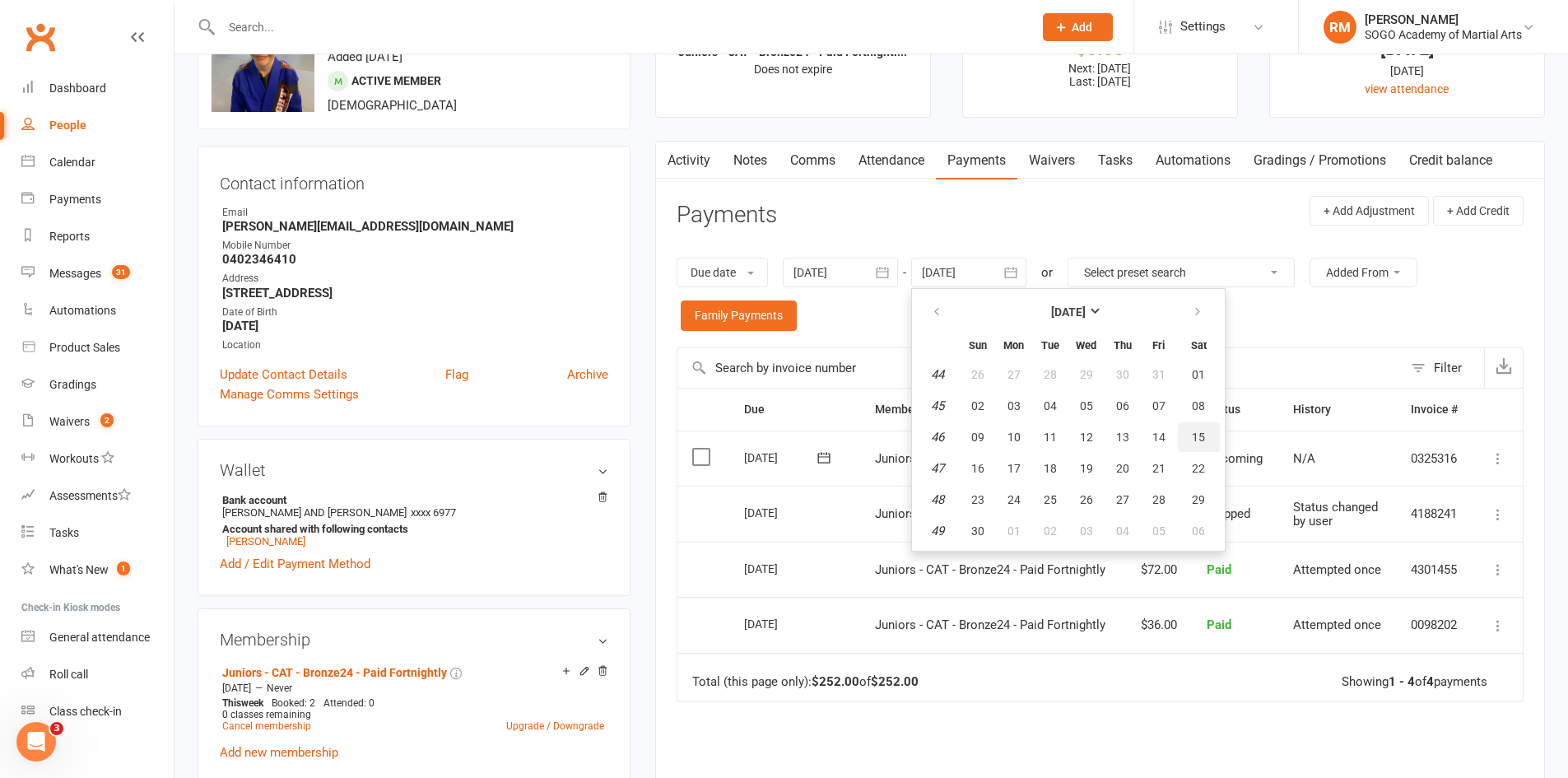
click at [1200, 438] on span "15" at bounding box center [1199, 437] width 13 height 13
type input "[DATE]"
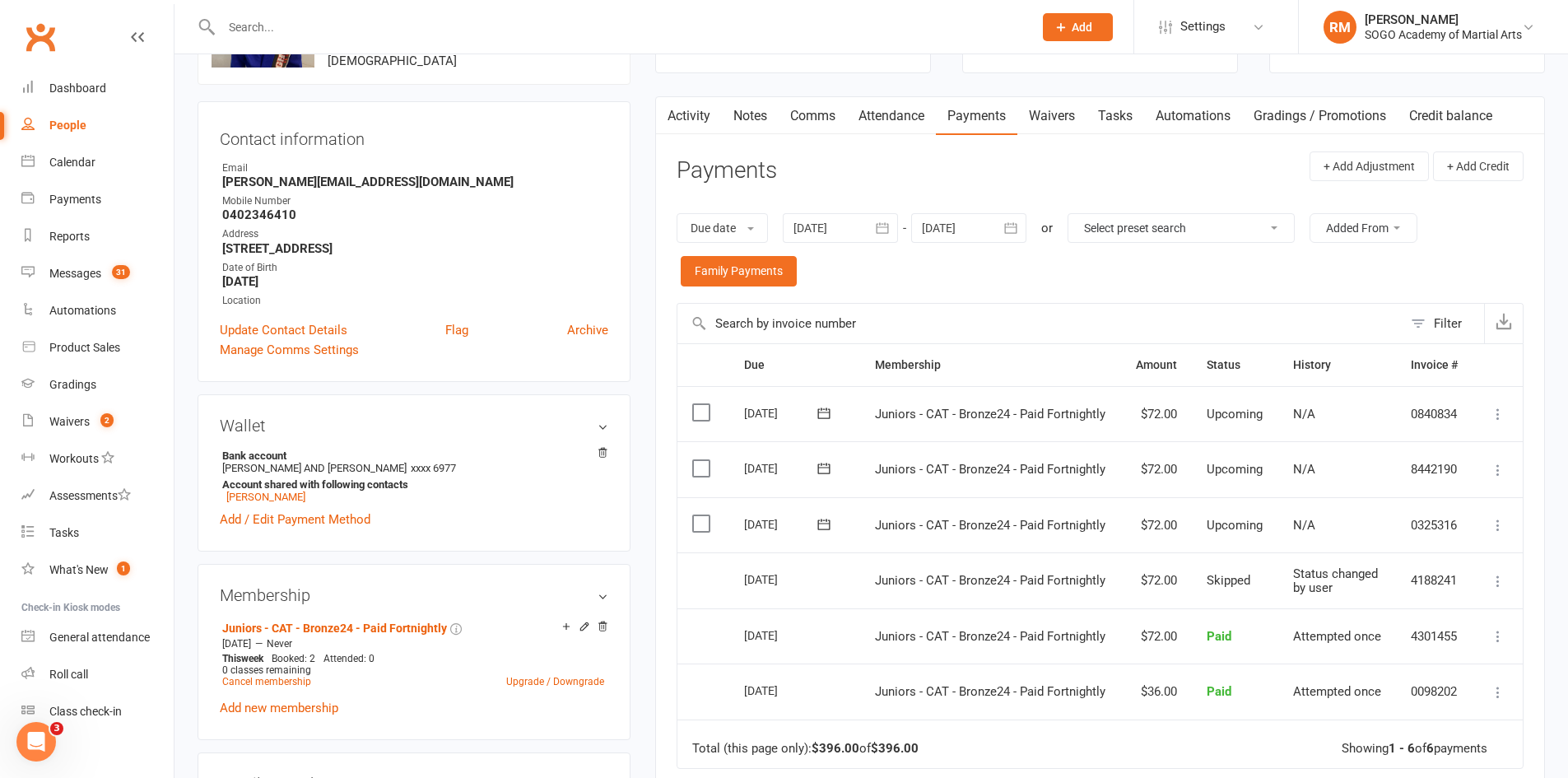
scroll to position [165, 0]
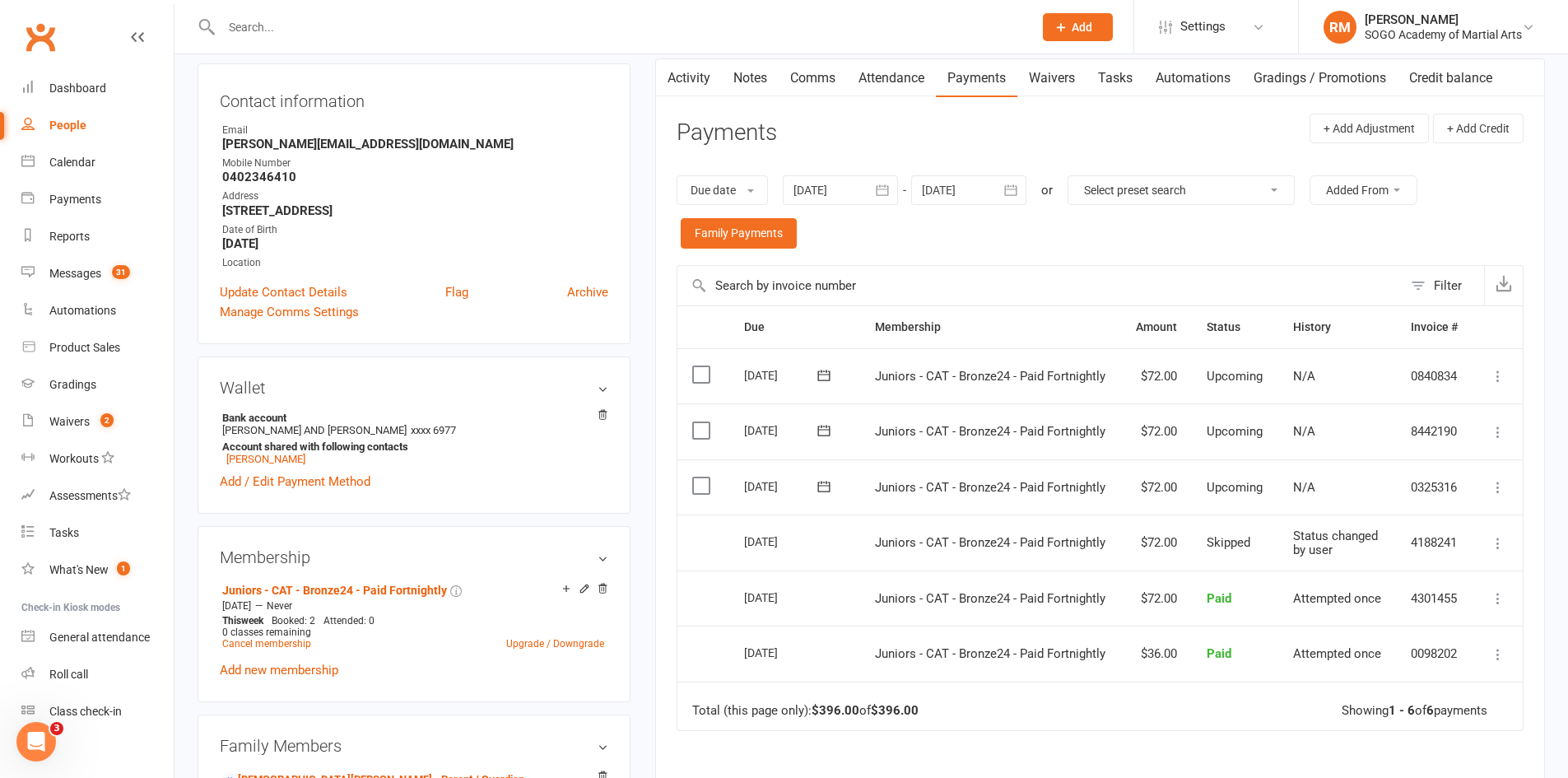
click at [1499, 482] on icon at bounding box center [1499, 488] width 17 height 17
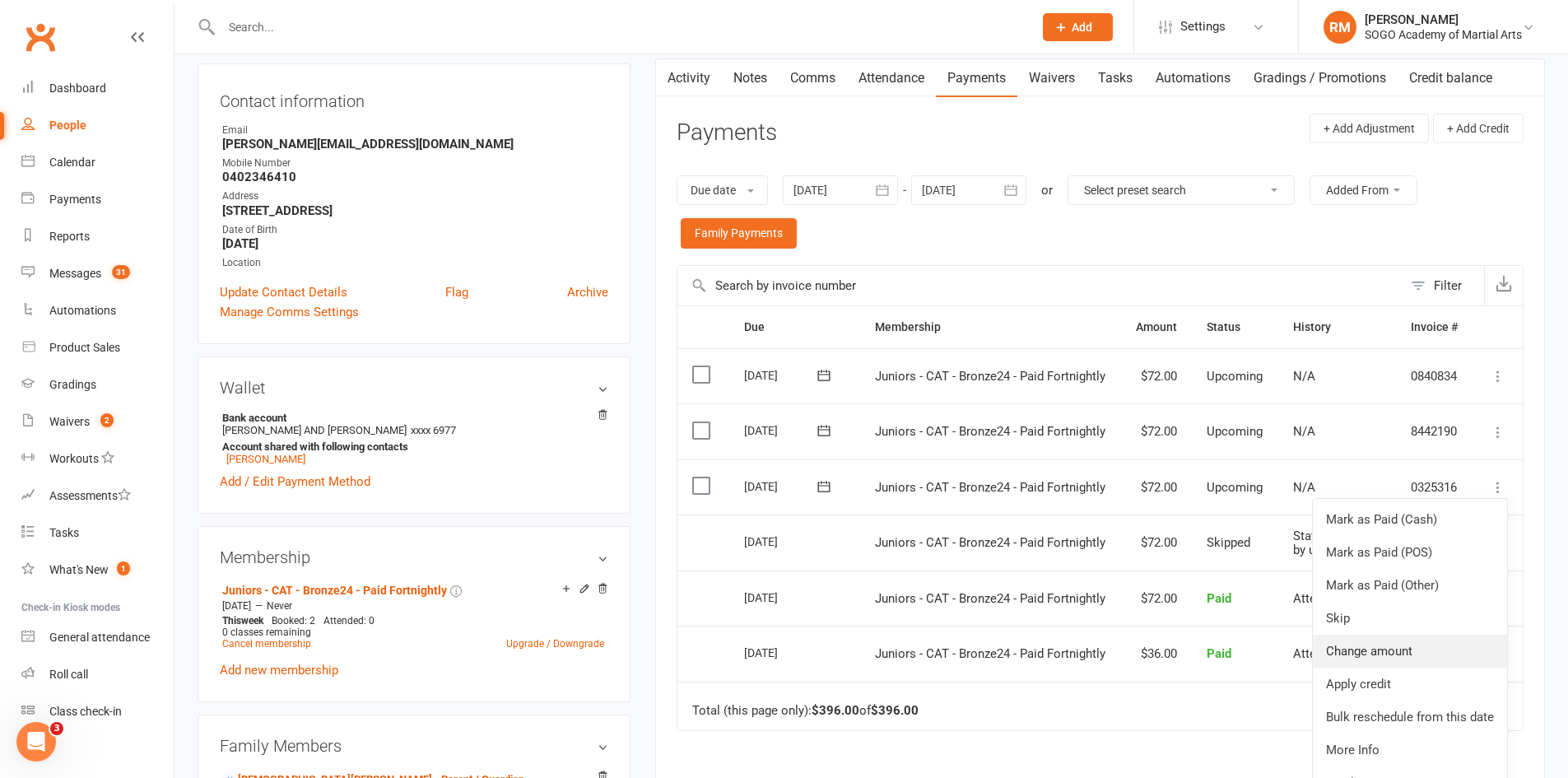
click at [1396, 652] on link "Change amount" at bounding box center [1410, 651] width 195 height 33
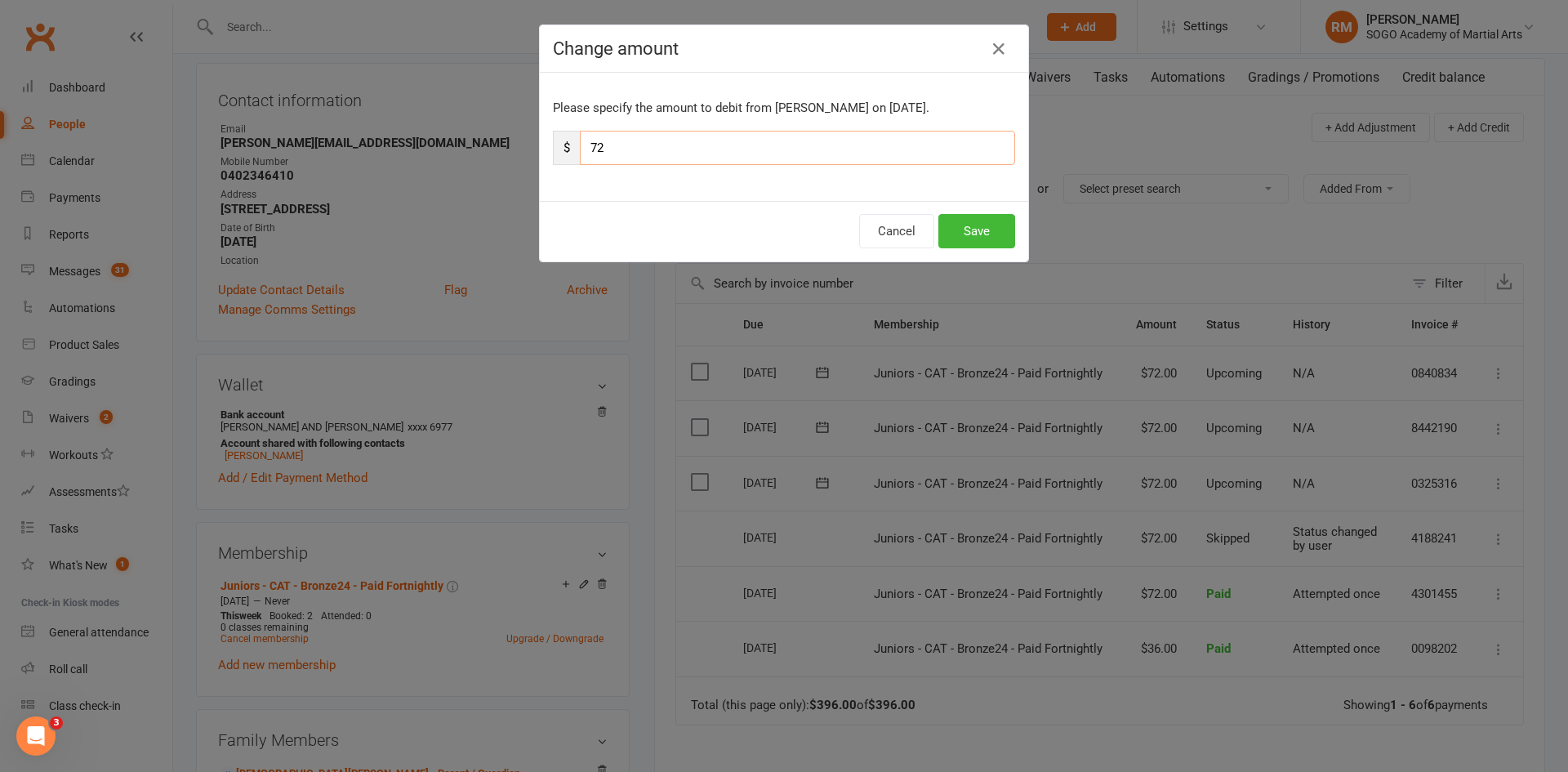
drag, startPoint x: 606, startPoint y: 148, endPoint x: 578, endPoint y: 156, distance: 29.1
click at [580, 156] on input "72" at bounding box center [797, 148] width 435 height 34
type input "36"
click at [980, 232] on button "Save" at bounding box center [976, 231] width 77 height 34
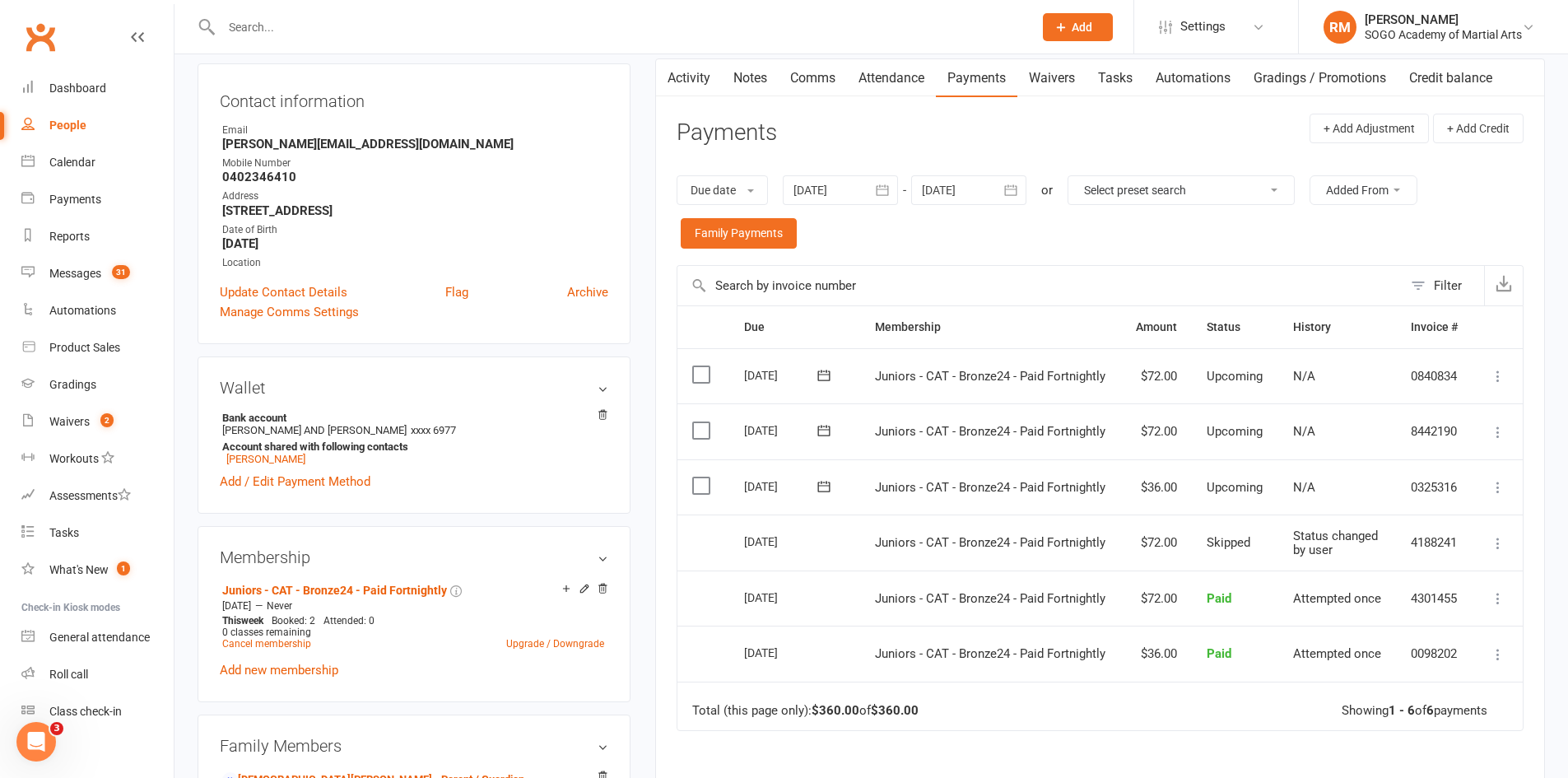
click at [1497, 431] on icon at bounding box center [1499, 433] width 17 height 17
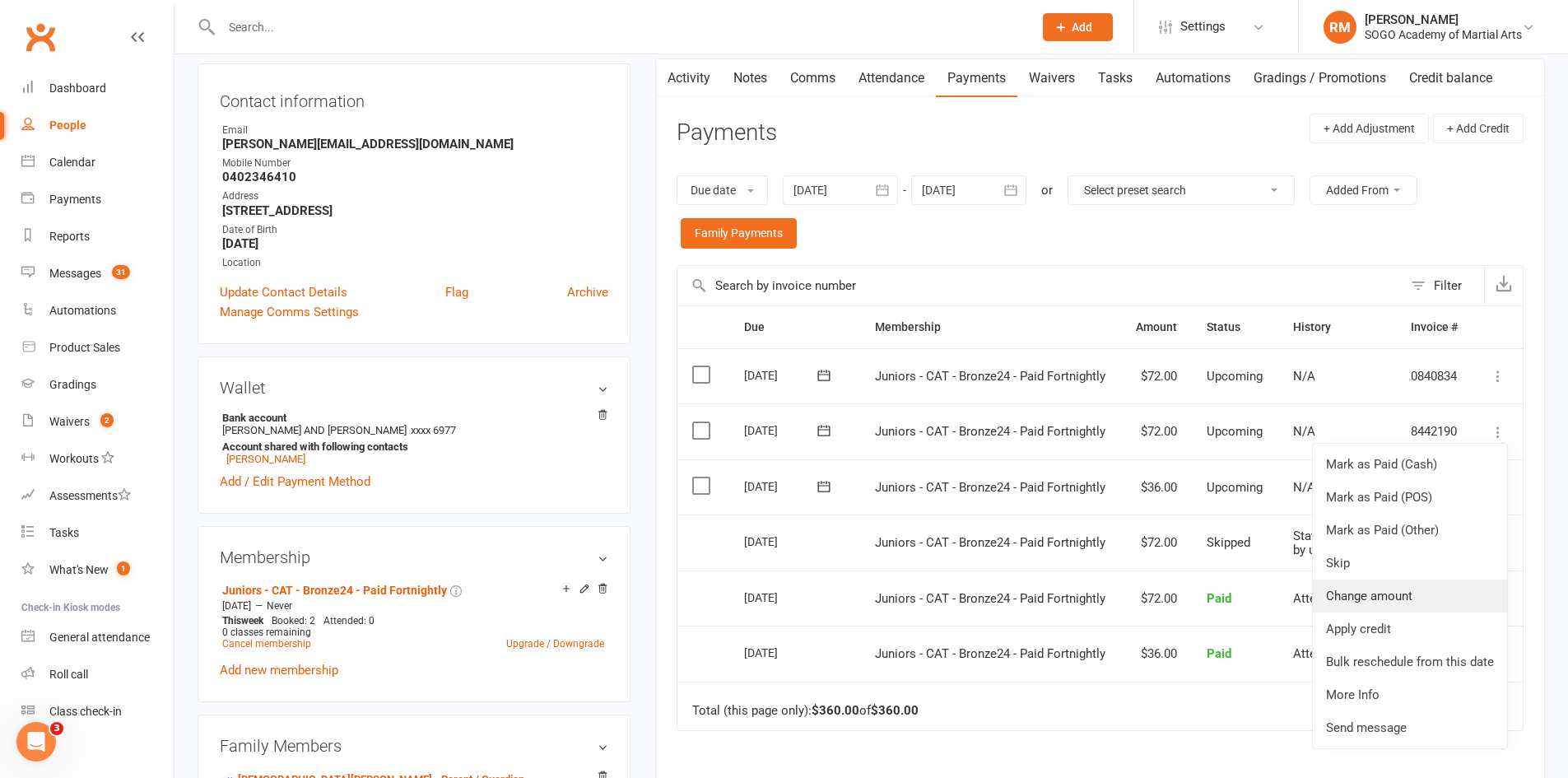
click at [1381, 597] on link "Change amount" at bounding box center [1410, 596] width 195 height 33
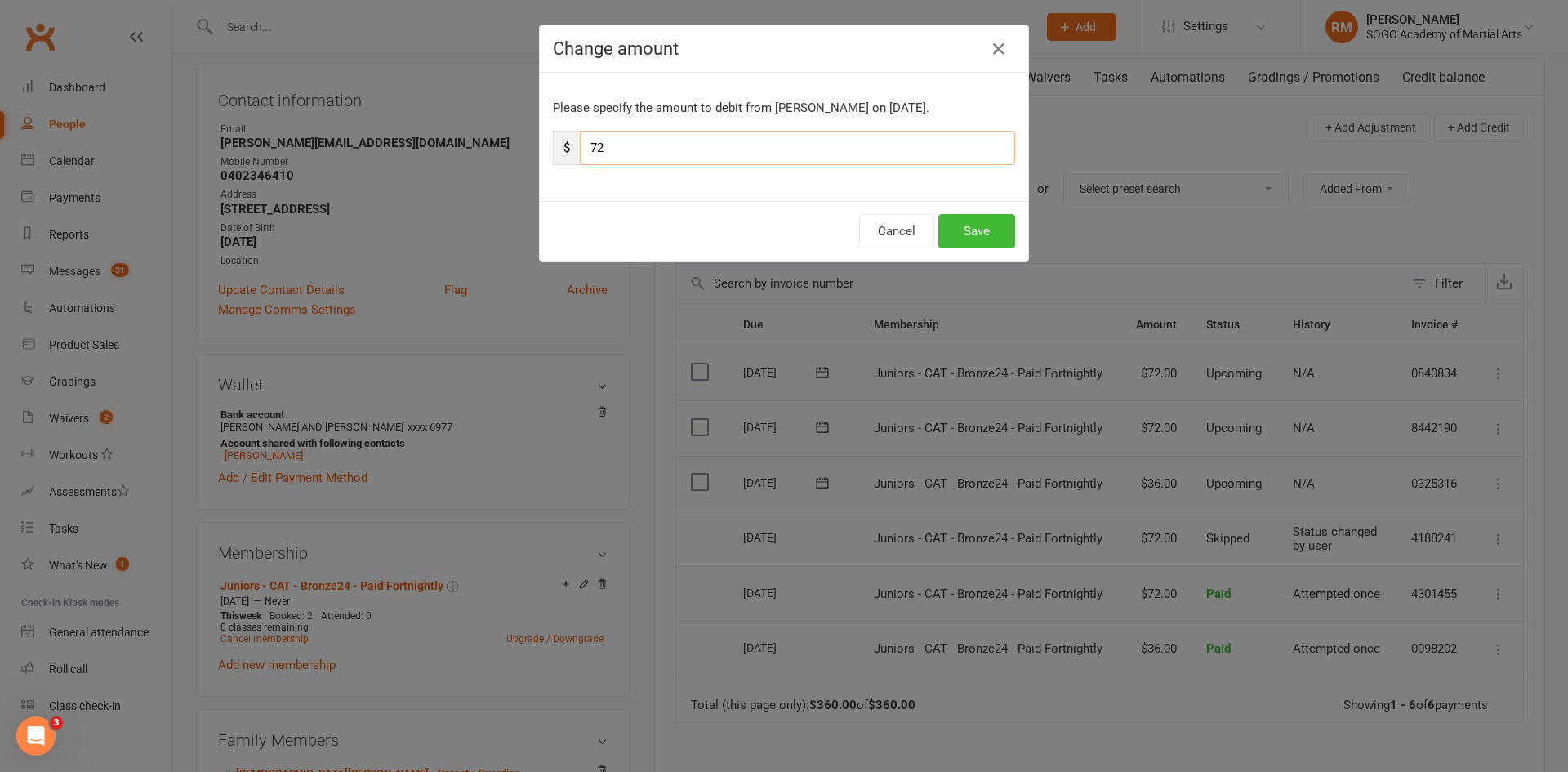
drag, startPoint x: 607, startPoint y: 147, endPoint x: 536, endPoint y: 156, distance: 71.6
click at [540, 156] on div "Please specify the amount to debit from [PERSON_NAME] on [DATE]. $ 72" at bounding box center [783, 137] width 488 height 129
type input "36"
click at [975, 234] on button "Save" at bounding box center [976, 231] width 77 height 34
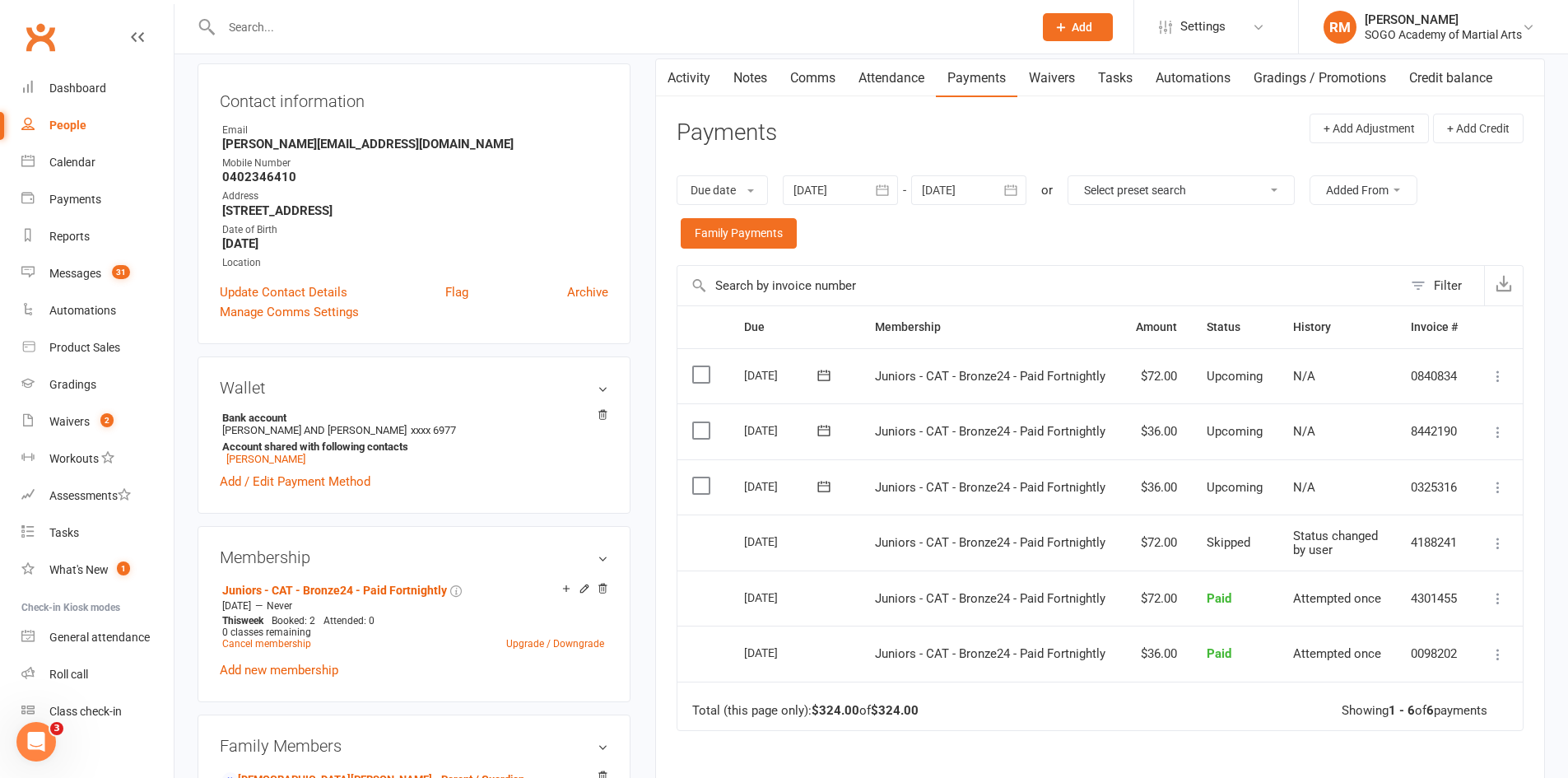
click at [1497, 379] on icon at bounding box center [1499, 376] width 17 height 17
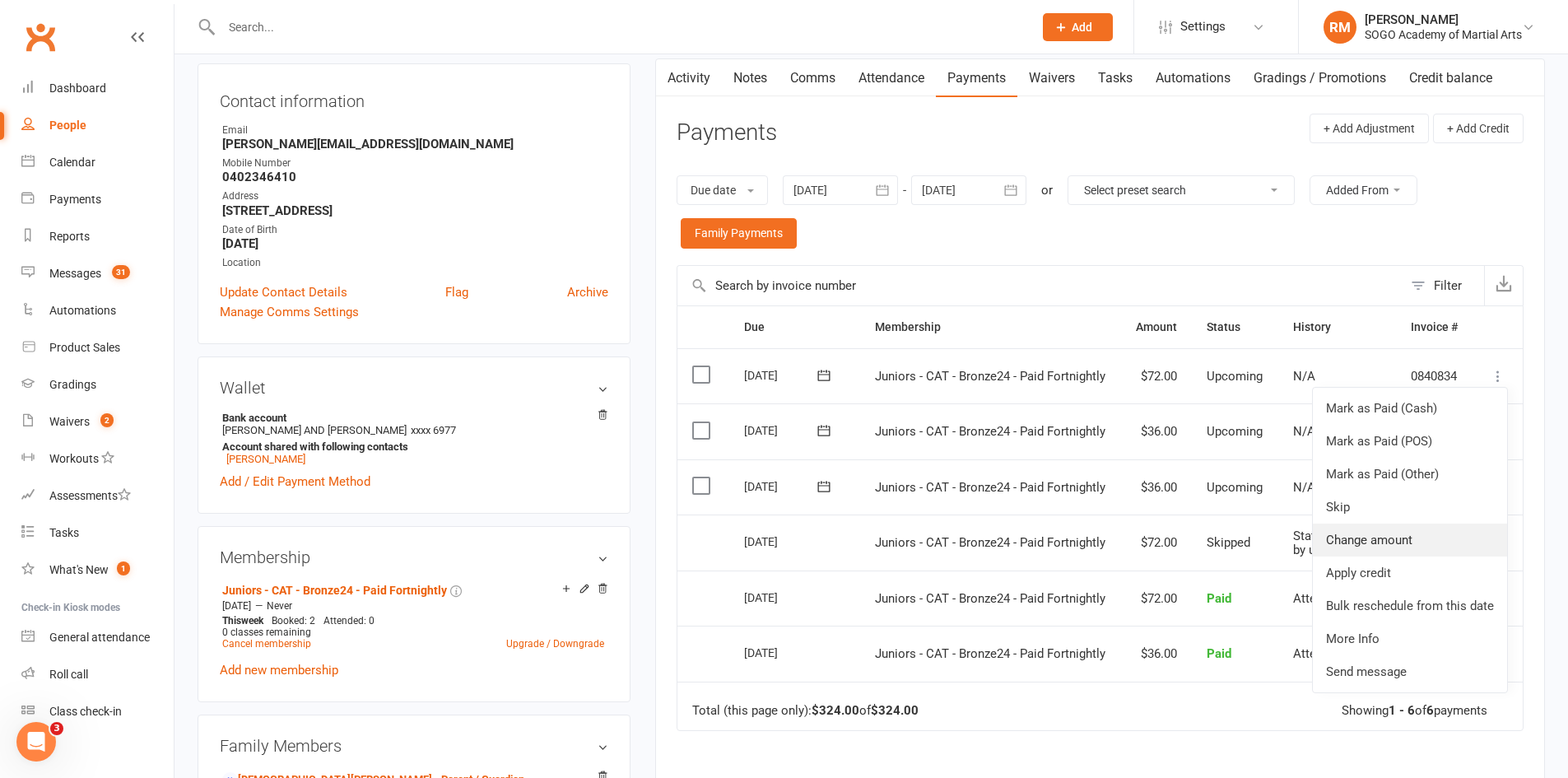
click at [1382, 545] on link "Change amount" at bounding box center [1410, 540] width 195 height 33
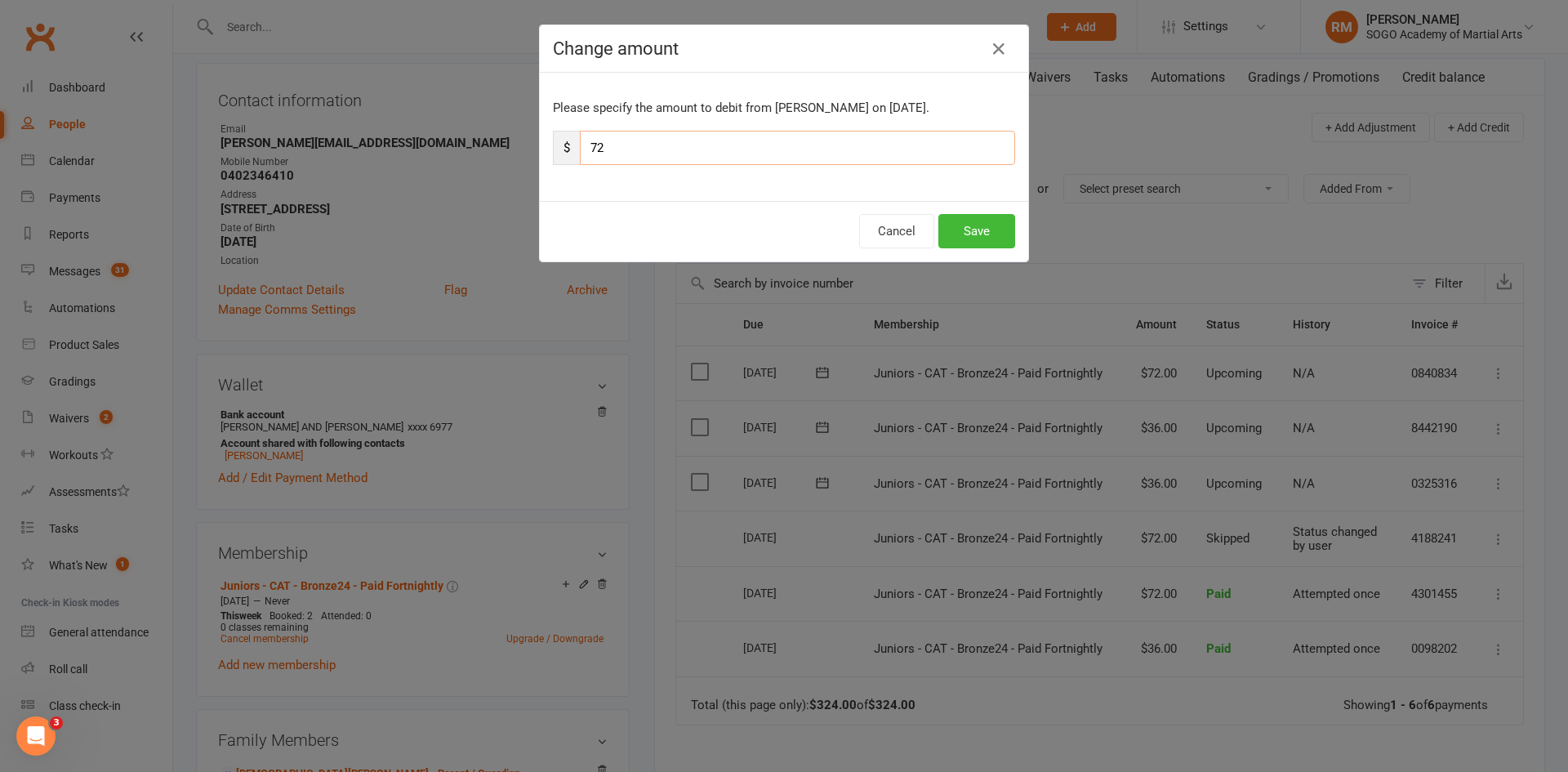
drag, startPoint x: 557, startPoint y: 151, endPoint x: 461, endPoint y: 163, distance: 96.7
click at [462, 163] on div "Change amount Please specify the amount to debit from [PERSON_NAME] on [DATE]. …" at bounding box center [784, 386] width 1568 height 772
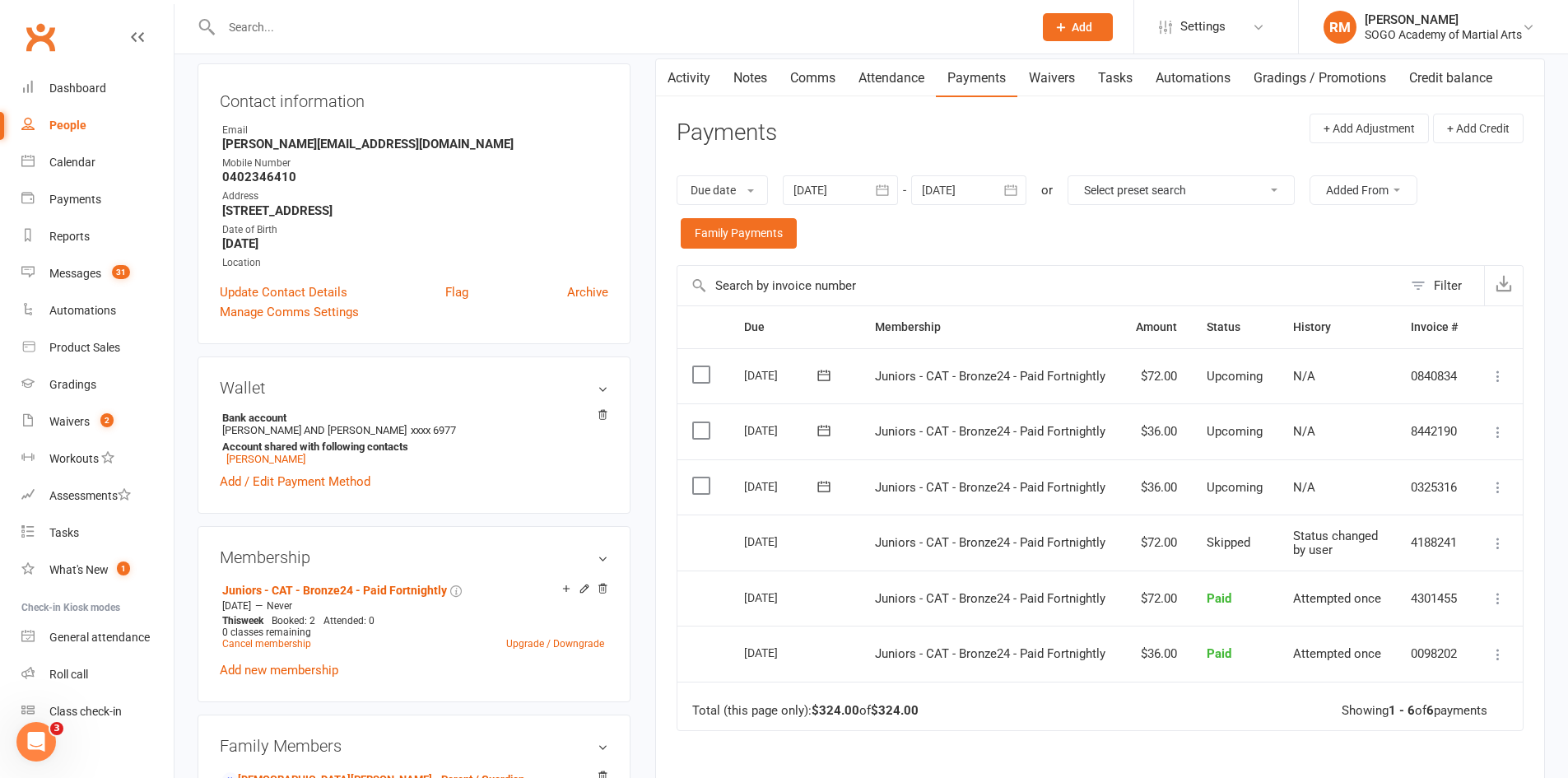
click at [1501, 376] on icon at bounding box center [1499, 376] width 17 height 17
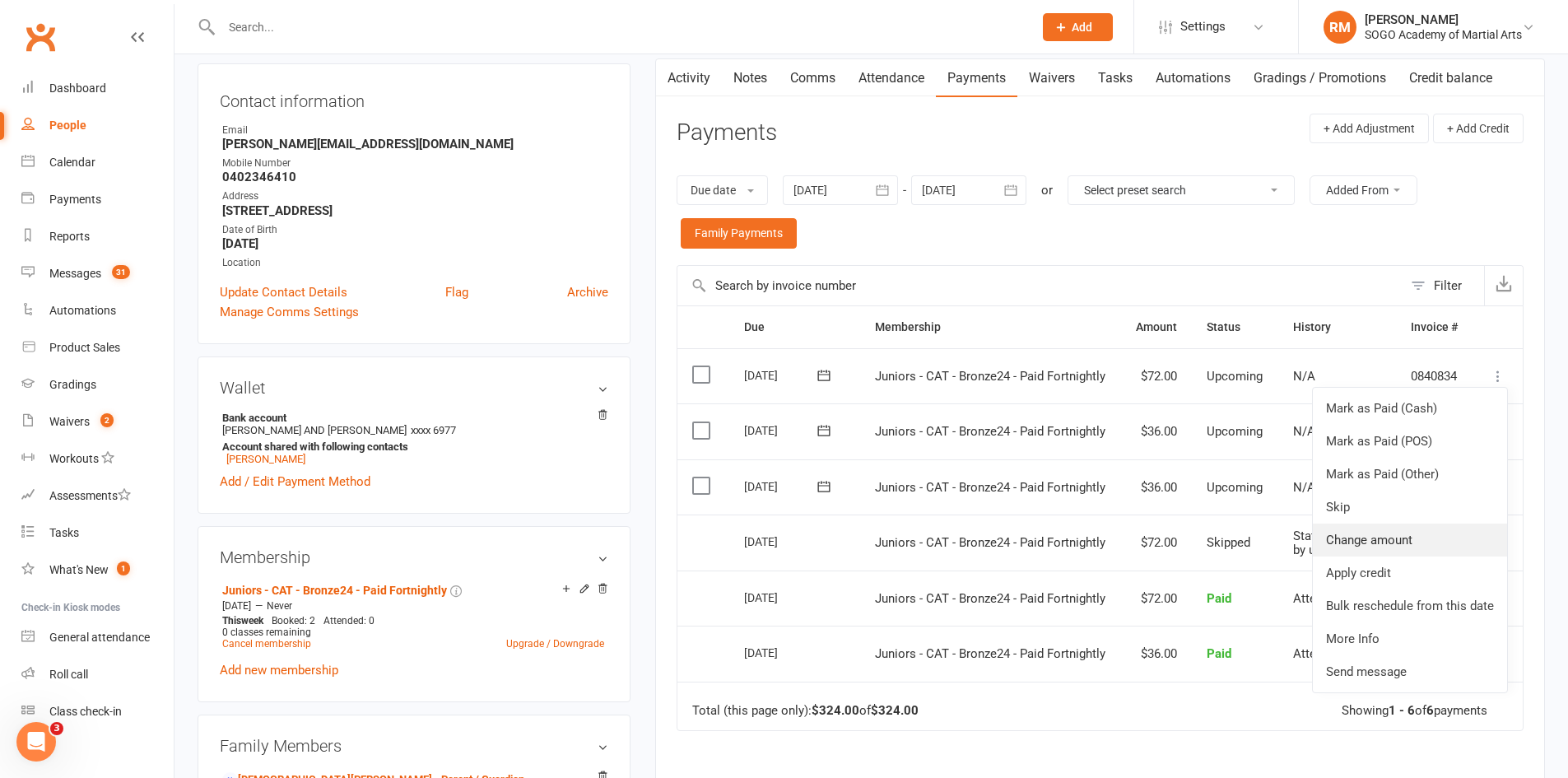
click at [1368, 542] on link "Change amount" at bounding box center [1410, 540] width 195 height 33
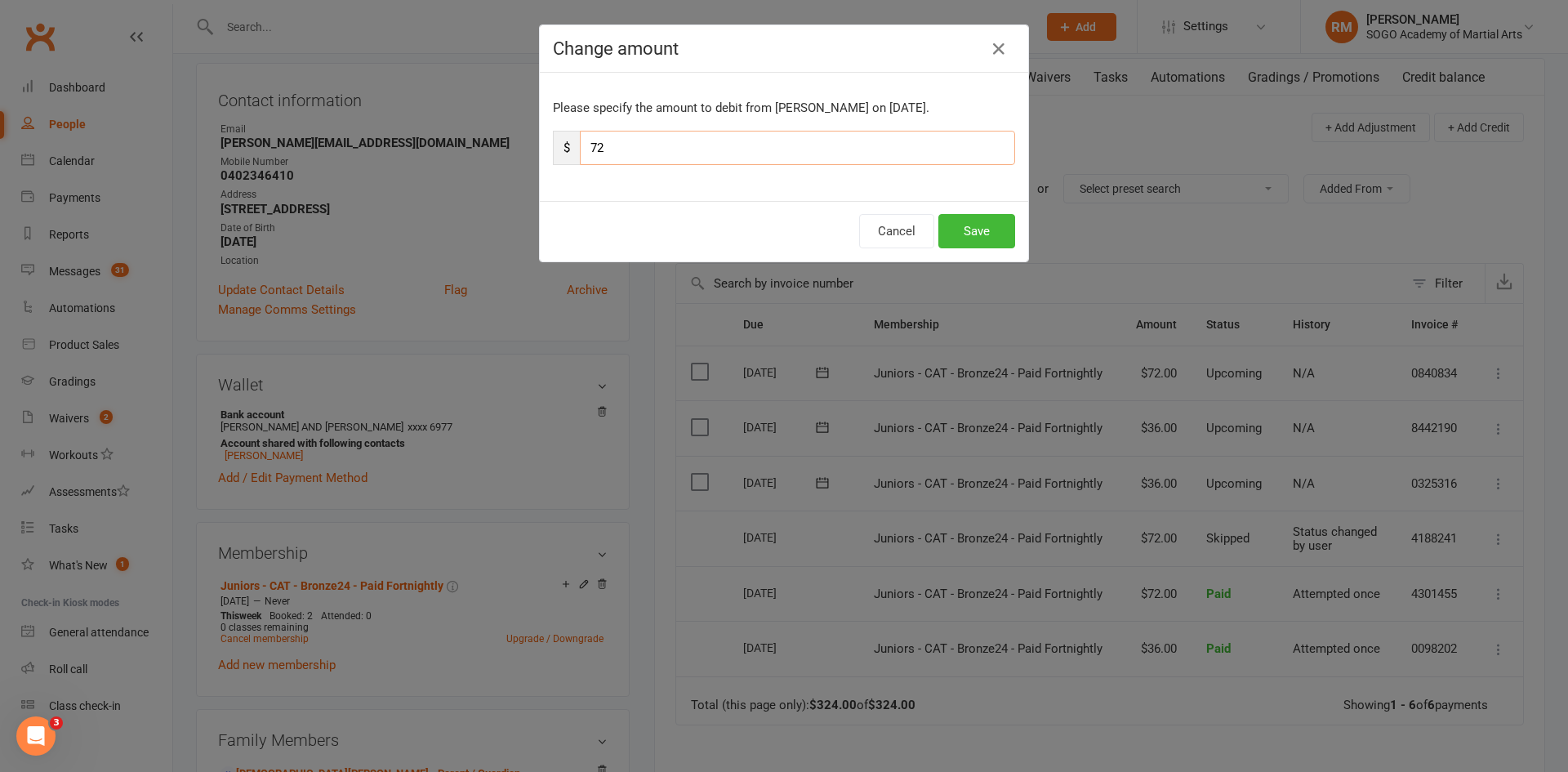
drag, startPoint x: 603, startPoint y: 147, endPoint x: 577, endPoint y: 148, distance: 26.0
click at [580, 148] on input "72" at bounding box center [797, 148] width 435 height 34
type input "36"
click at [982, 233] on button "Save" at bounding box center [976, 231] width 77 height 34
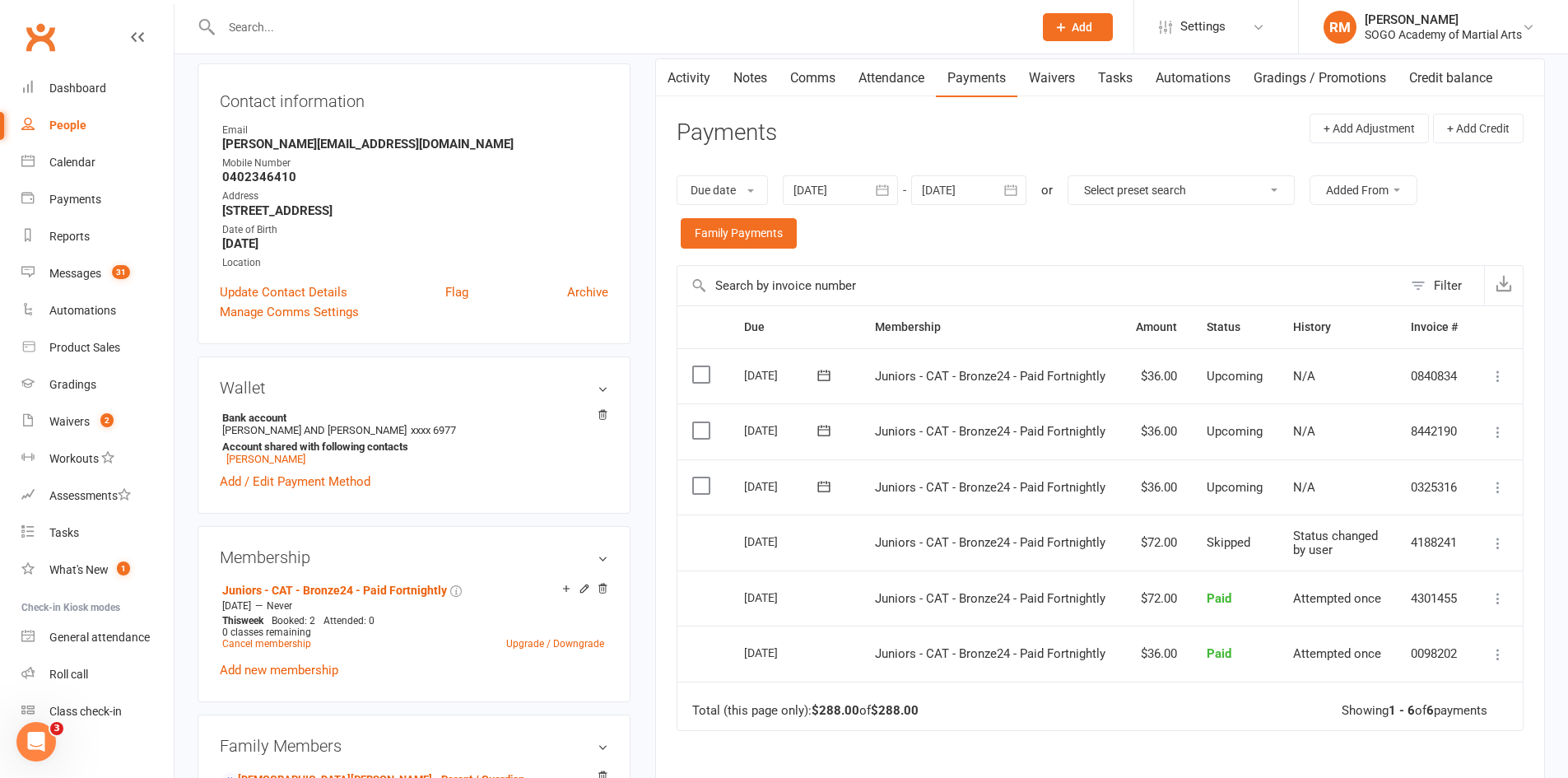
click at [928, 245] on div "Due date Due date Date paid Date failed Date settled [DATE] [DATE] Sun Mon Tue …" at bounding box center [1100, 211] width 847 height 106
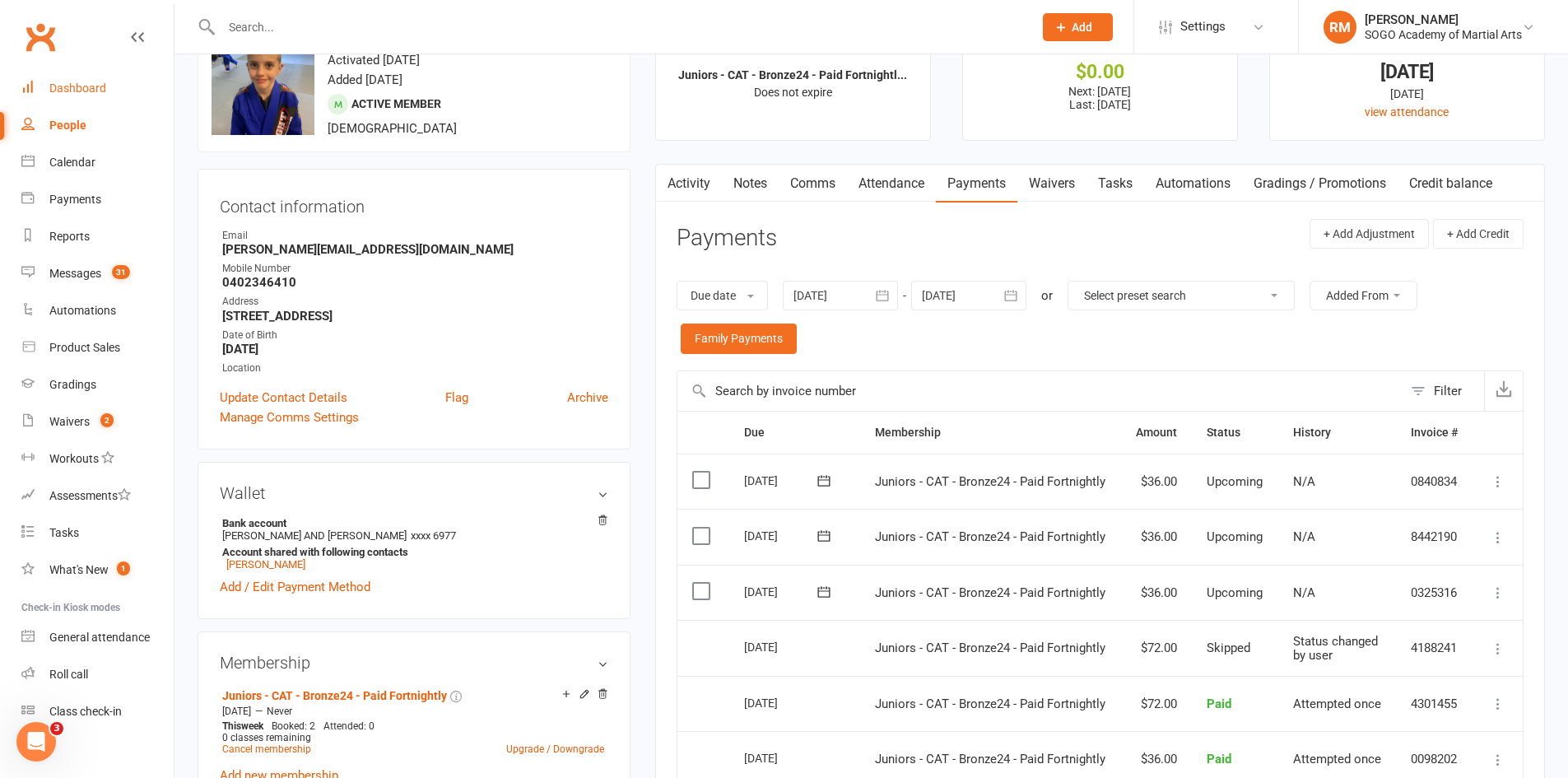
scroll to position [0, 0]
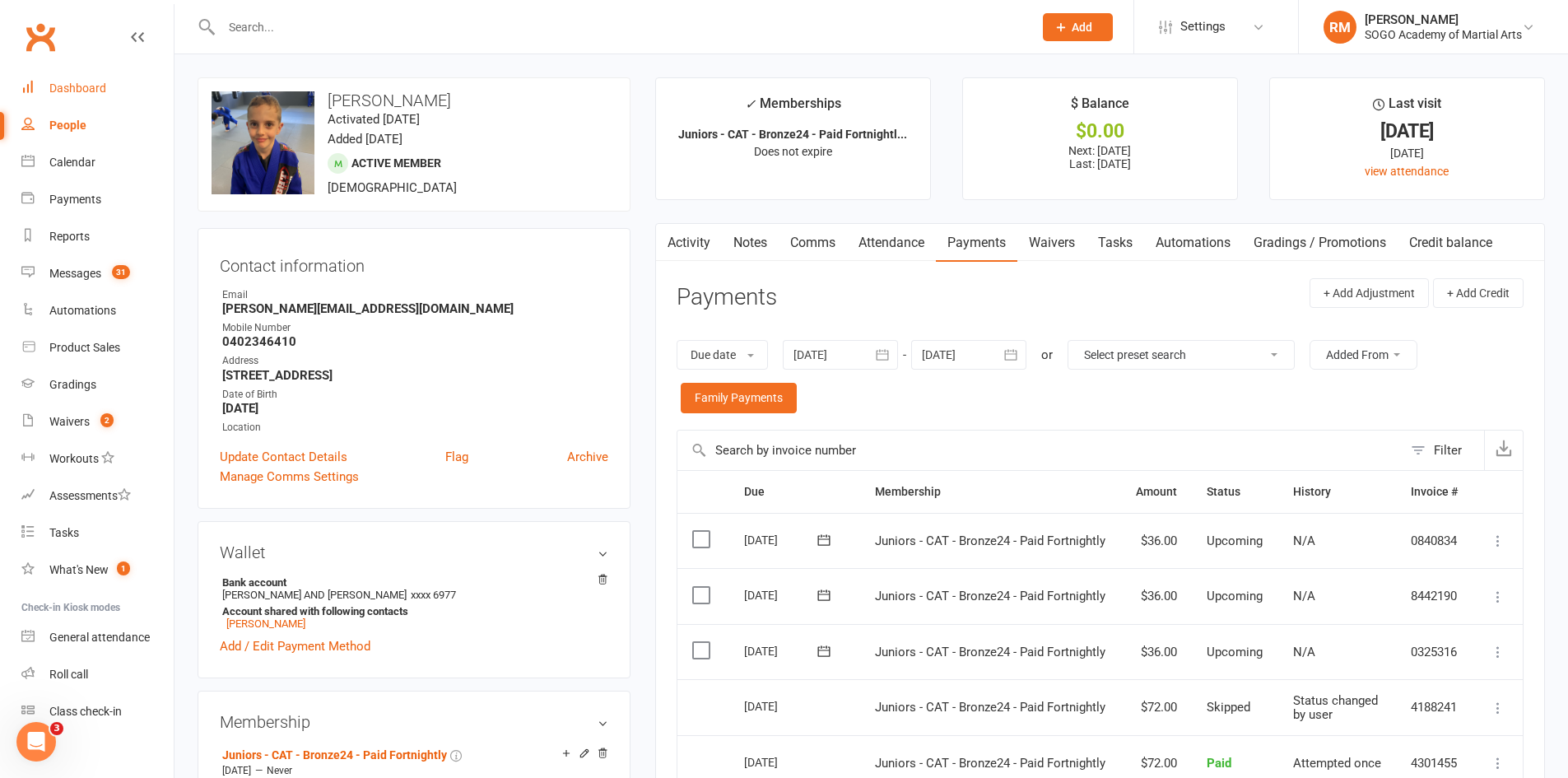
click at [58, 88] on div "Dashboard" at bounding box center [78, 89] width 57 height 13
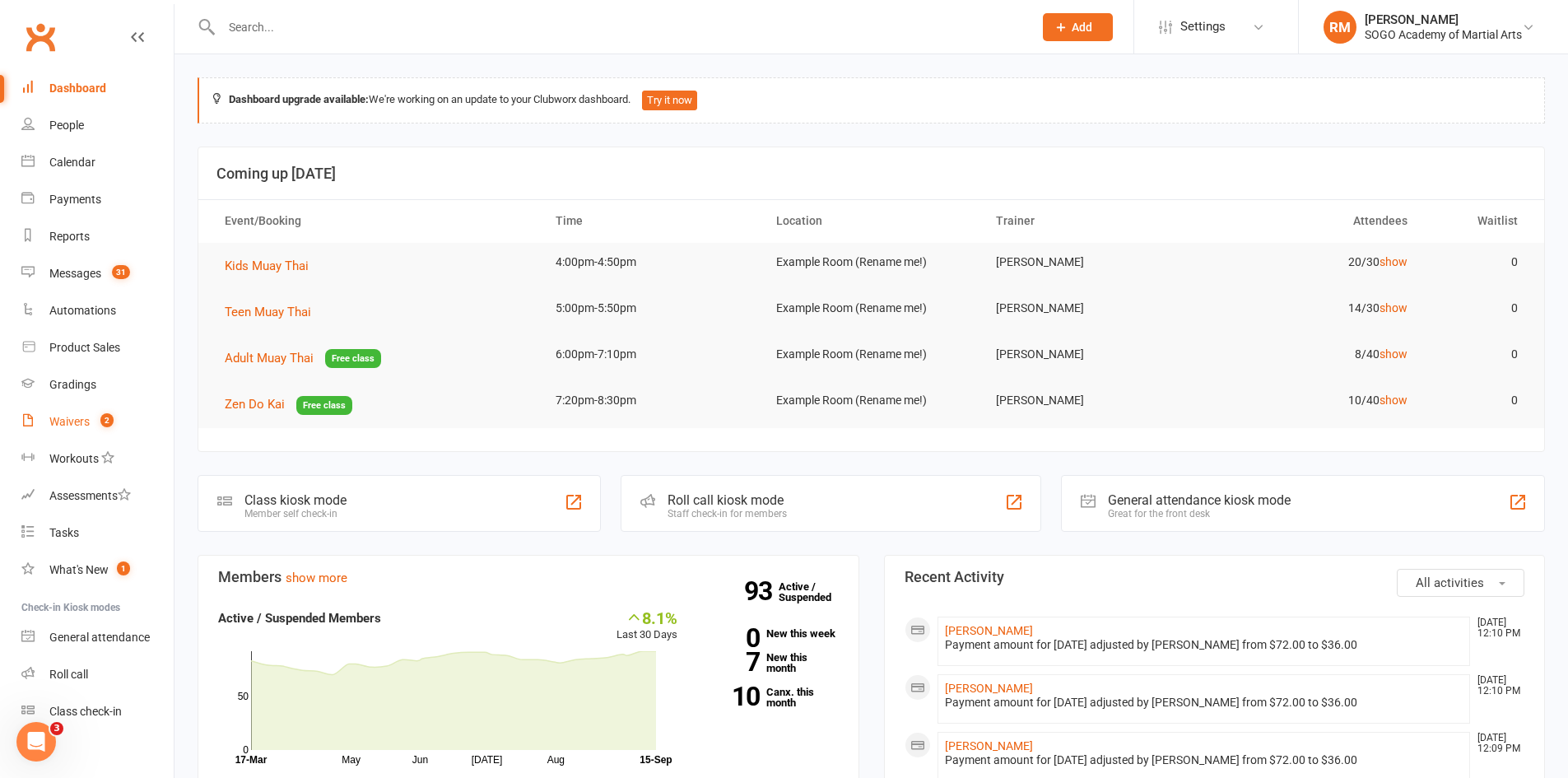
click at [55, 412] on link "Waivers 2" at bounding box center [98, 422] width 152 height 37
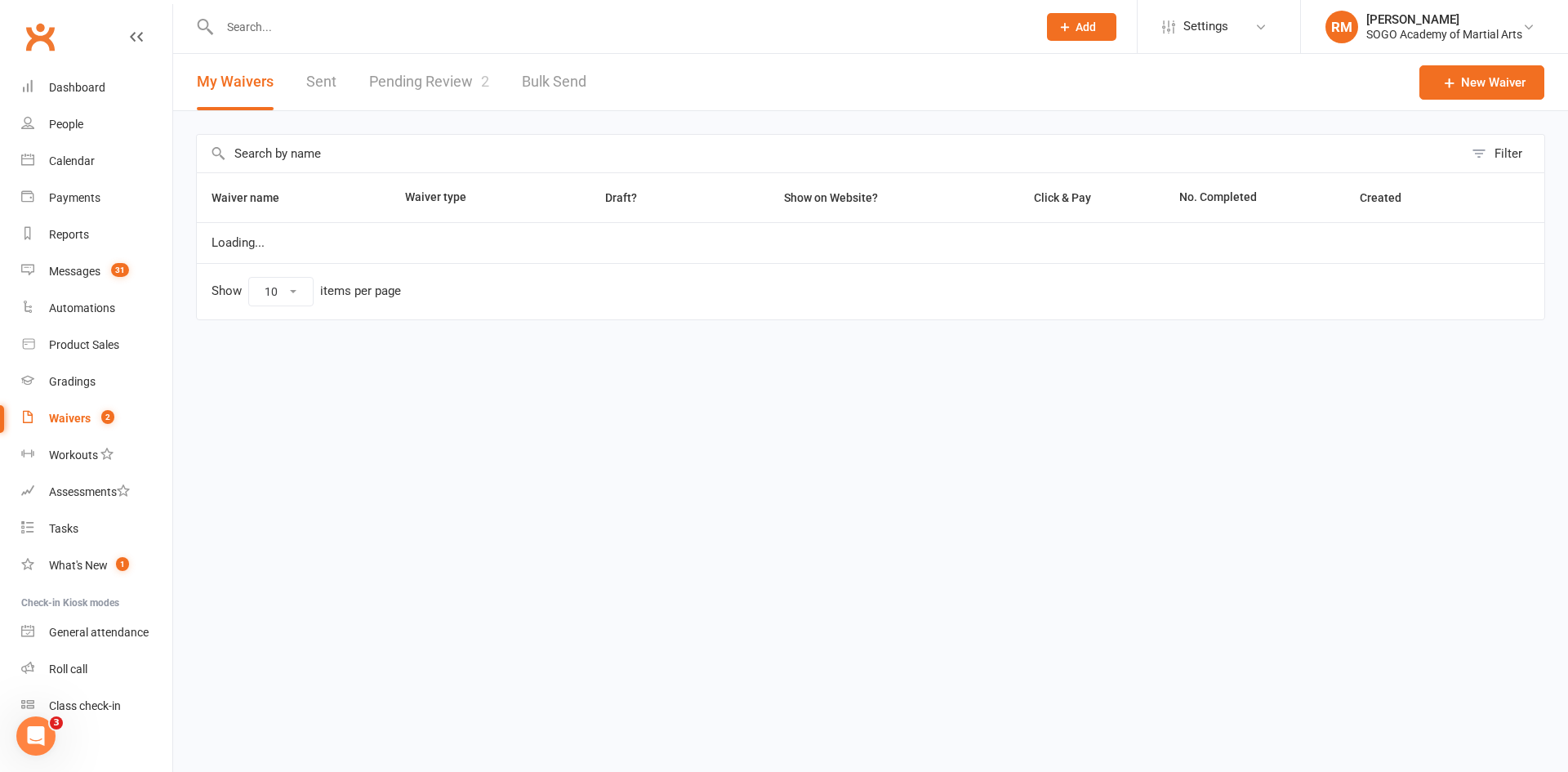
select select "100"
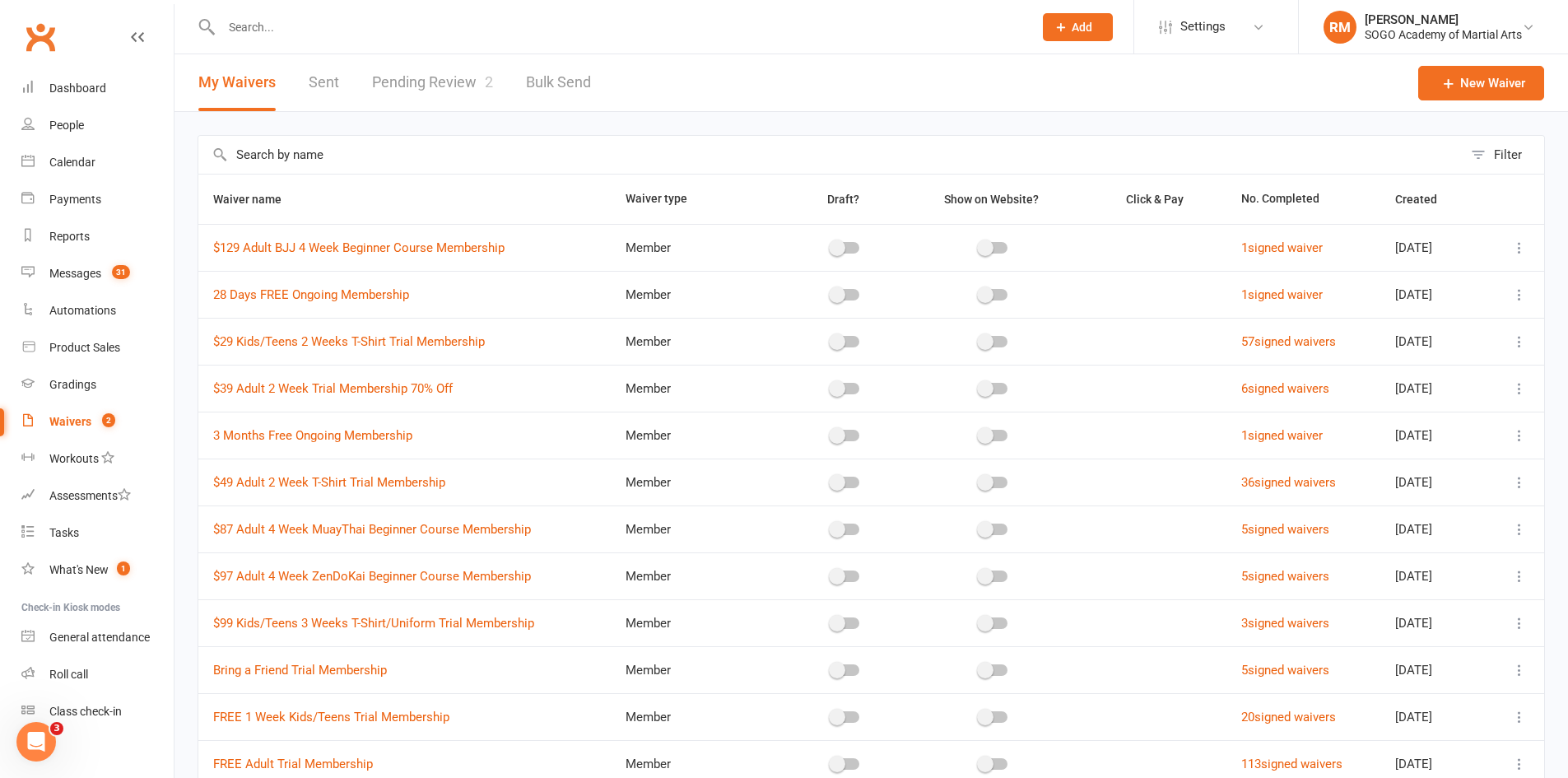
click at [455, 82] on link "Pending Review 2" at bounding box center [432, 83] width 121 height 57
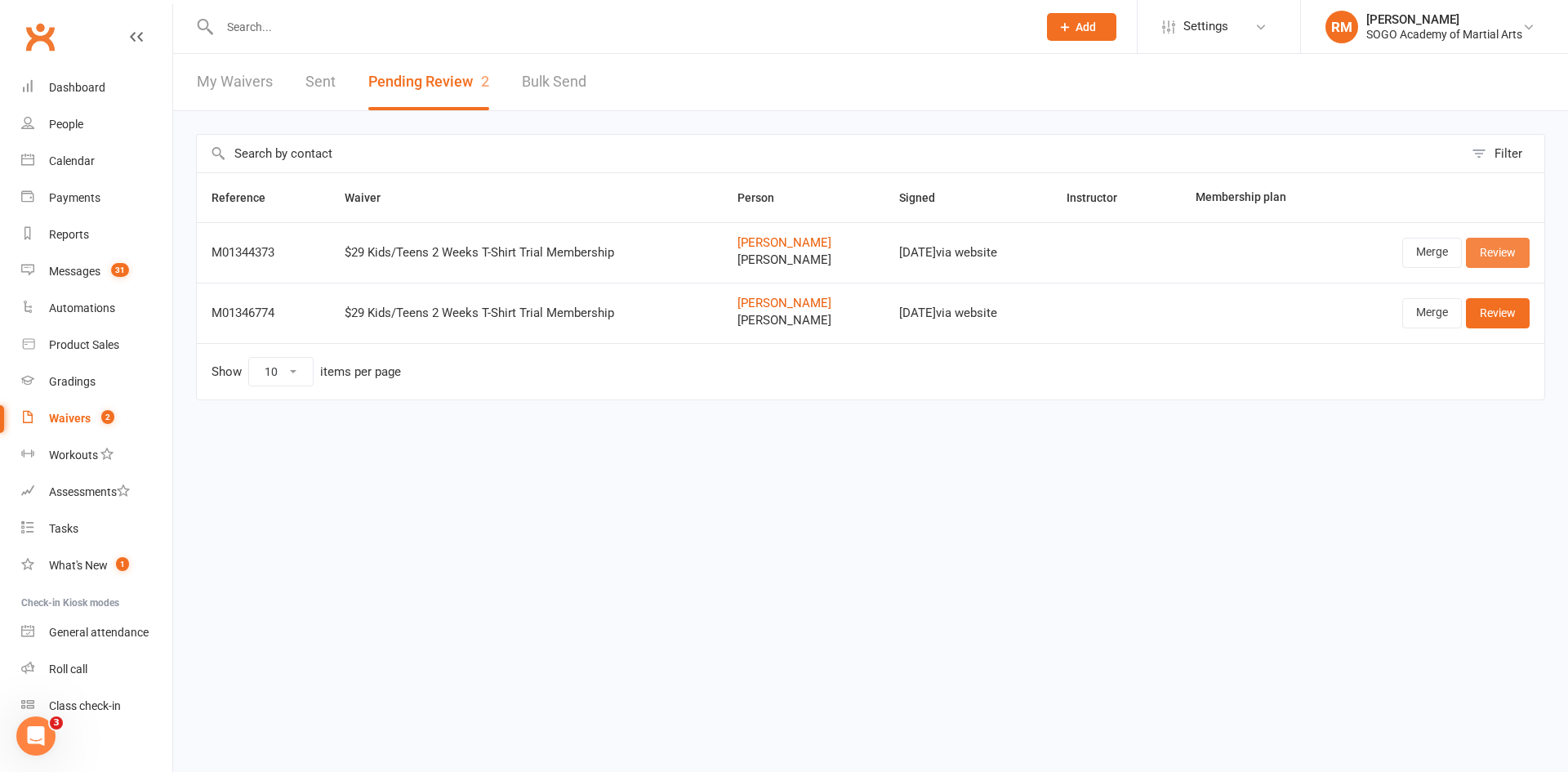
click at [1497, 246] on link "Review" at bounding box center [1498, 252] width 64 height 29
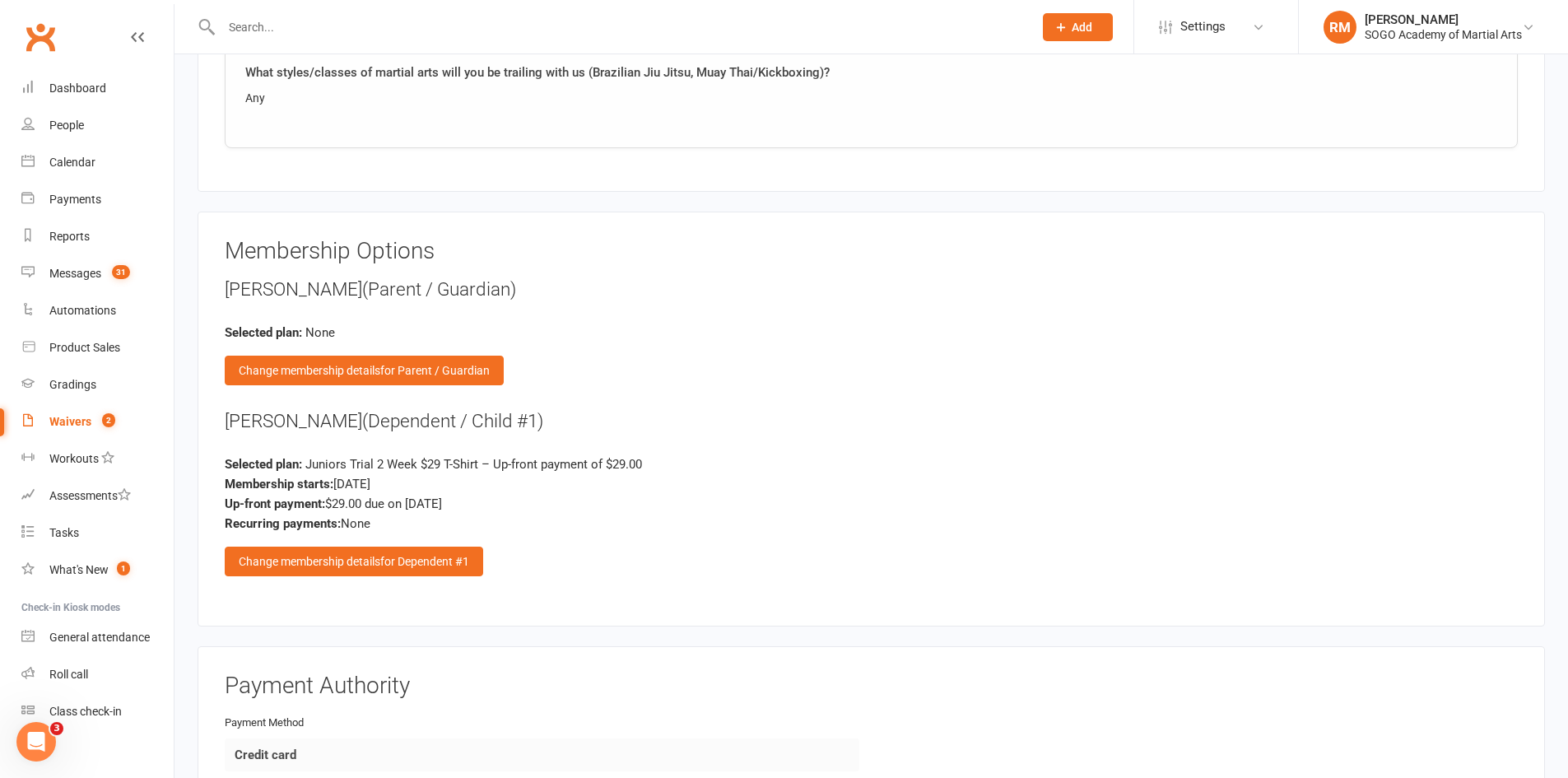
scroll to position [2388, 0]
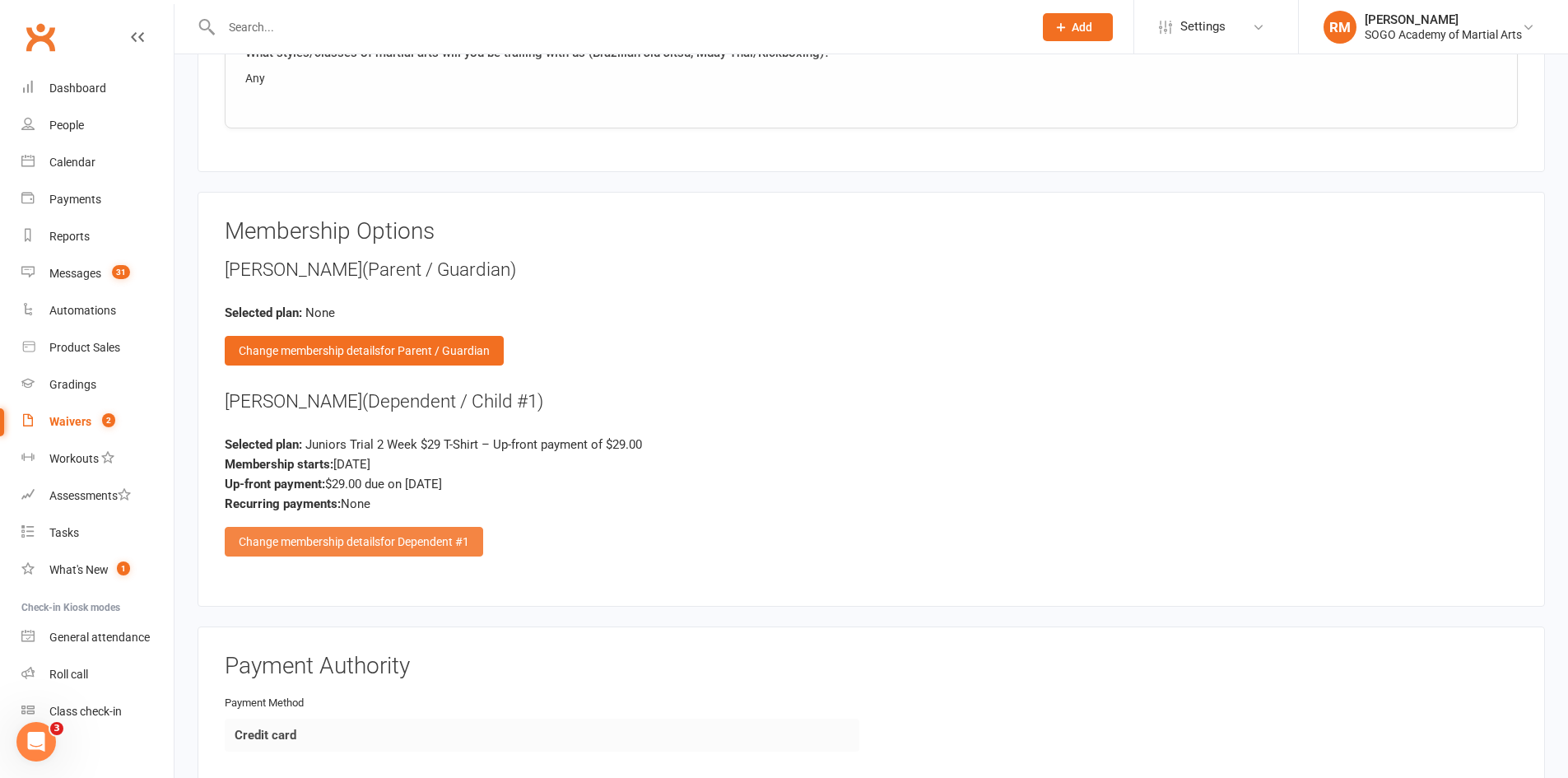
click at [414, 539] on span "for Dependent #1" at bounding box center [424, 542] width 89 height 13
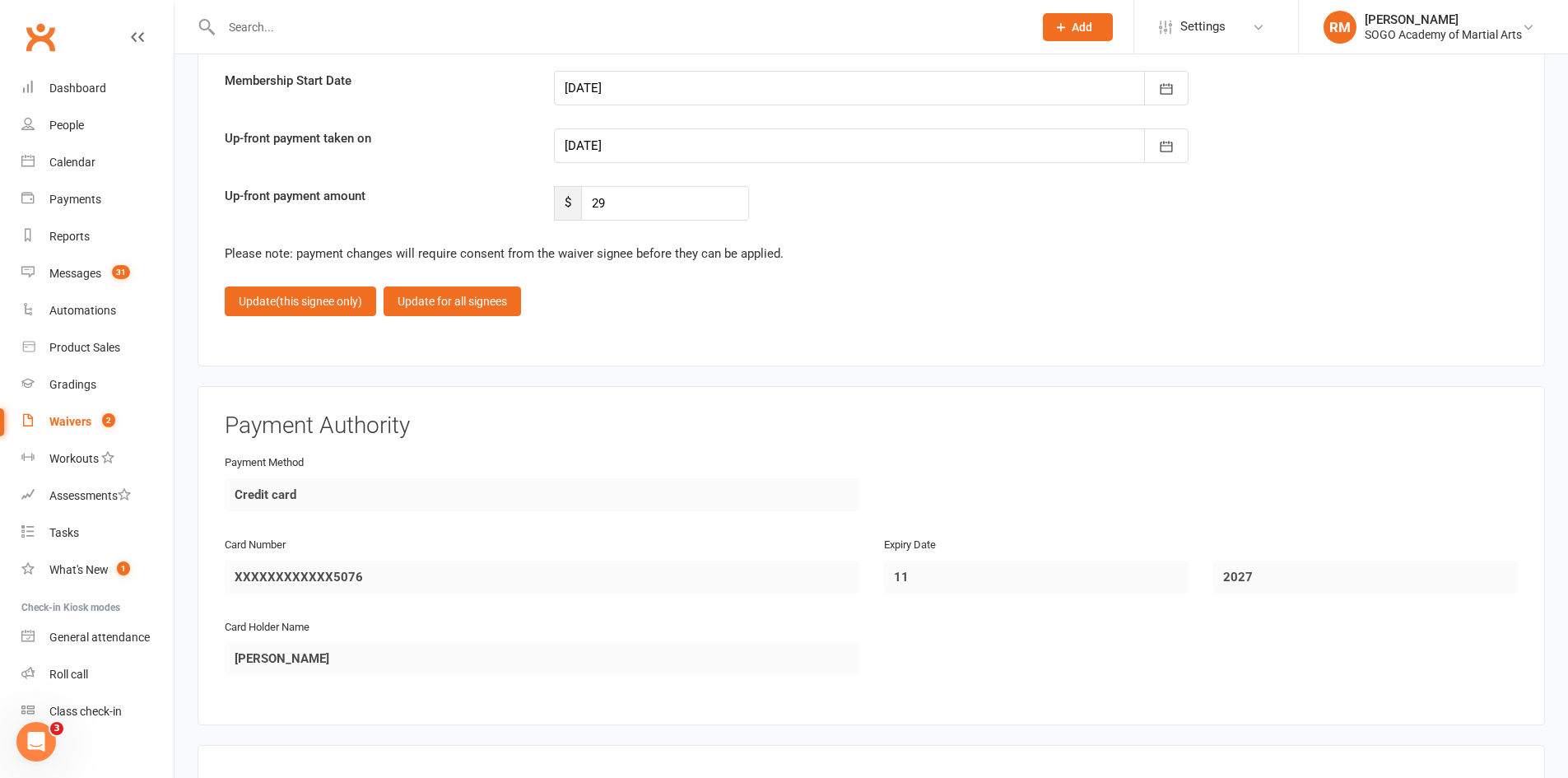
scroll to position [3623, 0]
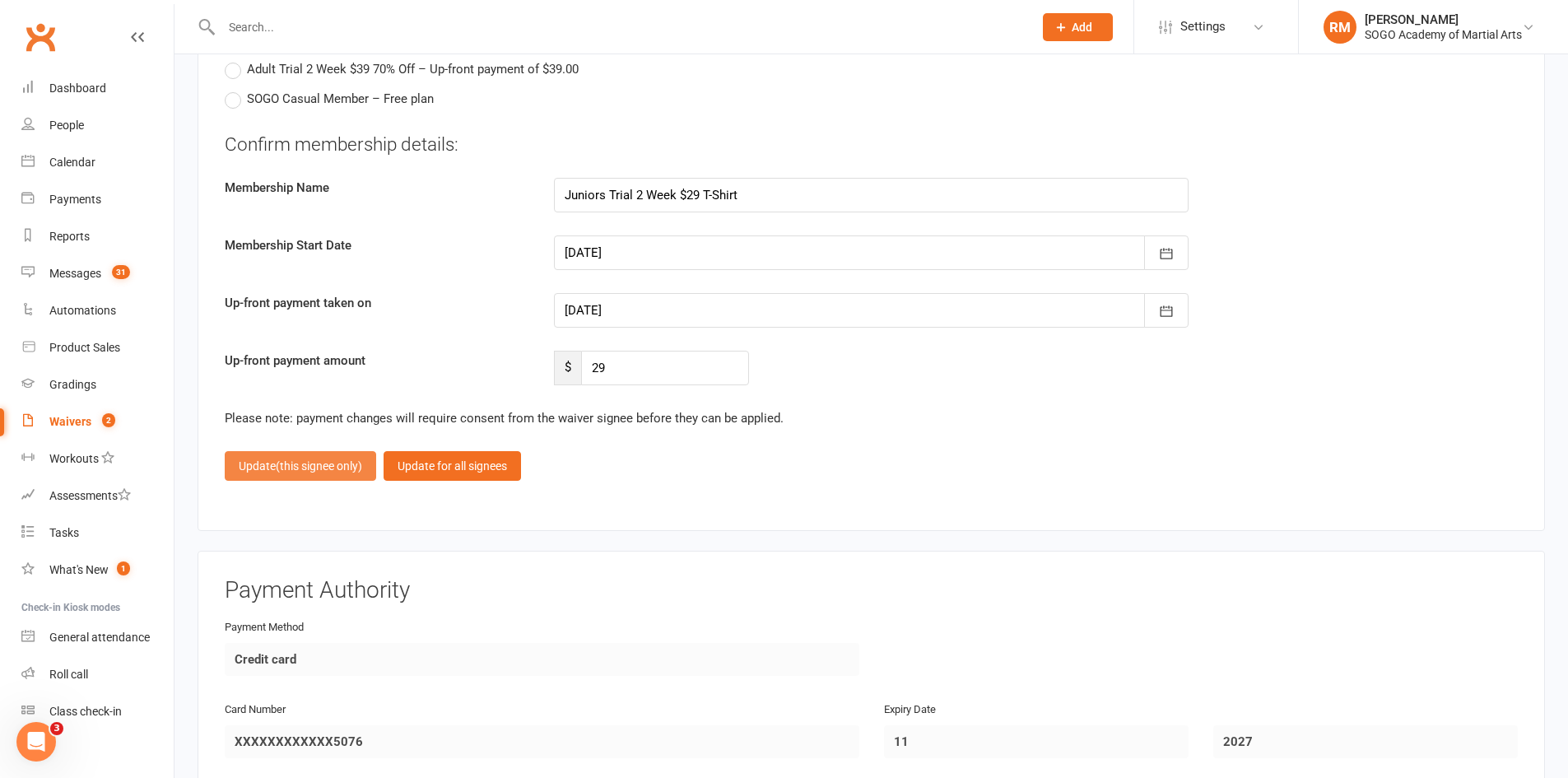
click at [360, 464] on span "(this signee only)" at bounding box center [318, 466] width 86 height 13
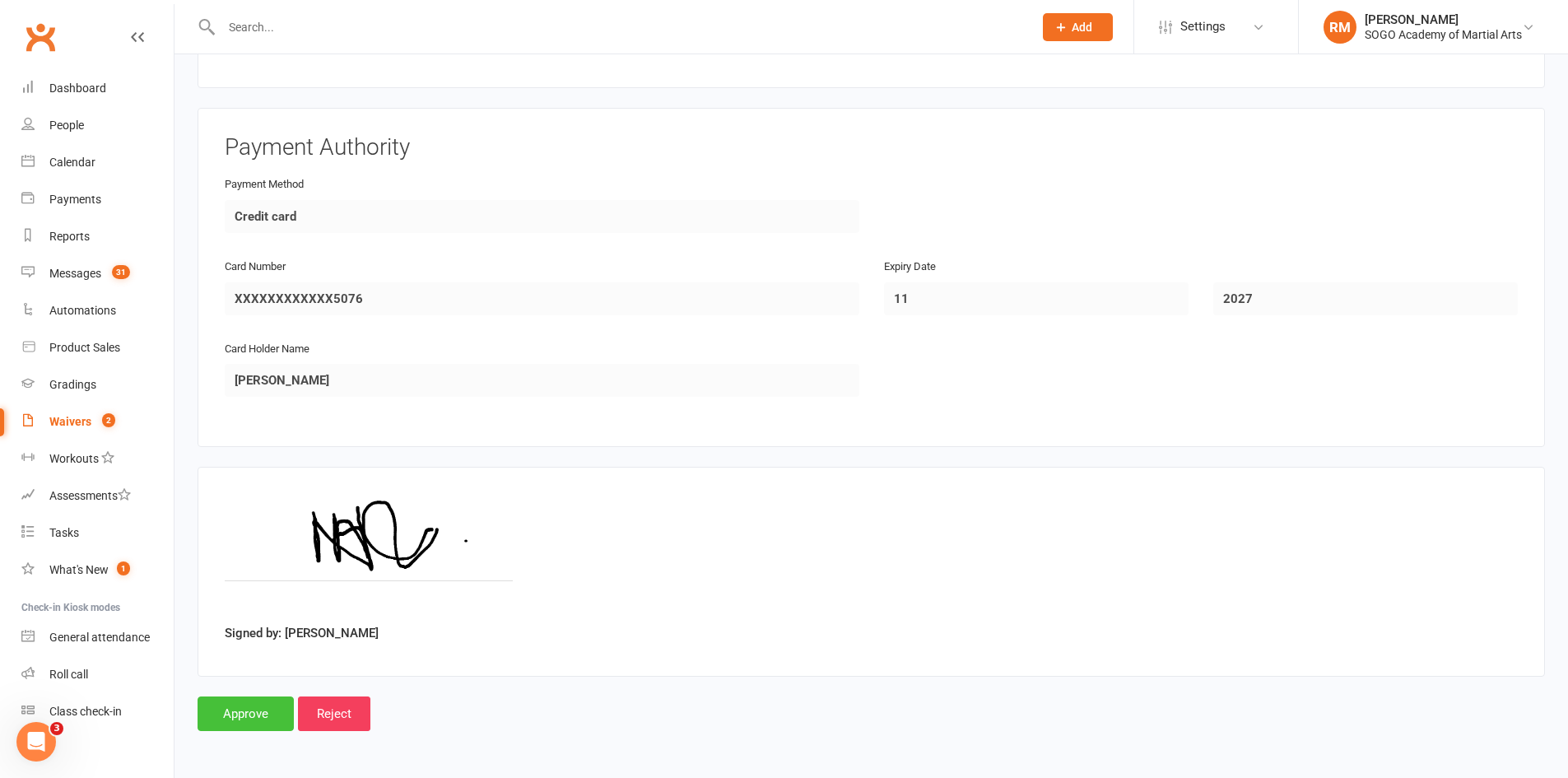
click at [235, 712] on input "Approve" at bounding box center [246, 714] width 96 height 34
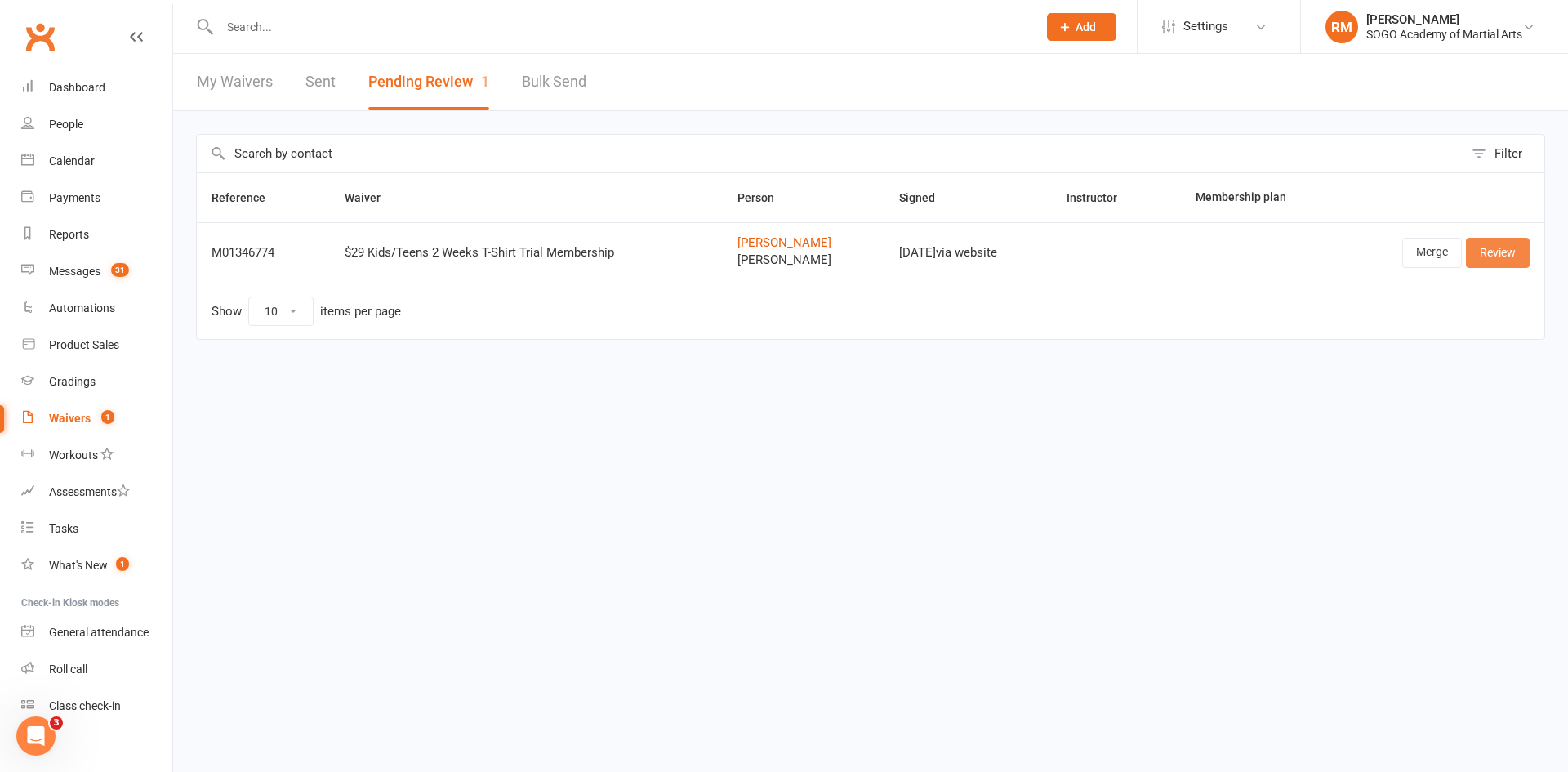
click at [1505, 260] on link "Review" at bounding box center [1498, 252] width 64 height 29
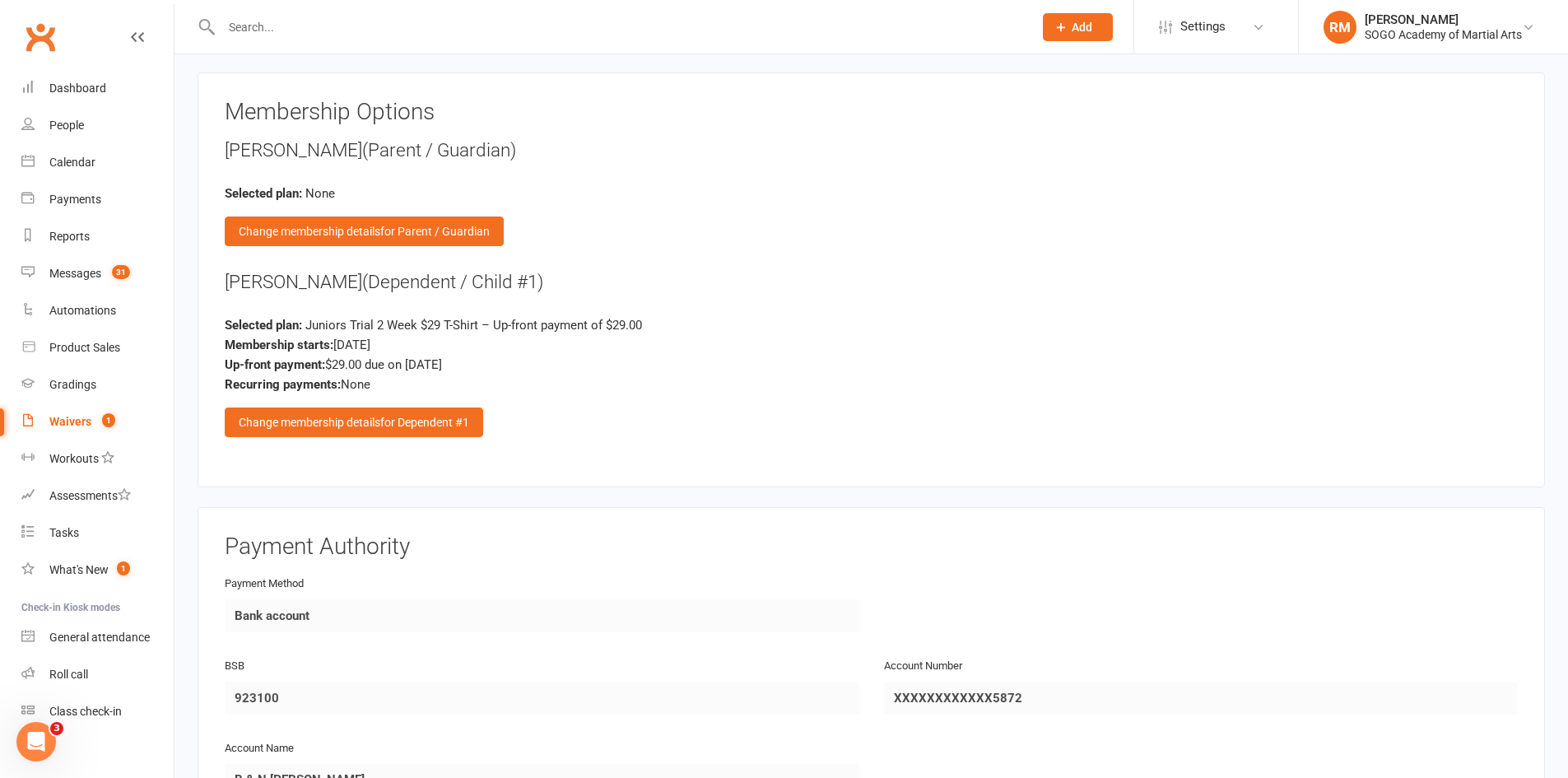
scroll to position [2553, 0]
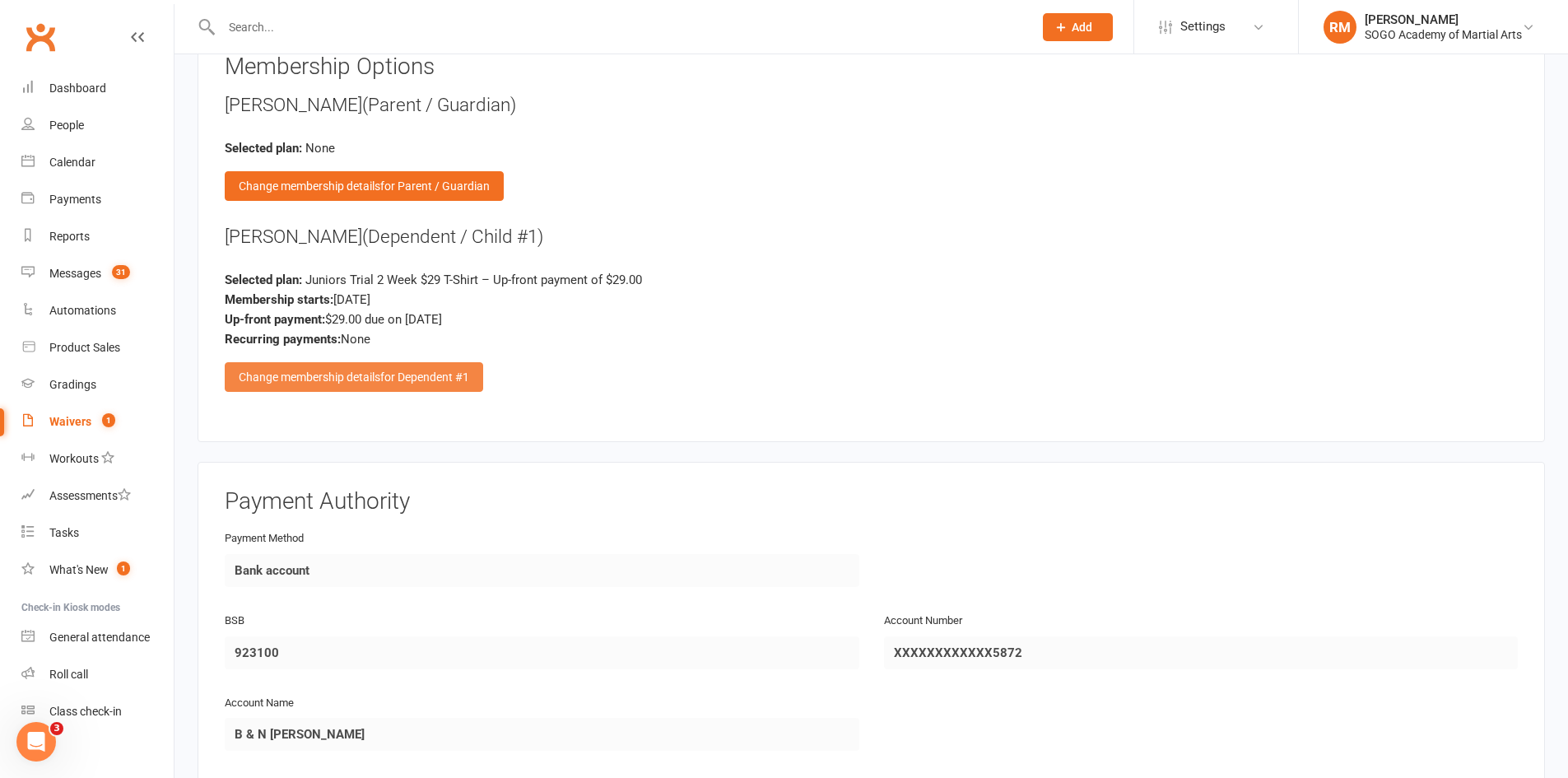
click at [384, 376] on span "for Dependent #1" at bounding box center [424, 377] width 89 height 13
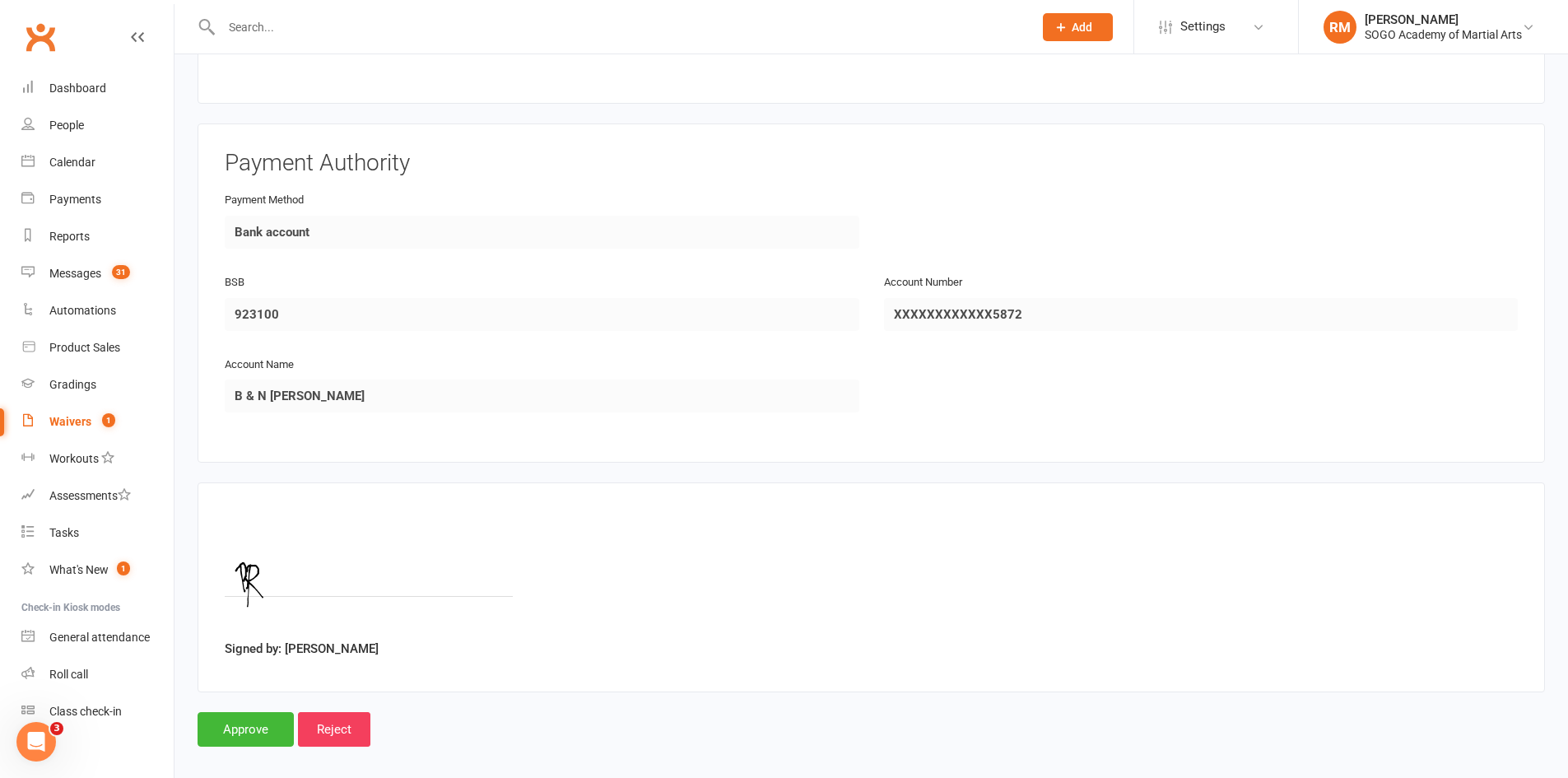
scroll to position [4066, 0]
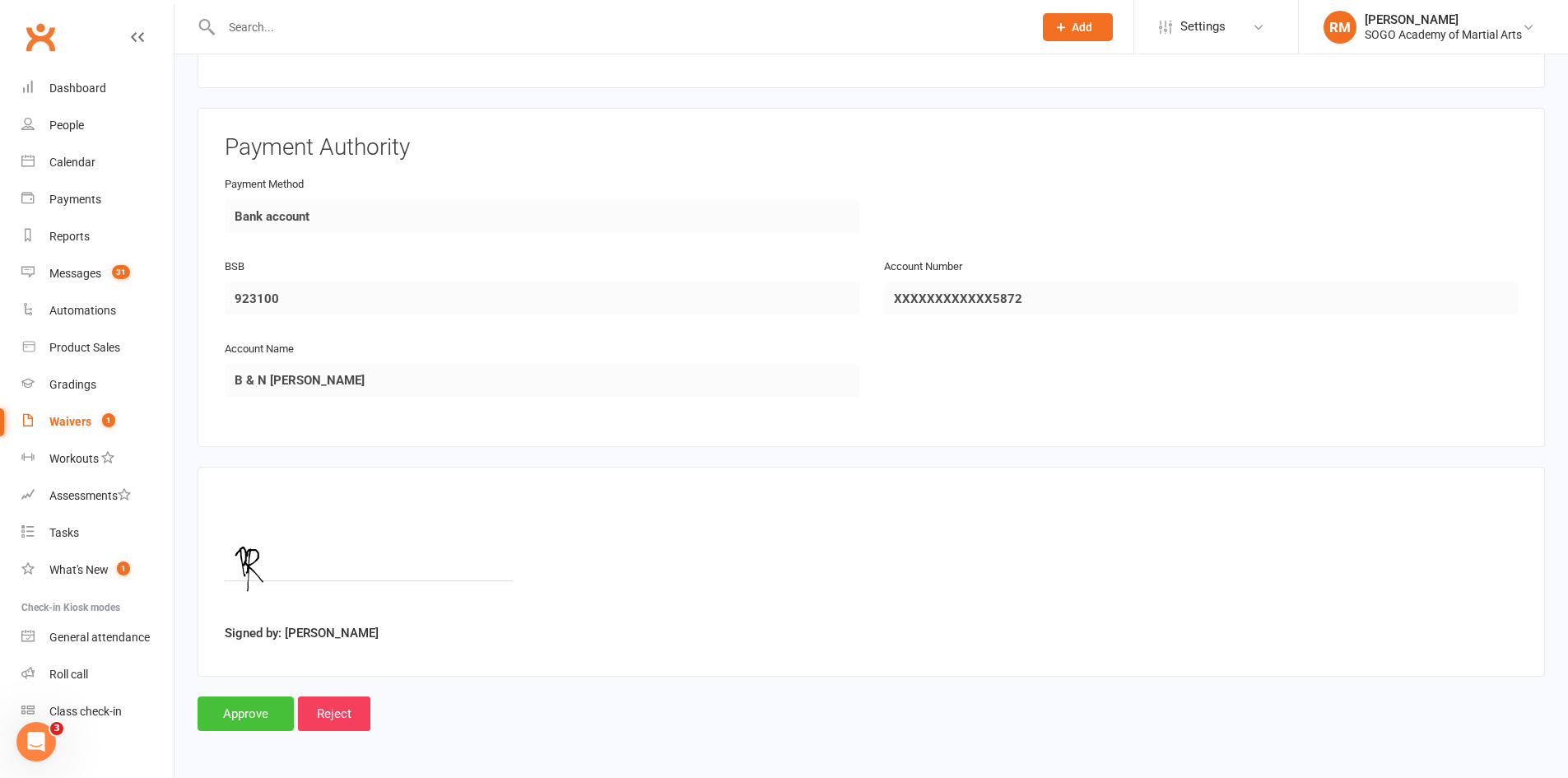
drag, startPoint x: 259, startPoint y: 717, endPoint x: 265, endPoint y: 708, distance: 10.8
click at [265, 708] on input "Approve" at bounding box center [246, 714] width 96 height 34
click at [241, 721] on input "Approve" at bounding box center [246, 714] width 96 height 34
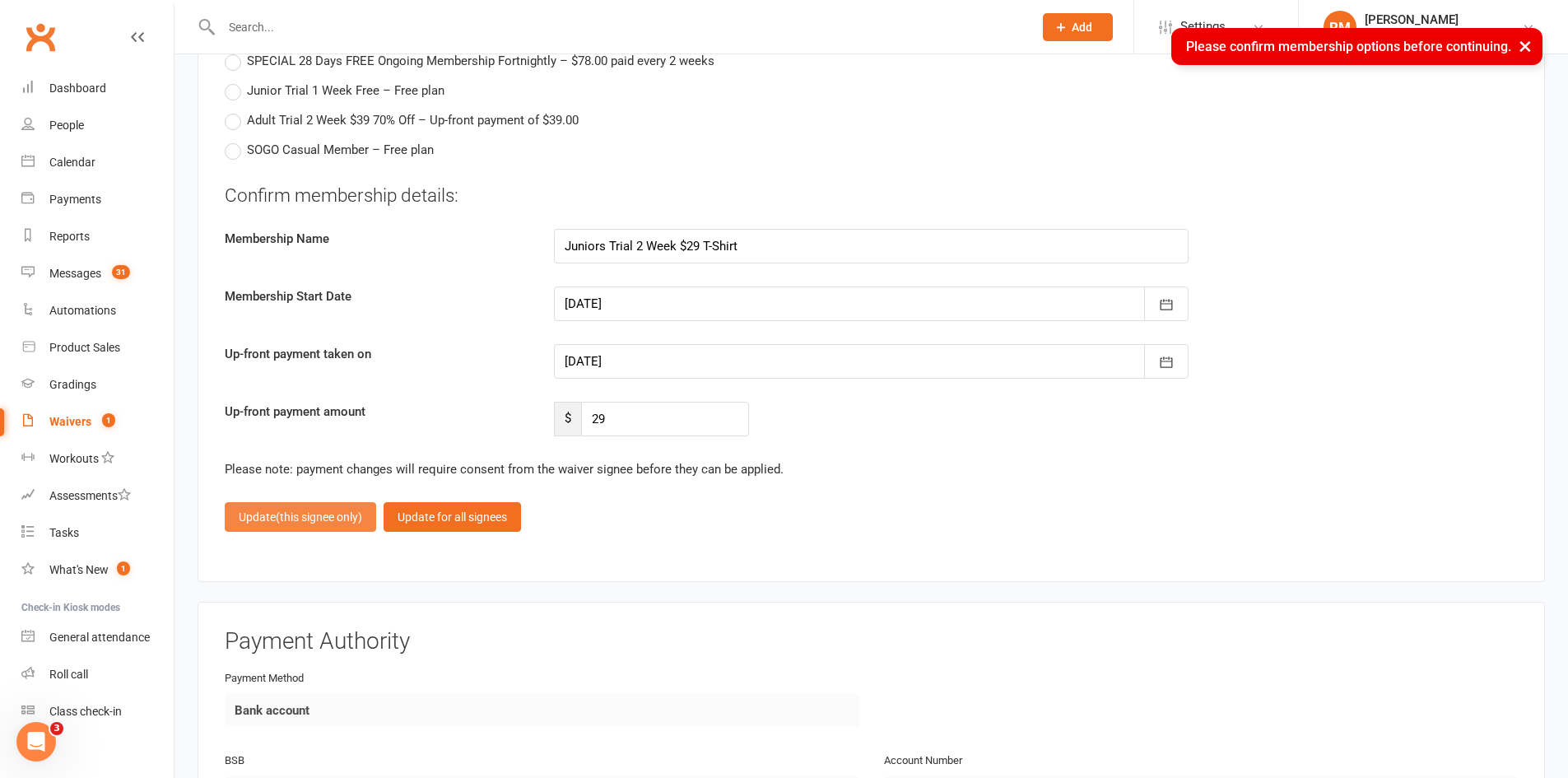
click at [315, 507] on button "Update (this signee only)" at bounding box center [300, 516] width 151 height 29
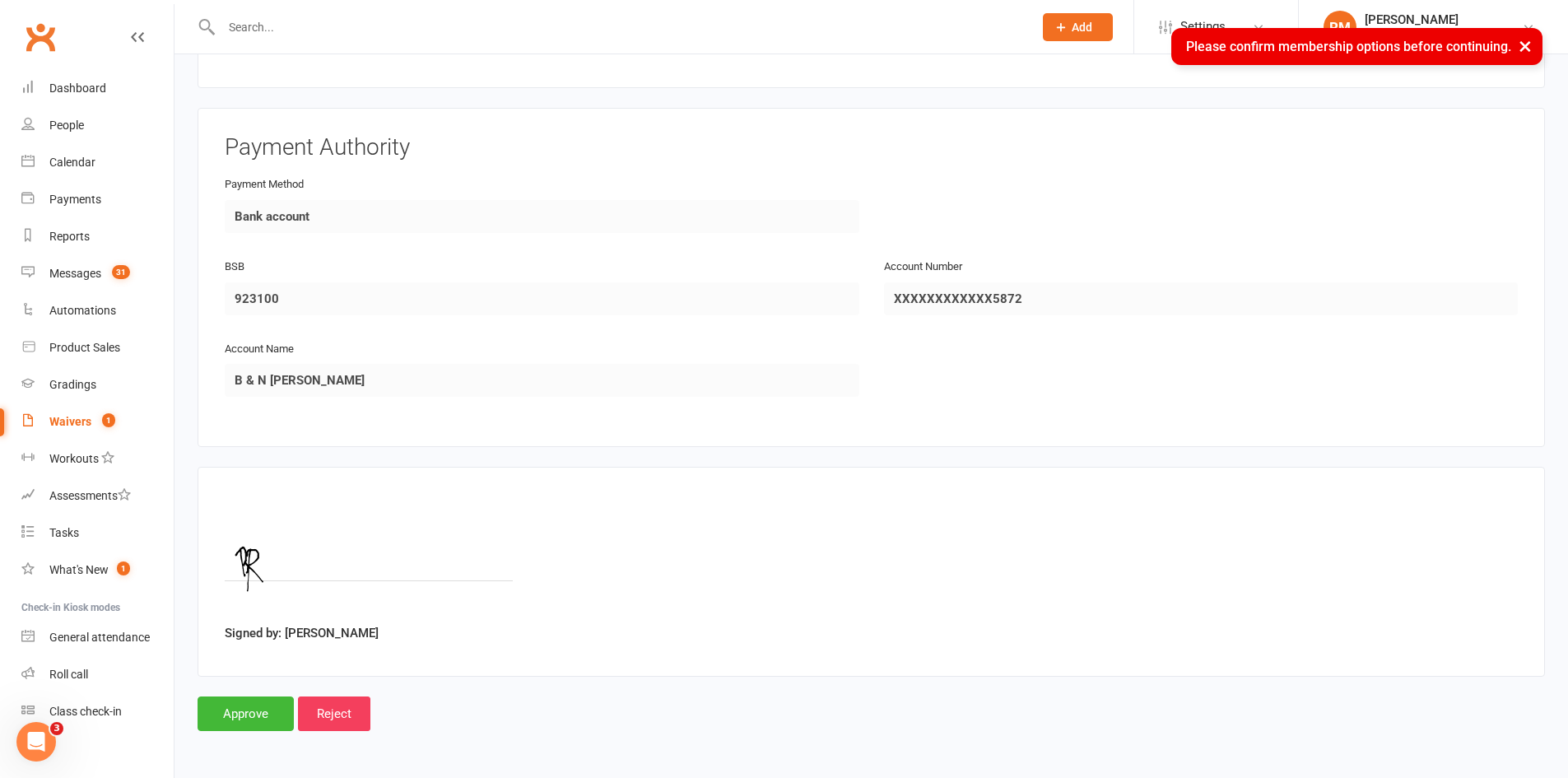
scroll to position [2907, 0]
click at [233, 717] on input "Approve" at bounding box center [246, 714] width 96 height 34
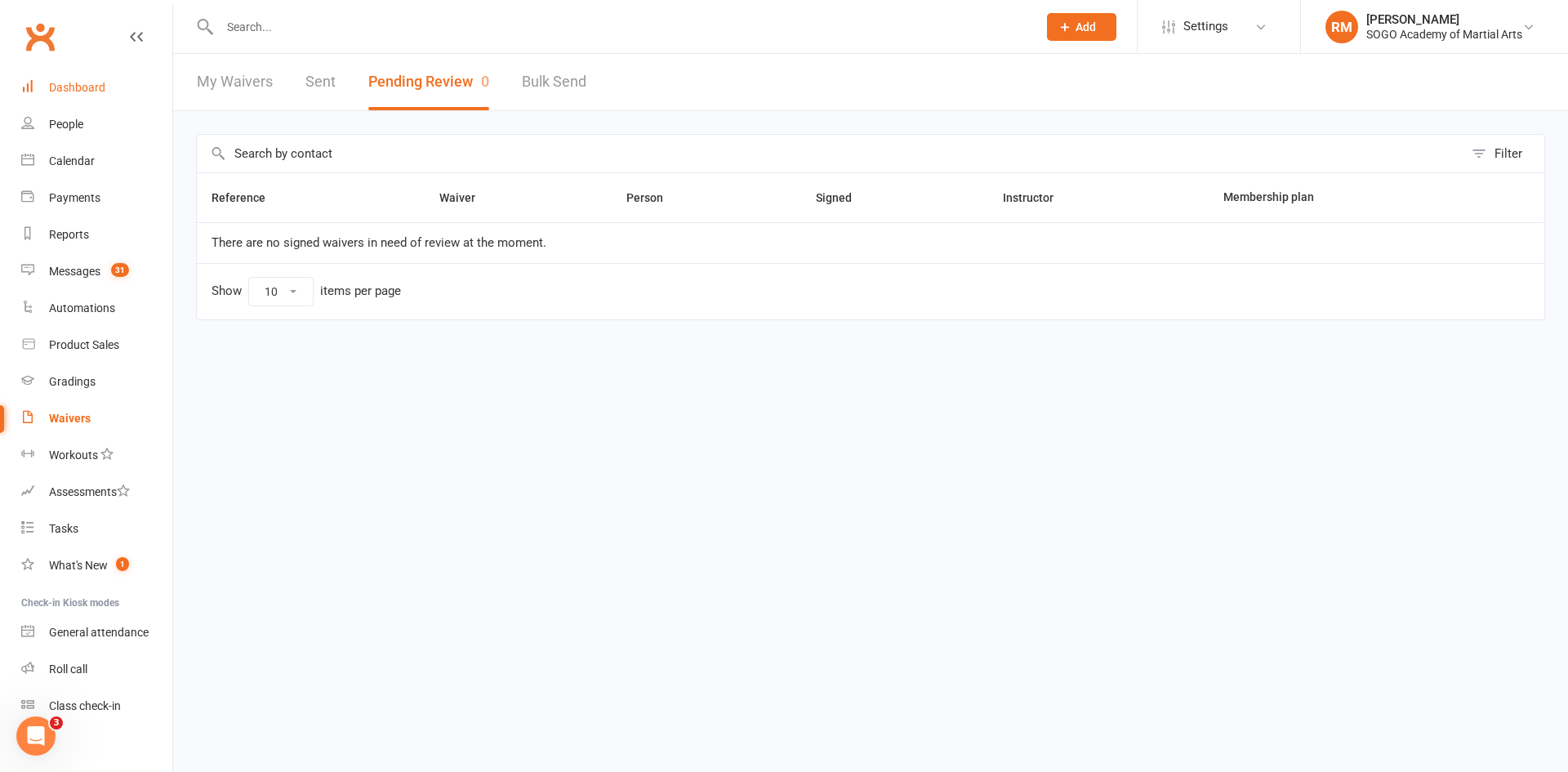
click at [52, 80] on link "Dashboard" at bounding box center [97, 88] width 151 height 36
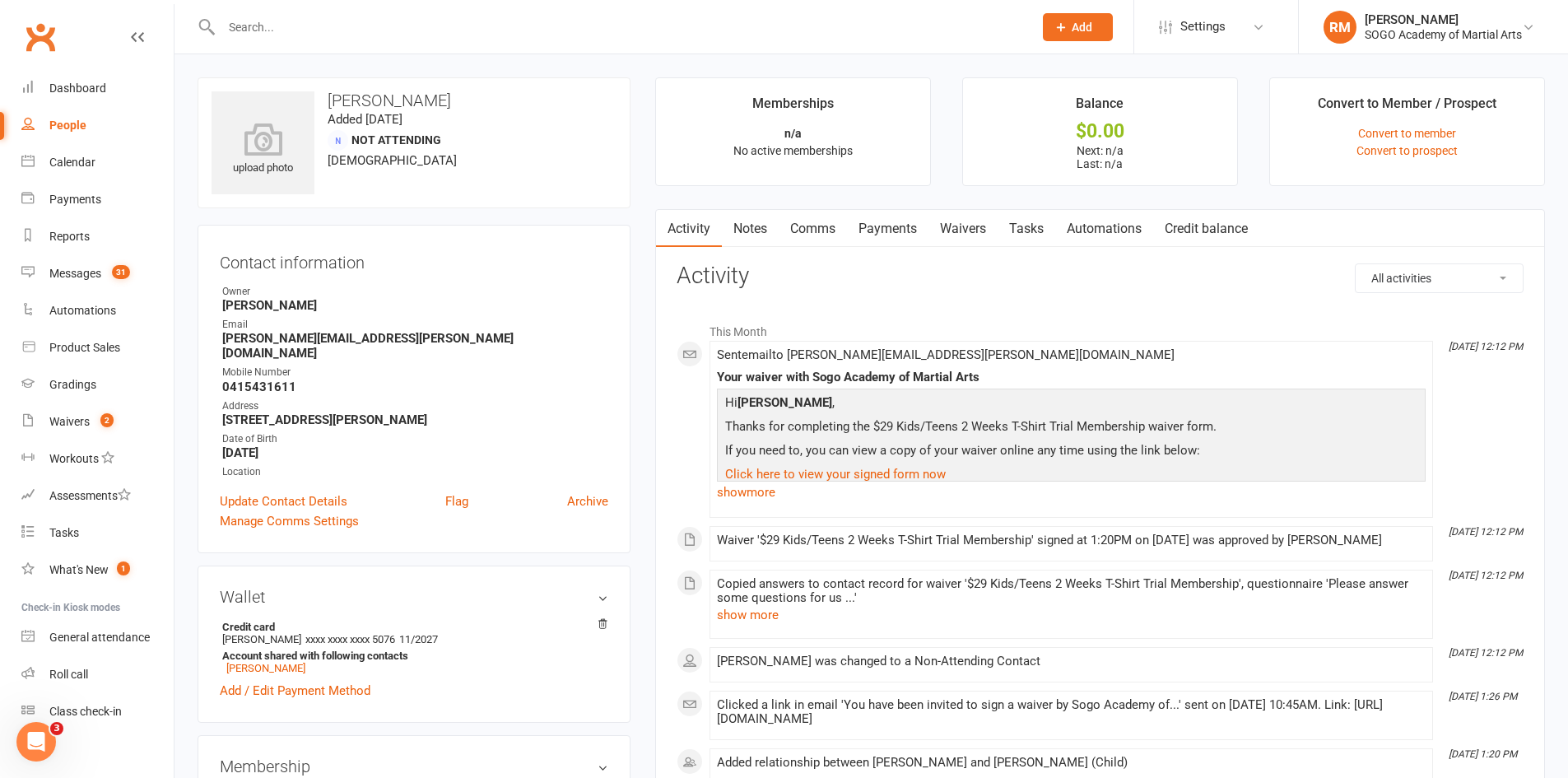
click at [820, 225] on link "Comms" at bounding box center [813, 228] width 69 height 38
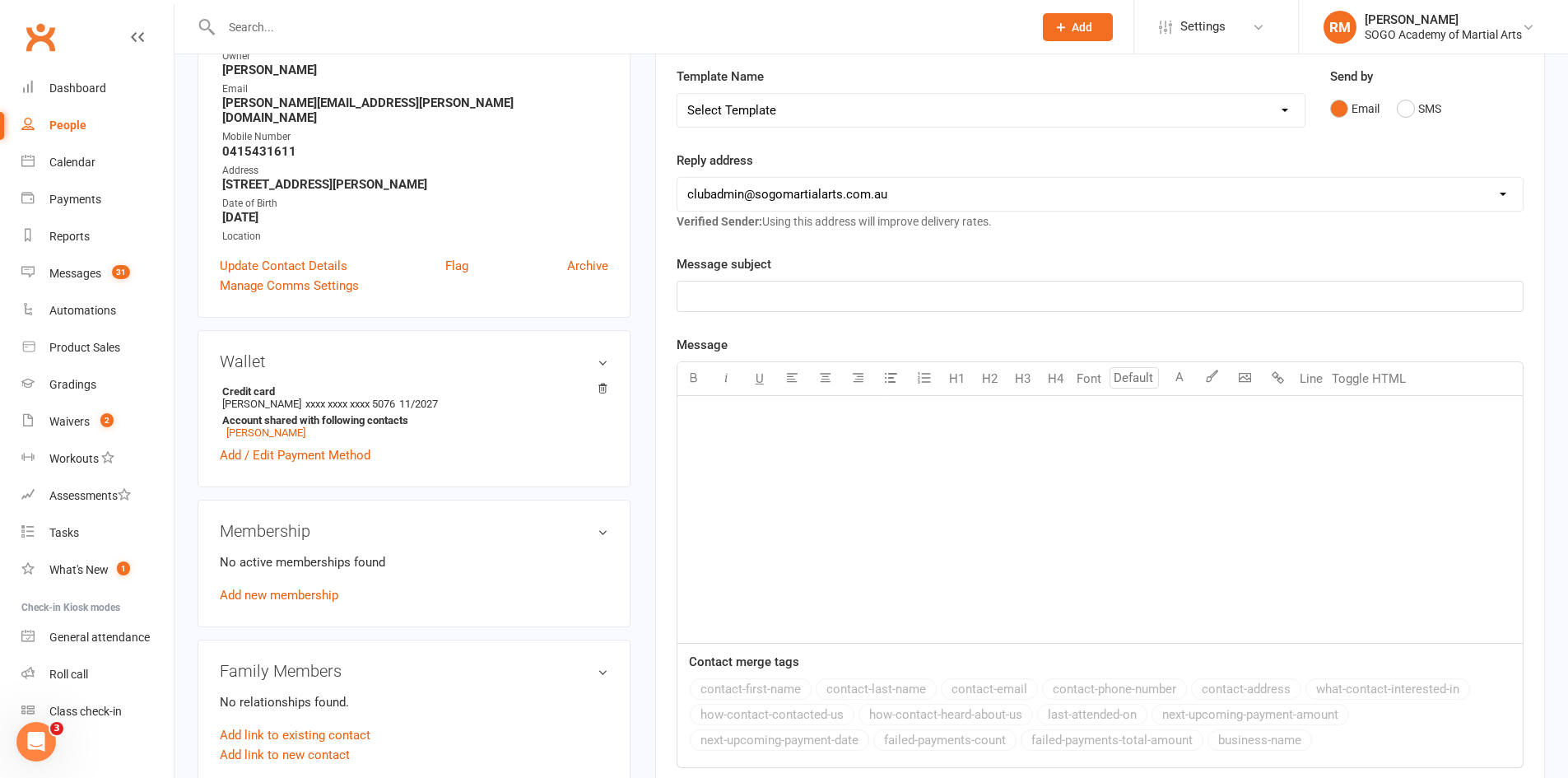
scroll to position [83, 0]
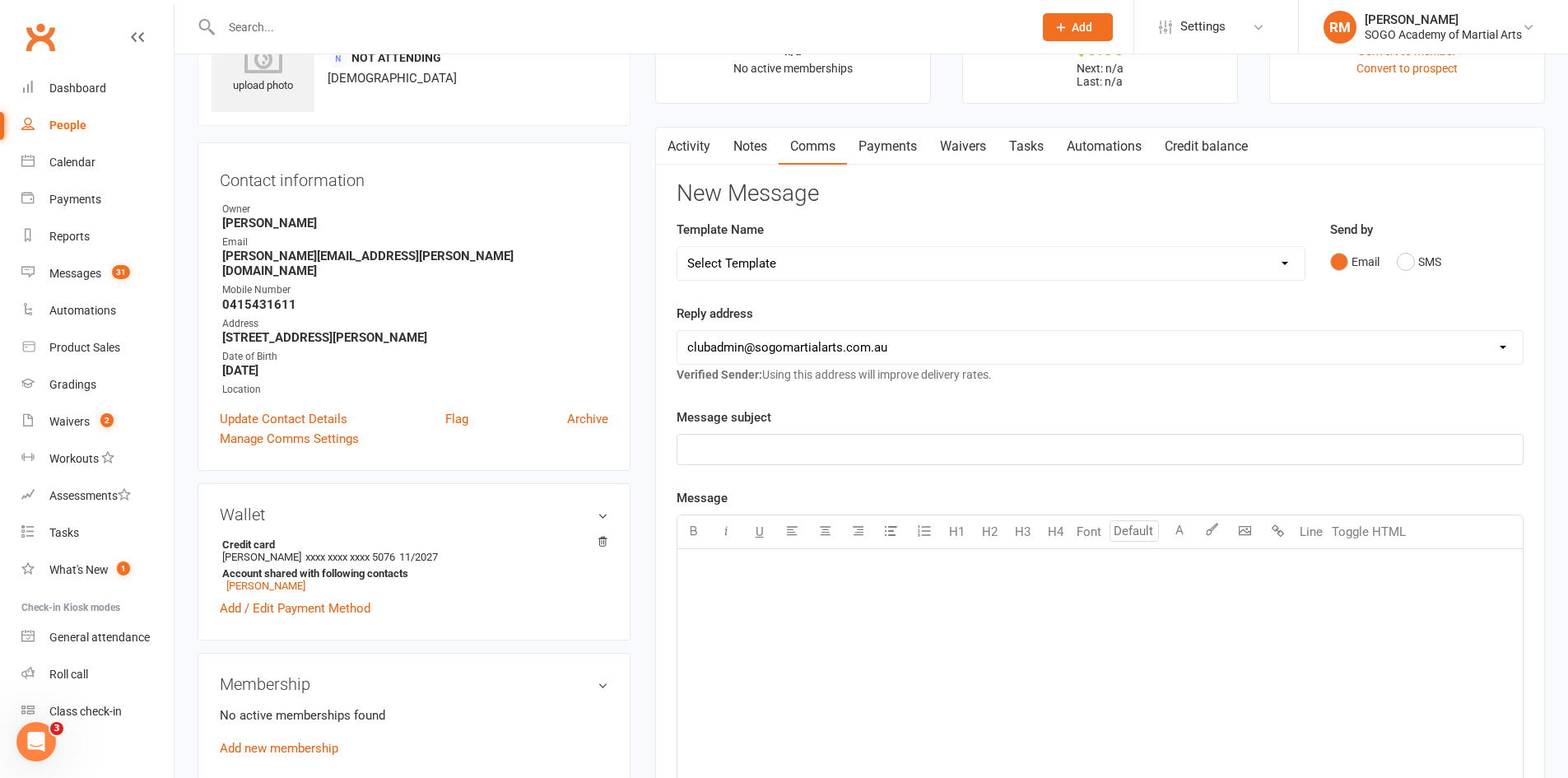
click at [803, 268] on select "Select Template [Email] 01. Junior Enquiry 1 Week FREE Zipleads Call Booked [Em…" at bounding box center [991, 263] width 627 height 33
select select "25"
click at [677, 247] on select "Select Template [Email] 01. Junior Enquiry 1 Week FREE Zipleads Call Booked [Em…" at bounding box center [991, 263] width 627 height 33
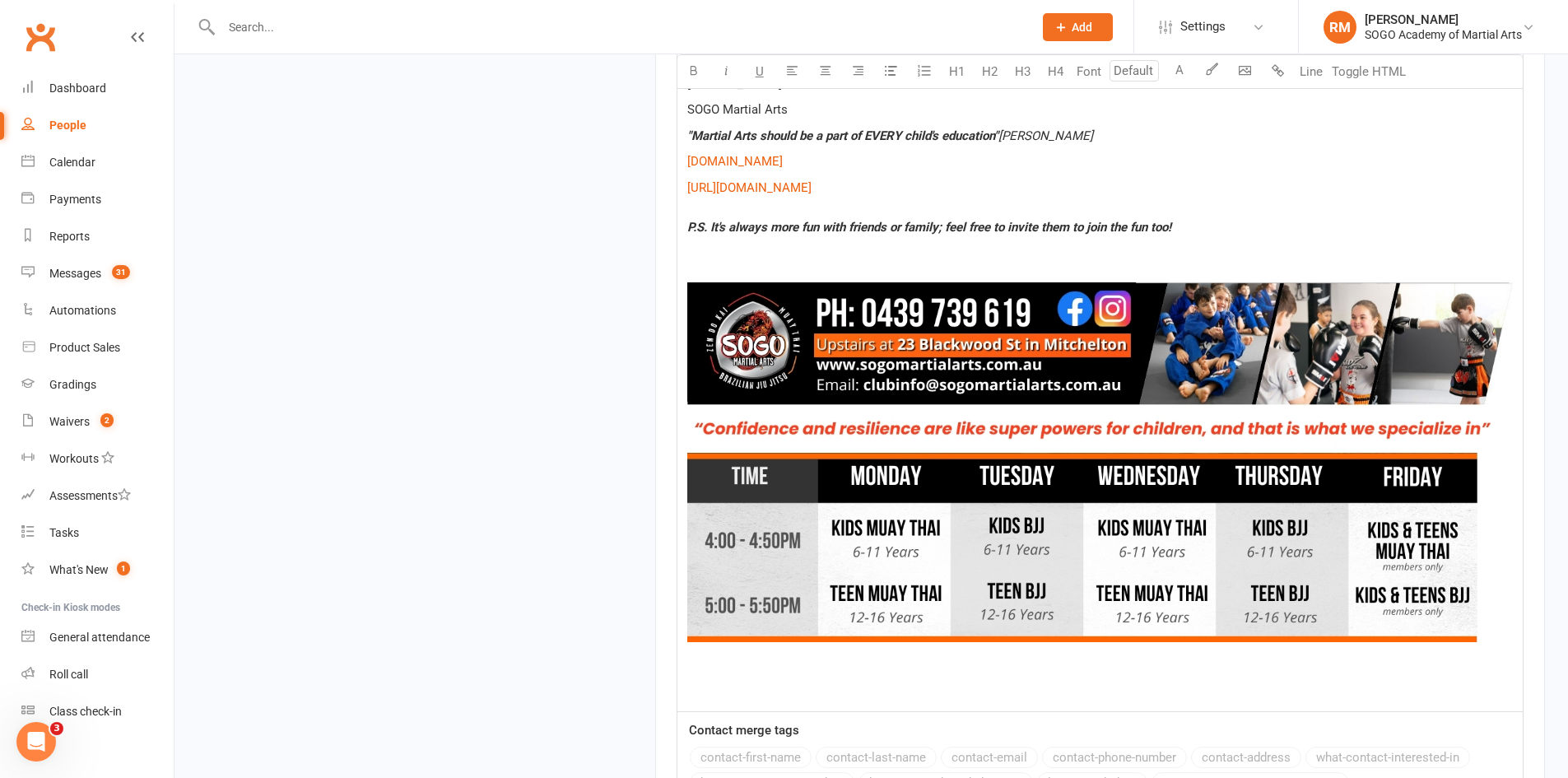
scroll to position [1943, 0]
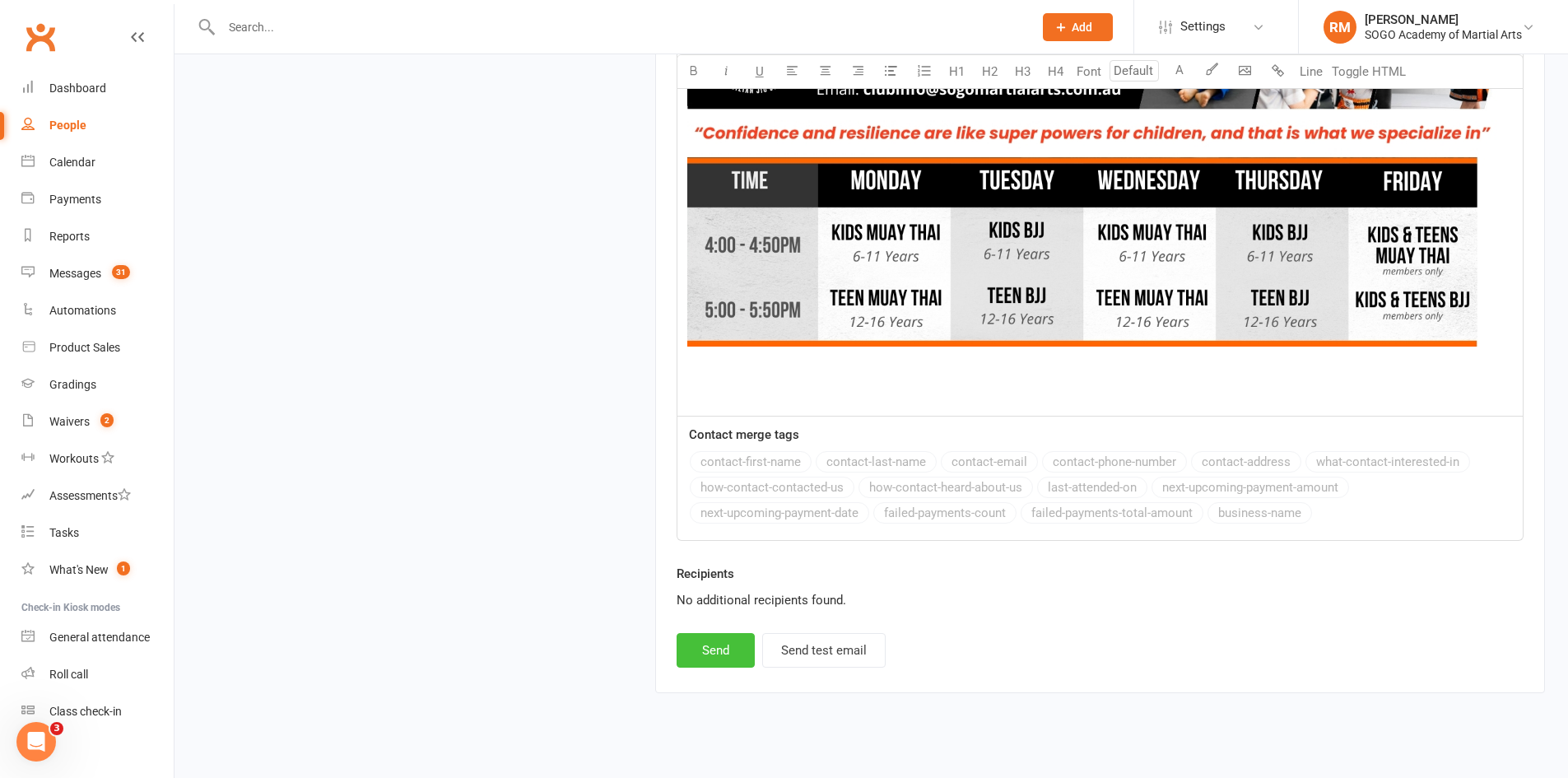
drag, startPoint x: 737, startPoint y: 633, endPoint x: 748, endPoint y: 613, distance: 22.8
click at [737, 641] on button "Send" at bounding box center [716, 650] width 79 height 34
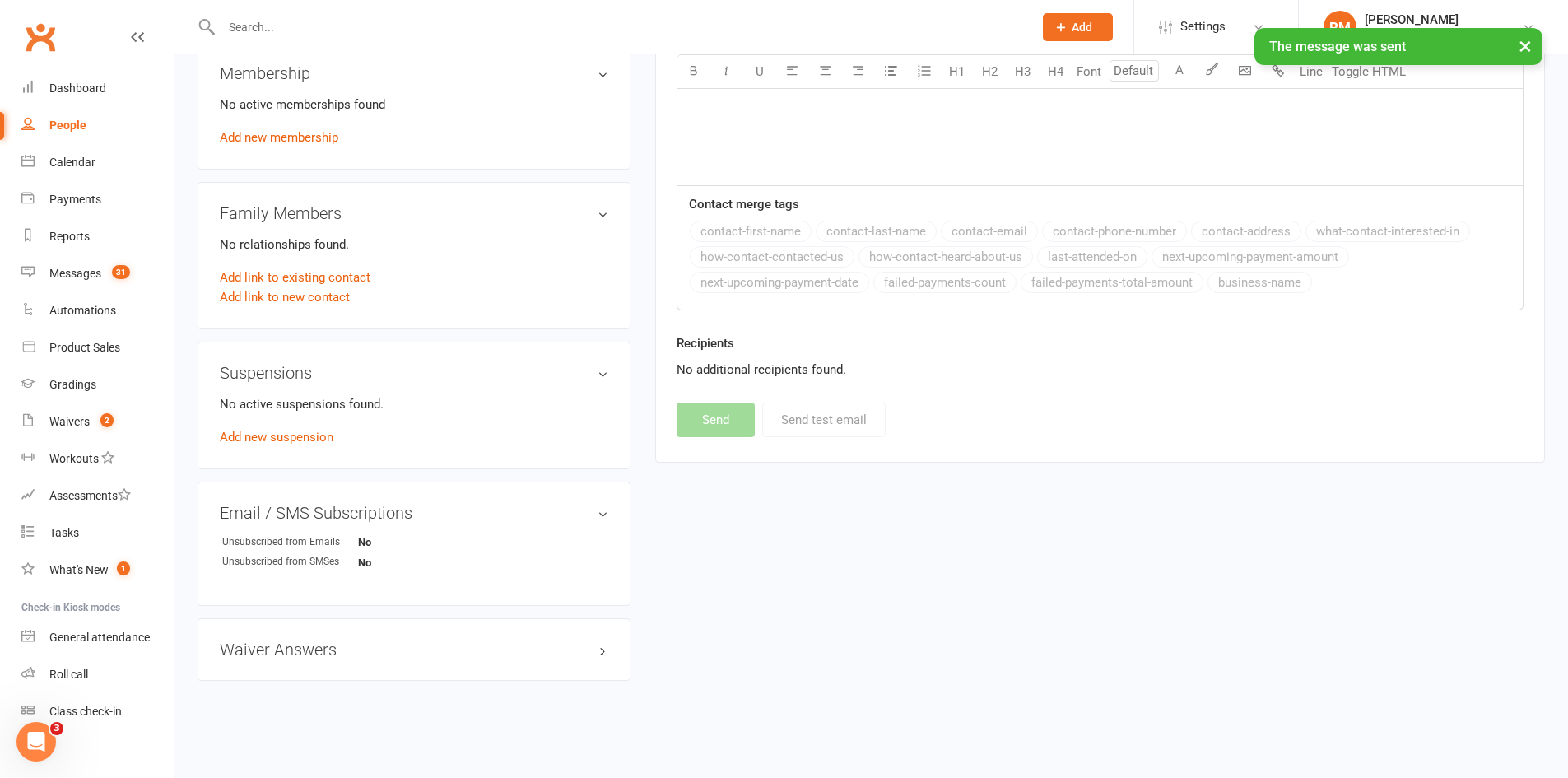
select select
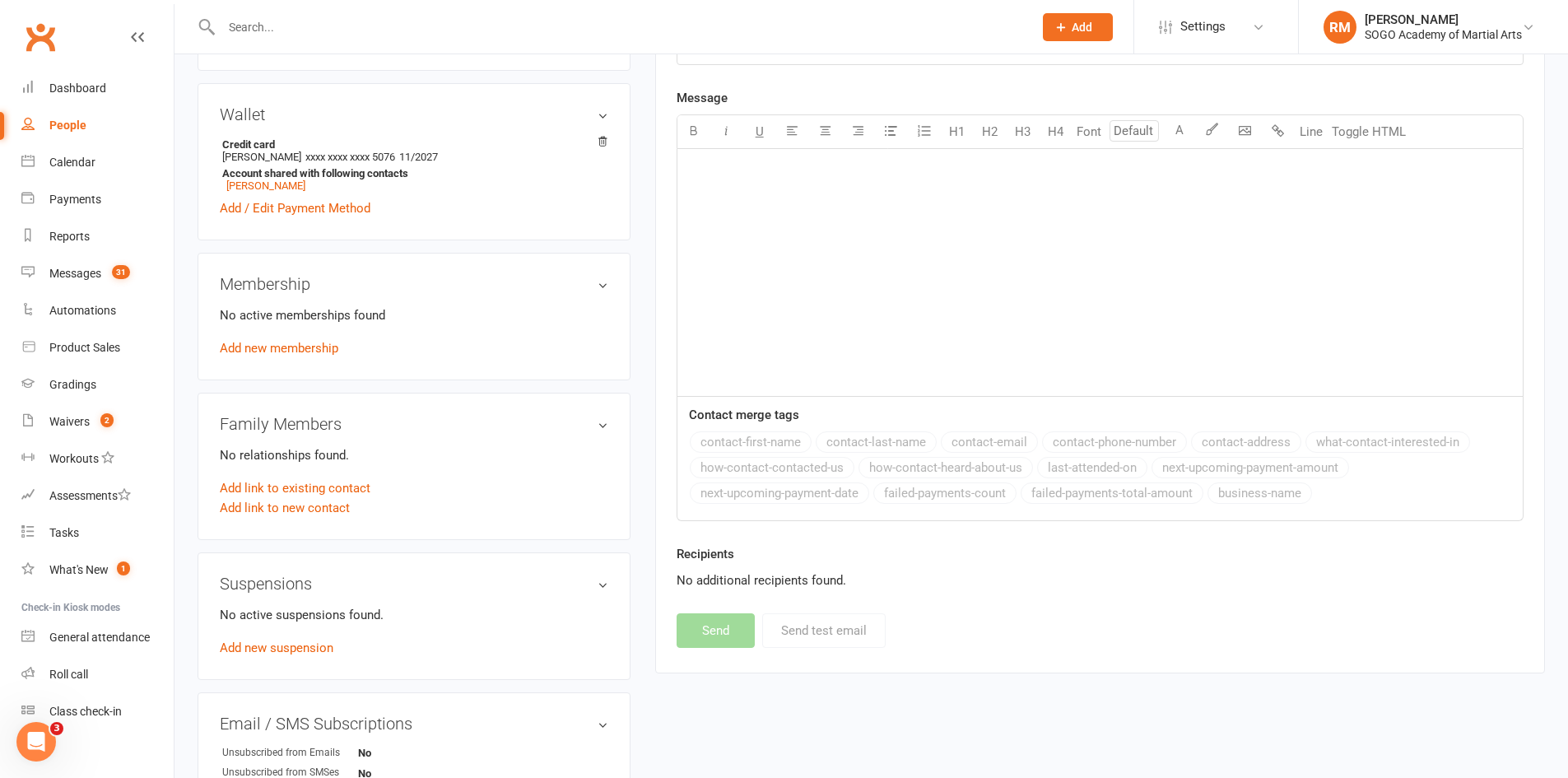
click at [279, 23] on input "text" at bounding box center [619, 28] width 805 height 23
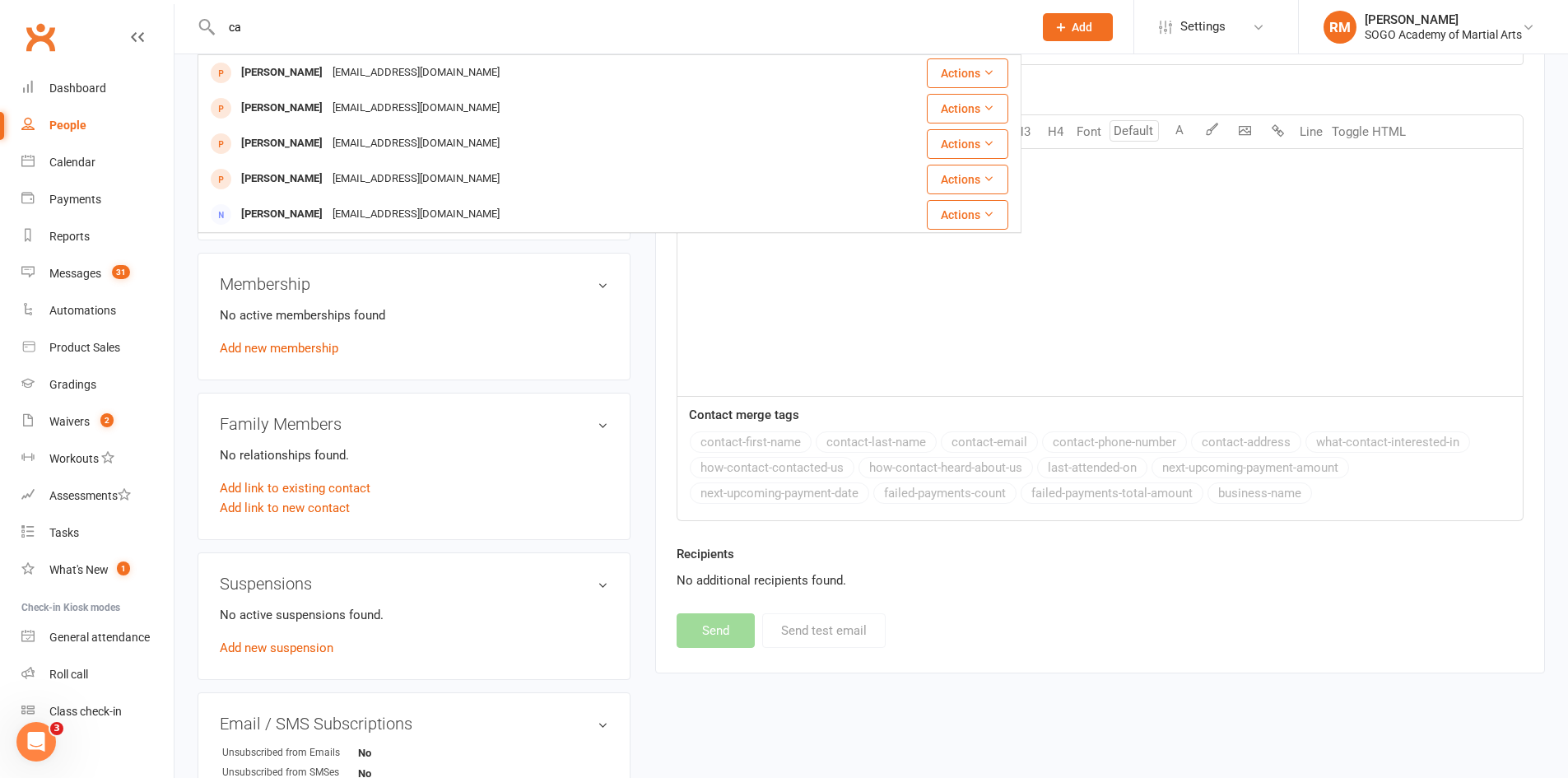
type input "c"
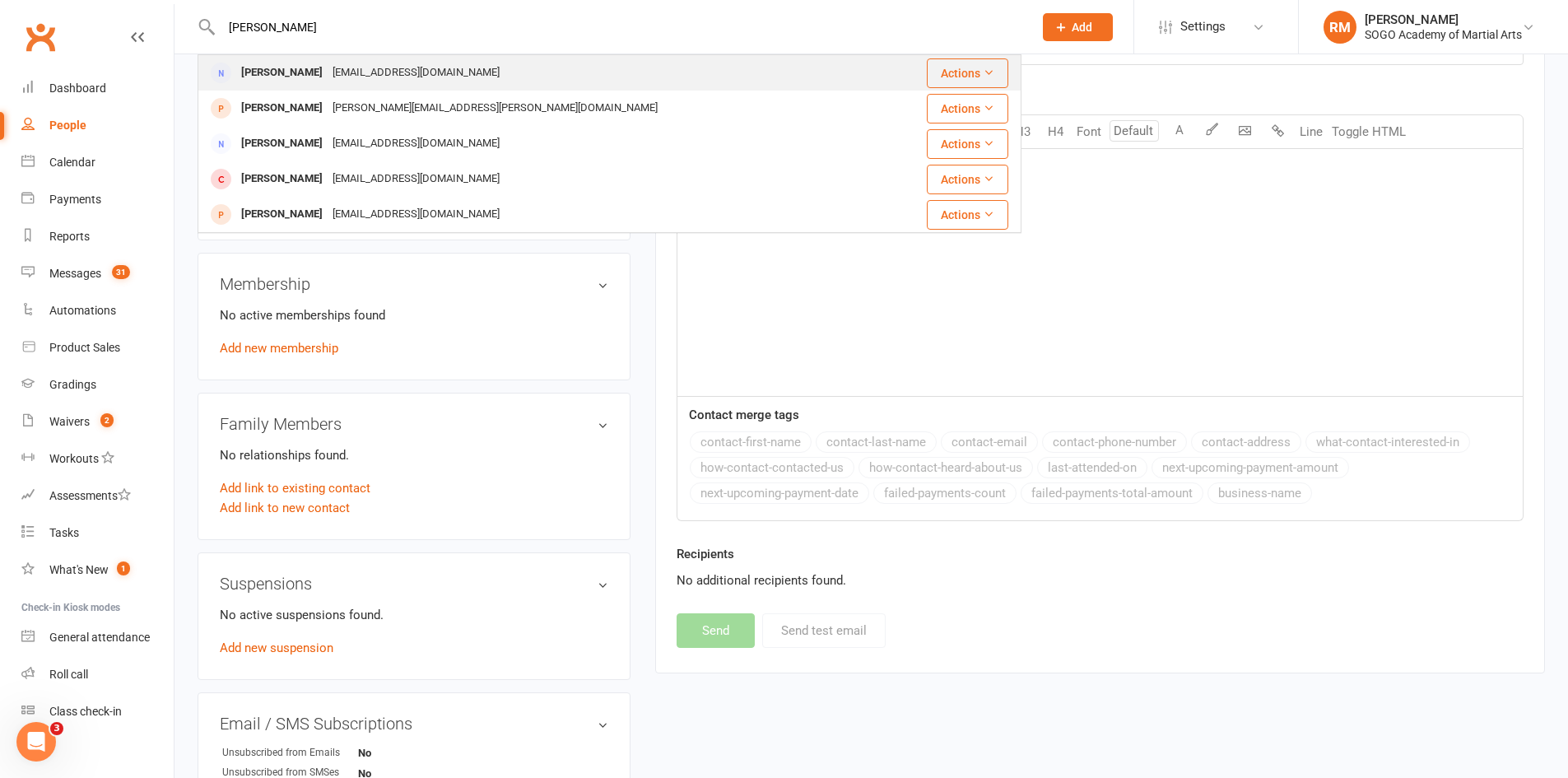
type input "belinda"
click at [278, 70] on div "[PERSON_NAME]" at bounding box center [282, 73] width 91 height 24
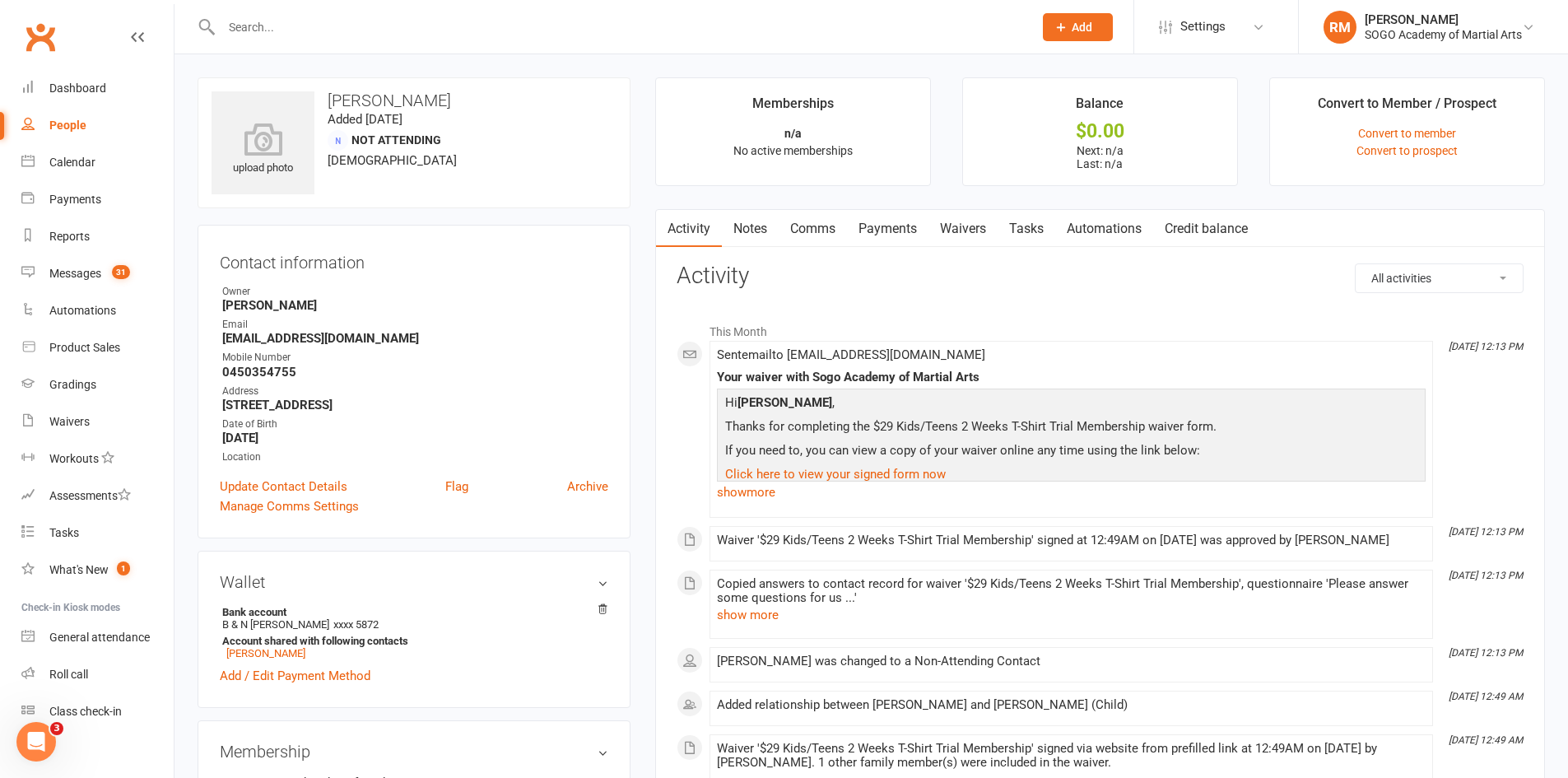
click at [805, 216] on link "Comms" at bounding box center [813, 228] width 69 height 38
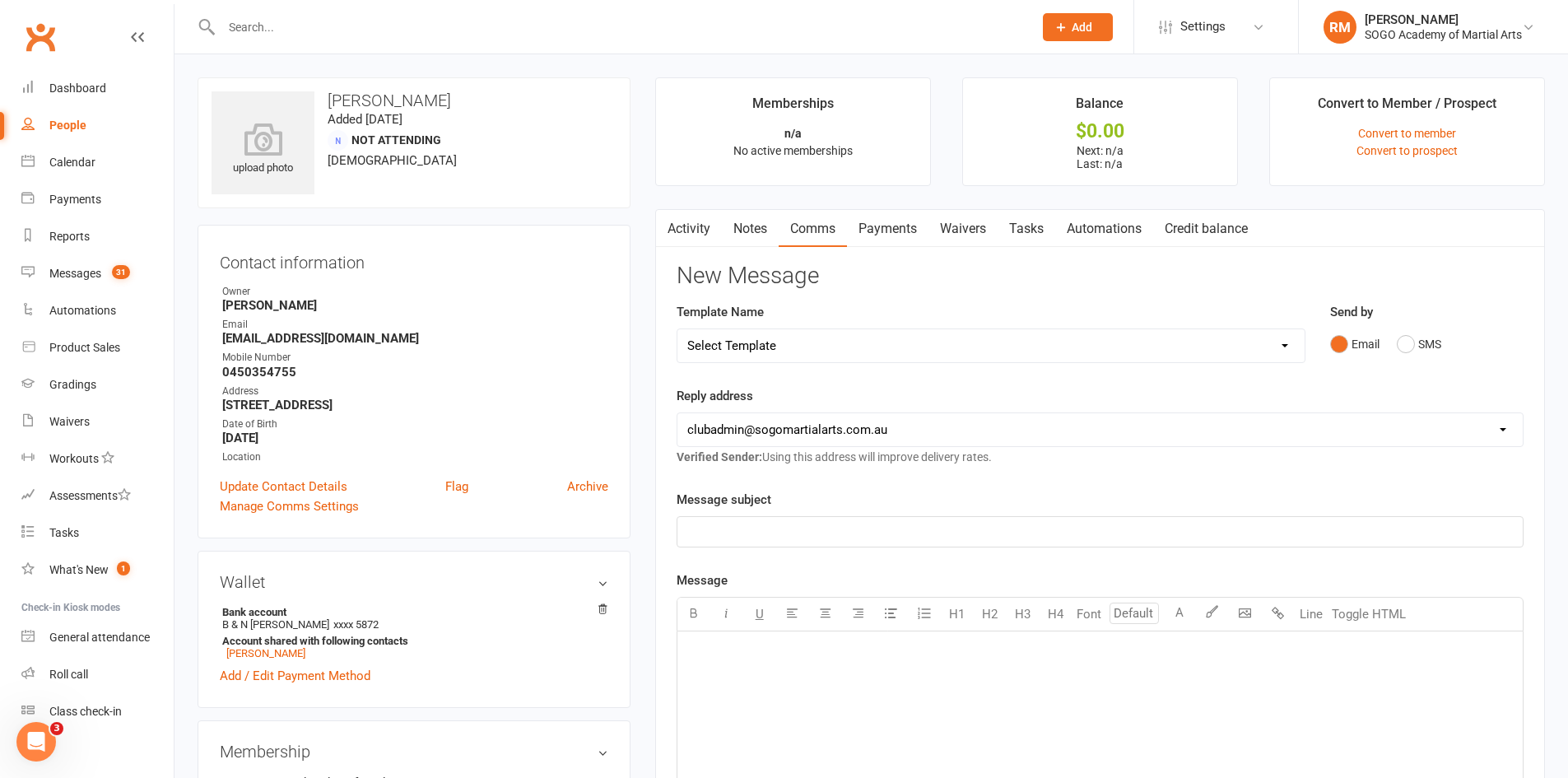
click at [832, 353] on select "Select Template [Email] 01. Junior Enquiry 1 Week FREE Zipleads Call Booked [Em…" at bounding box center [991, 345] width 627 height 33
select select "25"
click at [677, 329] on select "Select Template [Email] 01. Junior Enquiry 1 Week FREE Zipleads Call Booked [Em…" at bounding box center [991, 345] width 627 height 33
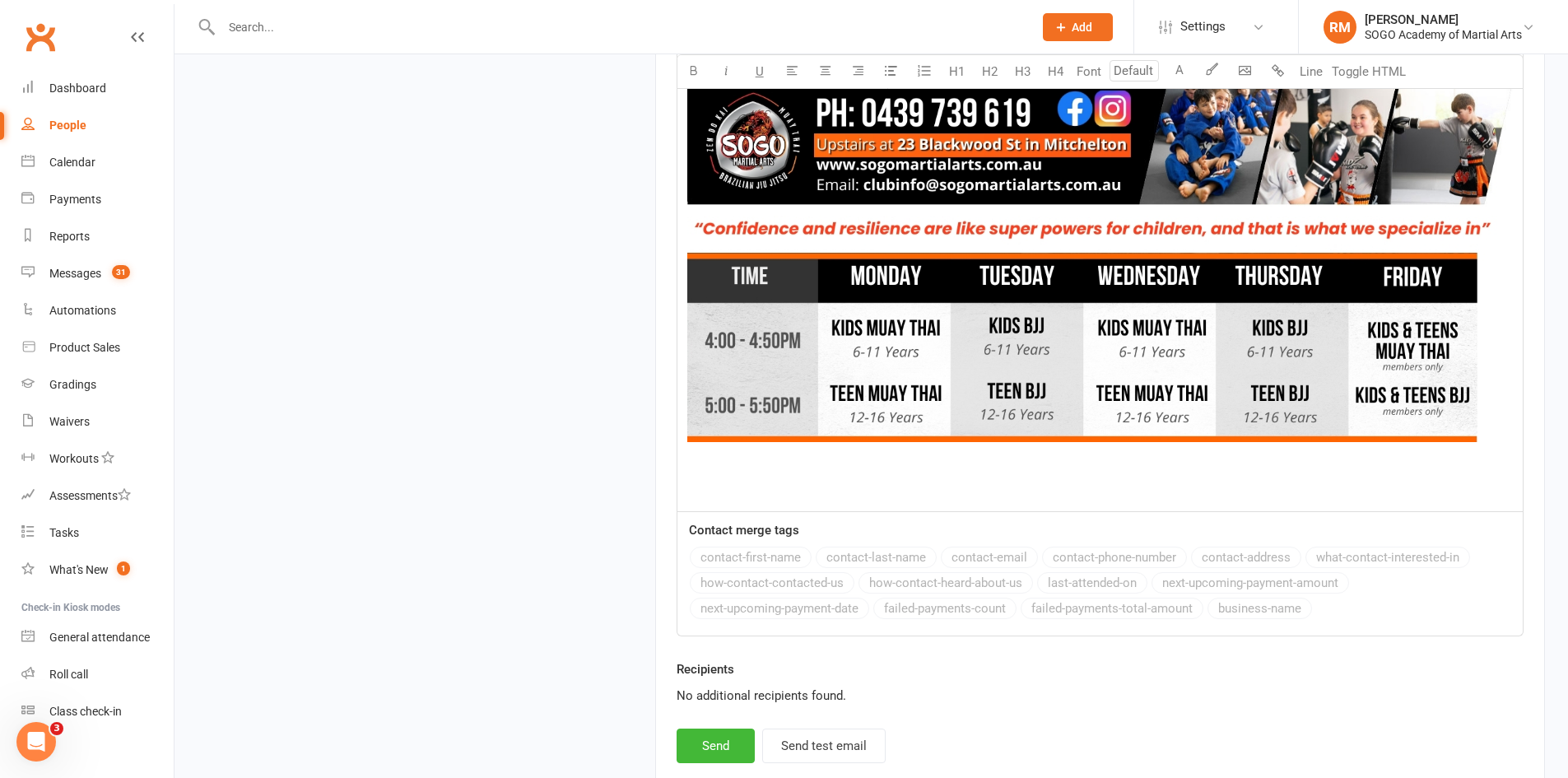
scroll to position [1943, 0]
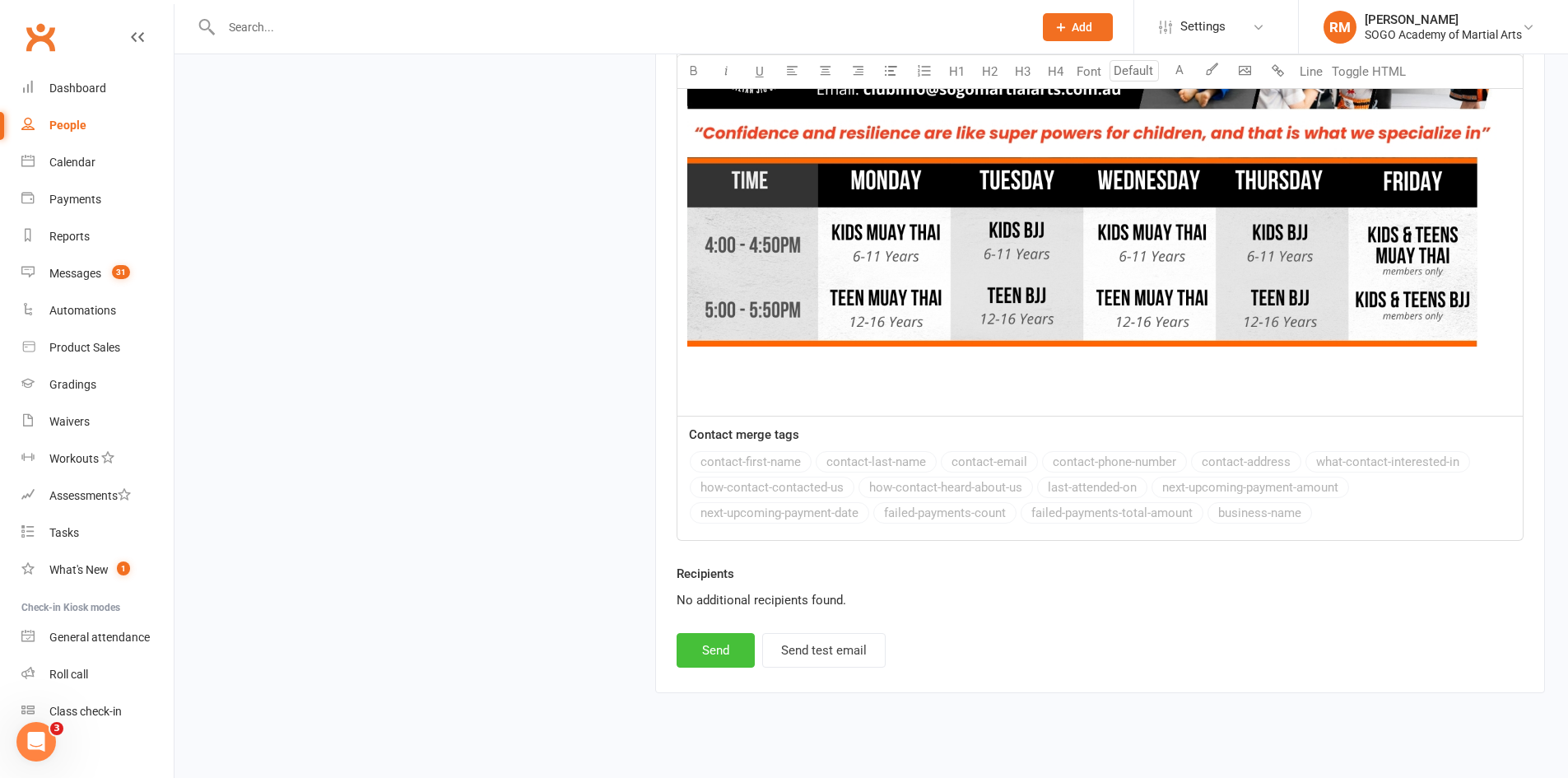
drag, startPoint x: 725, startPoint y: 633, endPoint x: 711, endPoint y: 619, distance: 19.8
click at [723, 633] on button "Send" at bounding box center [716, 650] width 79 height 34
select select
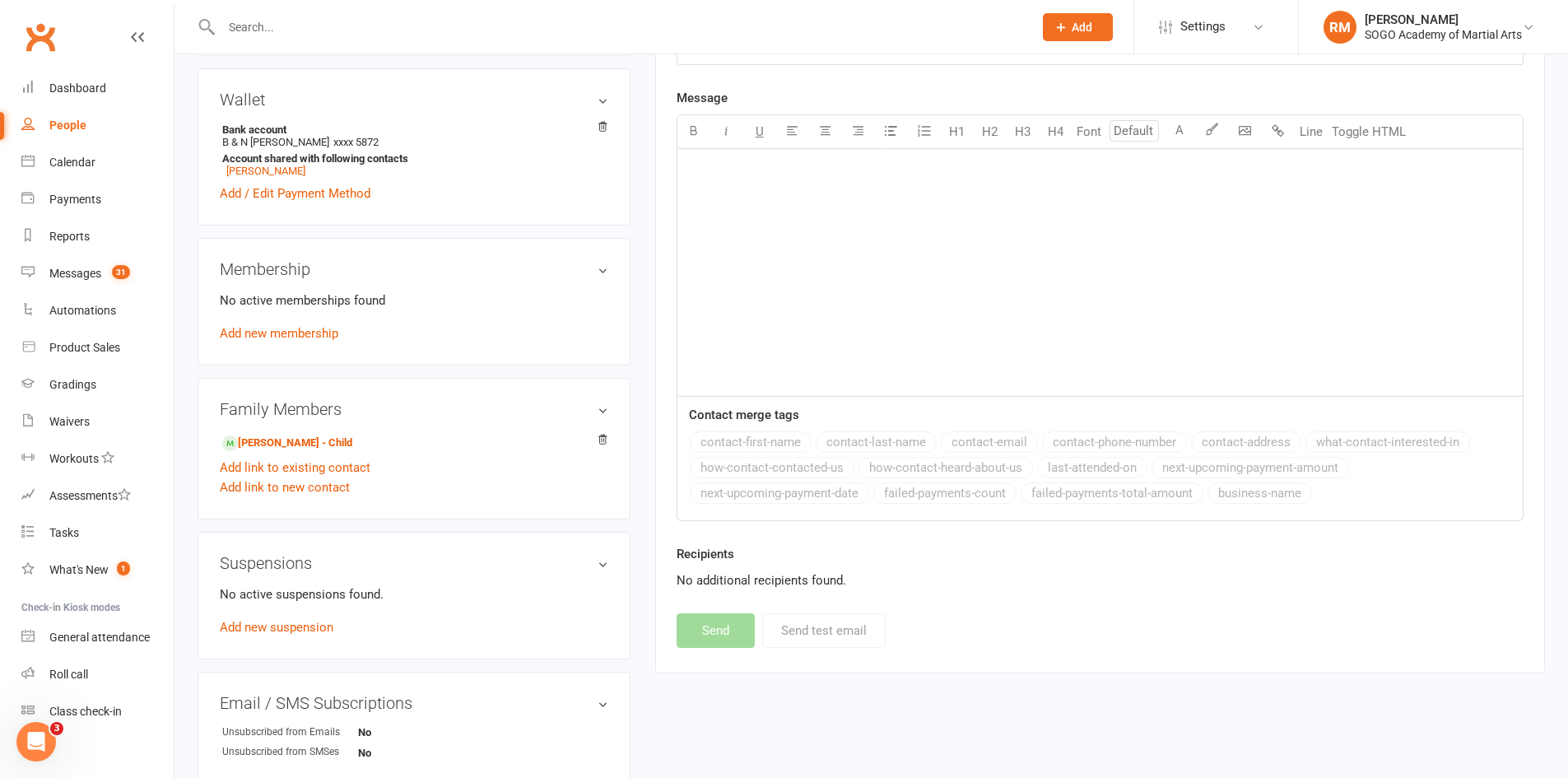
click at [283, 32] on input "text" at bounding box center [619, 28] width 805 height 23
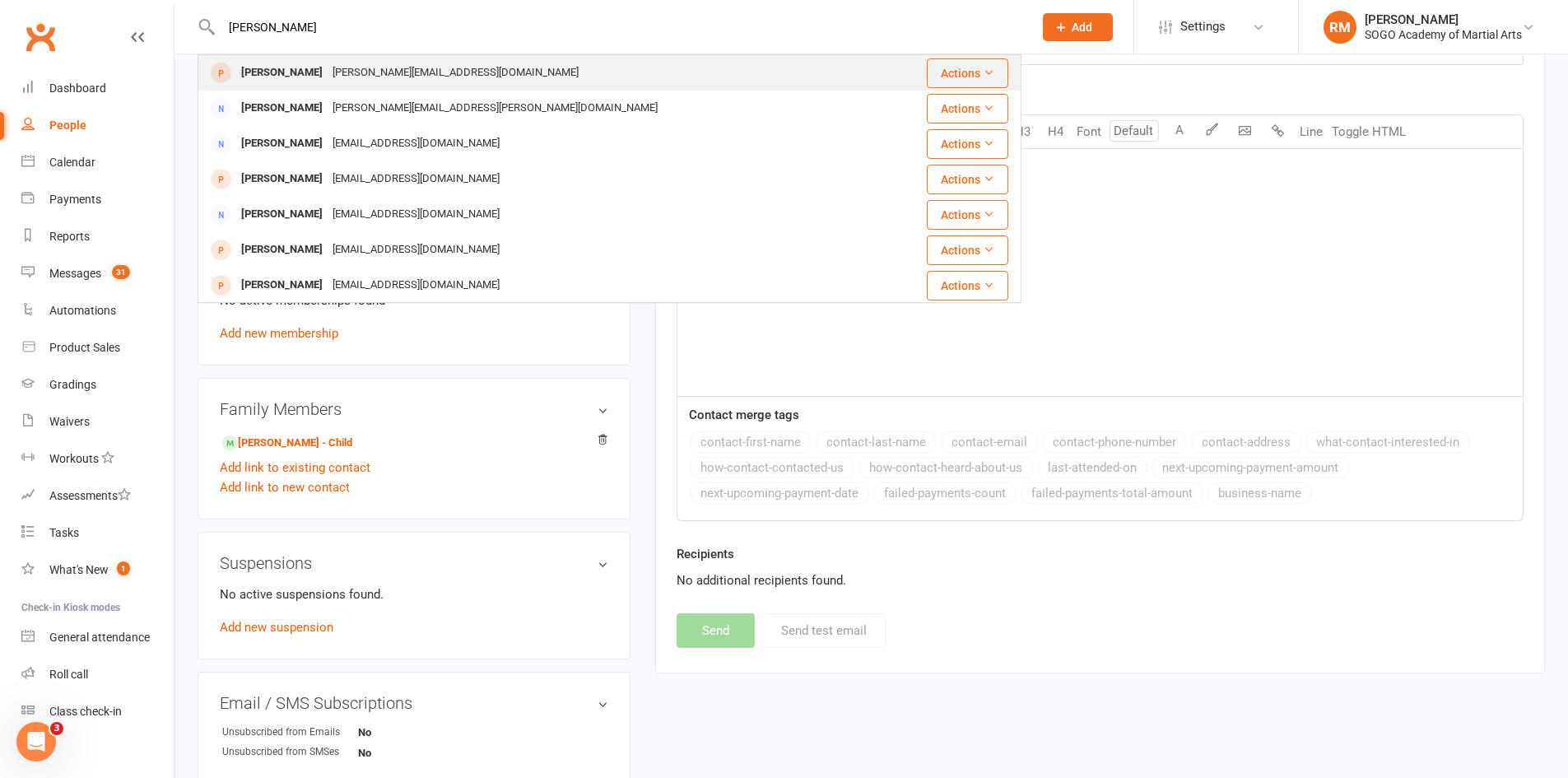
type input "sara"
click at [293, 80] on div "Sara Murphy" at bounding box center [282, 73] width 91 height 24
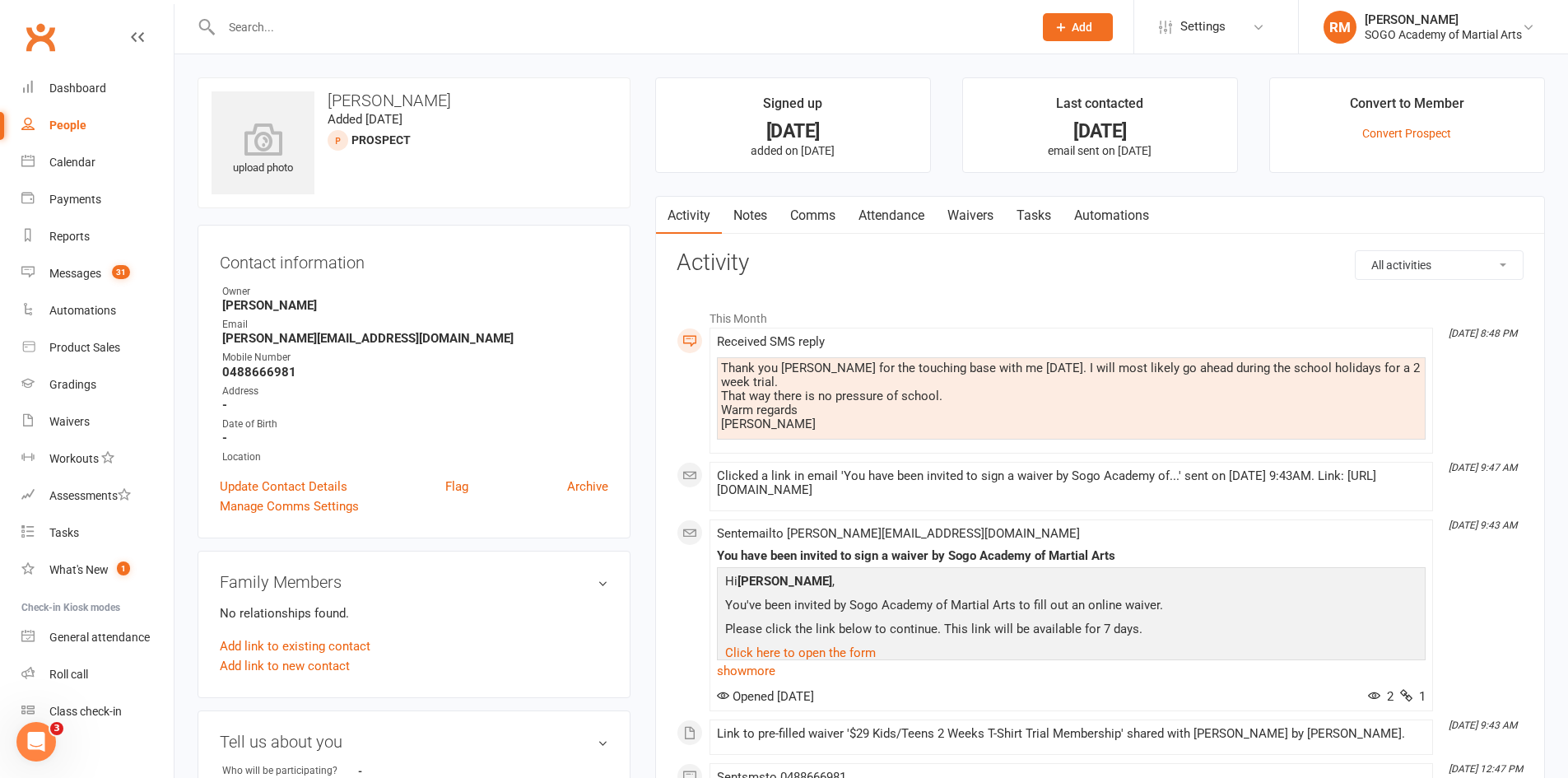
click at [989, 206] on link "Waivers" at bounding box center [970, 216] width 69 height 38
